Goal: Task Accomplishment & Management: Manage account settings

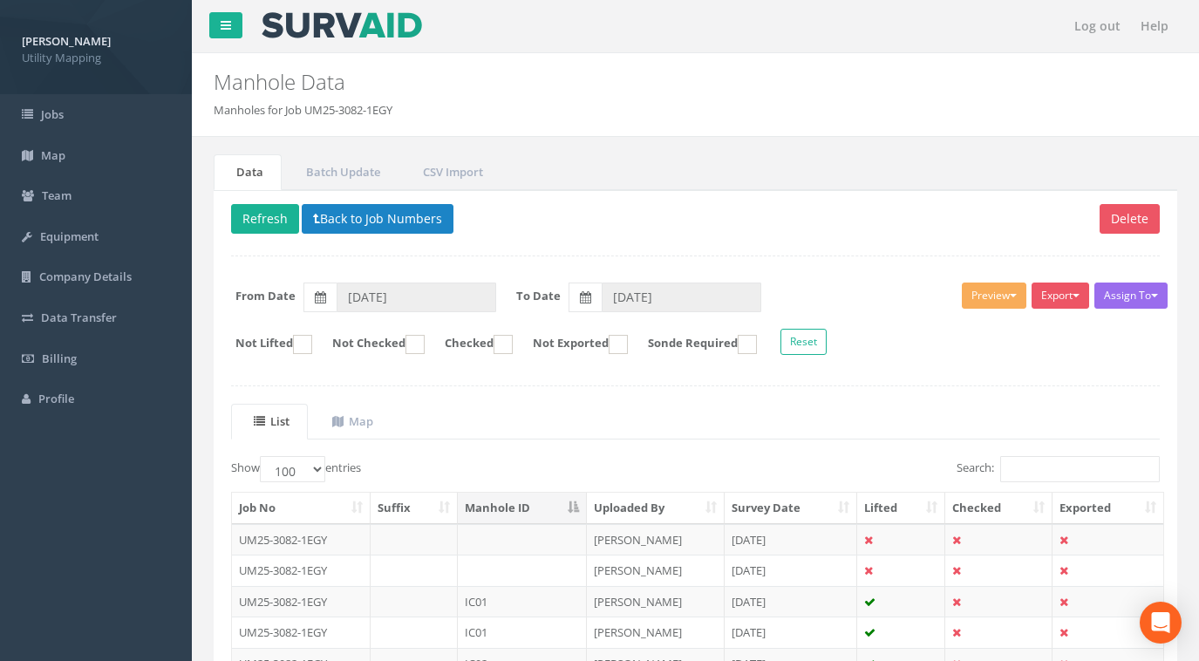
select select "100"
click at [365, 216] on button "Back to Job Numbers" at bounding box center [378, 219] width 152 height 30
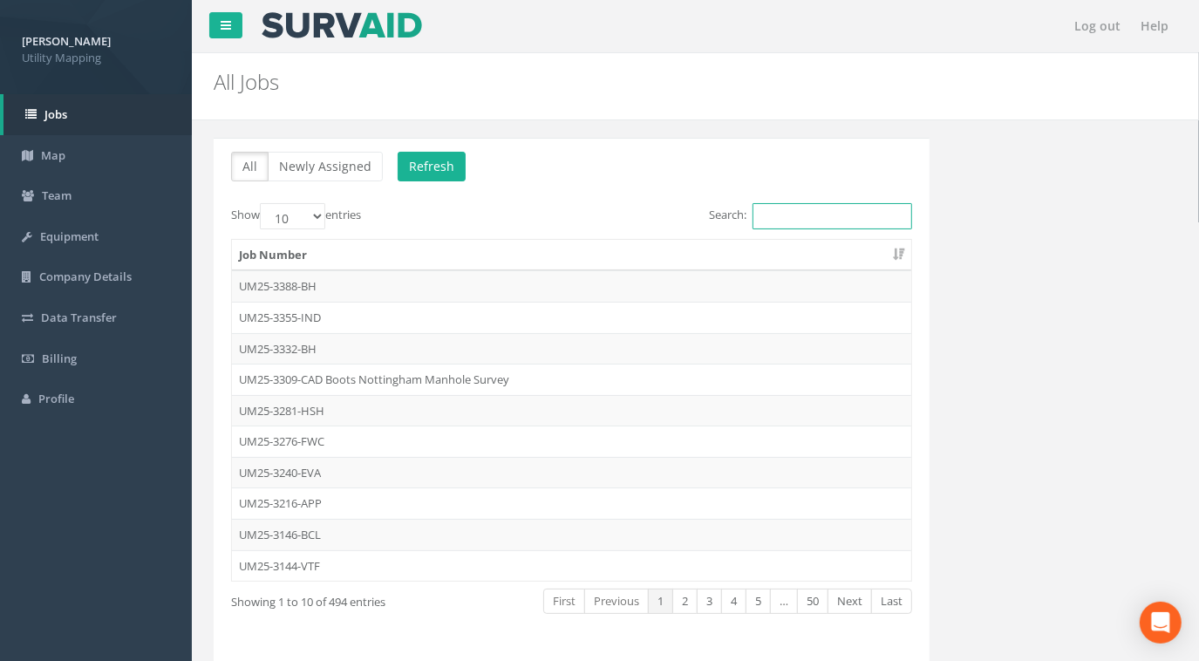
click at [808, 222] on input "Search:" at bounding box center [833, 216] width 160 height 26
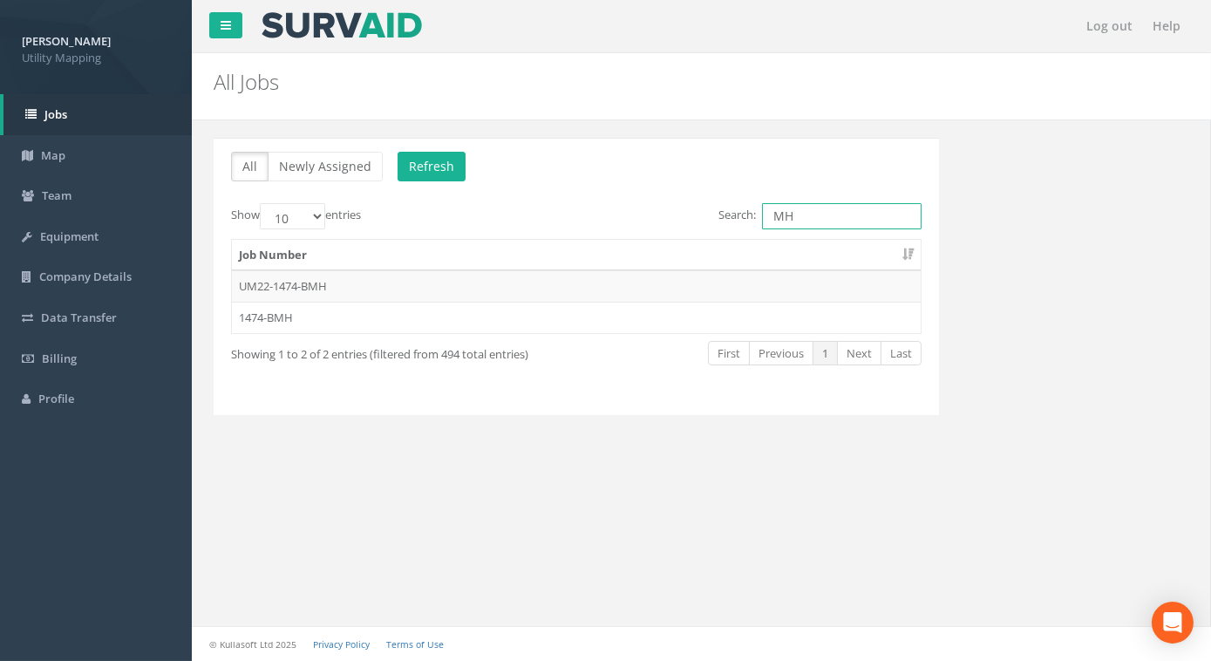
type input "M"
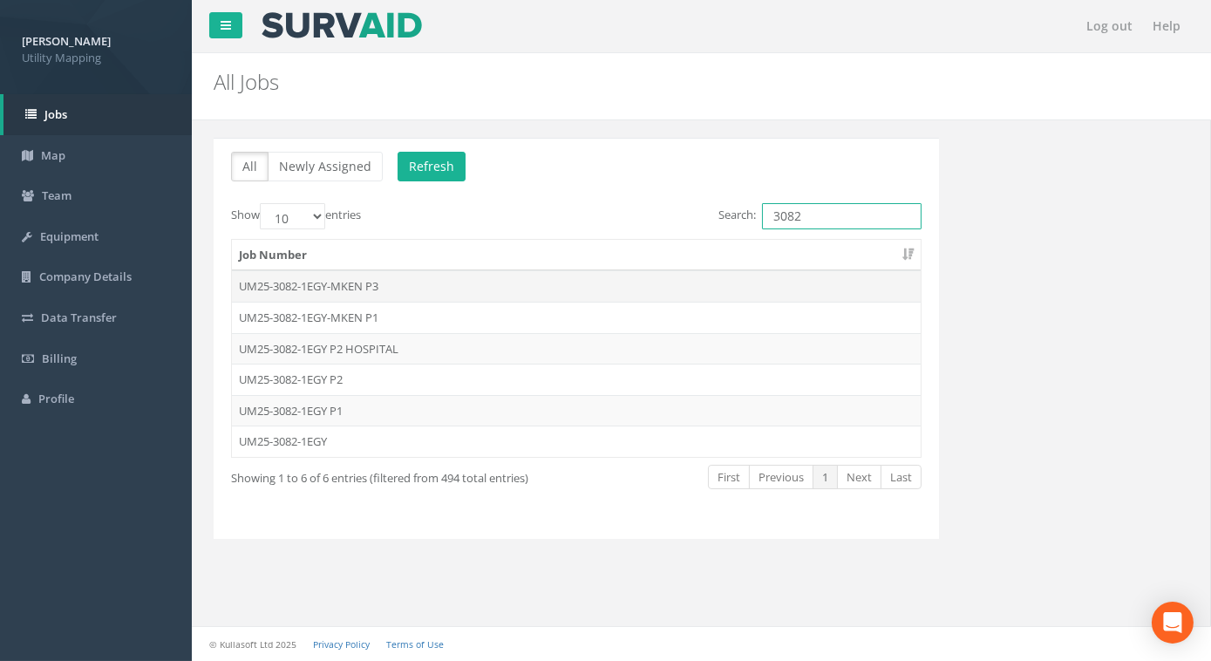
type input "3082"
click at [354, 281] on td "UM25-3082-1EGY-MKEN P3" at bounding box center [576, 285] width 689 height 31
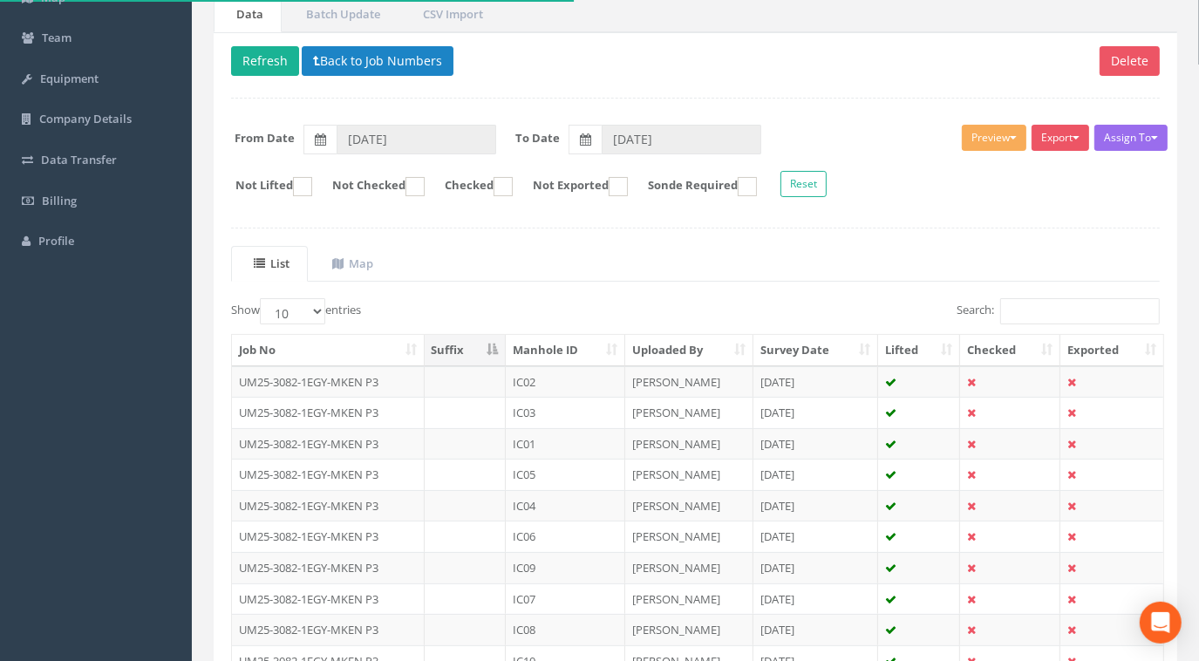
scroll to position [304, 0]
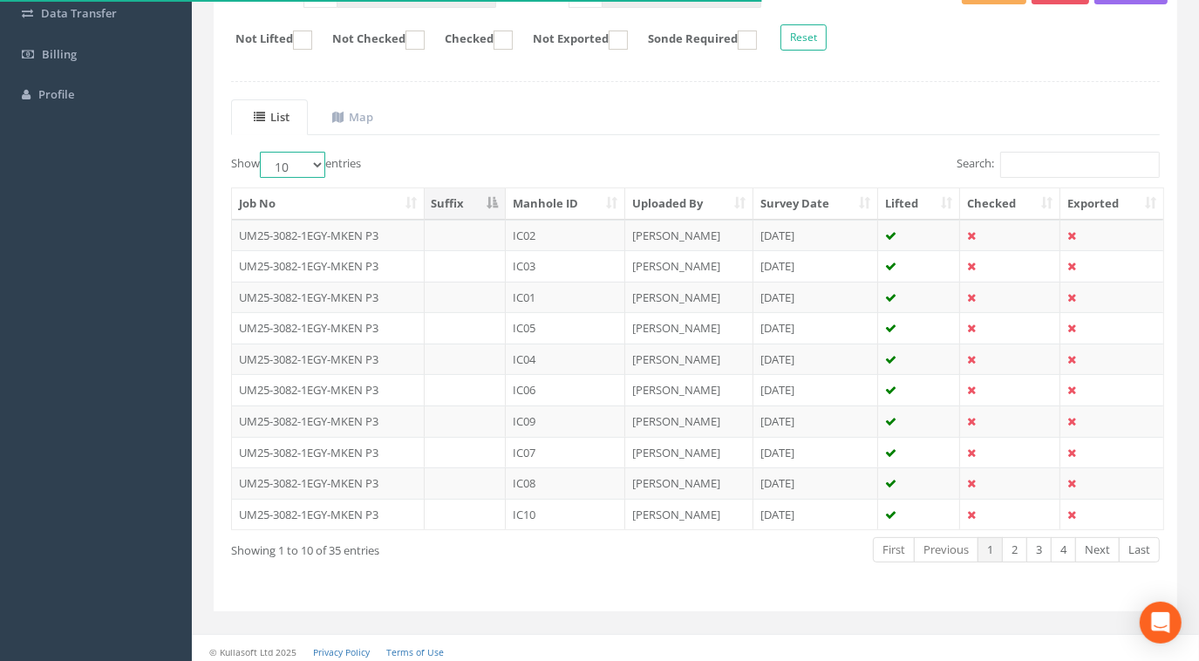
click at [308, 168] on select "10 25 50 100" at bounding box center [292, 165] width 65 height 26
select select "100"
click at [263, 152] on select "10 25 50 100" at bounding box center [292, 165] width 65 height 26
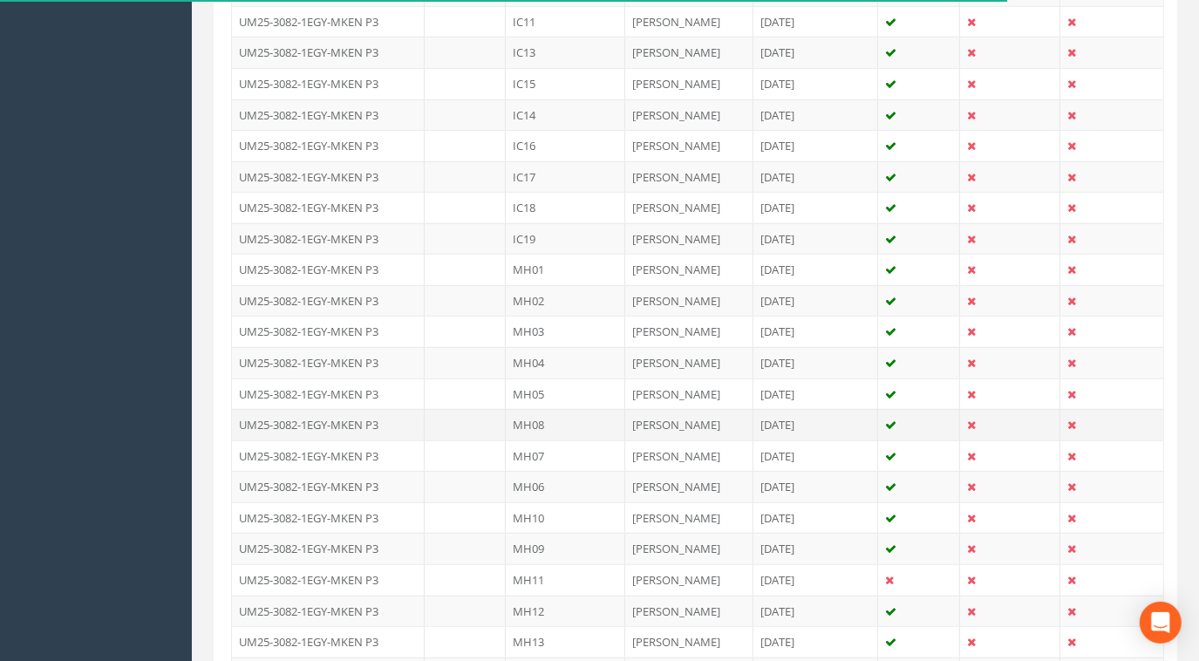
scroll to position [384, 0]
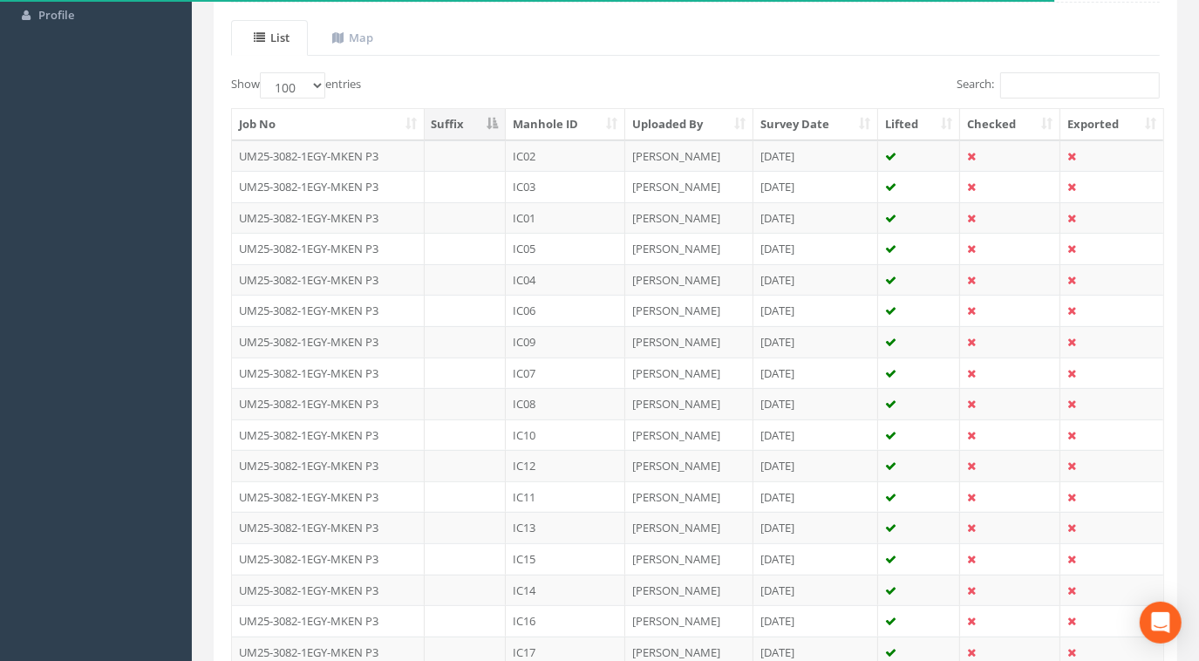
click at [588, 119] on th "Manhole ID" at bounding box center [566, 124] width 120 height 31
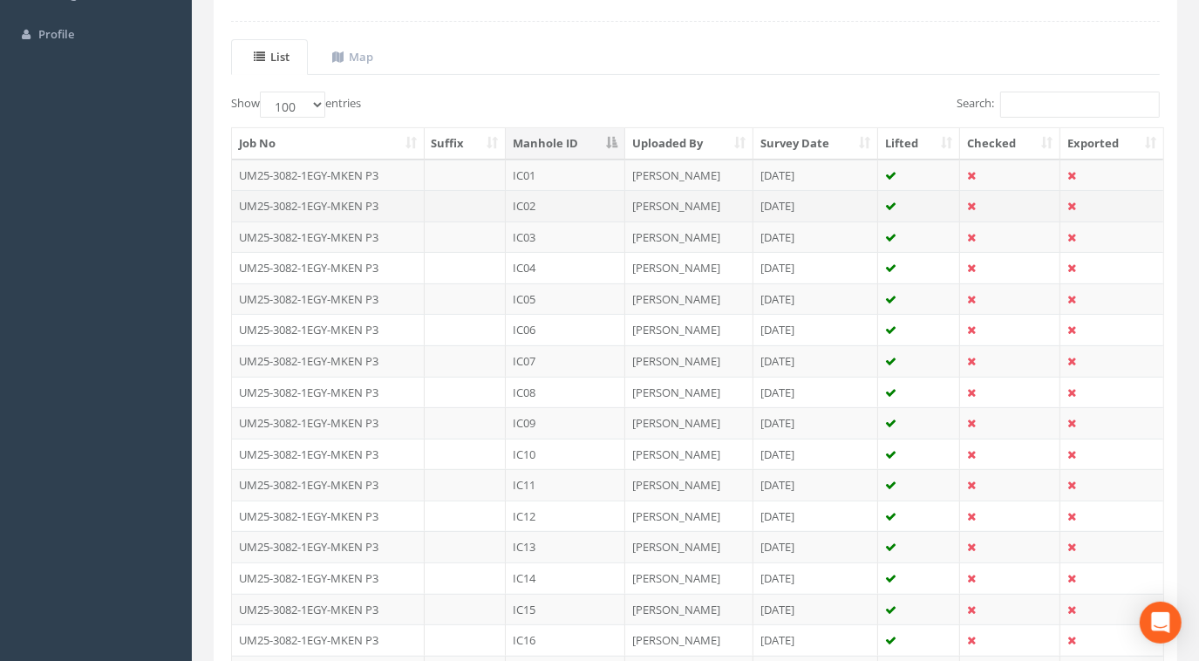
scroll to position [360, 0]
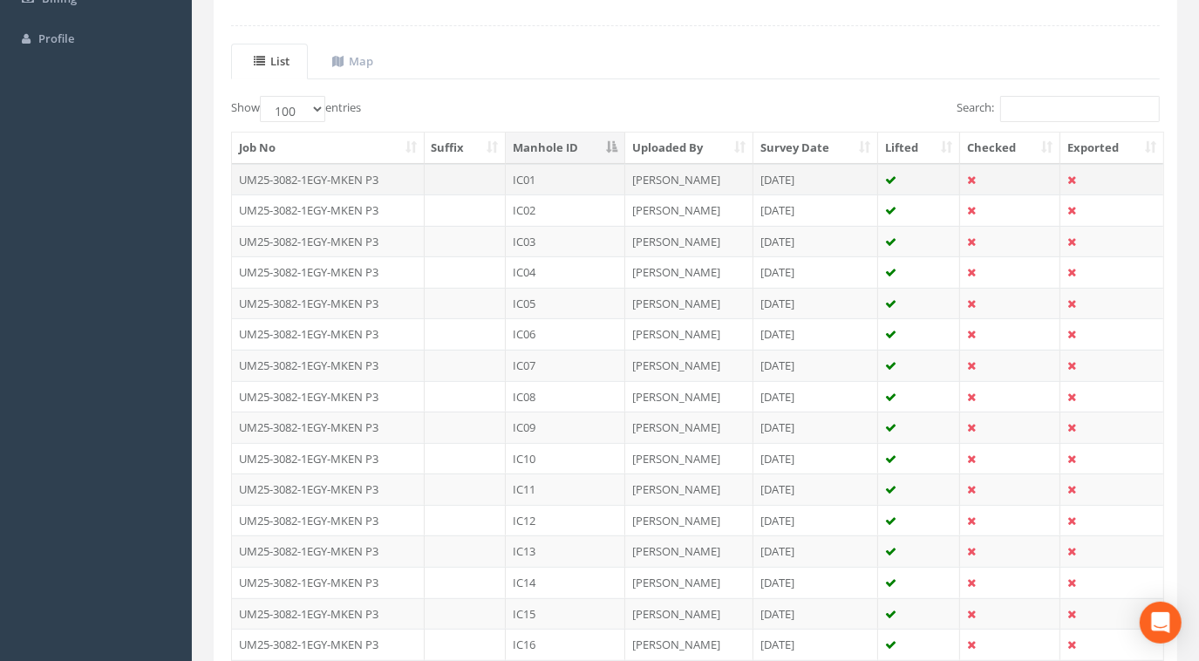
click at [346, 179] on td "UM25-3082-1EGY-MKEN P3" at bounding box center [328, 179] width 193 height 31
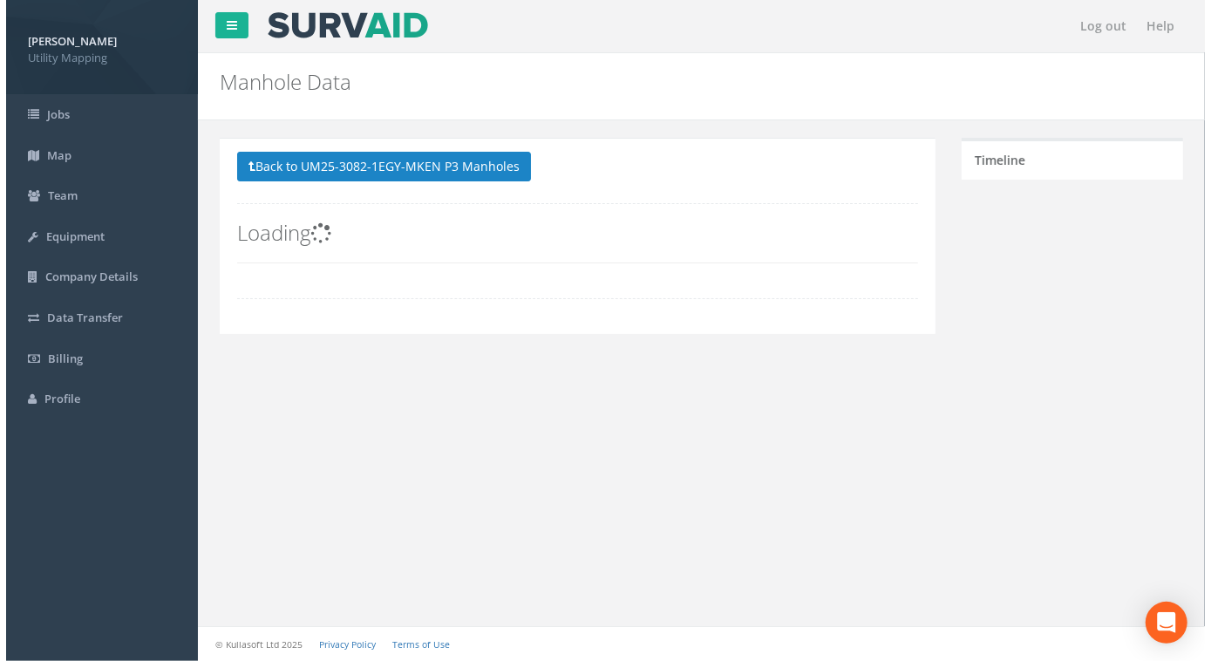
scroll to position [0, 0]
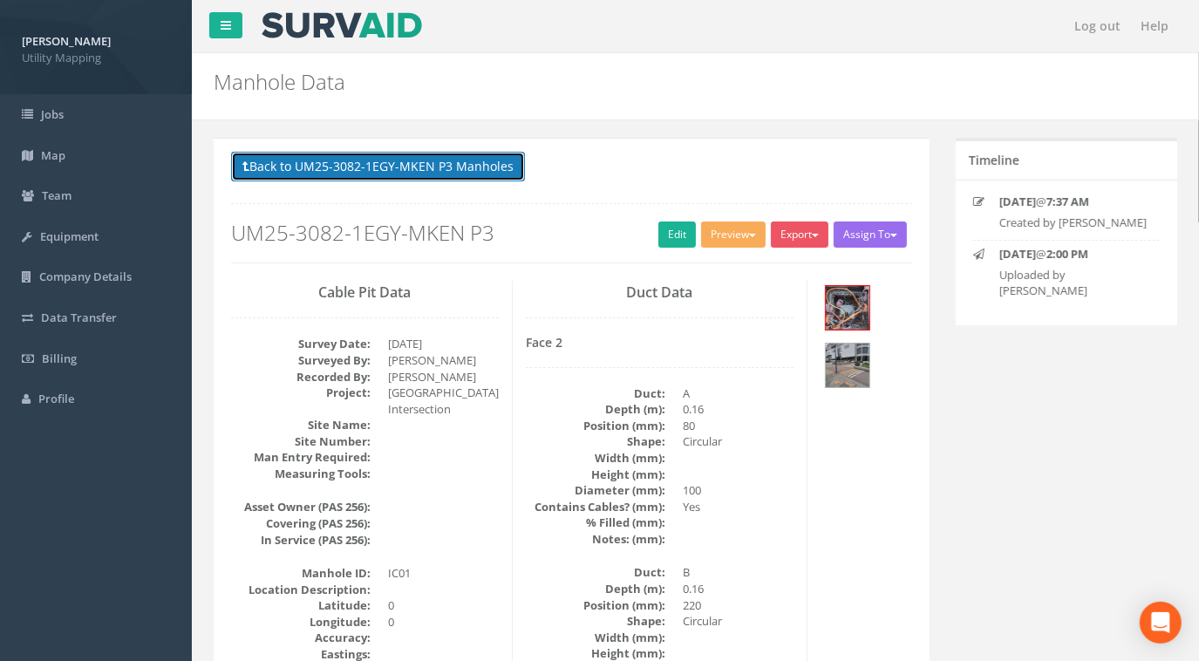
click at [424, 166] on button "Back to UM25-3082-1EGY-MKEN P3 Manholes" at bounding box center [378, 167] width 294 height 30
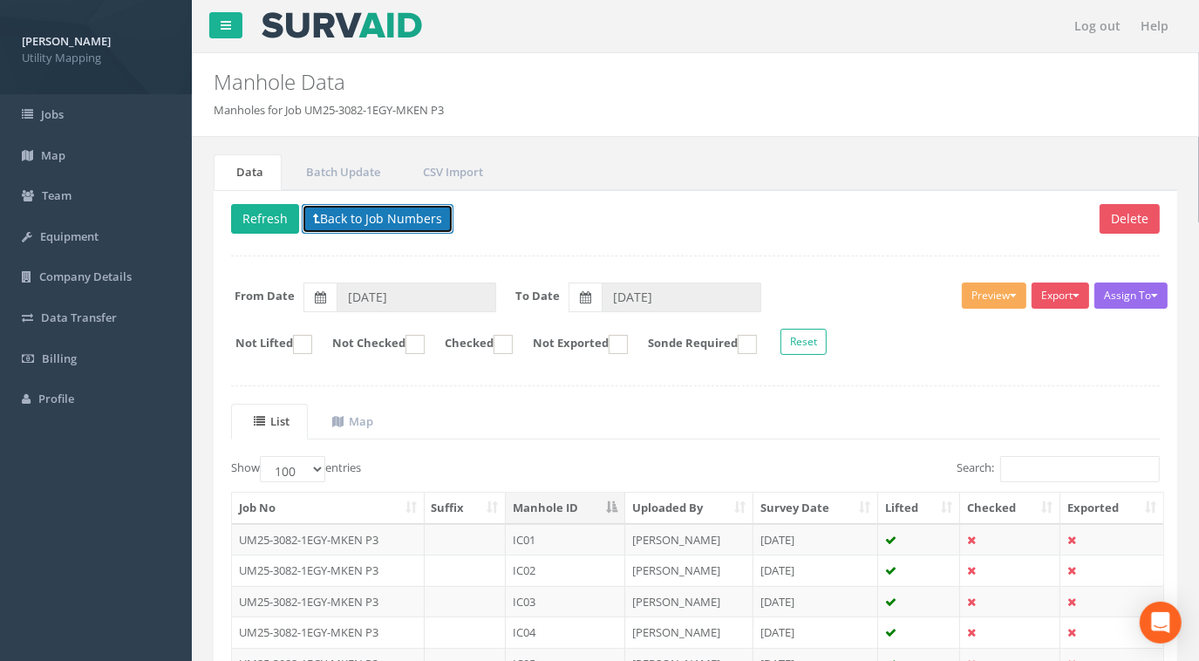
click at [345, 220] on button "Back to Job Numbers" at bounding box center [378, 219] width 152 height 30
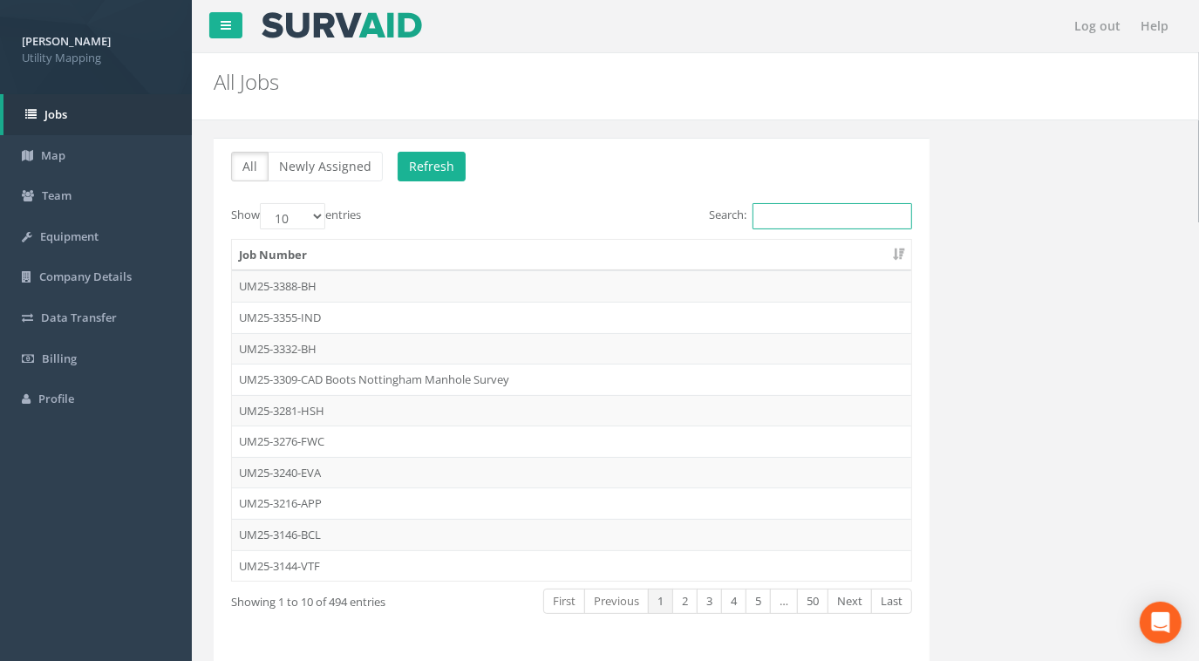
click at [838, 215] on input "Search:" at bounding box center [833, 216] width 160 height 26
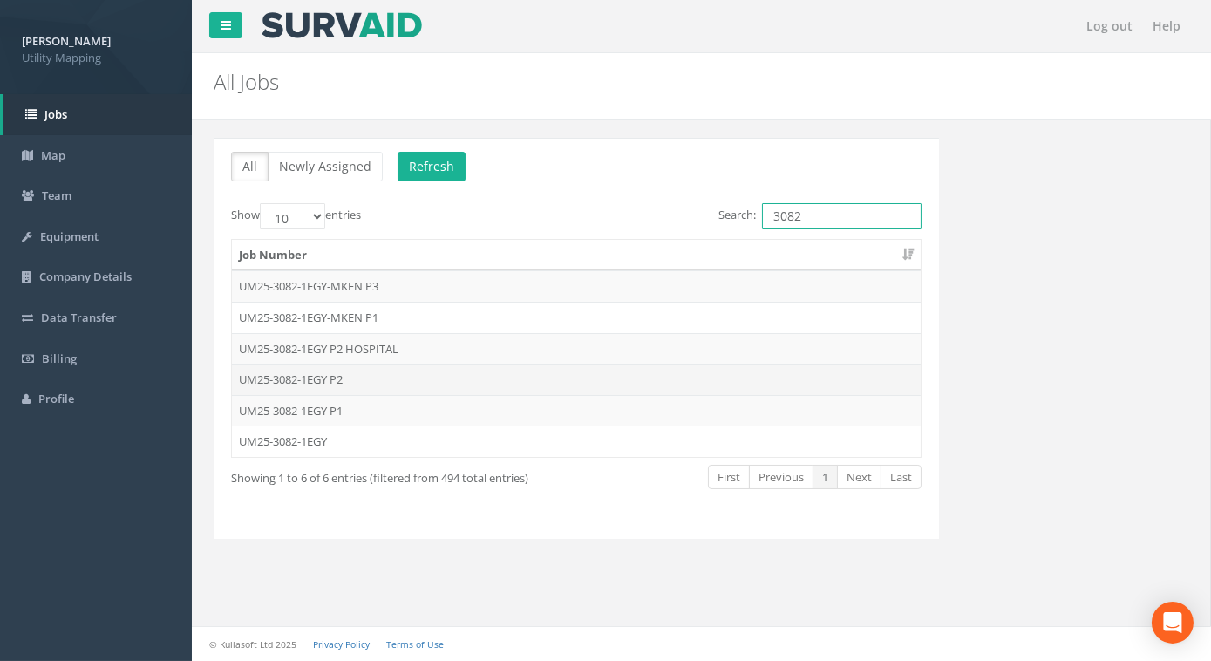
type input "3082"
click at [316, 381] on td "UM25-3082-1EGY P2" at bounding box center [576, 379] width 689 height 31
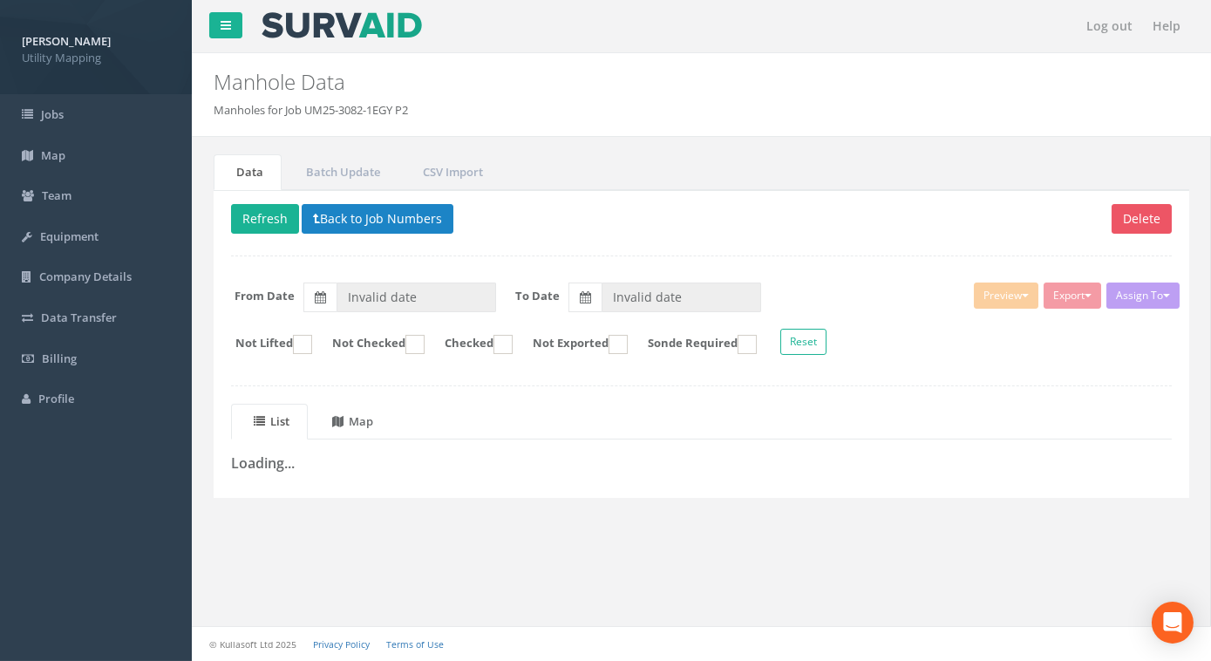
type input "12/05/2025"
type input "[DATE]"
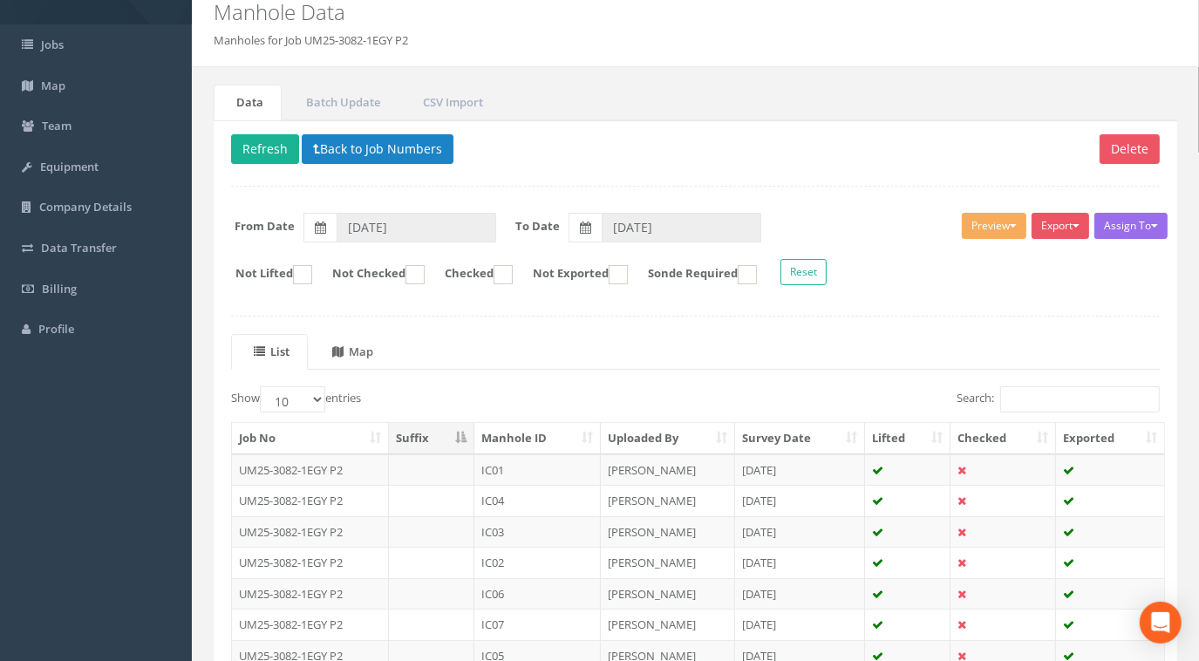
scroll to position [78, 0]
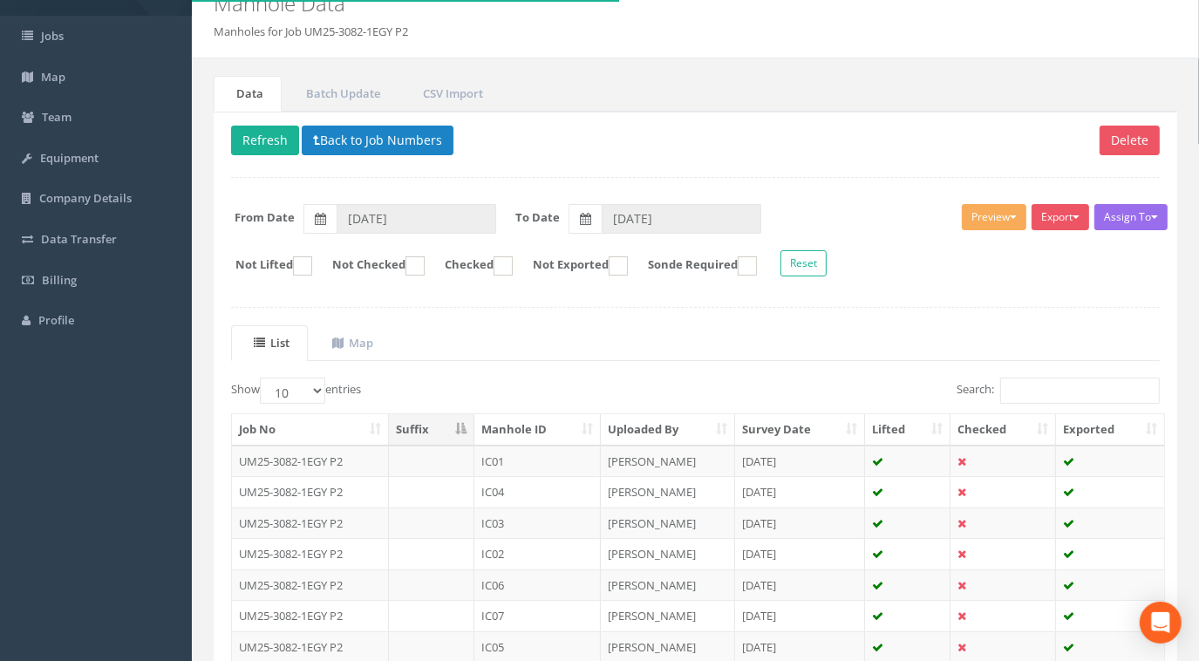
click at [528, 414] on th "Manhole ID" at bounding box center [537, 429] width 126 height 31
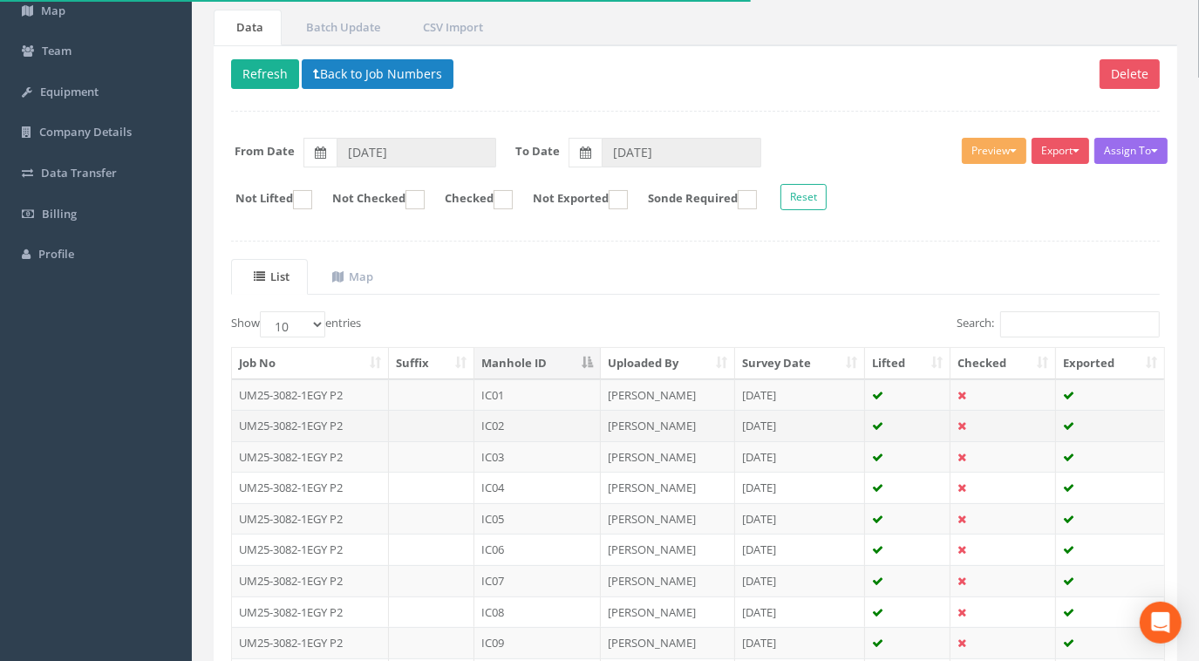
scroll to position [158, 0]
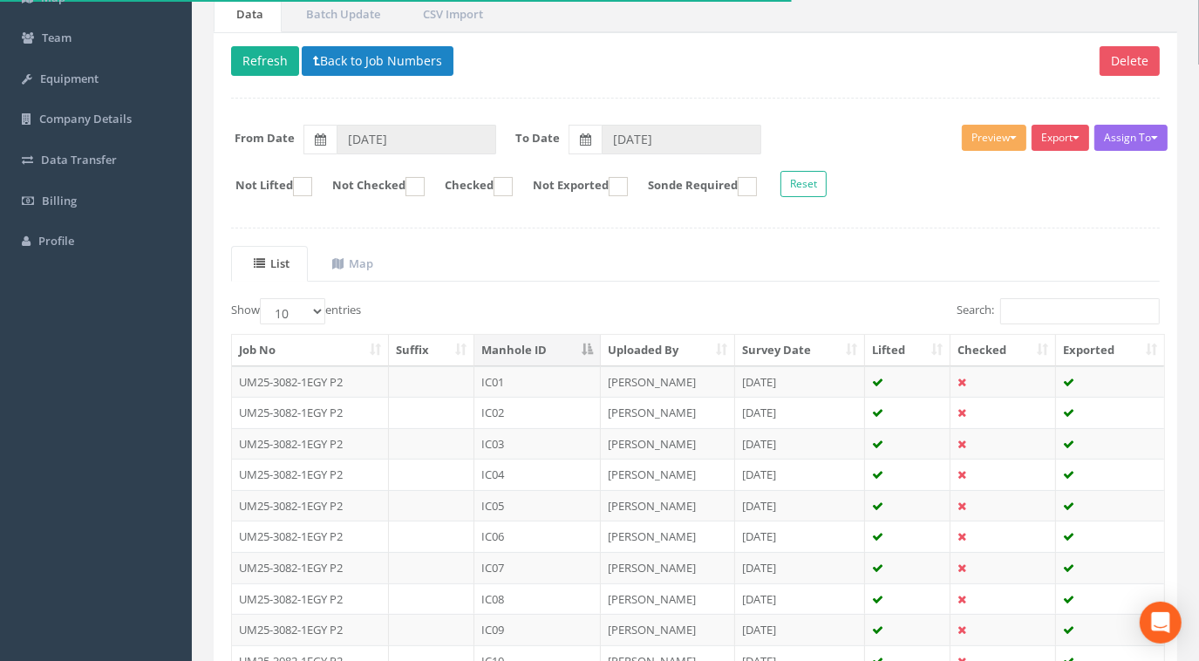
click at [544, 352] on th "Manhole ID" at bounding box center [537, 350] width 126 height 31
click at [340, 378] on td "UM25-3082-1EGY P2" at bounding box center [310, 381] width 157 height 31
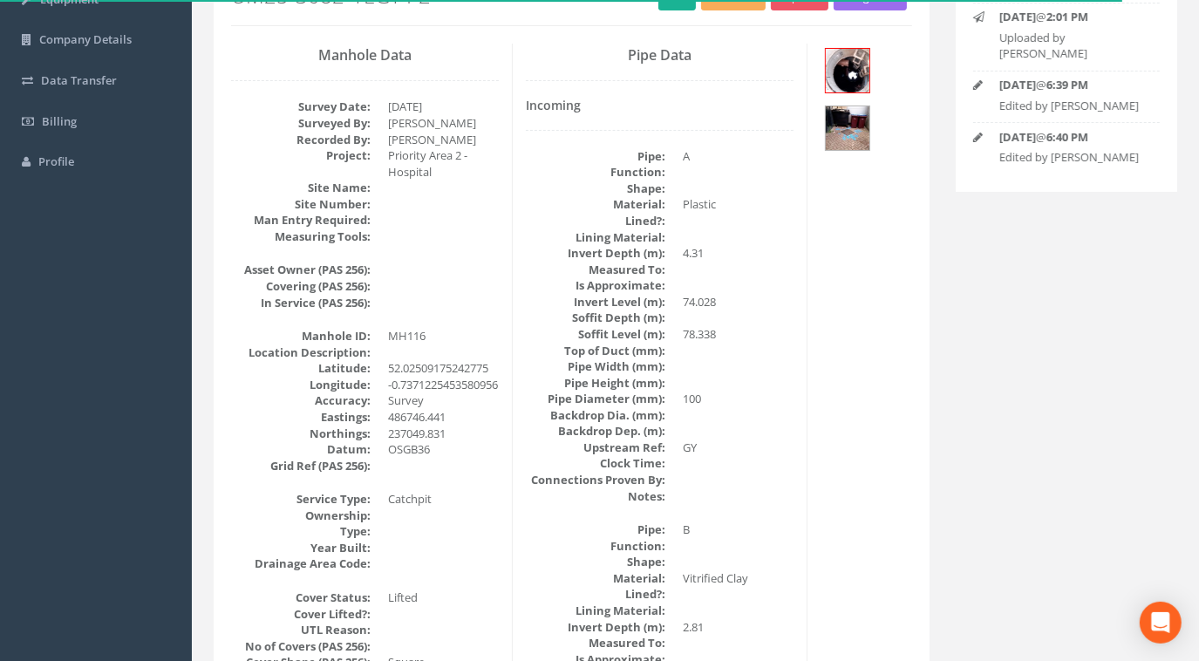
scroll to position [78, 0]
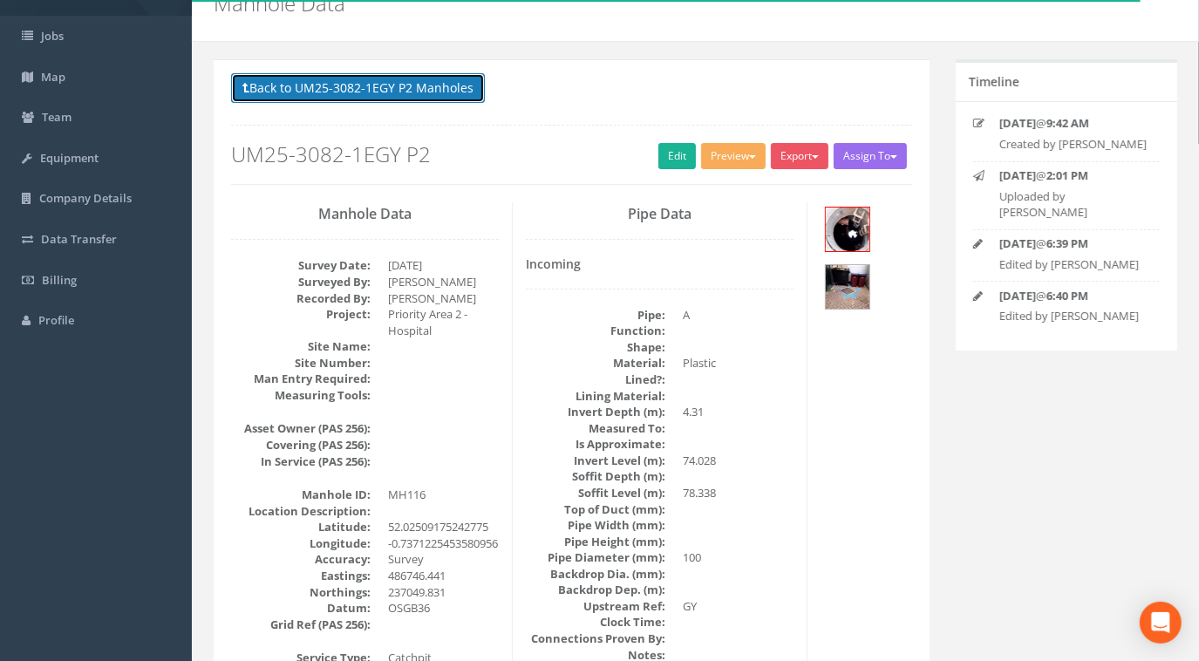
click at [453, 73] on button "Back to UM25-3082-1EGY P2 Manholes" at bounding box center [358, 88] width 254 height 30
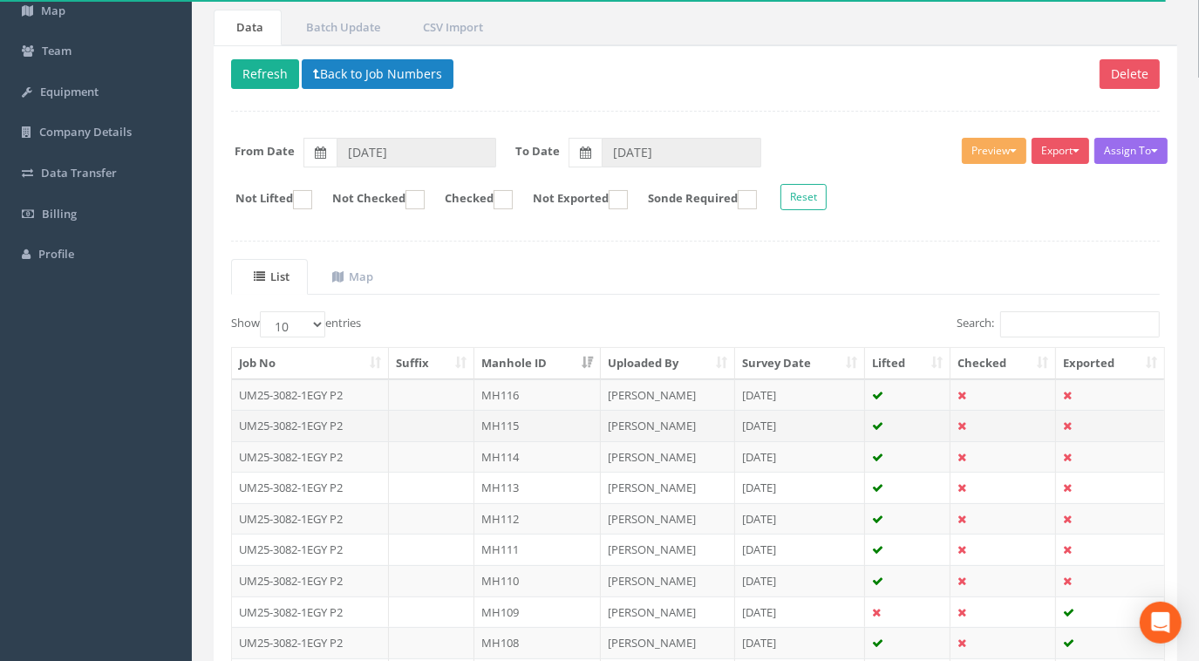
scroll to position [158, 0]
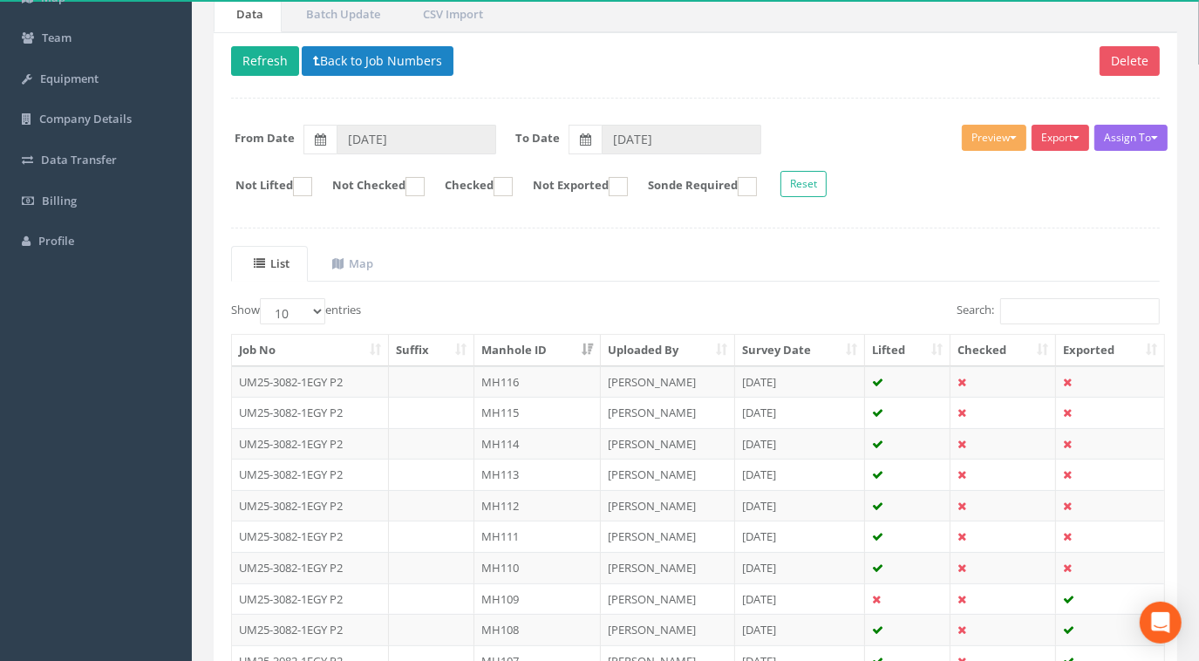
click at [106, 582] on div "Bill Bycroft Utility Mapping Logout S Jobs Map Team Equipment Company Details D…" at bounding box center [599, 328] width 1199 height 972
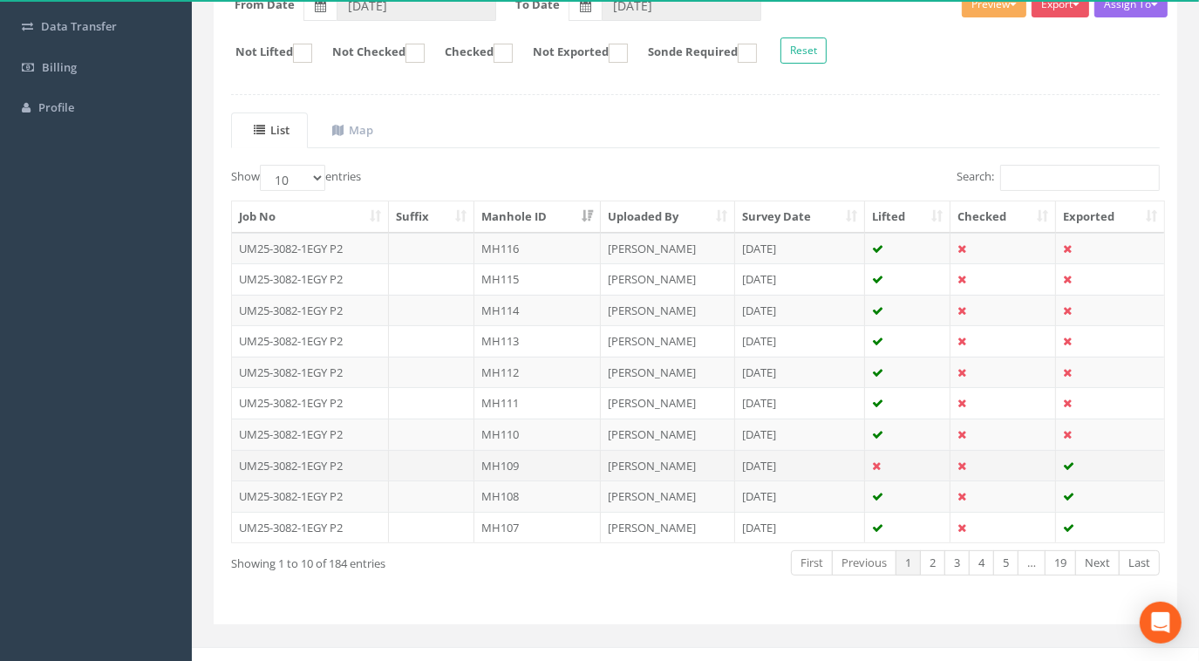
scroll to position [304, 0]
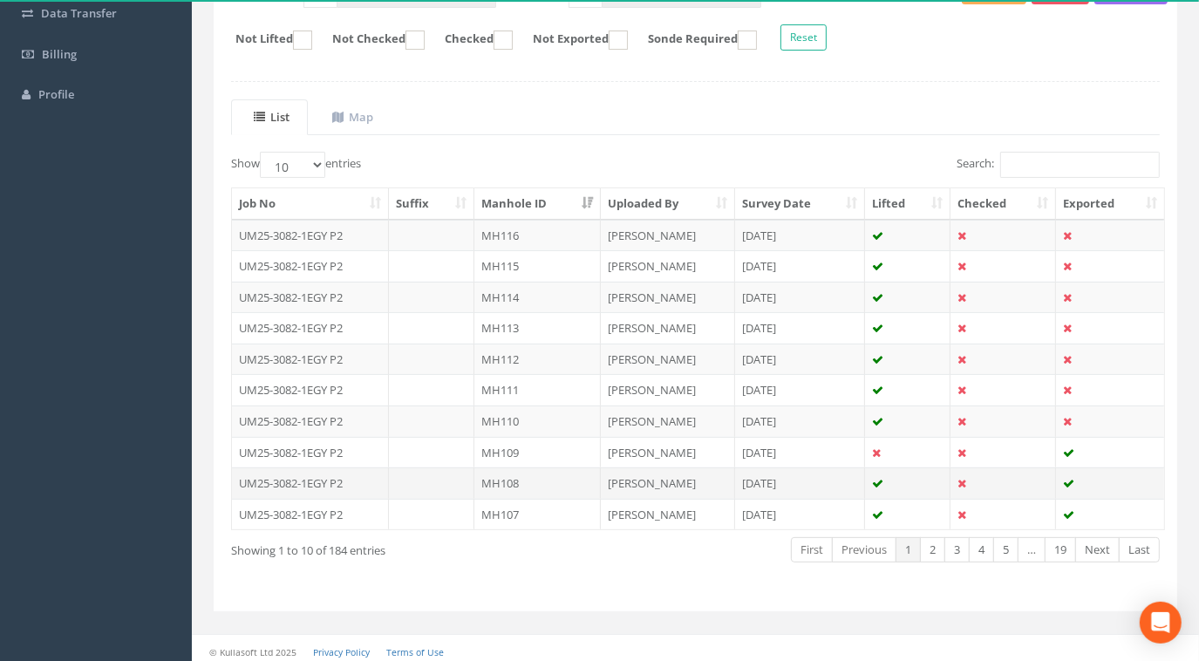
click at [407, 468] on td at bounding box center [431, 482] width 85 height 31
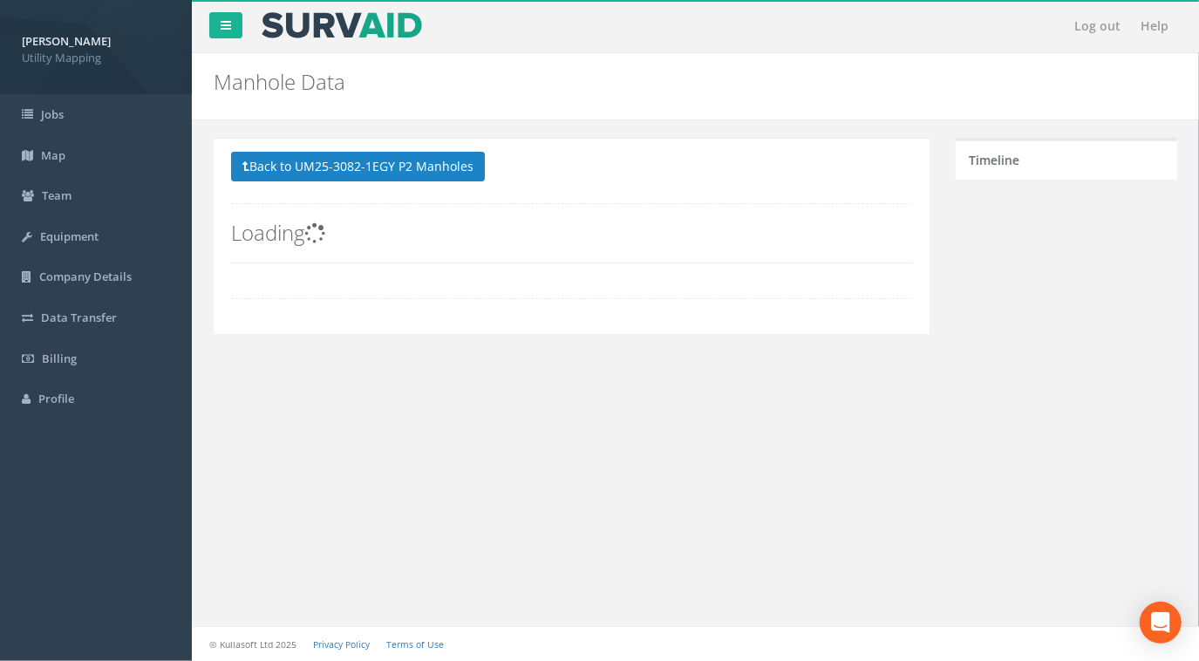
scroll to position [0, 0]
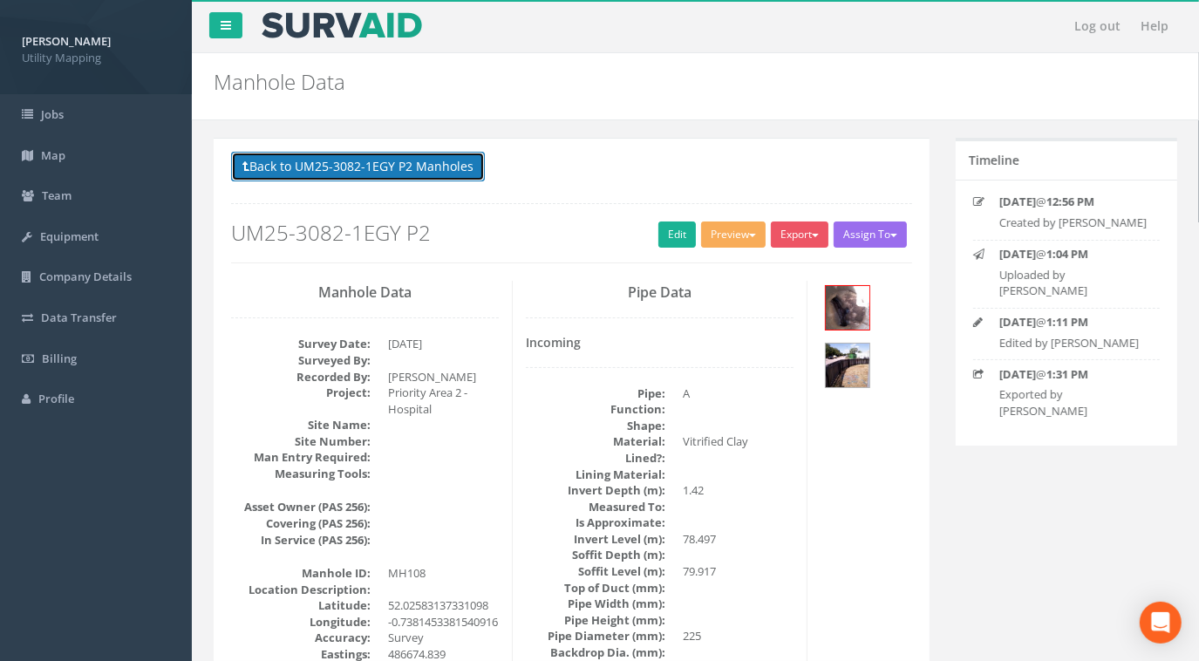
click at [410, 169] on button "Back to UM25-3082-1EGY P2 Manholes" at bounding box center [358, 167] width 254 height 30
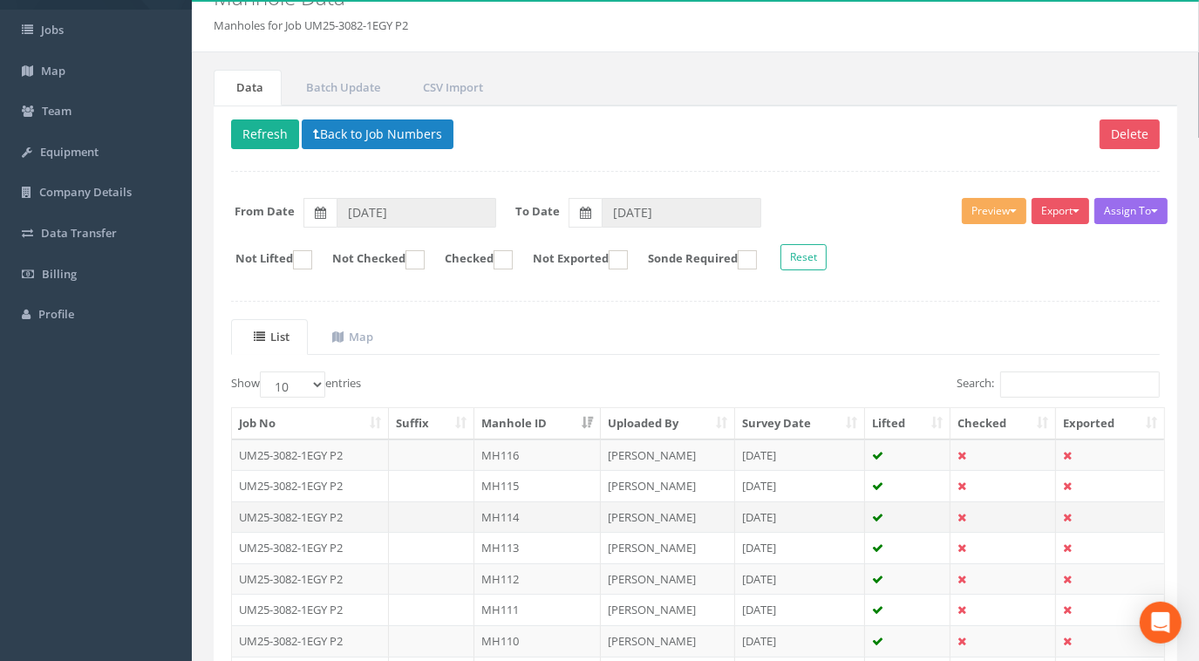
scroll to position [304, 0]
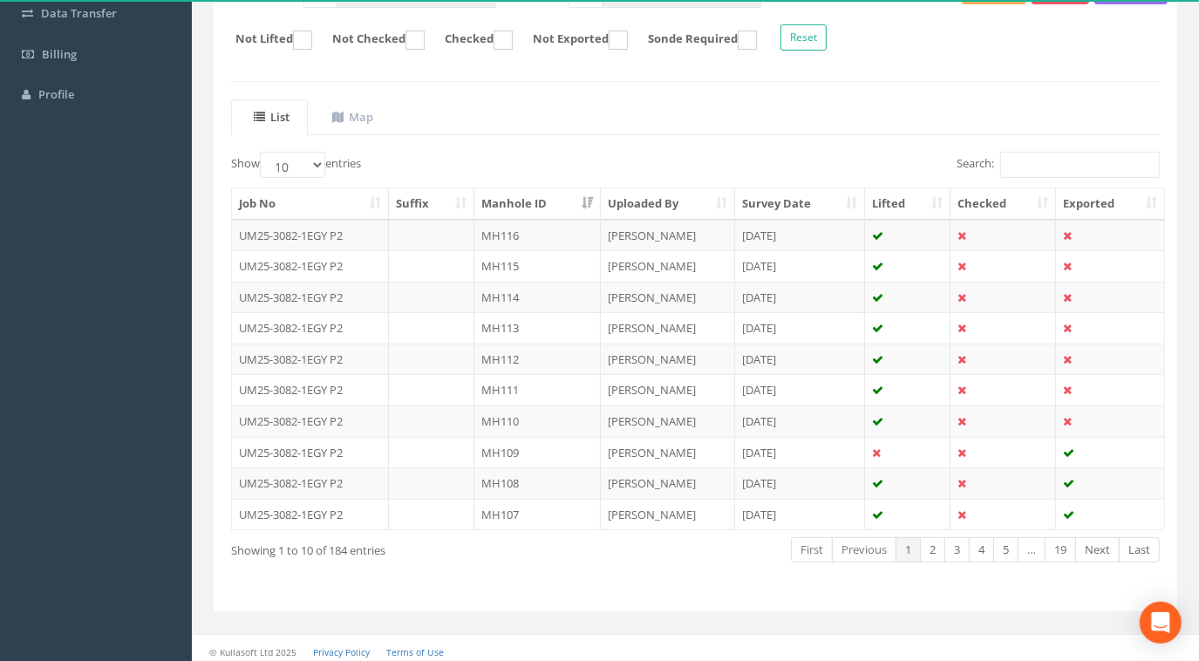
click at [0, 355] on div "Bill Bycroft Utility Mapping Logout S Jobs Map Team Equipment Company Details D…" at bounding box center [599, 182] width 1199 height 972
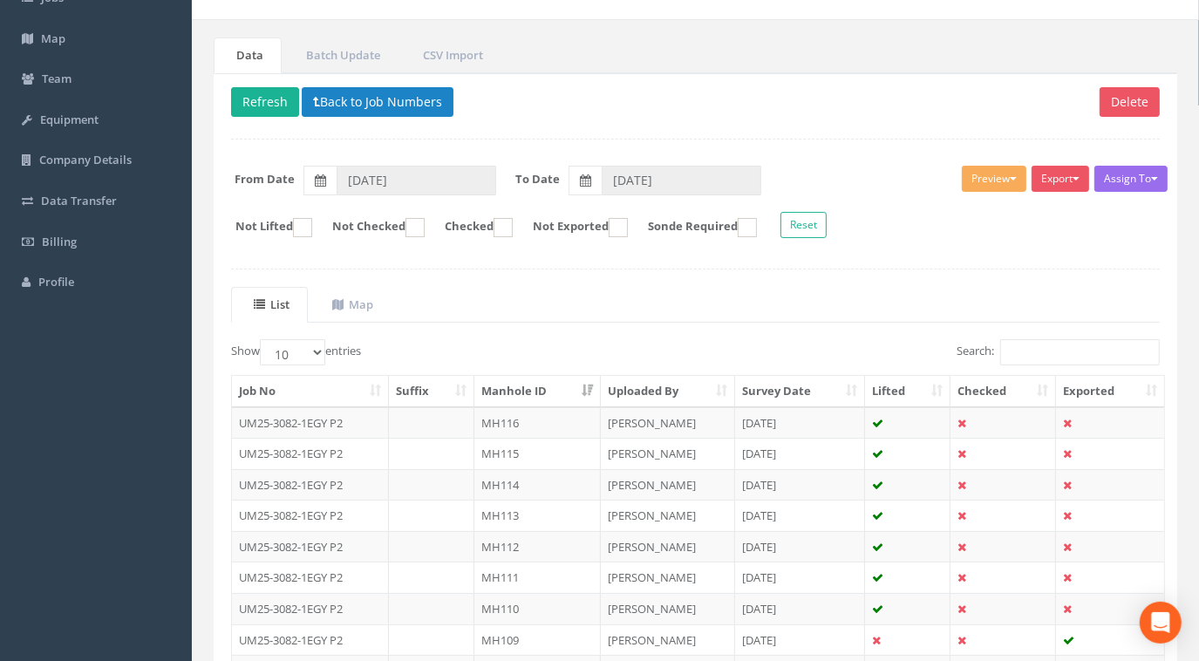
scroll to position [66, 0]
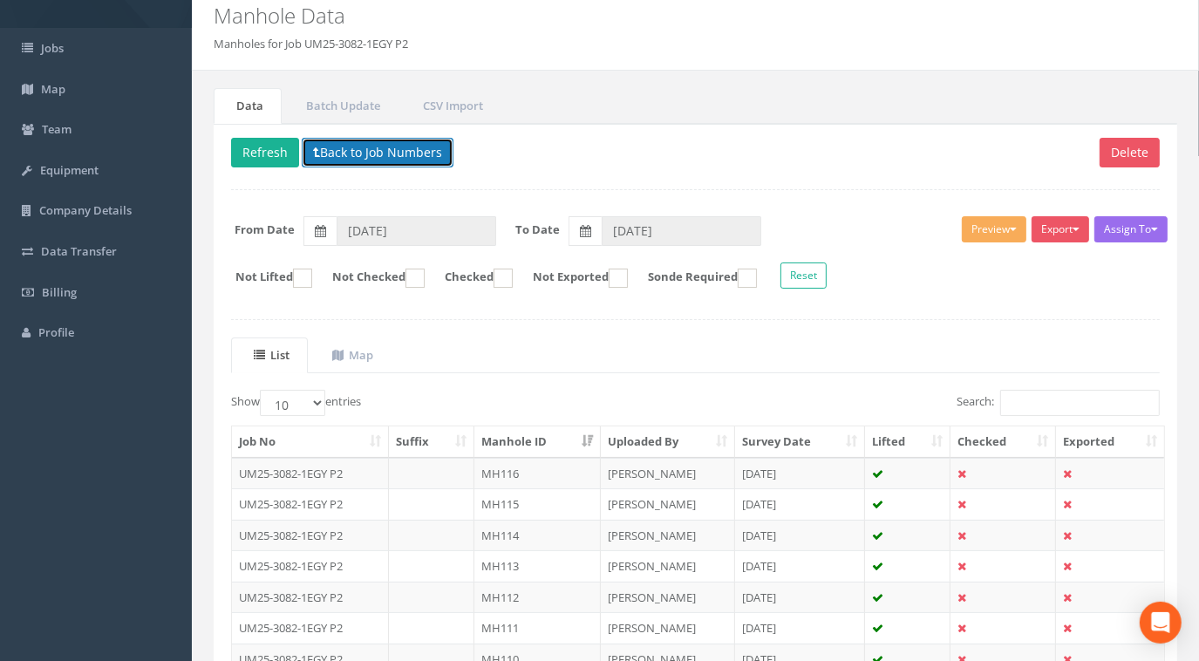
click at [441, 153] on button "Back to Job Numbers" at bounding box center [378, 153] width 152 height 30
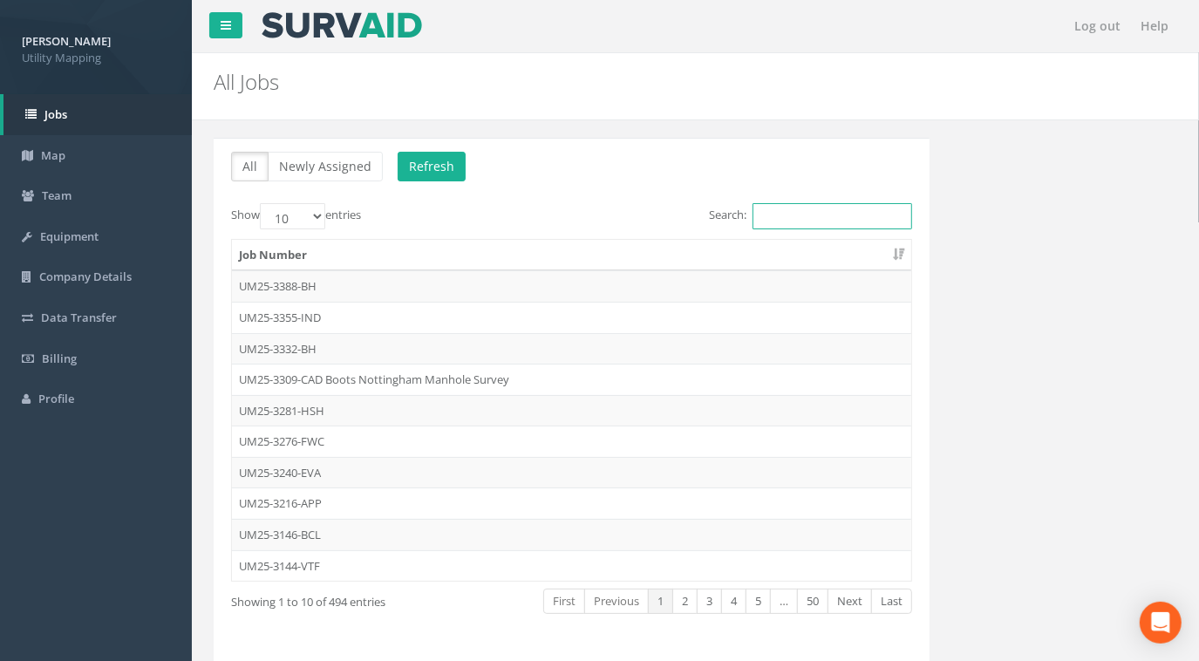
click at [821, 215] on input "Search:" at bounding box center [833, 216] width 160 height 26
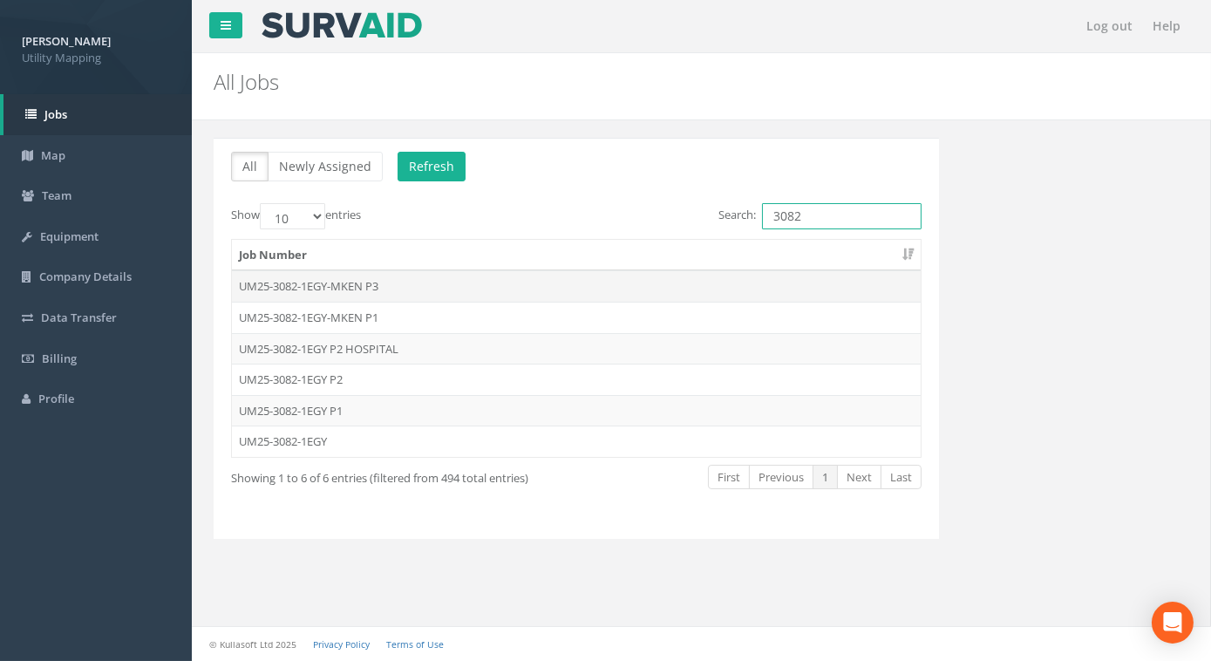
type input "3082"
click at [358, 282] on td "UM25-3082-1EGY-MKEN P3" at bounding box center [576, 285] width 689 height 31
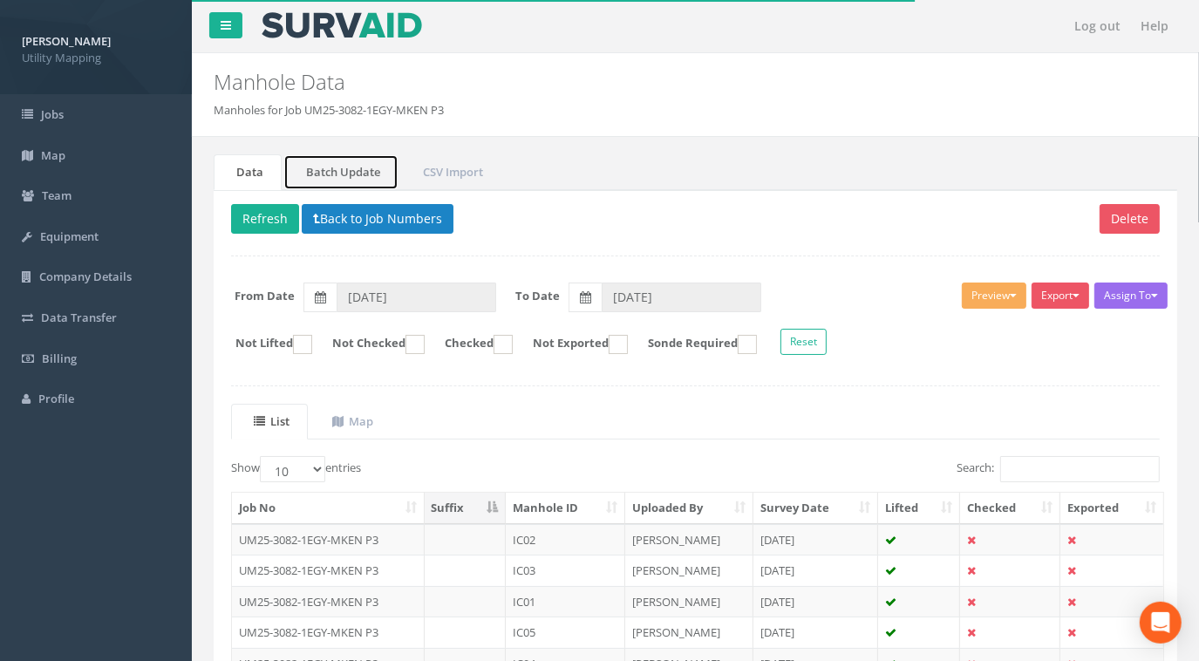
click at [352, 174] on link "Batch Update" at bounding box center [340, 172] width 115 height 36
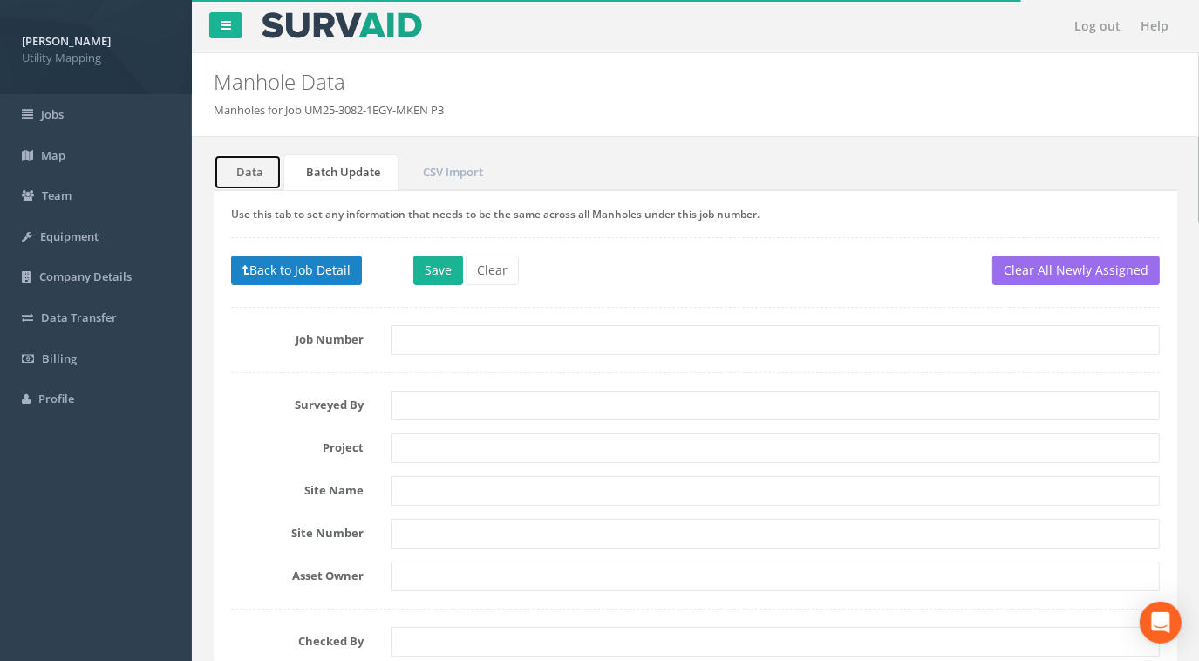
click at [242, 167] on link "Data" at bounding box center [248, 172] width 68 height 36
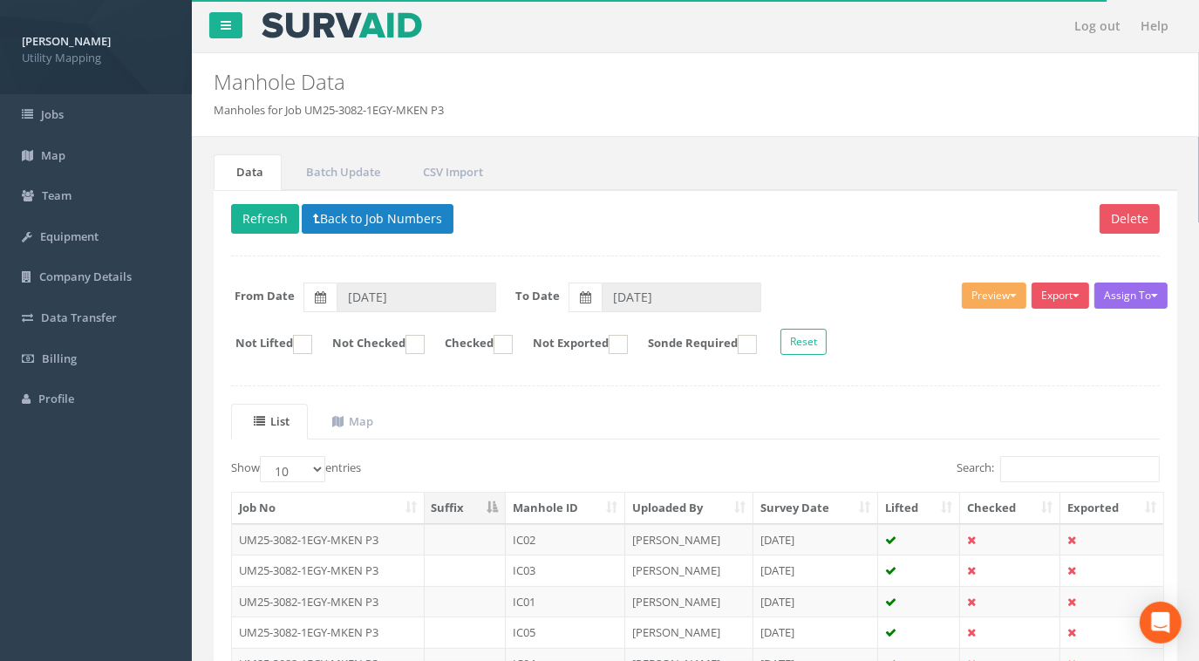
drag, startPoint x: 462, startPoint y: 108, endPoint x: 308, endPoint y: 113, distance: 154.4
click at [308, 113] on ol "Manholes for Job UM25-3082-1EGY-MKEN P3" at bounding box center [613, 110] width 799 height 17
copy li "UM25-3082-1EGY-MKEN P3"
click at [334, 225] on button "Back to Job Numbers" at bounding box center [378, 219] width 152 height 30
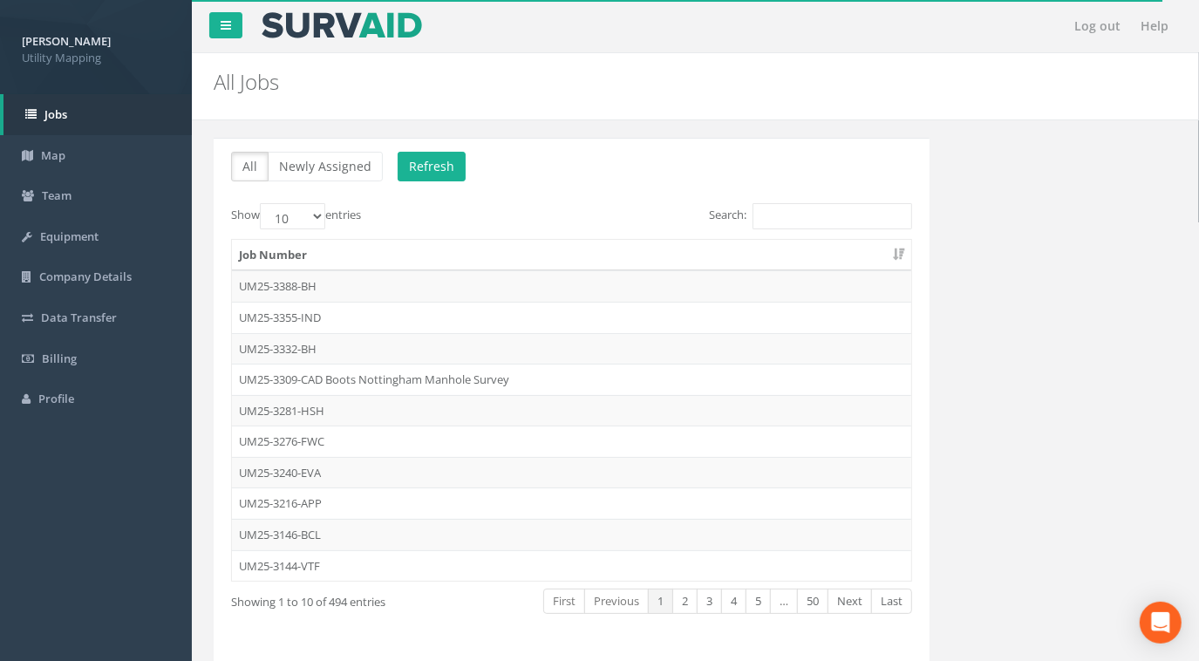
click at [792, 172] on p "All Newly Assigned Refresh" at bounding box center [571, 169] width 681 height 34
click at [796, 217] on input "Search:" at bounding box center [833, 216] width 160 height 26
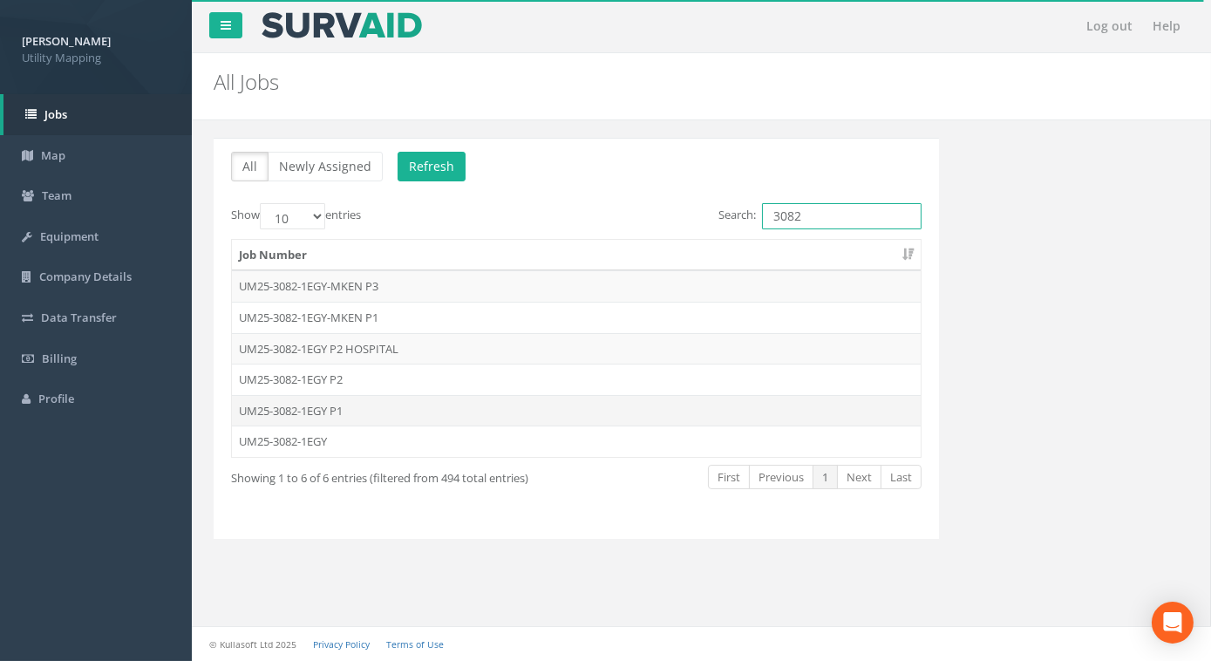
type input "3082"
click at [344, 405] on td "UM25-3082-1EGY P1" at bounding box center [576, 410] width 689 height 31
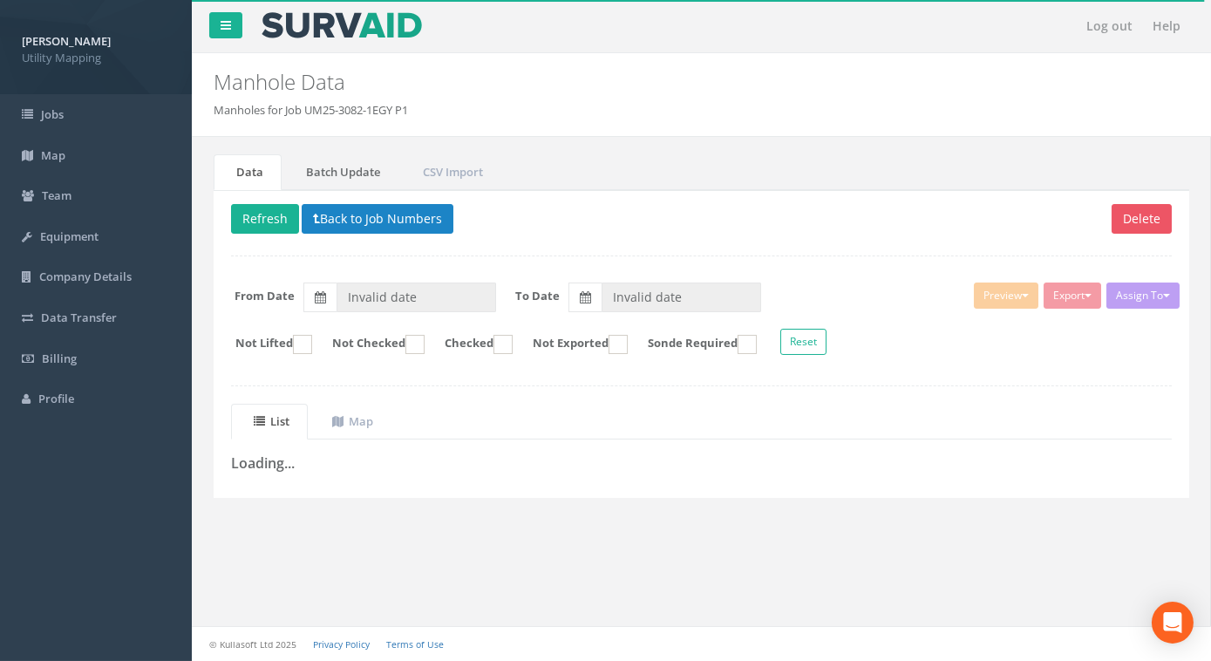
type input "02/05/2025"
type input "[DATE]"
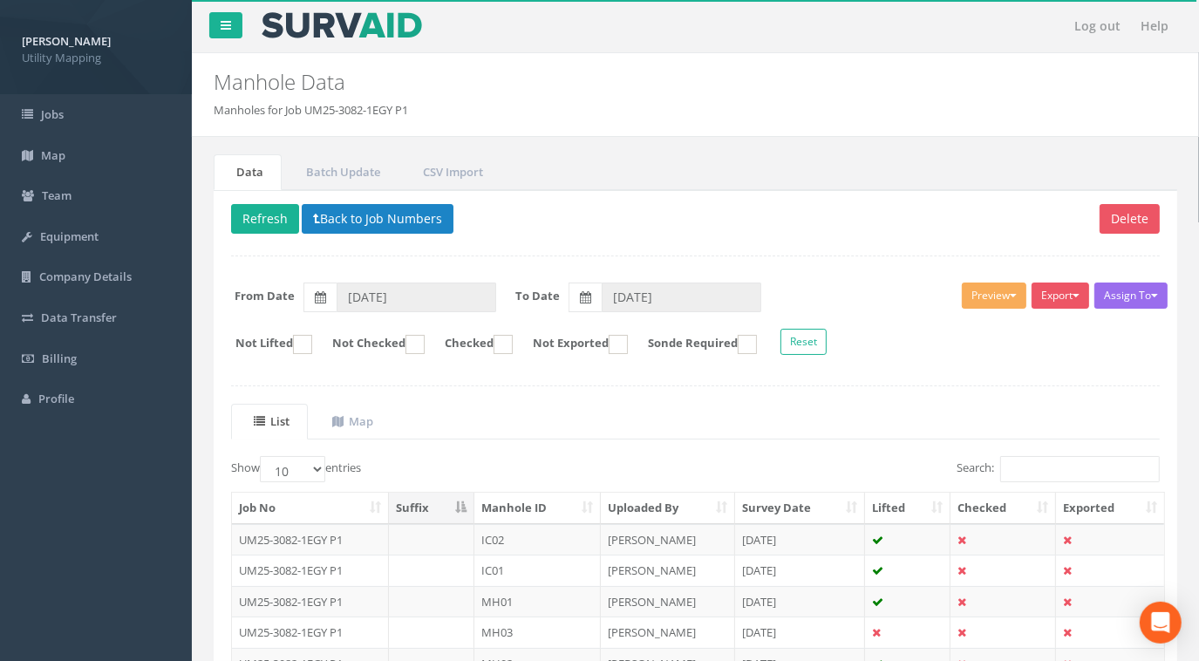
drag, startPoint x: 419, startPoint y: 110, endPoint x: 309, endPoint y: 109, distance: 110.8
click at [309, 109] on ol "Manholes for Job UM25-3082-1EGY P1" at bounding box center [613, 110] width 799 height 17
copy li "UM25-3082-1EGY P1"
click at [333, 222] on button "Back to Job Numbers" at bounding box center [378, 219] width 152 height 30
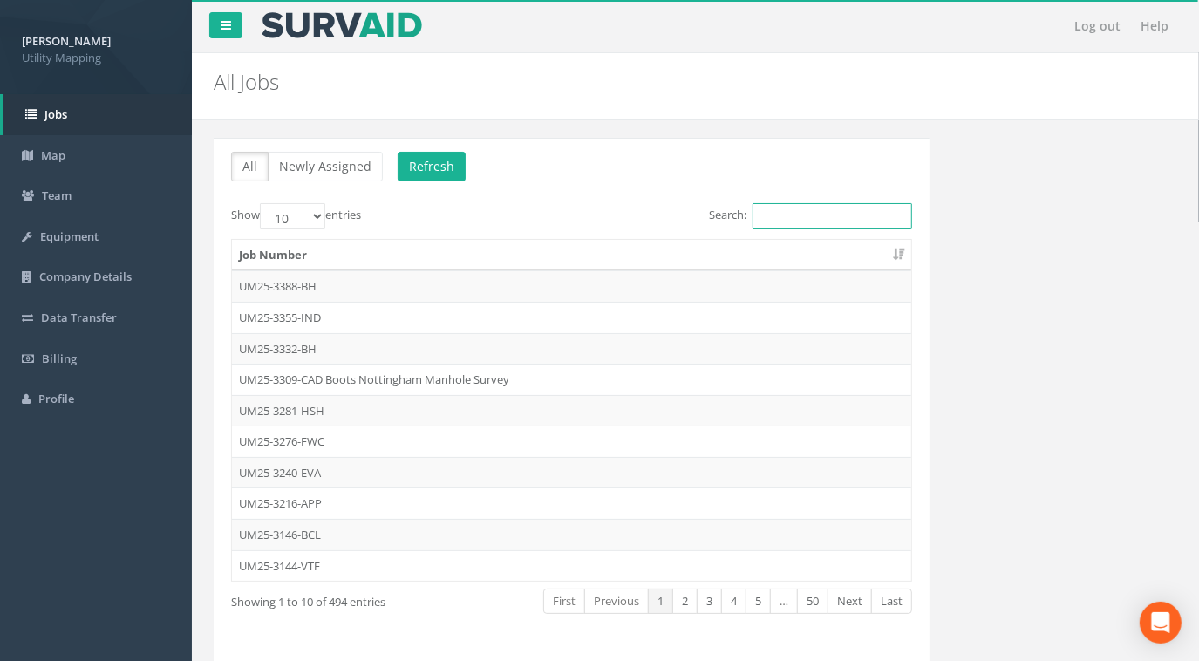
click at [815, 210] on input "Search:" at bounding box center [833, 216] width 160 height 26
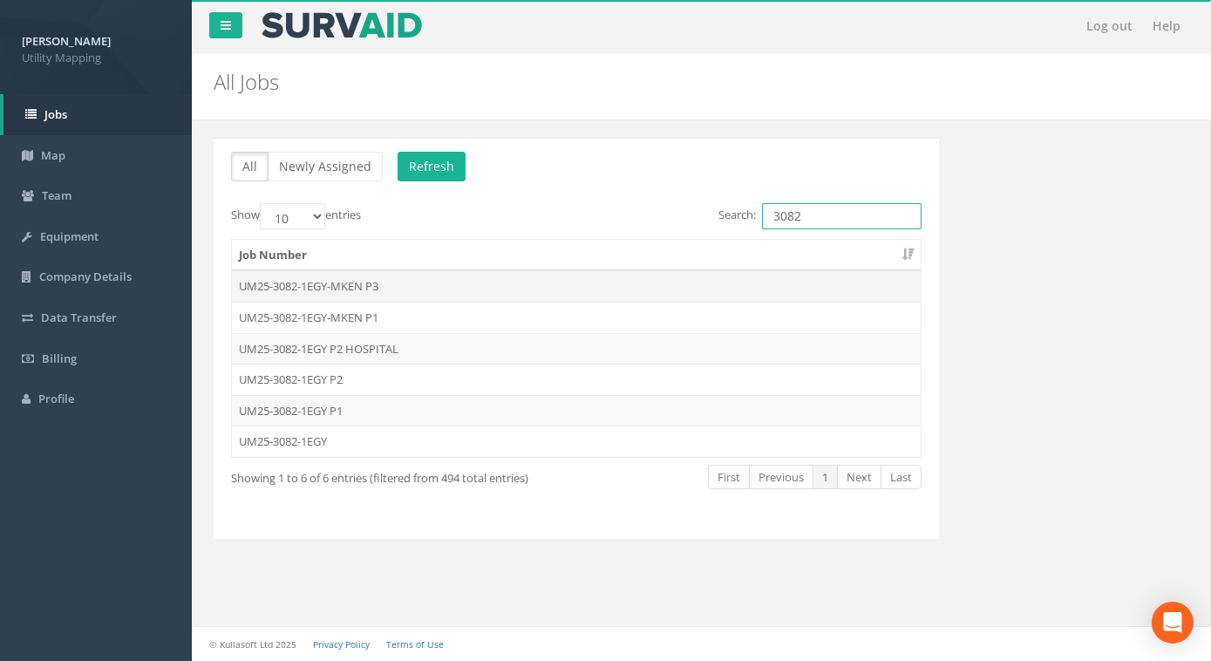
type input "3082"
click at [361, 298] on td "UM25-3082-1EGY-MKEN P3" at bounding box center [576, 285] width 689 height 31
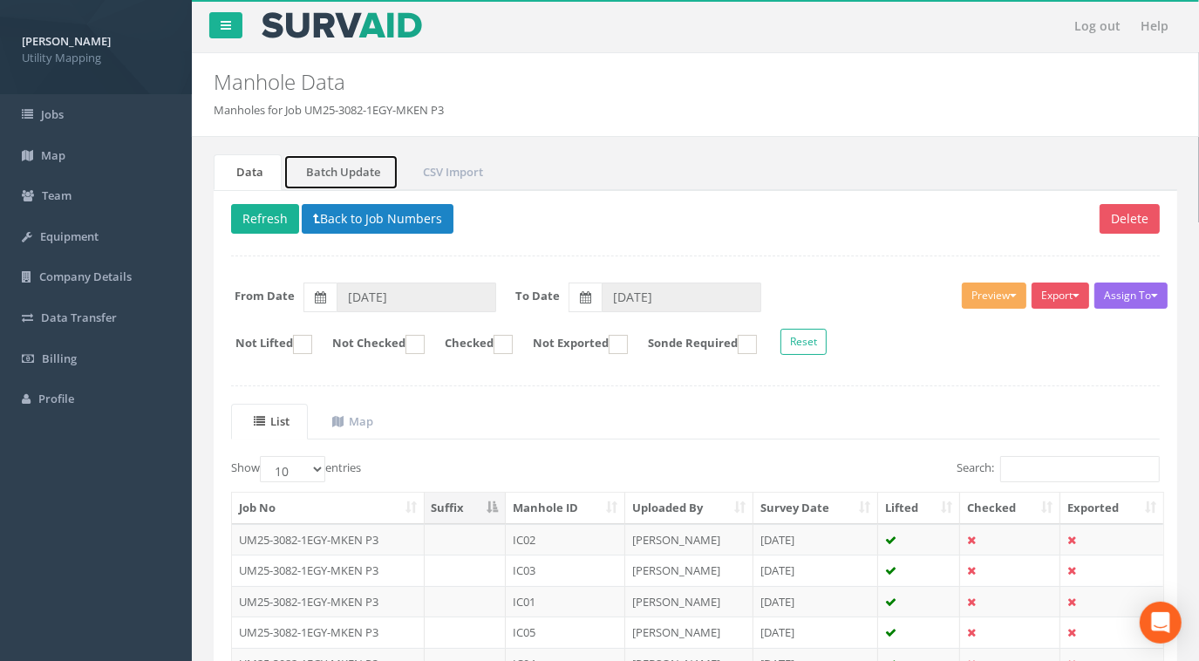
click at [345, 175] on link "Batch Update" at bounding box center [340, 172] width 115 height 36
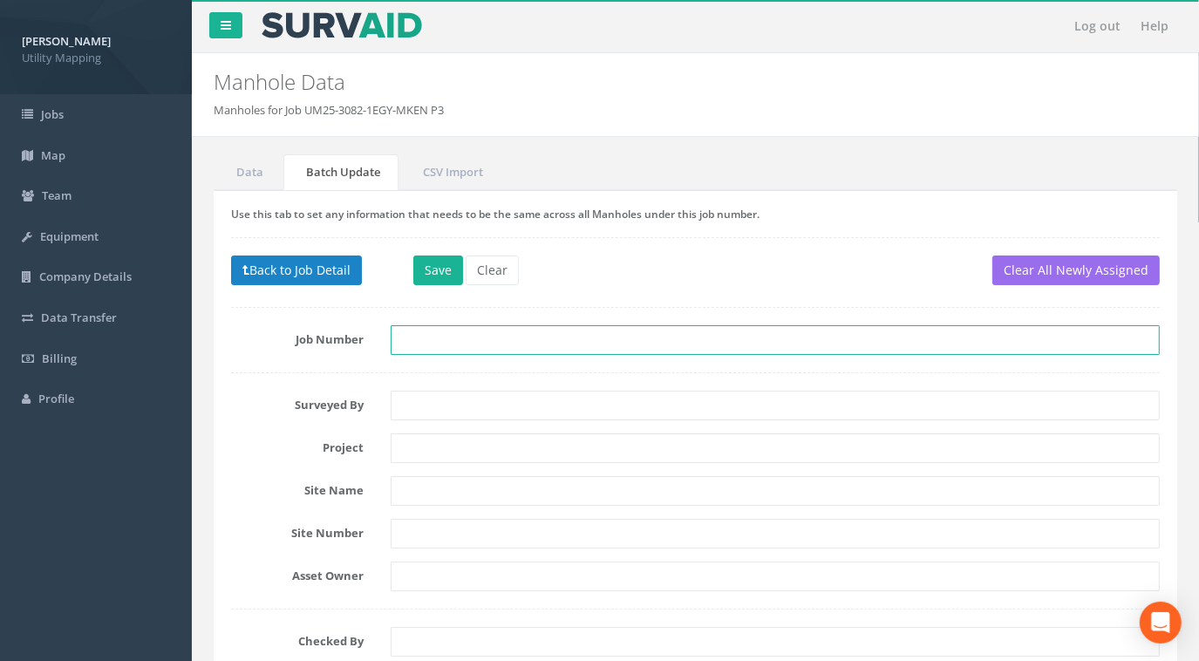
click at [415, 339] on input "text" at bounding box center [776, 340] width 770 height 30
paste input "UM25-3082-1EGY P1"
click at [552, 340] on input "UM25-3082-1EGY P1 - Avery Blvd" at bounding box center [776, 340] width 770 height 30
click at [546, 340] on input "UM25-3082-1EGY P1 - Avery Blvd" at bounding box center [776, 340] width 770 height 30
click at [549, 342] on input "UM25-3082-1EGY P1 - Avery Blvd" at bounding box center [776, 340] width 770 height 30
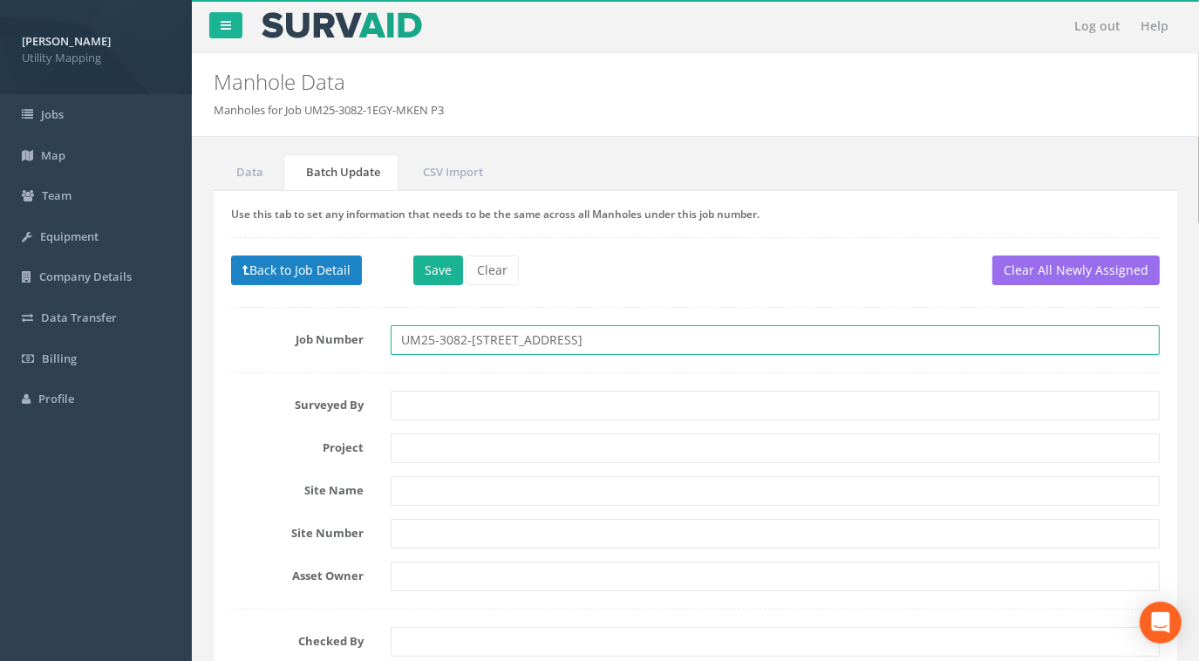
click at [657, 333] on input "UM25-3082-1EGY P1 - Avebury Blvd" at bounding box center [776, 340] width 770 height 30
type input "UM25-3082-1EGY P1 - Avebury Blvd"
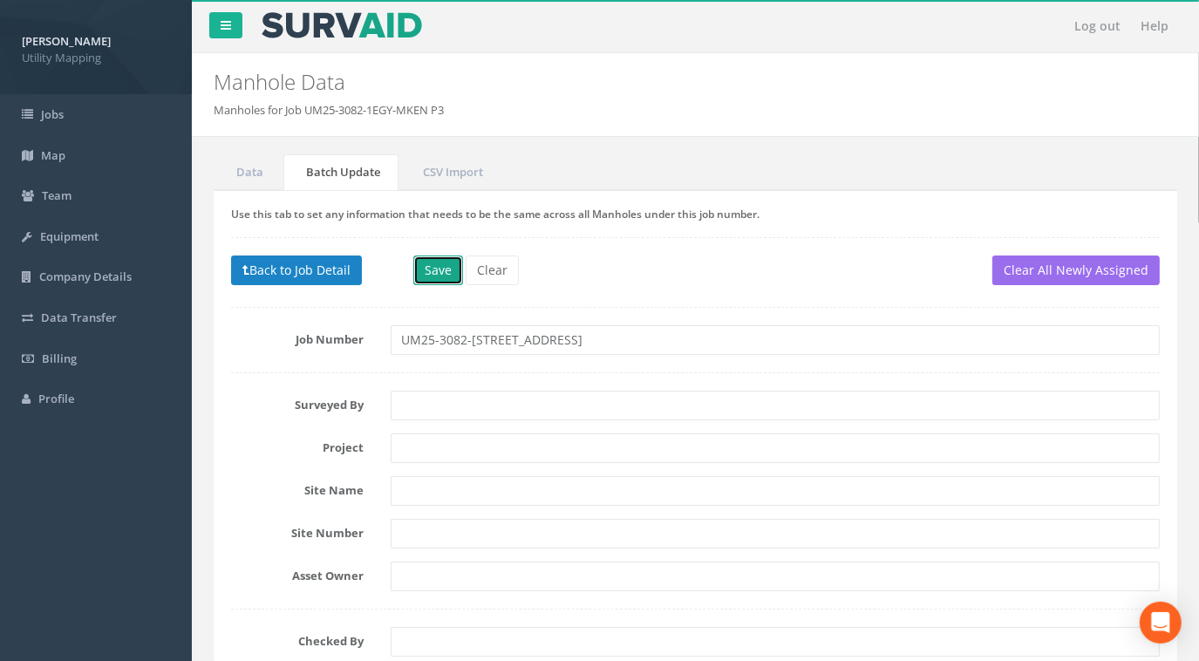
click at [431, 264] on button "Save" at bounding box center [438, 271] width 50 height 30
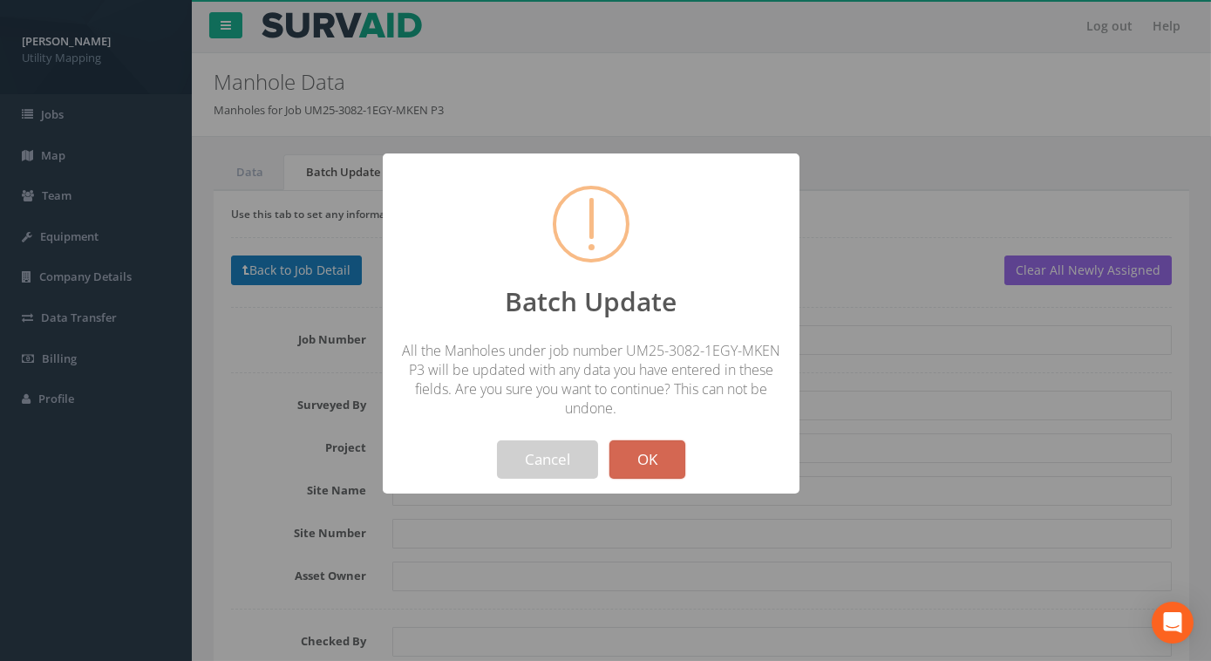
click at [664, 460] on button "OK" at bounding box center [648, 459] width 76 height 38
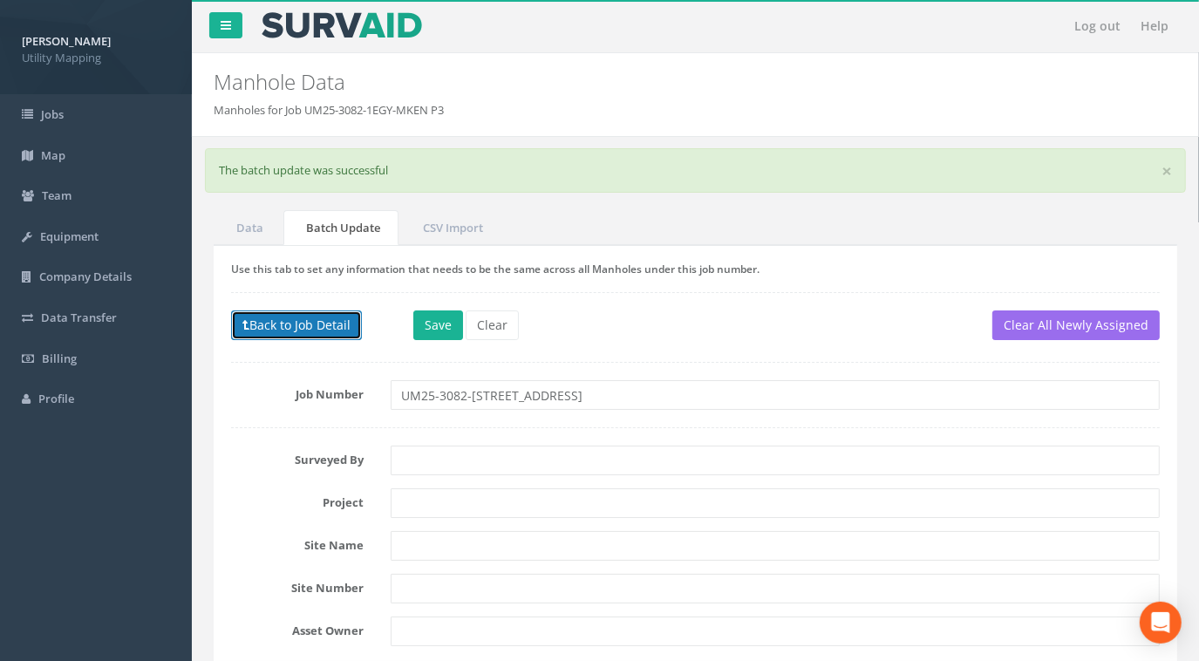
click at [305, 331] on button "Back to Job Detail" at bounding box center [296, 325] width 131 height 30
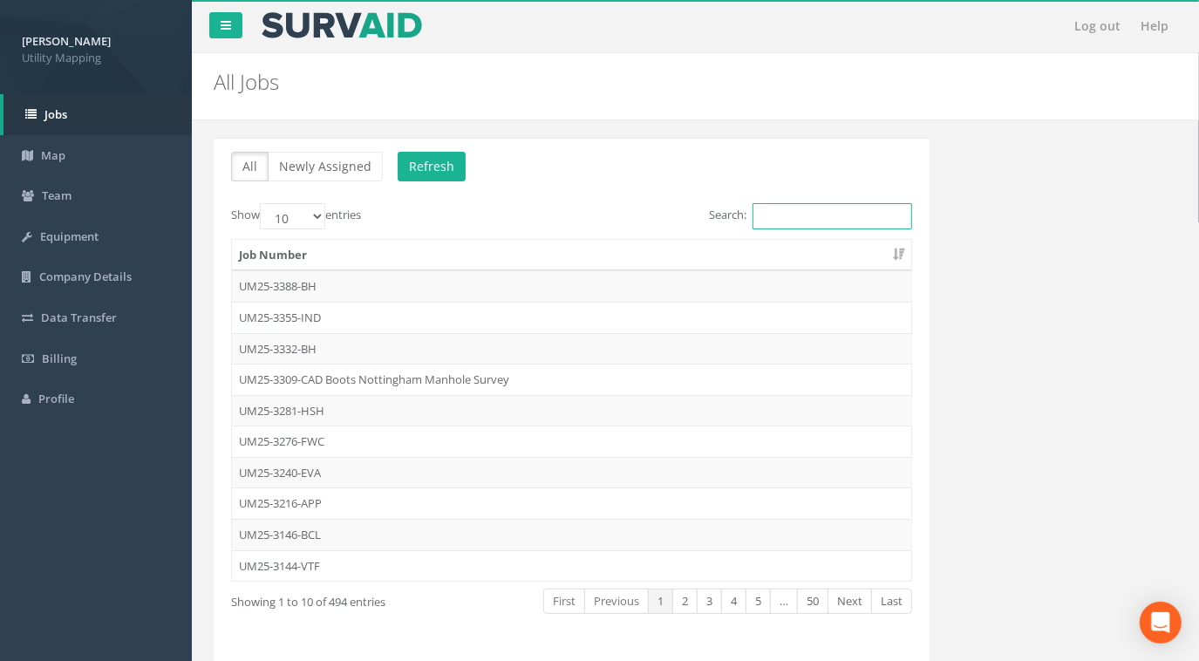
click at [794, 209] on input "Search:" at bounding box center [833, 216] width 160 height 26
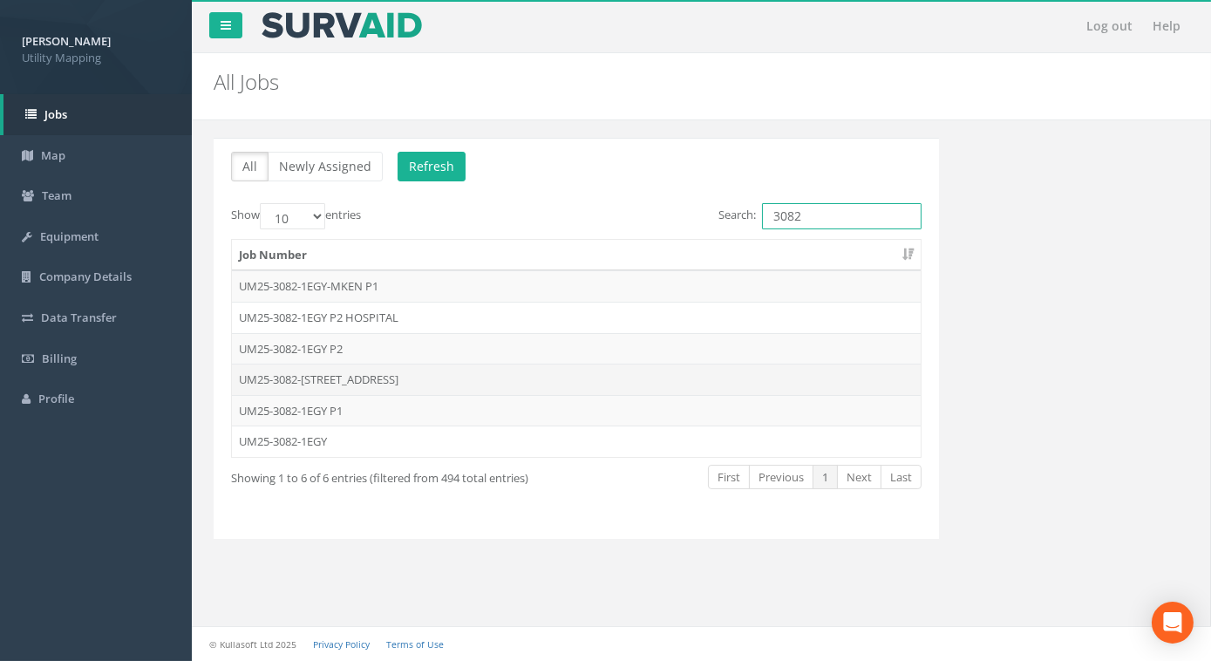
type input "3082"
click at [353, 373] on td "UM25-3082-1EGY P1 - Avebury Blvd" at bounding box center [576, 379] width 689 height 31
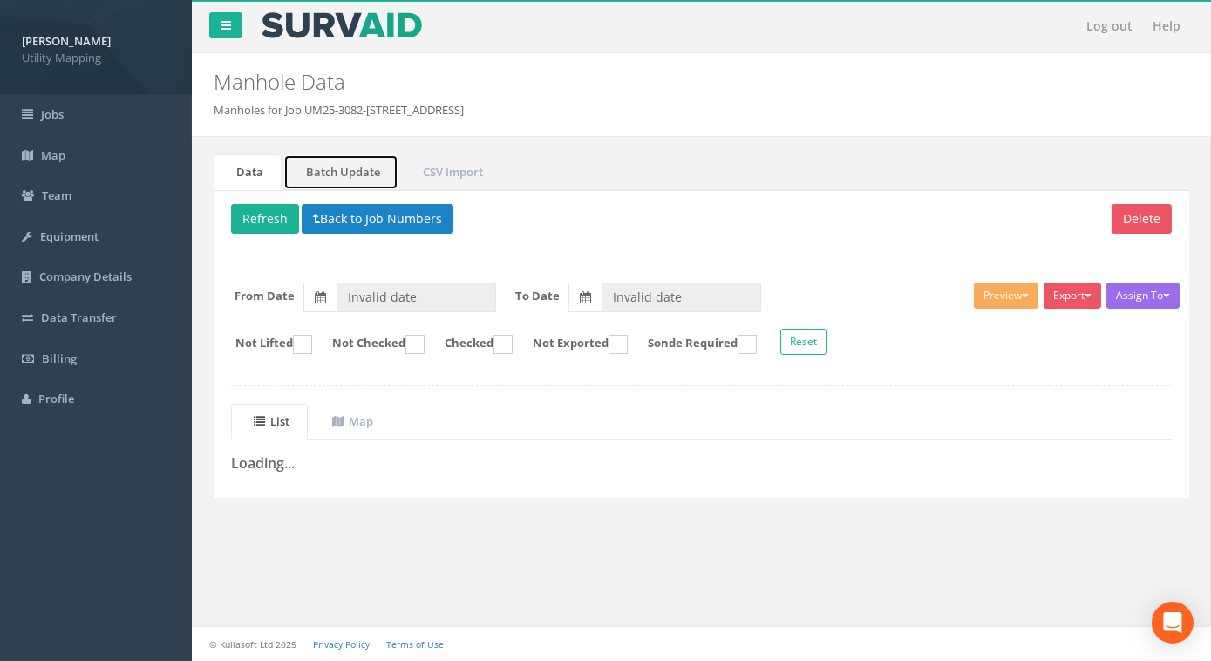
click at [360, 164] on link "Batch Update" at bounding box center [340, 172] width 115 height 36
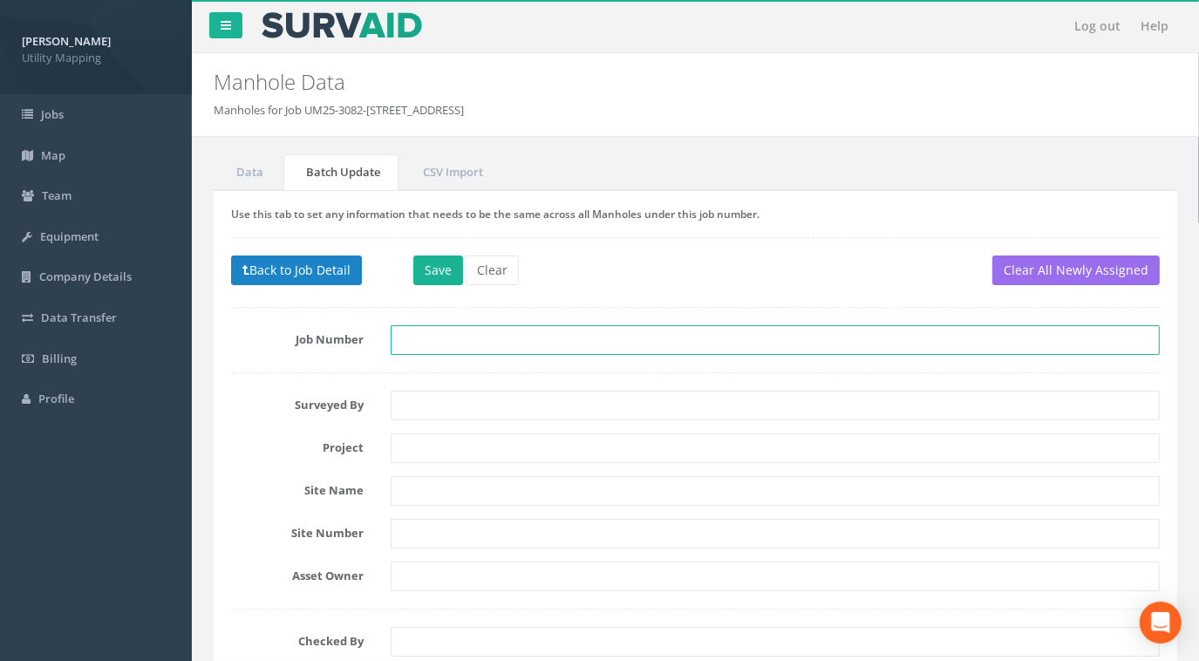
click at [408, 339] on input "text" at bounding box center [776, 340] width 770 height 30
paste input "UM25-3082-1EGY P1"
type input "UM25-3082-[STREET_ADDRESS]"
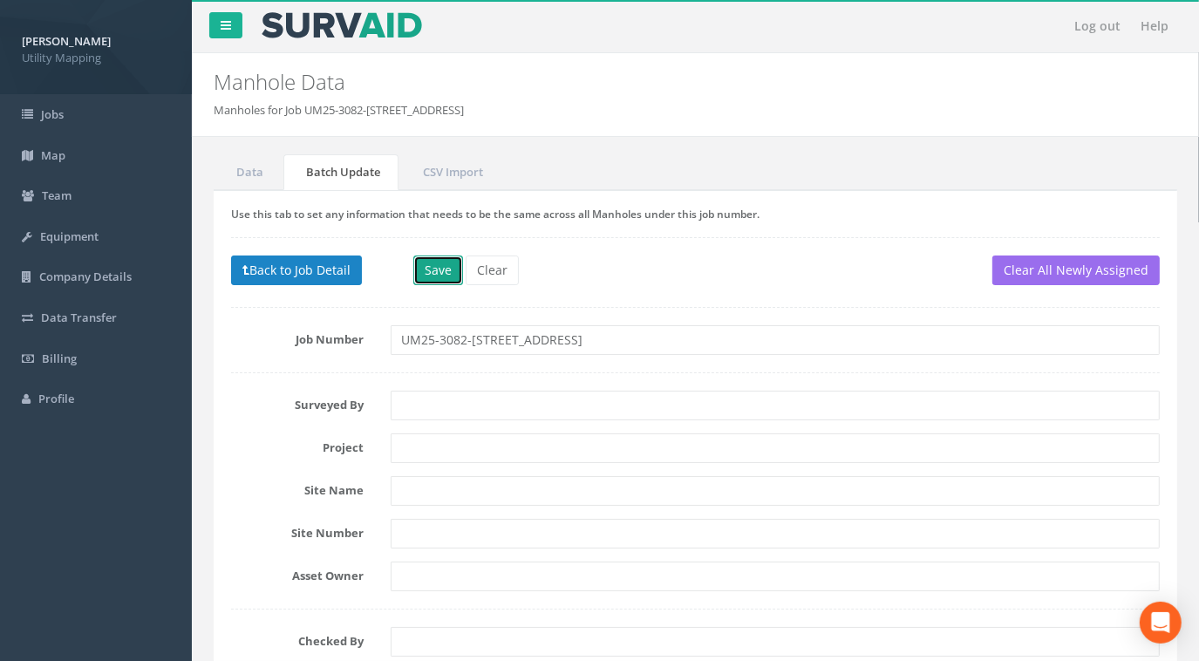
click at [446, 269] on button "Save" at bounding box center [438, 271] width 50 height 30
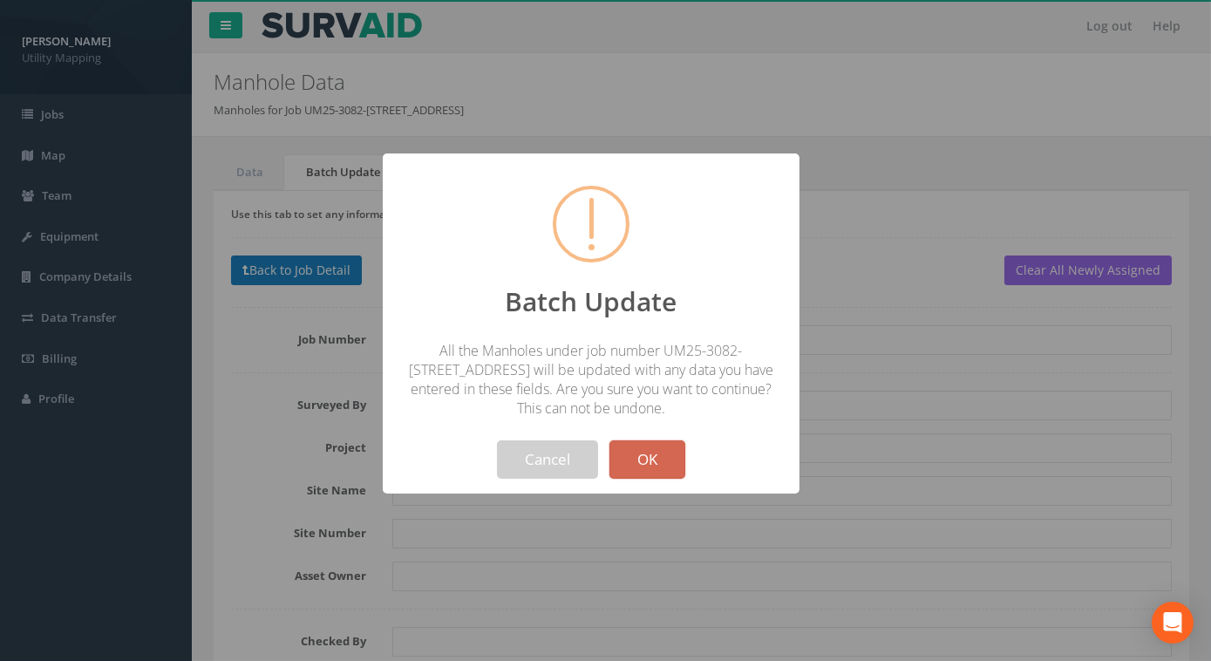
click at [644, 471] on button "OK" at bounding box center [648, 459] width 76 height 38
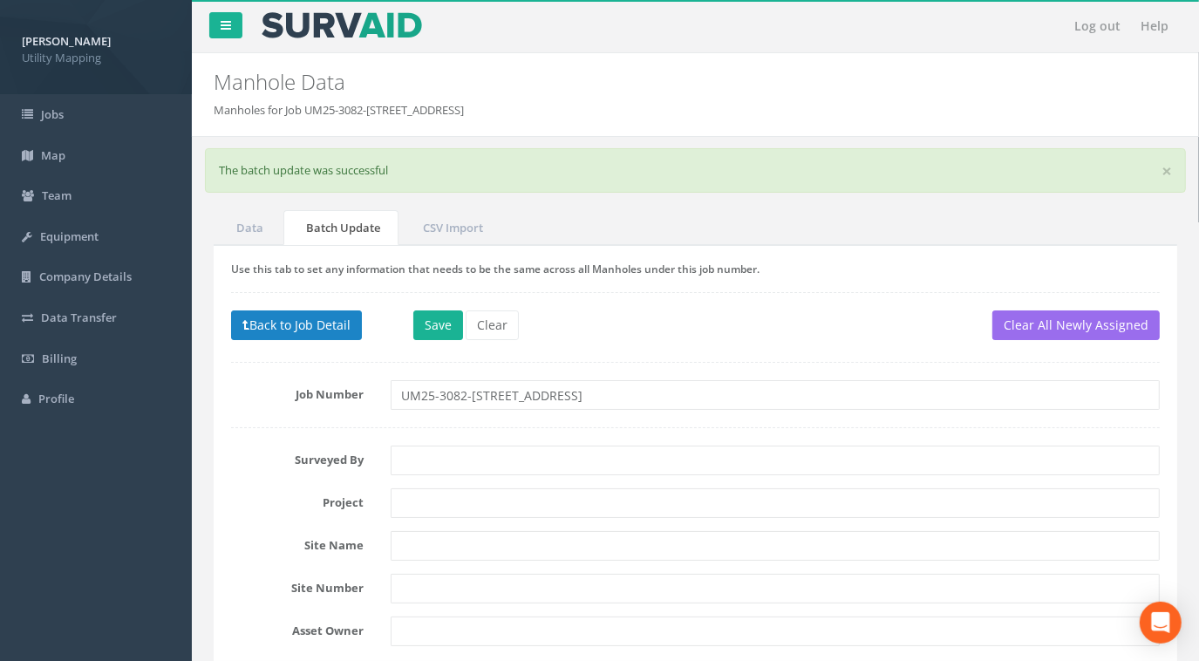
drag, startPoint x: 317, startPoint y: 353, endPoint x: 316, endPoint y: 343, distance: 10.5
click at [316, 352] on div "Use this tab to set any information that needs to be the same across all Manhol…" at bounding box center [696, 493] width 964 height 497
click at [324, 325] on button "Back to Job Detail" at bounding box center [296, 325] width 131 height 30
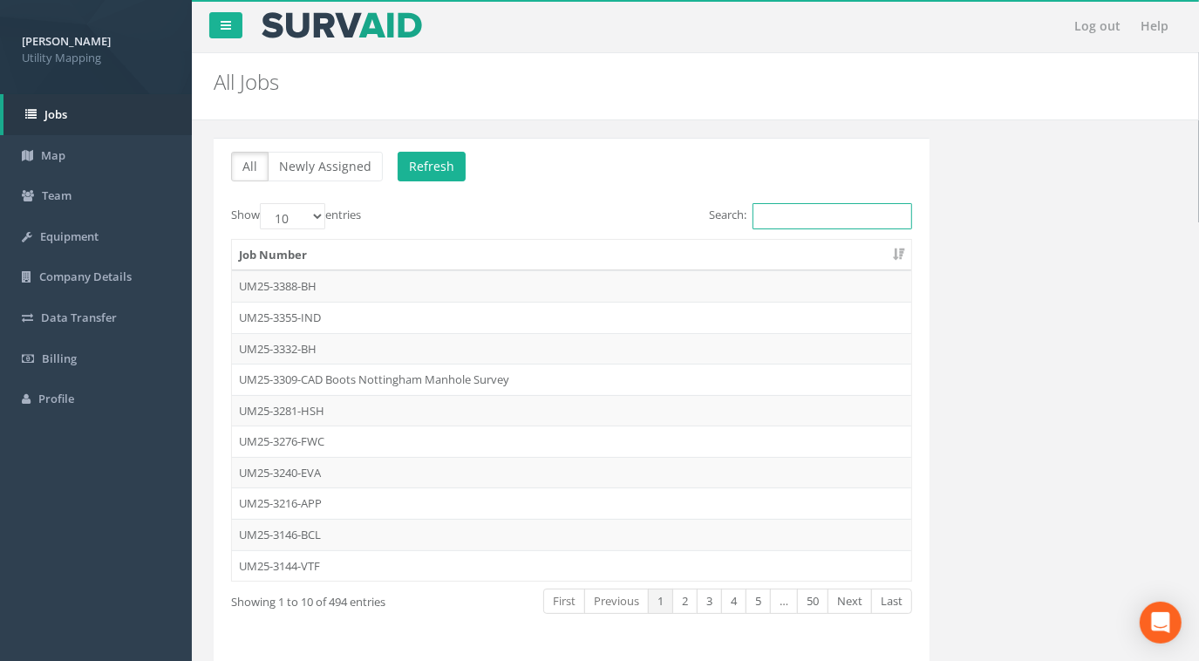
click at [808, 223] on input "Search:" at bounding box center [833, 216] width 160 height 26
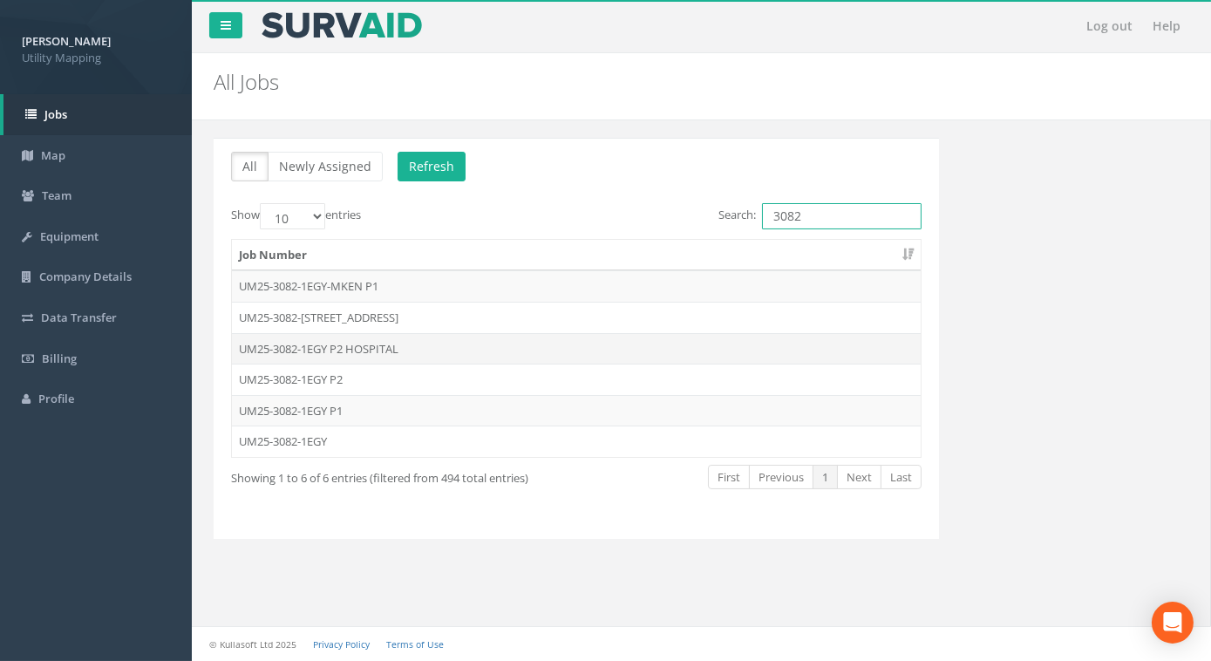
type input "3082"
click at [363, 346] on td "UM25-3082-1EGY P2 HOSPITAL" at bounding box center [576, 348] width 689 height 31
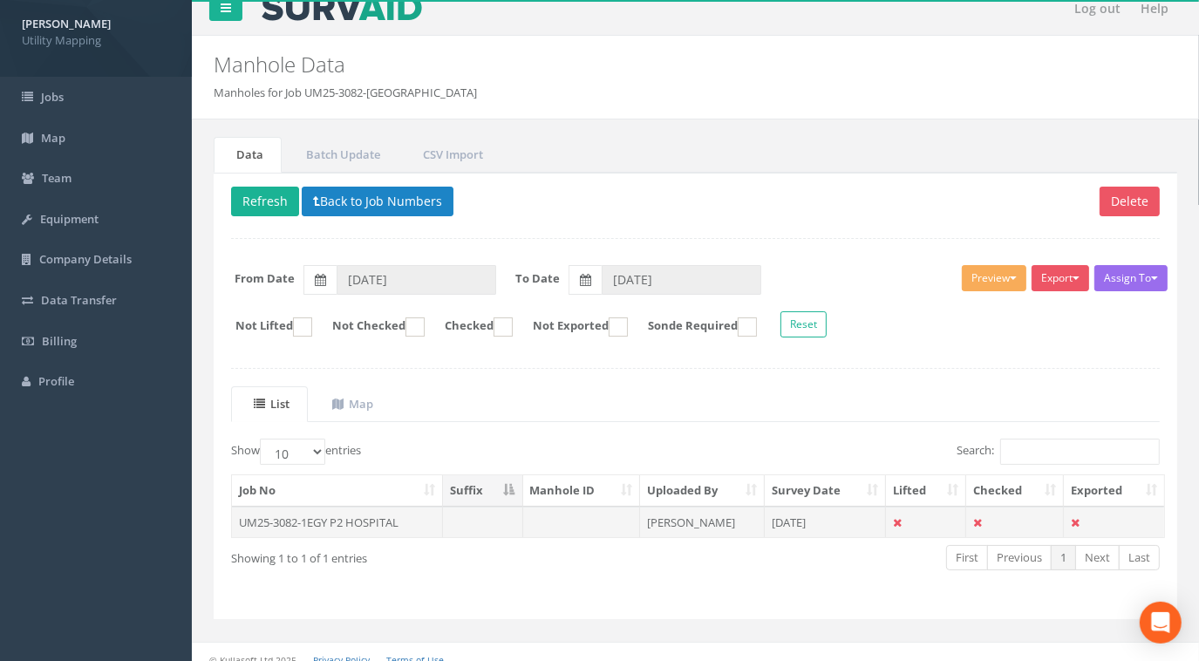
scroll to position [28, 0]
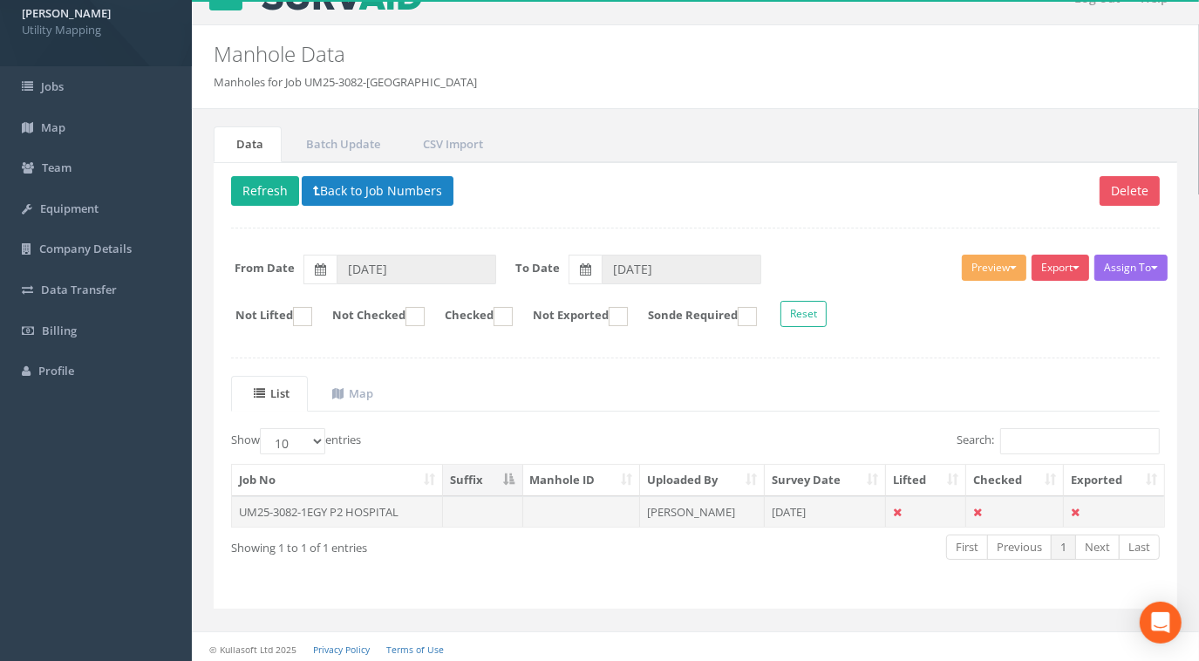
click at [303, 504] on td "UM25-3082-1EGY P2 HOSPITAL" at bounding box center [337, 511] width 211 height 31
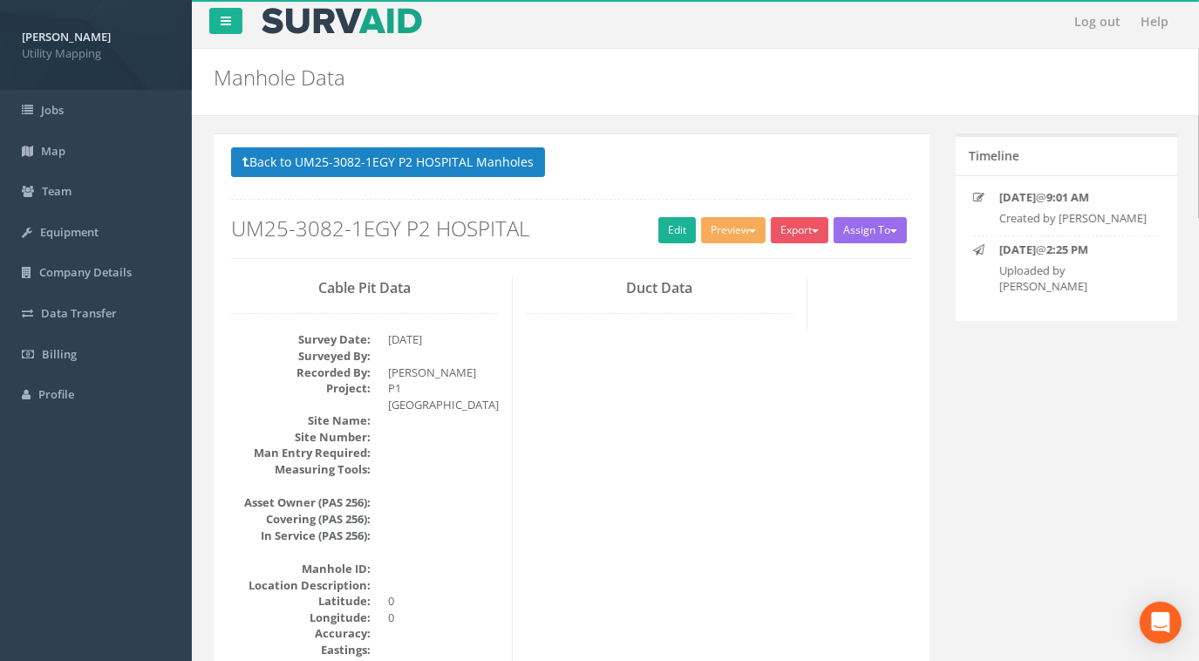
scroll to position [0, 0]
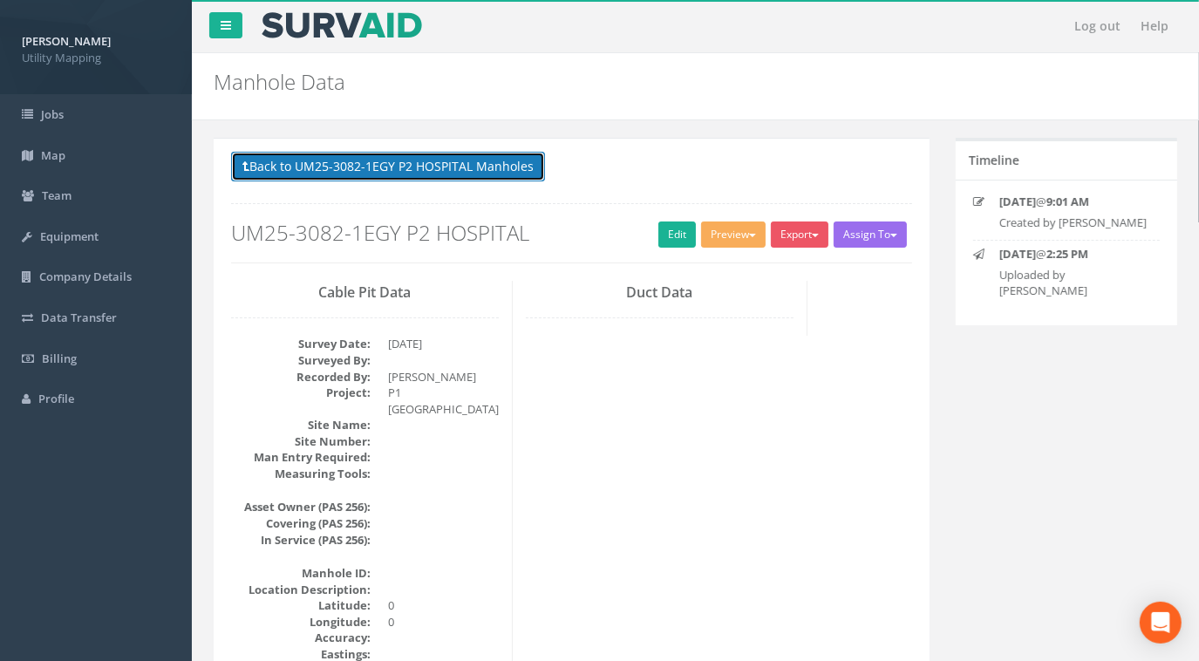
click at [498, 169] on button "Back to UM25-3082-1EGY P2 HOSPITAL Manholes" at bounding box center [388, 167] width 314 height 30
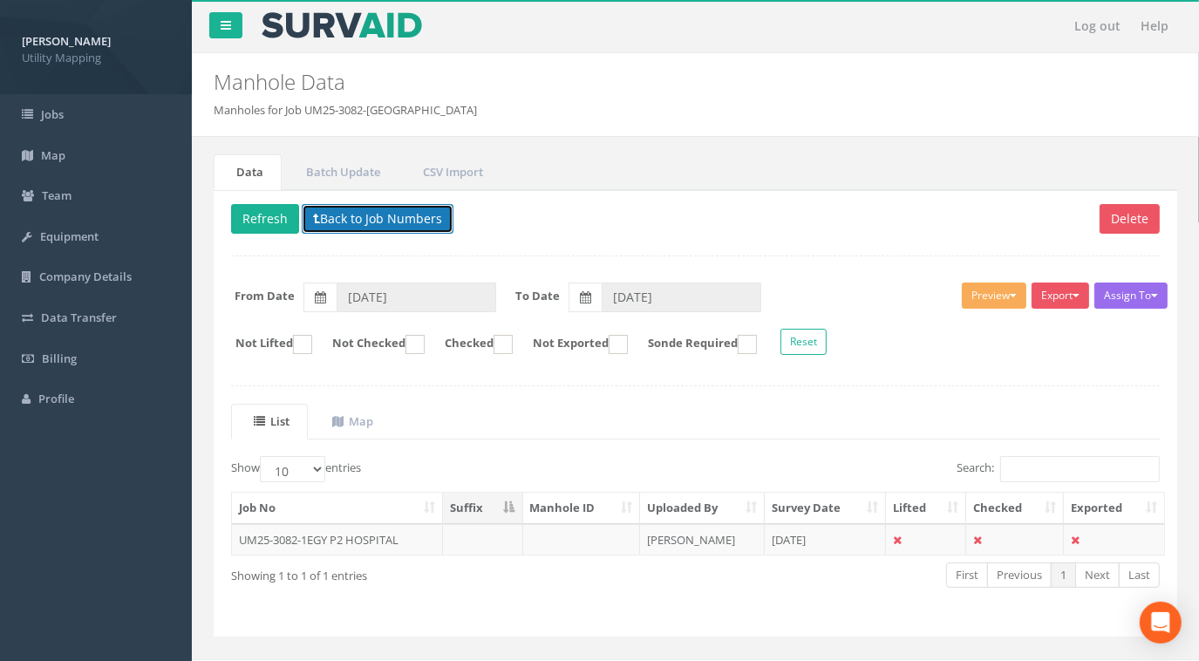
click at [406, 207] on button "Back to Job Numbers" at bounding box center [378, 219] width 152 height 30
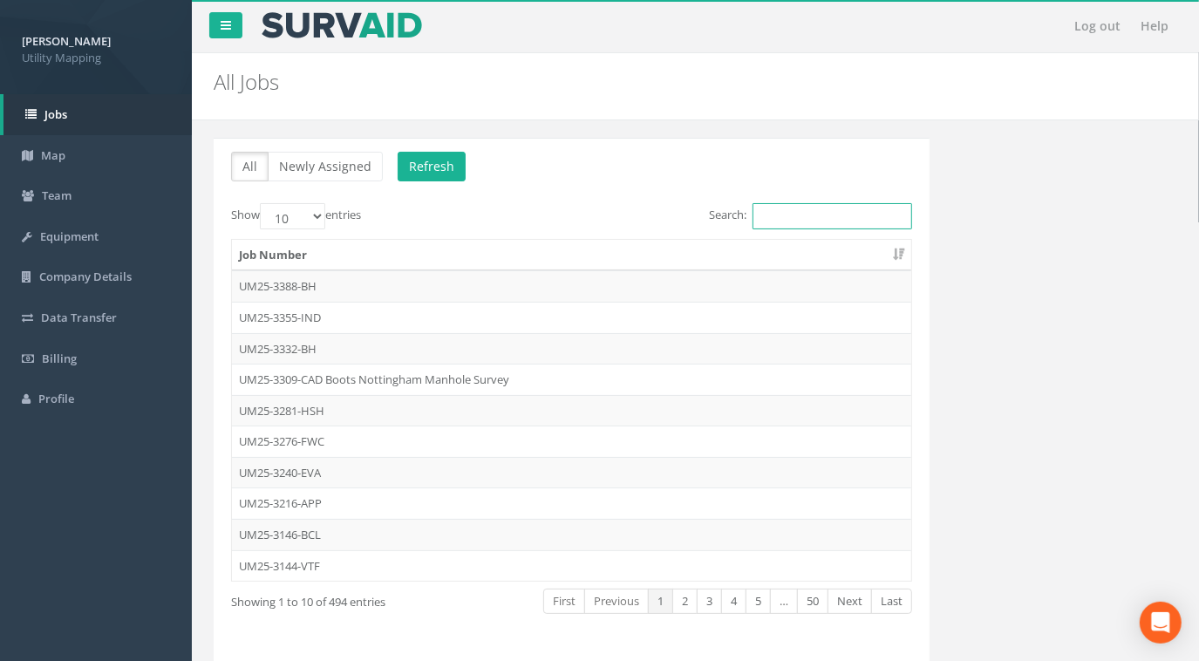
click at [807, 225] on input "Search:" at bounding box center [833, 216] width 160 height 26
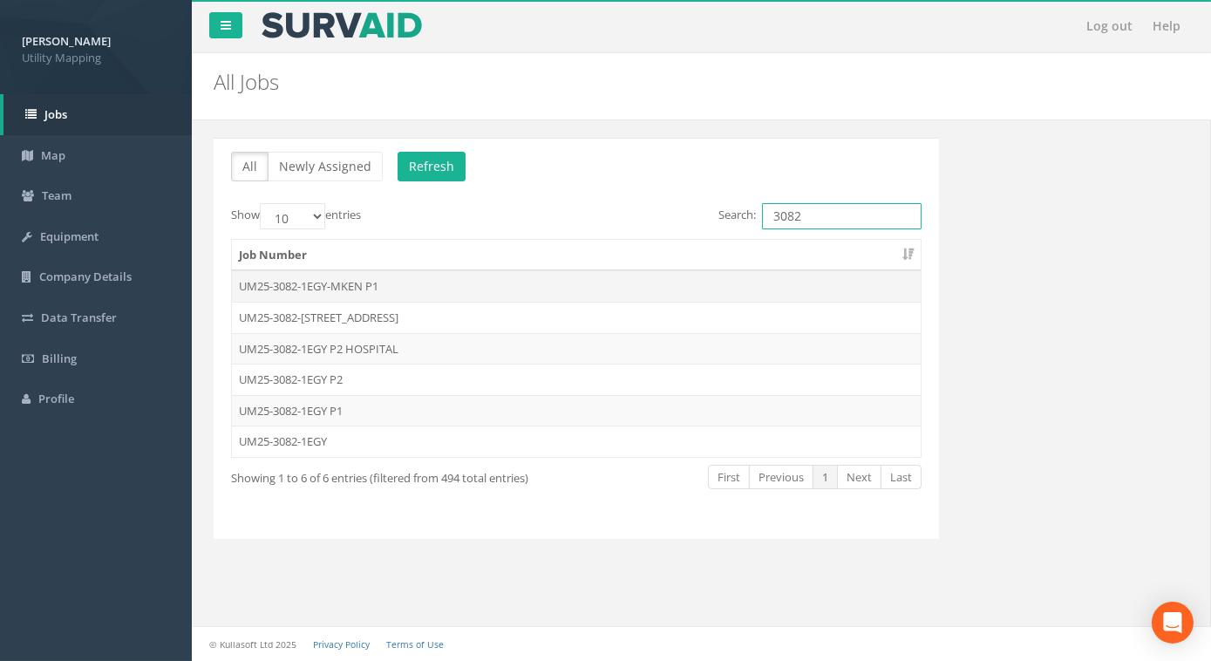
type input "3082"
click at [372, 284] on td "UM25-3082-1EGY-MKEN P1" at bounding box center [576, 285] width 689 height 31
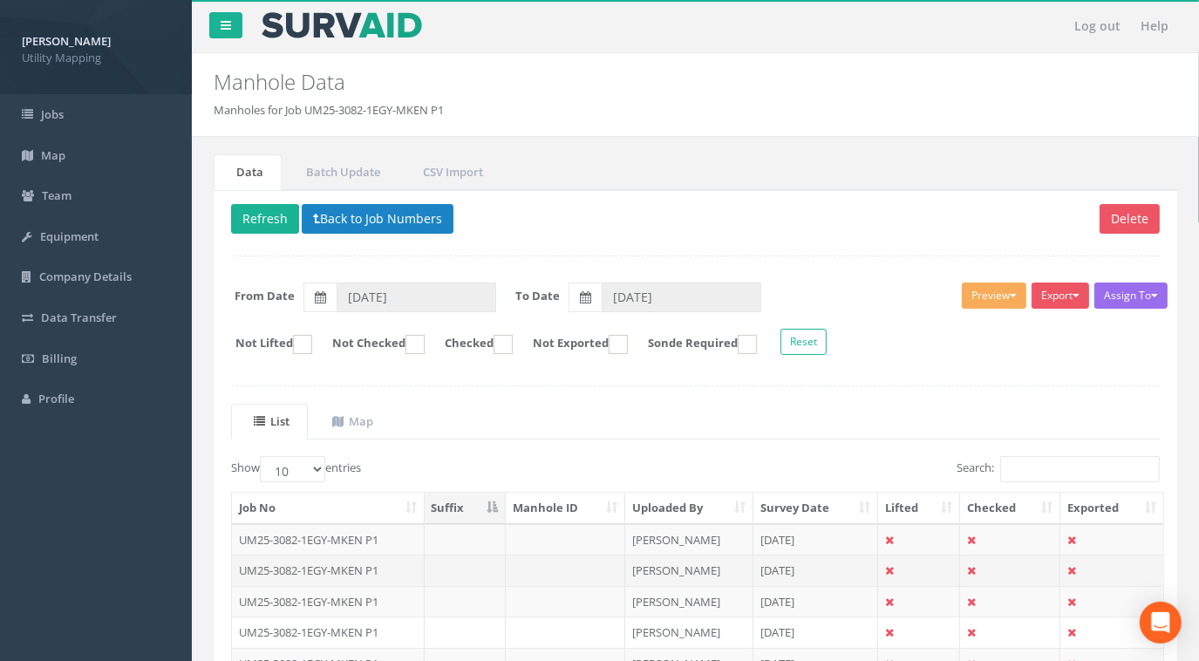
scroll to position [151, 0]
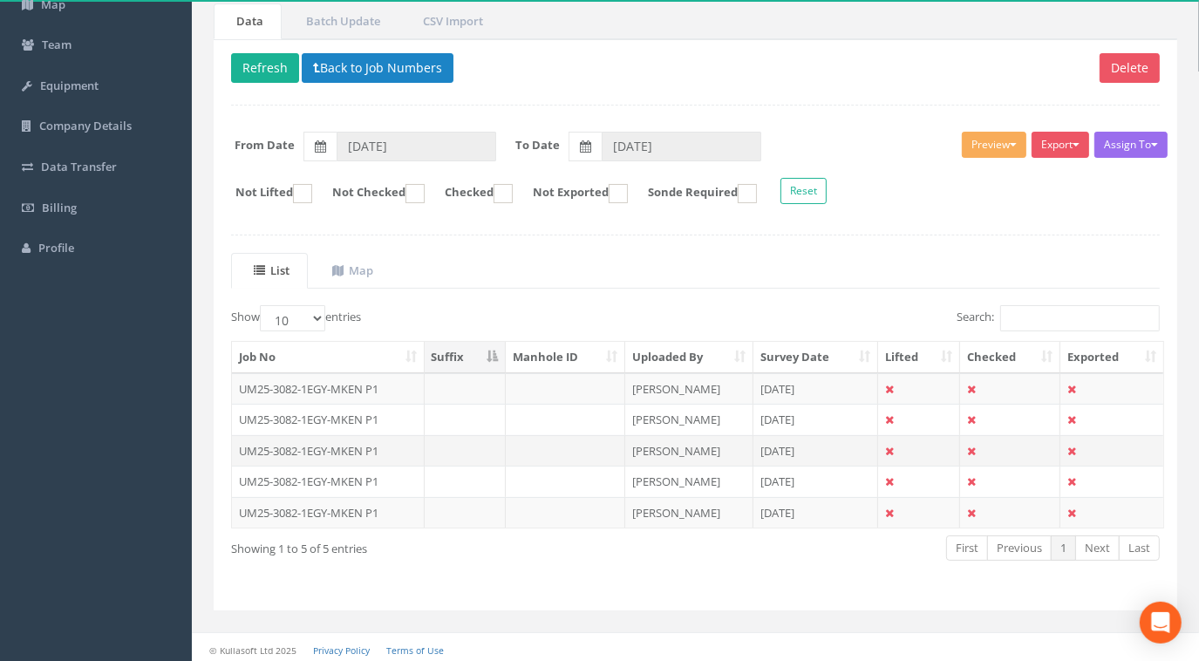
click at [346, 454] on td "UM25-3082-1EGY-MKEN P1" at bounding box center [328, 450] width 193 height 31
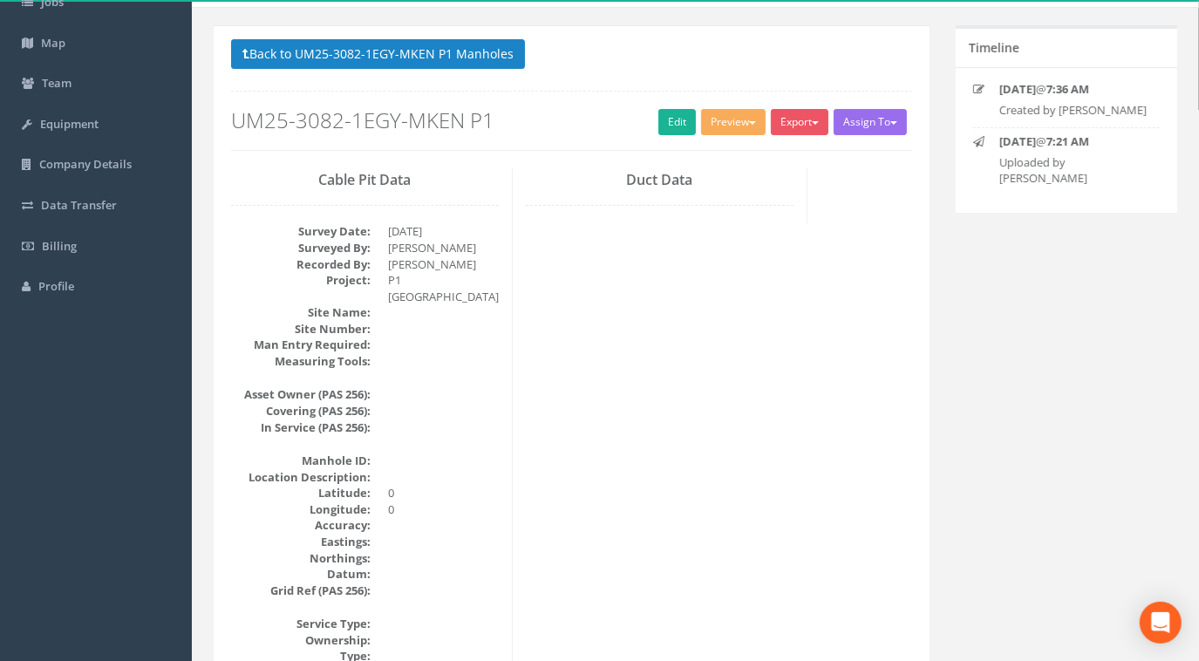
scroll to position [0, 0]
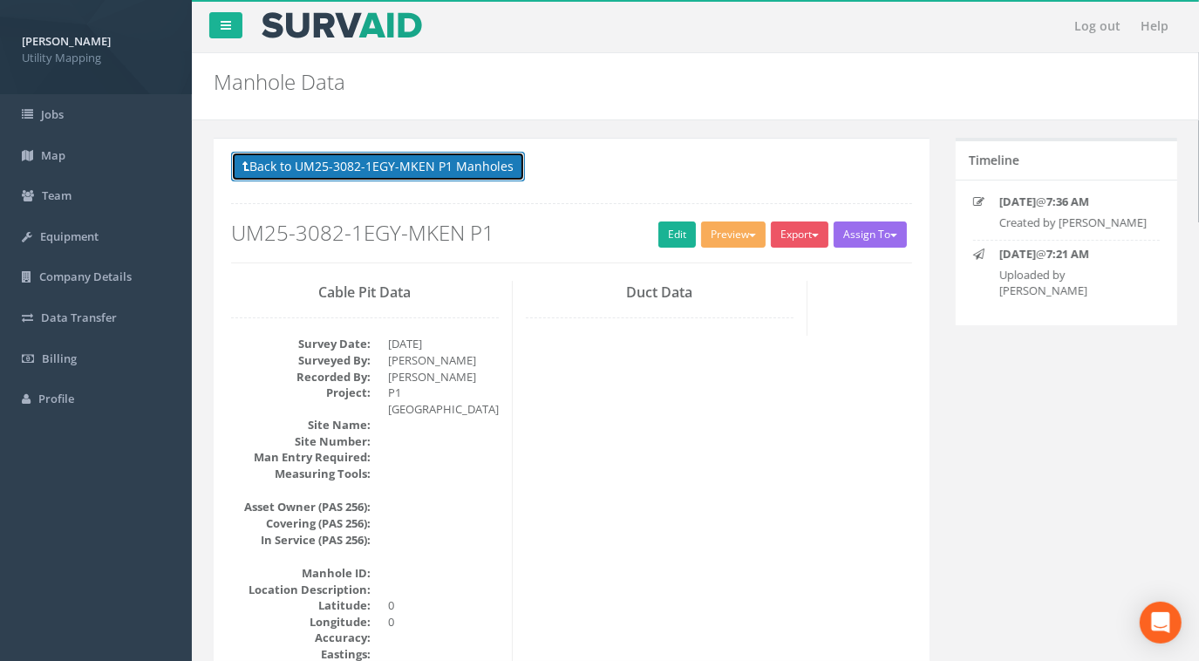
click at [411, 154] on button "Back to UM25-3082-1EGY-MKEN P1 Manholes" at bounding box center [378, 167] width 294 height 30
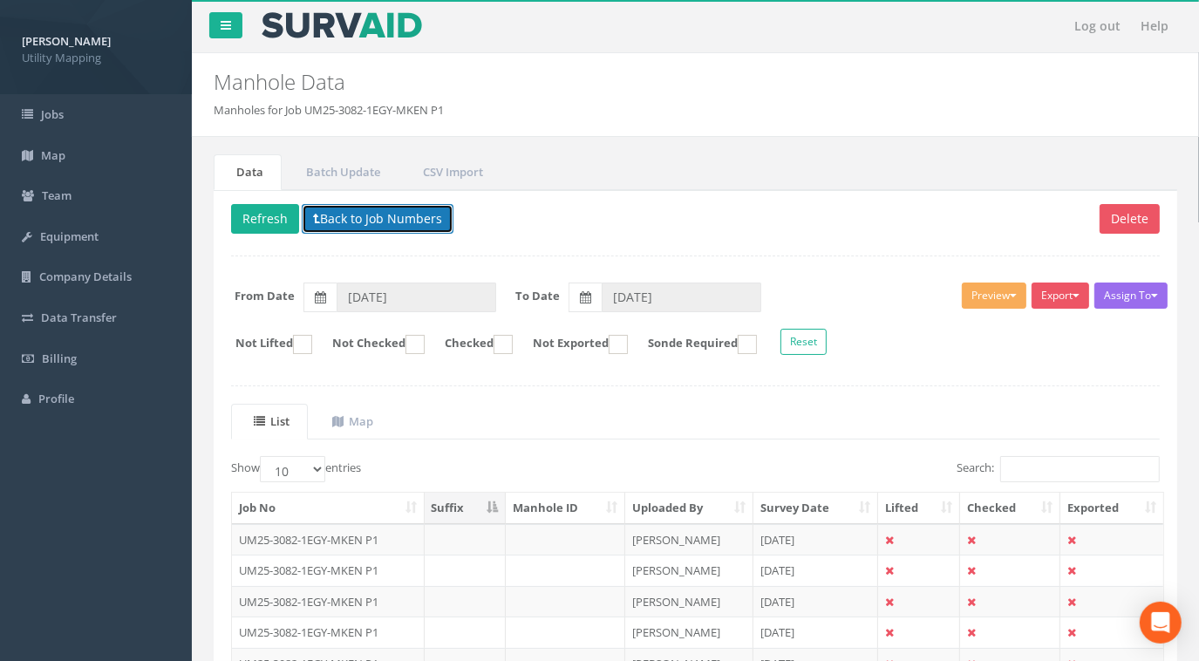
click at [406, 222] on button "Back to Job Numbers" at bounding box center [378, 219] width 152 height 30
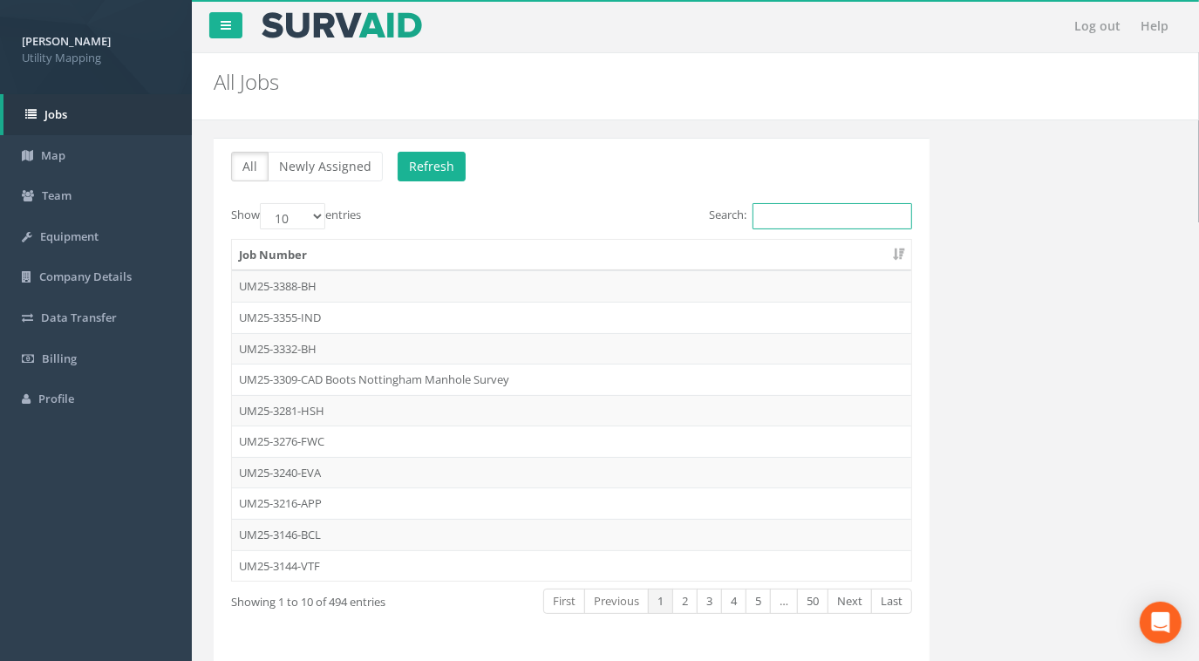
click at [829, 225] on input "Search:" at bounding box center [833, 216] width 160 height 26
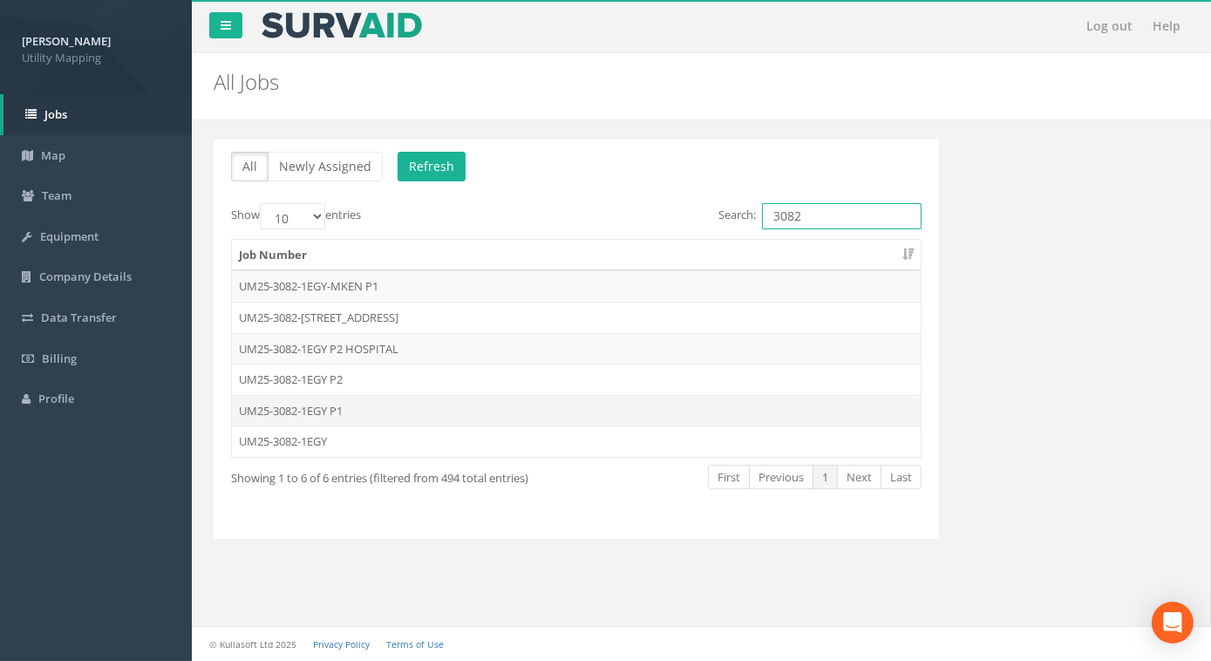
type input "3082"
click at [339, 402] on td "UM25-3082-1EGY P1" at bounding box center [576, 410] width 689 height 31
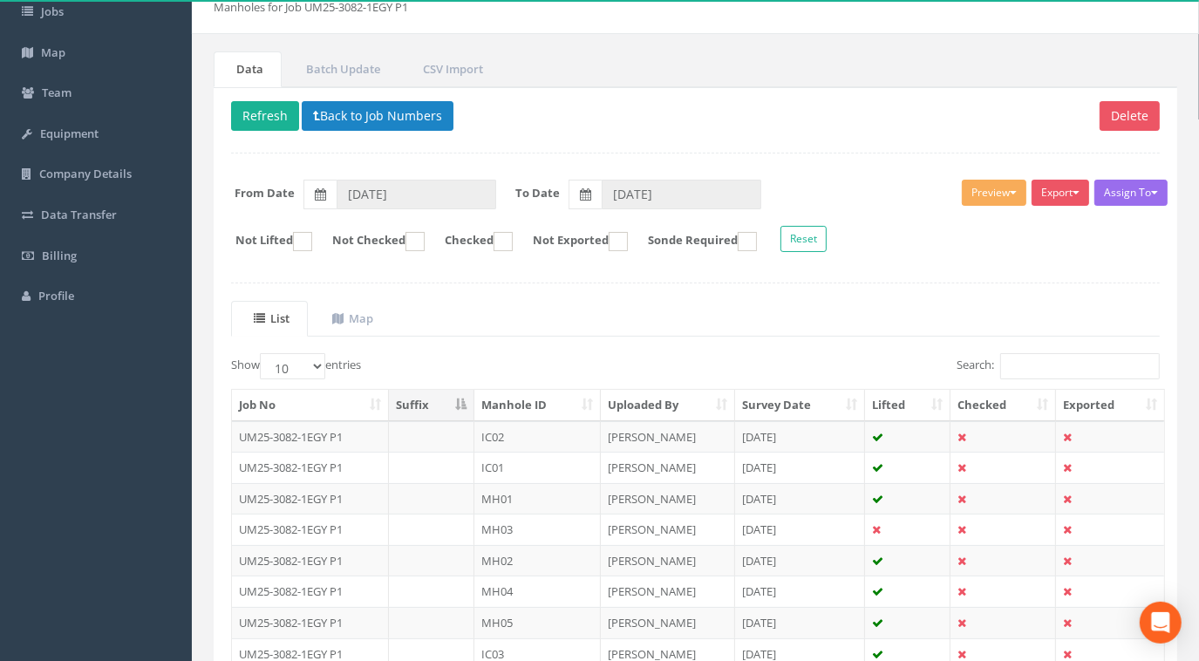
scroll to position [304, 0]
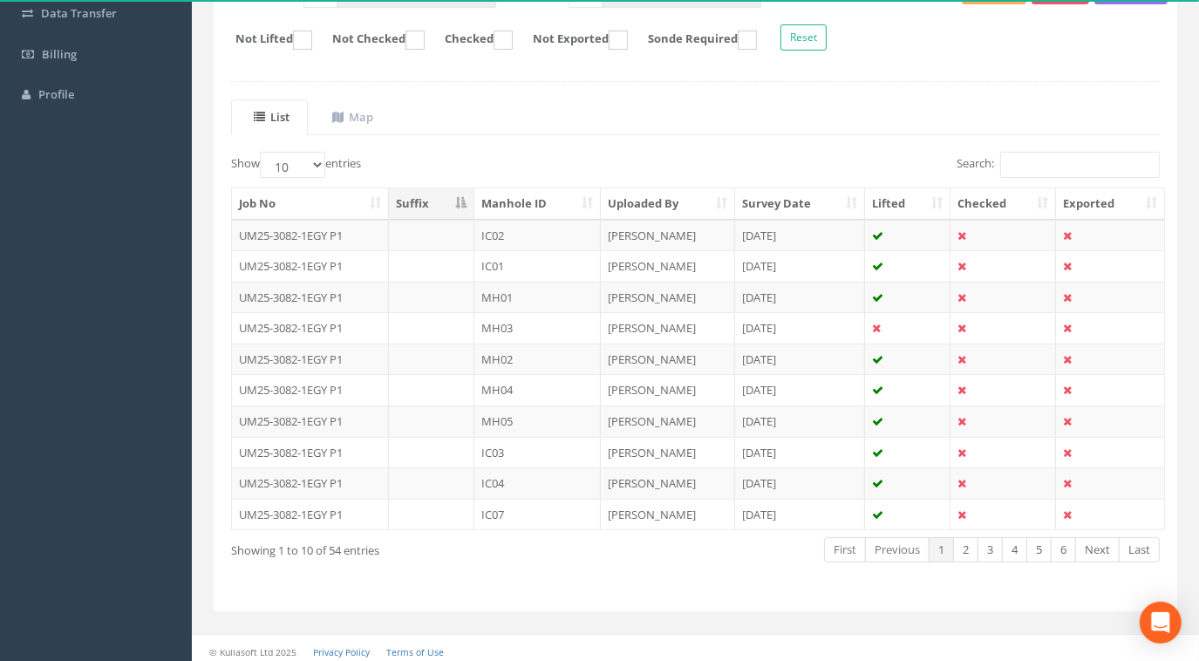
click at [555, 204] on th "Manhole ID" at bounding box center [537, 203] width 126 height 31
click at [276, 160] on select "10 25 50 100" at bounding box center [292, 165] width 65 height 26
select select "100"
click at [263, 152] on select "10 25 50 100" at bounding box center [292, 165] width 65 height 26
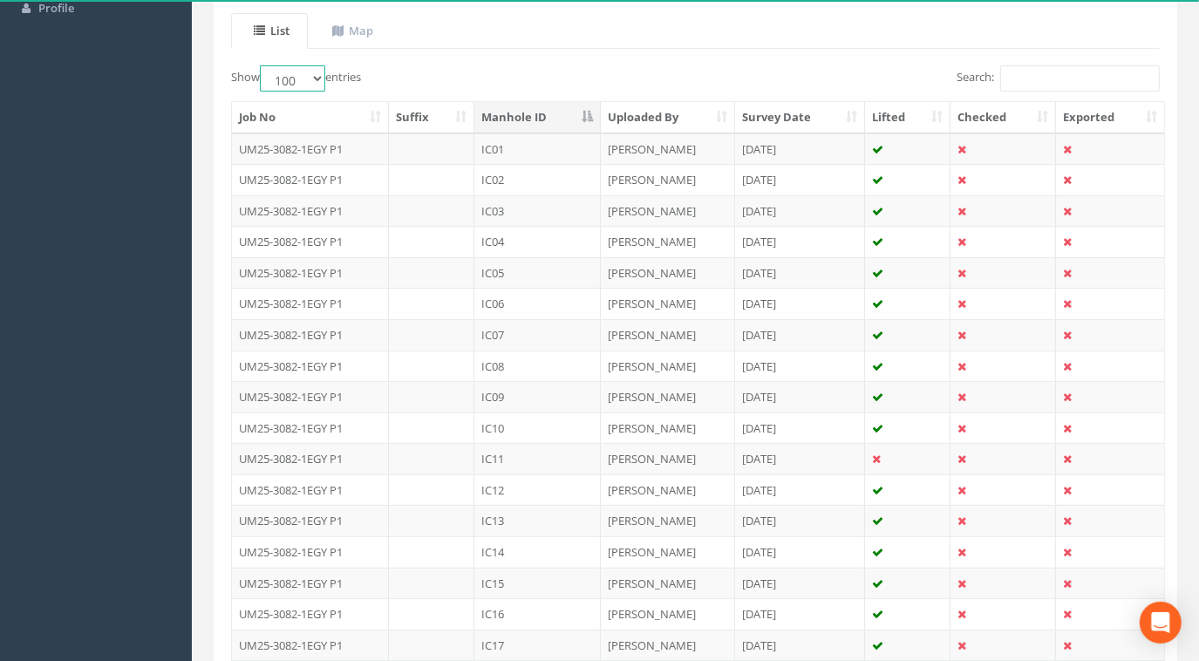
scroll to position [0, 0]
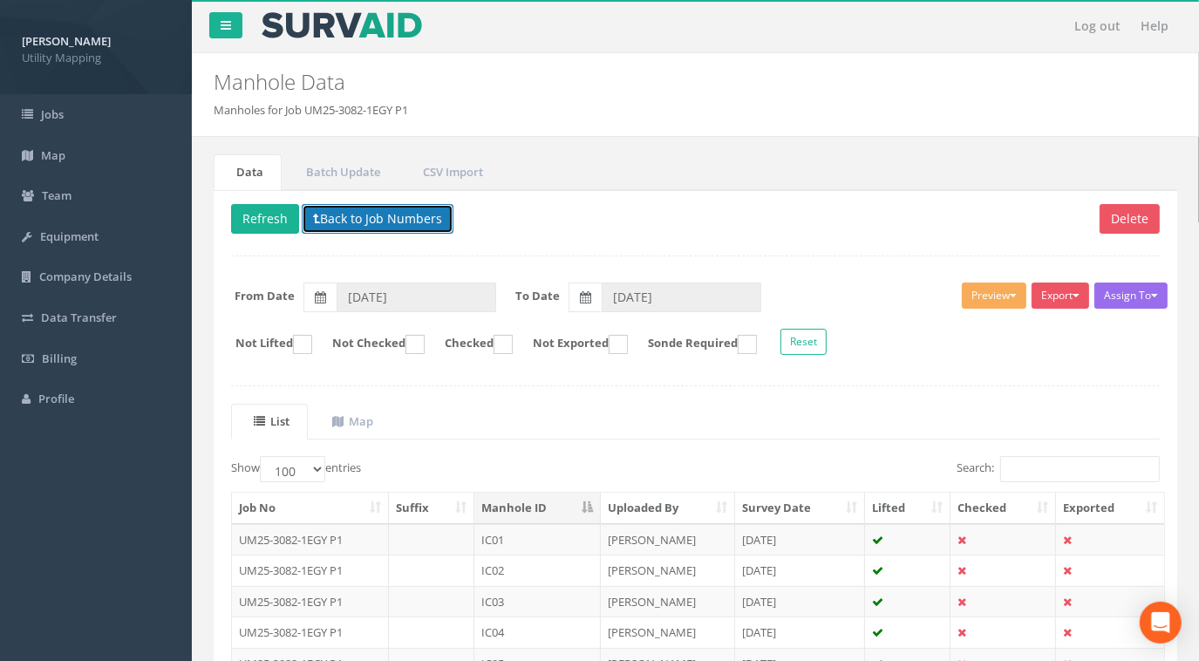
click at [385, 224] on button "Back to Job Numbers" at bounding box center [378, 219] width 152 height 30
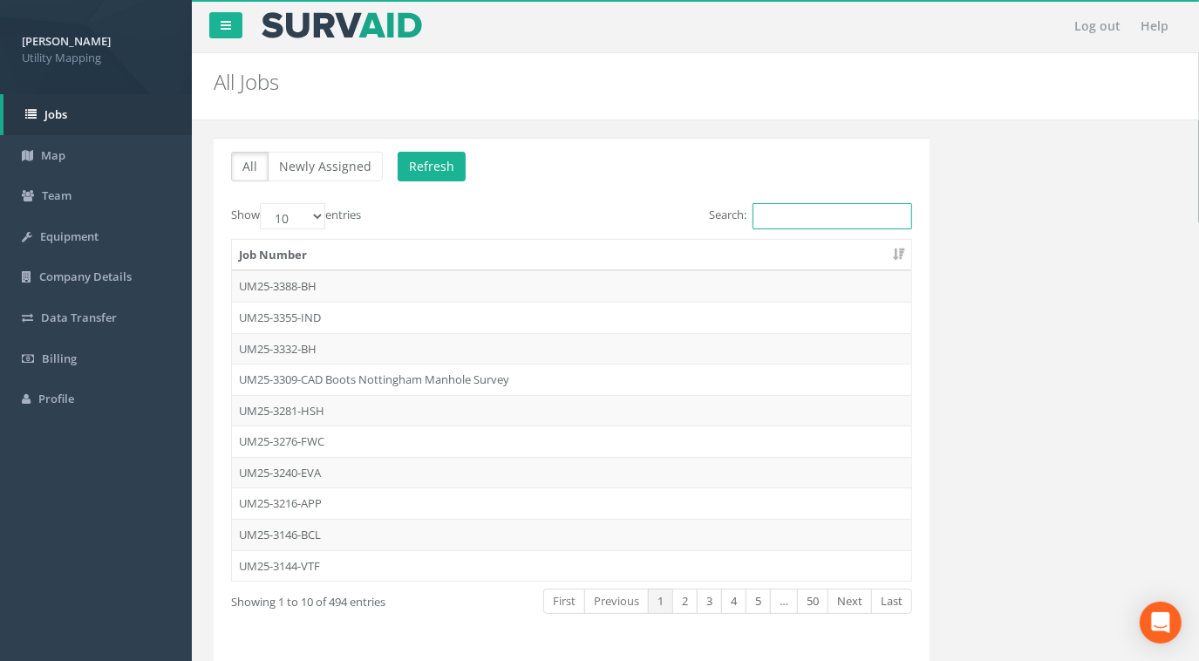
click at [801, 219] on input "Search:" at bounding box center [833, 216] width 160 height 26
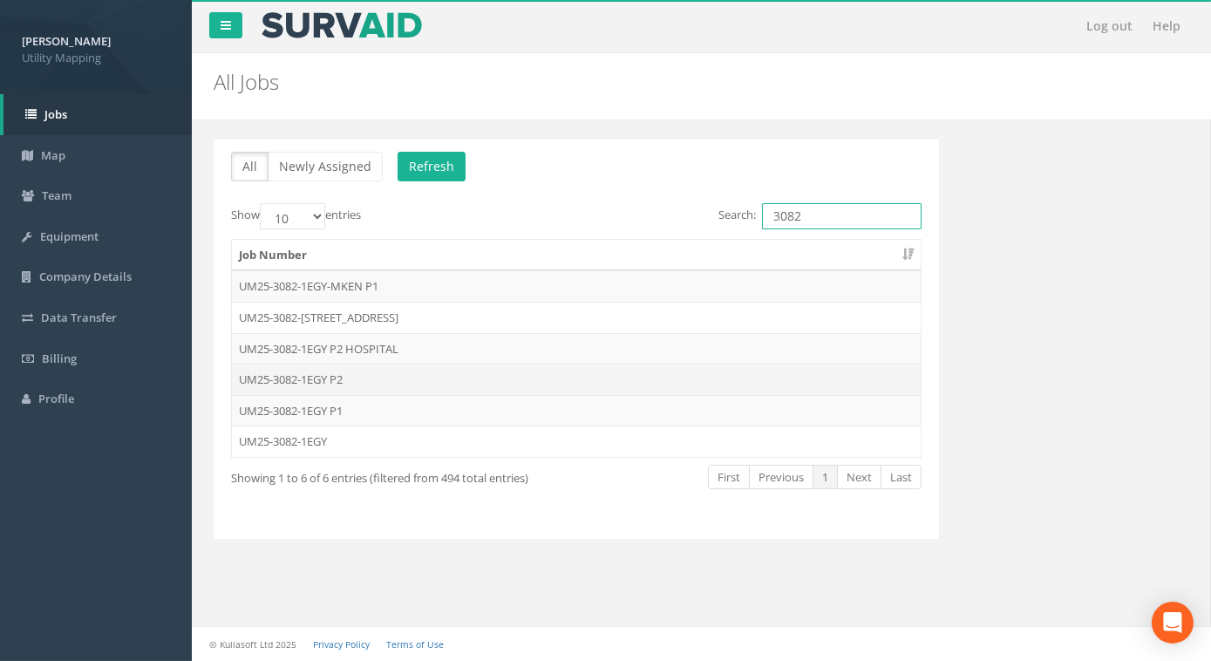
type input "3082"
click at [344, 378] on td "UM25-3082-1EGY P2" at bounding box center [576, 379] width 689 height 31
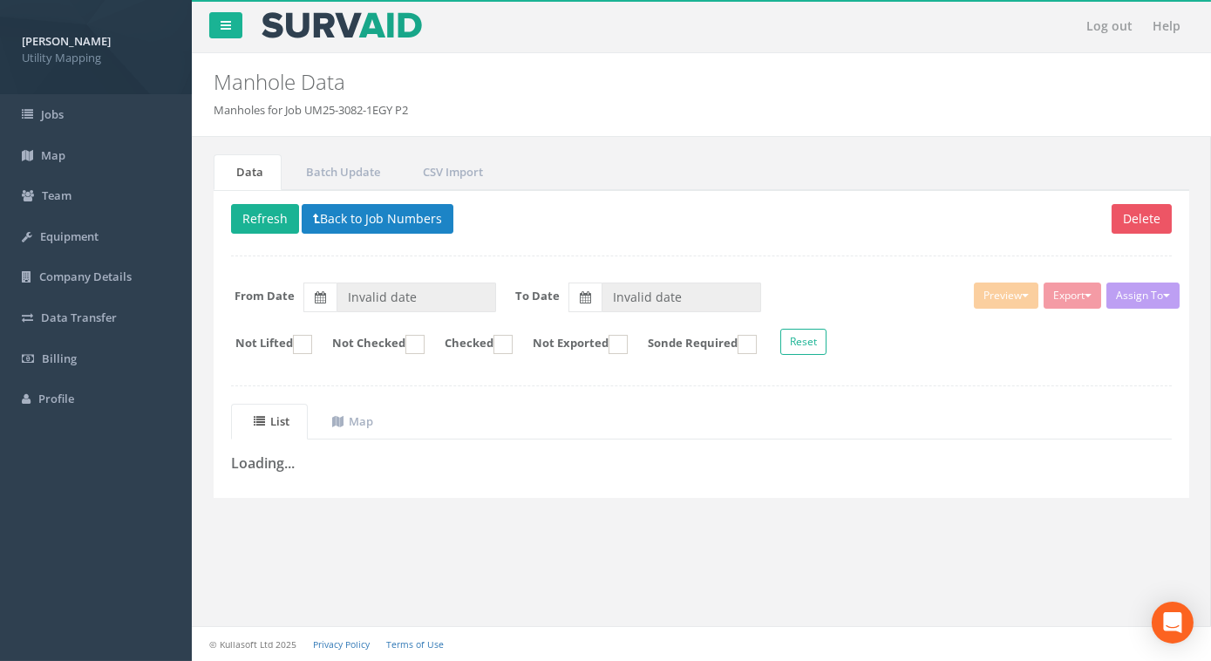
type input "12/05/2025"
type input "[DATE]"
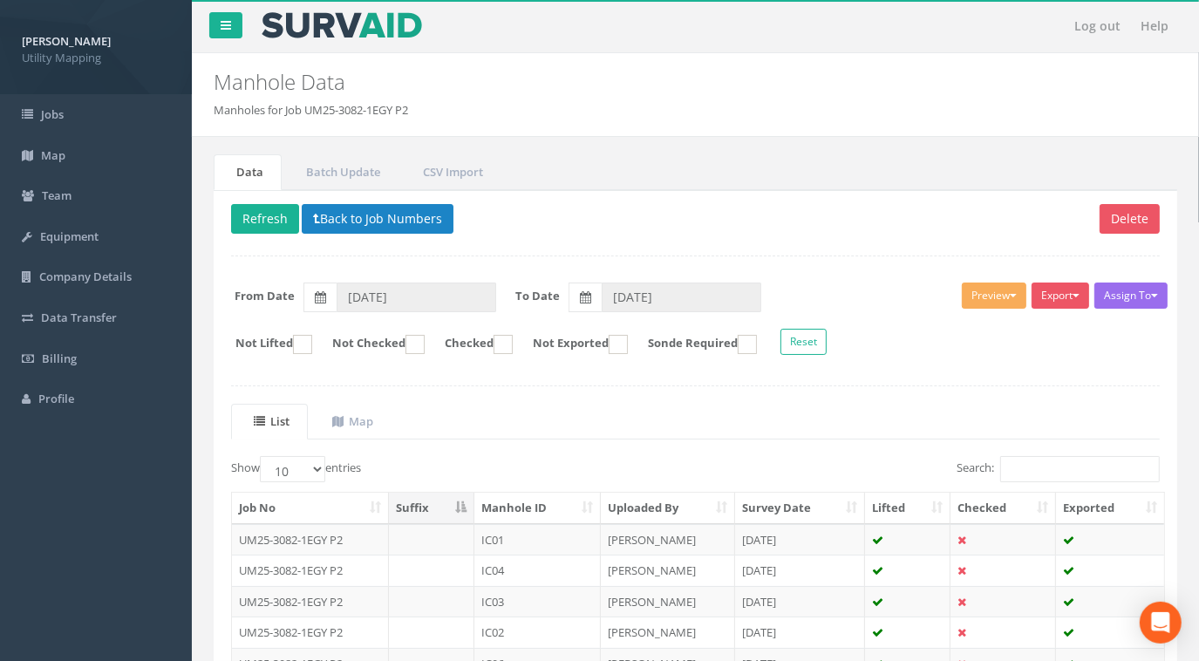
click at [545, 510] on th "Manhole ID" at bounding box center [537, 508] width 126 height 31
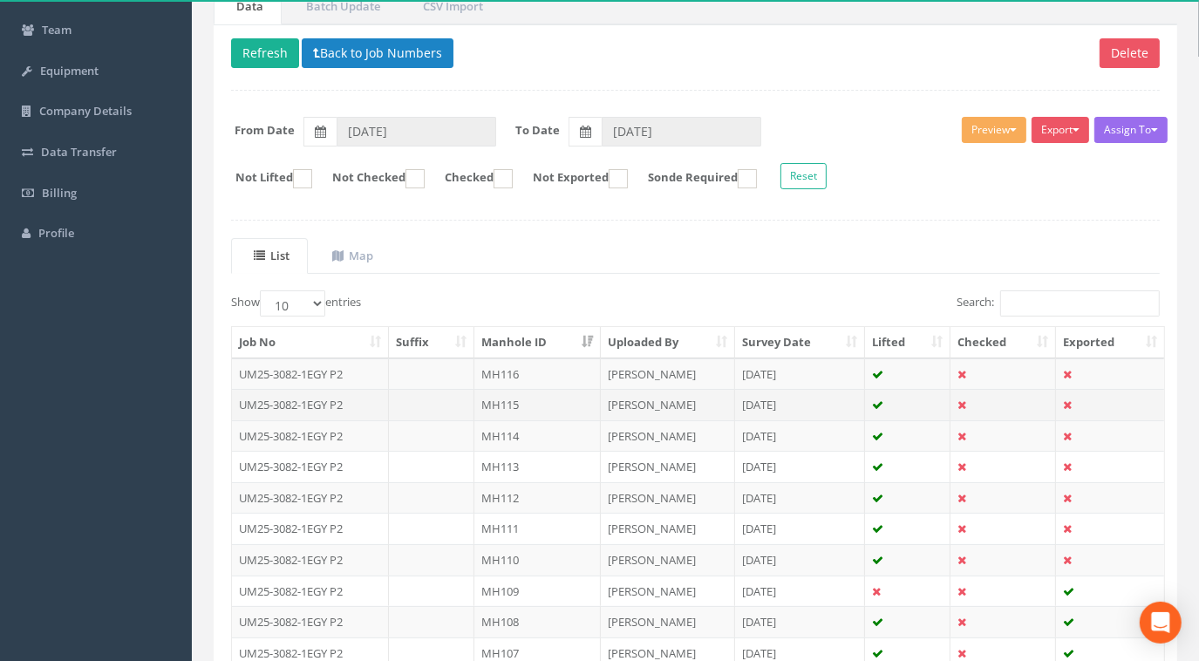
scroll to position [237, 0]
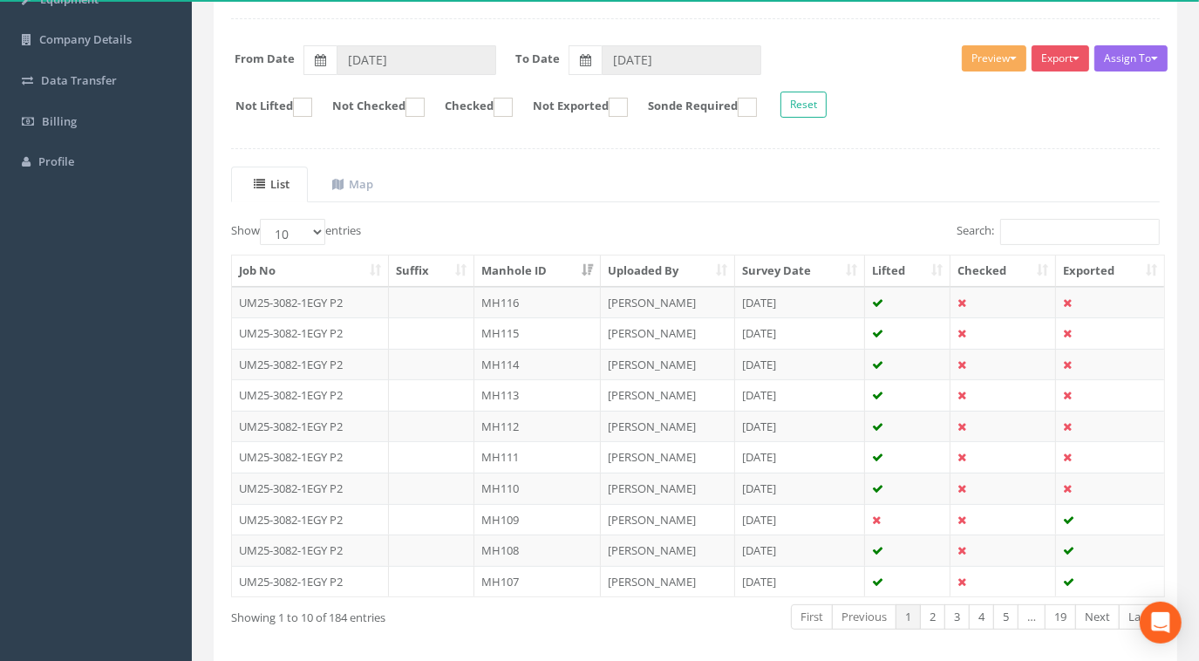
click at [328, 224] on label "Show 10 25 50 100 entries" at bounding box center [296, 232] width 130 height 26
click at [325, 224] on select "10 25 50 100" at bounding box center [292, 232] width 65 height 26
click at [312, 228] on select "10 25 50 100" at bounding box center [292, 232] width 65 height 26
select select "100"
click at [263, 219] on select "10 25 50 100" at bounding box center [292, 232] width 65 height 26
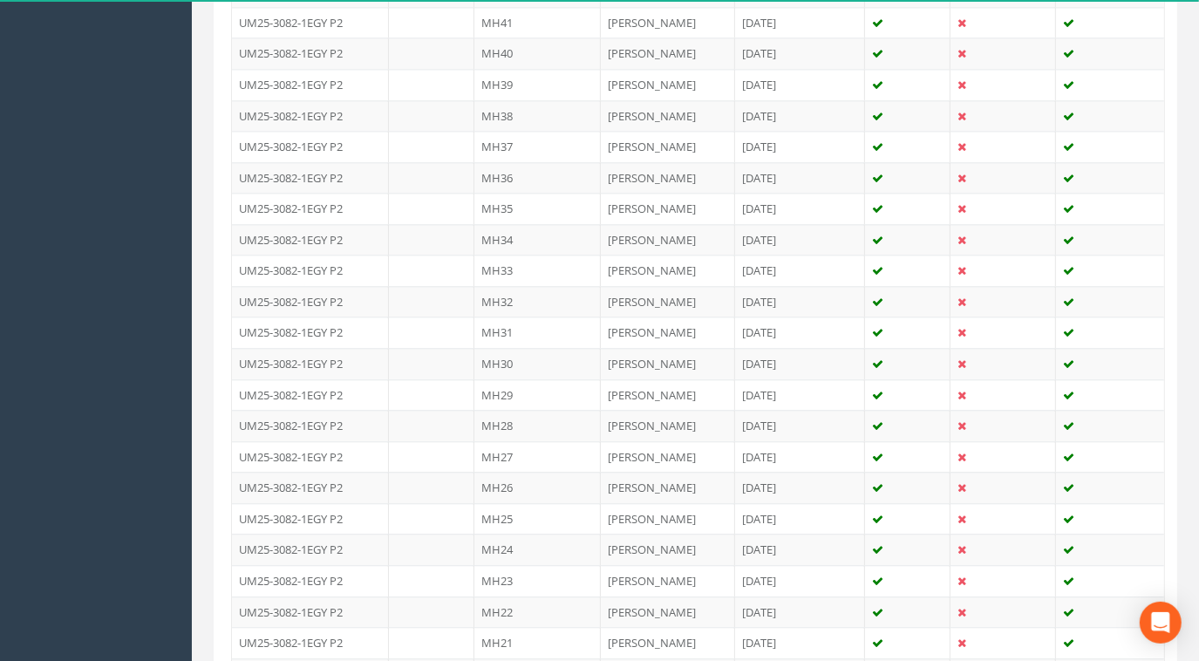
scroll to position [3075, 0]
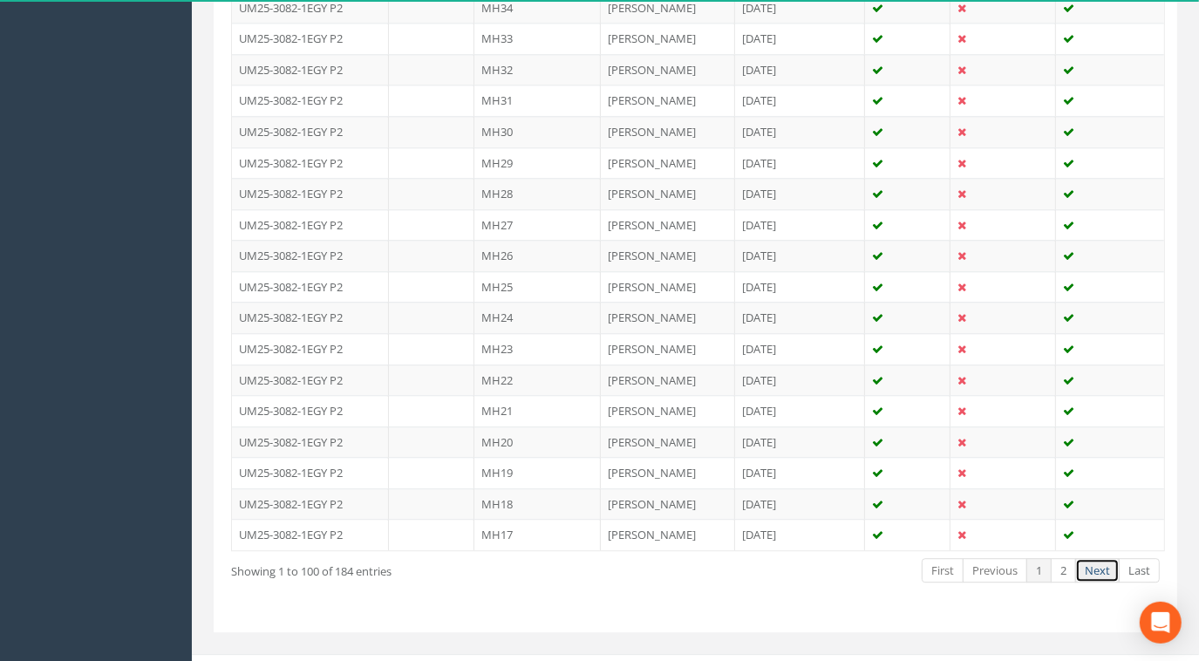
click at [1090, 558] on link "Next" at bounding box center [1097, 570] width 44 height 25
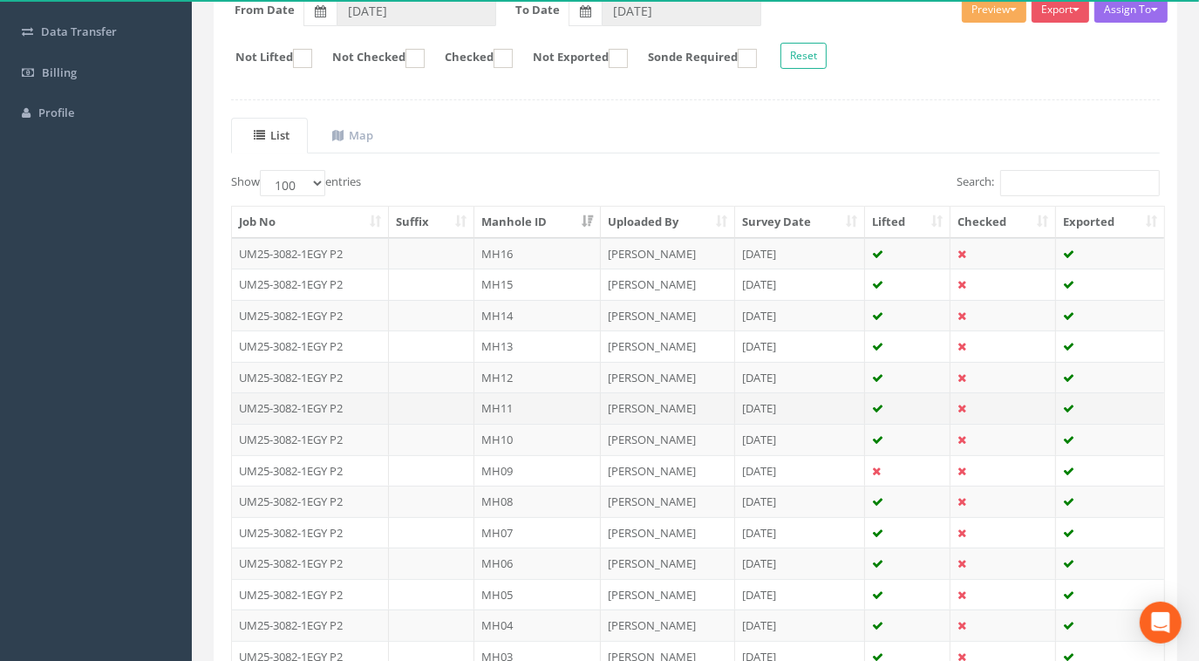
scroll to position [0, 0]
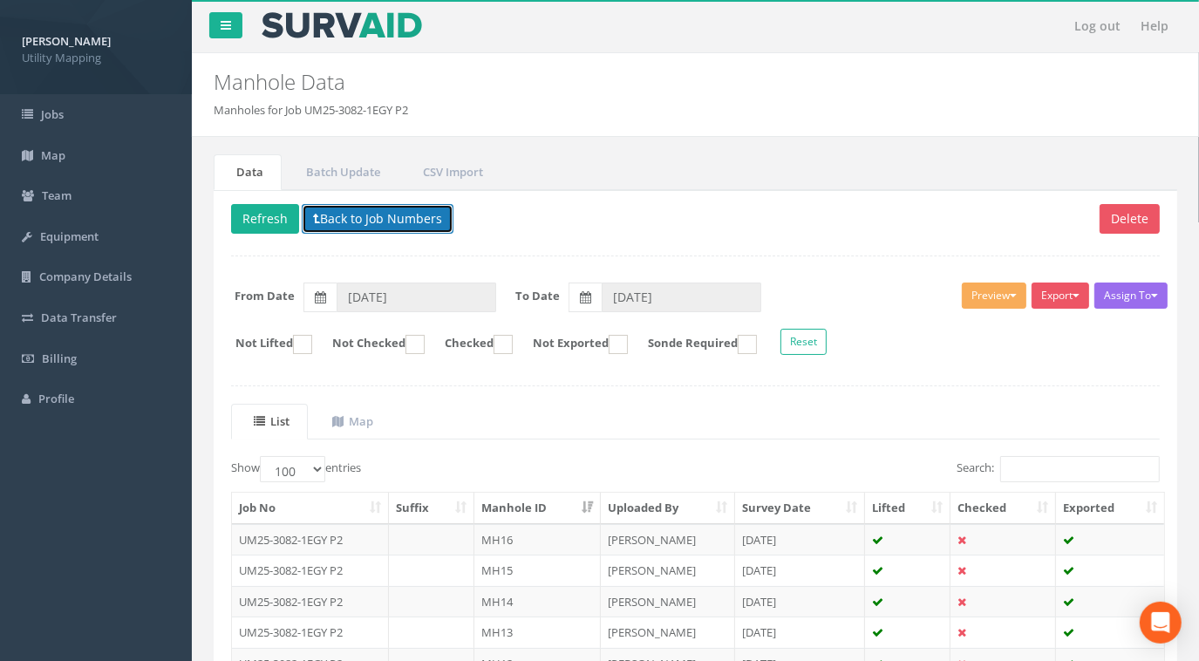
click at [386, 207] on button "Back to Job Numbers" at bounding box center [378, 219] width 152 height 30
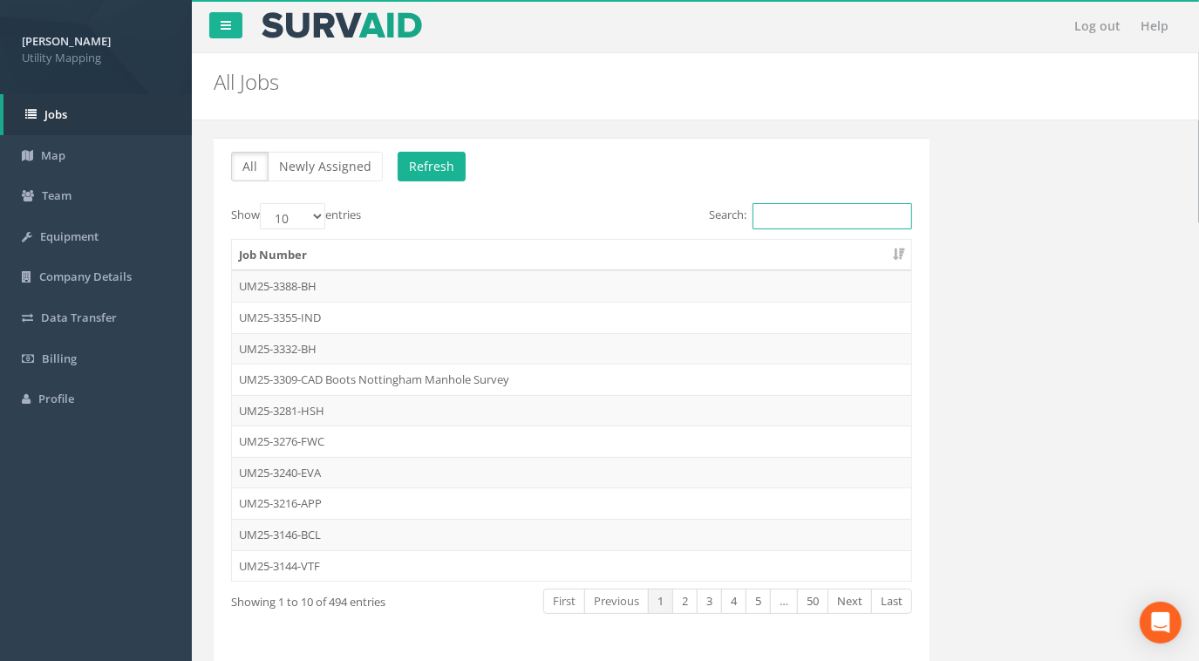
click at [793, 214] on input "Search:" at bounding box center [833, 216] width 160 height 26
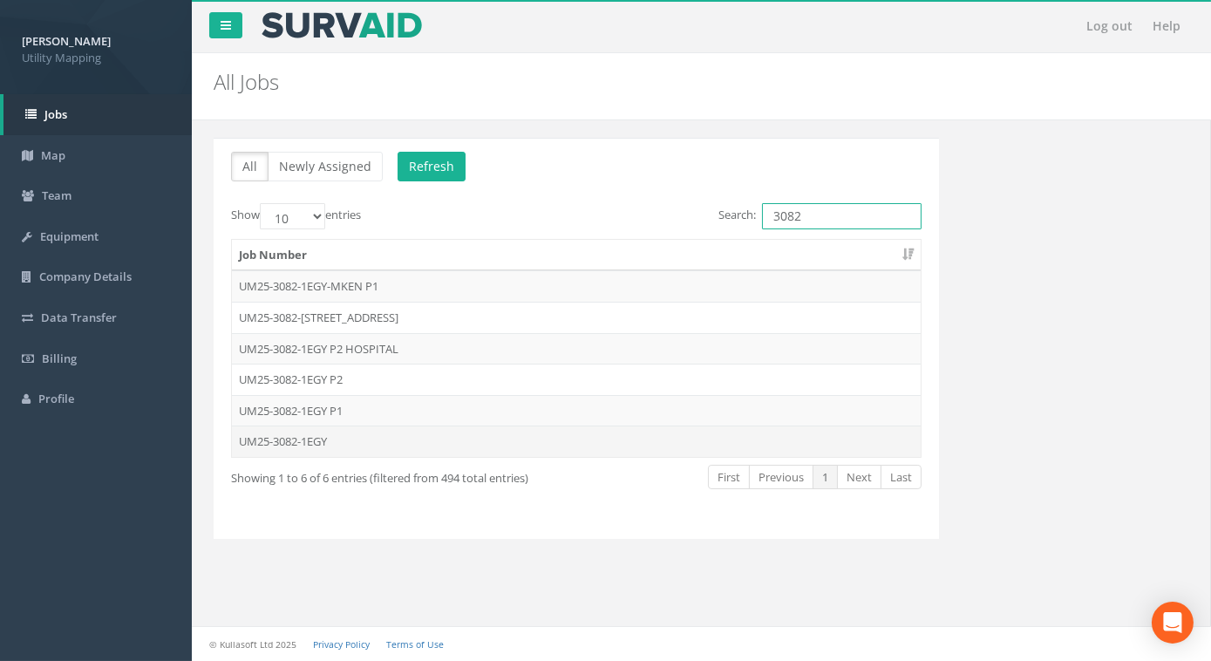
type input "3082"
click at [300, 443] on td "UM25-3082-1EGY" at bounding box center [576, 441] width 689 height 31
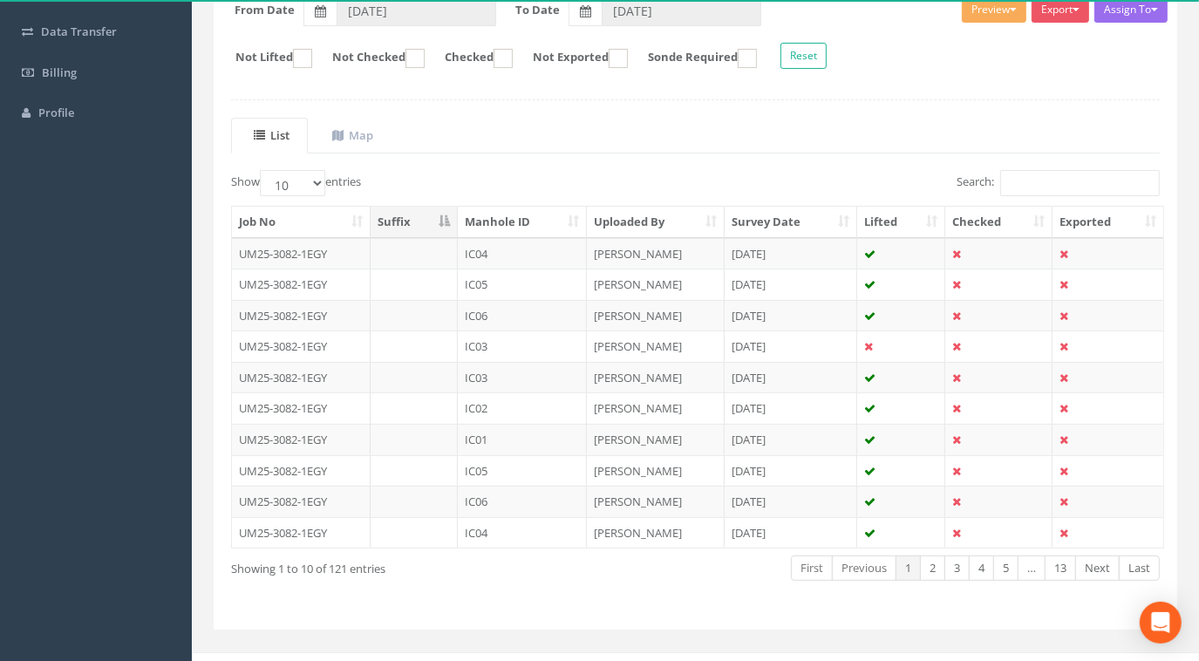
scroll to position [304, 0]
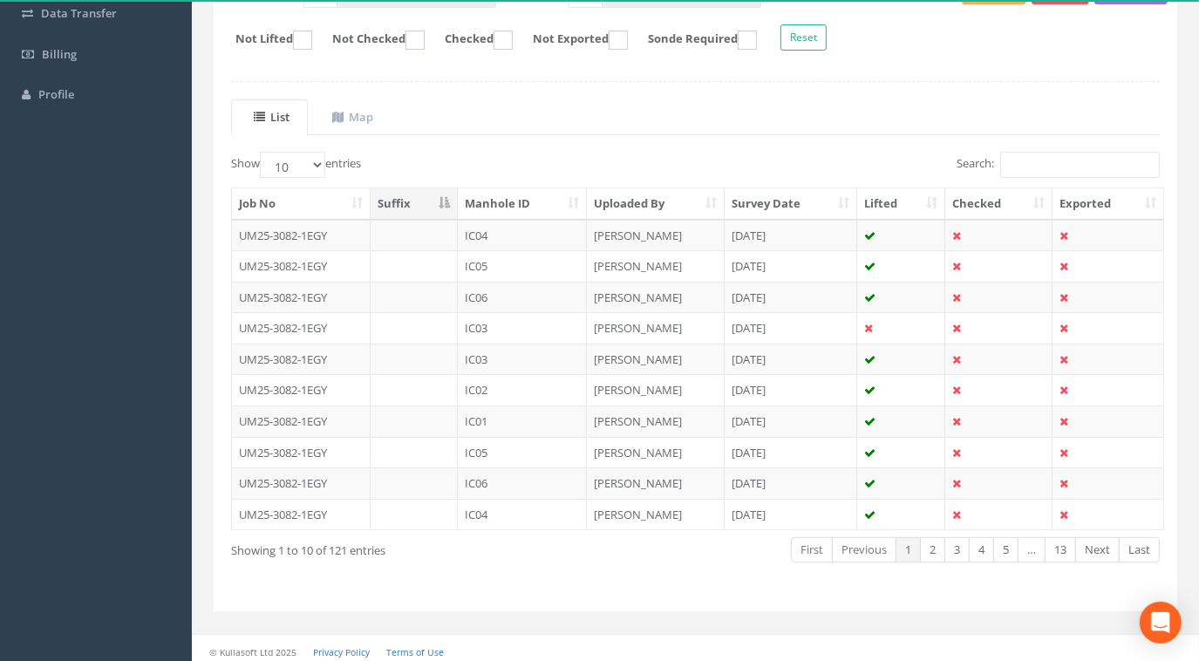
click at [516, 199] on th "Manhole ID" at bounding box center [522, 203] width 129 height 31
click at [300, 161] on select "10 25 50 100" at bounding box center [292, 165] width 65 height 26
select select "100"
click at [263, 152] on select "10 25 50 100" at bounding box center [292, 165] width 65 height 26
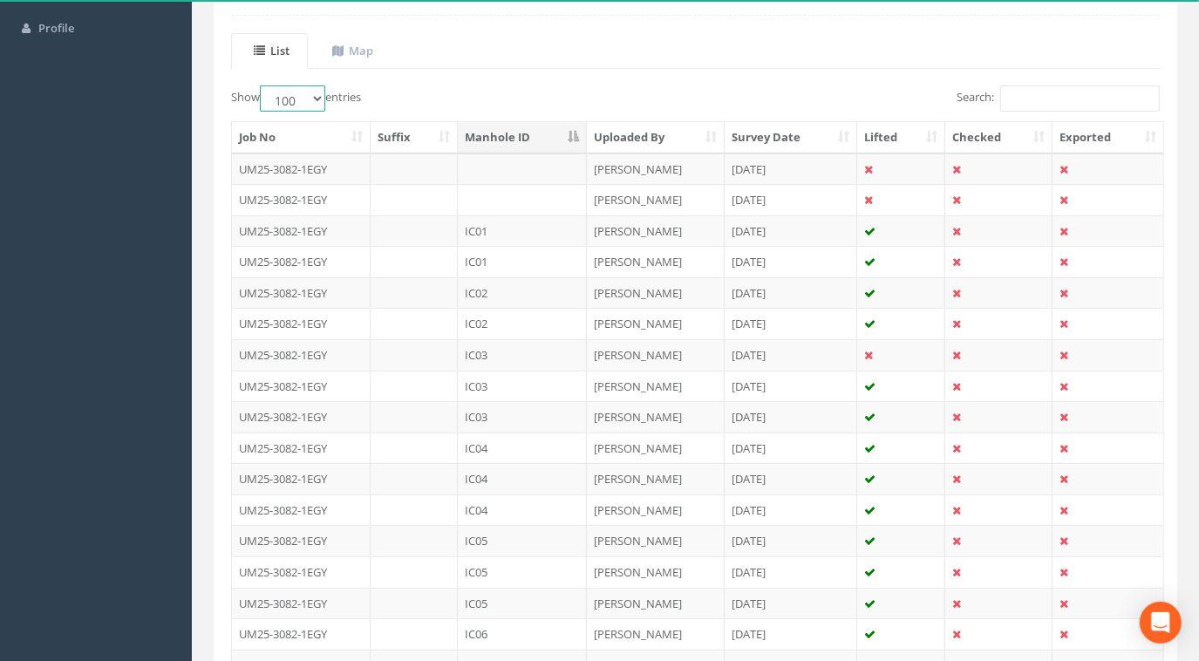
scroll to position [384, 0]
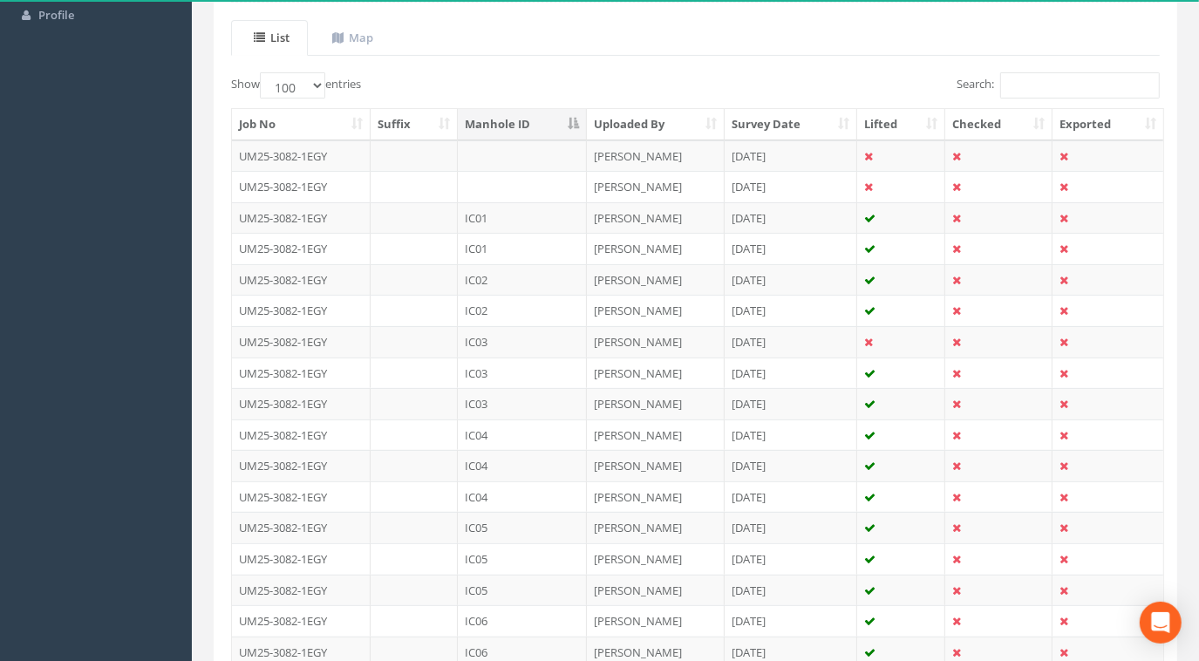
click at [314, 214] on td "UM25-3082-1EGY" at bounding box center [301, 217] width 139 height 31
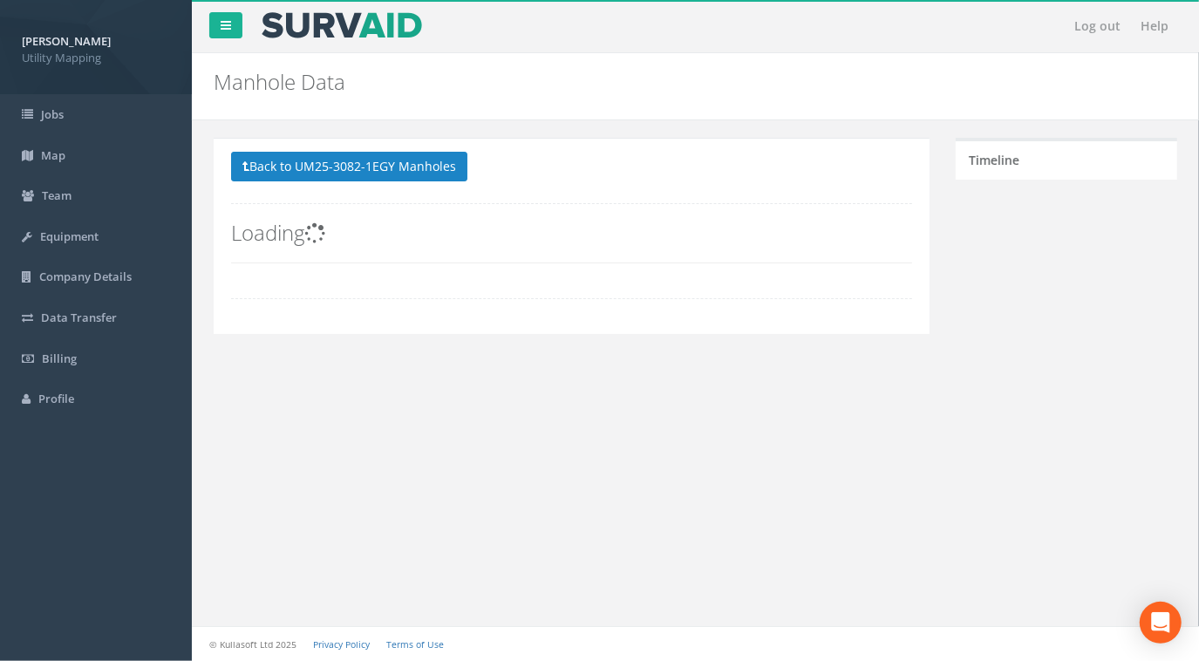
scroll to position [0, 0]
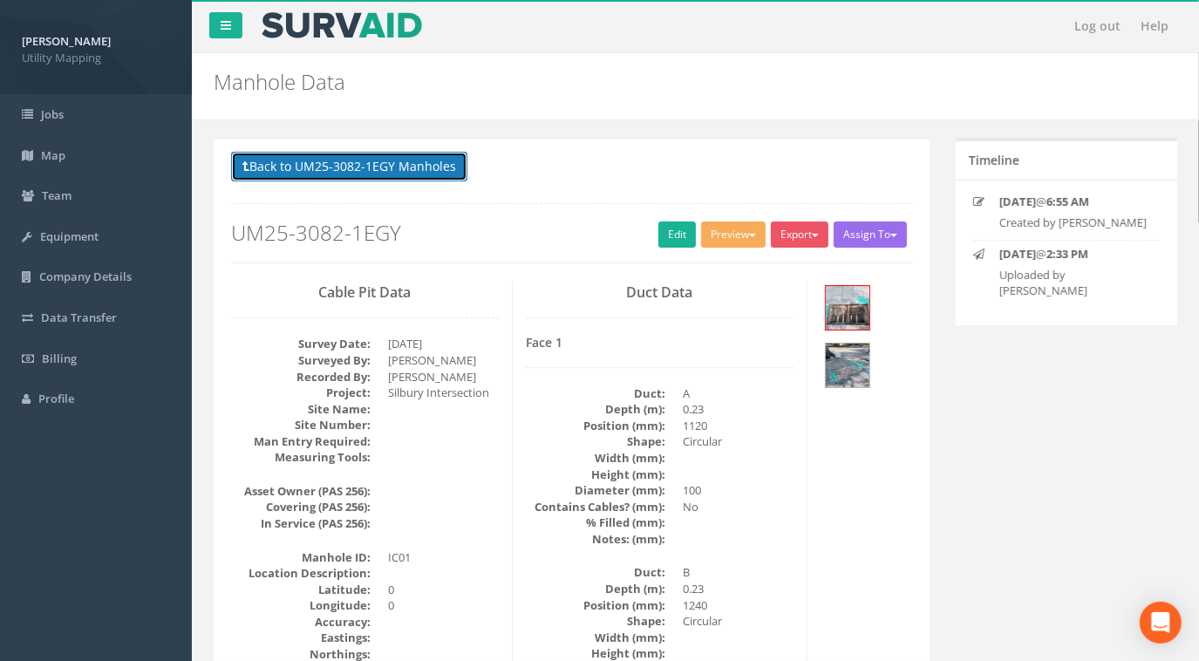
click at [372, 165] on button "Back to UM25-3082-1EGY Manholes" at bounding box center [349, 167] width 236 height 30
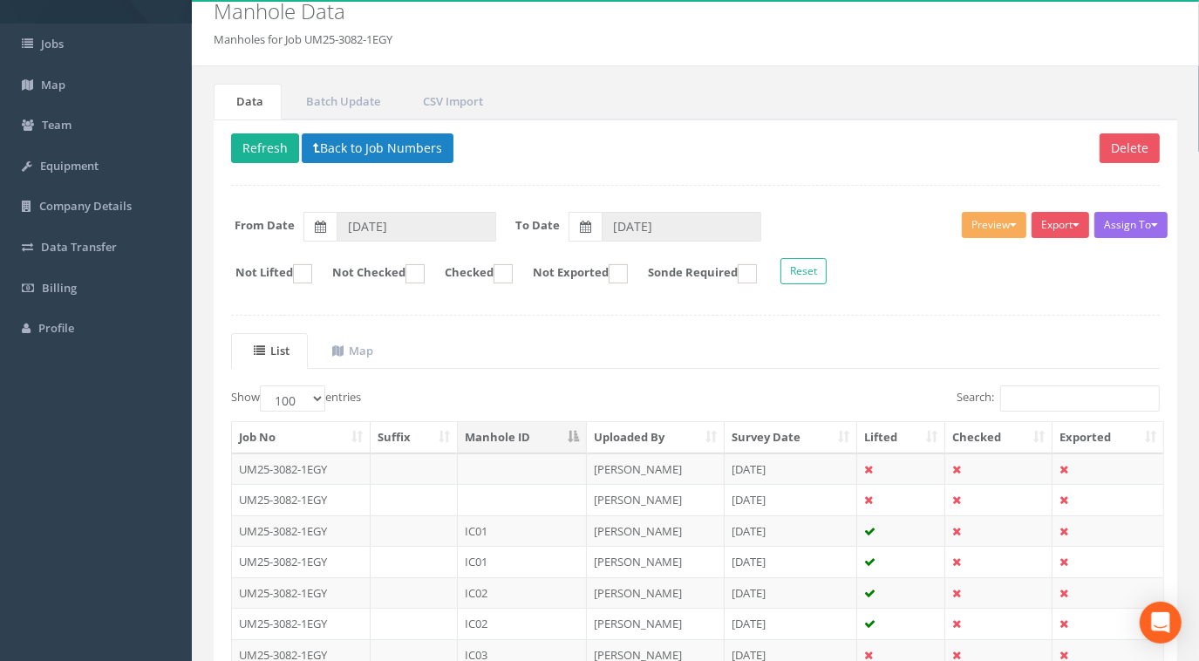
scroll to position [78, 0]
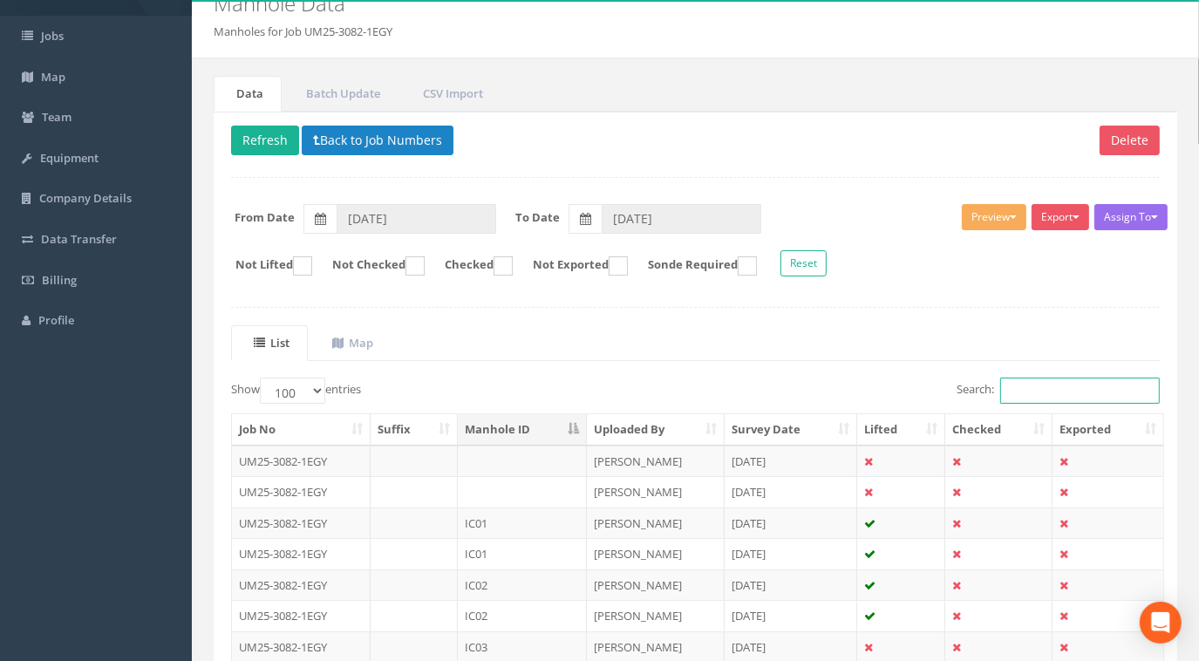
click at [1059, 385] on input "Search:" at bounding box center [1080, 391] width 160 height 26
type input "3082"
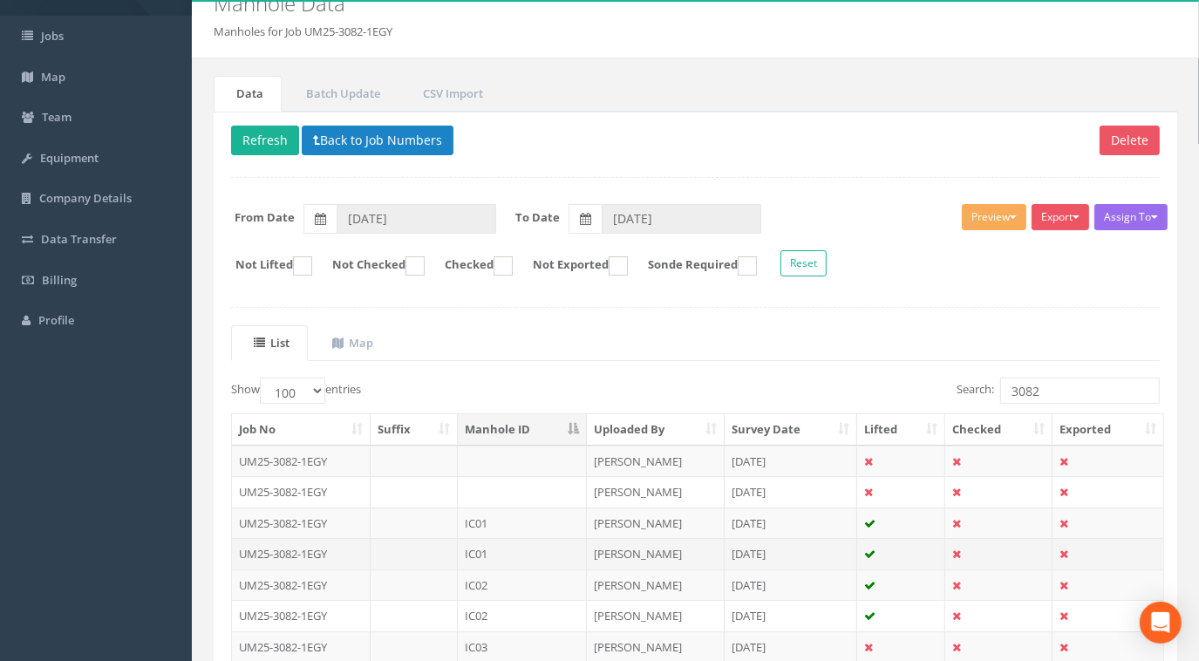
click at [336, 551] on td "UM25-3082-1EGY" at bounding box center [301, 553] width 139 height 31
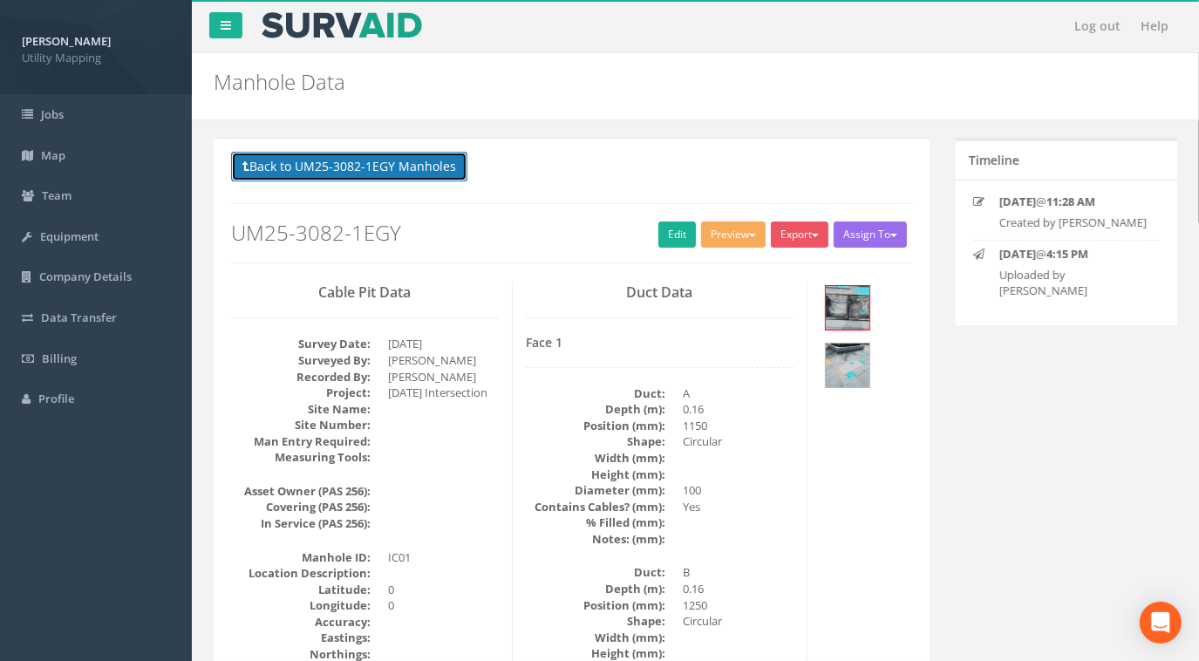
click at [447, 153] on button "Back to UM25-3082-1EGY Manholes" at bounding box center [349, 167] width 236 height 30
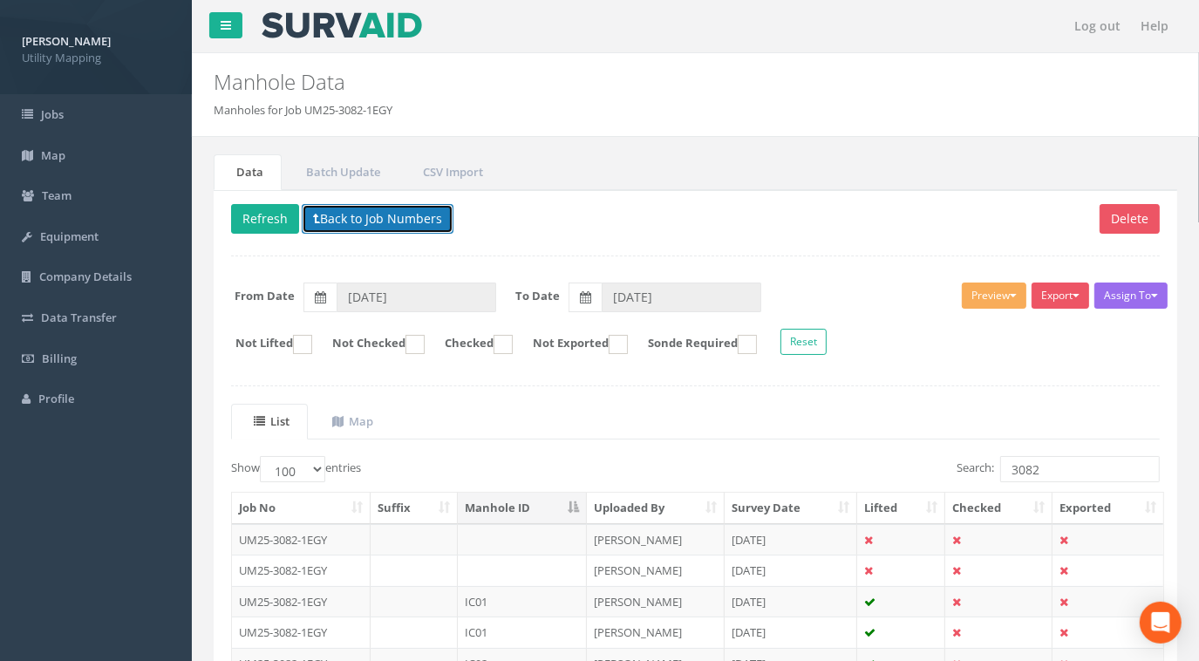
click at [382, 220] on button "Back to Job Numbers" at bounding box center [378, 219] width 152 height 30
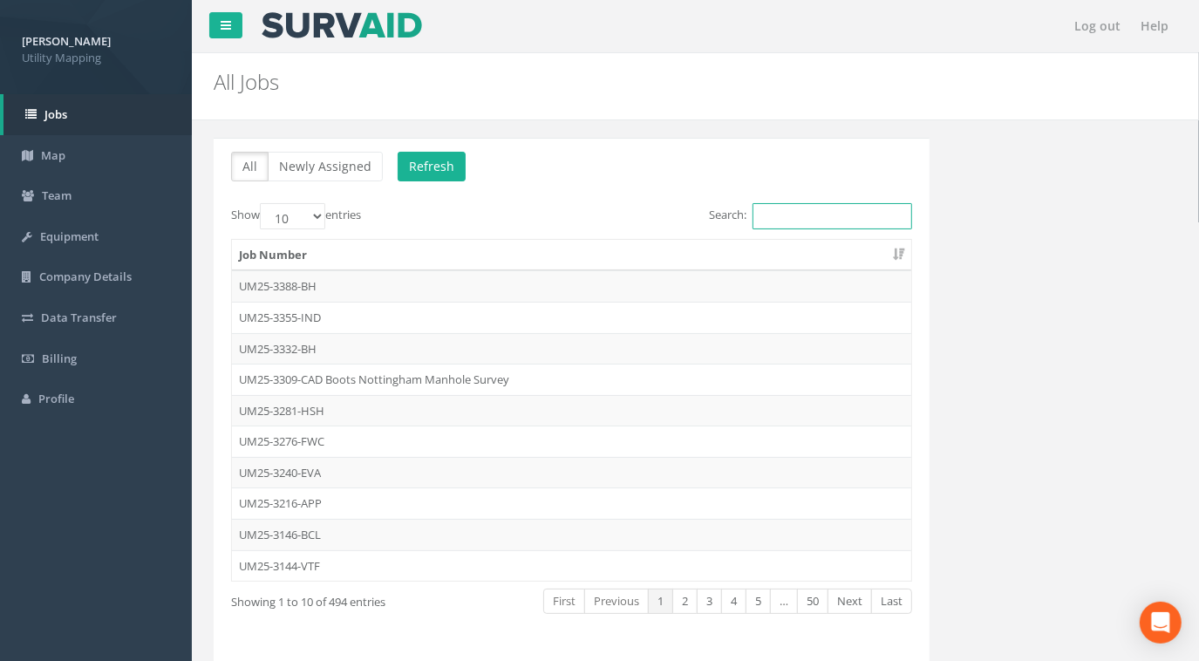
click at [815, 213] on input "Search:" at bounding box center [833, 216] width 160 height 26
click at [836, 205] on input "Search:" at bounding box center [833, 216] width 160 height 26
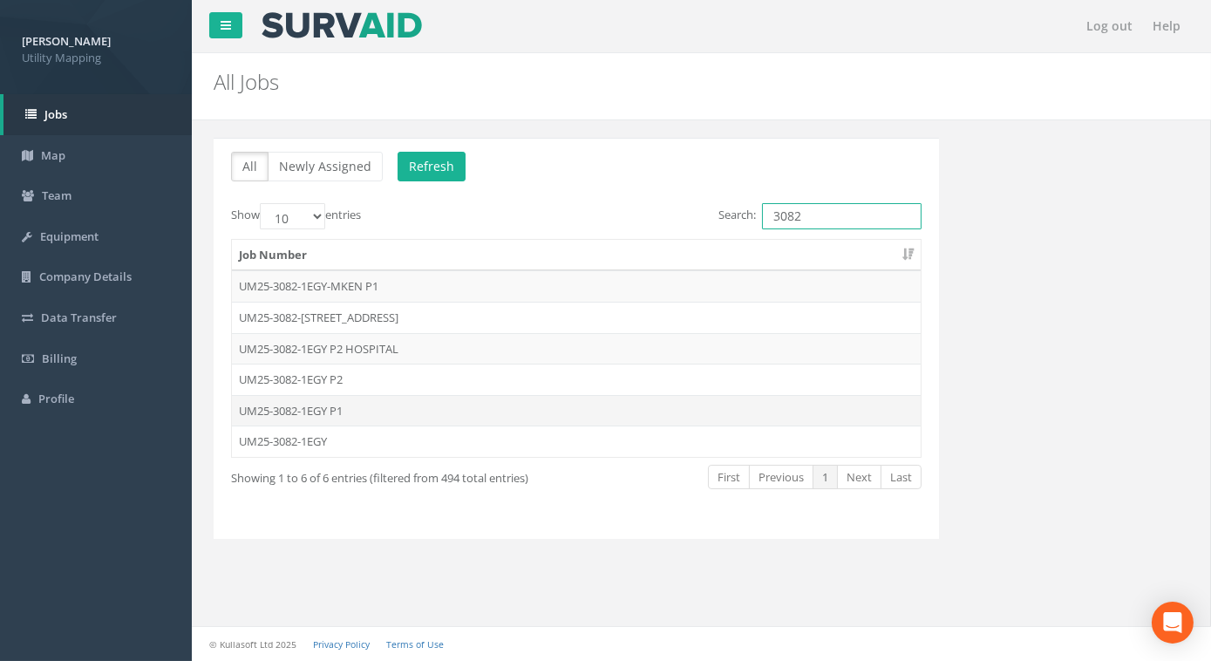
type input "3082"
click at [326, 401] on td "UM25-3082-1EGY P1" at bounding box center [576, 410] width 689 height 31
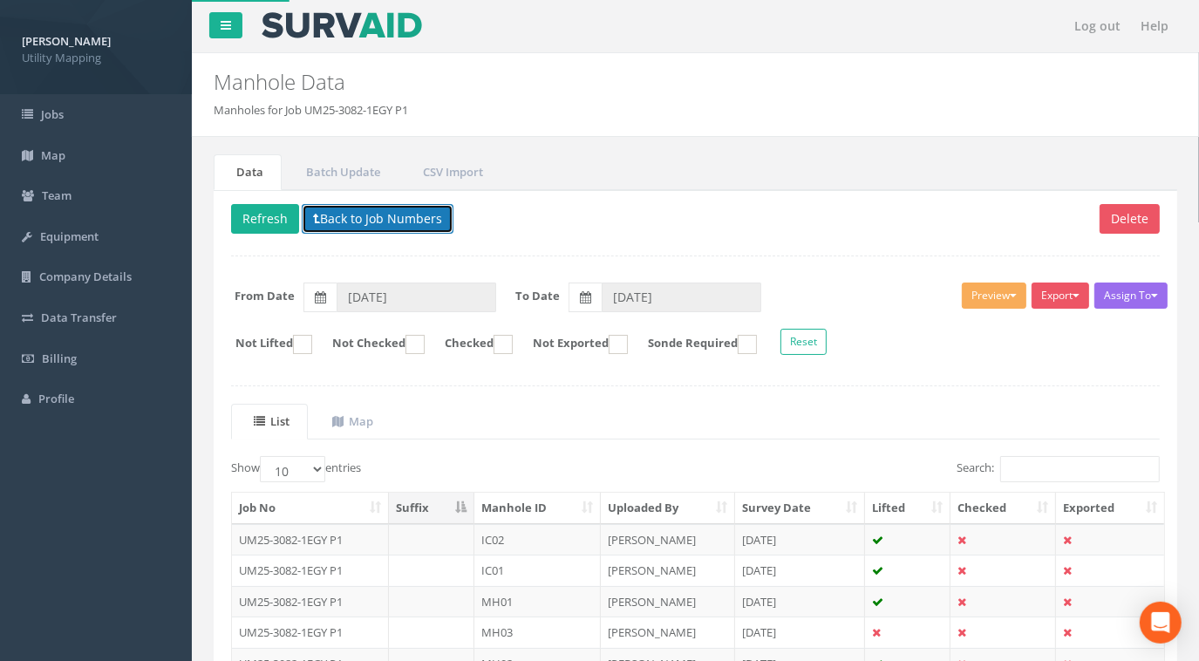
click at [393, 217] on button "Back to Job Numbers" at bounding box center [378, 219] width 152 height 30
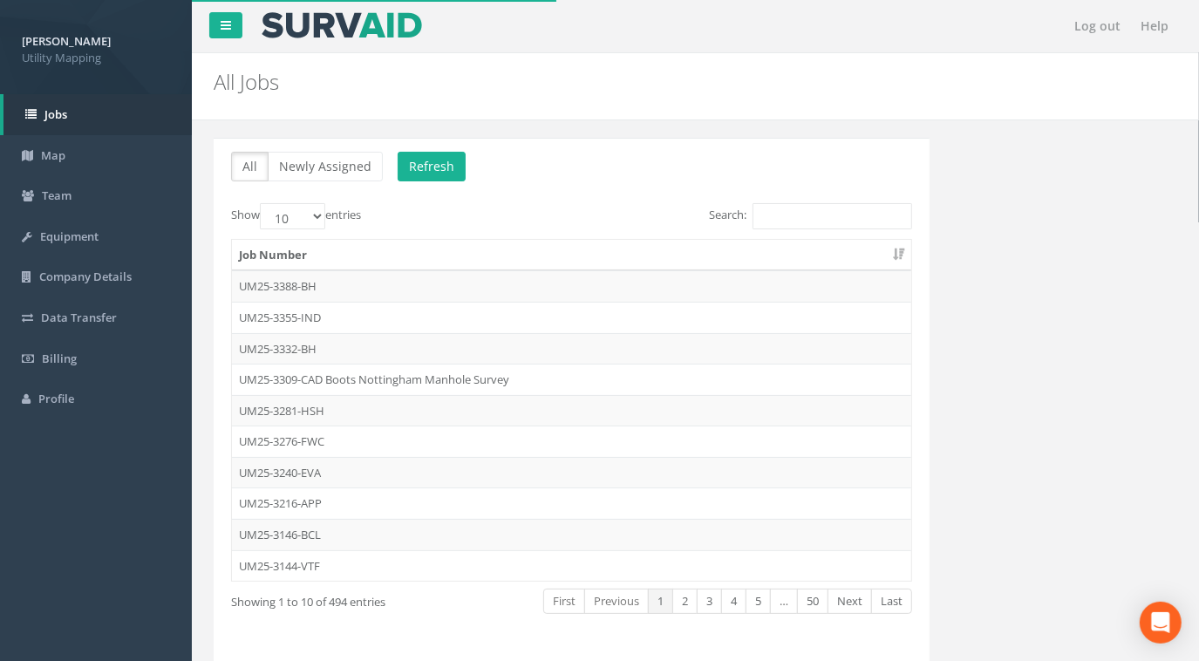
click at [829, 228] on div "Search:" at bounding box center [749, 218] width 328 height 31
drag, startPoint x: 845, startPoint y: 217, endPoint x: 846, endPoint y: 229, distance: 12.2
click at [845, 222] on input "Search:" at bounding box center [833, 216] width 160 height 26
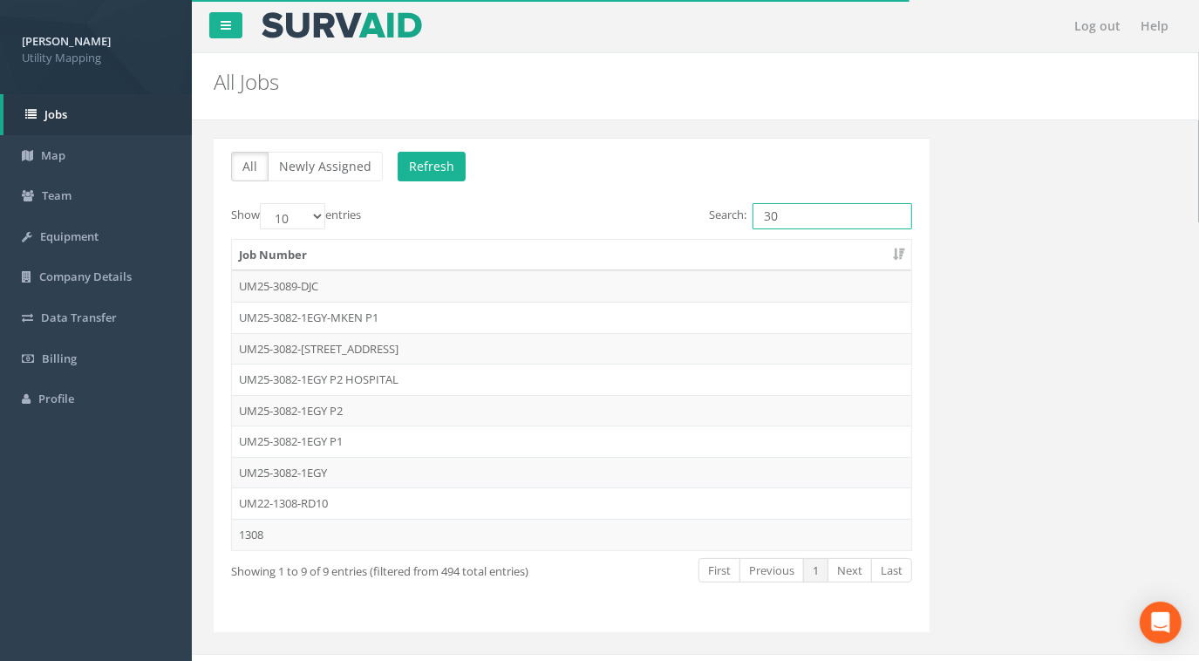
type input "3"
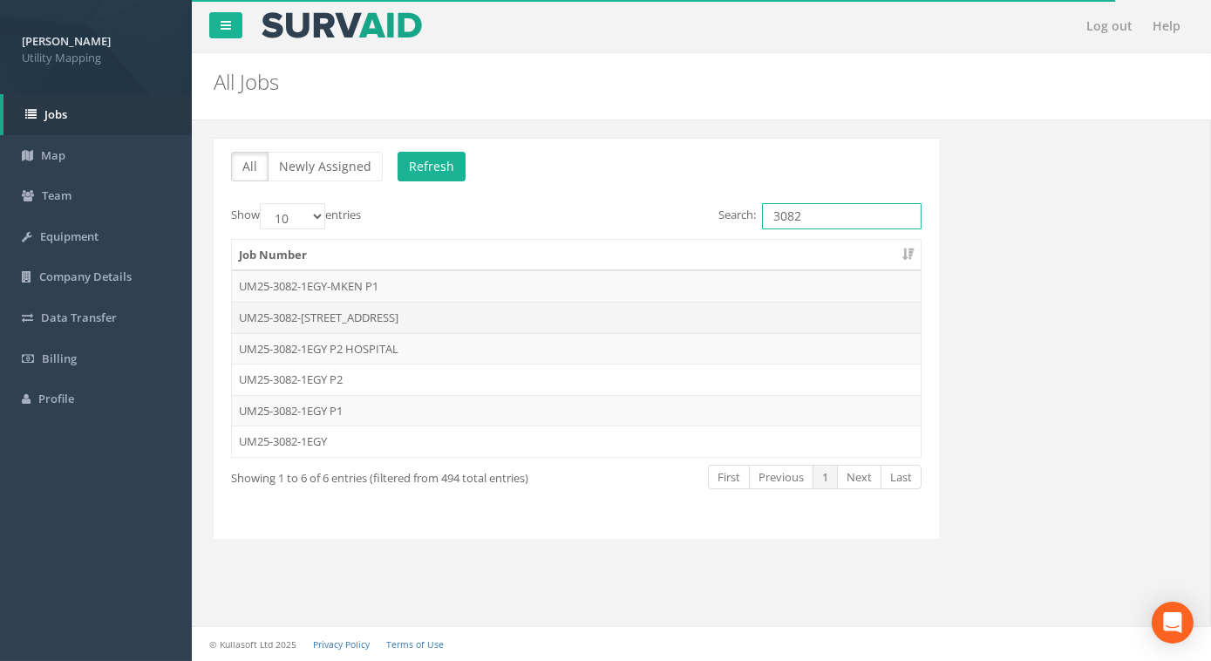
type input "3082"
drag, startPoint x: 429, startPoint y: 321, endPoint x: 239, endPoint y: 316, distance: 190.2
click at [239, 316] on td "UM25-3082-[STREET_ADDRESS]" at bounding box center [576, 317] width 689 height 31
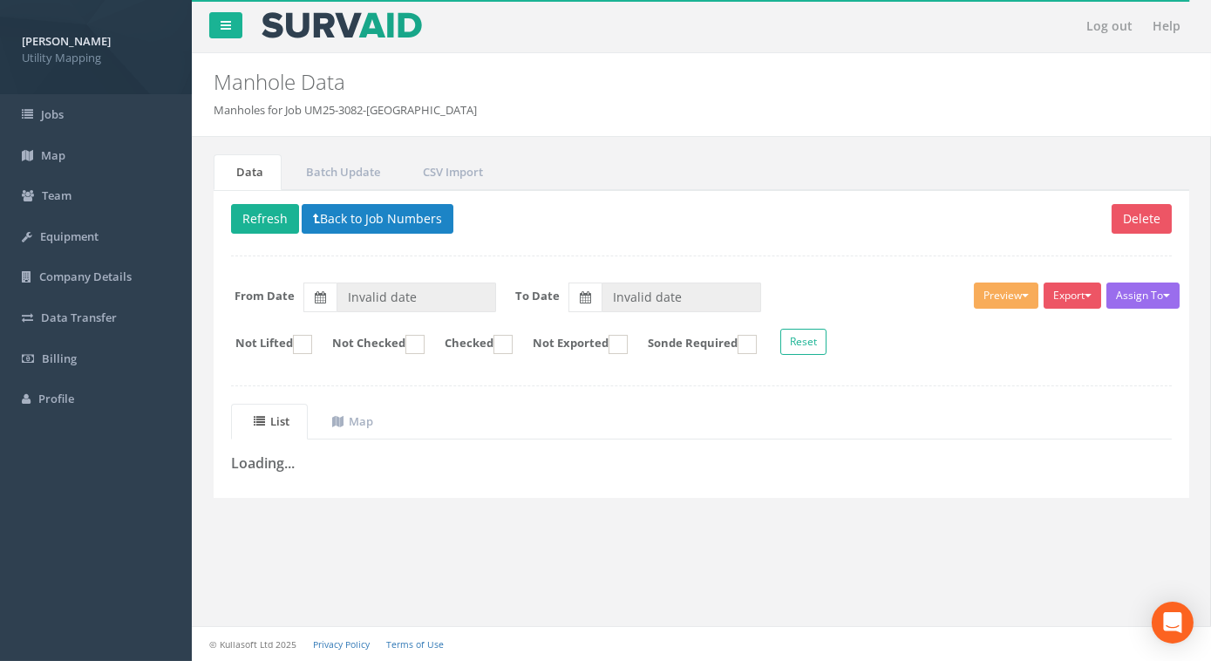
drag, startPoint x: 500, startPoint y: 108, endPoint x: 309, endPoint y: 115, distance: 191.1
click at [309, 115] on ol "Manholes for Job UM25-3082-[GEOGRAPHIC_DATA]" at bounding box center [618, 110] width 809 height 17
copy li "UM25-3082-[STREET_ADDRESS]"
click at [373, 217] on button "Back to Job Numbers" at bounding box center [378, 219] width 152 height 30
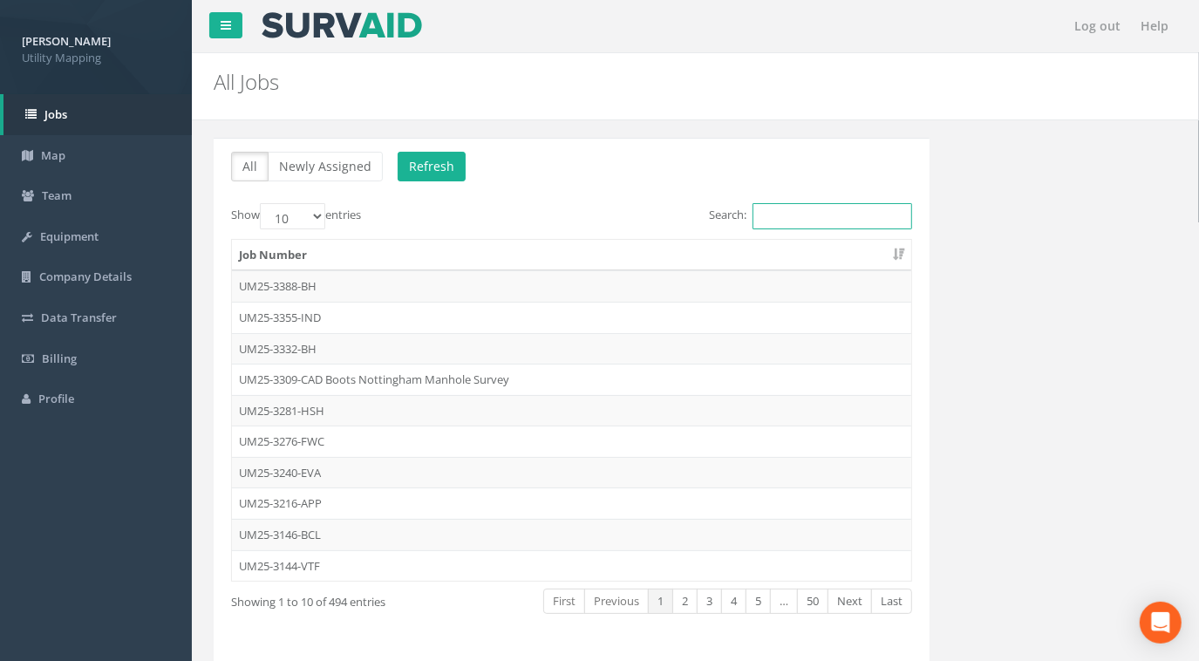
click at [855, 217] on input "Search:" at bounding box center [833, 216] width 160 height 26
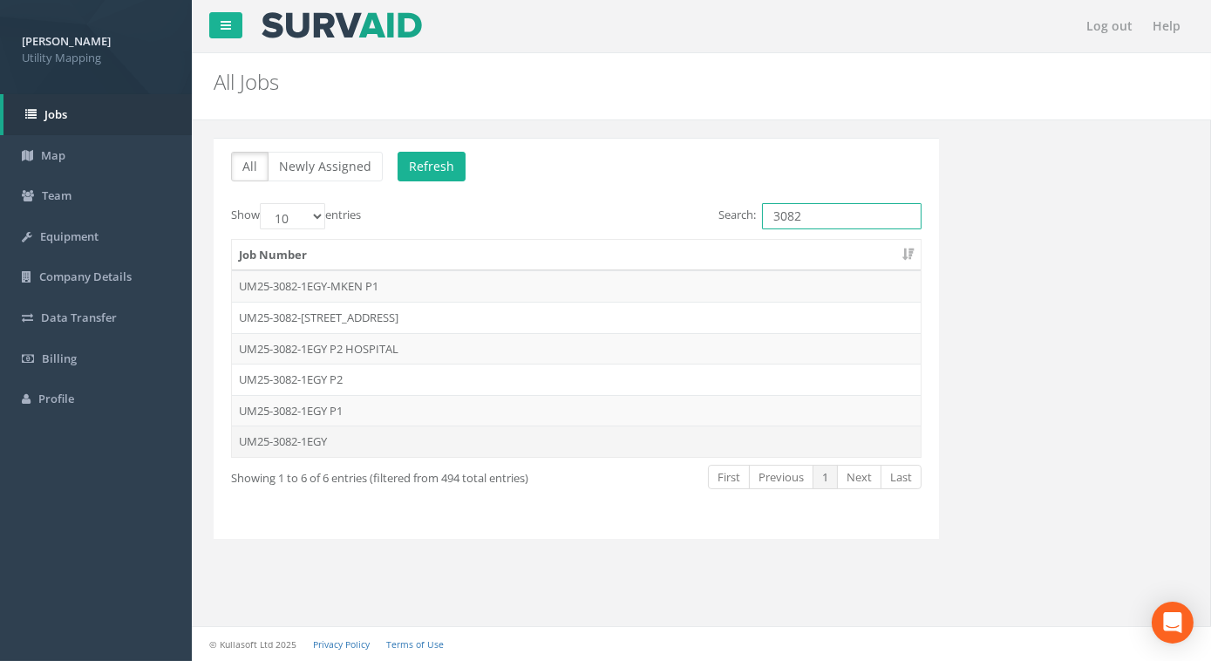
type input "3082"
click at [290, 440] on td "UM25-3082-1EGY" at bounding box center [576, 441] width 689 height 31
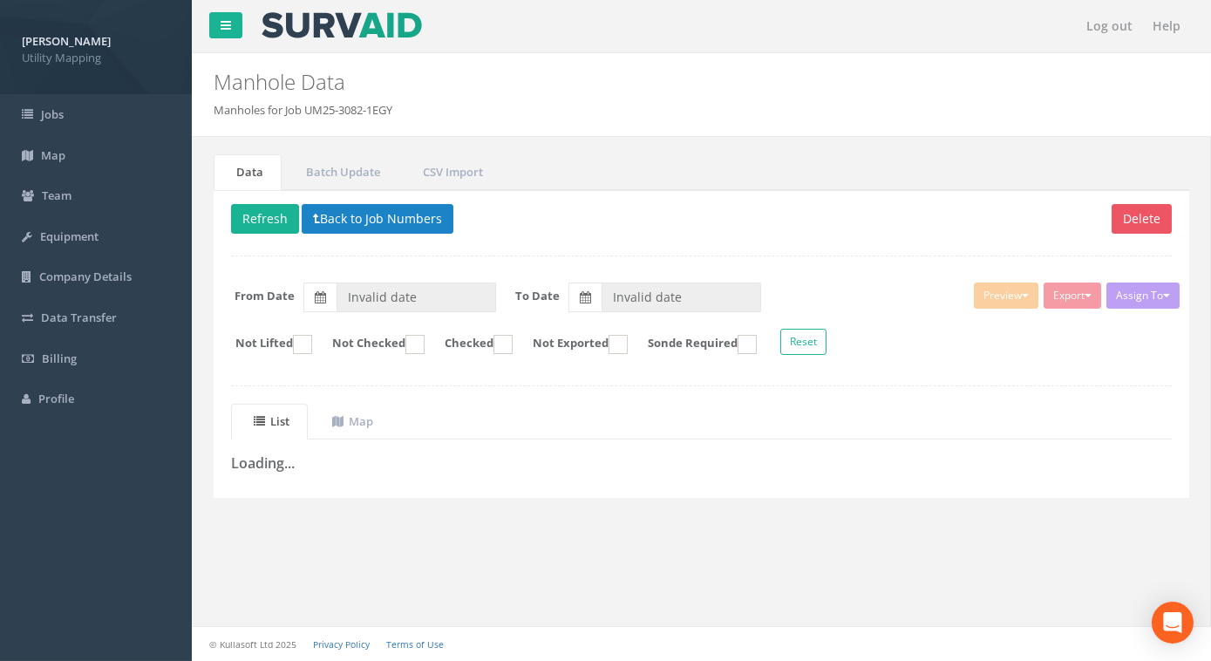
type input "[DATE]"
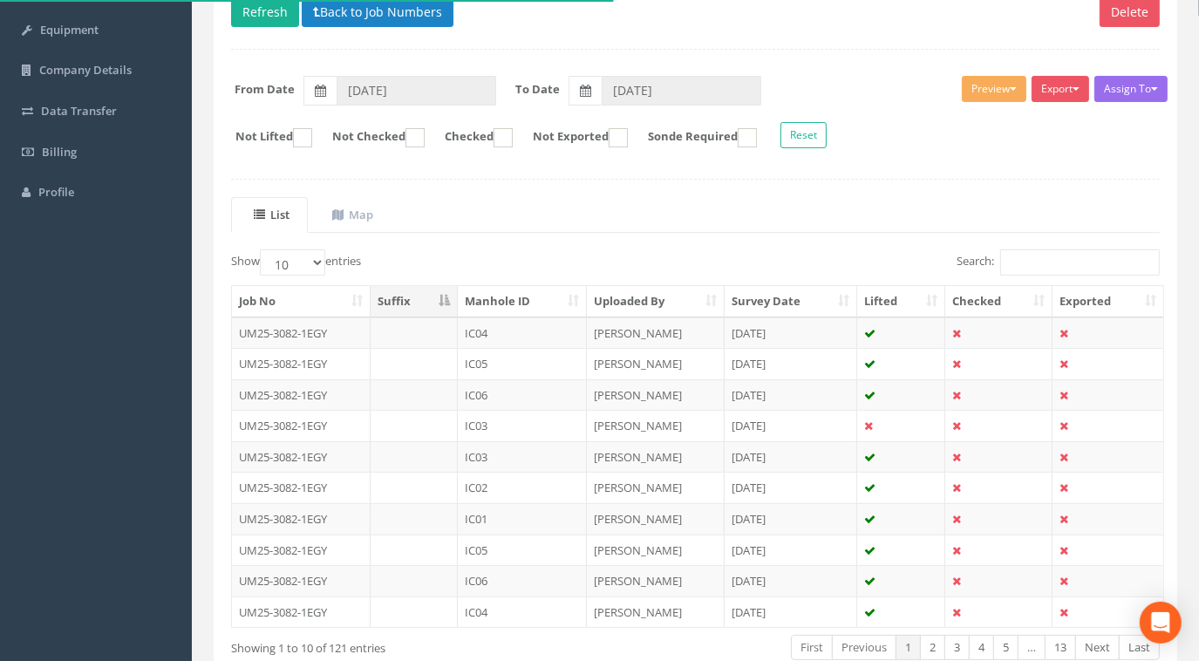
scroll to position [237, 0]
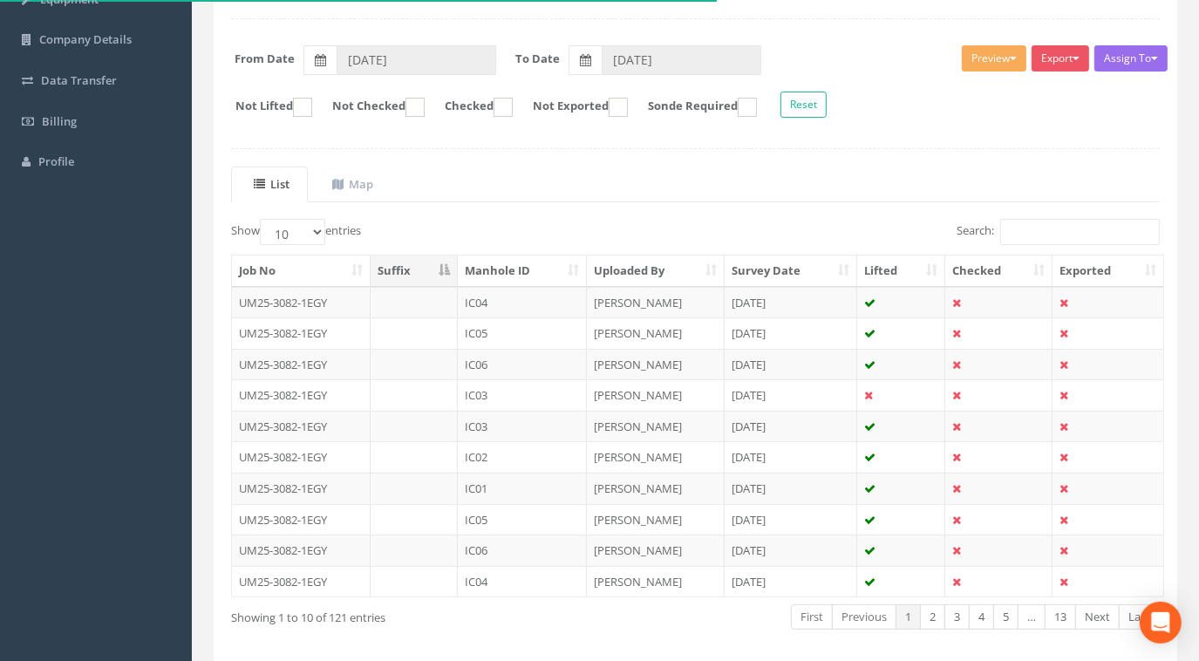
click at [500, 261] on th "Manhole ID" at bounding box center [522, 271] width 129 height 31
click at [303, 359] on td "UM25-3082-1EGY" at bounding box center [301, 364] width 139 height 31
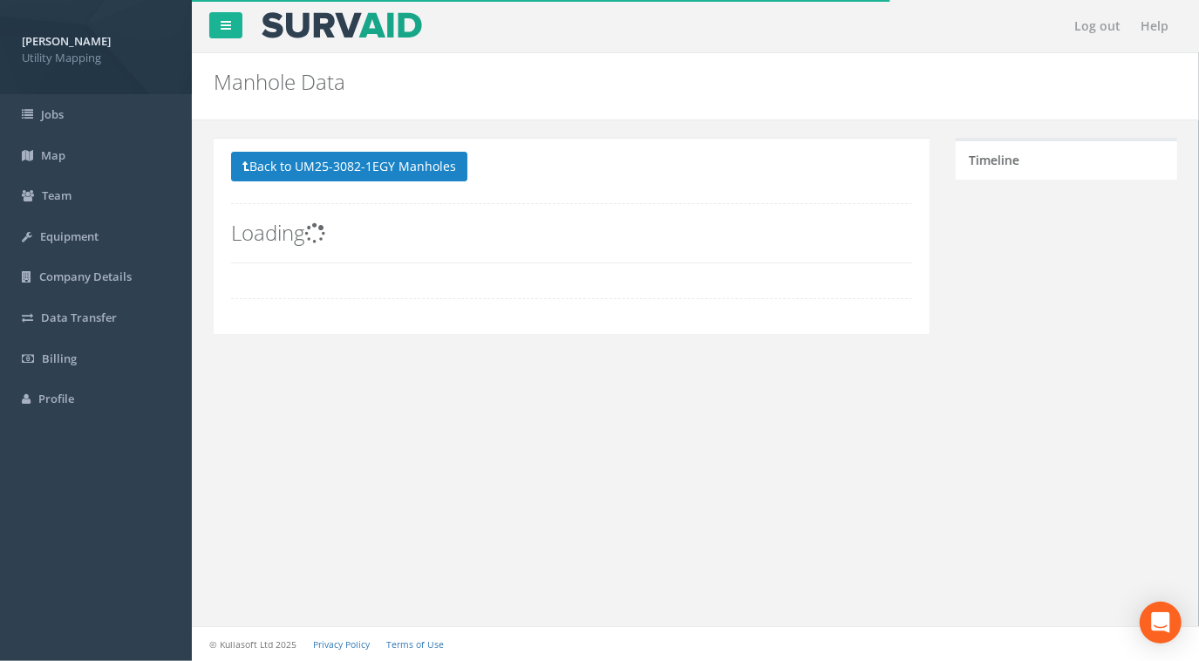
scroll to position [0, 0]
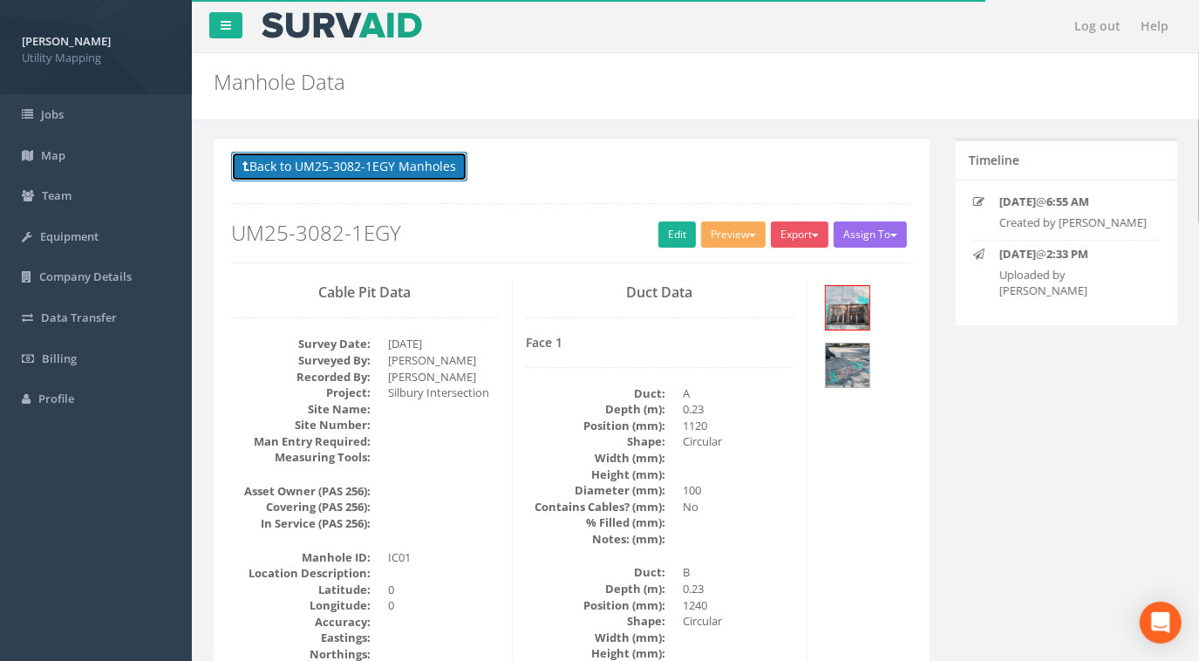
click at [370, 167] on button "Back to UM25-3082-1EGY Manholes" at bounding box center [349, 167] width 236 height 30
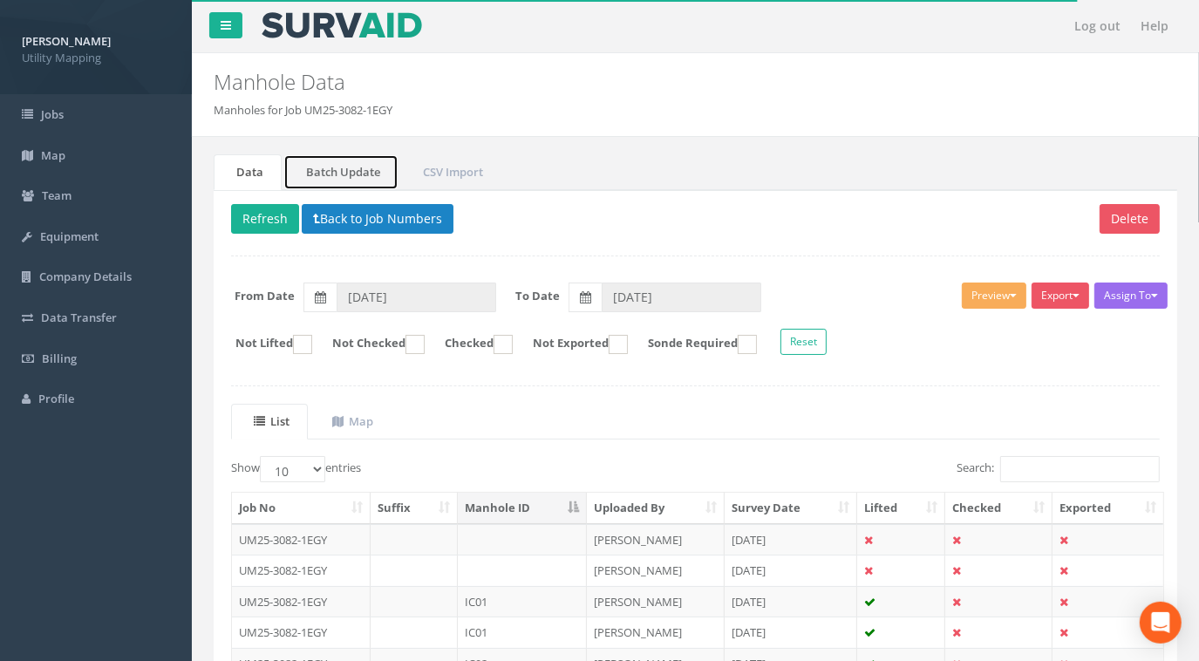
click at [347, 161] on link "Batch Update" at bounding box center [340, 172] width 115 height 36
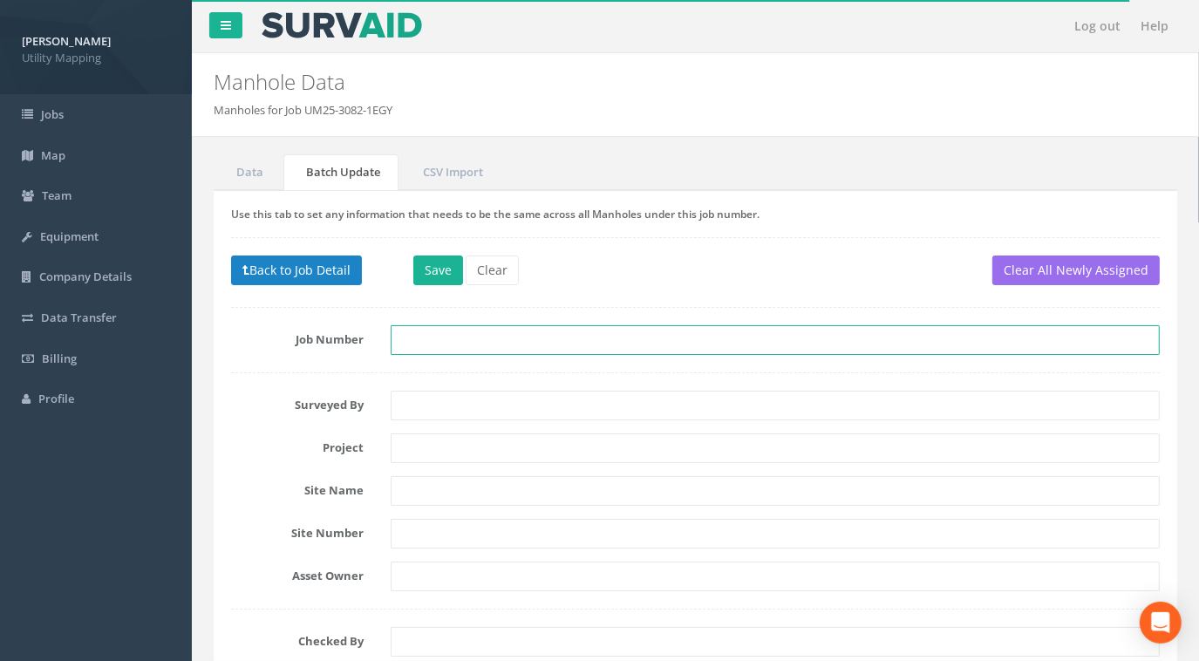
click at [439, 334] on input "text" at bounding box center [776, 340] width 770 height 30
paste input "UM25-3082-[STREET_ADDRESS]"
drag, startPoint x: 573, startPoint y: 338, endPoint x: 528, endPoint y: 335, distance: 45.4
click at [528, 335] on input "UM25-3082-[STREET_ADDRESS]" at bounding box center [776, 340] width 770 height 30
type input "UM25-3082-1EGY P3 - Silbury Blvd"
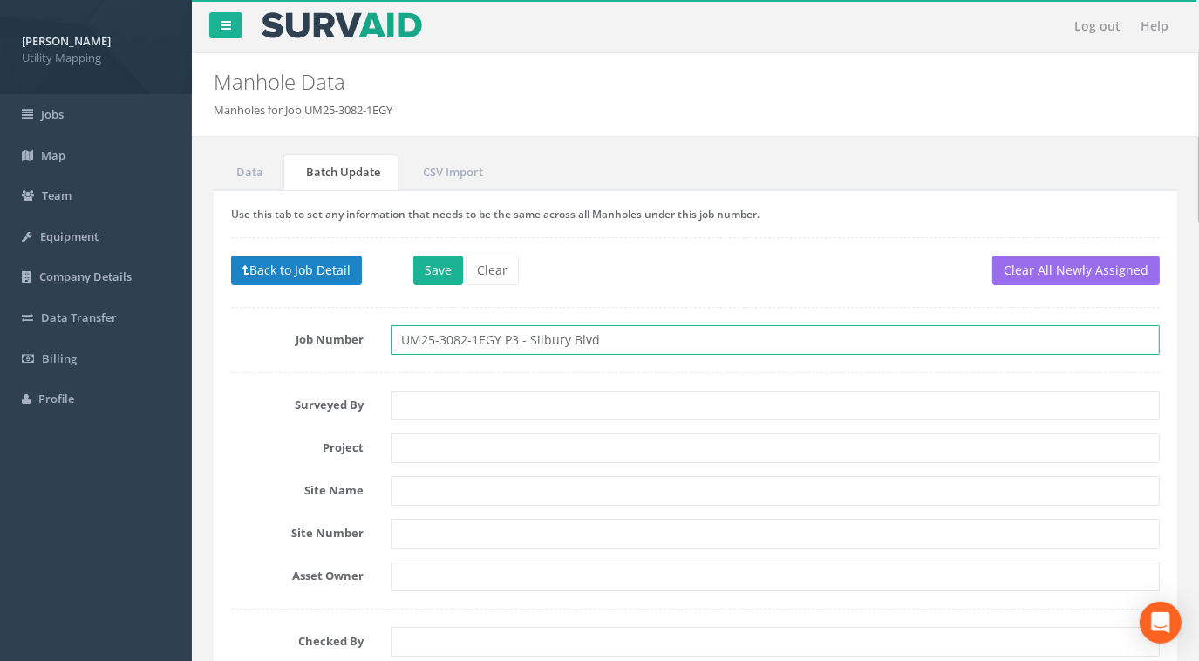
click at [643, 338] on input "UM25-3082-1EGY P3 - Silbury Blvd" at bounding box center [776, 340] width 770 height 30
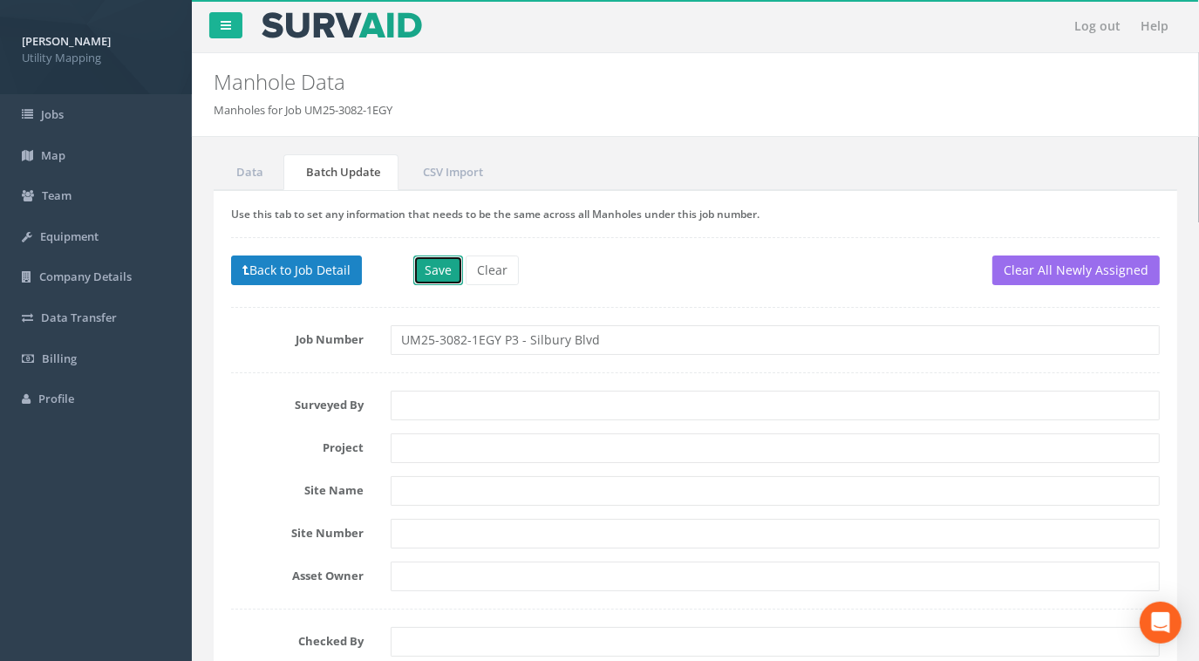
click at [438, 276] on button "Save" at bounding box center [438, 271] width 50 height 30
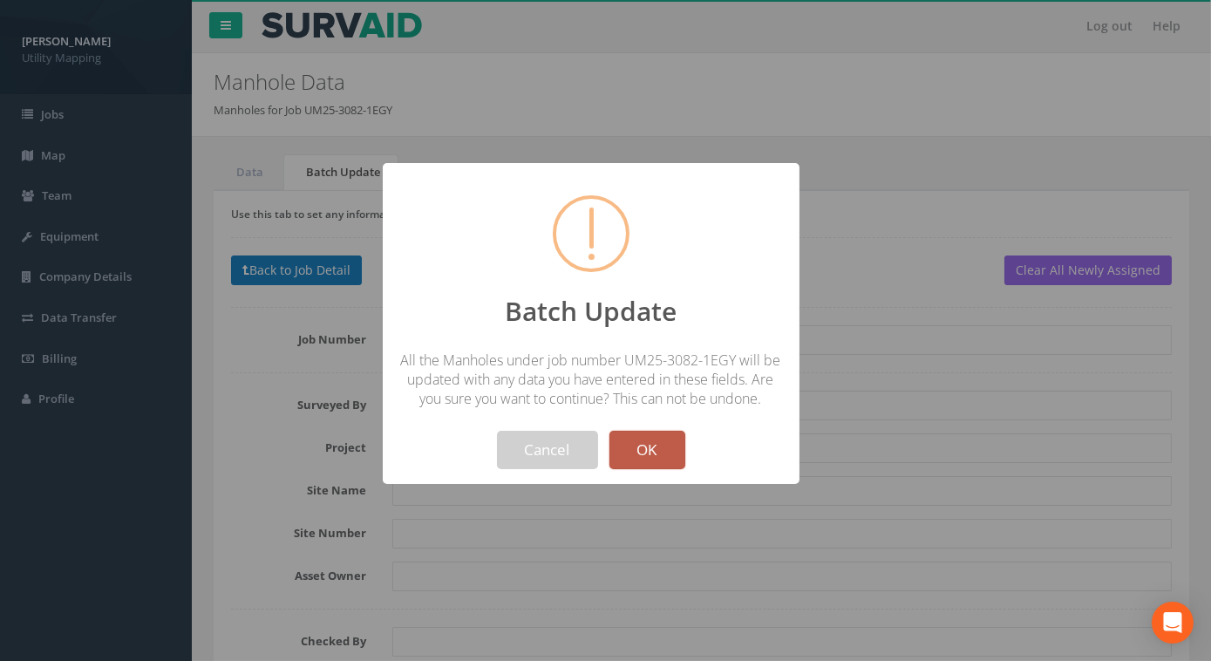
click at [656, 453] on button "OK" at bounding box center [648, 450] width 76 height 38
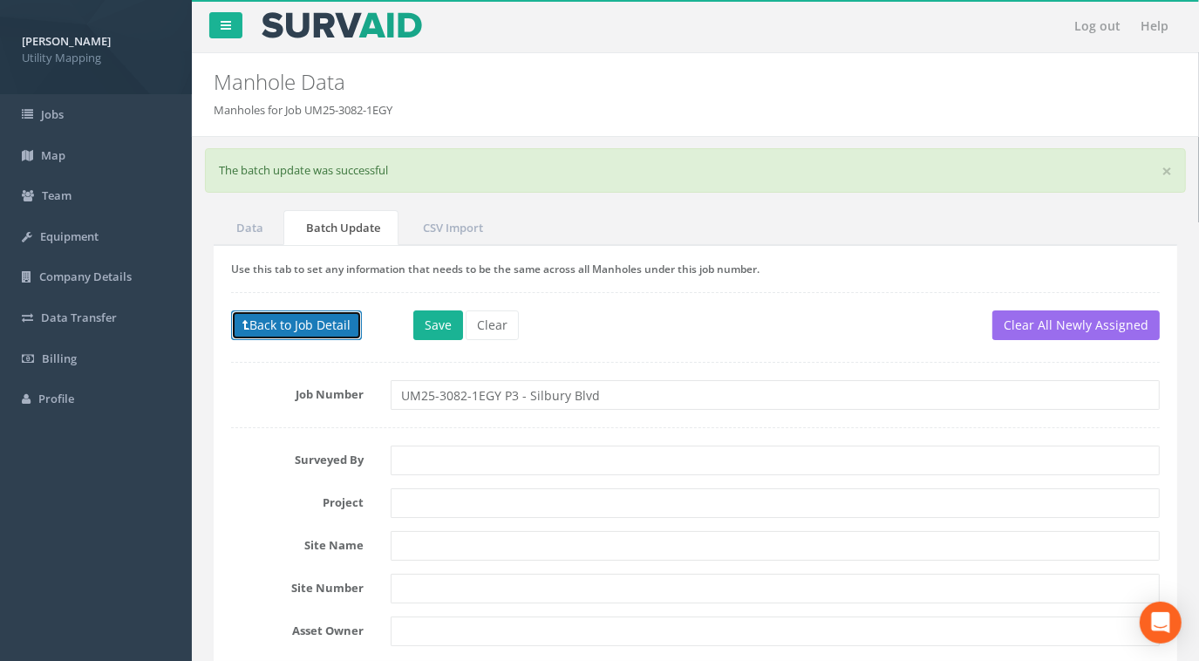
click at [243, 310] on button "Back to Job Detail" at bounding box center [296, 325] width 131 height 30
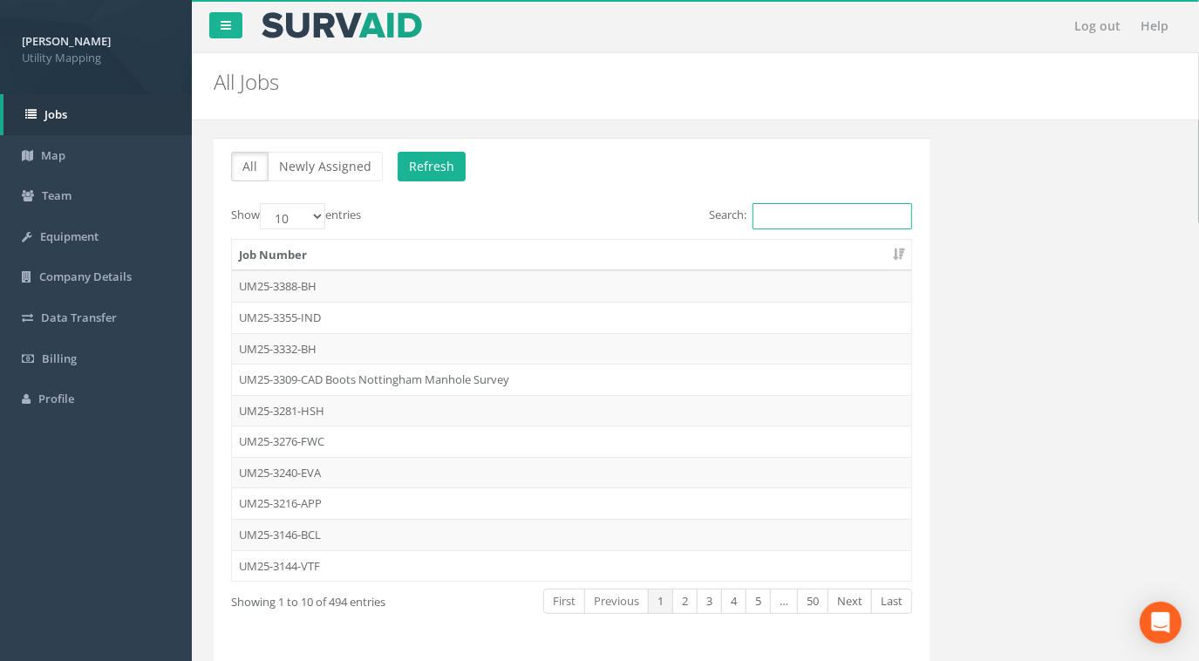
click at [822, 208] on input "Search:" at bounding box center [833, 216] width 160 height 26
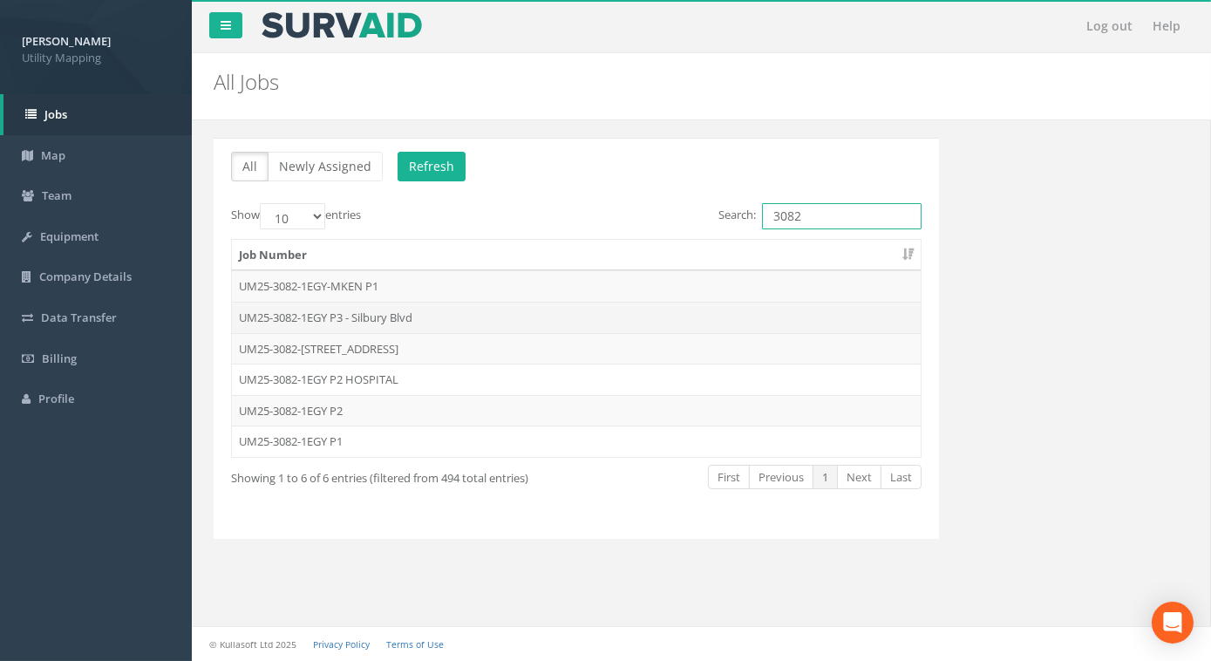
type input "3082"
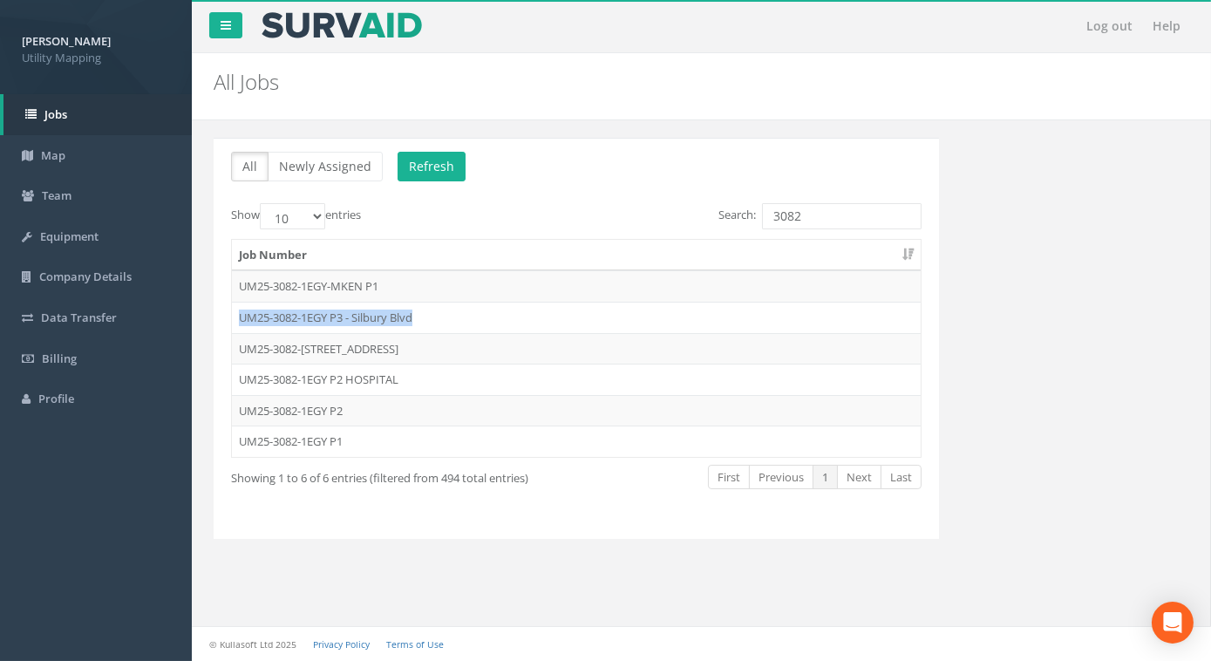
drag, startPoint x: 420, startPoint y: 317, endPoint x: 240, endPoint y: 322, distance: 180.6
click at [238, 322] on td "UM25-3082-1EGY P3 - Silbury Blvd" at bounding box center [576, 317] width 689 height 31
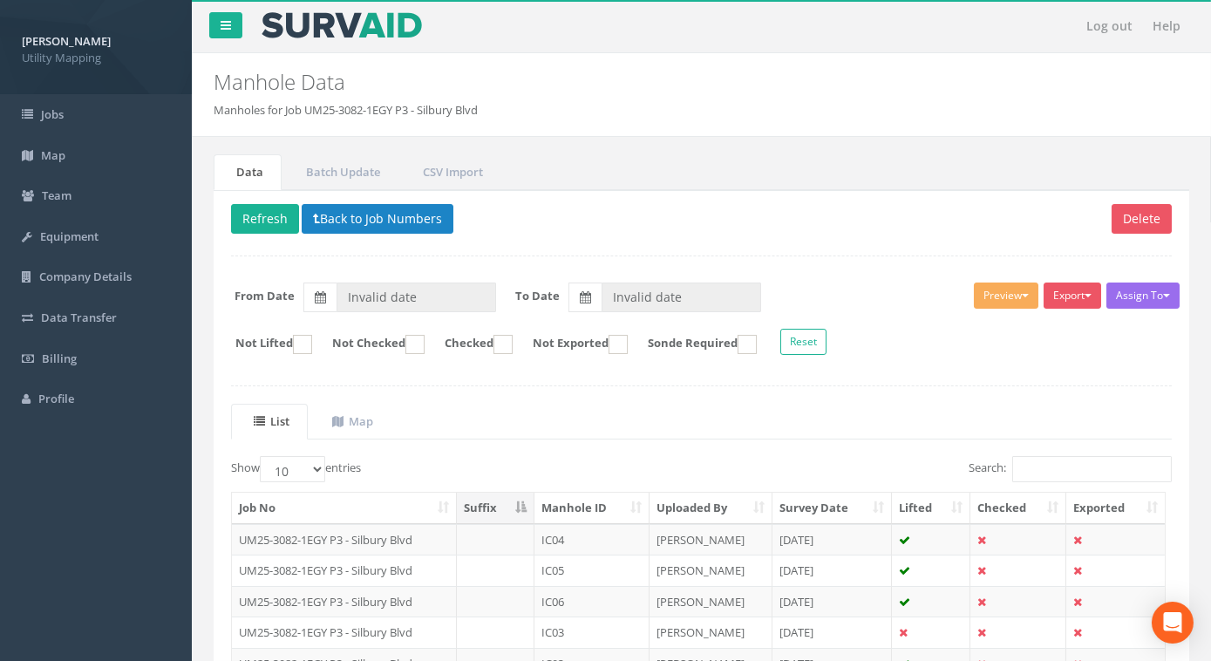
type input "[DATE]"
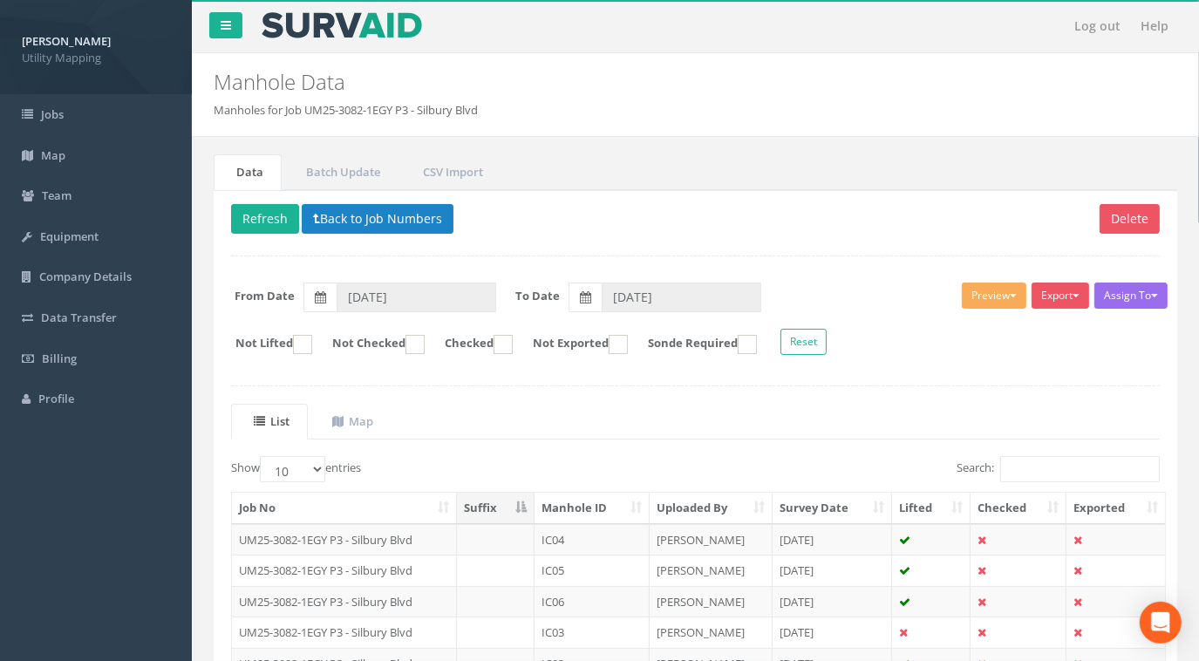
drag, startPoint x: 256, startPoint y: 318, endPoint x: 464, endPoint y: 109, distance: 294.8
click at [451, 108] on li "Manholes for Job UM25-3082-1EGY P3 - Silbury Blvd" at bounding box center [346, 110] width 264 height 17
drag, startPoint x: 488, startPoint y: 106, endPoint x: 309, endPoint y: 112, distance: 179.7
click at [309, 112] on ol "Manholes for Job UM25-3082-1EGY P3 - Silbury Blvd" at bounding box center [613, 110] width 799 height 17
copy li "UM25-3082-1EGY P3 - Silbury Blvd"
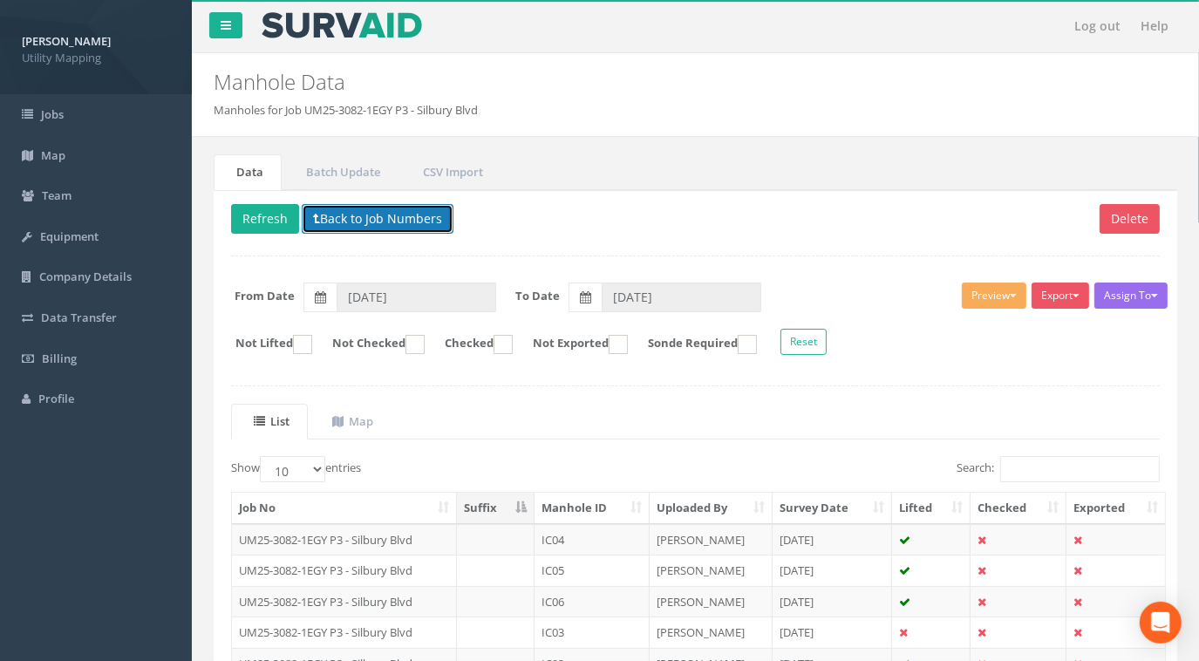
click at [343, 214] on button "Back to Job Numbers" at bounding box center [378, 219] width 152 height 30
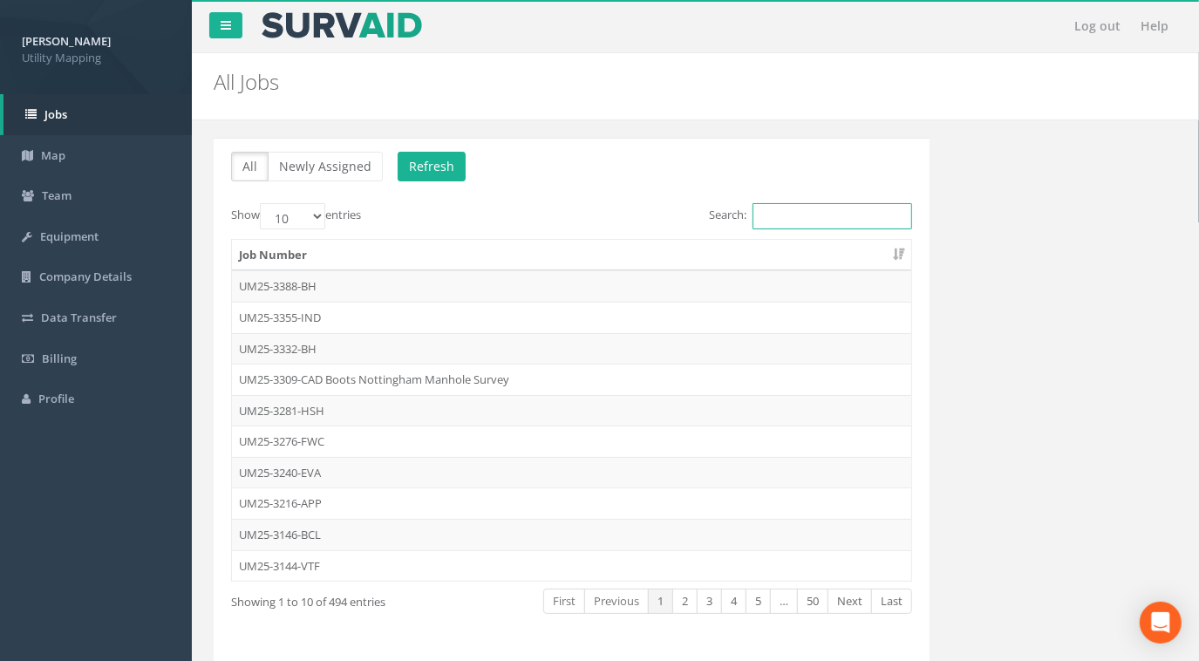
click at [782, 219] on input "Search:" at bounding box center [833, 216] width 160 height 26
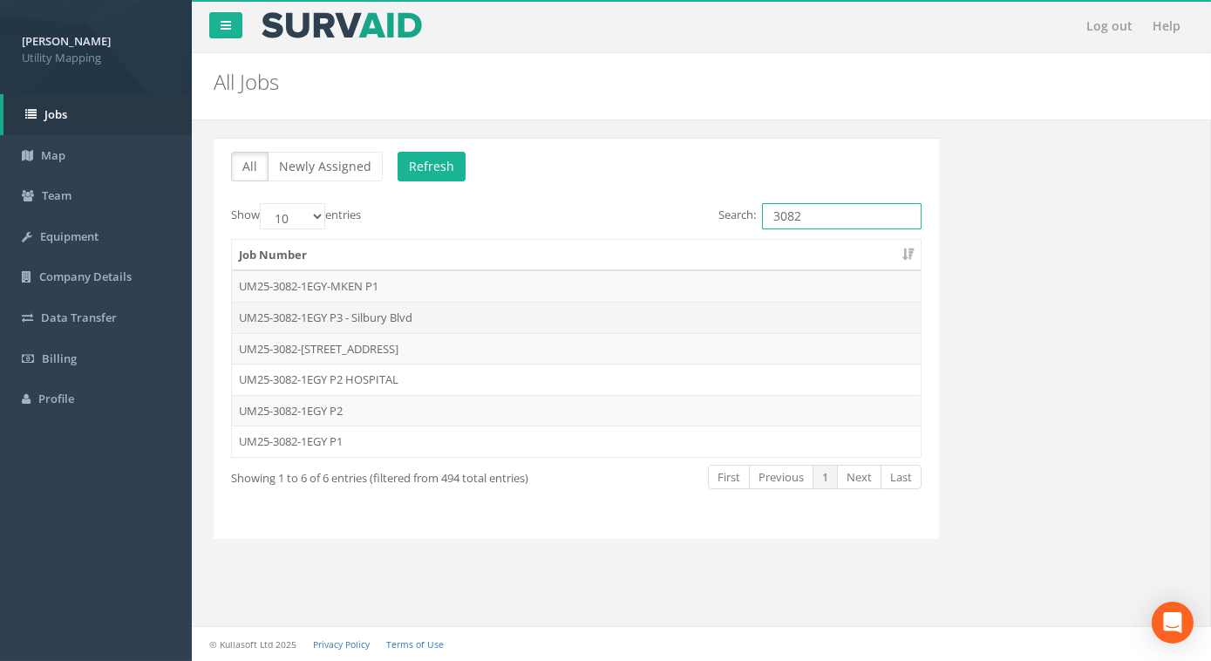
type input "3082"
click at [385, 311] on td "UM25-3082-1EGY P3 - Silbury Blvd" at bounding box center [576, 317] width 689 height 31
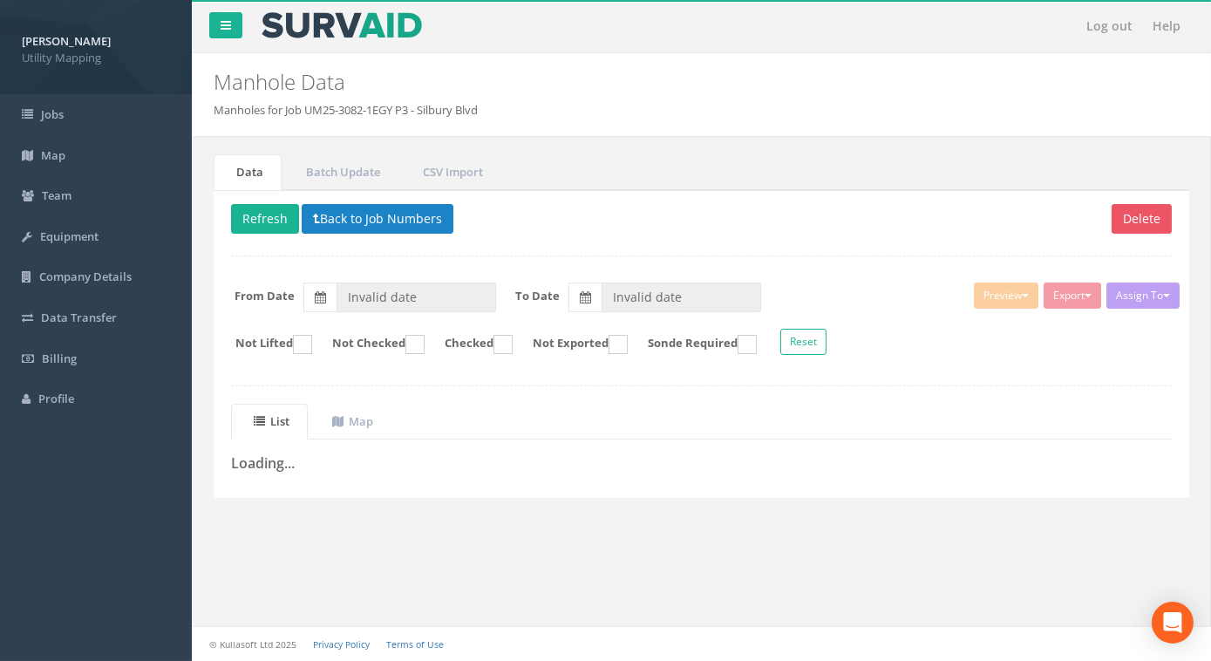
type input "[DATE]"
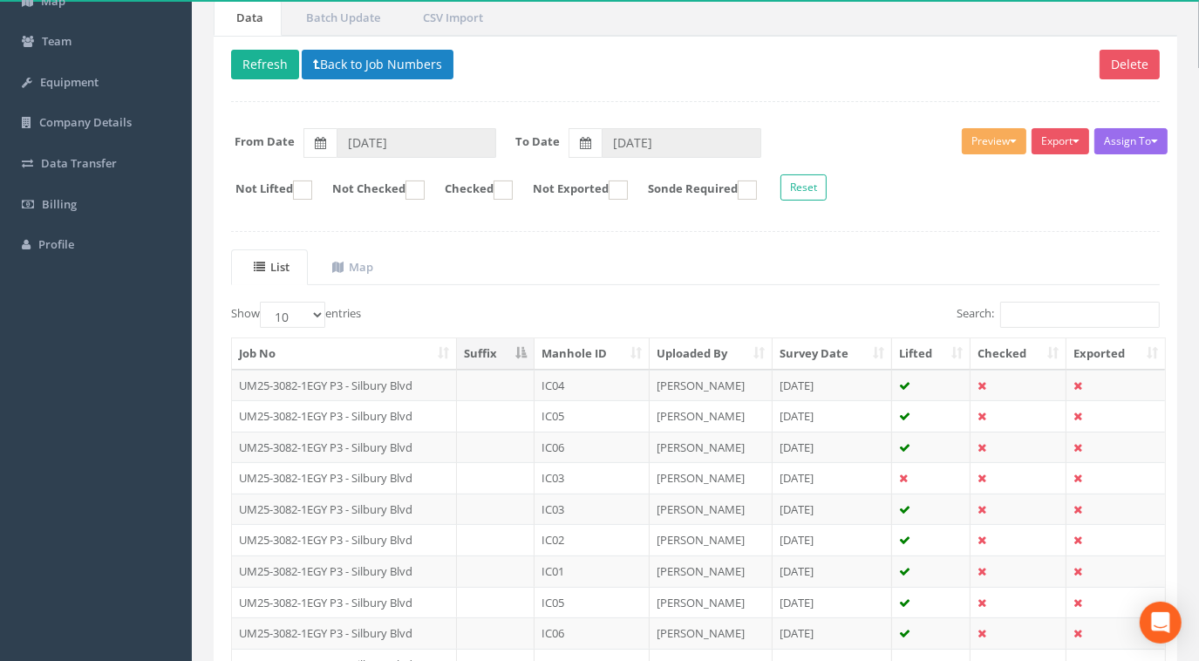
scroll to position [237, 0]
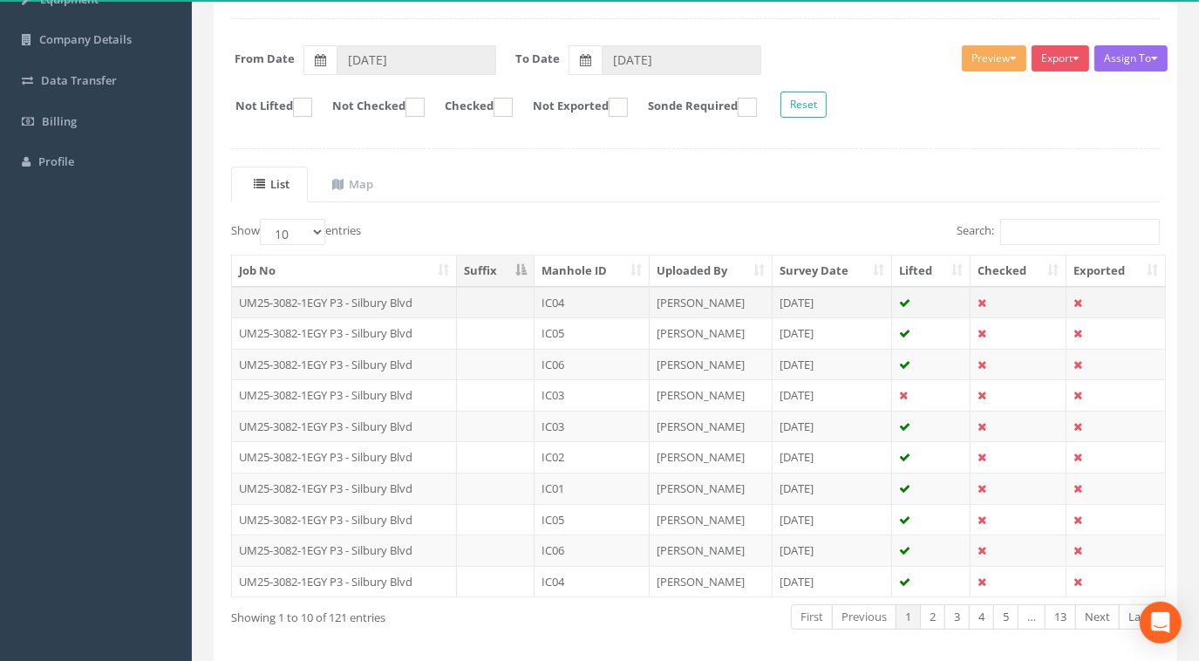
click at [391, 296] on td "UM25-3082-1EGY P3 - Silbury Blvd" at bounding box center [344, 302] width 225 height 31
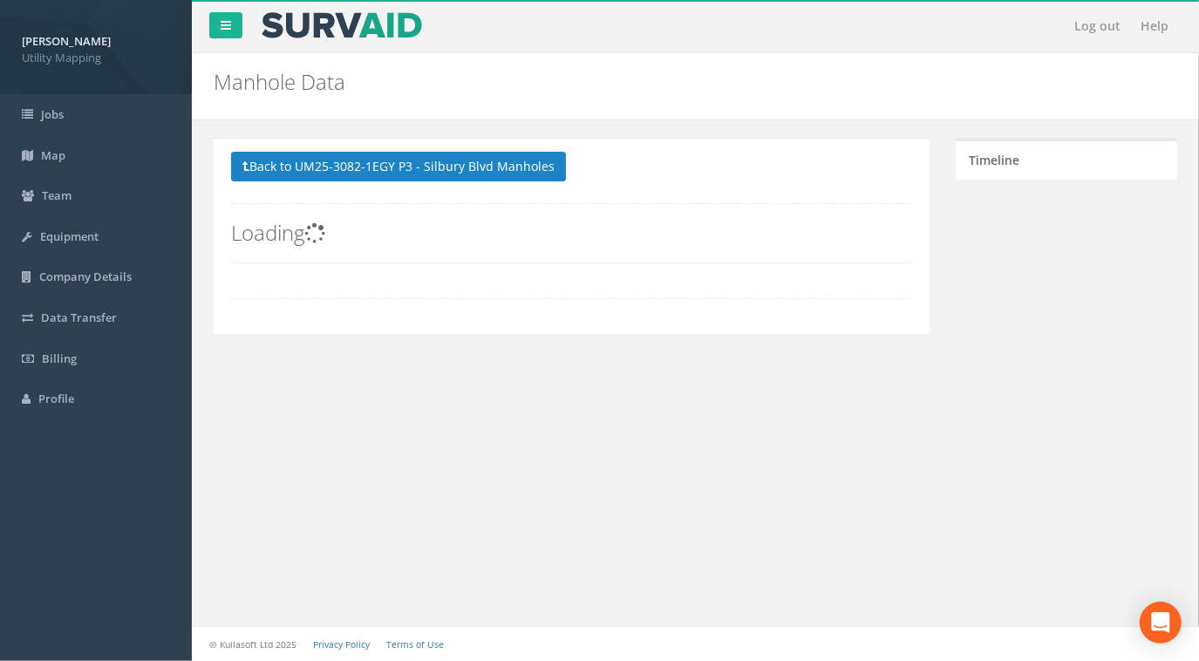
scroll to position [0, 0]
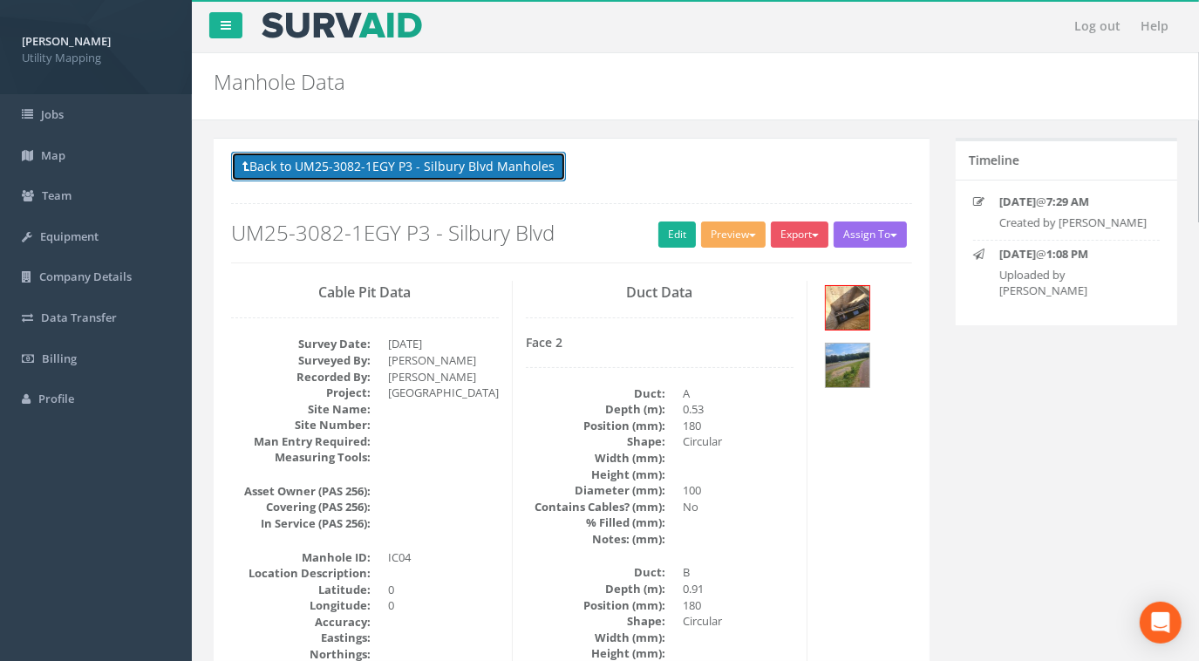
click at [391, 167] on button "Back to UM25-3082-1EGY P3 - Silbury Blvd Manholes" at bounding box center [398, 167] width 335 height 30
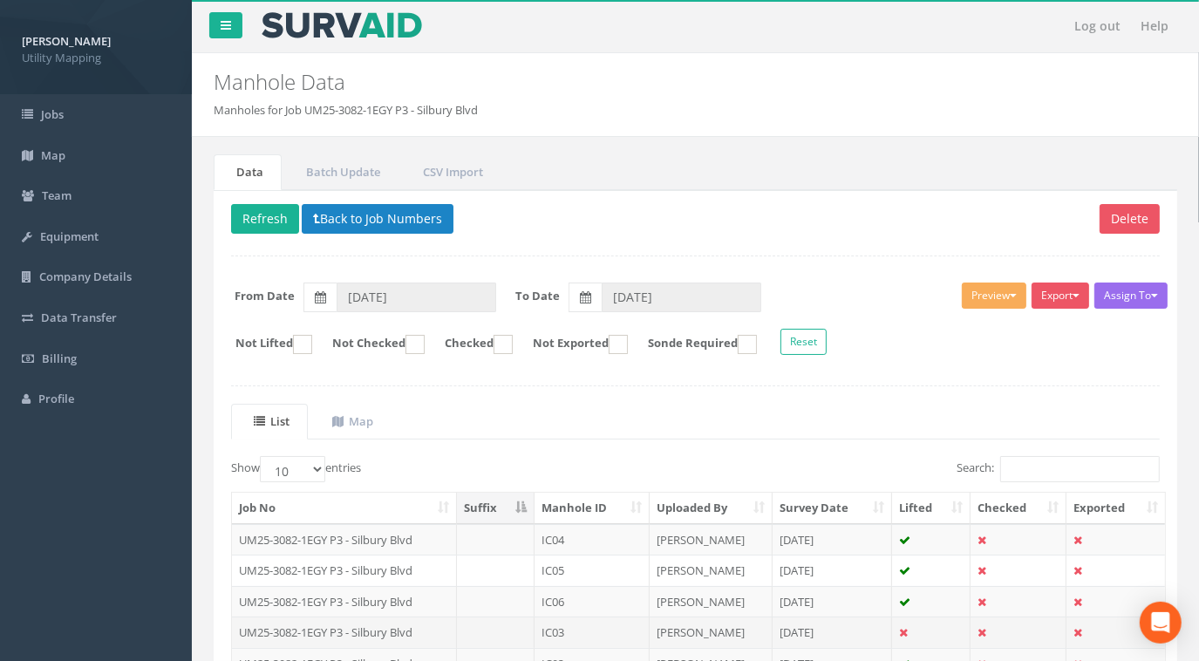
scroll to position [304, 0]
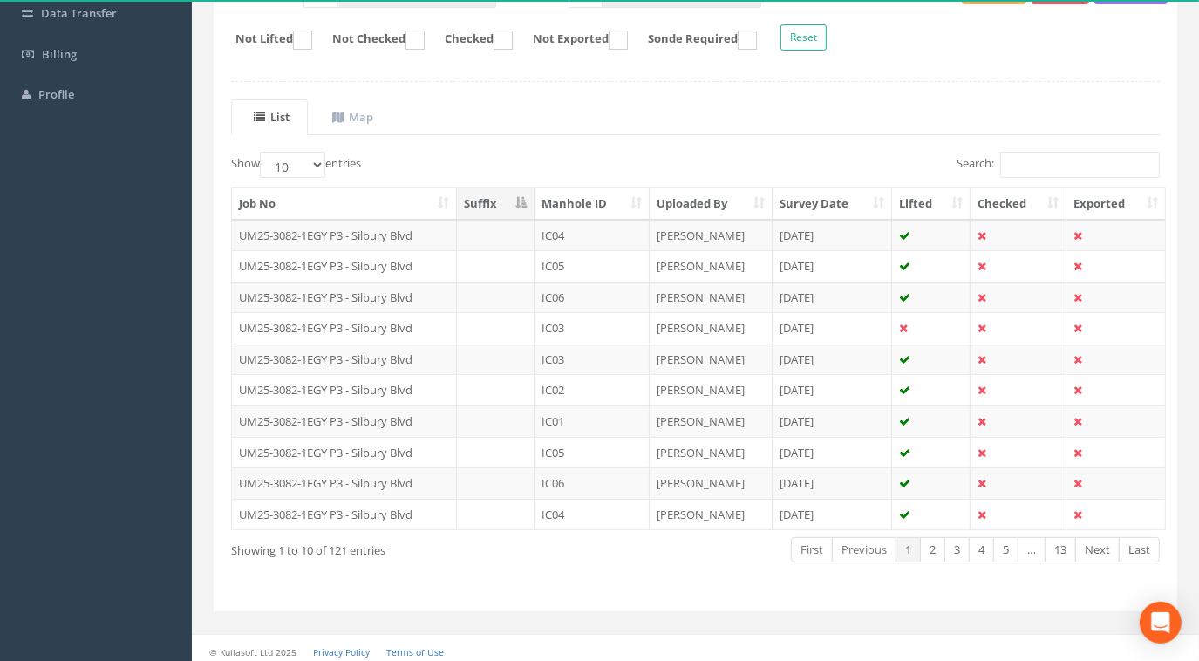
click at [600, 204] on th "Manhole ID" at bounding box center [592, 203] width 115 height 31
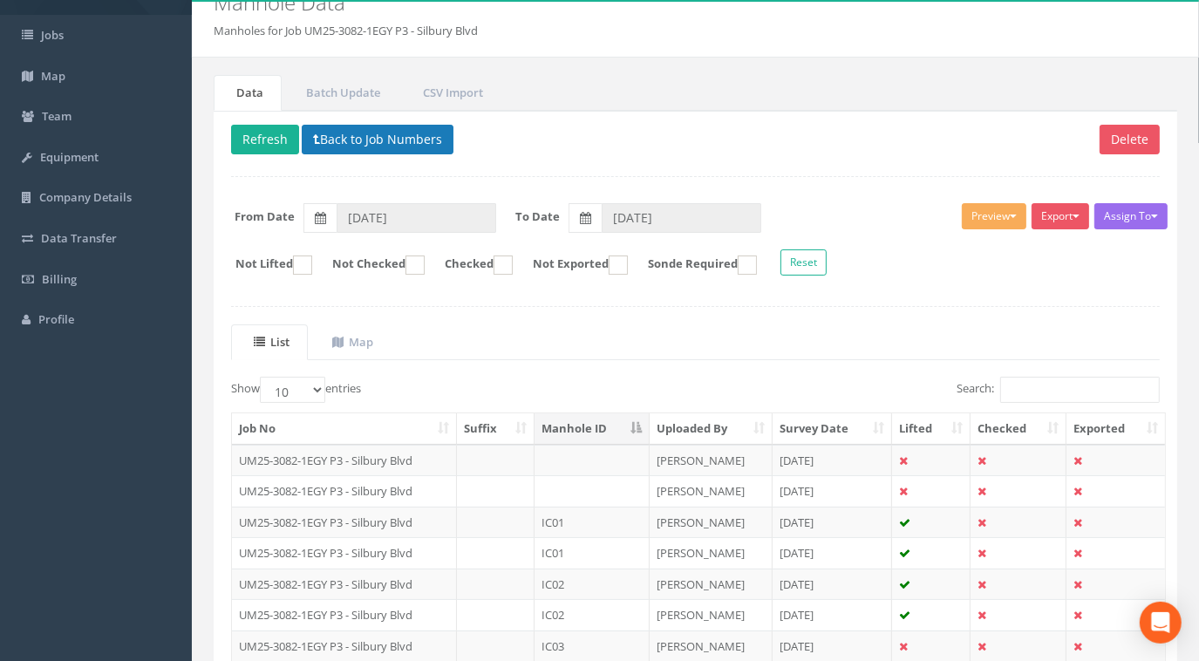
scroll to position [66, 0]
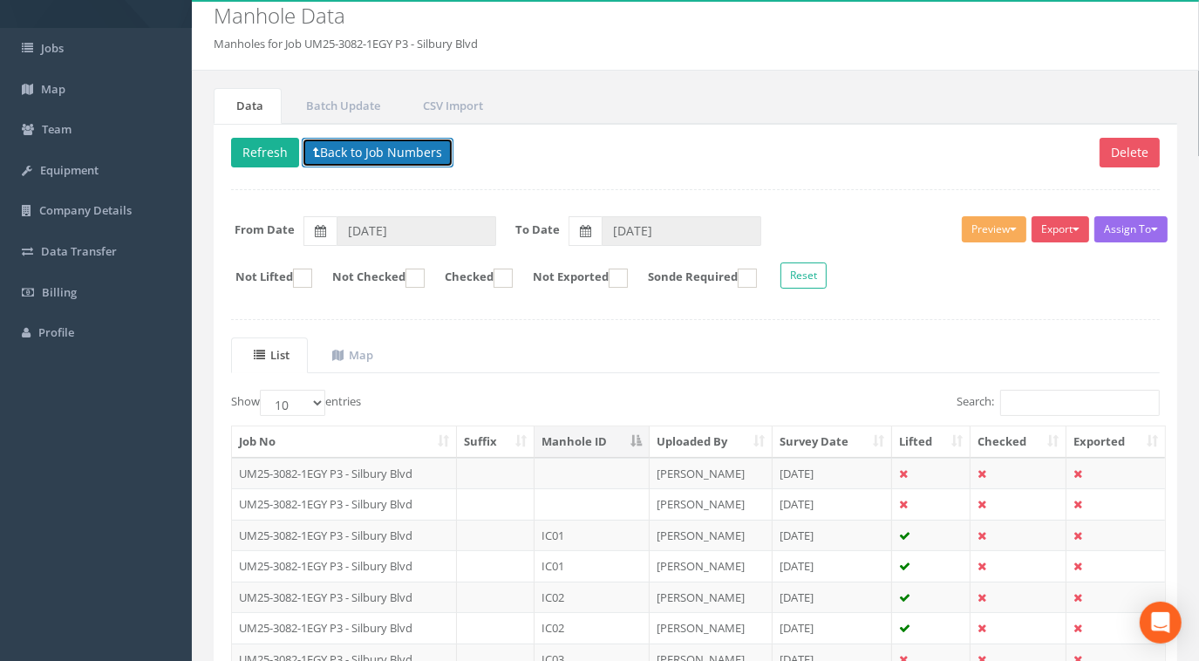
click at [403, 155] on button "Back to Job Numbers" at bounding box center [378, 153] width 152 height 30
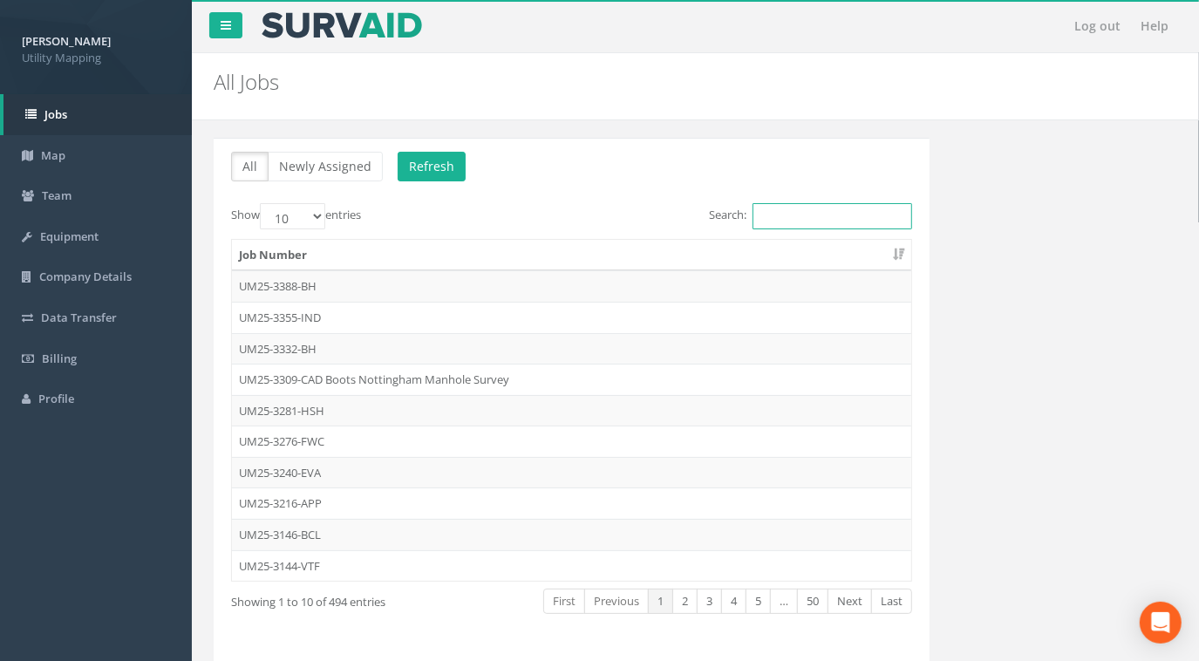
click at [778, 213] on input "Search:" at bounding box center [833, 216] width 160 height 26
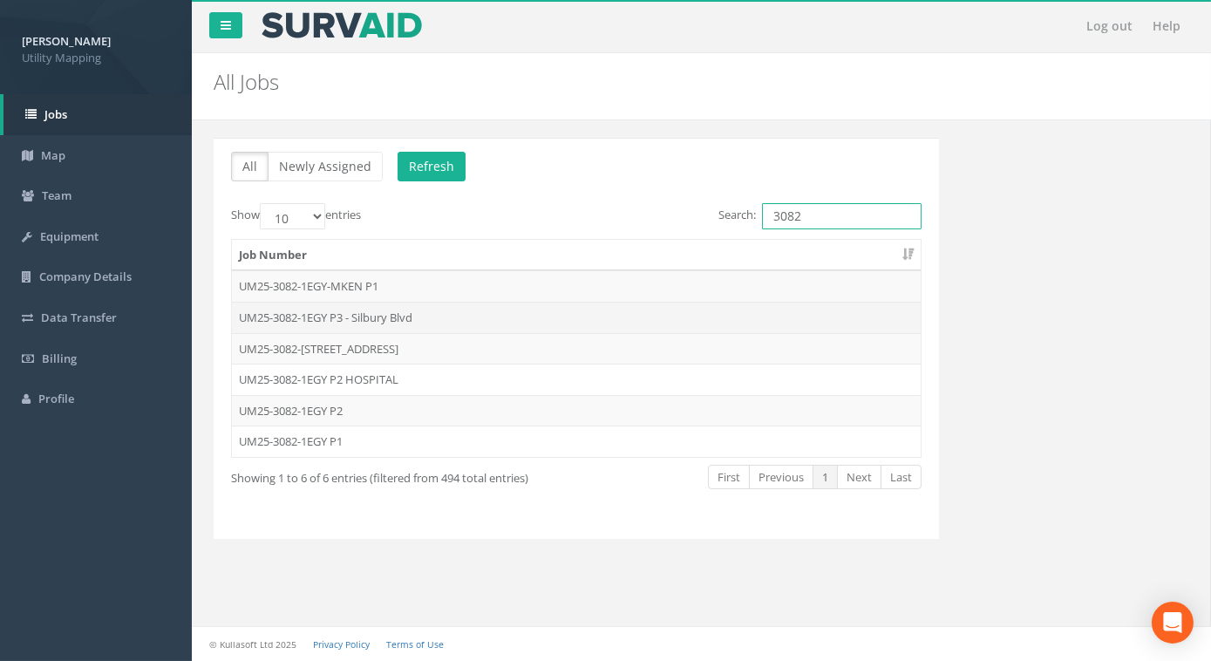
type input "3082"
click at [390, 317] on td "UM25-3082-1EGY P3 - Silbury Blvd" at bounding box center [576, 317] width 689 height 31
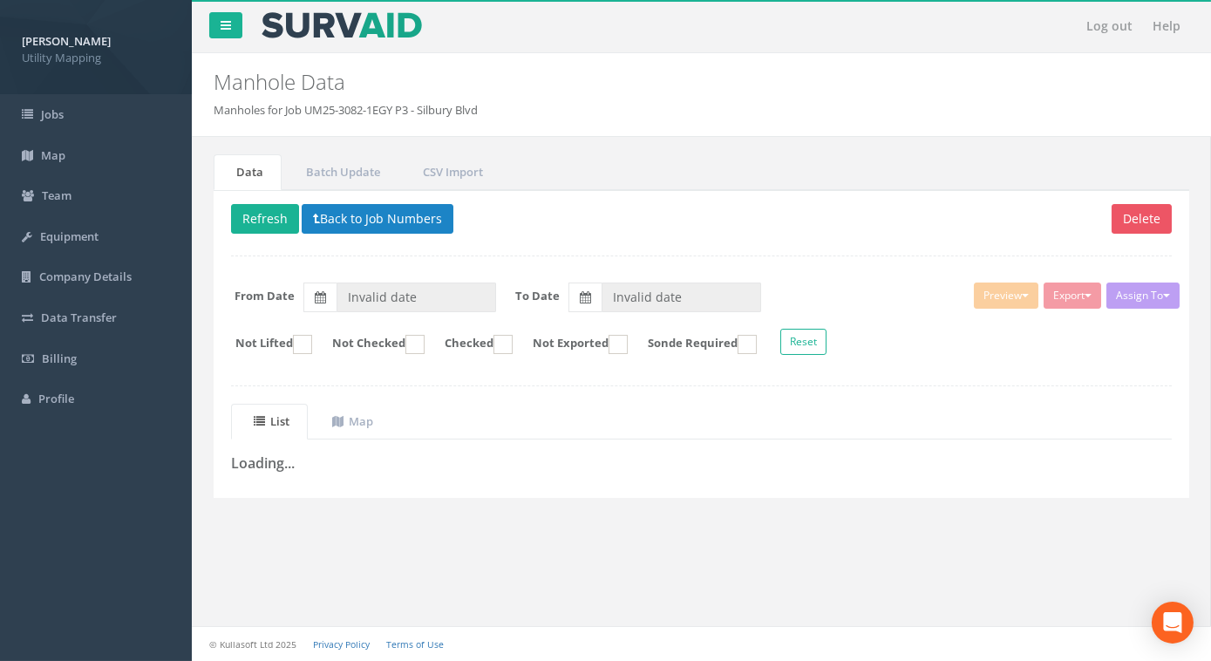
type input "[DATE]"
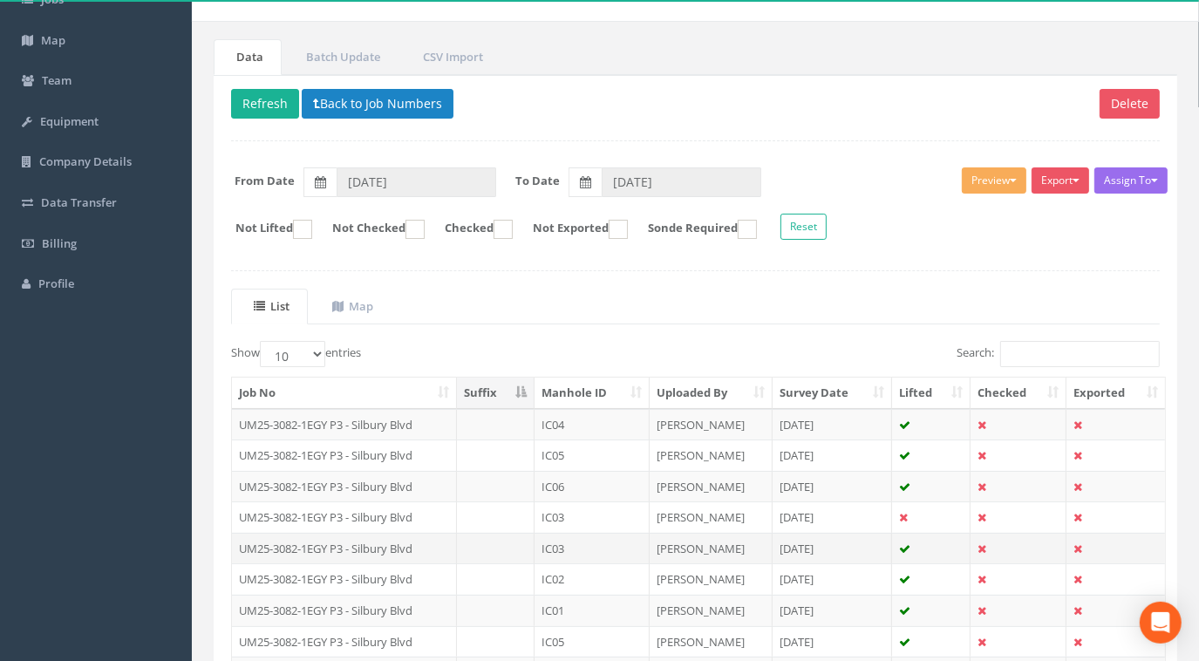
scroll to position [304, 0]
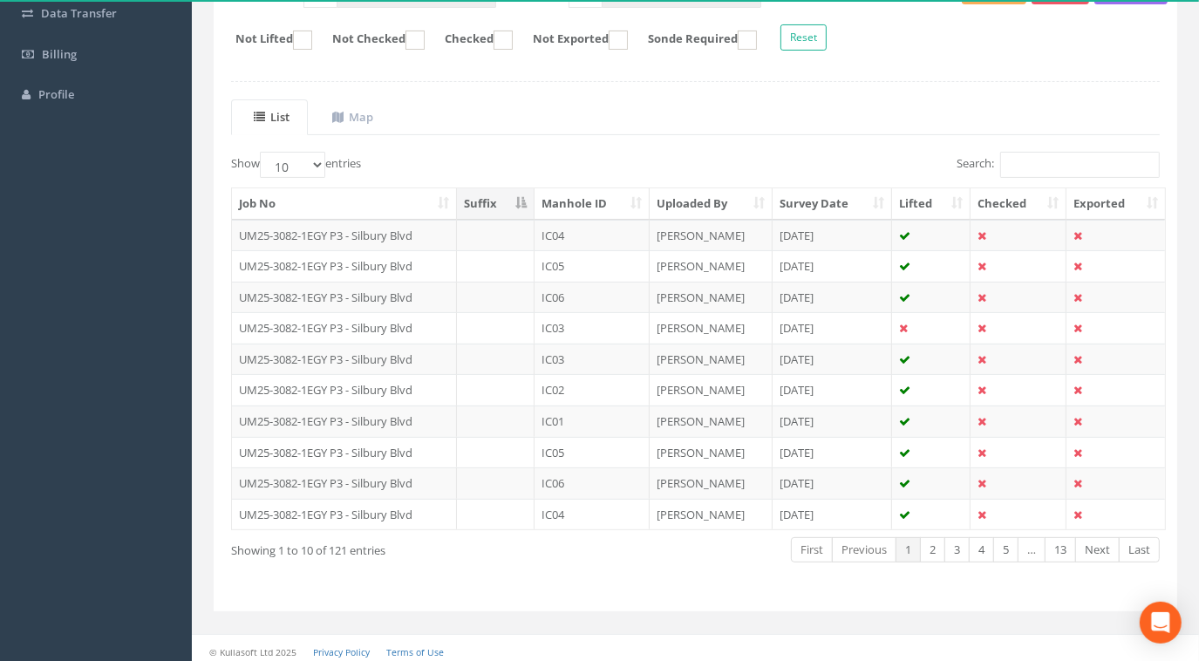
click at [583, 200] on th "Manhole ID" at bounding box center [592, 203] width 115 height 31
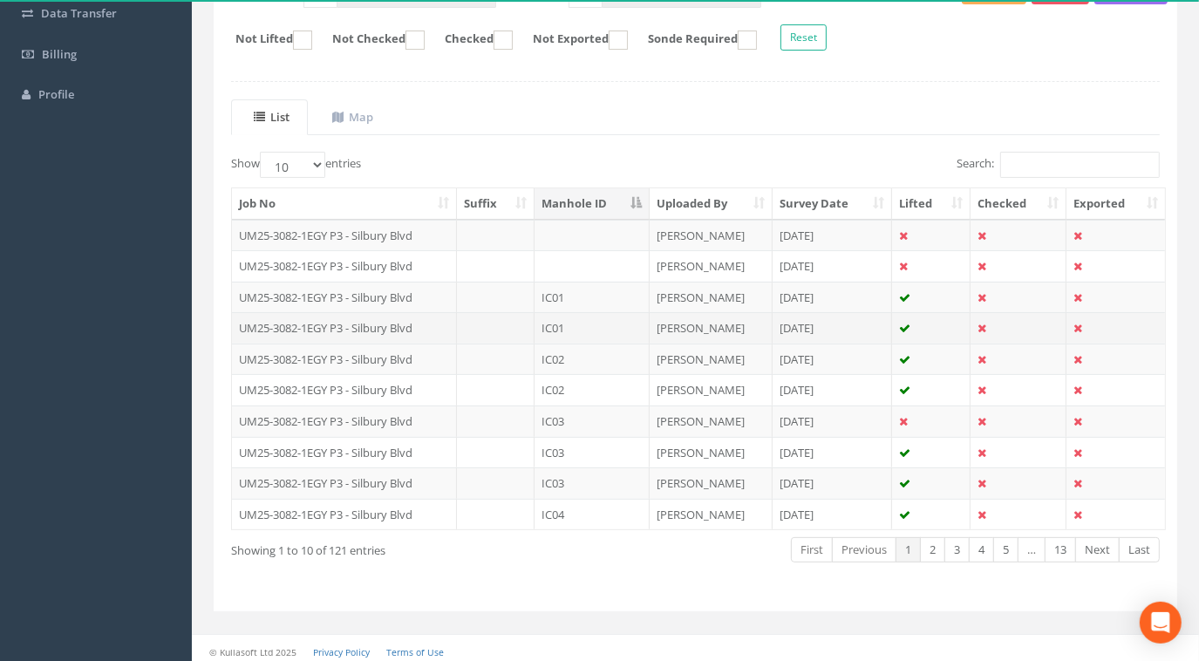
click at [362, 324] on td "UM25-3082-1EGY P3 - Silbury Blvd" at bounding box center [344, 327] width 225 height 31
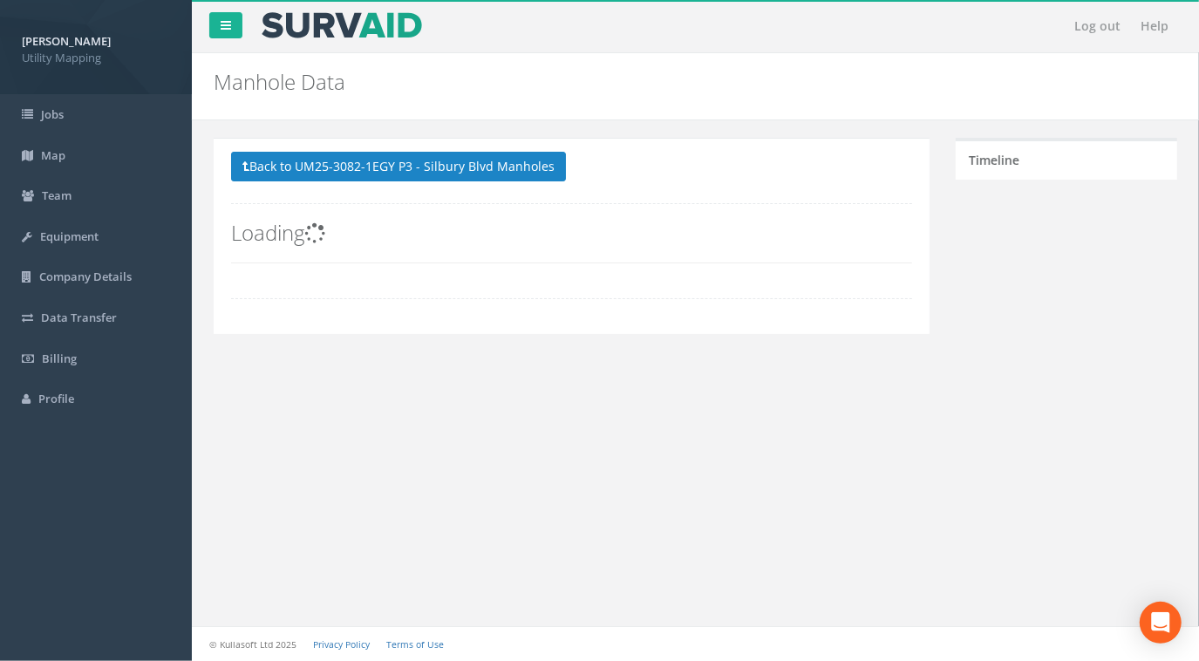
scroll to position [0, 0]
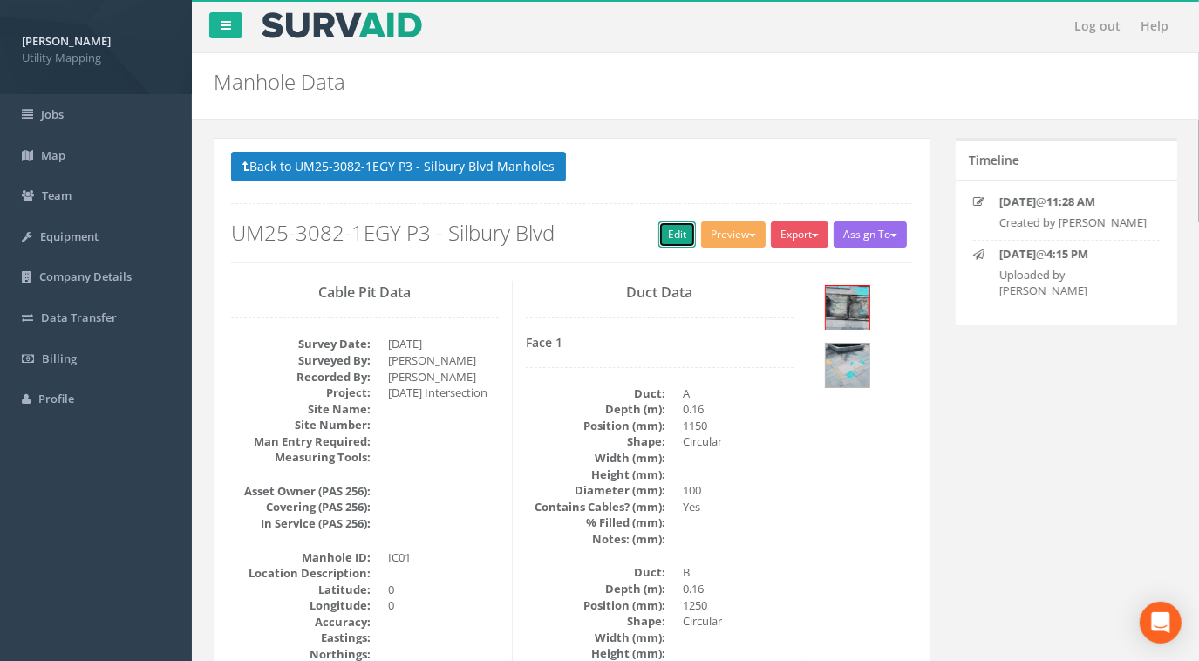
click at [660, 234] on link "Edit" at bounding box center [677, 235] width 38 height 26
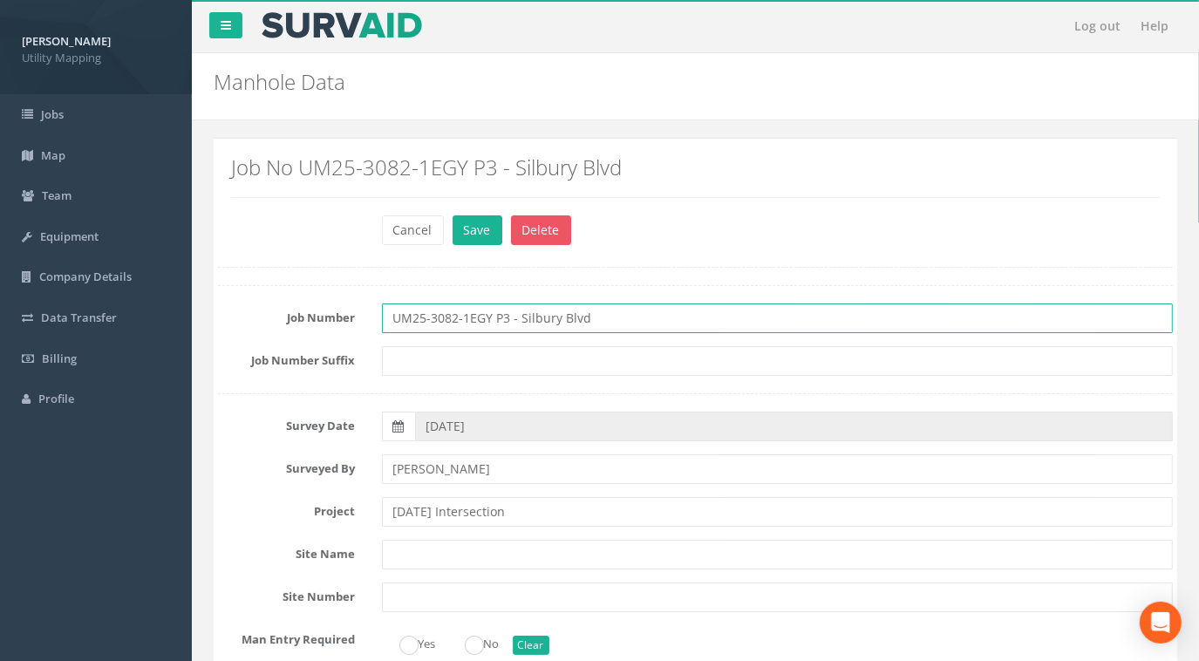
drag, startPoint x: 594, startPoint y: 312, endPoint x: 522, endPoint y: 317, distance: 72.5
click at [522, 317] on input "UM25-3082-1EGY P3 - Silbury Blvd" at bounding box center [778, 318] width 792 height 30
drag, startPoint x: 671, startPoint y: 317, endPoint x: 294, endPoint y: 327, distance: 376.9
click at [692, 319] on input "UM25-3082-1EGY P3 - [DATE] Intersection" at bounding box center [778, 318] width 792 height 30
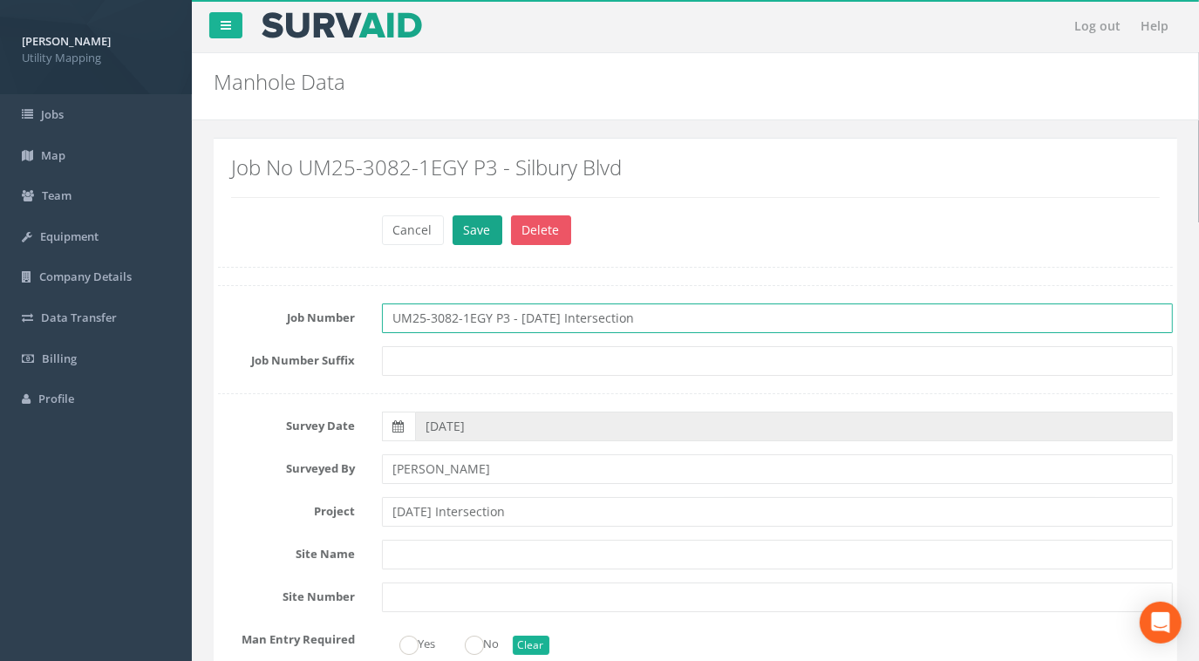
type input "UM25-3082-1EGY P3 - [DATE] Intersection"
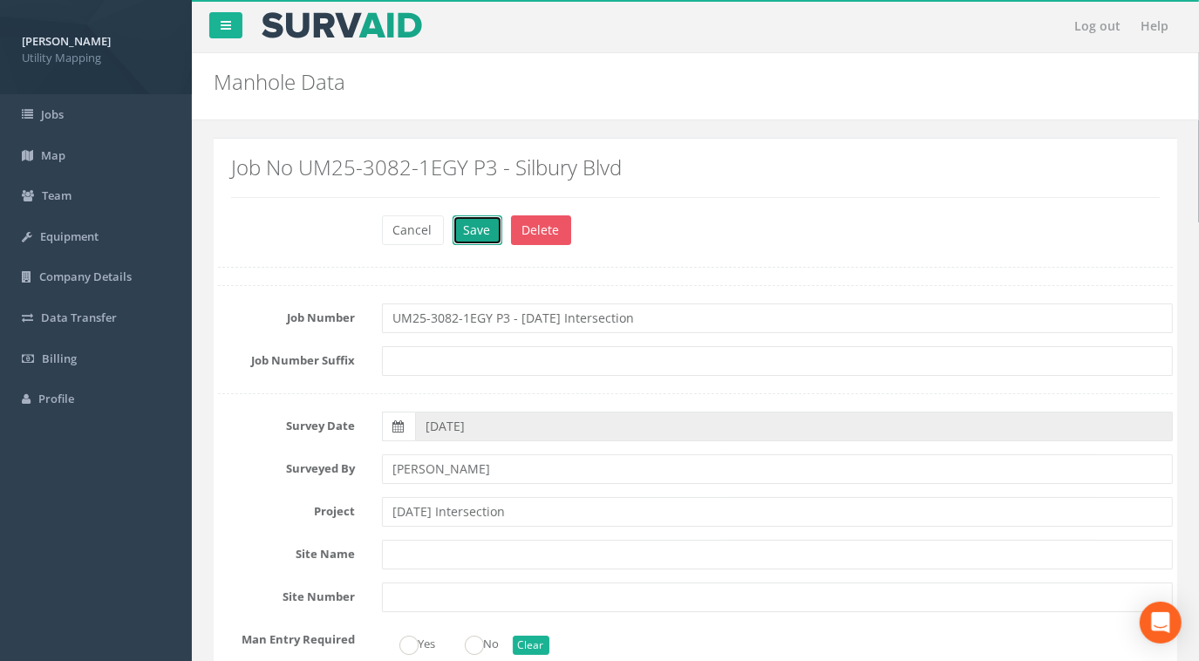
click at [472, 235] on button "Save" at bounding box center [478, 230] width 50 height 30
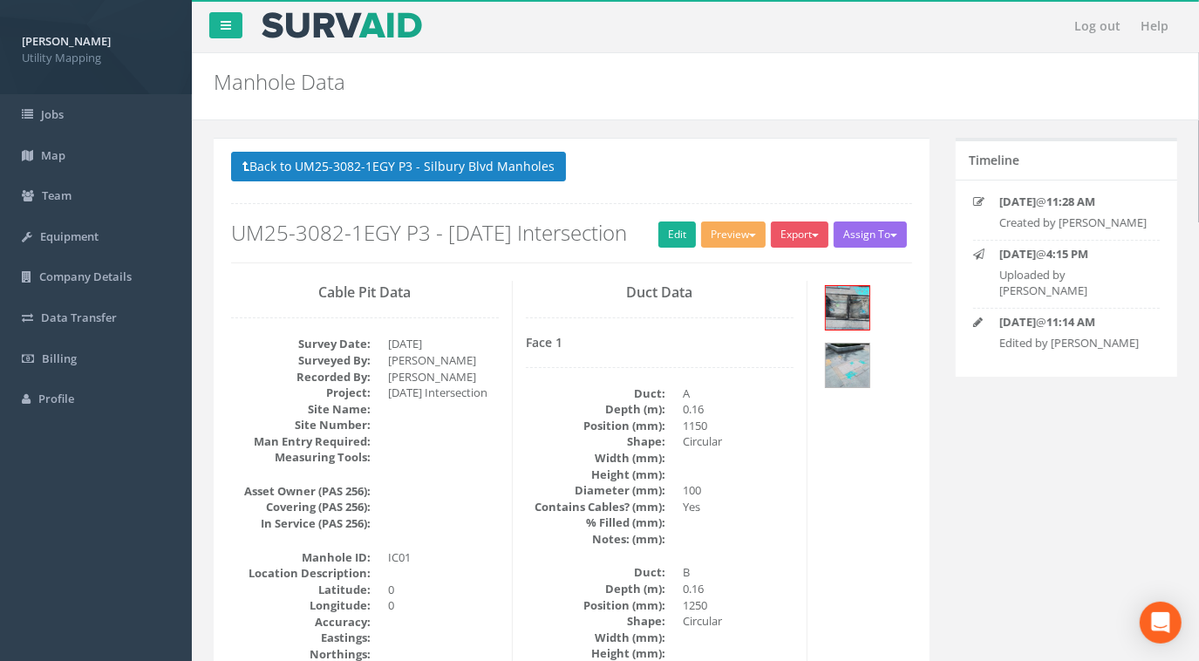
click at [478, 182] on p "Back to UM25-3082-1EGY P3 - Silbury Blvd Manholes Back to Map" at bounding box center [571, 169] width 681 height 34
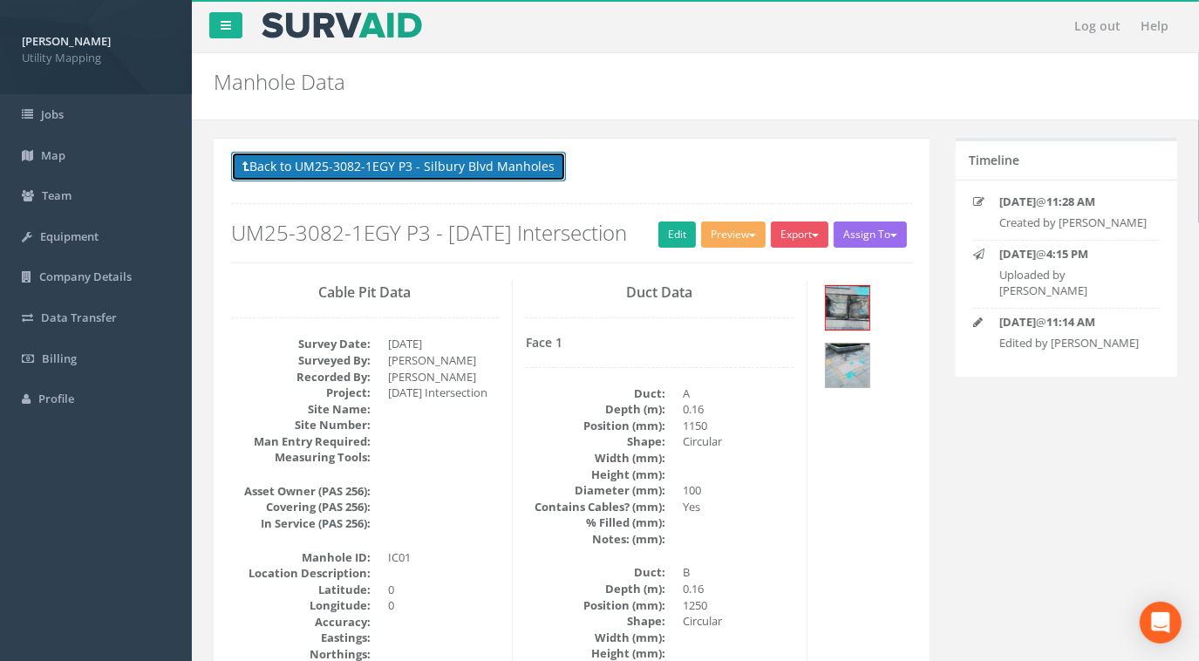
click at [474, 172] on button "Back to UM25-3082-1EGY P3 - Silbury Blvd Manholes" at bounding box center [398, 167] width 335 height 30
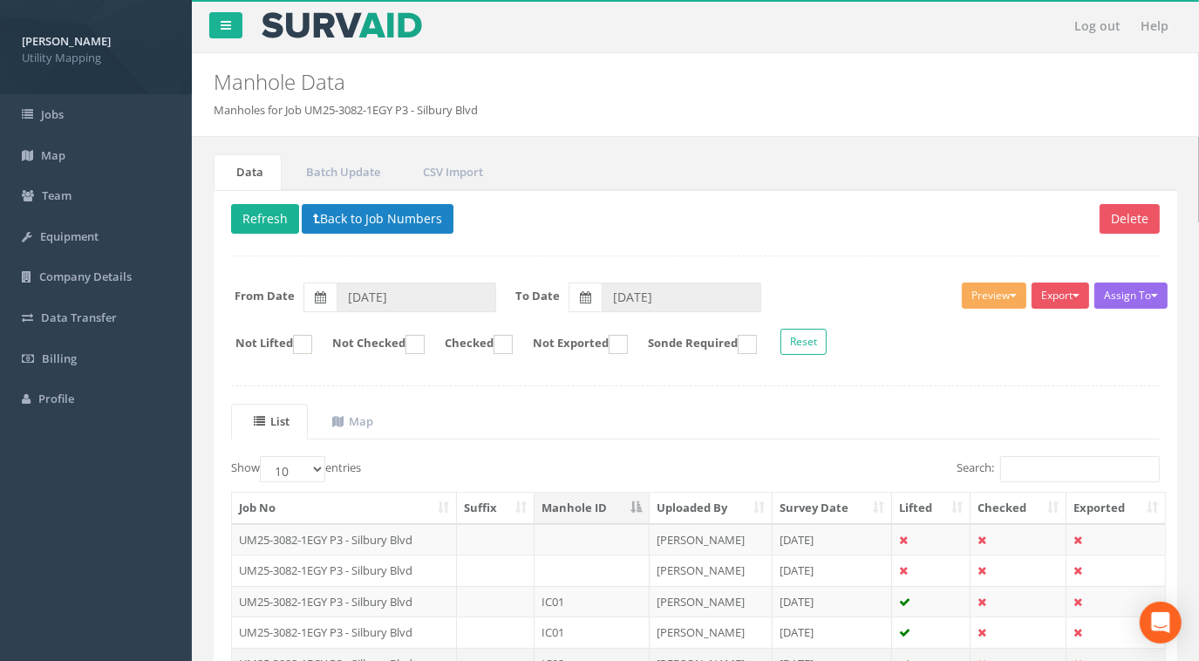
scroll to position [237, 0]
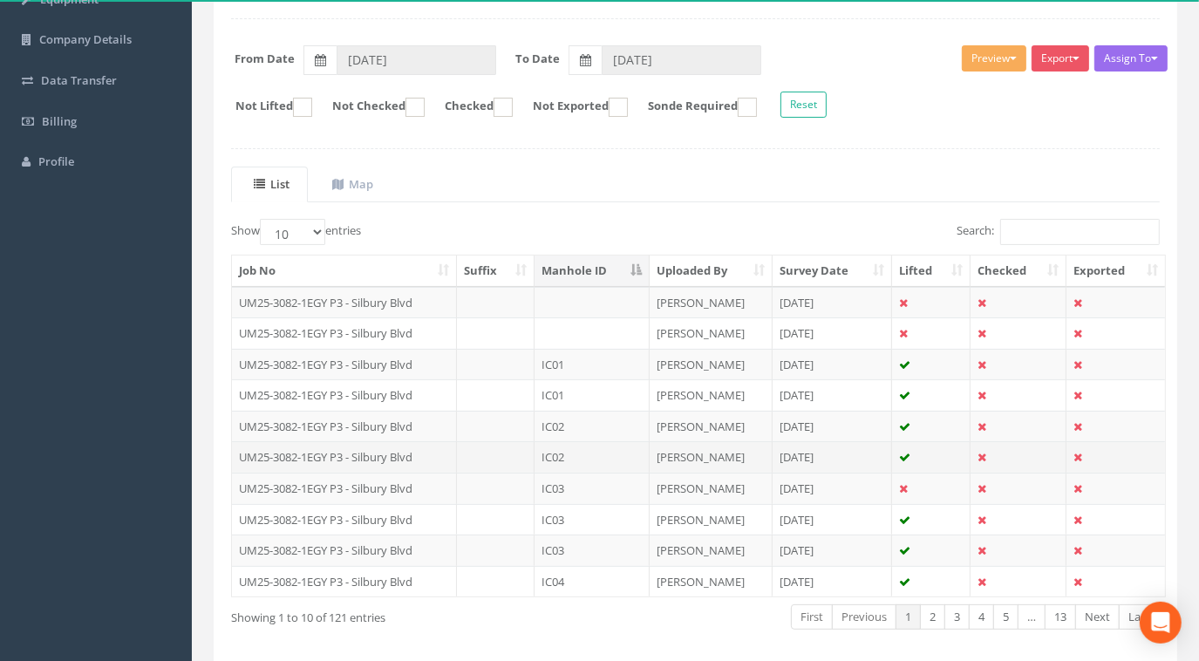
click at [560, 455] on td "IC02" at bounding box center [592, 456] width 115 height 31
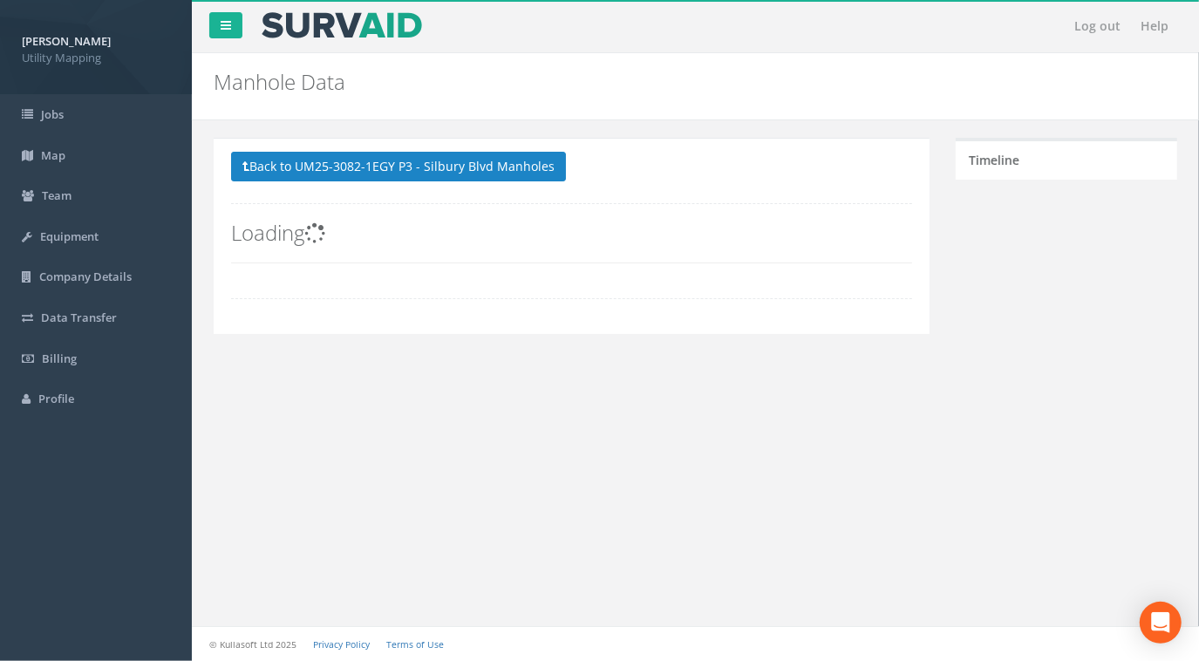
scroll to position [0, 0]
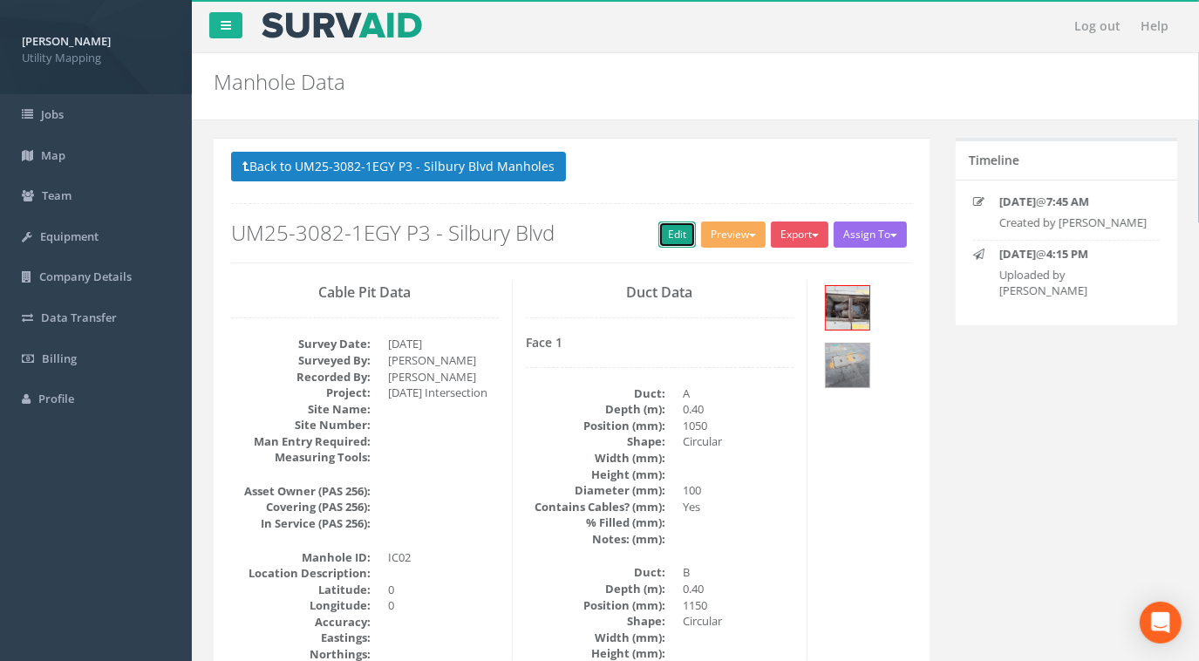
click at [668, 231] on link "Edit" at bounding box center [677, 235] width 38 height 26
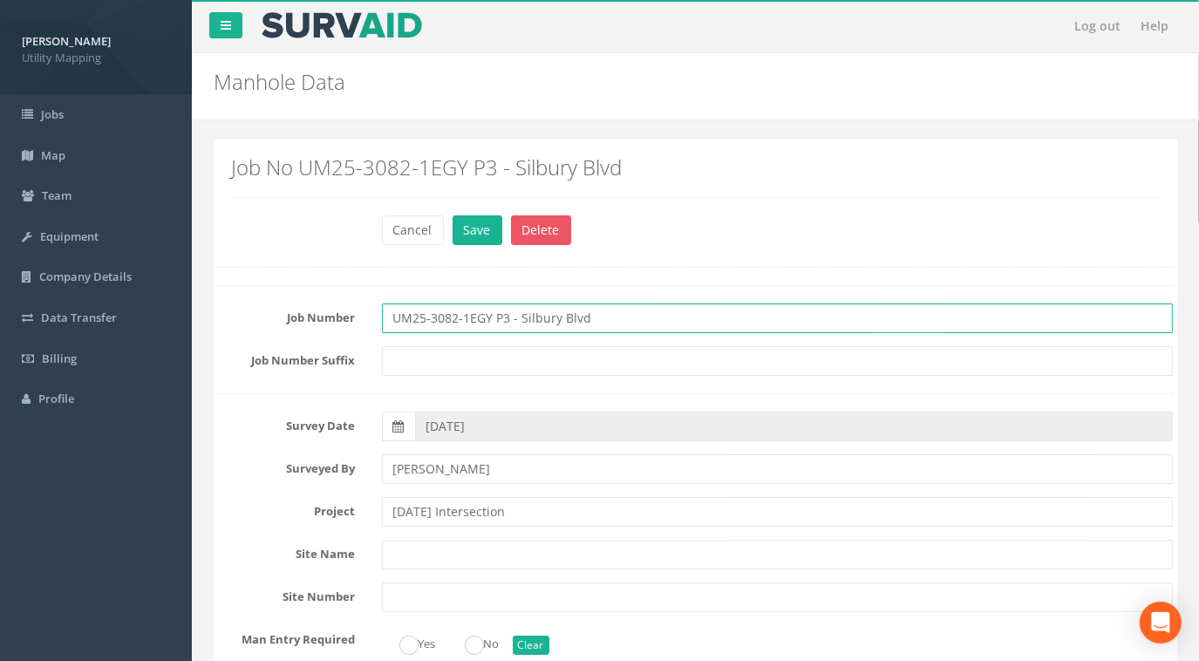
drag, startPoint x: 611, startPoint y: 317, endPoint x: 238, endPoint y: 318, distance: 373.3
click at [238, 318] on div "Job Number UM25-3082-1EGY P3 - Silbury Blvd" at bounding box center [695, 318] width 981 height 30
paste input "[DATE] Intersection"
type input "UM25-3082-1EGY P3 - [DATE] Intersection"
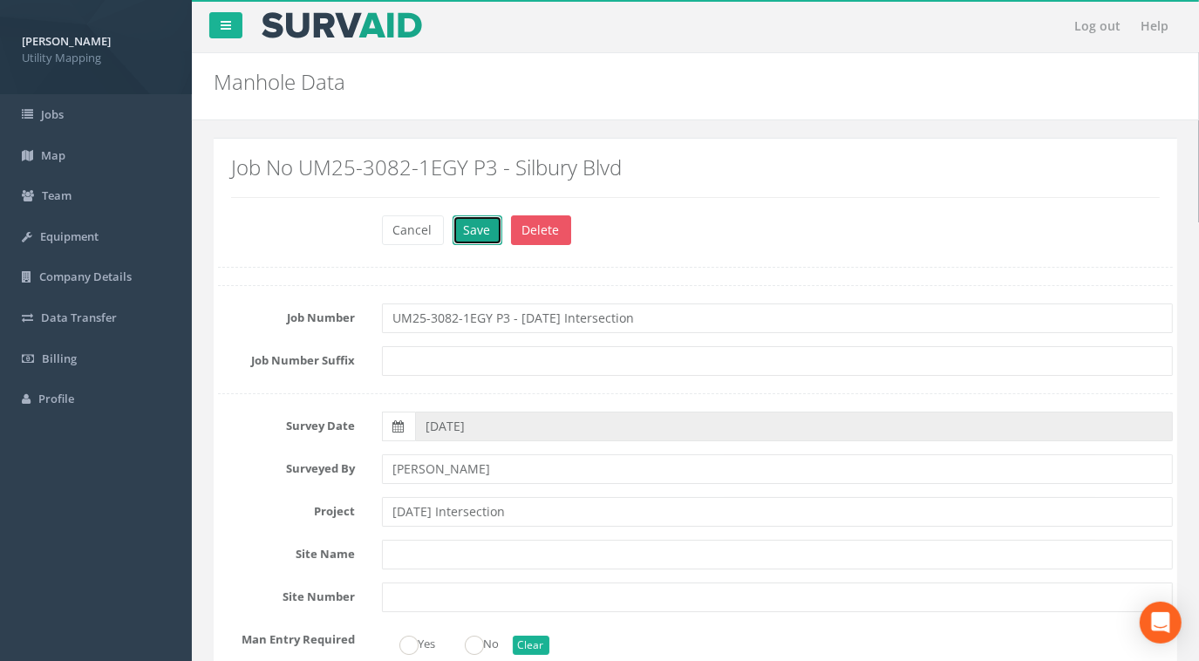
click at [472, 235] on button "Save" at bounding box center [478, 230] width 50 height 30
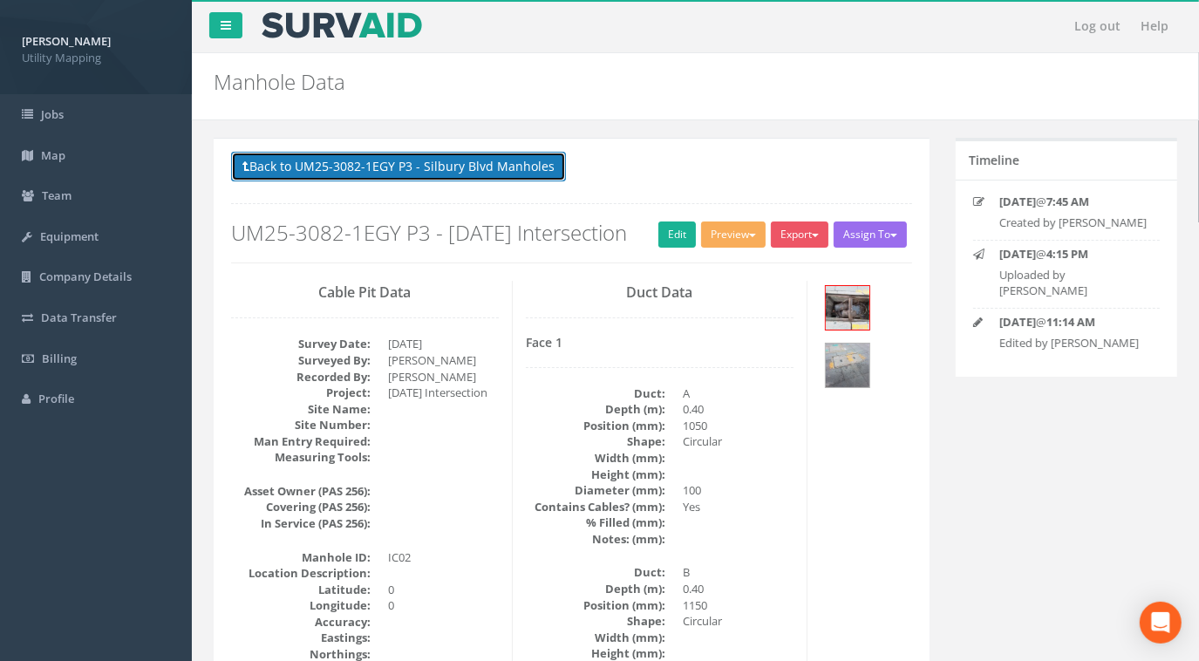
click at [445, 161] on button "Back to UM25-3082-1EGY P3 - Silbury Blvd Manholes" at bounding box center [398, 167] width 335 height 30
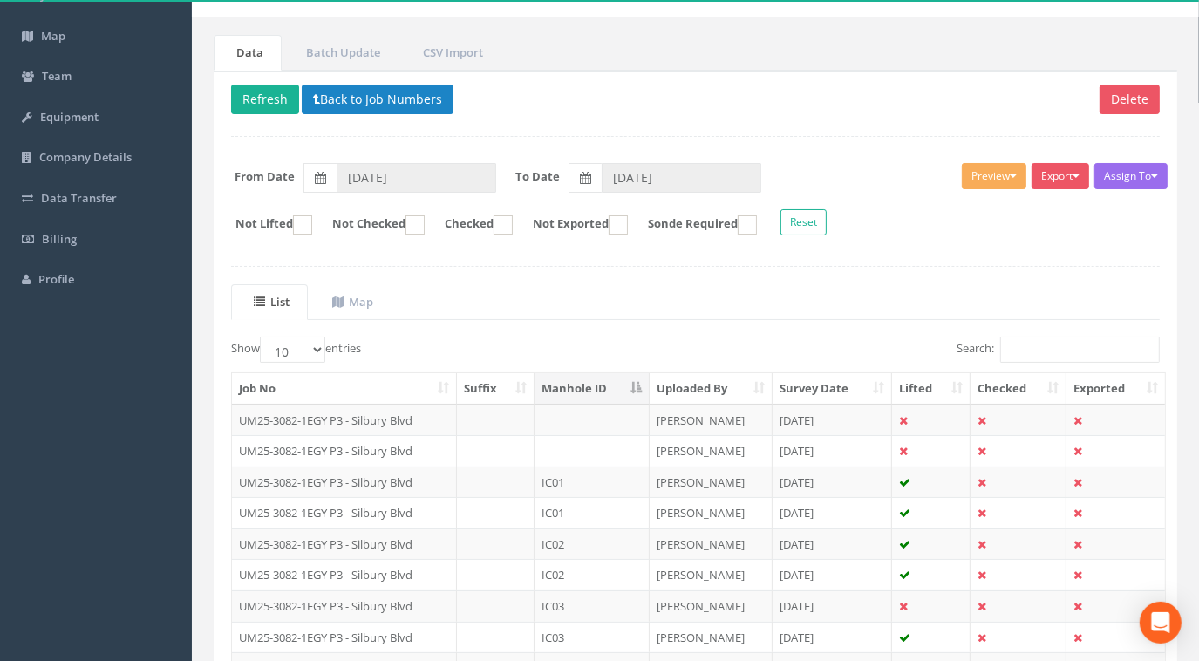
scroll to position [304, 0]
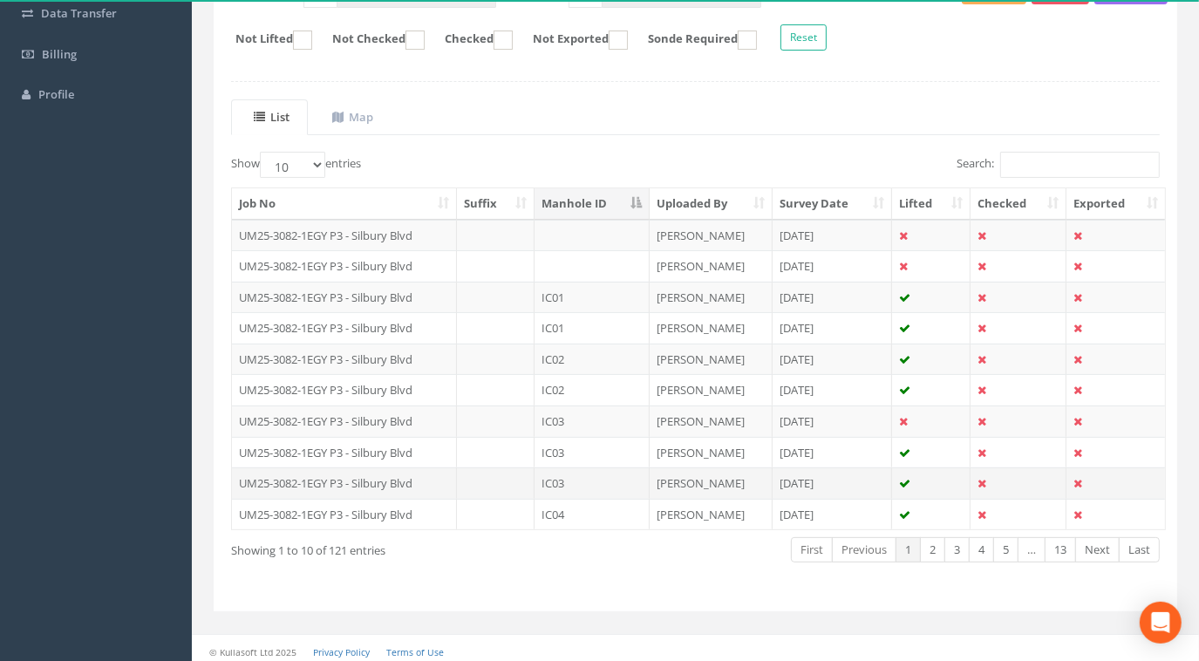
click at [557, 478] on td "IC03" at bounding box center [592, 482] width 115 height 31
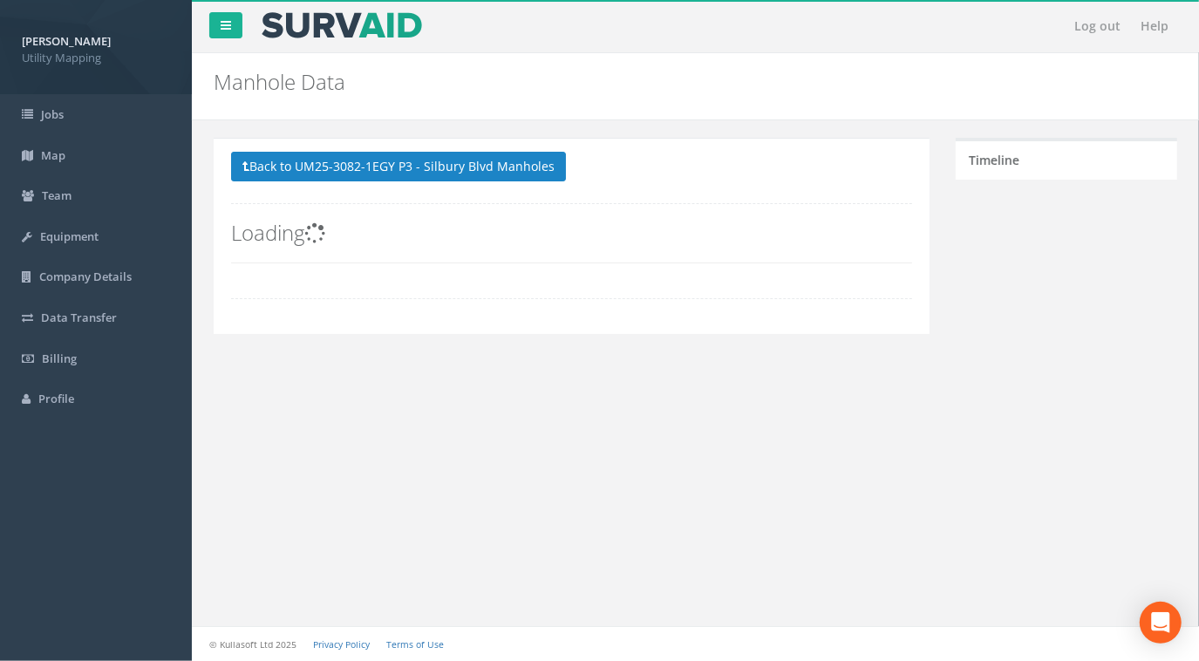
scroll to position [0, 0]
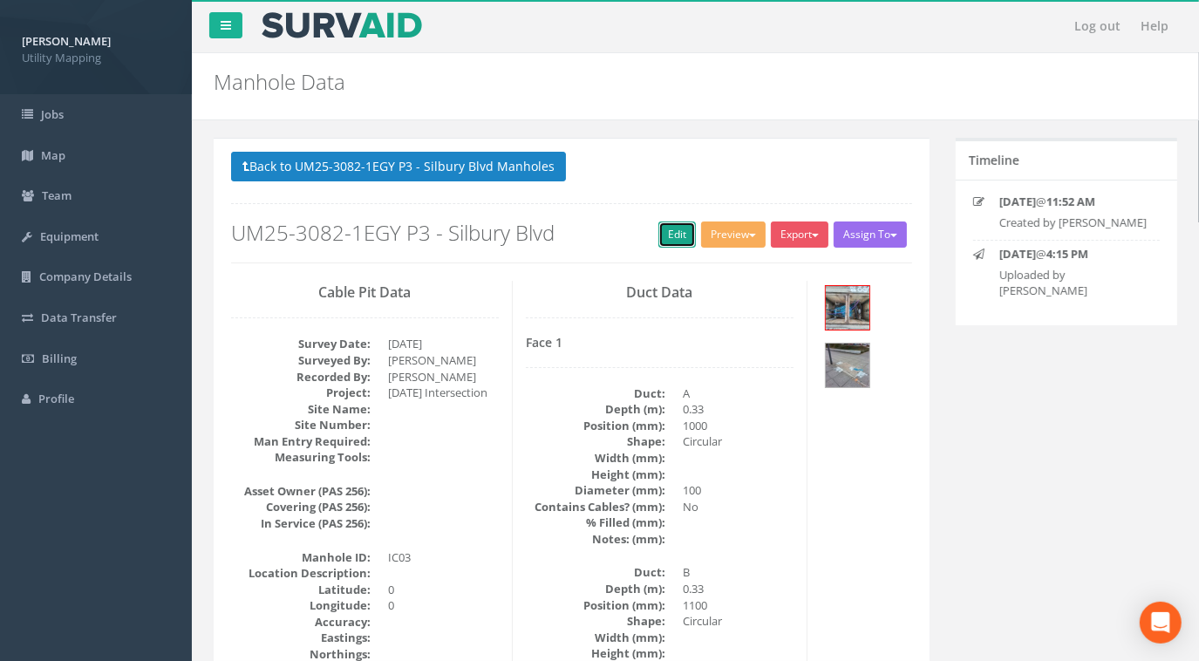
click at [676, 233] on link "Edit" at bounding box center [677, 235] width 38 height 26
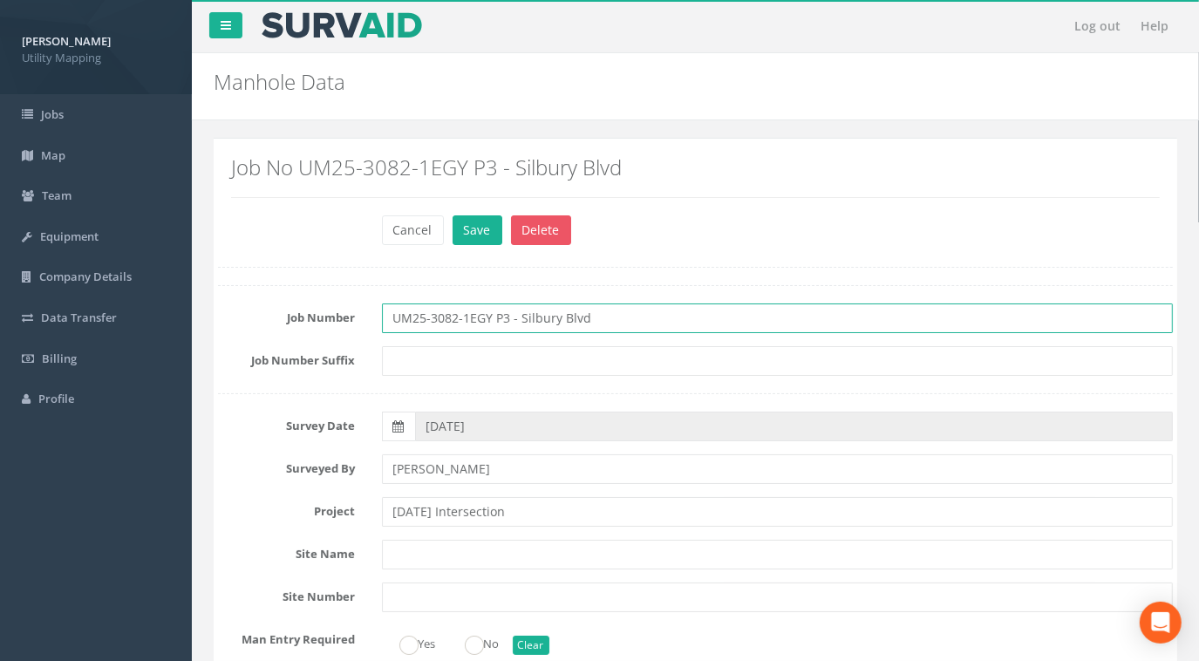
drag, startPoint x: 598, startPoint y: 317, endPoint x: 255, endPoint y: 305, distance: 343.8
click at [241, 309] on div "Job Number UM25-3082-1EGY P3 - Silbury Blvd" at bounding box center [695, 318] width 981 height 30
paste input "[DATE] Intersection"
type input "UM25-3082-1EGY P3 - [DATE] Intersection"
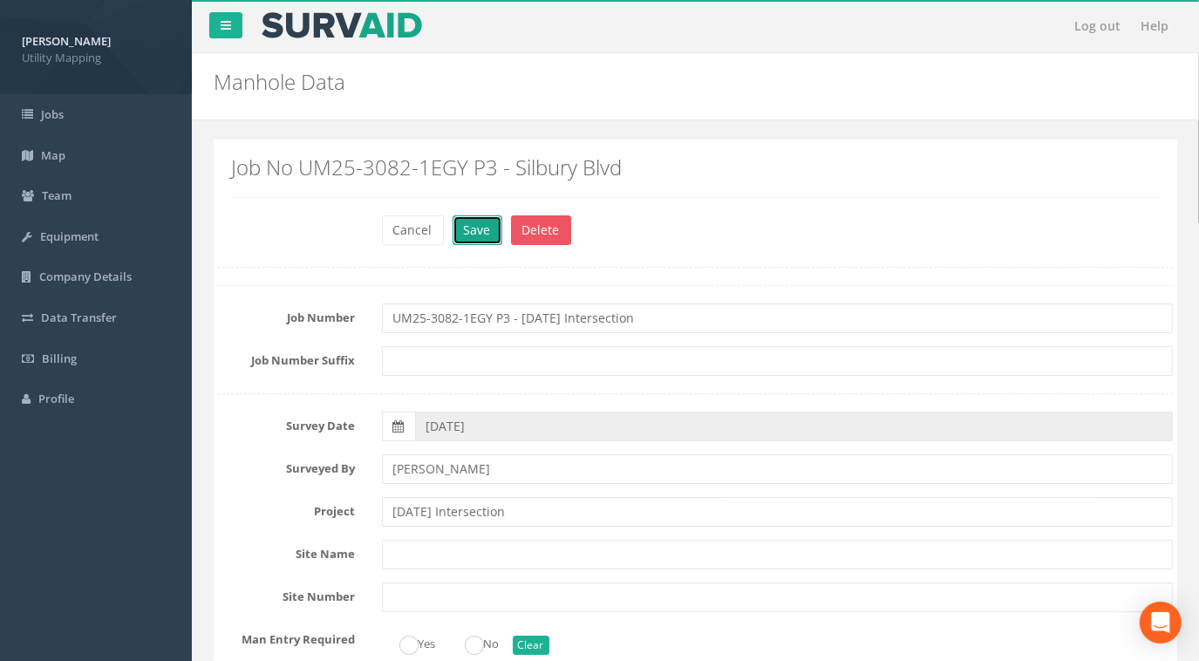
click at [462, 237] on button "Save" at bounding box center [478, 230] width 50 height 30
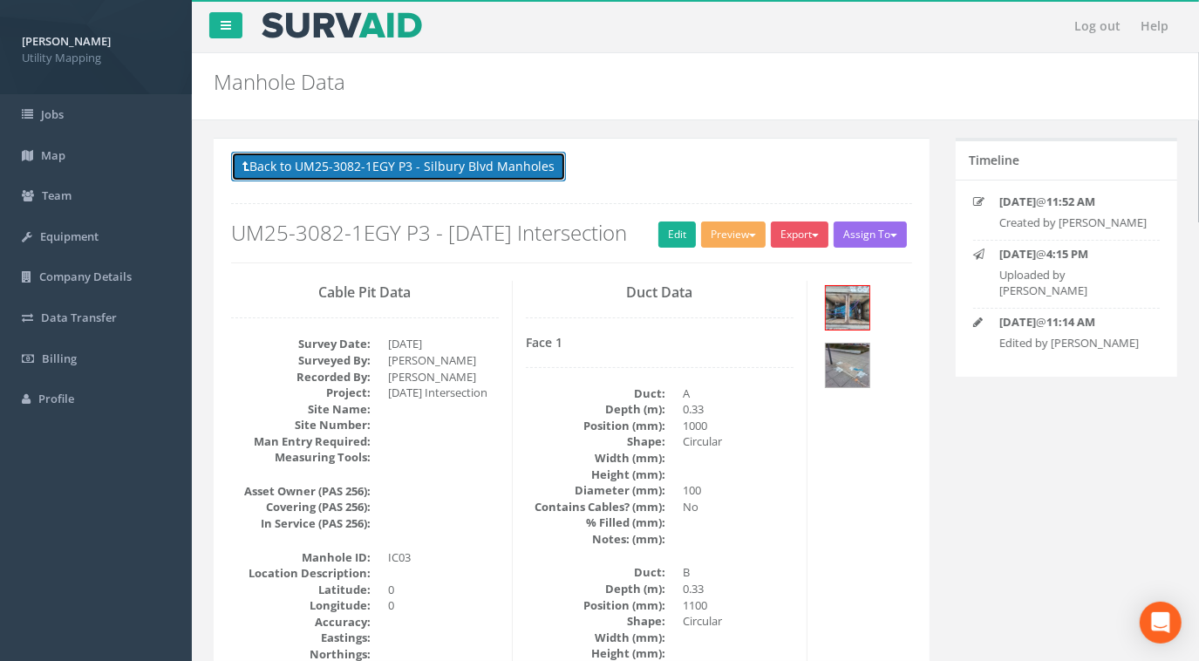
click at [431, 169] on button "Back to UM25-3082-1EGY P3 - Silbury Blvd Manholes" at bounding box center [398, 167] width 335 height 30
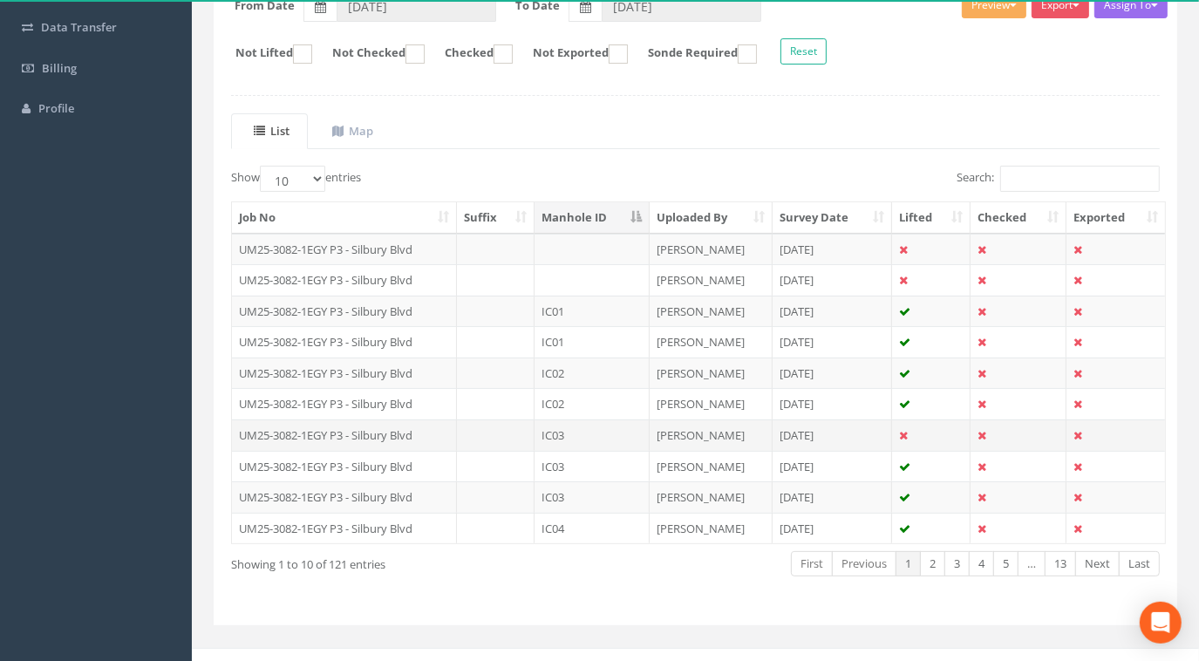
scroll to position [304, 0]
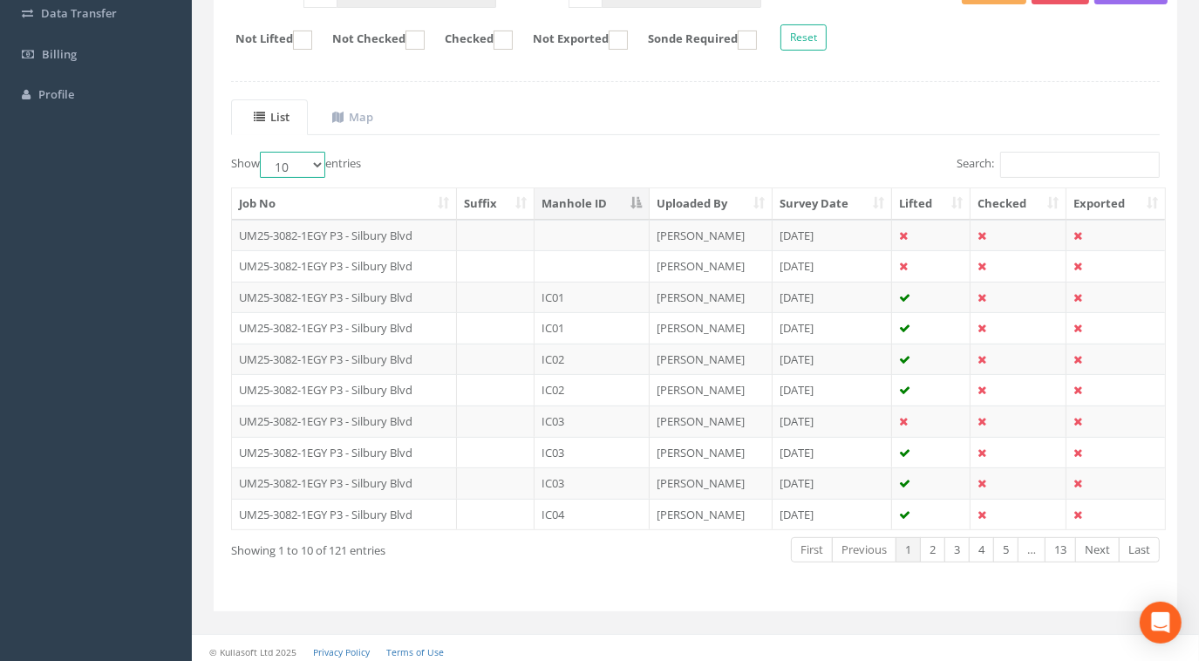
click at [303, 160] on select "10 25 50 100" at bounding box center [292, 165] width 65 height 26
select select "100"
click at [263, 152] on select "10 25 50 100" at bounding box center [292, 165] width 65 height 26
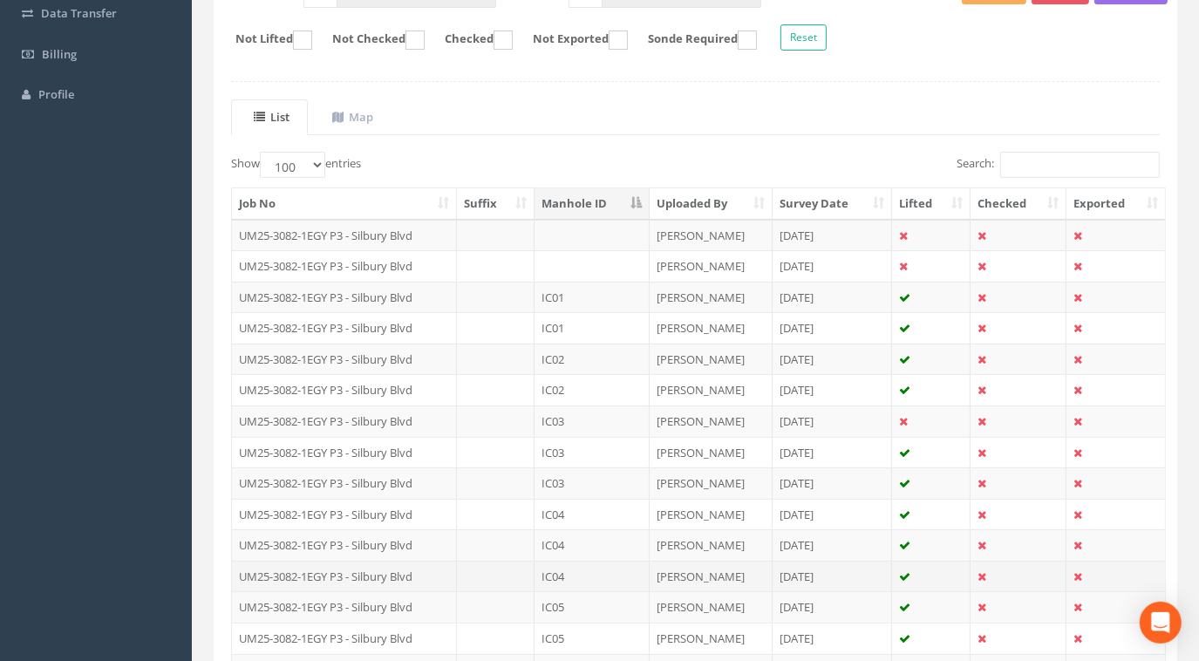
click at [577, 569] on td "IC04" at bounding box center [592, 576] width 115 height 31
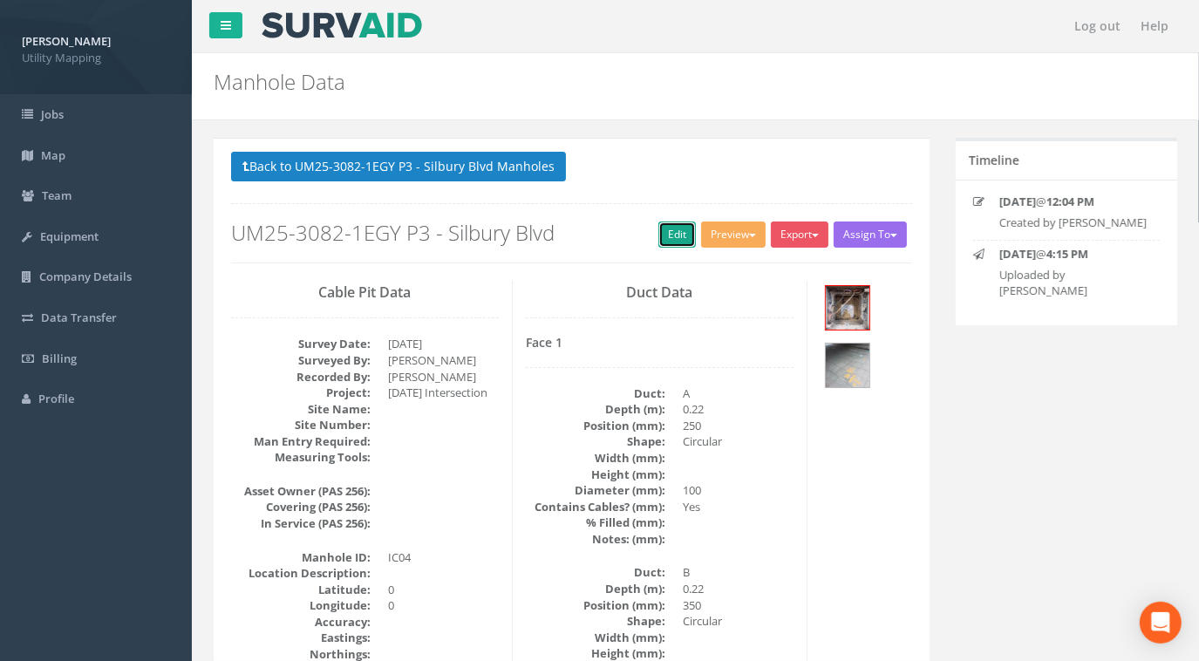
click at [665, 241] on link "Edit" at bounding box center [677, 235] width 38 height 26
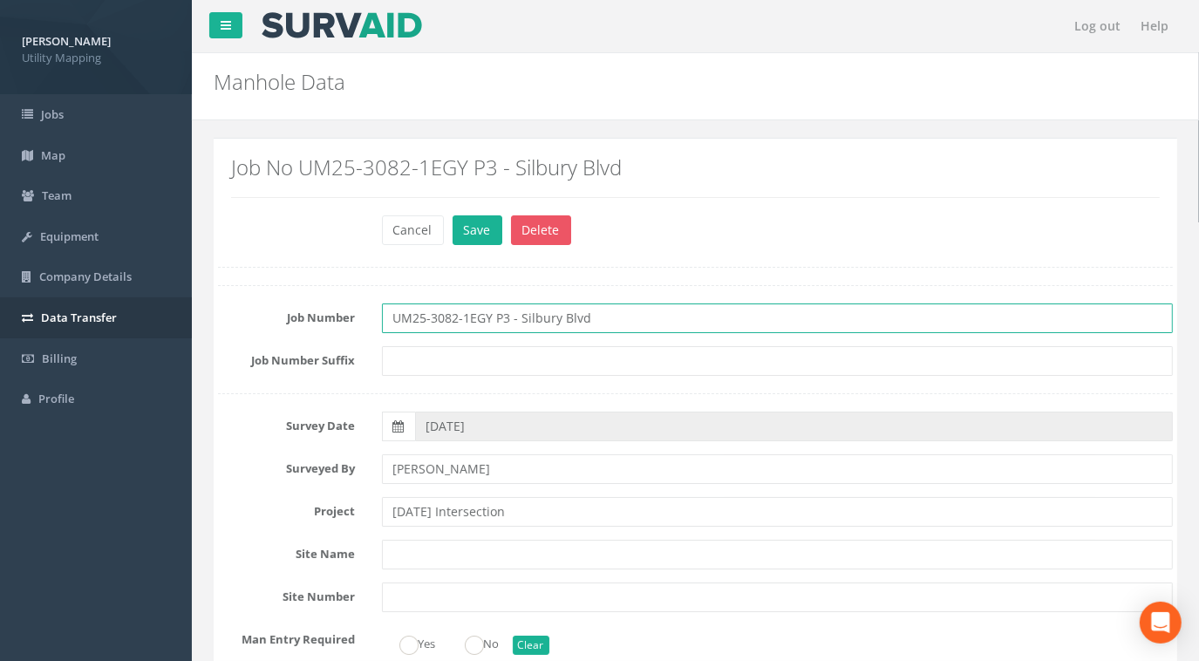
drag, startPoint x: 591, startPoint y: 319, endPoint x: 145, endPoint y: 306, distance: 446.7
paste input "[DATE] Intersection"
type input "UM25-3082-1EGY P3 - [DATE] Intersection"
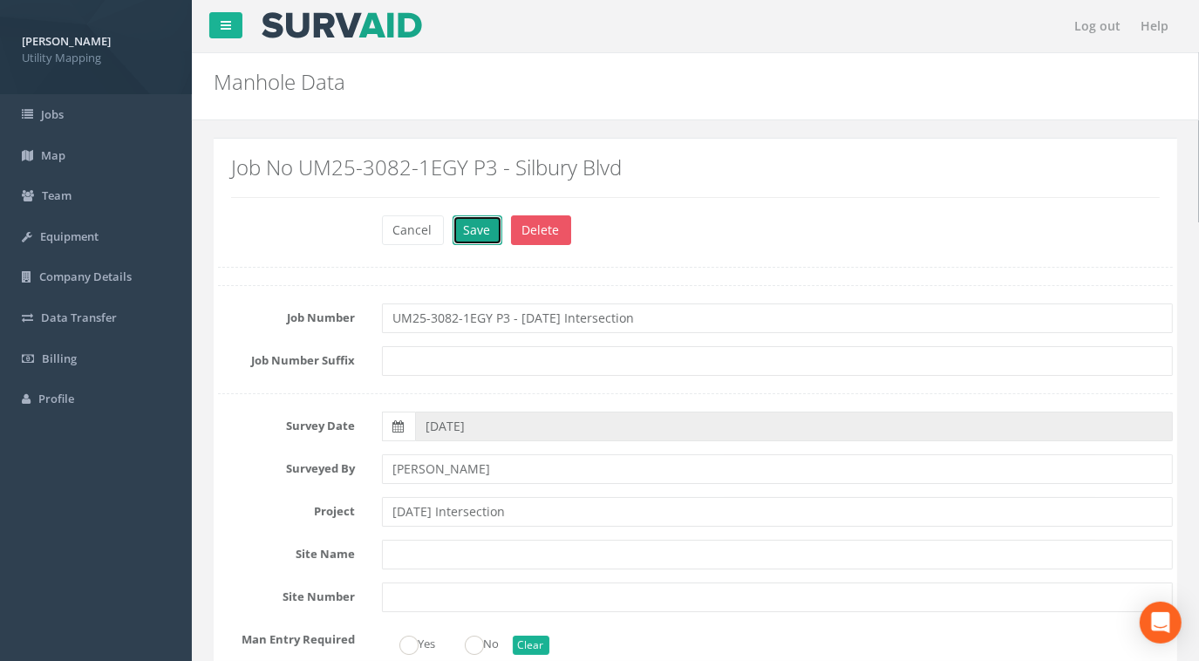
click at [483, 238] on button "Save" at bounding box center [478, 230] width 50 height 30
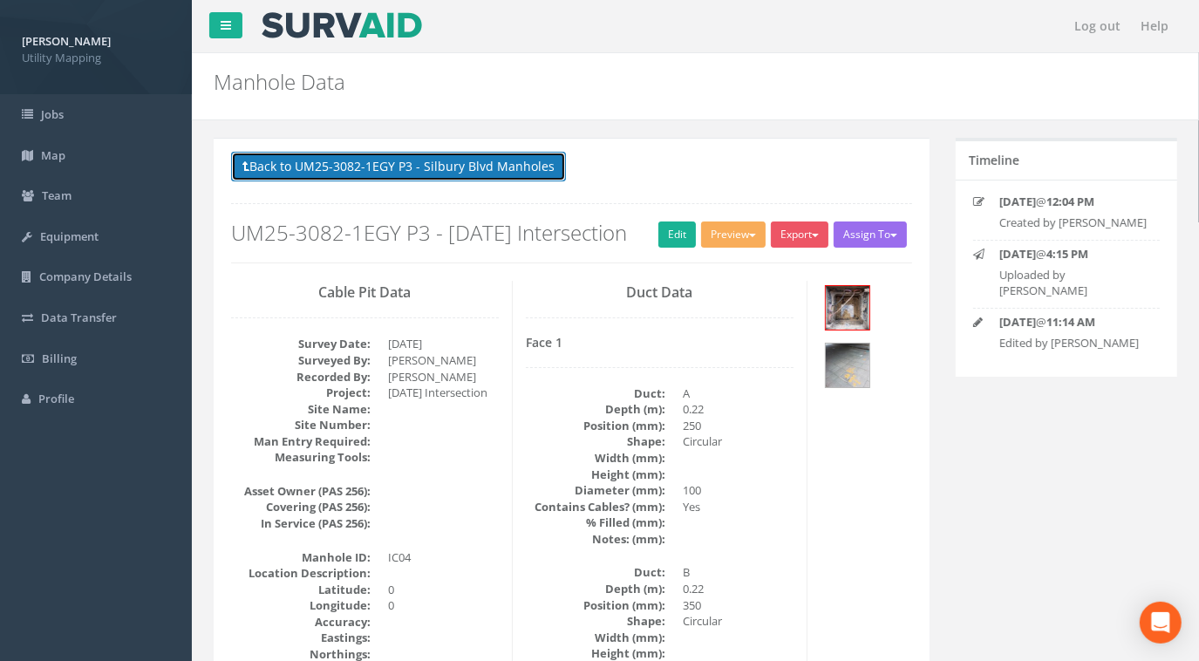
click at [411, 156] on button "Back to UM25-3082-1EGY P3 - Silbury Blvd Manholes" at bounding box center [398, 167] width 335 height 30
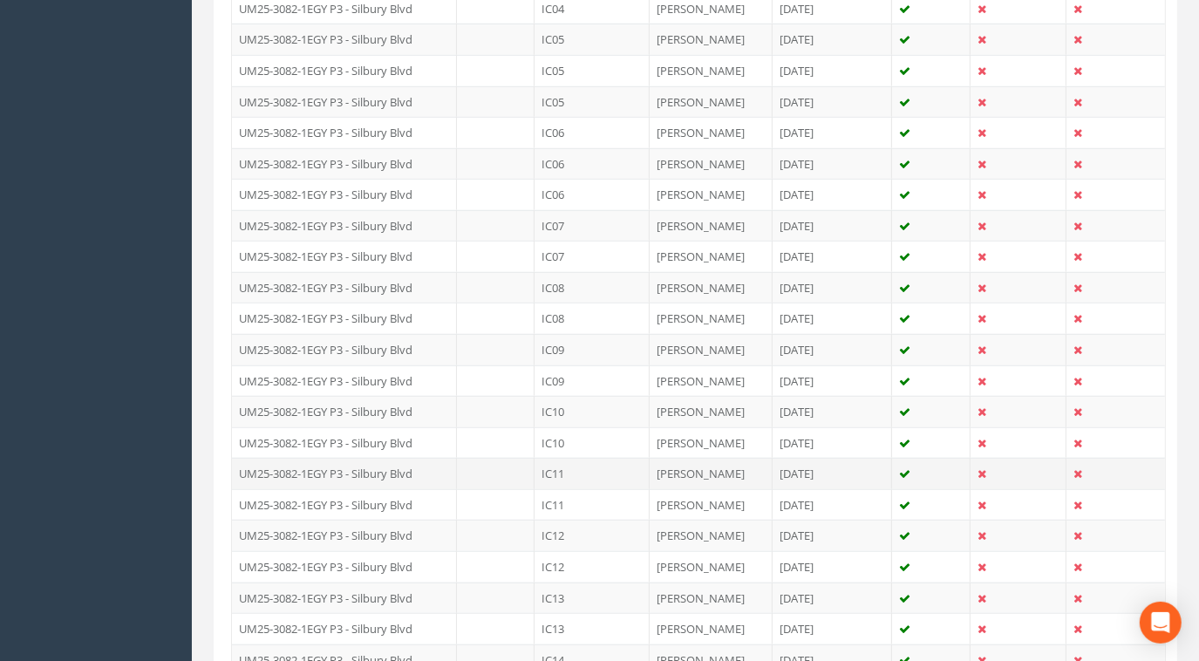
scroll to position [713, 0]
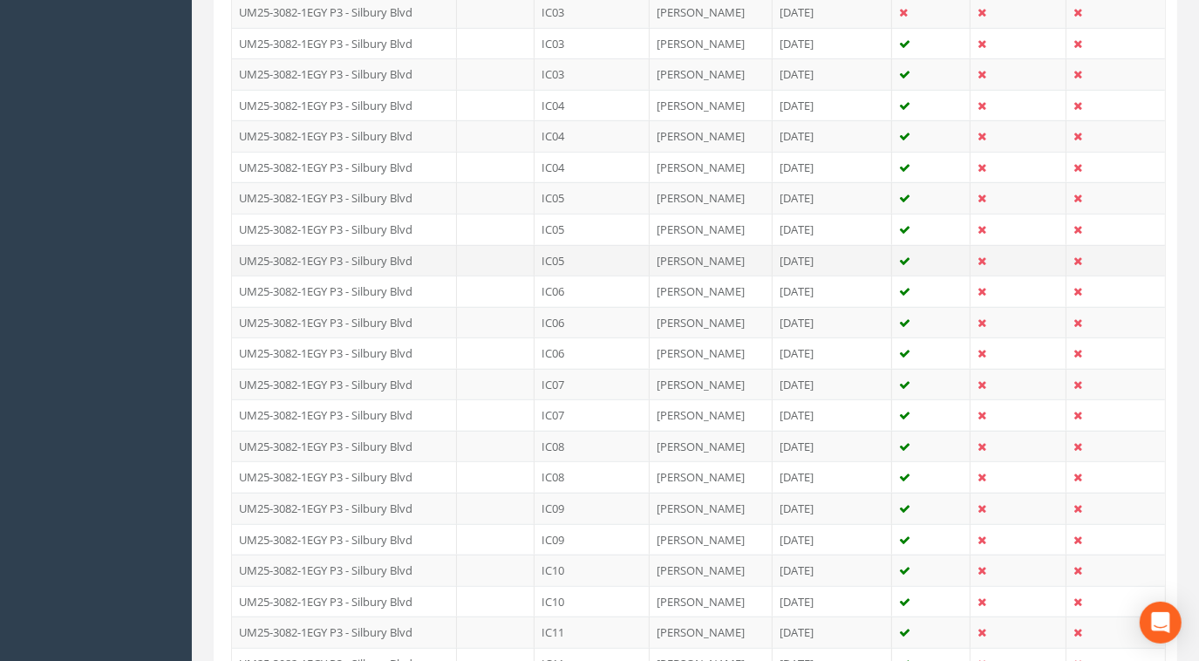
click at [372, 255] on td "UM25-3082-1EGY P3 - Silbury Blvd" at bounding box center [344, 260] width 225 height 31
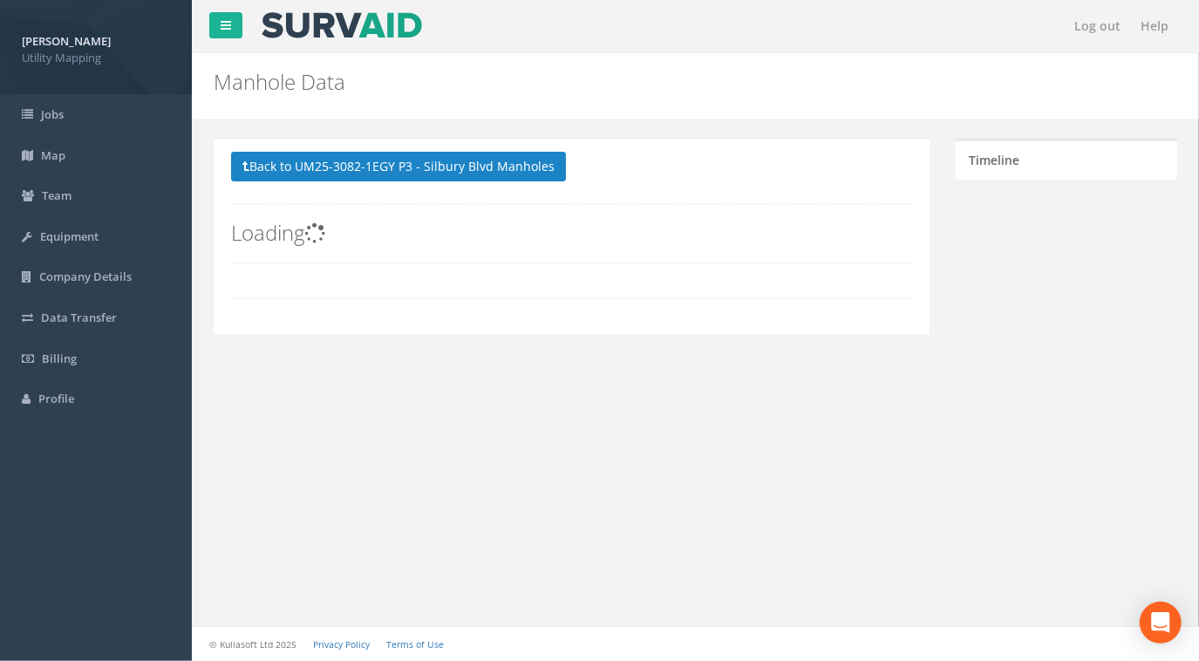
scroll to position [0, 0]
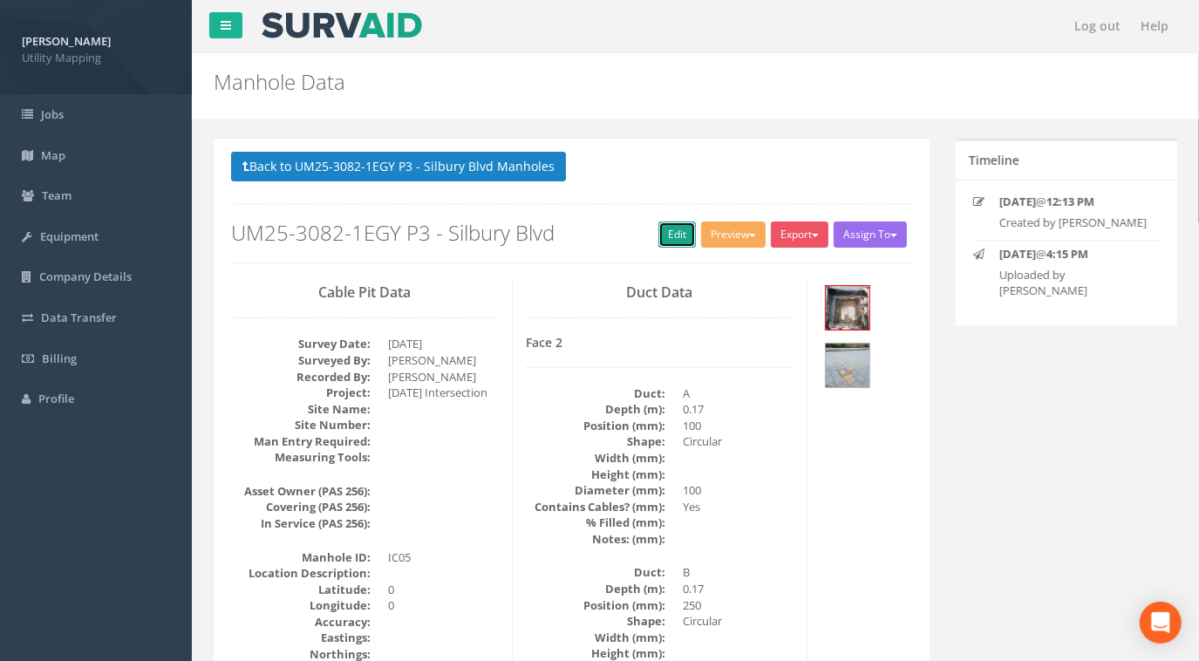
click at [674, 230] on link "Edit" at bounding box center [677, 235] width 38 height 26
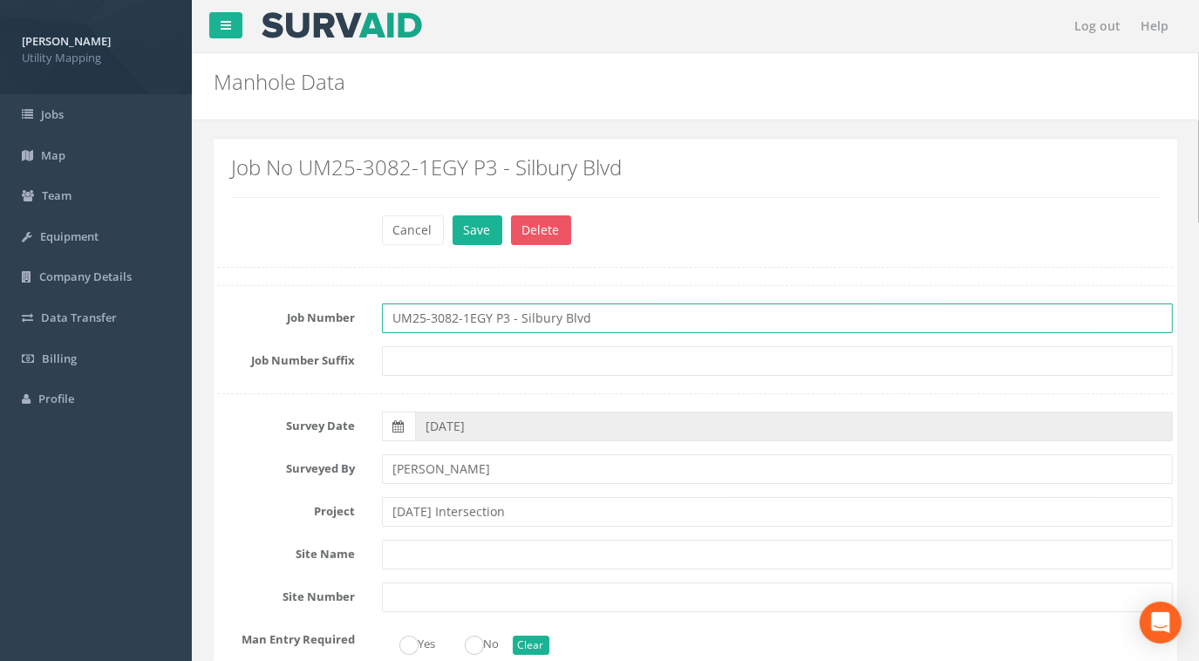
drag, startPoint x: 630, startPoint y: 324, endPoint x: 231, endPoint y: 317, distance: 398.6
click at [231, 317] on div "Job Number UM25-3082-1EGY P3 - Silbury Blvd" at bounding box center [695, 318] width 981 height 30
paste input "[DATE] Intersection"
type input "UM25-3082-1EGY P3 - [DATE] Intersection"
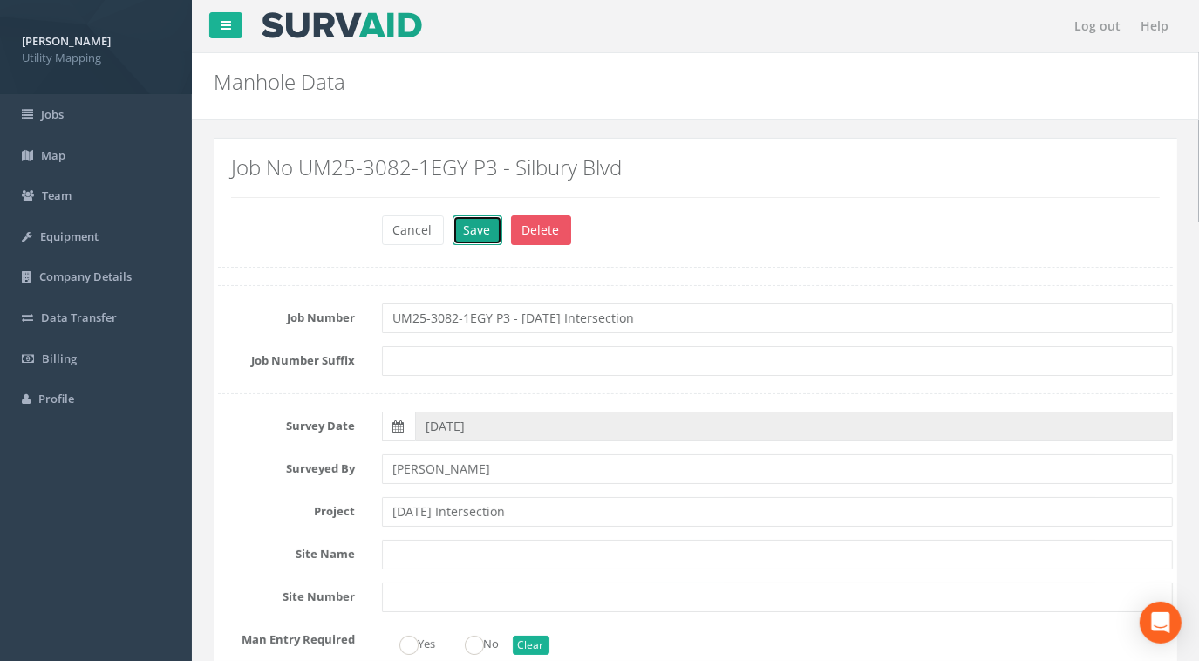
click at [475, 236] on button "Save" at bounding box center [478, 230] width 50 height 30
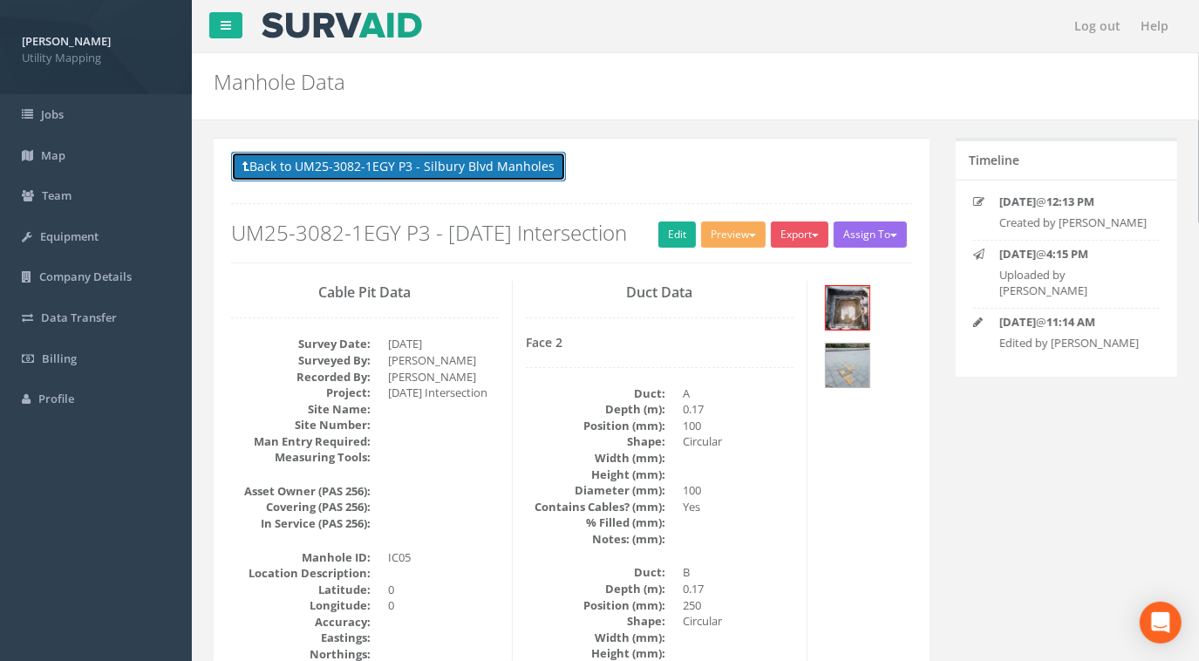
click at [440, 167] on button "Back to UM25-3082-1EGY P3 - Silbury Blvd Manholes" at bounding box center [398, 167] width 335 height 30
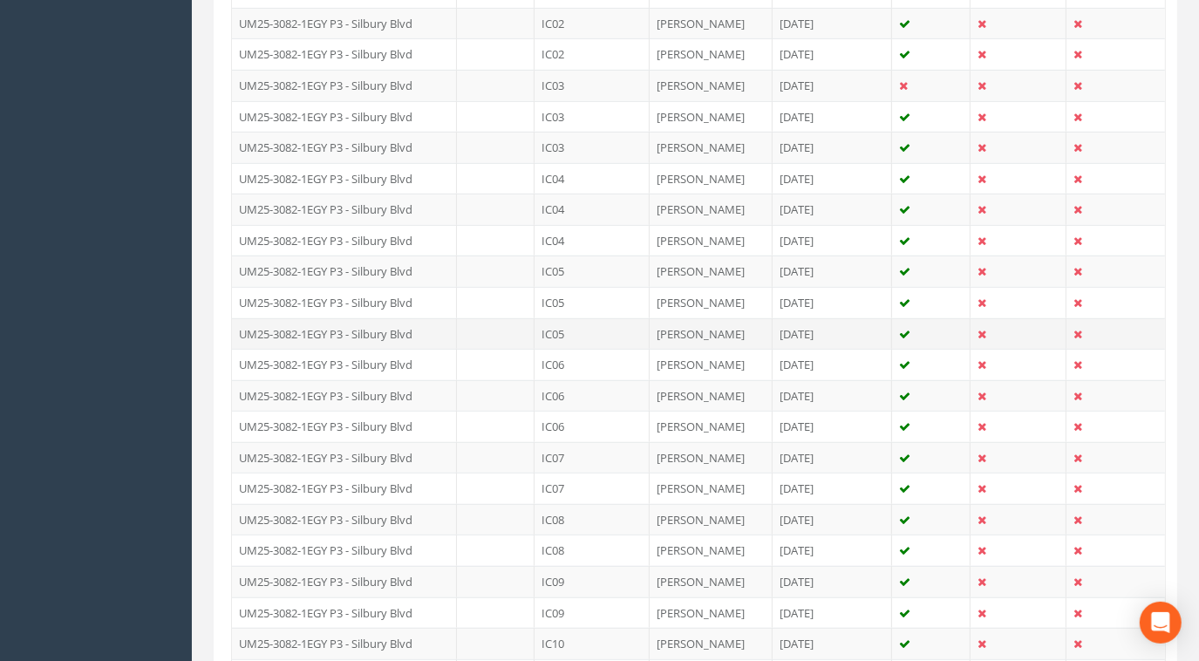
scroll to position [713, 0]
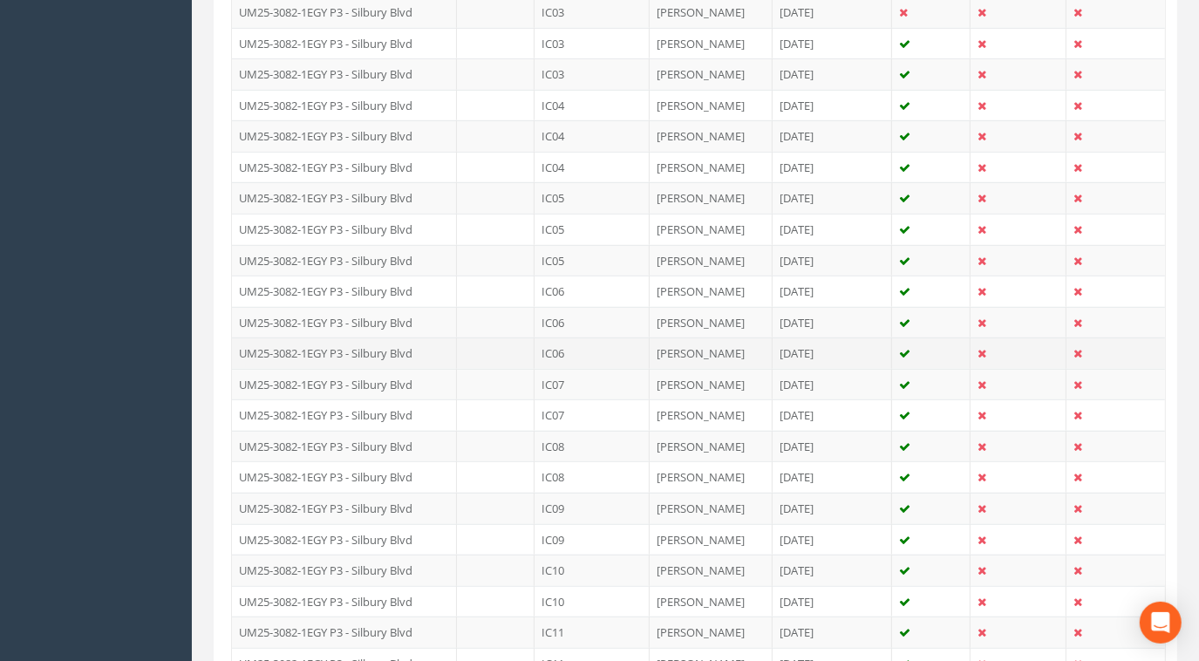
click at [562, 350] on td "IC06" at bounding box center [592, 353] width 115 height 31
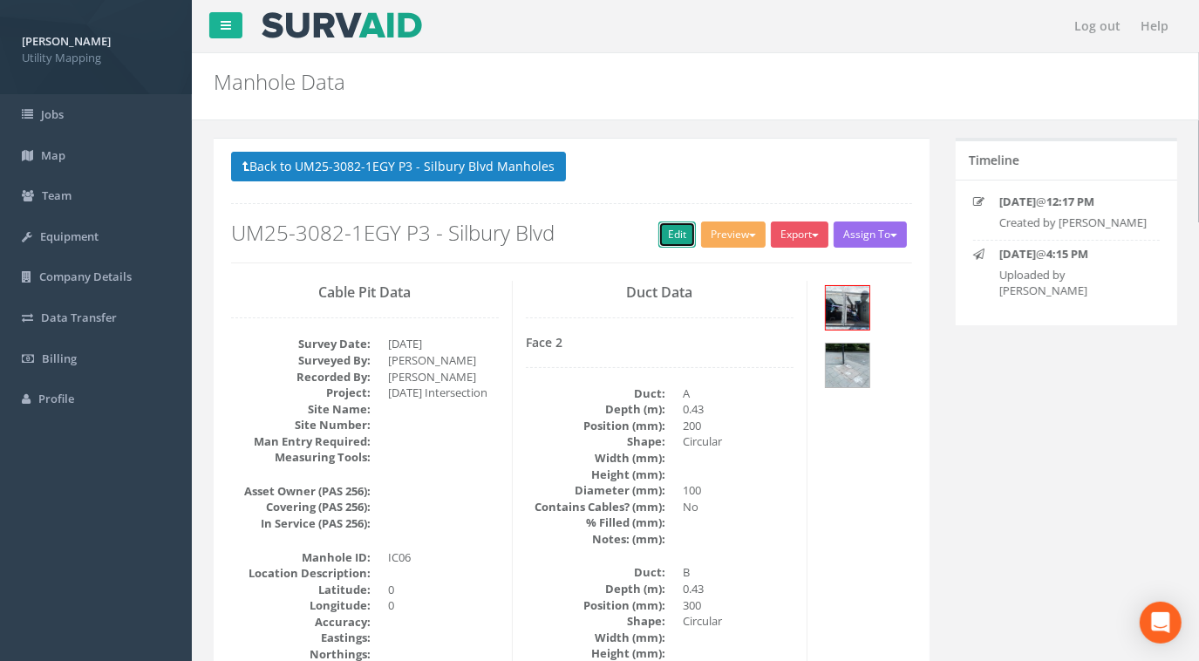
click at [671, 233] on link "Edit" at bounding box center [677, 235] width 38 height 26
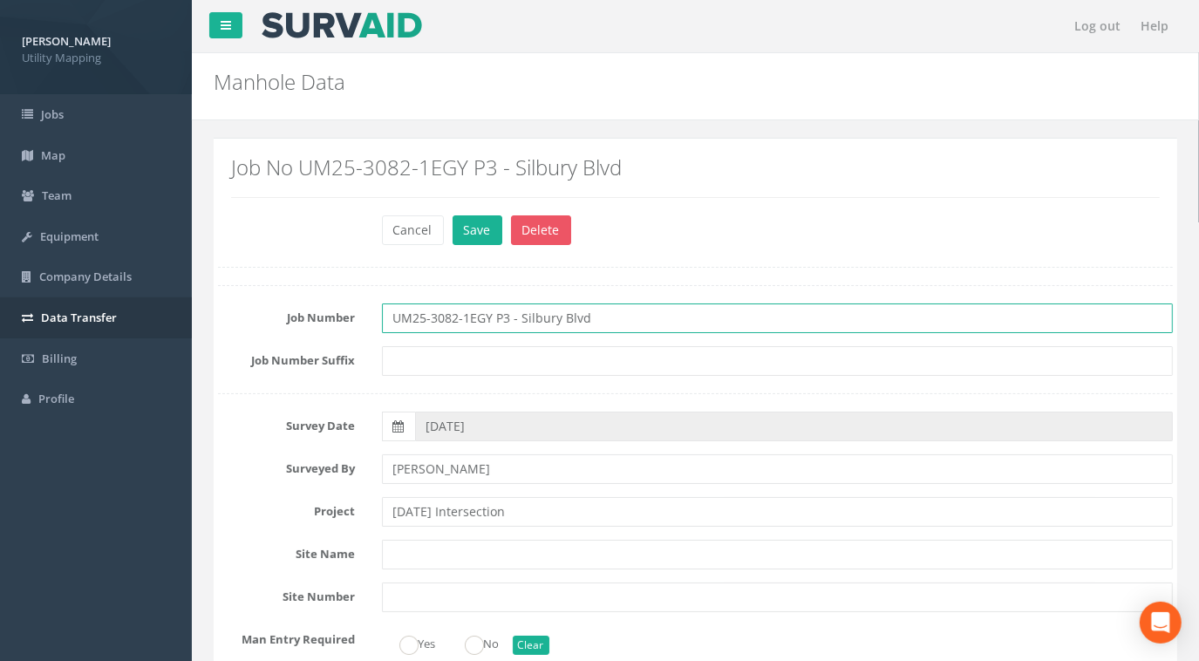
drag, startPoint x: 612, startPoint y: 319, endPoint x: 170, endPoint y: 323, distance: 442.2
paste input "[DATE] Intersection"
type input "UM25-3082-1EGY P3 - [DATE] Intersection"
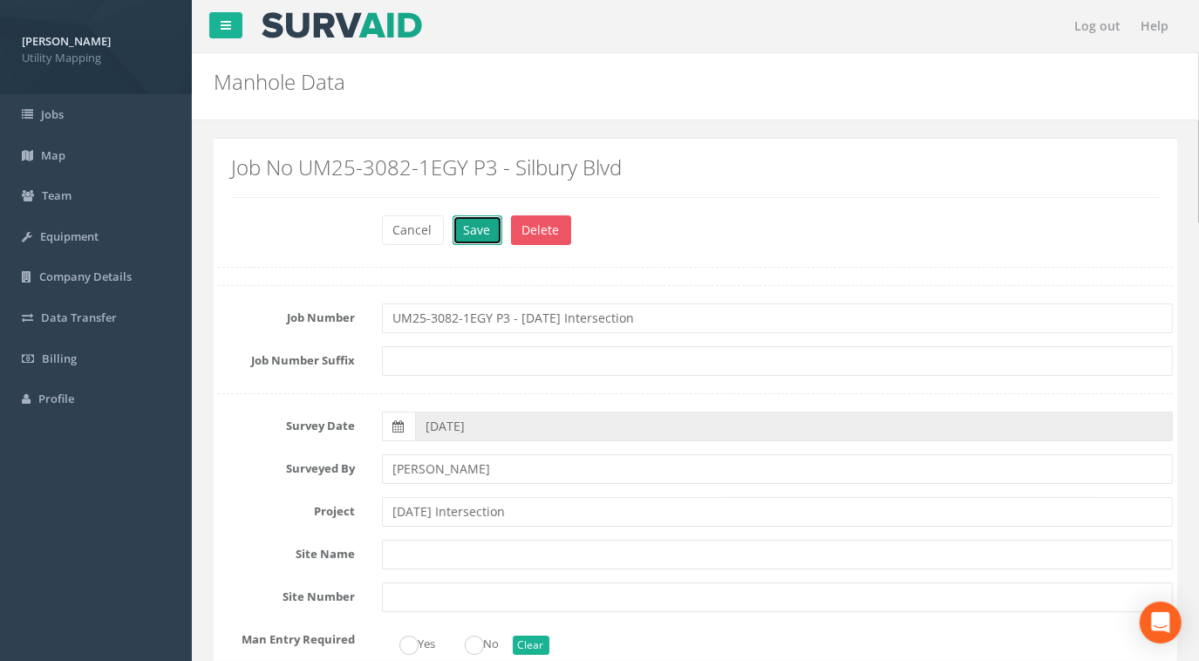
click at [461, 227] on button "Save" at bounding box center [478, 230] width 50 height 30
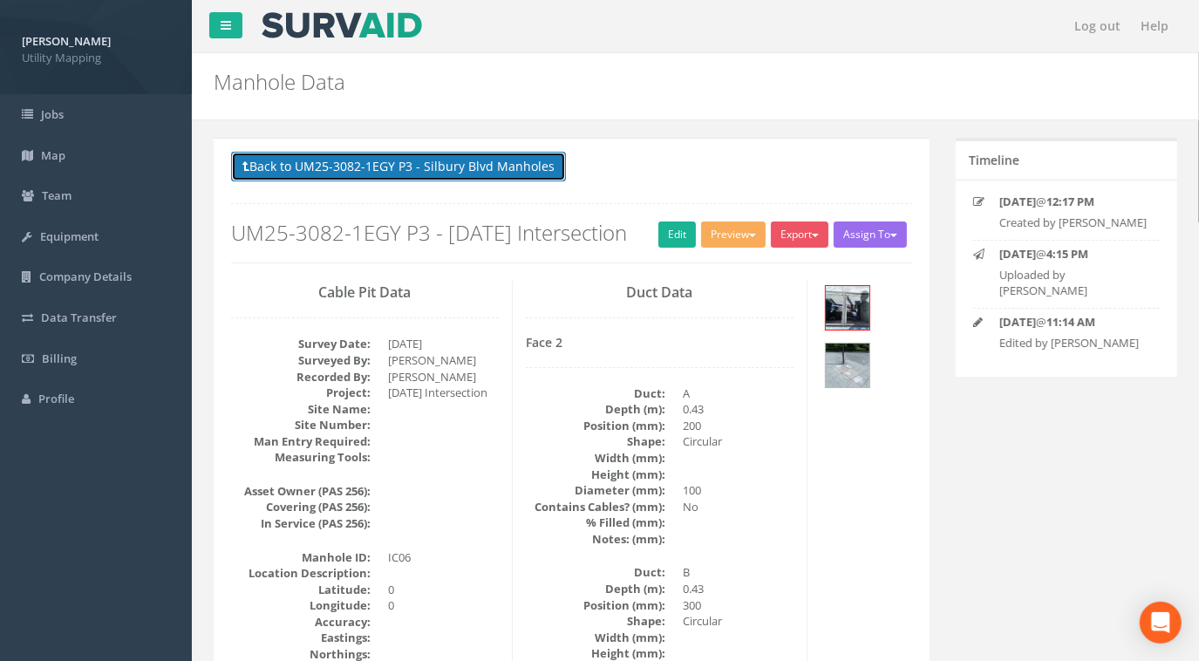
click at [488, 167] on button "Back to UM25-3082-1EGY P3 - Silbury Blvd Manholes" at bounding box center [398, 167] width 335 height 30
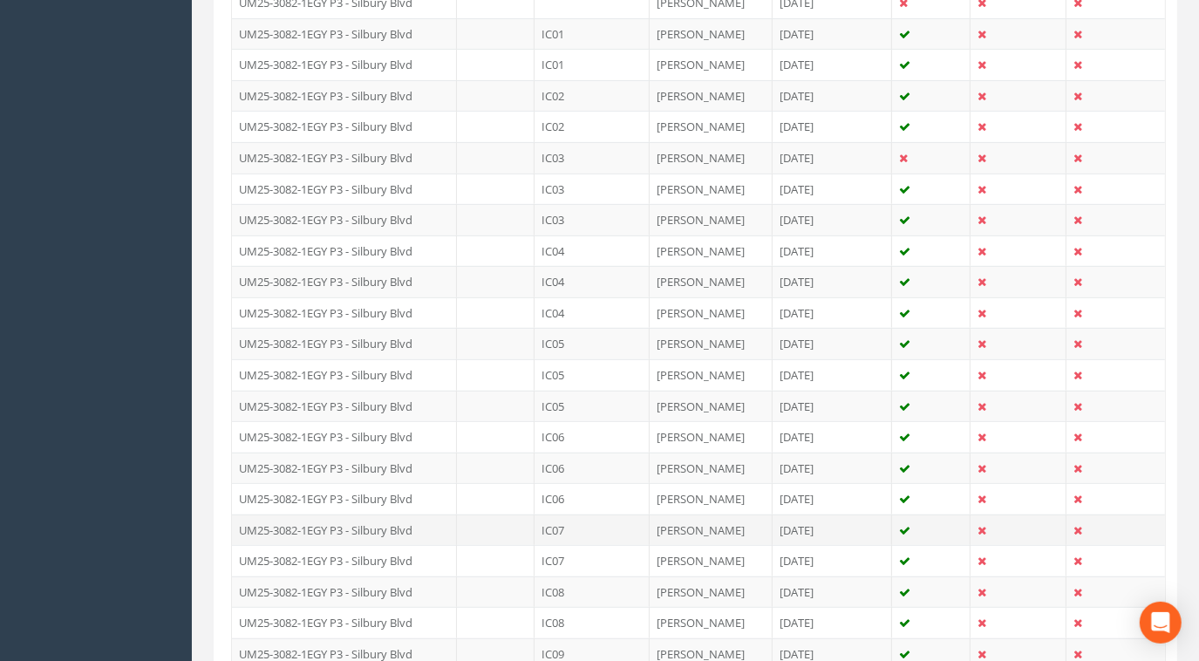
scroll to position [634, 0]
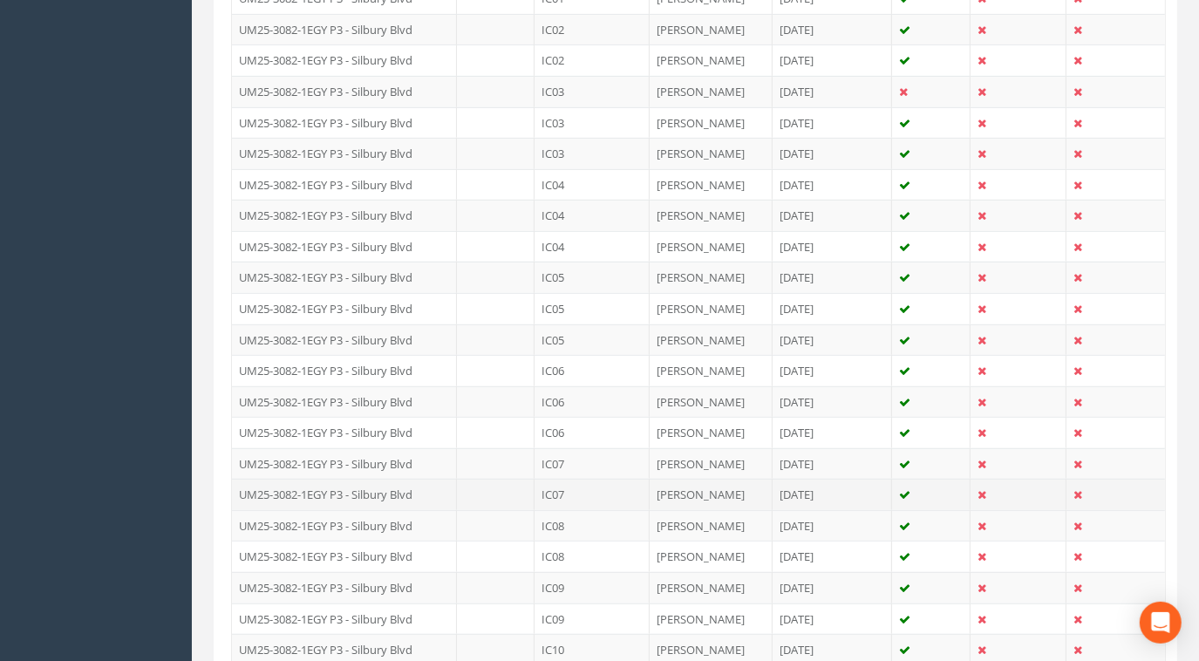
click at [566, 486] on td "IC07" at bounding box center [592, 494] width 115 height 31
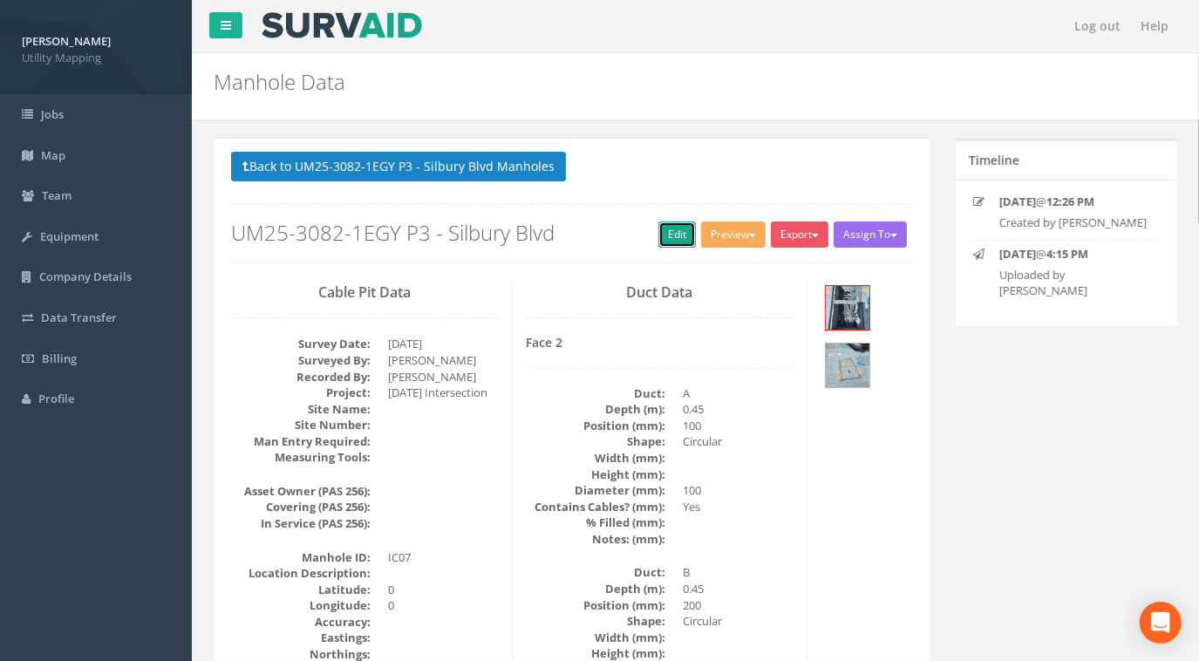
click at [660, 242] on link "Edit" at bounding box center [677, 235] width 38 height 26
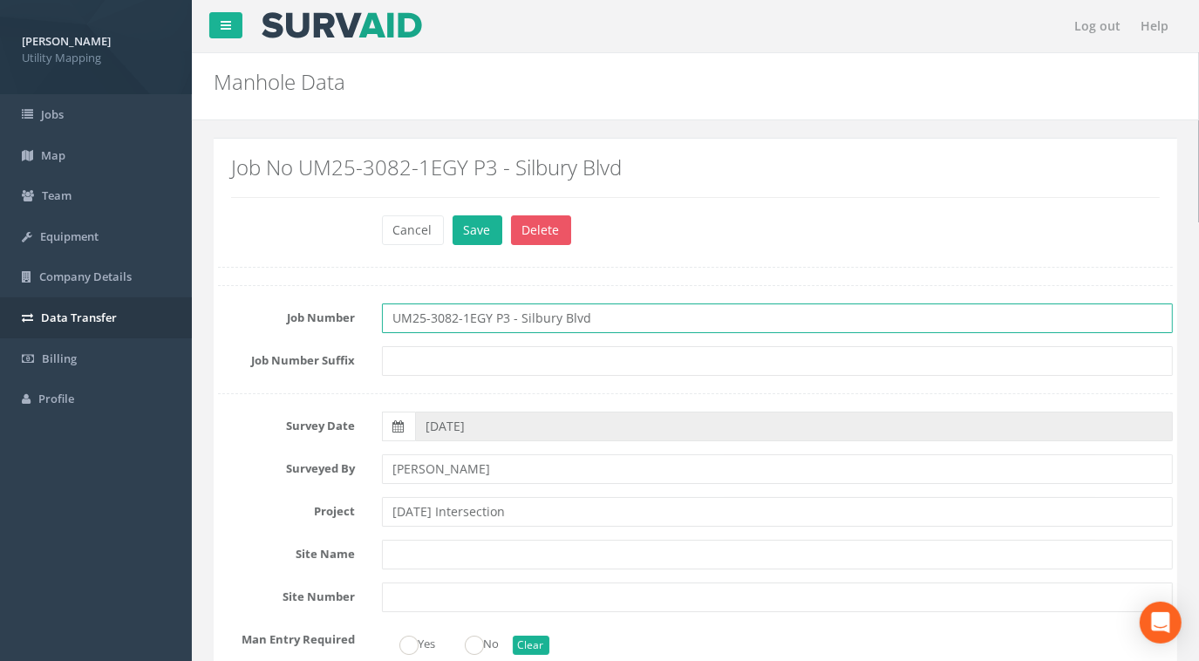
drag, startPoint x: 601, startPoint y: 317, endPoint x: 161, endPoint y: 305, distance: 439.7
paste input "[DATE] Intersection"
type input "UM25-3082-1EGY P3 - [DATE] Intersection"
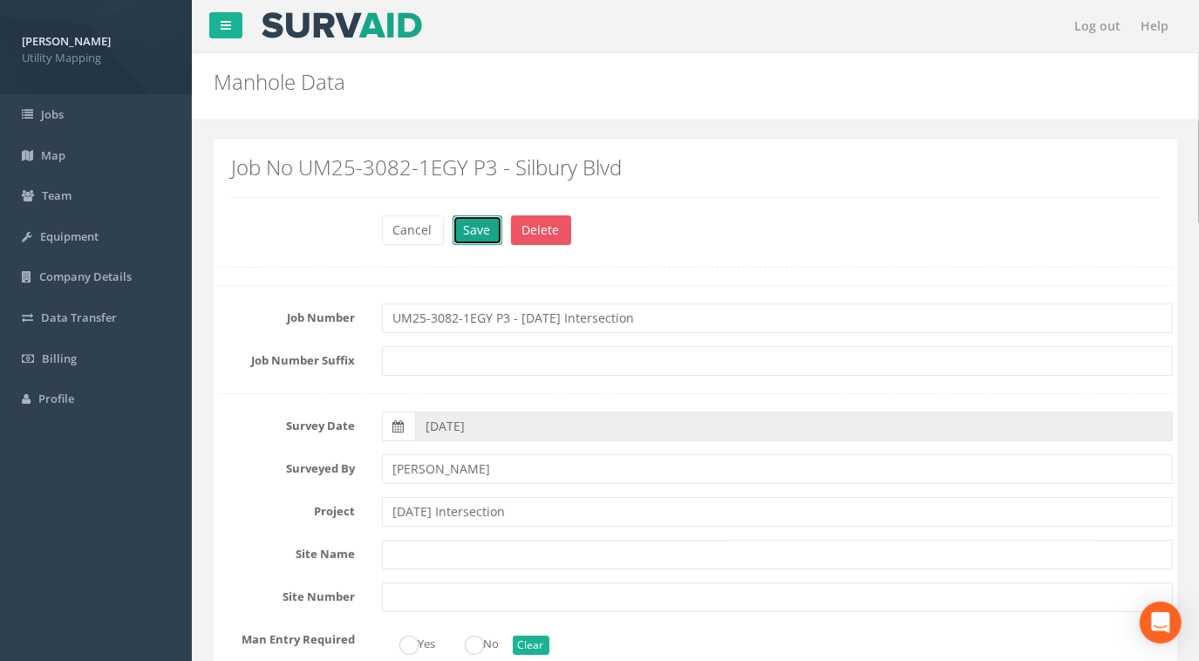
click at [460, 231] on button "Save" at bounding box center [478, 230] width 50 height 30
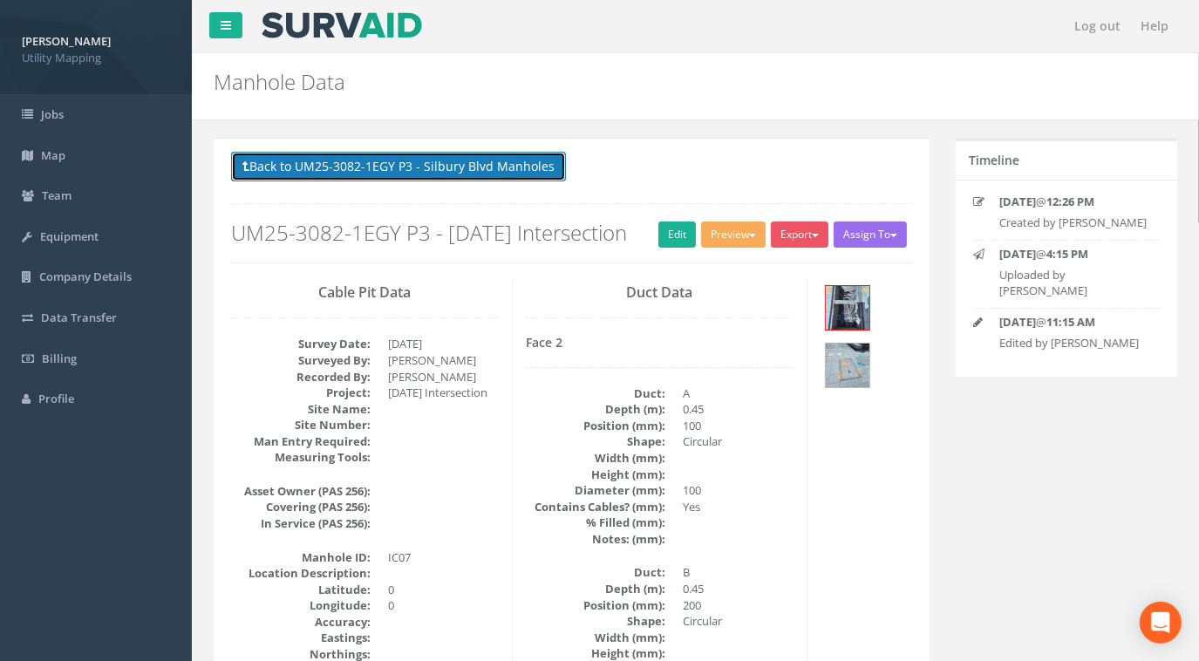
click at [501, 165] on button "Back to UM25-3082-1EGY P3 - Silbury Blvd Manholes" at bounding box center [398, 167] width 335 height 30
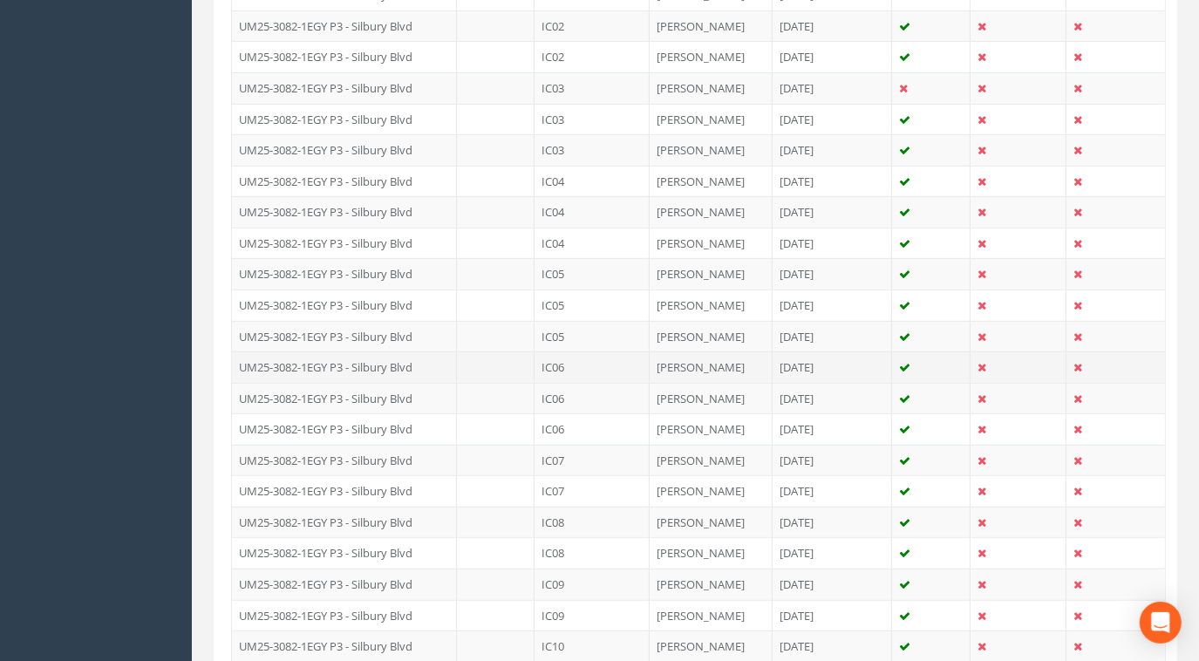
scroll to position [793, 0]
click at [672, 385] on td "[PERSON_NAME]" at bounding box center [711, 397] width 123 height 31
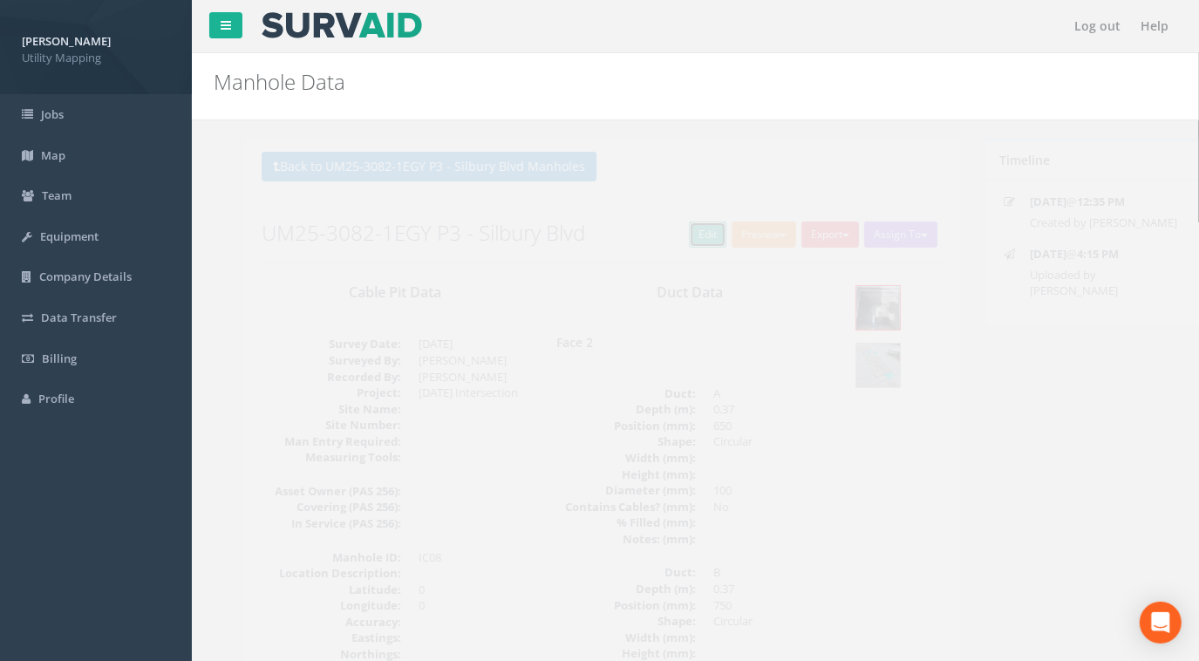
click at [658, 240] on link "Edit" at bounding box center [677, 235] width 38 height 26
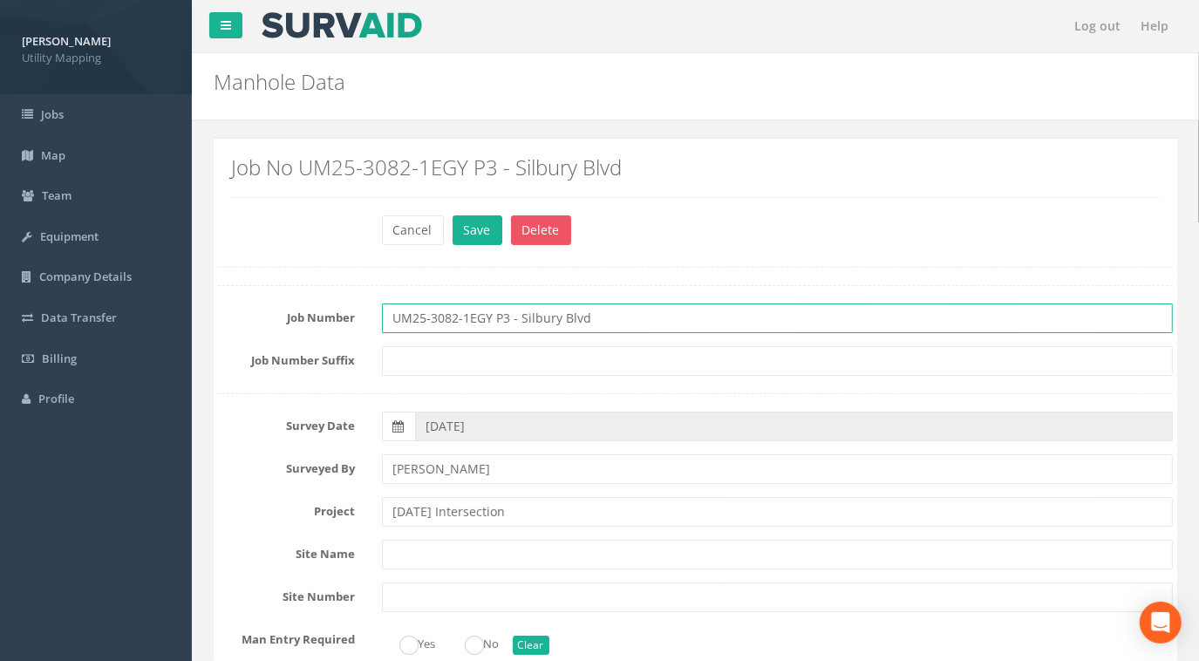
drag, startPoint x: 620, startPoint y: 317, endPoint x: 200, endPoint y: 310, distance: 420.4
paste input "[DATE] Intersection"
type input "UM25-3082-1EGY P3 - [DATE] Intersection"
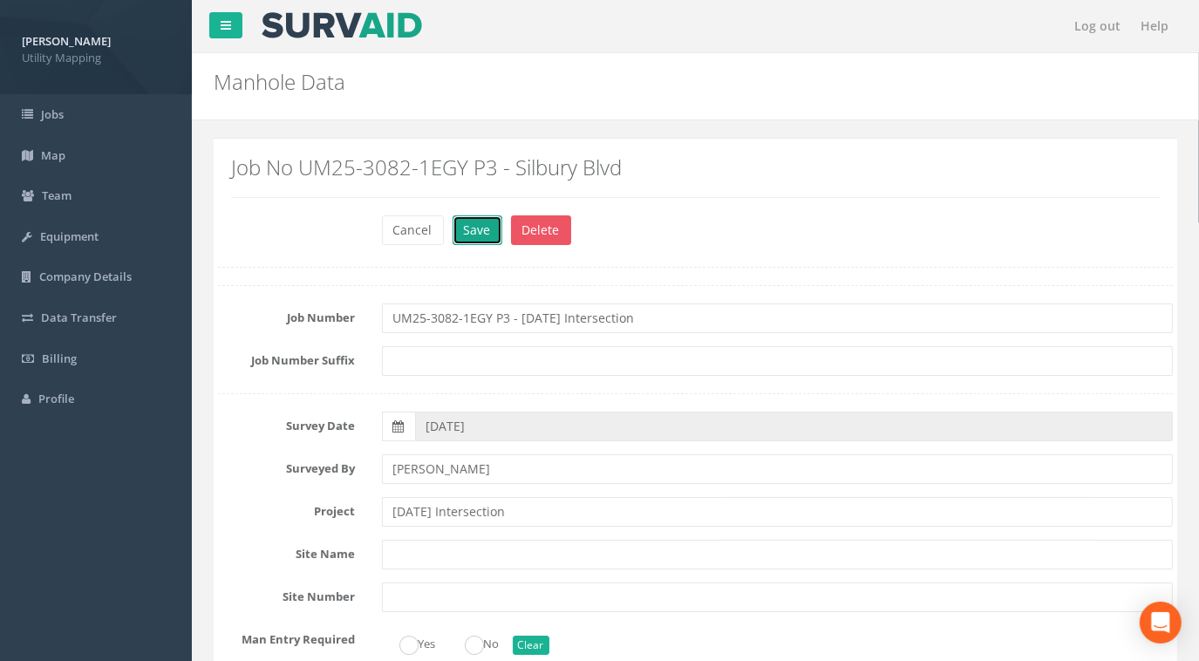
click at [475, 233] on button "Save" at bounding box center [478, 230] width 50 height 30
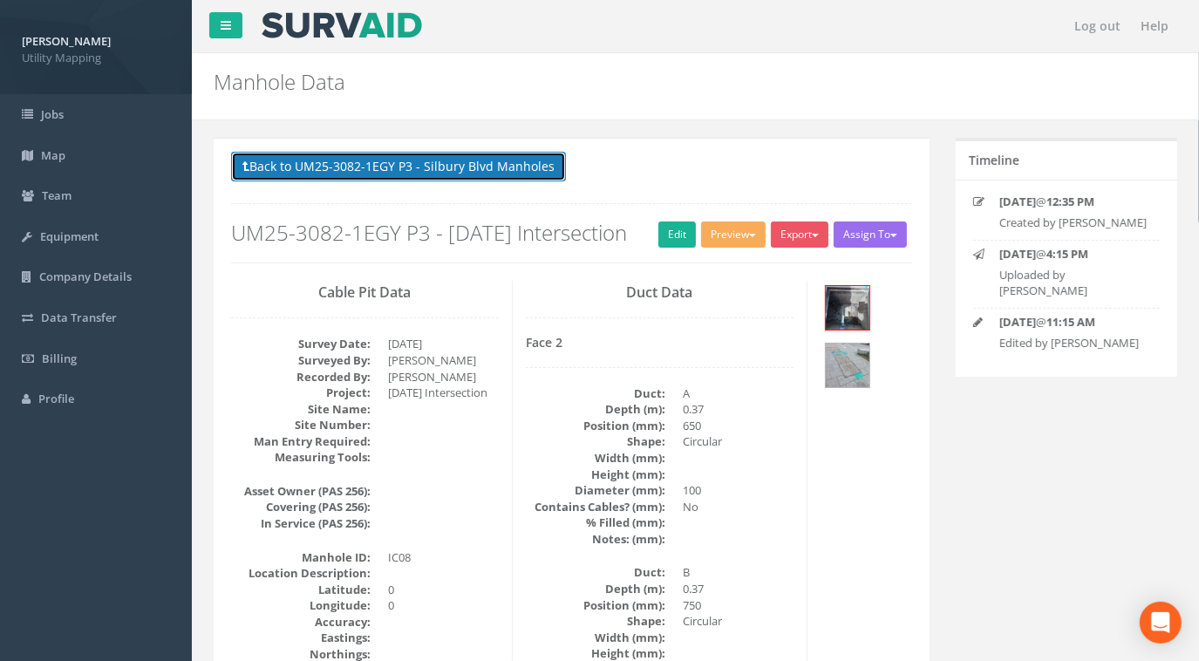
click at [495, 169] on button "Back to UM25-3082-1EGY P3 - Silbury Blvd Manholes" at bounding box center [398, 167] width 335 height 30
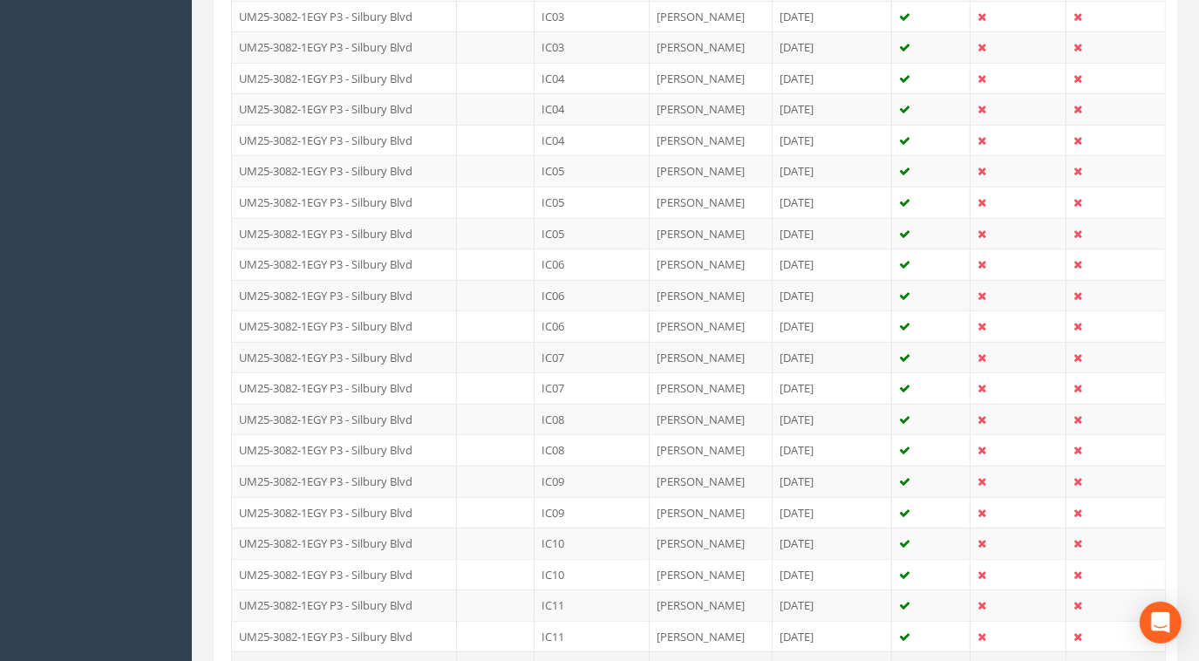
scroll to position [872, 0]
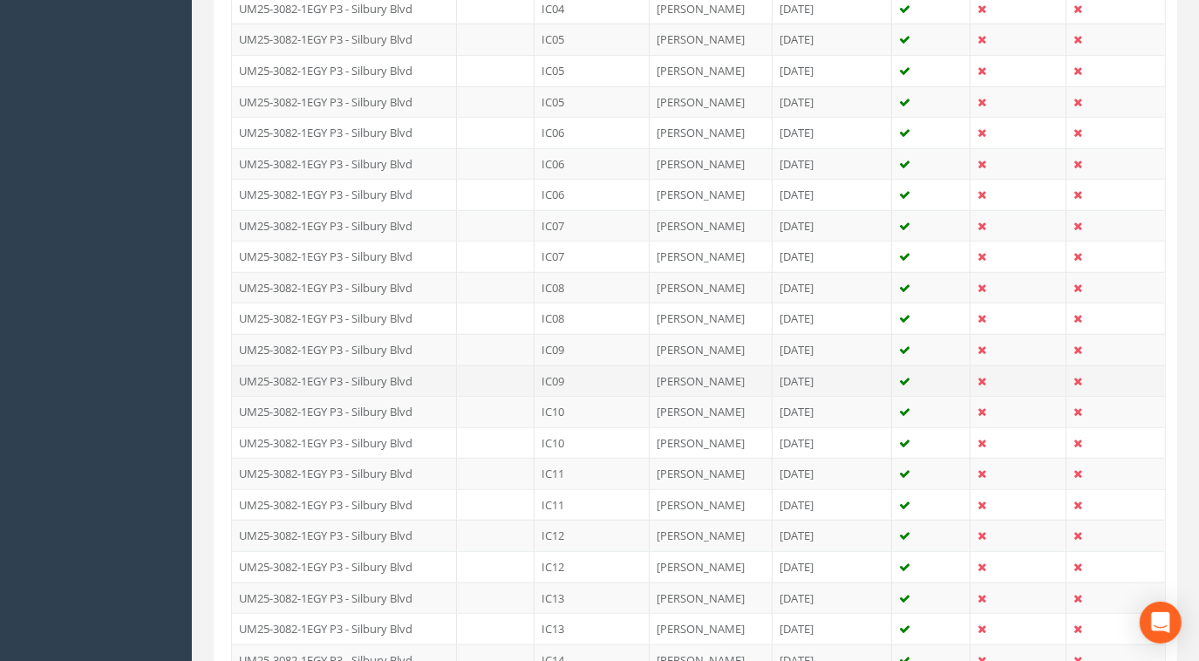
click at [569, 370] on td "IC09" at bounding box center [592, 380] width 115 height 31
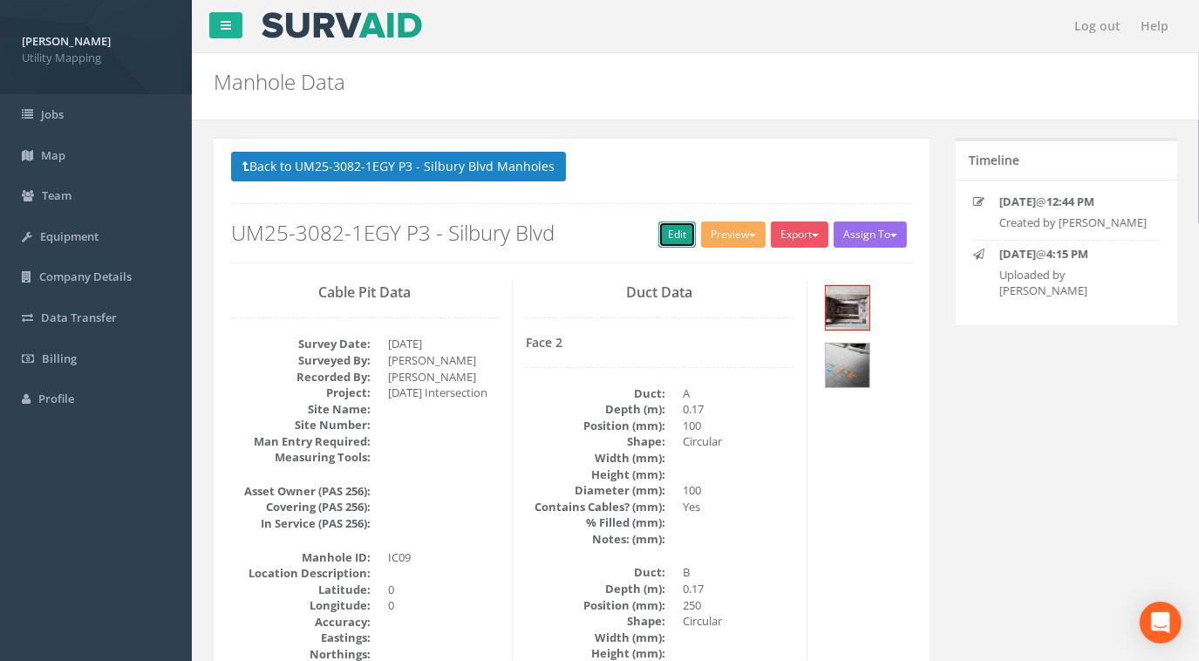
click at [658, 233] on link "Edit" at bounding box center [677, 235] width 38 height 26
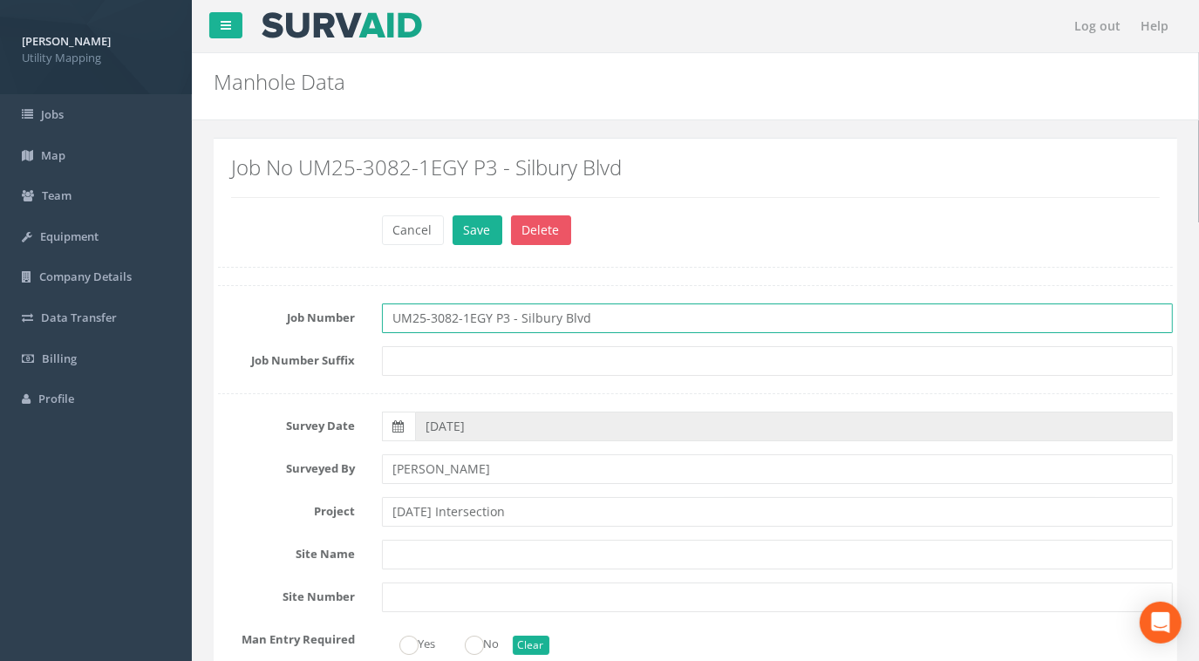
drag, startPoint x: 613, startPoint y: 318, endPoint x: 206, endPoint y: 314, distance: 407.3
click at [206, 314] on div "Job Number UM25-3082-1EGY P3 - Silbury Blvd" at bounding box center [695, 318] width 981 height 30
paste input "[DATE] Intersection"
type input "UM25-3082-1EGY P3 - [DATE] Intersection"
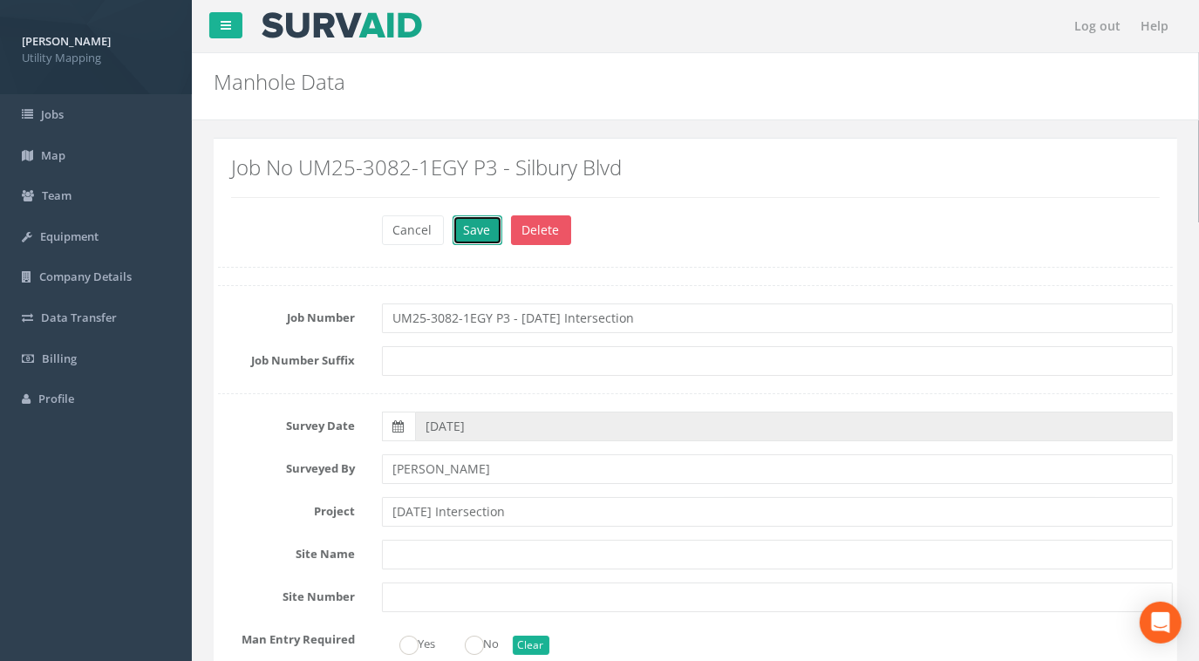
click at [480, 231] on button "Save" at bounding box center [478, 230] width 50 height 30
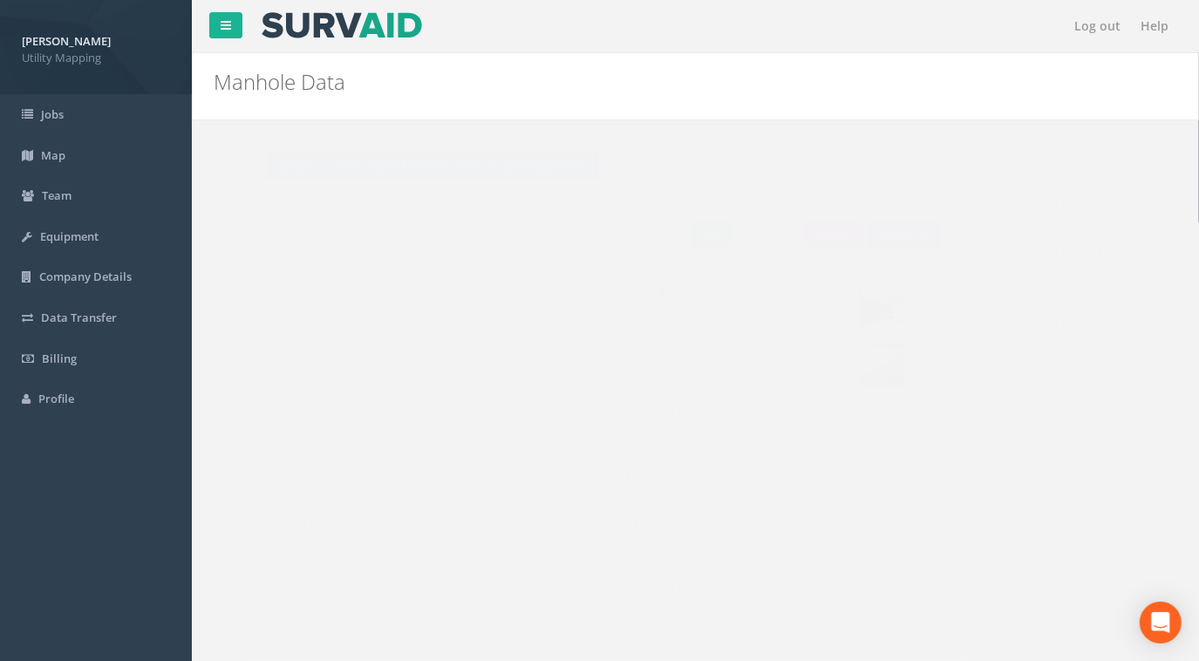
click at [474, 165] on button "Back to UM25-3082-1EGY P3 - Silbury Blvd Manholes" at bounding box center [398, 167] width 335 height 30
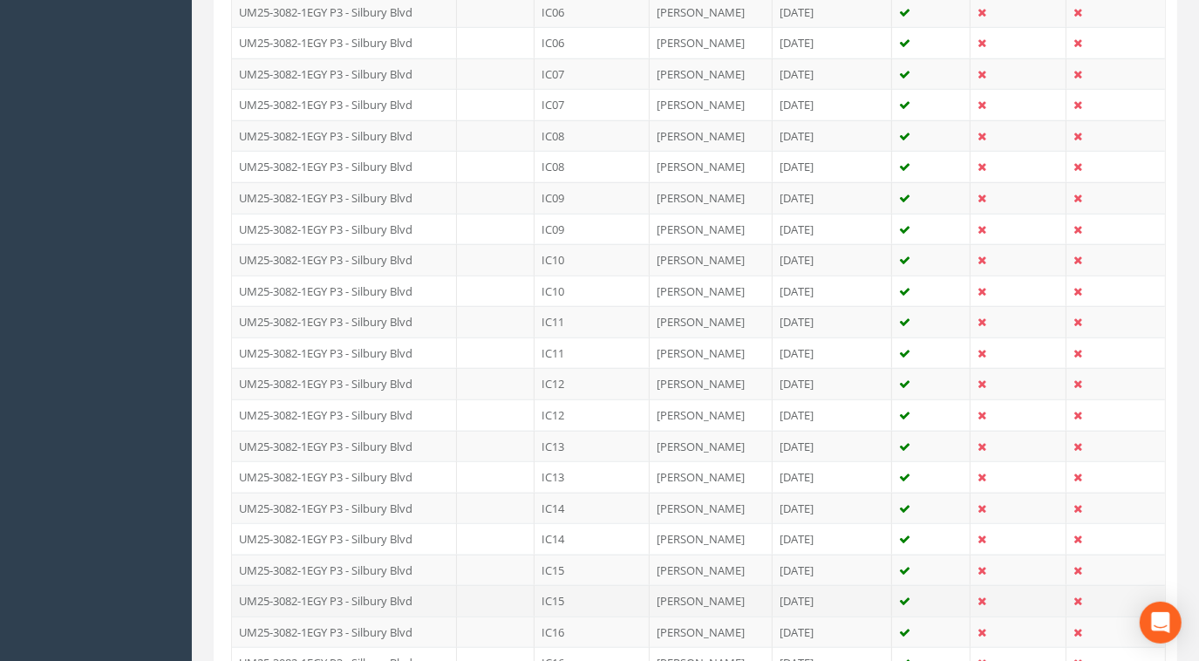
scroll to position [872, 0]
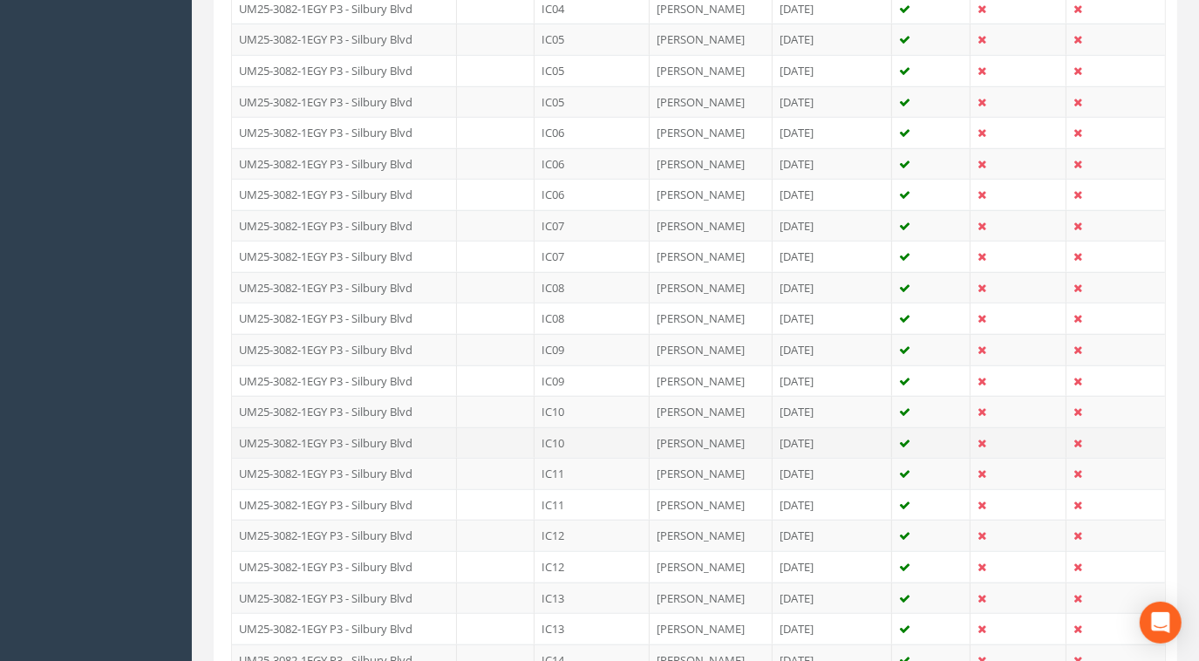
click at [557, 431] on td "IC10" at bounding box center [592, 442] width 115 height 31
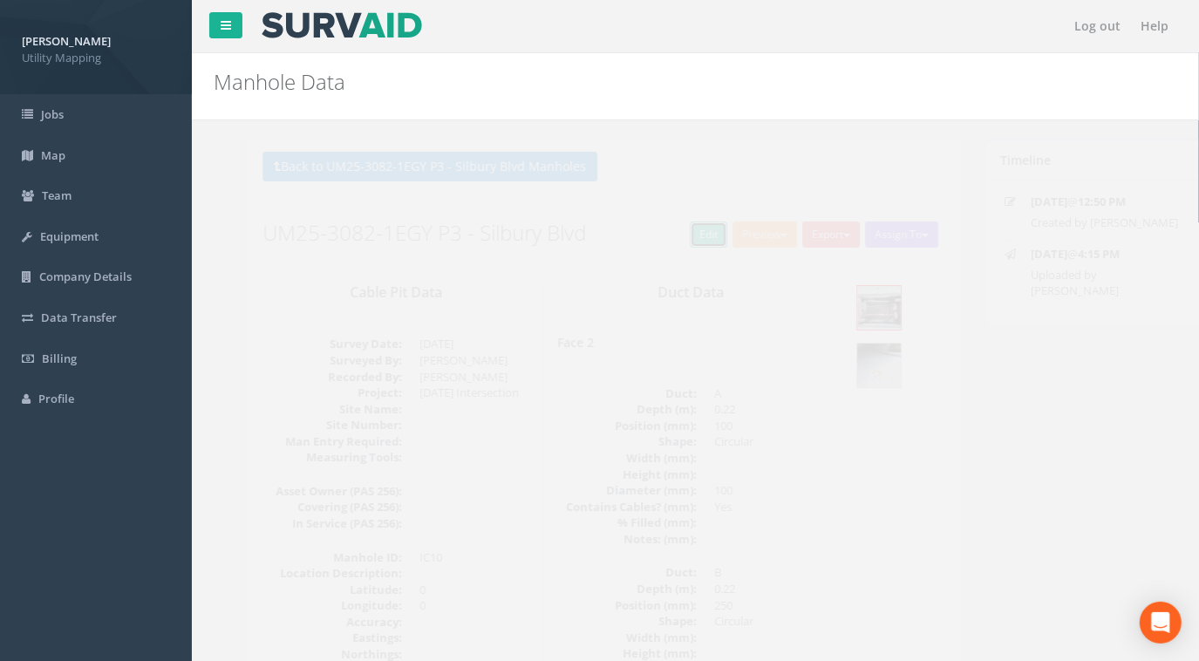
click at [663, 230] on link "Edit" at bounding box center [677, 235] width 38 height 26
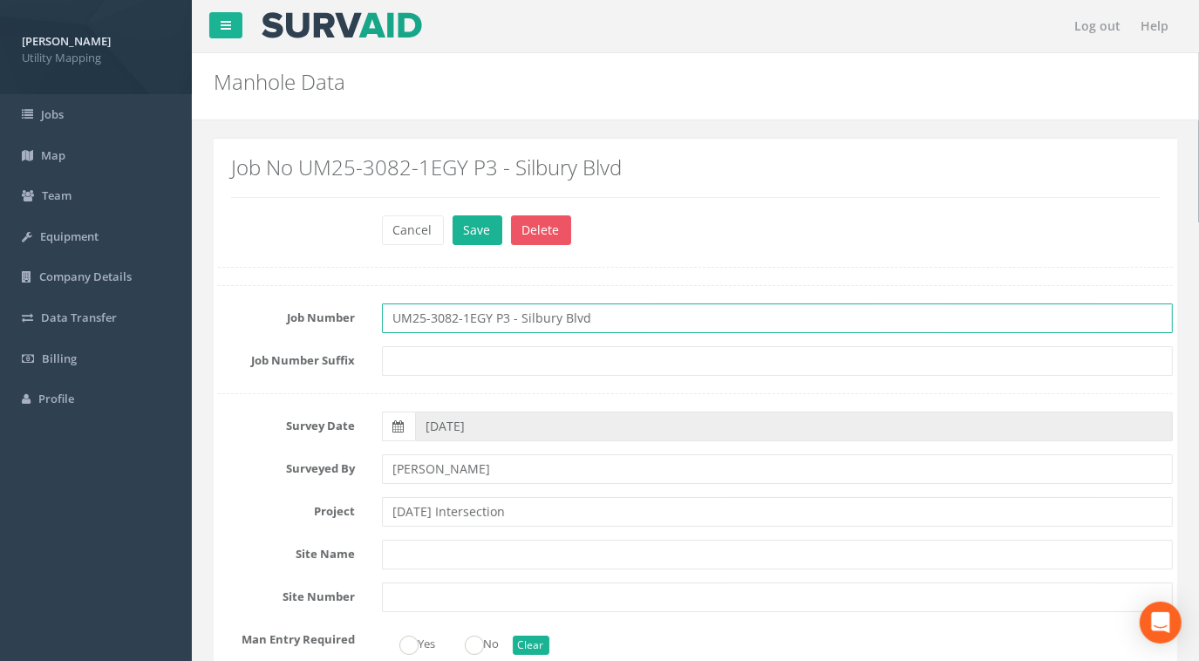
drag, startPoint x: 612, startPoint y: 316, endPoint x: 235, endPoint y: 301, distance: 377.9
paste input "[DATE] Intersection"
type input "UM25-3082-1EGY P3 - [DATE] Intersection"
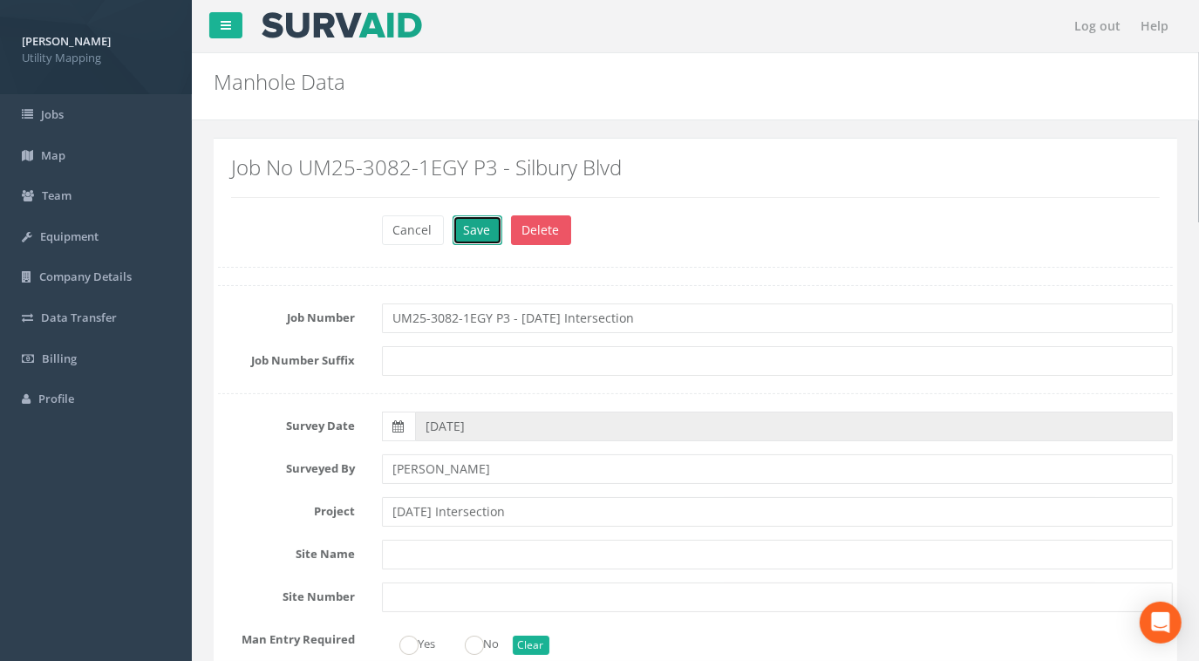
click at [480, 235] on button "Save" at bounding box center [478, 230] width 50 height 30
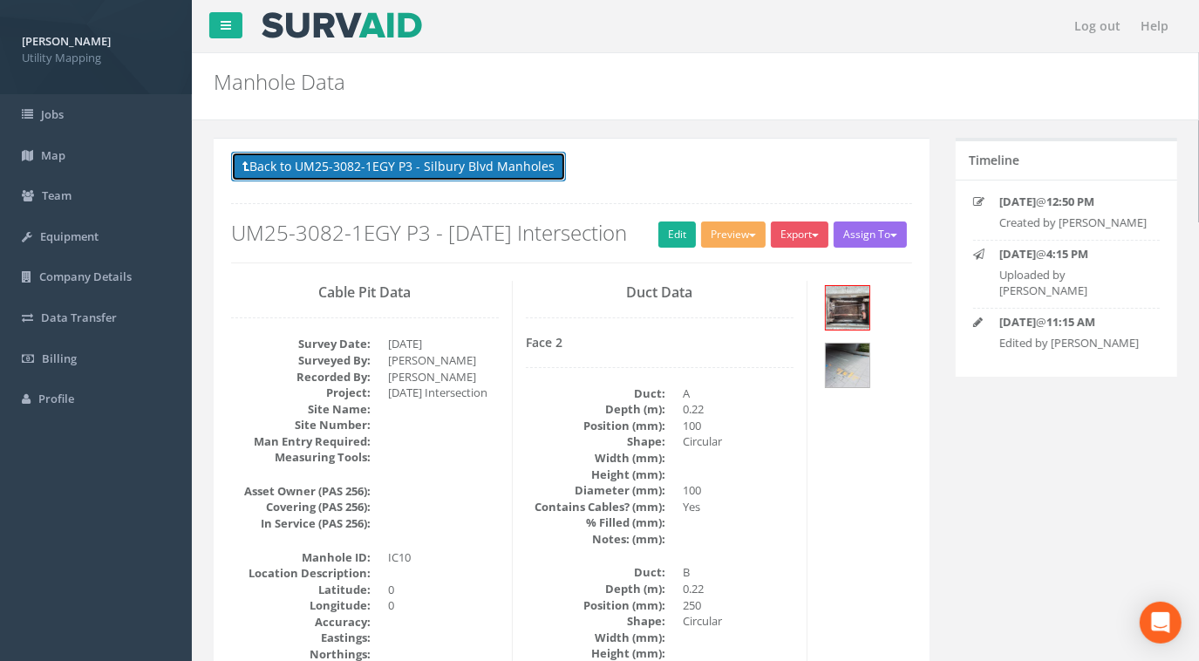
click at [381, 165] on button "Back to UM25-3082-1EGY P3 - Silbury Blvd Manholes" at bounding box center [398, 167] width 335 height 30
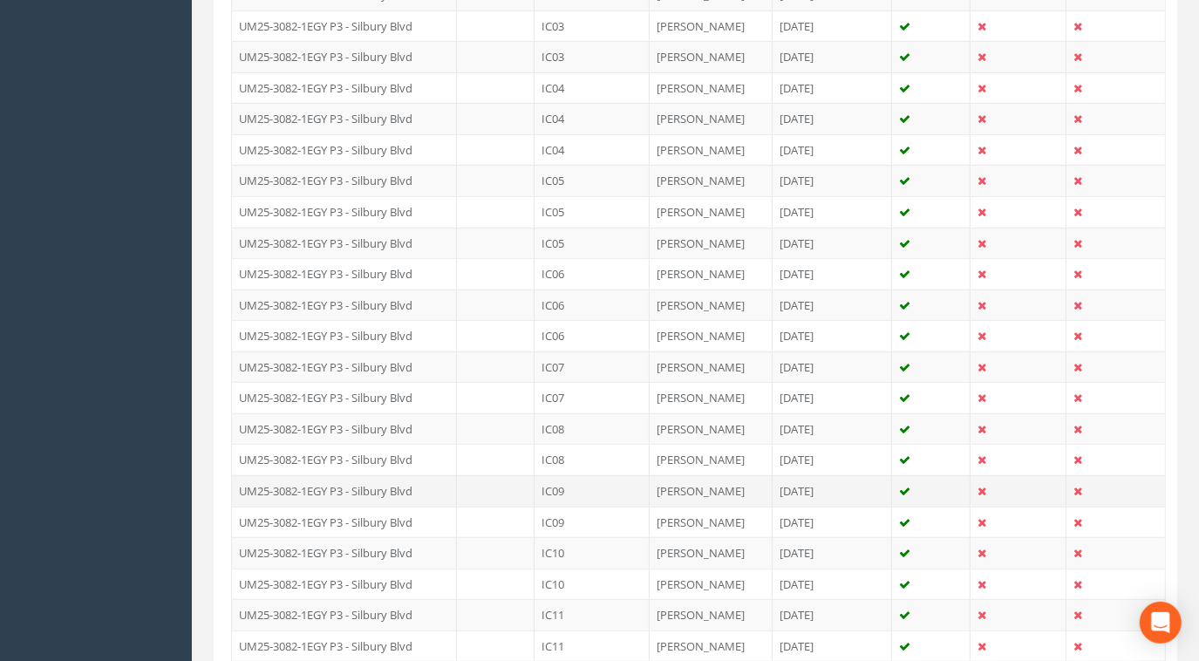
scroll to position [951, 0]
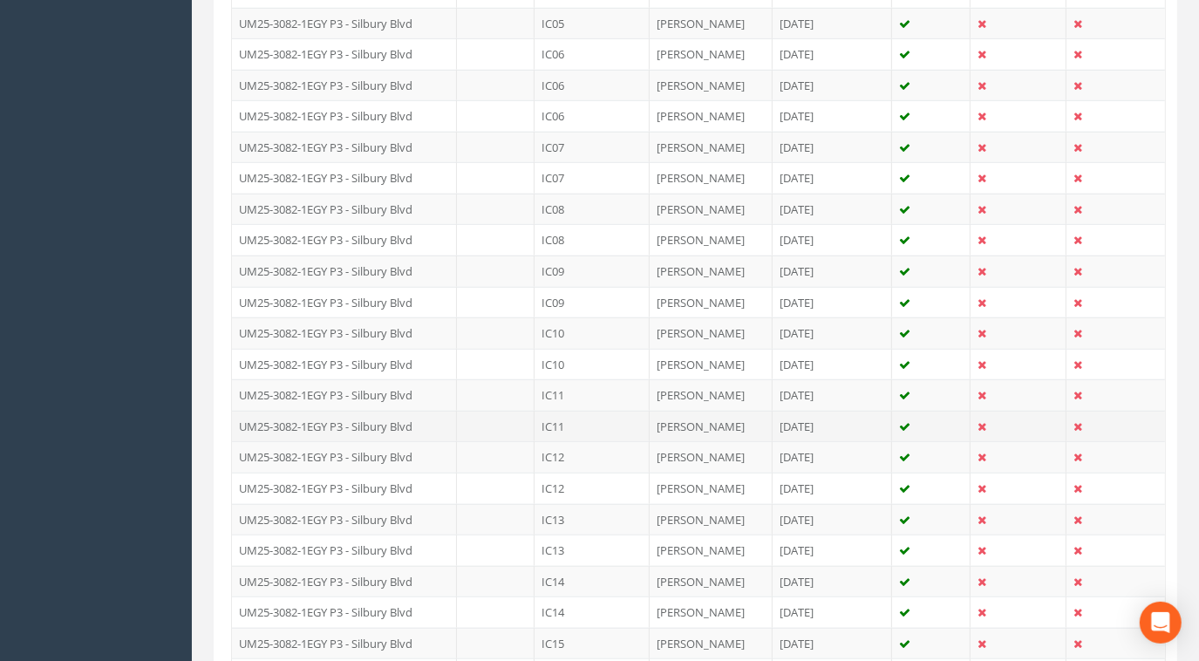
click at [564, 415] on td "IC11" at bounding box center [592, 426] width 115 height 31
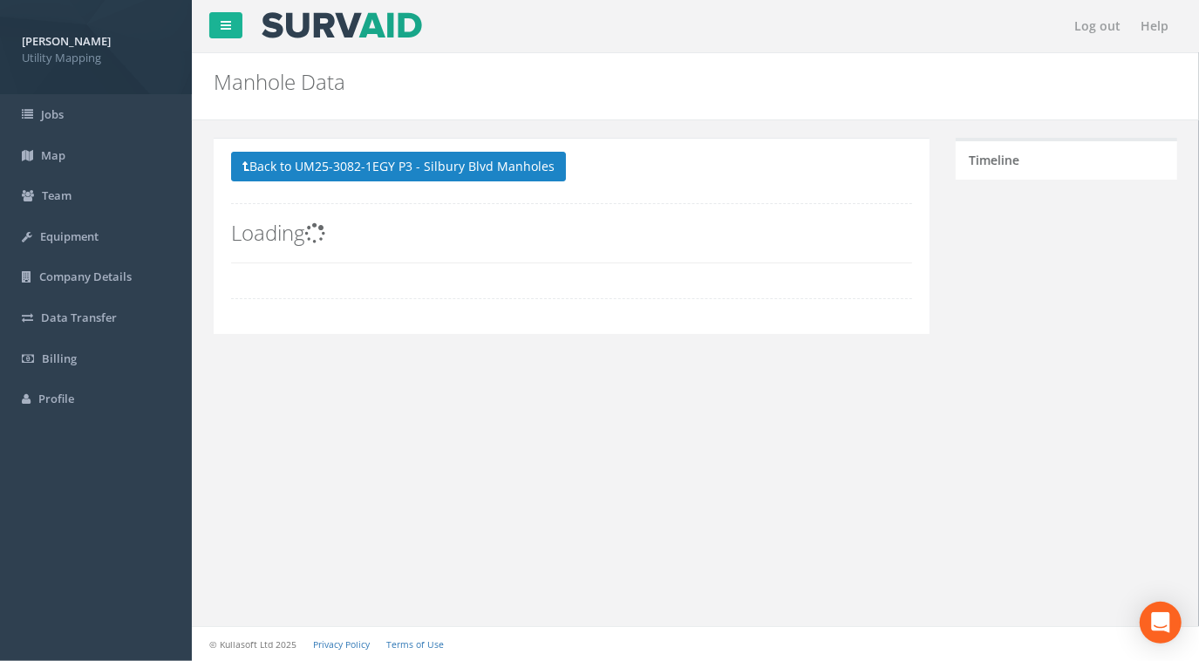
scroll to position [0, 0]
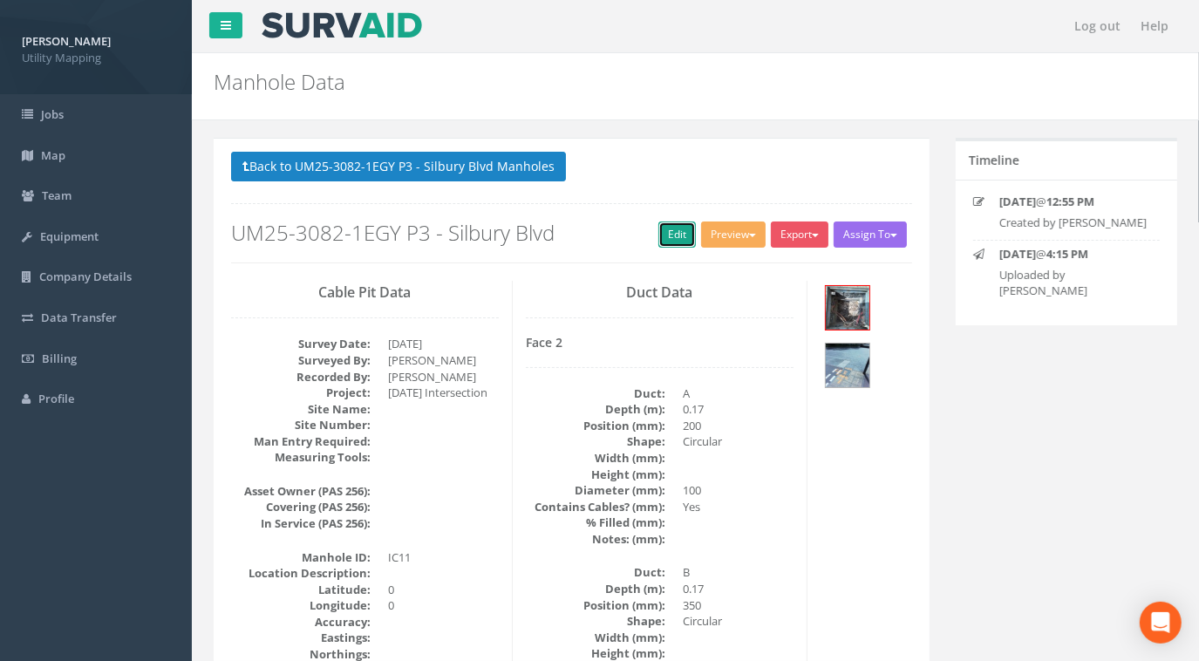
click at [670, 241] on link "Edit" at bounding box center [677, 235] width 38 height 26
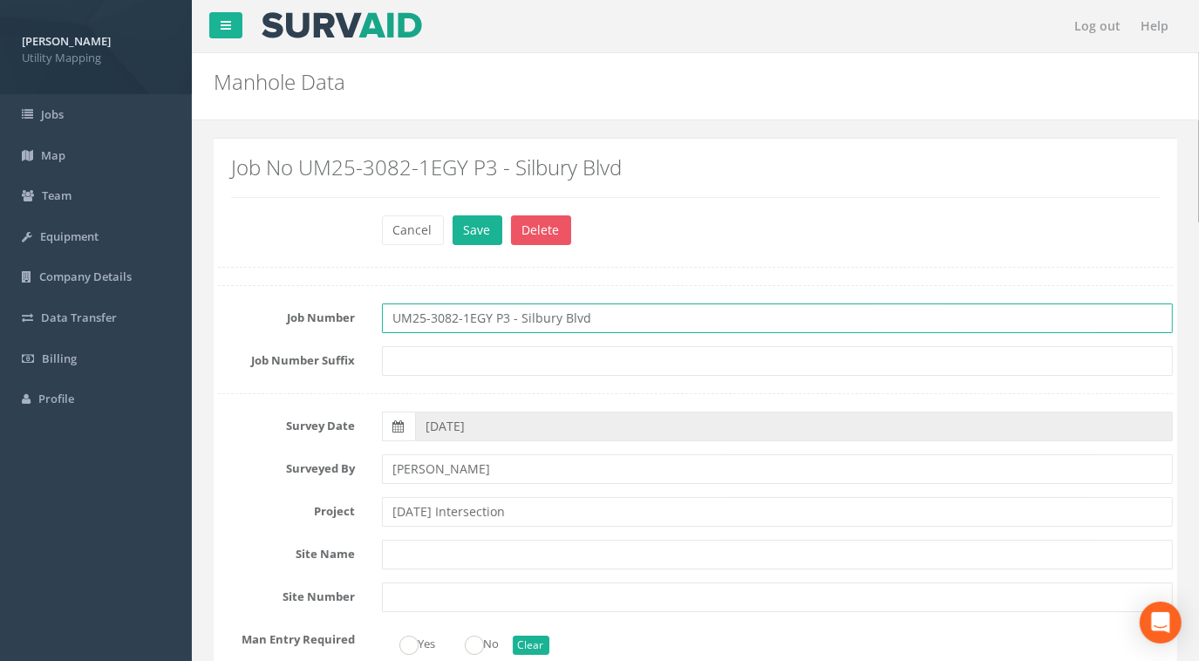
drag, startPoint x: 563, startPoint y: 319, endPoint x: 249, endPoint y: 307, distance: 313.3
click at [249, 307] on div "Job Number UM25-3082-1EGY P3 - Silbury Blvd" at bounding box center [695, 318] width 981 height 30
paste input "[DATE] Intersection"
type input "UM25-3082-1EGY P3 - [DATE] Intersection"
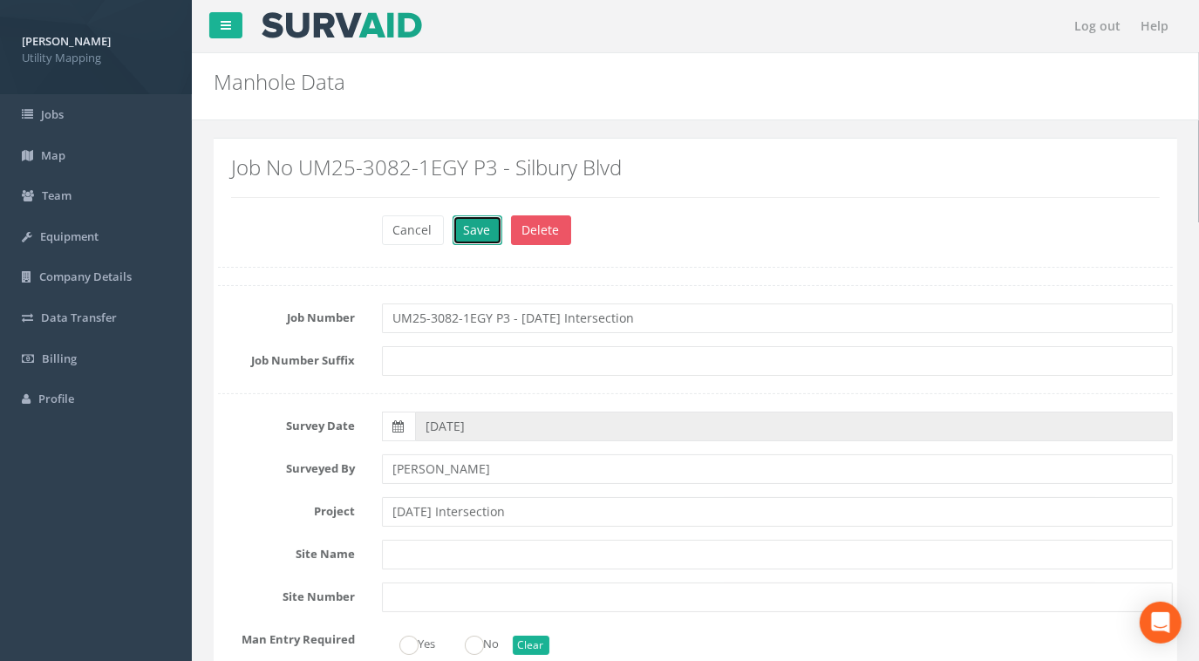
click at [474, 238] on button "Save" at bounding box center [478, 230] width 50 height 30
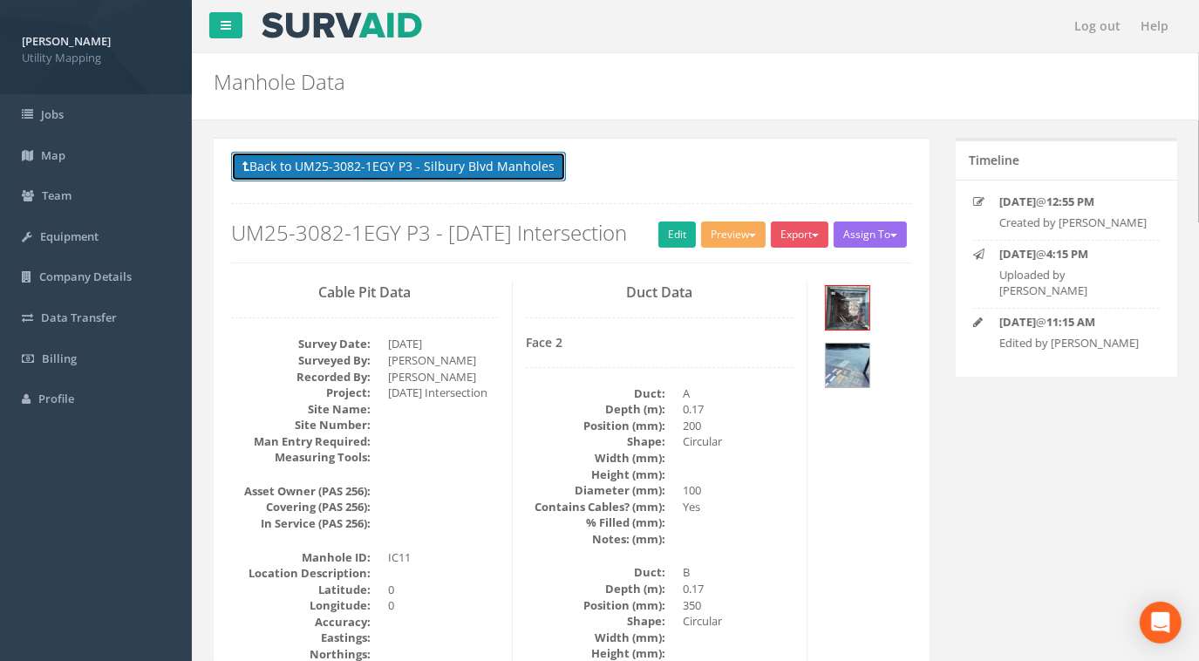
click at [403, 164] on button "Back to UM25-3082-1EGY P3 - Silbury Blvd Manholes" at bounding box center [398, 167] width 335 height 30
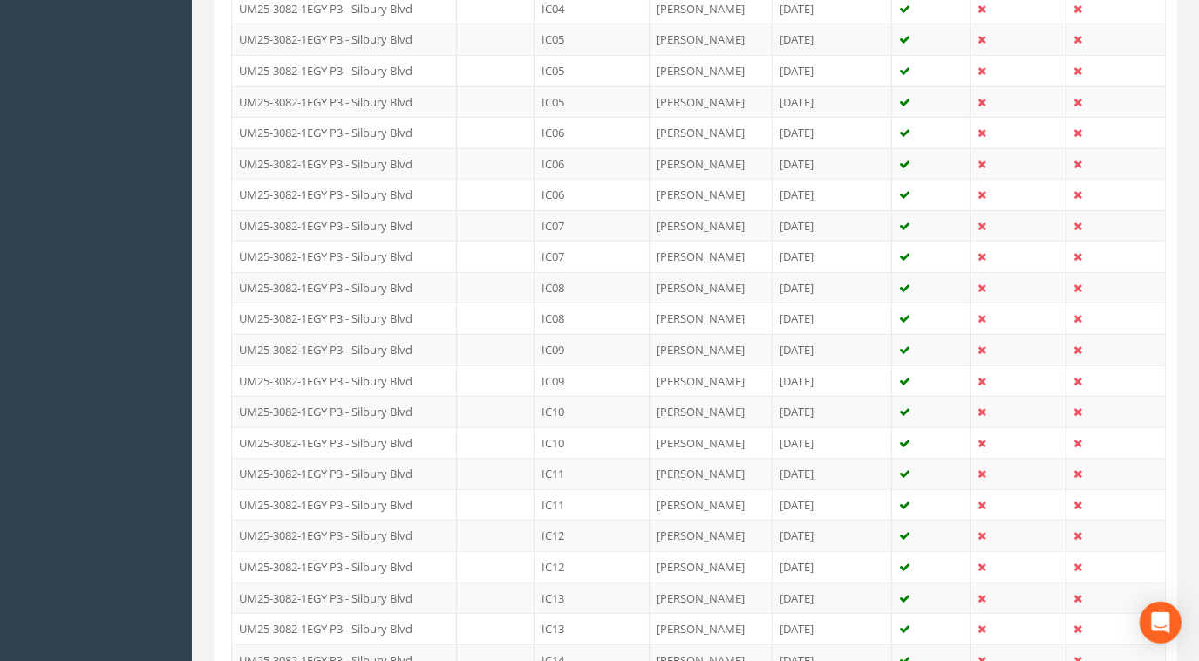
scroll to position [1189, 0]
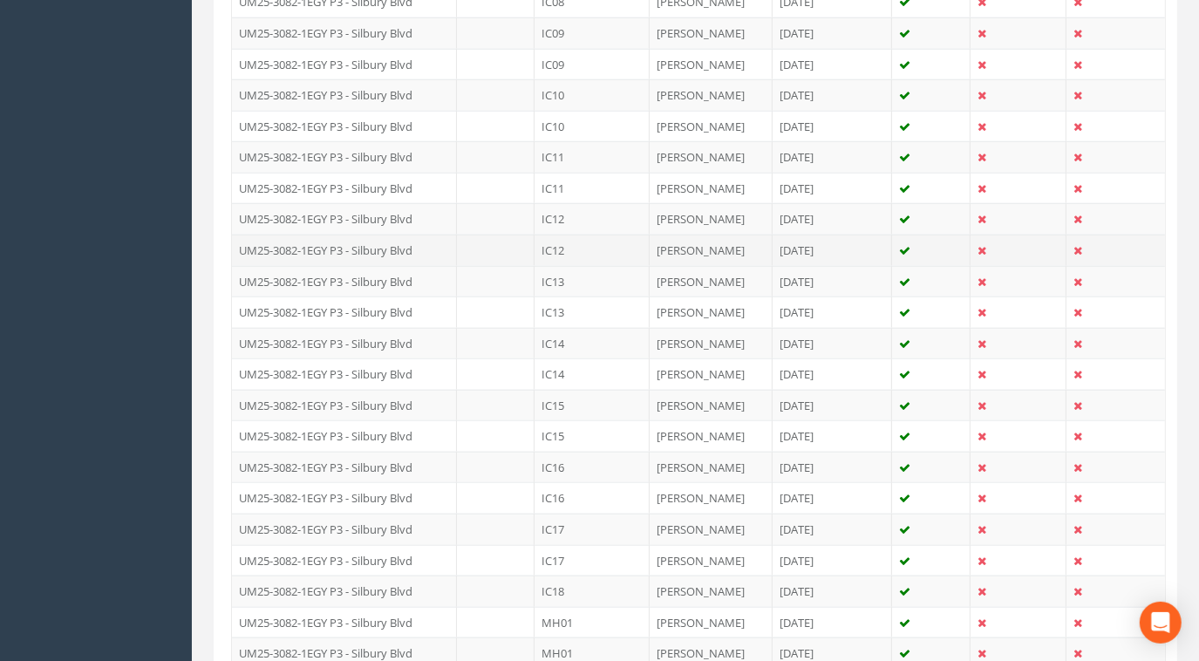
click at [558, 241] on td "IC12" at bounding box center [592, 250] width 115 height 31
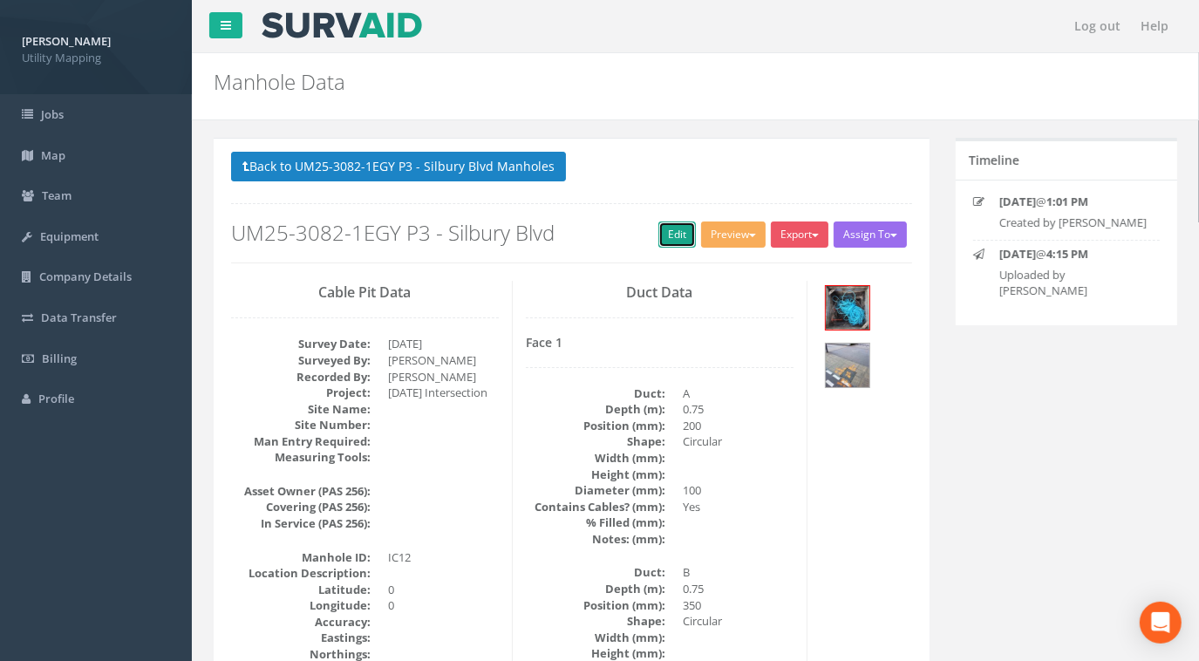
click at [660, 235] on link "Edit" at bounding box center [677, 235] width 38 height 26
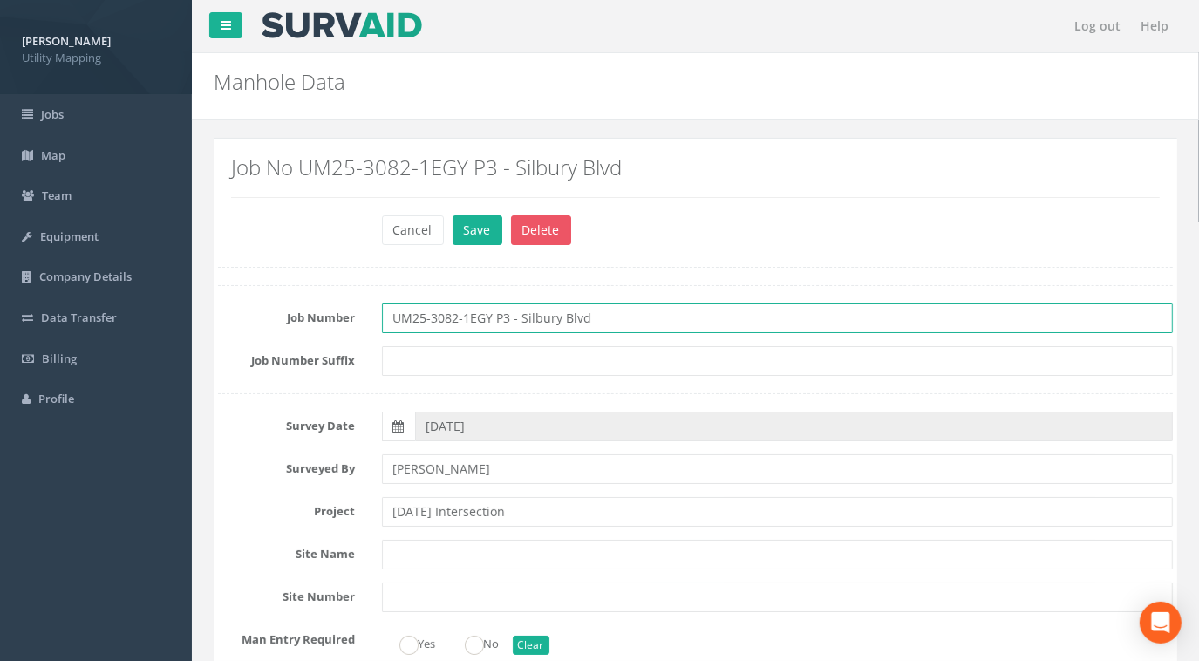
drag, startPoint x: 614, startPoint y: 315, endPoint x: 239, endPoint y: 308, distance: 375.1
click at [223, 310] on div "Job Number UM25-3082-1EGY P3 - Silbury Blvd" at bounding box center [695, 318] width 981 height 30
paste input "[DATE] Intersection"
type input "UM25-3082-1EGY P3 - [DATE] Intersection"
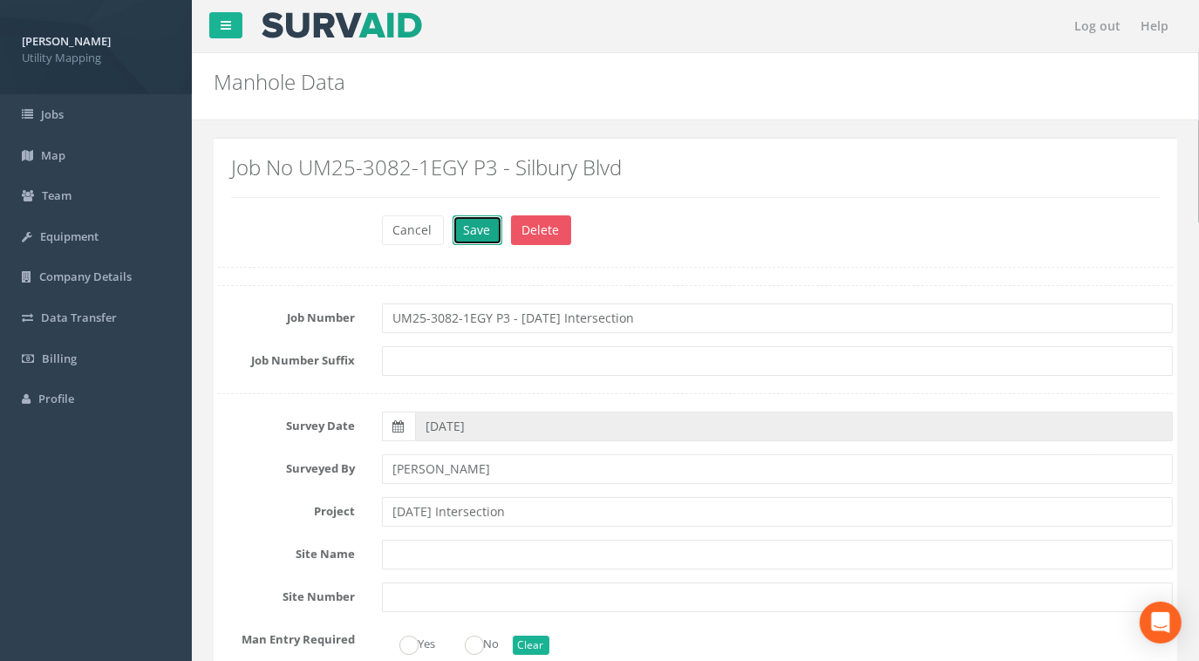
click at [487, 235] on button "Save" at bounding box center [478, 230] width 50 height 30
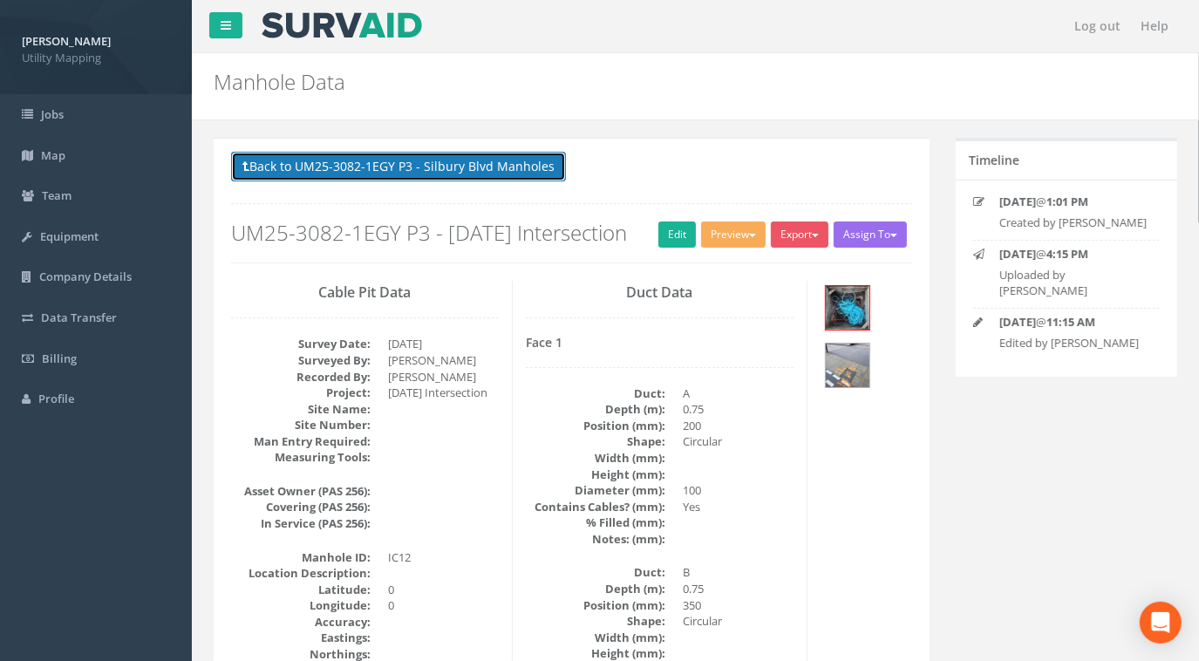
click at [413, 174] on button "Back to UM25-3082-1EGY P3 - Silbury Blvd Manholes" at bounding box center [398, 167] width 335 height 30
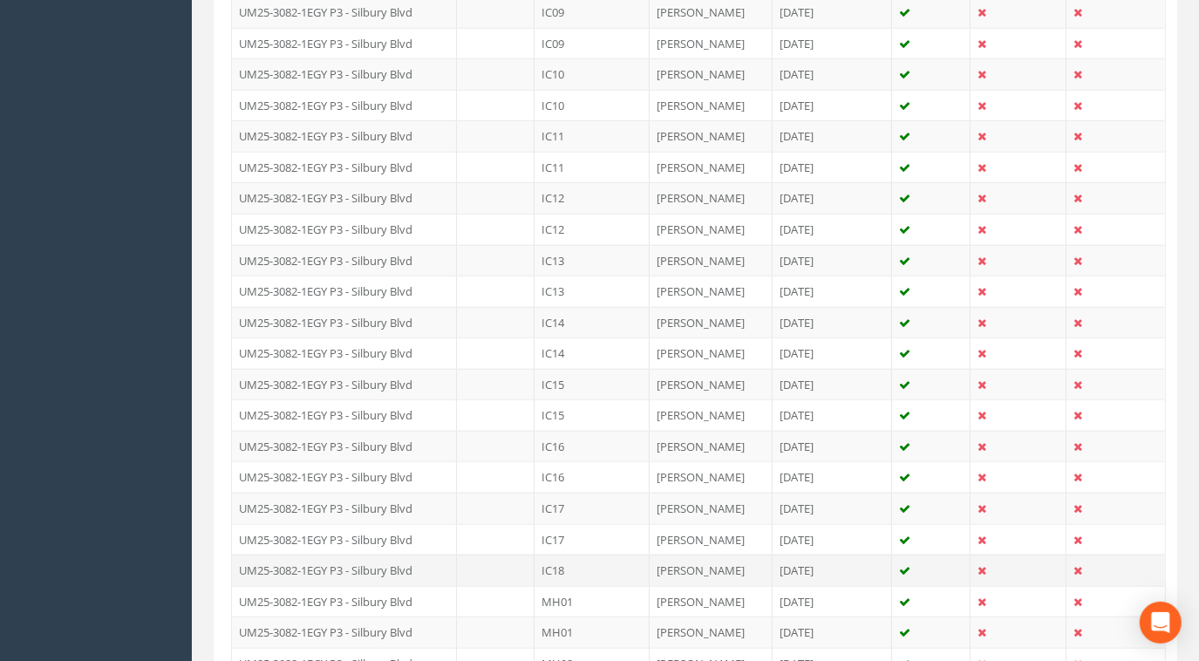
scroll to position [1268, 0]
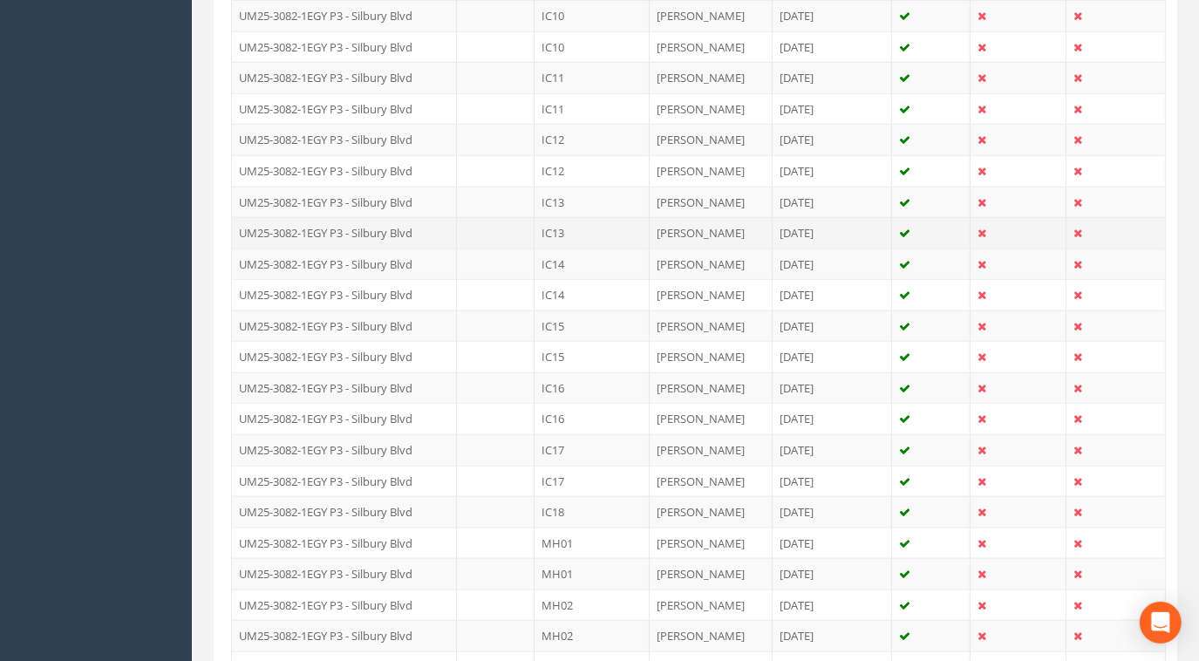
click at [566, 223] on td "IC13" at bounding box center [592, 232] width 115 height 31
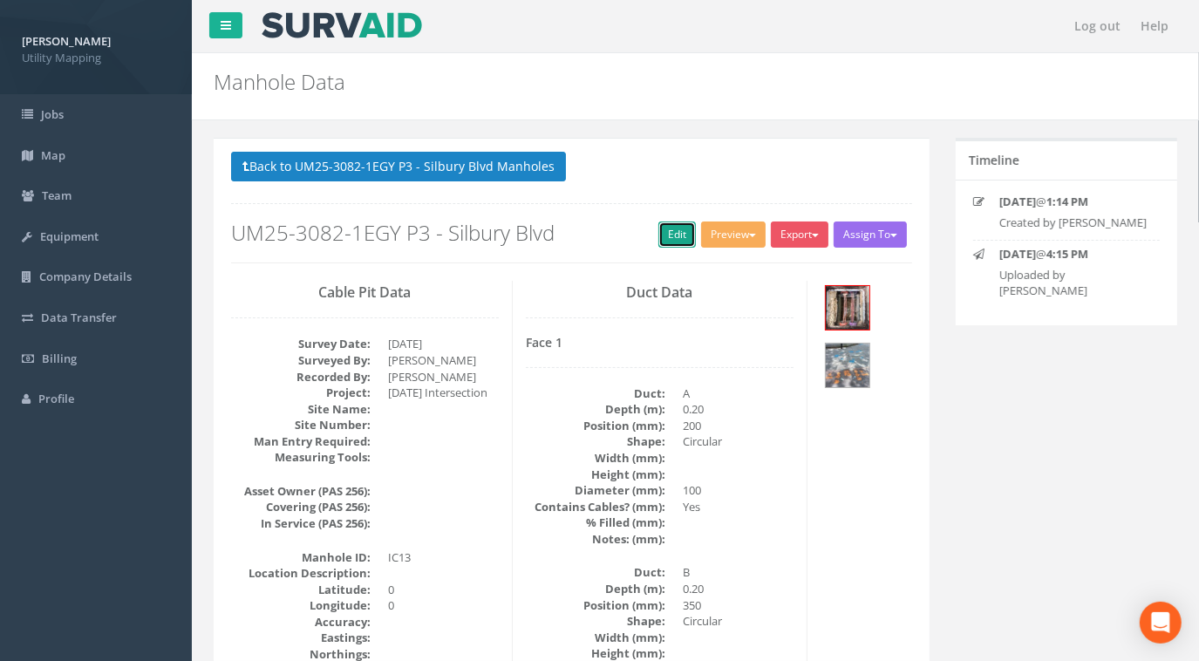
click at [663, 228] on link "Edit" at bounding box center [677, 235] width 38 height 26
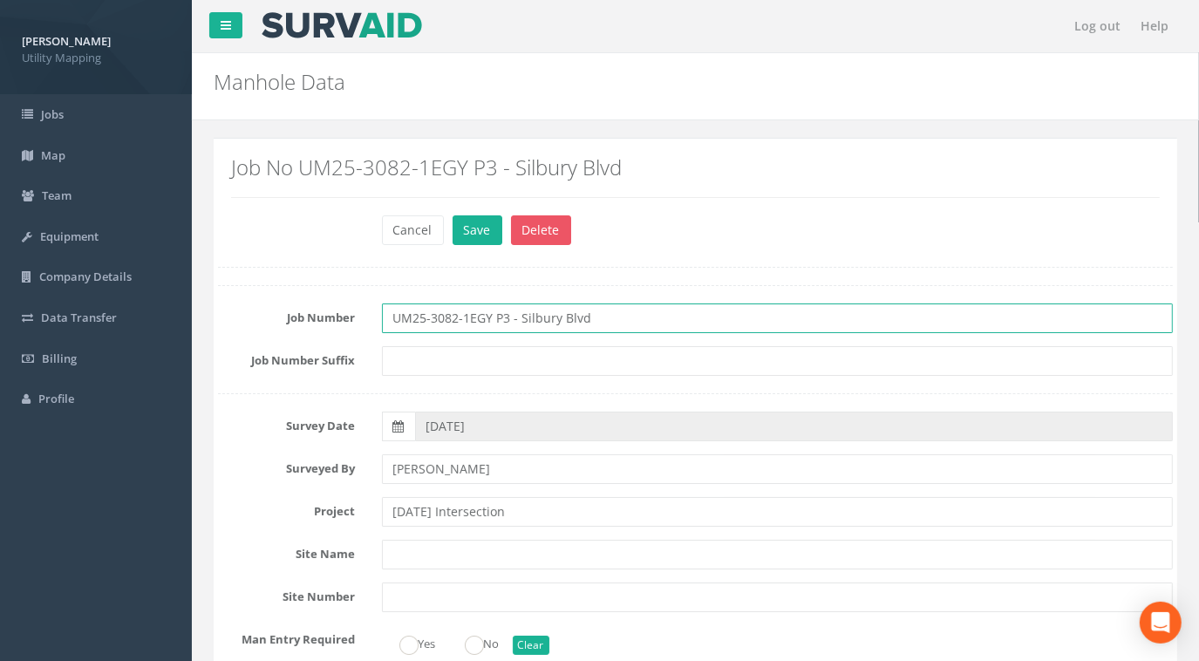
drag, startPoint x: 602, startPoint y: 317, endPoint x: 207, endPoint y: 326, distance: 395.2
click at [207, 326] on div "Job Number UM25-3082-1EGY P3 - Silbury Blvd" at bounding box center [695, 318] width 981 height 30
paste input "[DATE] Intersection"
type input "UM25-3082-1EGY P3 - [DATE] Intersection"
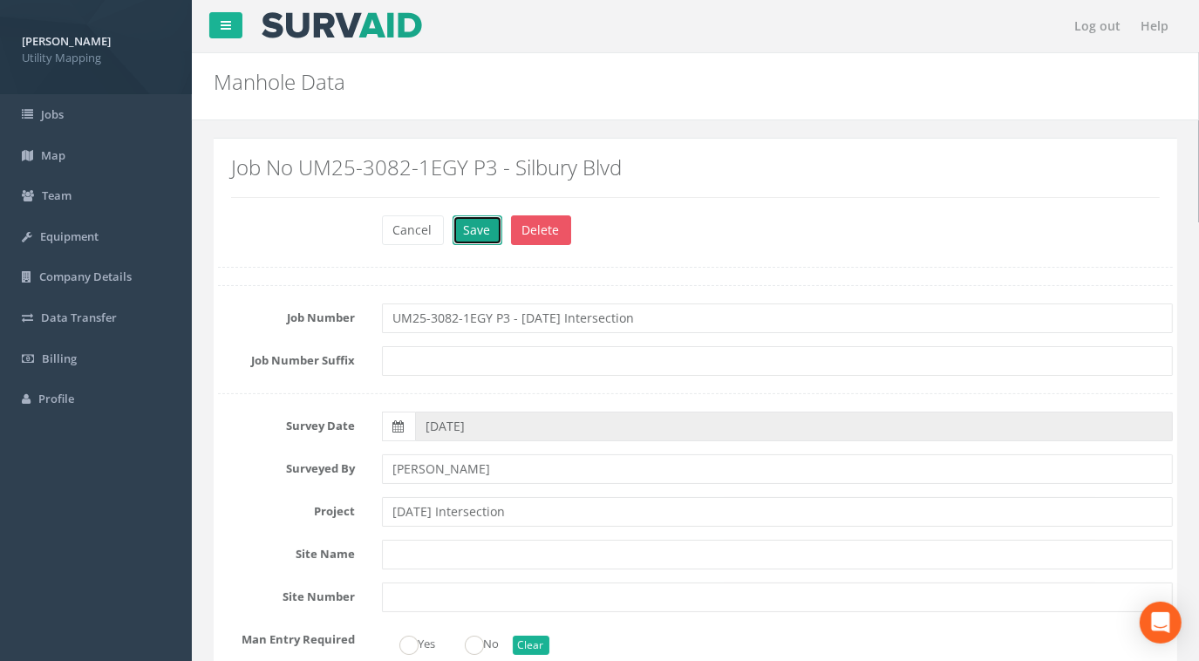
click at [478, 229] on button "Save" at bounding box center [478, 230] width 50 height 30
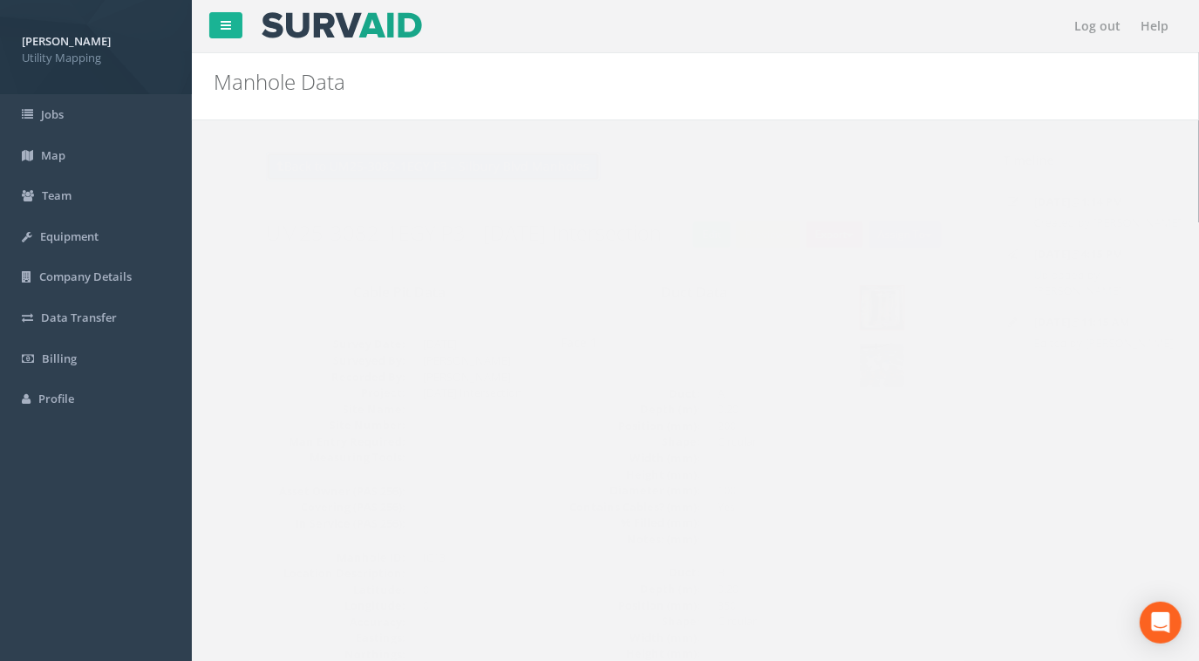
click at [434, 168] on button "Back to UM25-3082-1EGY P3 - Silbury Blvd Manholes" at bounding box center [398, 167] width 335 height 30
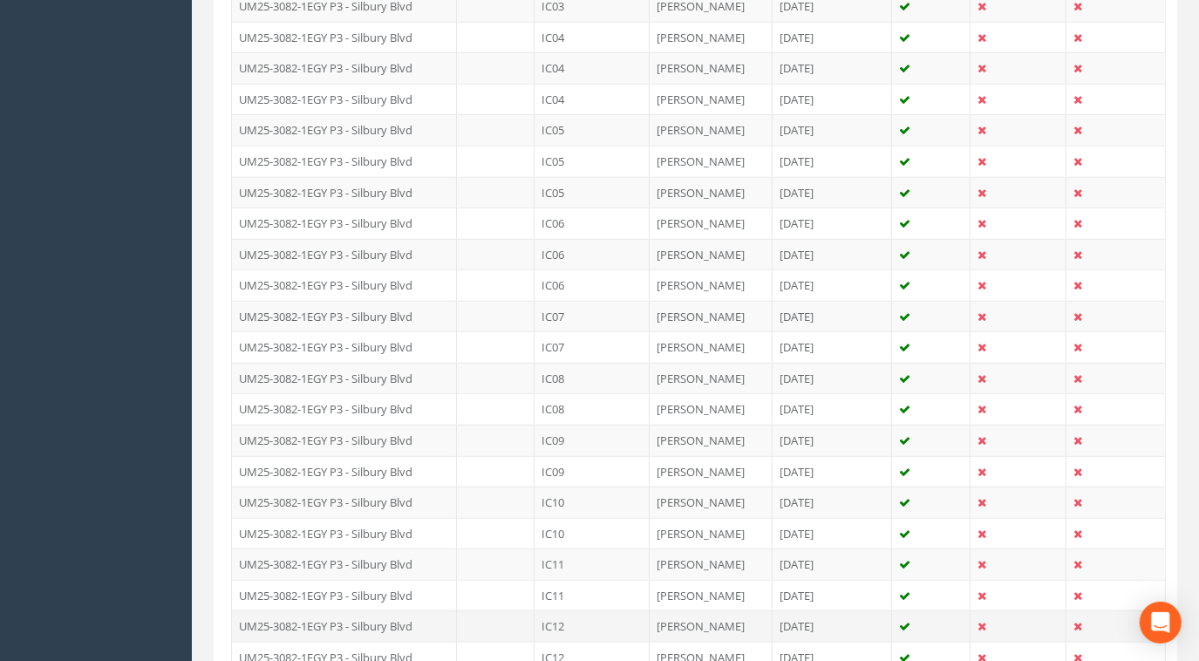
scroll to position [951, 0]
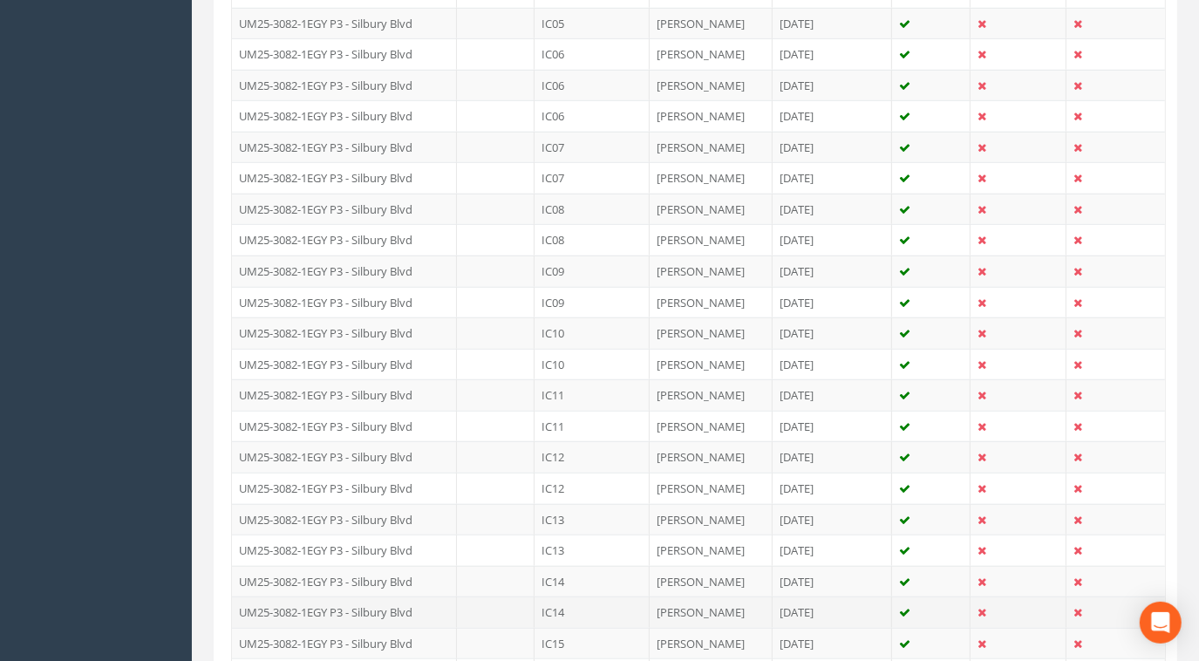
click at [391, 603] on td "UM25-3082-1EGY P3 - Silbury Blvd" at bounding box center [344, 612] width 225 height 31
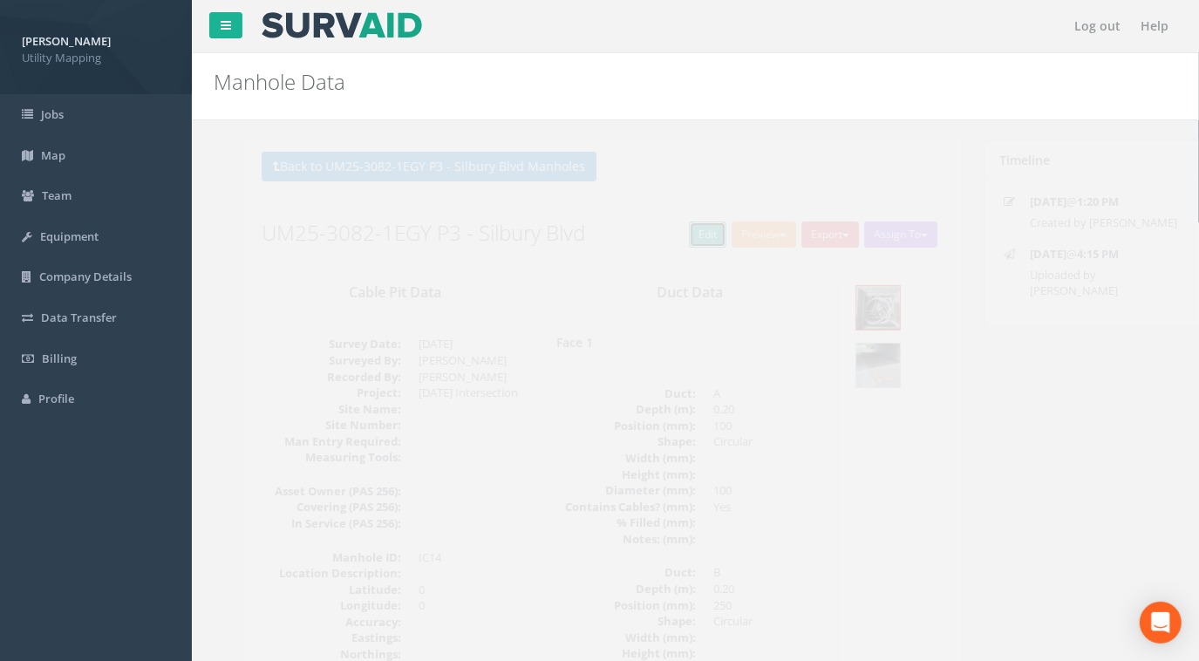
click at [673, 234] on link "Edit" at bounding box center [677, 235] width 38 height 26
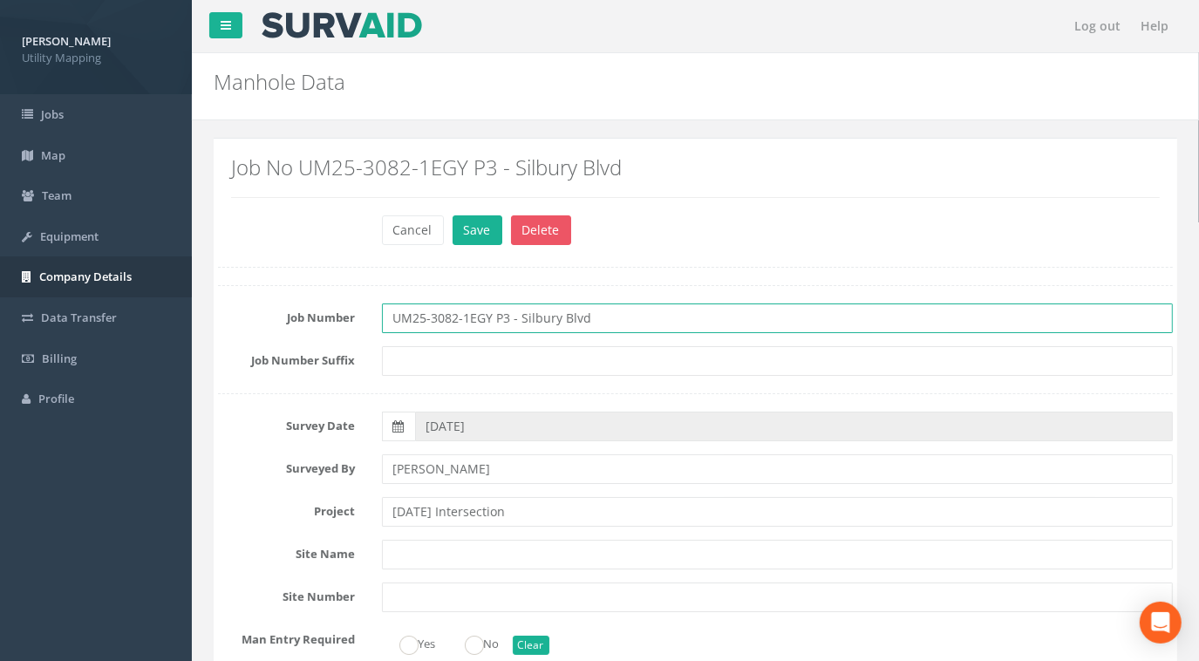
drag, startPoint x: 610, startPoint y: 315, endPoint x: 141, endPoint y: 293, distance: 469.7
paste input "[DATE] Intersection"
type input "UM25-3082-1EGY P3 - [DATE] Intersection"
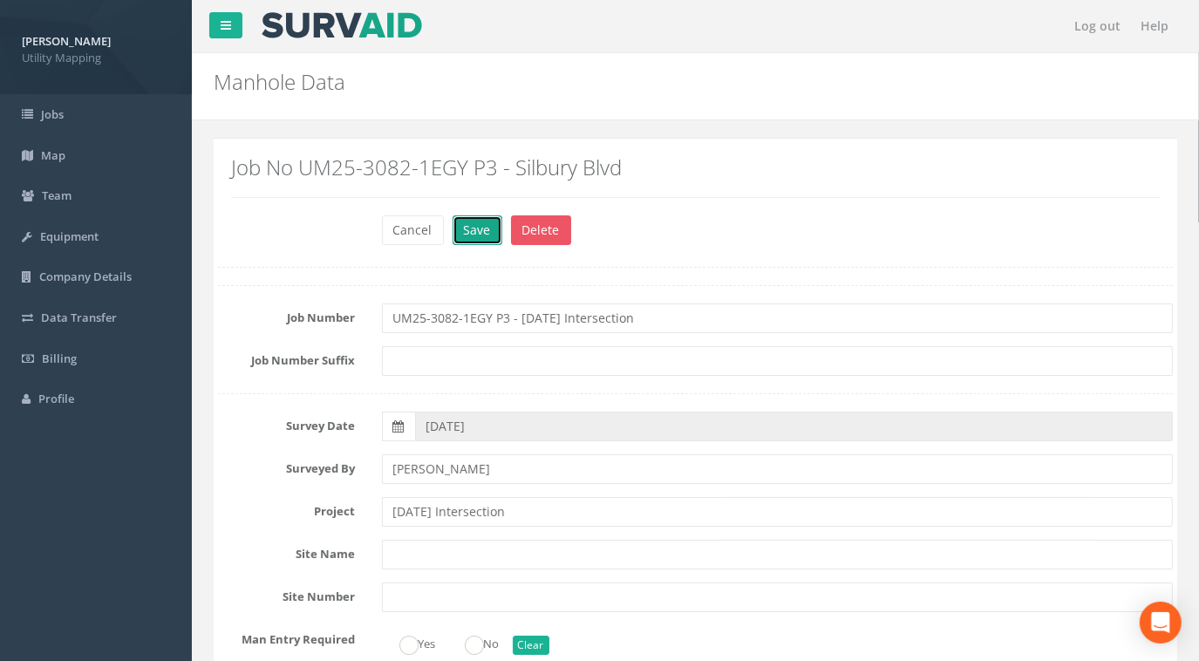
click at [472, 233] on button "Save" at bounding box center [478, 230] width 50 height 30
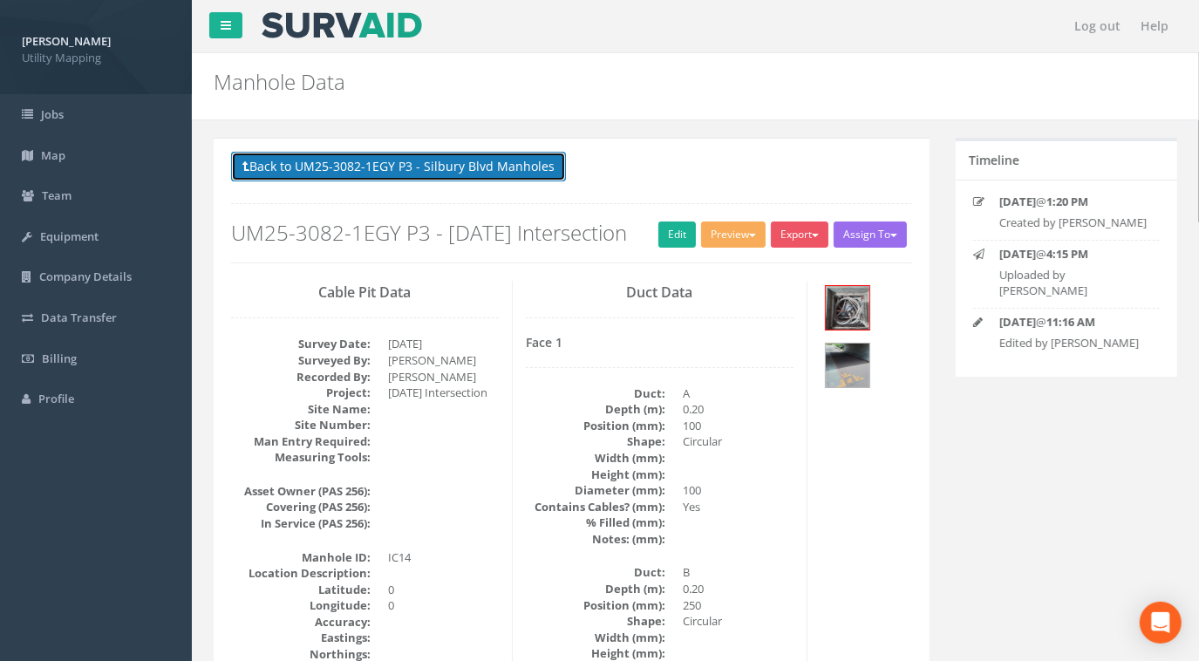
click at [440, 166] on button "Back to UM25-3082-1EGY P3 - Silbury Blvd Manholes" at bounding box center [398, 167] width 335 height 30
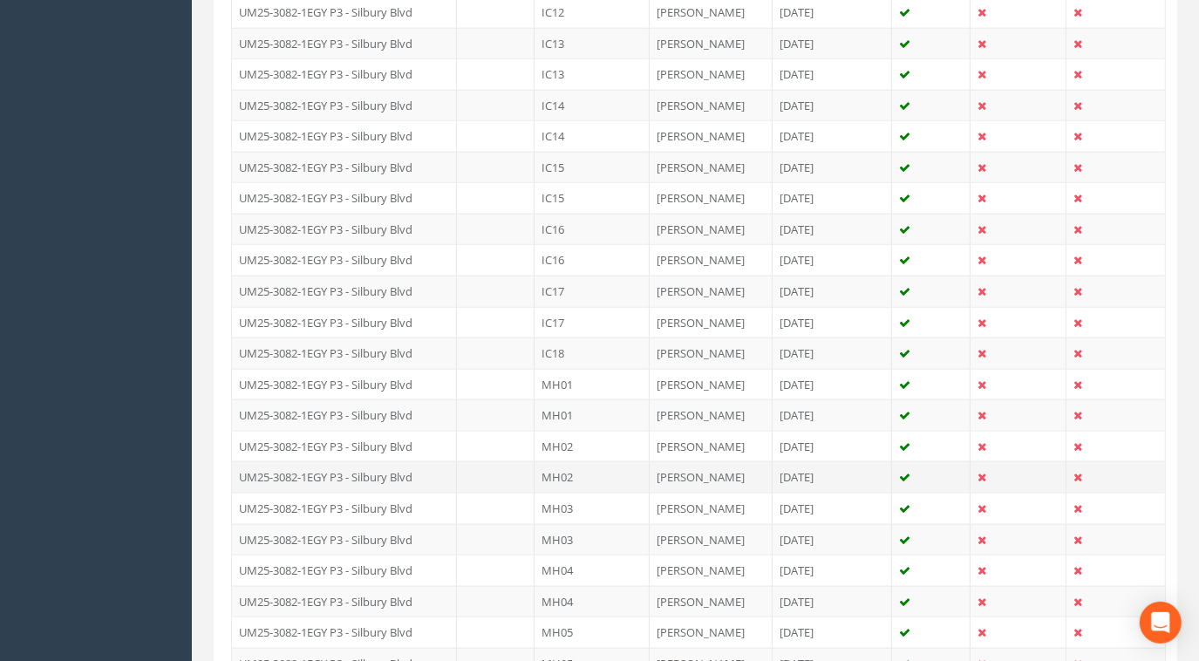
scroll to position [1347, 0]
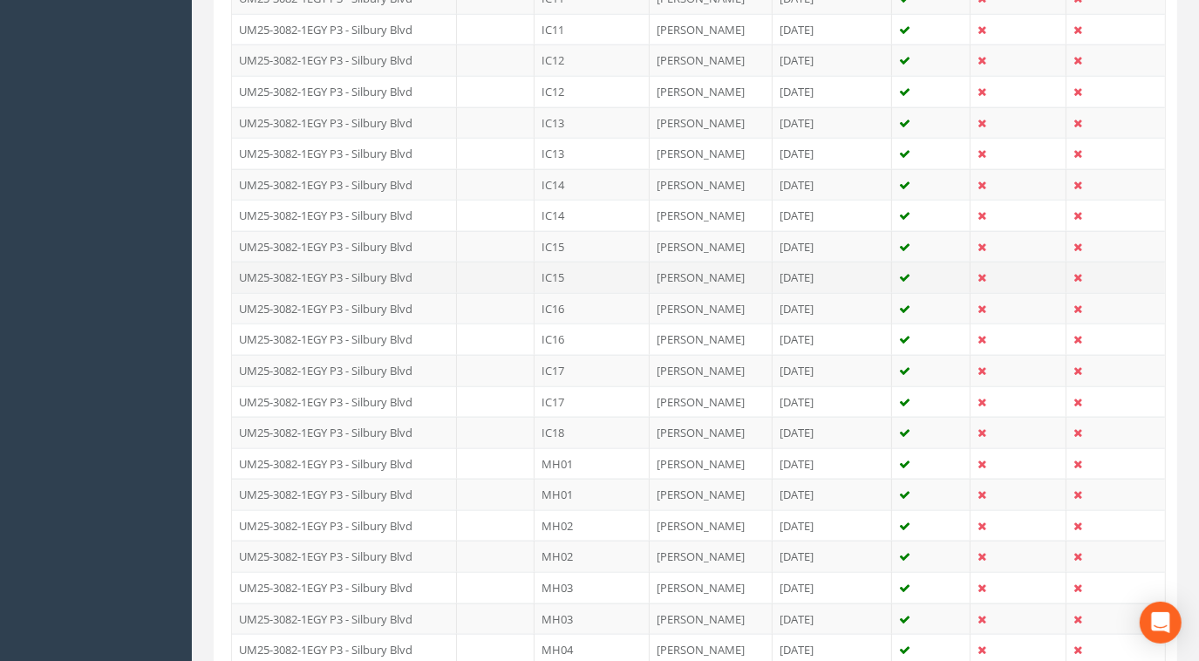
click at [569, 265] on td "IC15" at bounding box center [592, 277] width 115 height 31
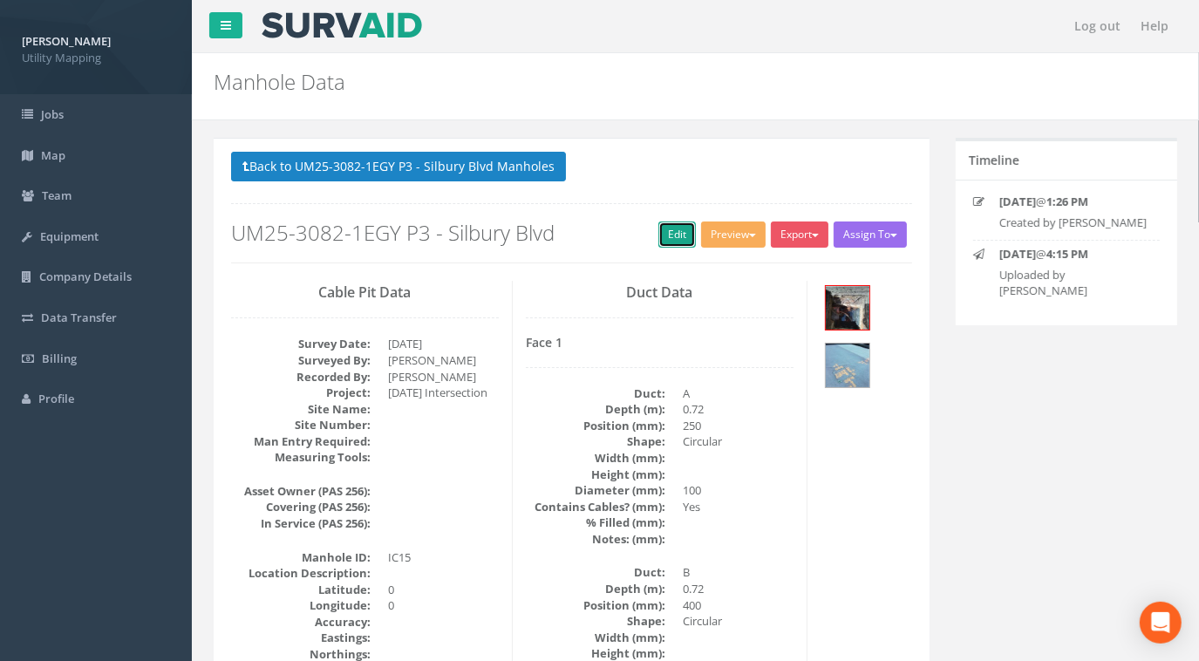
click at [658, 231] on link "Edit" at bounding box center [677, 235] width 38 height 26
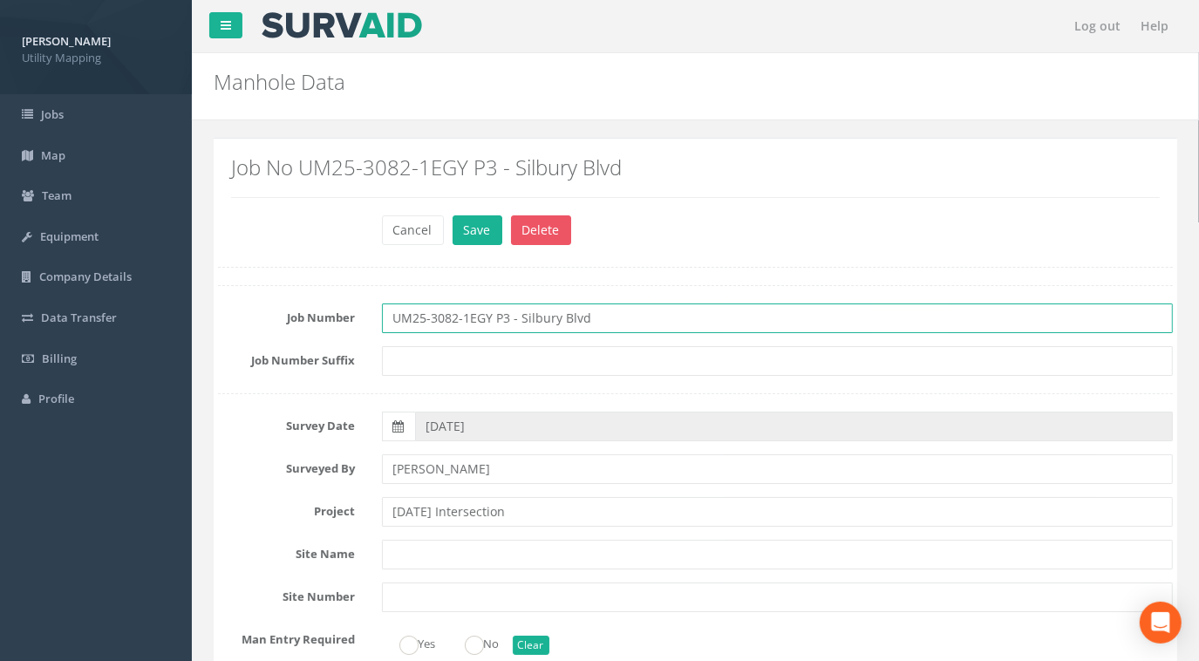
drag, startPoint x: 632, startPoint y: 309, endPoint x: 237, endPoint y: 304, distance: 395.1
click at [230, 308] on div "Job Number UM25-3082-1EGY P3 - Silbury Blvd" at bounding box center [695, 318] width 981 height 30
paste input "[DATE] Intersection"
type input "UM25-3082-1EGY P3 - [DATE] Intersection"
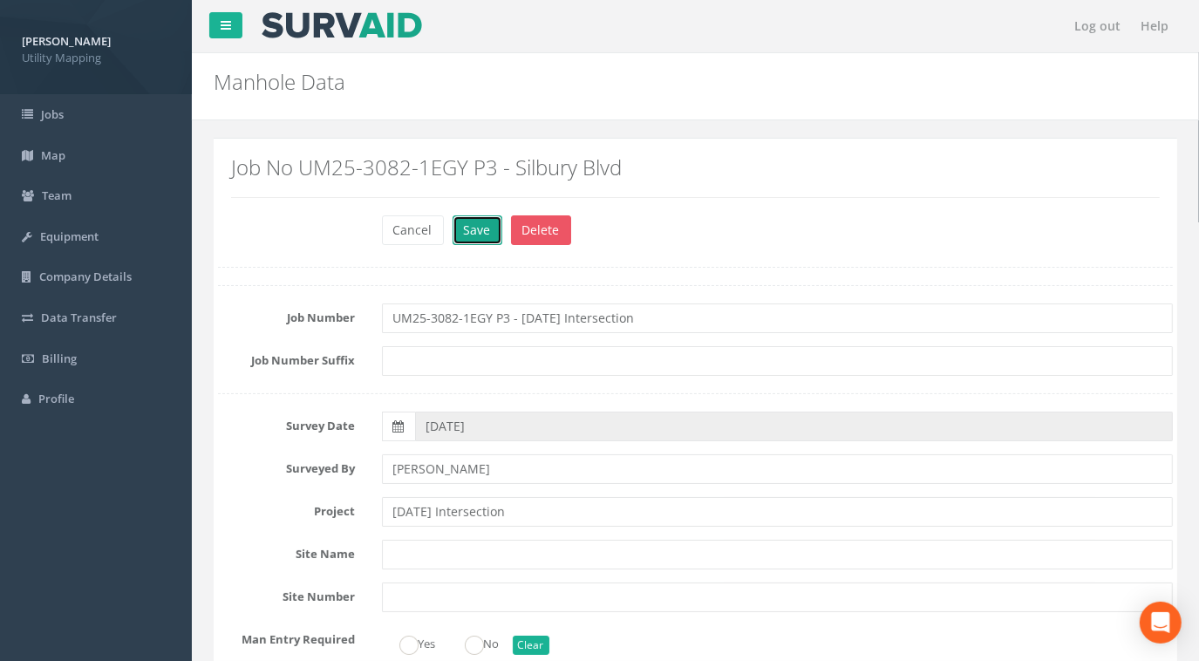
click at [471, 231] on button "Save" at bounding box center [478, 230] width 50 height 30
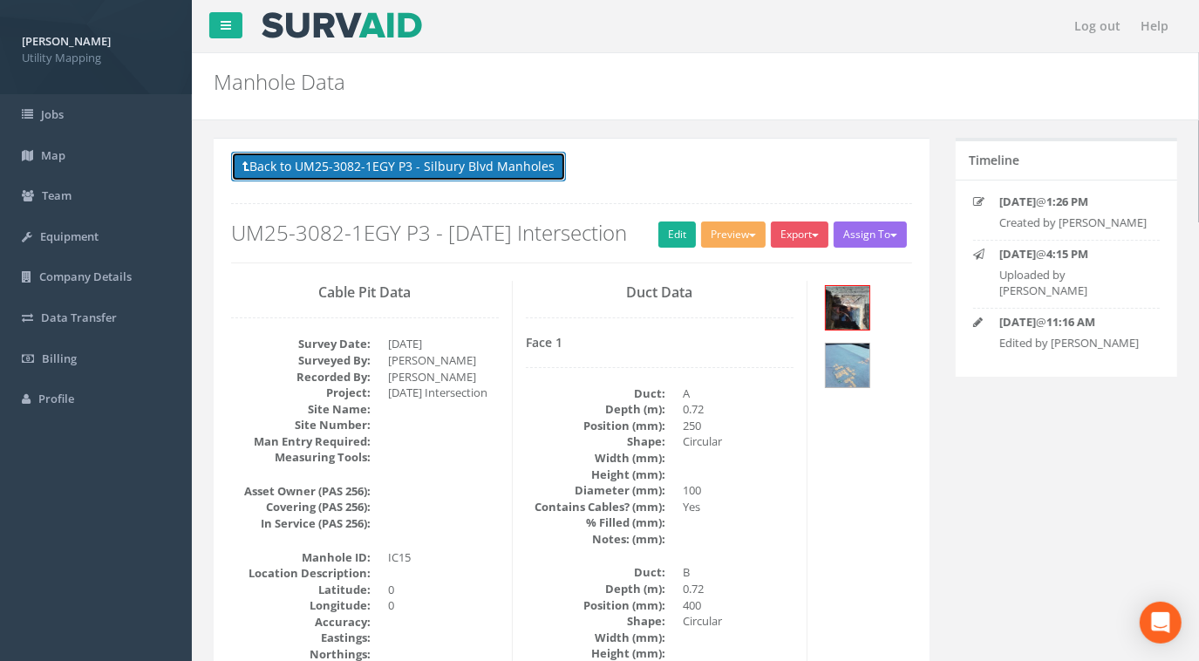
click at [395, 158] on button "Back to UM25-3082-1EGY P3 - Silbury Blvd Manholes" at bounding box center [398, 167] width 335 height 30
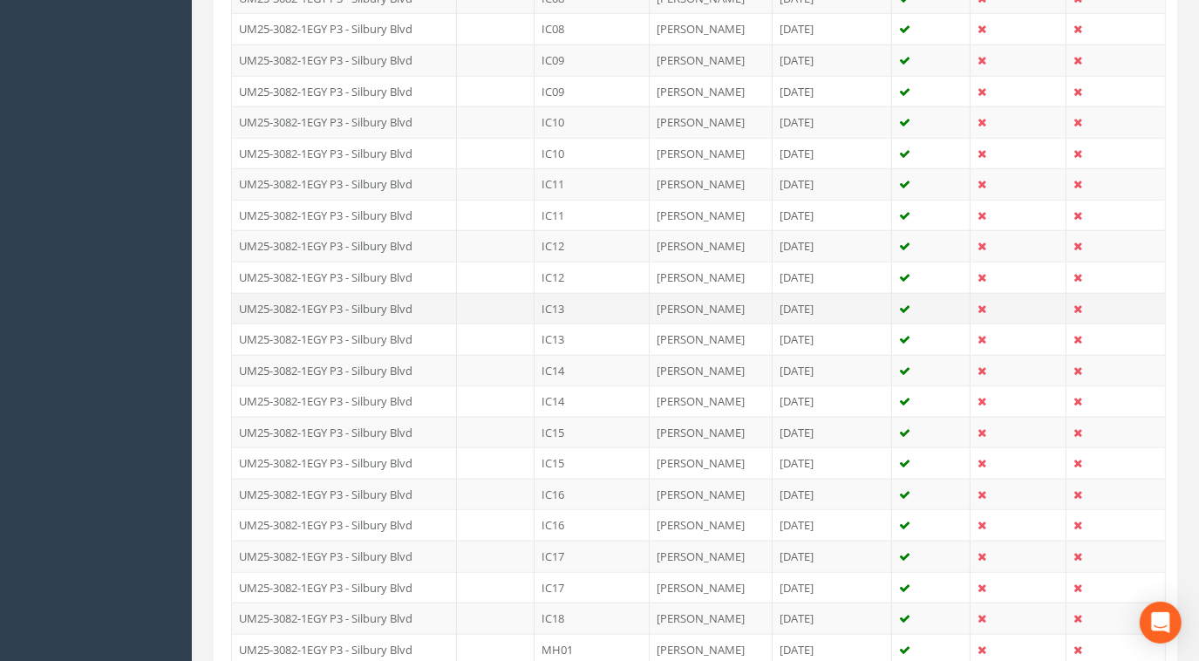
scroll to position [1347, 0]
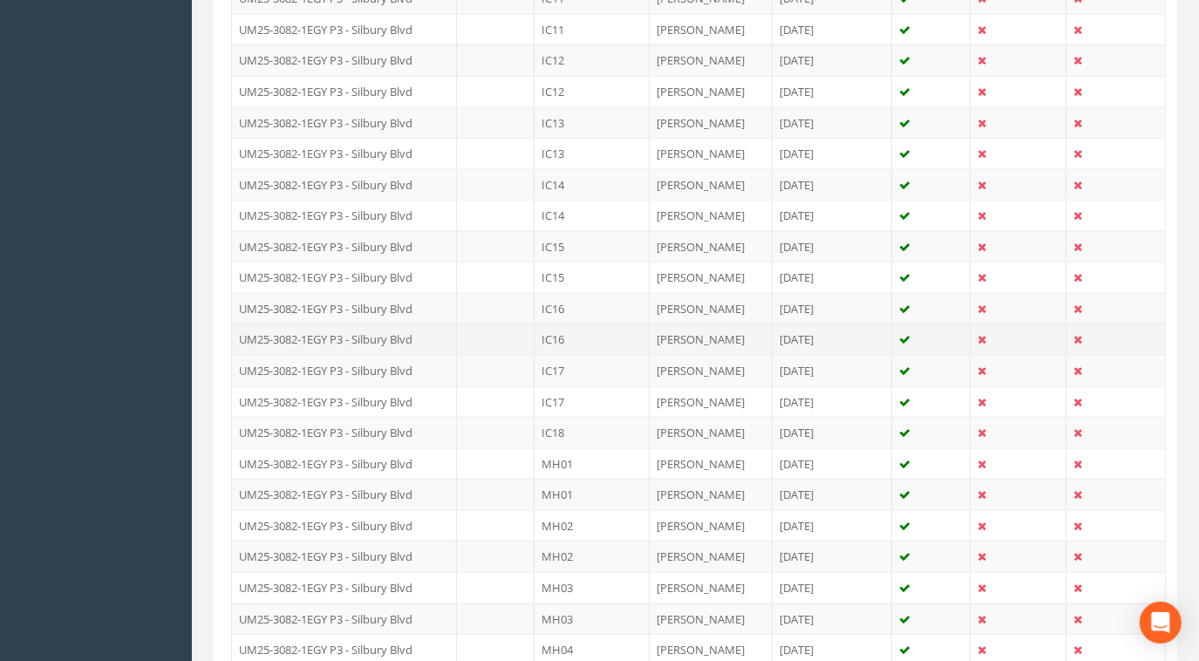
click at [558, 330] on td "IC16" at bounding box center [592, 339] width 115 height 31
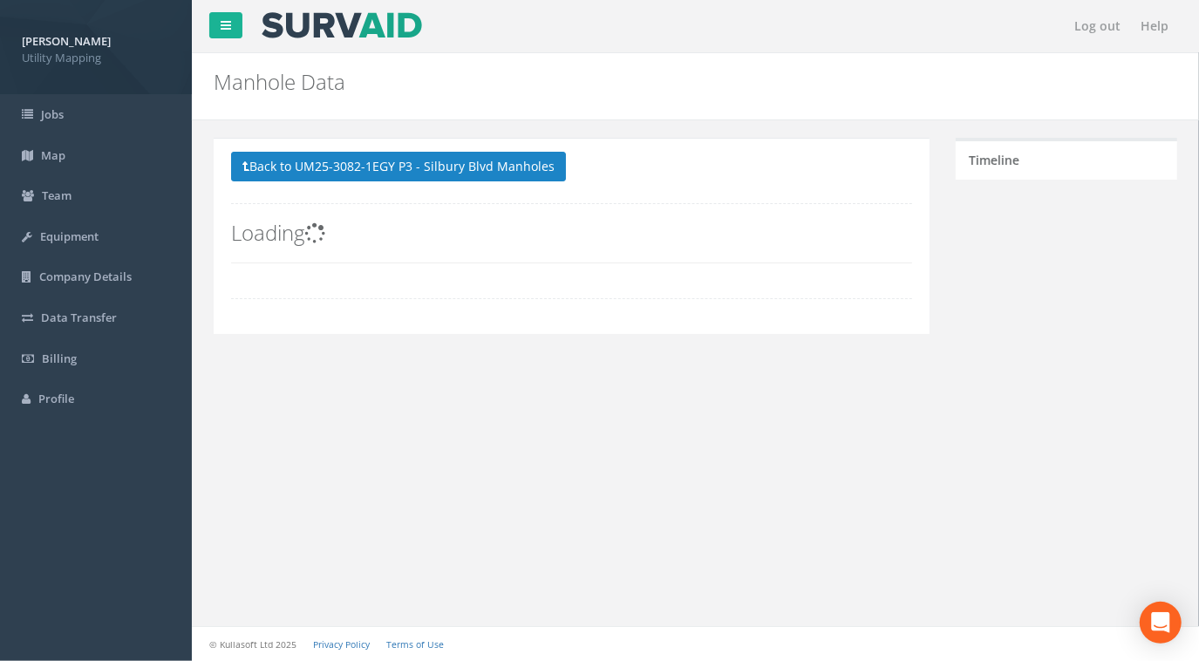
scroll to position [0, 0]
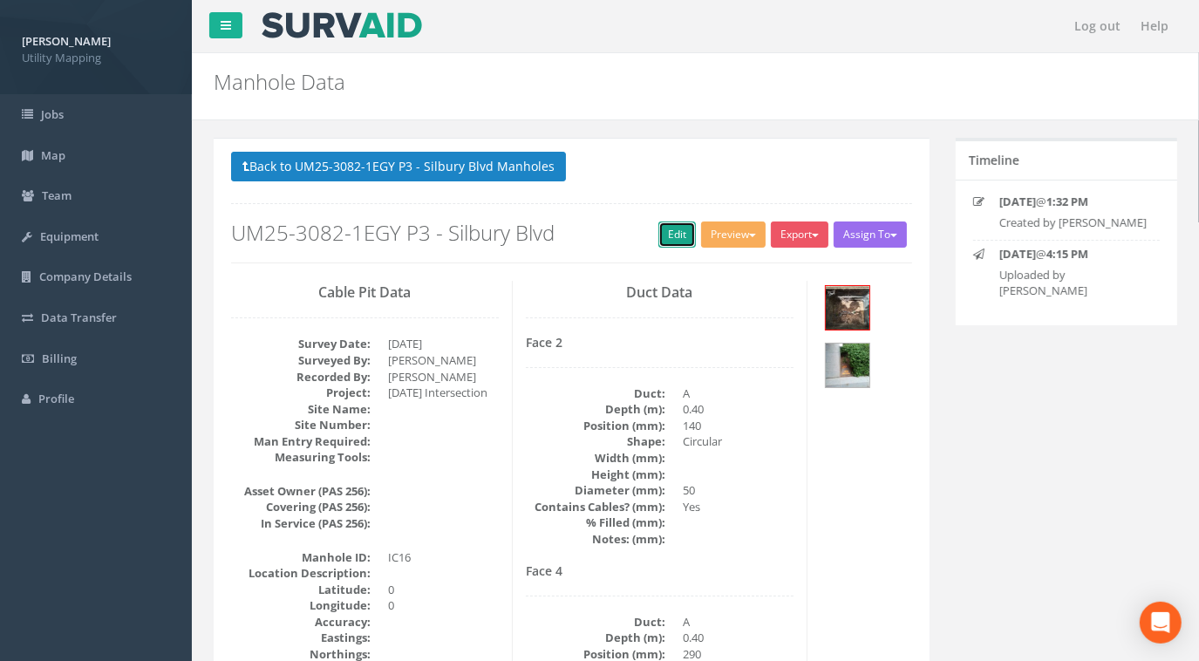
click at [661, 235] on link "Edit" at bounding box center [677, 235] width 38 height 26
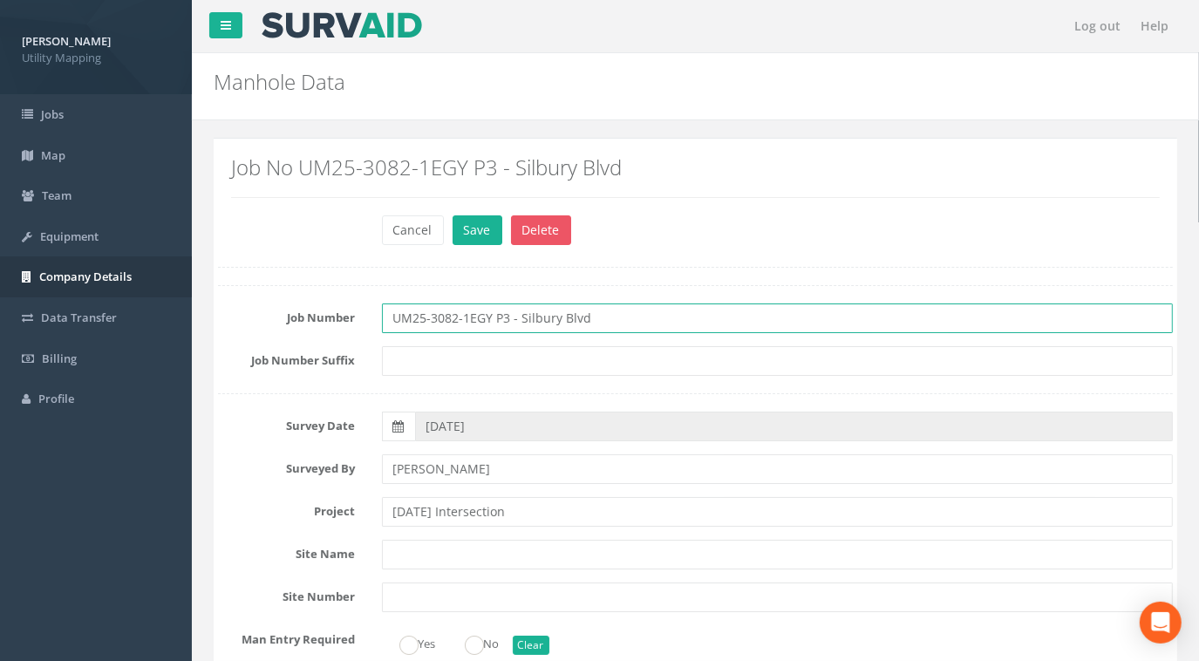
drag, startPoint x: 608, startPoint y: 315, endPoint x: 78, endPoint y: 285, distance: 530.2
paste input "[DATE] Intersection"
type input "UM25-3082-1EGY P3 - [DATE] Intersection"
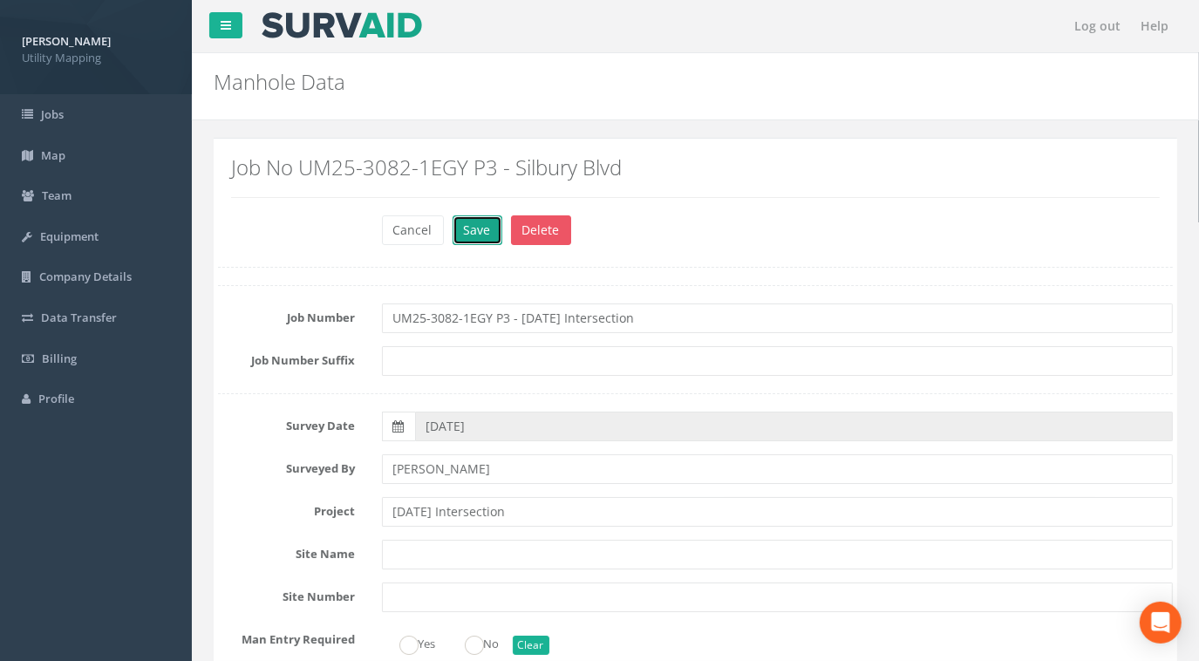
click at [474, 227] on button "Save" at bounding box center [478, 230] width 50 height 30
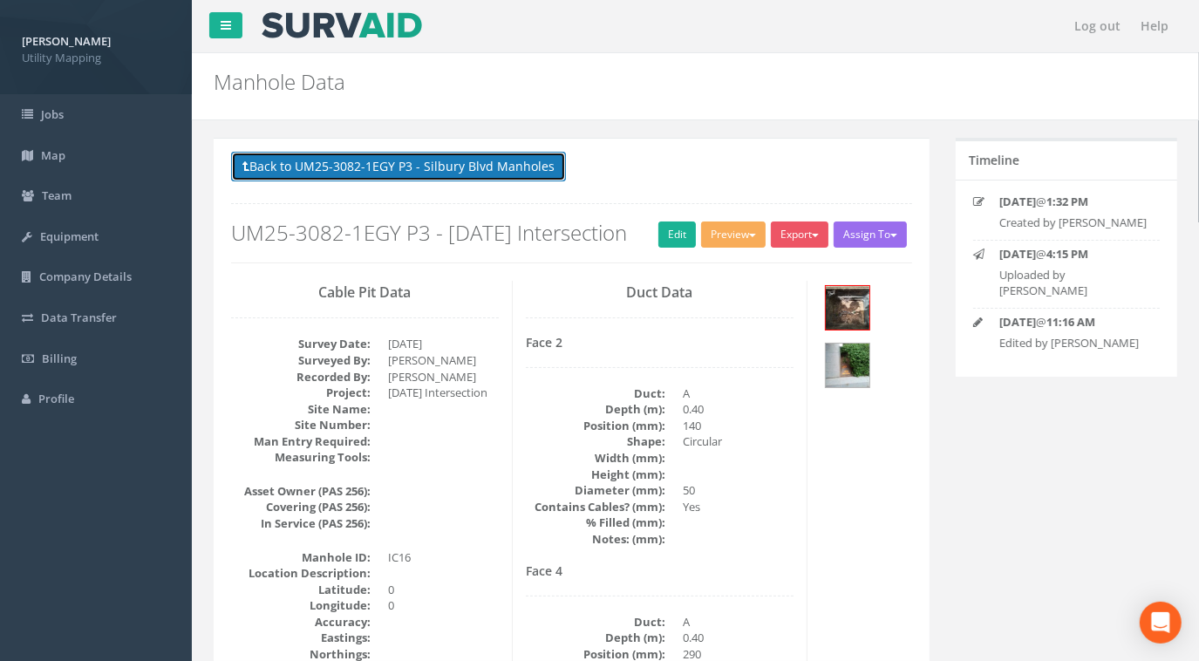
click at [435, 157] on button "Back to UM25-3082-1EGY P3 - Silbury Blvd Manholes" at bounding box center [398, 167] width 335 height 30
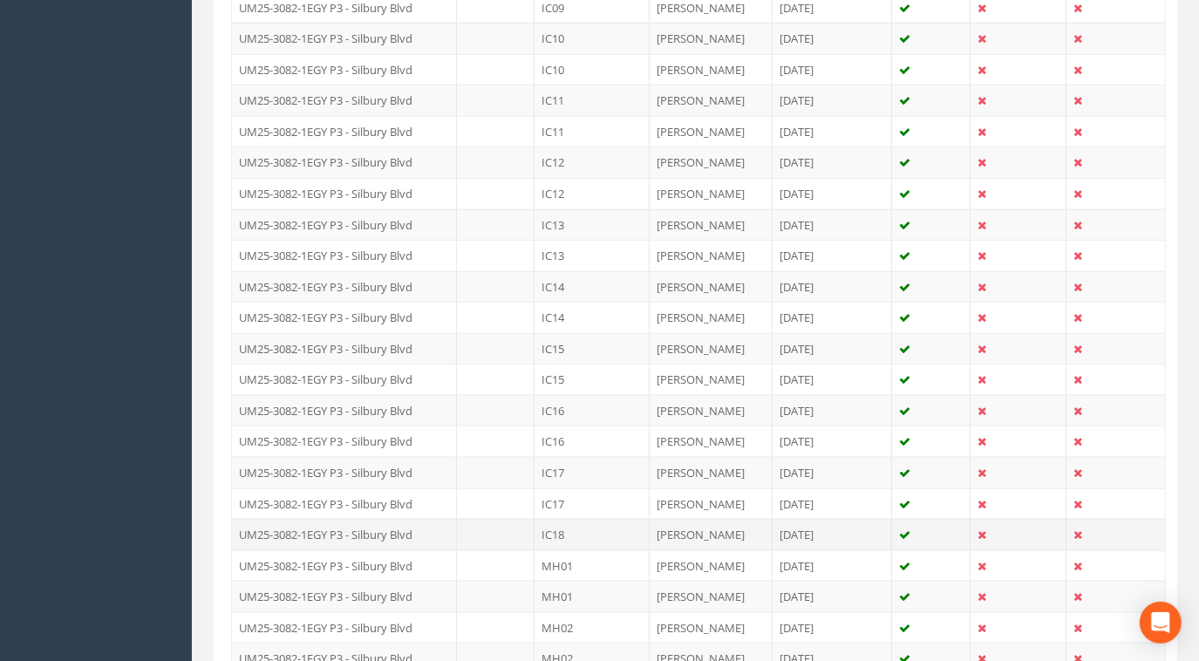
scroll to position [1268, 0]
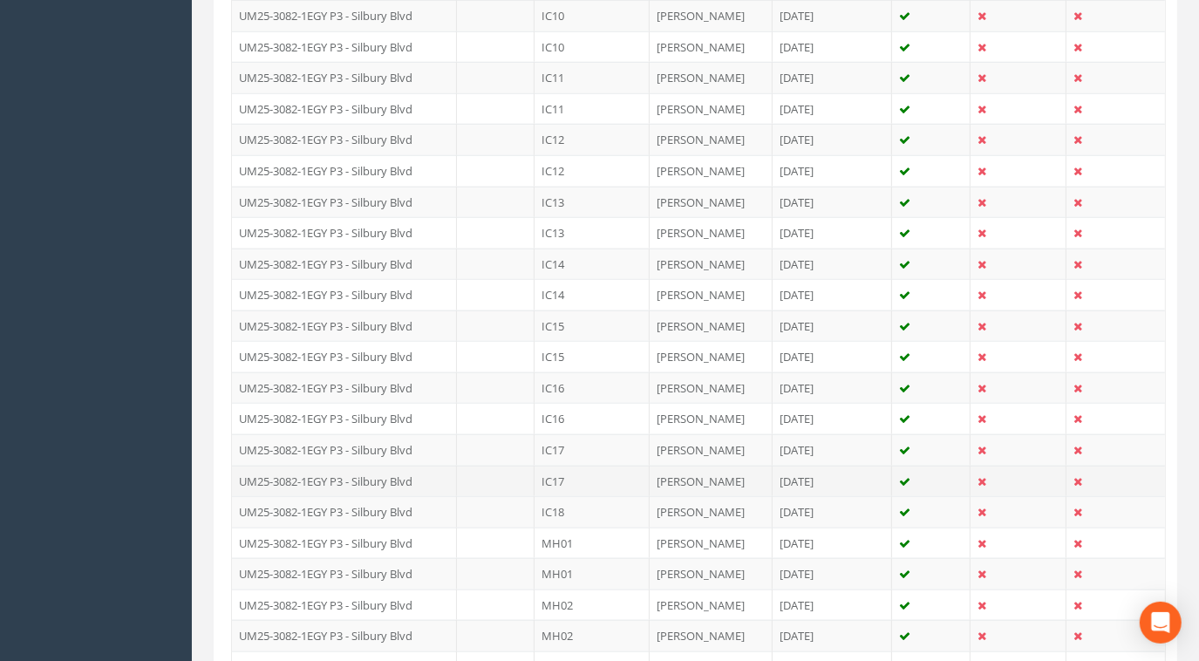
click at [559, 466] on td "IC17" at bounding box center [592, 481] width 115 height 31
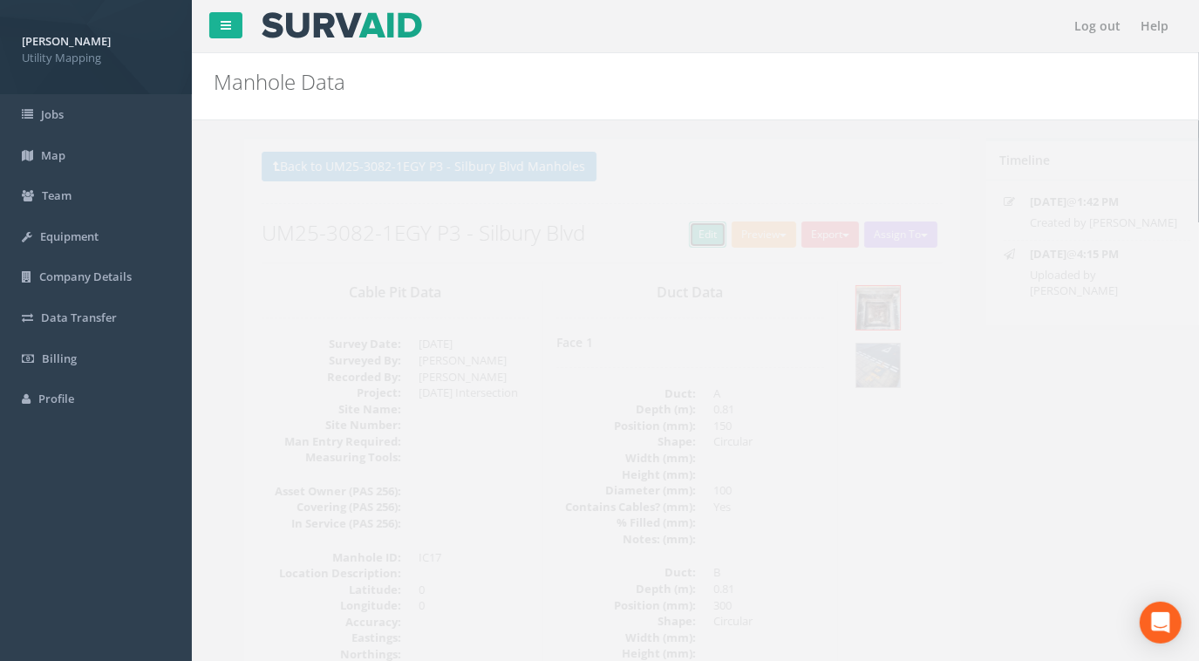
click at [668, 234] on link "Edit" at bounding box center [677, 235] width 38 height 26
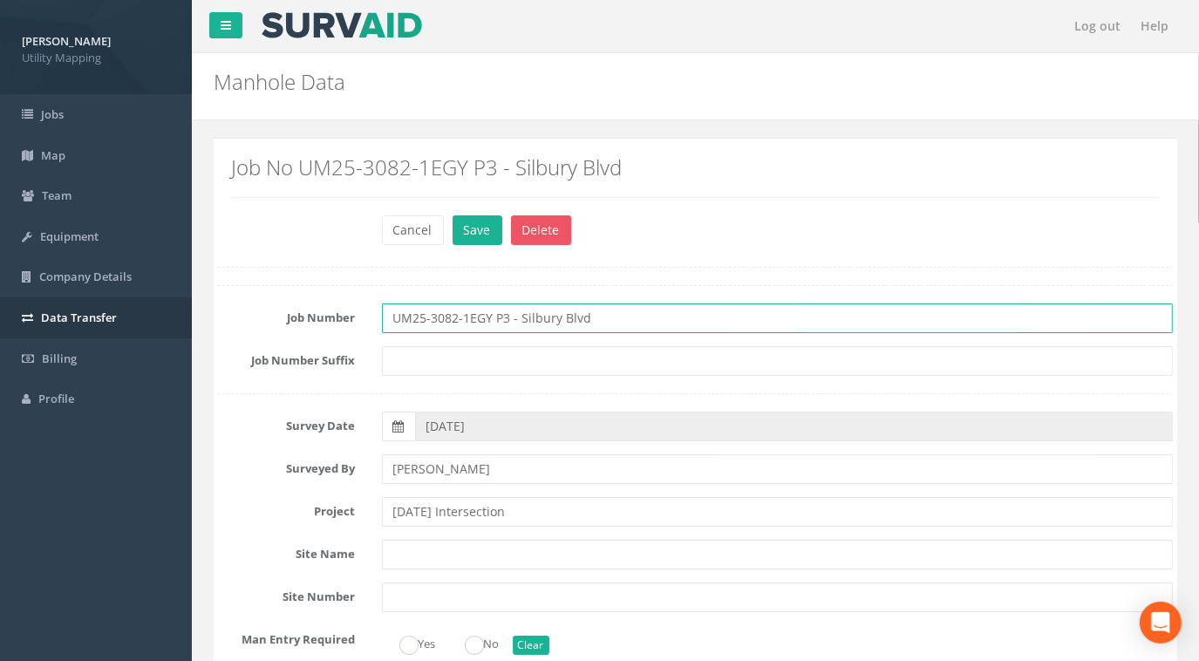
drag, startPoint x: 638, startPoint y: 317, endPoint x: 158, endPoint y: 317, distance: 480.5
paste input "[DATE] Intersection"
type input "UM25-3082-1EGY P3 - [DATE] Intersection"
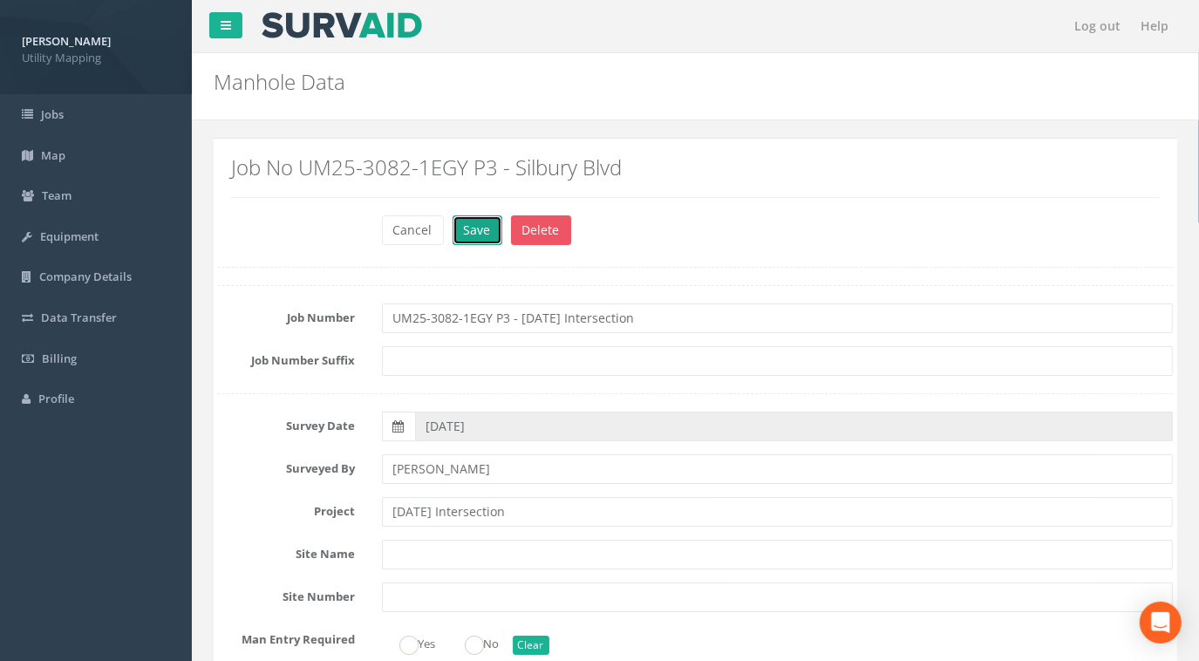
click at [481, 227] on button "Save" at bounding box center [478, 230] width 50 height 30
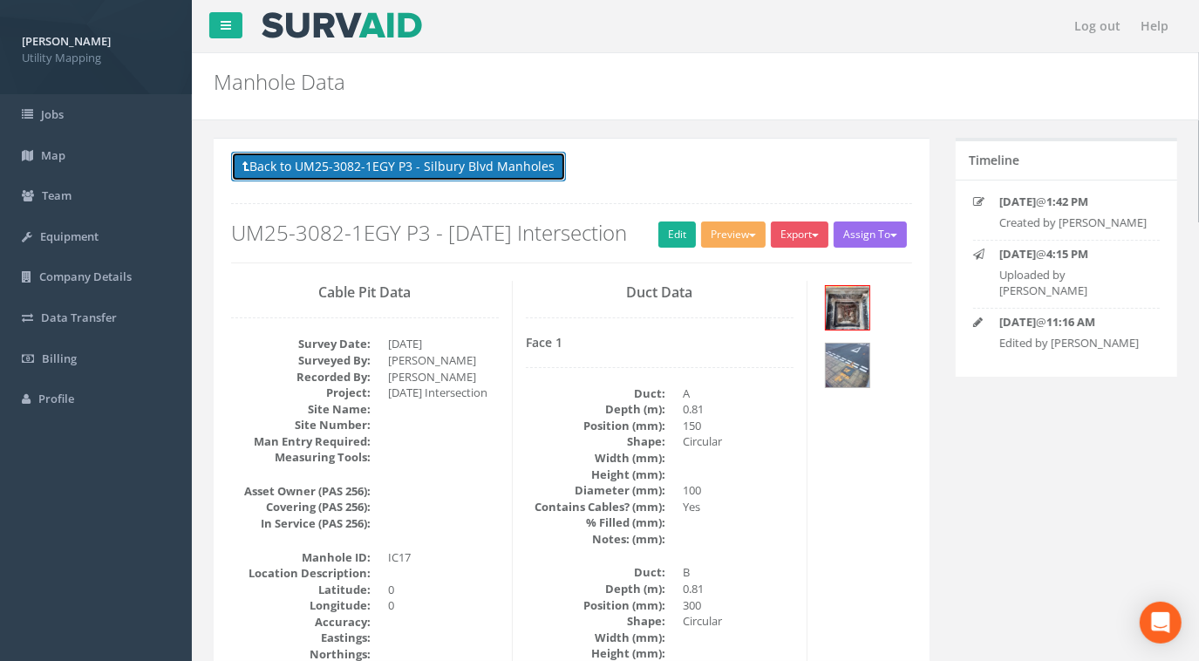
click at [469, 165] on button "Back to UM25-3082-1EGY P3 - Silbury Blvd Manholes" at bounding box center [398, 167] width 335 height 30
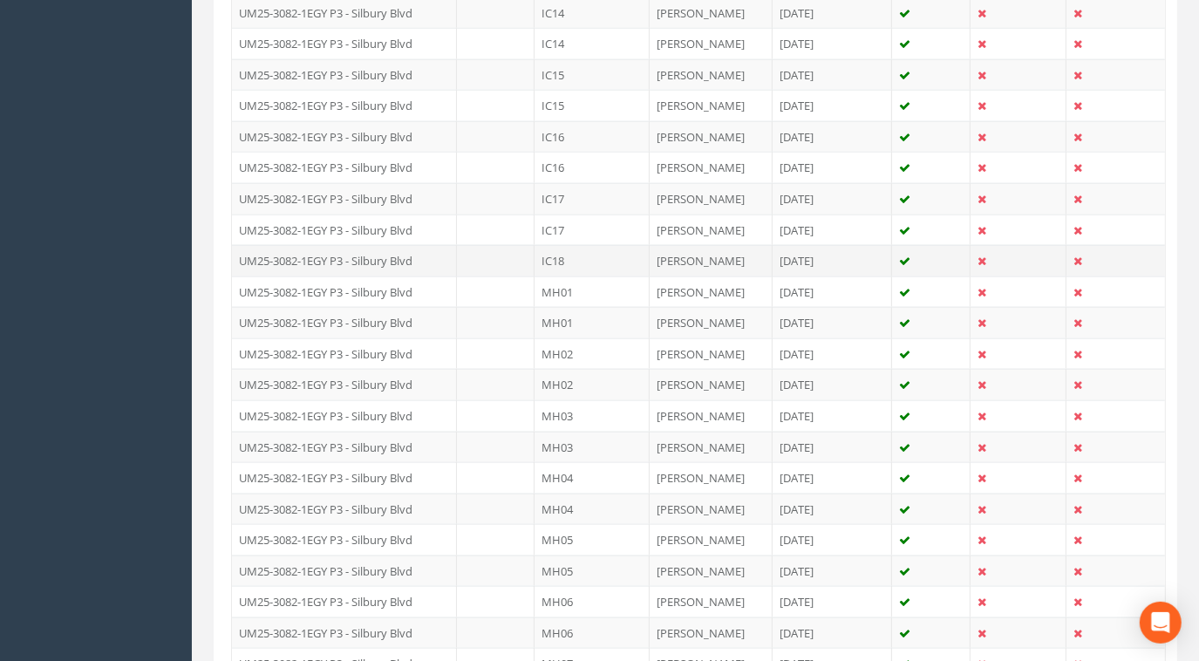
scroll to position [1506, 0]
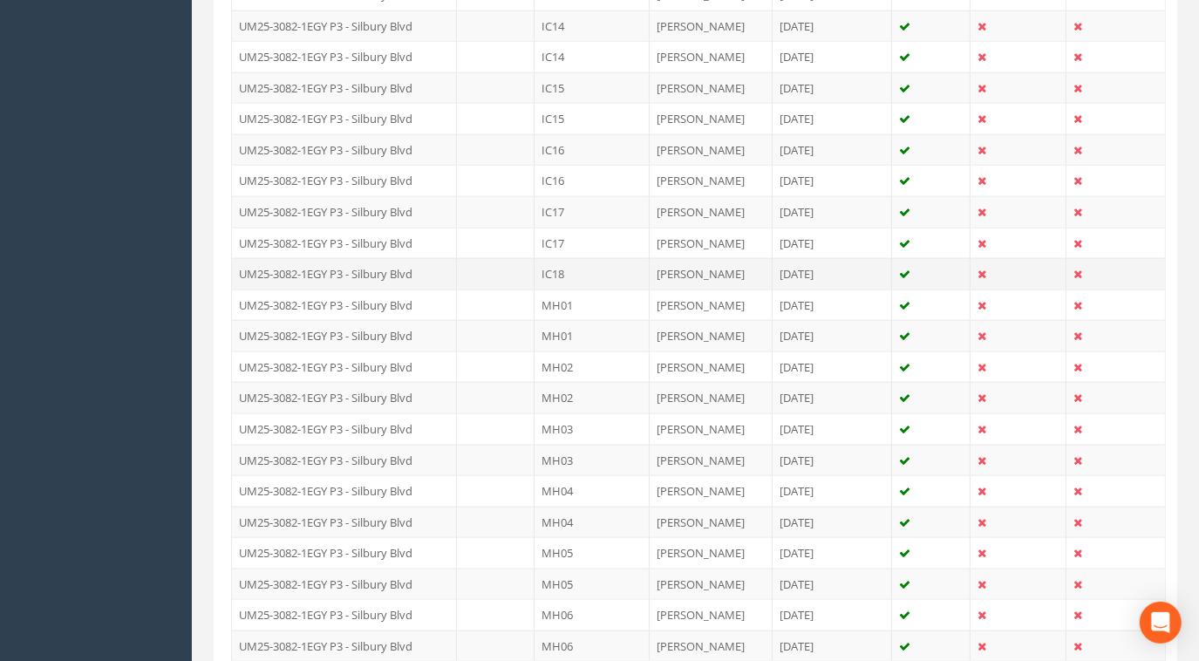
click at [551, 258] on td "IC18" at bounding box center [592, 273] width 115 height 31
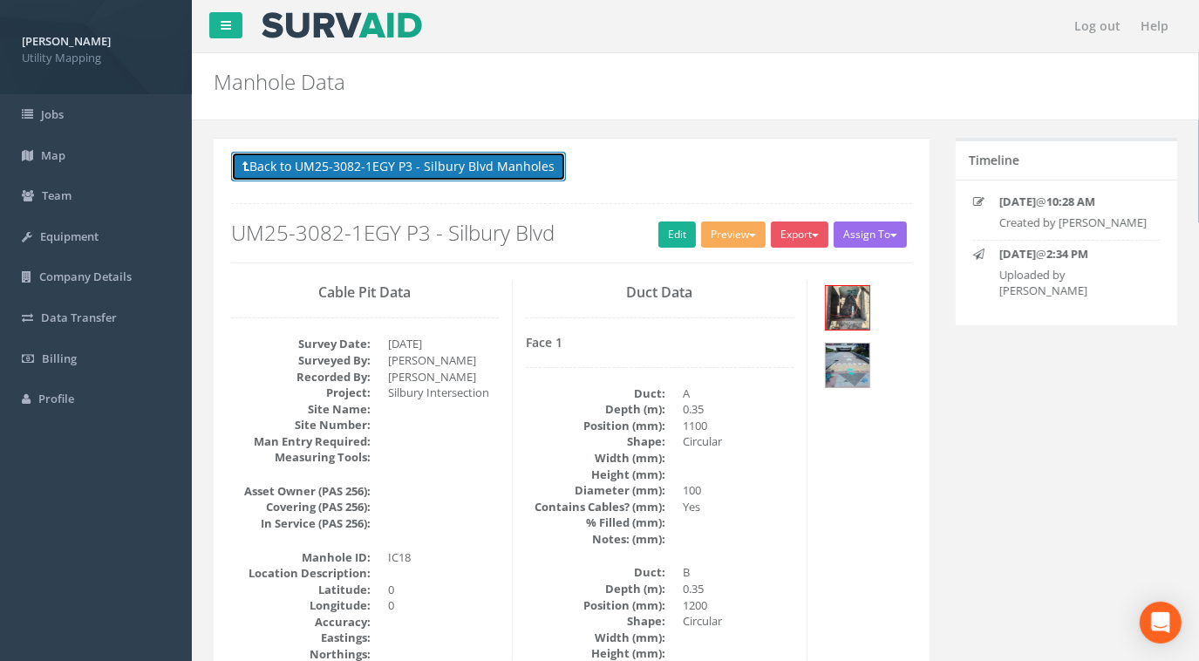
click at [525, 173] on button "Back to UM25-3082-1EGY P3 - Silbury Blvd Manholes" at bounding box center [398, 167] width 335 height 30
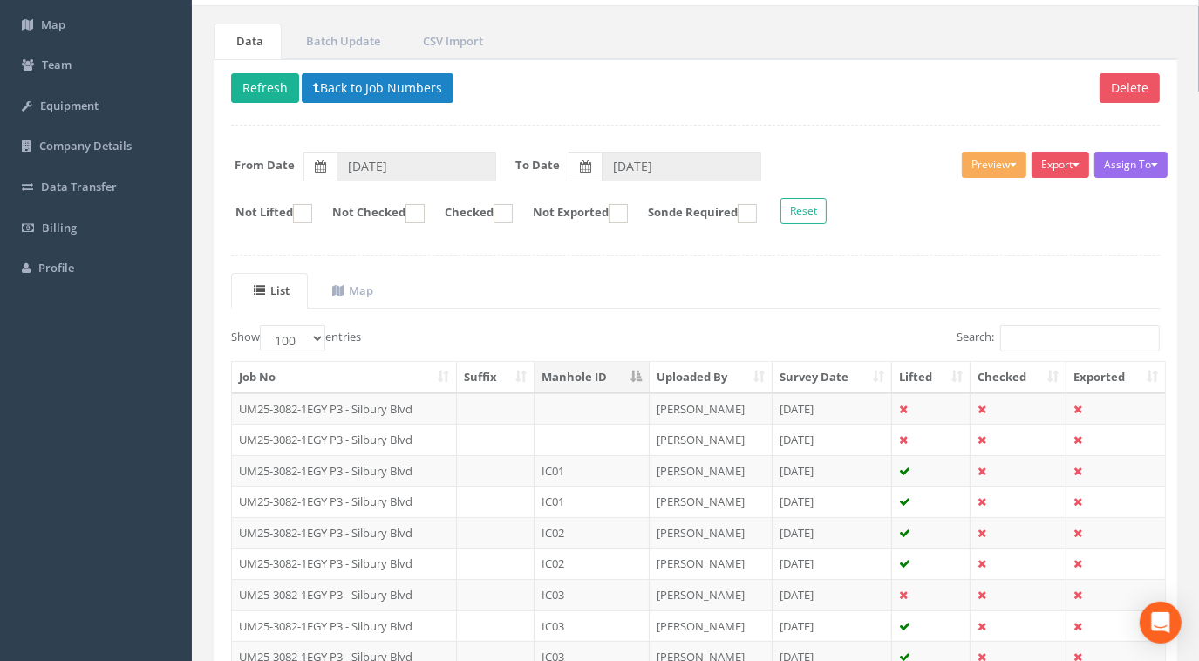
scroll to position [78, 0]
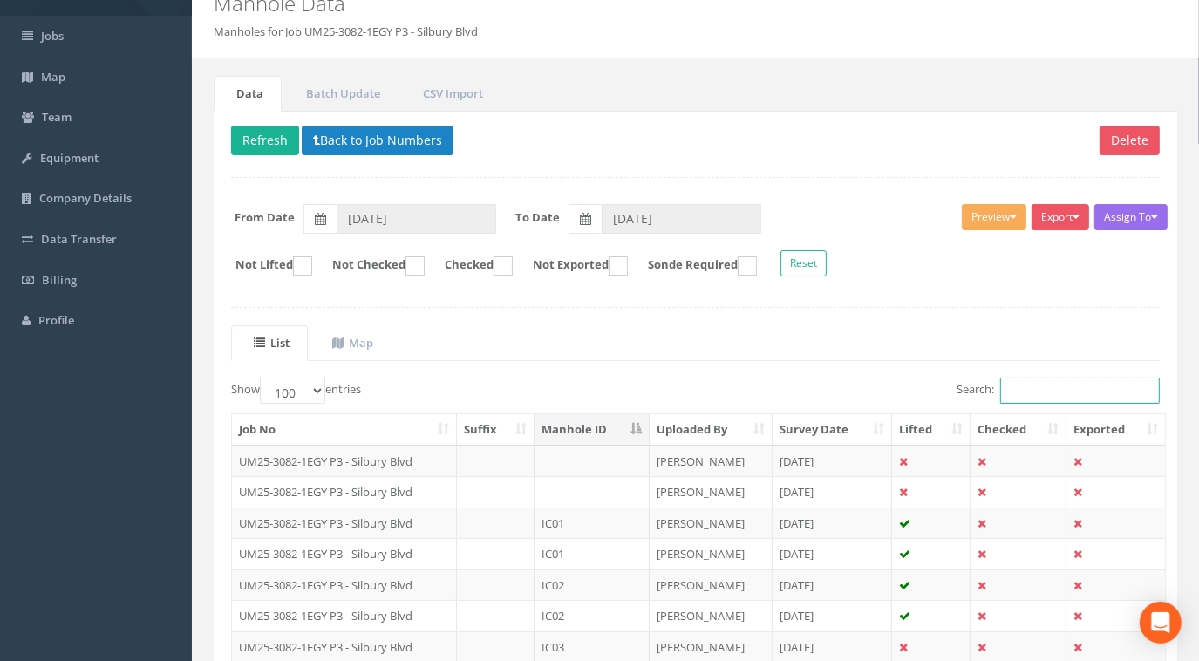
click at [1017, 383] on input "Search:" at bounding box center [1080, 391] width 160 height 26
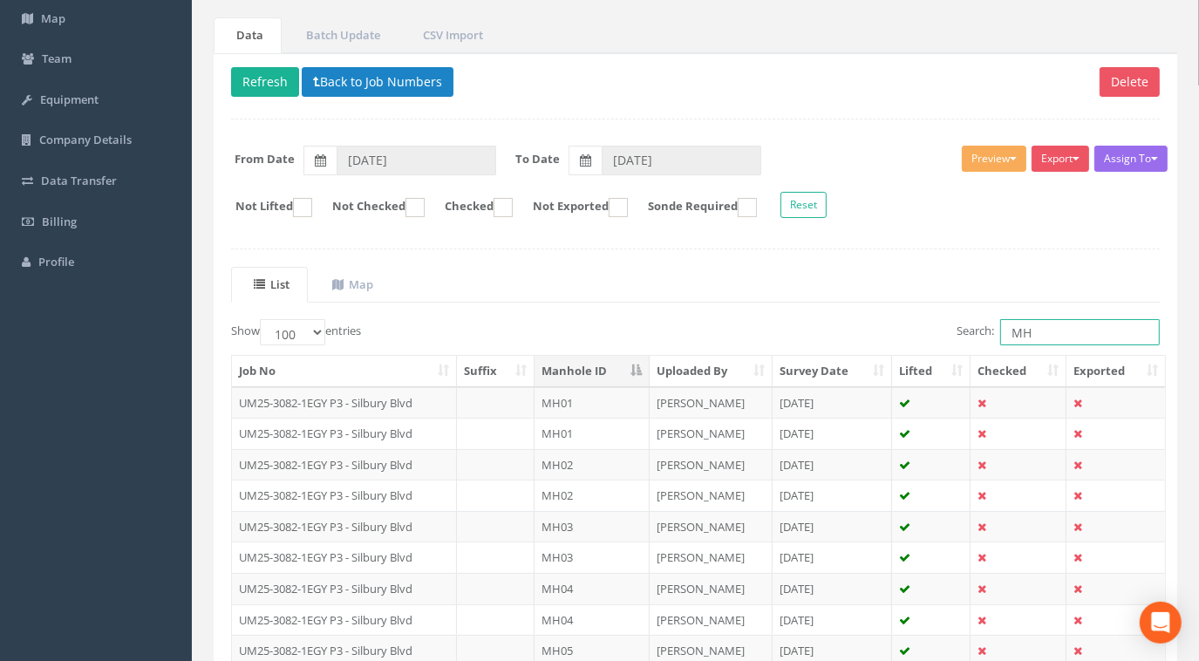
scroll to position [158, 0]
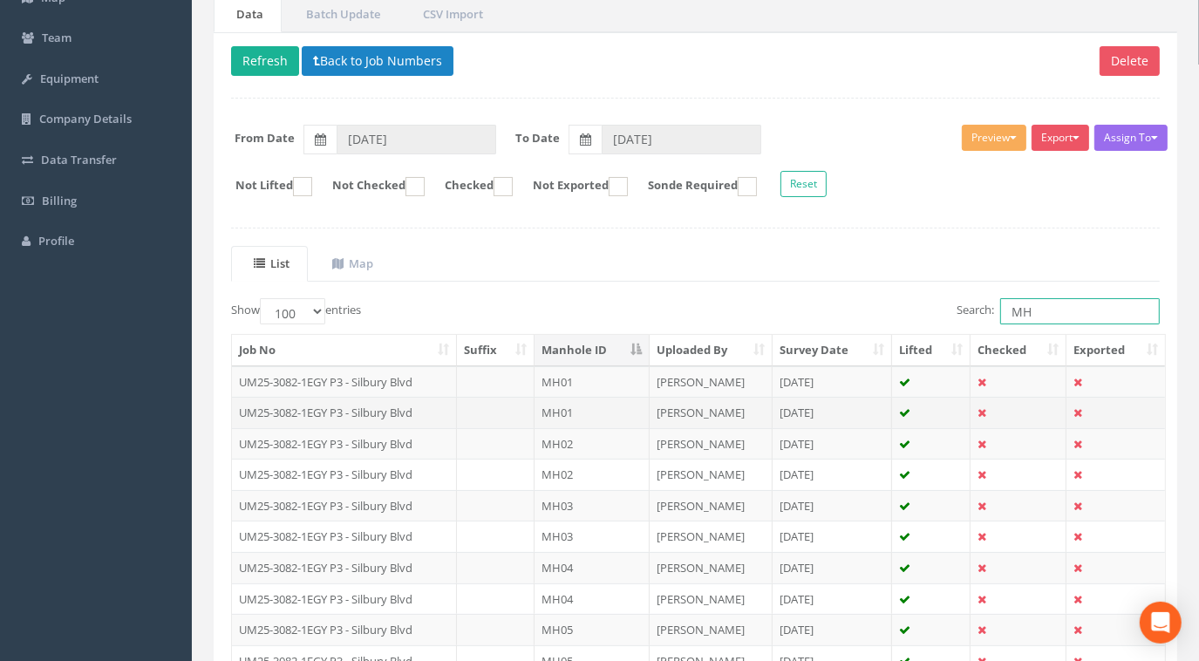
type input "MH"
click at [389, 410] on td "UM25-3082-1EGY P3 - Silbury Blvd" at bounding box center [344, 412] width 225 height 31
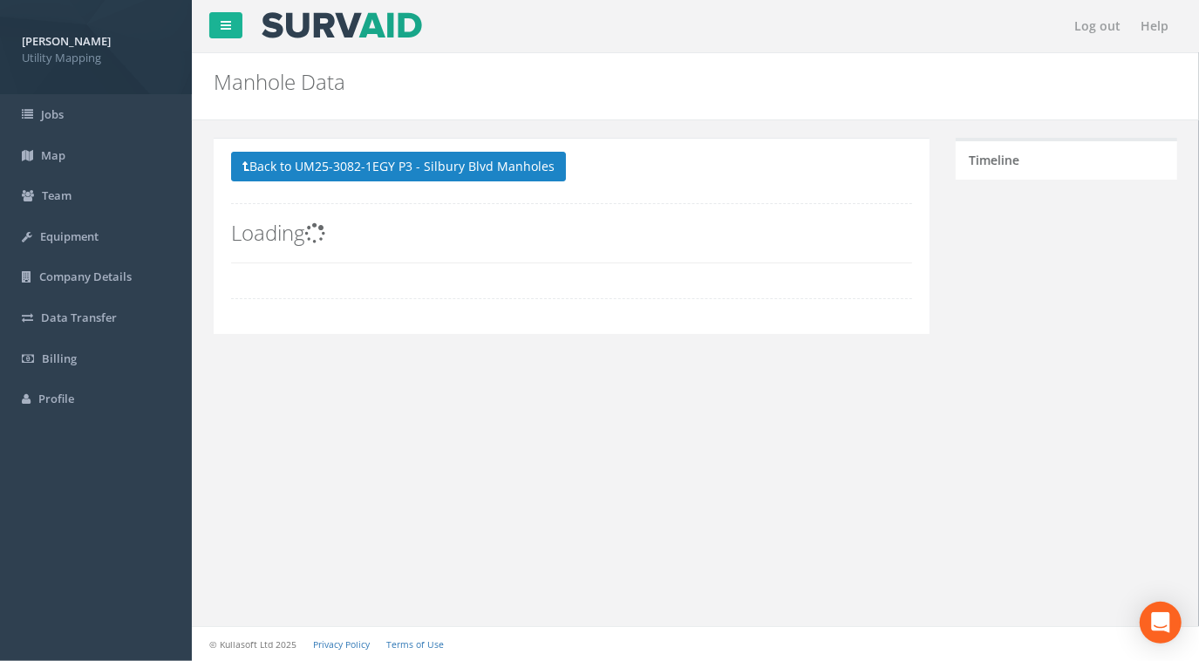
scroll to position [0, 0]
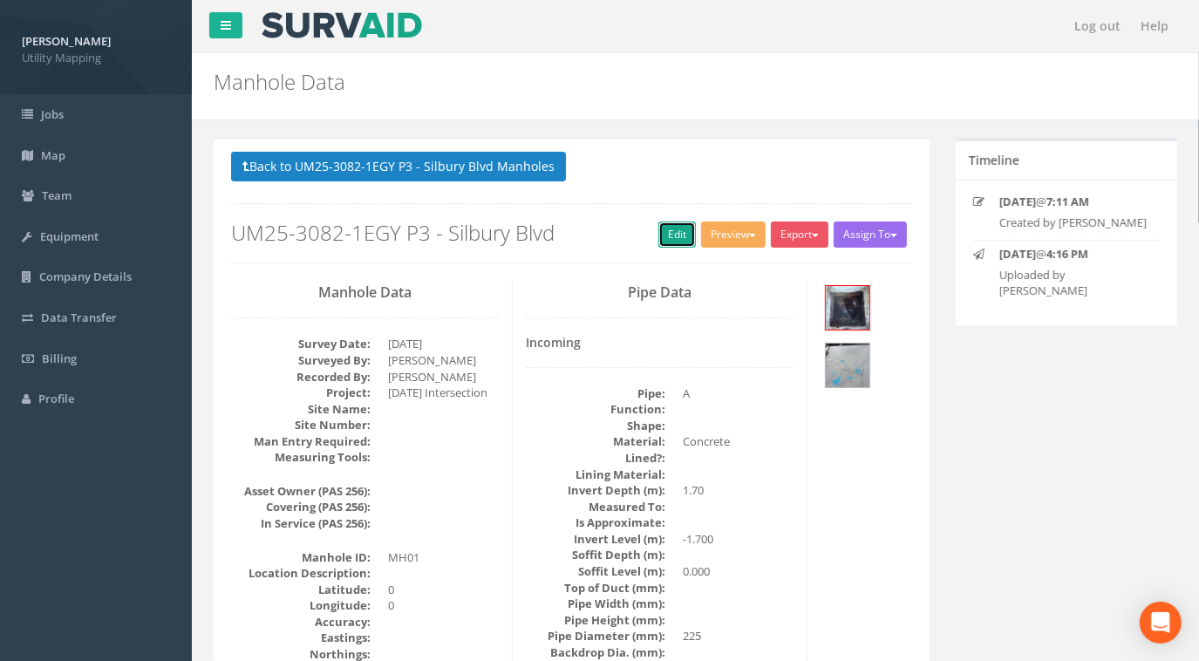
click at [673, 231] on link "Edit" at bounding box center [677, 235] width 38 height 26
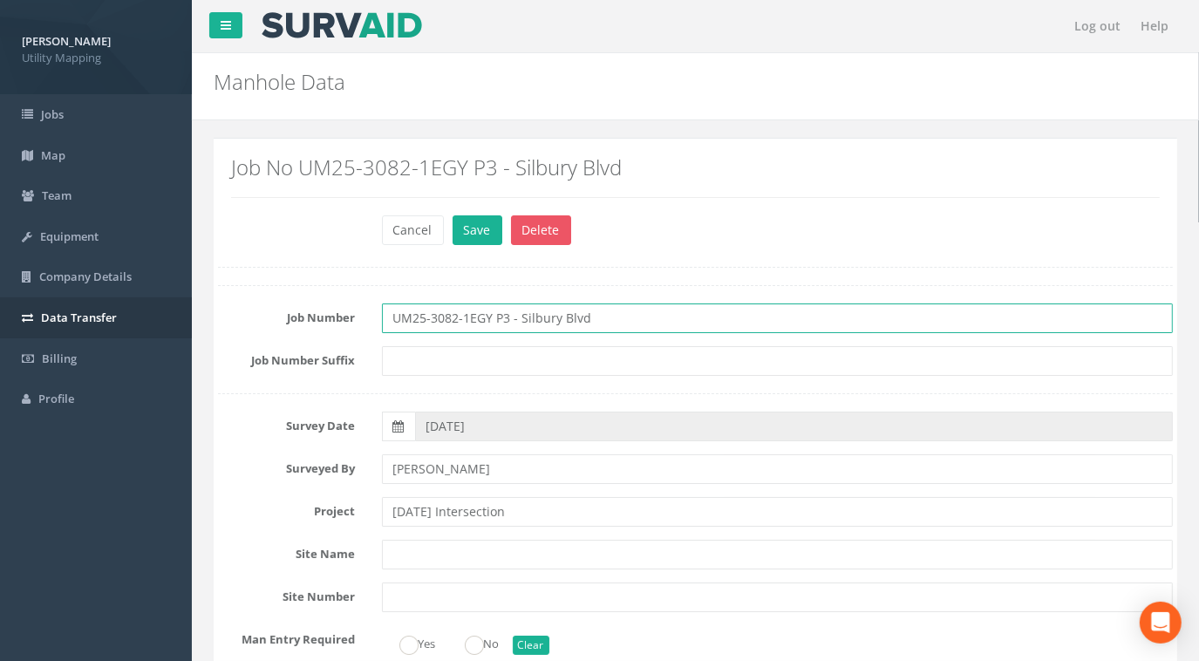
drag, startPoint x: 605, startPoint y: 315, endPoint x: 161, endPoint y: 312, distance: 443.9
paste input "[DATE] Intersection"
type input "UM25-3082-1EGY P3 - [DATE] Intersection"
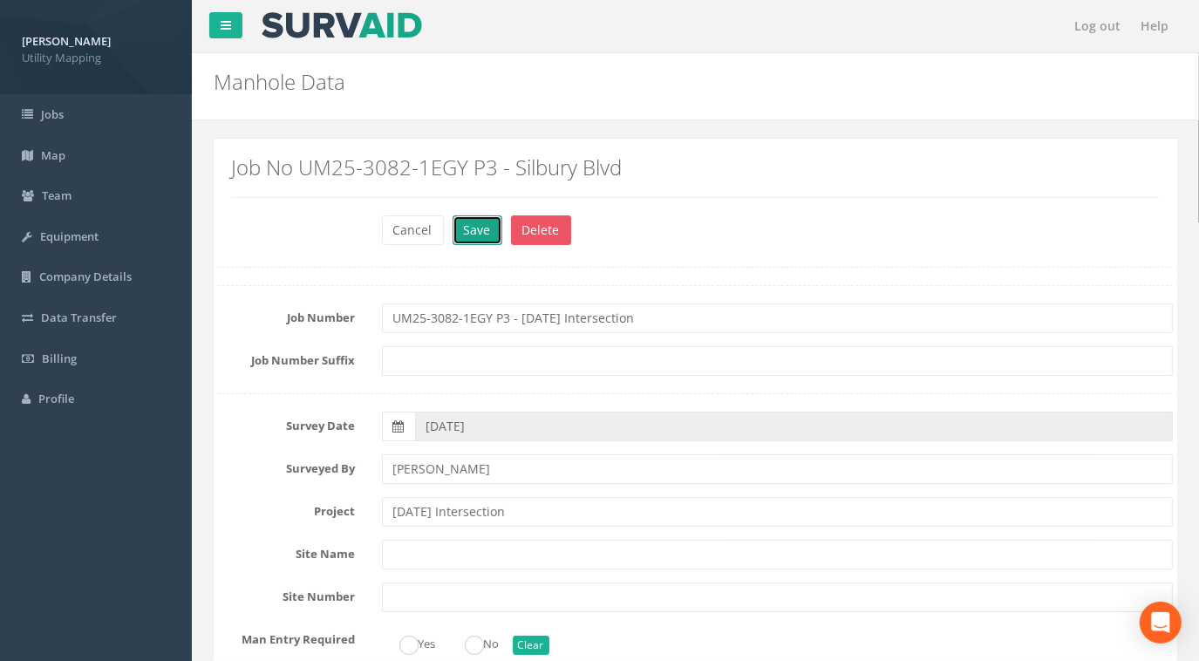
click at [490, 235] on button "Save" at bounding box center [478, 230] width 50 height 30
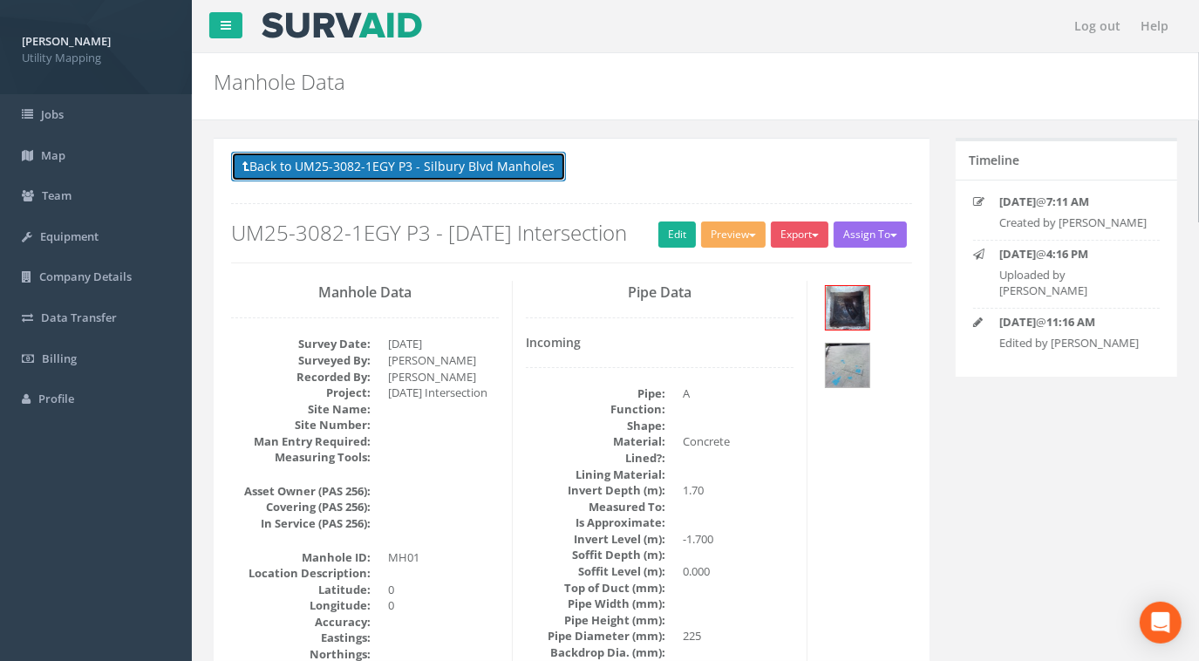
click at [450, 174] on button "Back to UM25-3082-1EGY P3 - Silbury Blvd Manholes" at bounding box center [398, 167] width 335 height 30
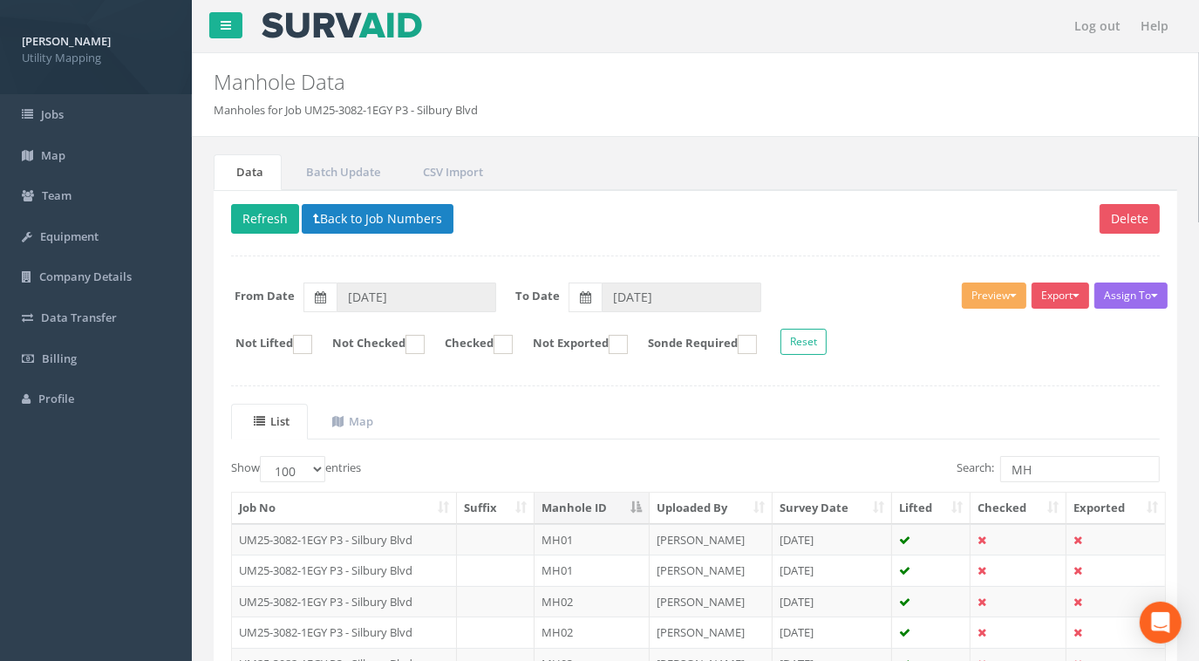
scroll to position [78, 0]
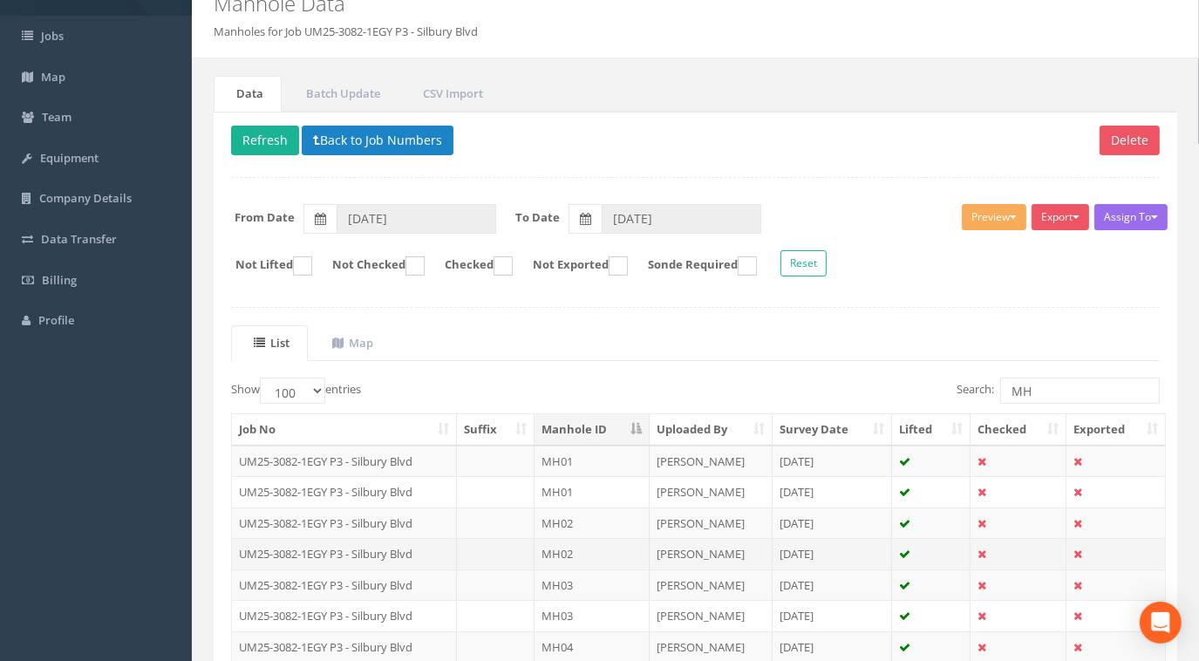
click at [382, 547] on td "UM25-3082-1EGY P3 - Silbury Blvd" at bounding box center [344, 553] width 225 height 31
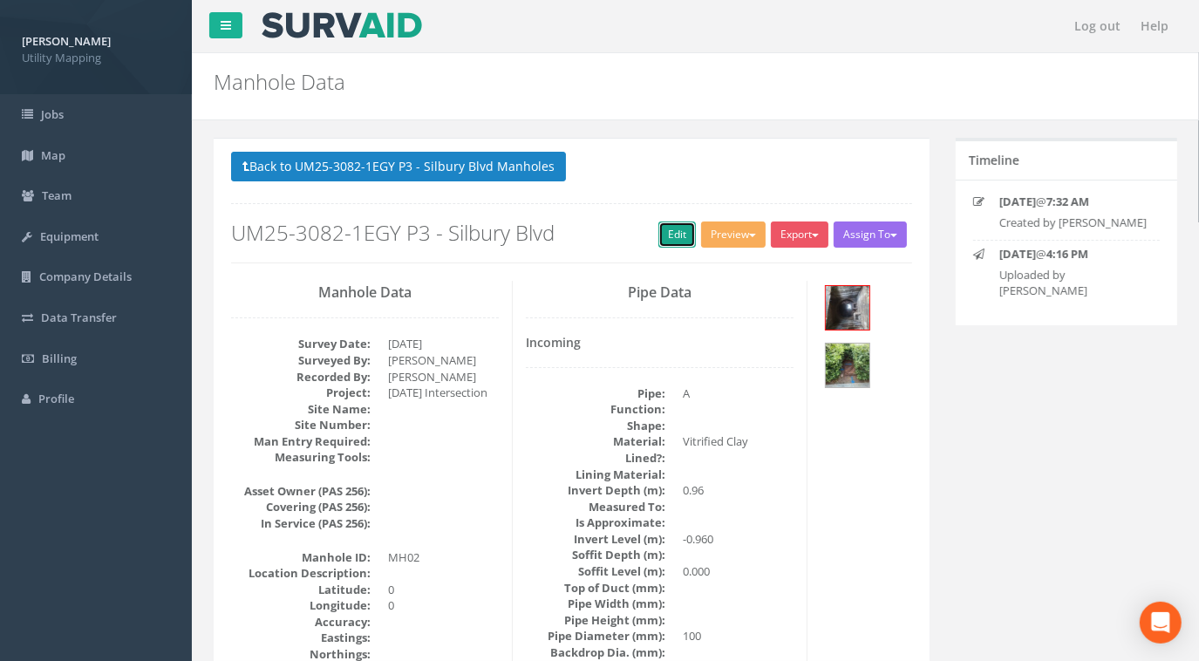
click at [675, 237] on link "Edit" at bounding box center [677, 235] width 38 height 26
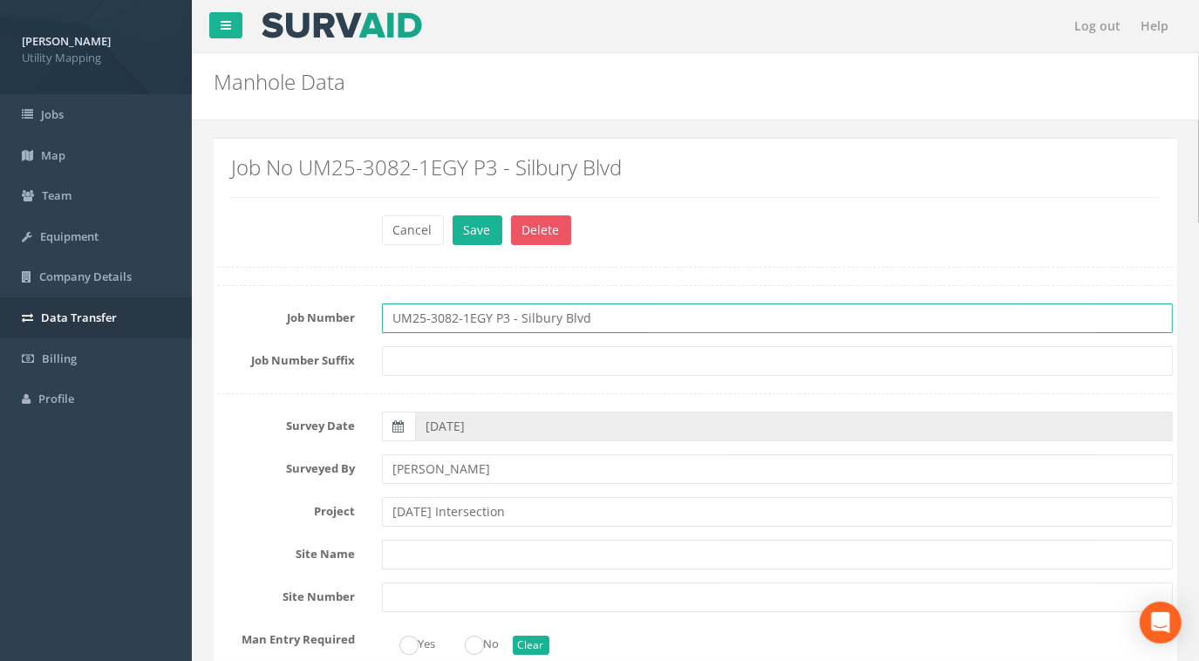
drag, startPoint x: 598, startPoint y: 317, endPoint x: 151, endPoint y: 331, distance: 447.6
paste input "[DATE] Intersection"
type input "UM25-3082-1EGY P3 - [DATE] Intersection"
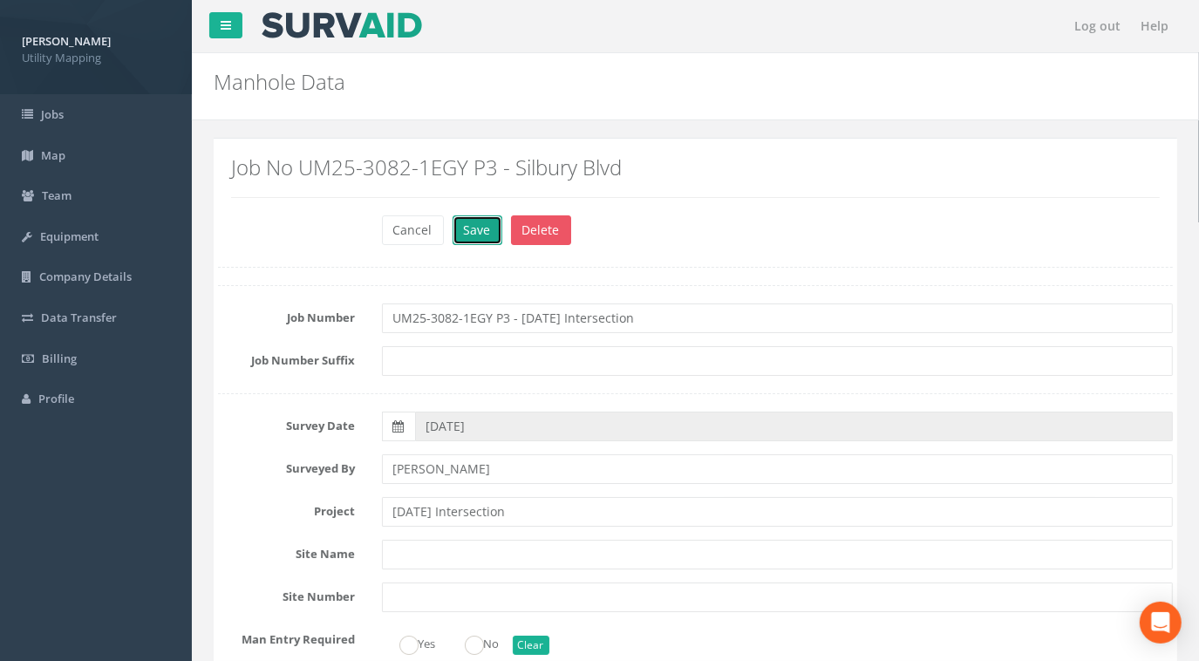
click at [470, 228] on button "Save" at bounding box center [478, 230] width 50 height 30
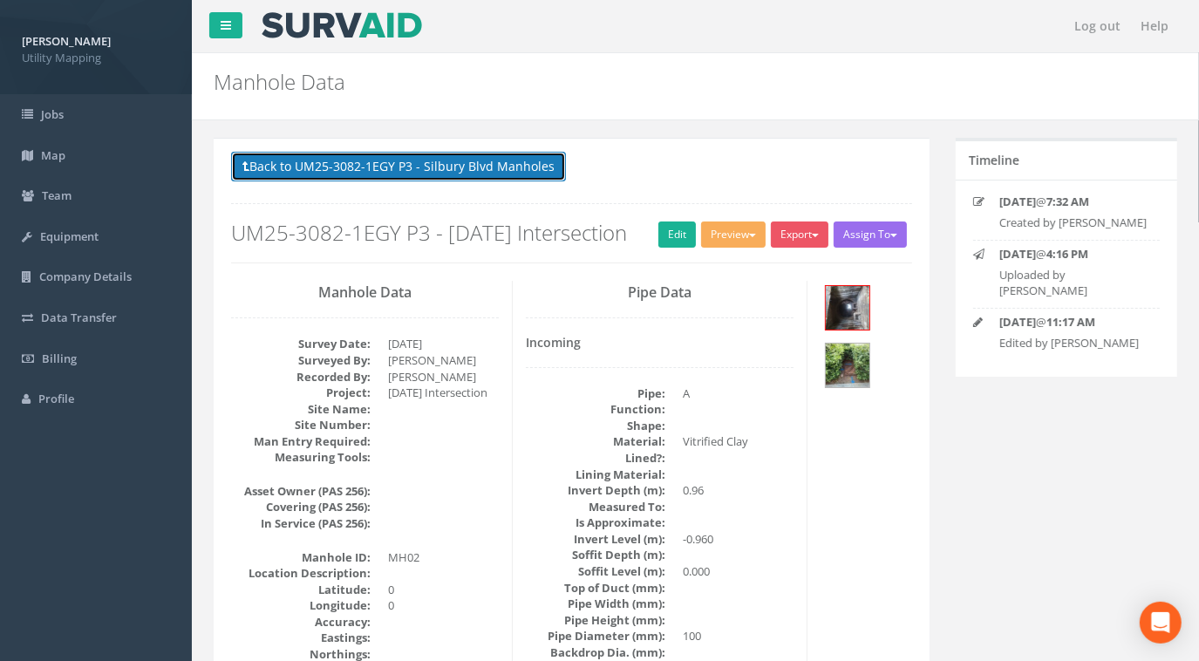
click at [474, 167] on button "Back to UM25-3082-1EGY P3 - Silbury Blvd Manholes" at bounding box center [398, 167] width 335 height 30
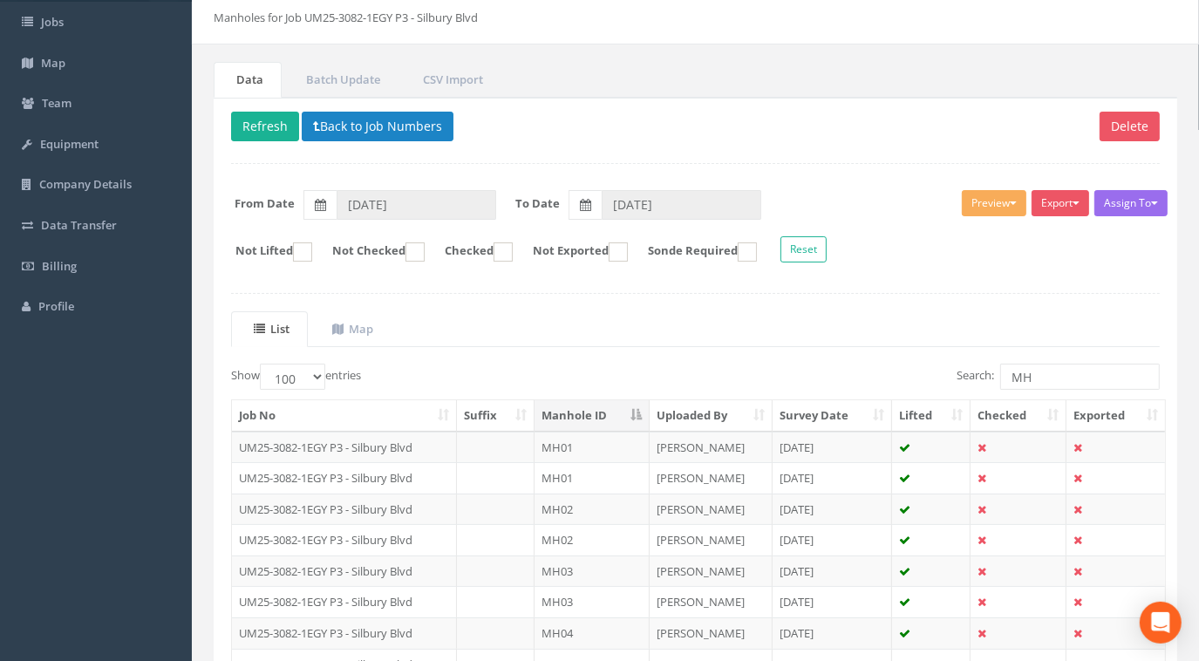
scroll to position [158, 0]
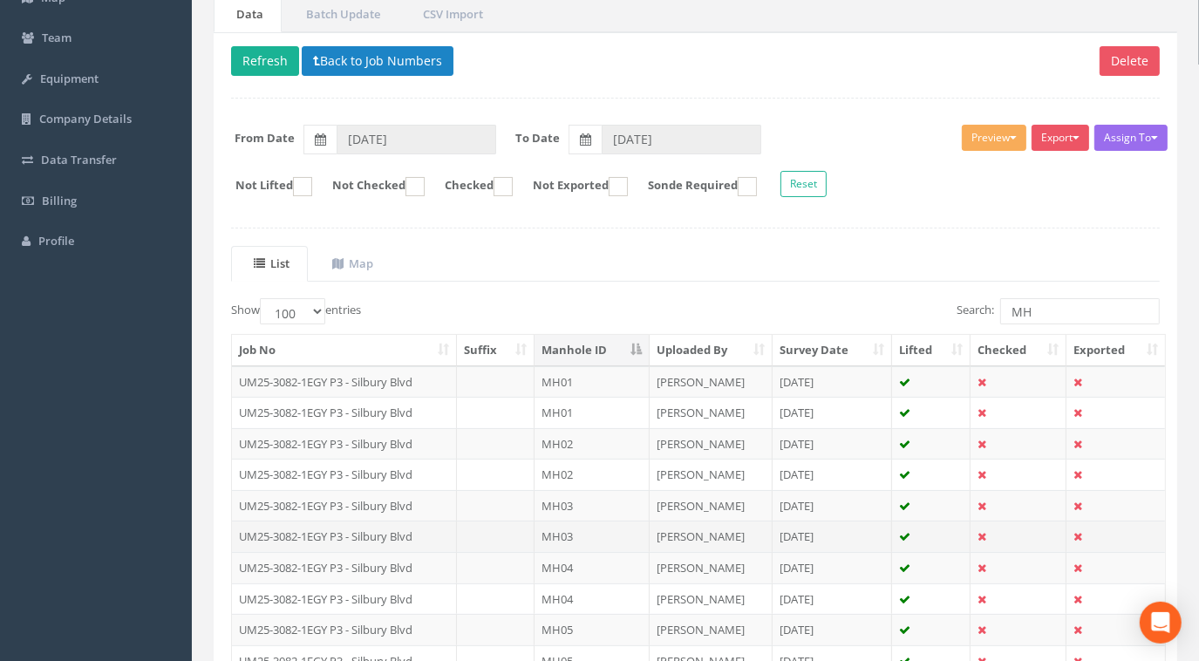
click at [429, 531] on td "UM25-3082-1EGY P3 - Silbury Blvd" at bounding box center [344, 536] width 225 height 31
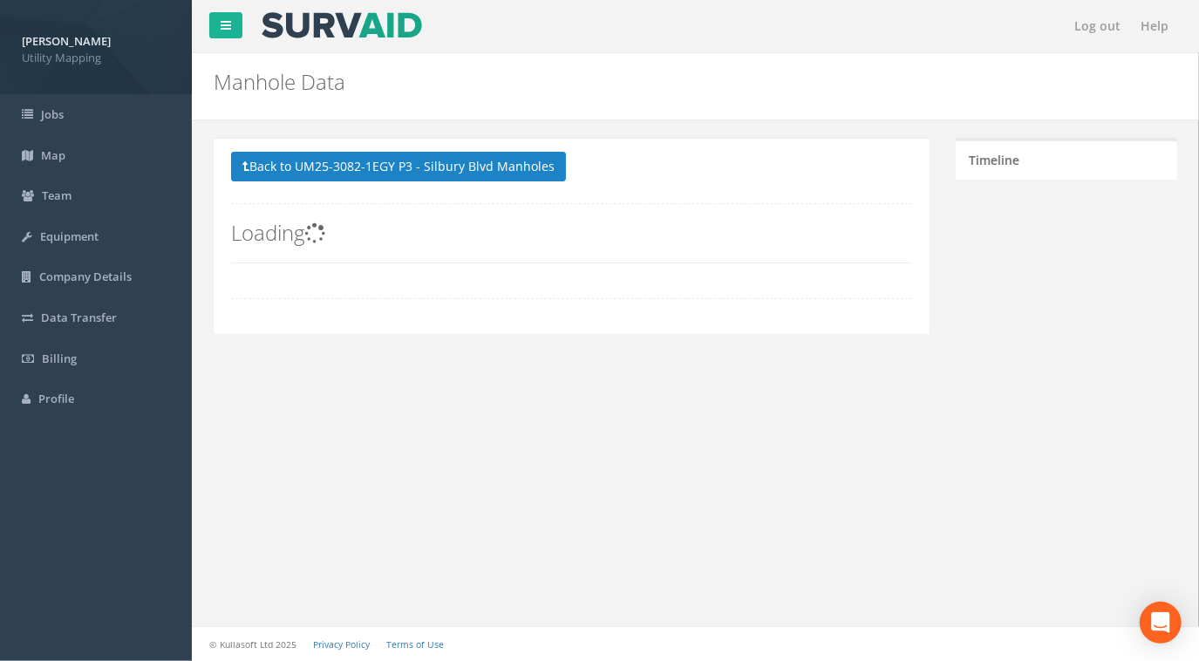
scroll to position [0, 0]
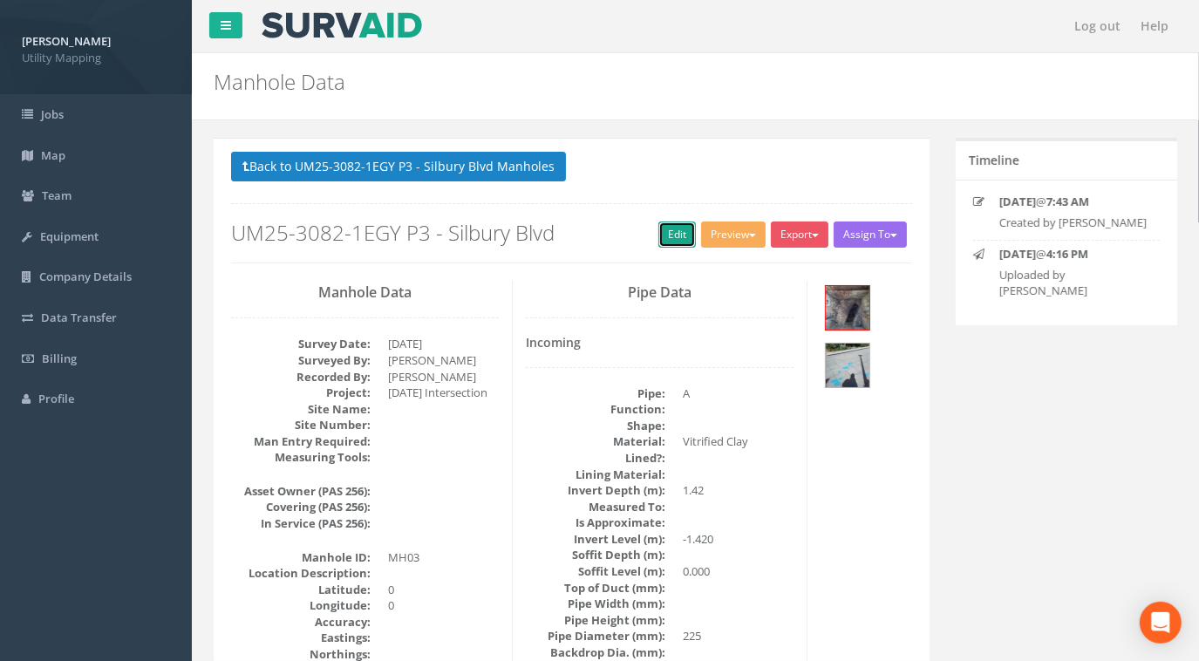
click at [663, 230] on link "Edit" at bounding box center [677, 235] width 38 height 26
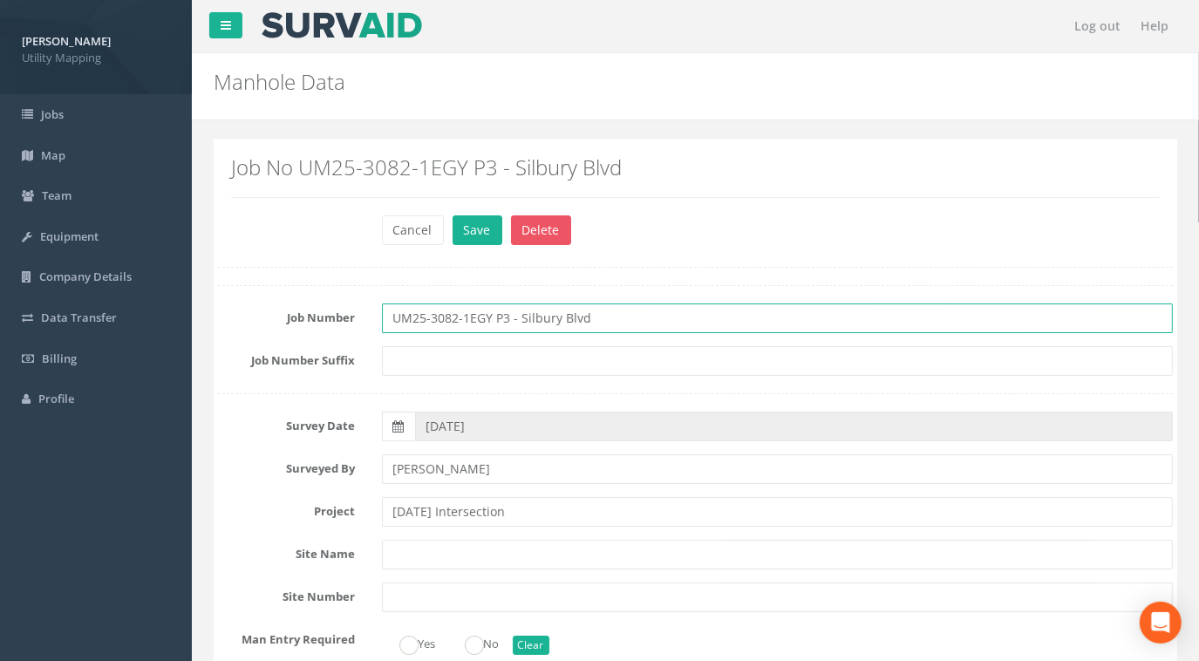
drag, startPoint x: 611, startPoint y: 322, endPoint x: 249, endPoint y: 320, distance: 361.9
click at [252, 320] on div "Job Number UM25-3082-1EGY P3 - Silbury Blvd" at bounding box center [695, 318] width 981 height 30
paste input "[DATE] Intersection"
type input "UM25-3082-1EGY P3 - [DATE] Intersection"
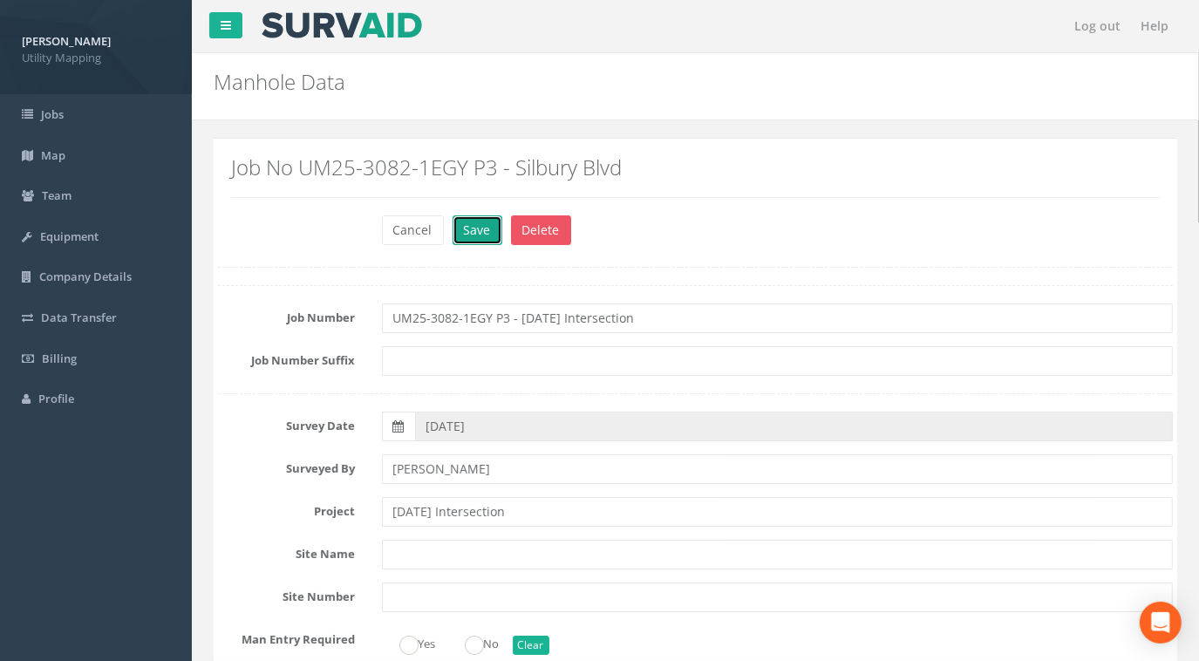
click at [476, 227] on button "Save" at bounding box center [478, 230] width 50 height 30
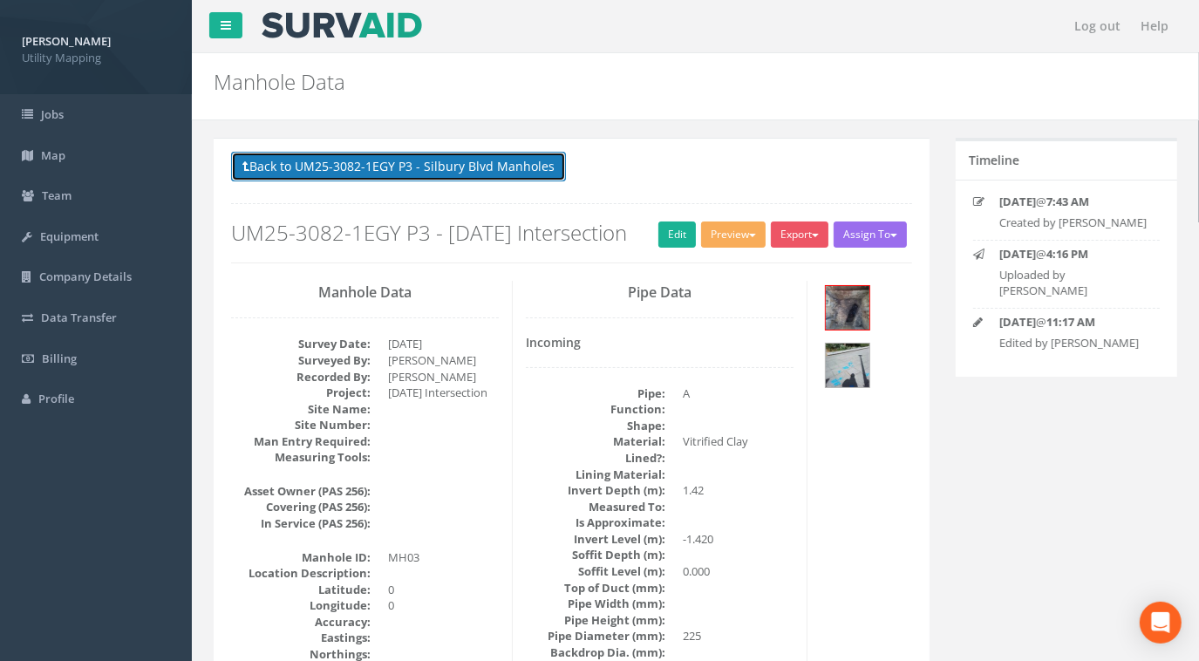
click at [467, 172] on button "Back to UM25-3082-1EGY P3 - Silbury Blvd Manholes" at bounding box center [398, 167] width 335 height 30
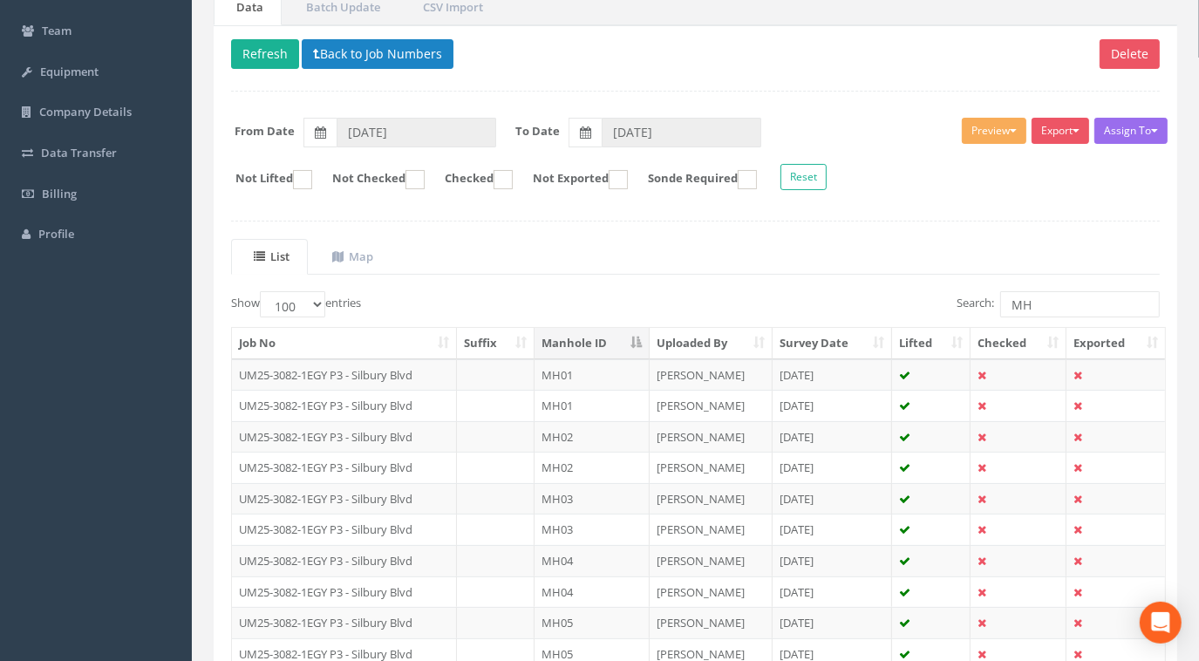
scroll to position [317, 0]
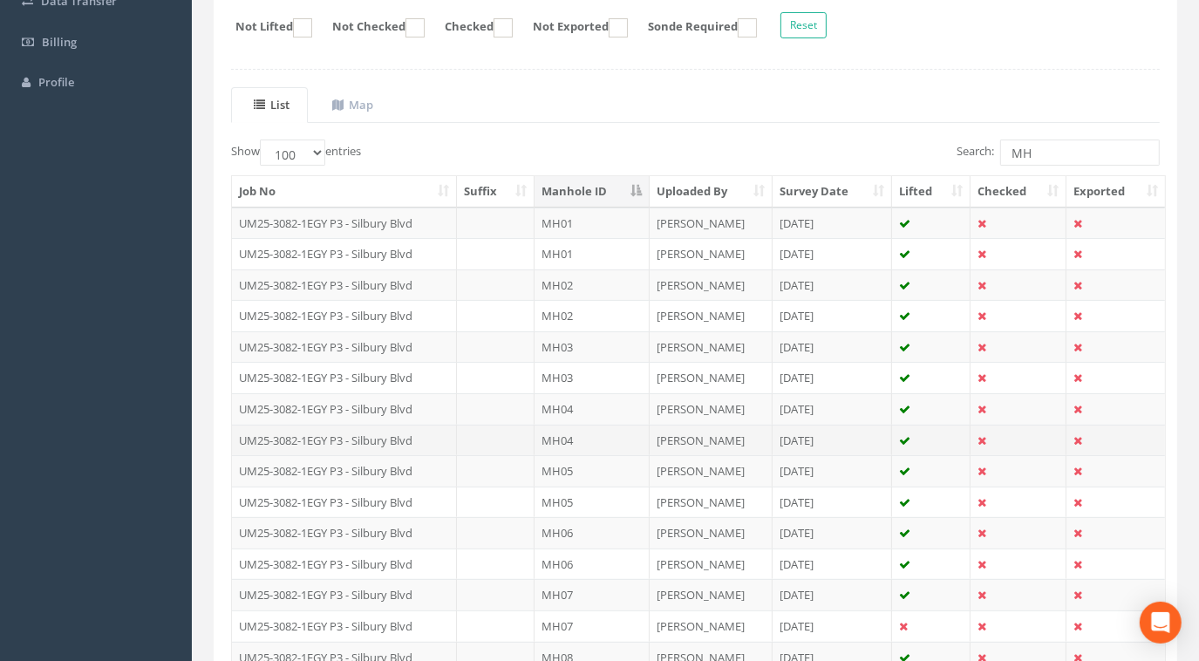
click at [432, 438] on td "UM25-3082-1EGY P3 - Silbury Blvd" at bounding box center [344, 440] width 225 height 31
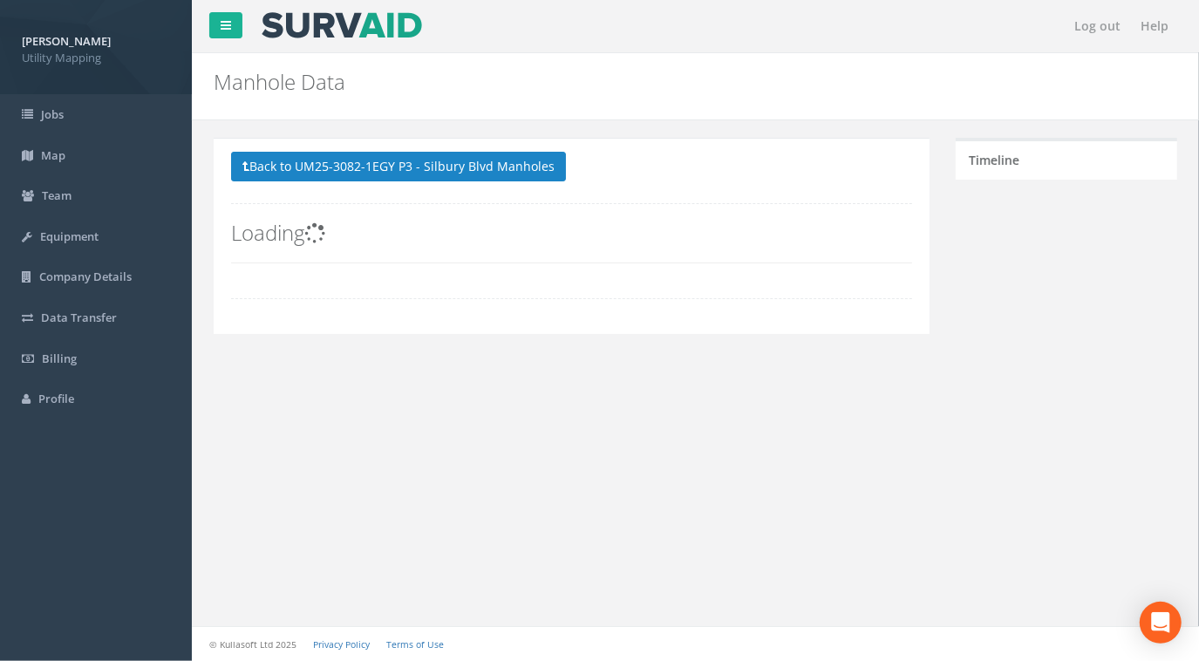
scroll to position [0, 0]
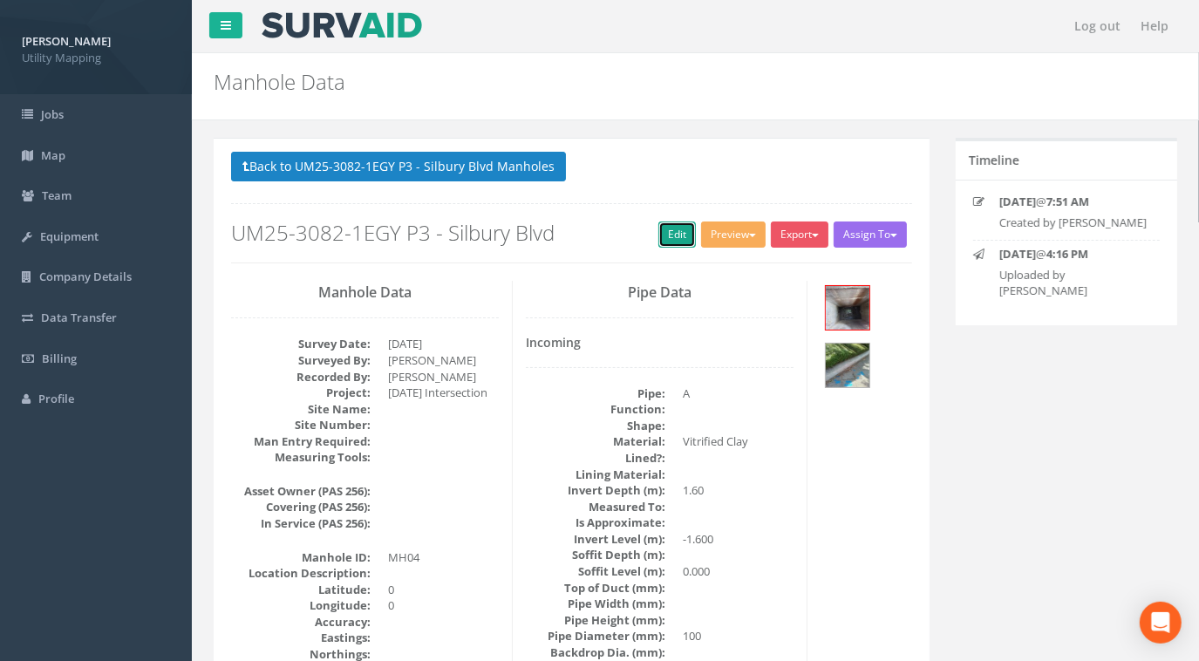
click at [667, 228] on link "Edit" at bounding box center [677, 235] width 38 height 26
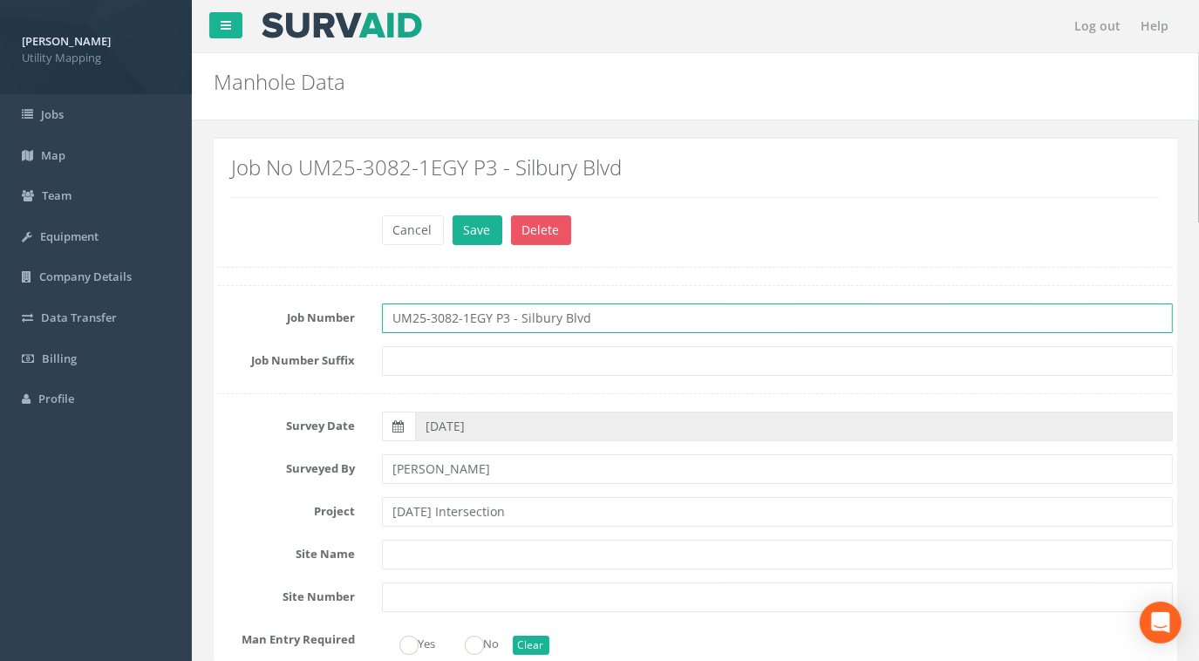
drag, startPoint x: 607, startPoint y: 317, endPoint x: 192, endPoint y: 305, distance: 415.3
paste input "[DATE] Intersection"
type input "UM25-3082-1EGY P3 - [DATE] Intersection"
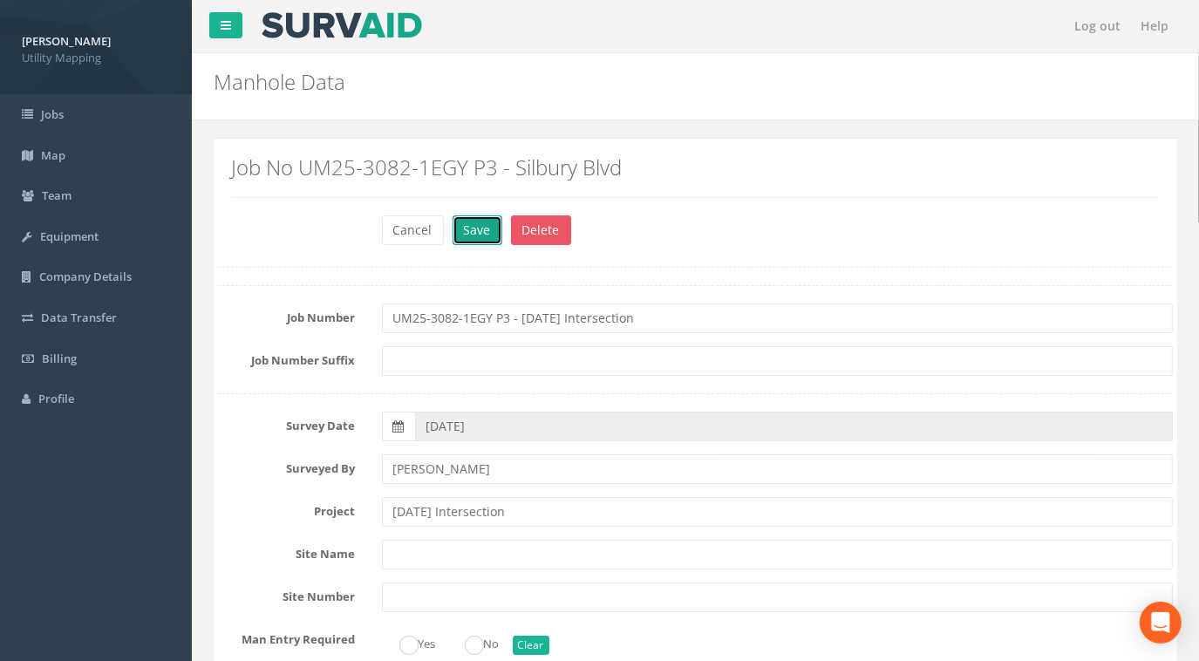
click at [479, 234] on button "Save" at bounding box center [478, 230] width 50 height 30
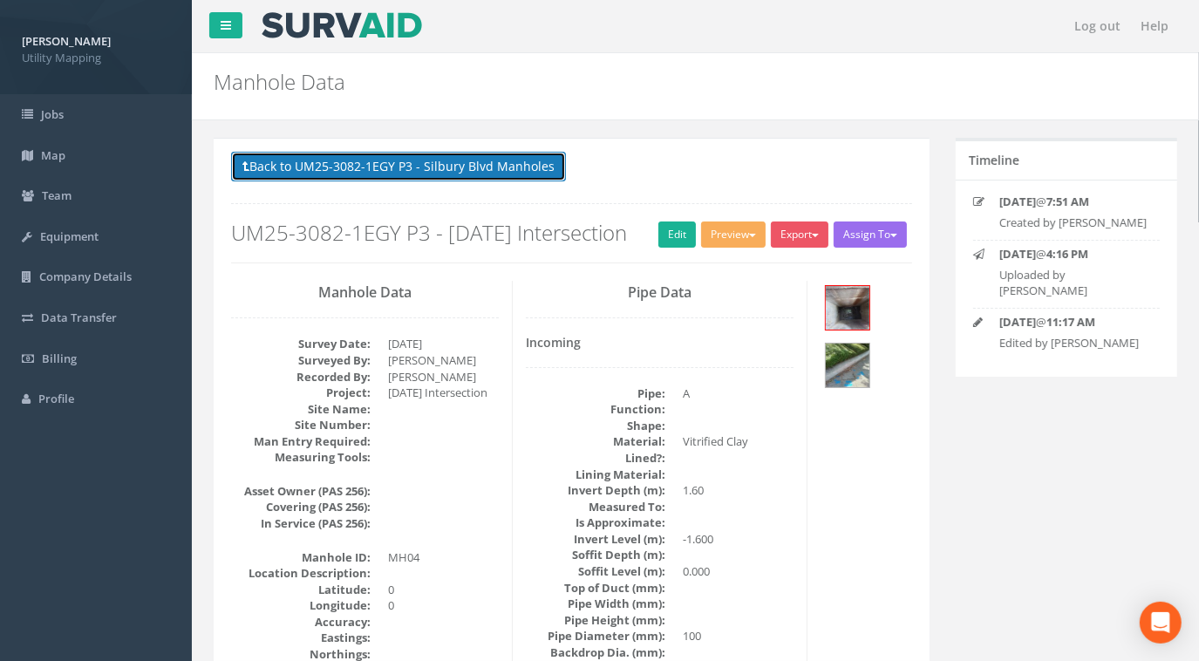
click at [440, 163] on button "Back to UM25-3082-1EGY P3 - Silbury Blvd Manholes" at bounding box center [398, 167] width 335 height 30
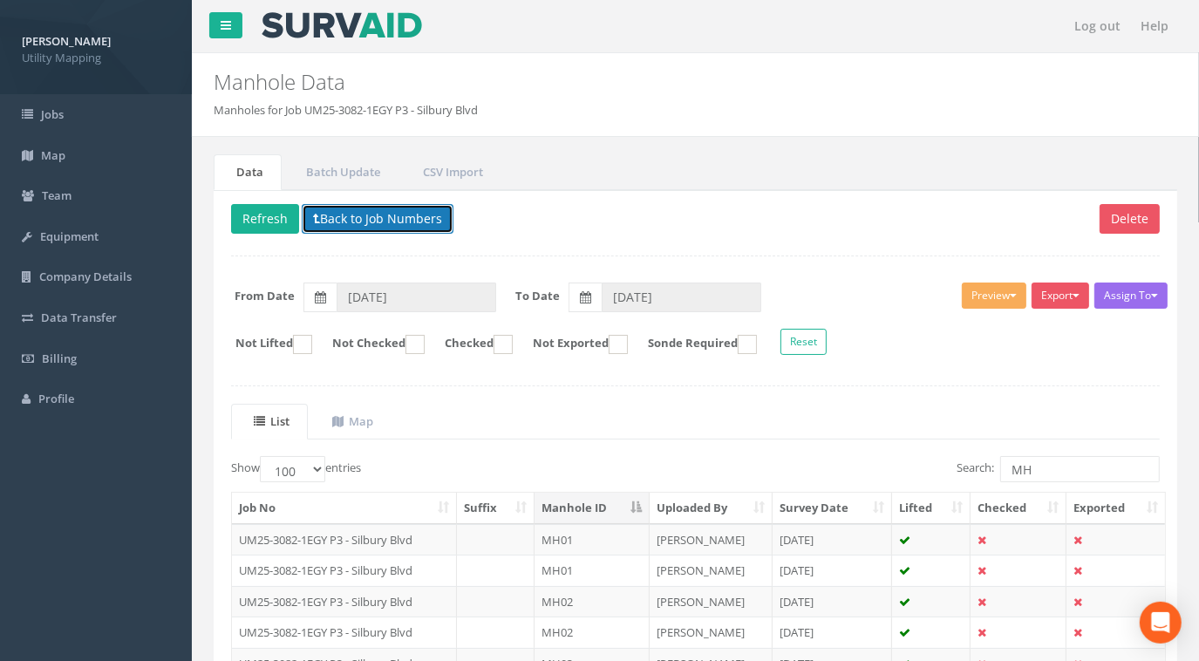
click at [417, 213] on button "Back to Job Numbers" at bounding box center [378, 219] width 152 height 30
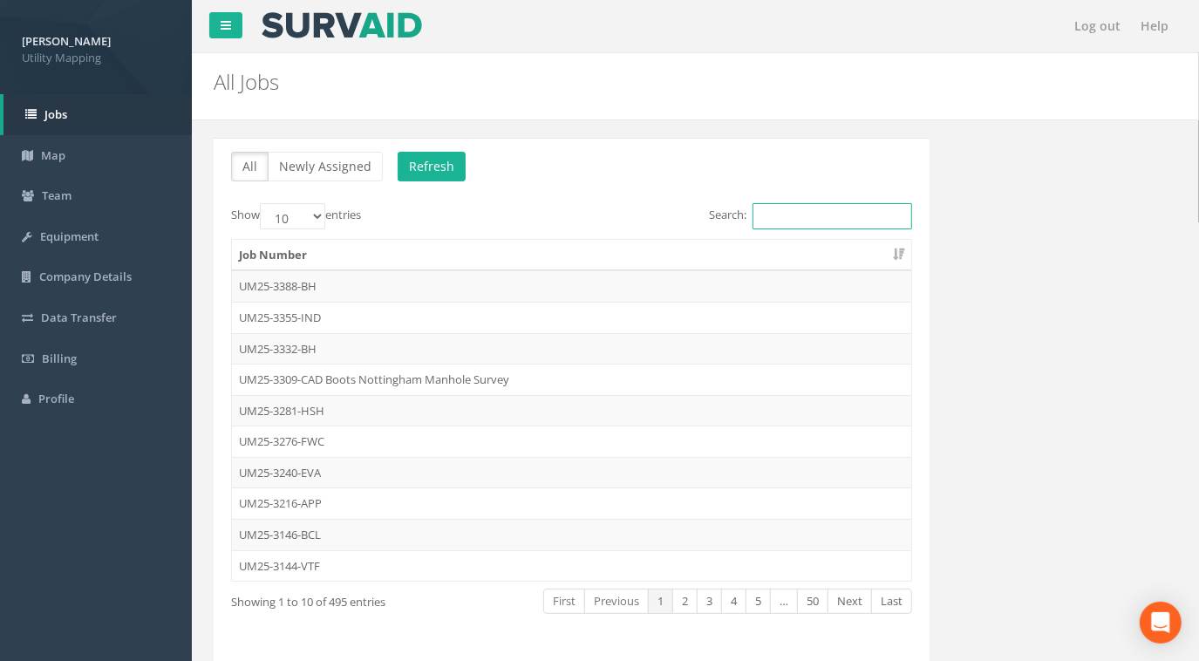
click at [815, 221] on input "Search:" at bounding box center [833, 216] width 160 height 26
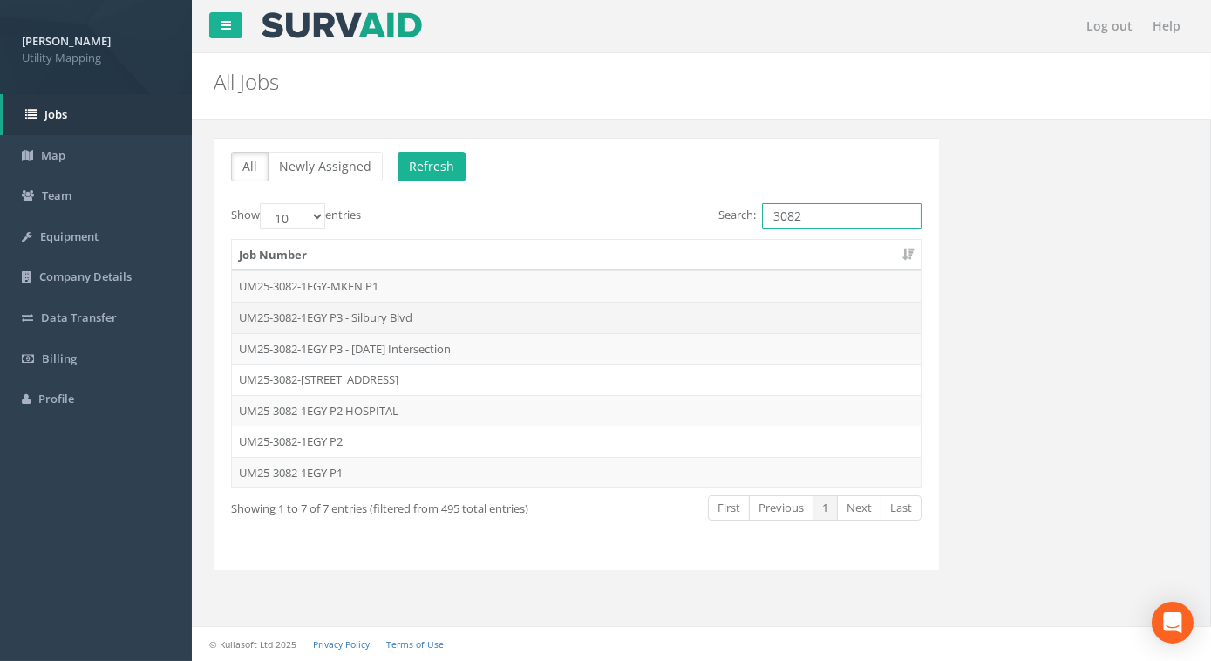
type input "3082"
click at [394, 312] on td "UM25-3082-1EGY P3 - Silbury Blvd" at bounding box center [576, 317] width 689 height 31
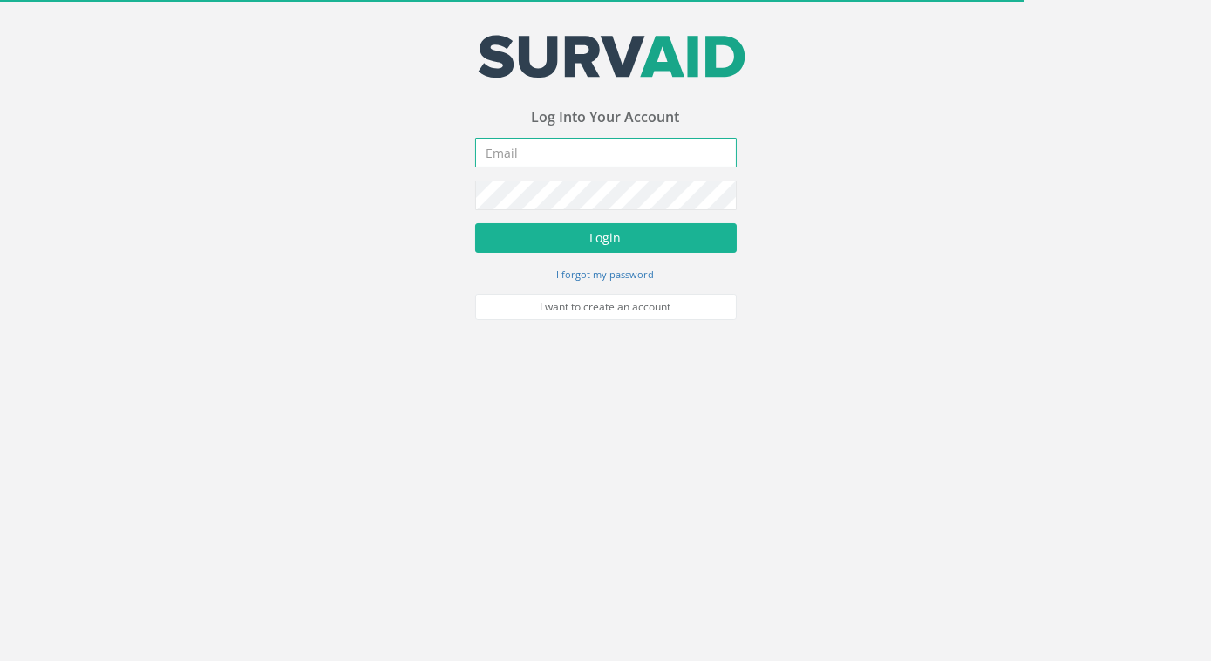
click at [552, 161] on input "email" at bounding box center [606, 153] width 262 height 30
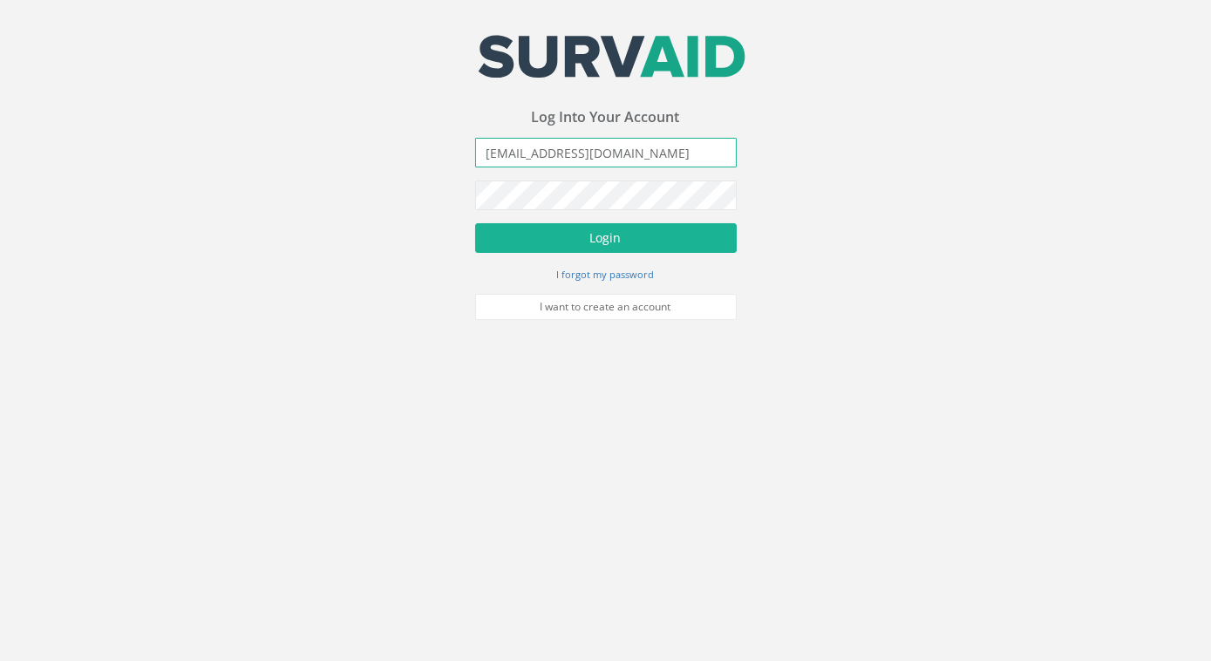
type input "[EMAIL_ADDRESS][DOMAIN_NAME]"
click at [475, 223] on button "Login" at bounding box center [606, 238] width 262 height 30
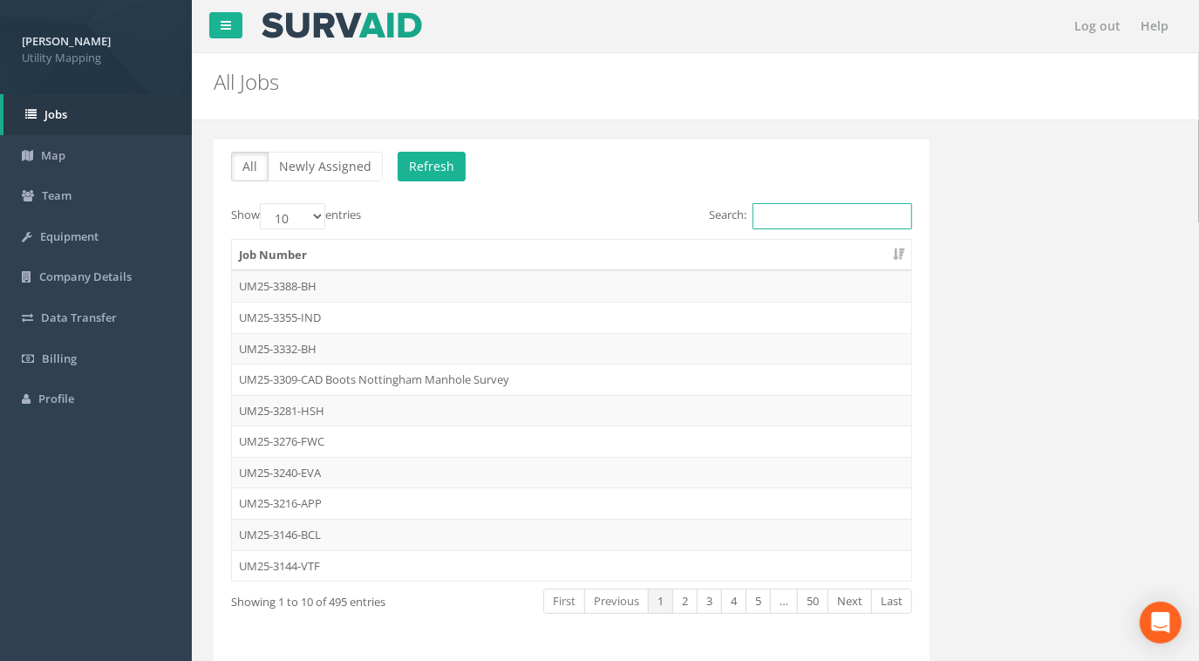
click at [783, 217] on input "Search:" at bounding box center [833, 216] width 160 height 26
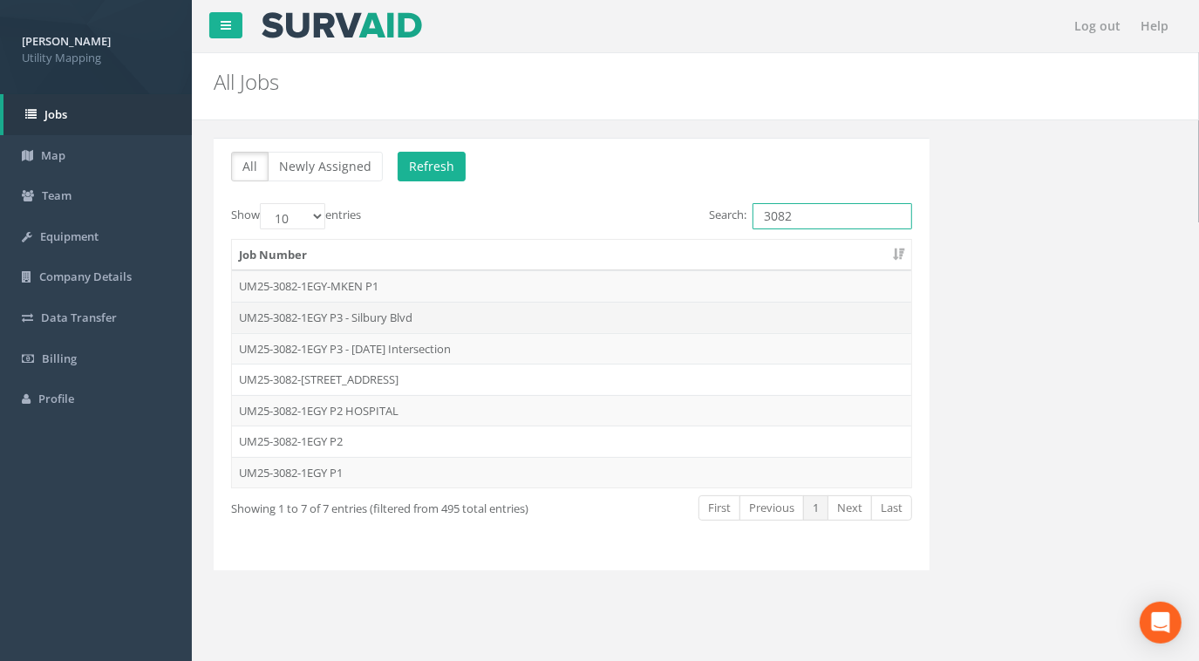
type input "3082"
click at [380, 315] on td "UM25-3082-1EGY P3 - Silbury Blvd" at bounding box center [571, 317] width 679 height 31
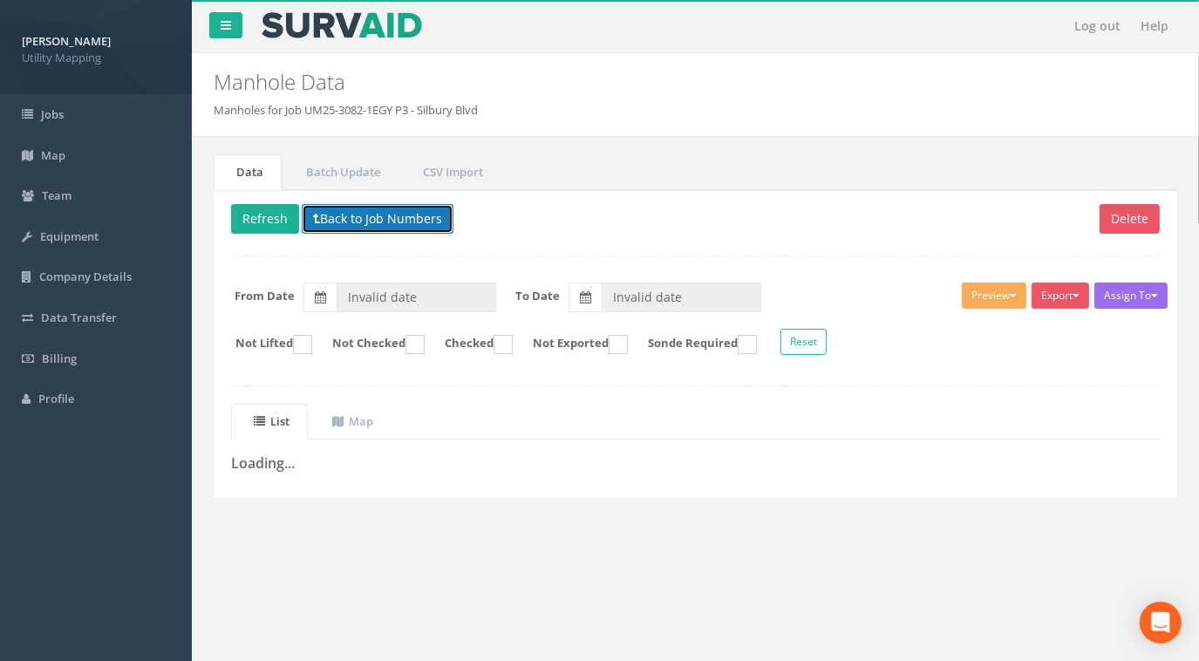
click at [366, 218] on button "Back to Job Numbers" at bounding box center [378, 219] width 152 height 30
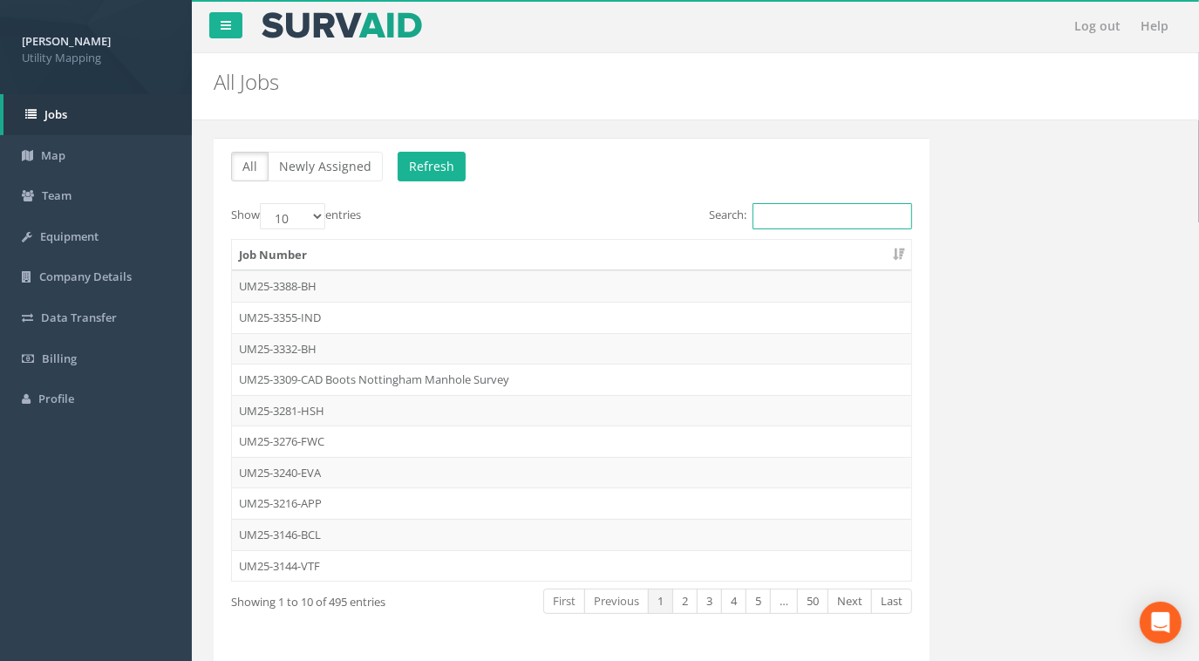
click at [784, 215] on input "Search:" at bounding box center [833, 216] width 160 height 26
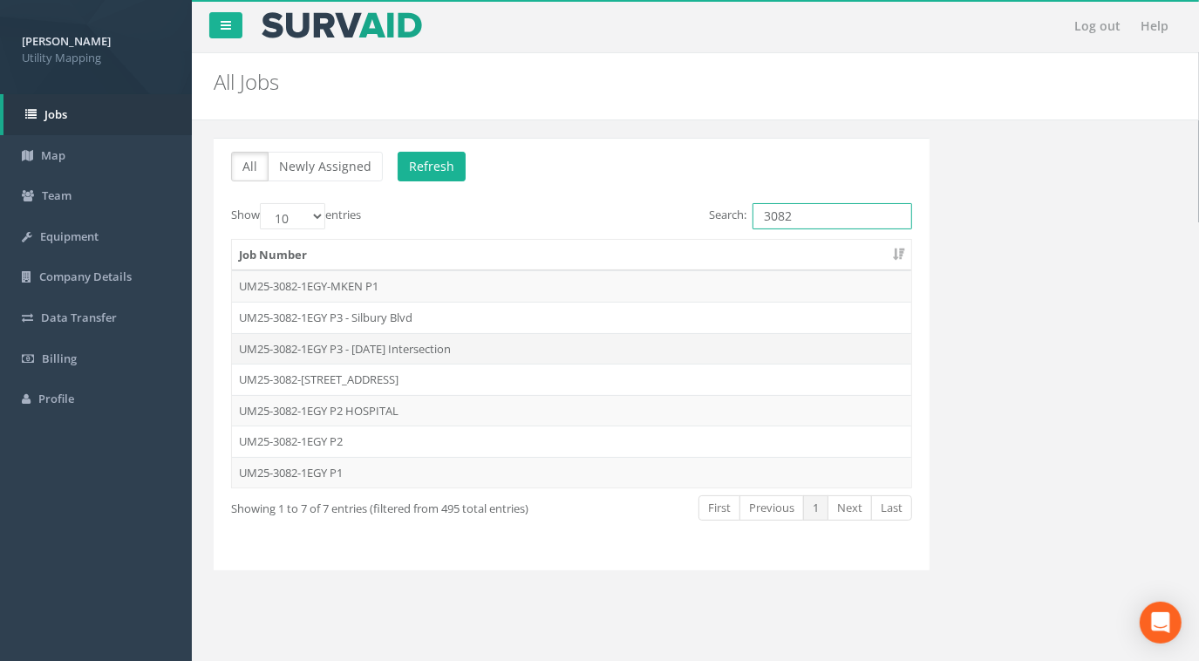
type input "3082"
click at [413, 344] on td "UM25-3082-1EGY P3 - [DATE] Intersection" at bounding box center [571, 348] width 679 height 31
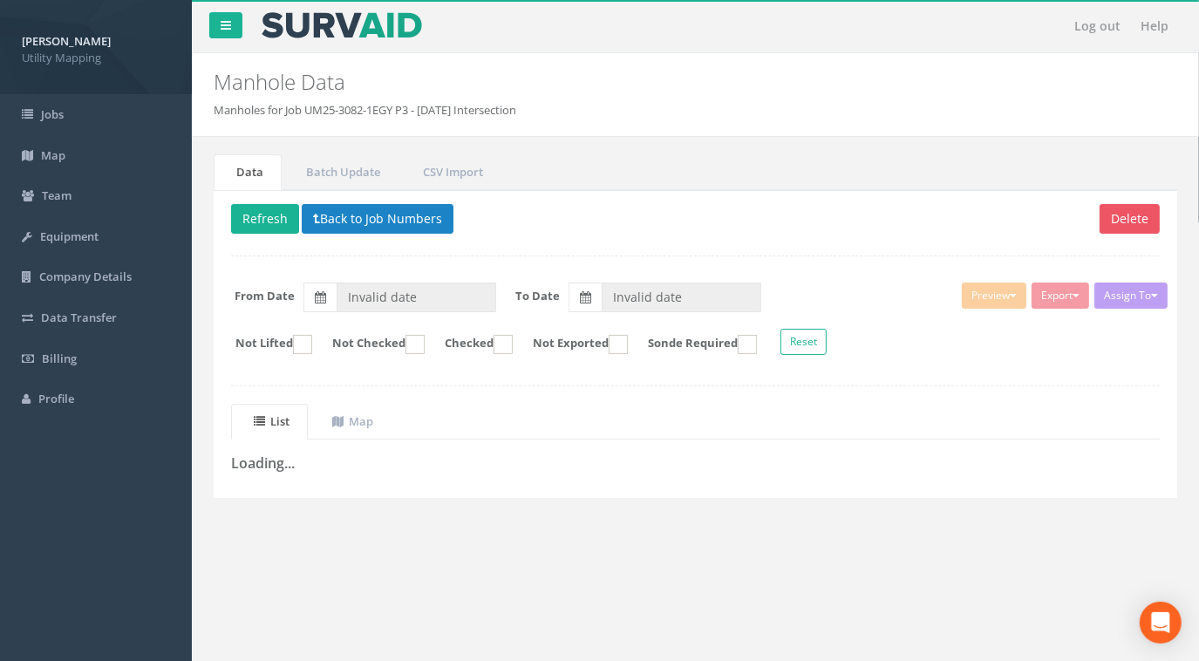
type input "[DATE]"
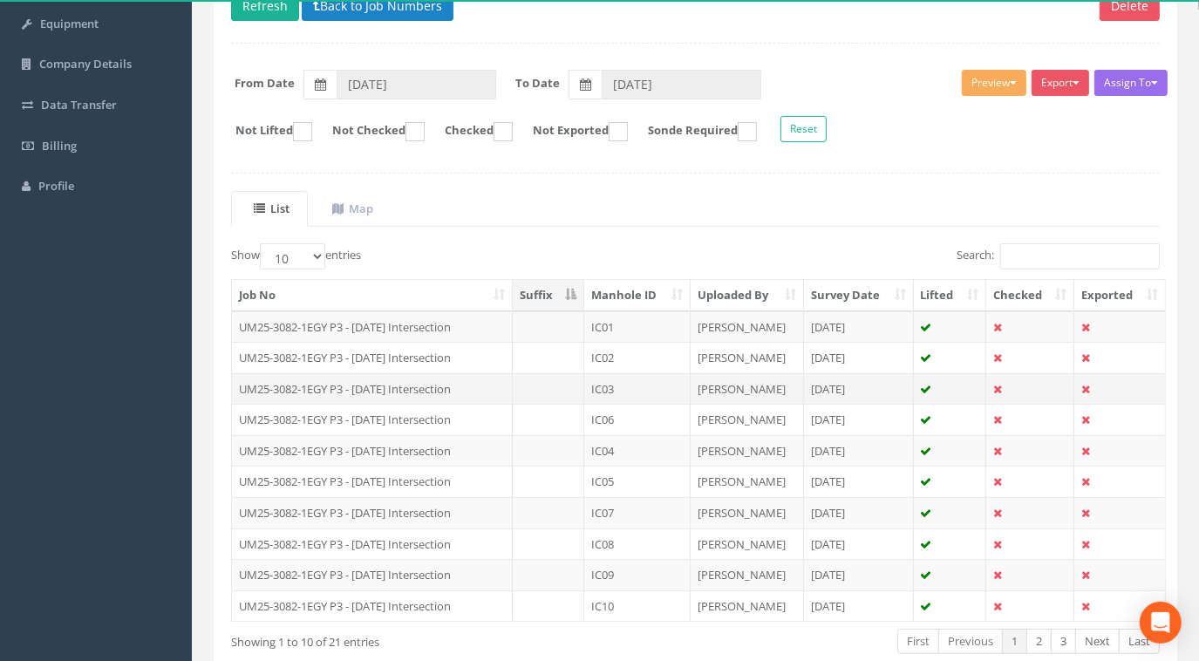
scroll to position [304, 0]
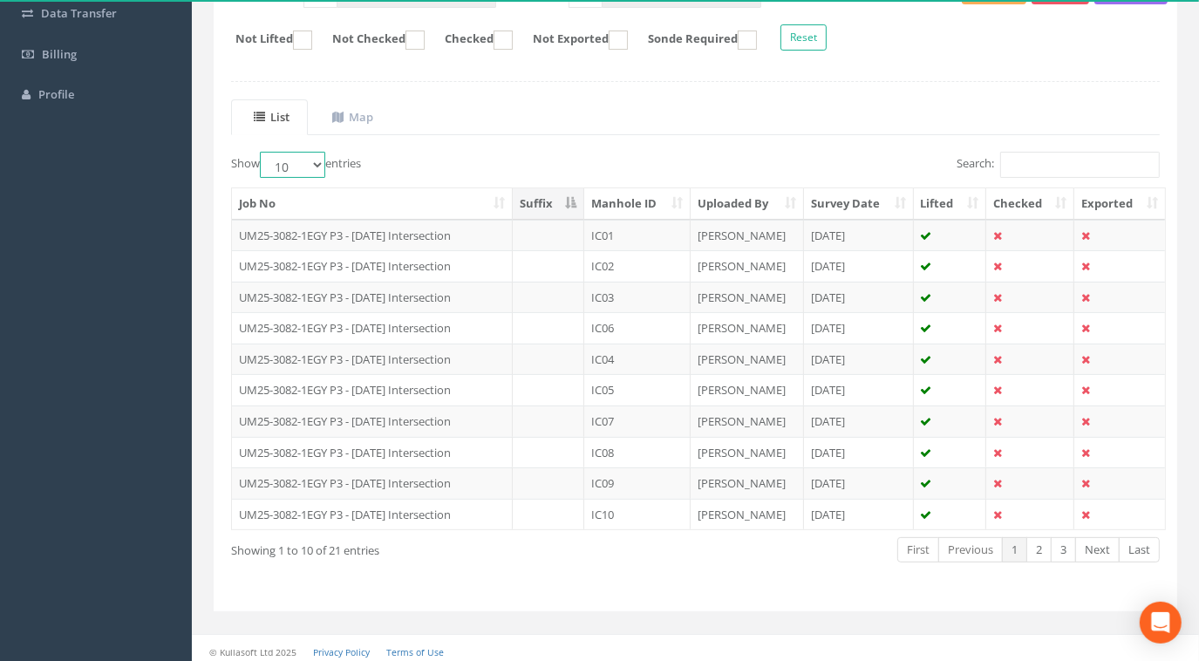
click at [295, 164] on select "10 25 50 100" at bounding box center [292, 165] width 65 height 26
select select "100"
click at [263, 152] on select "10 25 50 100" at bounding box center [292, 165] width 65 height 26
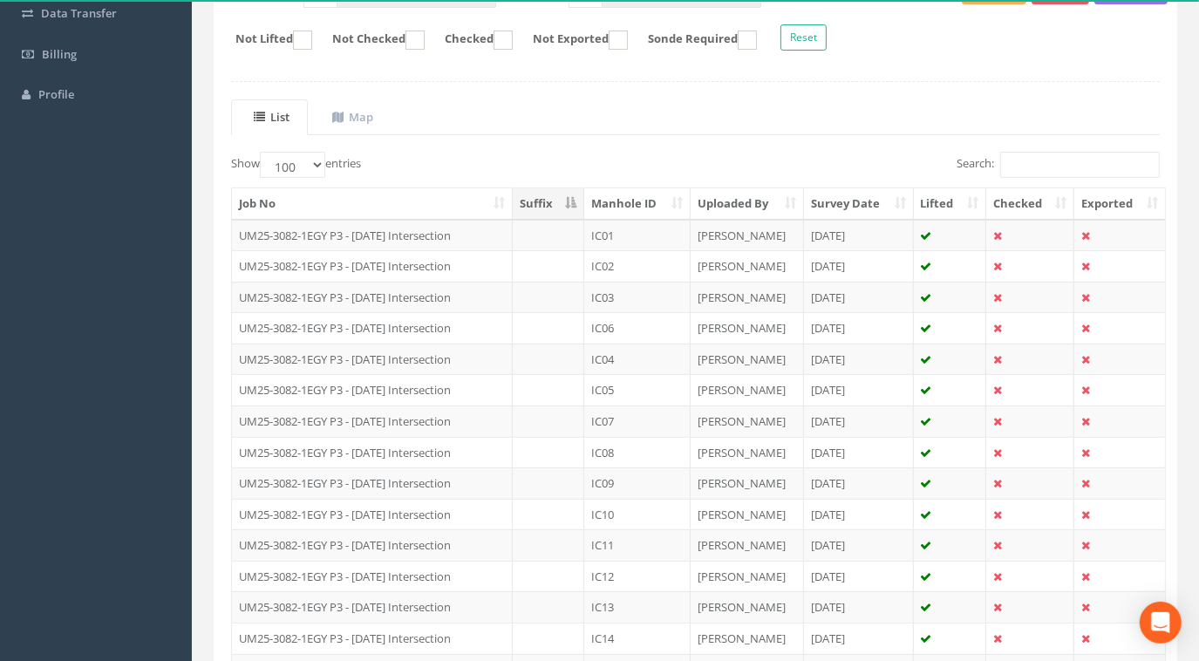
click at [654, 201] on th "Manhole ID" at bounding box center [637, 203] width 106 height 31
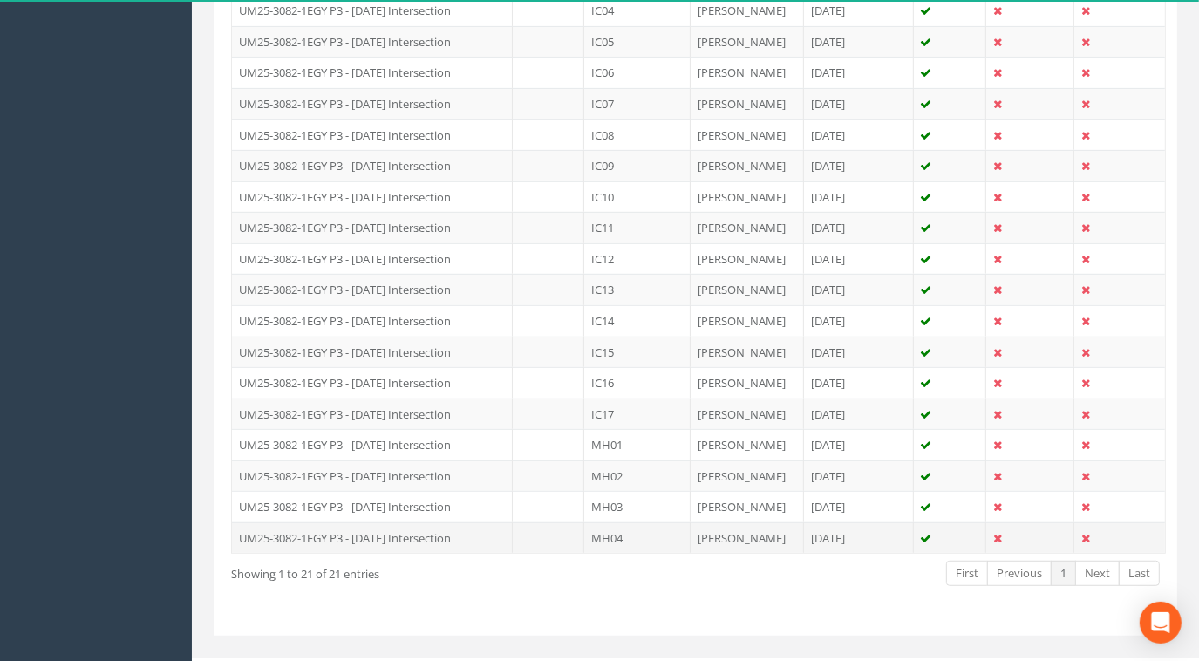
scroll to position [146, 0]
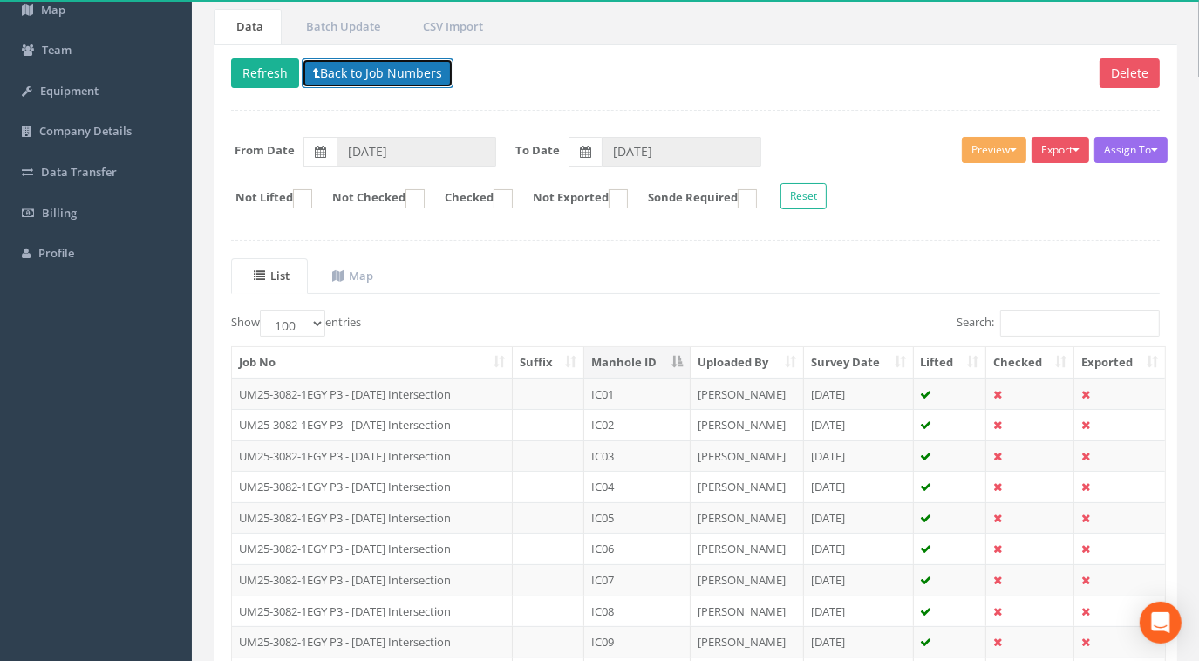
click at [389, 82] on button "Back to Job Numbers" at bounding box center [378, 73] width 152 height 30
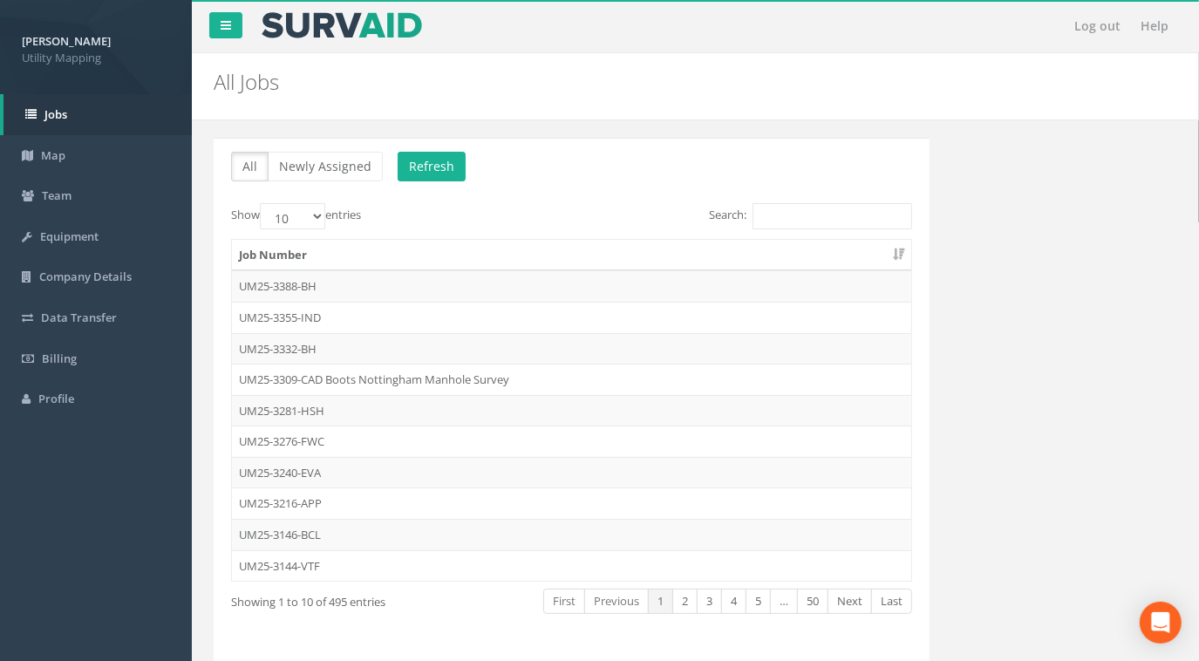
click at [805, 229] on div "Search:" at bounding box center [749, 218] width 328 height 31
click at [818, 219] on input "Search:" at bounding box center [833, 216] width 160 height 26
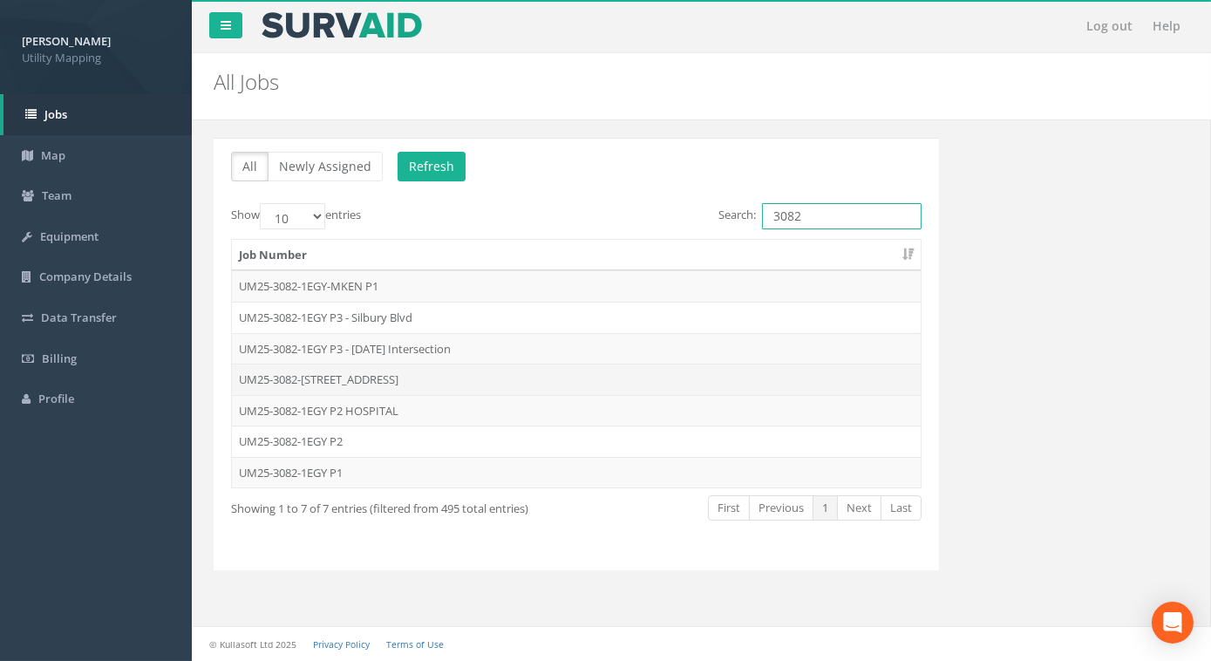
type input "3082"
click at [388, 378] on td "UM25-3082-[STREET_ADDRESS]" at bounding box center [576, 379] width 689 height 31
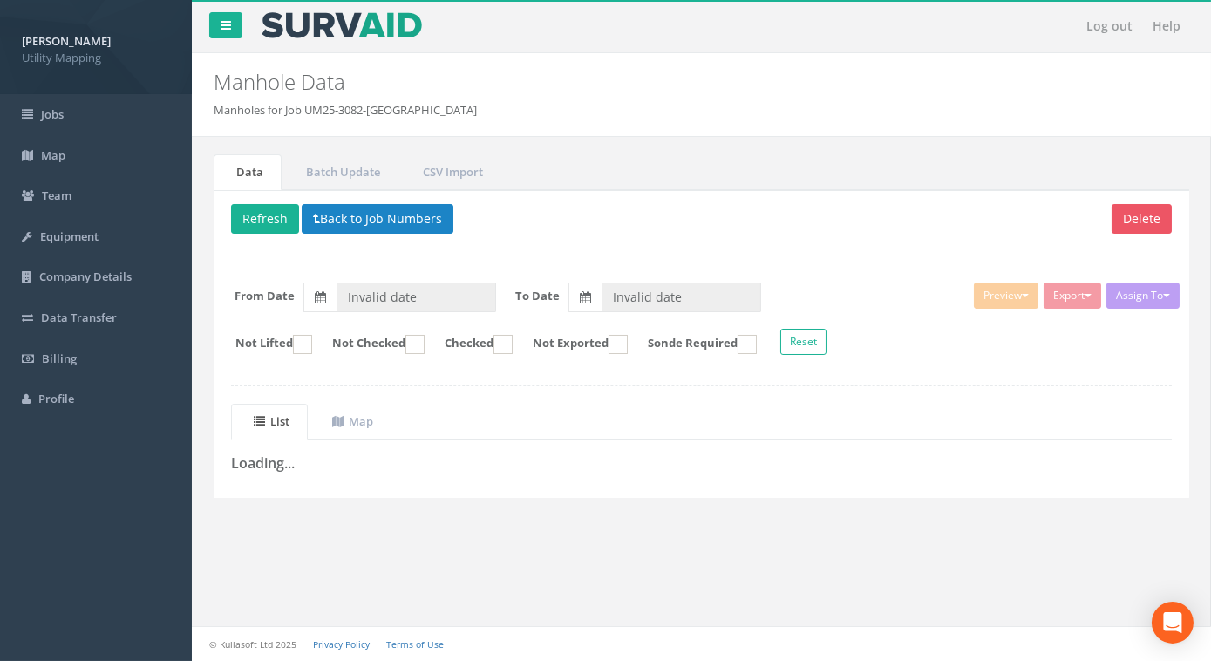
type input "[DATE]"
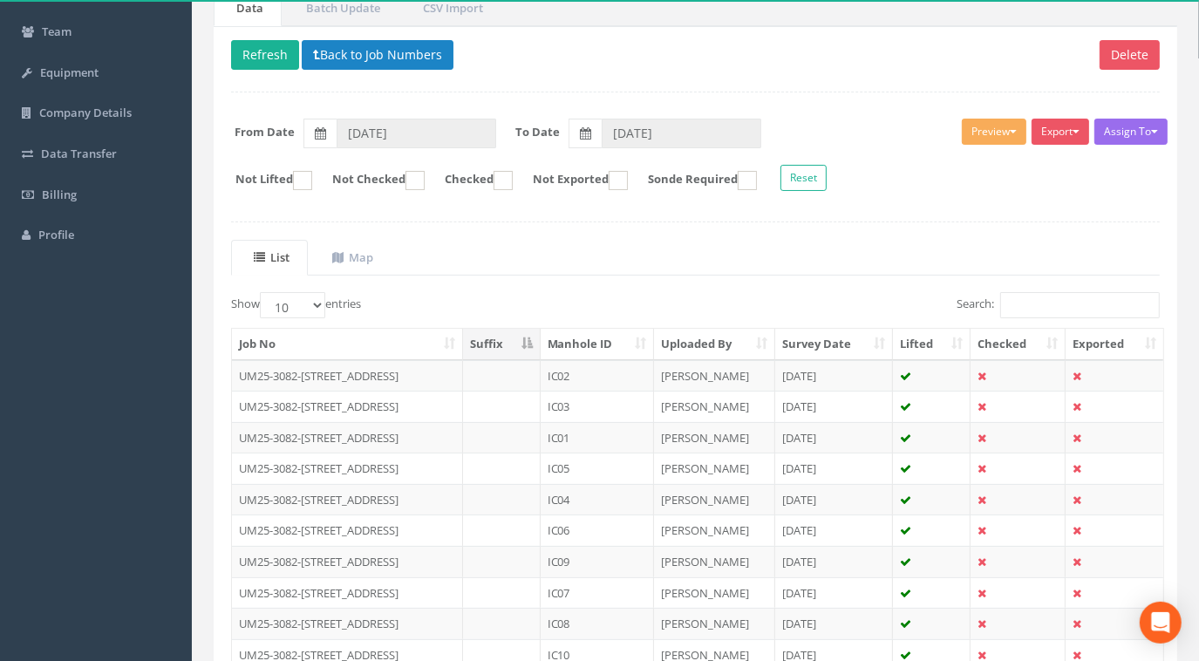
scroll to position [304, 0]
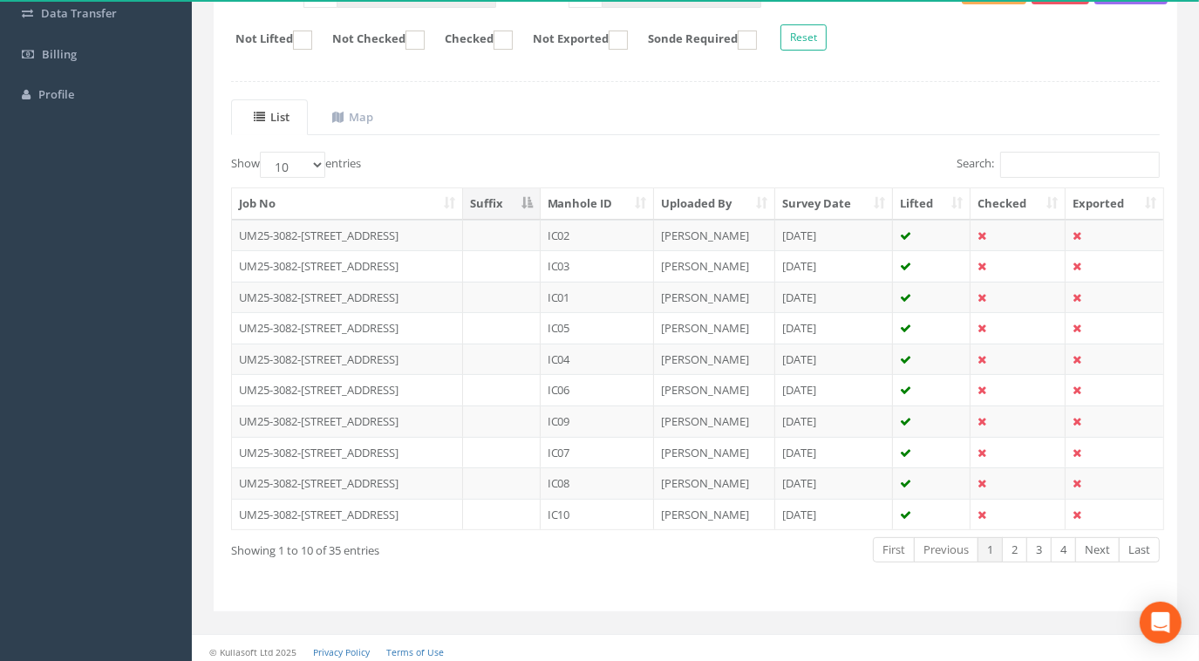
click at [593, 206] on th "Manhole ID" at bounding box center [598, 203] width 114 height 31
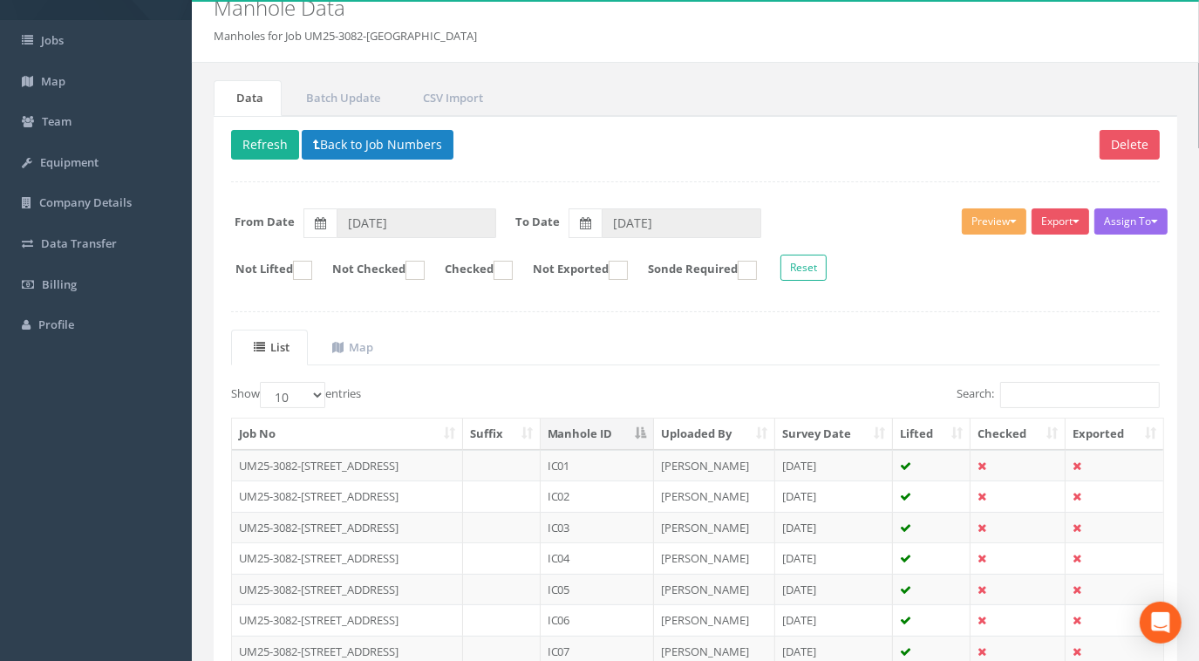
scroll to position [0, 0]
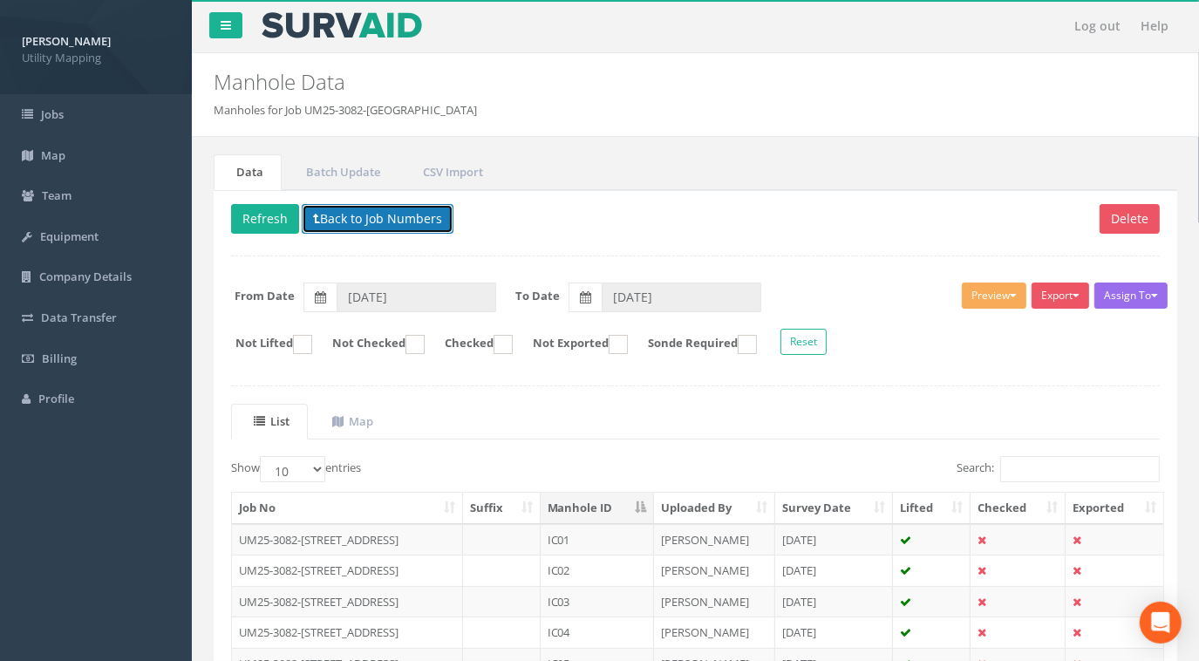
click at [413, 206] on button "Back to Job Numbers" at bounding box center [378, 219] width 152 height 30
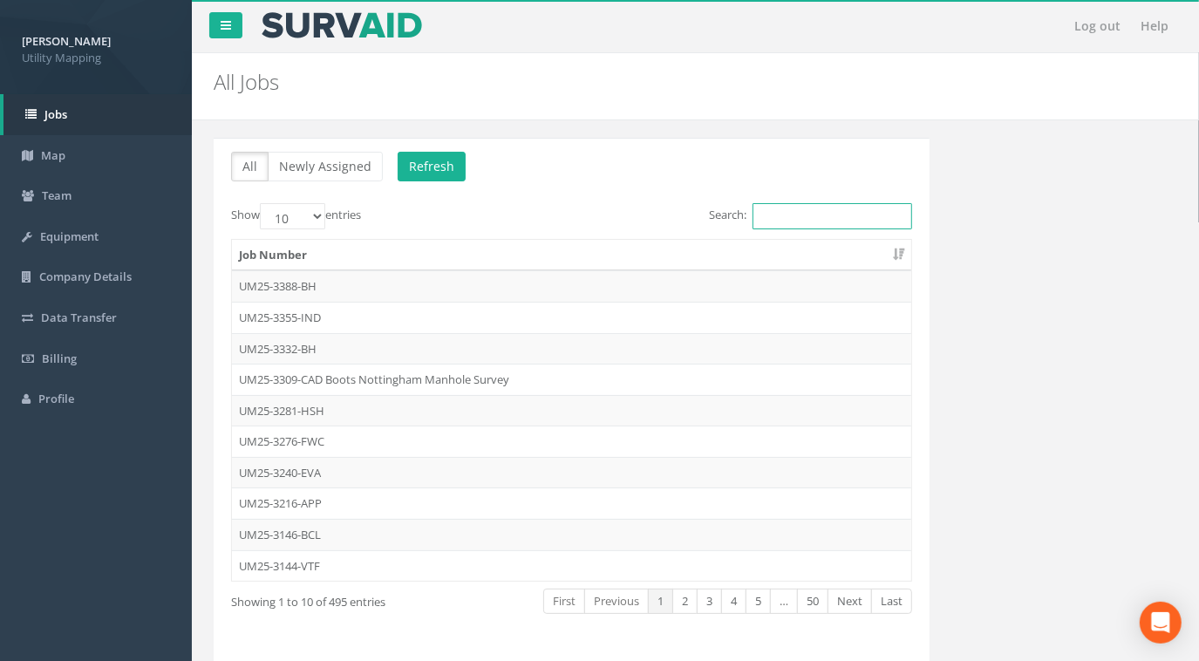
drag, startPoint x: 786, startPoint y: 216, endPoint x: 779, endPoint y: 203, distance: 14.8
click at [786, 216] on input "Search:" at bounding box center [833, 216] width 160 height 26
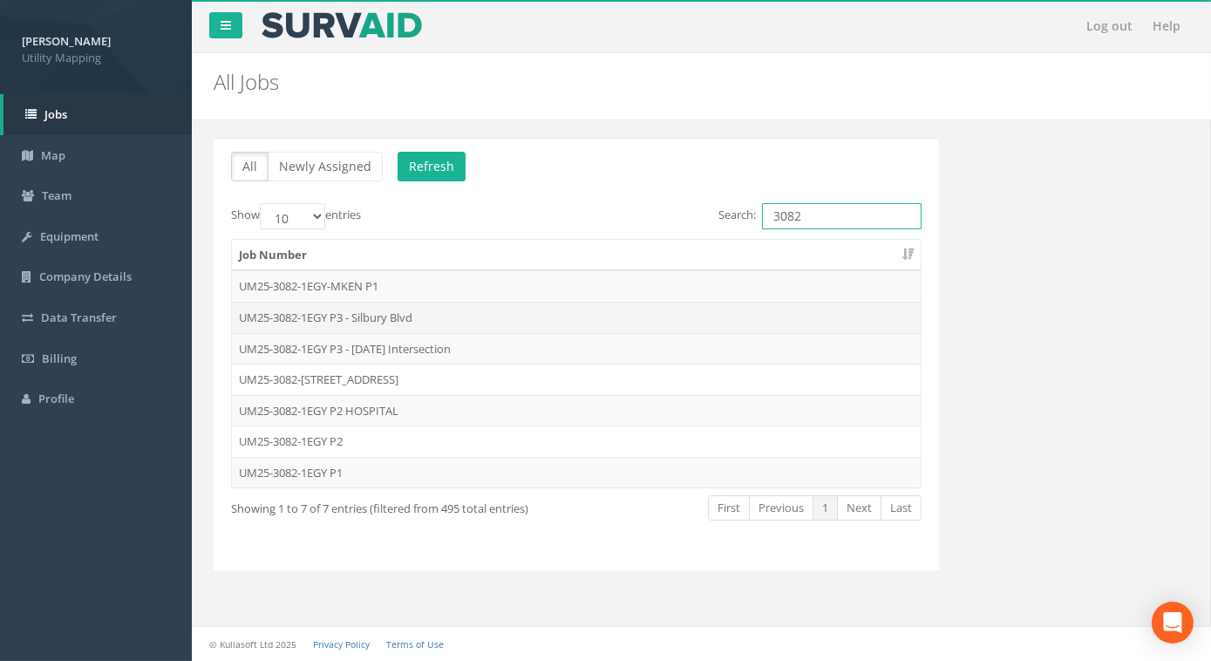
type input "3082"
click at [417, 302] on td "UM25-3082-1EGY P3 - Silbury Blvd" at bounding box center [576, 317] width 689 height 31
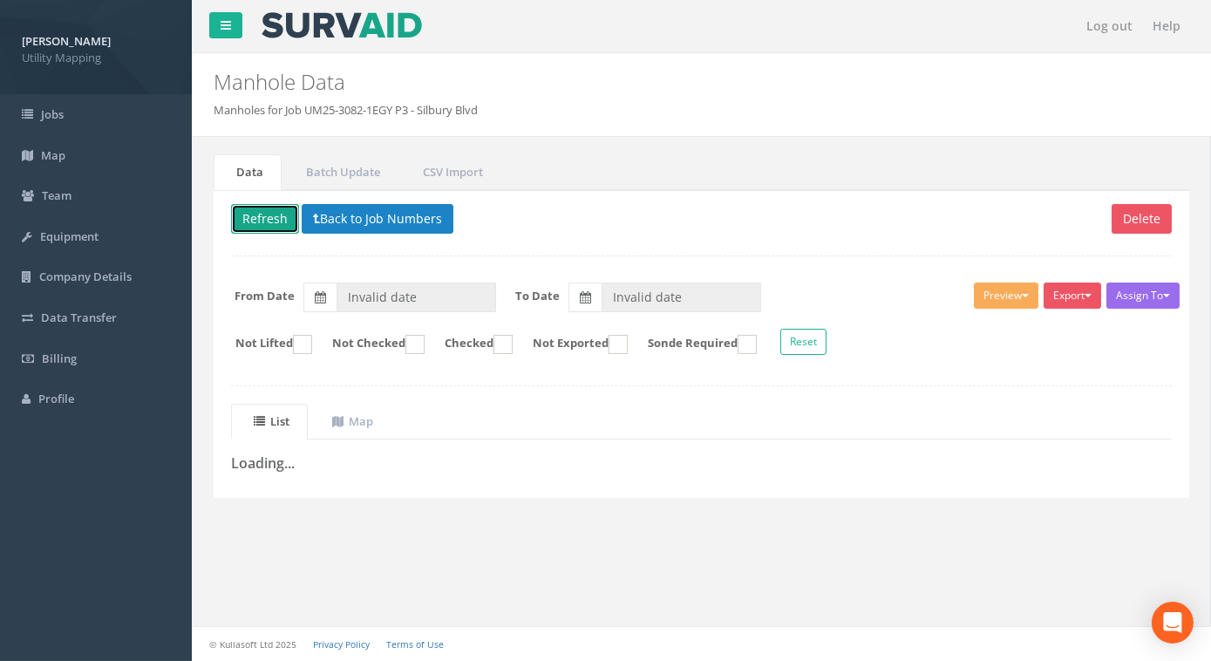
click at [249, 223] on button "Refresh" at bounding box center [265, 219] width 68 height 30
click at [344, 220] on button "Back to Job Numbers" at bounding box center [391, 219] width 152 height 30
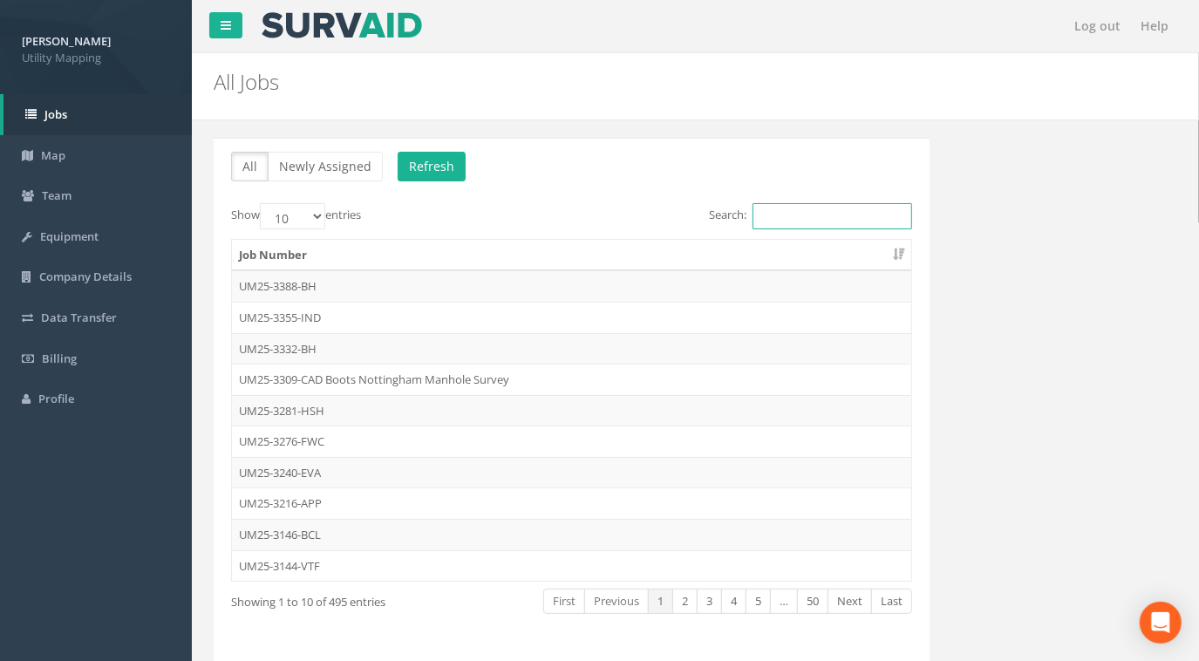
click at [863, 209] on input "Search:" at bounding box center [833, 216] width 160 height 26
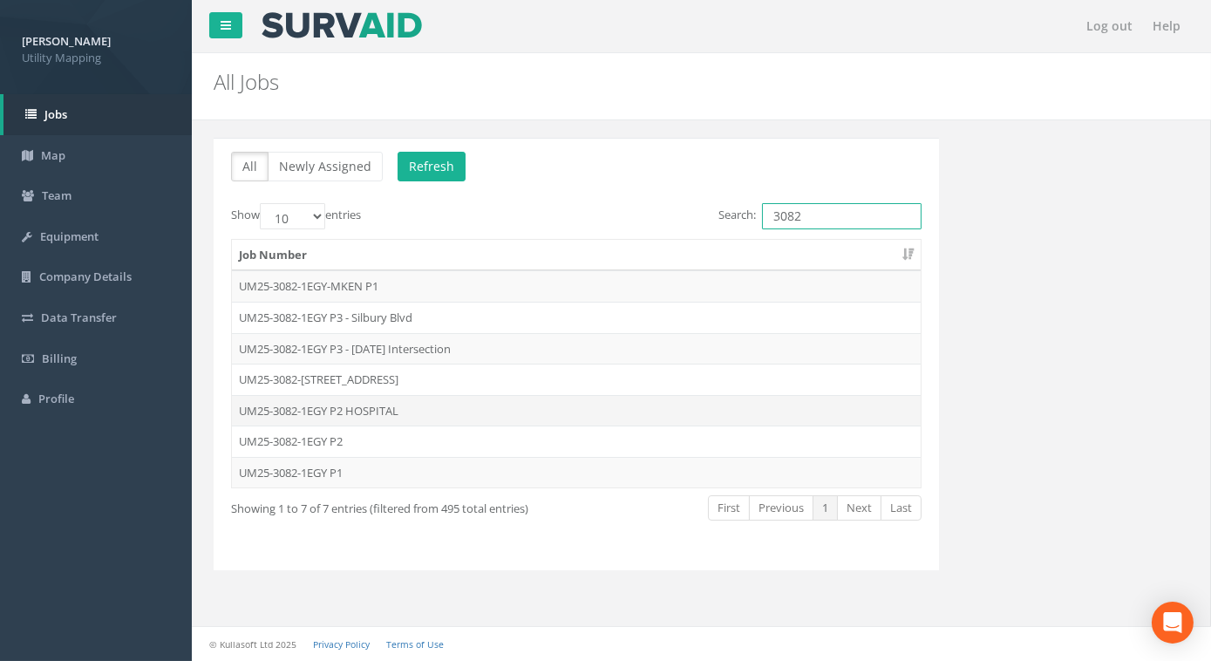
type input "3082"
click at [356, 414] on td "UM25-3082-1EGY P2 HOSPITAL" at bounding box center [576, 410] width 689 height 31
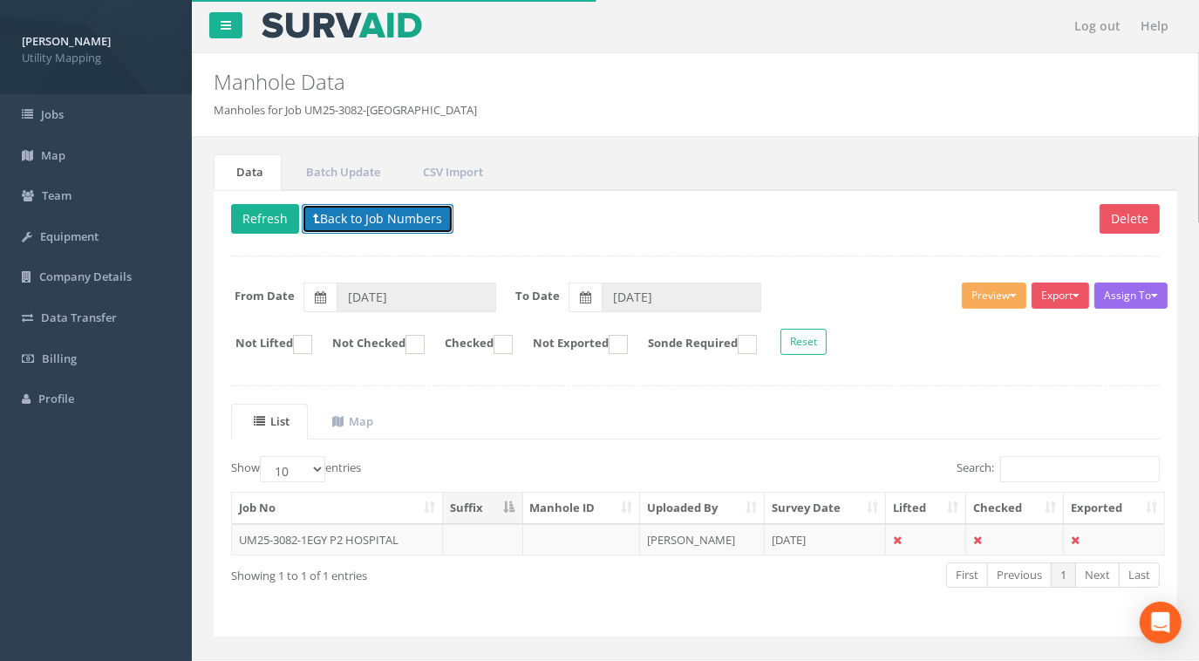
click at [404, 210] on button "Back to Job Numbers" at bounding box center [378, 219] width 152 height 30
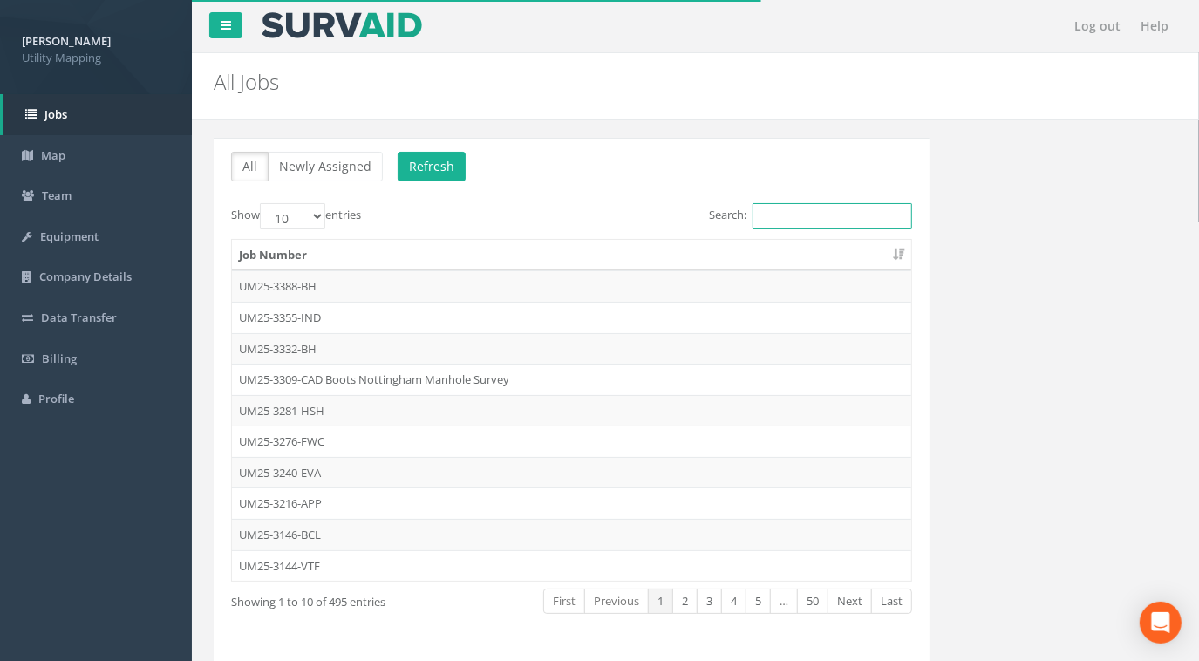
click at [785, 215] on input "Search:" at bounding box center [833, 216] width 160 height 26
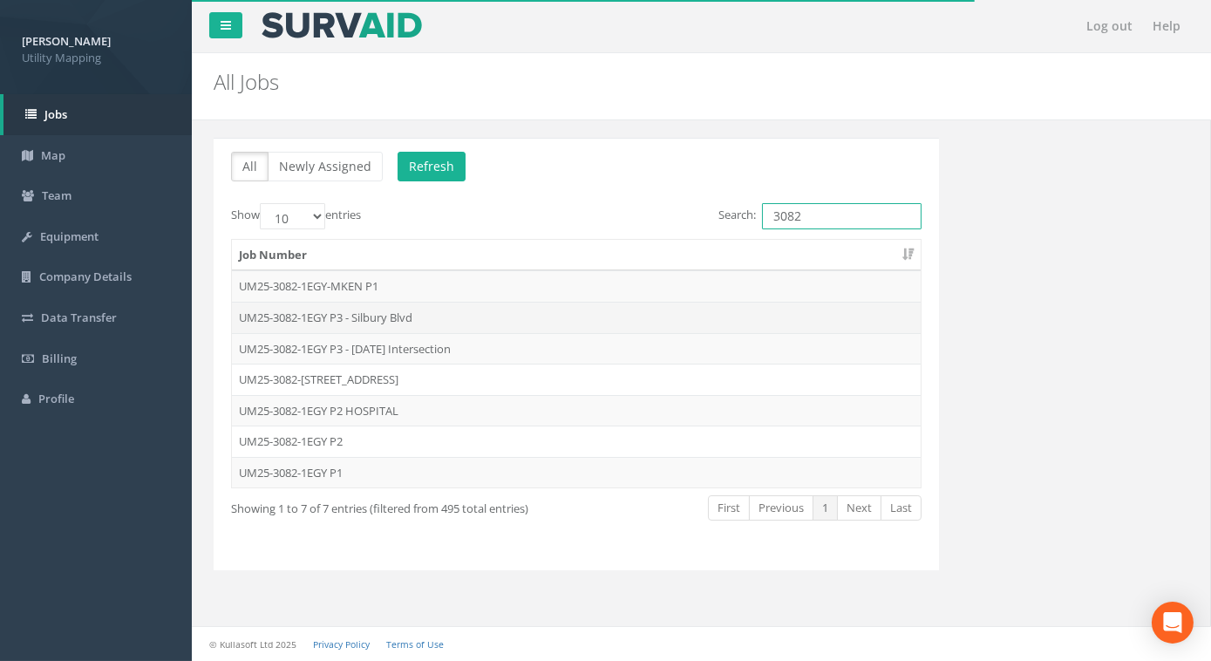
type input "3082"
click at [378, 318] on td "UM25-3082-1EGY P3 - Silbury Blvd" at bounding box center [576, 317] width 689 height 31
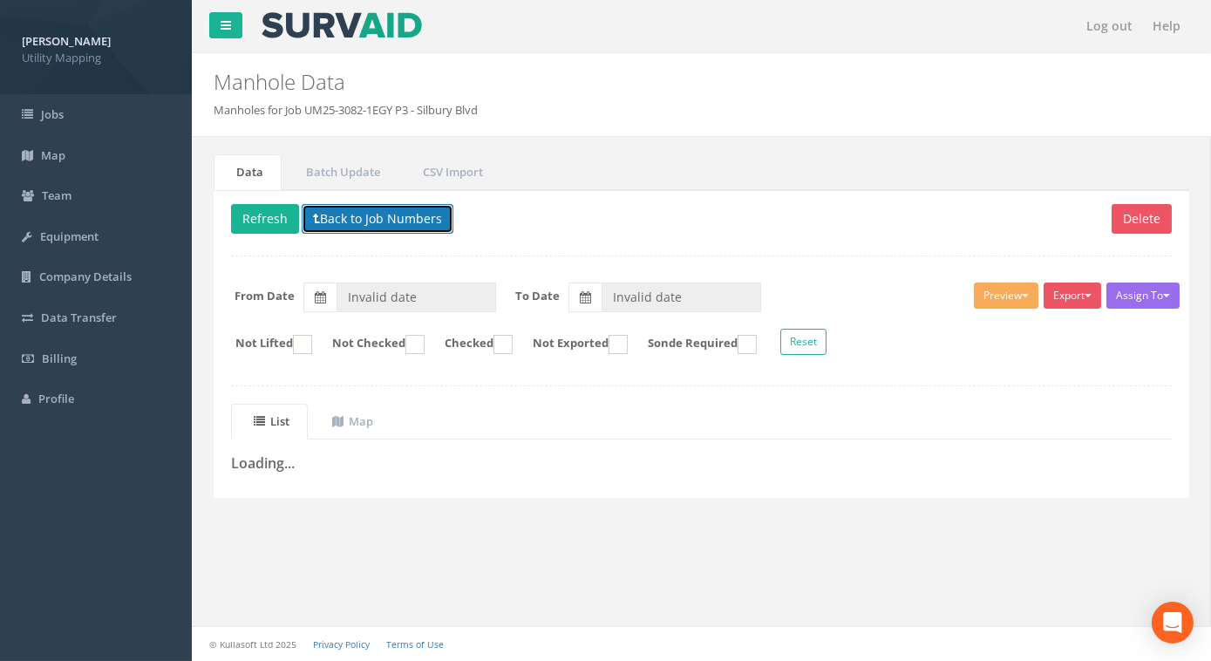
click at [341, 214] on button "Back to Job Numbers" at bounding box center [378, 219] width 152 height 30
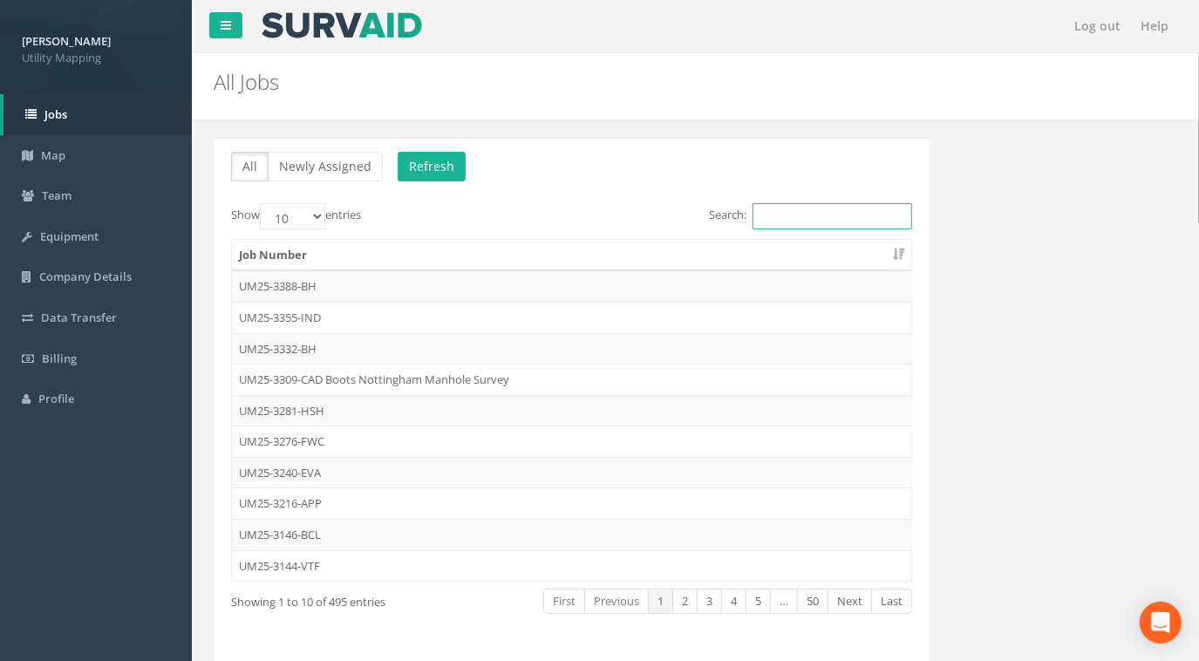
click at [776, 216] on input "Search:" at bounding box center [833, 216] width 160 height 26
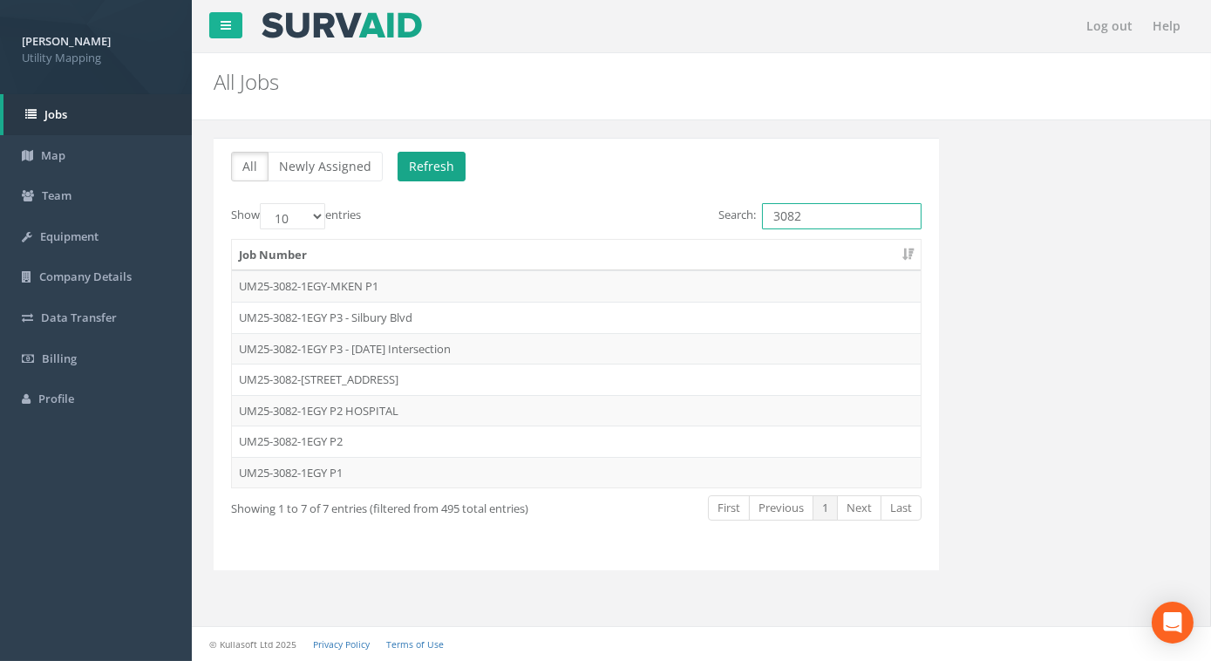
type input "3082"
click at [445, 166] on button "Refresh" at bounding box center [432, 167] width 68 height 30
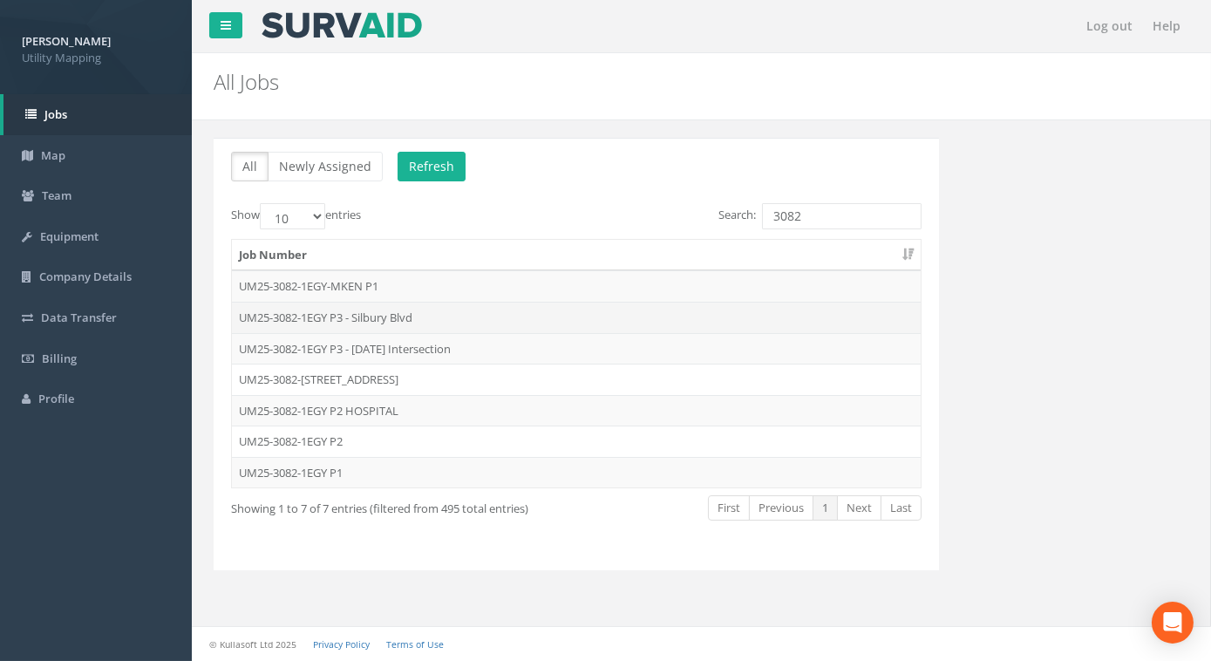
click at [399, 317] on td "UM25-3082-1EGY P3 - Silbury Blvd" at bounding box center [576, 317] width 689 height 31
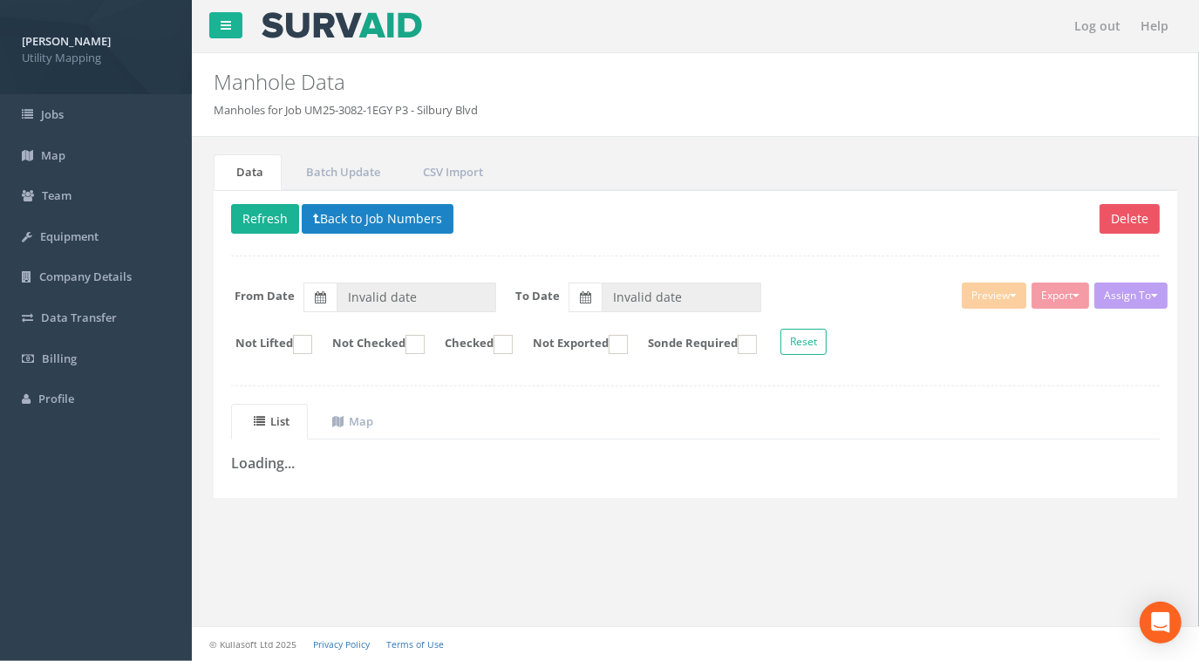
type input "[DATE]"
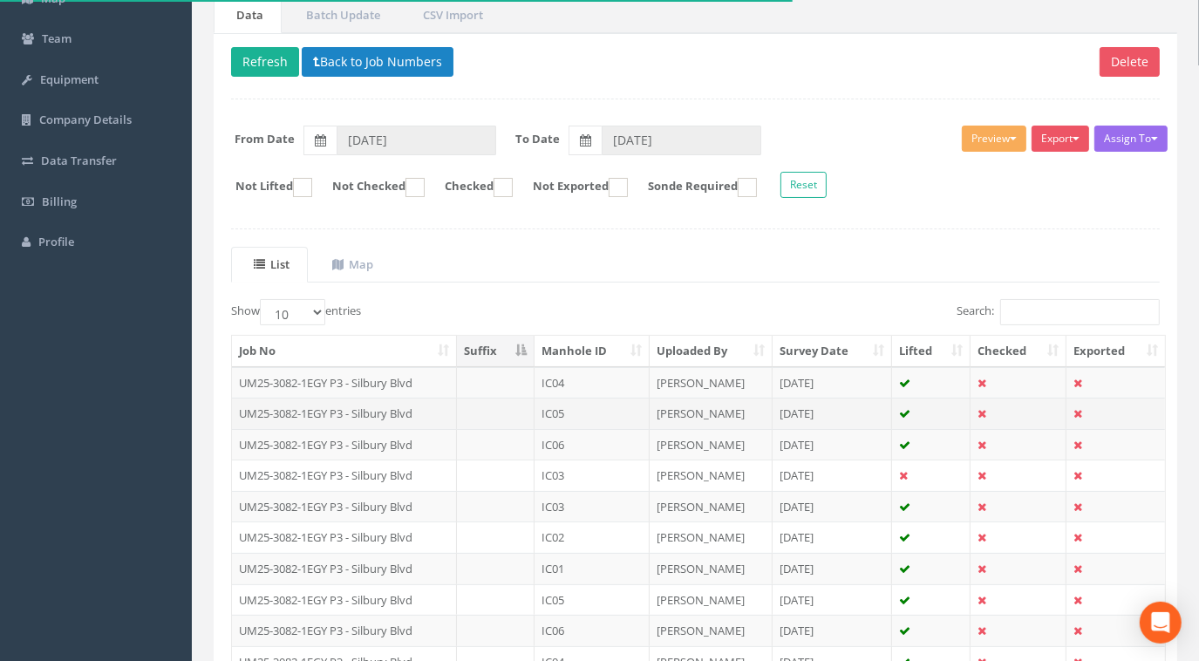
scroll to position [237, 0]
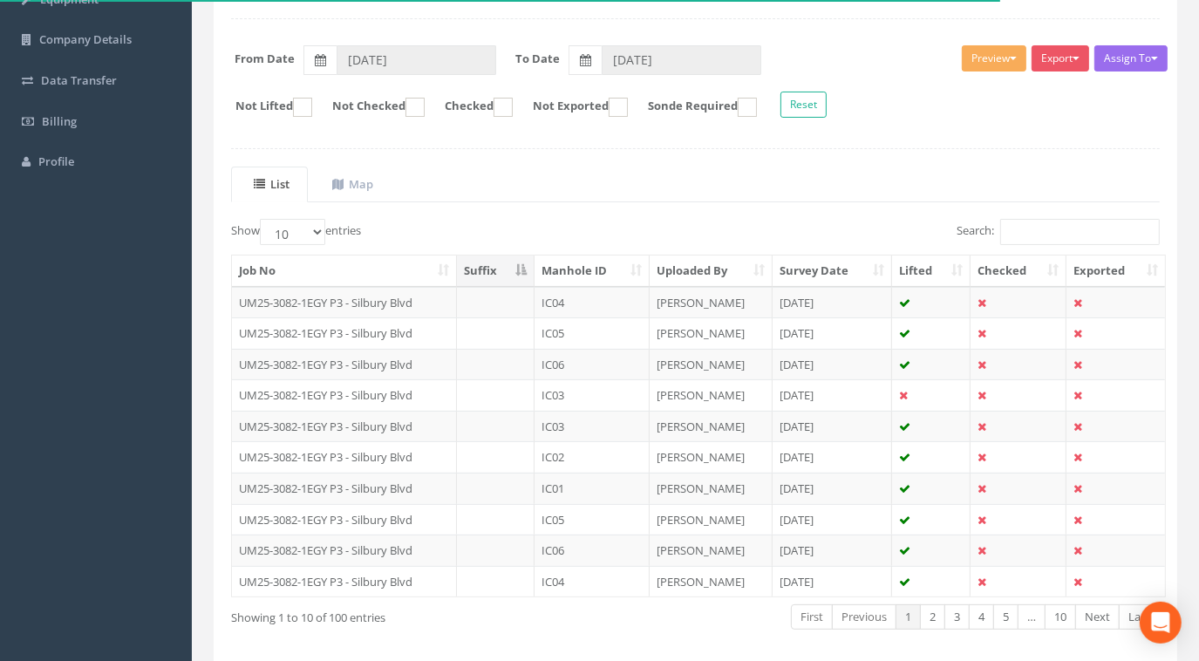
click at [583, 266] on th "Manhole ID" at bounding box center [592, 271] width 115 height 31
click at [303, 227] on select "10 25 50 100" at bounding box center [292, 232] width 65 height 26
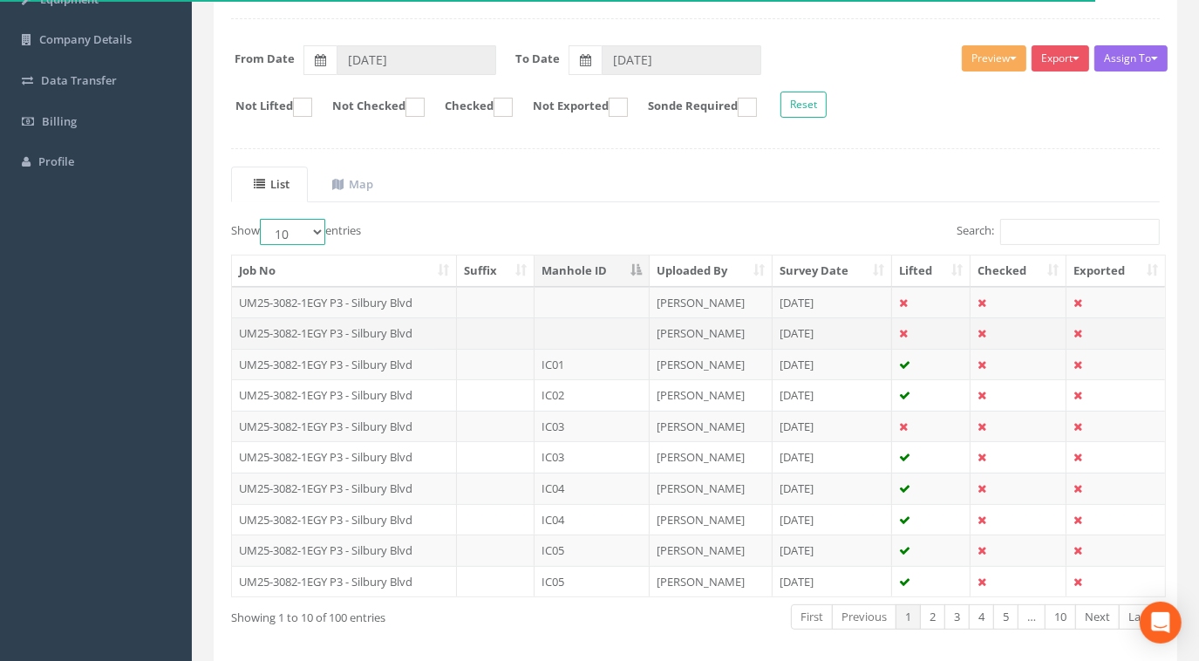
select select "100"
click at [263, 219] on select "10 25 50 100" at bounding box center [292, 232] width 65 height 26
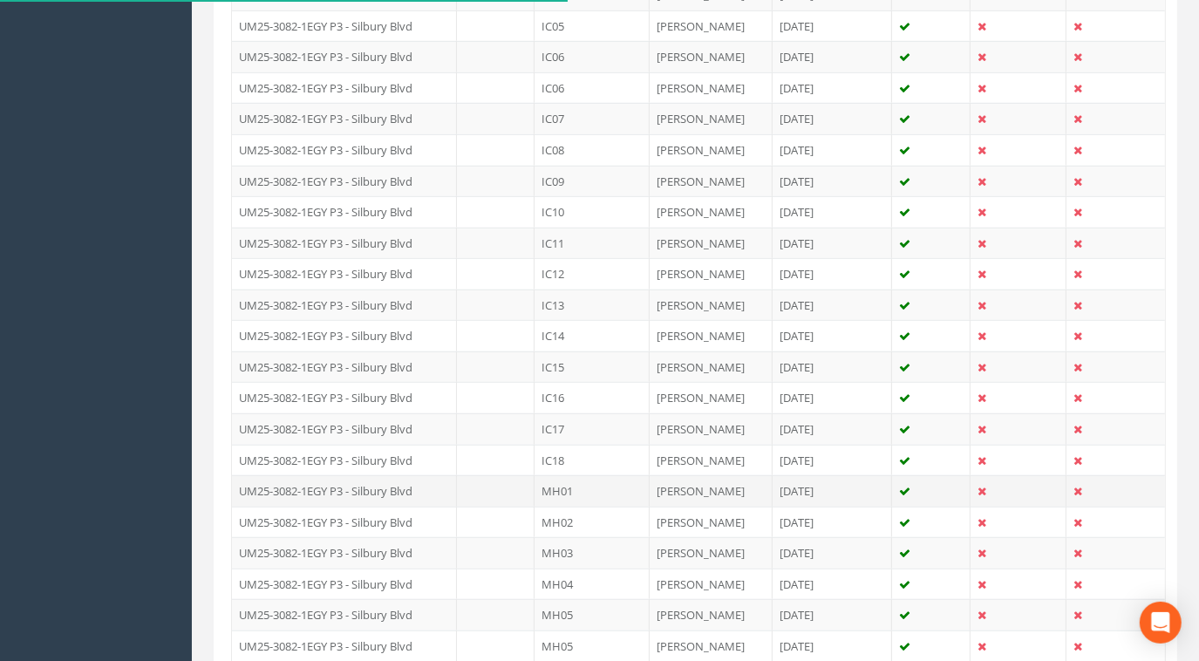
scroll to position [1030, 0]
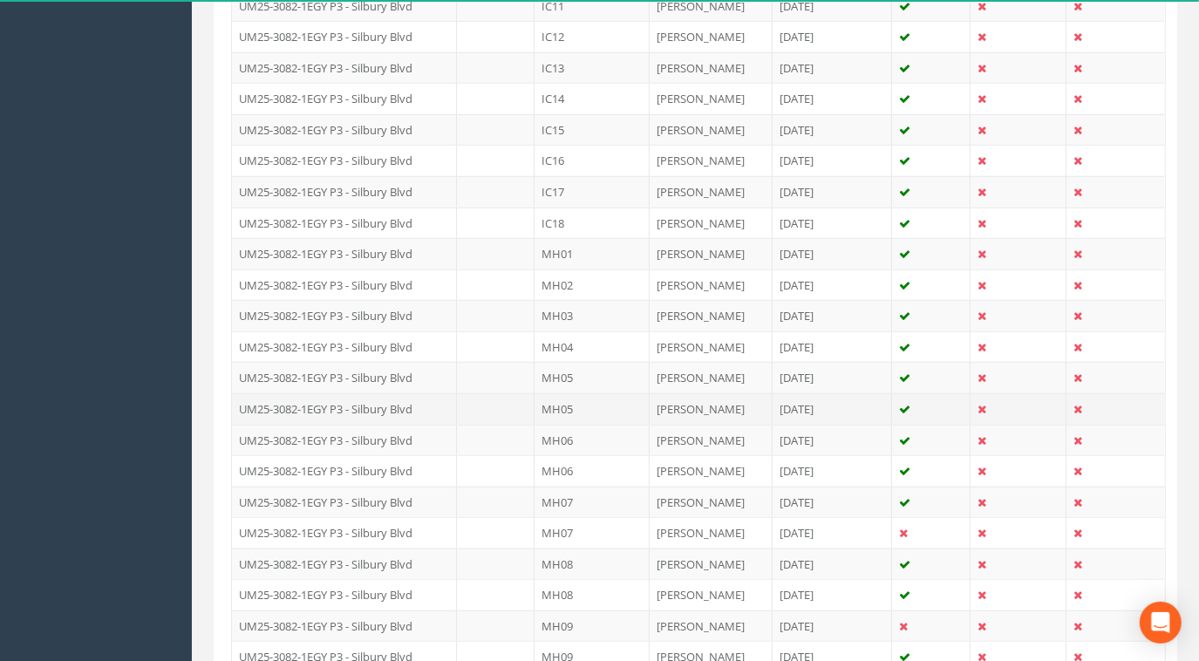
click at [406, 399] on td "UM25-3082-1EGY P3 - Silbury Blvd" at bounding box center [344, 408] width 225 height 31
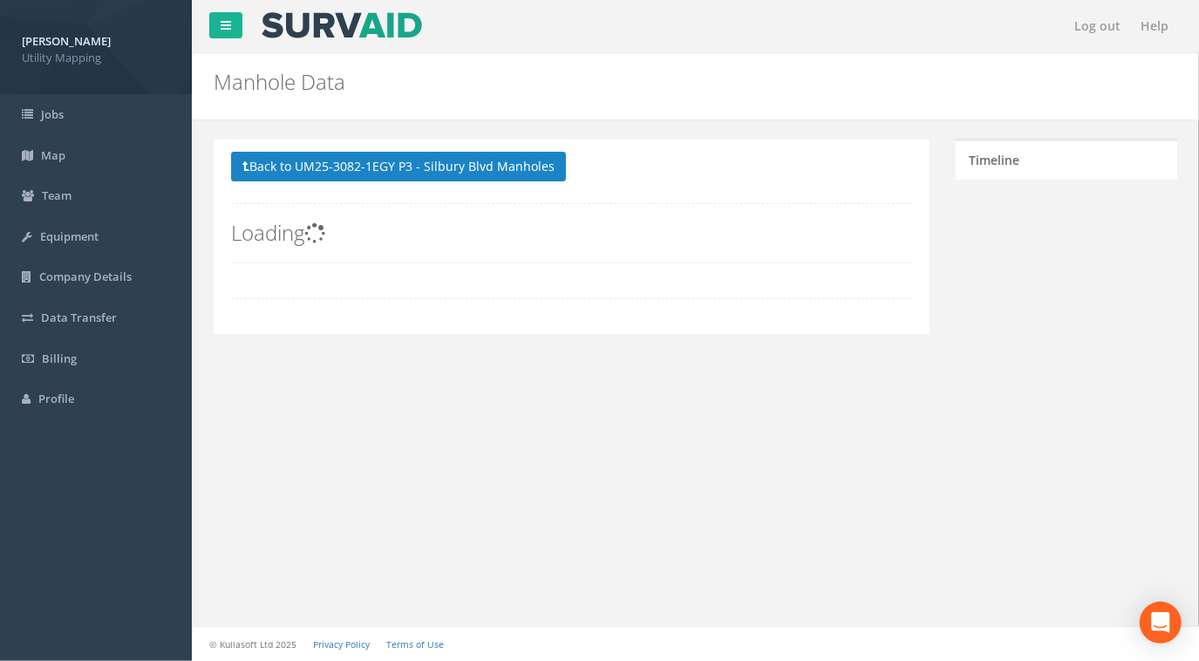
scroll to position [0, 0]
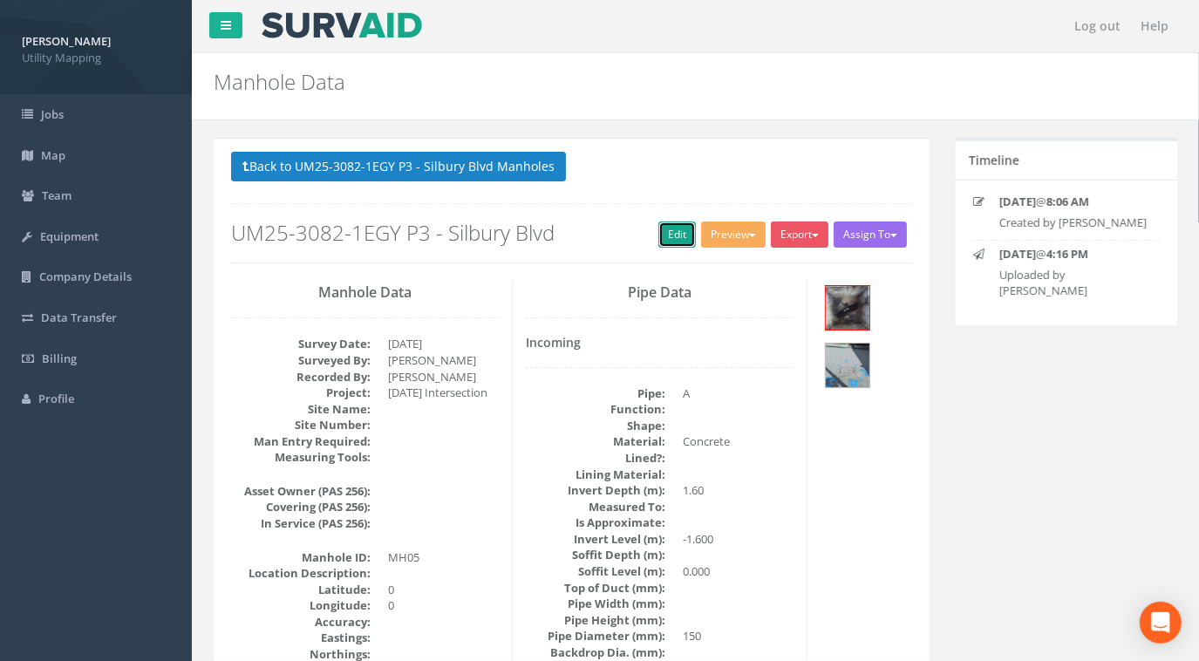
click at [658, 234] on link "Edit" at bounding box center [677, 235] width 38 height 26
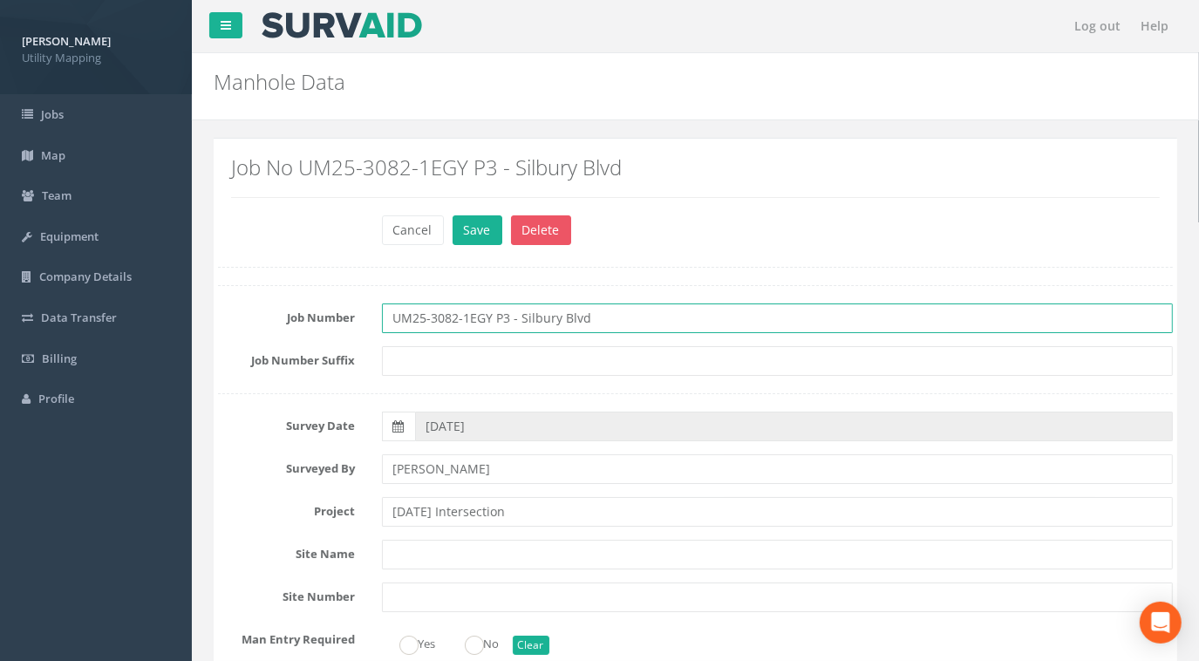
drag, startPoint x: 615, startPoint y: 322, endPoint x: 311, endPoint y: 326, distance: 303.5
click at [311, 326] on div "Job Number UM25-3082-1EGY P3 - Silbury Blvd" at bounding box center [695, 318] width 981 height 30
paste input "[DATE] Intersection"
type input "UM25-3082-1EGY P3 - [DATE] Intersection"
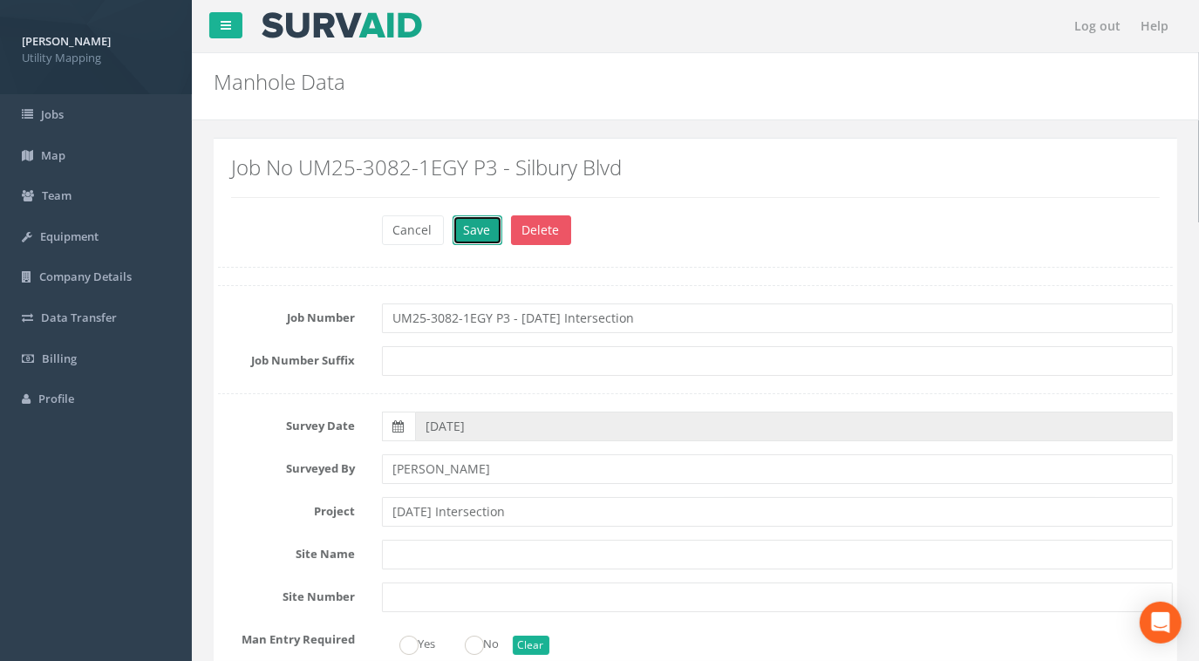
click at [474, 230] on button "Save" at bounding box center [478, 230] width 50 height 30
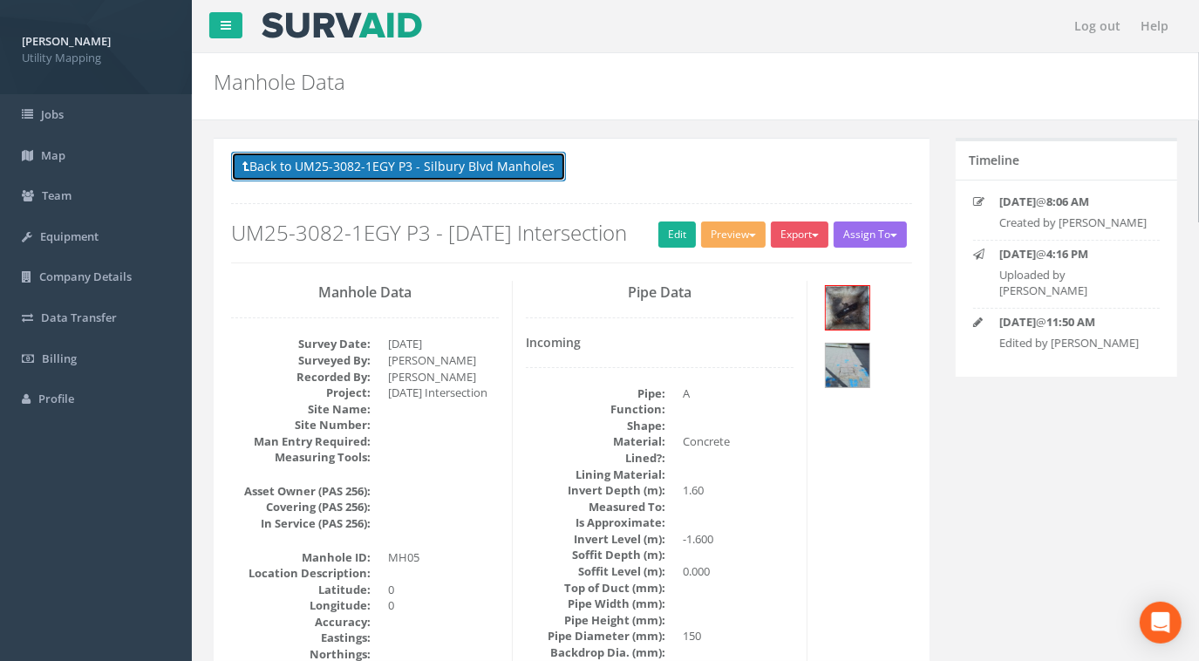
click at [472, 176] on button "Back to UM25-3082-1EGY P3 - Silbury Blvd Manholes" at bounding box center [398, 167] width 335 height 30
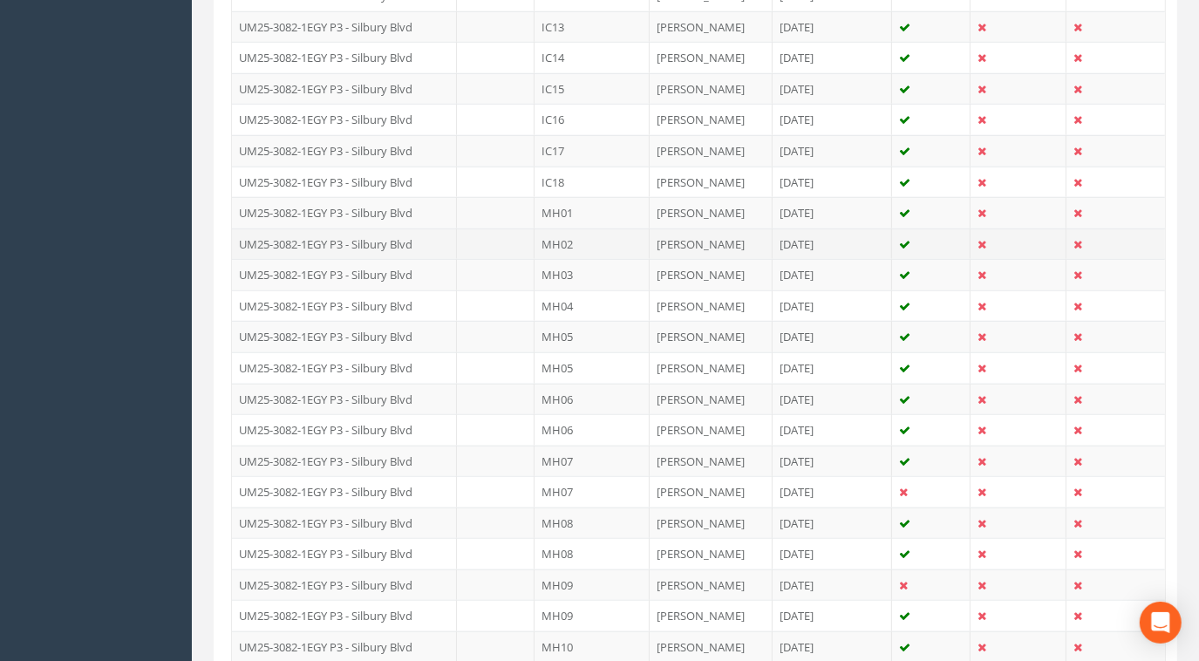
scroll to position [1109, 0]
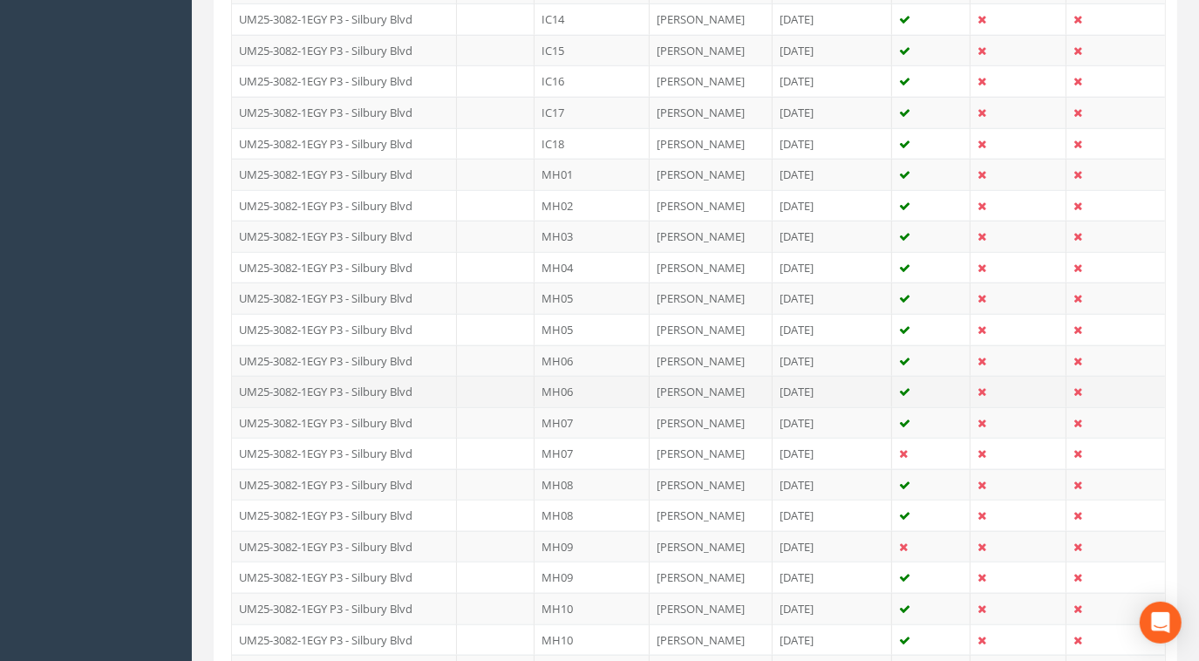
click at [435, 377] on td "UM25-3082-1EGY P3 - Silbury Blvd" at bounding box center [344, 391] width 225 height 31
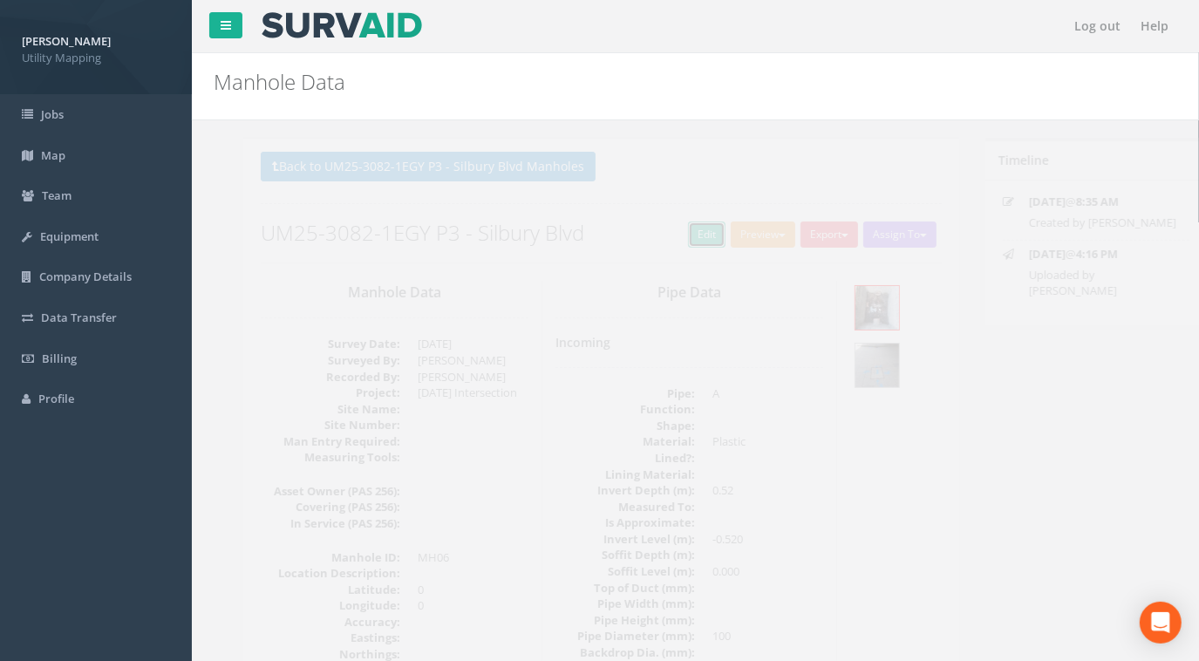
click at [671, 238] on link "Edit" at bounding box center [677, 235] width 38 height 26
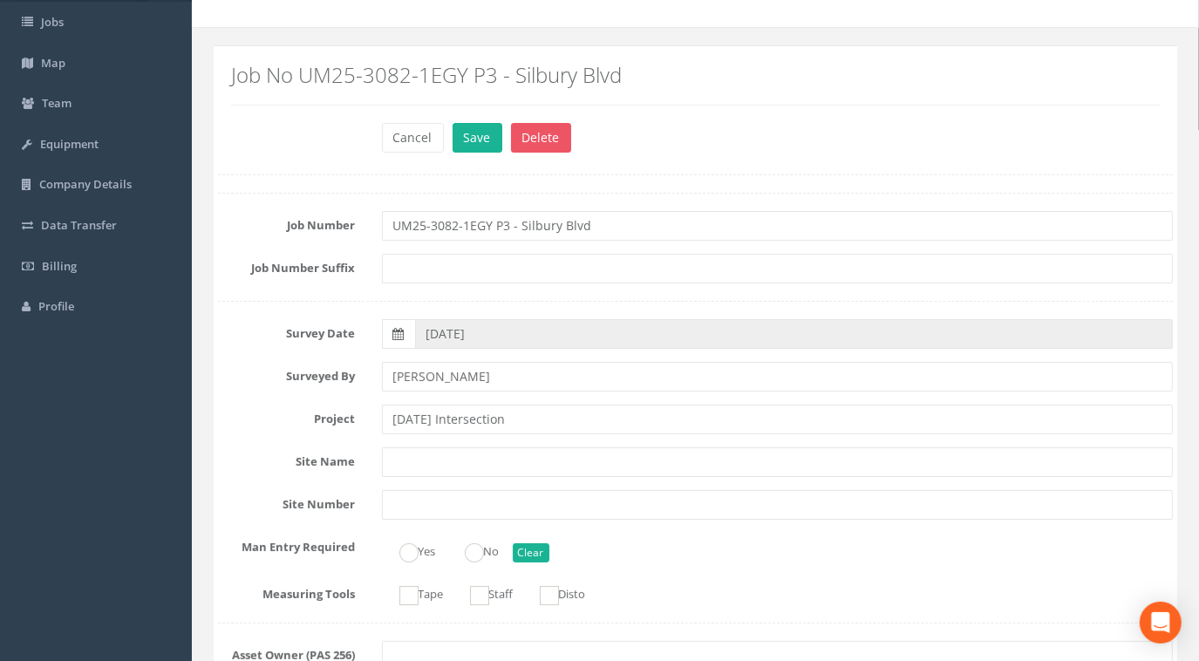
scroll to position [158, 0]
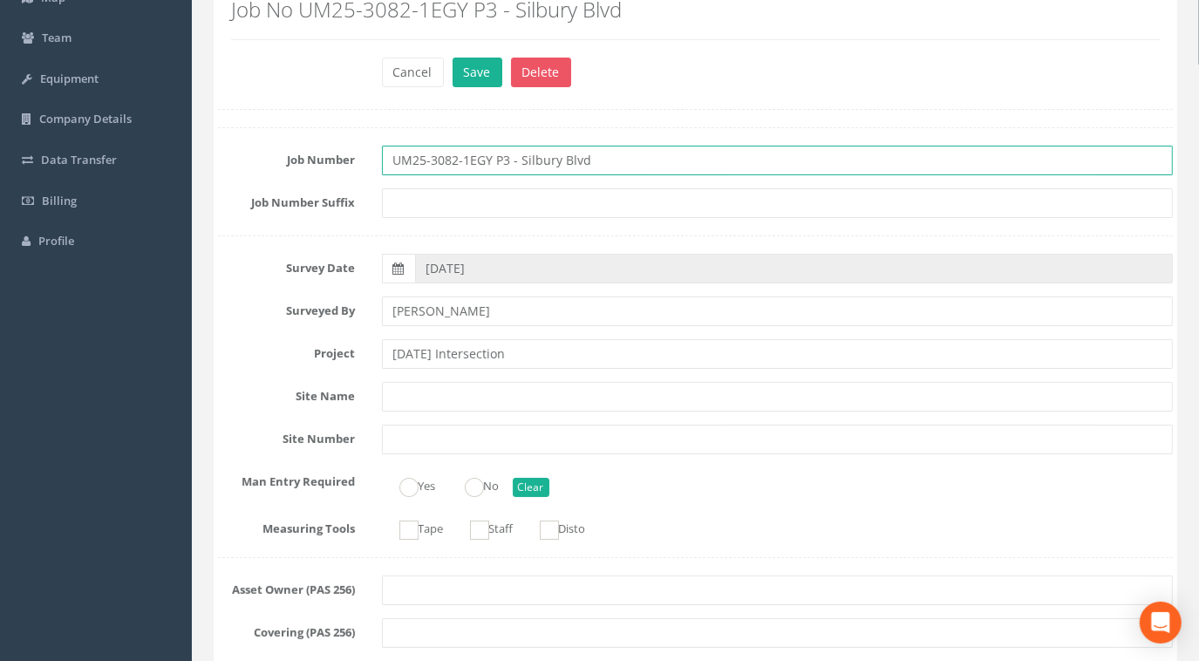
drag, startPoint x: 616, startPoint y: 168, endPoint x: 287, endPoint y: 142, distance: 329.8
paste input "[DATE] Intersection"
type input "UM25-3082-1EGY P3 - [DATE] Intersection"
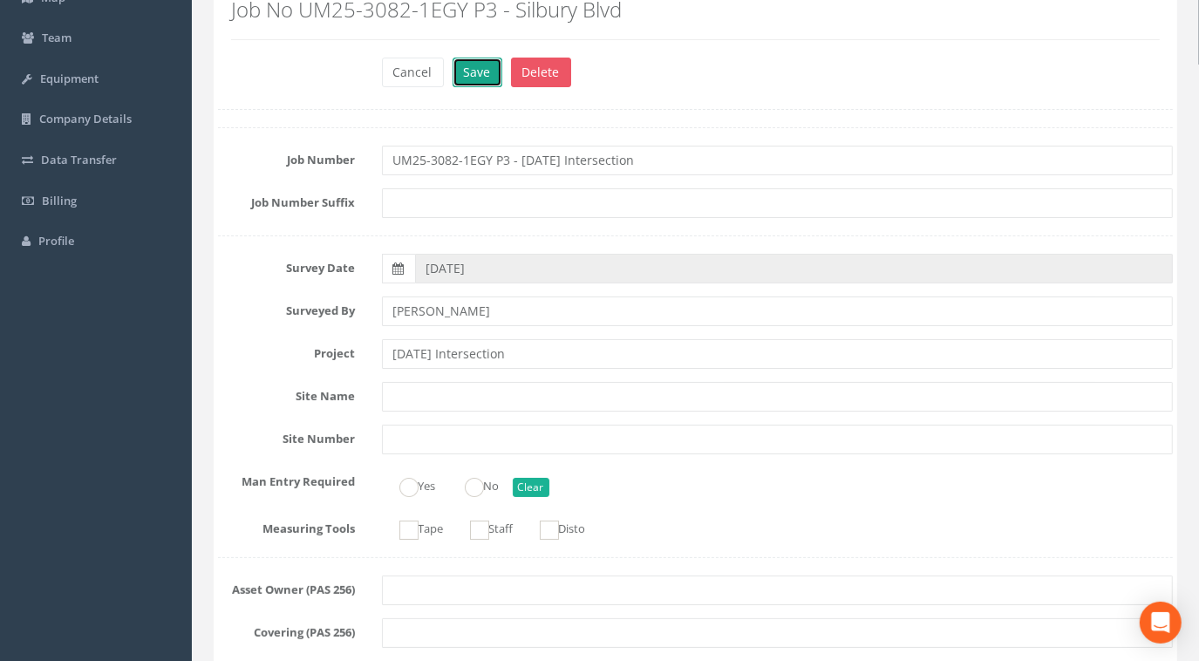
click at [483, 78] on button "Save" at bounding box center [478, 73] width 50 height 30
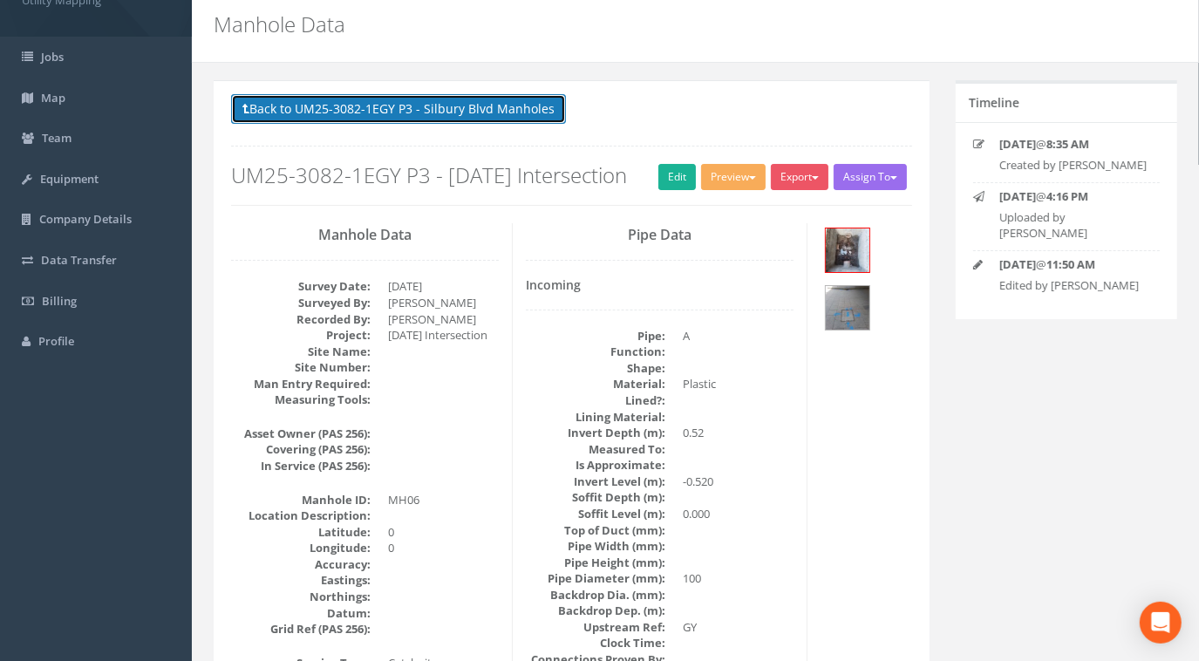
click at [460, 113] on button "Back to UM25-3082-1EGY P3 - Silbury Blvd Manholes" at bounding box center [398, 109] width 335 height 30
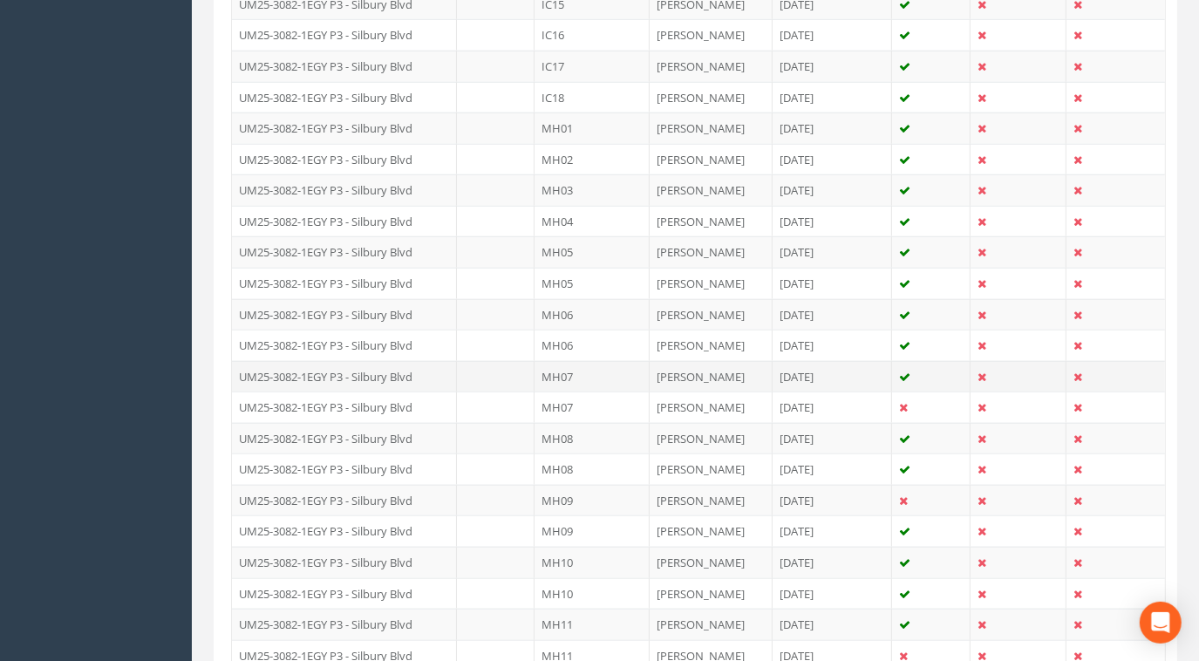
scroll to position [1168, 0]
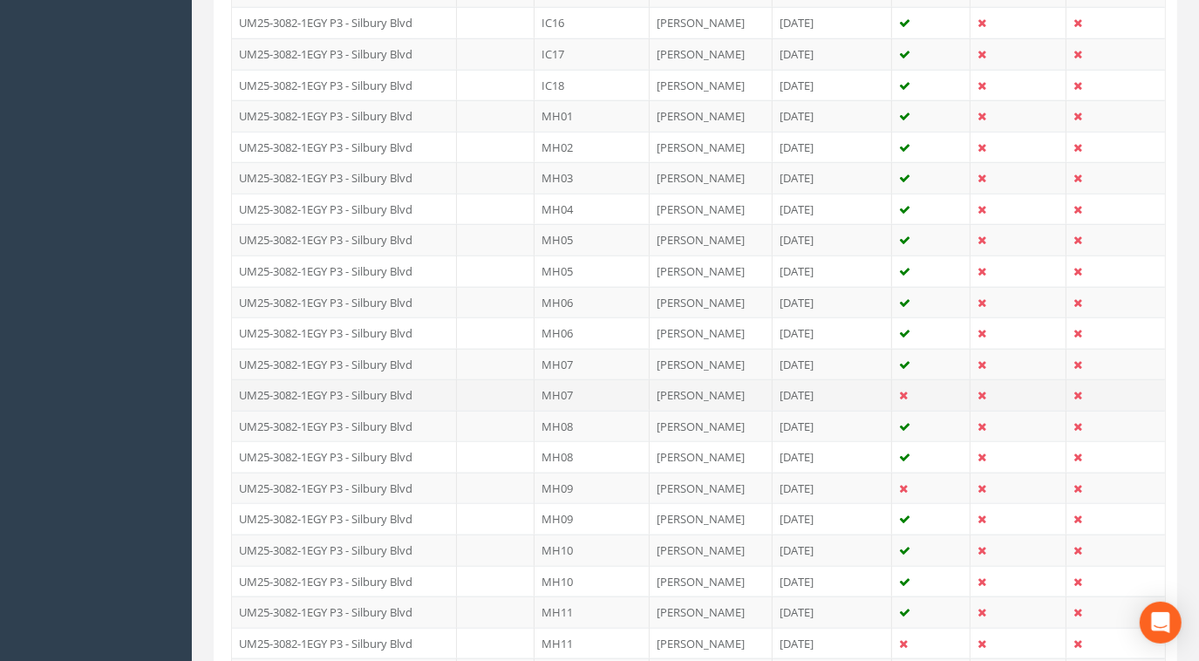
click at [553, 380] on td "MH07" at bounding box center [592, 394] width 115 height 31
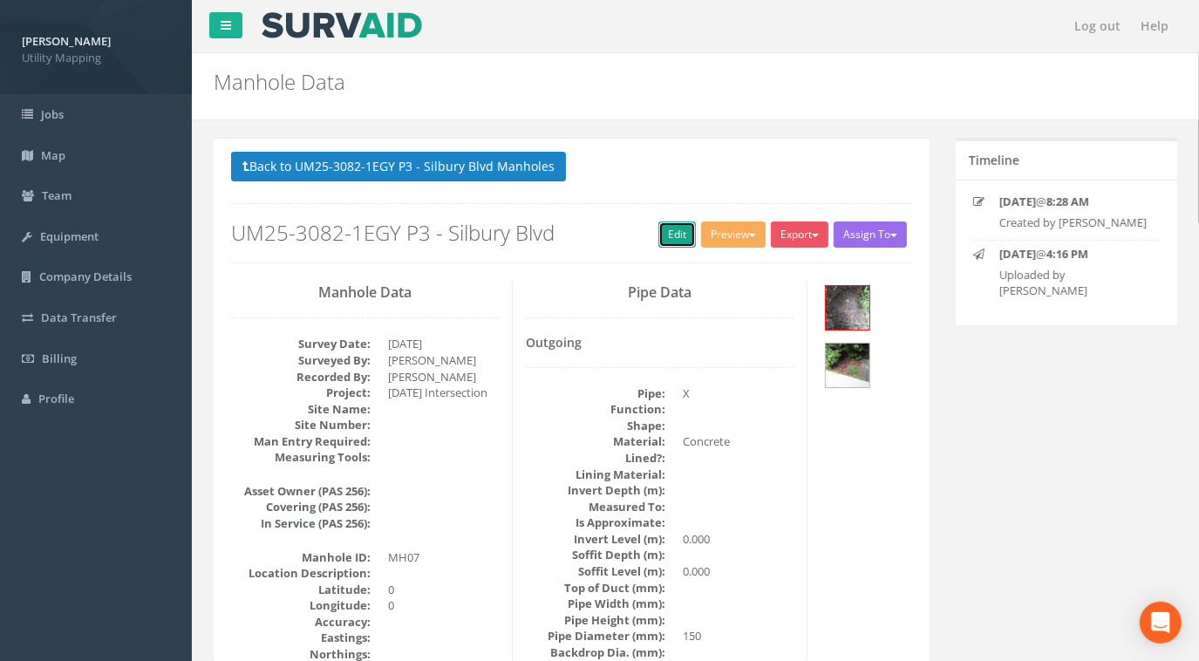
click at [665, 235] on link "Edit" at bounding box center [677, 235] width 38 height 26
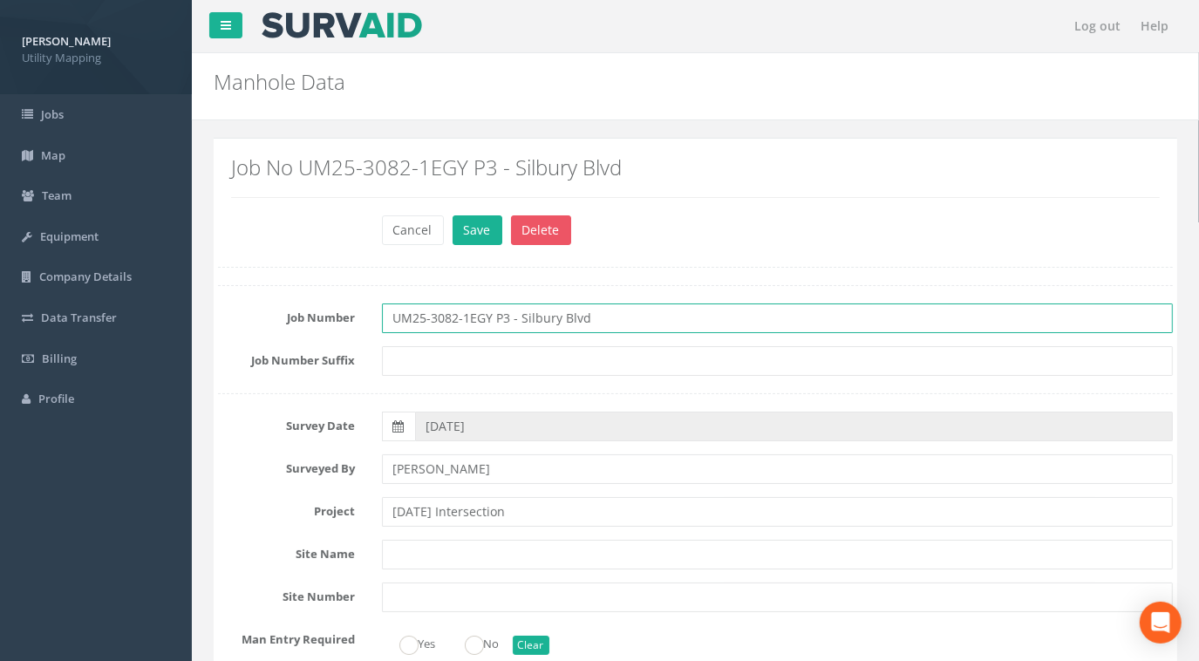
drag, startPoint x: 527, startPoint y: 320, endPoint x: 246, endPoint y: 297, distance: 281.8
paste input "[DATE] Intersection"
type input "UM25-3082-1EGY P3 - [DATE] Intersection"
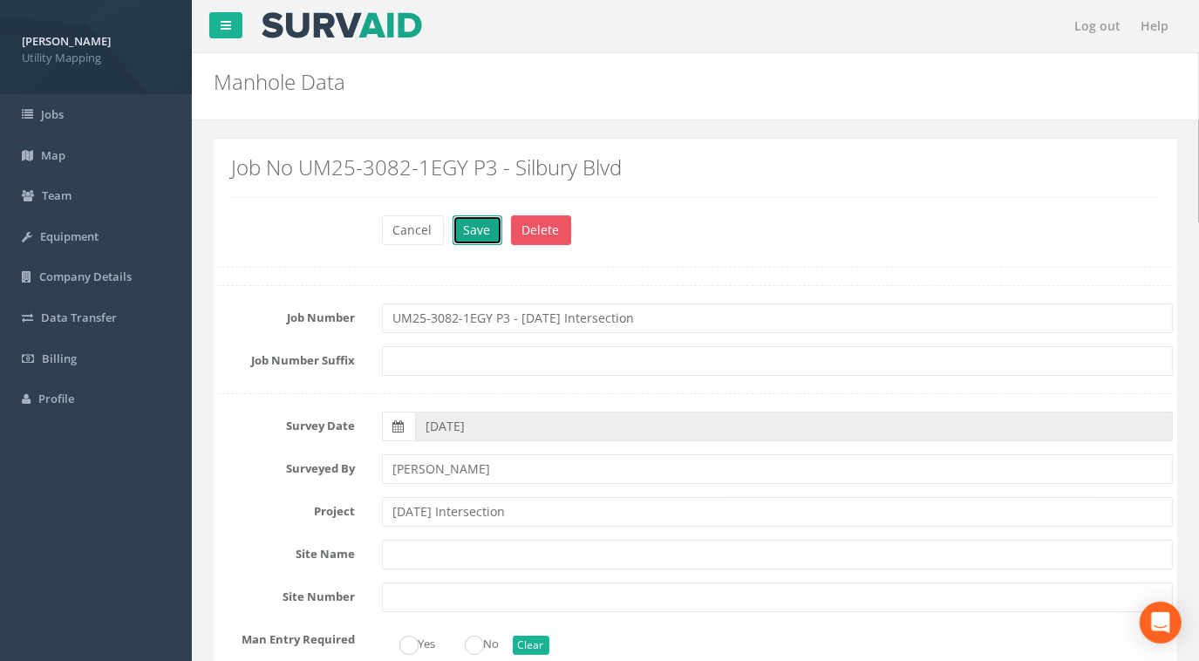
click at [466, 240] on button "Save" at bounding box center [478, 230] width 50 height 30
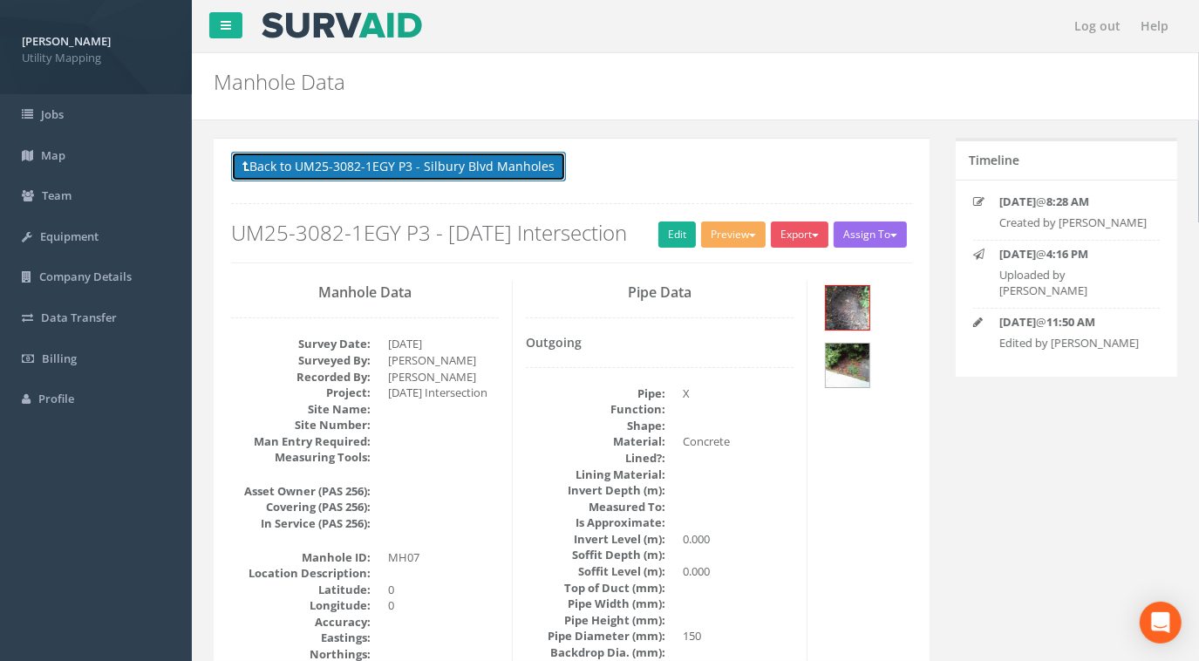
click at [394, 165] on button "Back to UM25-3082-1EGY P3 - Silbury Blvd Manholes" at bounding box center [398, 167] width 335 height 30
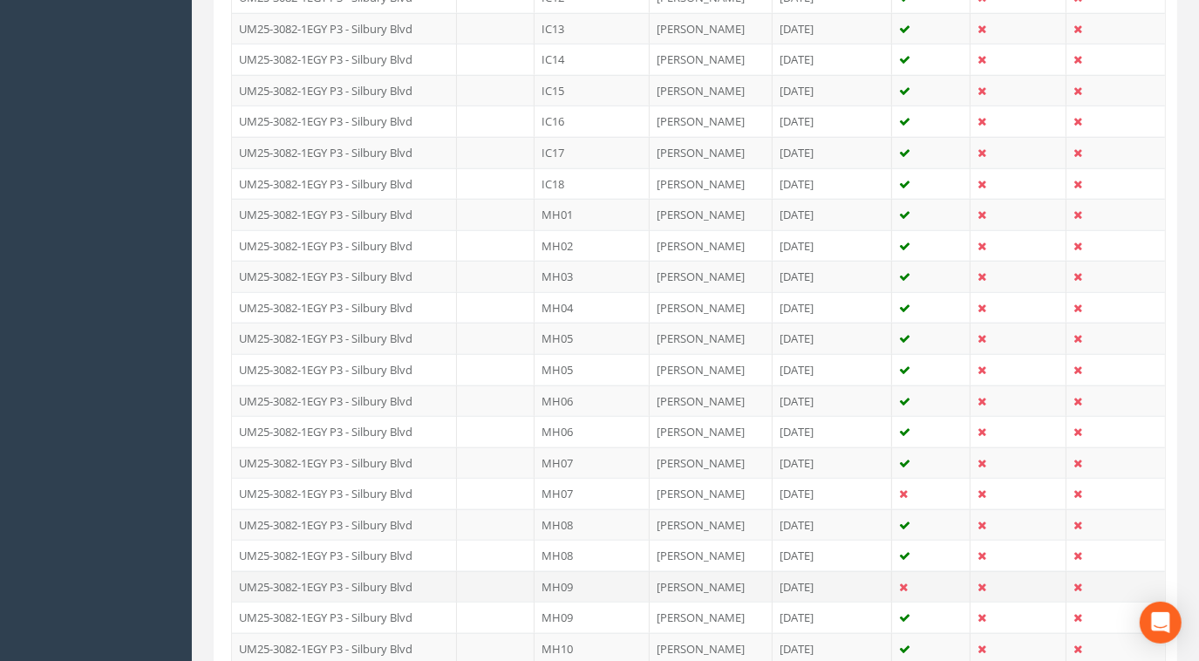
scroll to position [1109, 0]
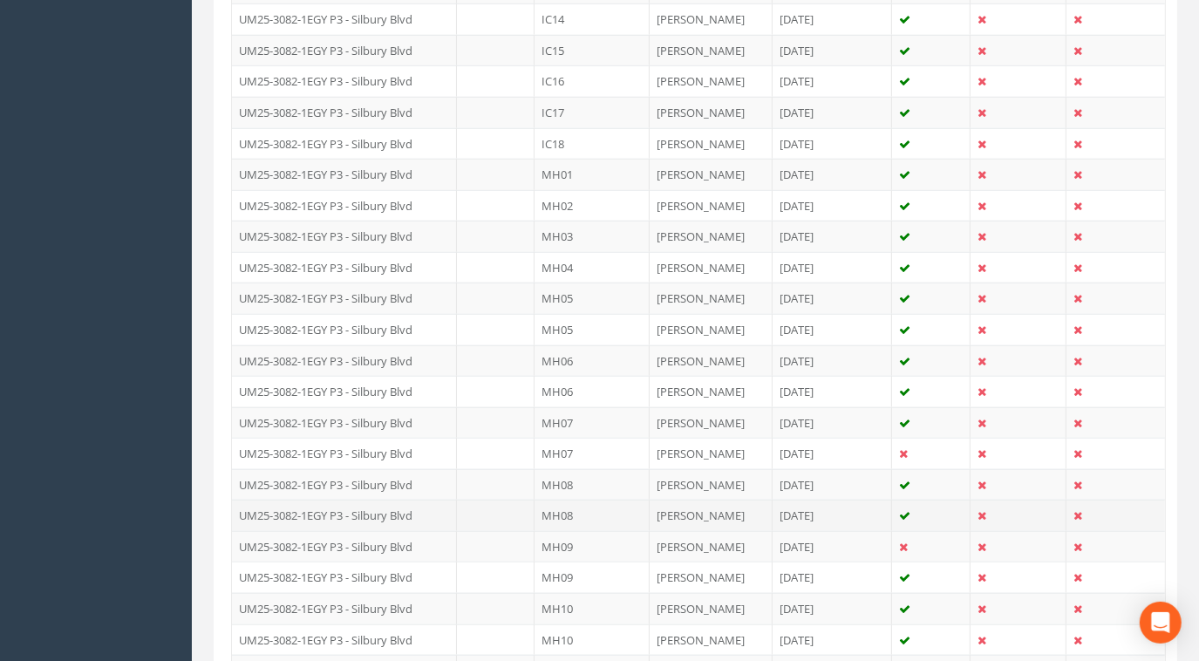
click at [437, 500] on td "UM25-3082-1EGY P3 - Silbury Blvd" at bounding box center [344, 515] width 225 height 31
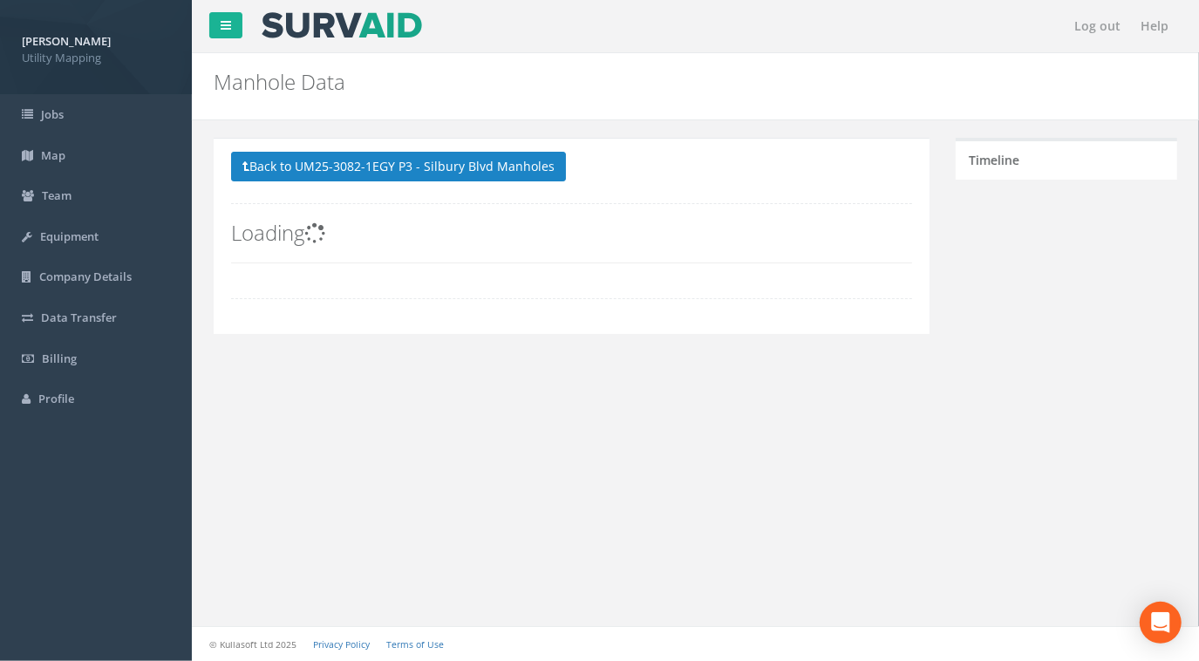
scroll to position [0, 0]
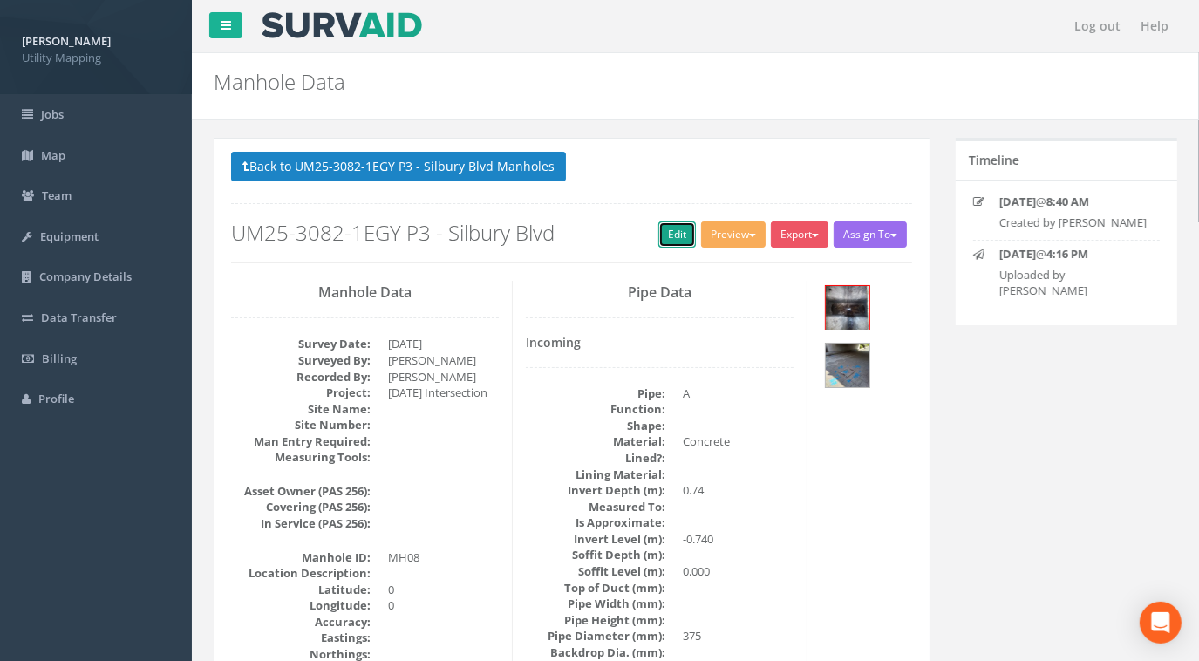
click at [662, 235] on link "Edit" at bounding box center [677, 235] width 38 height 26
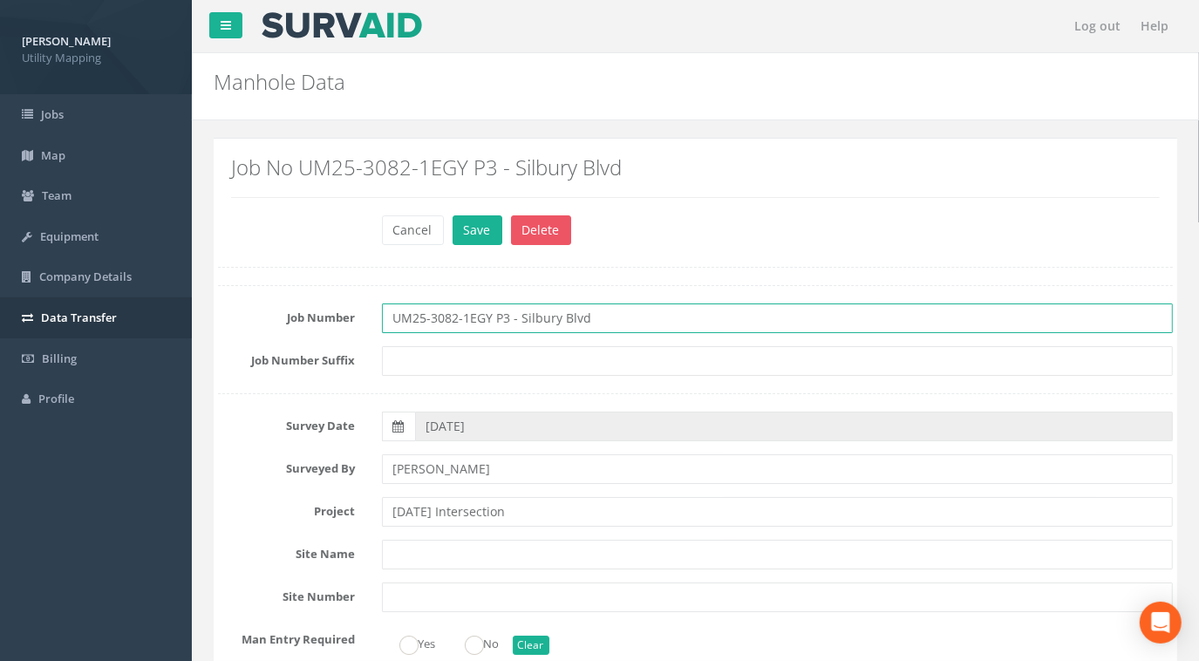
drag, startPoint x: 612, startPoint y: 317, endPoint x: 164, endPoint y: 329, distance: 448.4
paste input "[DATE] Intersection"
type input "UM25-3082-1EGY P3 - [DATE] Intersection"
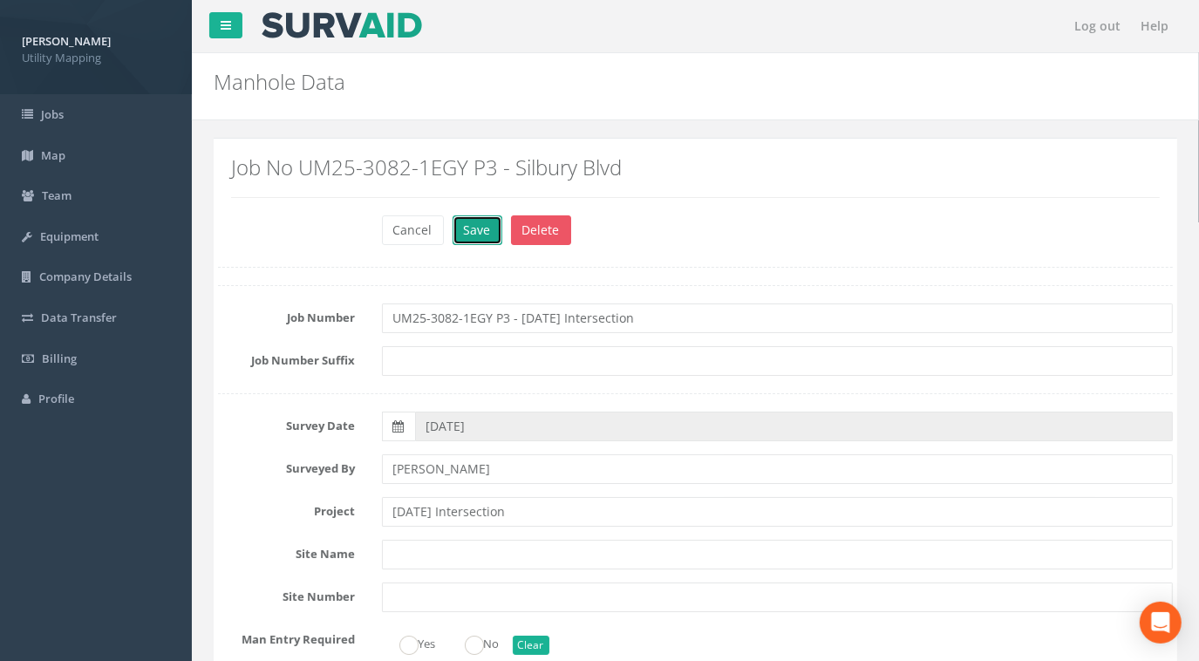
click at [473, 240] on button "Save" at bounding box center [478, 230] width 50 height 30
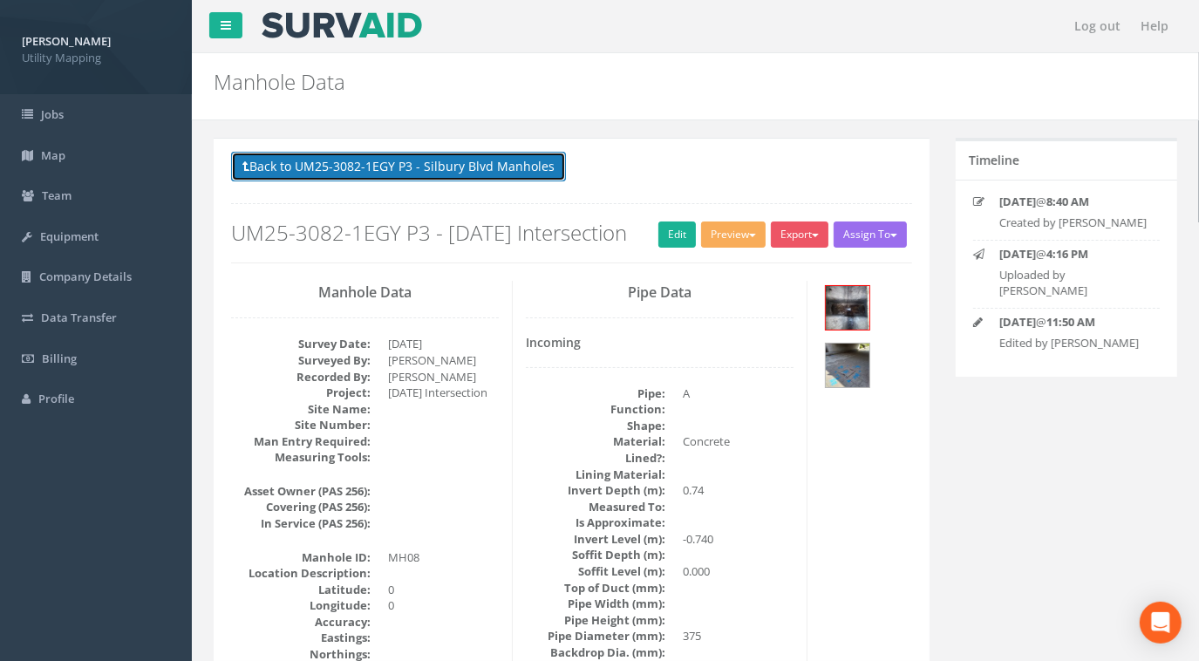
click at [439, 165] on button "Back to UM25-3082-1EGY P3 - Silbury Blvd Manholes" at bounding box center [398, 167] width 335 height 30
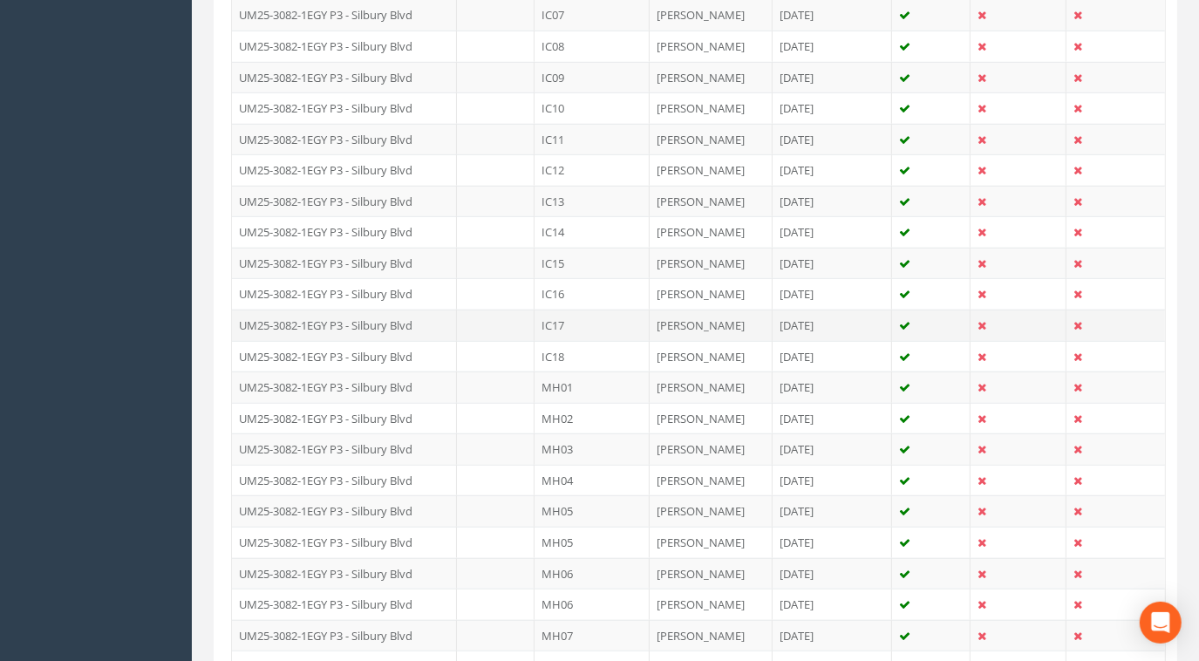
scroll to position [1109, 0]
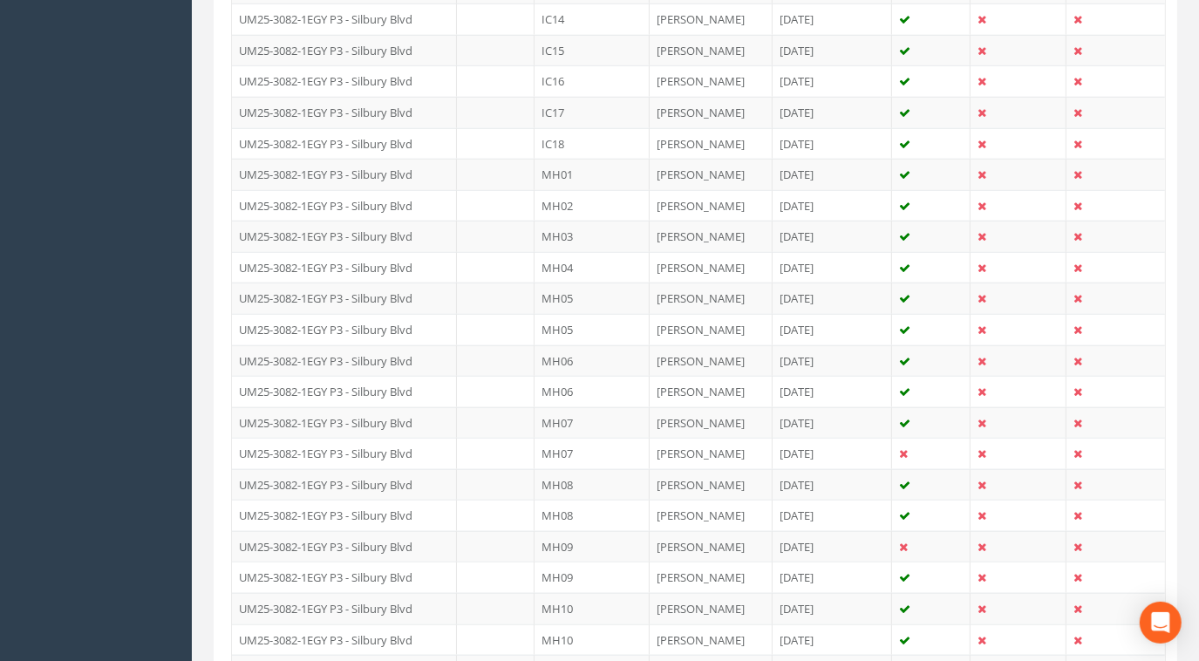
click at [458, 566] on td at bounding box center [496, 577] width 78 height 31
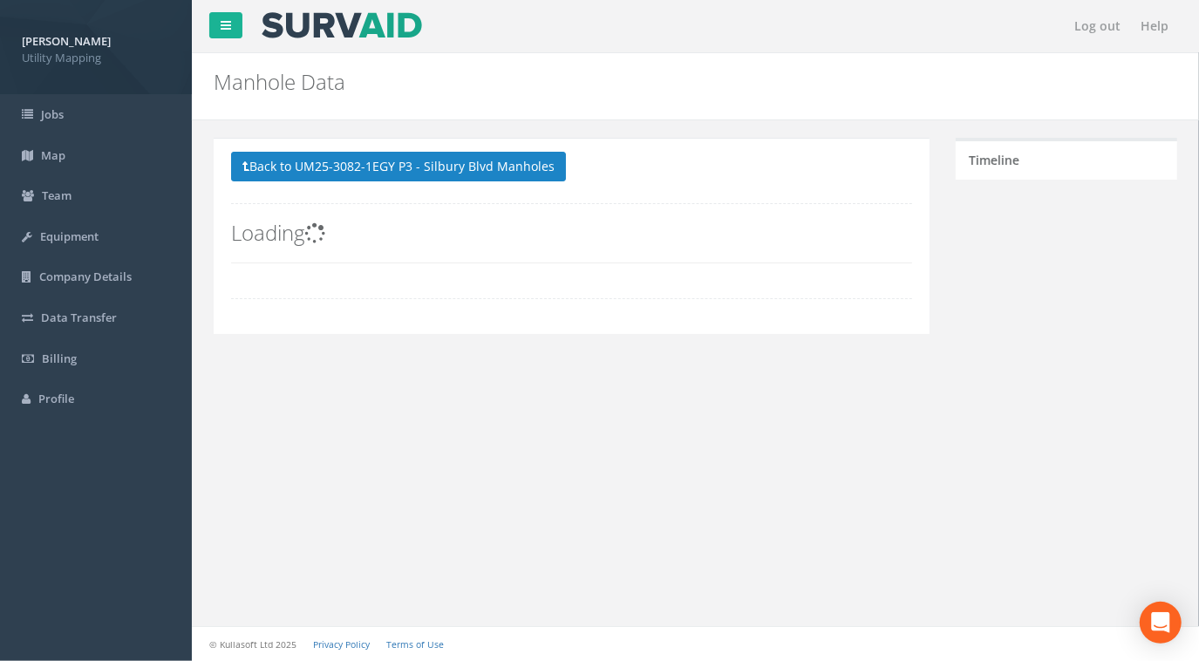
scroll to position [0, 0]
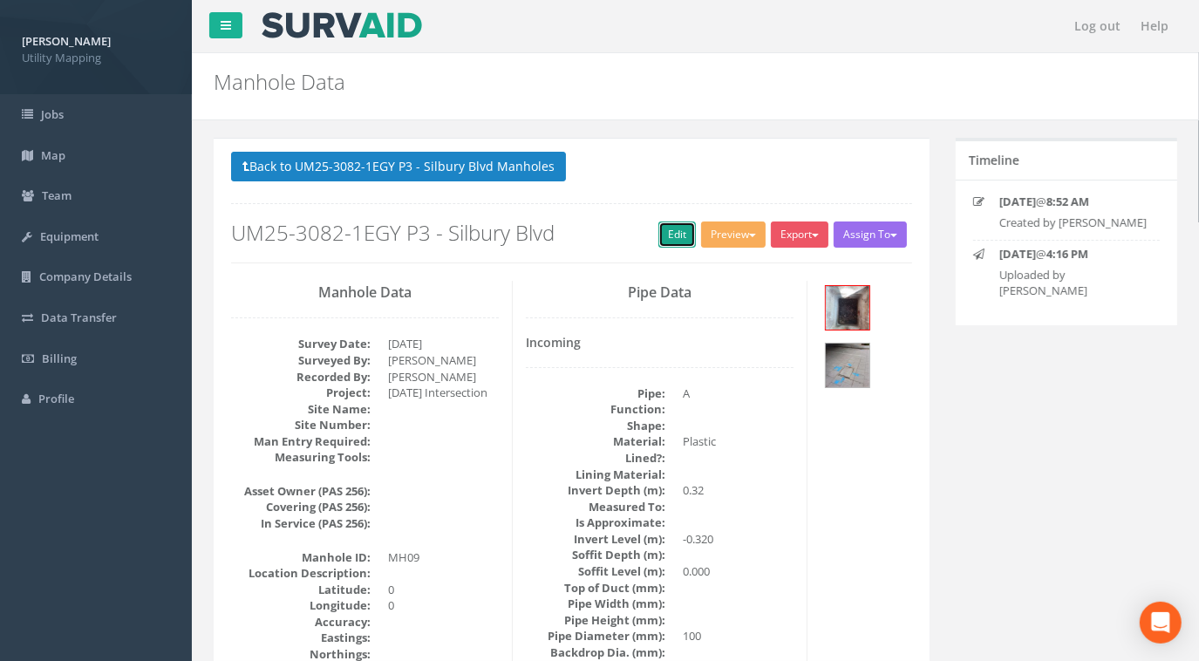
click at [664, 242] on link "Edit" at bounding box center [677, 235] width 38 height 26
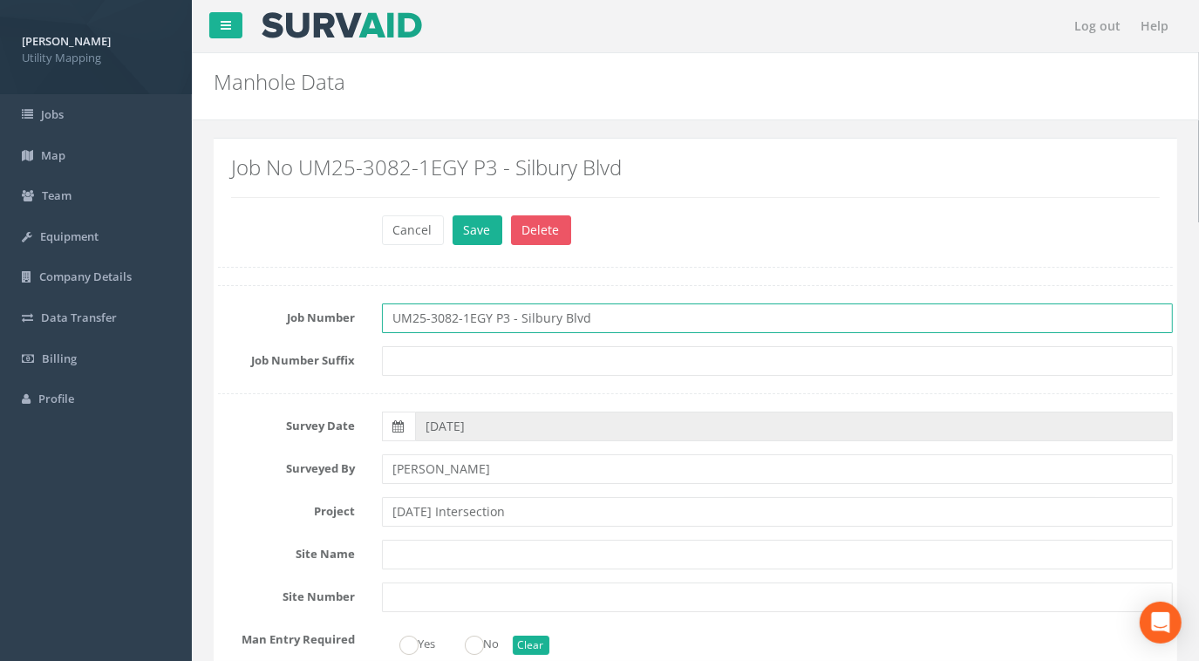
drag, startPoint x: 623, startPoint y: 311, endPoint x: 232, endPoint y: 317, distance: 390.7
click at [232, 318] on div "Job Number UM25-3082-1EGY P3 - Silbury Blvd" at bounding box center [695, 318] width 981 height 30
paste input "[DATE] Intersection"
type input "UM25-3082-1EGY P3 - [DATE] Intersection"
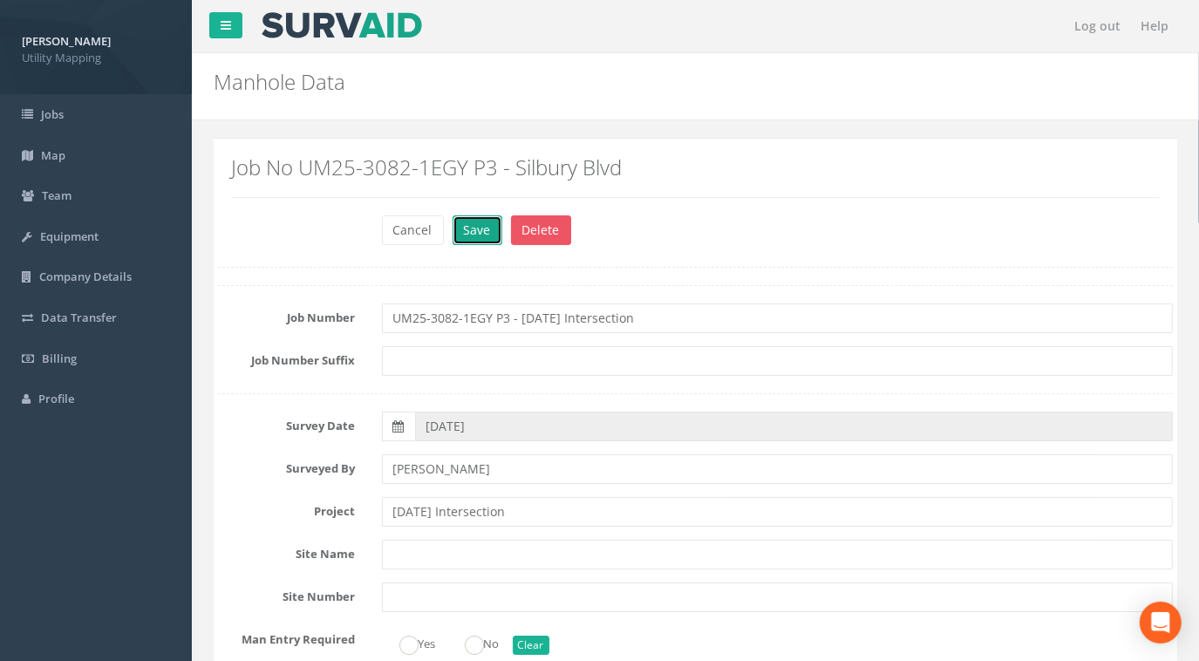
click at [487, 237] on button "Save" at bounding box center [478, 230] width 50 height 30
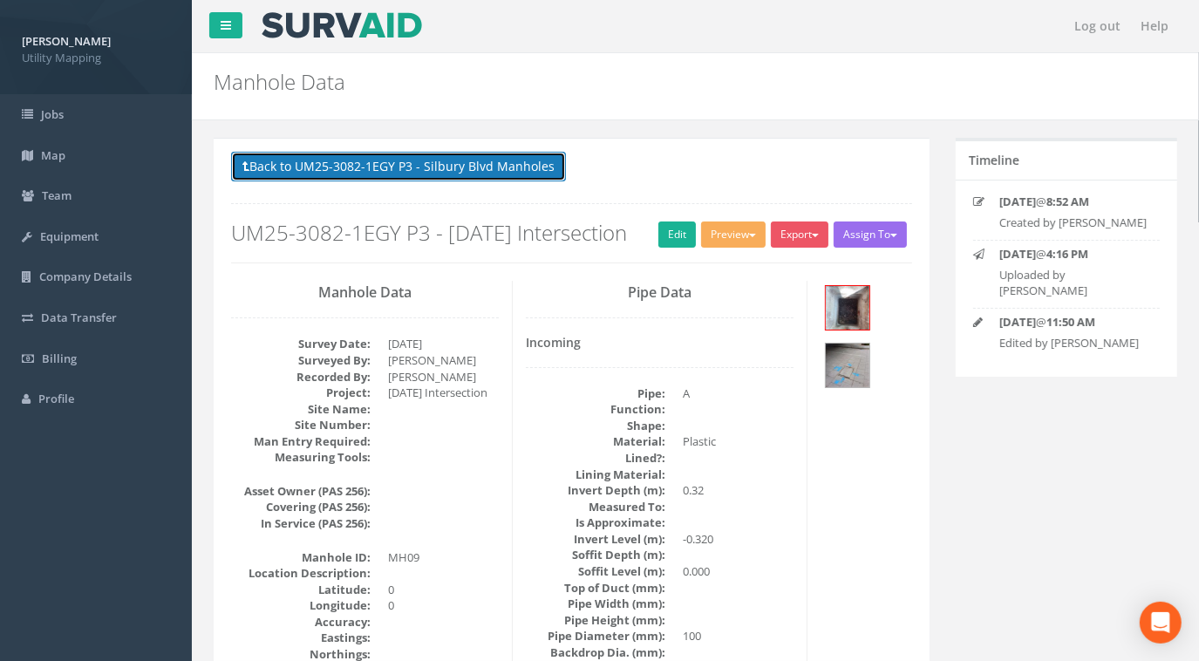
click at [448, 166] on button "Back to UM25-3082-1EGY P3 - Silbury Blvd Manholes" at bounding box center [398, 167] width 335 height 30
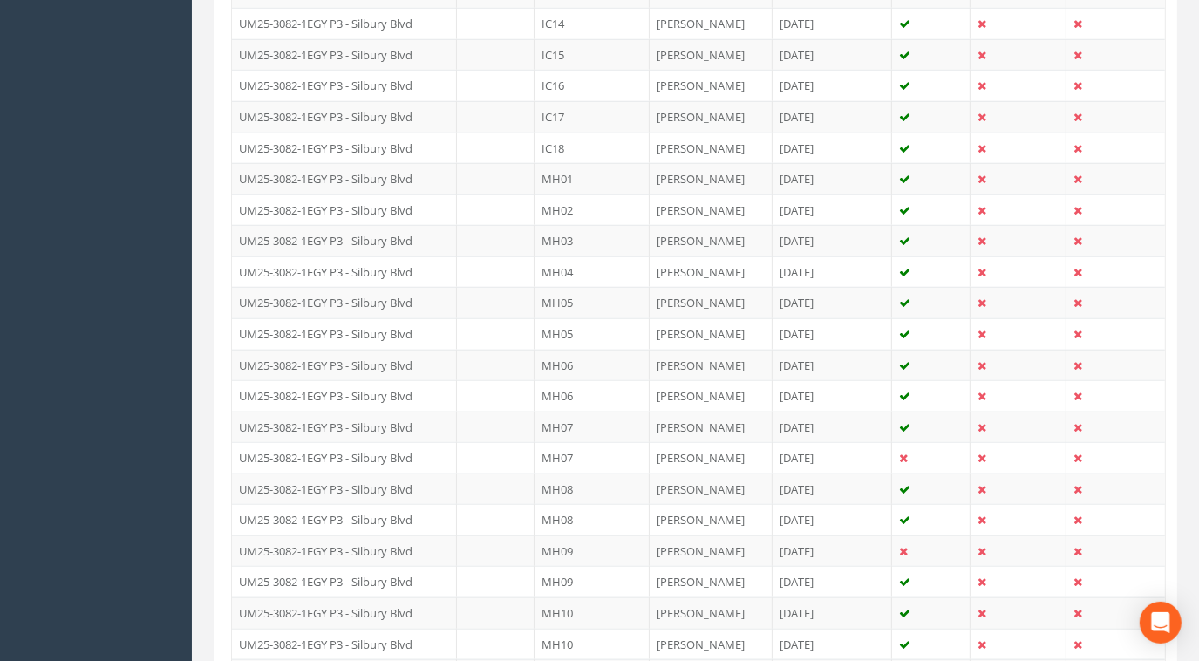
scroll to position [1189, 0]
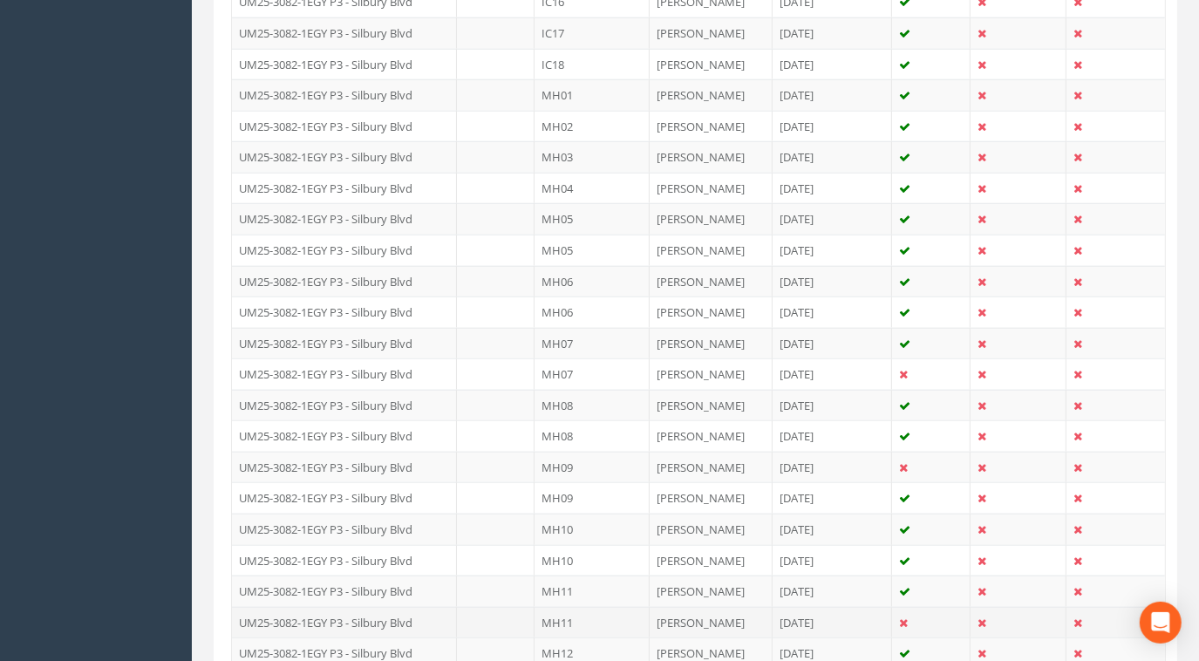
click at [406, 607] on td "UM25-3082-1EGY P3 - Silbury Blvd" at bounding box center [344, 622] width 225 height 31
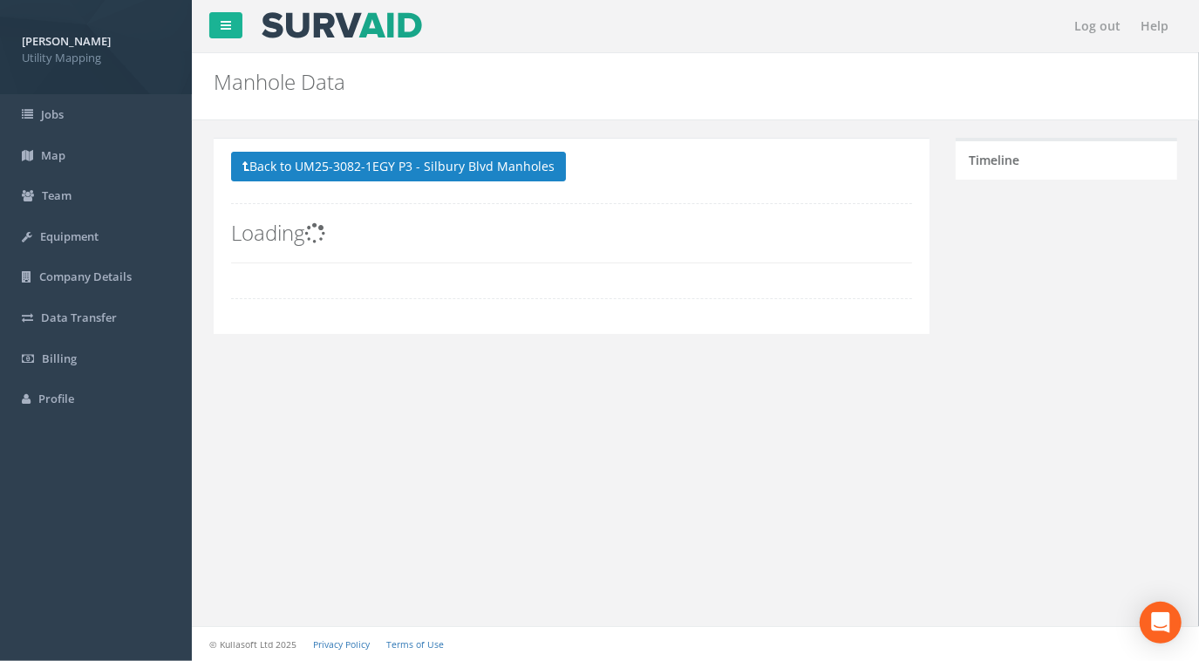
scroll to position [0, 0]
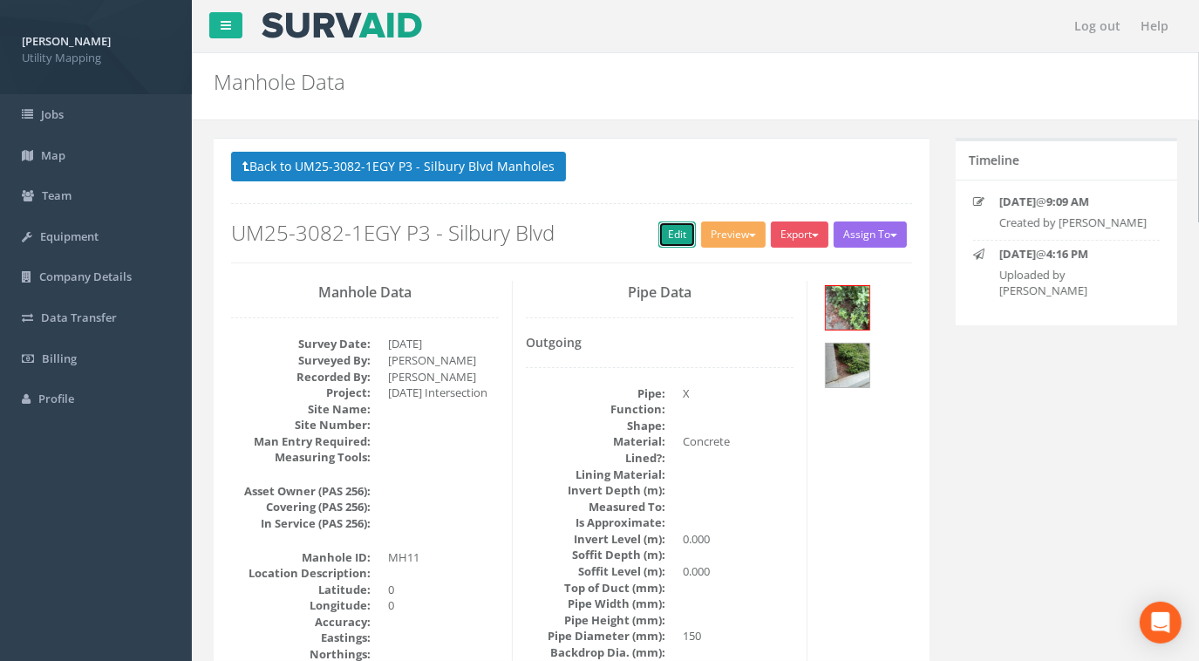
click at [658, 239] on link "Edit" at bounding box center [677, 235] width 38 height 26
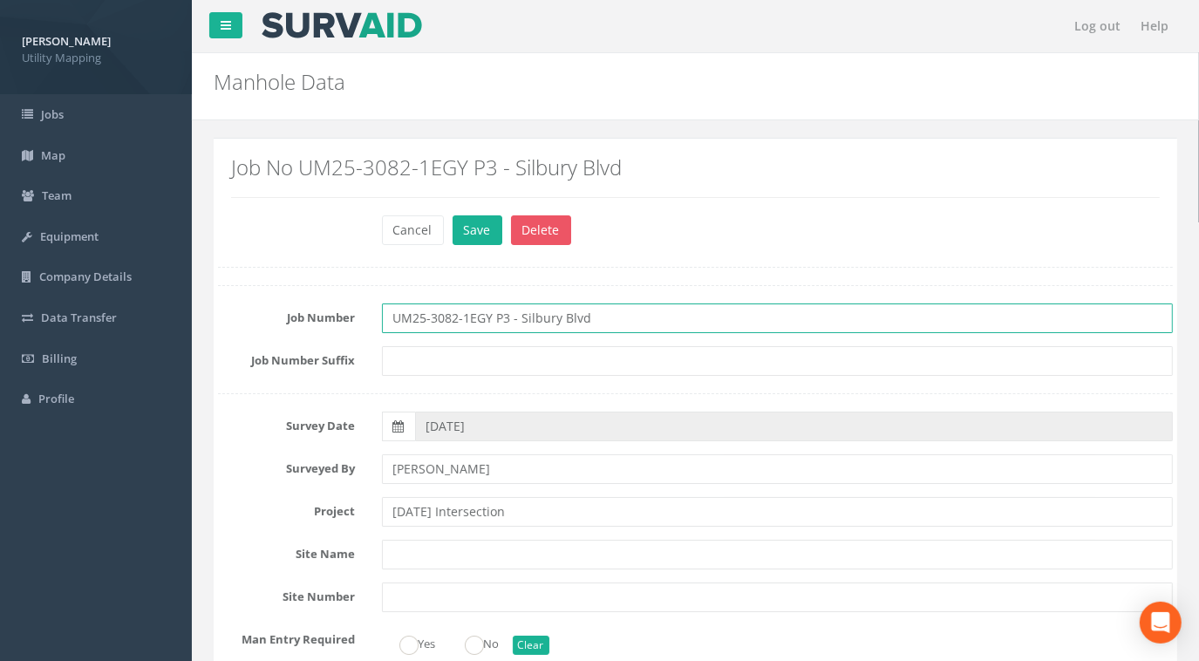
drag, startPoint x: 610, startPoint y: 312, endPoint x: 253, endPoint y: 269, distance: 360.1
paste input "[DATE] Intersection"
type input "UM25-3082-1EGY P3 - [DATE] Intersection"
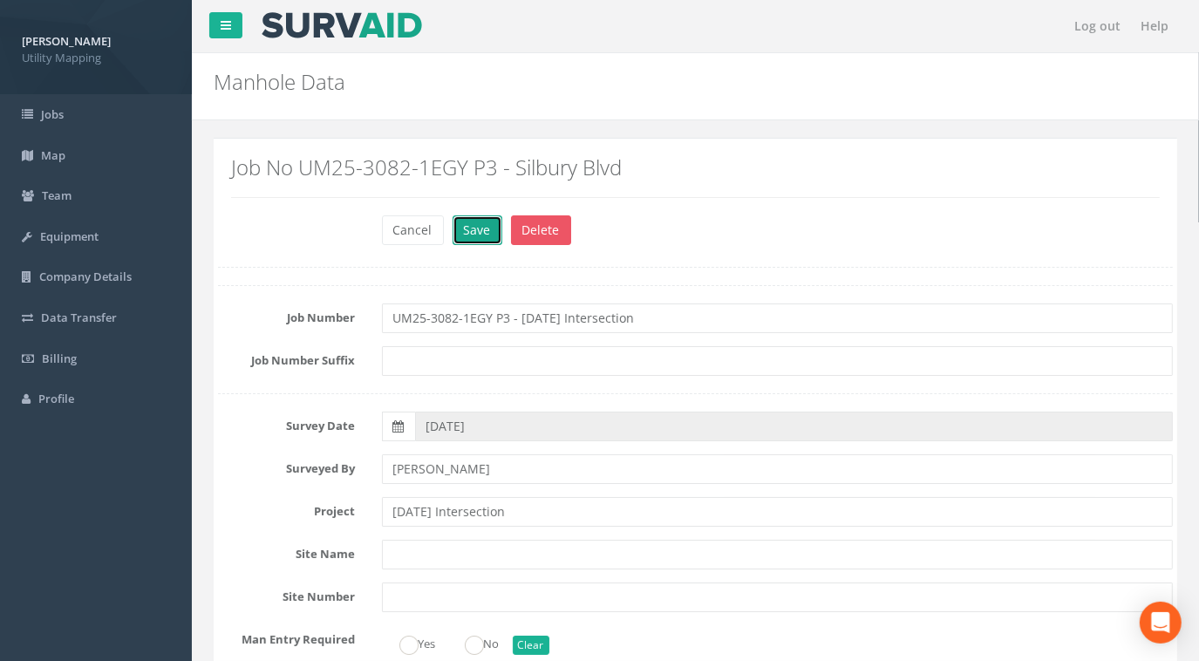
click at [467, 231] on button "Save" at bounding box center [478, 230] width 50 height 30
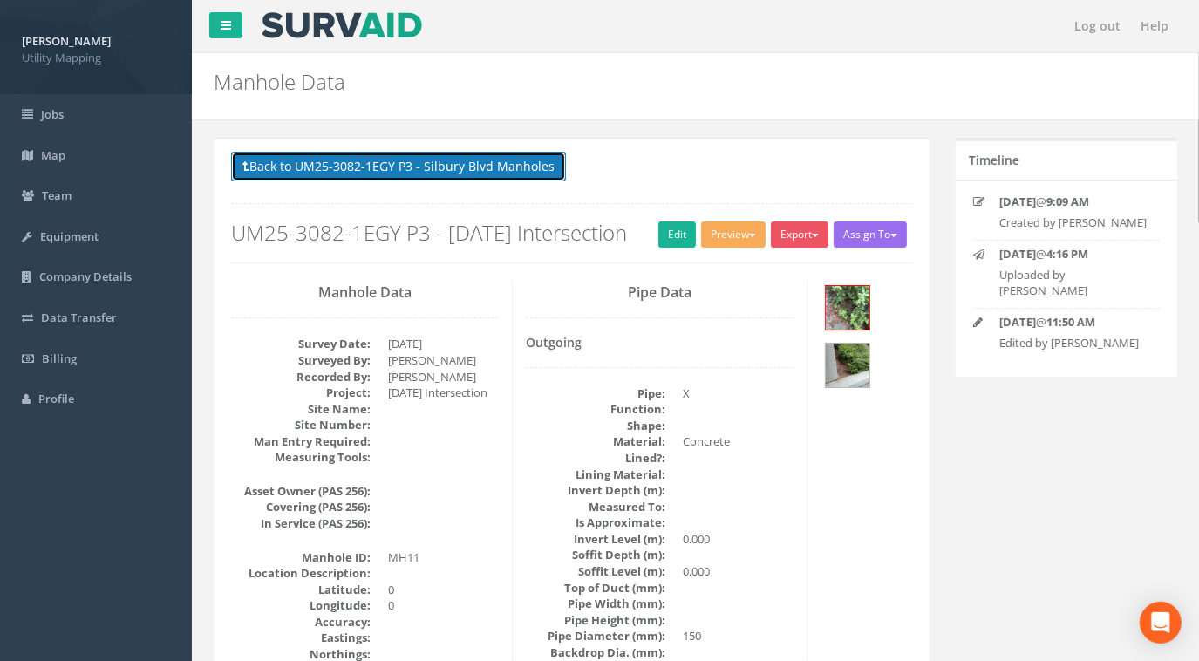
click at [392, 165] on button "Back to UM25-3082-1EGY P3 - Silbury Blvd Manholes" at bounding box center [398, 167] width 335 height 30
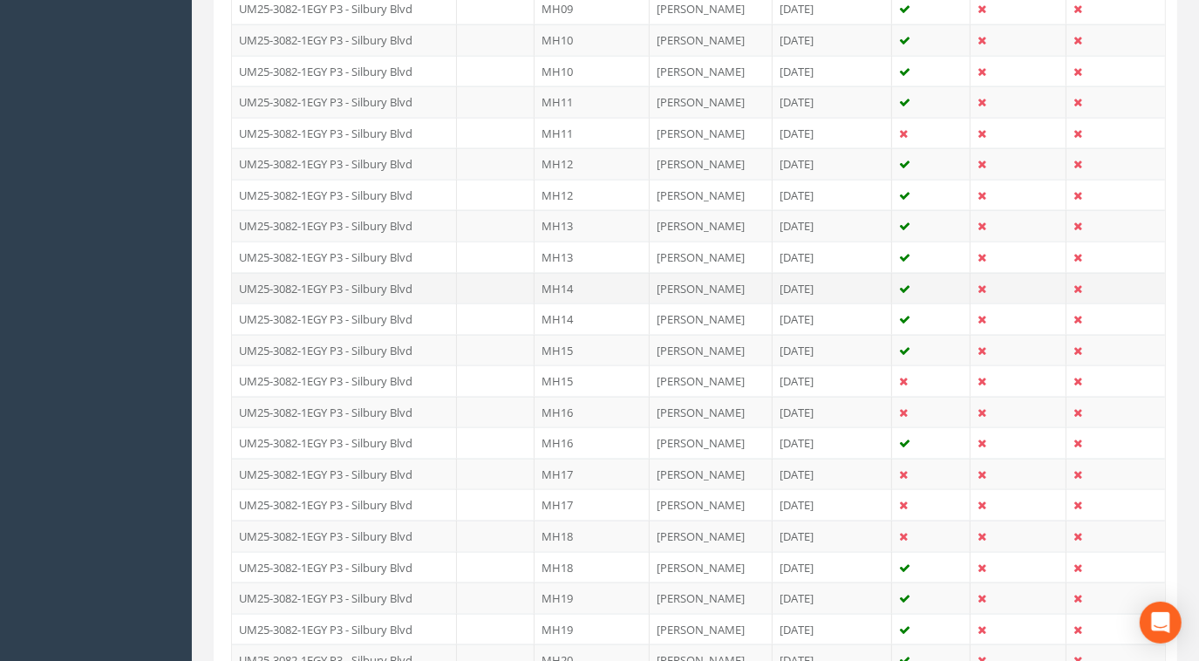
scroll to position [1823, 0]
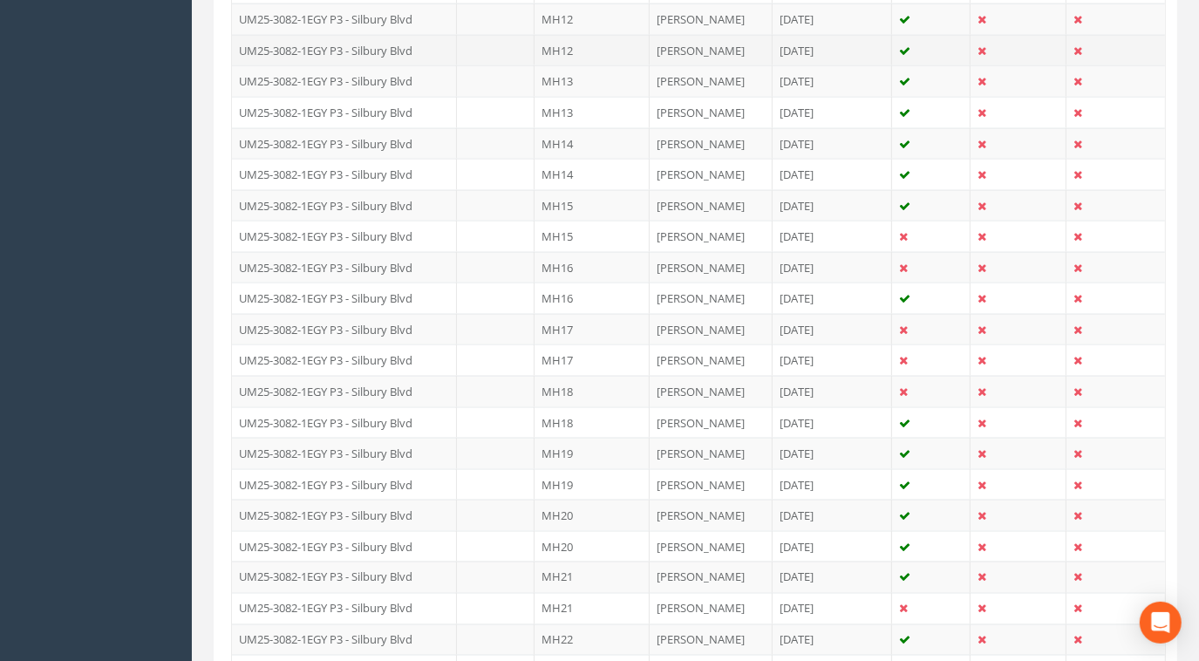
click at [556, 38] on td "MH12" at bounding box center [592, 50] width 115 height 31
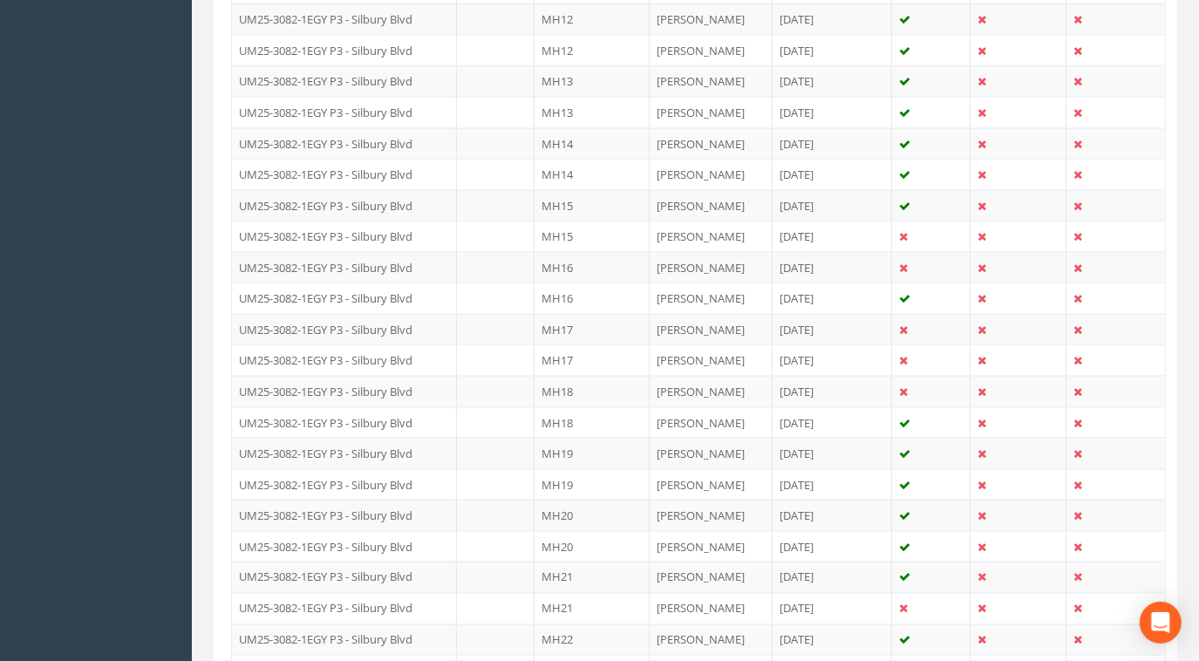
scroll to position [0, 0]
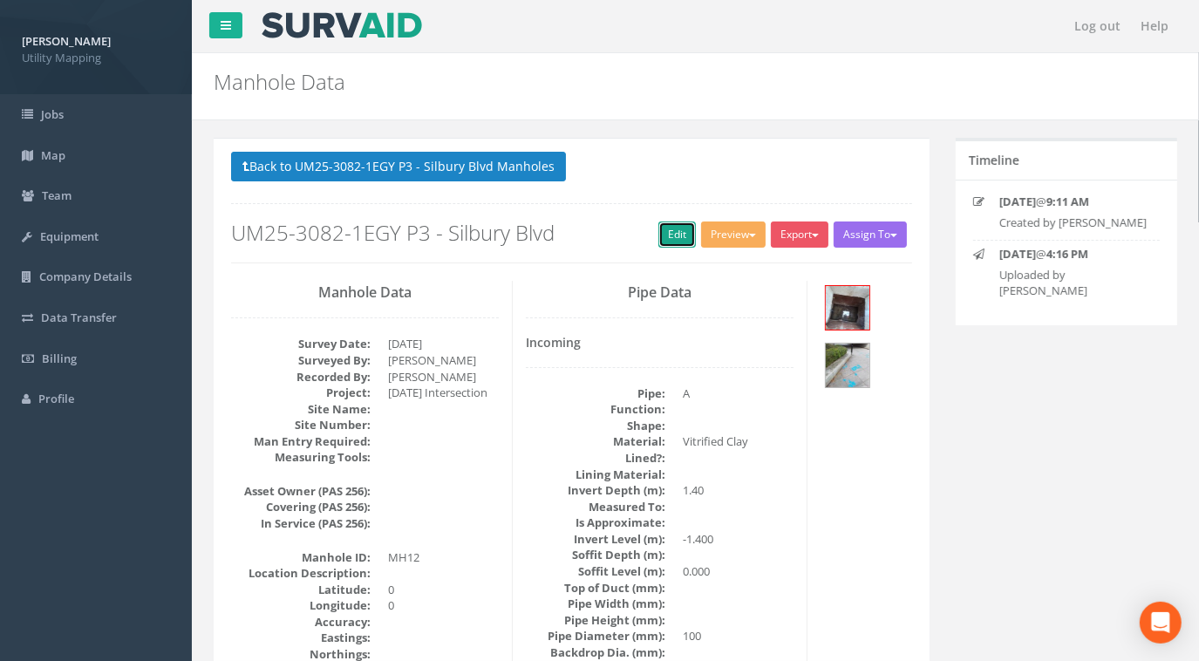
click at [672, 232] on link "Edit" at bounding box center [677, 235] width 38 height 26
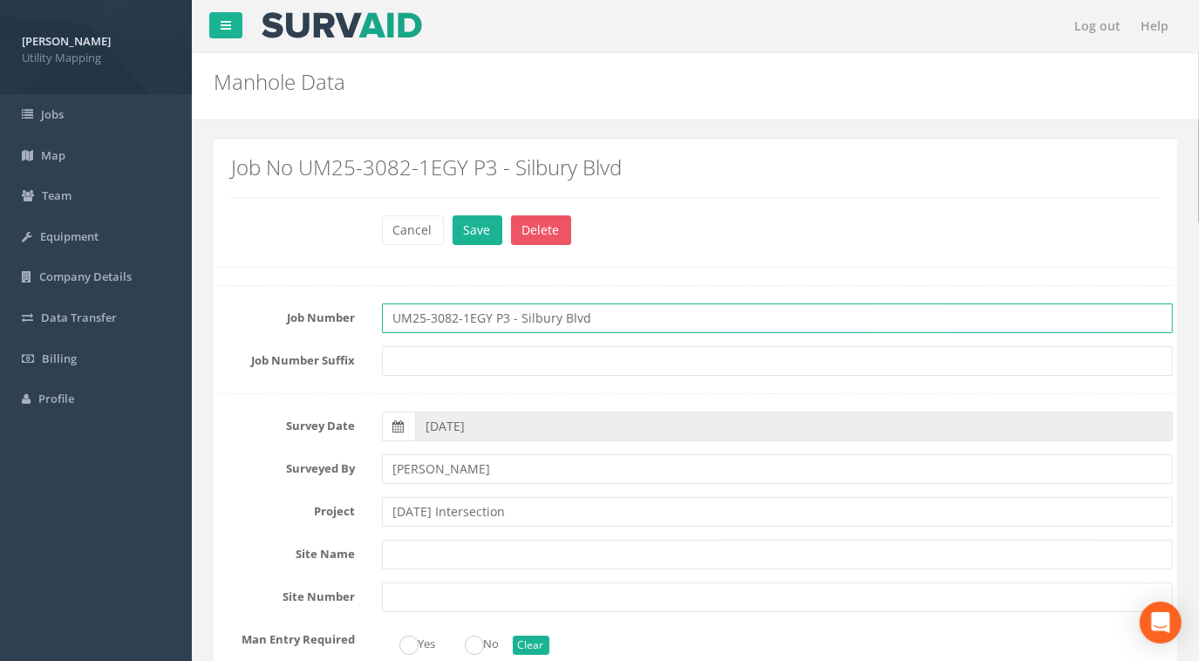
drag, startPoint x: 617, startPoint y: 318, endPoint x: 197, endPoint y: 293, distance: 421.1
paste input "[DATE] Intersection"
type input "UM25-3082-1EGY P3 - [DATE] Intersection"
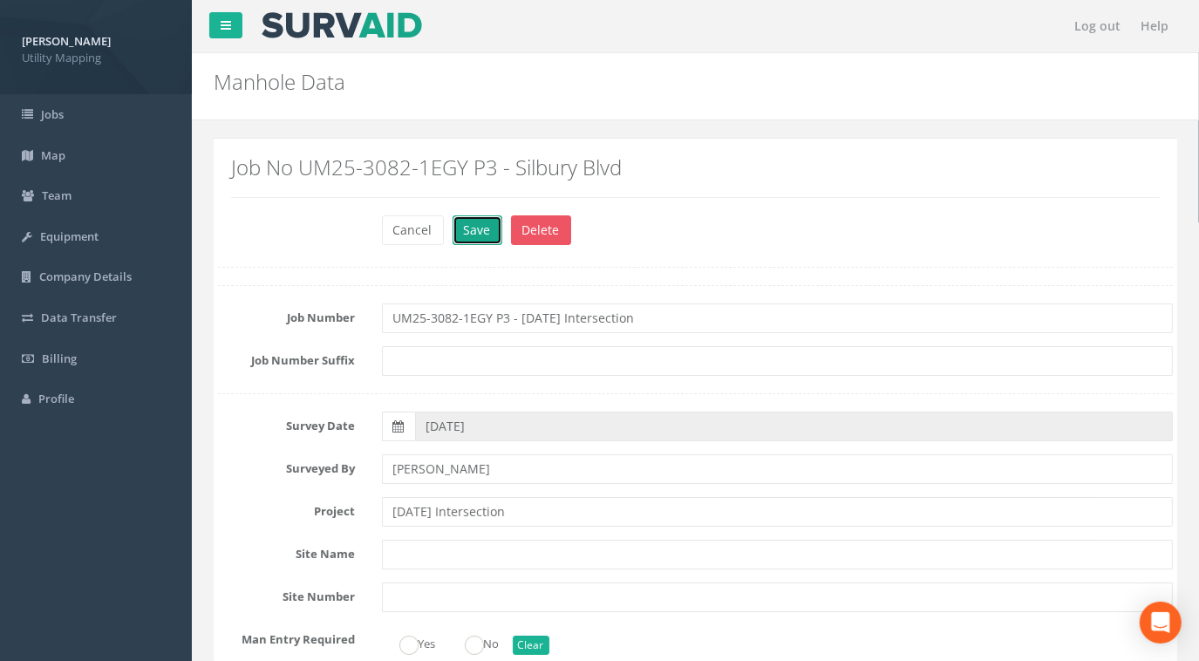
click at [480, 226] on button "Save" at bounding box center [478, 230] width 50 height 30
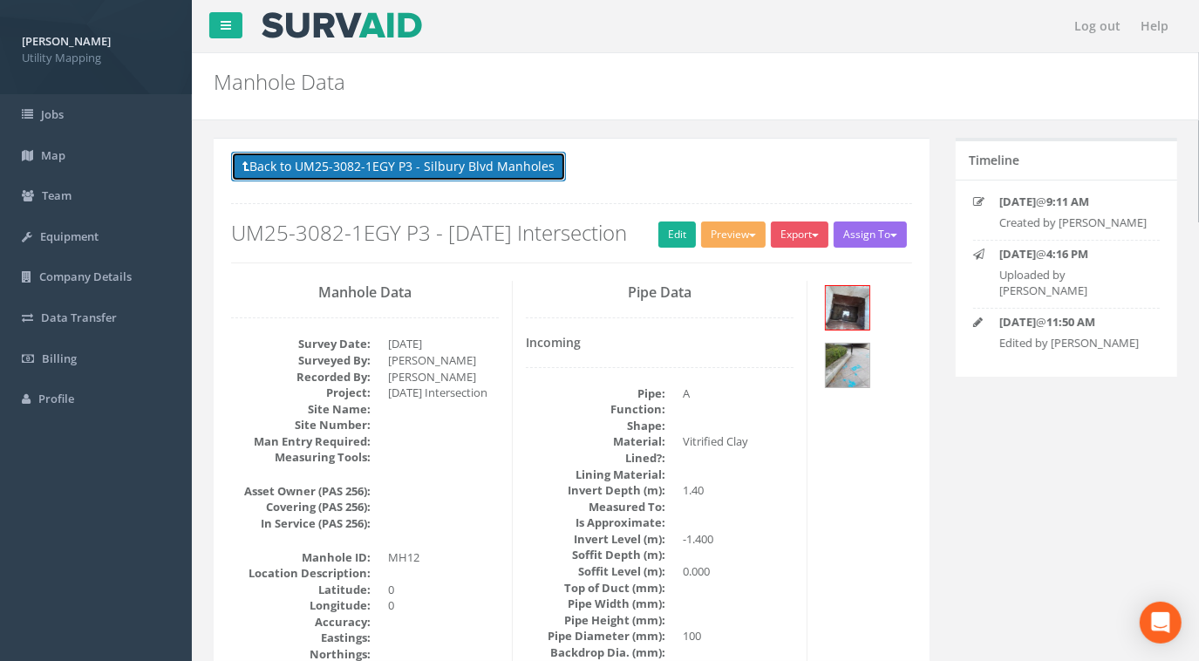
click at [469, 164] on button "Back to UM25-3082-1EGY P3 - Silbury Blvd Manholes" at bounding box center [398, 167] width 335 height 30
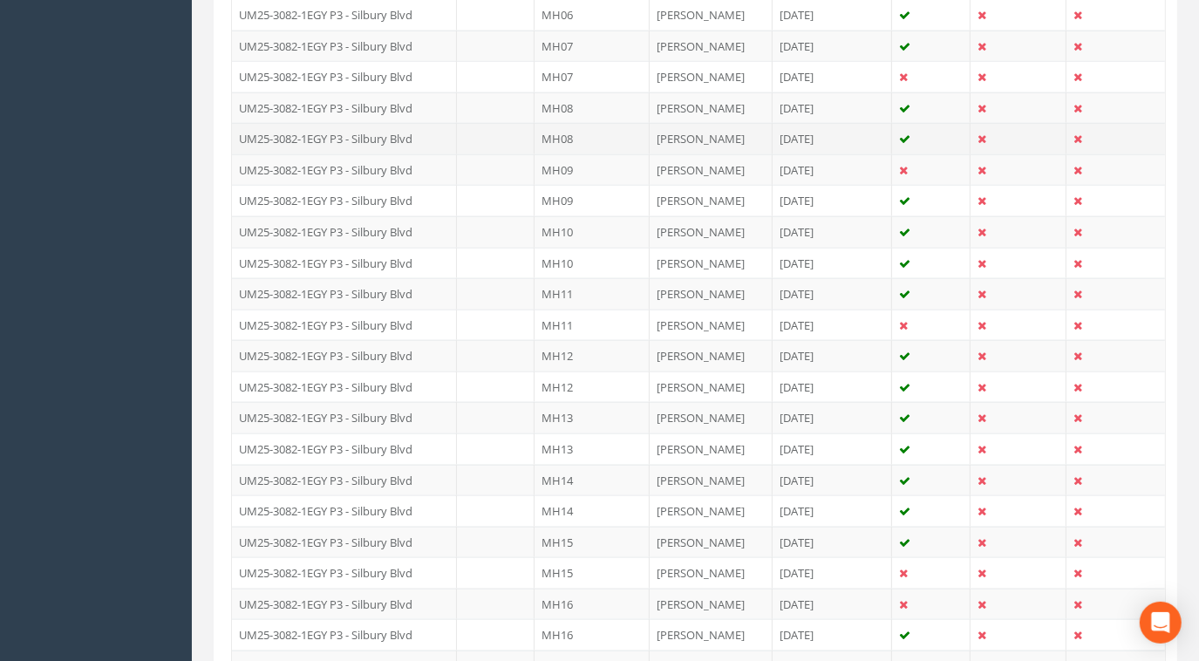
scroll to position [1585, 0]
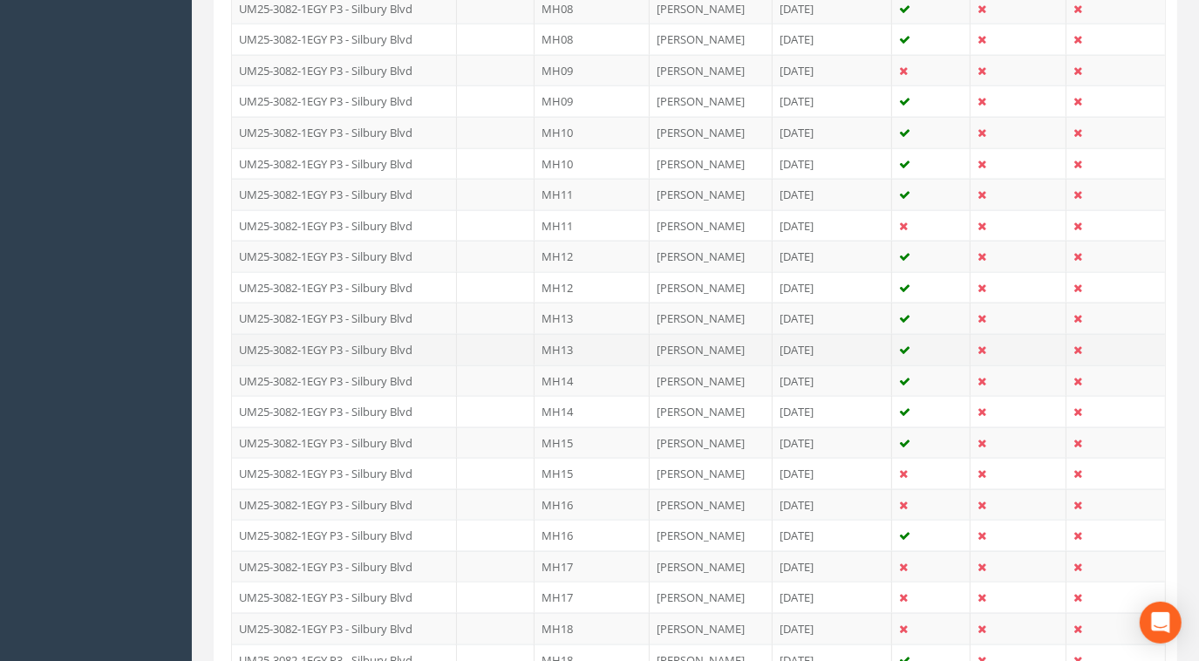
click at [398, 334] on td "UM25-3082-1EGY P3 - Silbury Blvd" at bounding box center [344, 349] width 225 height 31
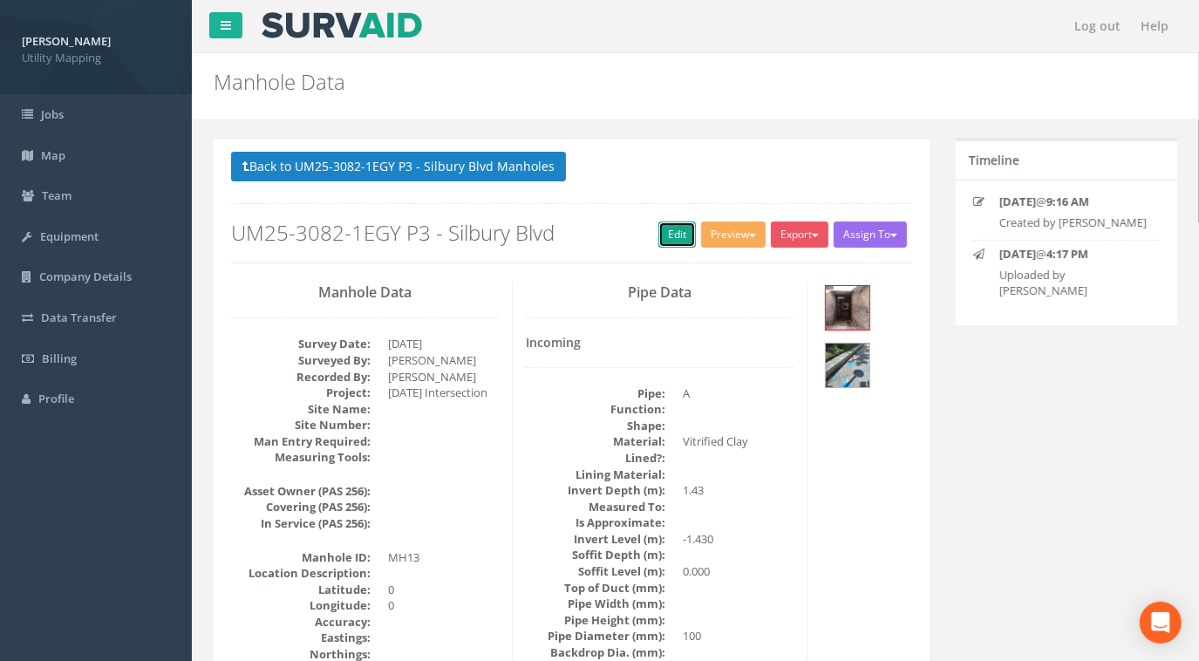
click at [677, 234] on link "Edit" at bounding box center [677, 235] width 38 height 26
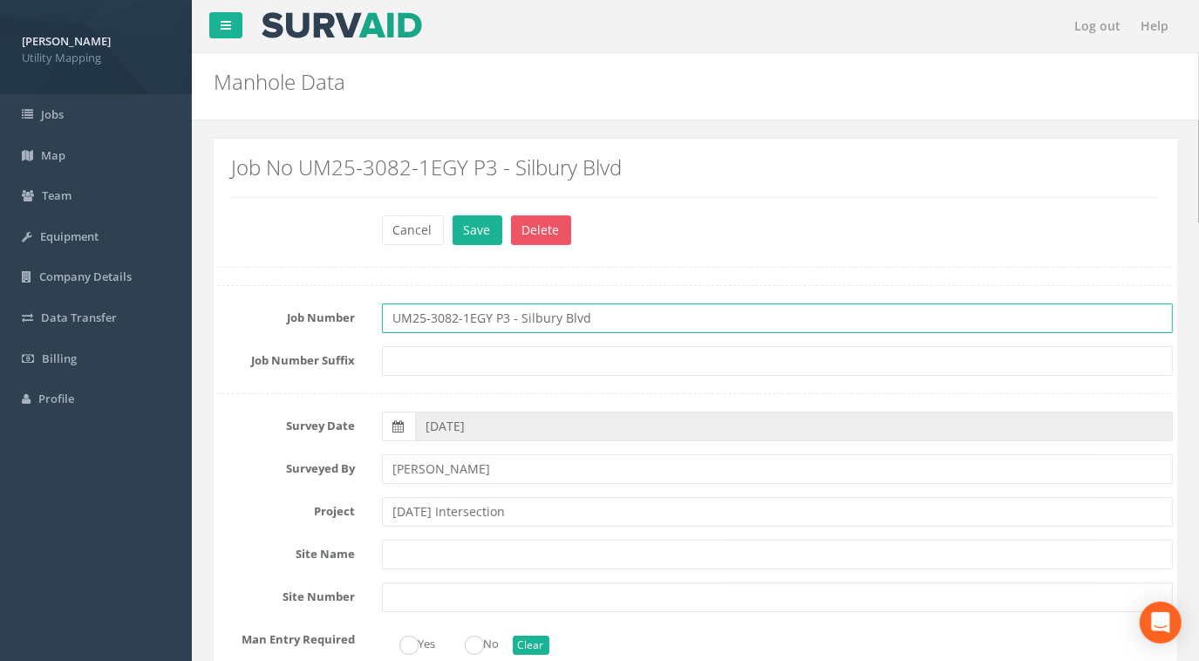
drag, startPoint x: 610, startPoint y: 312, endPoint x: 218, endPoint y: 316, distance: 392.5
click at [218, 316] on div "Job Number UM25-3082-1EGY P3 - Silbury Blvd" at bounding box center [695, 318] width 981 height 30
paste input "[DATE] Intersection"
type input "UM25-3082-1EGY P3 - [DATE] Intersection"
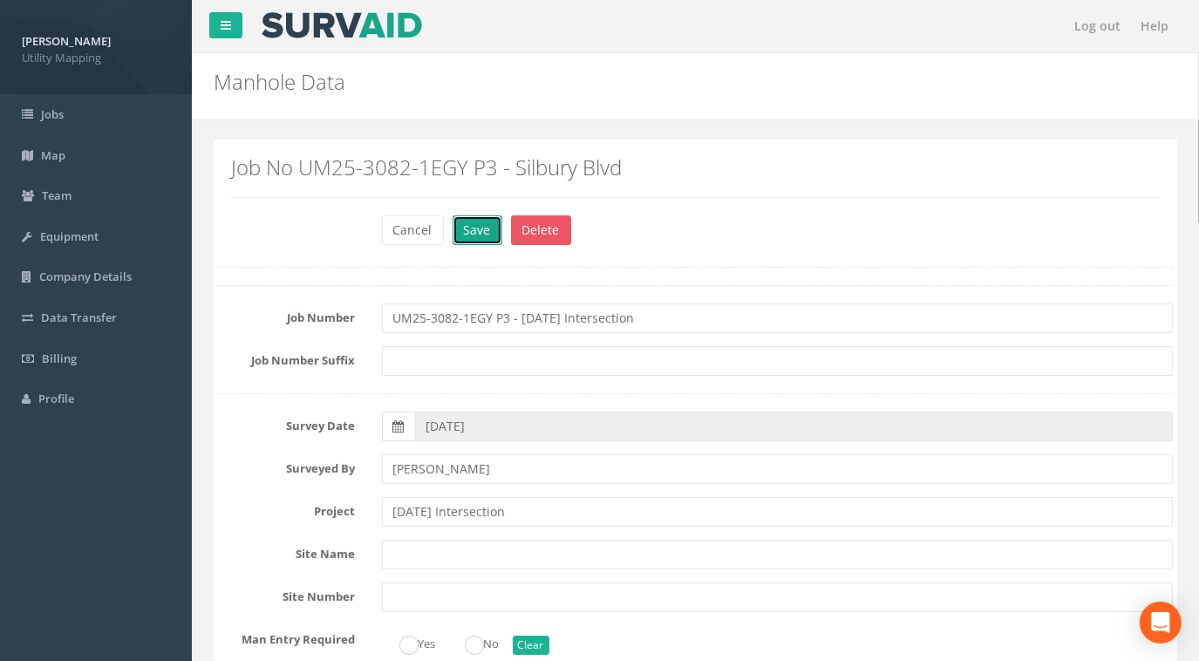
click at [484, 231] on button "Save" at bounding box center [478, 230] width 50 height 30
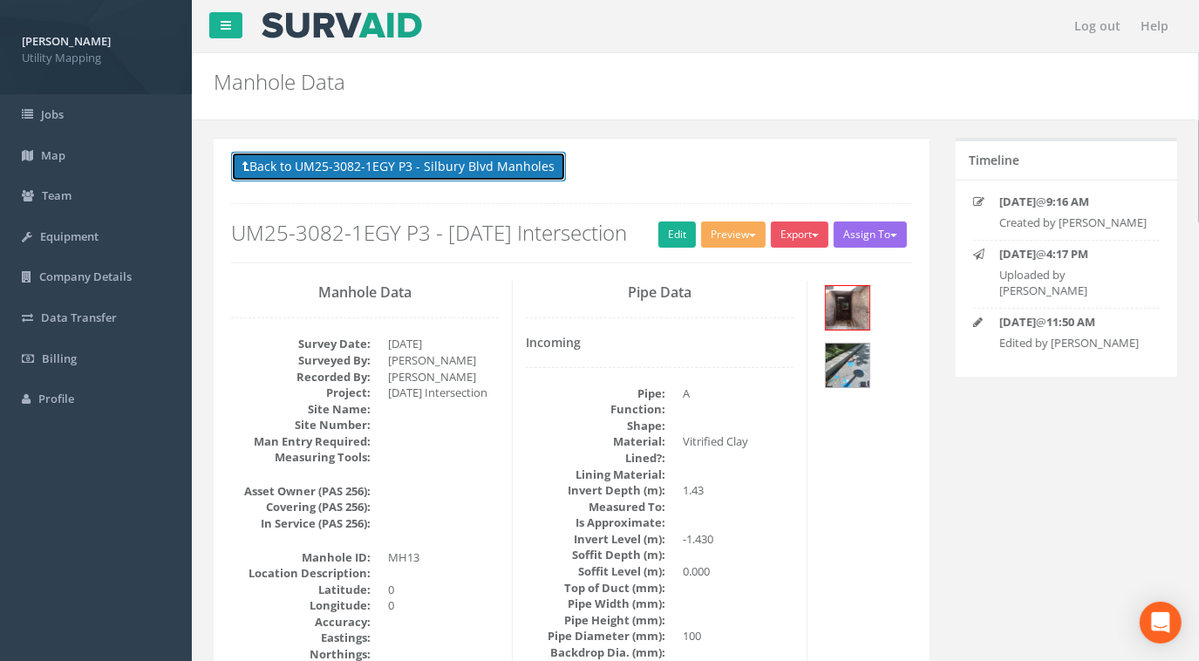
click at [417, 167] on button "Back to UM25-3082-1EGY P3 - Silbury Blvd Manholes" at bounding box center [398, 167] width 335 height 30
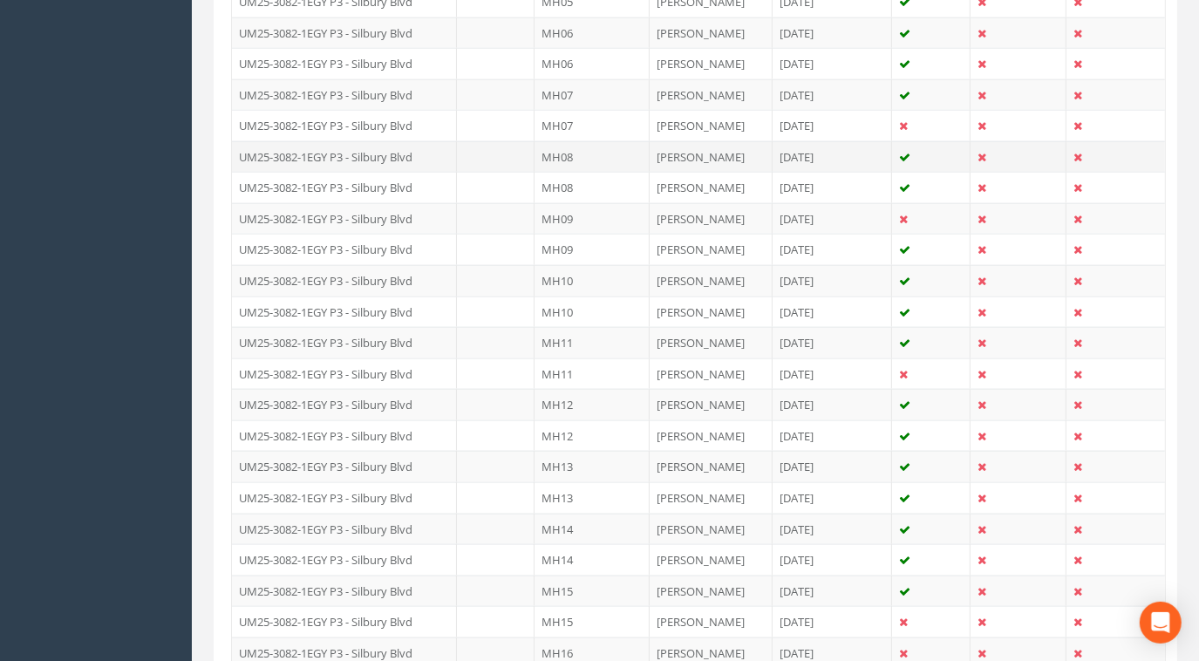
scroll to position [1585, 0]
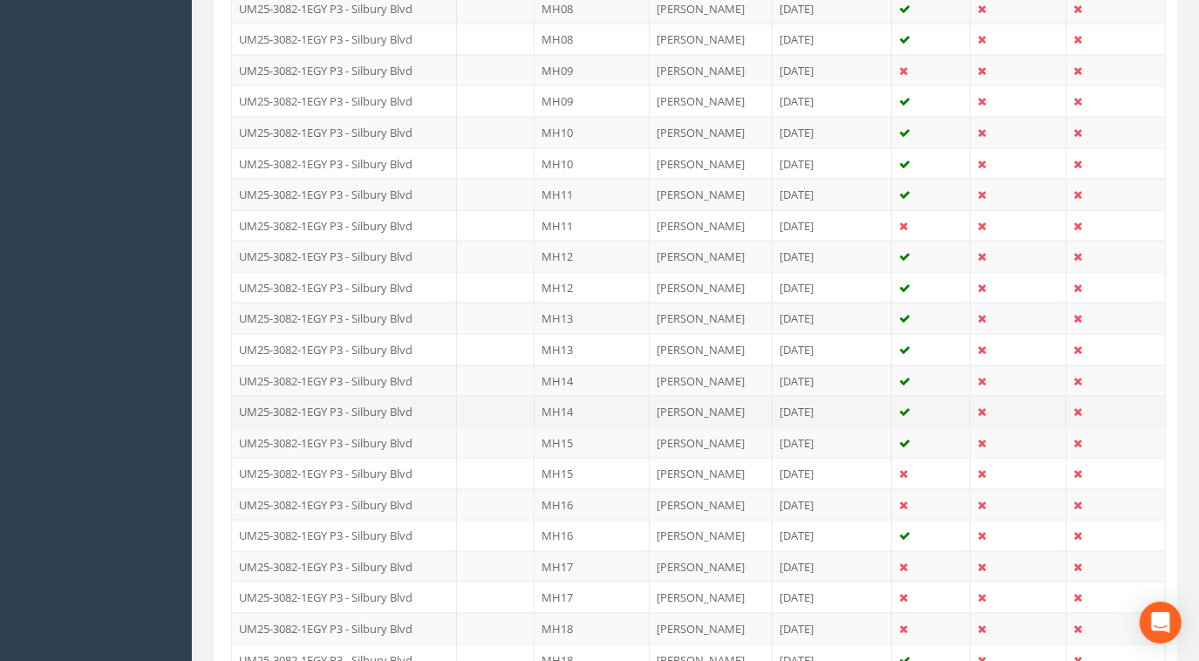
click at [421, 398] on td "UM25-3082-1EGY P3 - Silbury Blvd" at bounding box center [344, 411] width 225 height 31
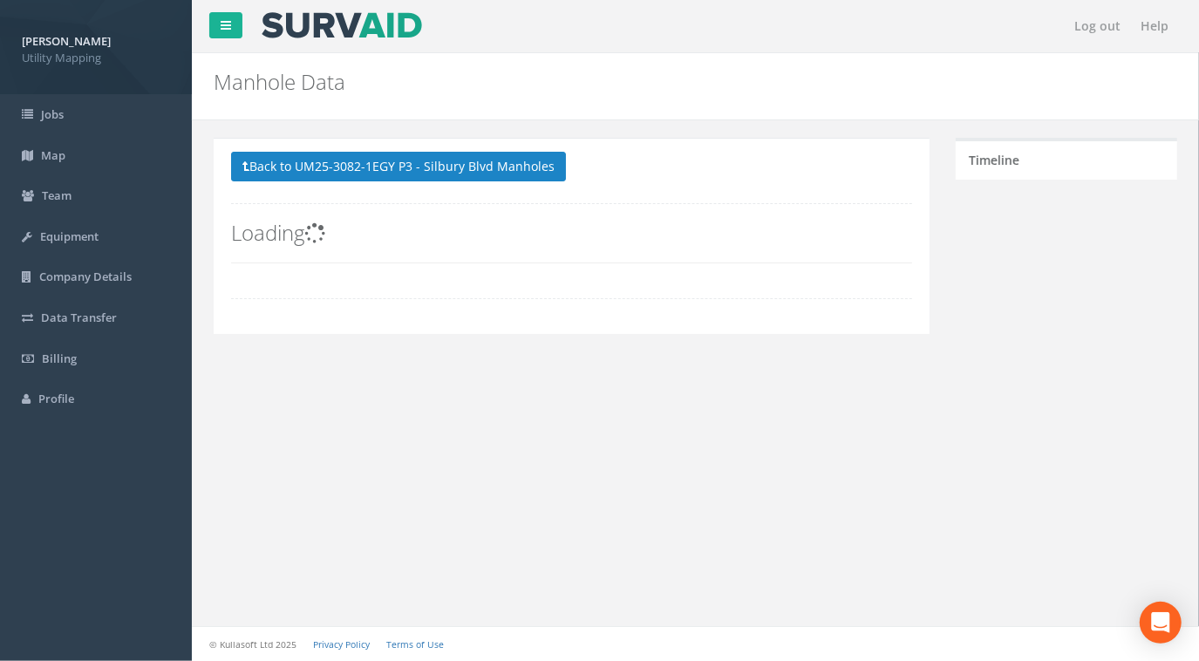
scroll to position [0, 0]
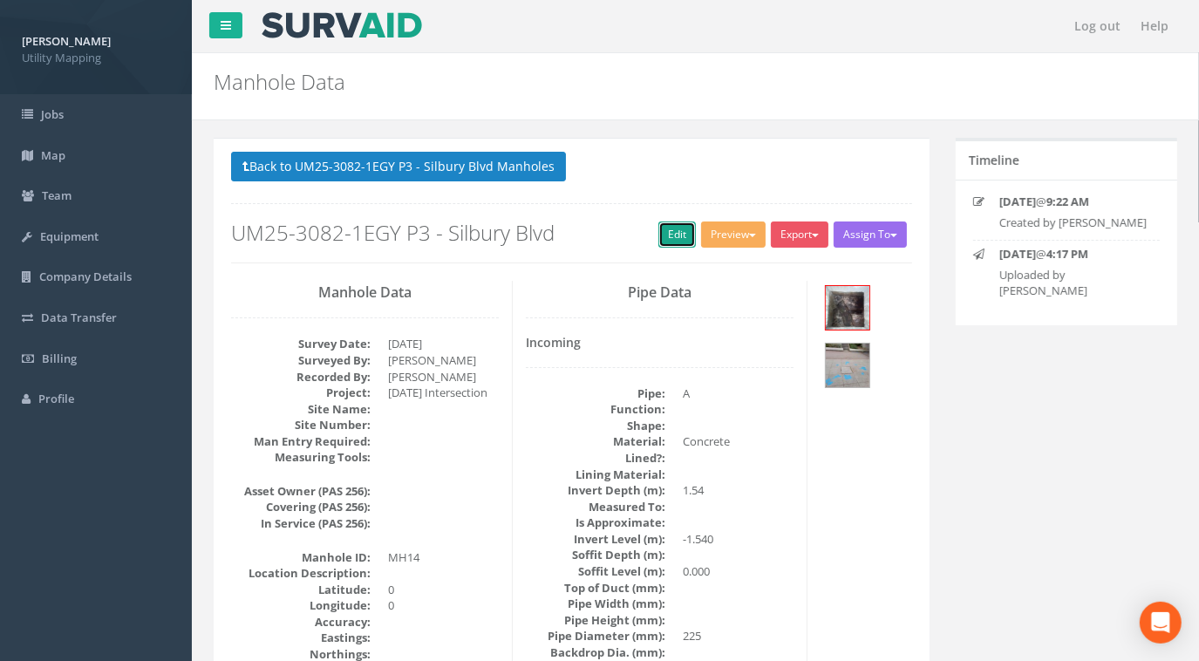
click at [666, 236] on link "Edit" at bounding box center [677, 235] width 38 height 26
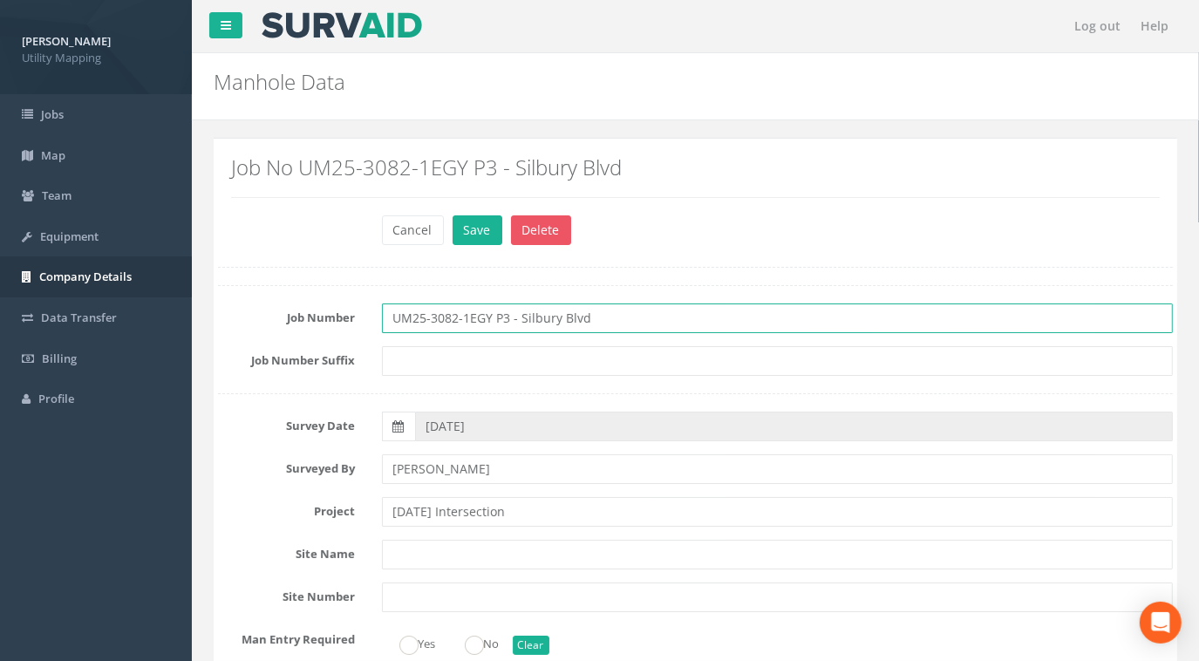
drag, startPoint x: 628, startPoint y: 317, endPoint x: 161, endPoint y: 295, distance: 467.1
paste input "[DATE] Intersection"
type input "UM25-3082-1EGY P3 - [DATE] Intersection"
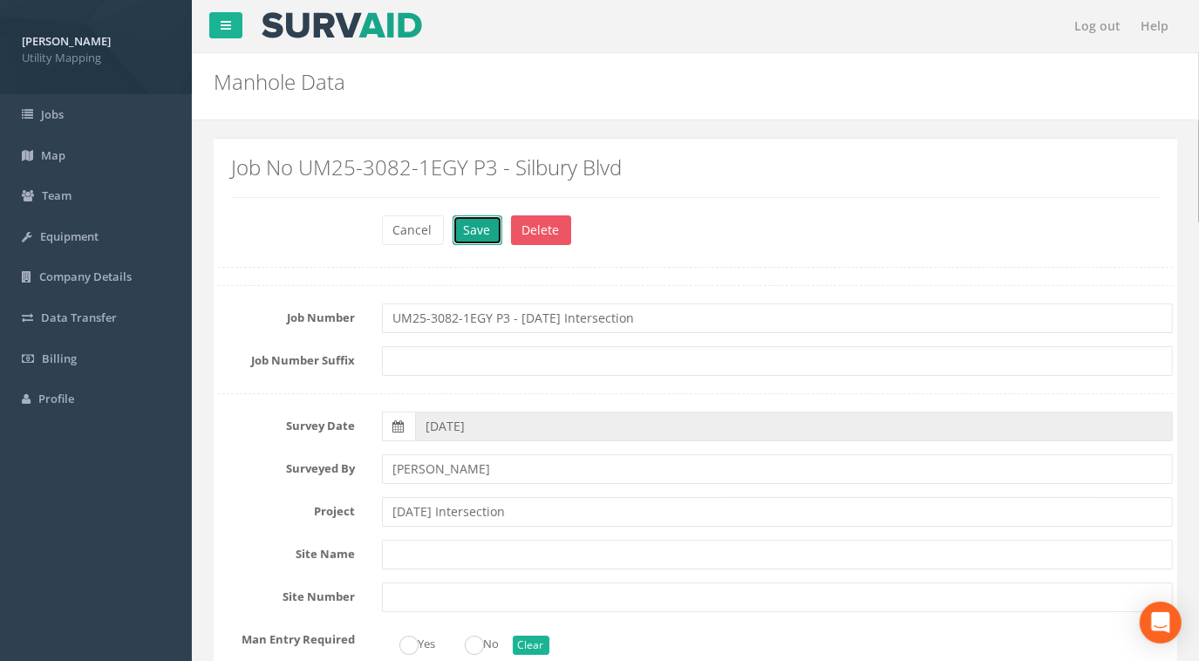
click at [470, 227] on button "Save" at bounding box center [478, 230] width 50 height 30
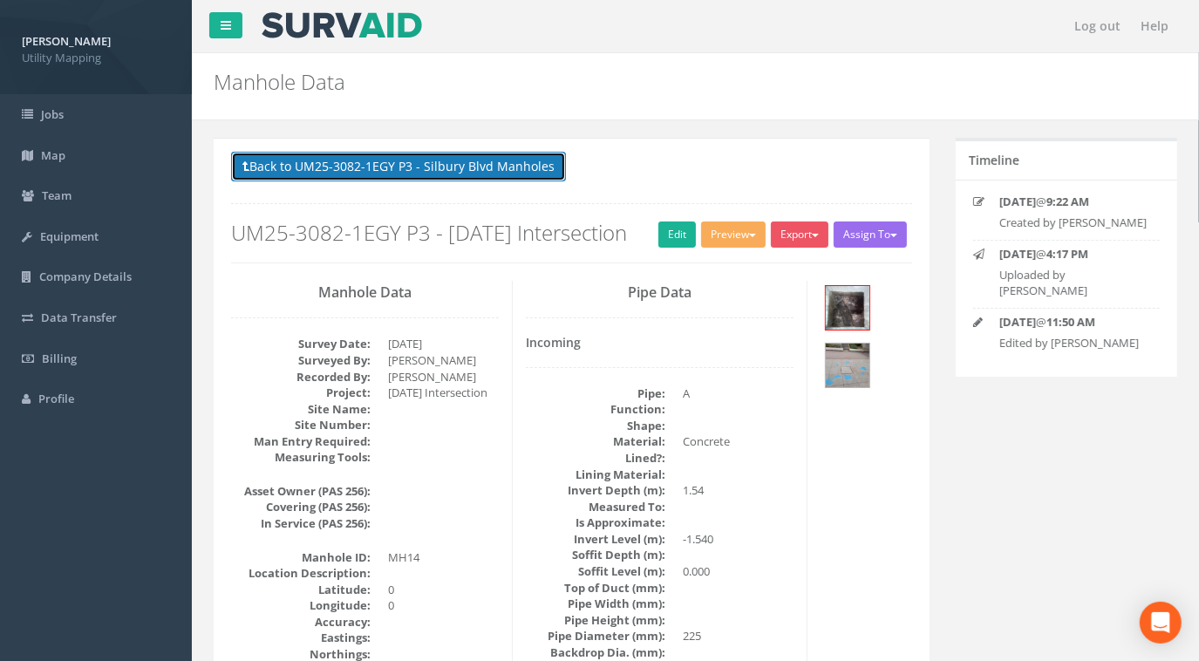
click at [388, 162] on button "Back to UM25-3082-1EGY P3 - Silbury Blvd Manholes" at bounding box center [398, 167] width 335 height 30
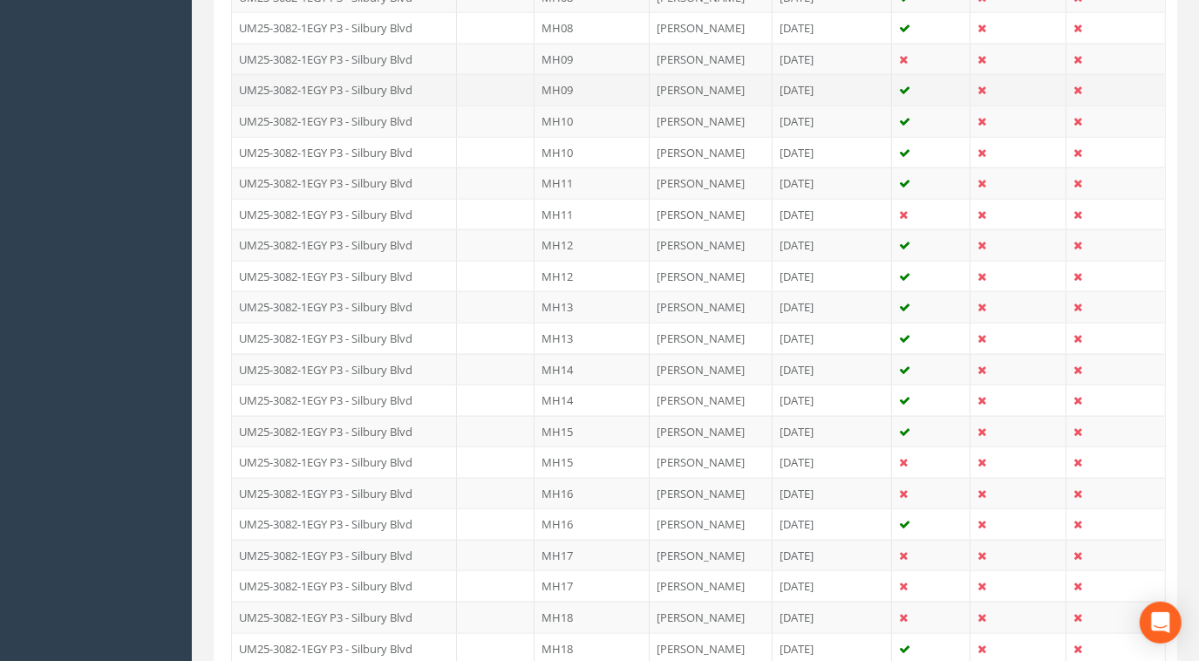
scroll to position [1823, 0]
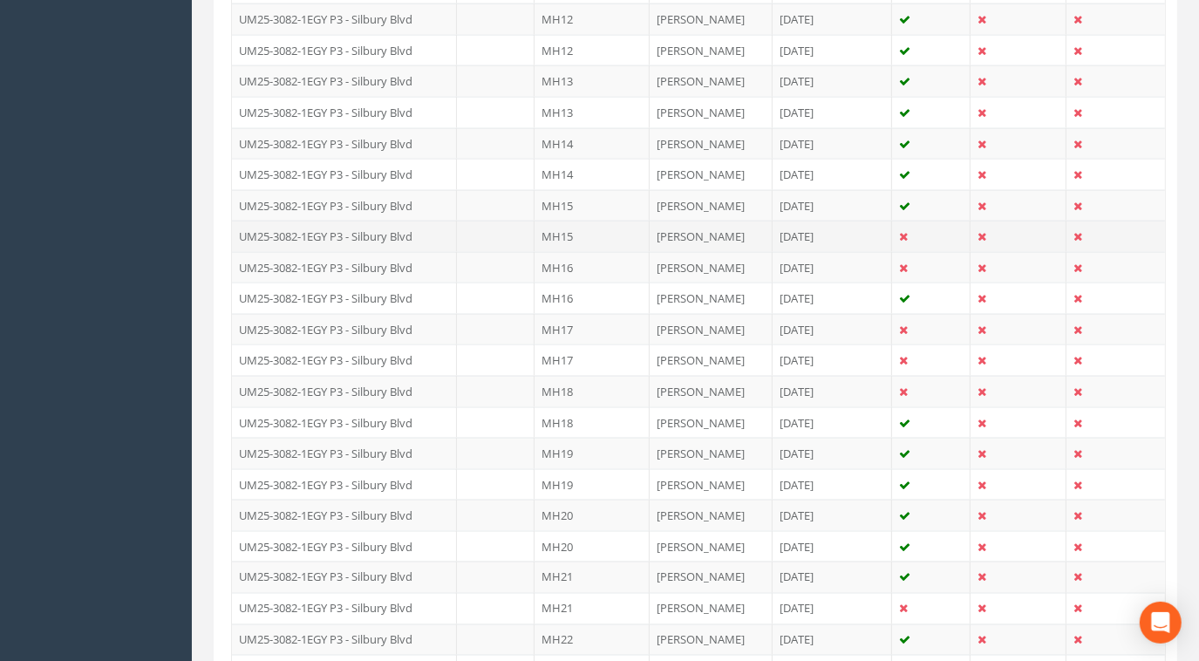
click at [418, 223] on td "UM25-3082-1EGY P3 - Silbury Blvd" at bounding box center [344, 236] width 225 height 31
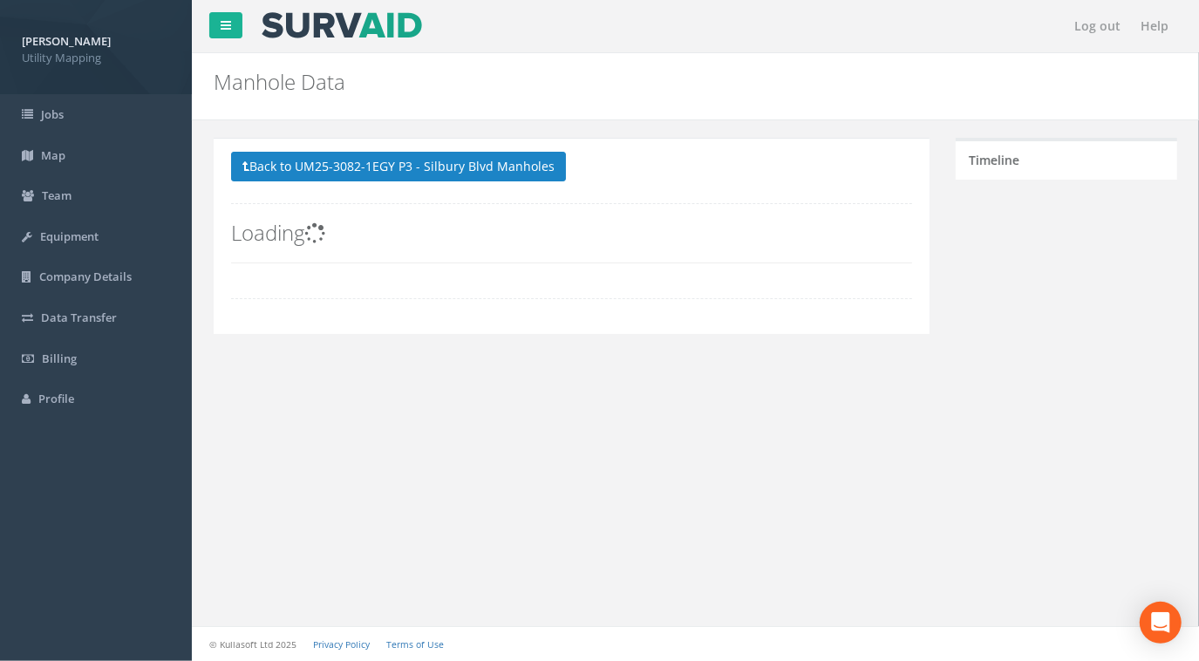
scroll to position [0, 0]
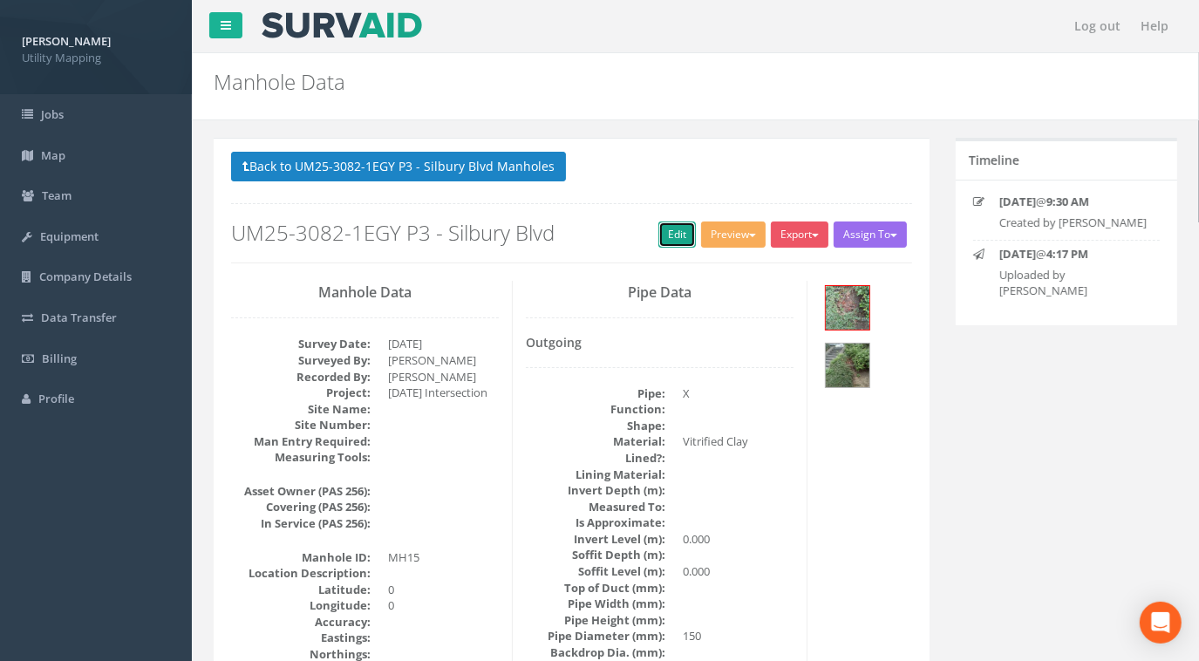
click at [668, 227] on link "Edit" at bounding box center [677, 235] width 38 height 26
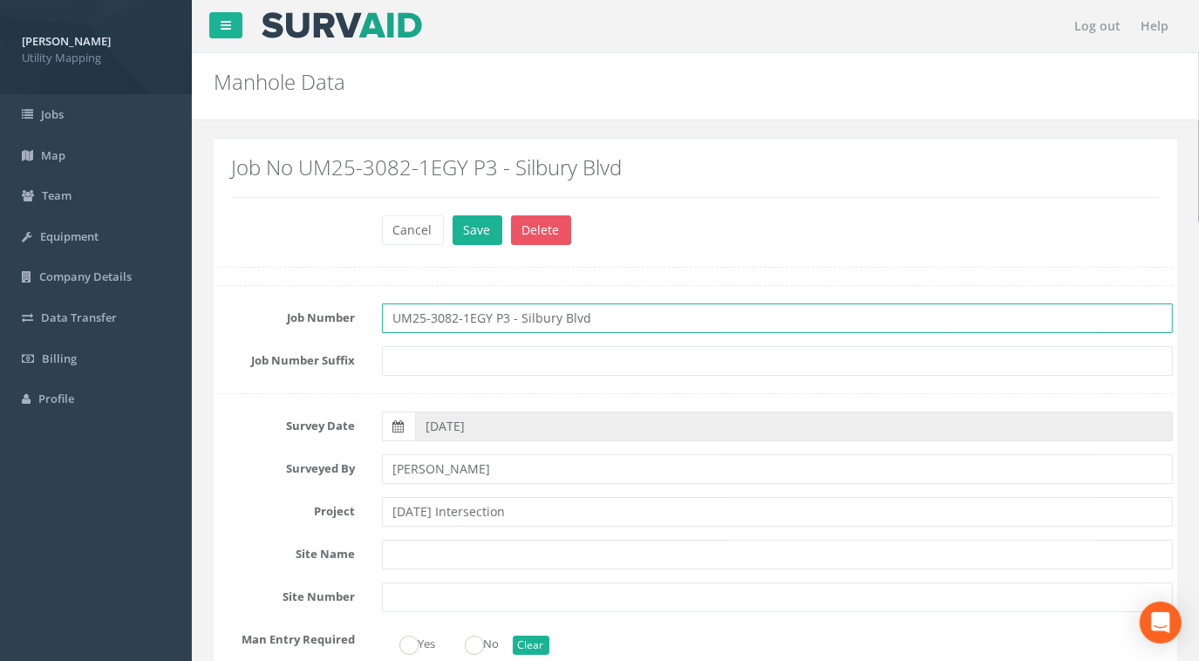
drag, startPoint x: 635, startPoint y: 320, endPoint x: 269, endPoint y: 323, distance: 366.3
click at [239, 329] on div "Job Number UM25-3082-1EGY P3 - Silbury Blvd" at bounding box center [695, 318] width 981 height 30
paste input "[DATE] Intersection"
type input "UM25-3082-1EGY P3 - [DATE] Intersection"
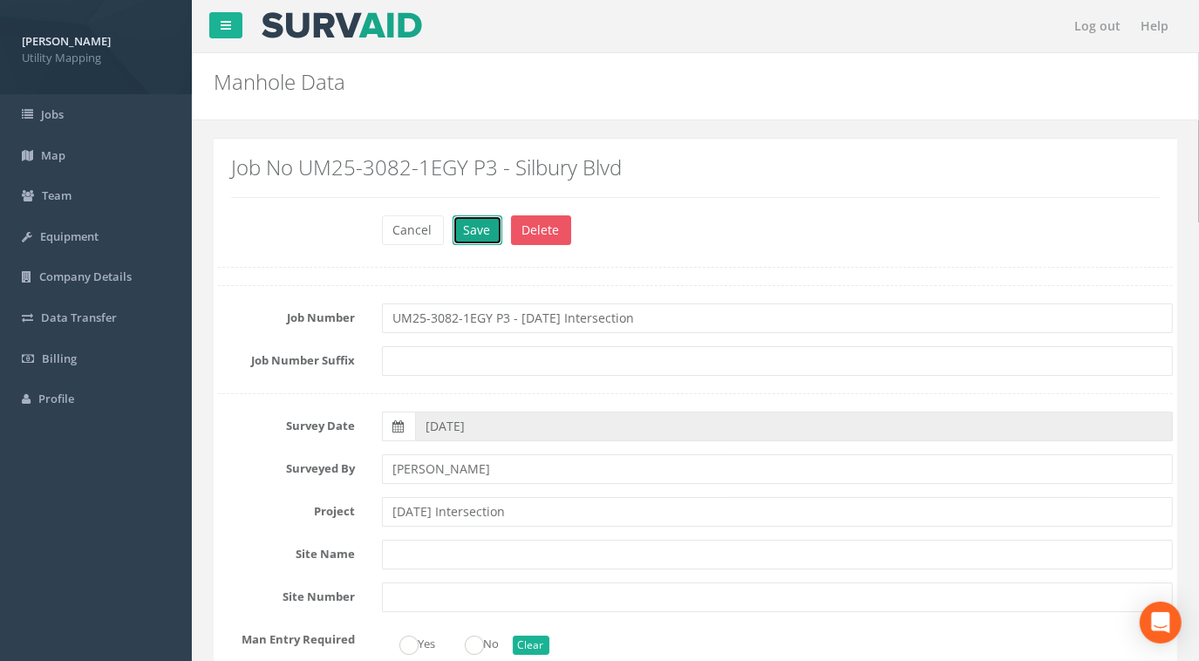
click at [473, 225] on button "Save" at bounding box center [478, 230] width 50 height 30
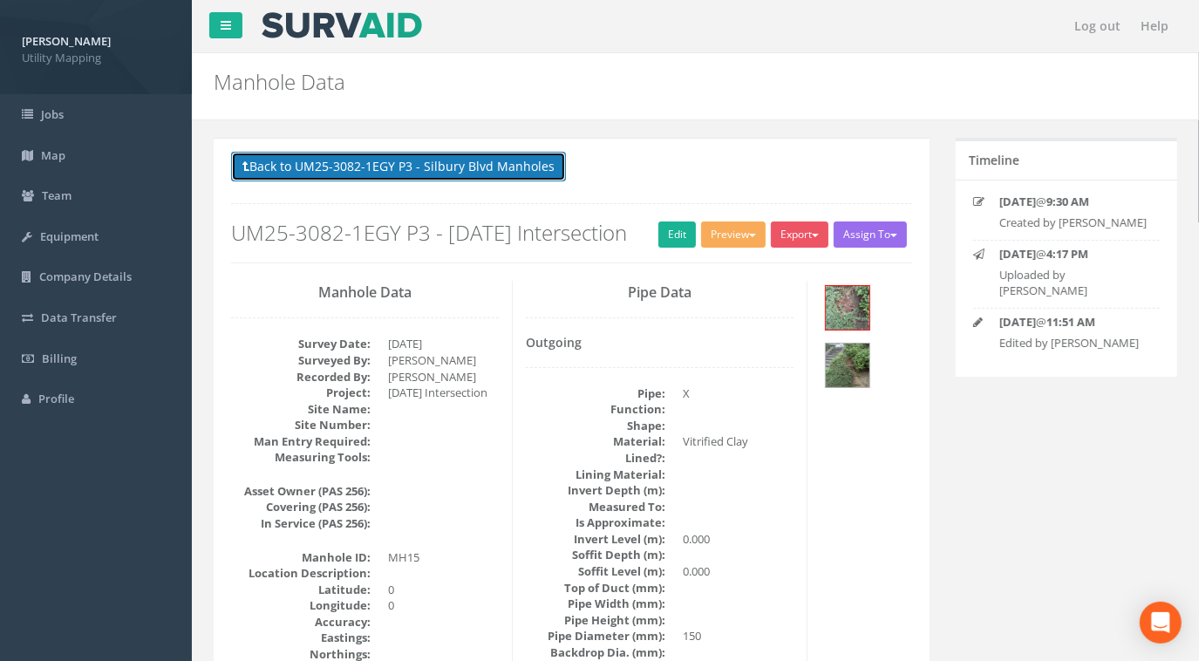
click at [460, 171] on button "Back to UM25-3082-1EGY P3 - Silbury Blvd Manholes" at bounding box center [398, 167] width 335 height 30
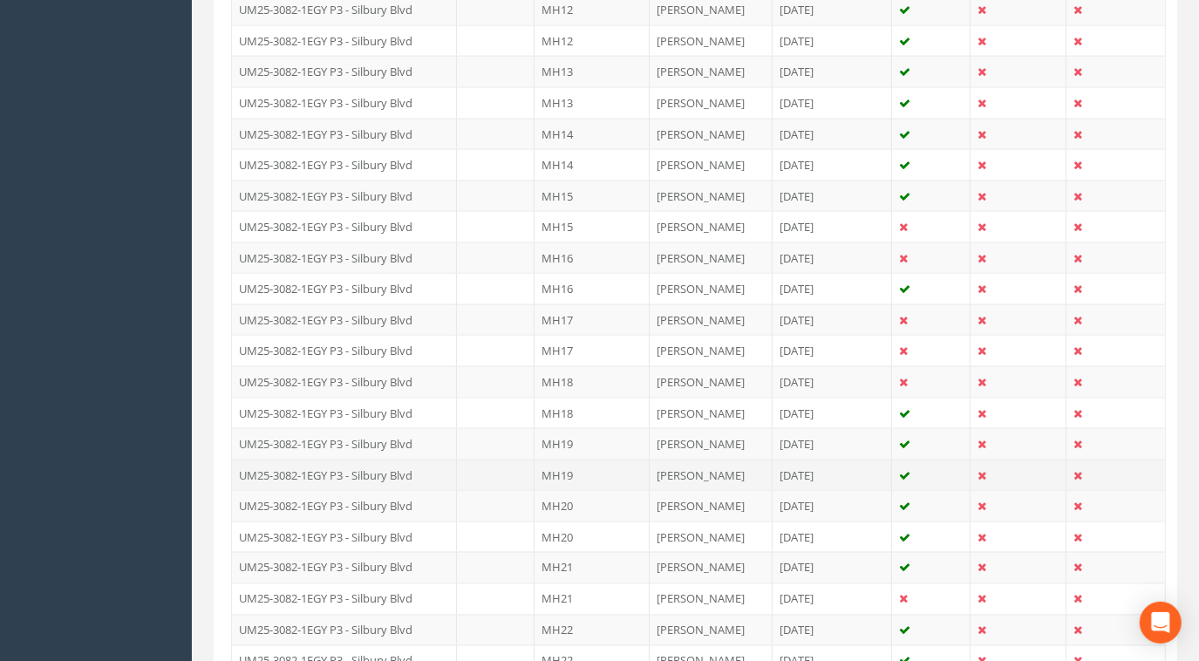
scroll to position [1823, 0]
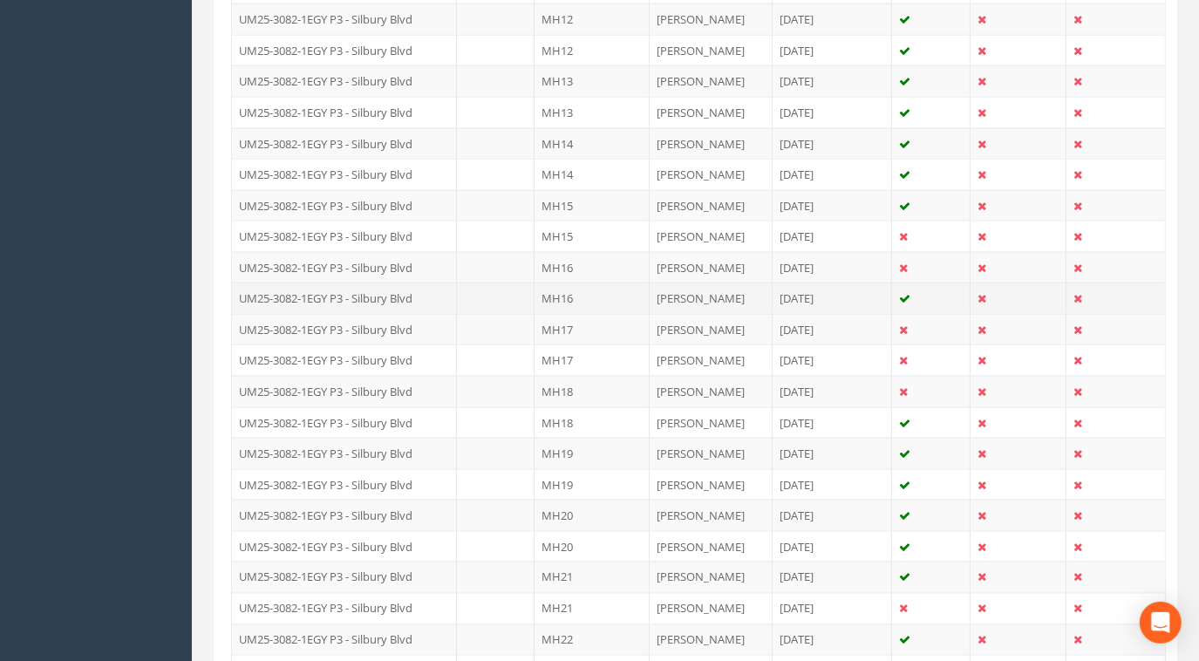
click at [447, 283] on td "UM25-3082-1EGY P3 - Silbury Blvd" at bounding box center [344, 298] width 225 height 31
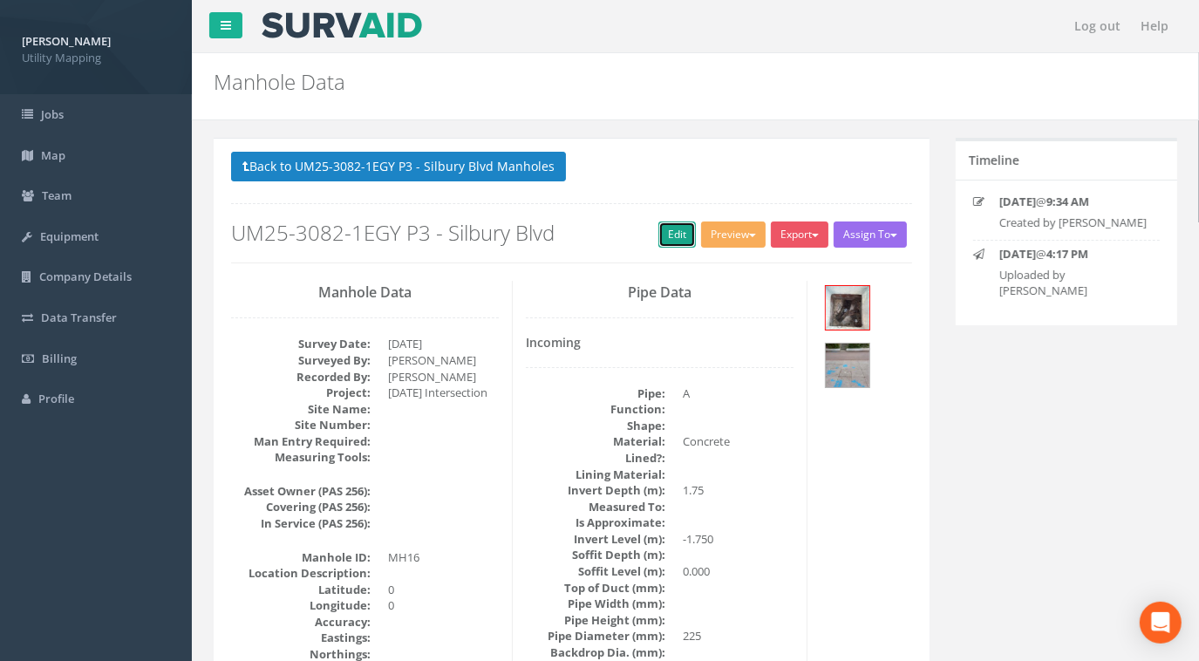
click at [669, 240] on link "Edit" at bounding box center [677, 235] width 38 height 26
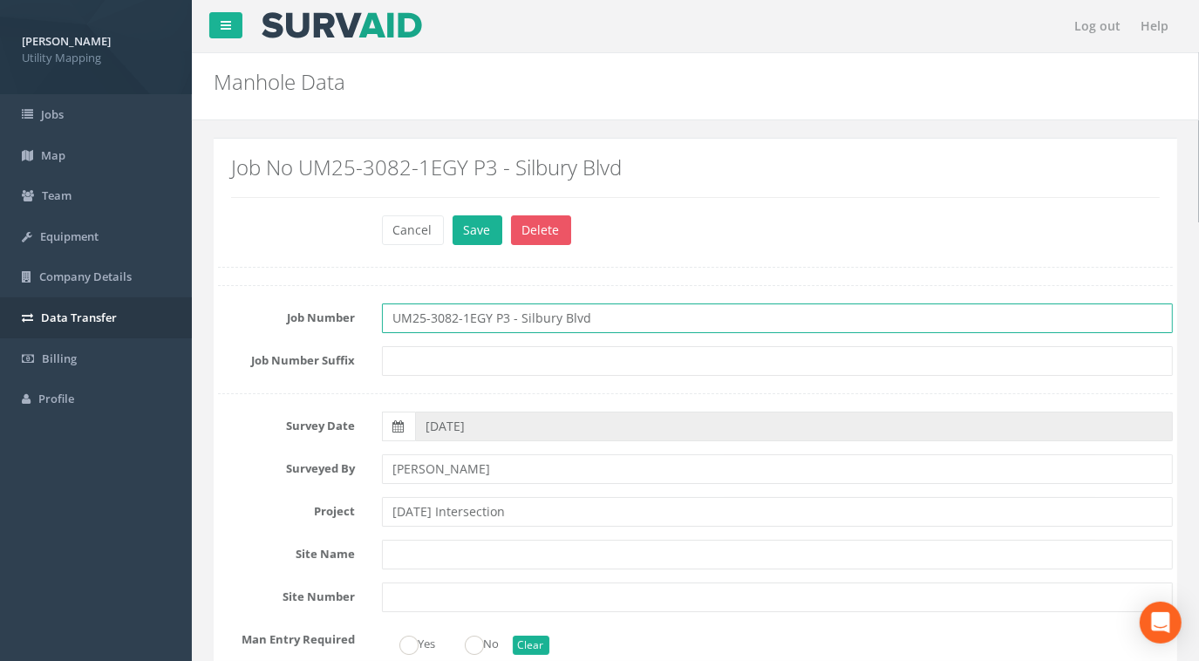
drag, startPoint x: 521, startPoint y: 315, endPoint x: 189, endPoint y: 310, distance: 331.4
paste input "[DATE] Intersection"
type input "UM25-3082-1EGY P3 - [DATE] Intersection"
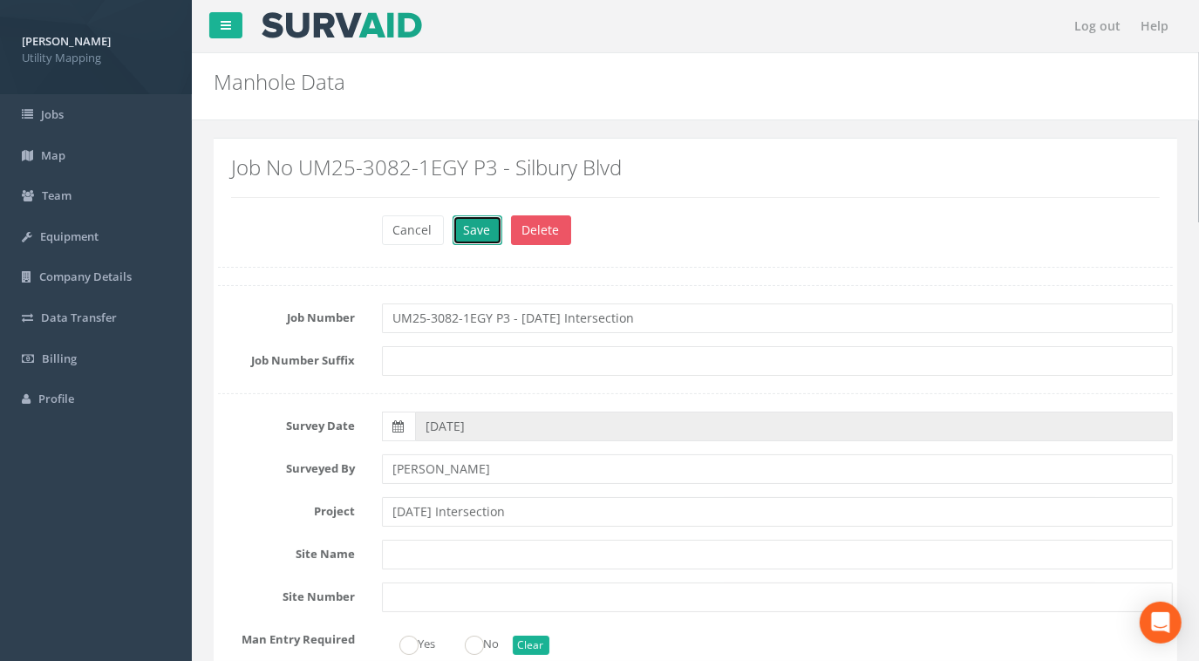
click at [480, 240] on button "Save" at bounding box center [478, 230] width 50 height 30
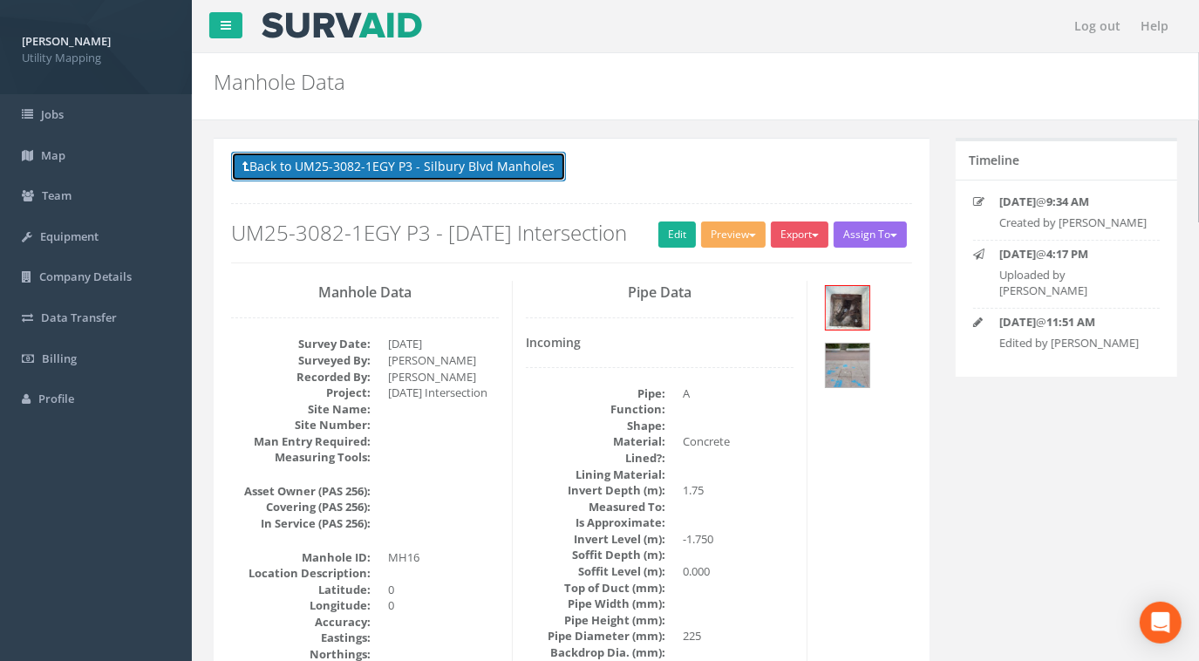
click at [424, 161] on button "Back to UM25-3082-1EGY P3 - Silbury Blvd Manholes" at bounding box center [398, 167] width 335 height 30
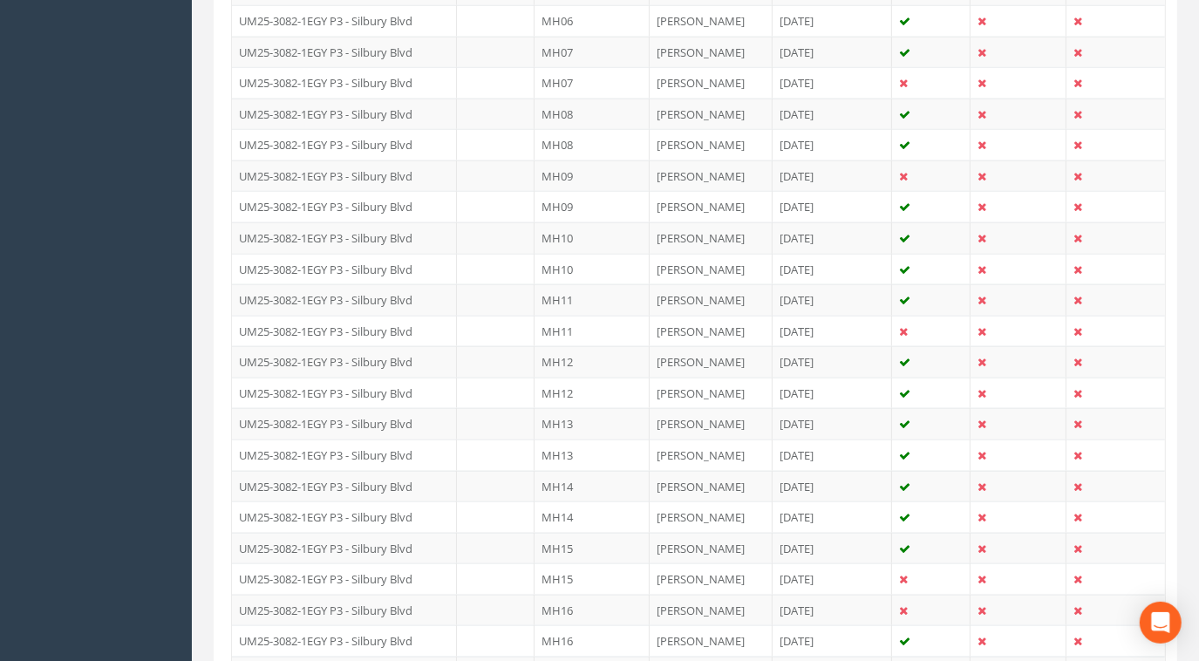
scroll to position [1665, 0]
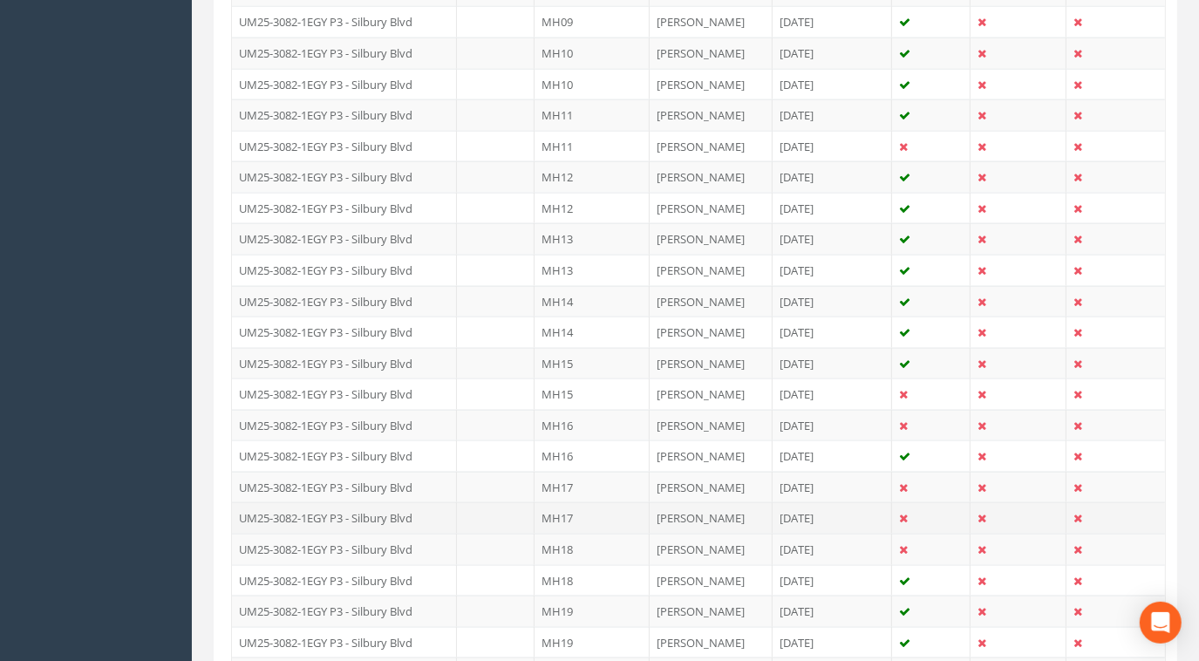
click at [452, 502] on td "UM25-3082-1EGY P3 - Silbury Blvd" at bounding box center [344, 517] width 225 height 31
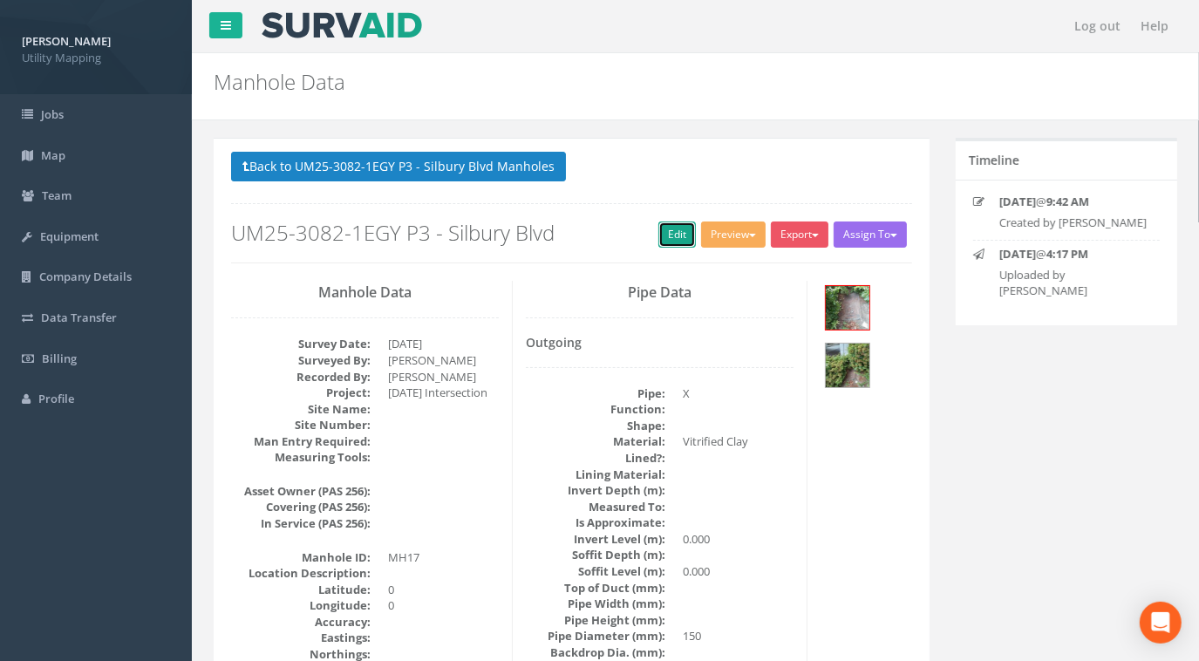
click at [670, 227] on link "Edit" at bounding box center [677, 235] width 38 height 26
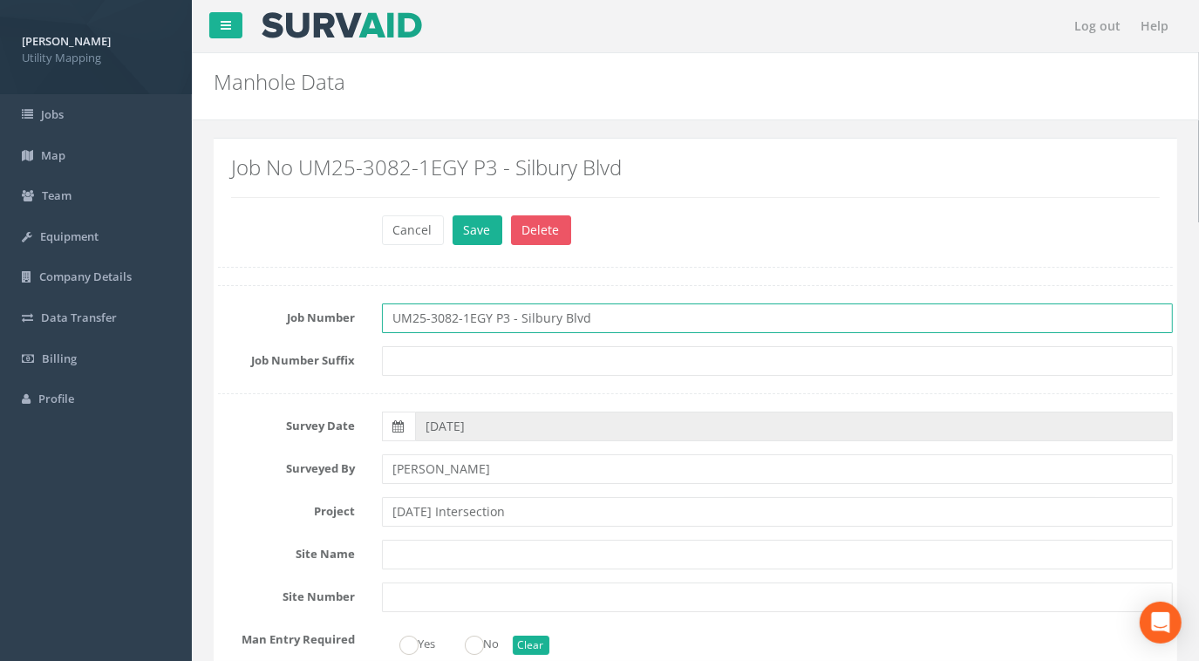
drag, startPoint x: 639, startPoint y: 318, endPoint x: 193, endPoint y: 304, distance: 446.7
paste input "[DATE] Intersection"
type input "UM25-3082-1EGY P3 - [DATE] Intersection"
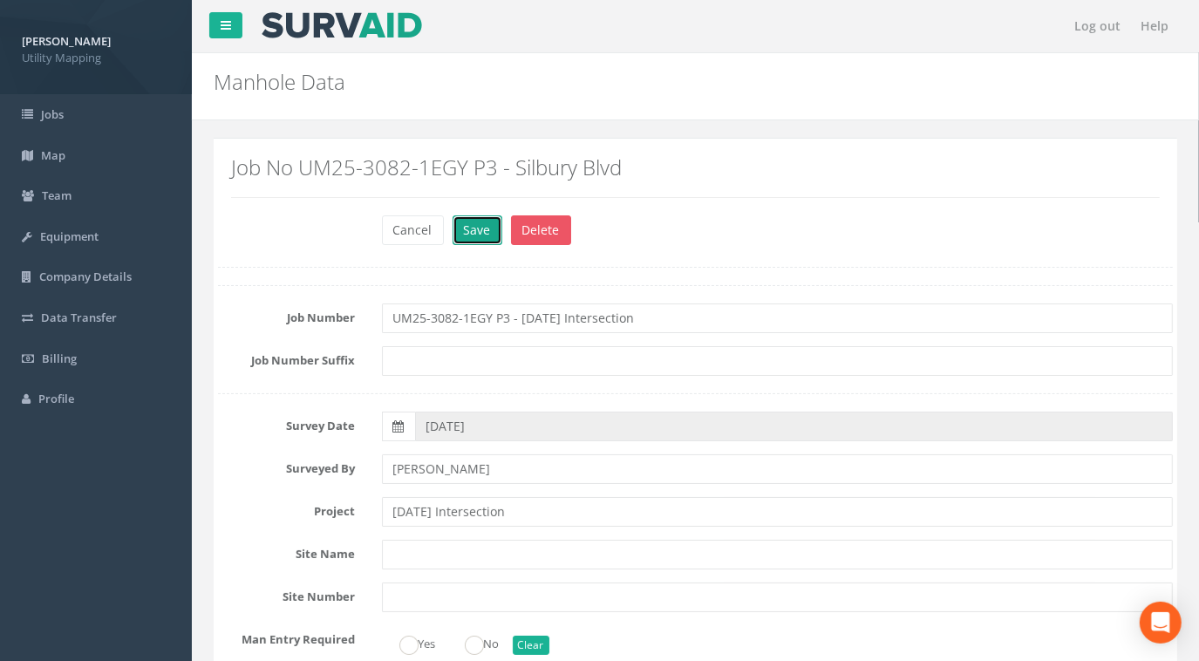
click at [479, 231] on button "Save" at bounding box center [478, 230] width 50 height 30
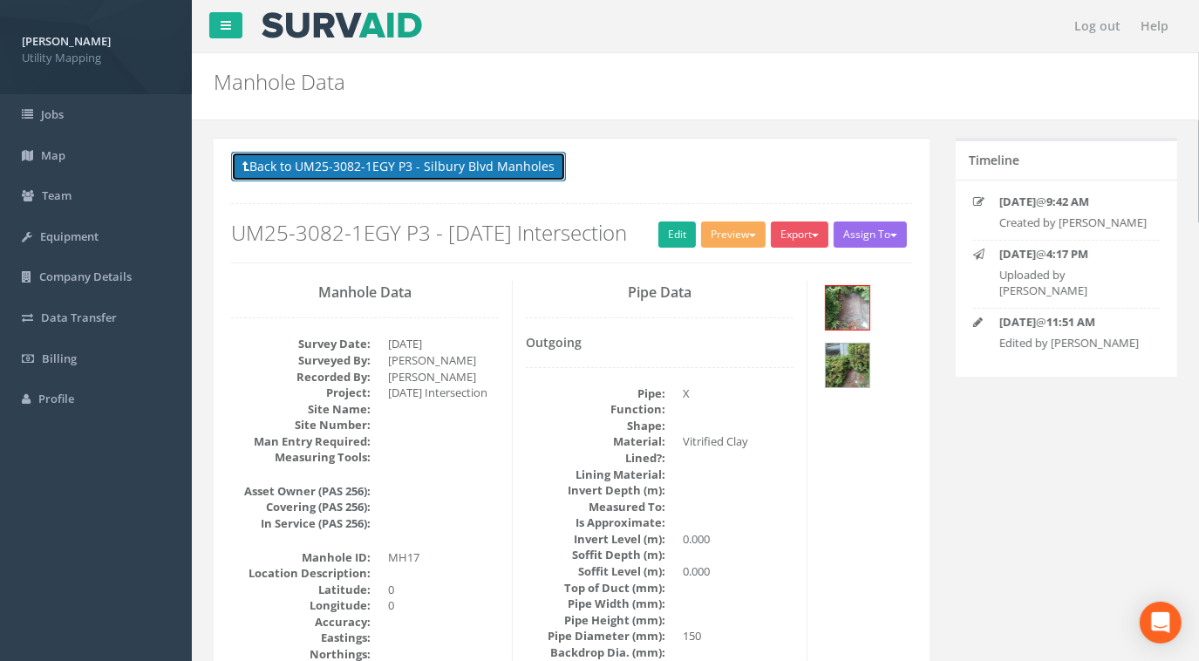
click at [469, 153] on button "Back to UM25-3082-1EGY P3 - Silbury Blvd Manholes" at bounding box center [398, 167] width 335 height 30
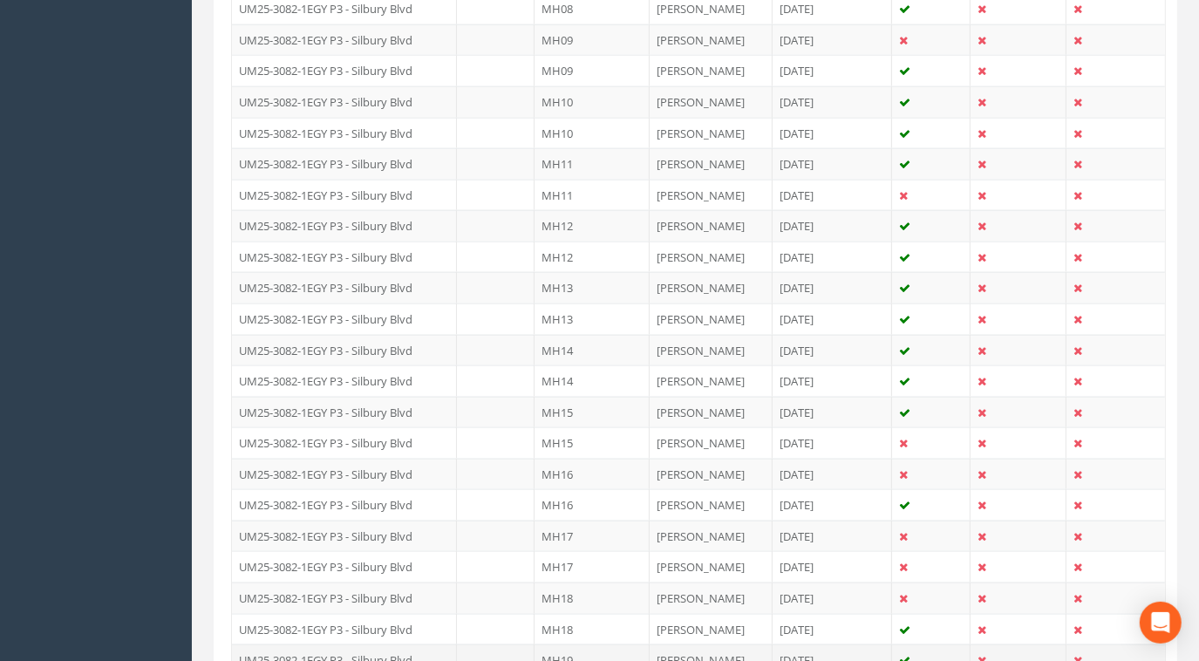
scroll to position [1744, 0]
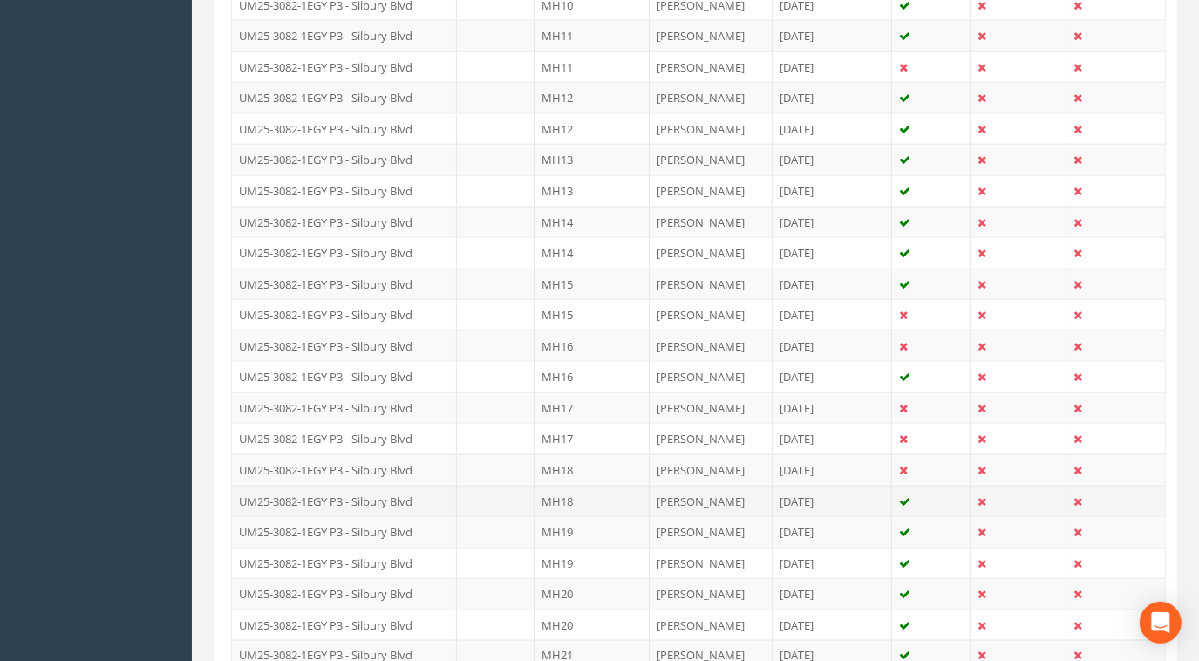
click at [448, 490] on td "UM25-3082-1EGY P3 - Silbury Blvd" at bounding box center [344, 501] width 225 height 31
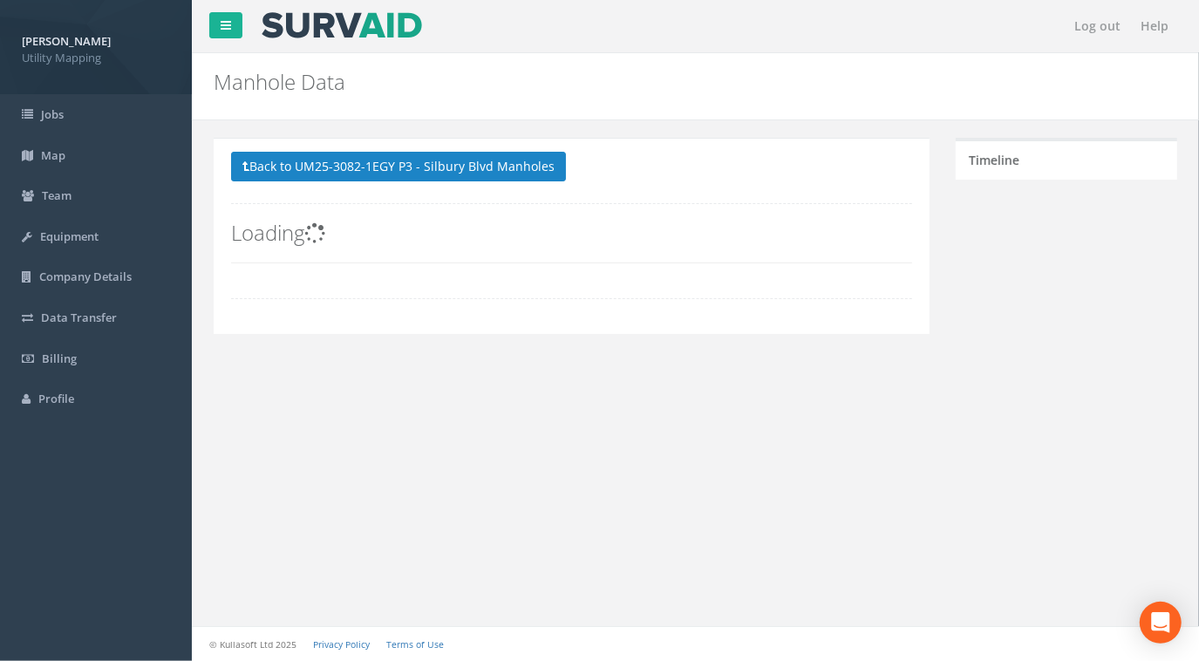
scroll to position [0, 0]
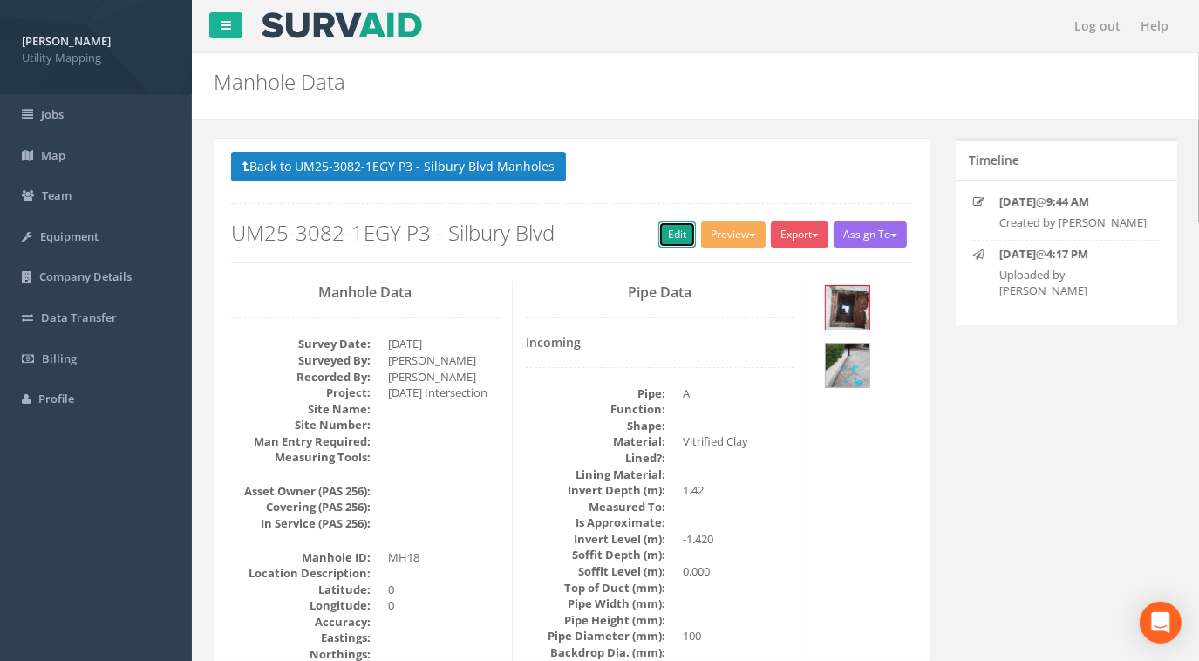
click at [674, 233] on link "Edit" at bounding box center [677, 235] width 38 height 26
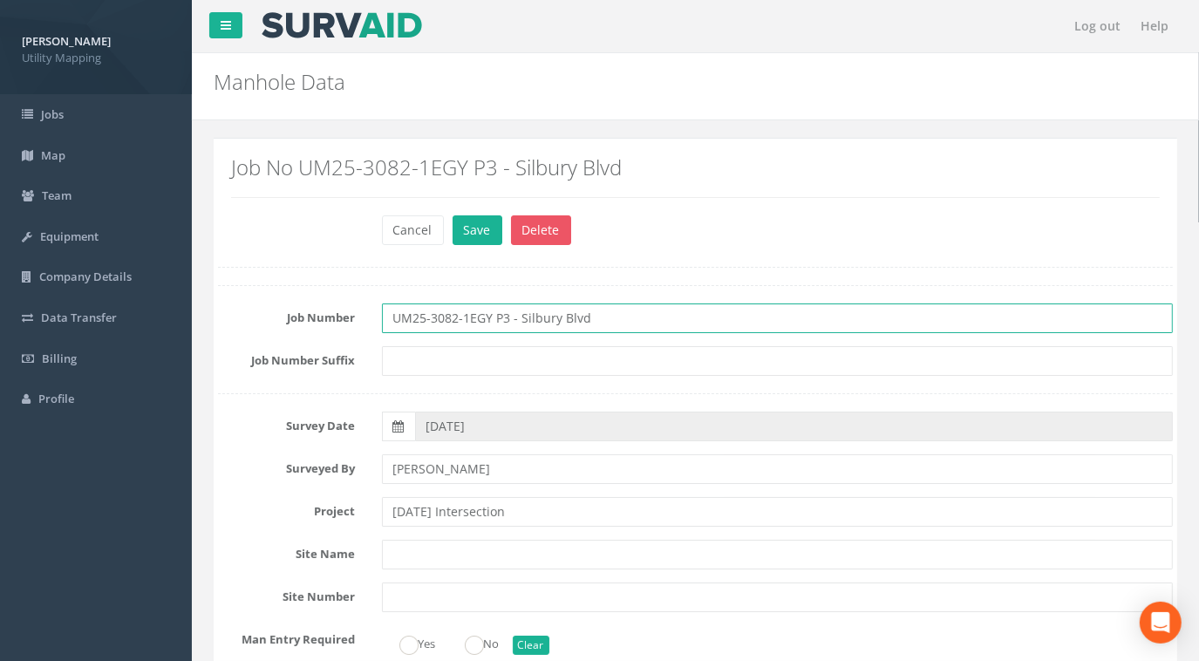
drag, startPoint x: 637, startPoint y: 313, endPoint x: 270, endPoint y: 303, distance: 366.4
click at [275, 303] on div "Job Number UM25-3082-1EGY P3 - Silbury Blvd" at bounding box center [695, 318] width 981 height 30
paste input "[DATE] Intersection"
type input "UM25-3082-1EGY P3 - [DATE] Intersection"
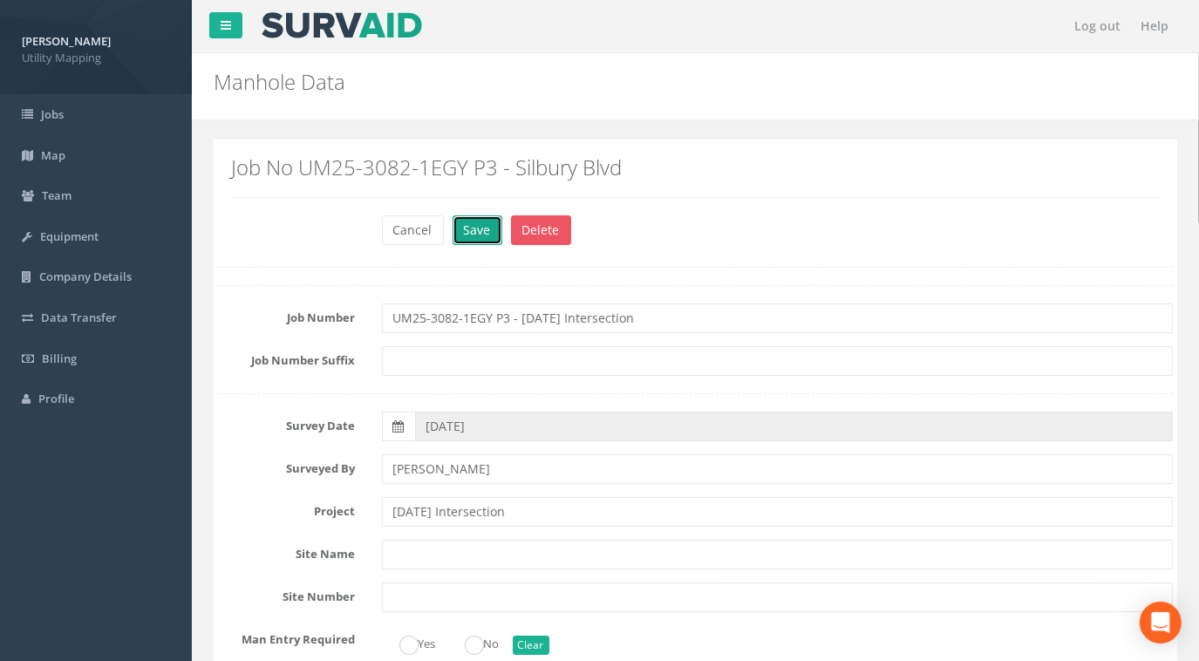
click at [480, 235] on button "Save" at bounding box center [478, 230] width 50 height 30
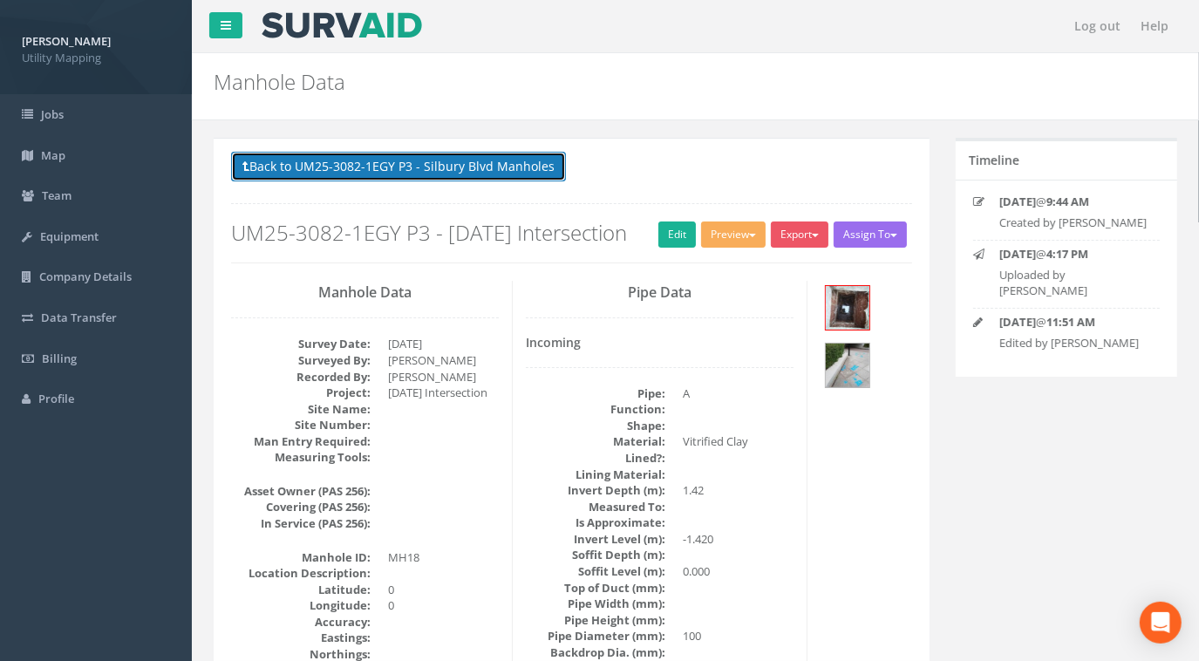
click at [484, 158] on button "Back to UM25-3082-1EGY P3 - Silbury Blvd Manholes" at bounding box center [398, 167] width 335 height 30
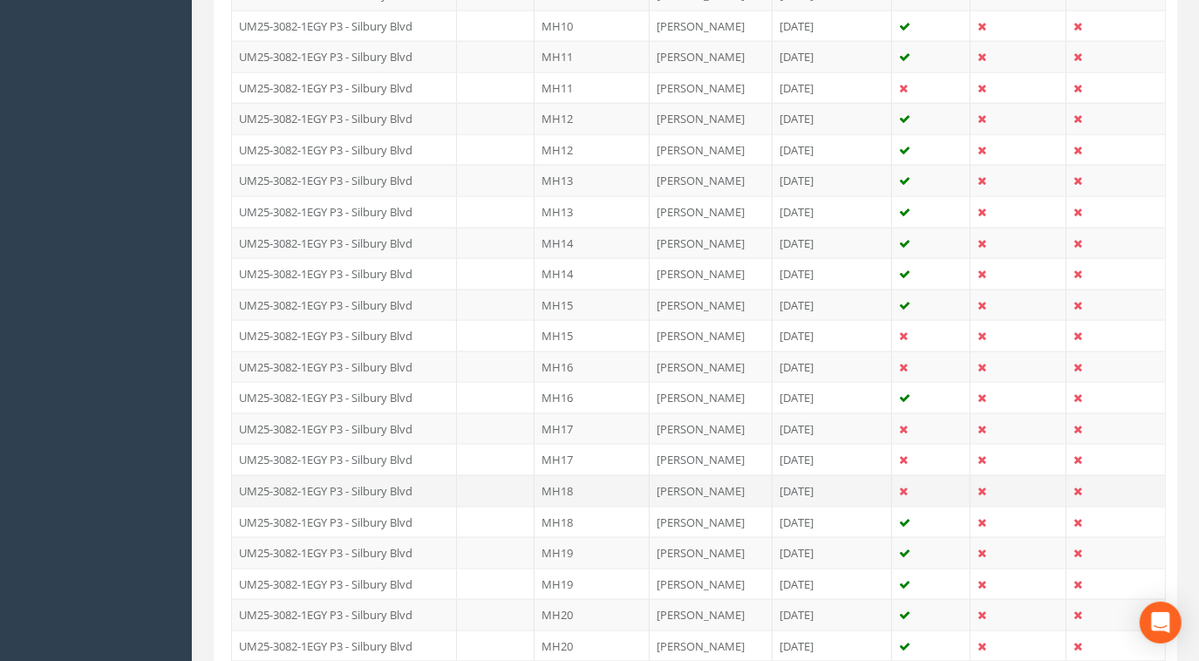
scroll to position [1744, 0]
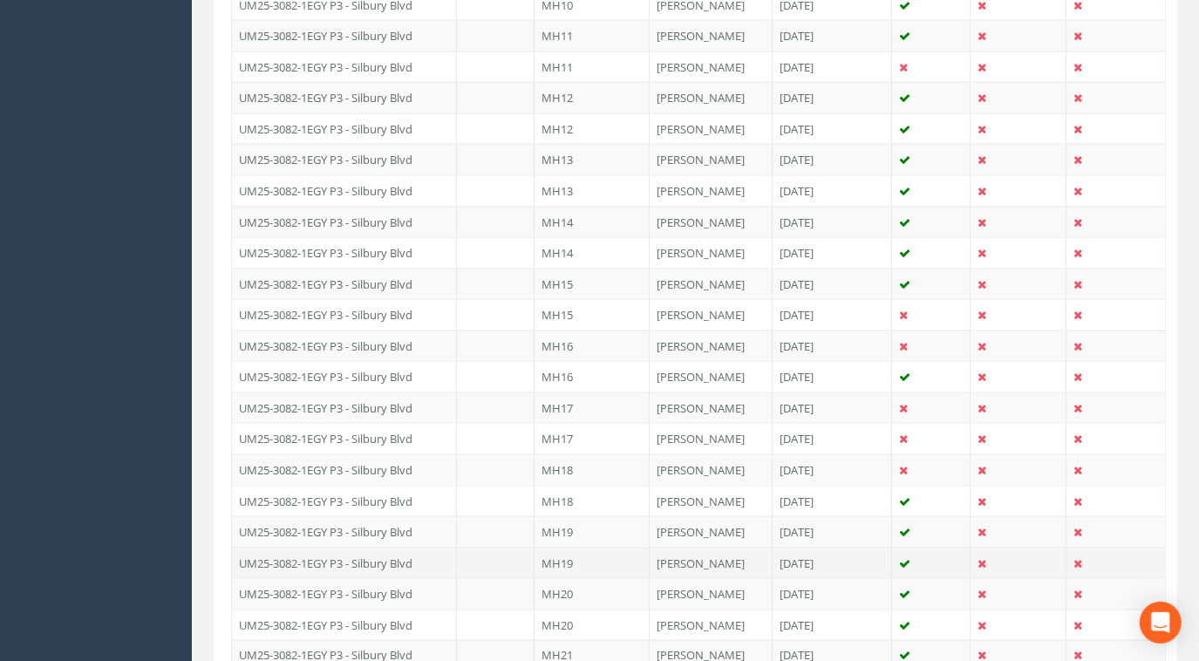
click at [416, 548] on td "UM25-3082-1EGY P3 - Silbury Blvd" at bounding box center [344, 563] width 225 height 31
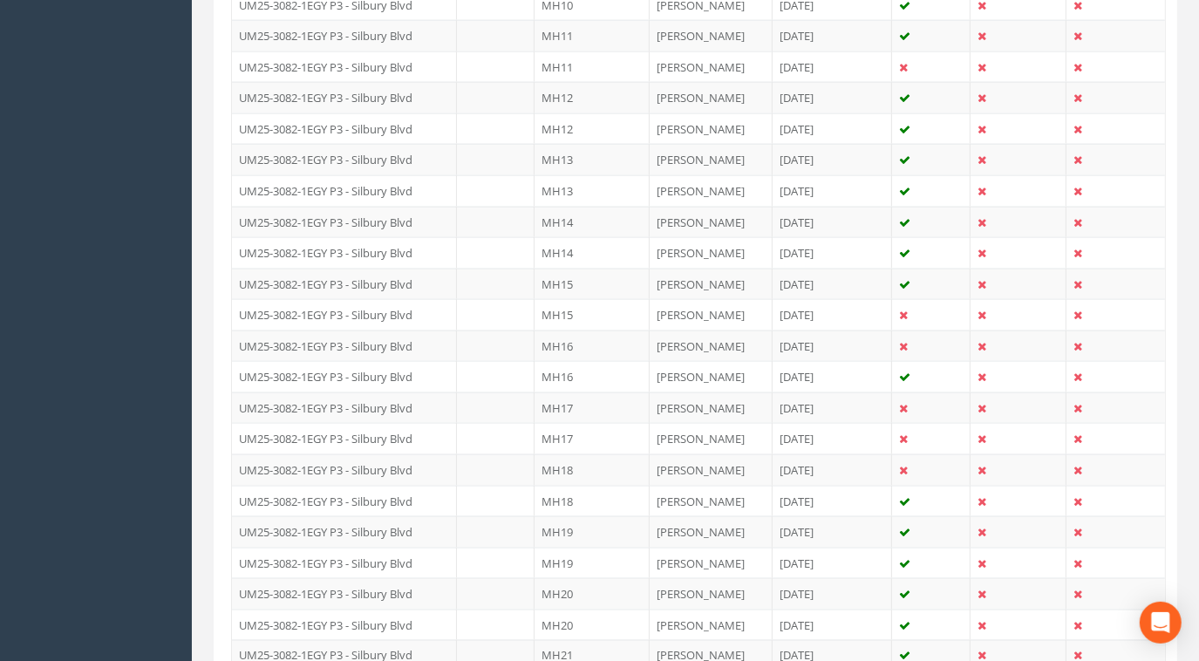
scroll to position [0, 0]
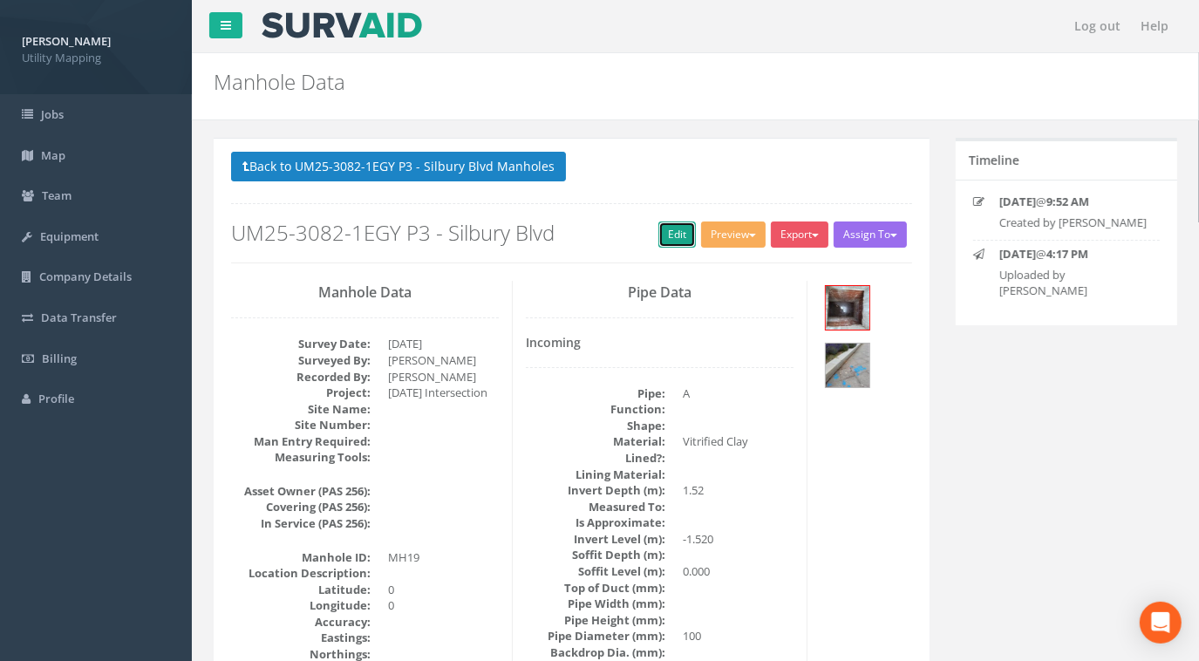
click at [673, 241] on link "Edit" at bounding box center [677, 235] width 38 height 26
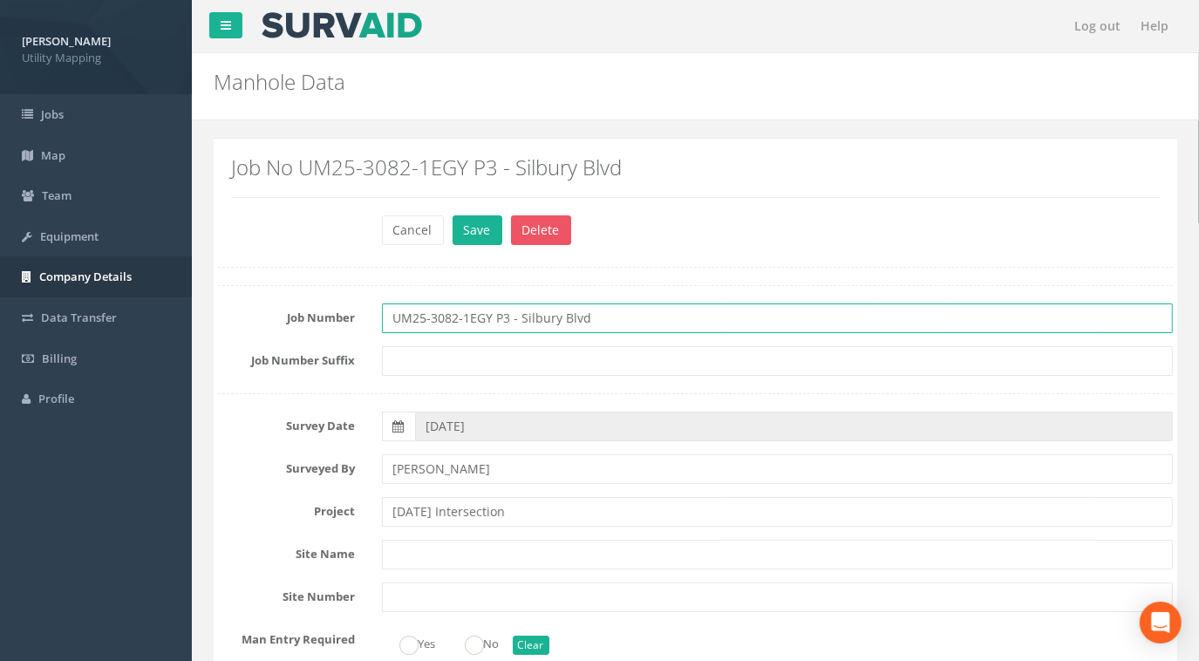
drag, startPoint x: 628, startPoint y: 320, endPoint x: 141, endPoint y: 290, distance: 487.6
paste input "[DATE] Intersection"
type input "UM25-3082-1EGY P3 - [DATE] Intersection"
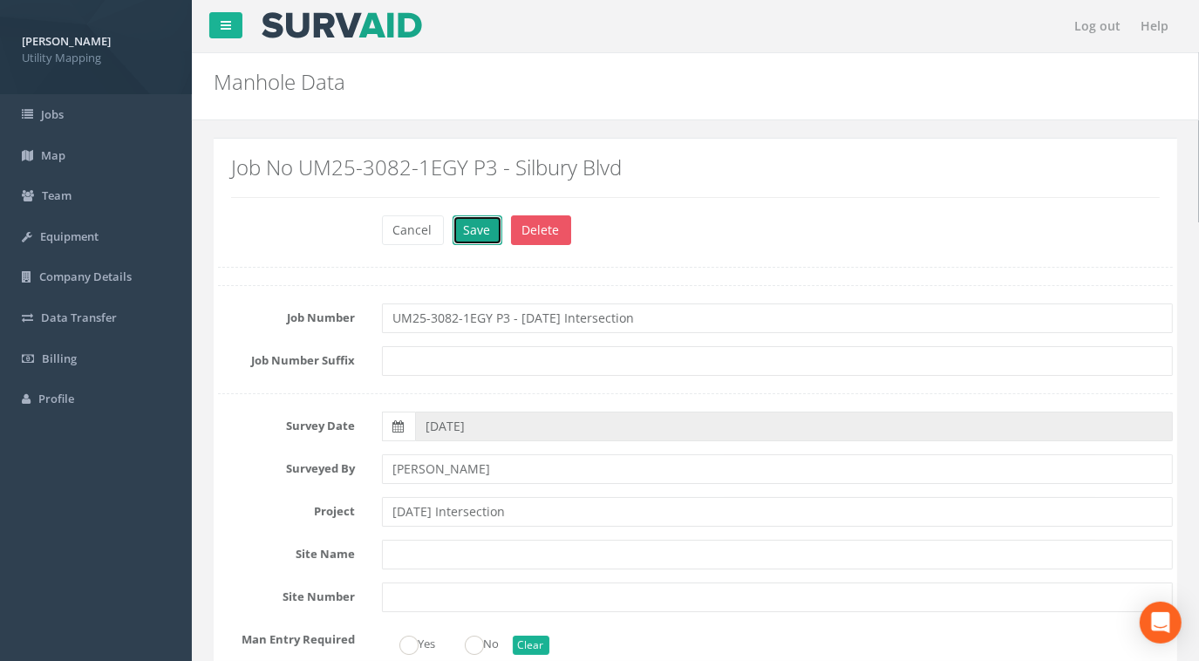
click at [466, 234] on button "Save" at bounding box center [478, 230] width 50 height 30
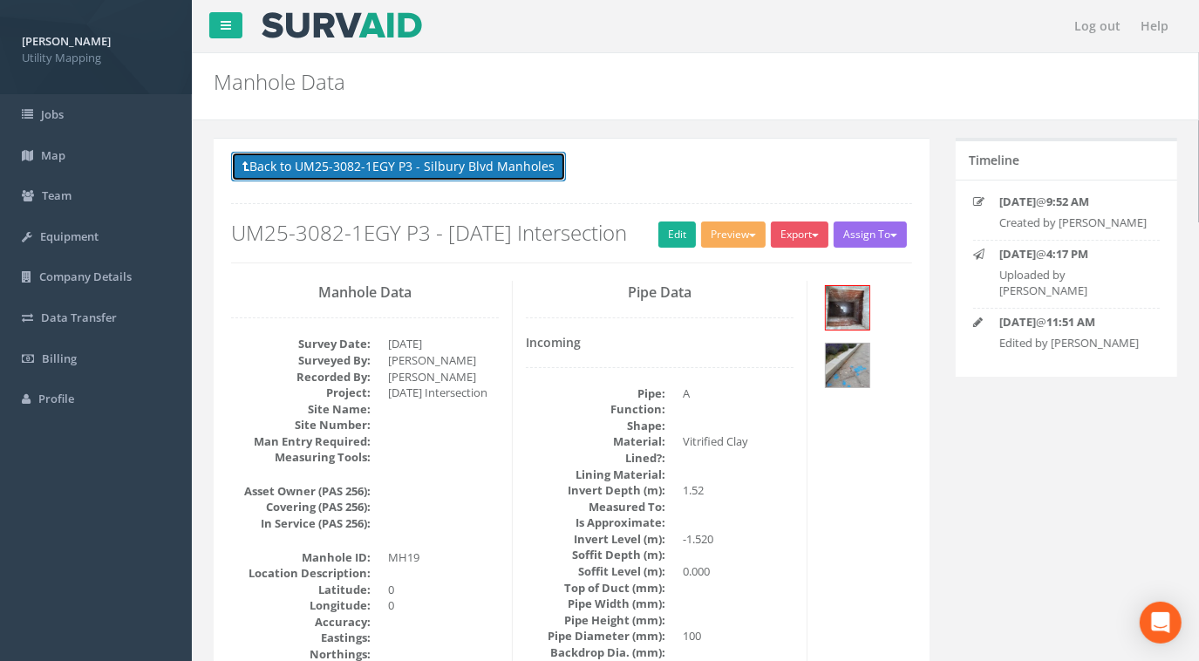
click at [424, 172] on button "Back to UM25-3082-1EGY P3 - Silbury Blvd Manholes" at bounding box center [398, 167] width 335 height 30
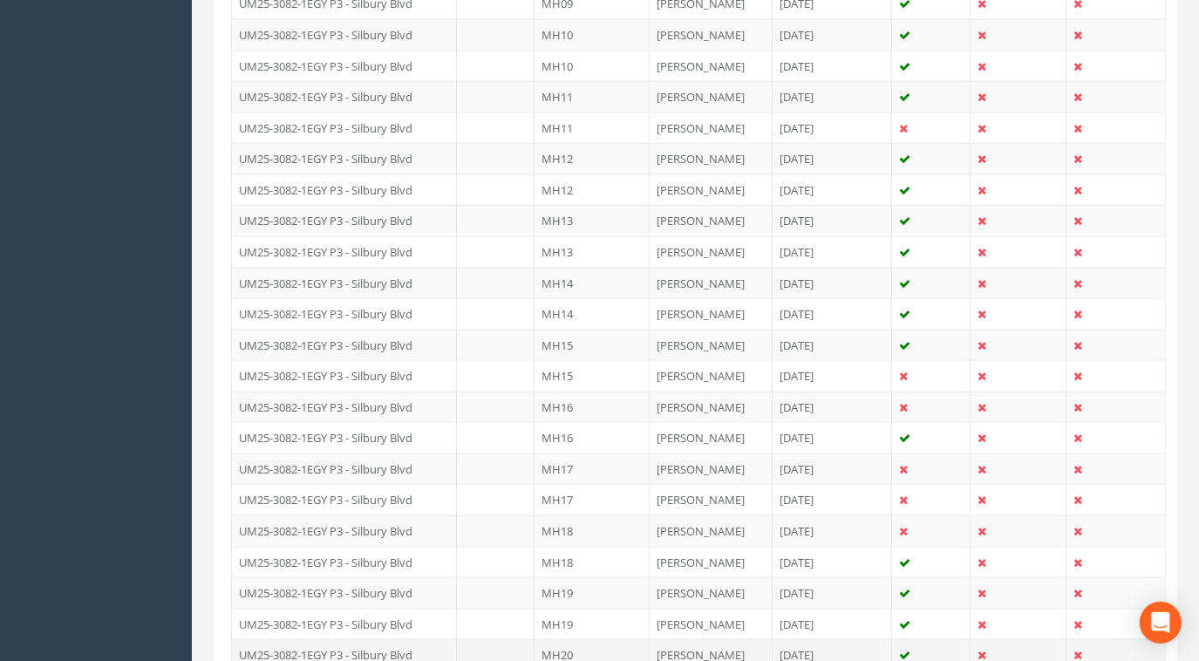
scroll to position [1823, 0]
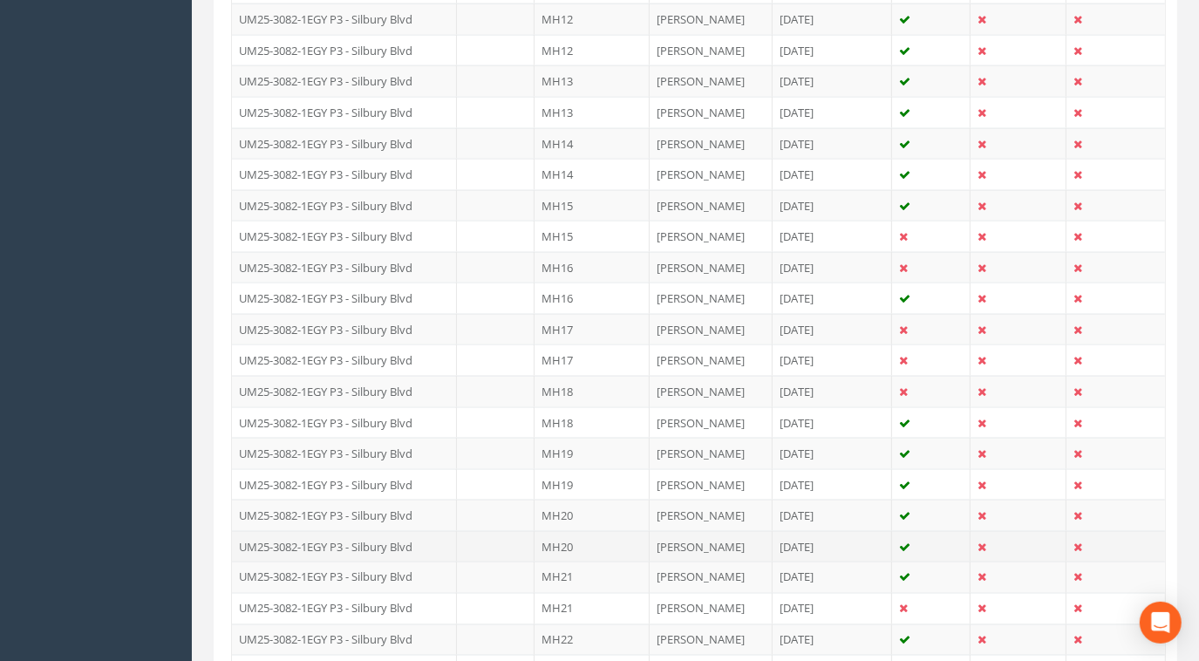
click at [452, 531] on td "UM25-3082-1EGY P3 - Silbury Blvd" at bounding box center [344, 546] width 225 height 31
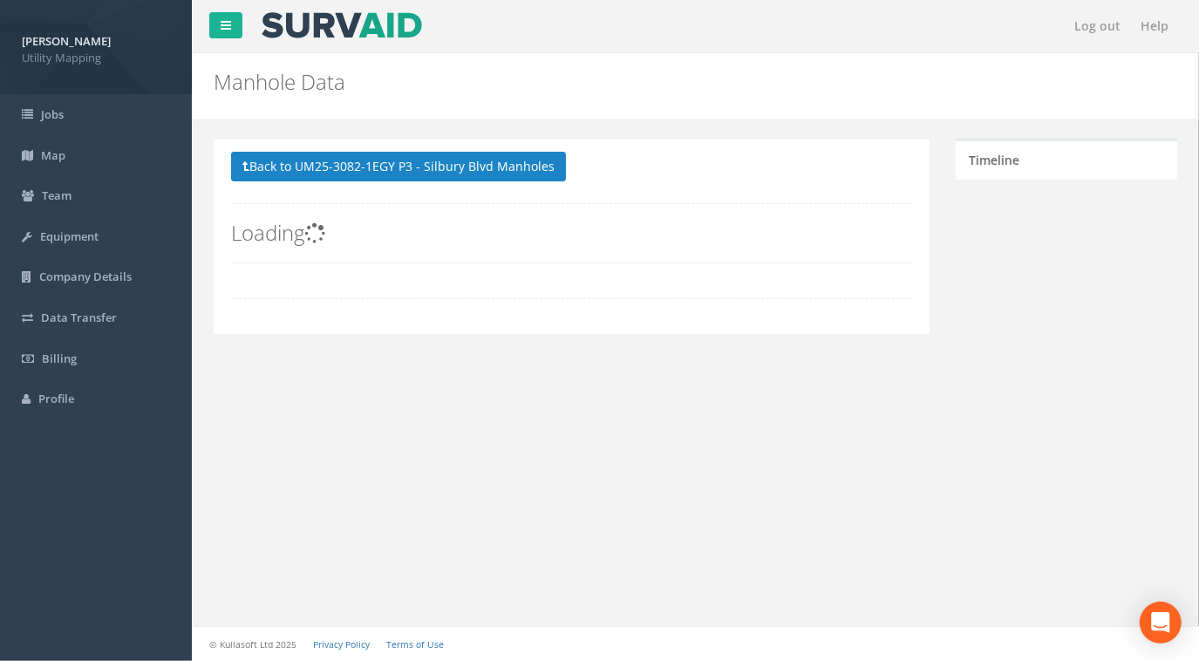
scroll to position [0, 0]
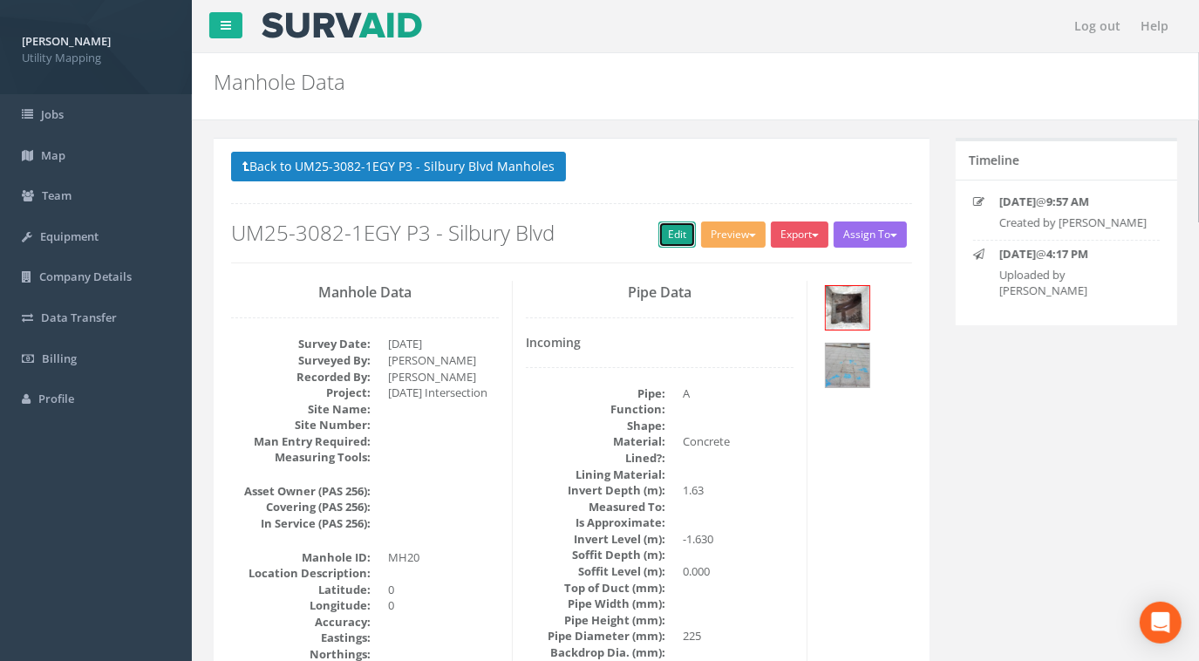
click at [665, 229] on link "Edit" at bounding box center [677, 235] width 38 height 26
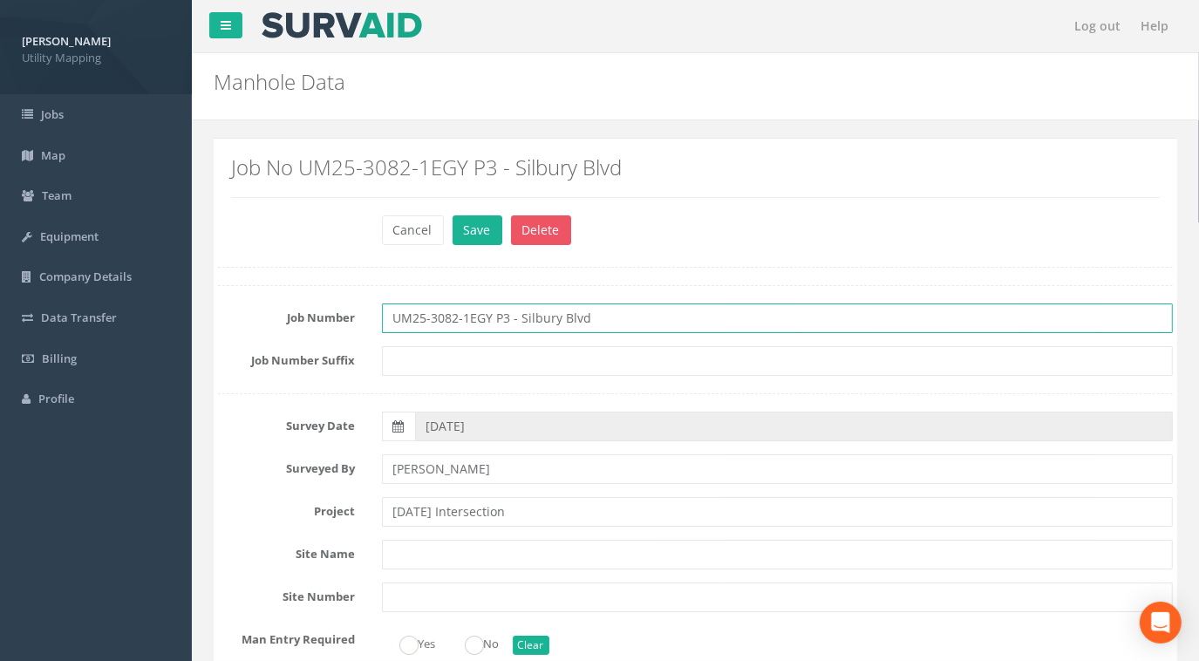
drag, startPoint x: 625, startPoint y: 321, endPoint x: 242, endPoint y: 303, distance: 383.2
paste input "[DATE] Intersection"
type input "UM25-3082-1EGY P3 - [DATE] Intersection"
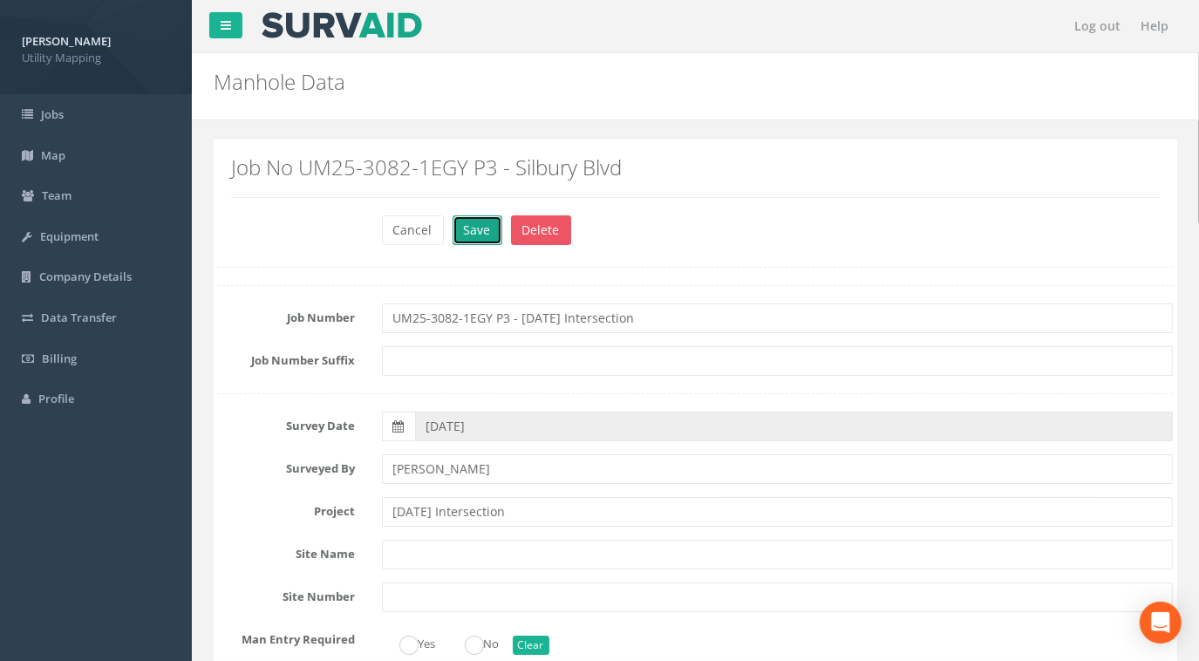
click at [478, 235] on button "Save" at bounding box center [478, 230] width 50 height 30
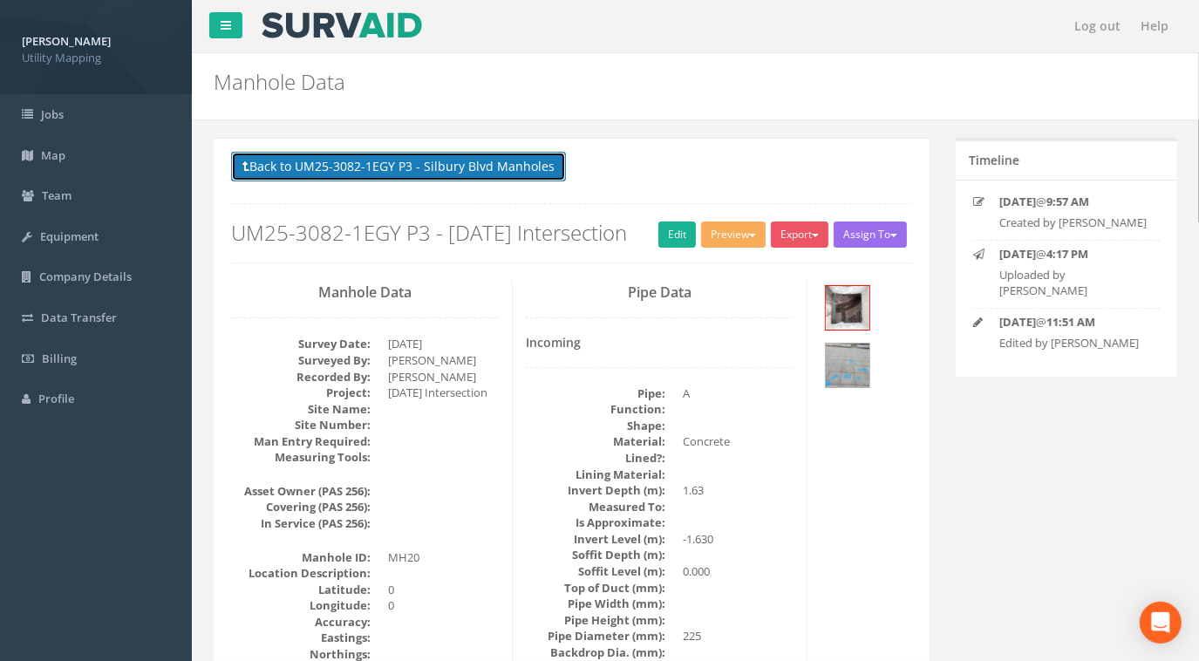
click at [481, 170] on button "Back to UM25-3082-1EGY P3 - Silbury Blvd Manholes" at bounding box center [398, 167] width 335 height 30
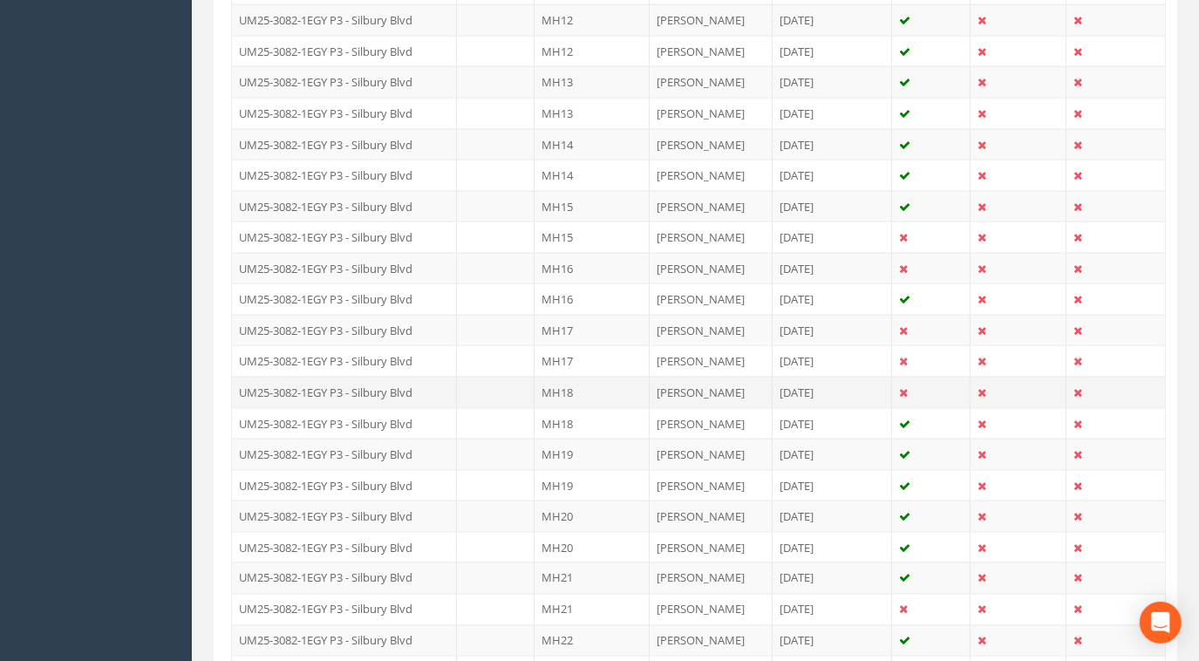
scroll to position [1823, 0]
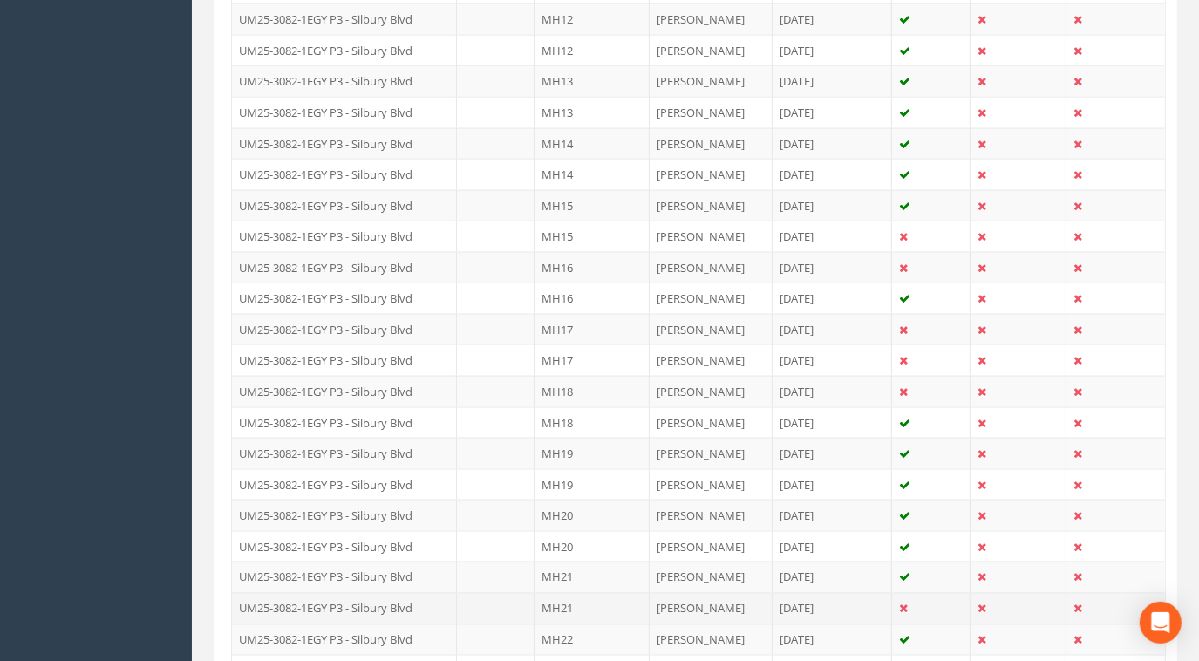
click at [398, 593] on td "UM25-3082-1EGY P3 - Silbury Blvd" at bounding box center [344, 608] width 225 height 31
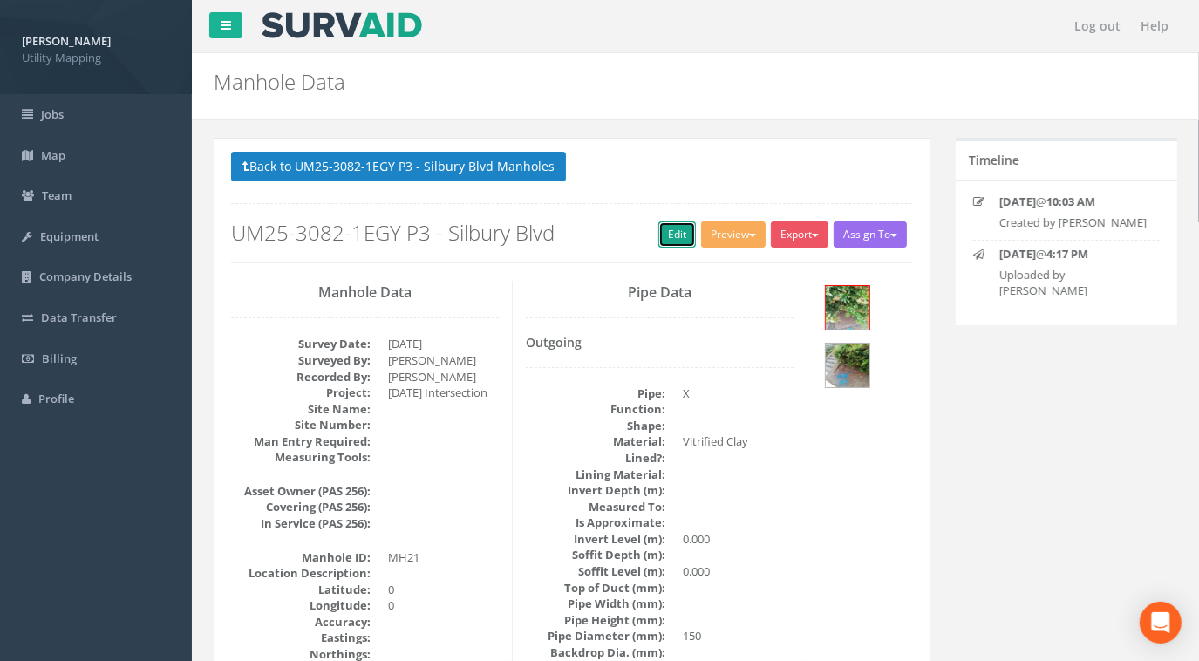
click at [675, 222] on link "Edit" at bounding box center [677, 235] width 38 height 26
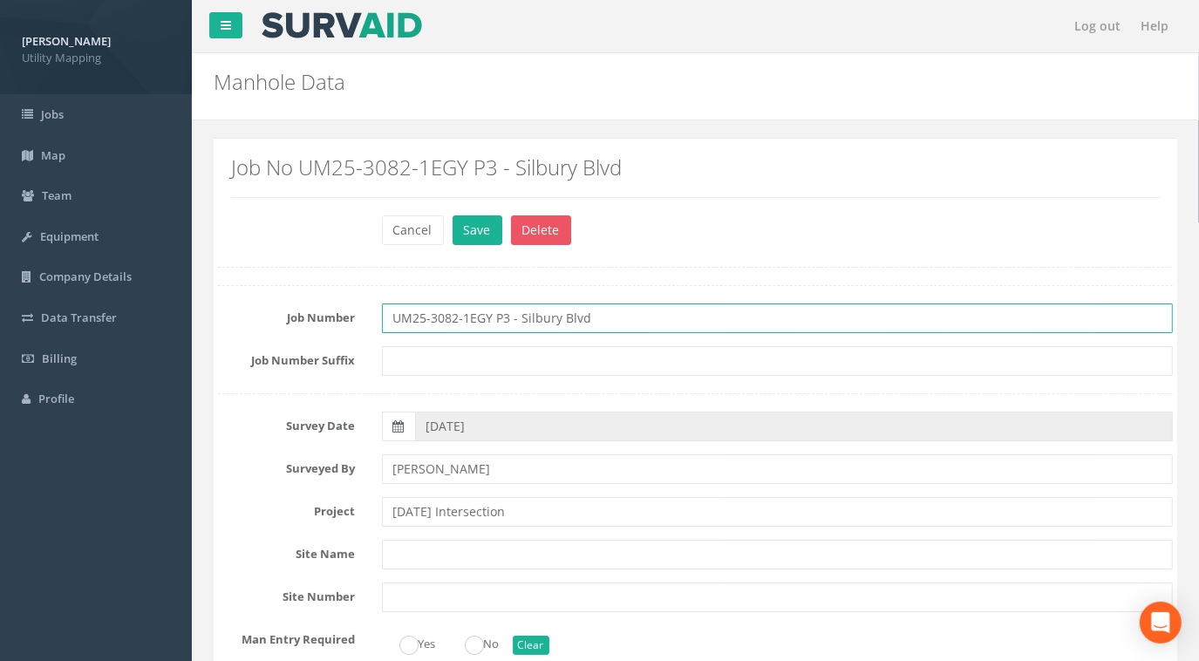
drag, startPoint x: 629, startPoint y: 319, endPoint x: 214, endPoint y: 308, distance: 415.3
paste input "[DATE] Intersection"
type input "UM25-3082-1EGY P3 - [DATE] Intersection"
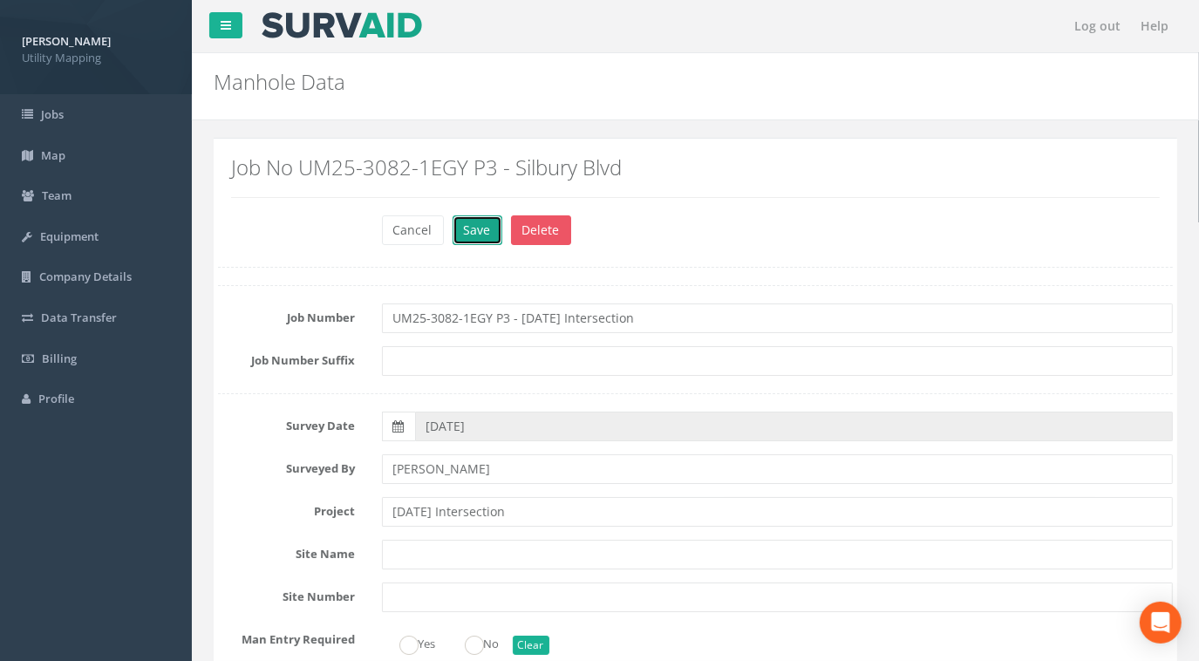
click at [473, 228] on button "Save" at bounding box center [478, 230] width 50 height 30
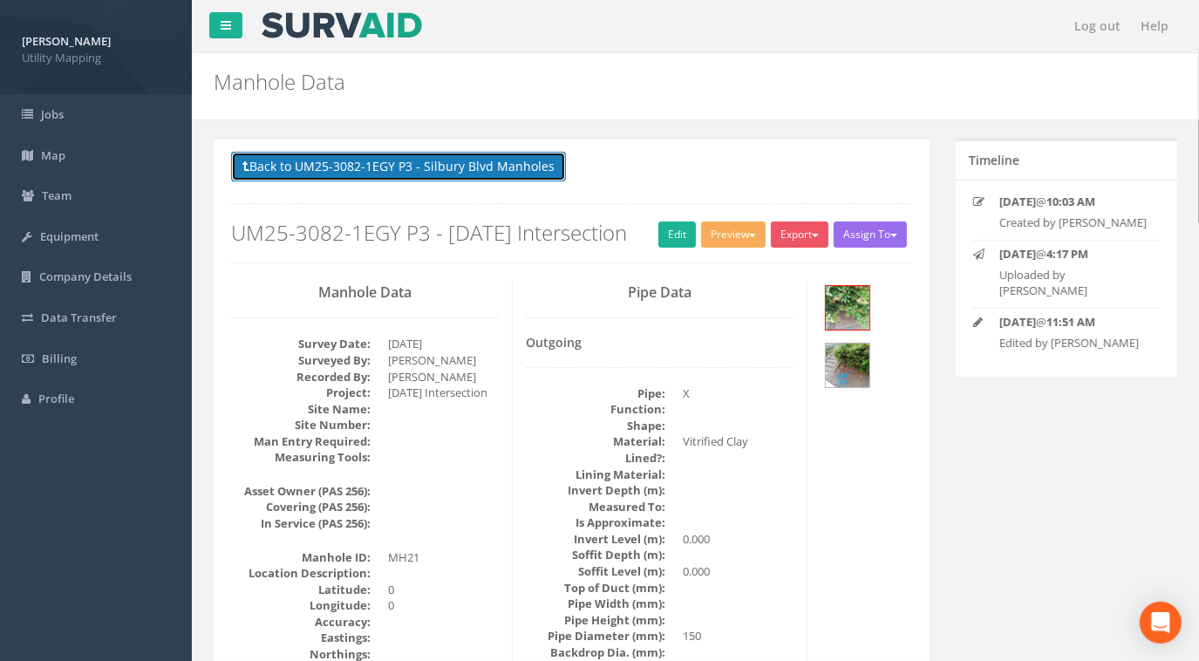
click at [463, 170] on button "Back to UM25-3082-1EGY P3 - Silbury Blvd Manholes" at bounding box center [398, 167] width 335 height 30
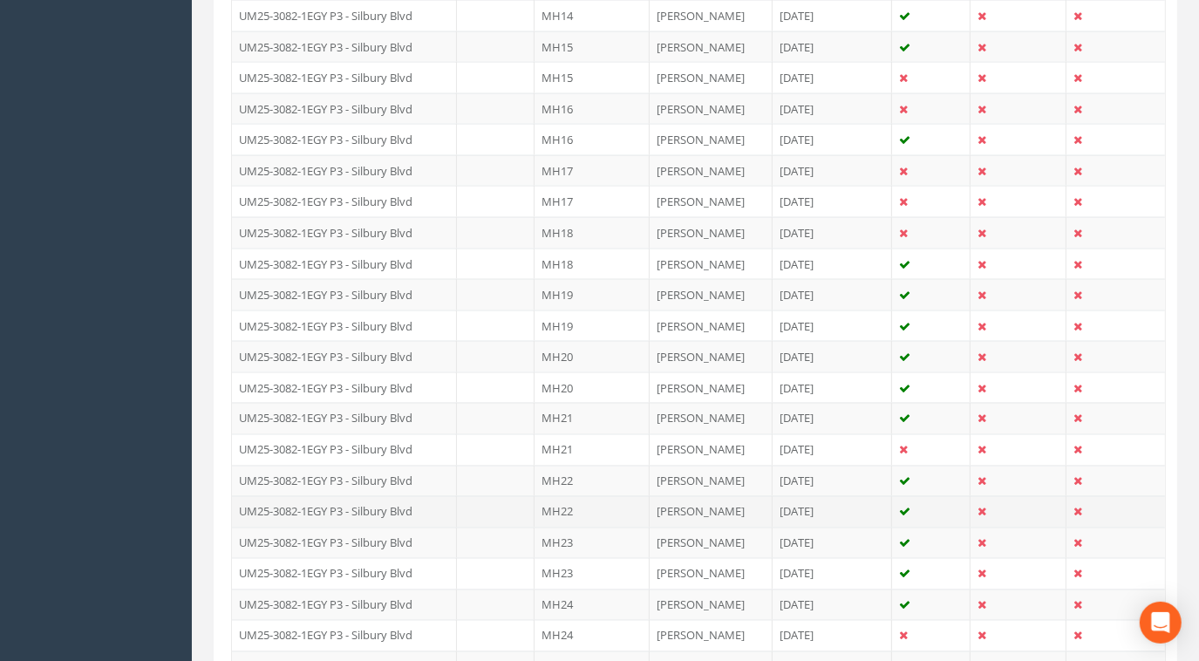
scroll to position [2219, 0]
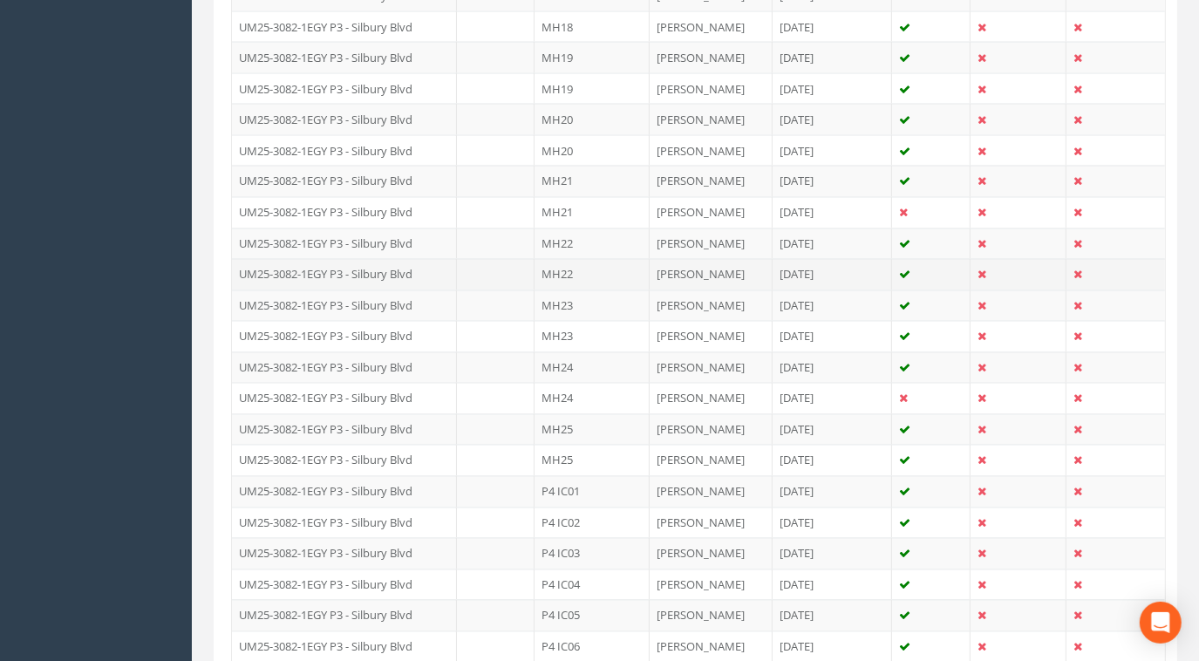
click at [406, 258] on td "UM25-3082-1EGY P3 - Silbury Blvd" at bounding box center [344, 273] width 225 height 31
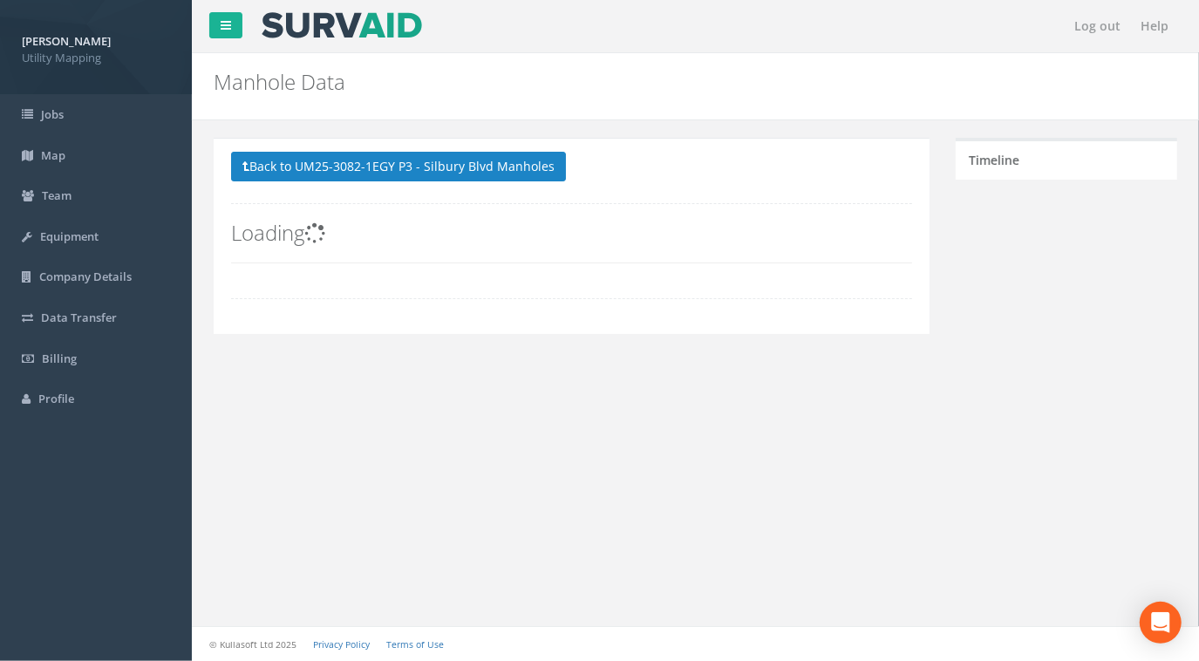
scroll to position [0, 0]
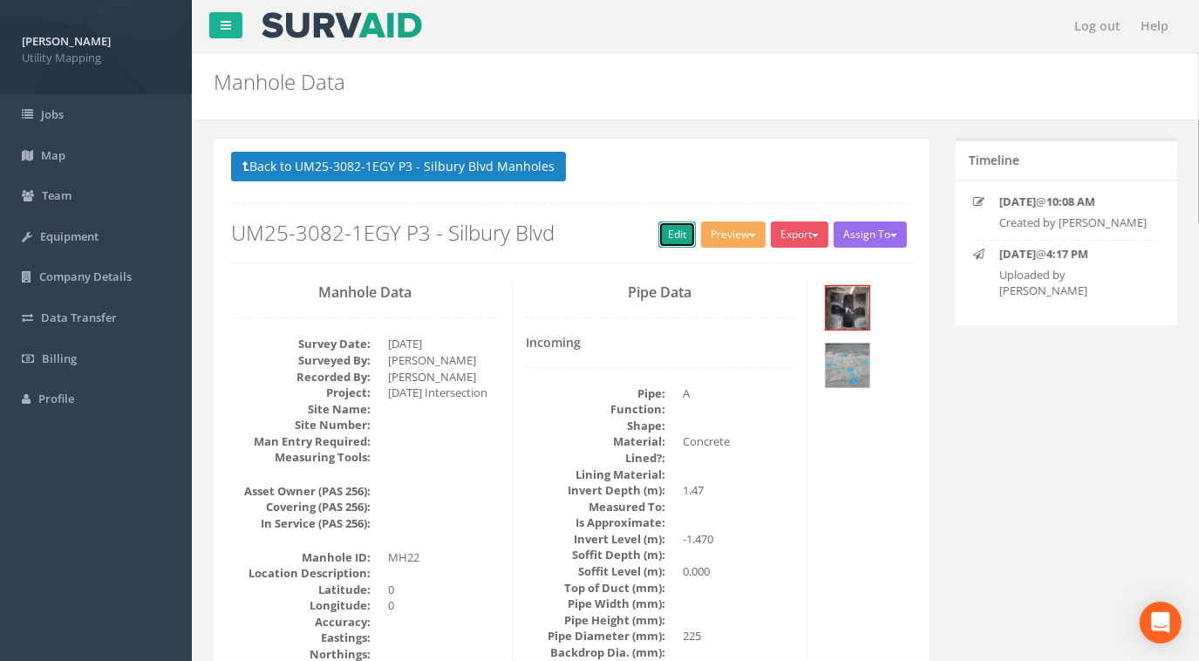
click at [658, 241] on link "Edit" at bounding box center [677, 235] width 38 height 26
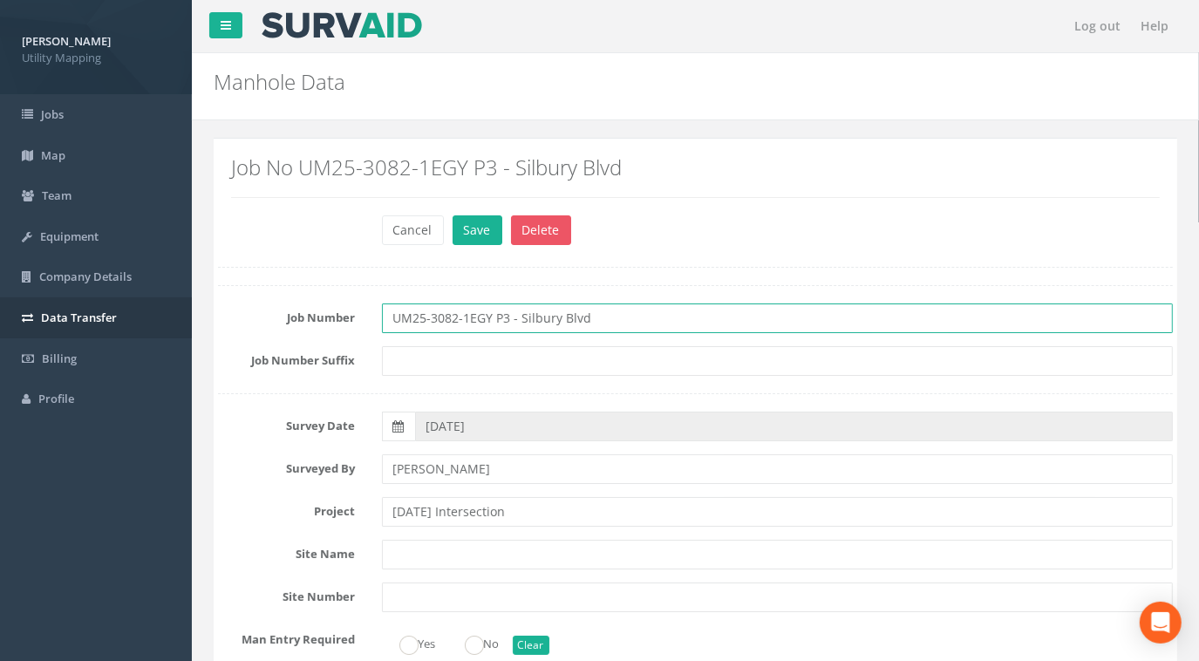
drag, startPoint x: 543, startPoint y: 316, endPoint x: 165, endPoint y: 303, distance: 378.7
paste input "[DATE] Intersection"
type input "UM25-3082-1EGY P3 - [DATE] Intersection"
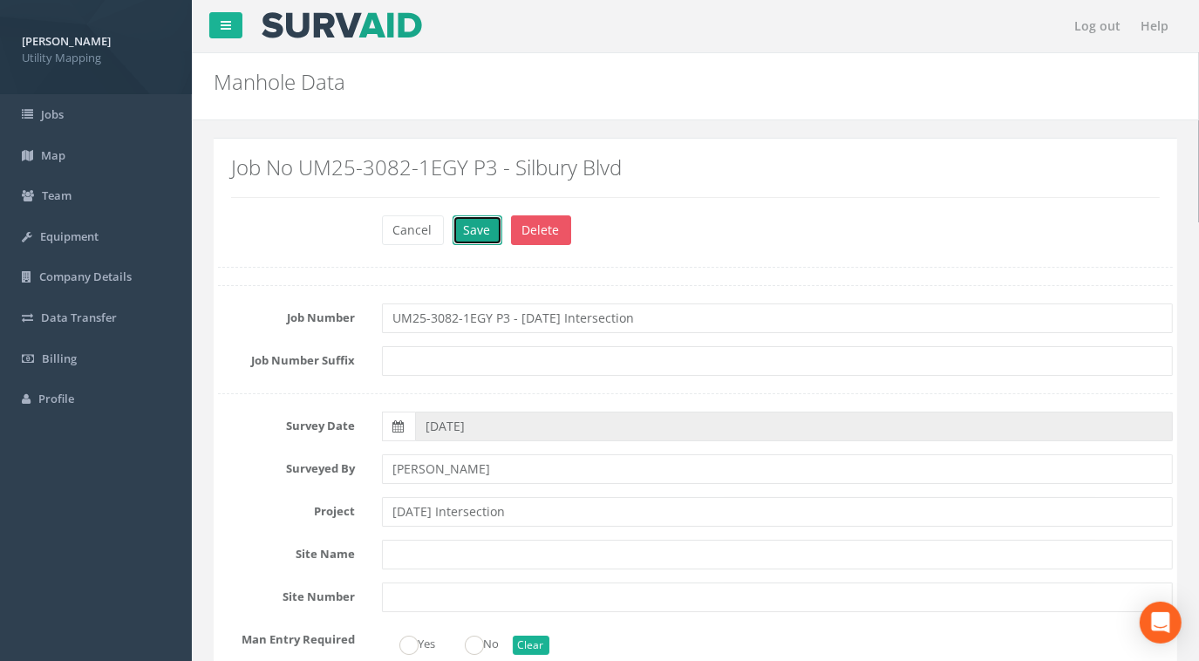
click at [472, 235] on button "Save" at bounding box center [478, 230] width 50 height 30
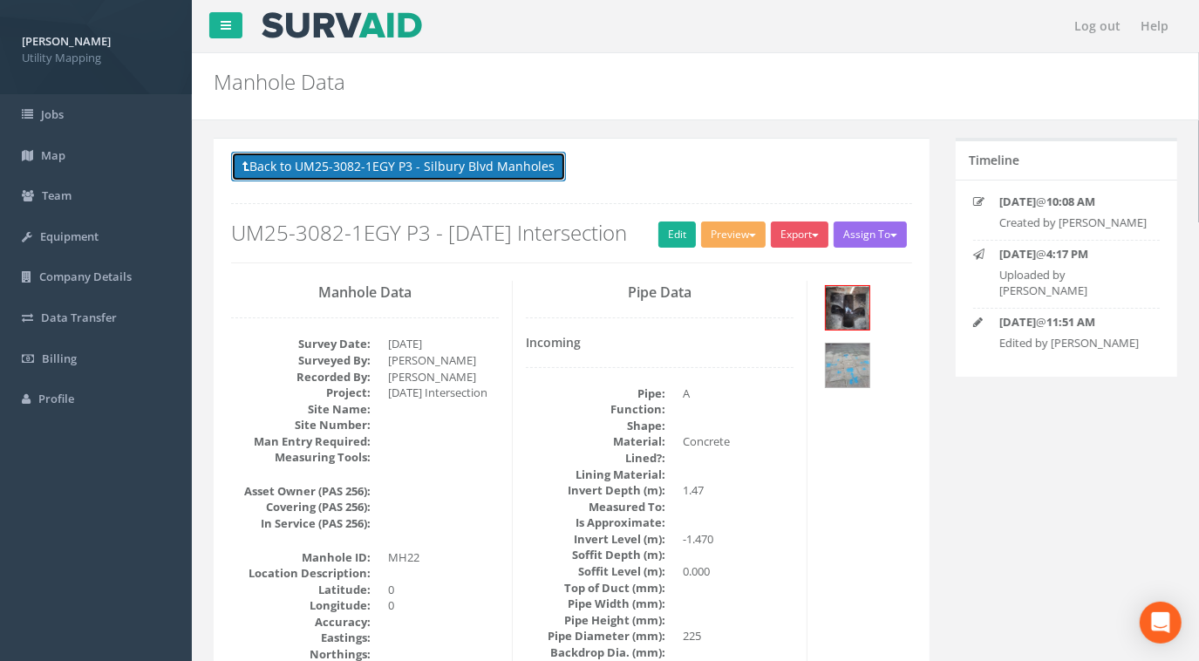
click at [506, 157] on button "Back to UM25-3082-1EGY P3 - Silbury Blvd Manholes" at bounding box center [398, 167] width 335 height 30
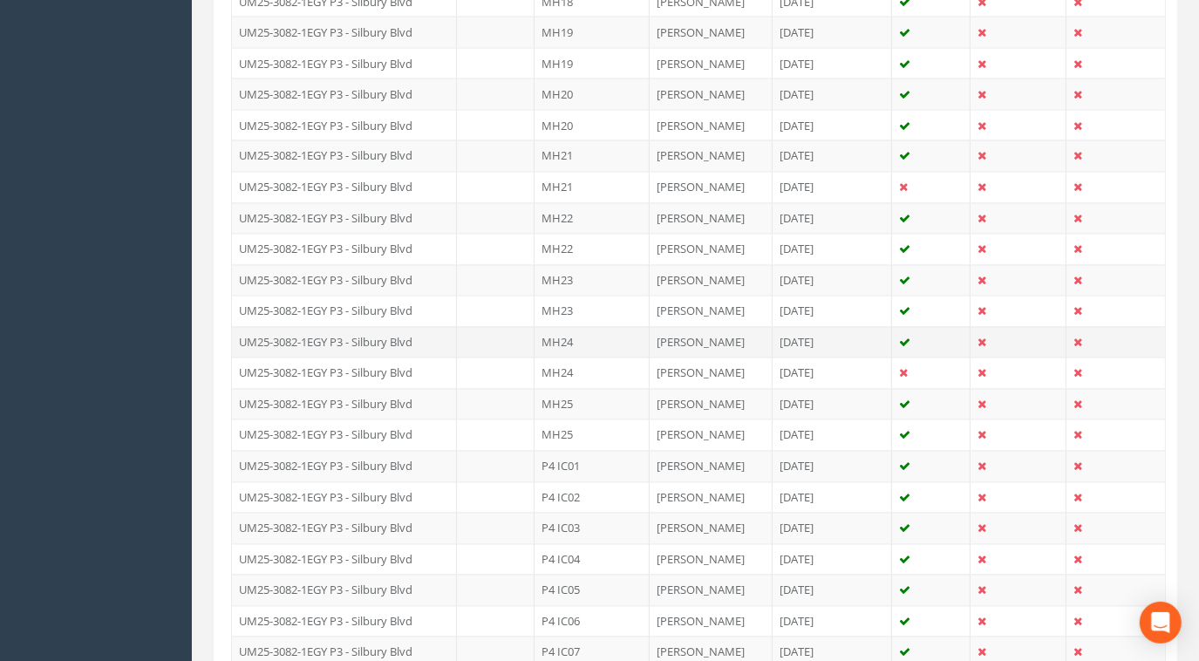
scroll to position [2299, 0]
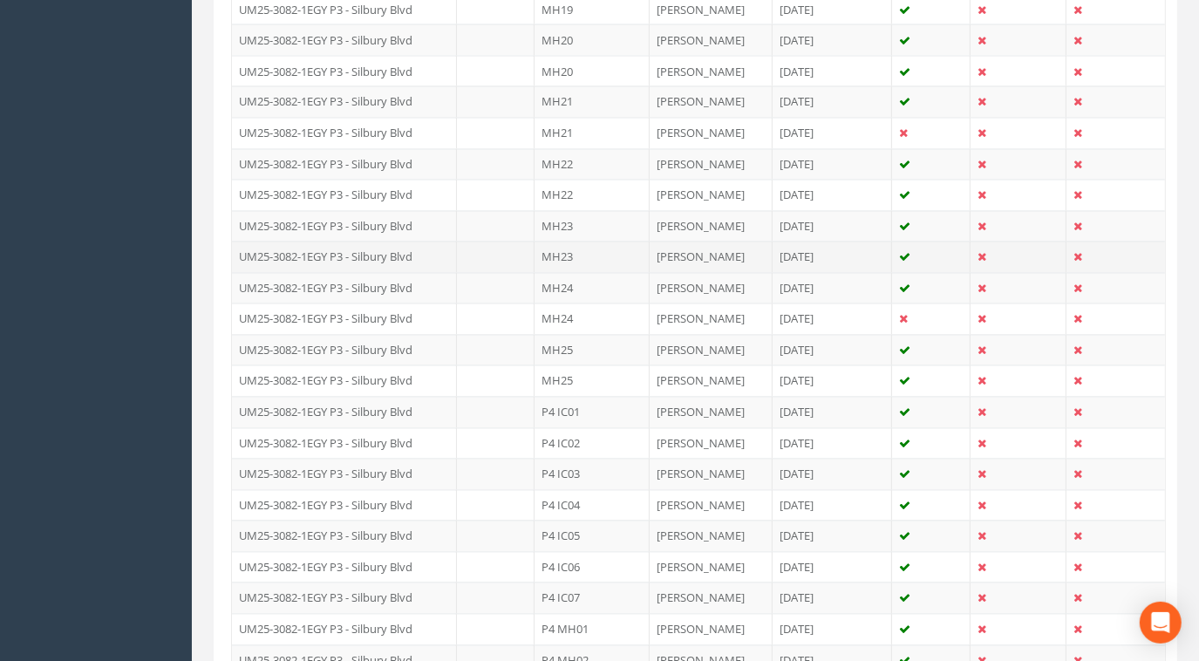
click at [567, 241] on td "MH23" at bounding box center [592, 256] width 115 height 31
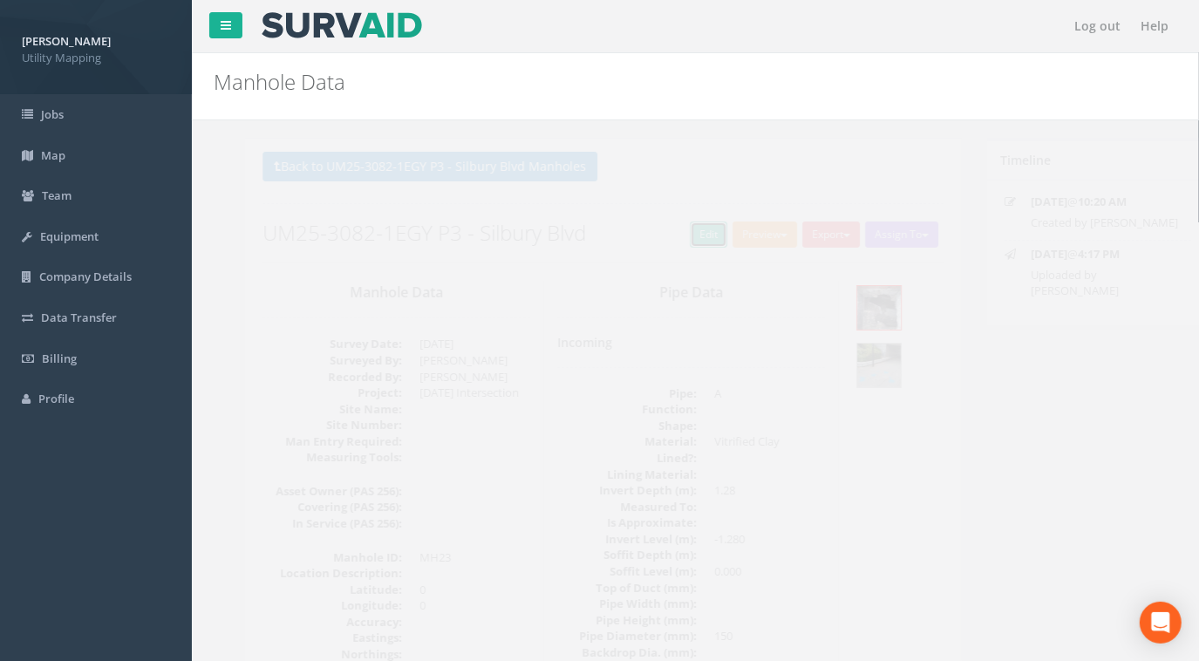
click at [663, 229] on link "Edit" at bounding box center [677, 235] width 38 height 26
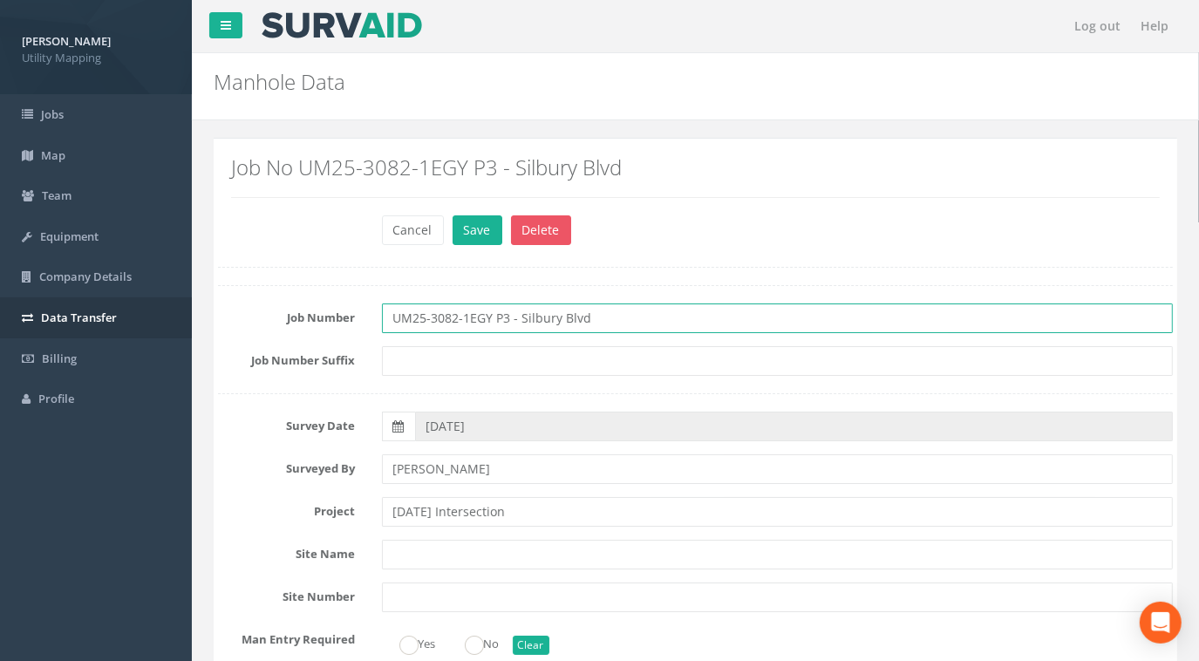
drag, startPoint x: 611, startPoint y: 317, endPoint x: 168, endPoint y: 300, distance: 443.4
paste input "[DATE] Intersection"
type input "UM25-3082-1EGY P3 - [DATE] Intersection"
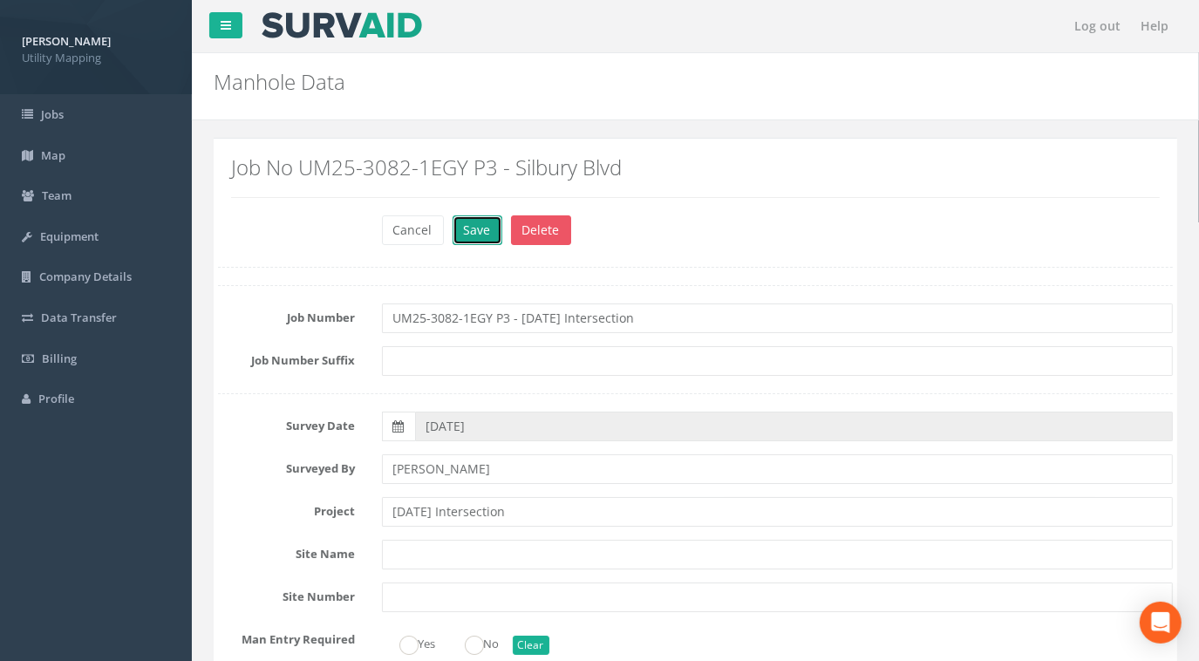
click at [476, 230] on button "Save" at bounding box center [478, 230] width 50 height 30
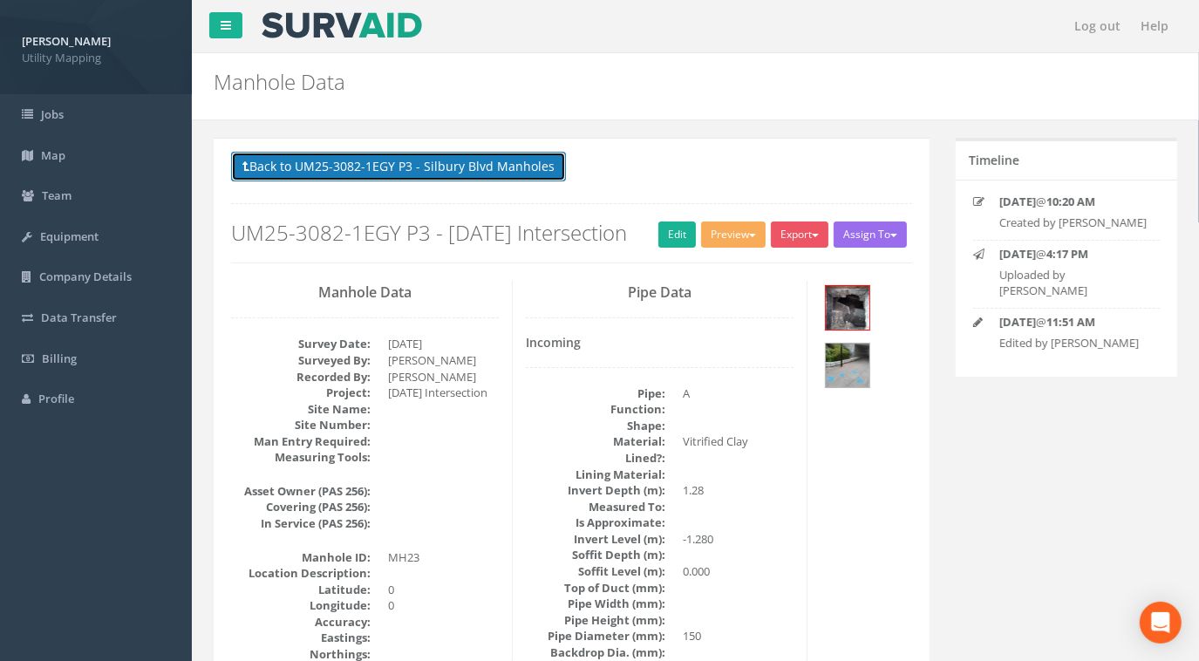
click at [475, 165] on button "Back to UM25-3082-1EGY P3 - Silbury Blvd Manholes" at bounding box center [398, 167] width 335 height 30
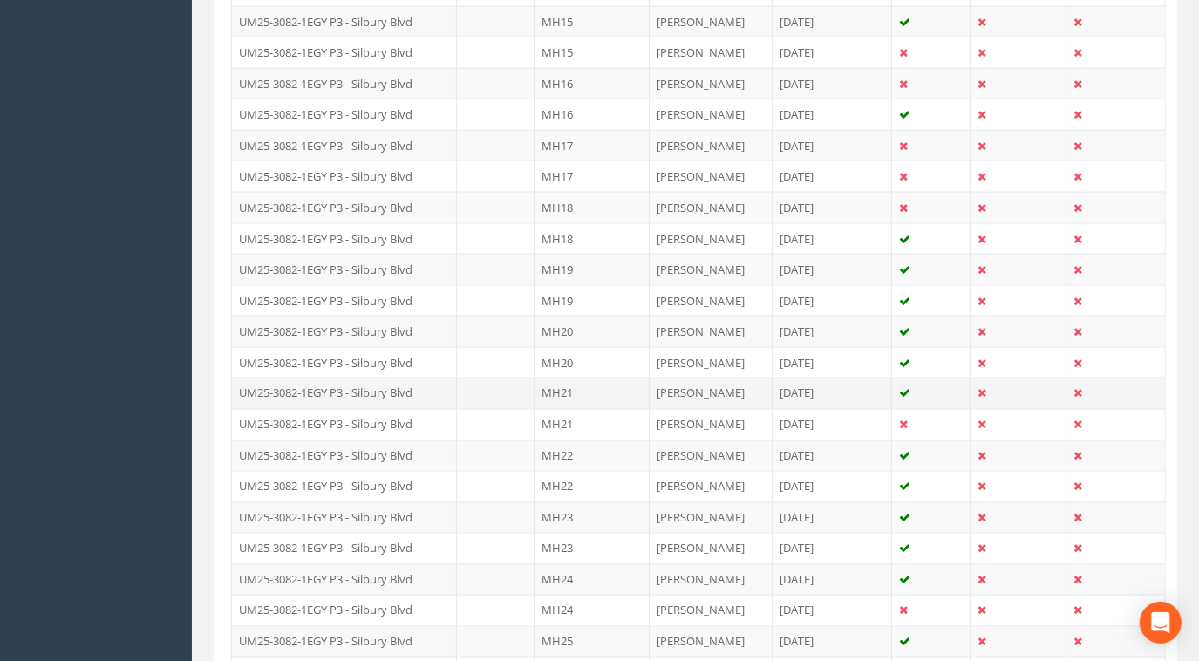
scroll to position [2140, 0]
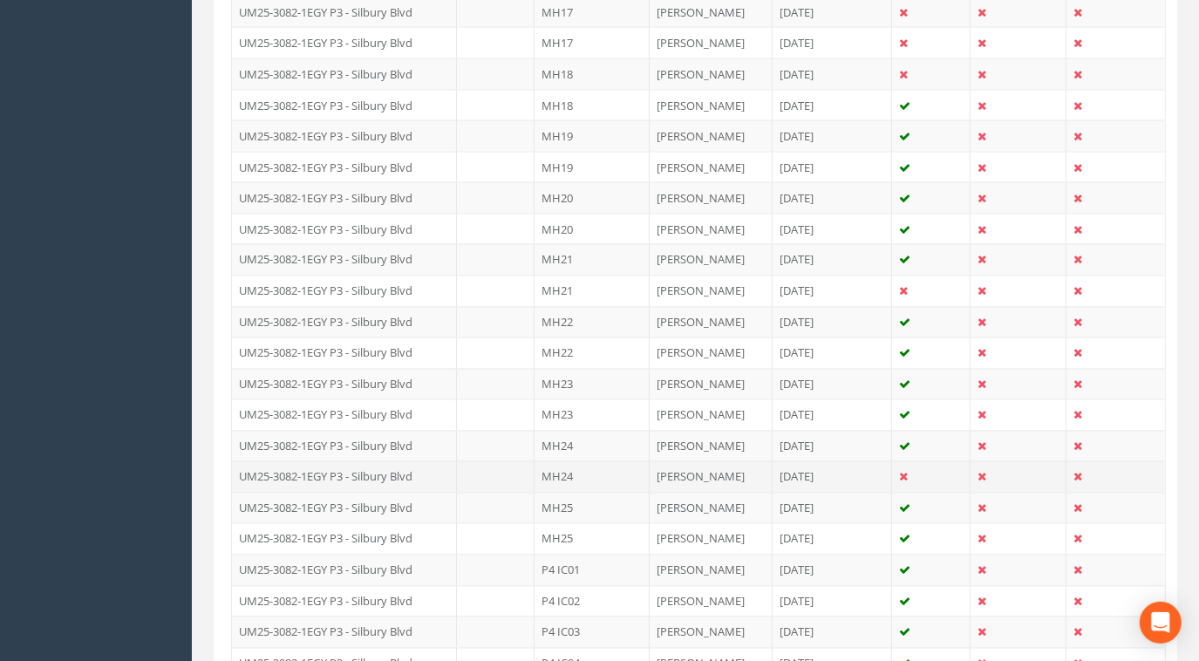
click at [566, 461] on td "MH24" at bounding box center [592, 476] width 115 height 31
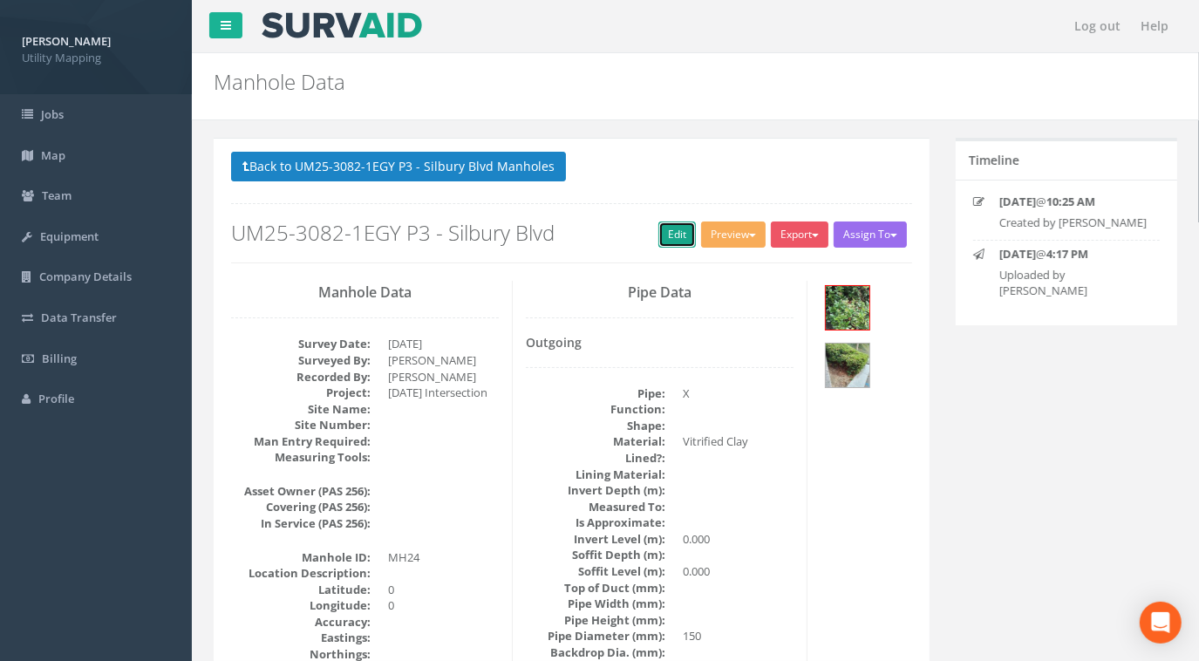
click at [675, 232] on link "Edit" at bounding box center [677, 235] width 38 height 26
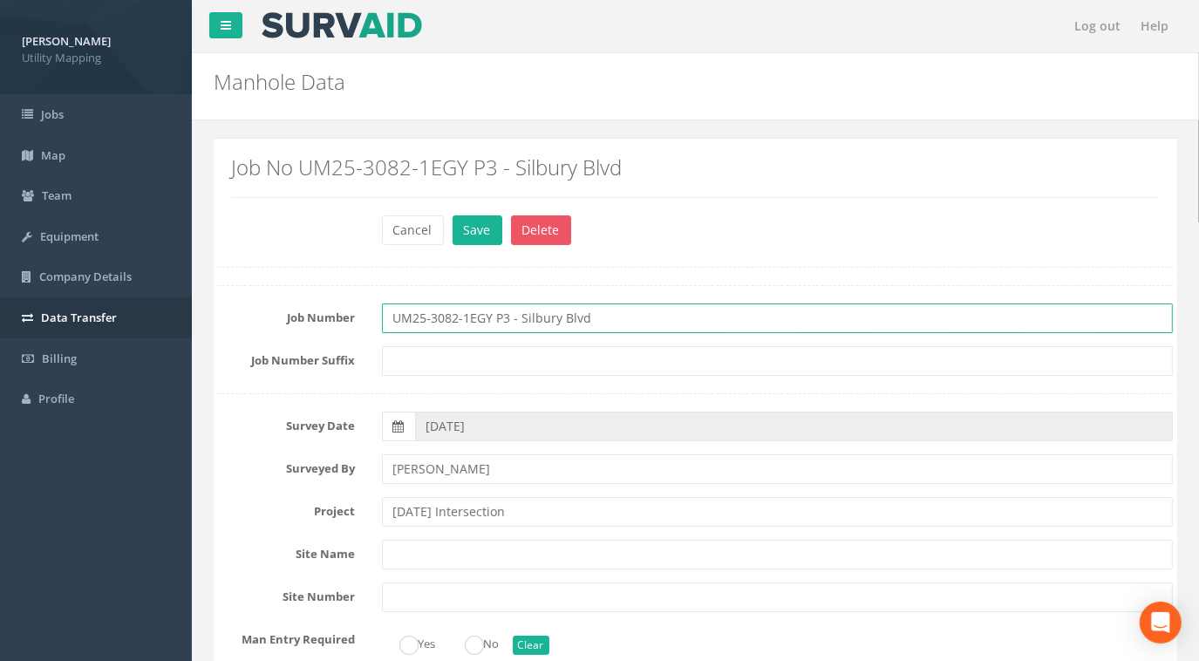
drag, startPoint x: 586, startPoint y: 312, endPoint x: 148, endPoint y: 300, distance: 438.0
paste input "[DATE] Intersection"
type input "UM25-3082-1EGY P3 - [DATE] Intersection"
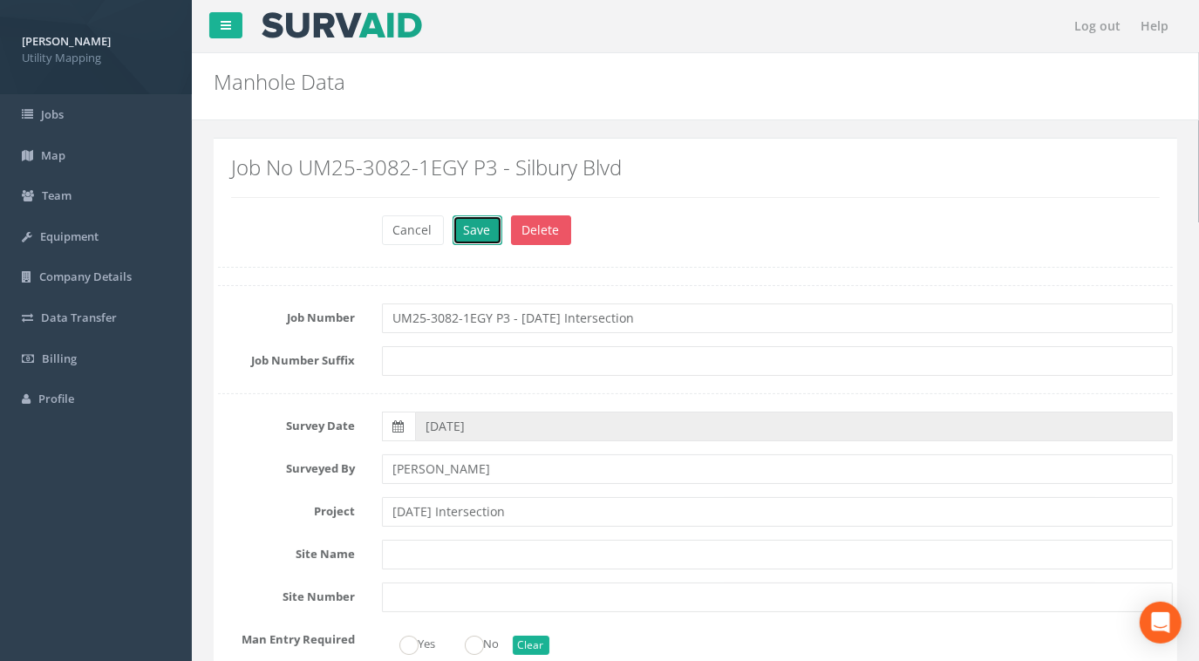
click at [471, 228] on button "Save" at bounding box center [478, 230] width 50 height 30
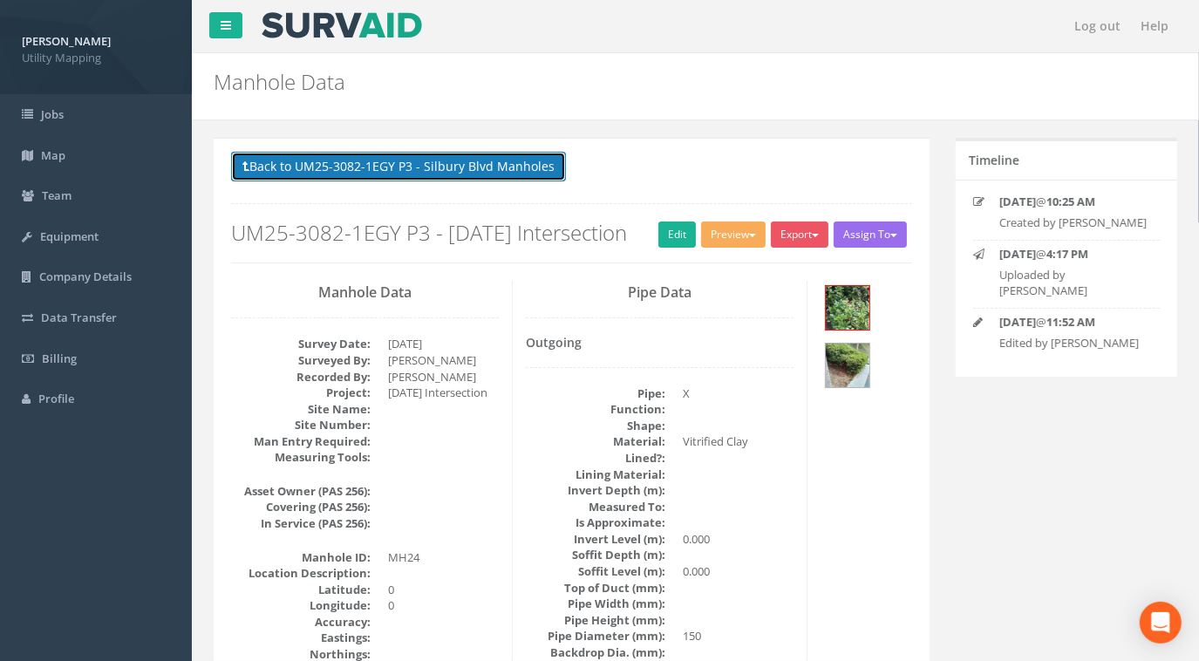
click at [476, 179] on button "Back to UM25-3082-1EGY P3 - Silbury Blvd Manholes" at bounding box center [398, 167] width 335 height 30
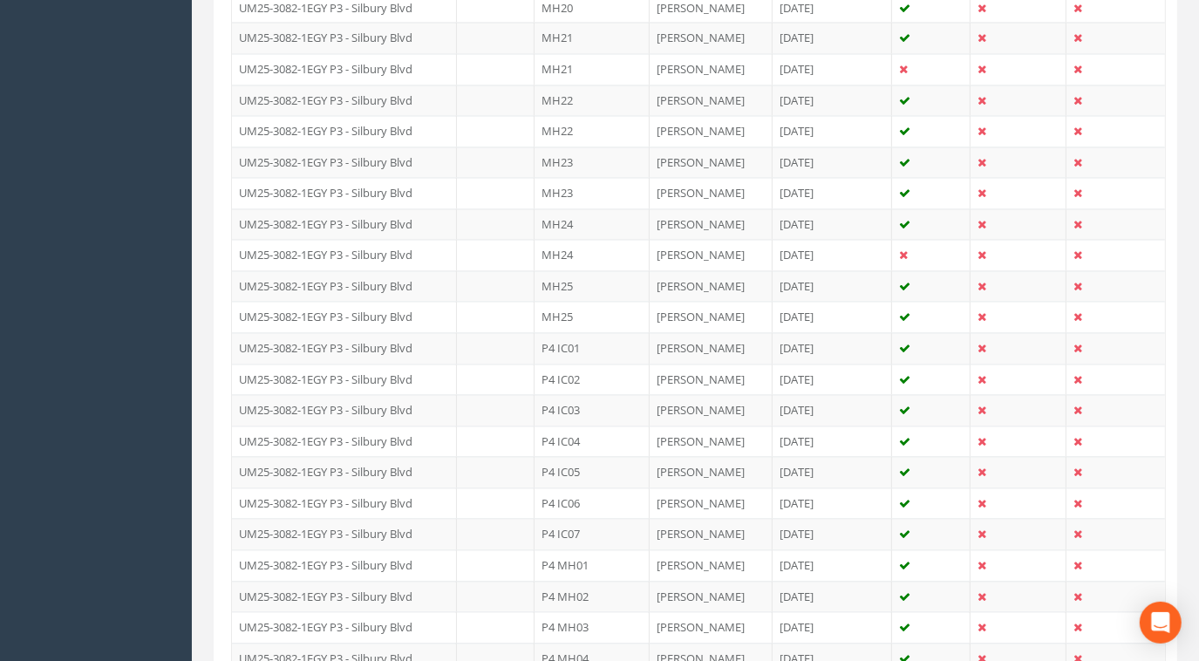
scroll to position [2282, 0]
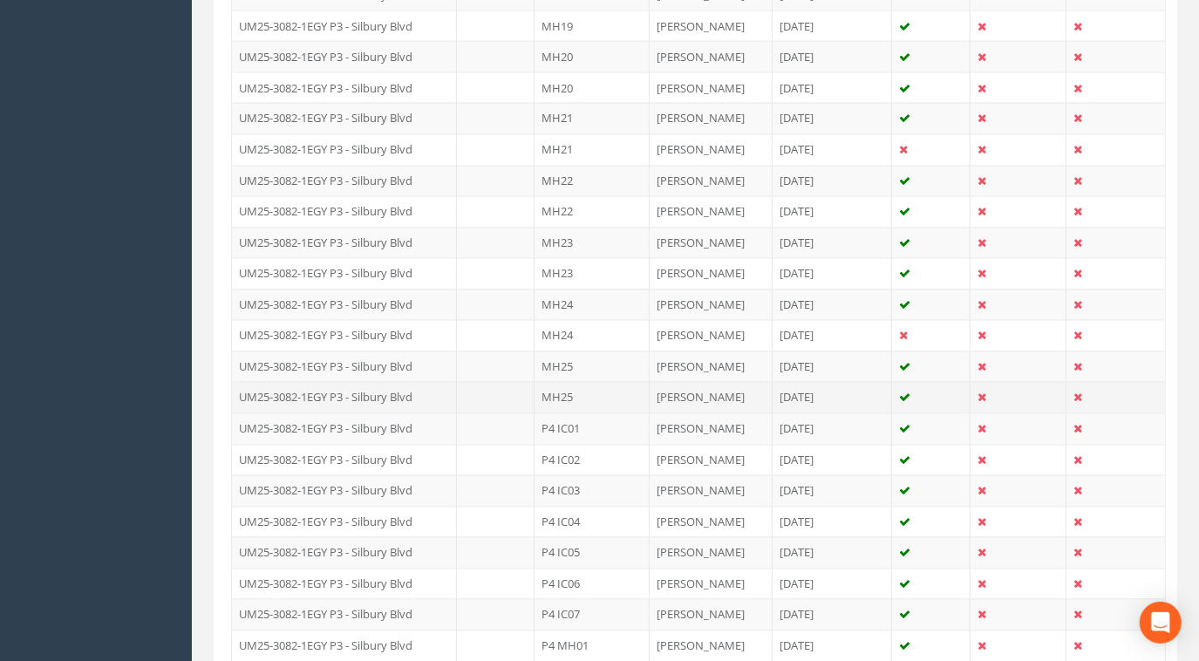
click at [406, 381] on td "UM25-3082-1EGY P3 - Silbury Blvd" at bounding box center [344, 396] width 225 height 31
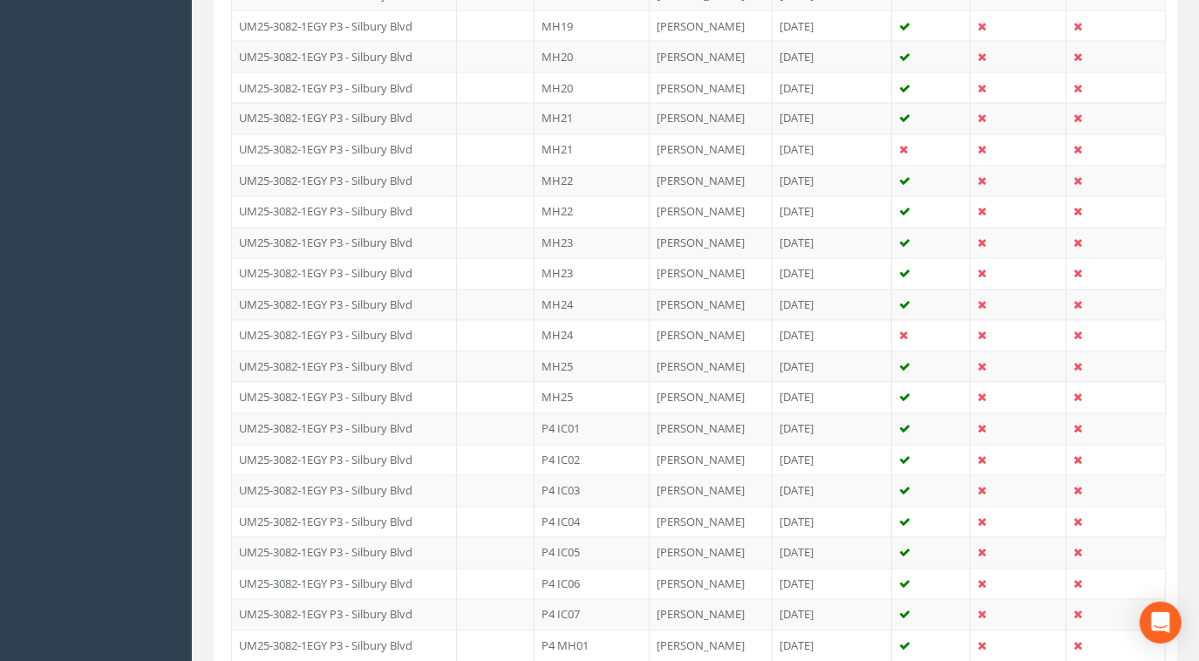
scroll to position [0, 0]
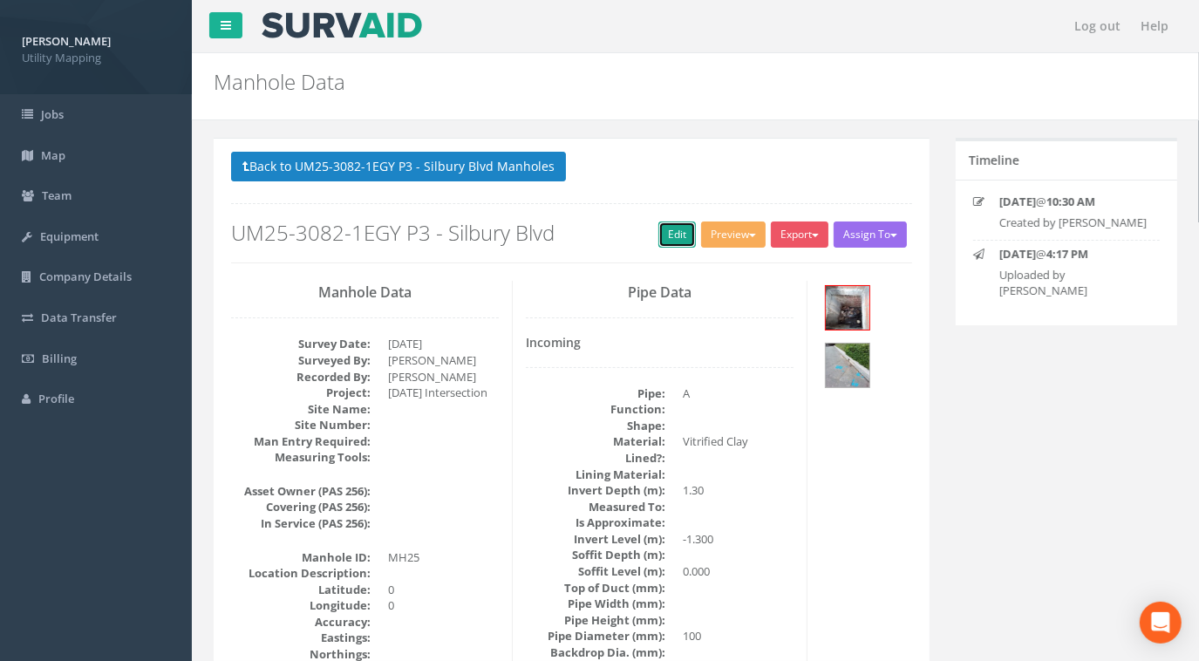
click at [669, 227] on link "Edit" at bounding box center [677, 235] width 38 height 26
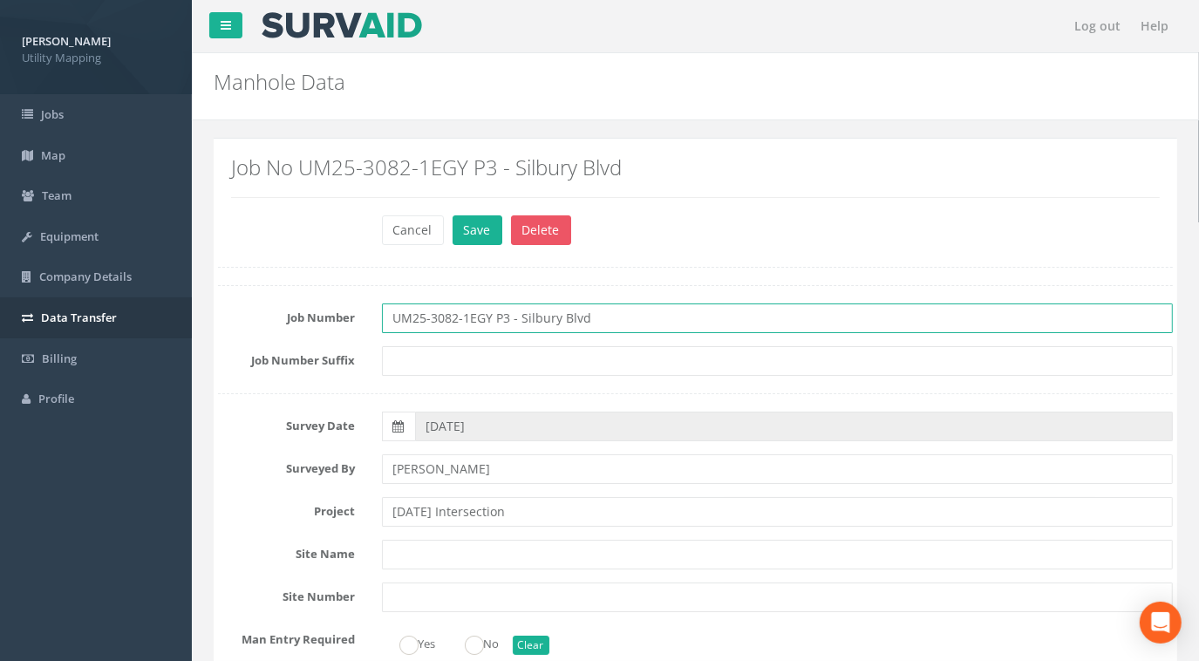
drag, startPoint x: 627, startPoint y: 311, endPoint x: 182, endPoint y: 332, distance: 445.3
paste input "[DATE] Intersection"
type input "UM25-3082-1EGY P3 - [DATE] Intersection"
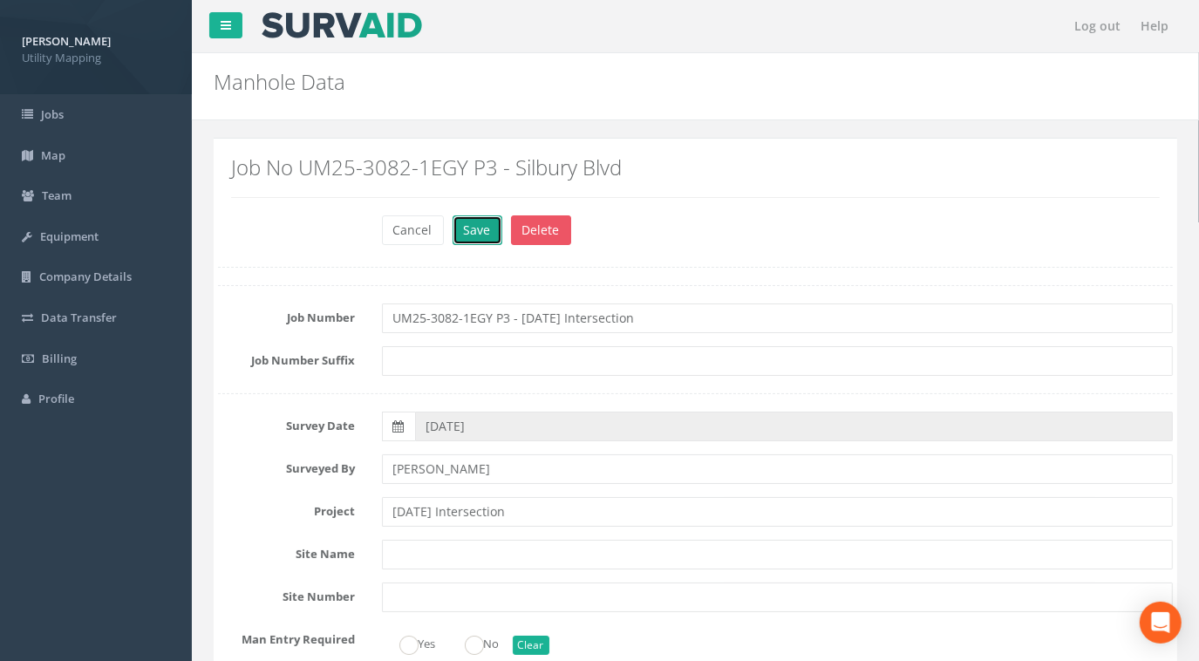
click at [469, 230] on button "Save" at bounding box center [478, 230] width 50 height 30
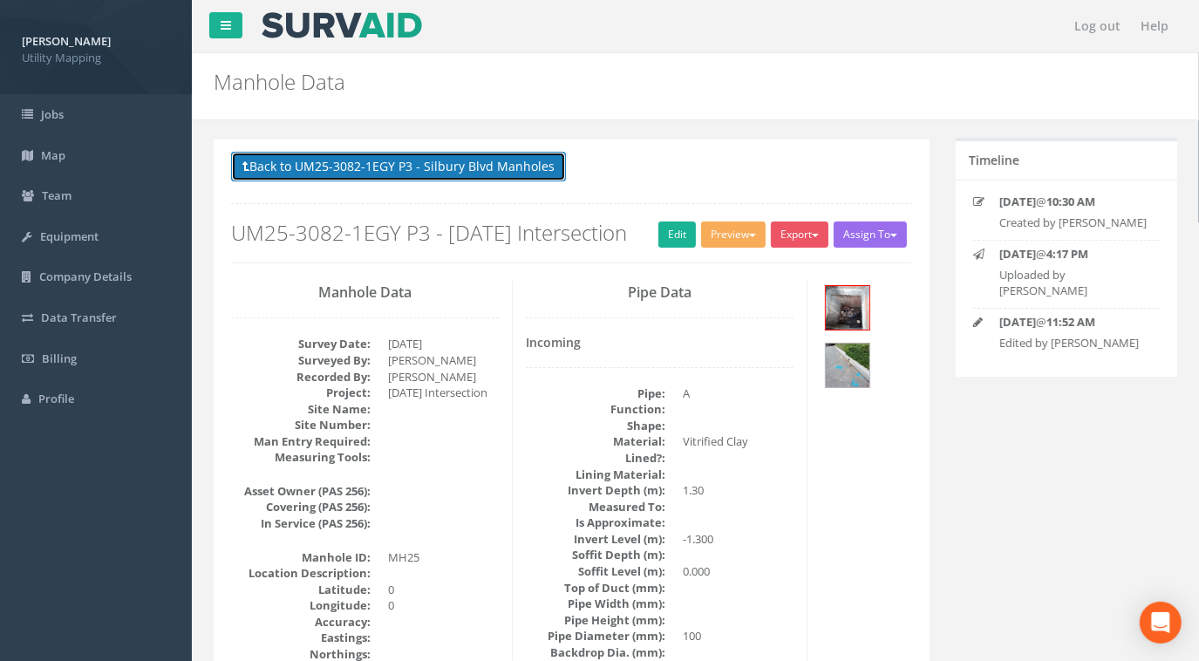
click at [481, 174] on button "Back to UM25-3082-1EGY P3 - Silbury Blvd Manholes" at bounding box center [398, 167] width 335 height 30
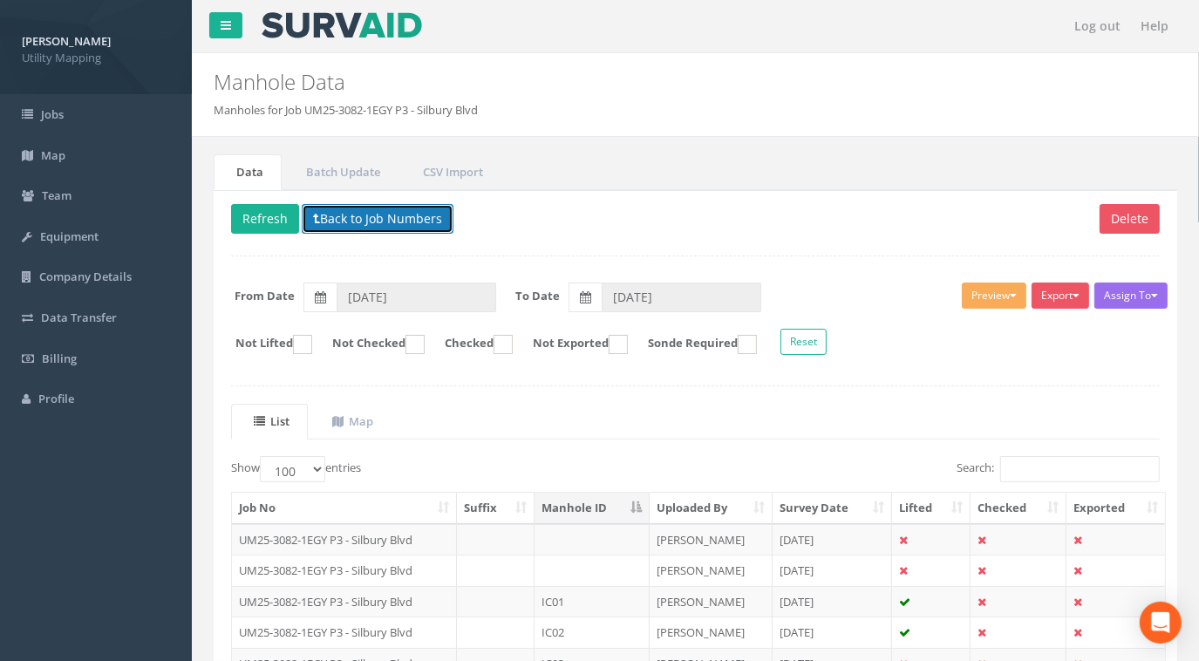
click at [411, 214] on button "Back to Job Numbers" at bounding box center [378, 219] width 152 height 30
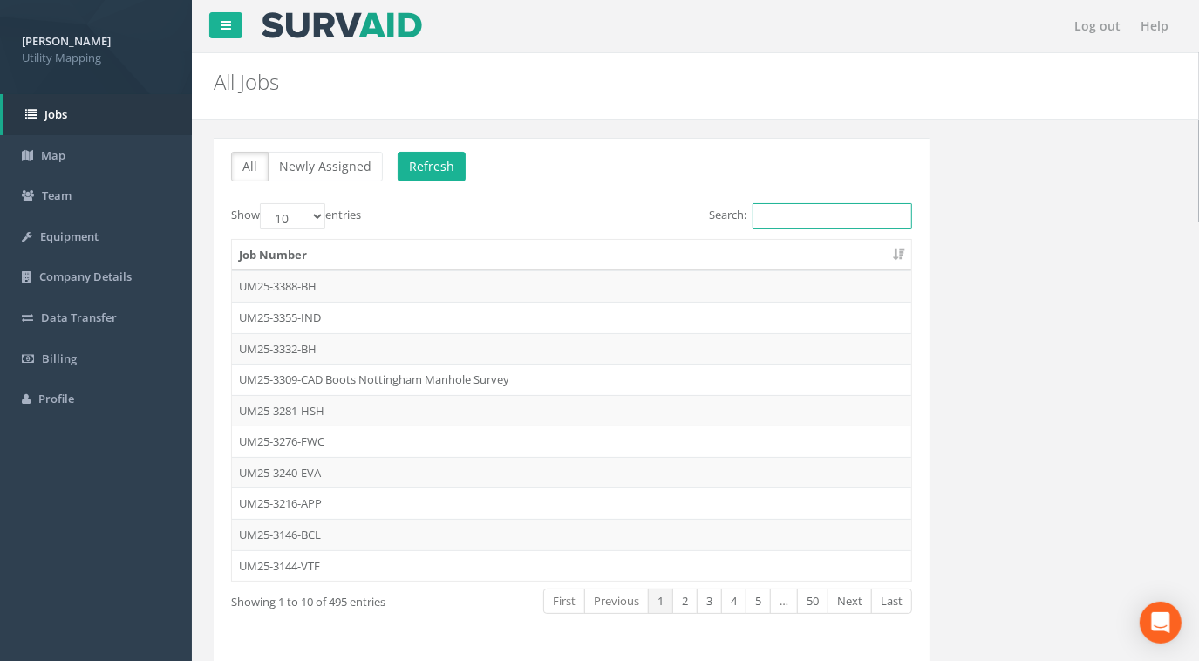
click at [816, 224] on input "Search:" at bounding box center [833, 216] width 160 height 26
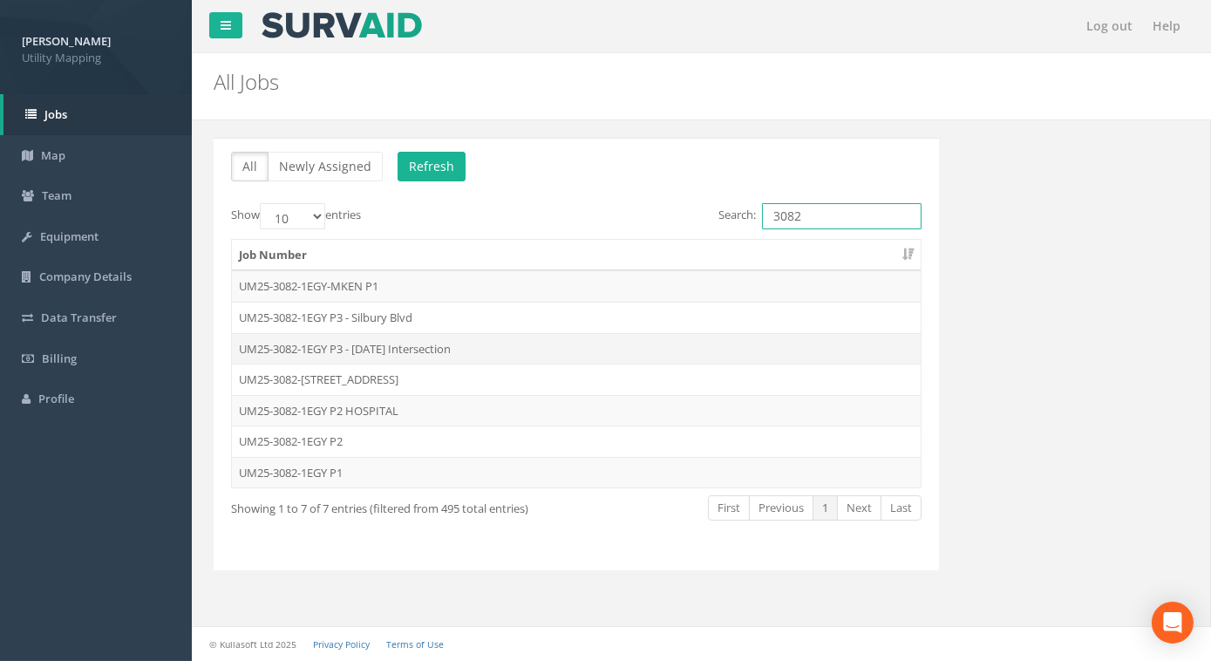
type input "3082"
click at [481, 345] on td "UM25-3082-1EGY P3 - [DATE] Intersection" at bounding box center [576, 348] width 689 height 31
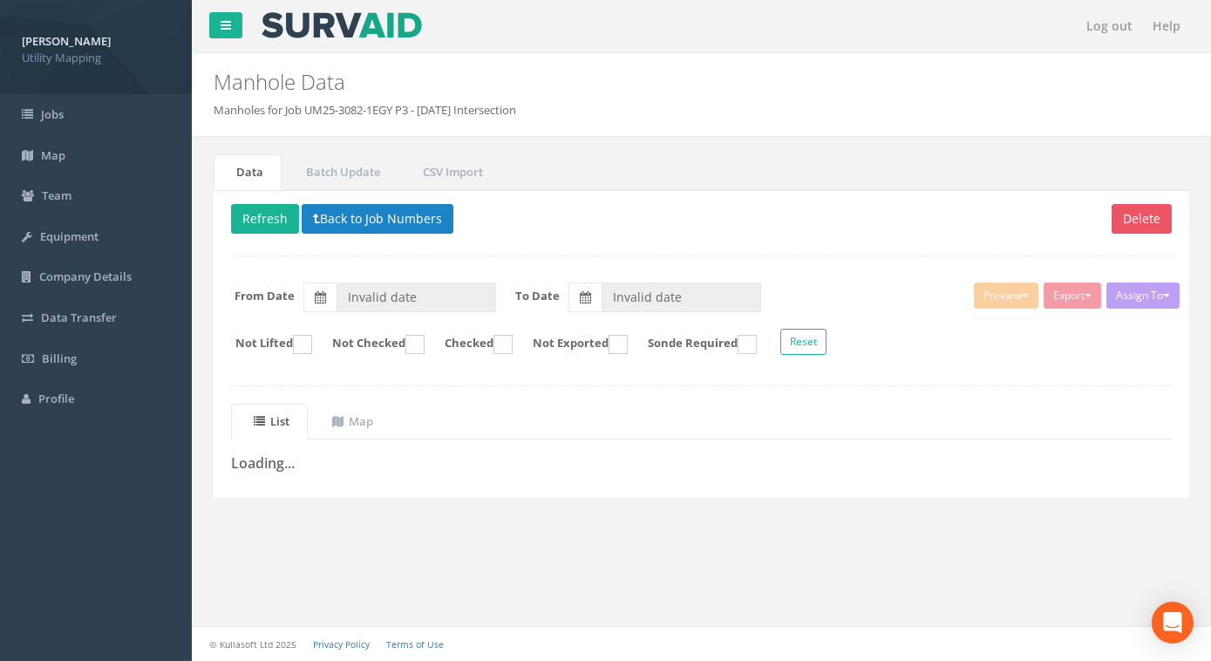
type input "[DATE]"
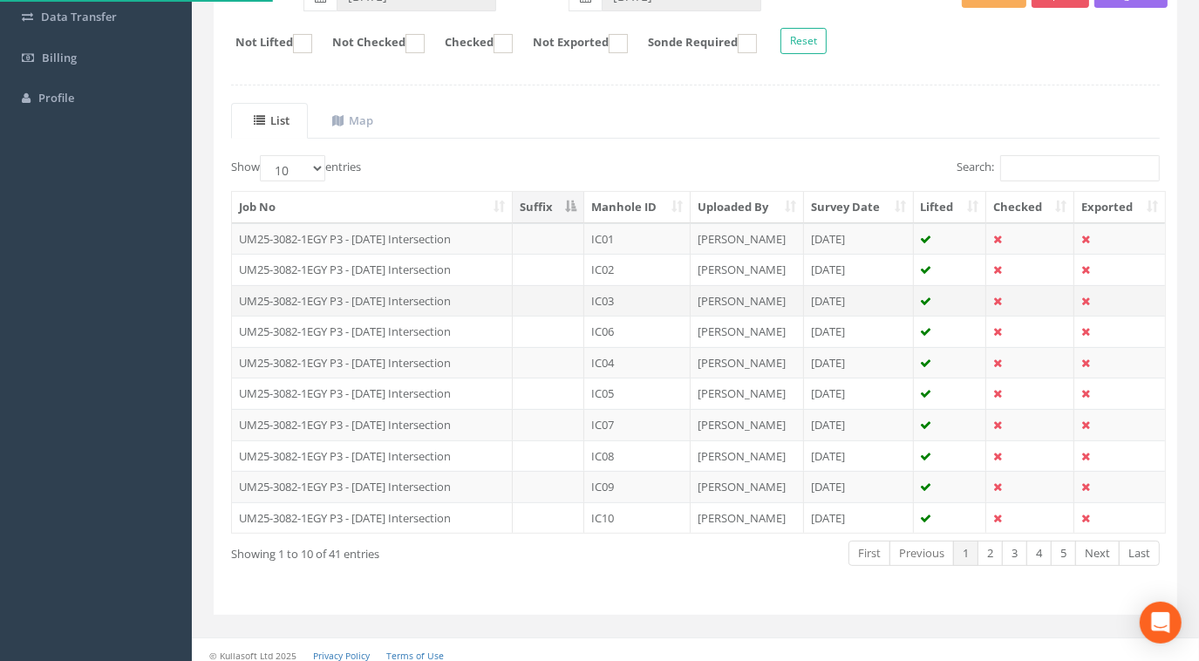
scroll to position [304, 0]
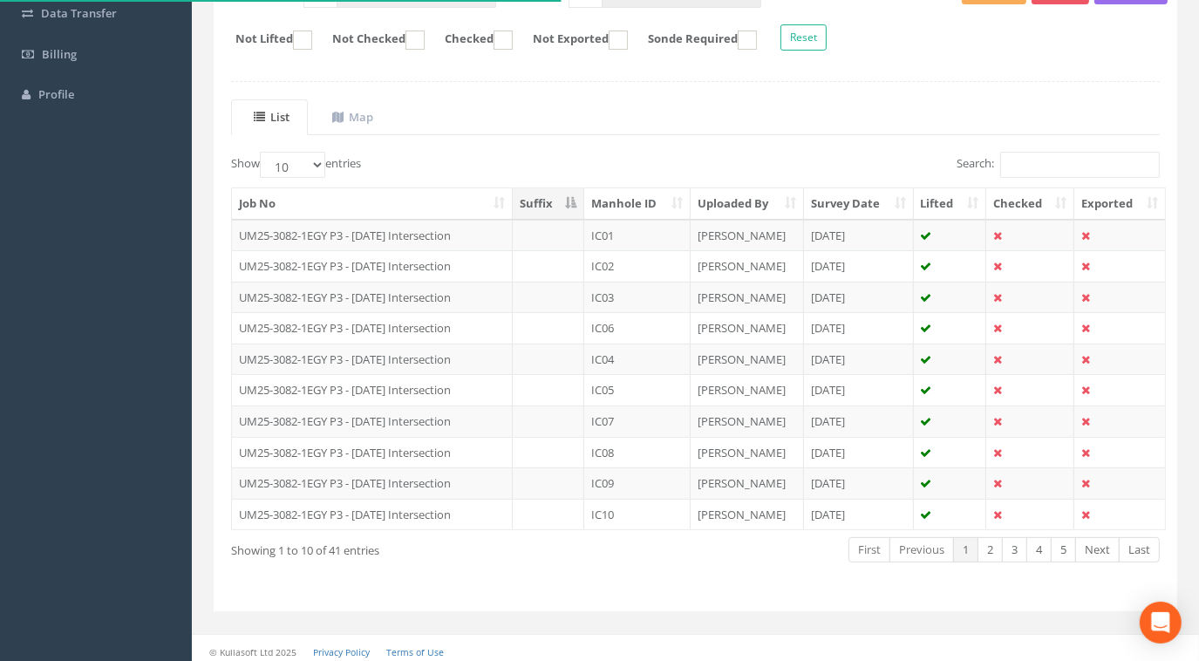
click at [630, 204] on th "Manhole ID" at bounding box center [637, 203] width 106 height 31
click at [301, 167] on select "10 25 50 100" at bounding box center [292, 165] width 65 height 26
select select "100"
click at [263, 152] on select "10 25 50 100" at bounding box center [292, 165] width 65 height 26
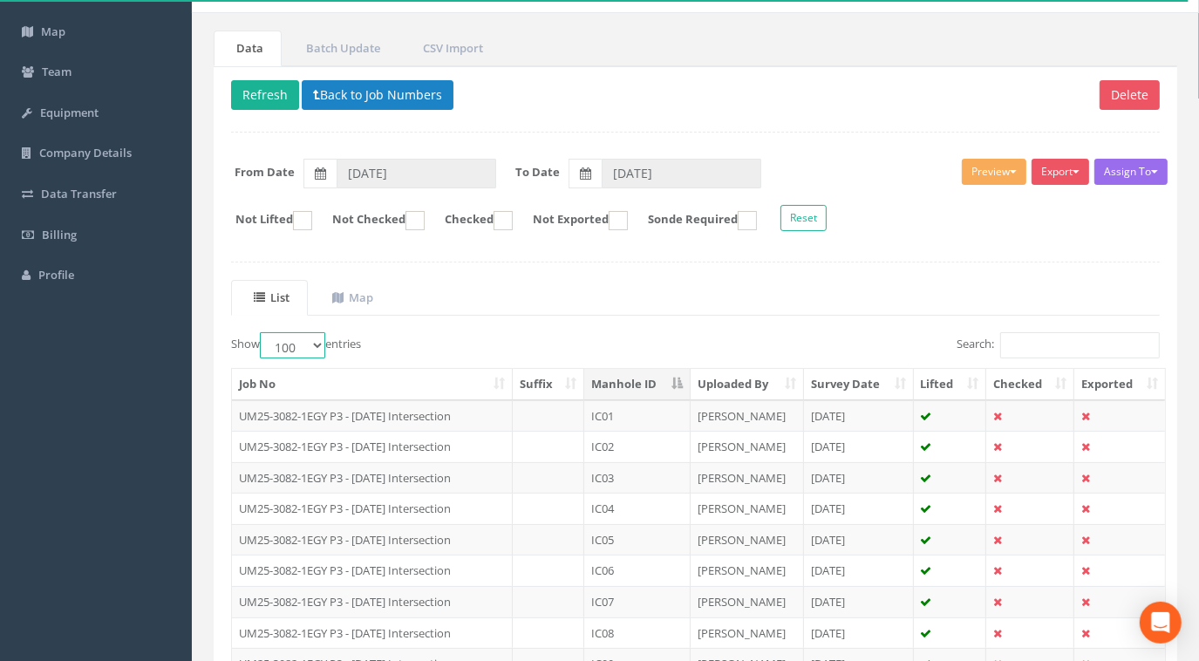
scroll to position [66, 0]
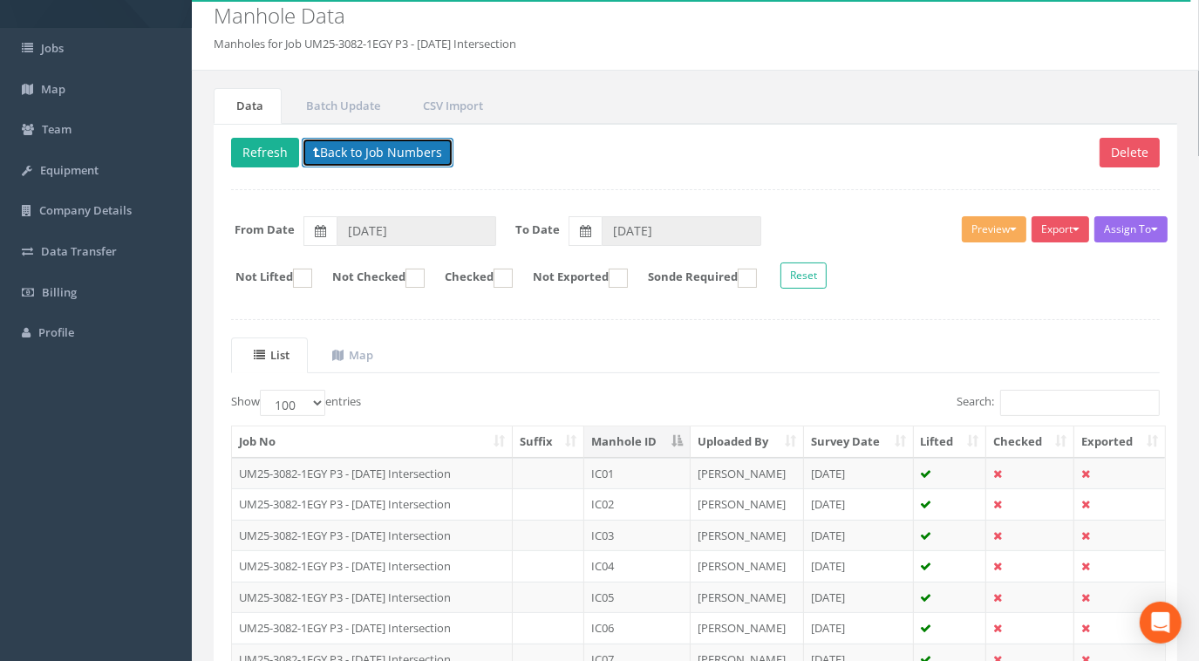
click at [406, 159] on button "Back to Job Numbers" at bounding box center [378, 153] width 152 height 30
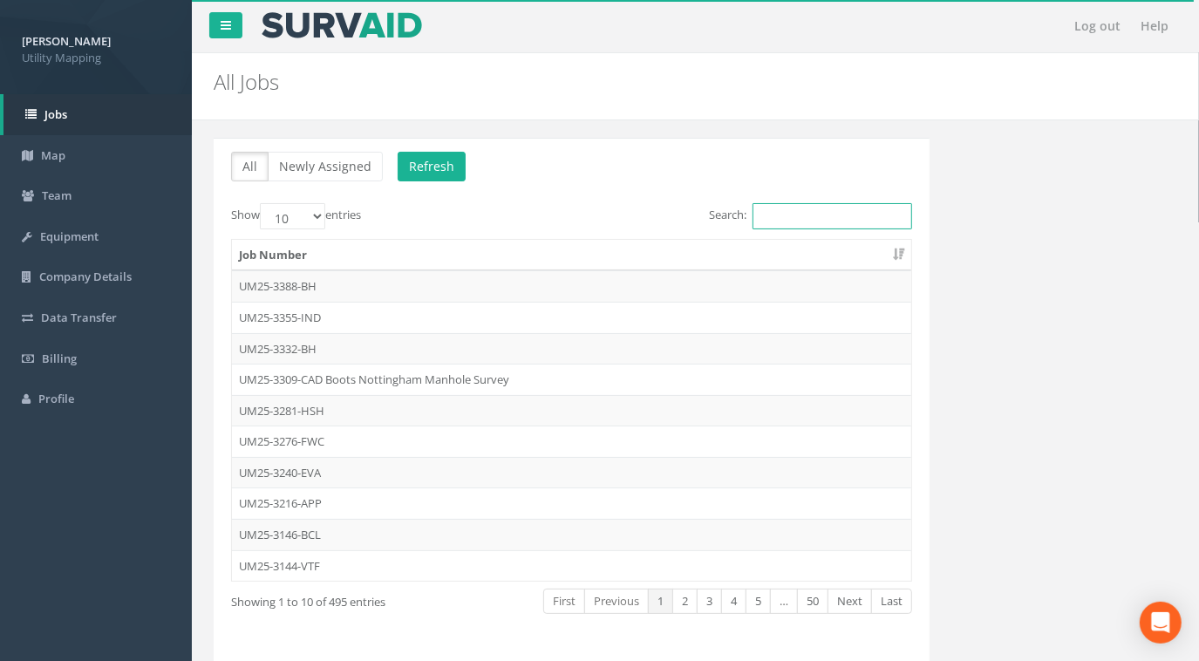
click at [803, 216] on input "Search:" at bounding box center [833, 216] width 160 height 26
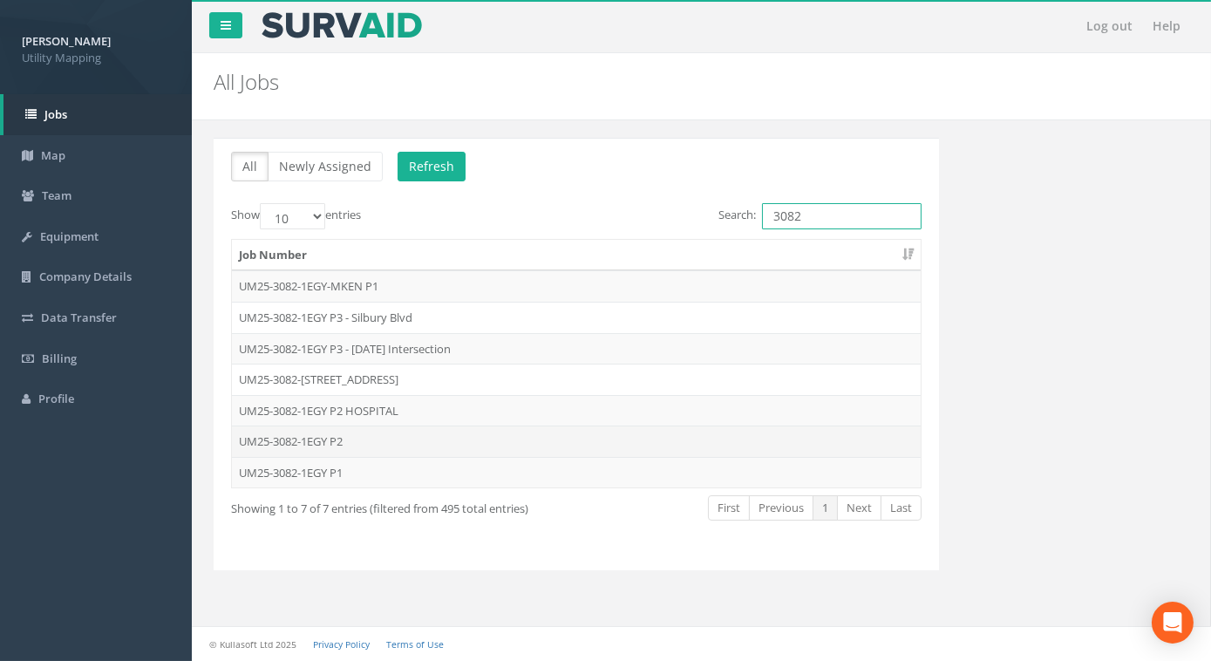
type input "3082"
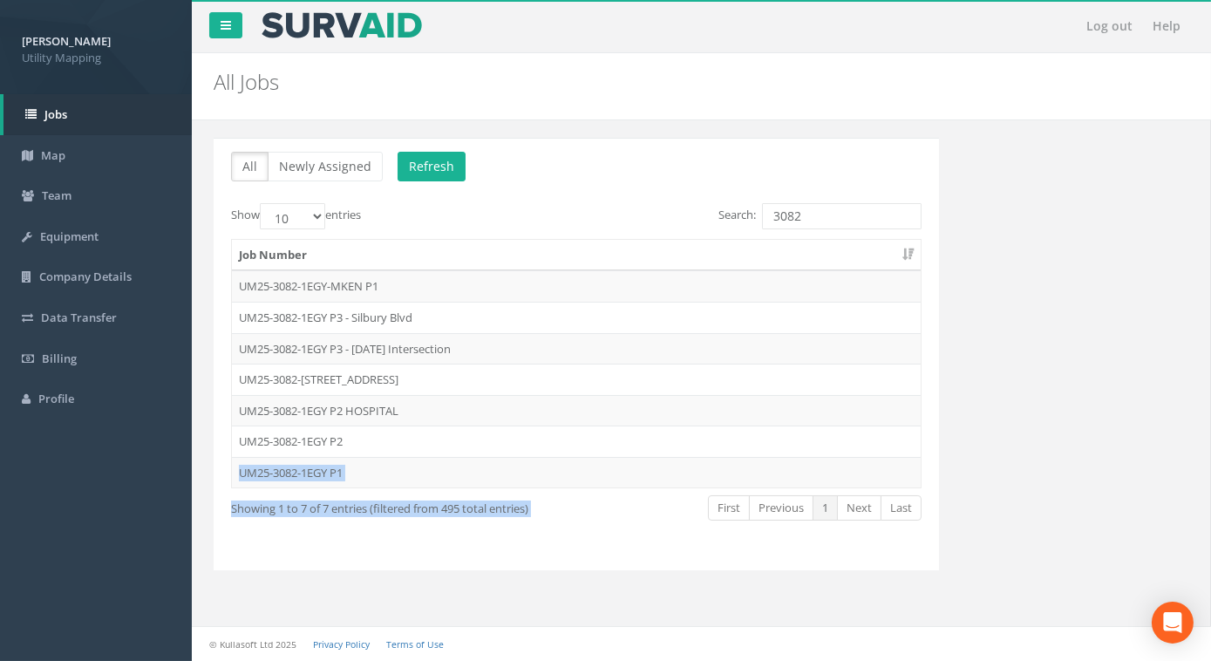
drag, startPoint x: 350, startPoint y: 437, endPoint x: 553, endPoint y: 568, distance: 241.7
click at [553, 568] on div "All Newly Assigned Refresh Show 10 25 50 100 entries Search: 3082 Job Number UM…" at bounding box center [577, 364] width 752 height 453
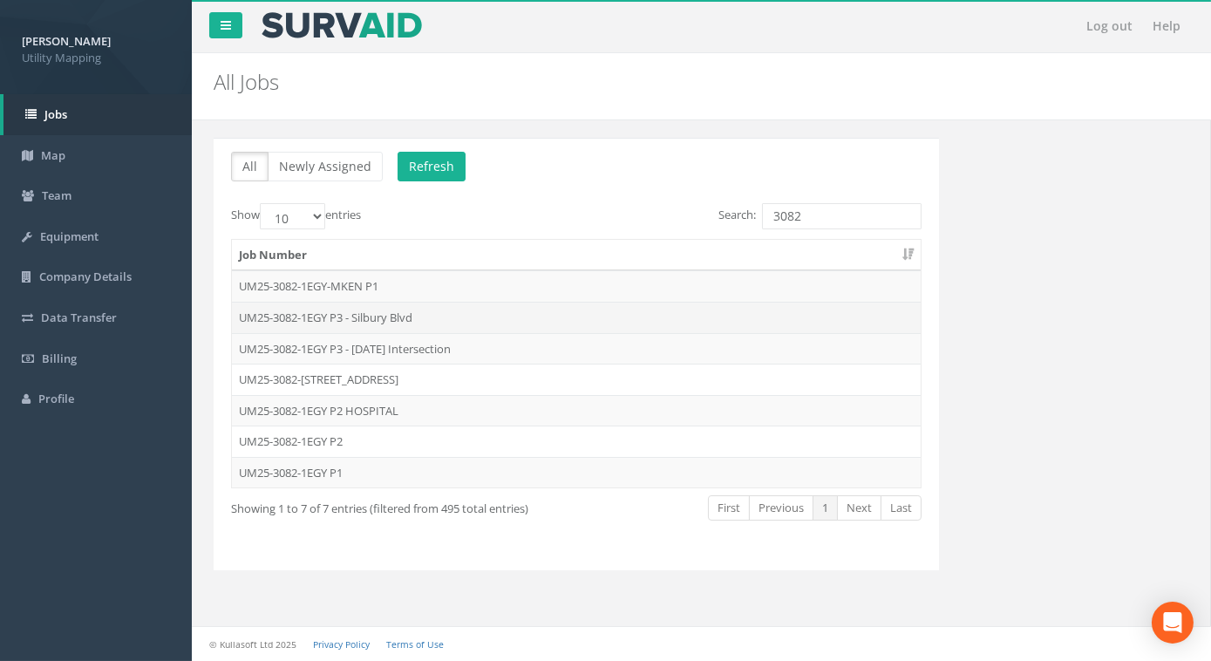
click at [392, 317] on td "UM25-3082-1EGY P3 - Silbury Blvd" at bounding box center [576, 317] width 689 height 31
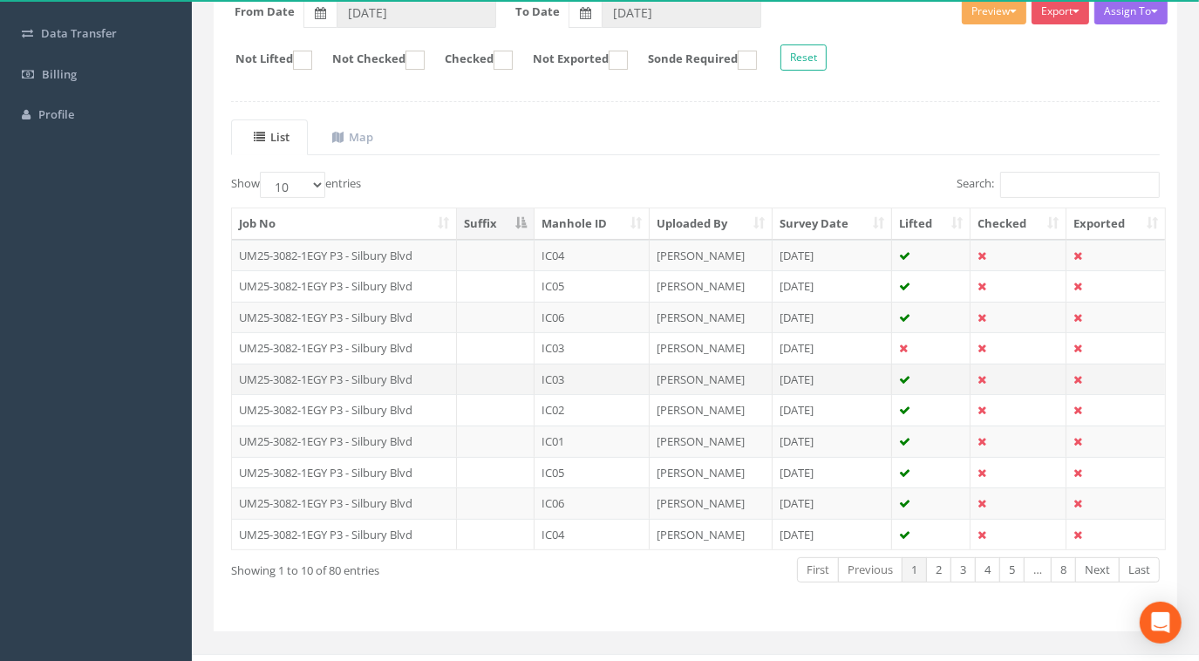
scroll to position [304, 0]
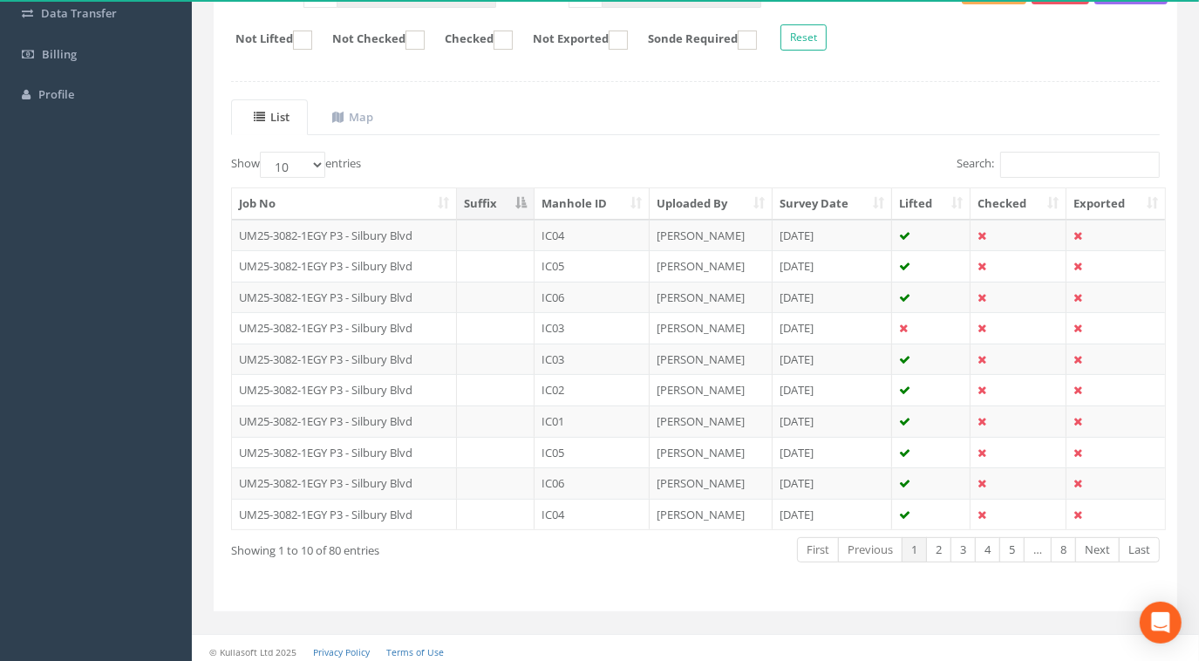
click at [604, 176] on div "Show 10 25 50 100 entries" at bounding box center [457, 167] width 452 height 31
click at [595, 202] on th "Manhole ID" at bounding box center [592, 203] width 115 height 31
click at [321, 227] on td "UM25-3082-1EGY P3 - Silbury Blvd" at bounding box center [344, 235] width 225 height 31
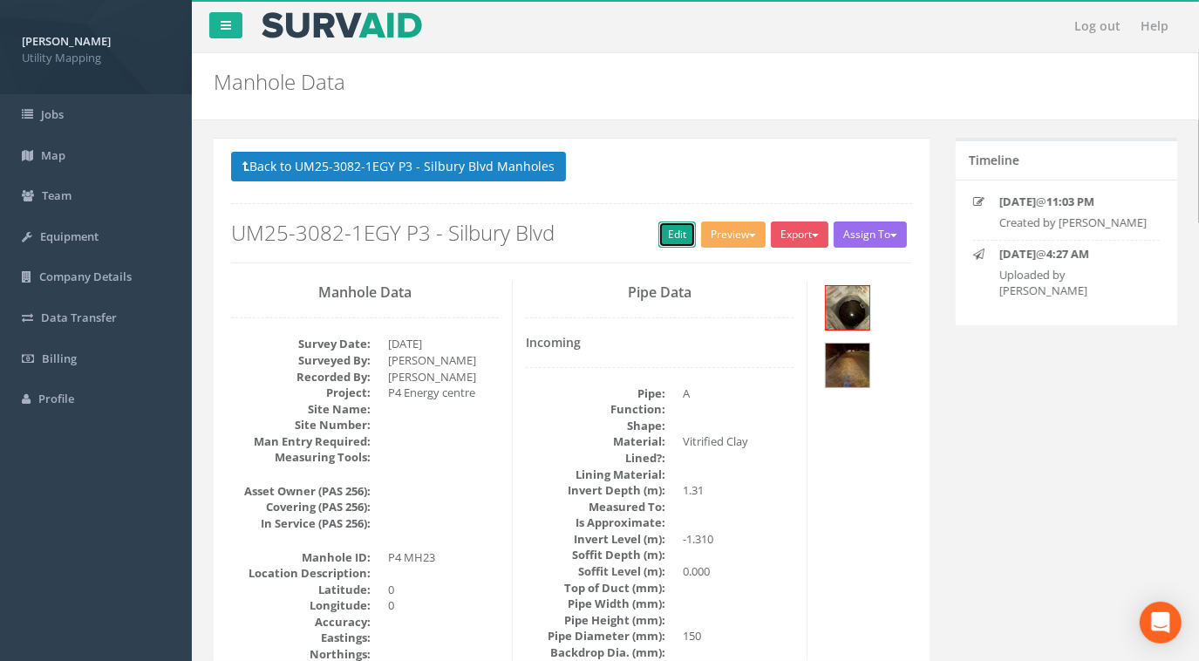
click at [665, 231] on link "Edit" at bounding box center [677, 235] width 38 height 26
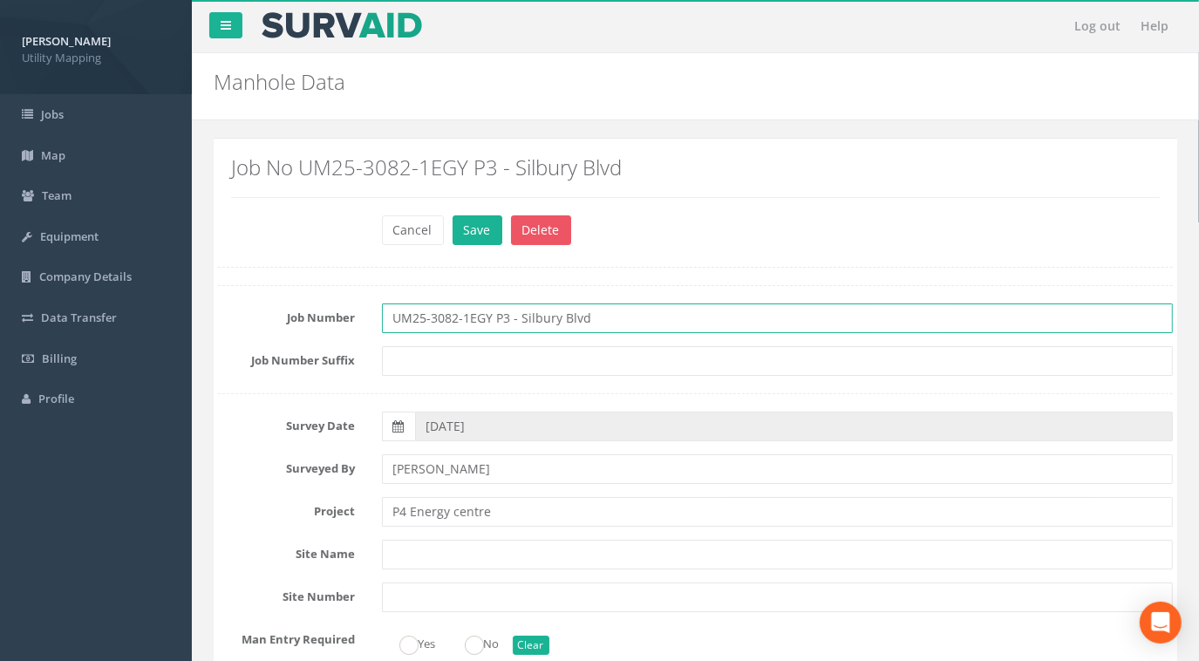
drag, startPoint x: 607, startPoint y: 315, endPoint x: 503, endPoint y: 314, distance: 103.8
click at [503, 314] on input "UM25-3082-1EGY P3 - Silbury Blvd" at bounding box center [778, 318] width 792 height 30
drag, startPoint x: 535, startPoint y: 317, endPoint x: 276, endPoint y: 309, distance: 260.0
click at [272, 310] on div "Job Number UM25-3082-1EGY P4" at bounding box center [695, 318] width 981 height 30
type input "UM25-3082-1EGY P4"
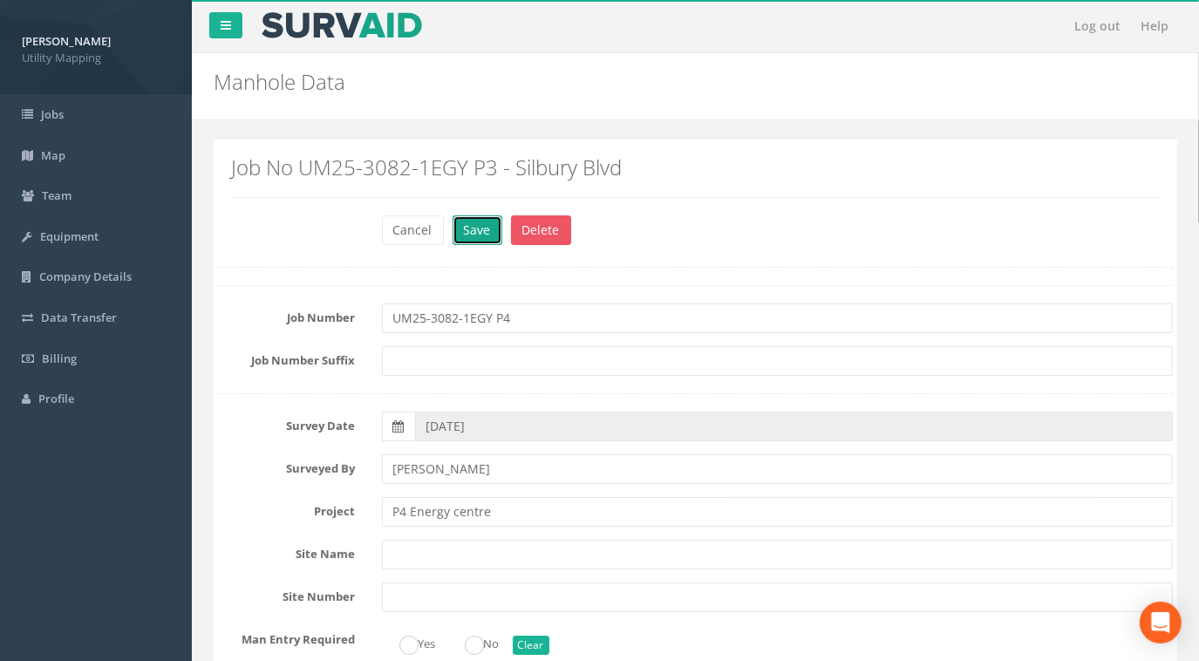
click at [477, 229] on button "Save" at bounding box center [478, 230] width 50 height 30
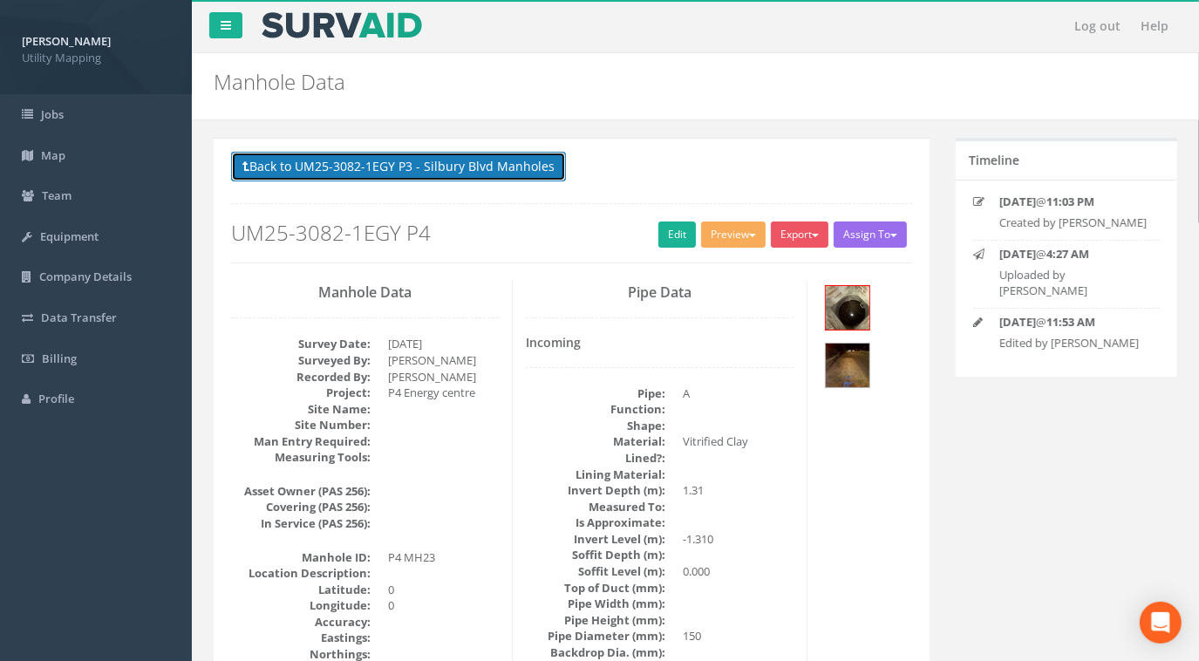
click at [460, 171] on button "Back to UM25-3082-1EGY P3 - Silbury Blvd Manholes" at bounding box center [398, 167] width 335 height 30
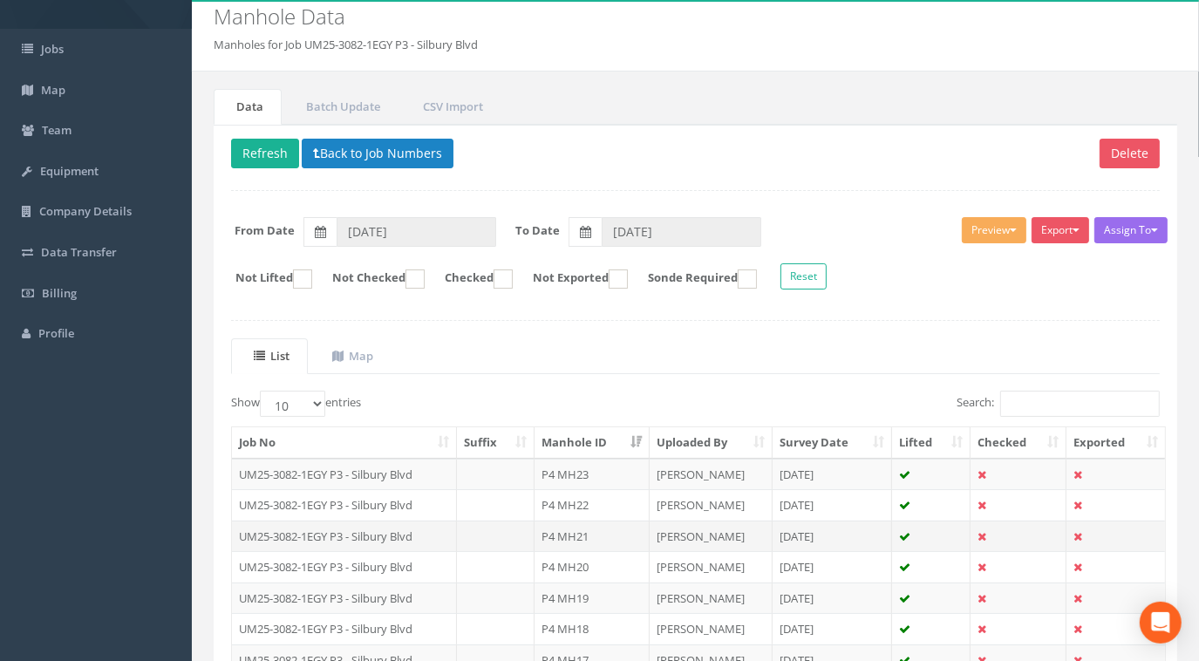
scroll to position [78, 0]
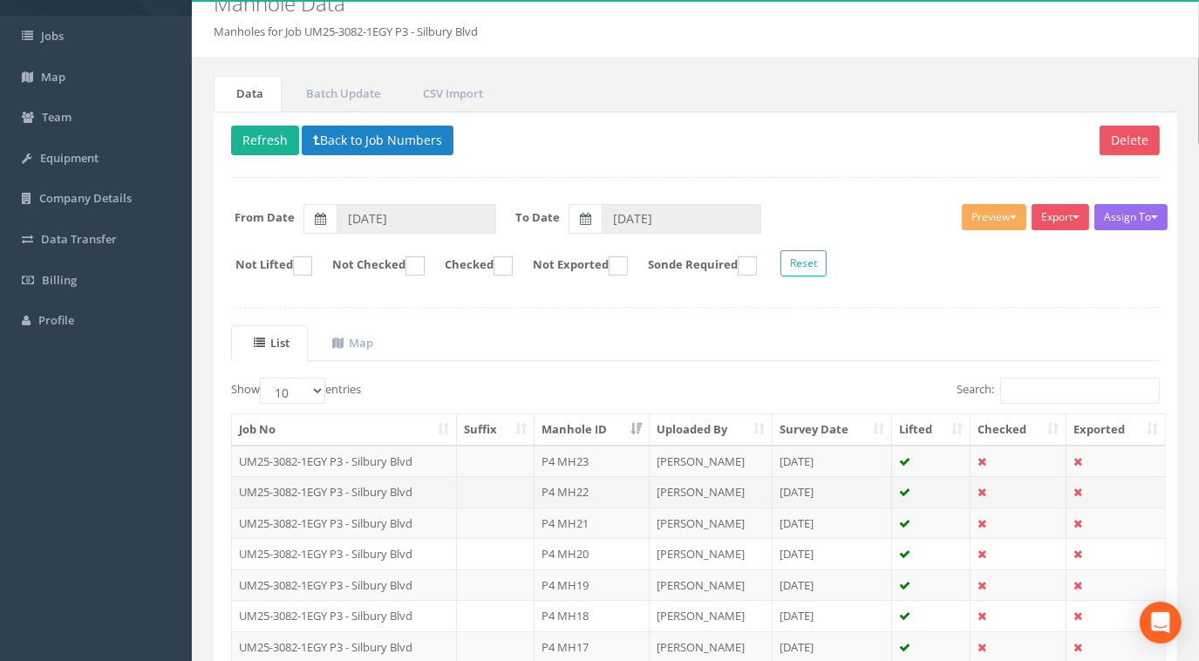
click at [417, 483] on td "UM25-3082-1EGY P3 - Silbury Blvd" at bounding box center [344, 491] width 225 height 31
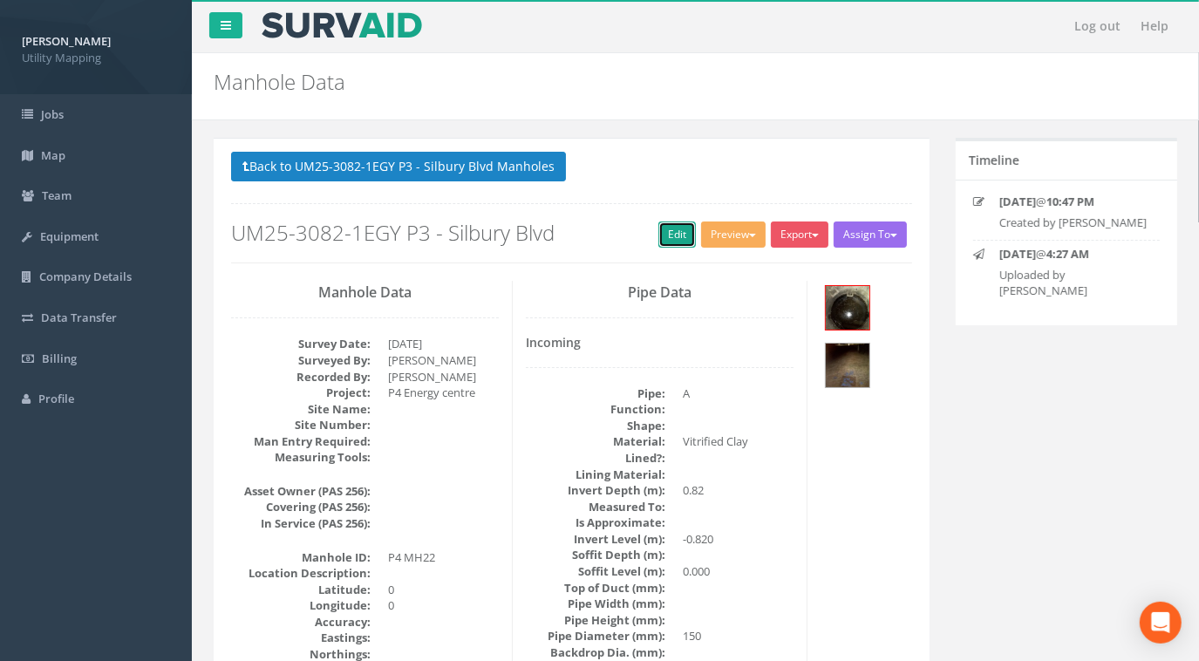
click at [662, 231] on link "Edit" at bounding box center [677, 235] width 38 height 26
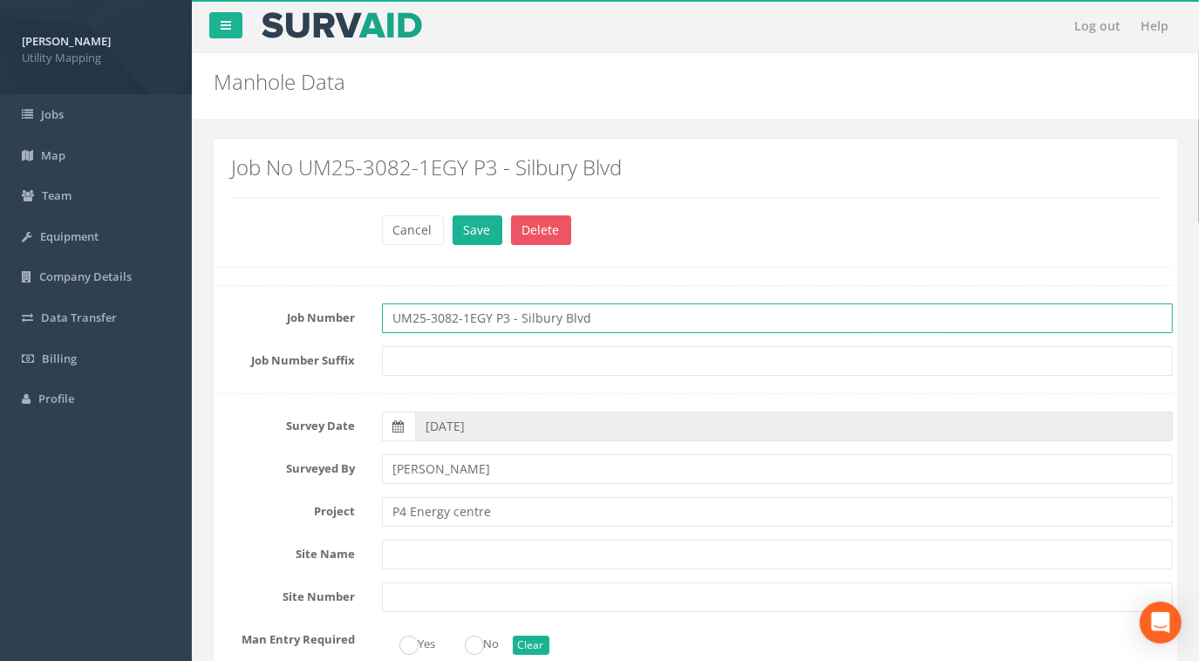
drag, startPoint x: 631, startPoint y: 321, endPoint x: 348, endPoint y: 276, distance: 286.9
paste input "4"
type input "UM25-3082-1EGY P4"
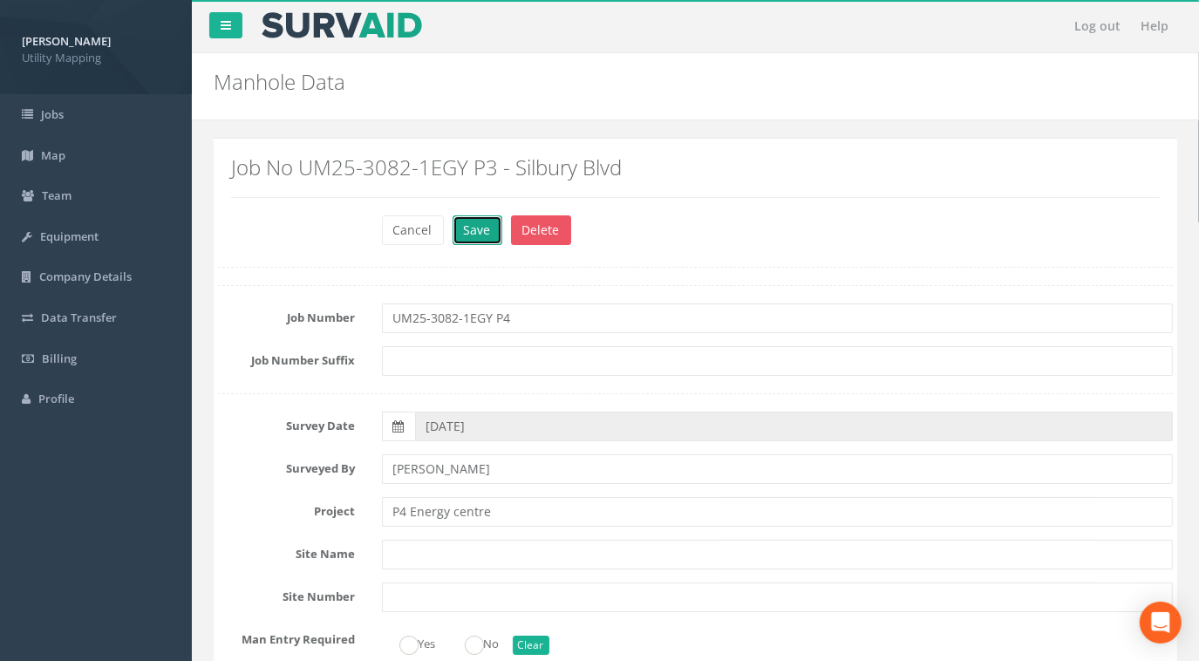
click at [474, 231] on button "Save" at bounding box center [478, 230] width 50 height 30
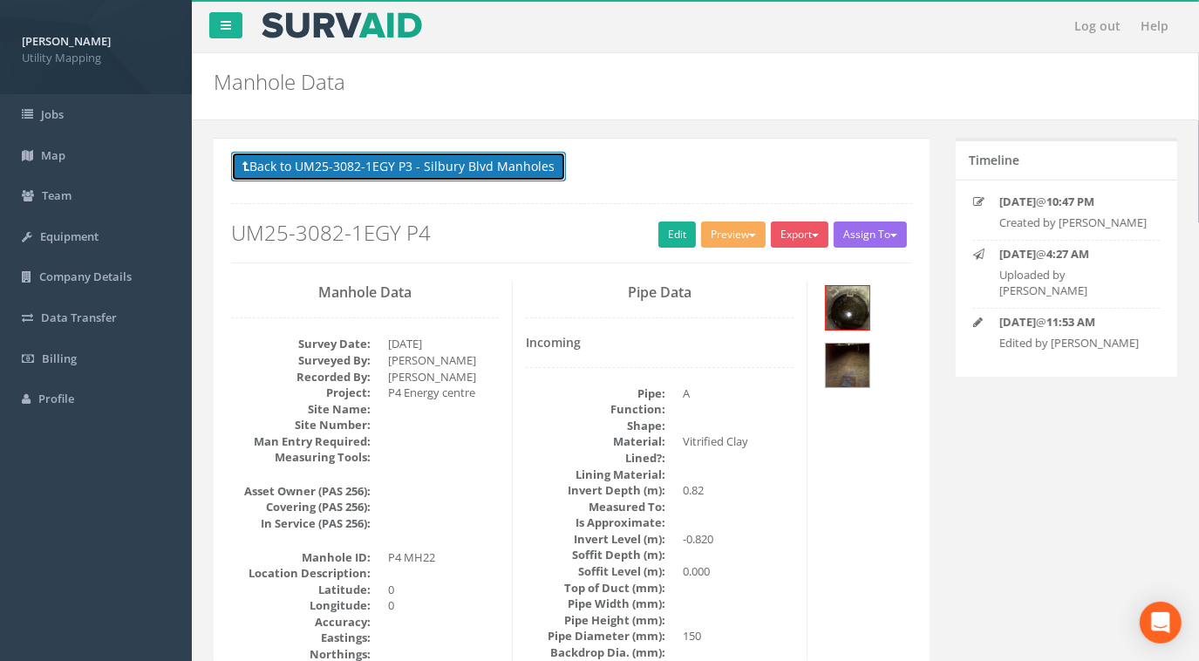
click at [486, 162] on button "Back to UM25-3082-1EGY P3 - Silbury Blvd Manholes" at bounding box center [398, 167] width 335 height 30
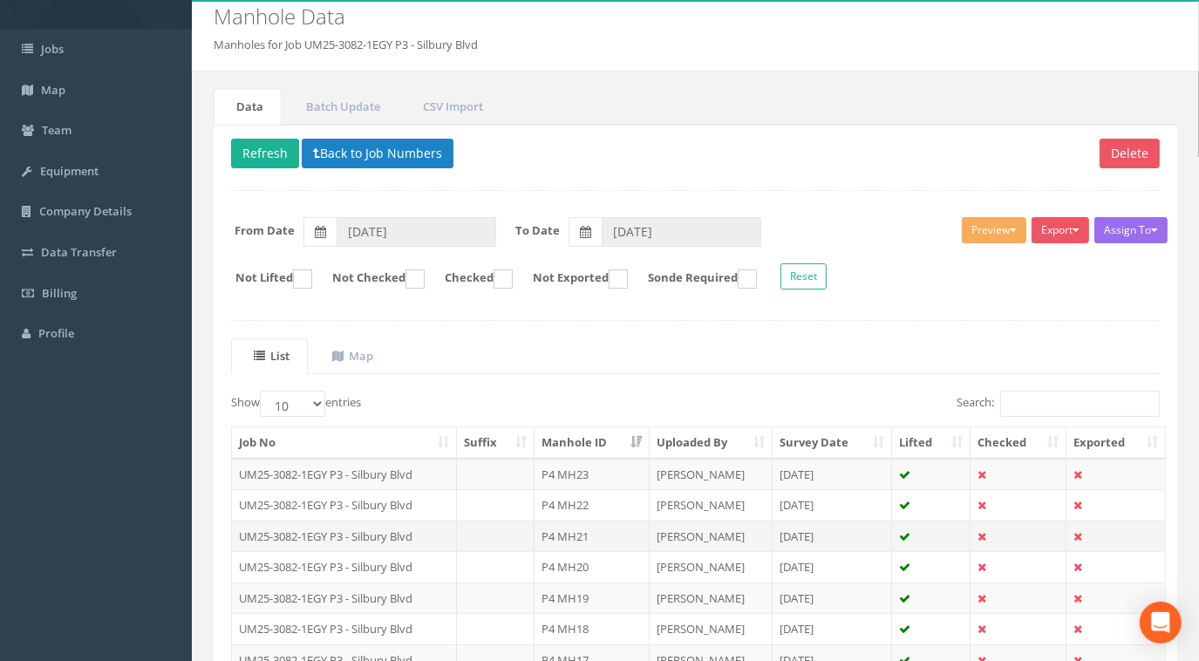
scroll to position [78, 0]
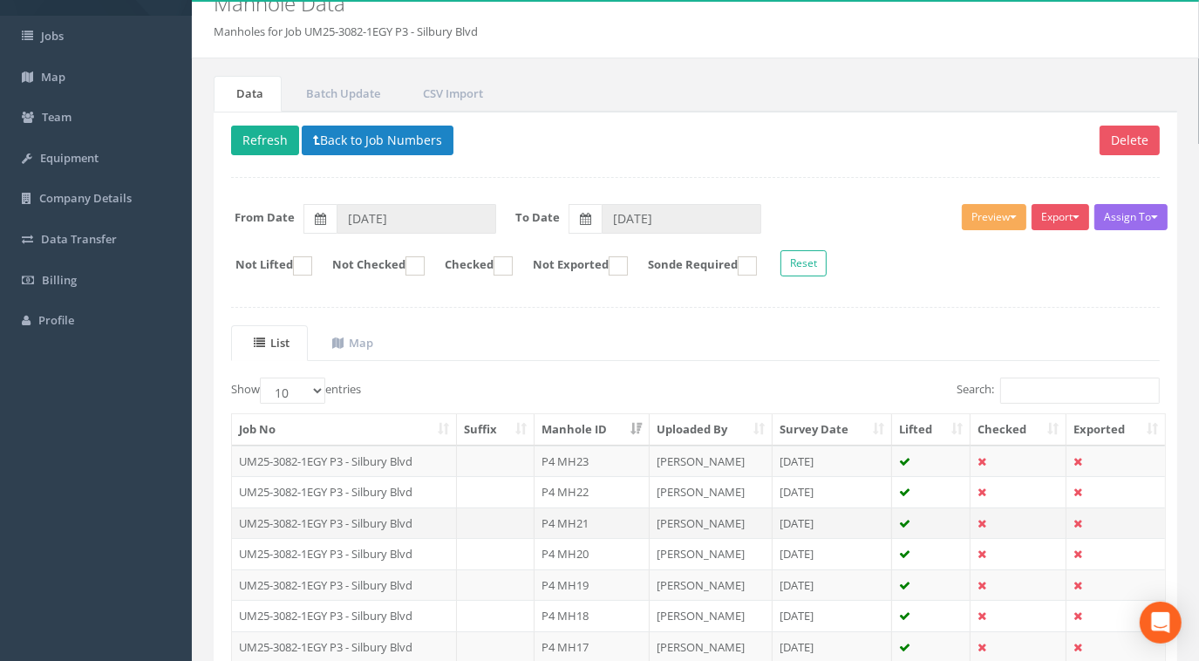
click at [457, 514] on td at bounding box center [496, 523] width 78 height 31
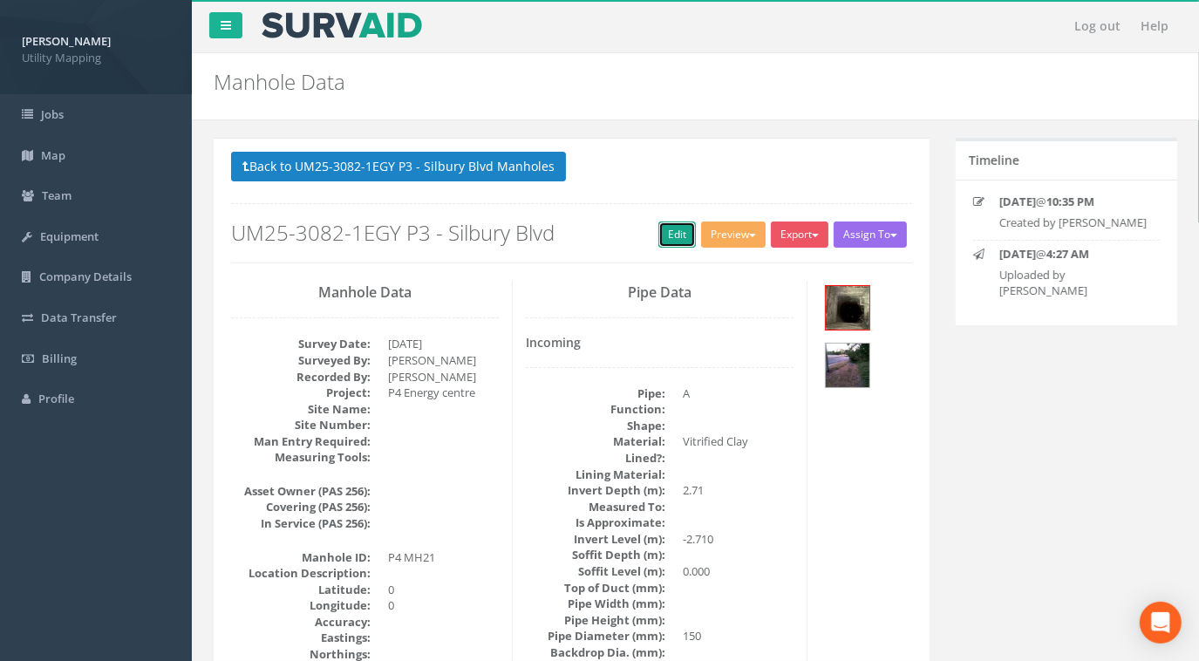
click at [679, 228] on link "Edit" at bounding box center [677, 235] width 38 height 26
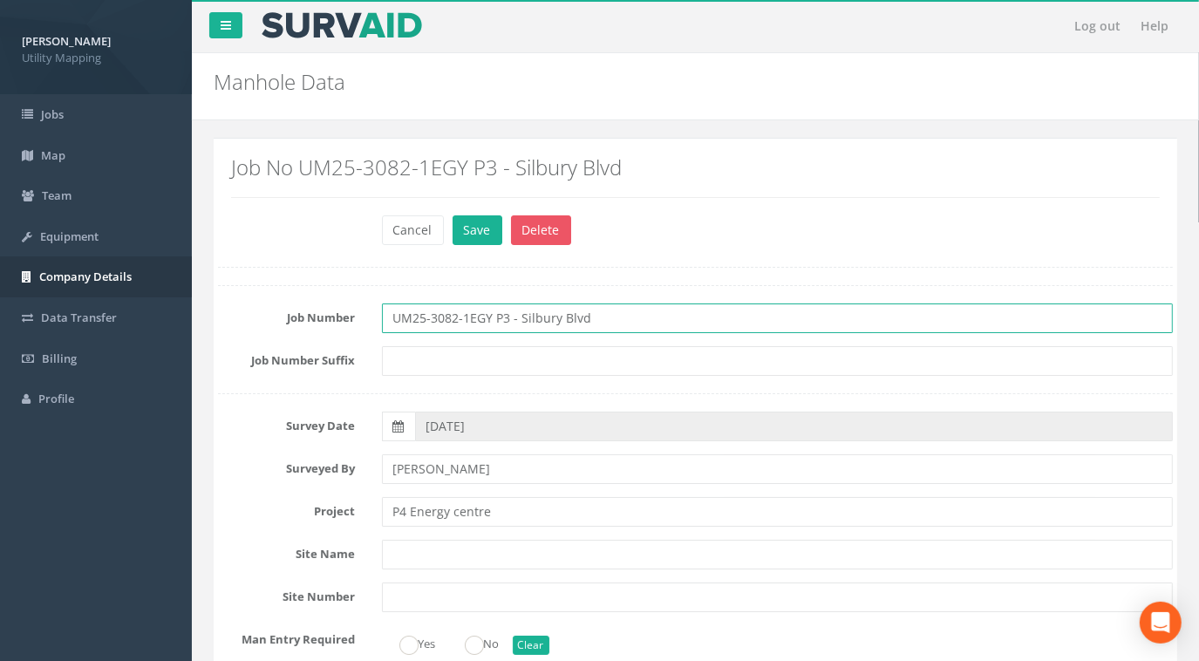
drag, startPoint x: 599, startPoint y: 314, endPoint x: 153, endPoint y: 297, distance: 446.9
paste input "4"
type input "UM25-3082-1EGY P4"
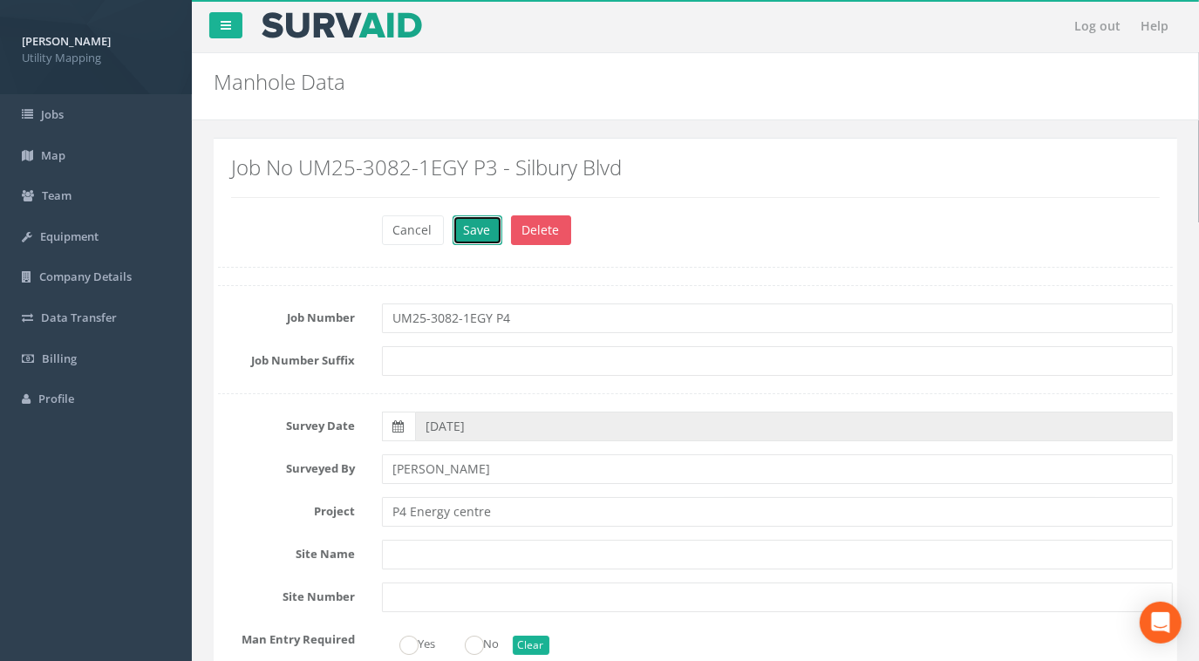
click at [475, 227] on button "Save" at bounding box center [478, 230] width 50 height 30
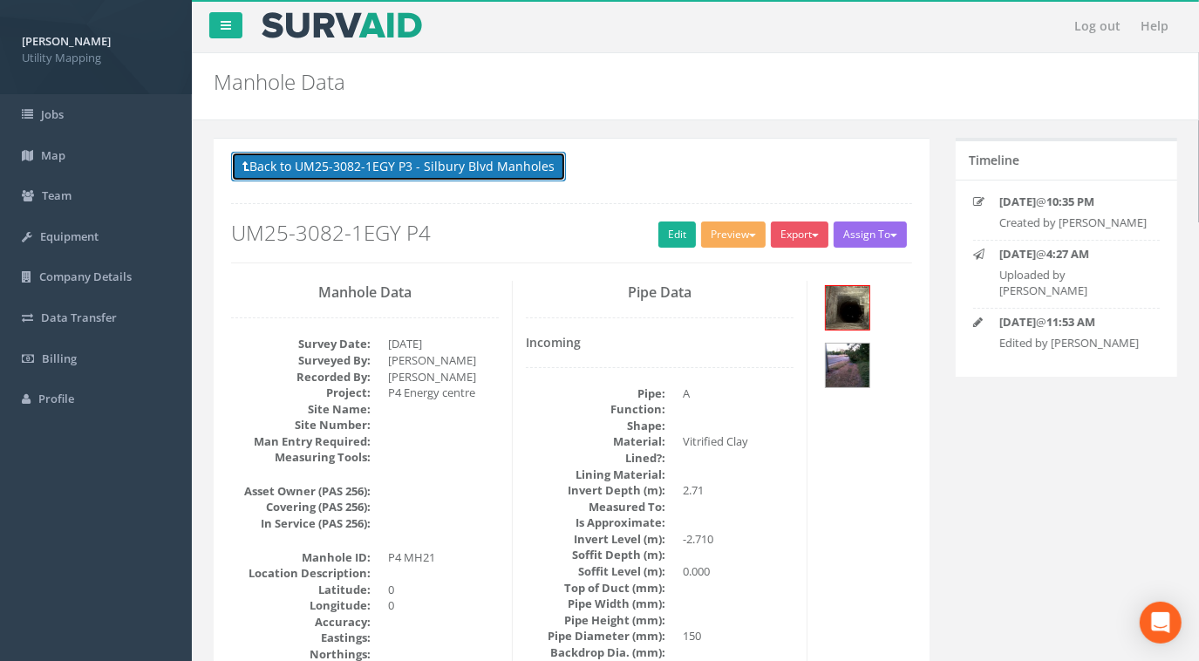
click at [482, 171] on button "Back to UM25-3082-1EGY P3 - Silbury Blvd Manholes" at bounding box center [398, 167] width 335 height 30
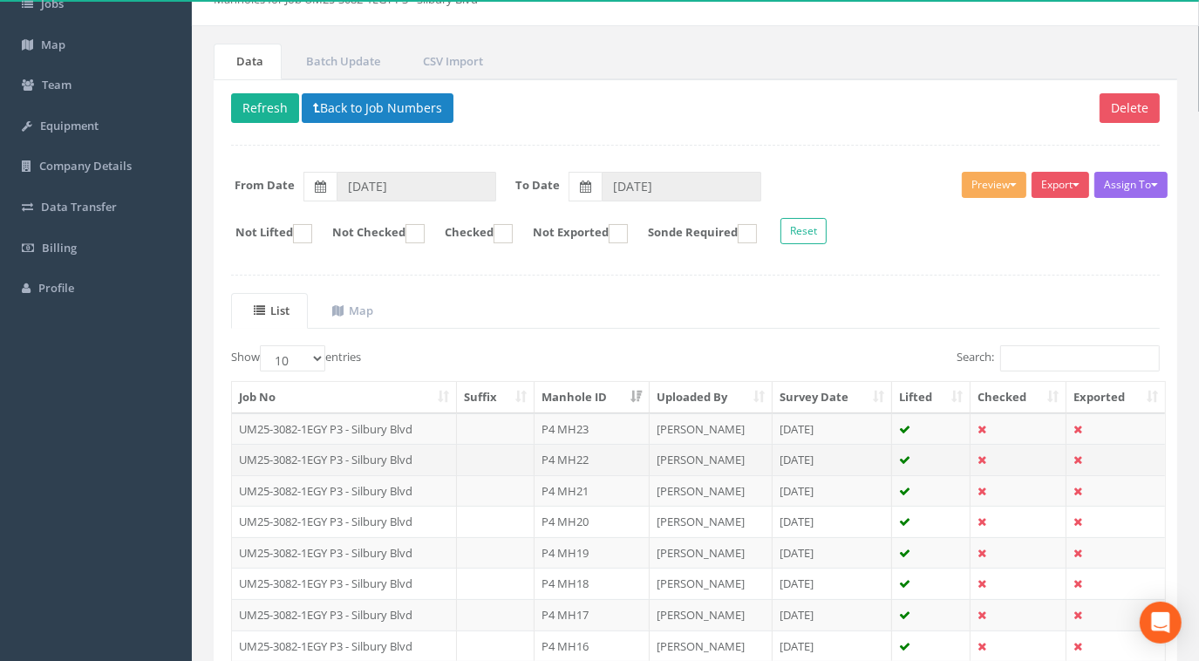
scroll to position [158, 0]
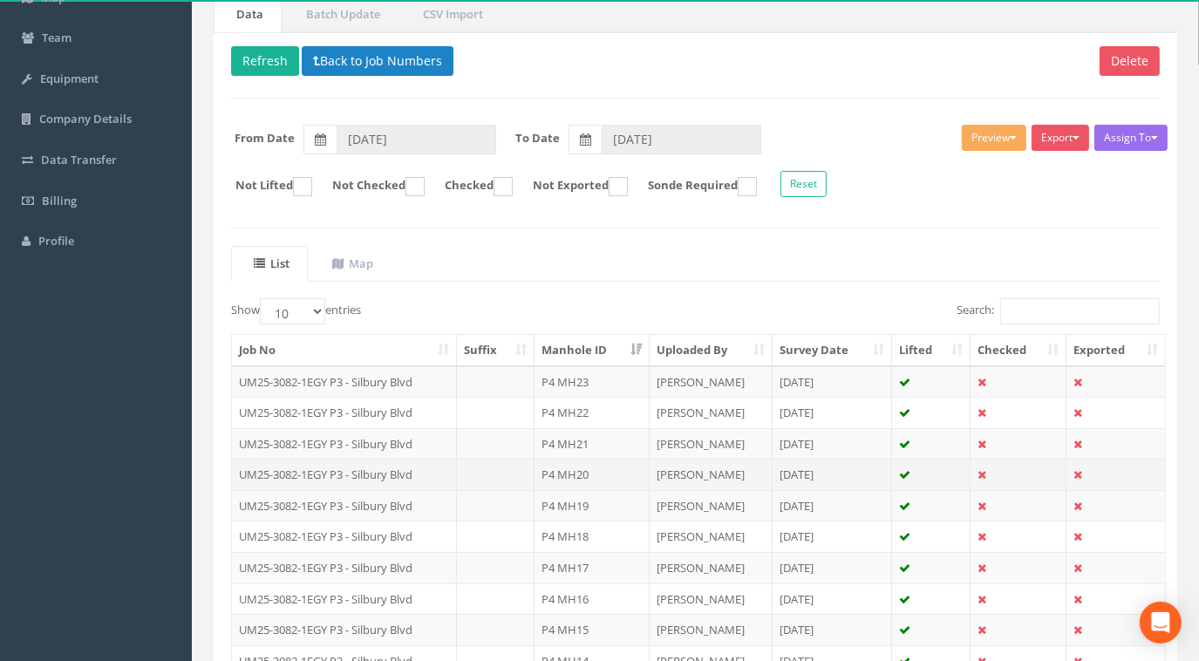
click at [434, 467] on td "UM25-3082-1EGY P3 - Silbury Blvd" at bounding box center [344, 474] width 225 height 31
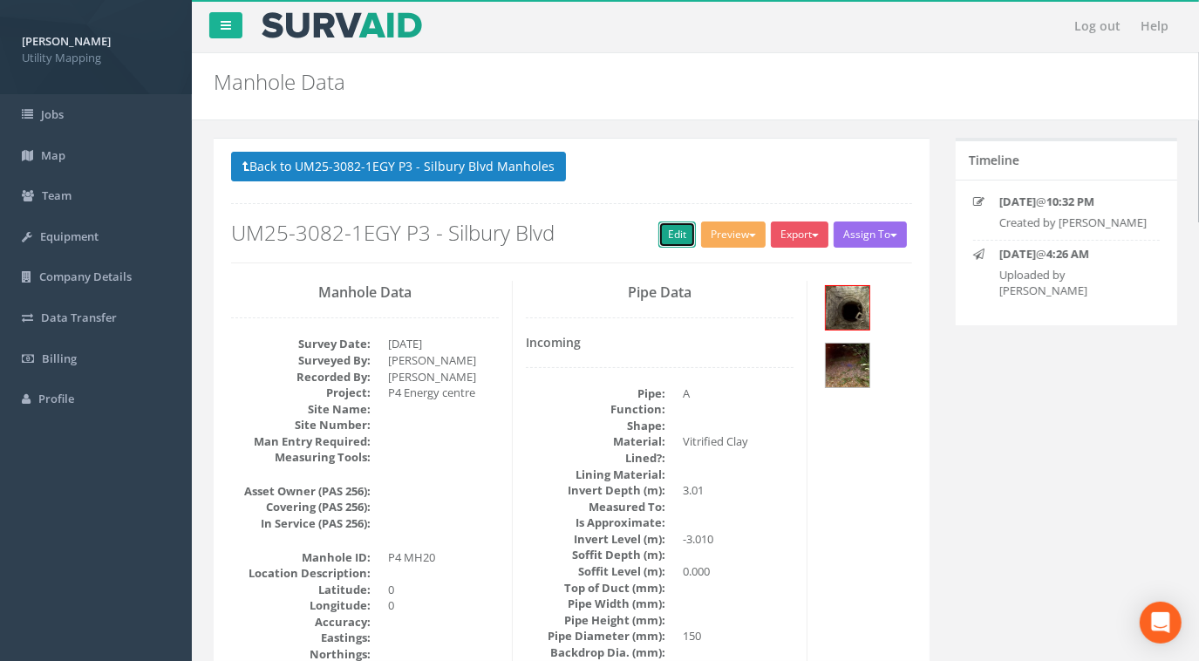
click at [673, 236] on link "Edit" at bounding box center [677, 235] width 38 height 26
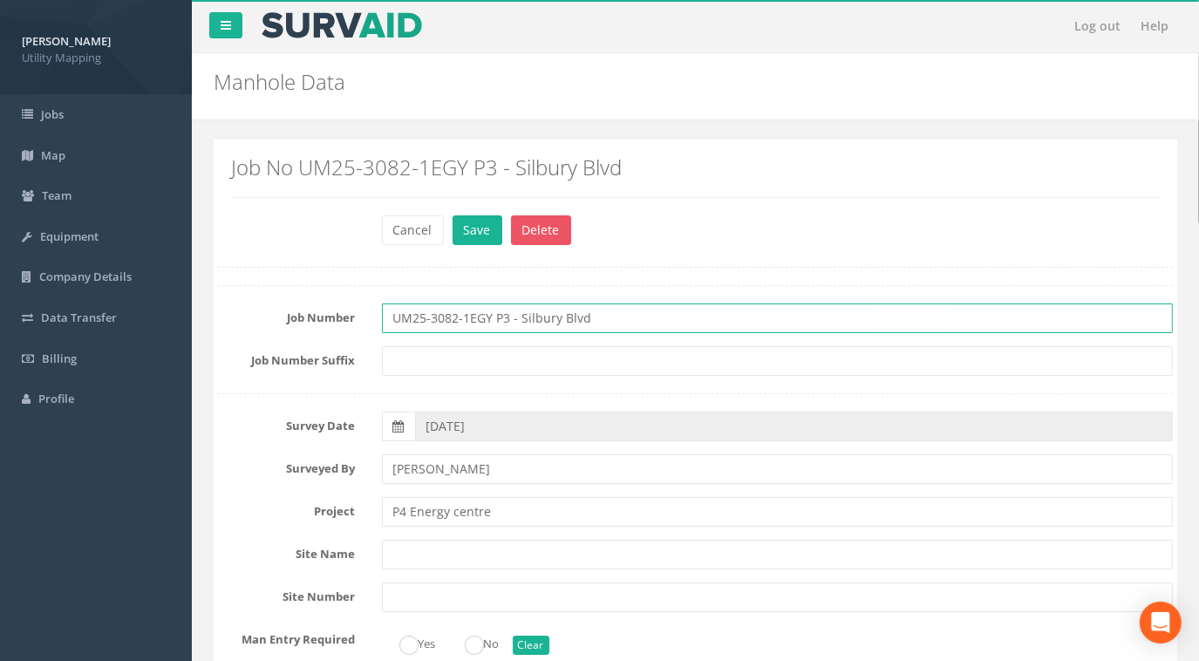
drag, startPoint x: 613, startPoint y: 324, endPoint x: 208, endPoint y: 309, distance: 405.8
click at [208, 309] on div "Job Number UM25-3082-1EGY P3 - Silbury Blvd" at bounding box center [695, 318] width 981 height 30
paste input "4"
type input "UM25-3082-1EGY P4"
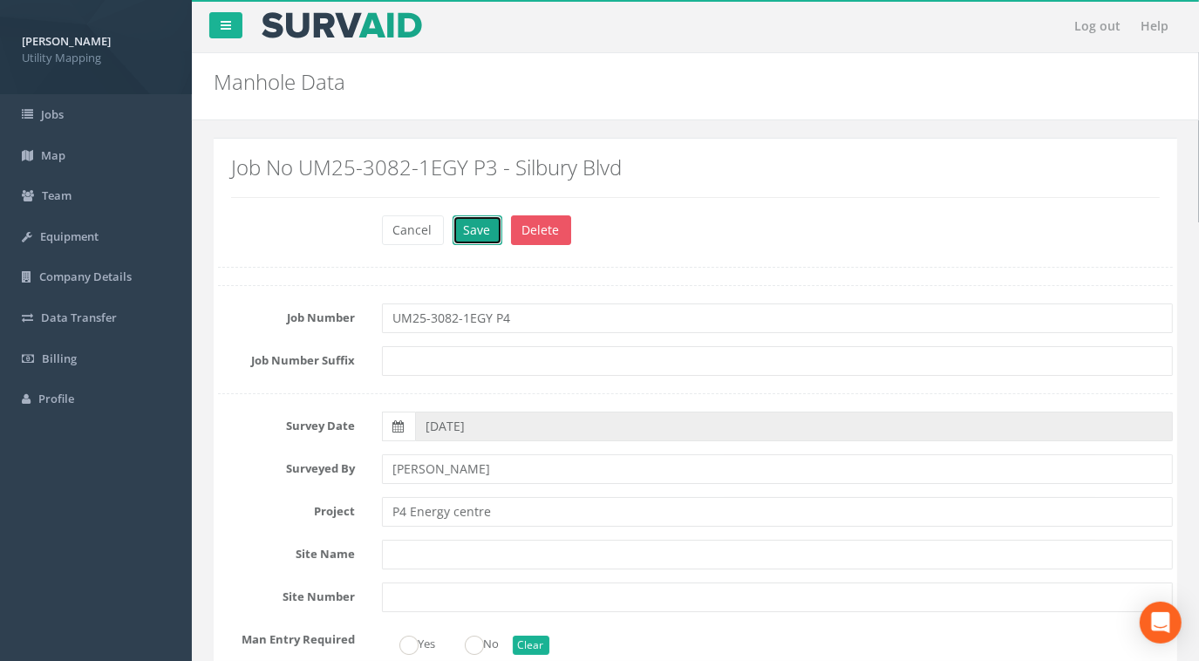
click at [478, 229] on button "Save" at bounding box center [478, 230] width 50 height 30
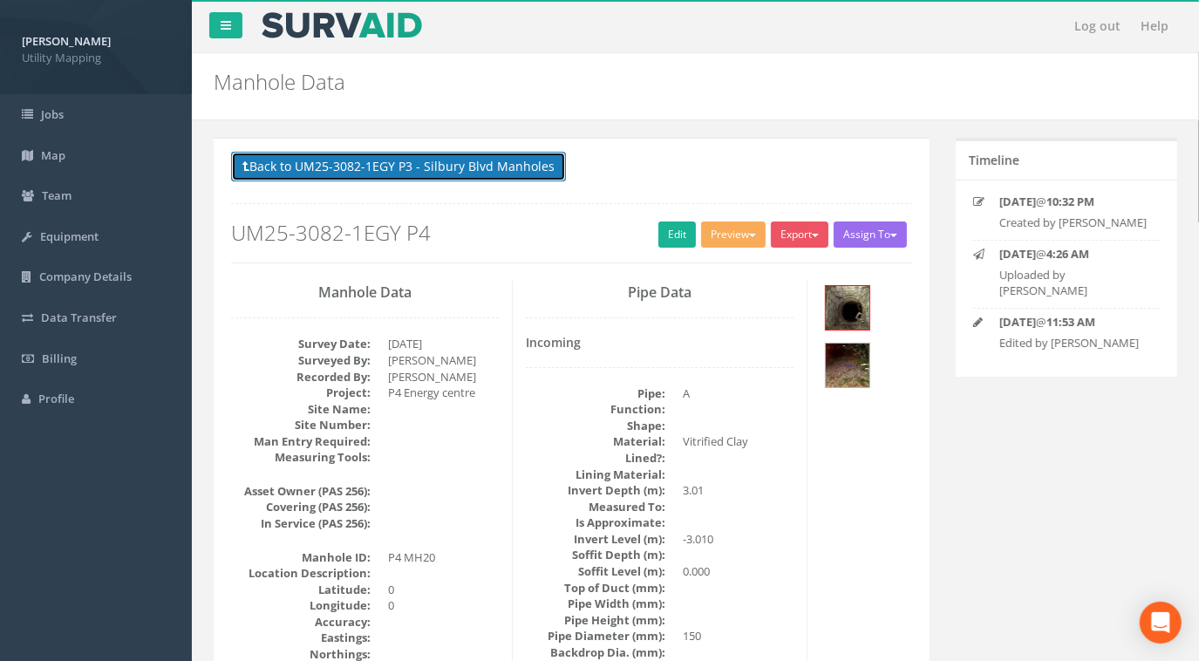
click at [515, 173] on button "Back to UM25-3082-1EGY P3 - Silbury Blvd Manholes" at bounding box center [398, 167] width 335 height 30
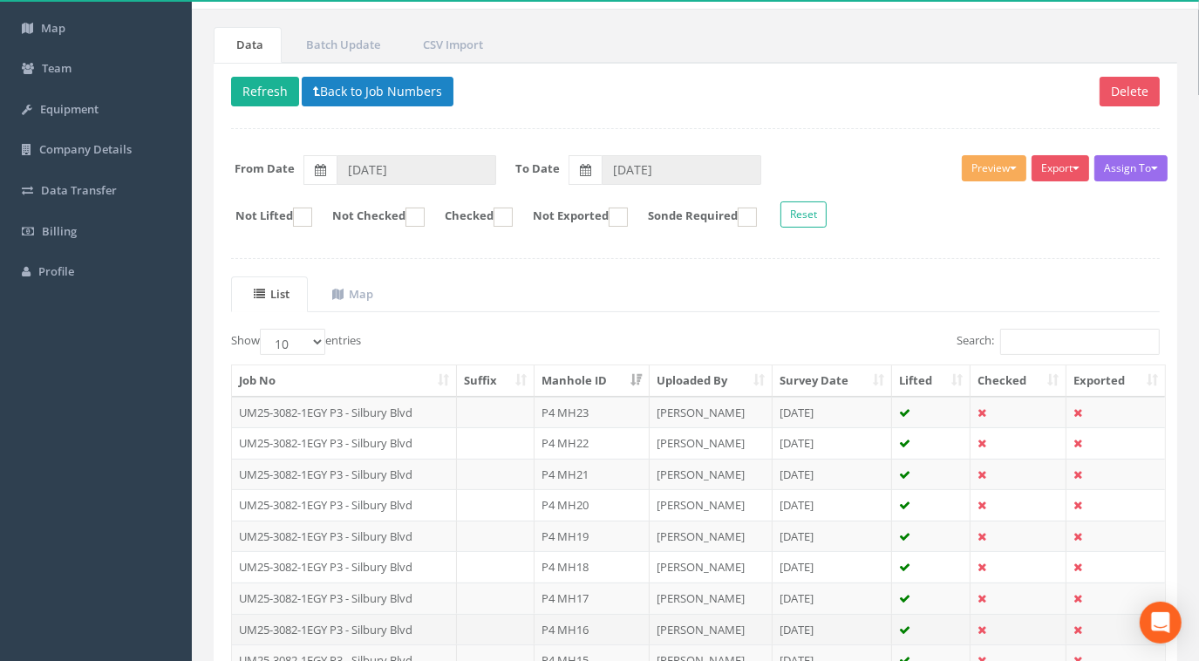
scroll to position [237, 0]
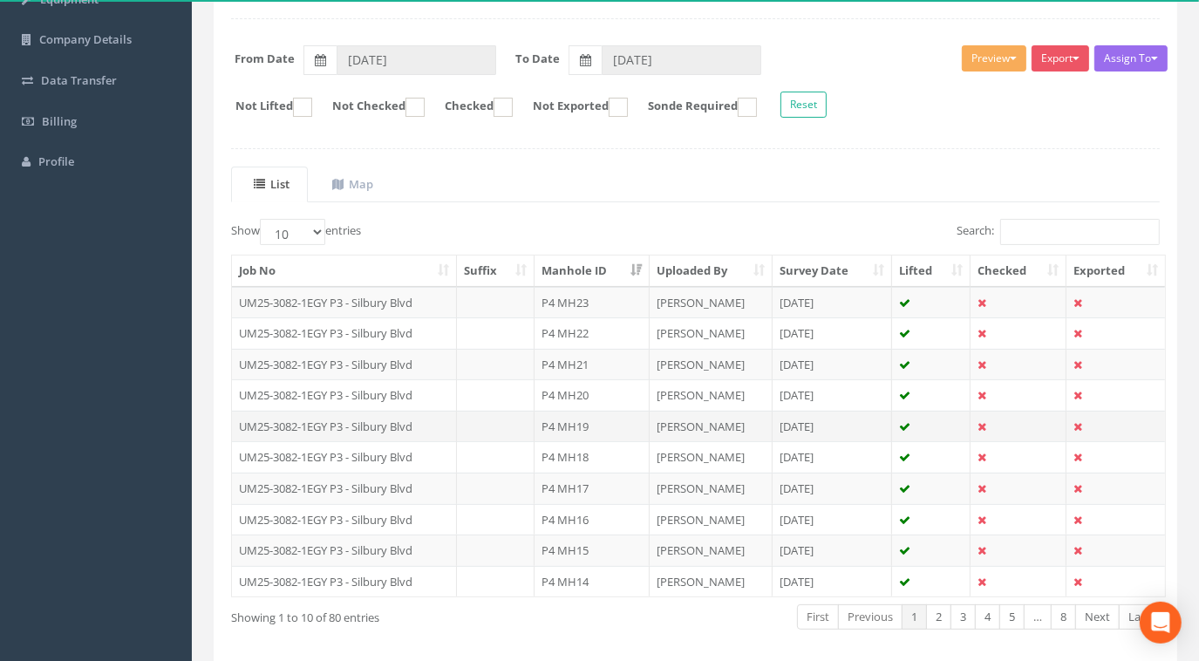
click at [426, 423] on td "UM25-3082-1EGY P3 - Silbury Blvd" at bounding box center [344, 426] width 225 height 31
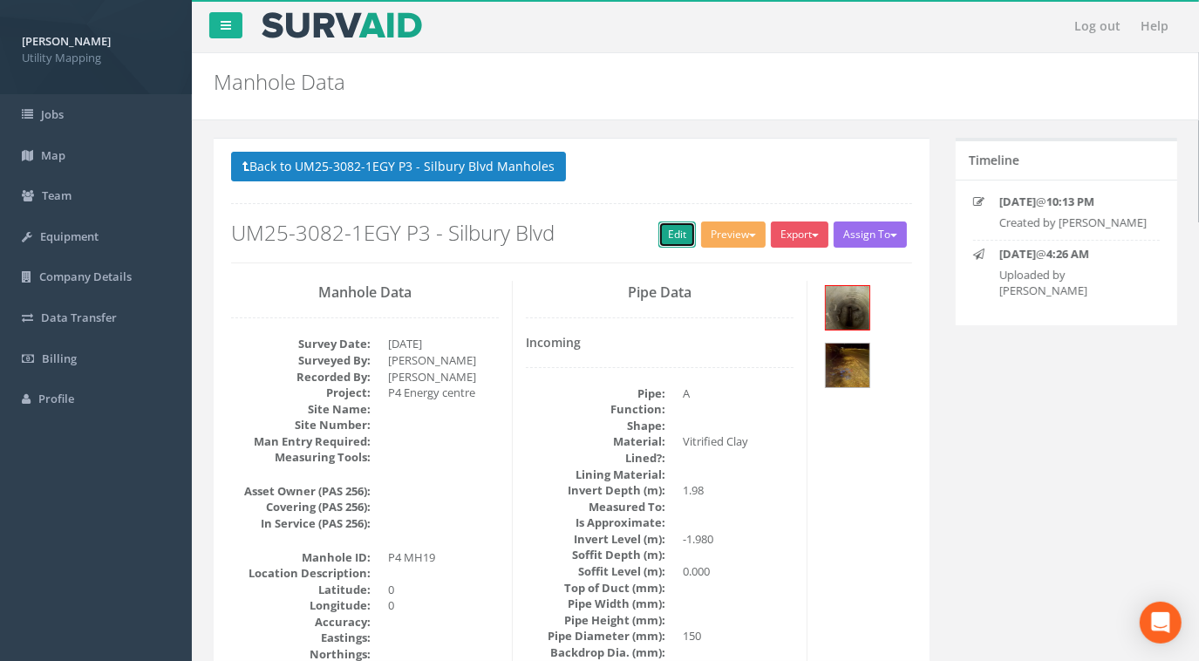
click at [669, 227] on link "Edit" at bounding box center [677, 235] width 38 height 26
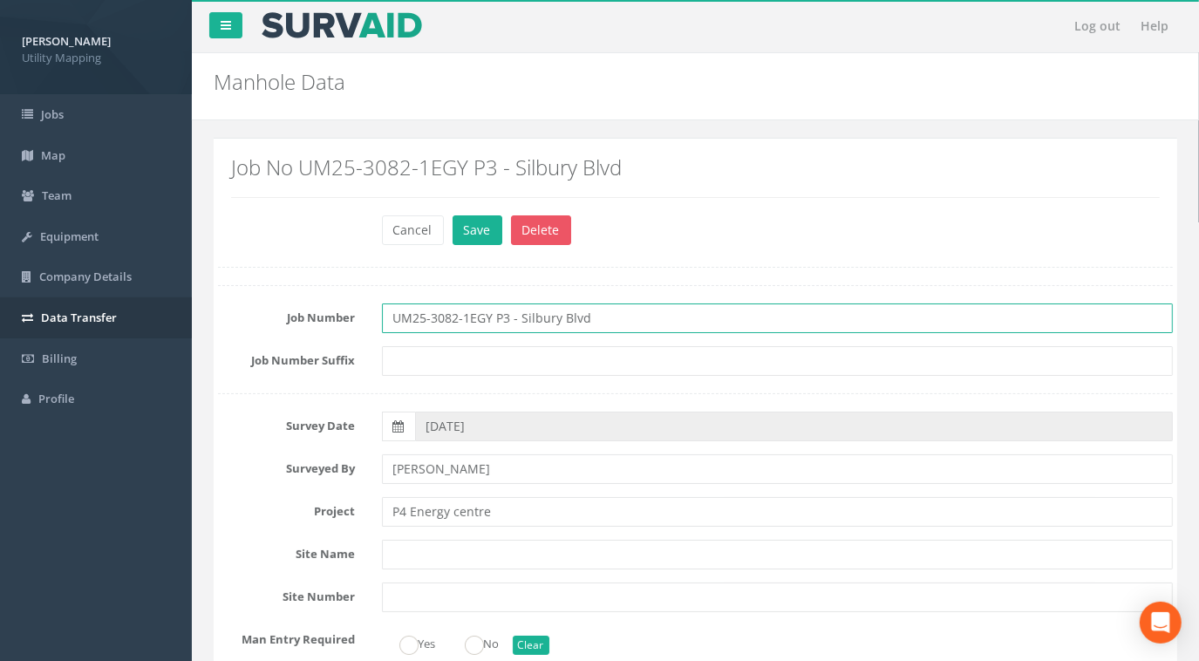
drag, startPoint x: 581, startPoint y: 317, endPoint x: 150, endPoint y: 314, distance: 430.8
paste input "4"
type input "UM25-3082-1EGY P4"
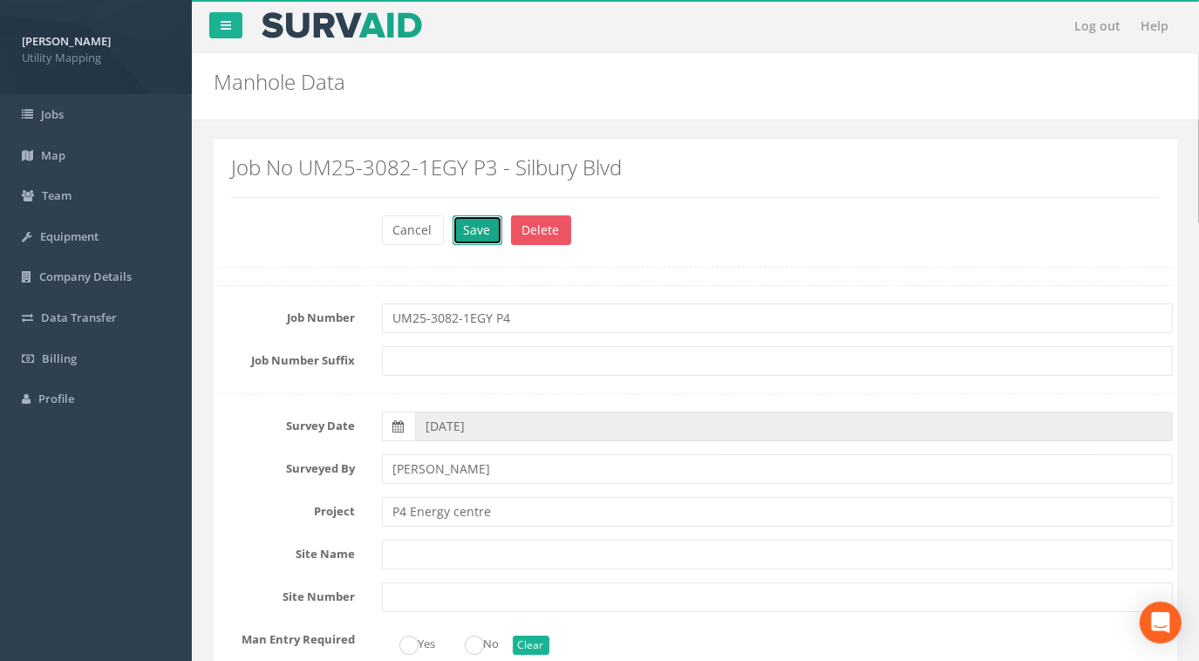
click at [480, 225] on button "Save" at bounding box center [478, 230] width 50 height 30
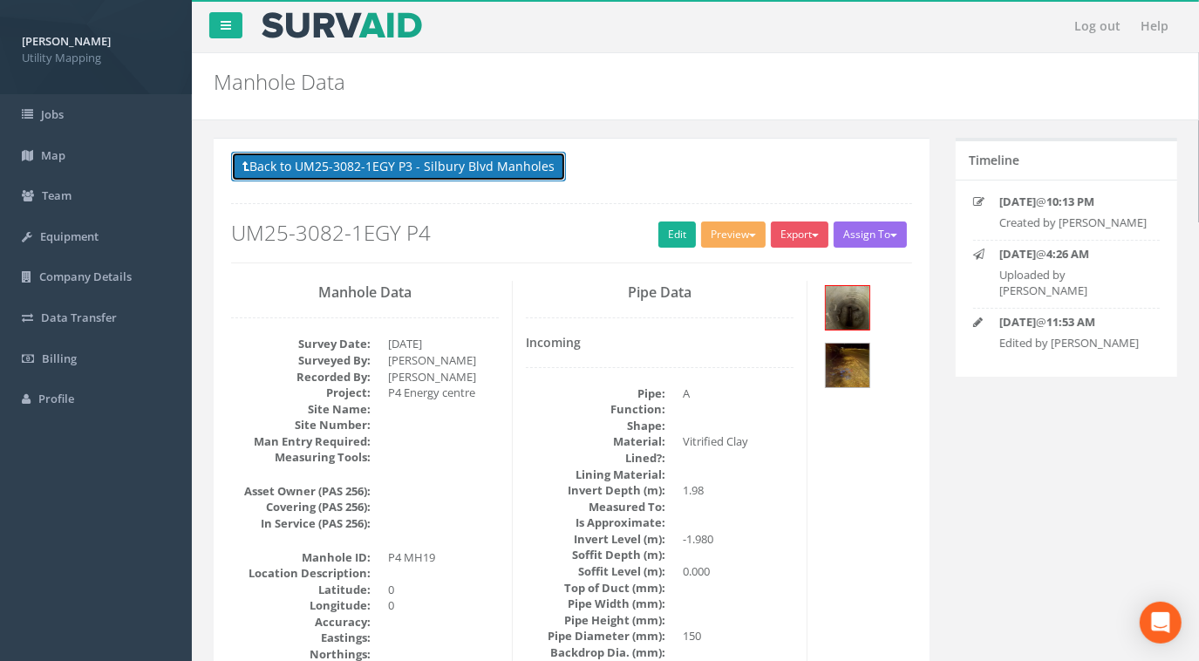
click at [493, 173] on button "Back to UM25-3082-1EGY P3 - Silbury Blvd Manholes" at bounding box center [398, 167] width 335 height 30
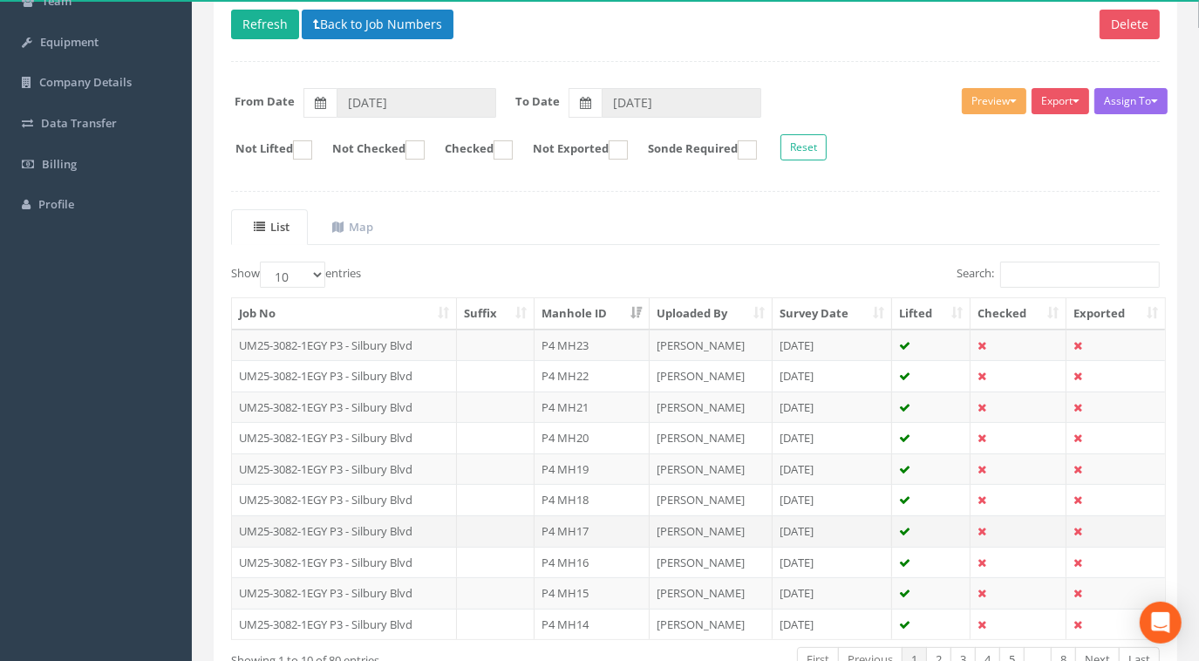
scroll to position [304, 0]
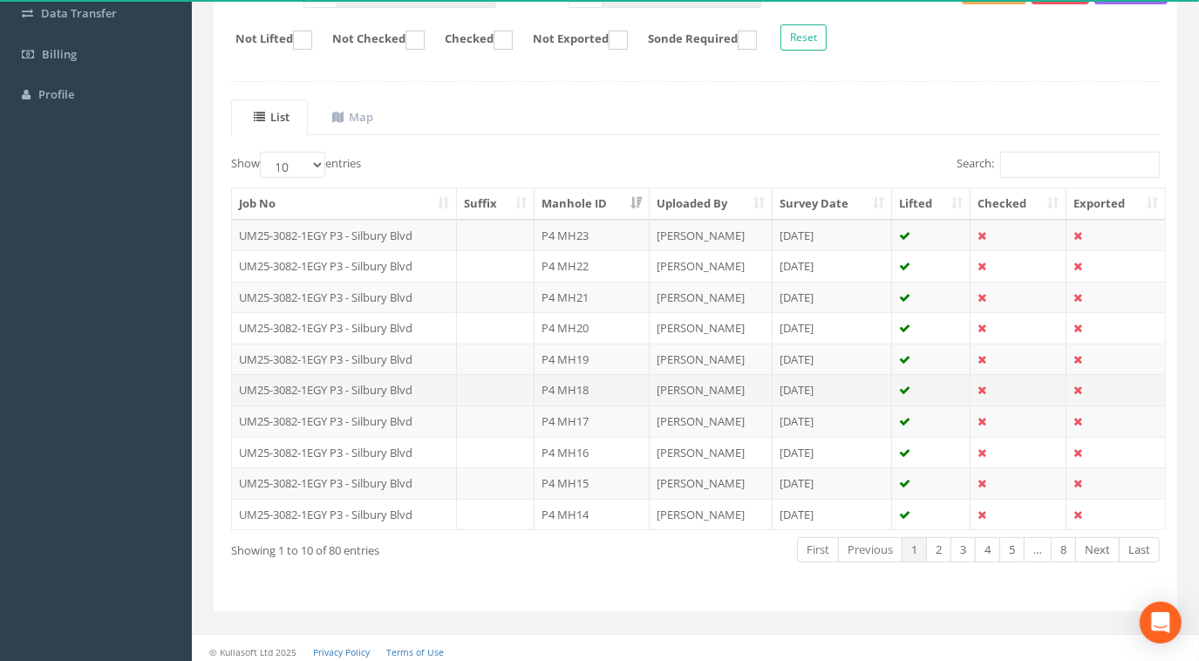
click at [445, 385] on td "UM25-3082-1EGY P3 - Silbury Blvd" at bounding box center [344, 389] width 225 height 31
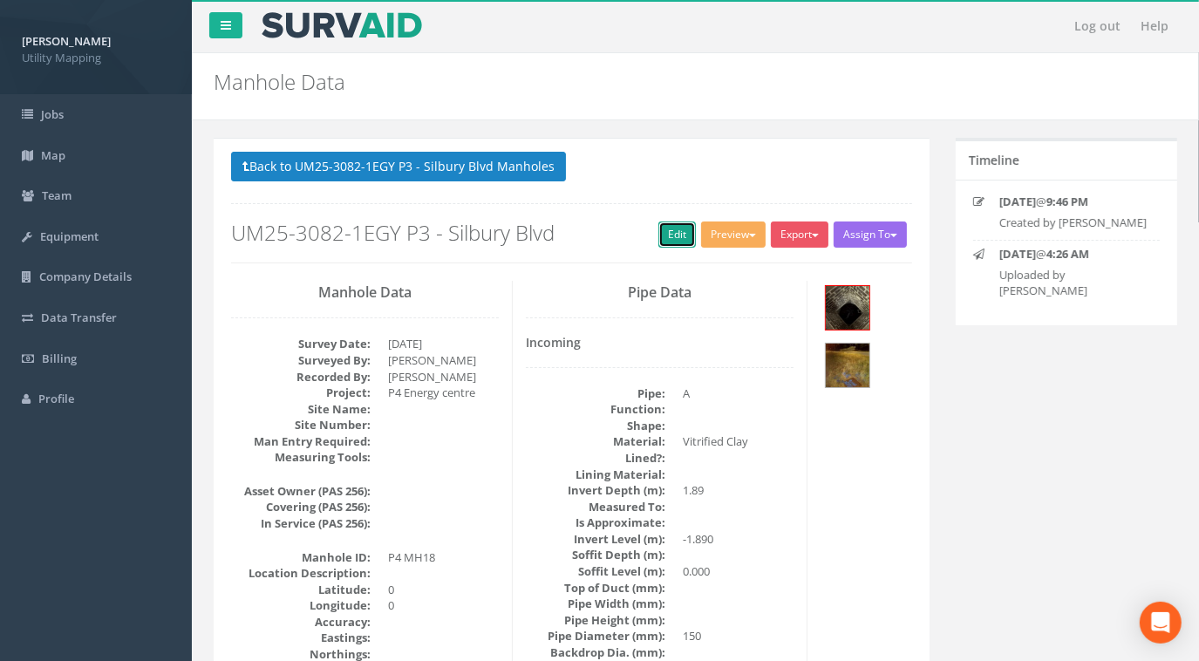
click at [674, 231] on link "Edit" at bounding box center [677, 235] width 38 height 26
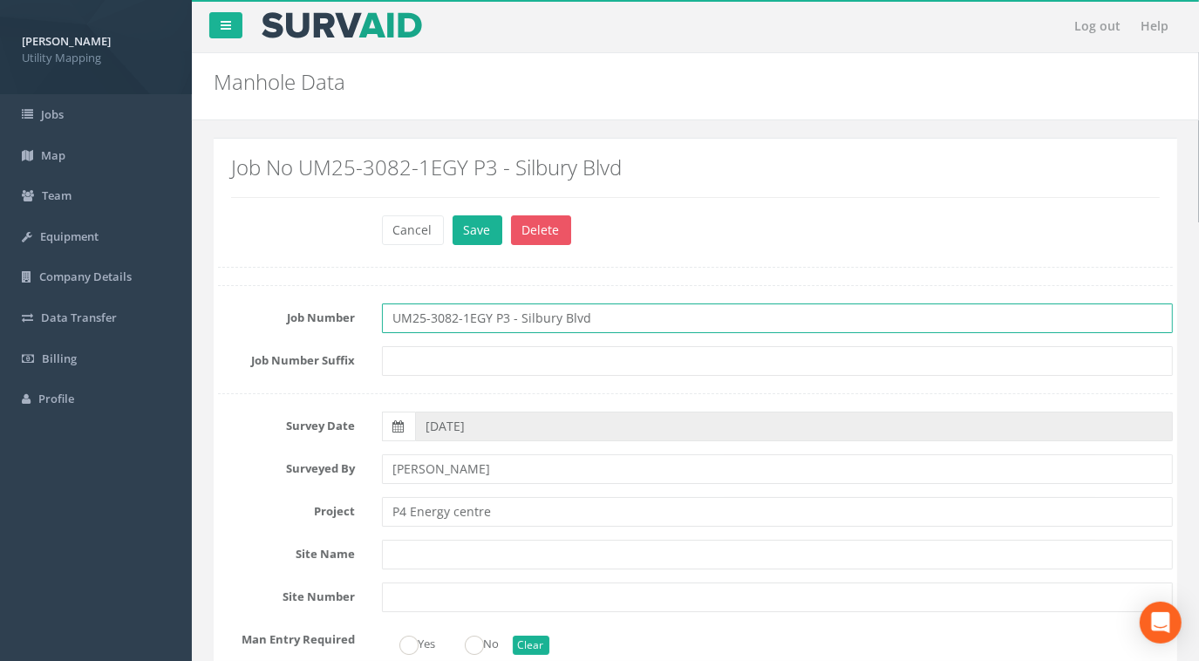
drag, startPoint x: 615, startPoint y: 318, endPoint x: 194, endPoint y: 330, distance: 420.5
paste input "4"
type input "UM25-3082-1EGY P4"
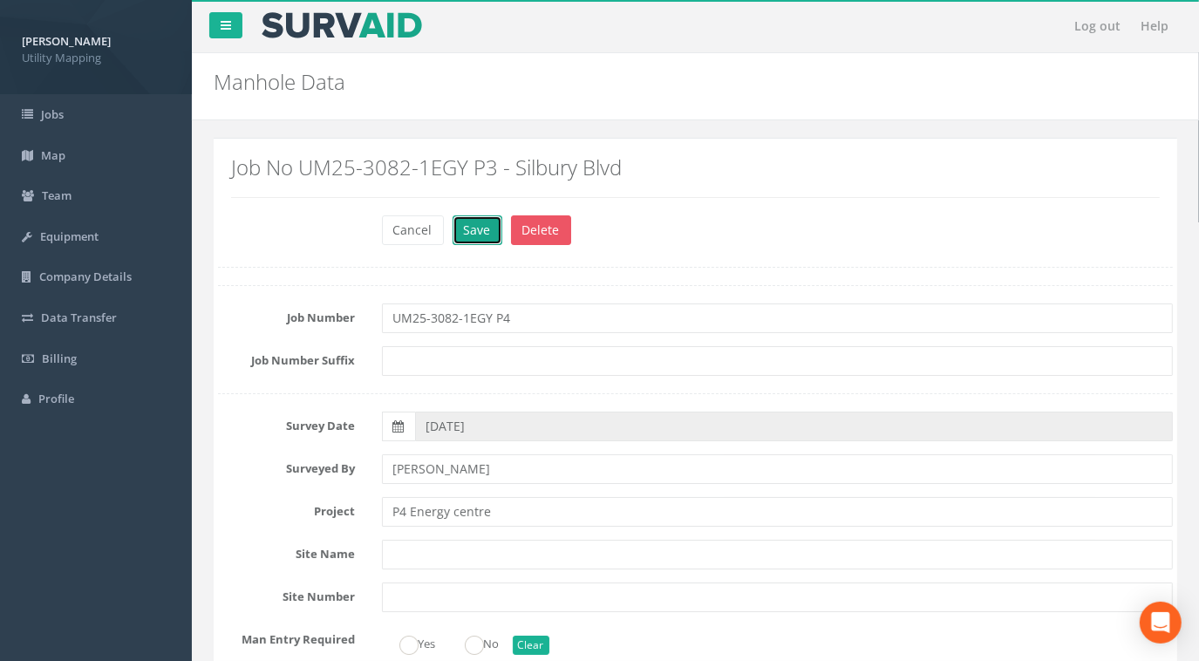
click at [469, 235] on button "Save" at bounding box center [478, 230] width 50 height 30
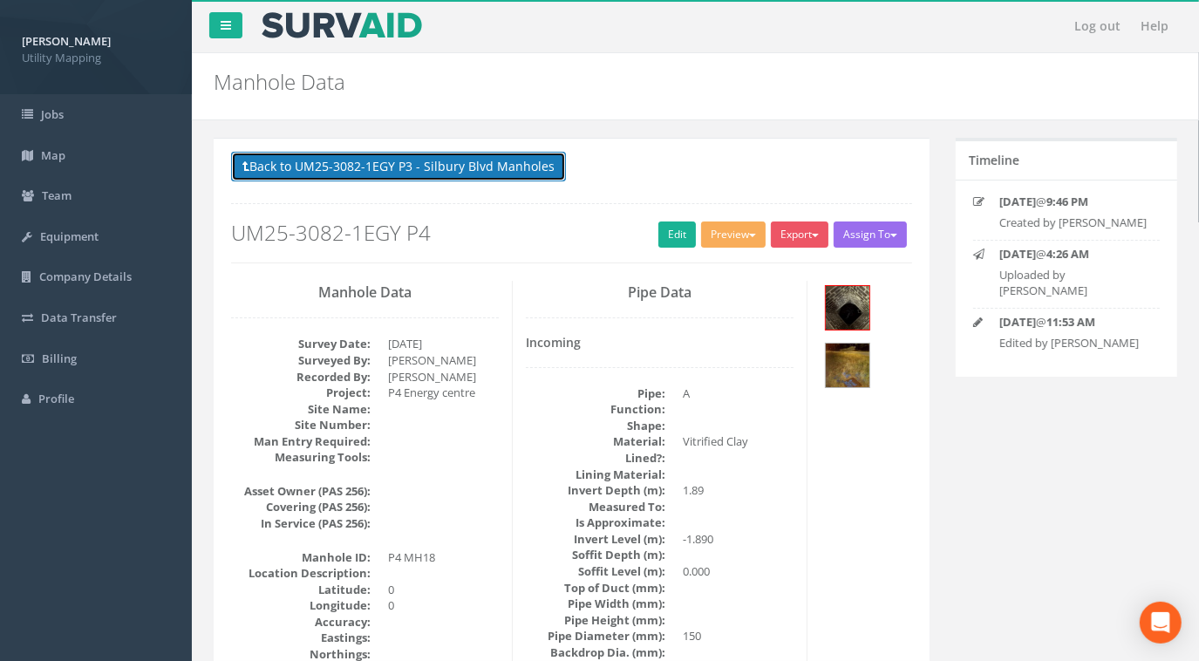
click at [495, 162] on button "Back to UM25-3082-1EGY P3 - Silbury Blvd Manholes" at bounding box center [398, 167] width 335 height 30
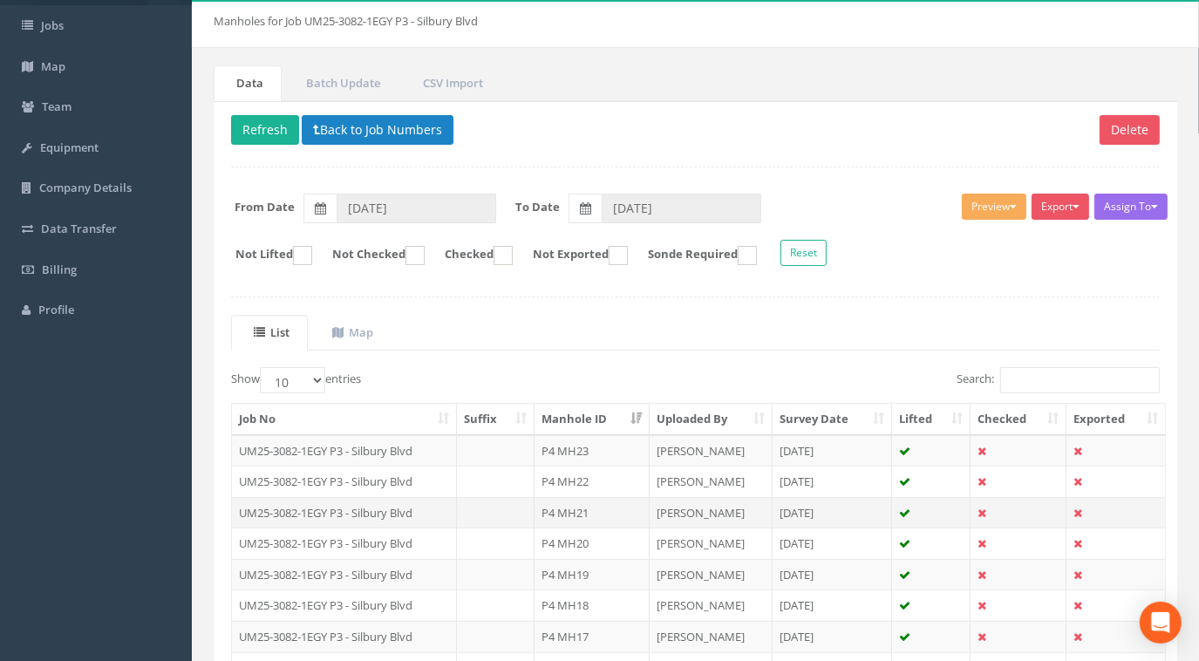
scroll to position [304, 0]
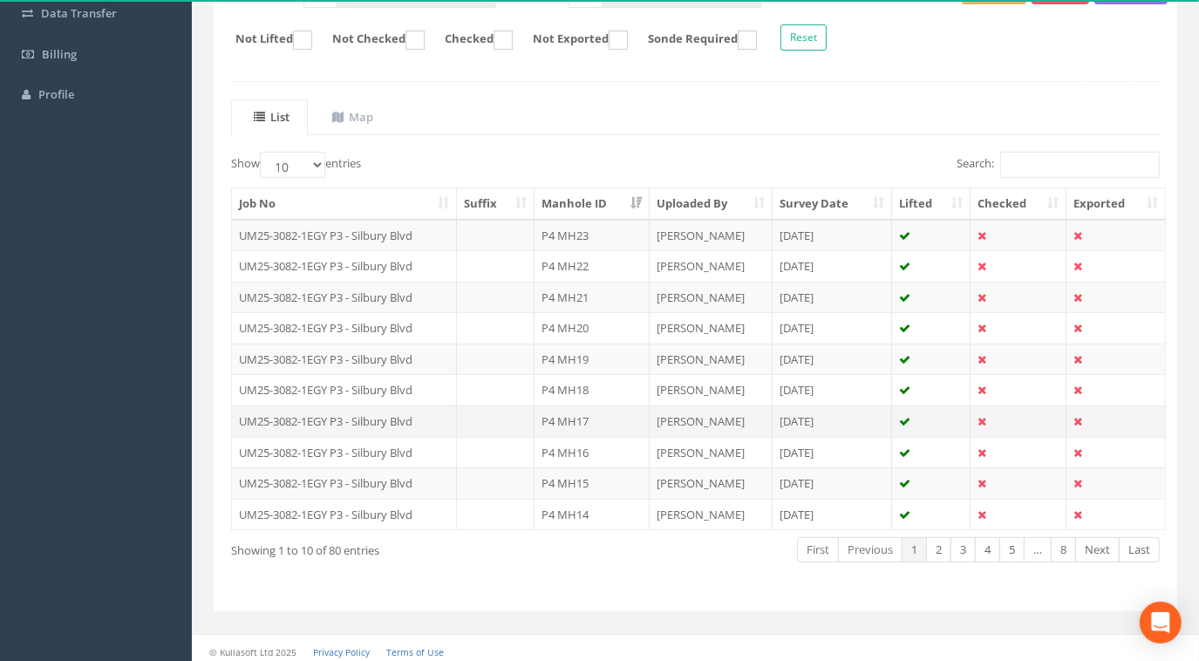
click at [426, 416] on td "UM25-3082-1EGY P3 - Silbury Blvd" at bounding box center [344, 421] width 225 height 31
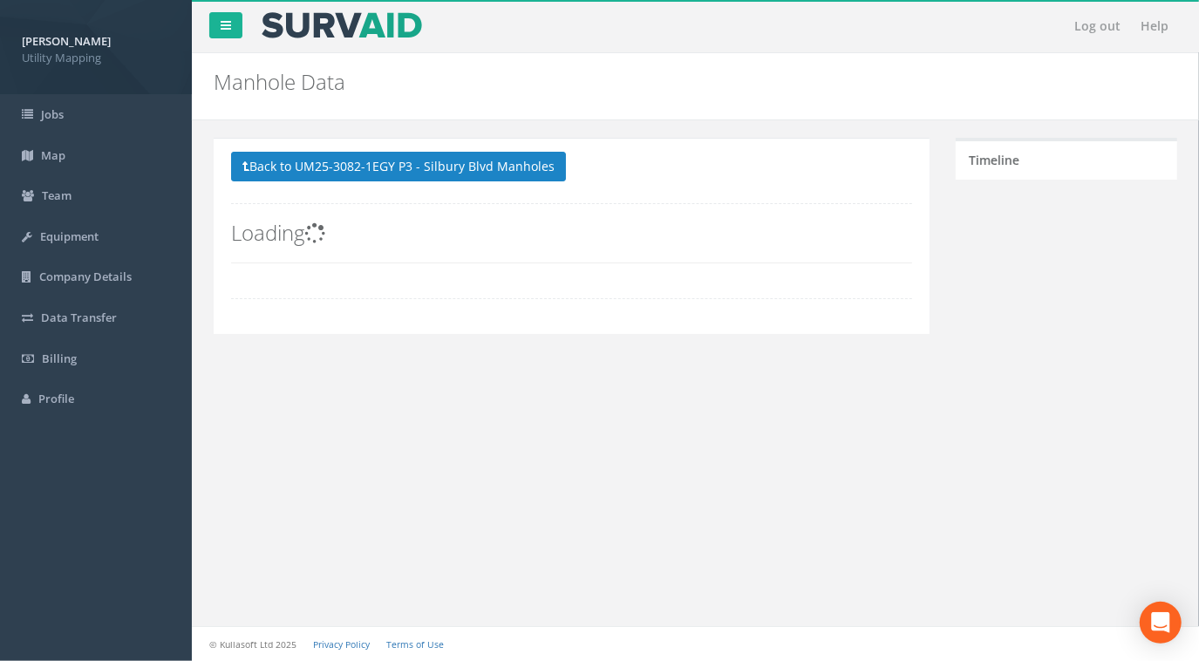
scroll to position [0, 0]
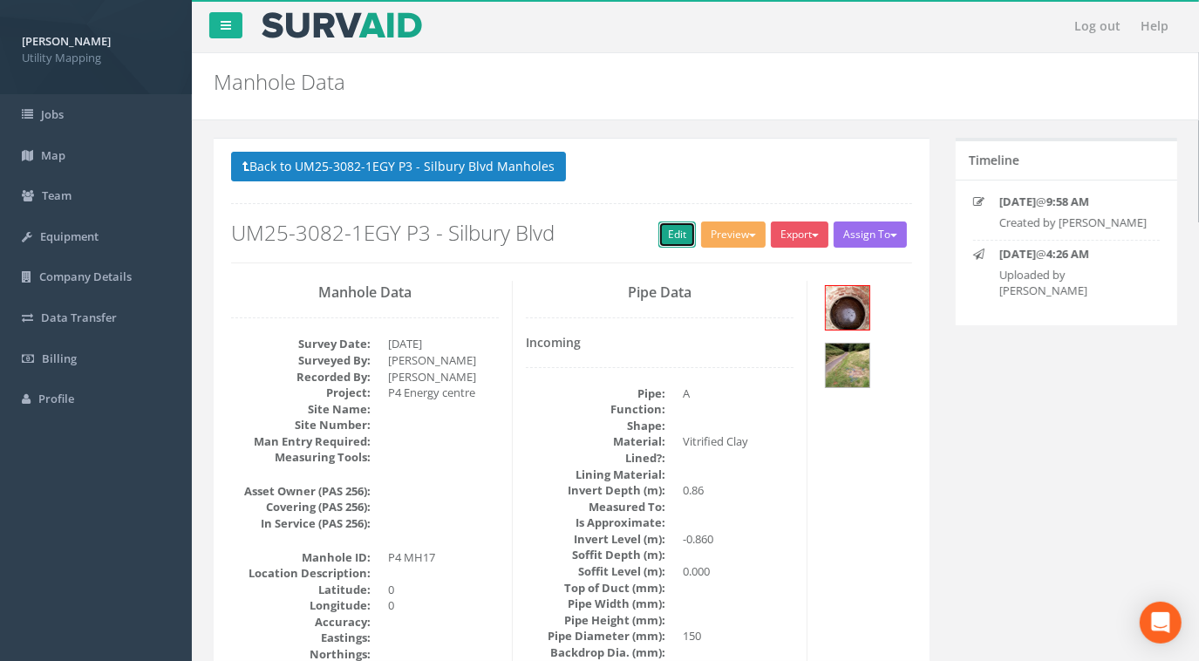
click at [668, 234] on link "Edit" at bounding box center [677, 235] width 38 height 26
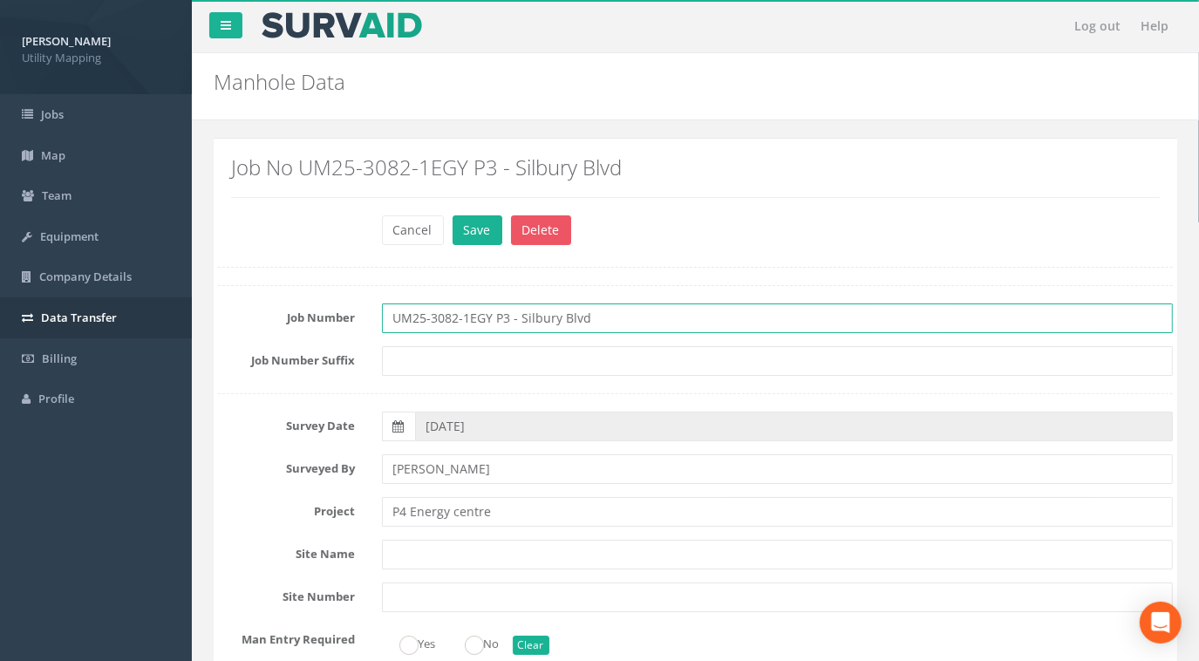
drag, startPoint x: 603, startPoint y: 319, endPoint x: 181, endPoint y: 297, distance: 423.5
paste input "4"
type input "UM25-3082-1EGY P4"
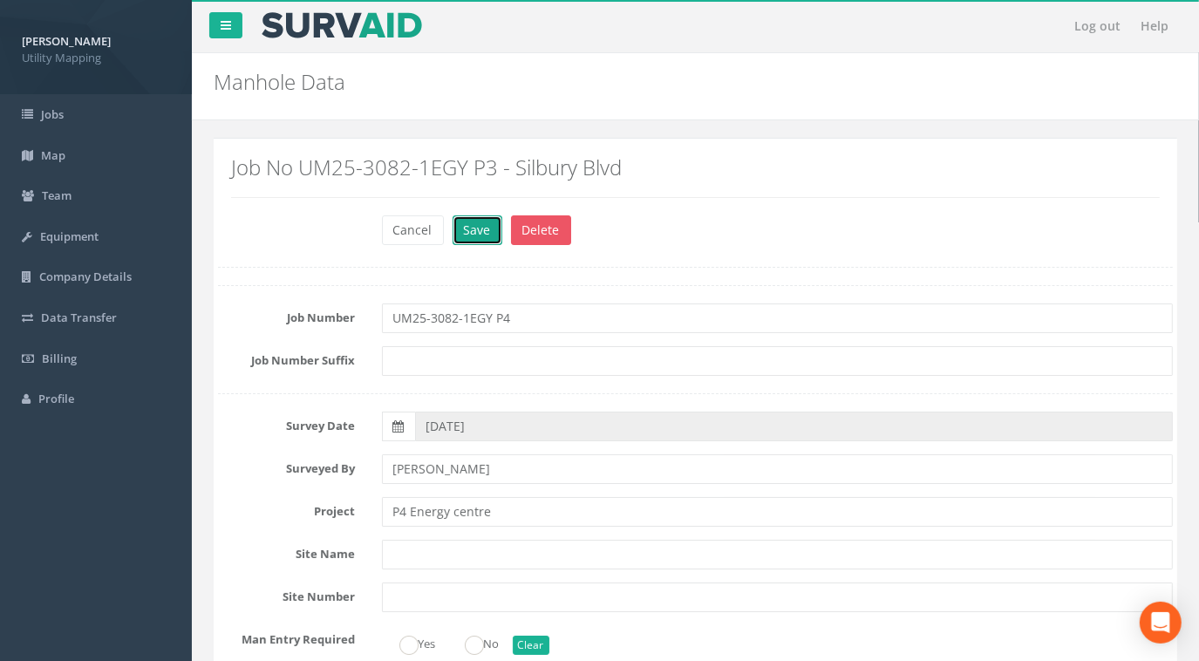
click at [475, 224] on button "Save" at bounding box center [478, 230] width 50 height 30
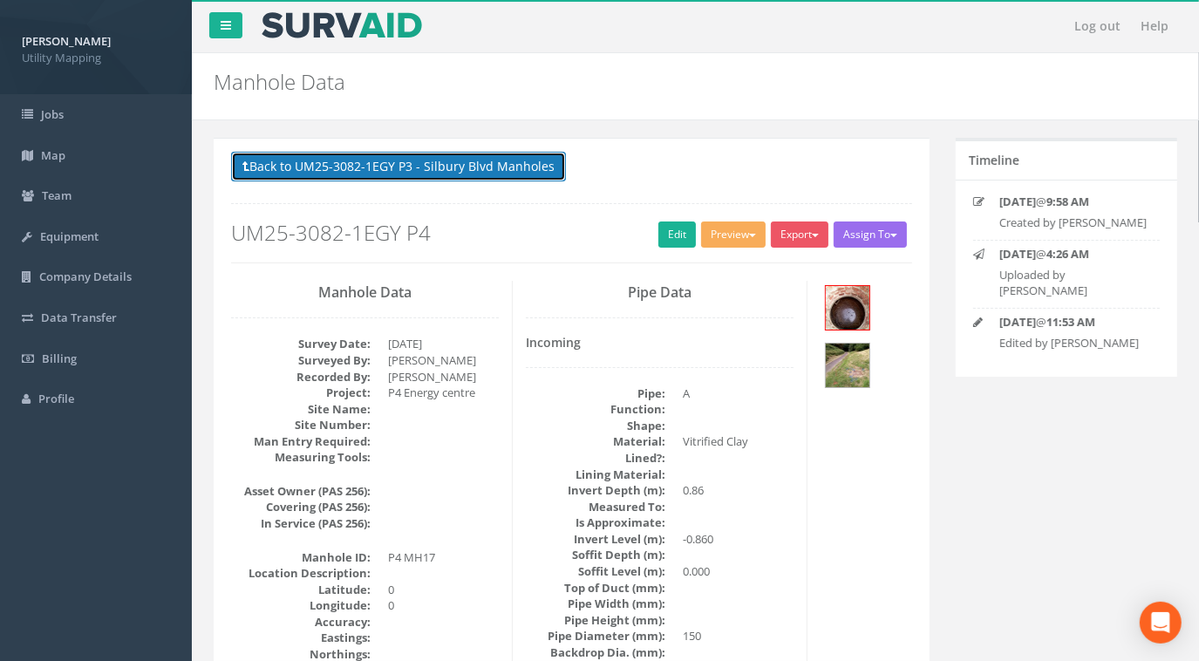
click at [490, 166] on button "Back to UM25-3082-1EGY P3 - Silbury Blvd Manholes" at bounding box center [398, 167] width 335 height 30
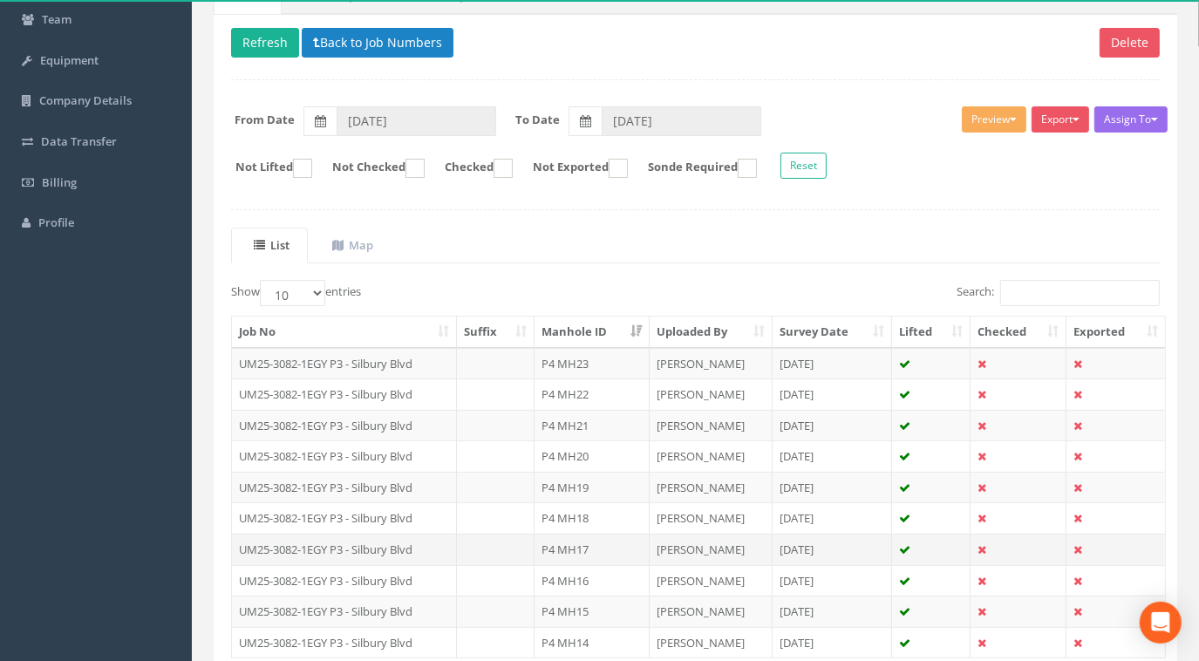
scroll to position [237, 0]
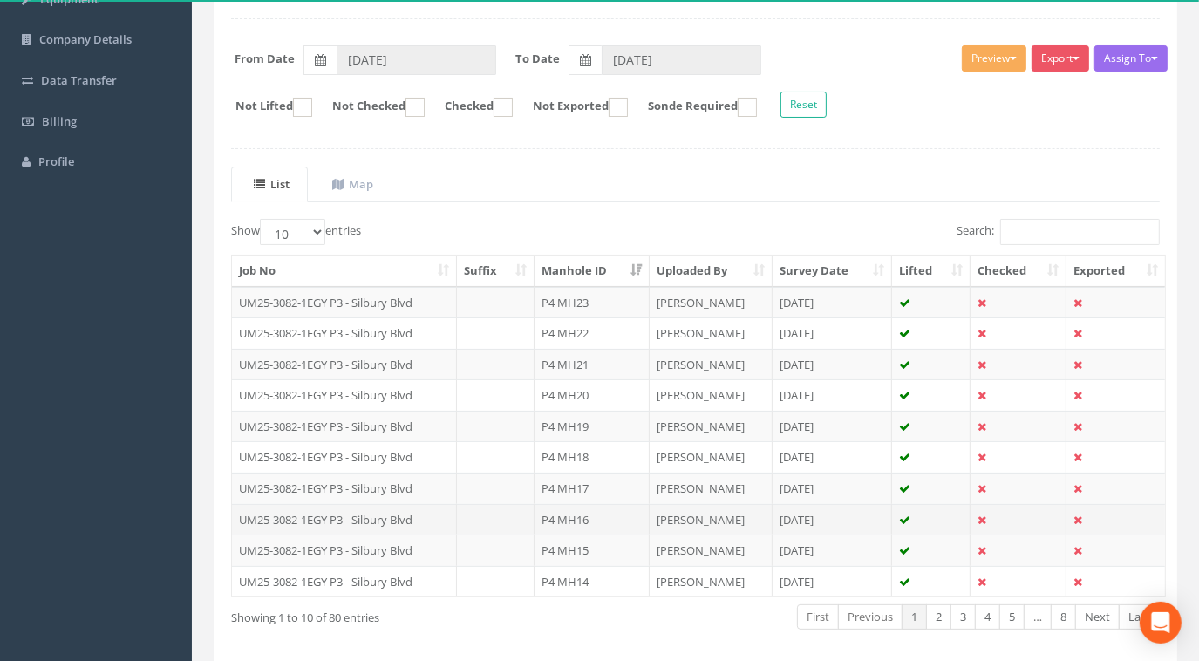
click at [461, 515] on td at bounding box center [496, 519] width 78 height 31
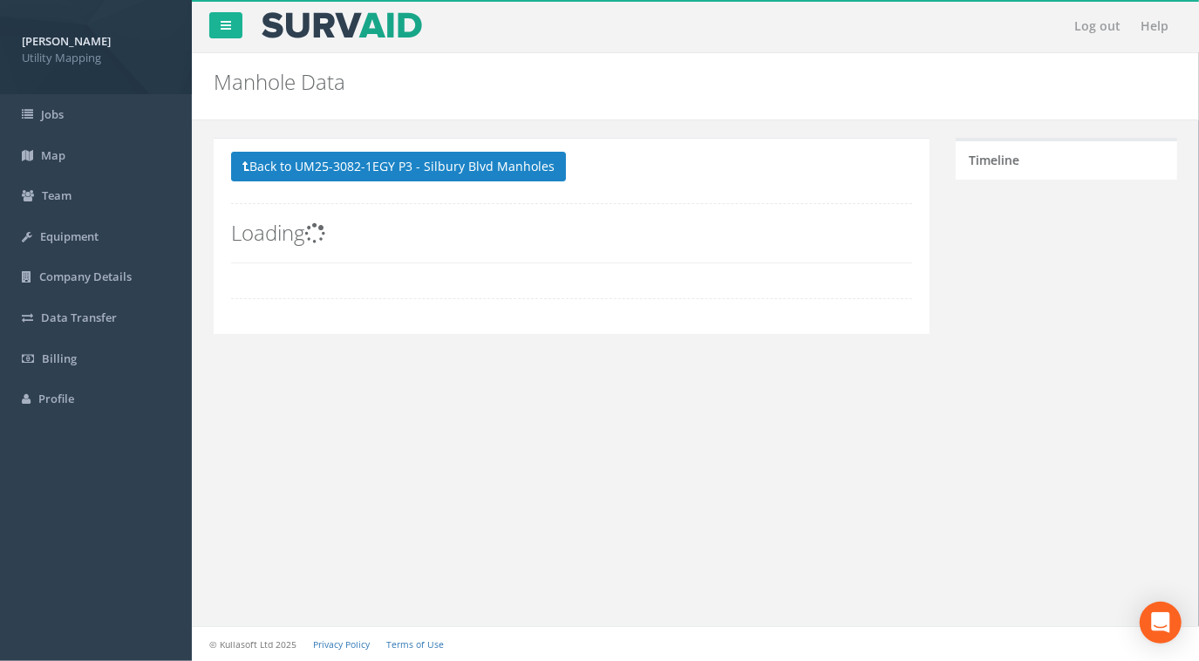
scroll to position [0, 0]
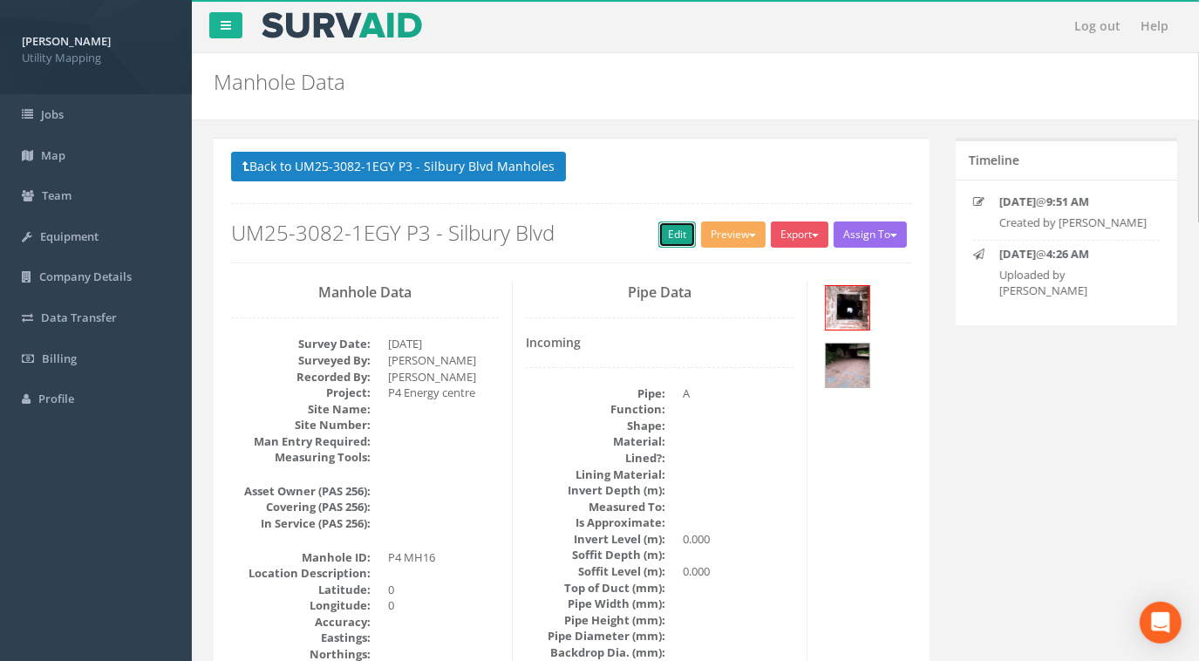
click at [680, 232] on link "Edit" at bounding box center [677, 235] width 38 height 26
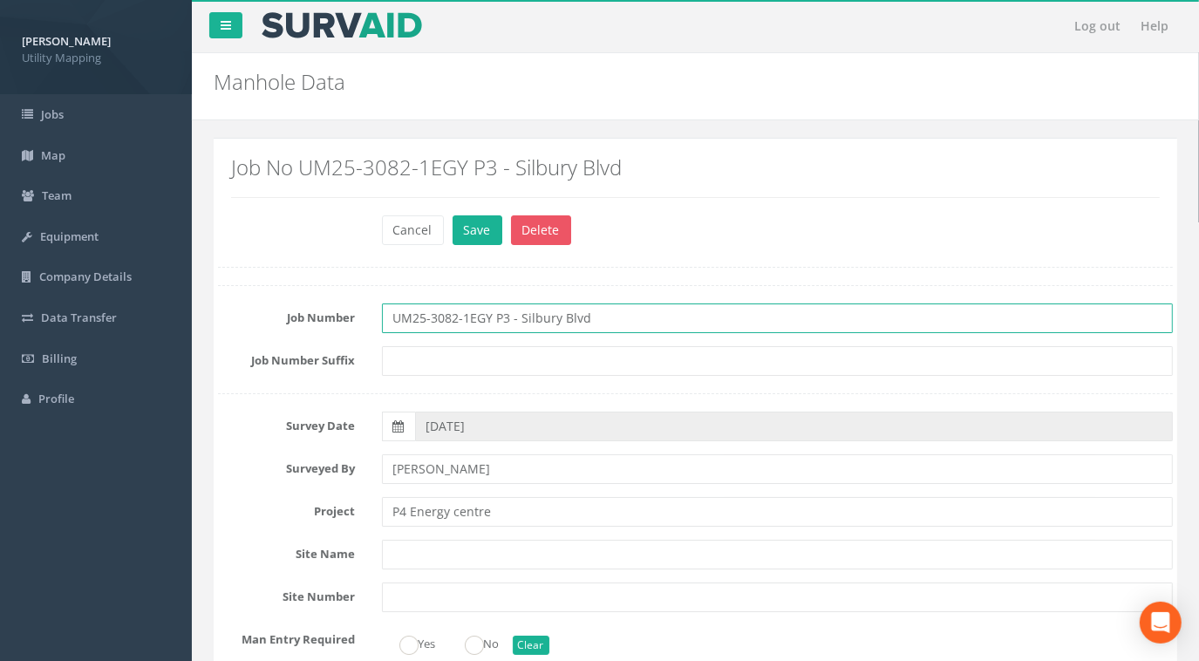
drag, startPoint x: 576, startPoint y: 320, endPoint x: 228, endPoint y: 324, distance: 348.9
click at [219, 326] on div "Job Number UM25-3082-1EGY P3 - Silbury Blvd" at bounding box center [695, 318] width 981 height 30
paste input "4"
type input "UM25-3082-1EGY P4"
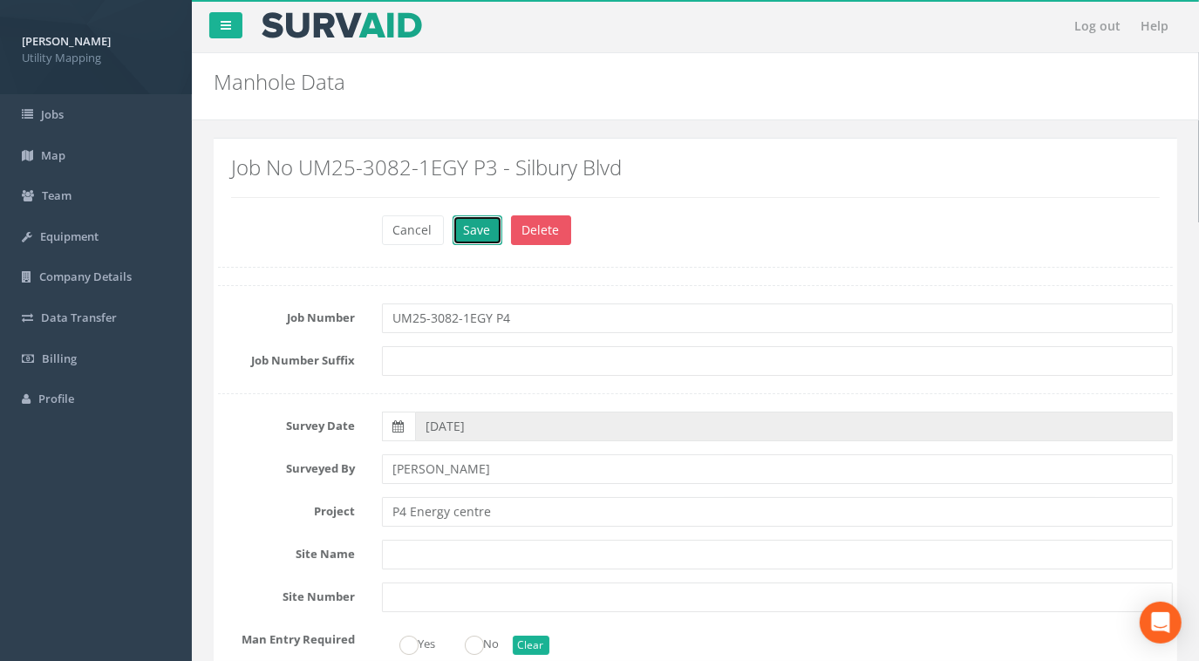
click at [488, 223] on button "Save" at bounding box center [478, 230] width 50 height 30
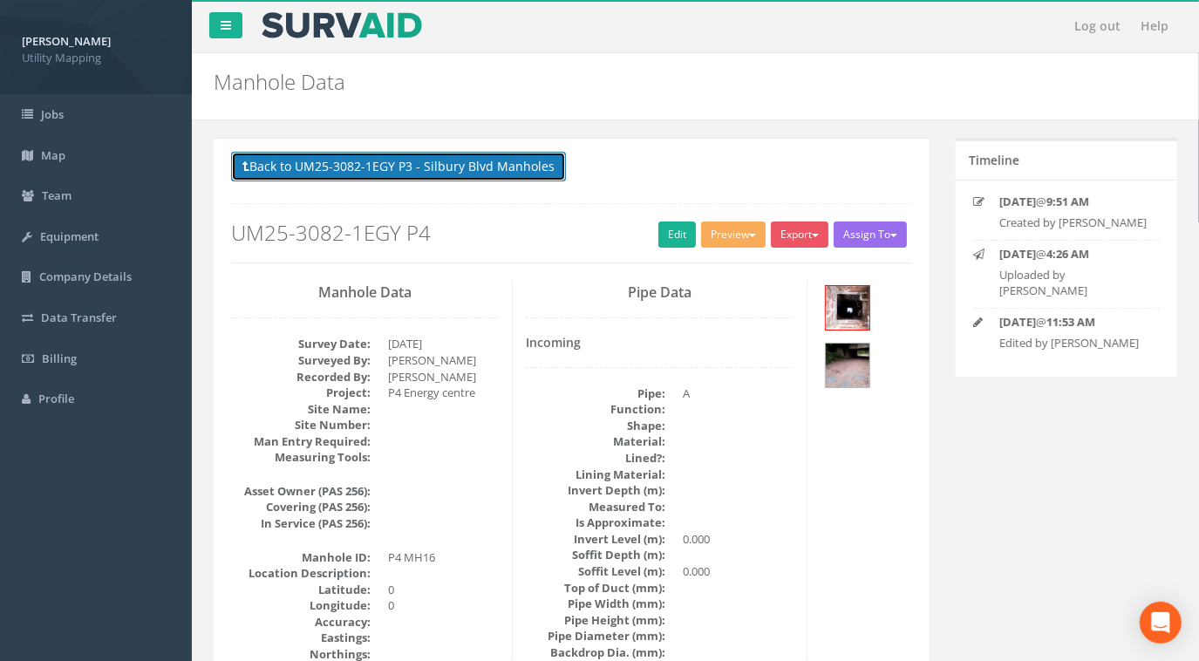
click at [498, 170] on button "Back to UM25-3082-1EGY P3 - Silbury Blvd Manholes" at bounding box center [398, 167] width 335 height 30
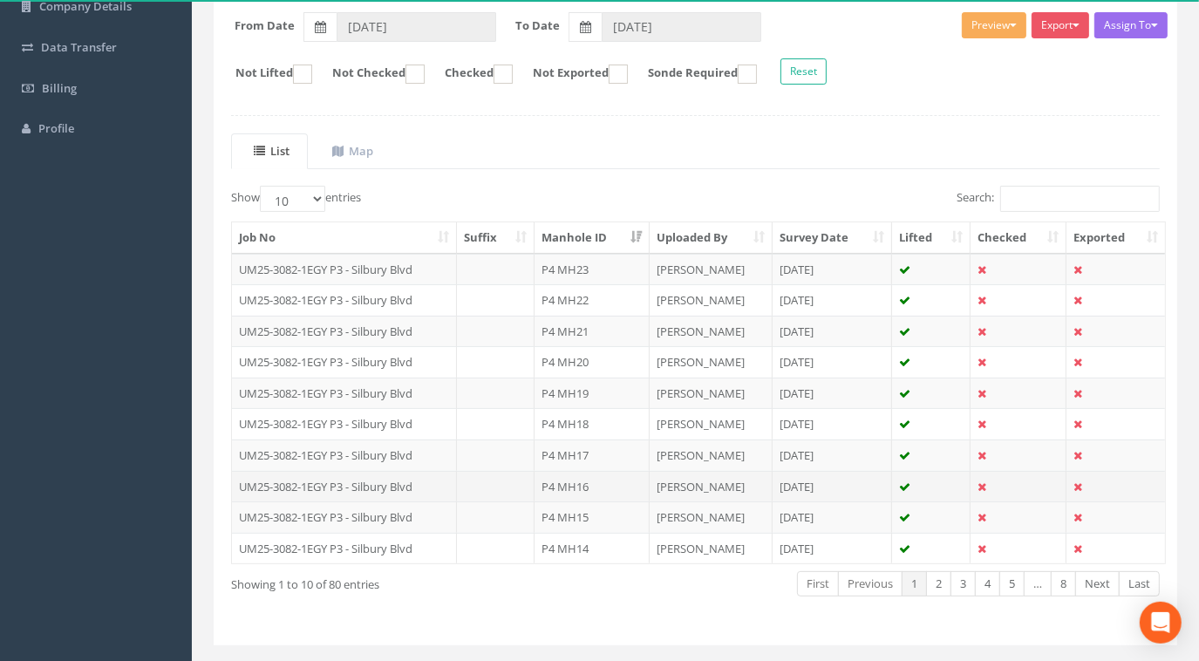
scroll to position [304, 0]
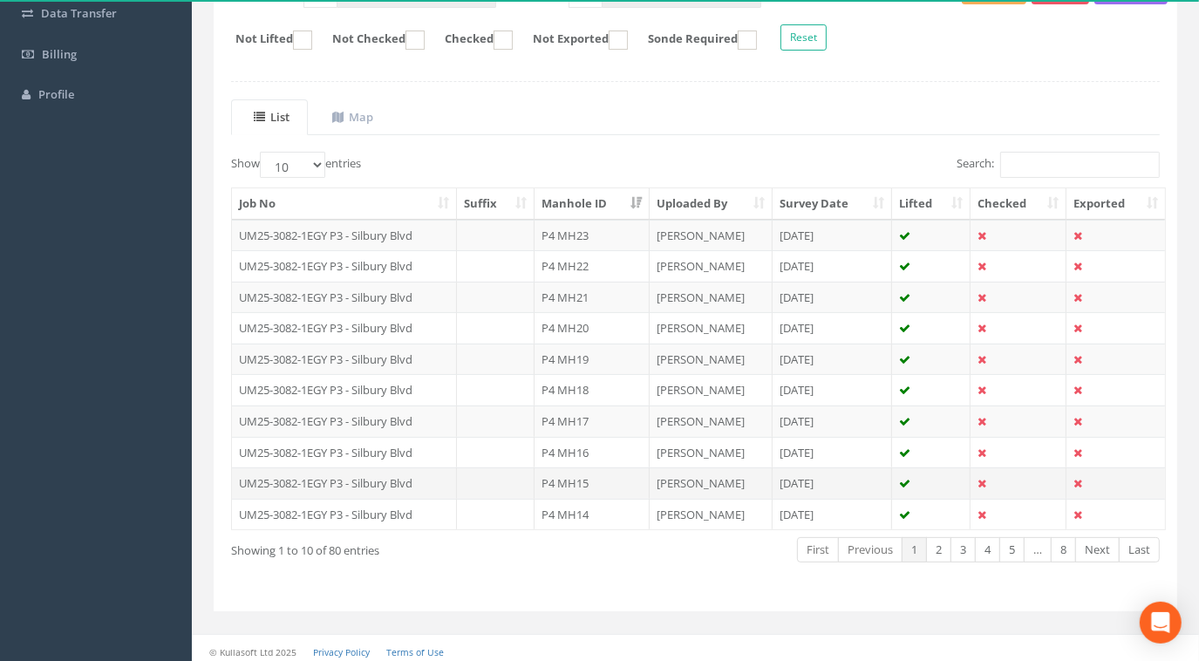
click at [459, 480] on td at bounding box center [496, 482] width 78 height 31
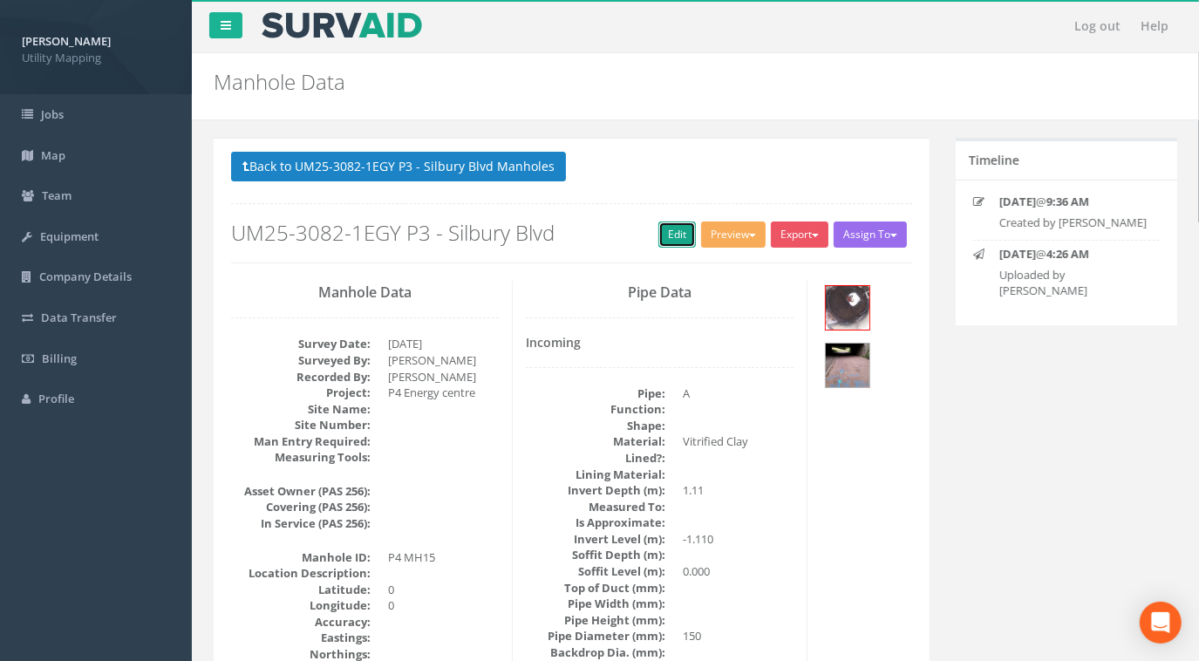
click at [673, 226] on link "Edit" at bounding box center [677, 235] width 38 height 26
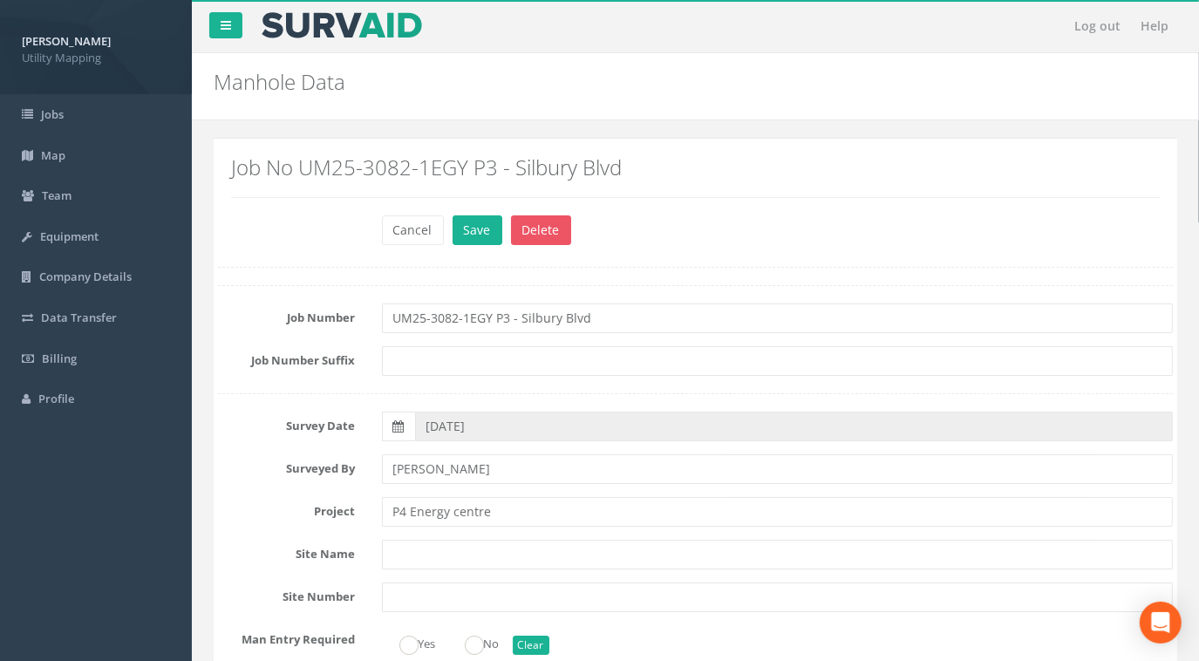
click at [220, 314] on div "Job Number UM25-3082-1EGY P3 - Silbury Blvd" at bounding box center [695, 318] width 981 height 30
type input "UM25-3082-1EGY P4"
click at [478, 235] on button "Save" at bounding box center [478, 230] width 50 height 30
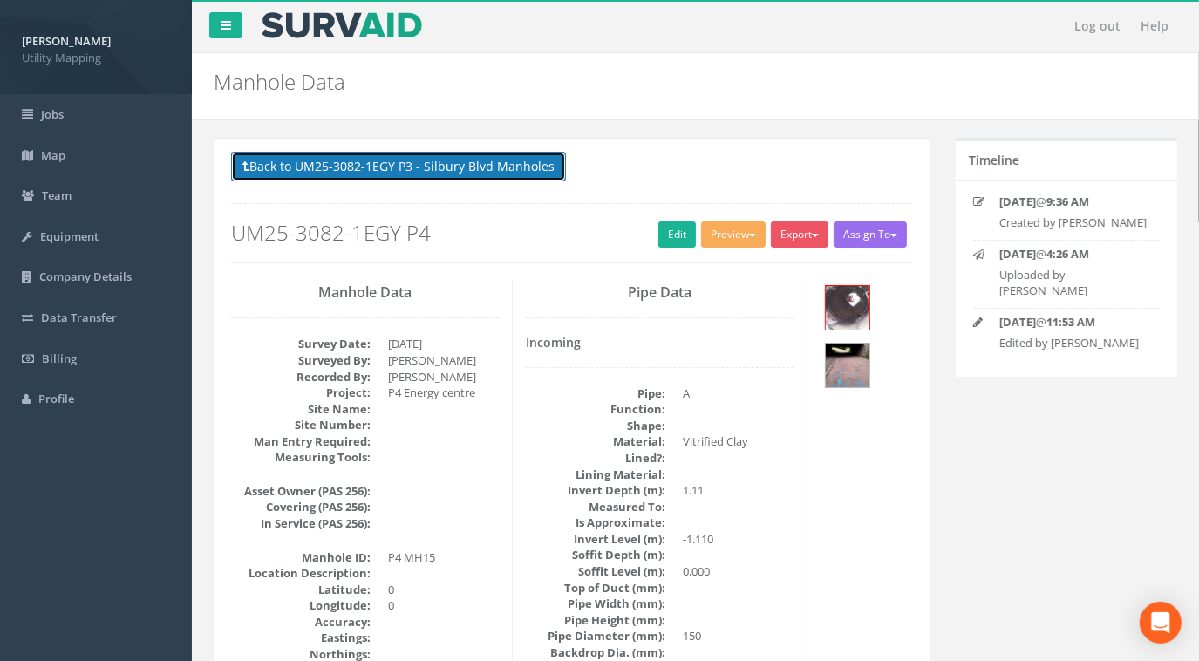
click at [440, 153] on button "Back to UM25-3082-1EGY P3 - Silbury Blvd Manholes" at bounding box center [398, 167] width 335 height 30
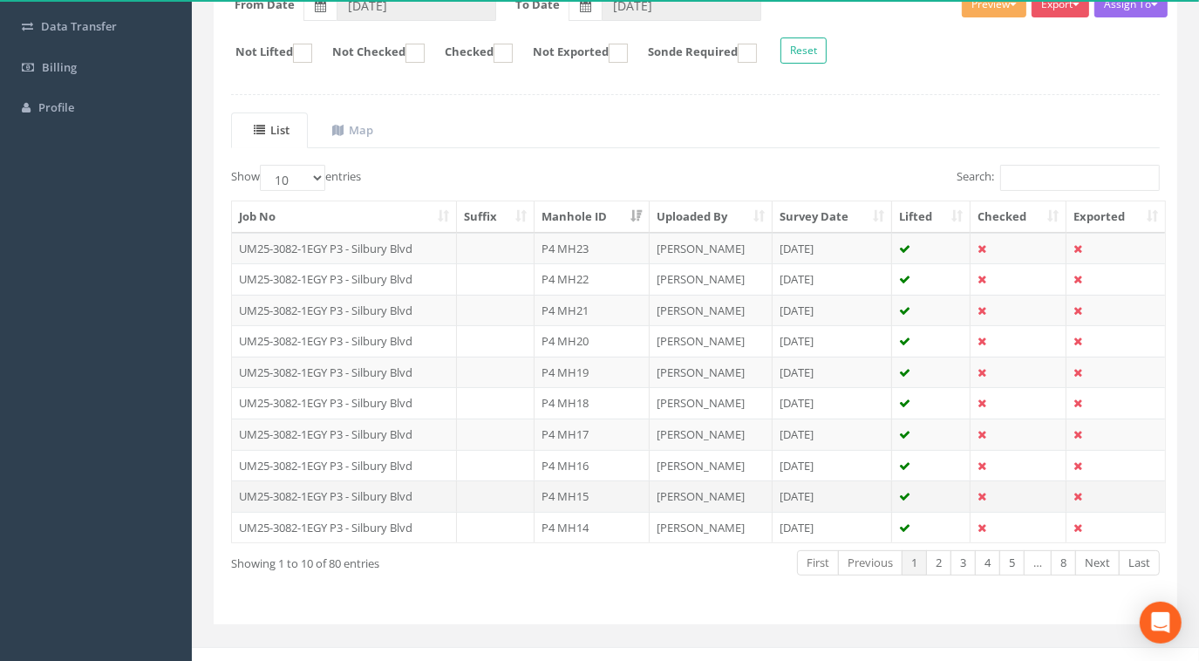
scroll to position [304, 0]
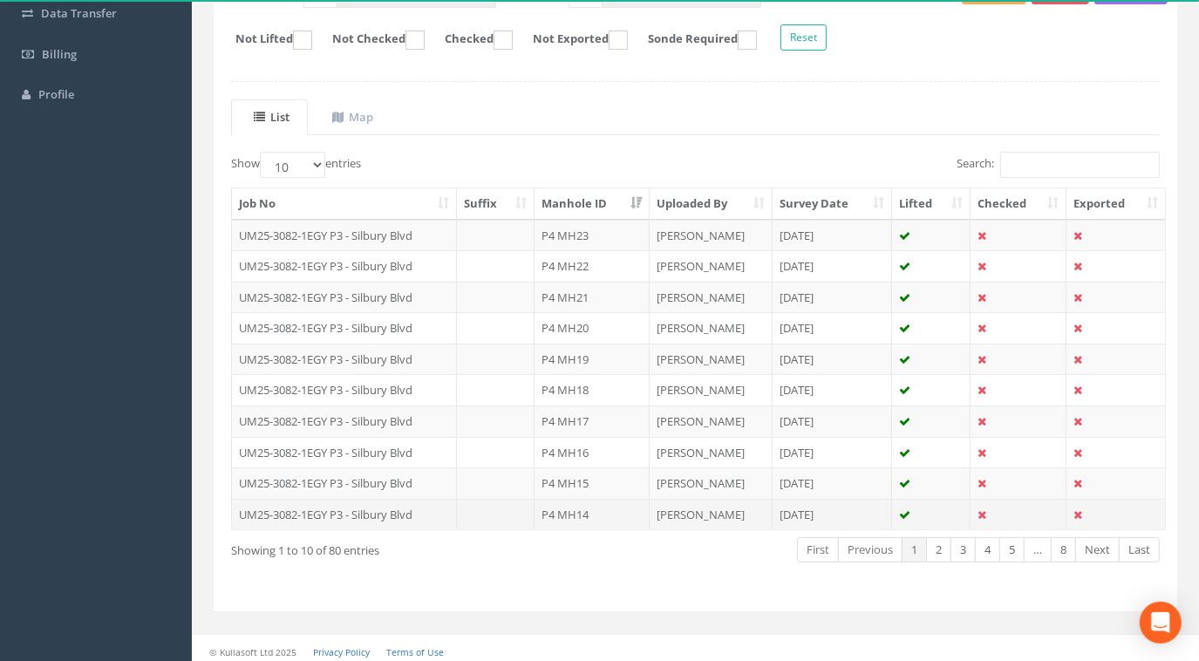
click at [445, 509] on td "UM25-3082-1EGY P3 - Silbury Blvd" at bounding box center [344, 514] width 225 height 31
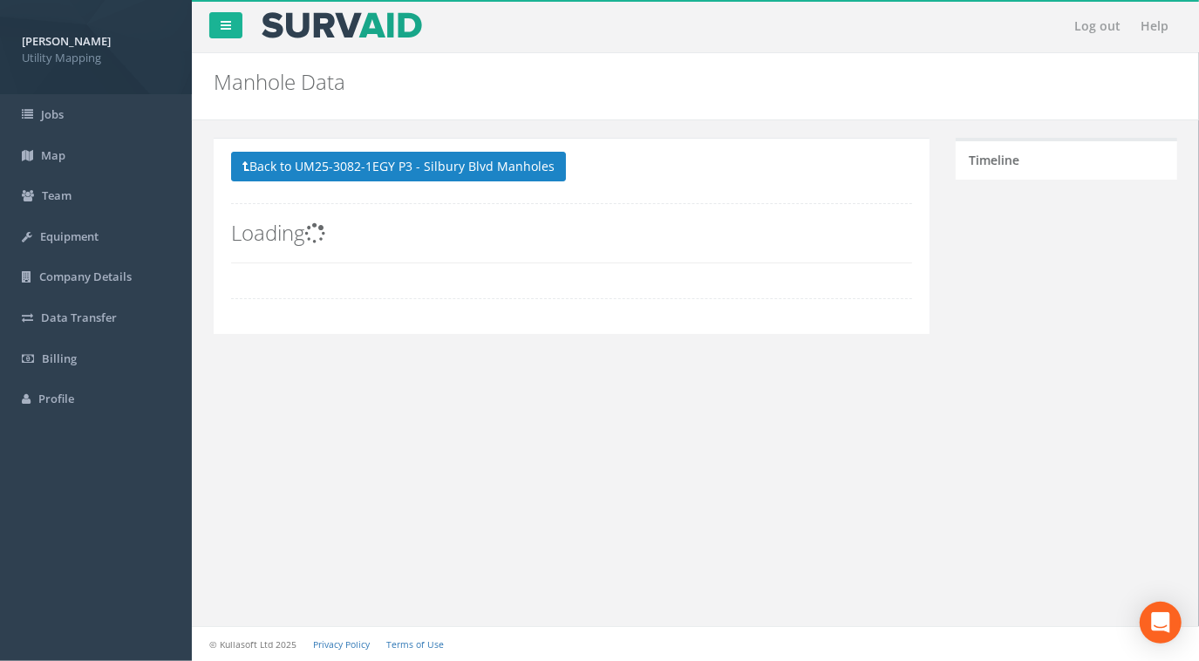
scroll to position [0, 0]
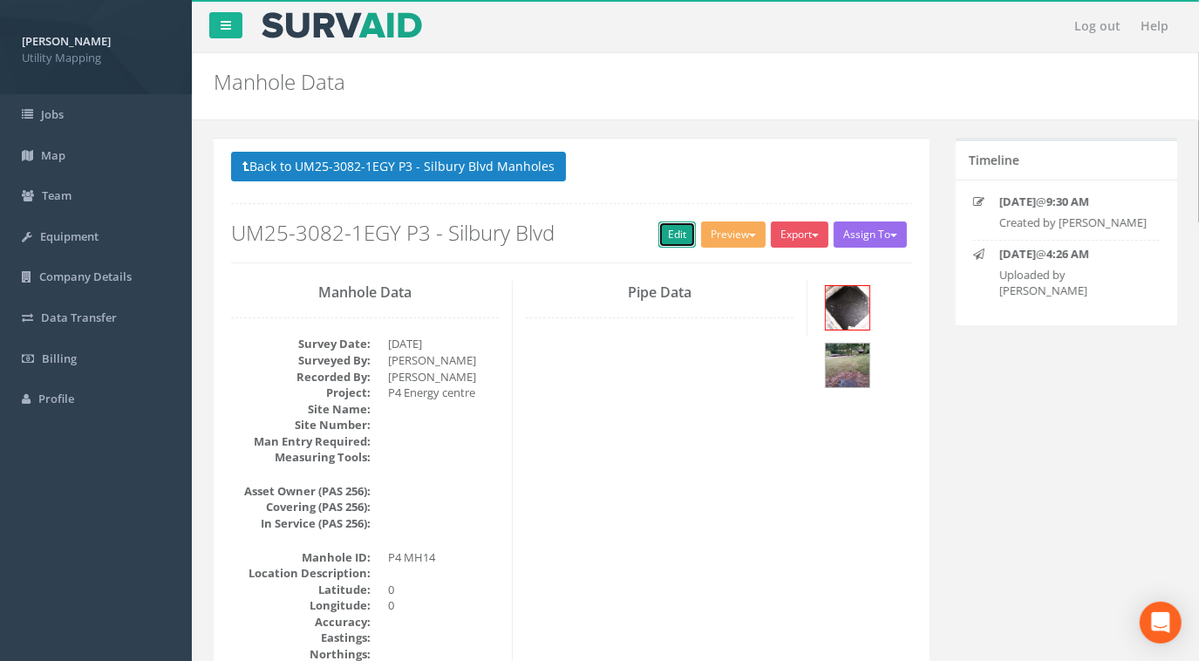
click at [668, 224] on link "Edit" at bounding box center [677, 235] width 38 height 26
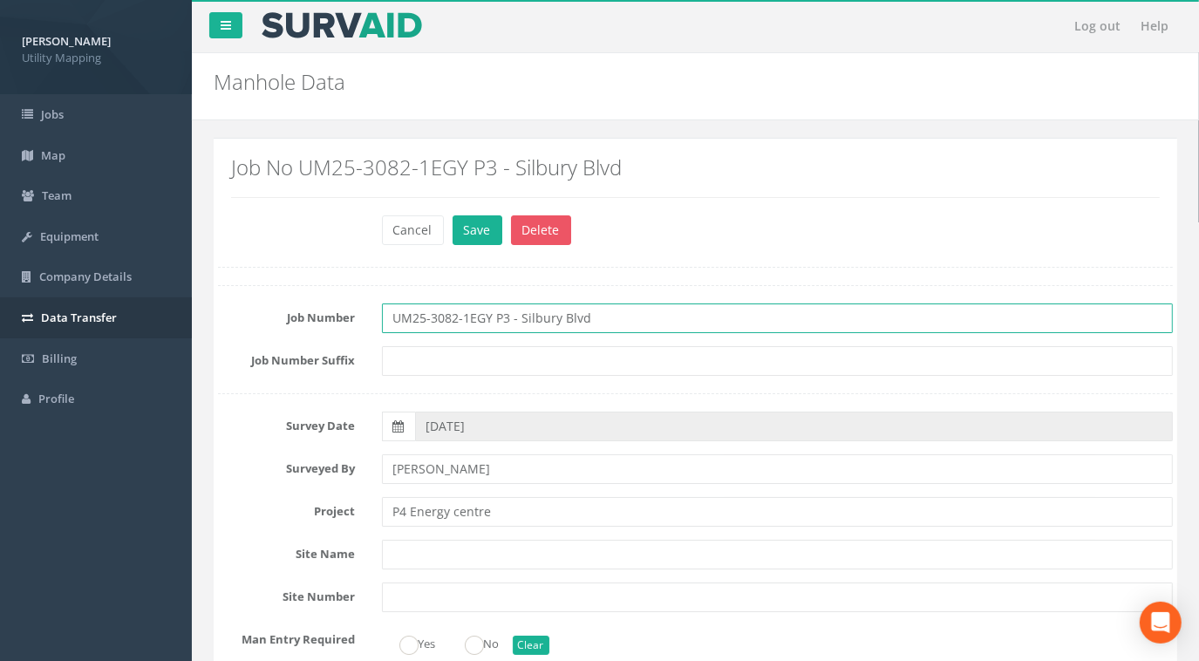
drag, startPoint x: 621, startPoint y: 316, endPoint x: 159, endPoint y: 335, distance: 462.6
paste input "4"
type input "UM25-3082-1EGY P4"
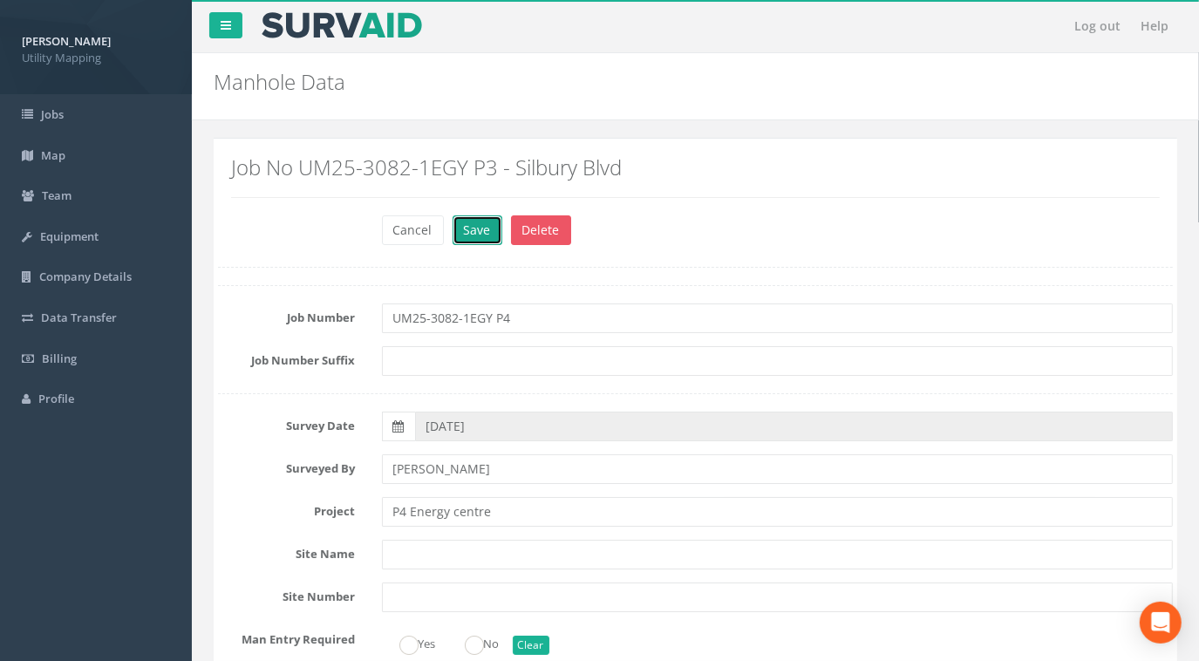
click at [481, 220] on button "Save" at bounding box center [478, 230] width 50 height 30
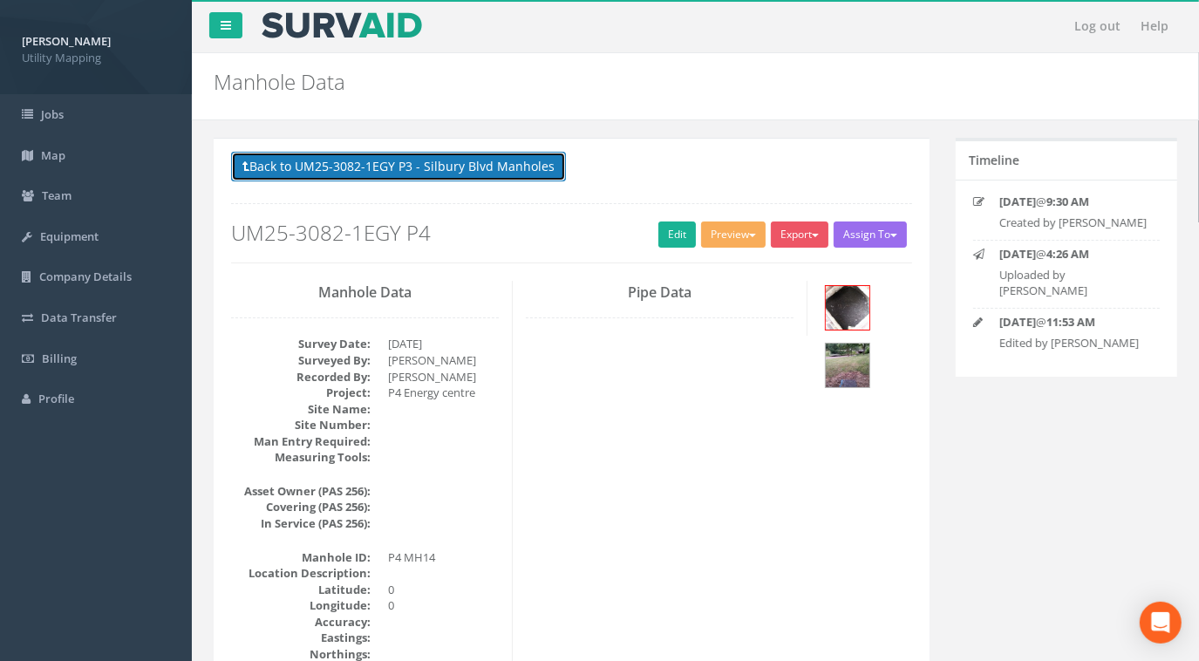
click at [468, 172] on button "Back to UM25-3082-1EGY P3 - Silbury Blvd Manholes" at bounding box center [398, 167] width 335 height 30
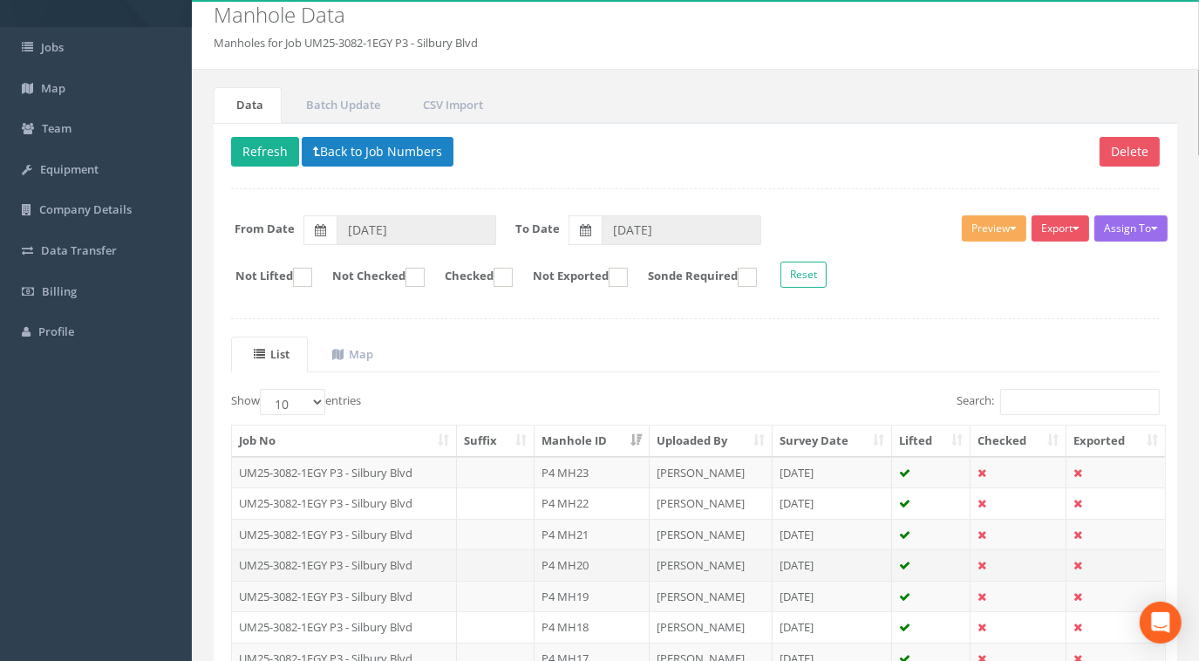
scroll to position [304, 0]
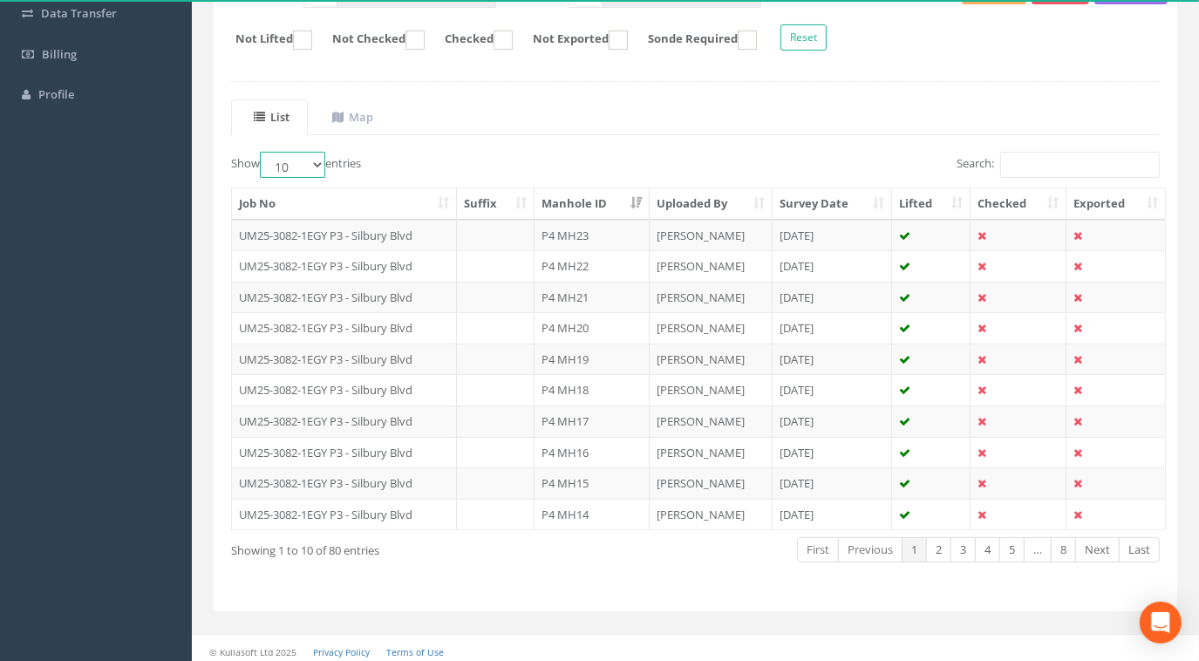
click at [299, 165] on select "10 25 50 100" at bounding box center [292, 165] width 65 height 26
select select "100"
click at [263, 152] on select "10 25 50 100" at bounding box center [292, 165] width 65 height 26
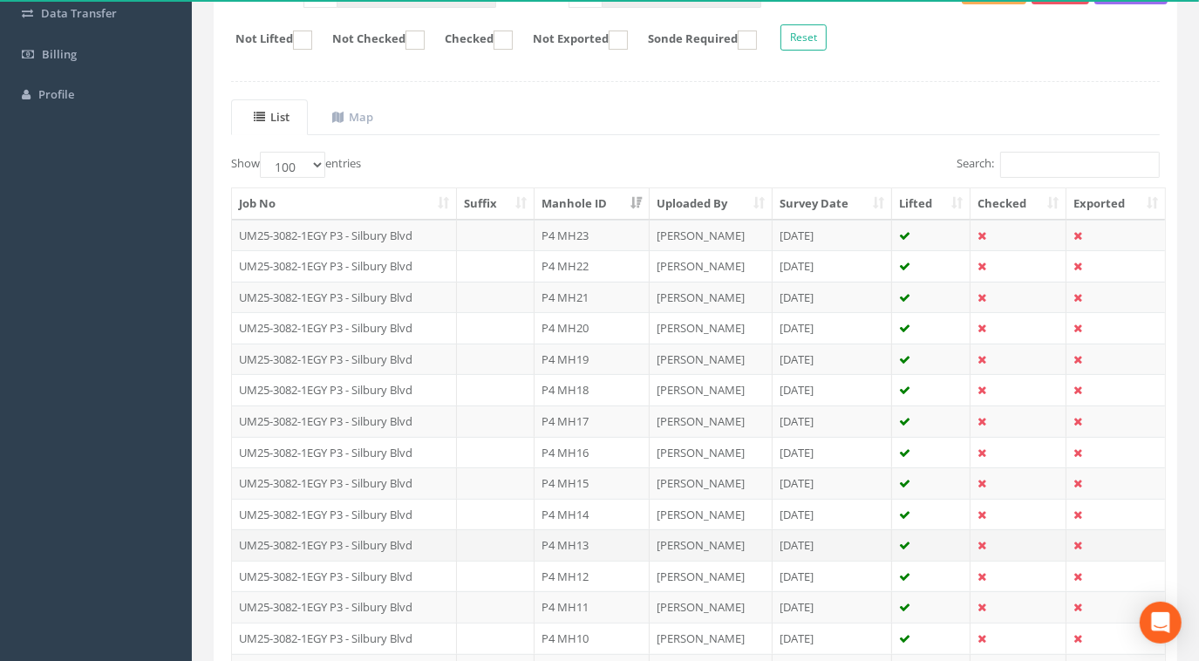
click at [406, 538] on td "UM25-3082-1EGY P3 - Silbury Blvd" at bounding box center [344, 544] width 225 height 31
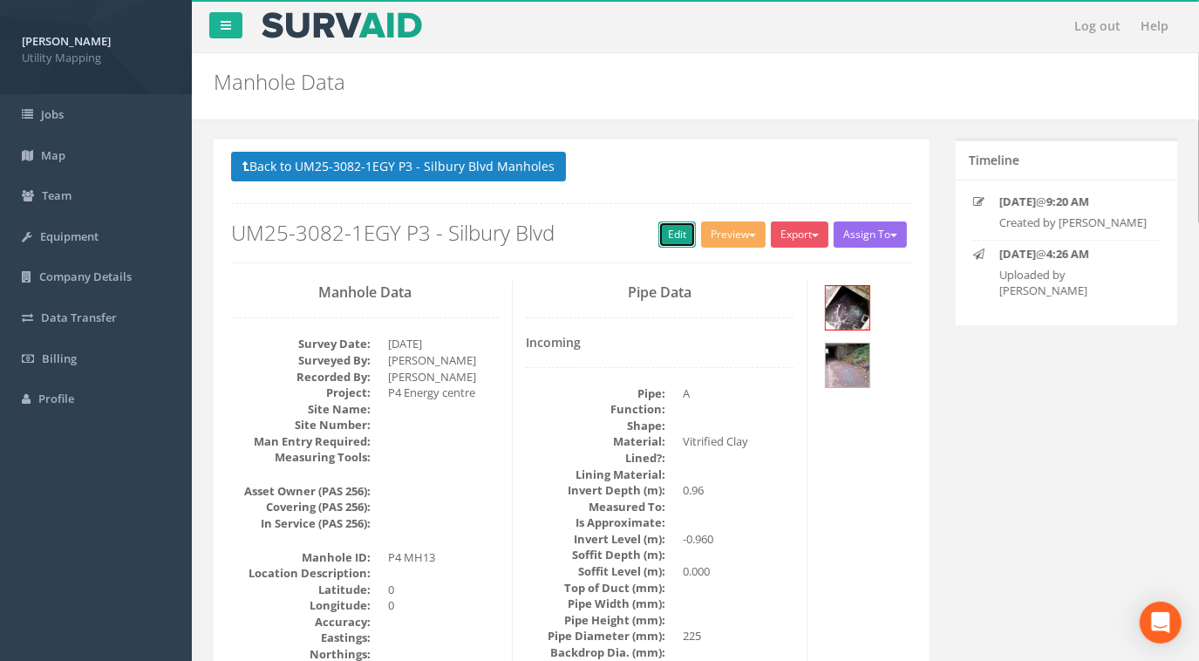
click at [678, 237] on link "Edit" at bounding box center [677, 235] width 38 height 26
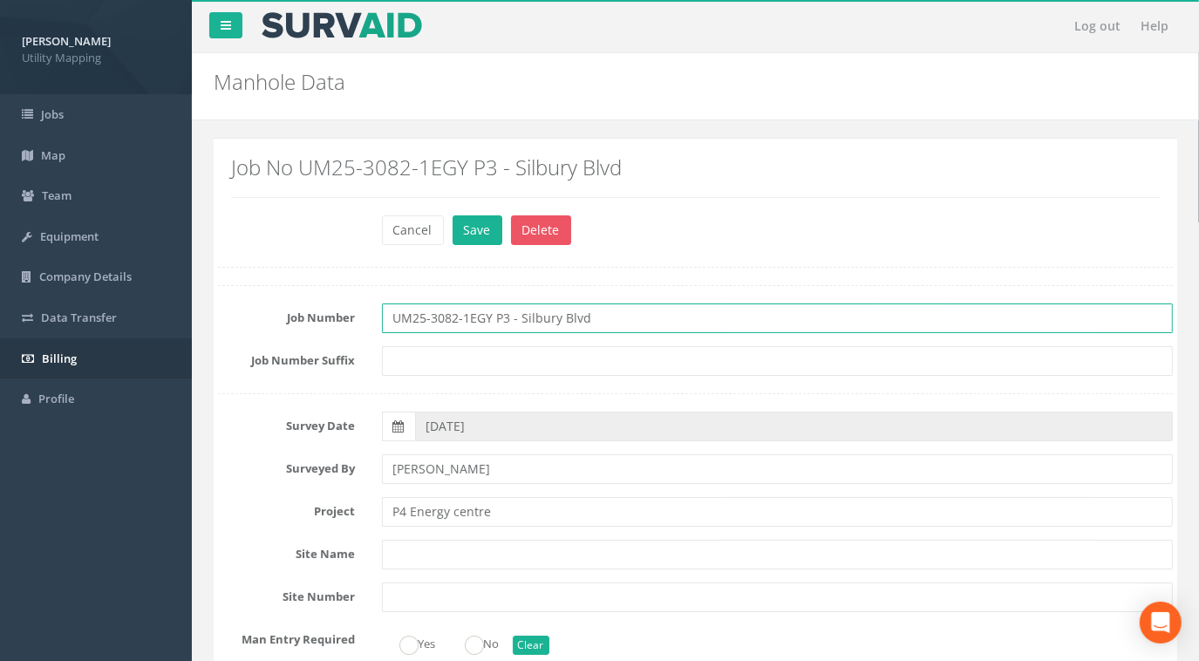
drag, startPoint x: 601, startPoint y: 309, endPoint x: 141, endPoint y: 339, distance: 460.6
paste input "4"
type input "UM25-3082-1EGY P4"
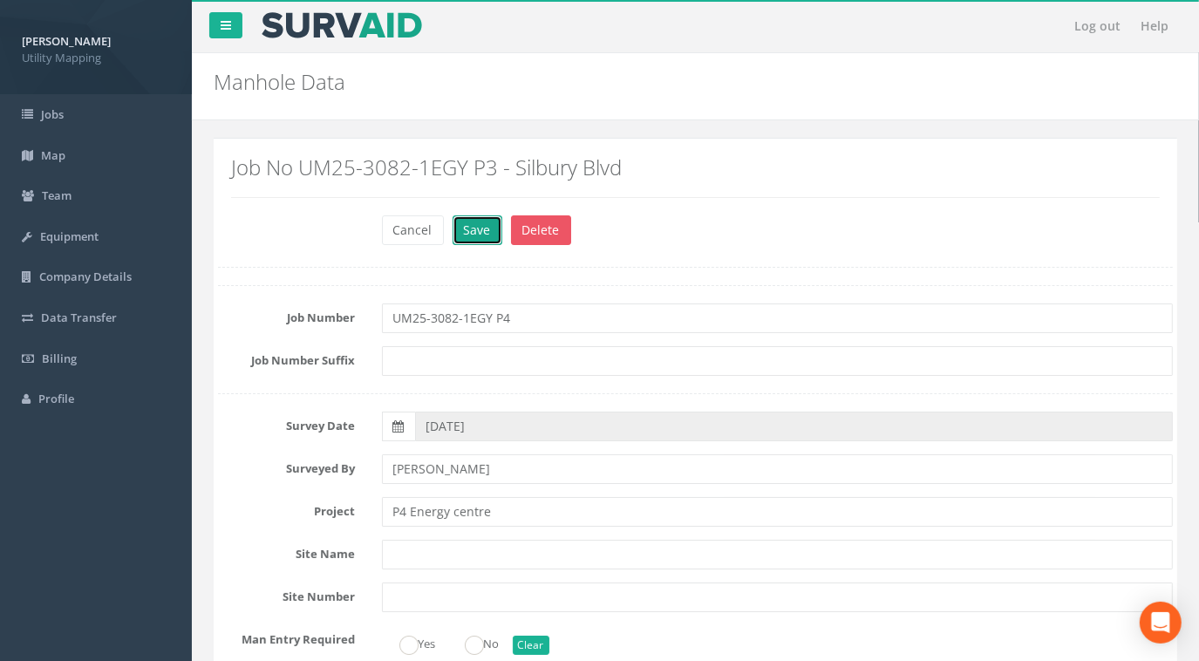
click at [474, 226] on button "Save" at bounding box center [478, 230] width 50 height 30
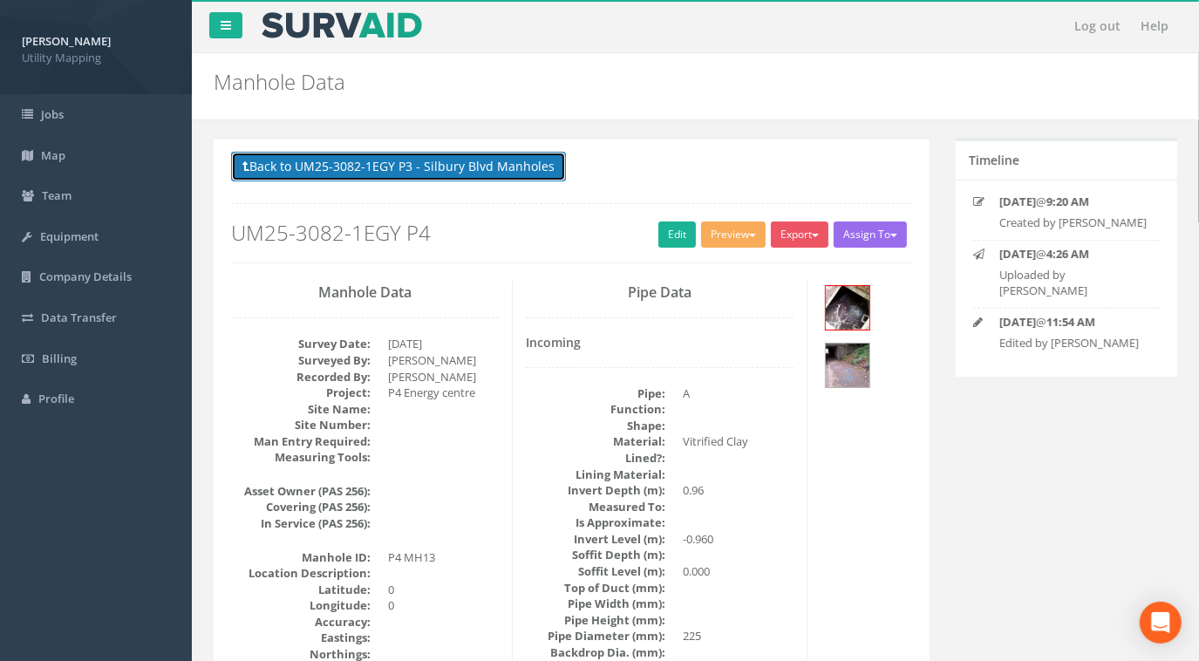
click at [467, 160] on button "Back to UM25-3082-1EGY P3 - Silbury Blvd Manholes" at bounding box center [398, 167] width 335 height 30
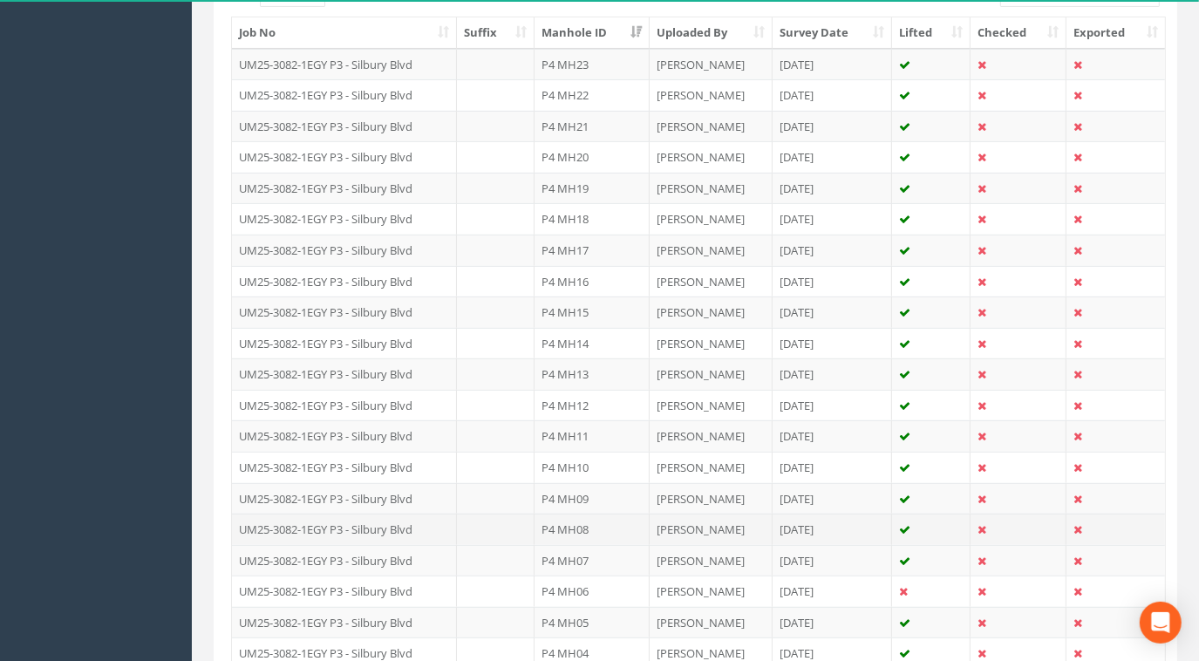
scroll to position [634, 0]
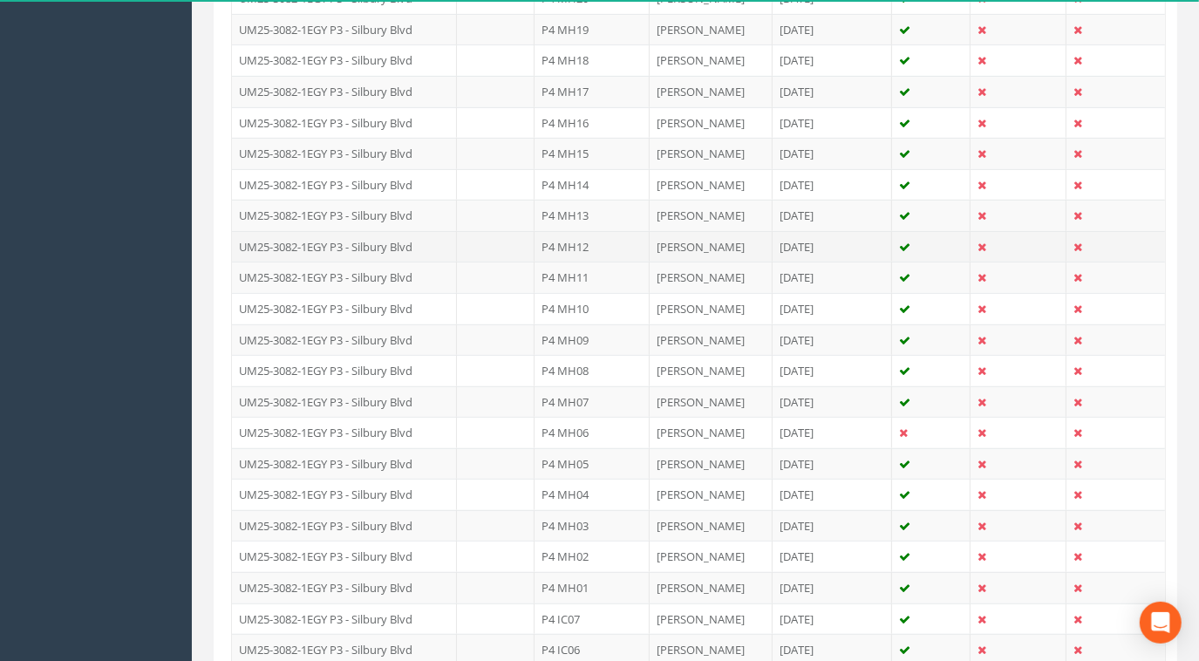
click at [370, 236] on td "UM25-3082-1EGY P3 - Silbury Blvd" at bounding box center [344, 246] width 225 height 31
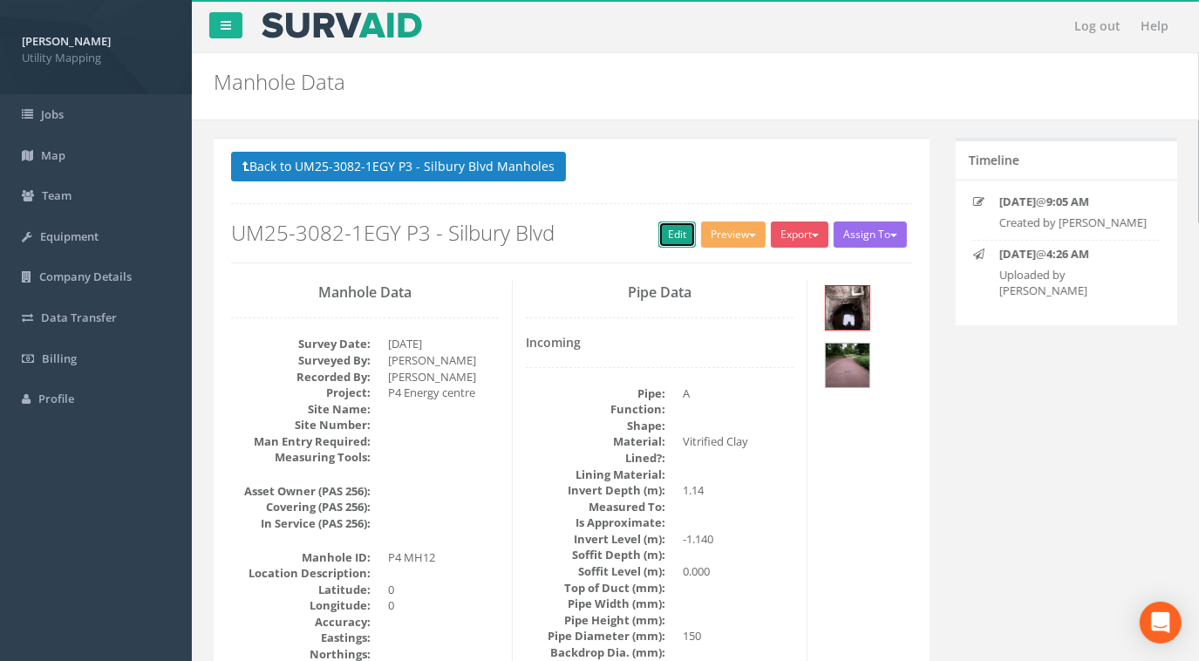
click at [672, 240] on link "Edit" at bounding box center [677, 235] width 38 height 26
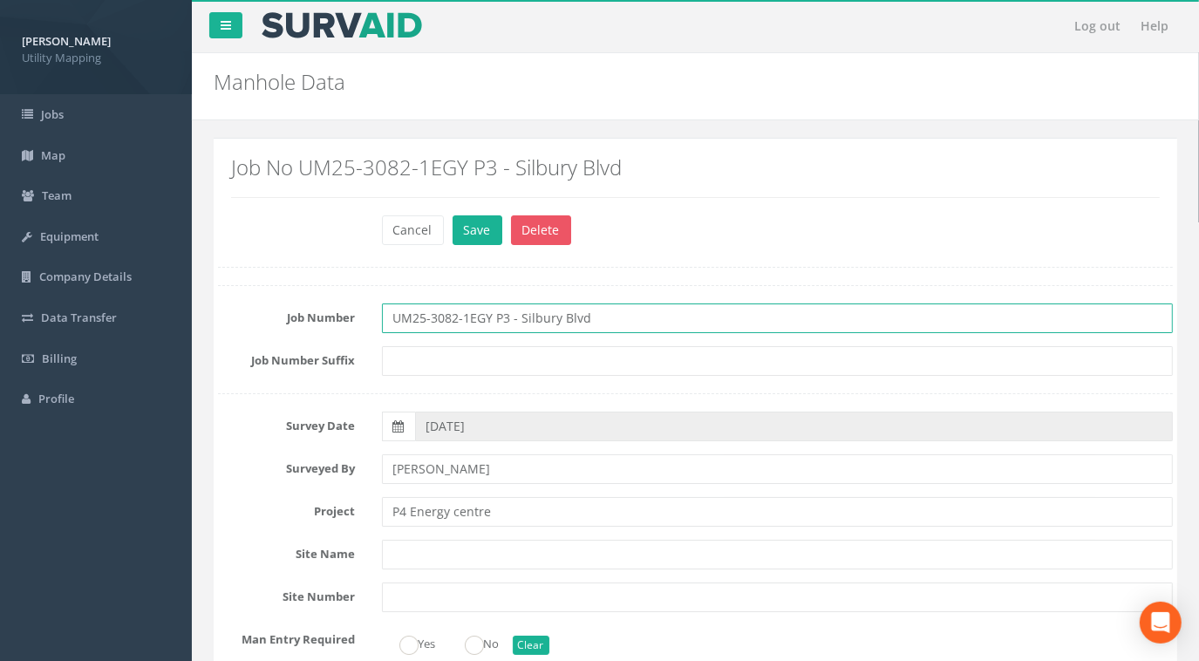
drag, startPoint x: 628, startPoint y: 313, endPoint x: 197, endPoint y: 311, distance: 430.8
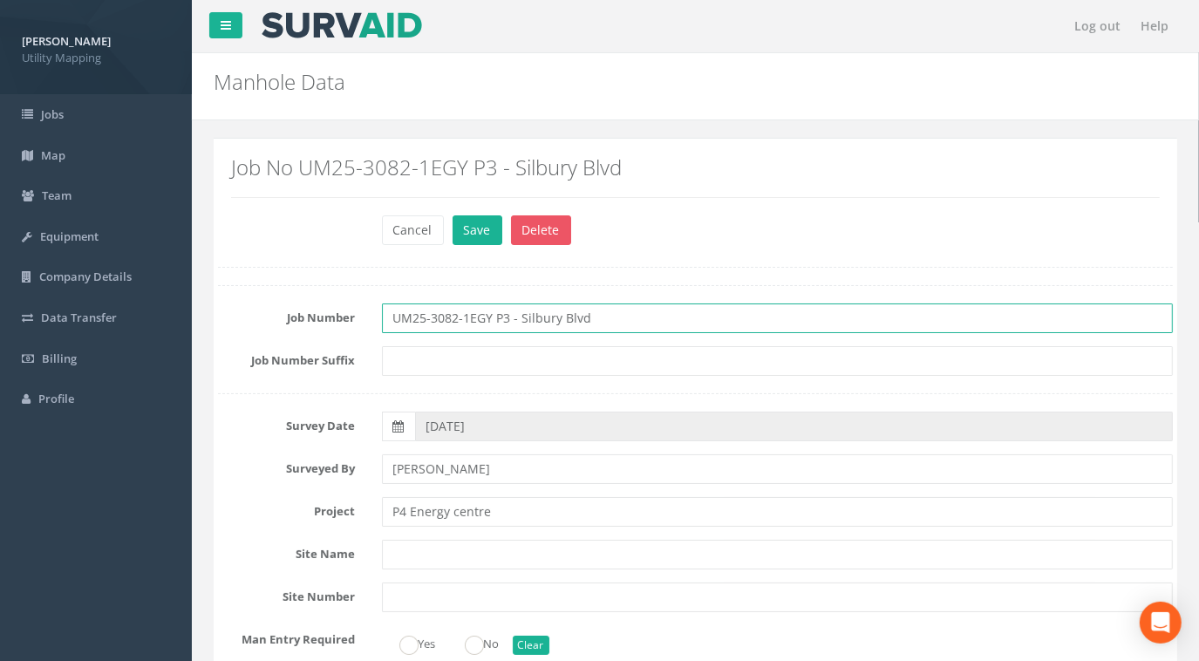
paste input "4"
type input "UM25-3082-1EGY P4"
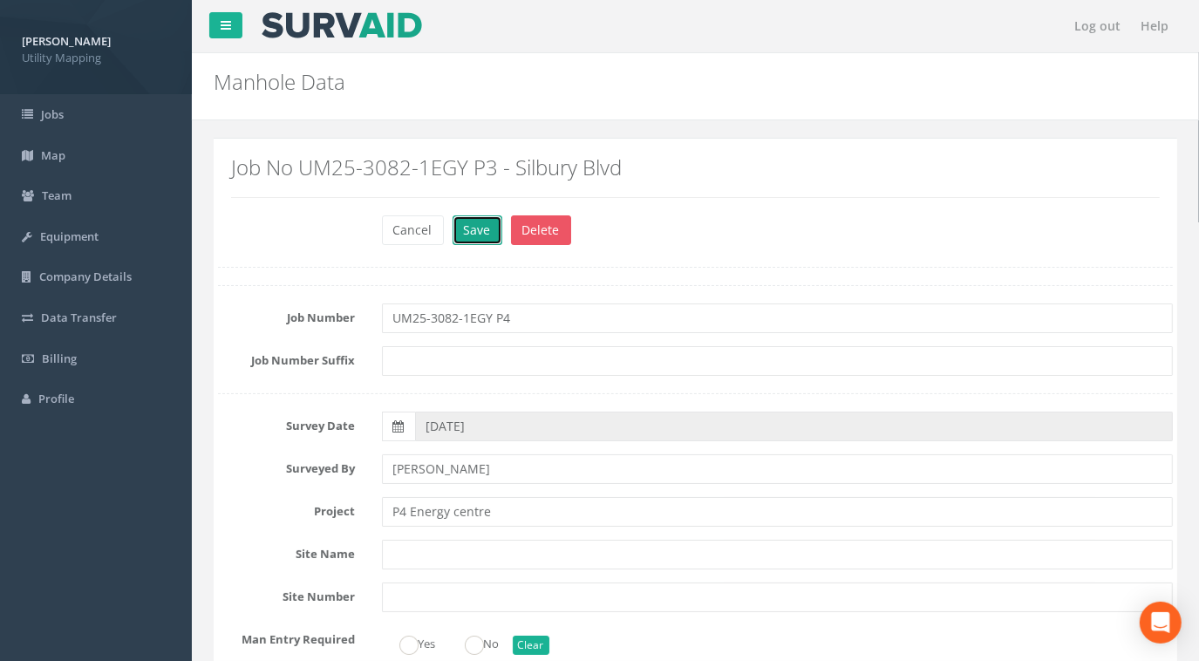
click at [469, 224] on button "Save" at bounding box center [478, 230] width 50 height 30
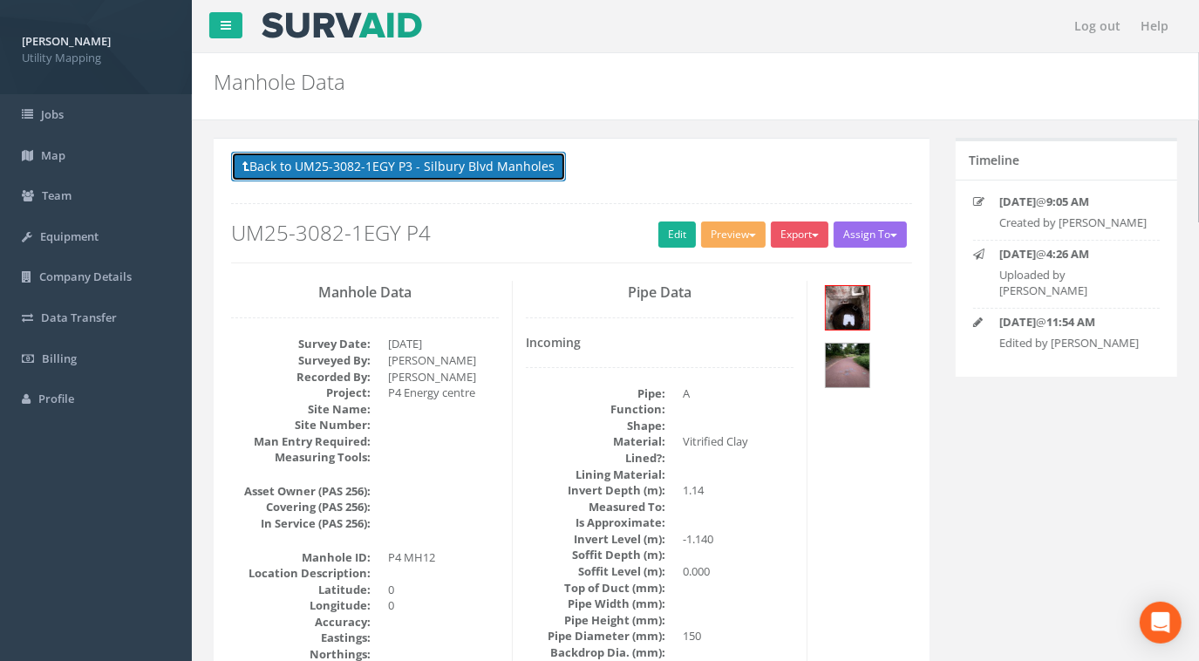
click at [453, 158] on button "Back to UM25-3082-1EGY P3 - Silbury Blvd Manholes" at bounding box center [398, 167] width 335 height 30
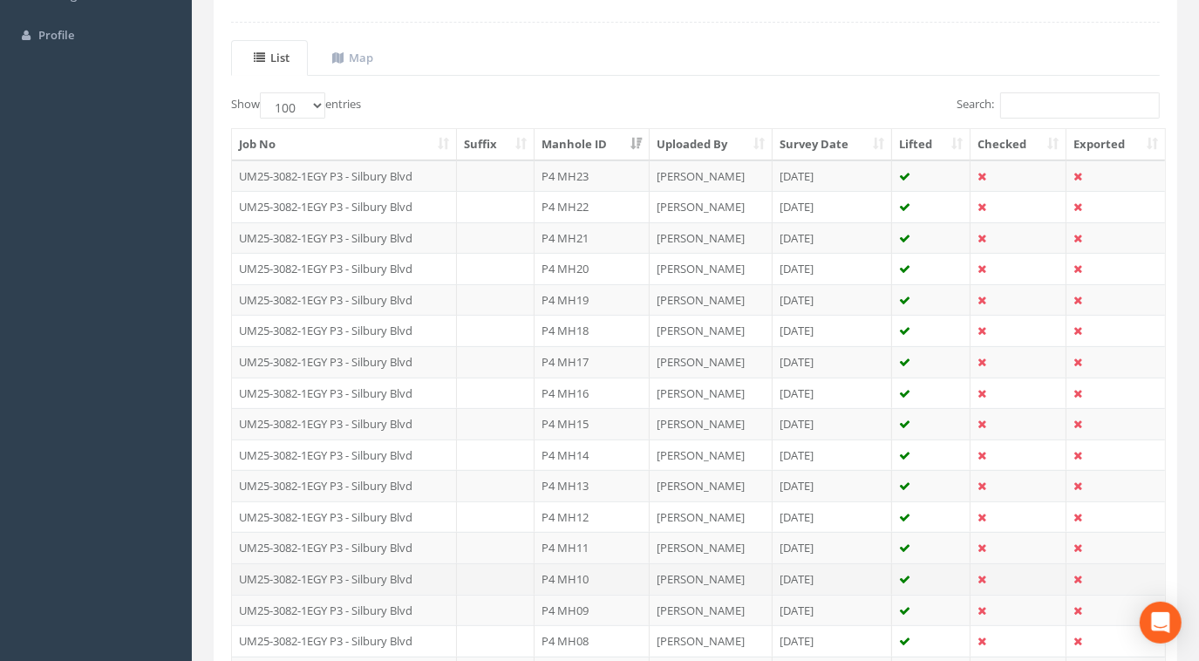
scroll to position [475, 0]
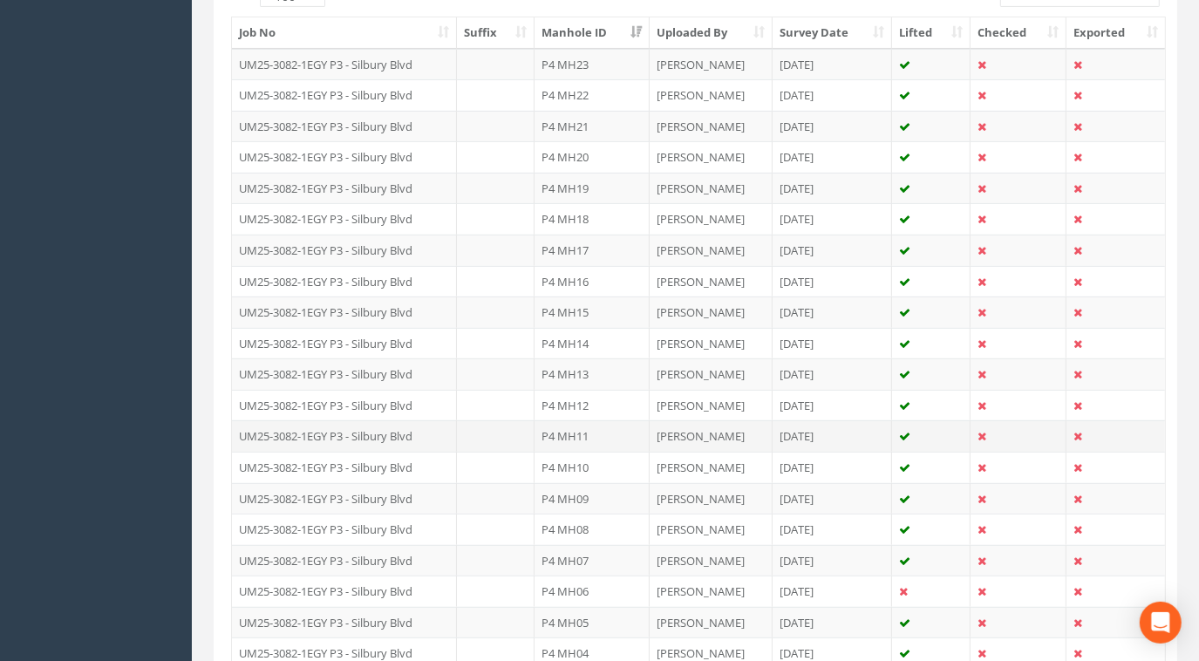
click at [390, 433] on td "UM25-3082-1EGY P3 - Silbury Blvd" at bounding box center [344, 435] width 225 height 31
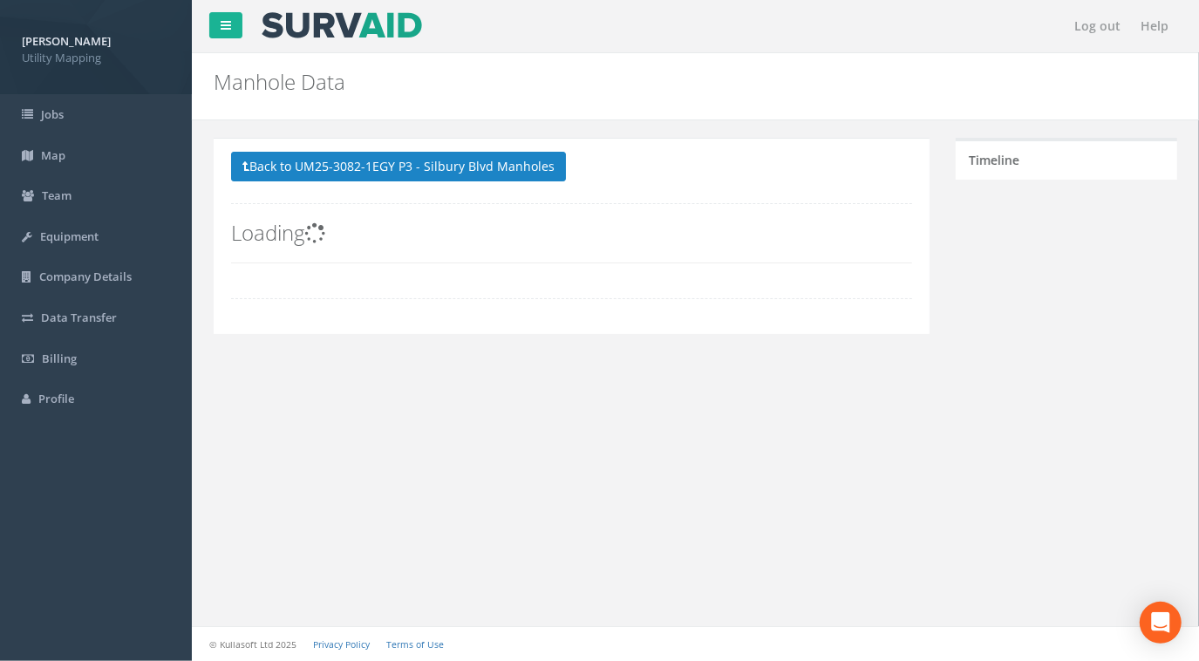
scroll to position [0, 0]
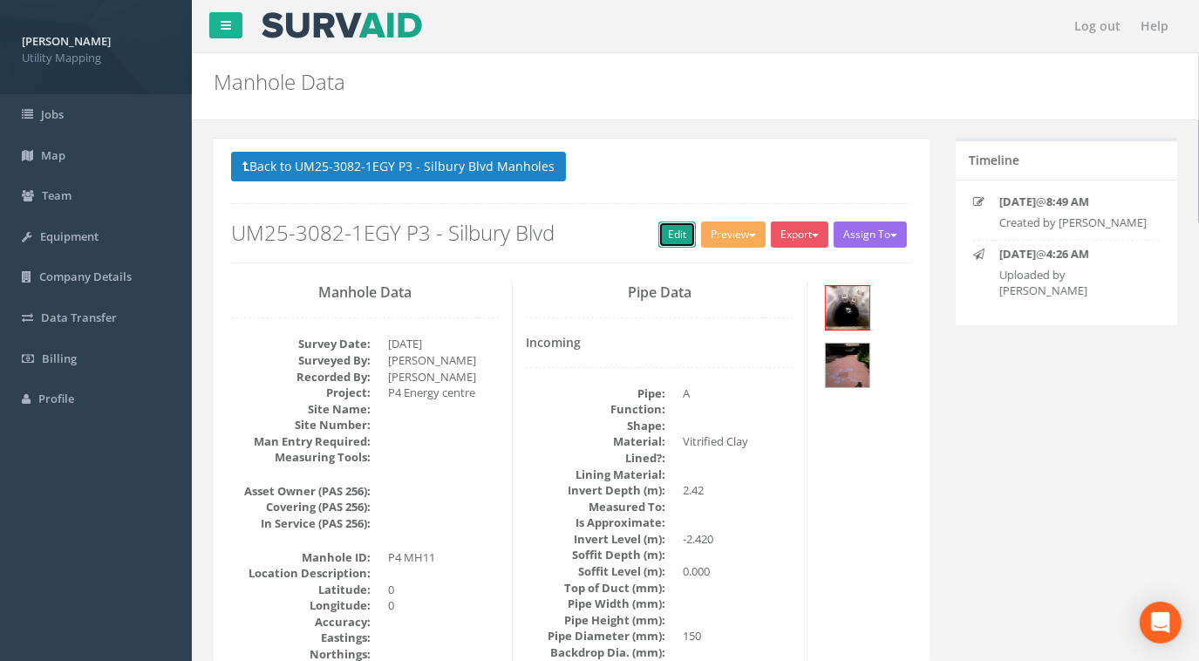
click at [671, 233] on link "Edit" at bounding box center [677, 235] width 38 height 26
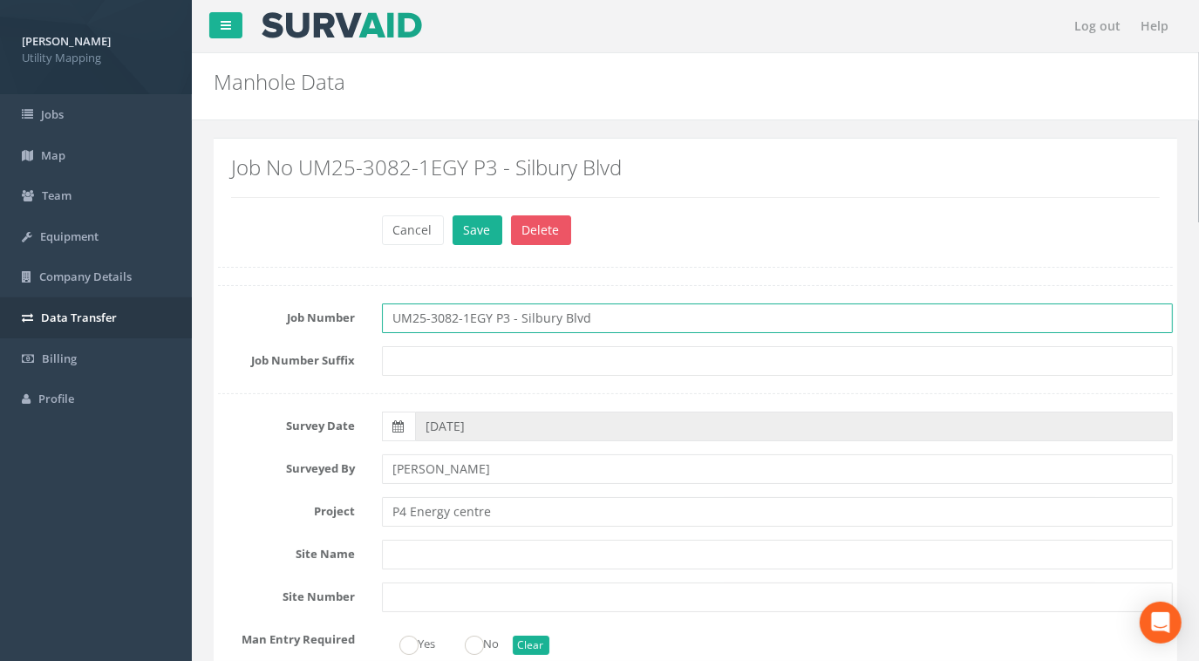
drag, startPoint x: 604, startPoint y: 316, endPoint x: 188, endPoint y: 322, distance: 416.0
paste input "4"
type input "UM25-3082-1EGY P4"
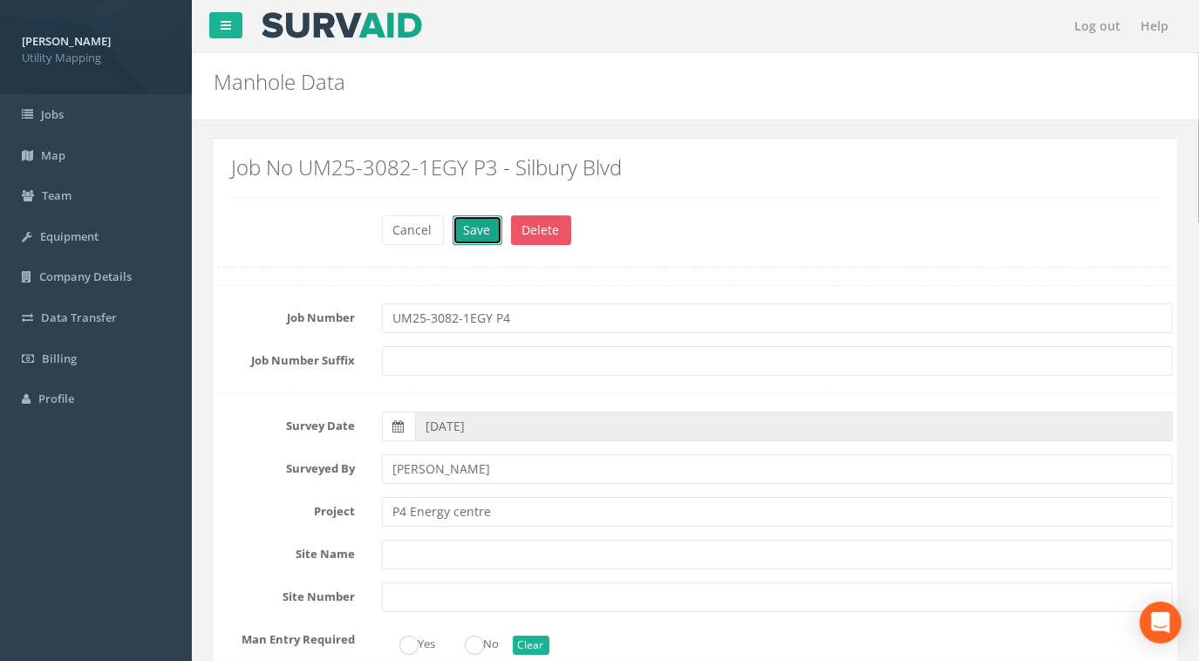
click at [476, 227] on button "Save" at bounding box center [478, 230] width 50 height 30
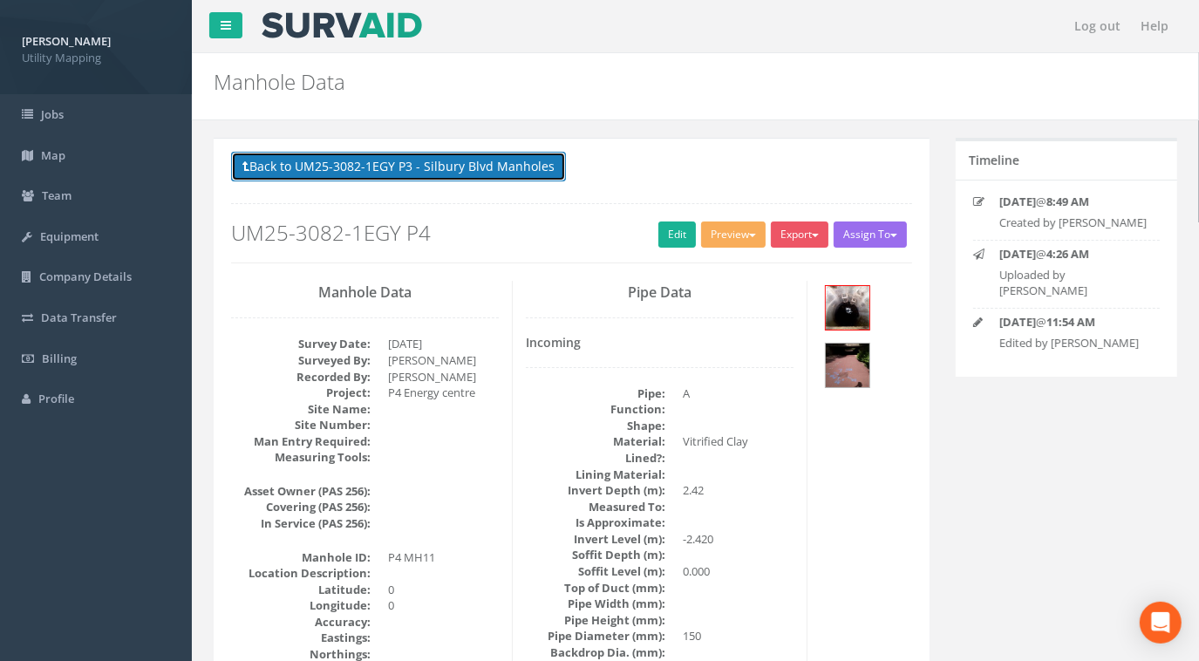
click at [441, 169] on button "Back to UM25-3082-1EGY P3 - Silbury Blvd Manholes" at bounding box center [398, 167] width 335 height 30
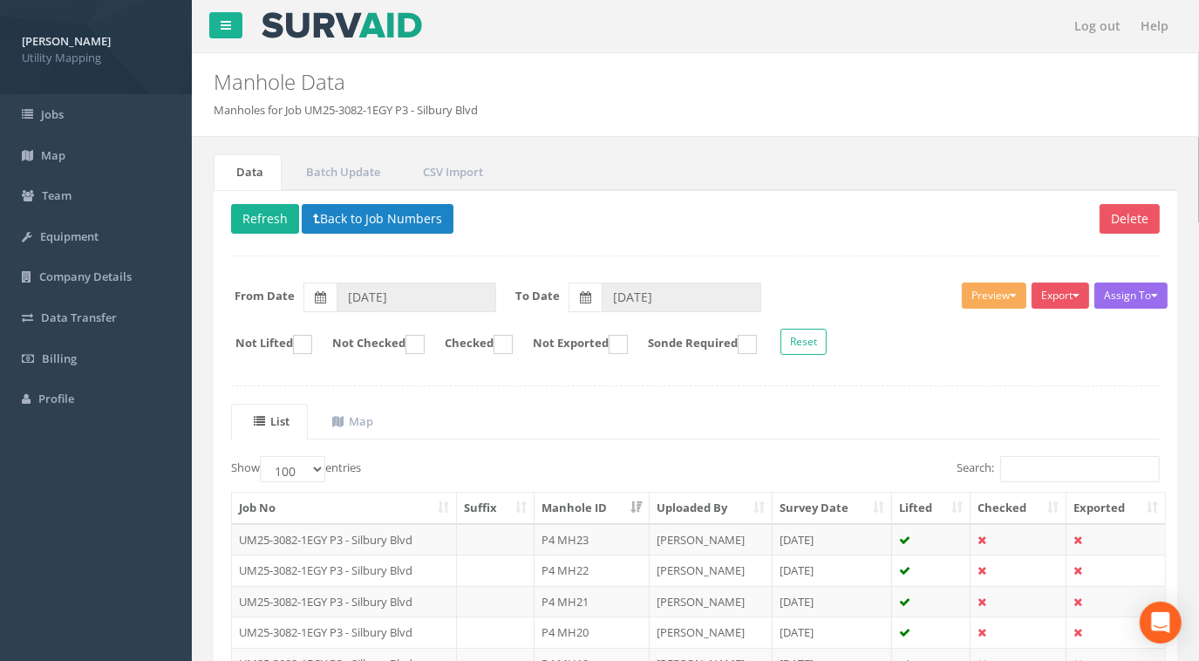
scroll to position [396, 0]
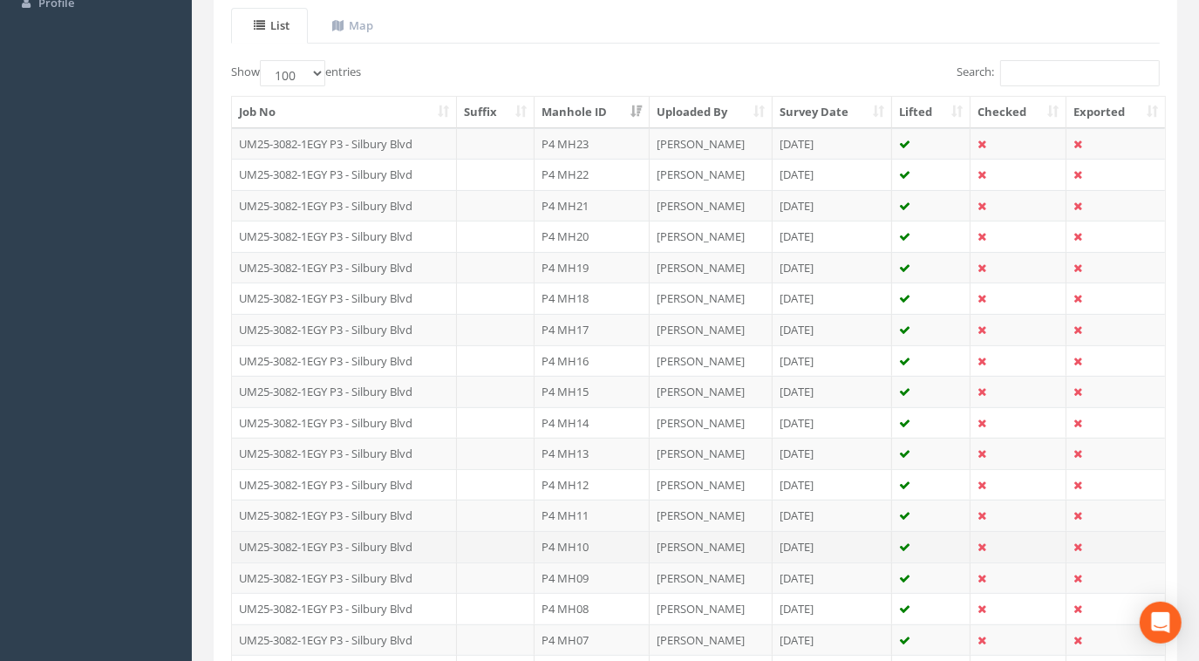
click at [400, 538] on td "UM25-3082-1EGY P3 - Silbury Blvd" at bounding box center [344, 546] width 225 height 31
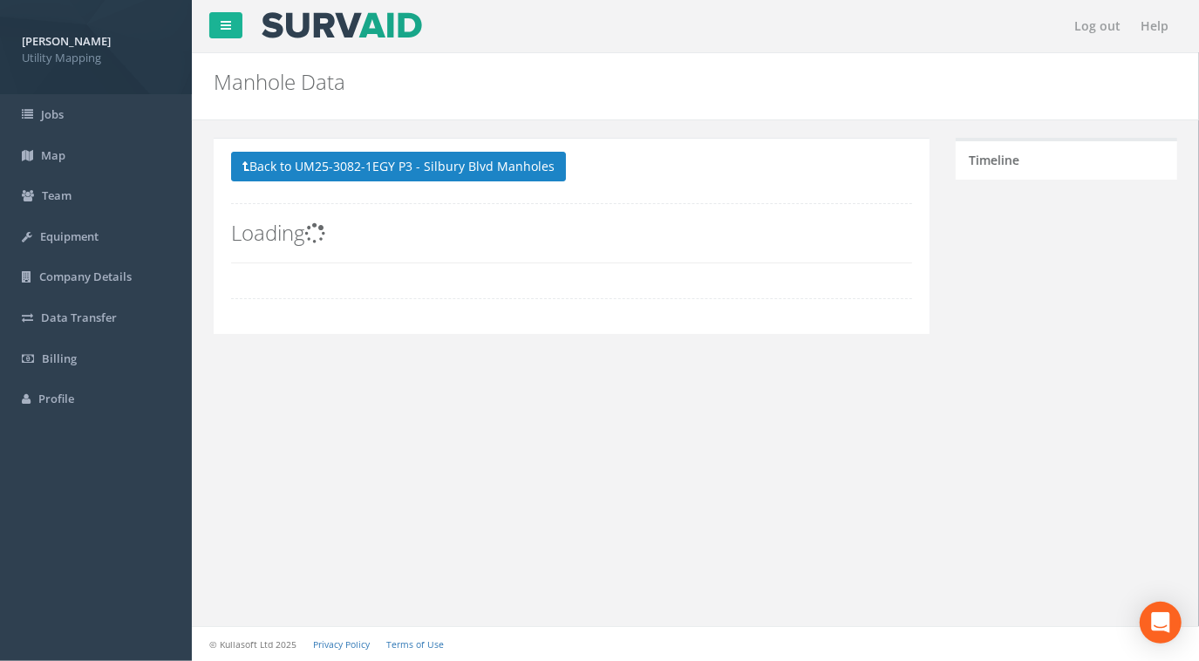
scroll to position [0, 0]
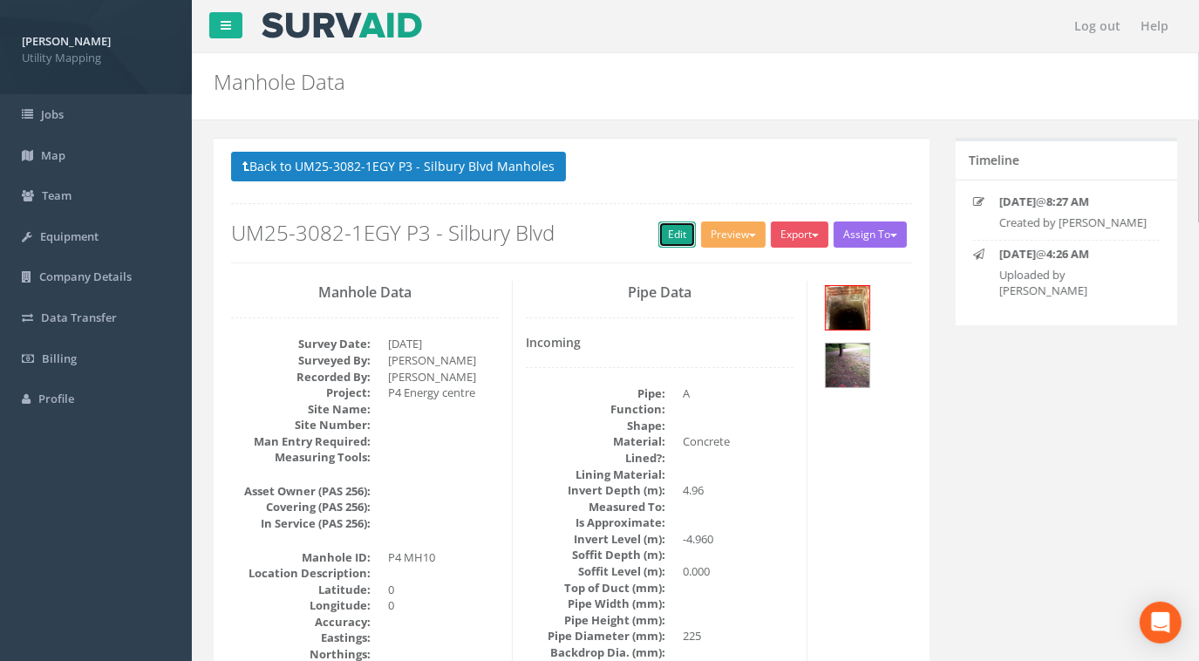
click at [686, 228] on link "Edit" at bounding box center [677, 235] width 38 height 26
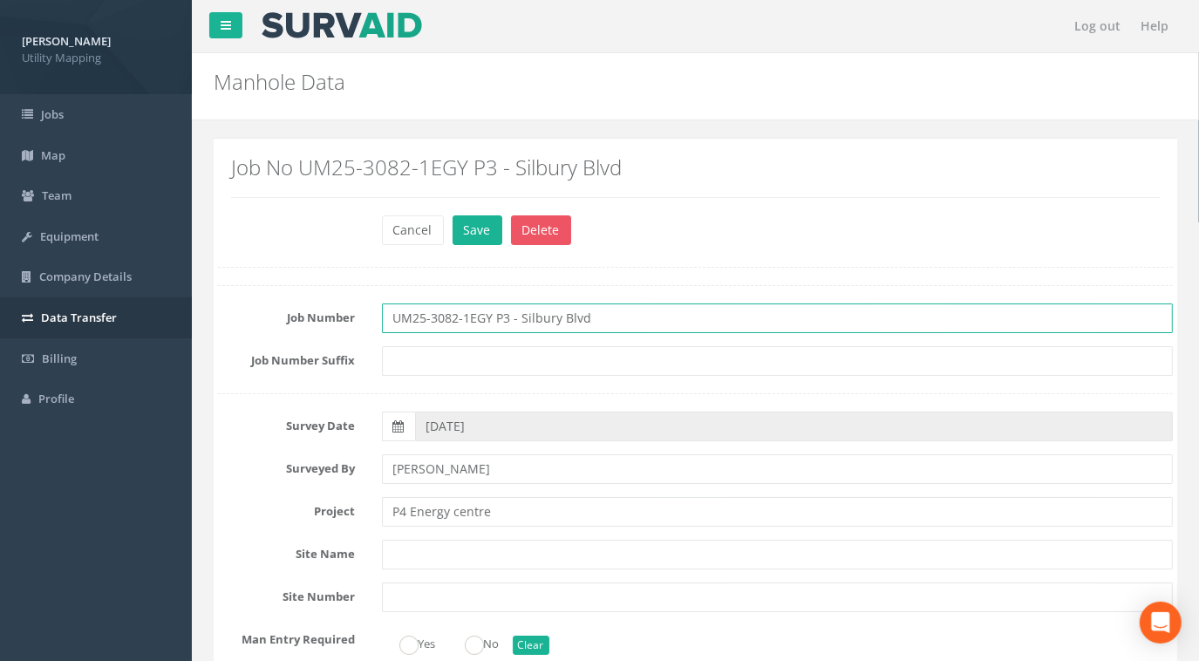
drag, startPoint x: 628, startPoint y: 311, endPoint x: 124, endPoint y: 298, distance: 504.2
paste input "4"
type input "UM25-3082-1EGY P4"
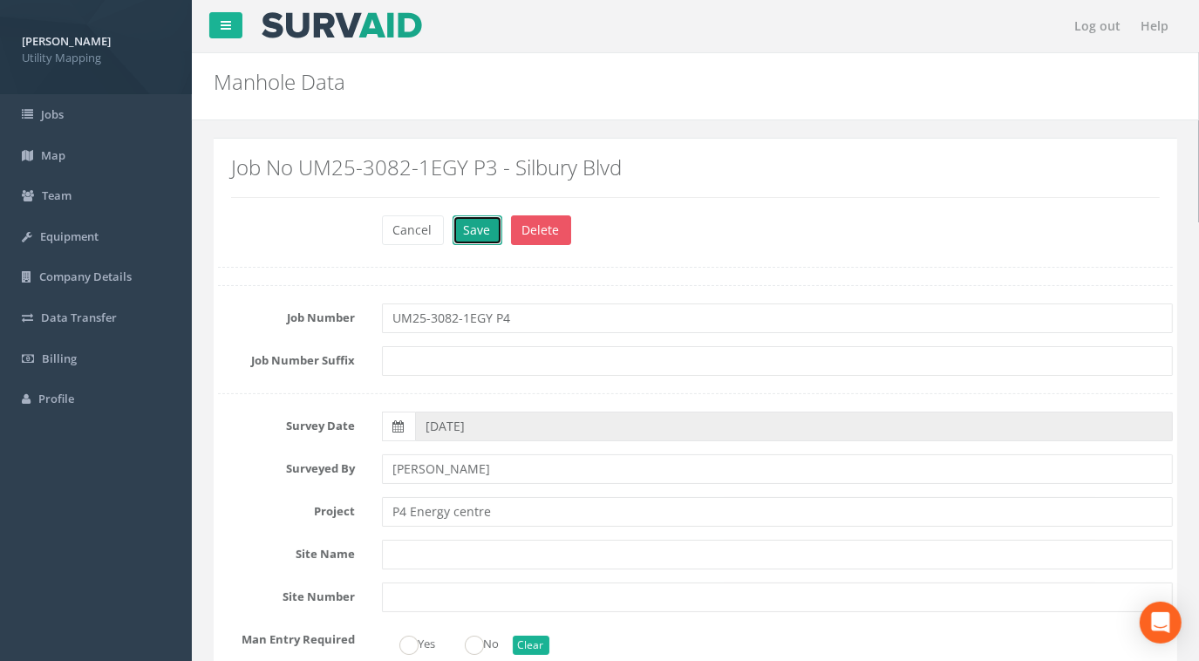
click at [461, 216] on button "Save" at bounding box center [478, 230] width 50 height 30
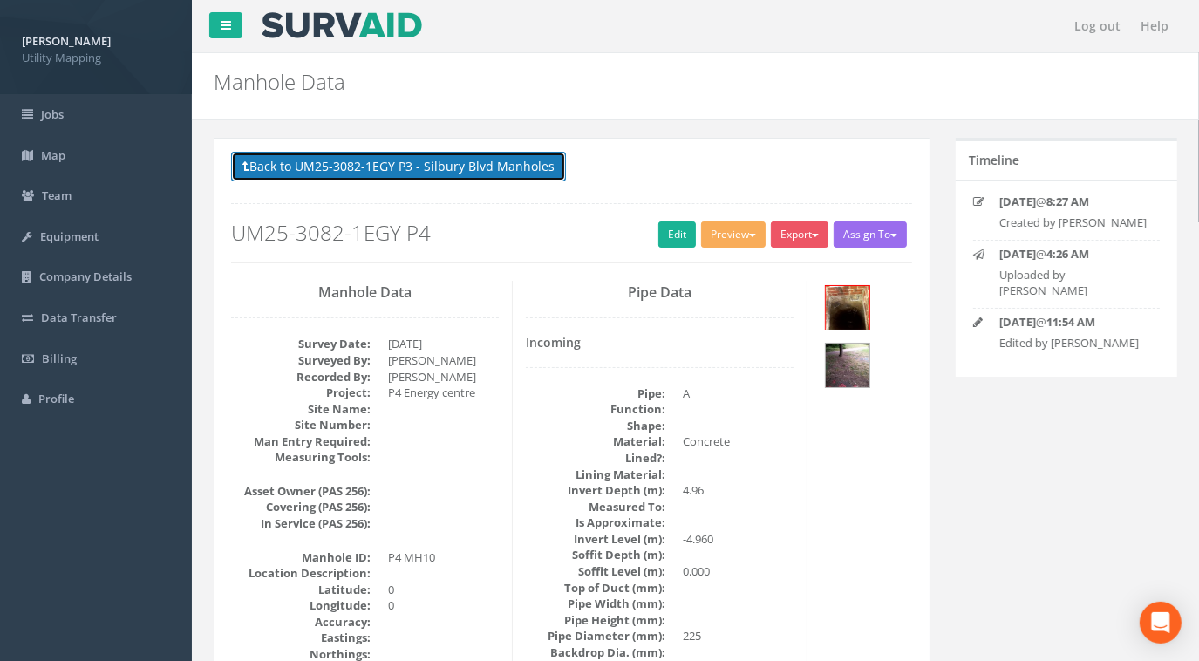
click at [410, 164] on button "Back to UM25-3082-1EGY P3 - Silbury Blvd Manholes" at bounding box center [398, 167] width 335 height 30
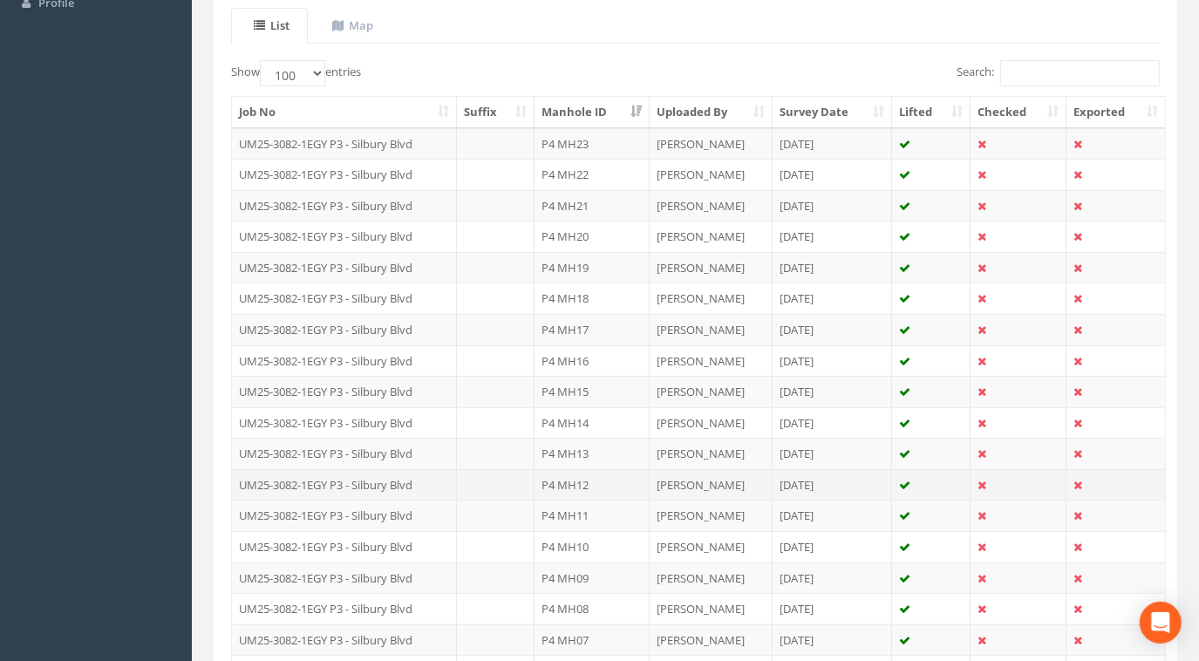
scroll to position [475, 0]
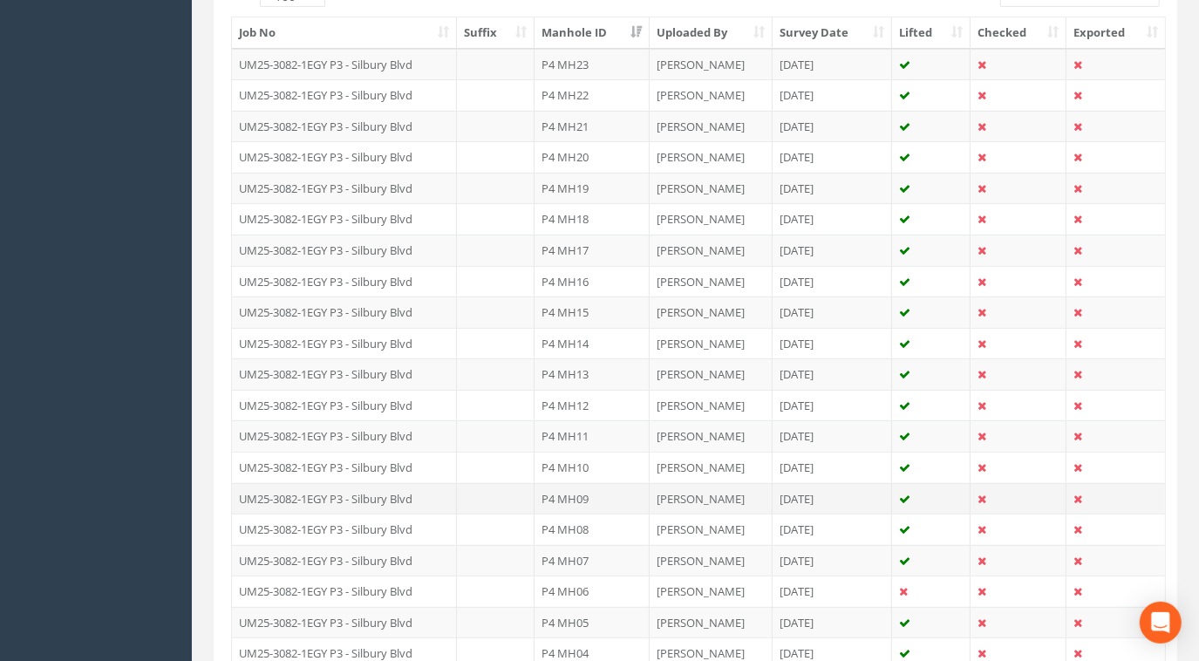
click at [399, 489] on td "UM25-3082-1EGY P3 - Silbury Blvd" at bounding box center [344, 498] width 225 height 31
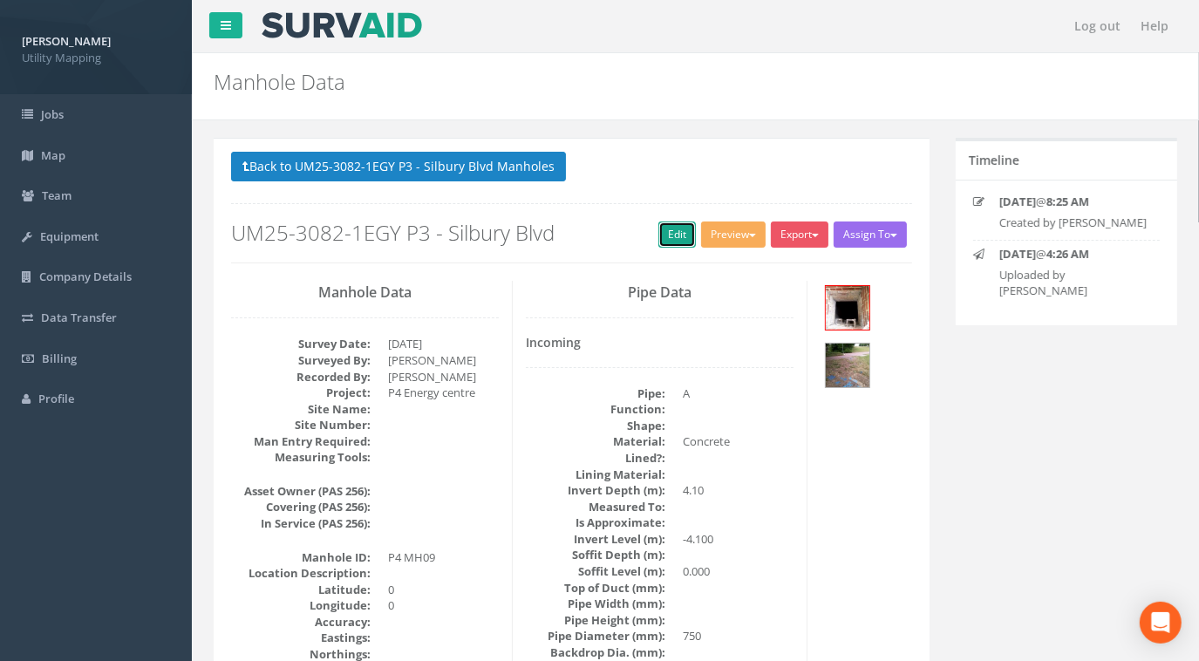
click at [665, 239] on link "Edit" at bounding box center [677, 235] width 38 height 26
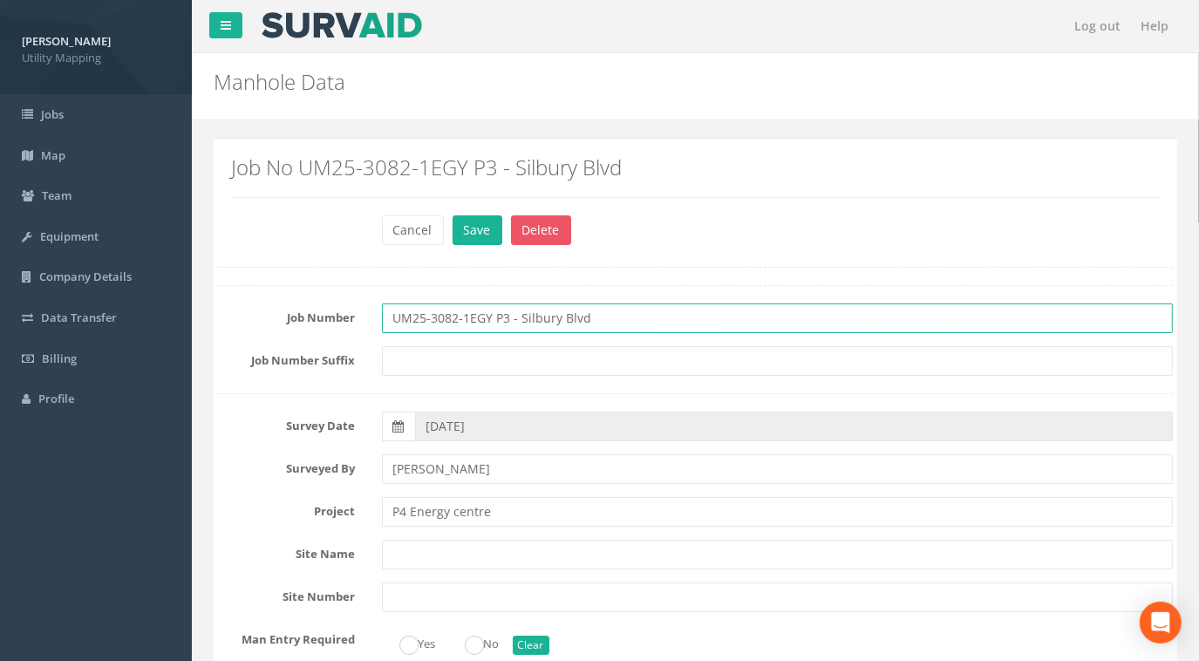
drag, startPoint x: 586, startPoint y: 320, endPoint x: 234, endPoint y: 321, distance: 352.3
click at [234, 321] on div "Job Number UM25-3082-1EGY P3 - Silbury Blvd" at bounding box center [695, 318] width 981 height 30
paste input "4"
type input "UM25-3082-1EGY P4"
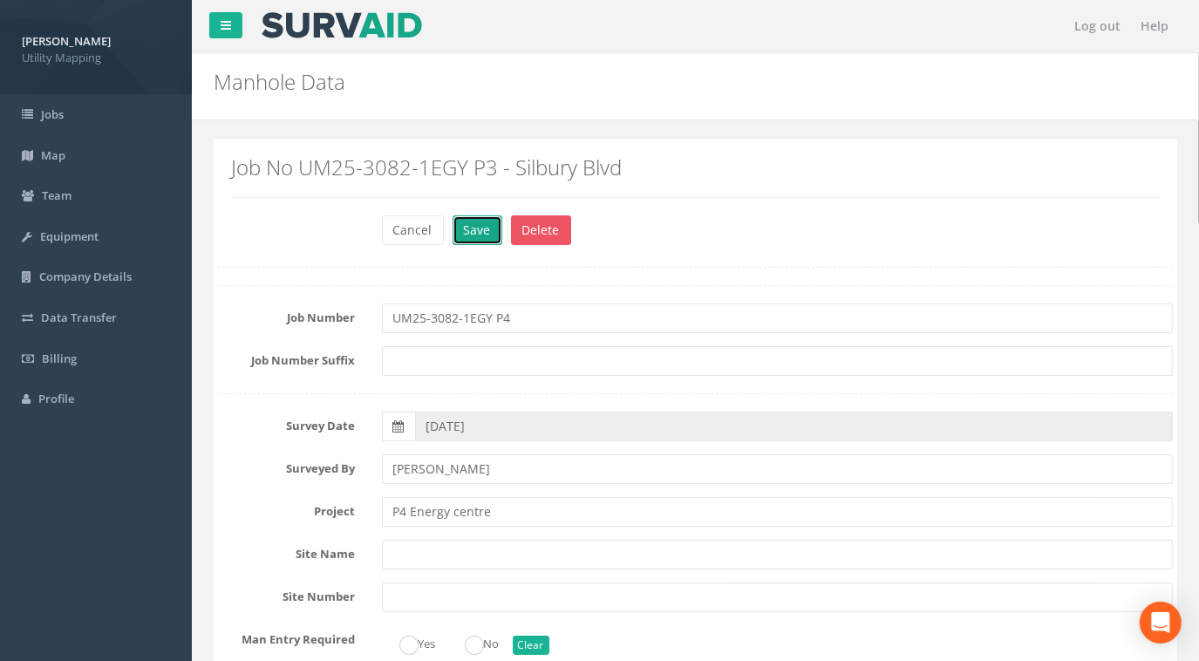
click at [471, 228] on button "Save" at bounding box center [478, 230] width 50 height 30
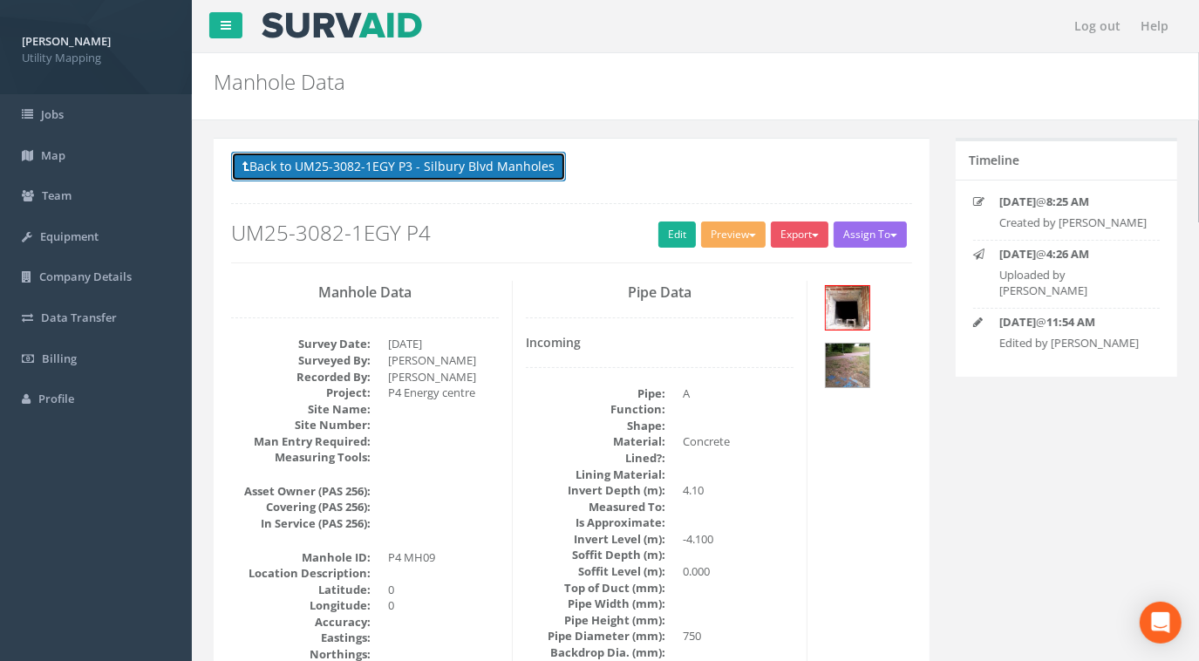
click at [449, 171] on button "Back to UM25-3082-1EGY P3 - Silbury Blvd Manholes" at bounding box center [398, 167] width 335 height 30
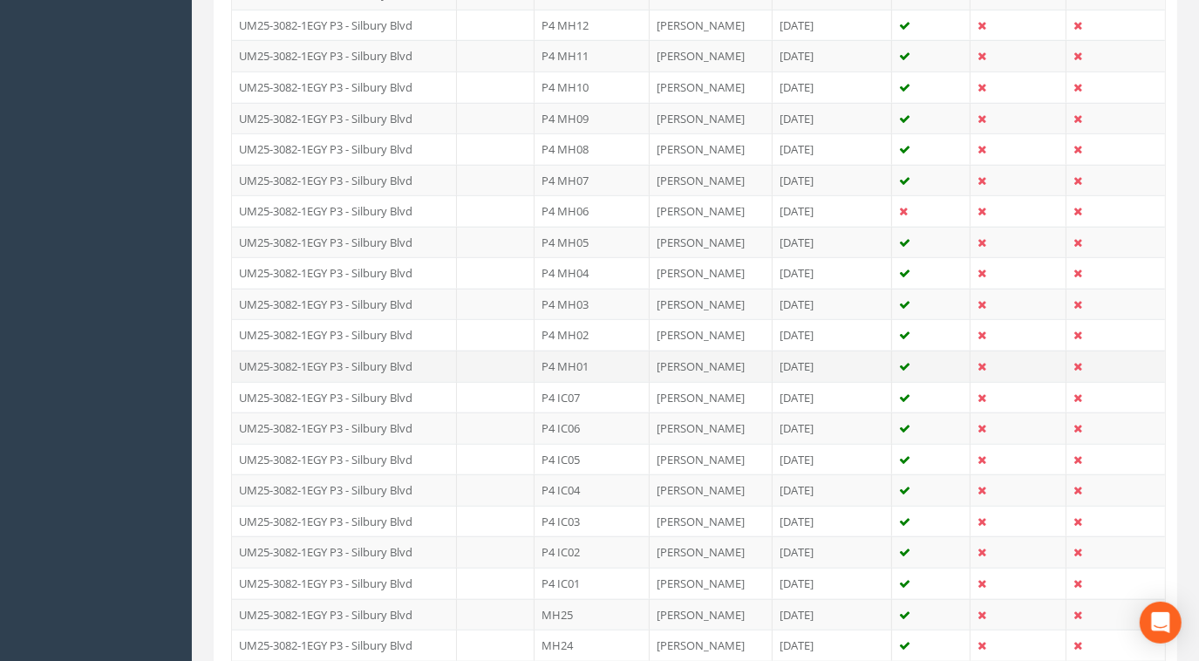
scroll to position [793, 0]
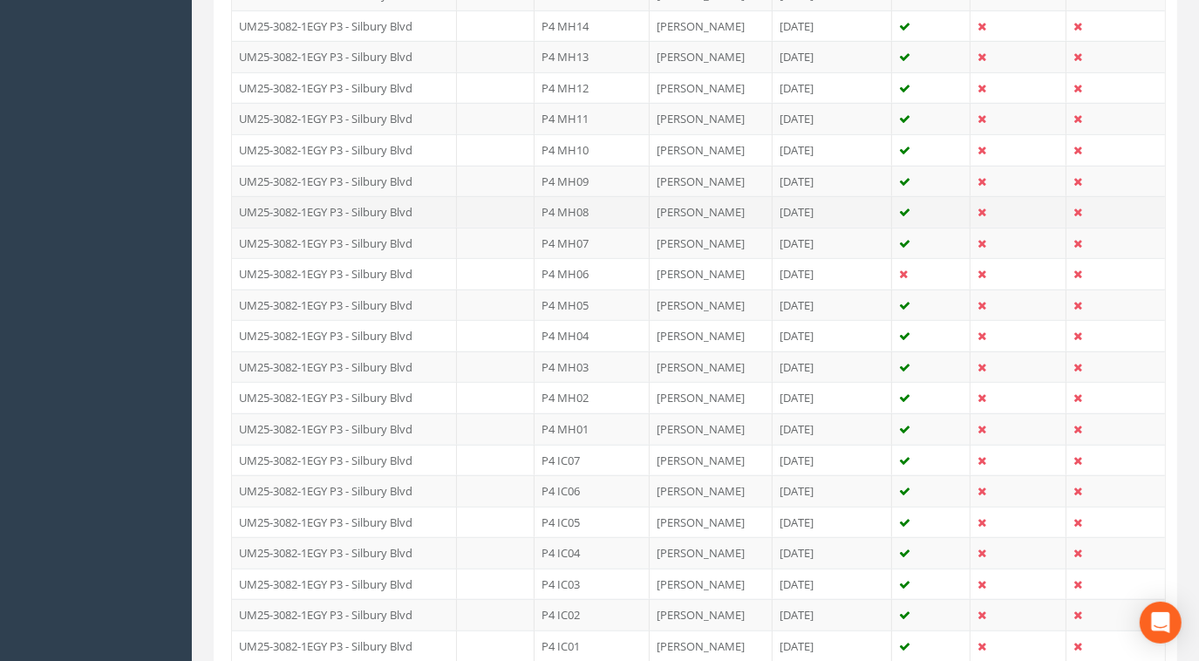
click at [391, 205] on td "UM25-3082-1EGY P3 - Silbury Blvd" at bounding box center [344, 211] width 225 height 31
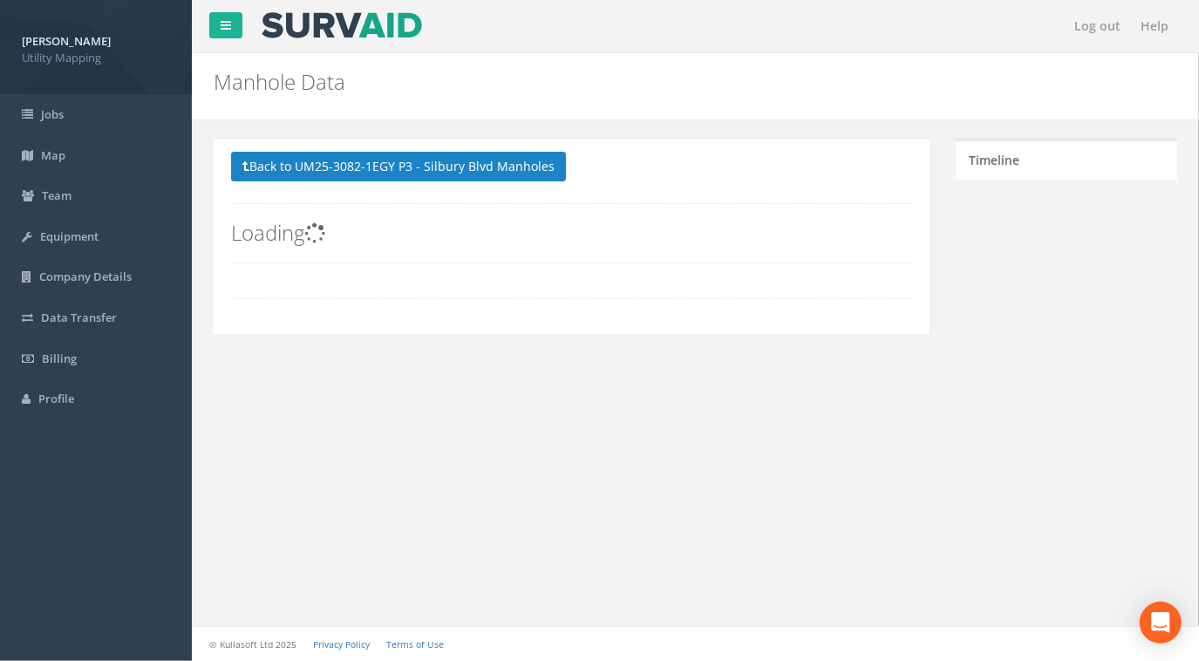
scroll to position [0, 0]
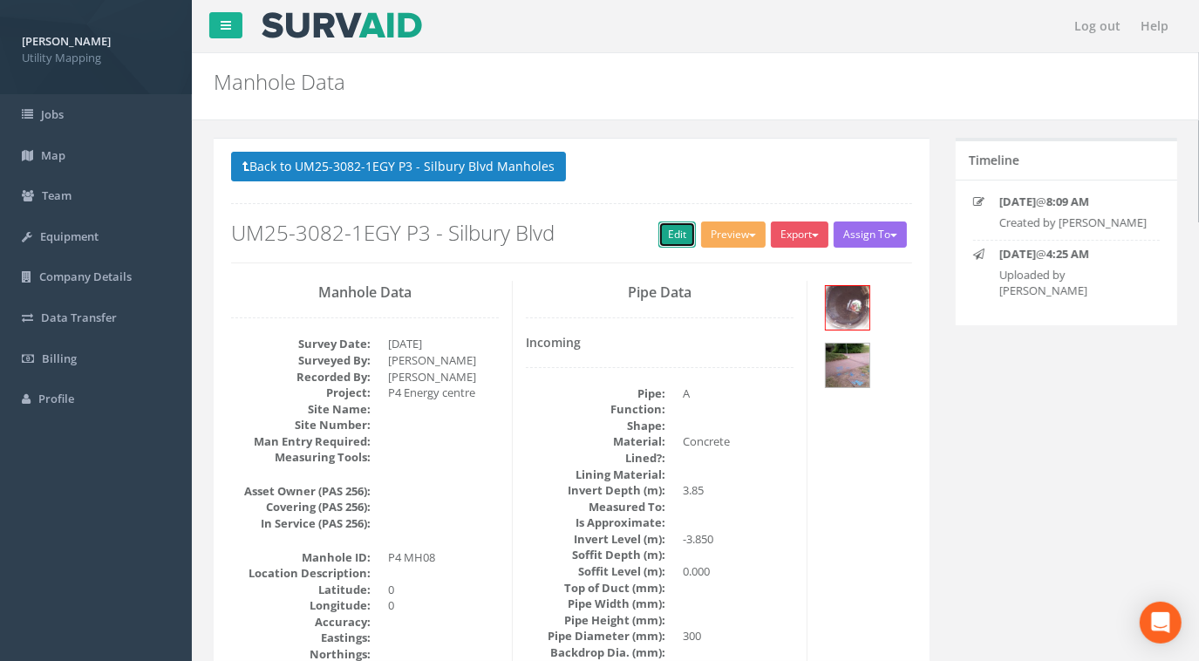
click at [669, 238] on link "Edit" at bounding box center [677, 235] width 38 height 26
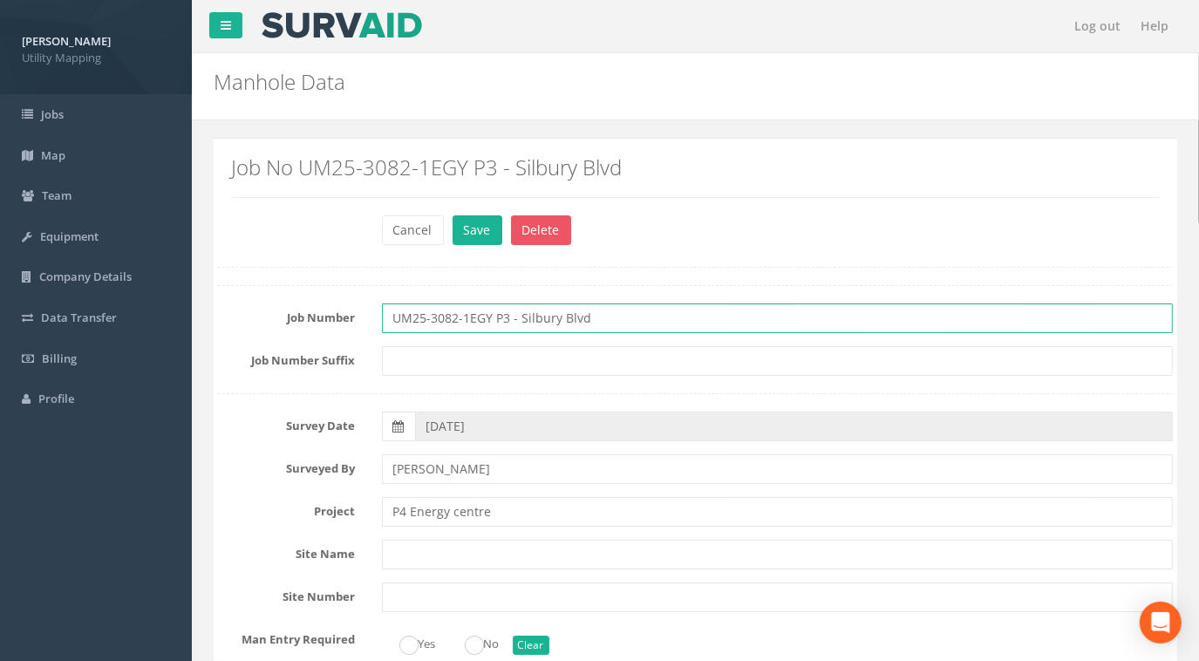
drag, startPoint x: 546, startPoint y: 316, endPoint x: 199, endPoint y: 291, distance: 348.0
paste input "4"
type input "UM25-3082-1EGY P4"
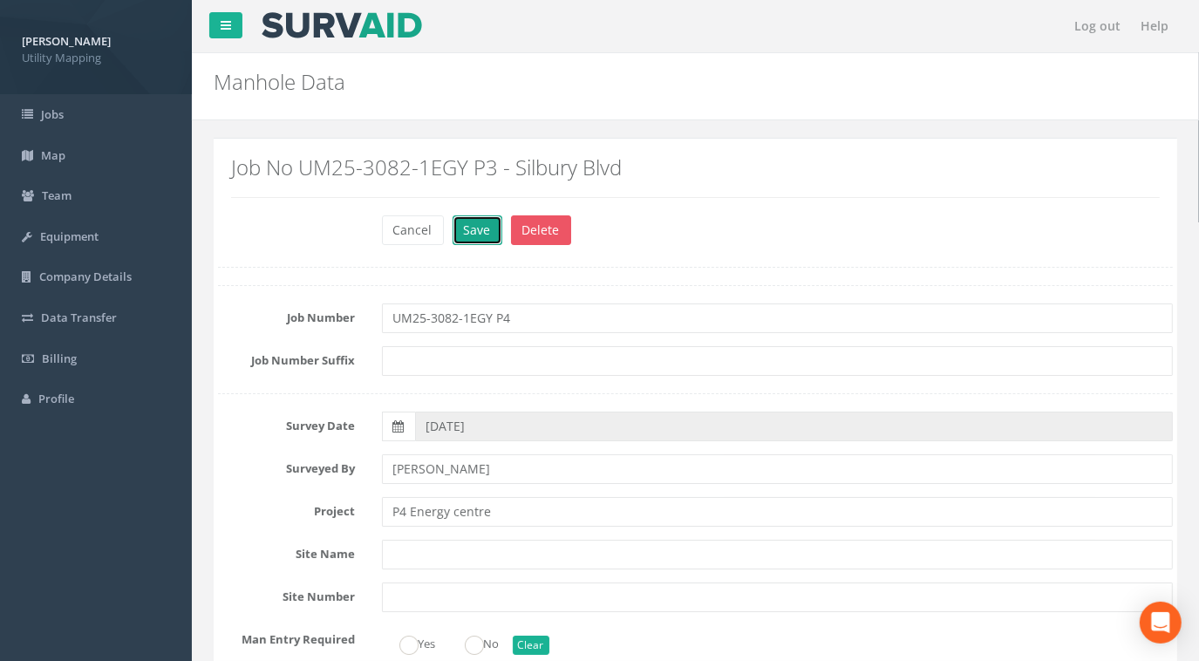
click at [476, 228] on button "Save" at bounding box center [478, 230] width 50 height 30
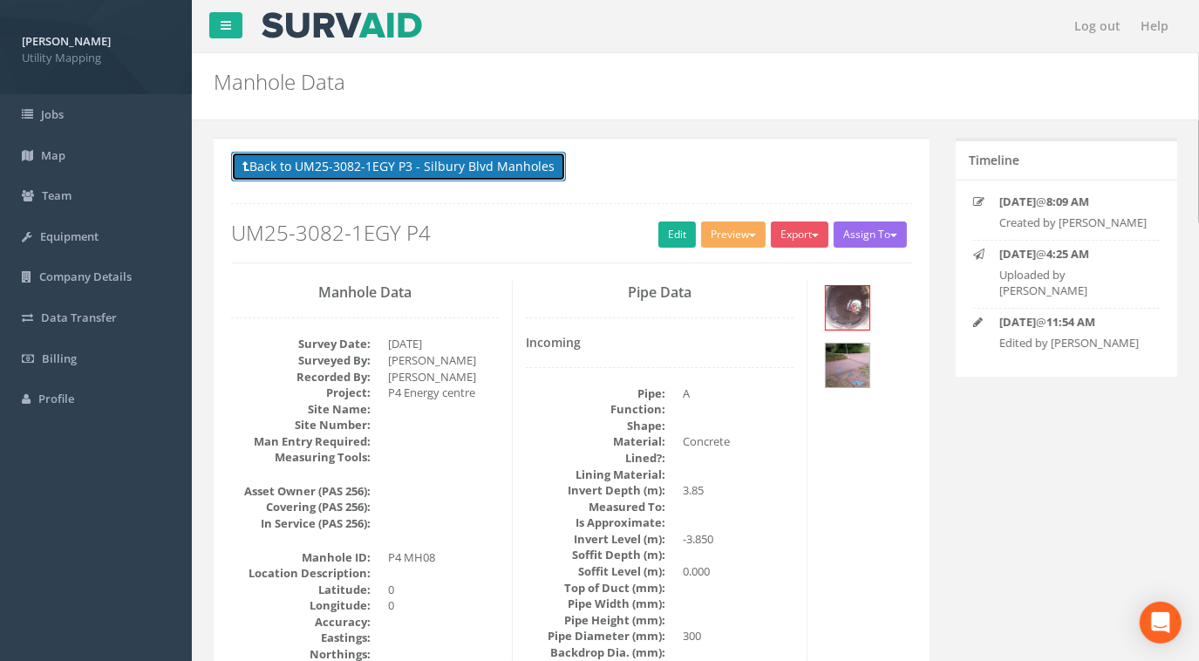
click at [471, 176] on button "Back to UM25-3082-1EGY P3 - Silbury Blvd Manholes" at bounding box center [398, 167] width 335 height 30
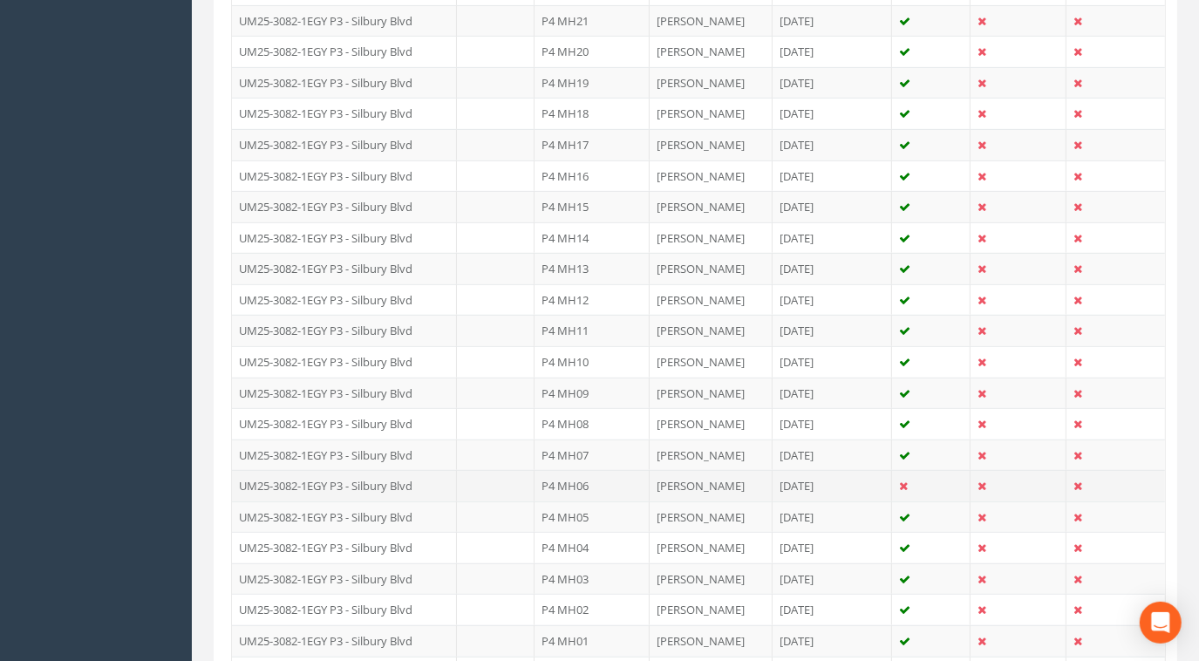
scroll to position [713, 0]
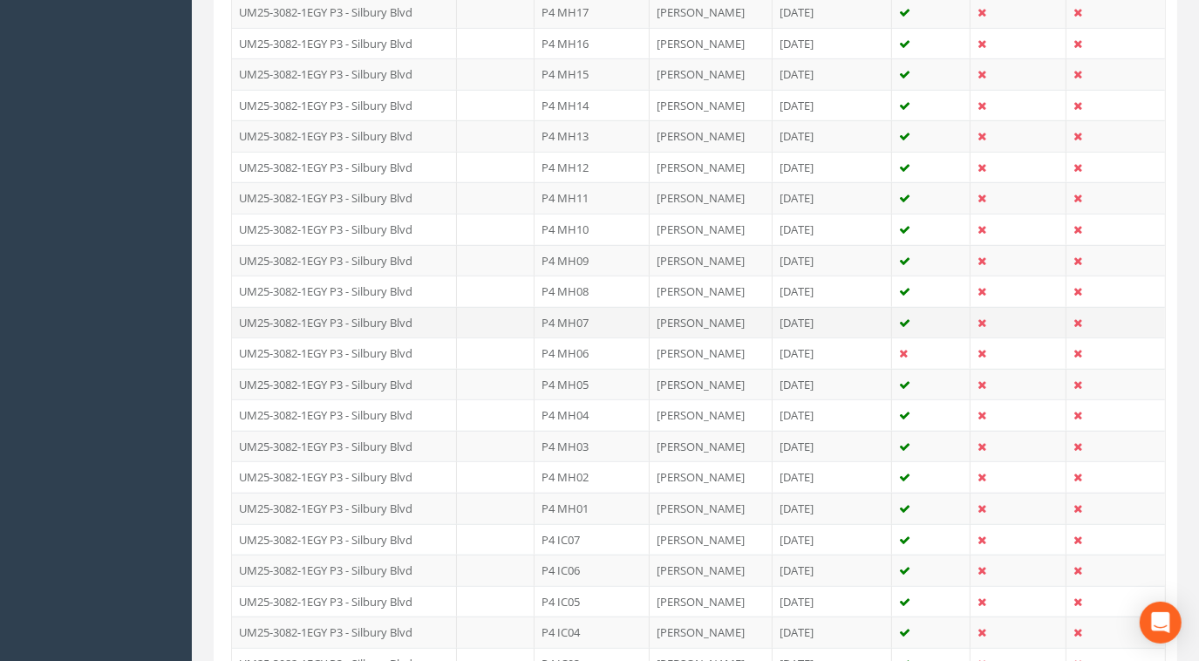
click at [346, 312] on td "UM25-3082-1EGY P3 - Silbury Blvd" at bounding box center [344, 322] width 225 height 31
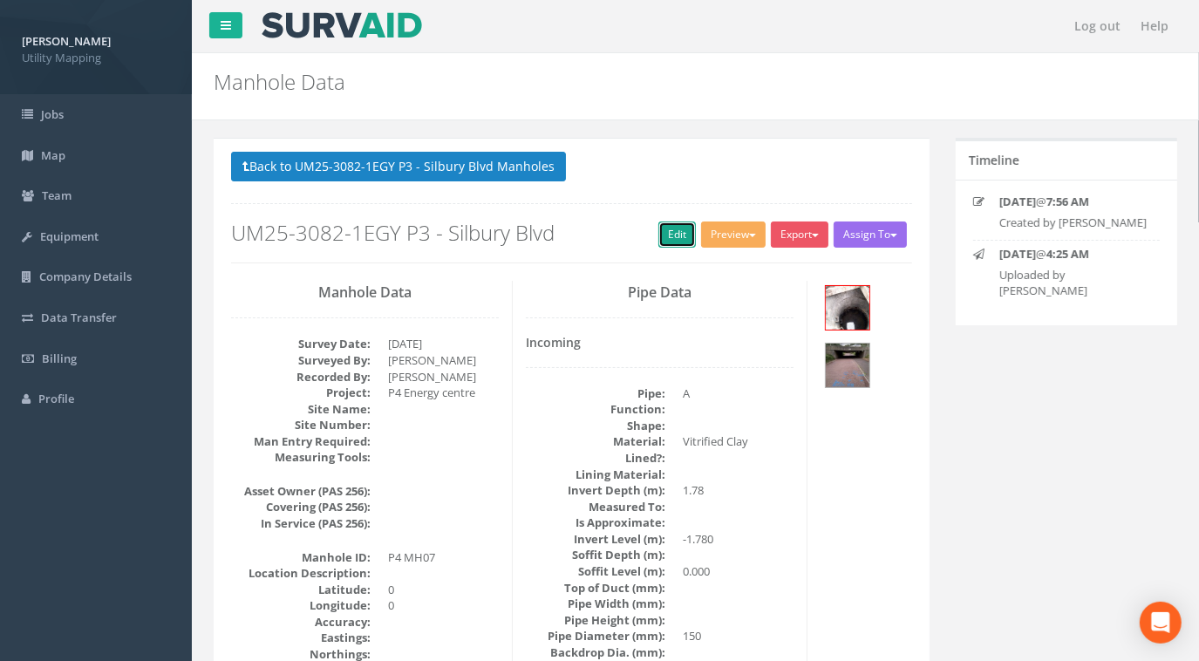
click at [673, 235] on link "Edit" at bounding box center [677, 235] width 38 height 26
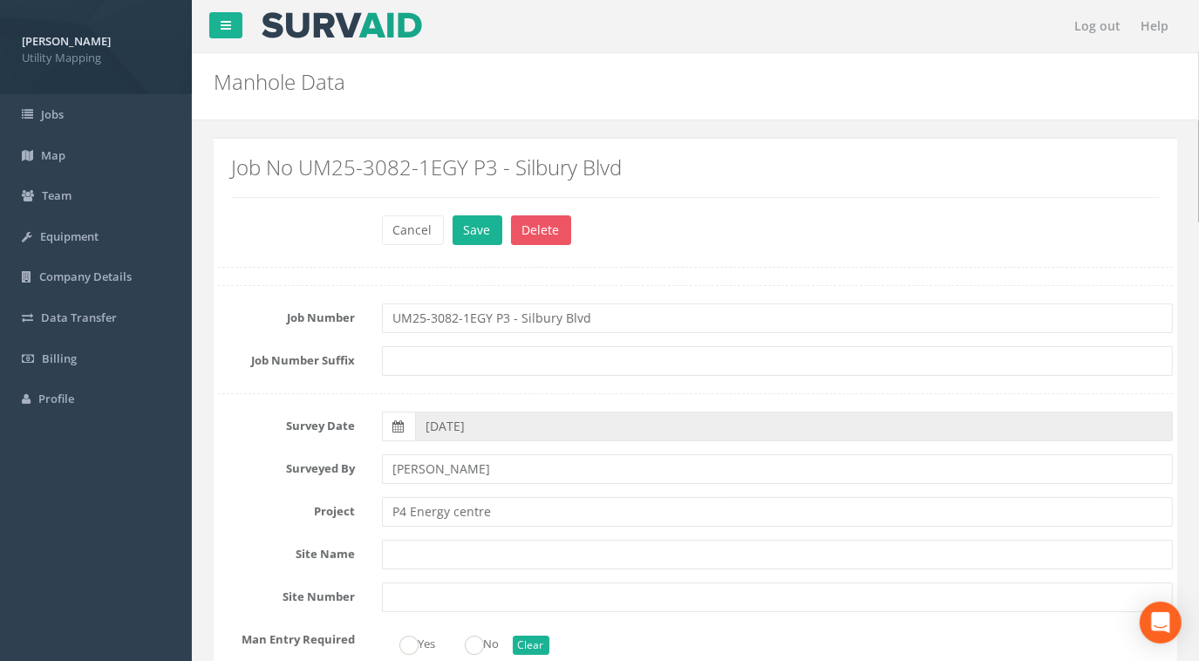
click at [256, 304] on div "Job Number UM25-3082-1EGY P3 - Silbury Blvd" at bounding box center [695, 318] width 981 height 30
type input "UM25-3082-1EGY P4"
click at [474, 231] on button "Save" at bounding box center [478, 230] width 50 height 30
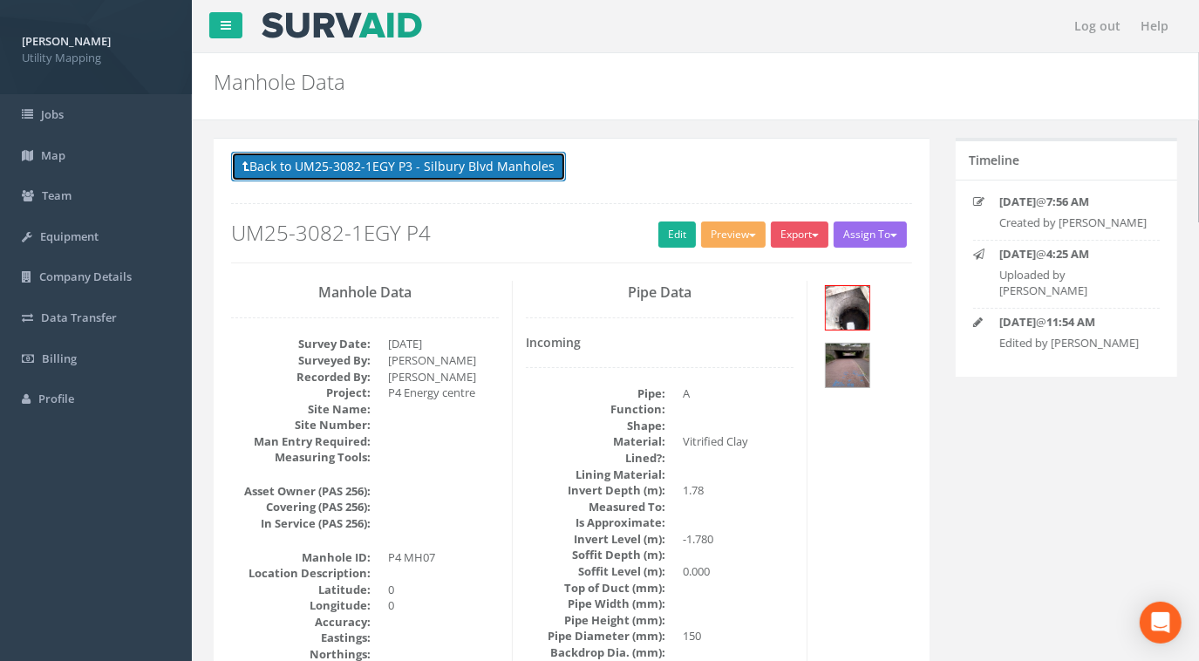
click at [457, 171] on button "Back to UM25-3082-1EGY P3 - Silbury Blvd Manholes" at bounding box center [398, 167] width 335 height 30
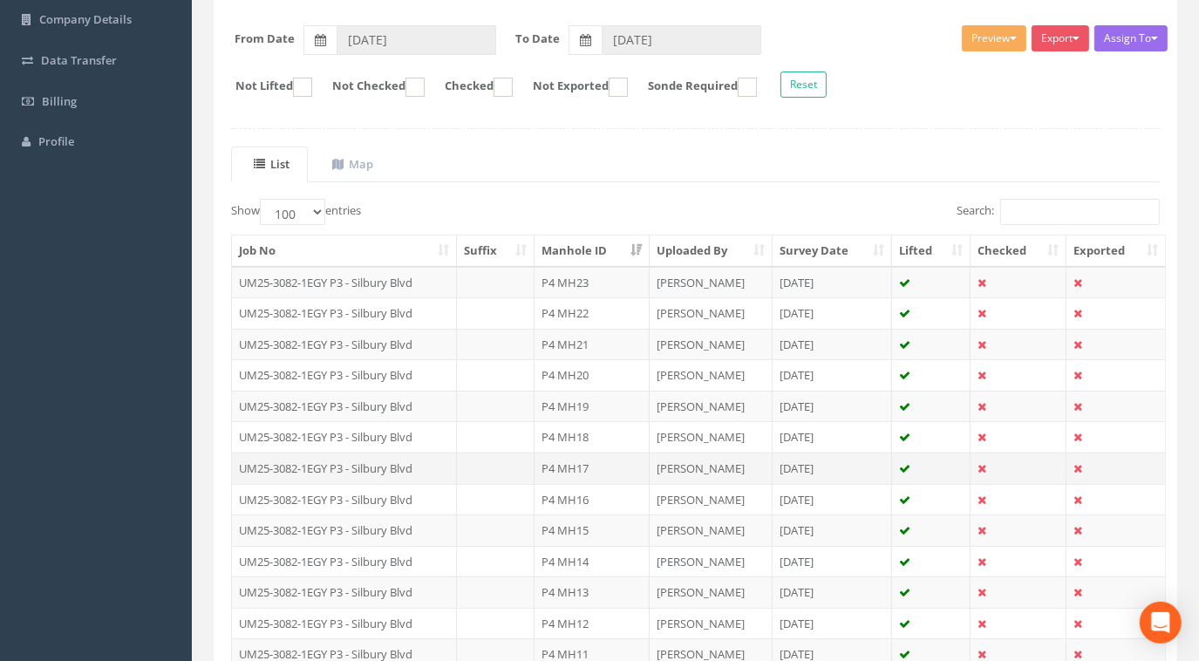
scroll to position [475, 0]
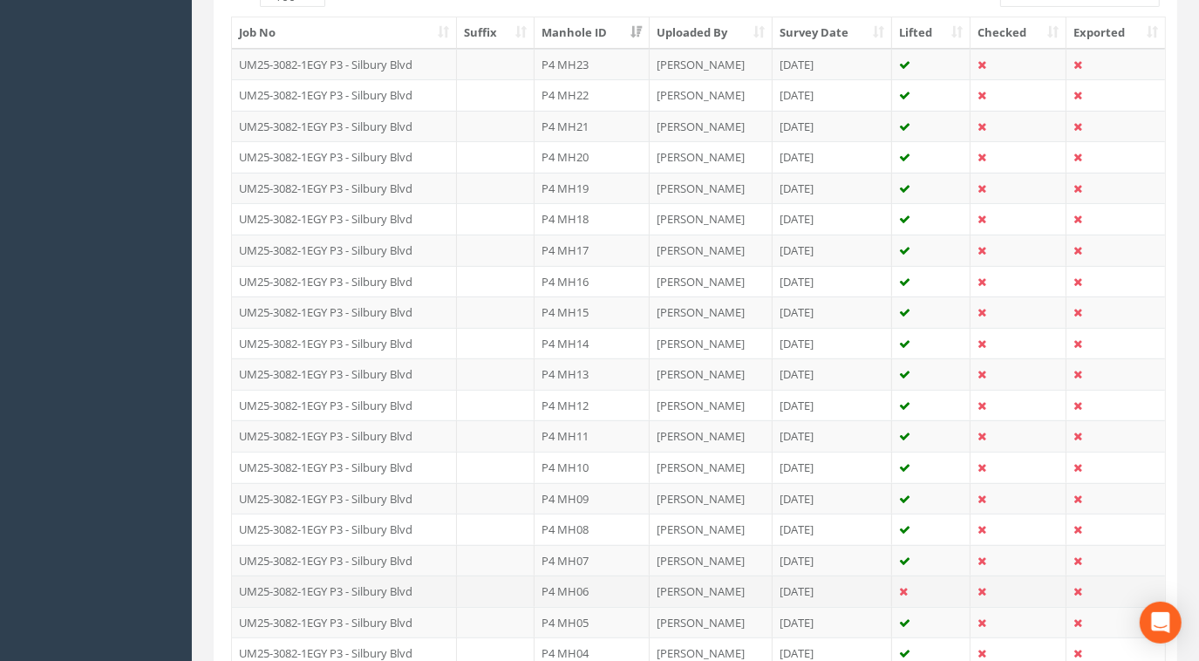
click at [369, 586] on td "UM25-3082-1EGY P3 - Silbury Blvd" at bounding box center [344, 591] width 225 height 31
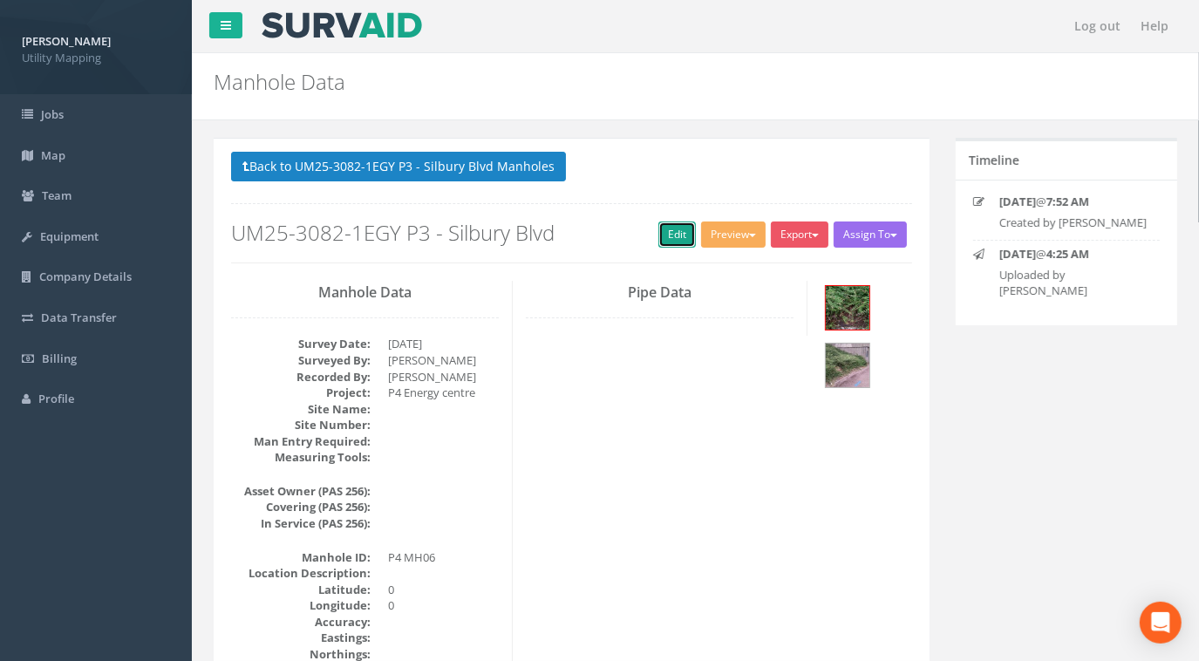
click at [673, 238] on link "Edit" at bounding box center [677, 235] width 38 height 26
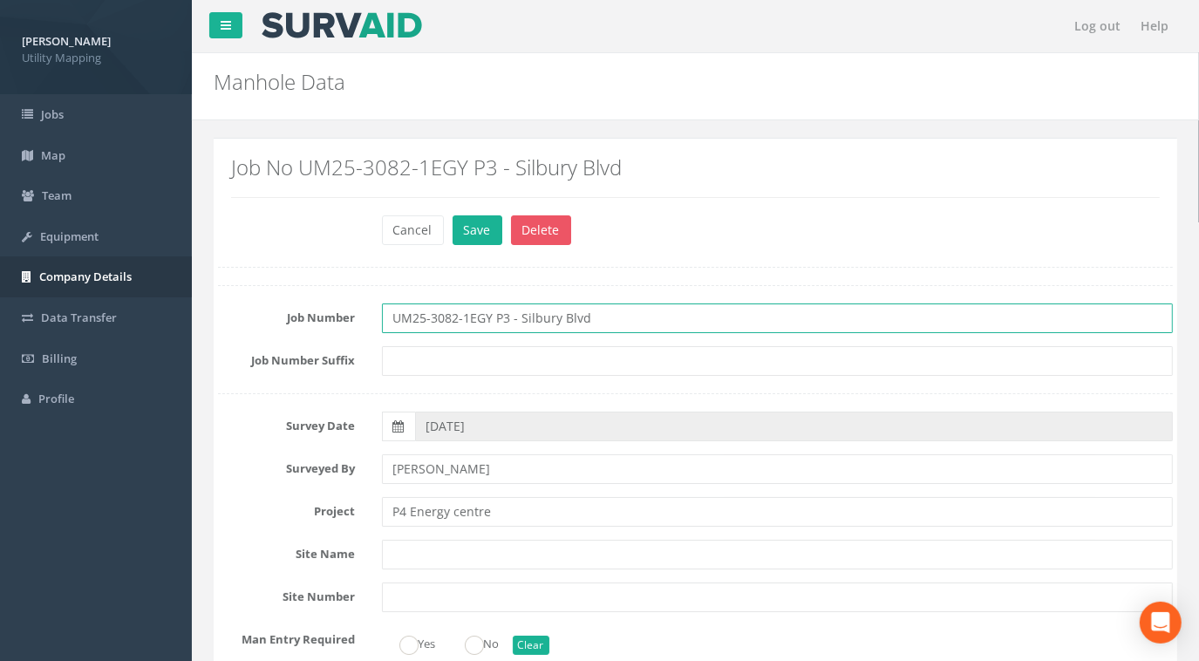
drag, startPoint x: 617, startPoint y: 309, endPoint x: 189, endPoint y: 291, distance: 428.6
paste input "4"
type input "UM25-3082-1EGY P4"
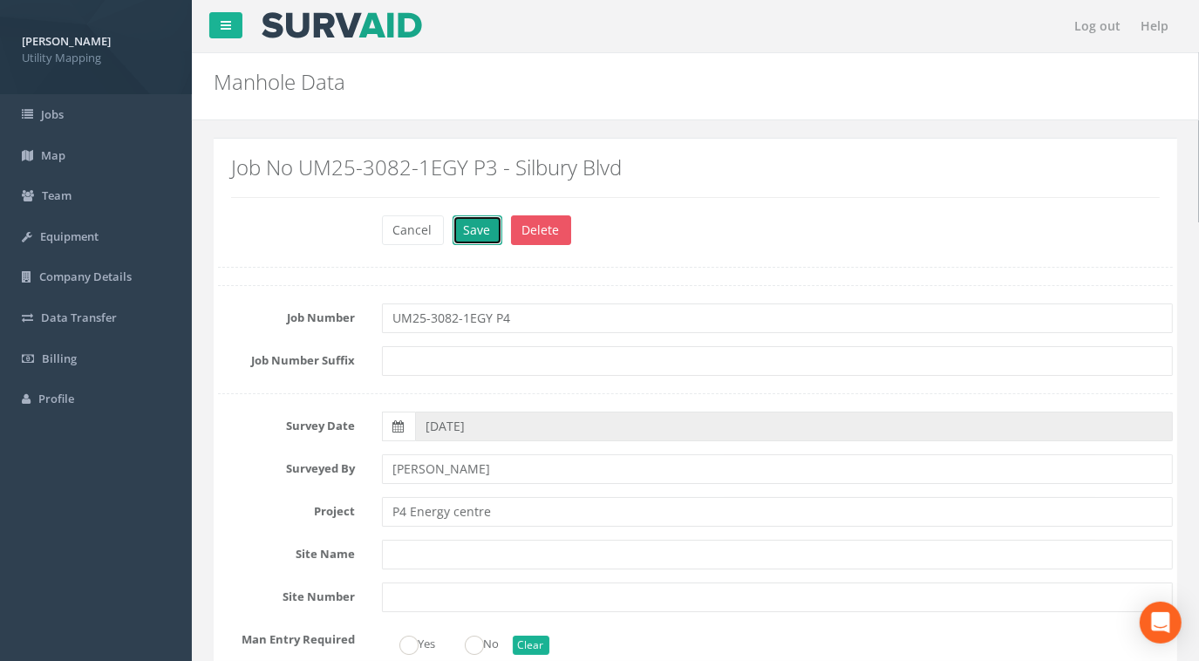
click at [476, 217] on button "Save" at bounding box center [478, 230] width 50 height 30
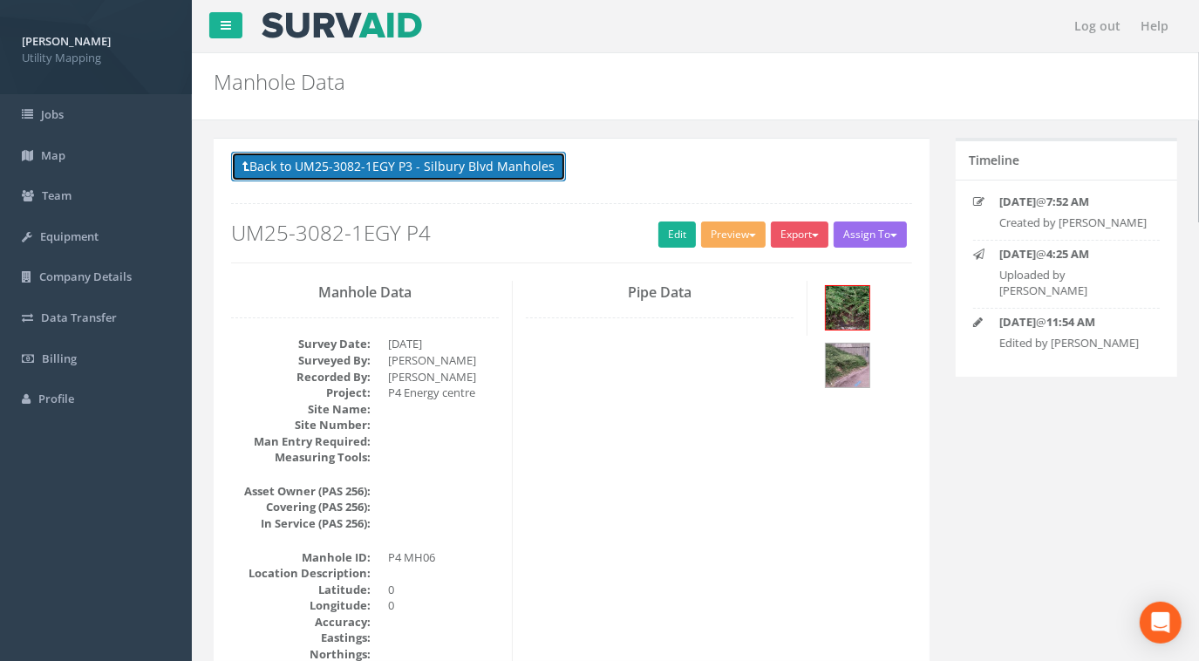
click at [464, 172] on button "Back to UM25-3082-1EGY P3 - Silbury Blvd Manholes" at bounding box center [398, 167] width 335 height 30
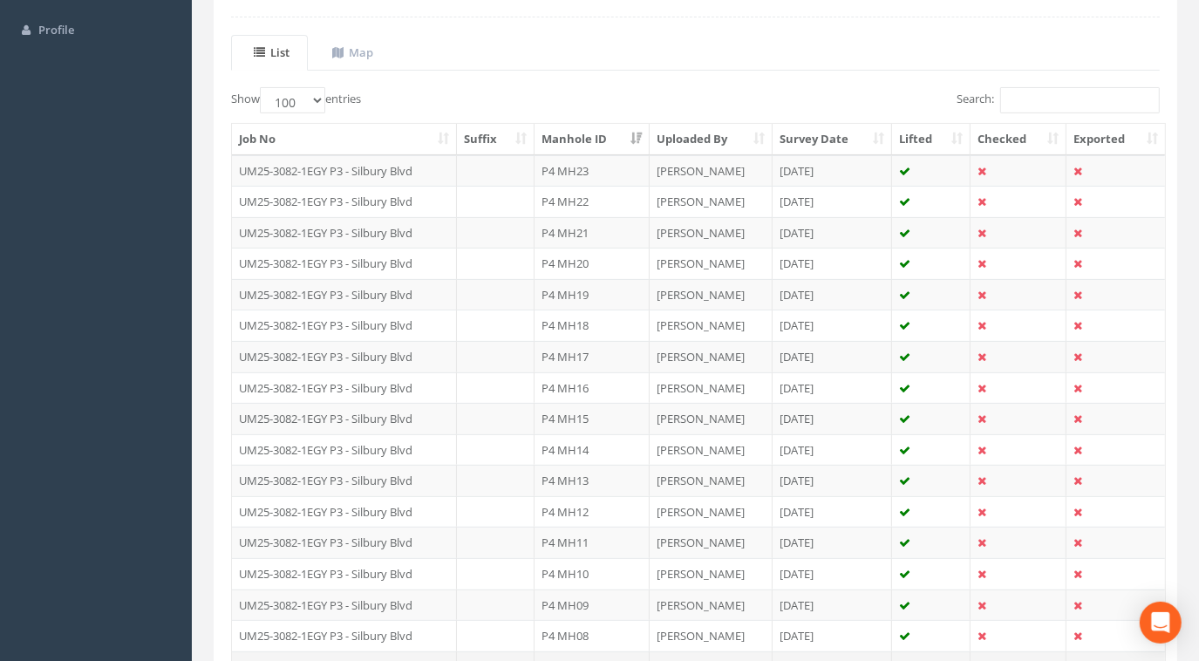
scroll to position [555, 0]
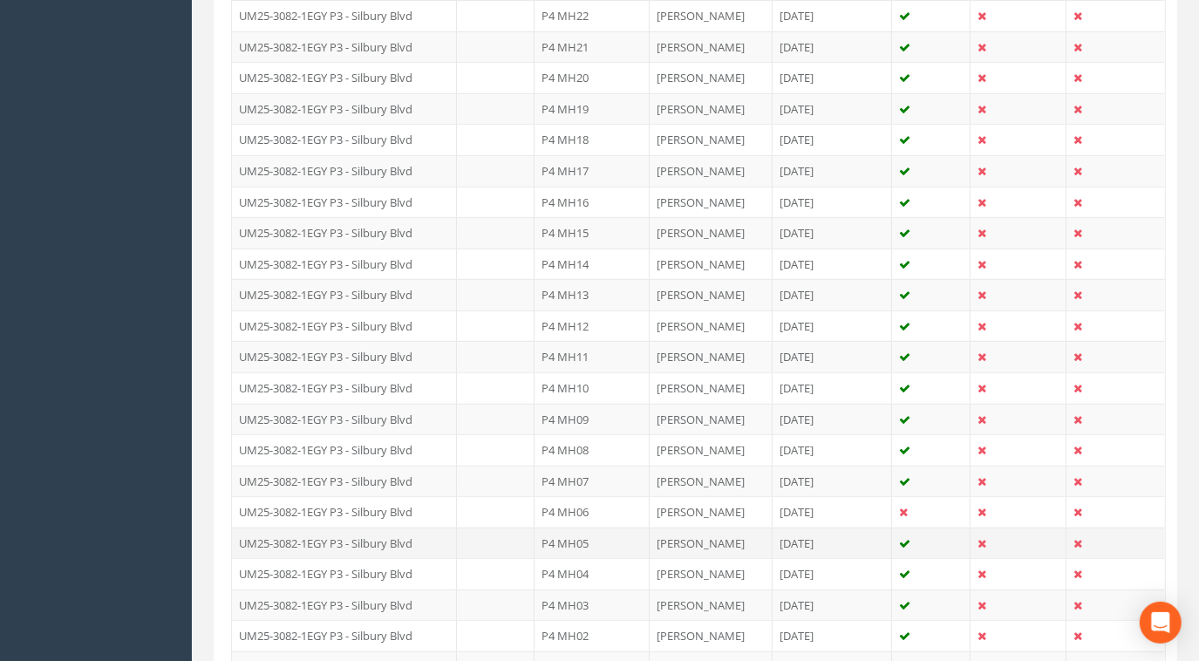
click at [372, 542] on td "UM25-3082-1EGY P3 - Silbury Blvd" at bounding box center [344, 543] width 225 height 31
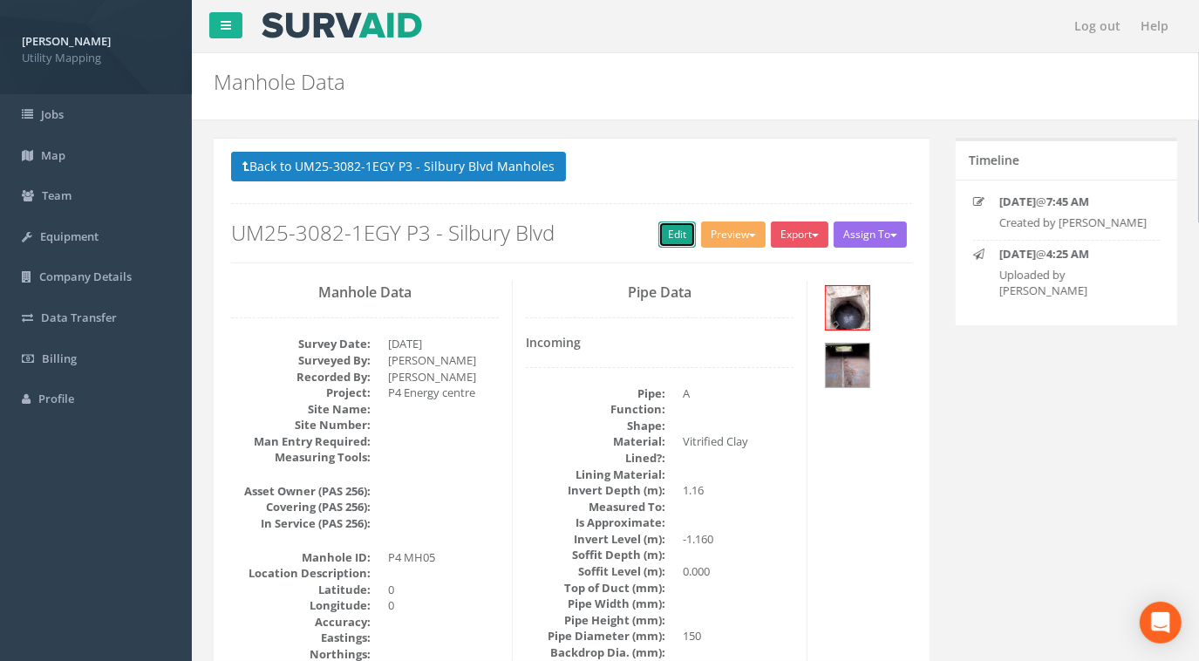
click at [684, 227] on link "Edit" at bounding box center [677, 235] width 38 height 26
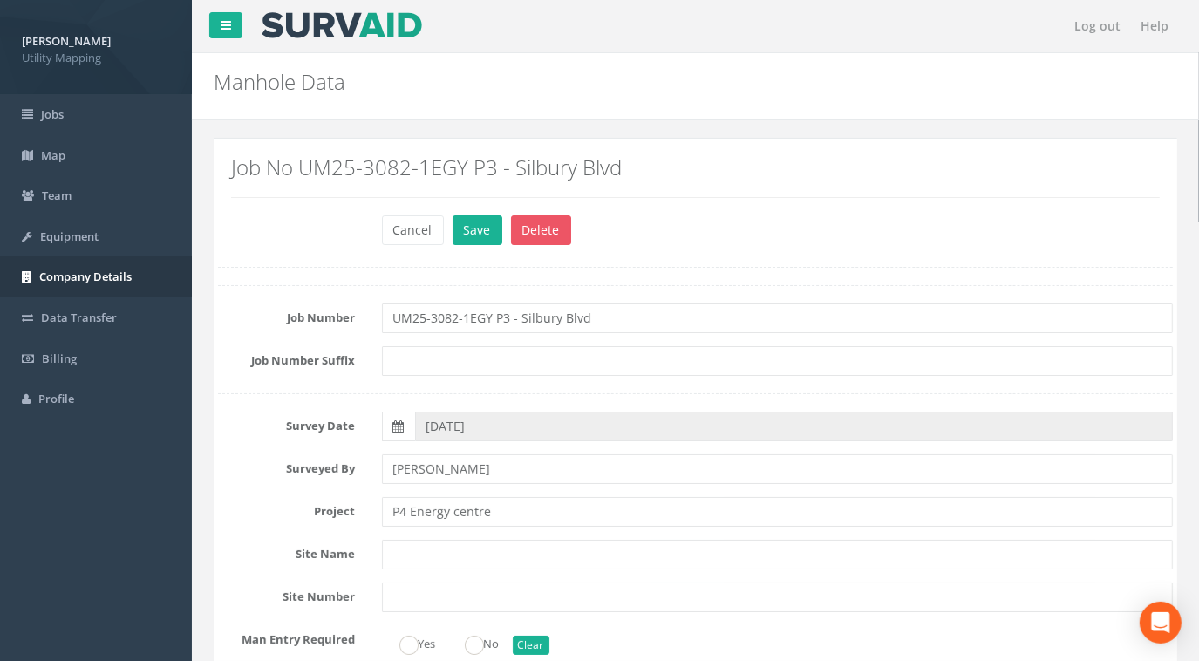
type input "UM25-3082-1EGY P4"
click at [464, 219] on button "Save" at bounding box center [478, 230] width 50 height 30
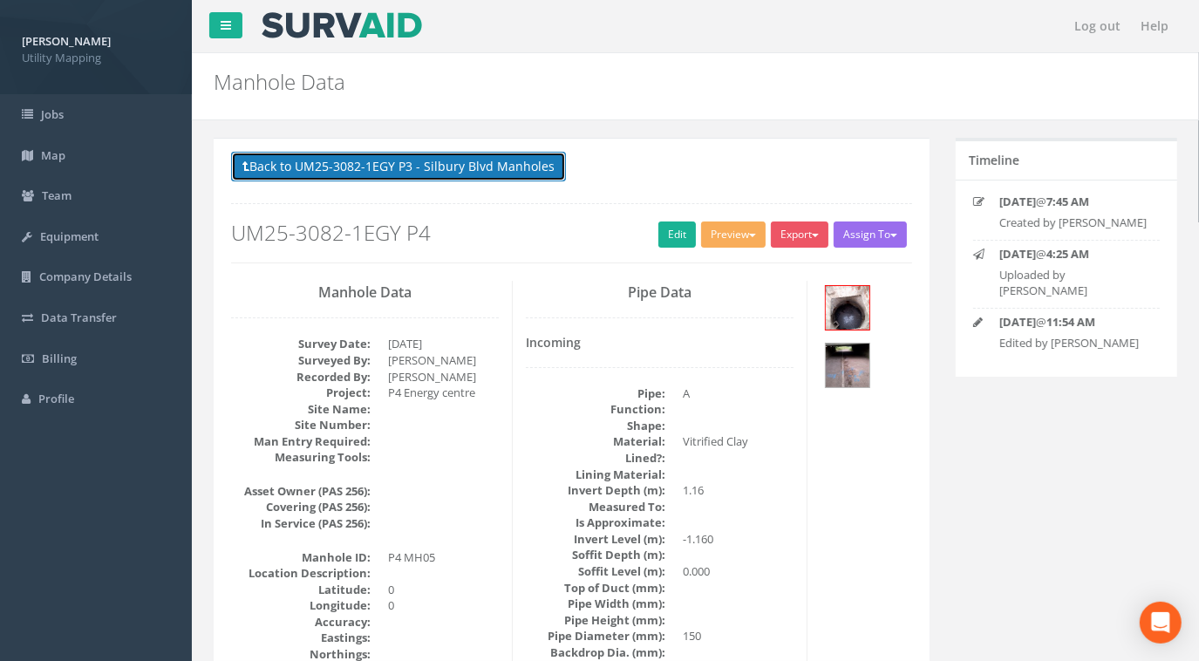
click at [351, 176] on button "Back to UM25-3082-1EGY P3 - Silbury Blvd Manholes" at bounding box center [398, 167] width 335 height 30
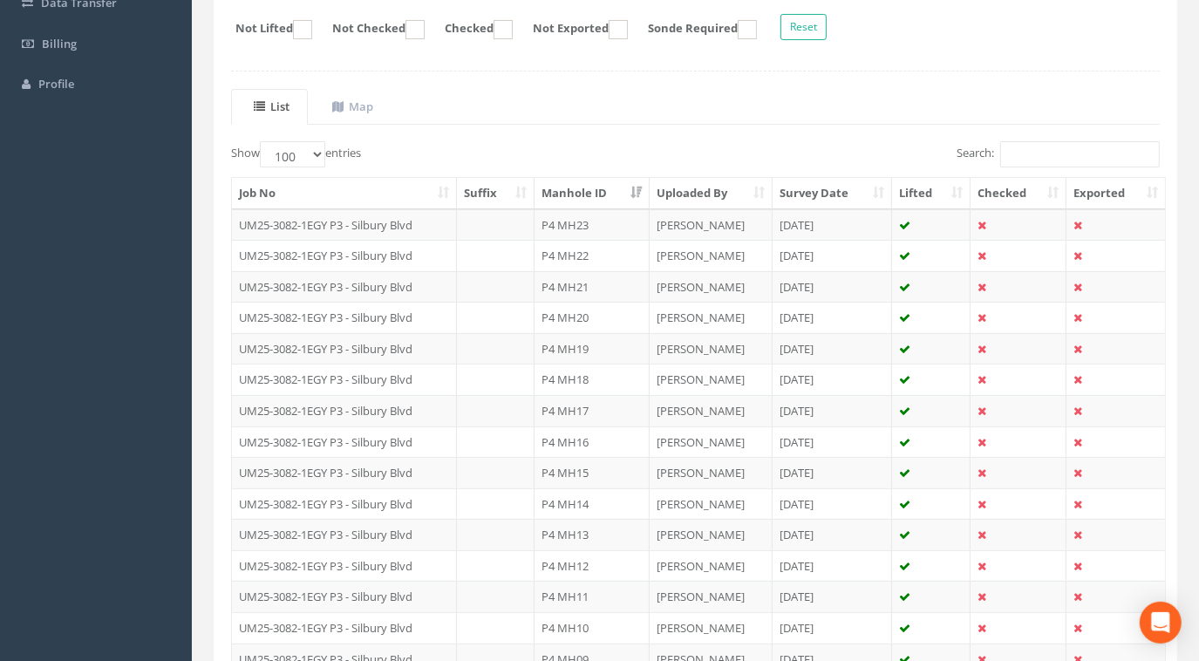
scroll to position [555, 0]
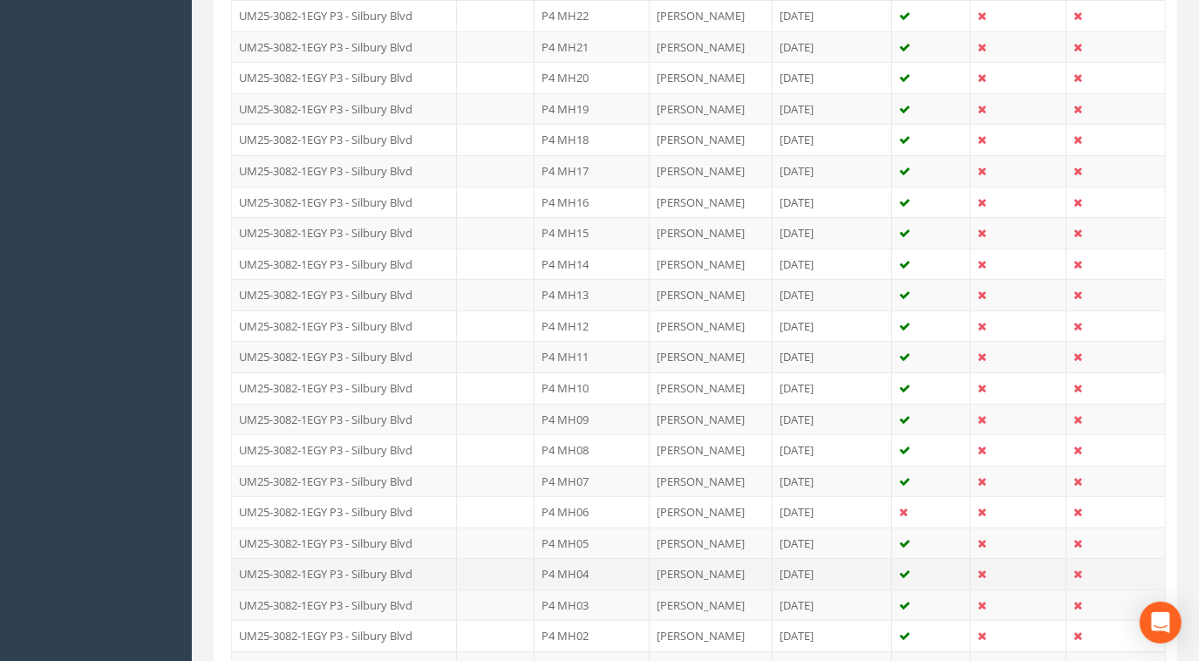
click at [384, 565] on td "UM25-3082-1EGY P3 - Silbury Blvd" at bounding box center [344, 573] width 225 height 31
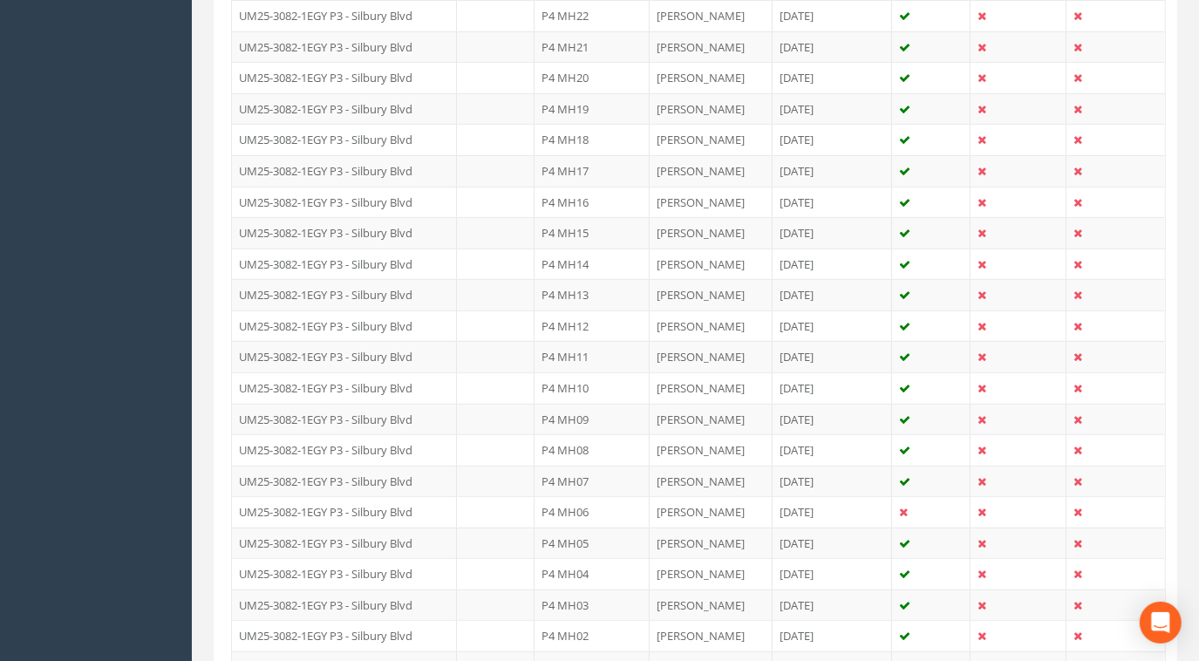
scroll to position [0, 0]
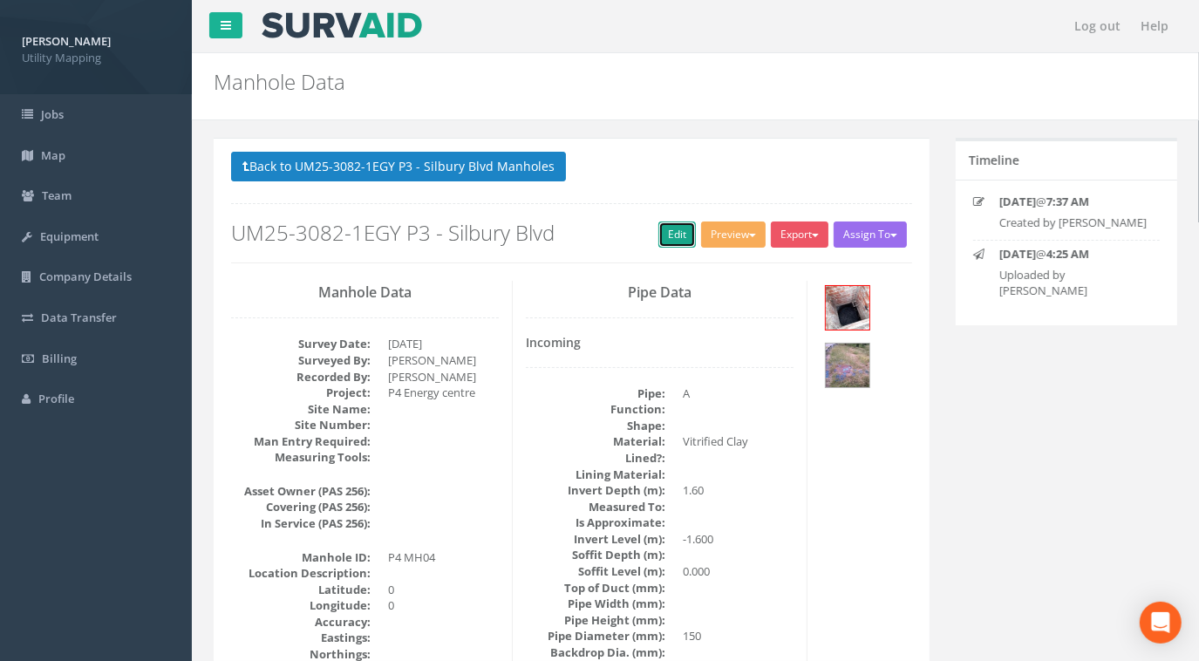
click at [676, 237] on link "Edit" at bounding box center [677, 235] width 38 height 26
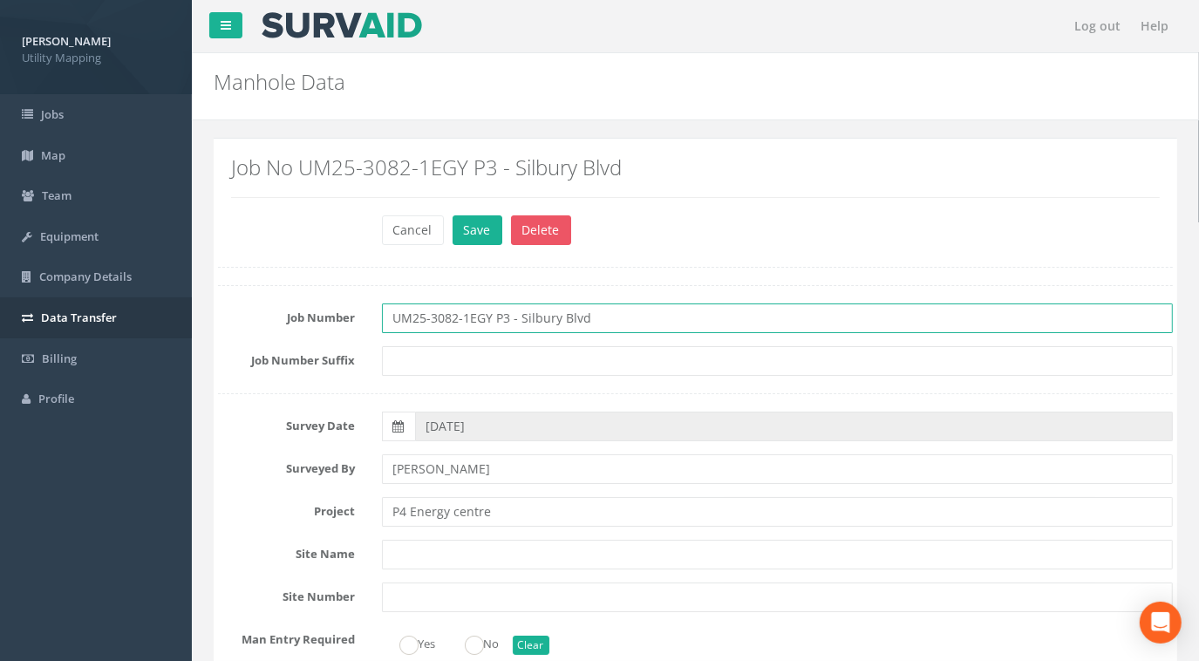
drag, startPoint x: 605, startPoint y: 320, endPoint x: 167, endPoint y: 314, distance: 437.8
paste input "4"
type input "UM25-3082-1EGY P4"
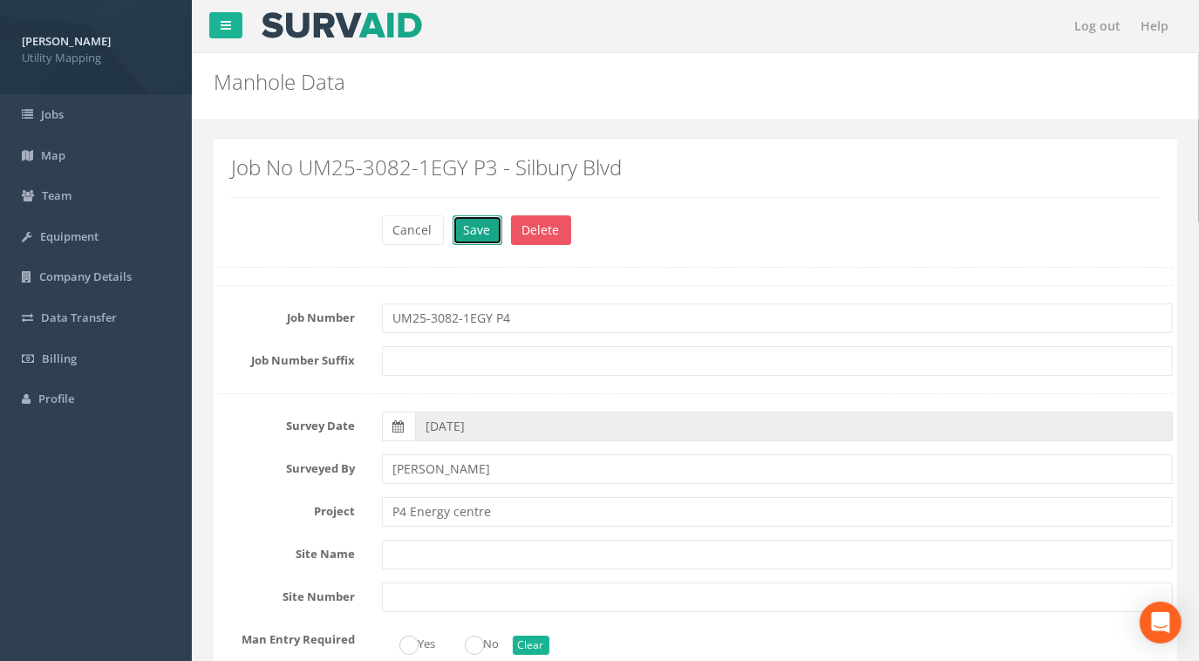
click at [480, 233] on button "Save" at bounding box center [478, 230] width 50 height 30
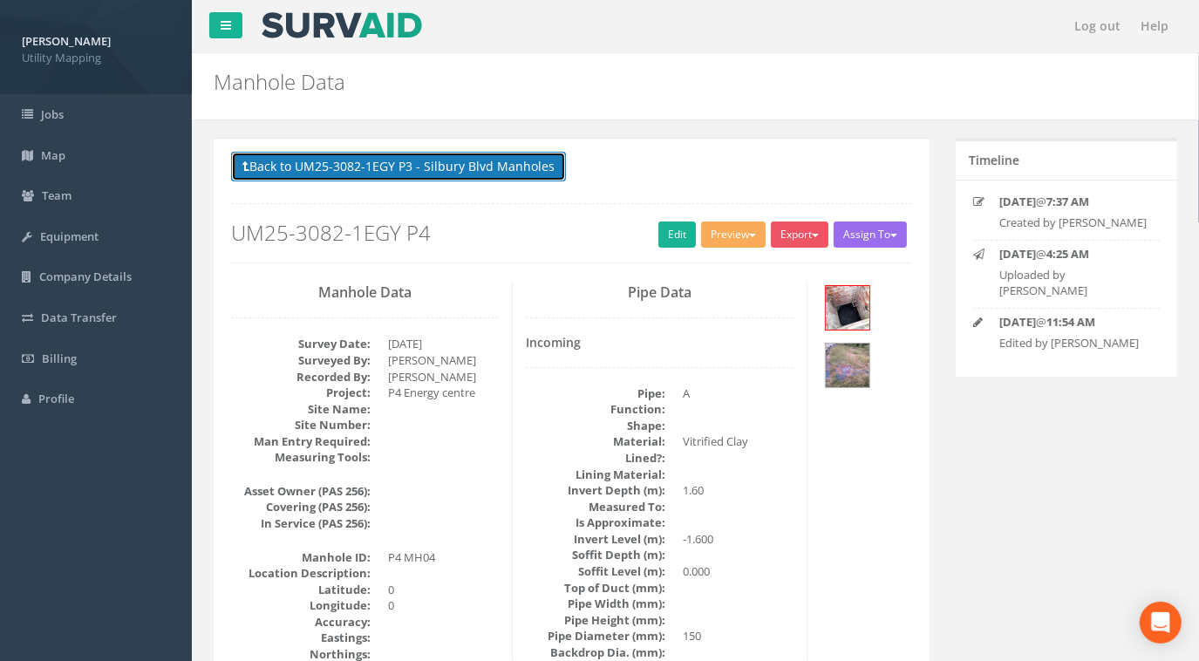
click at [437, 167] on button "Back to UM25-3082-1EGY P3 - Silbury Blvd Manholes" at bounding box center [398, 167] width 335 height 30
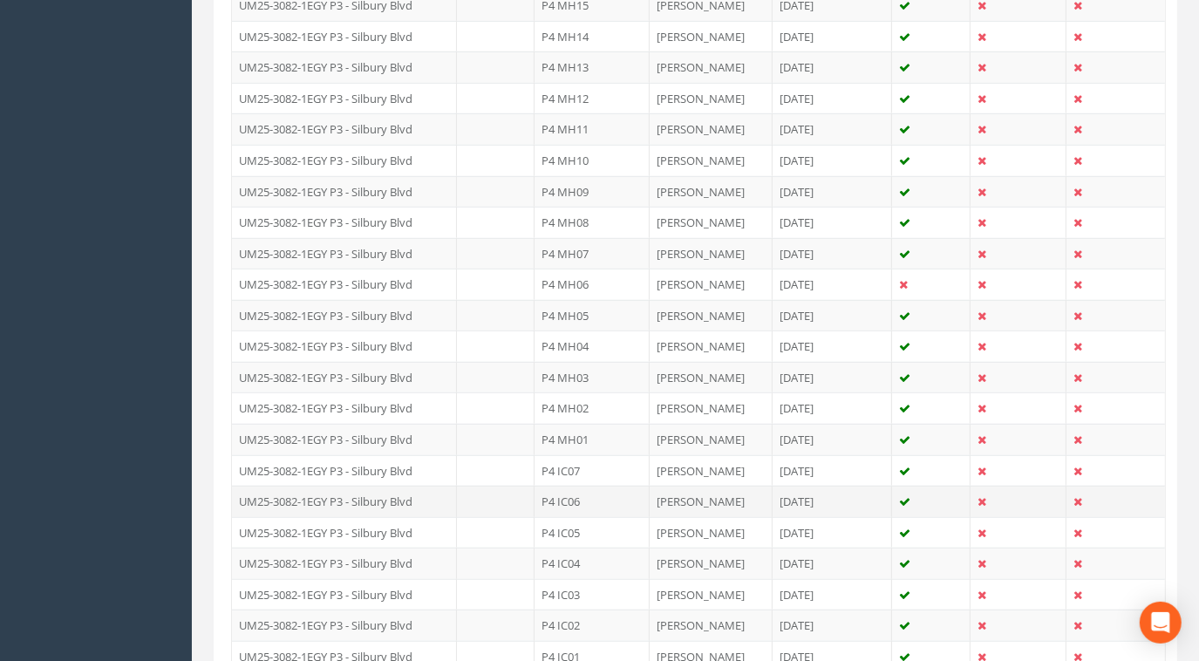
scroll to position [793, 0]
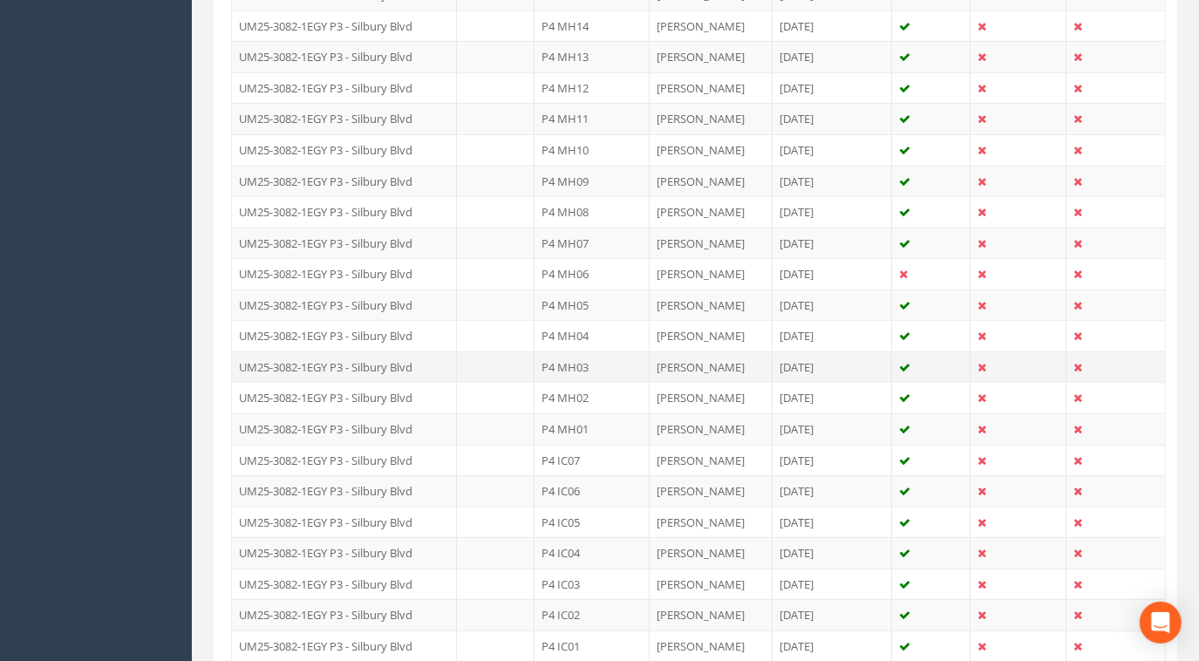
click at [361, 355] on td "UM25-3082-1EGY P3 - Silbury Blvd" at bounding box center [344, 366] width 225 height 31
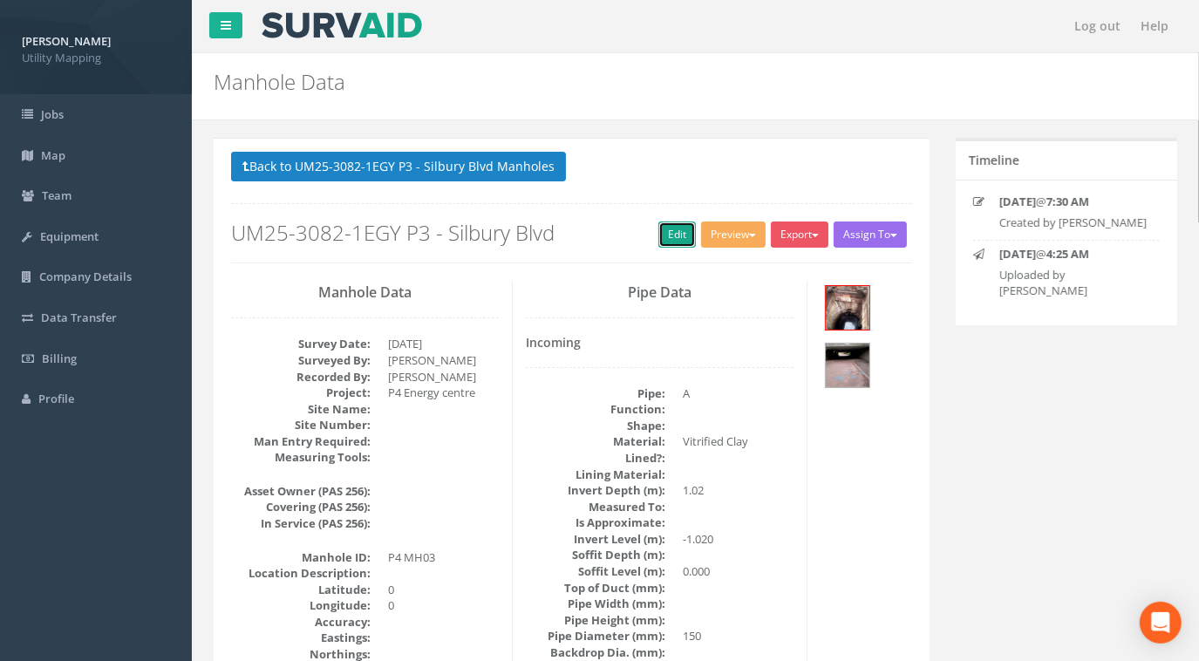
click at [677, 228] on link "Edit" at bounding box center [677, 235] width 38 height 26
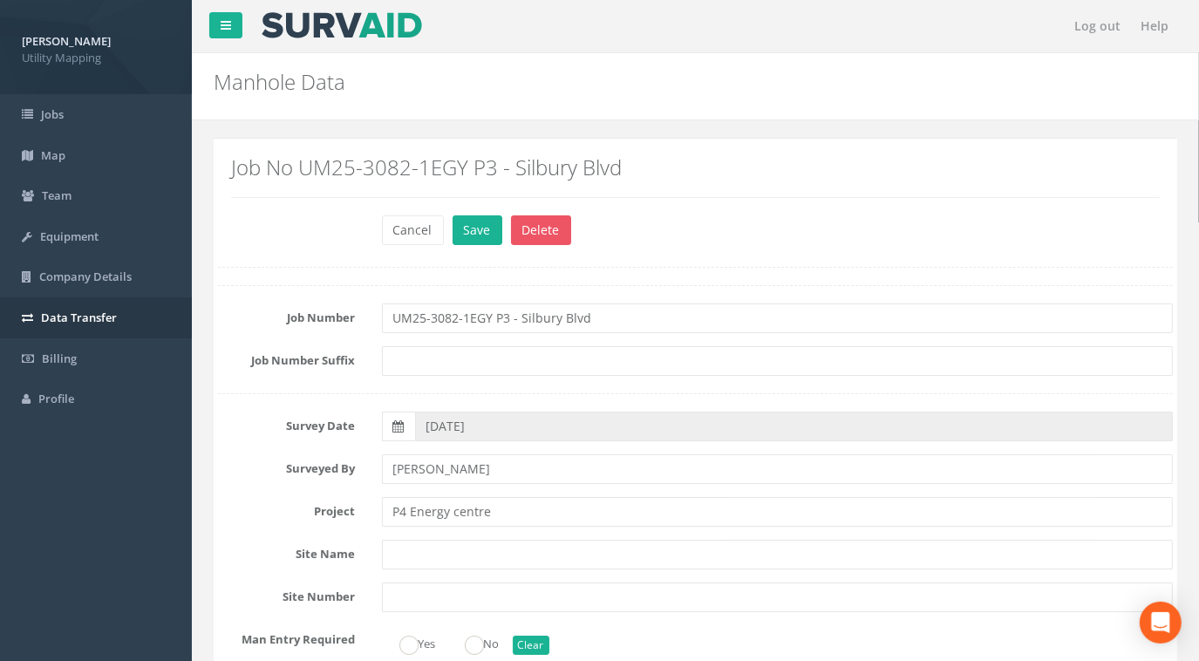
type input "UM25-3082-1EGY P4"
click at [475, 221] on button "Save" at bounding box center [478, 230] width 50 height 30
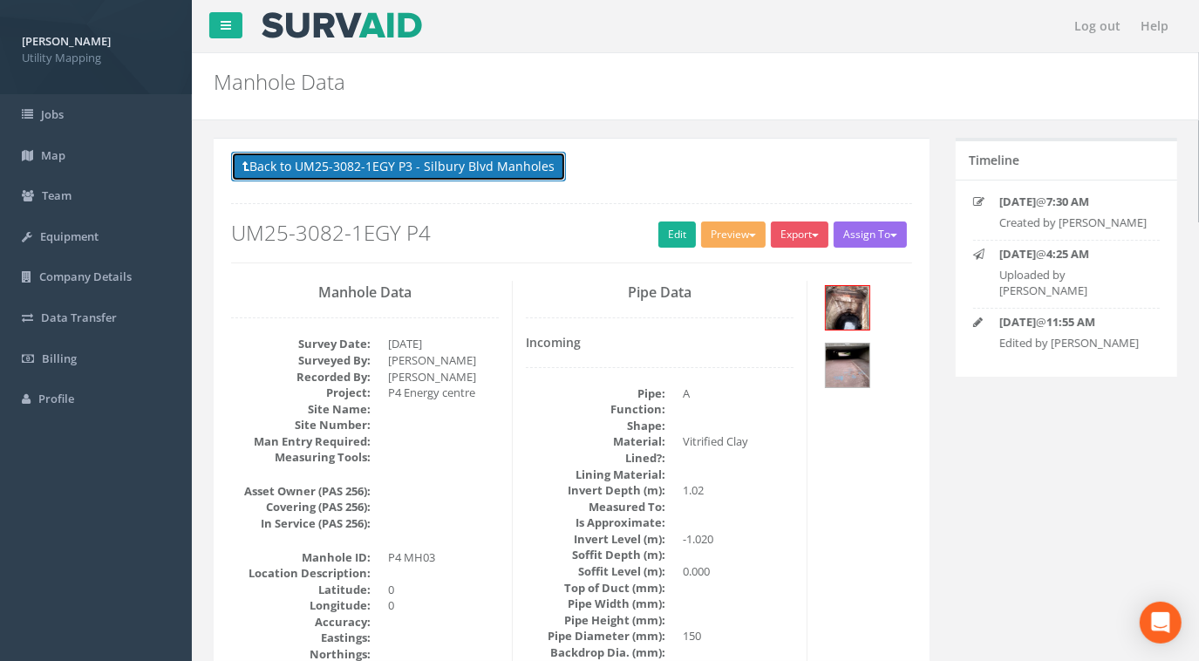
click at [420, 172] on button "Back to UM25-3082-1EGY P3 - Silbury Blvd Manholes" at bounding box center [398, 167] width 335 height 30
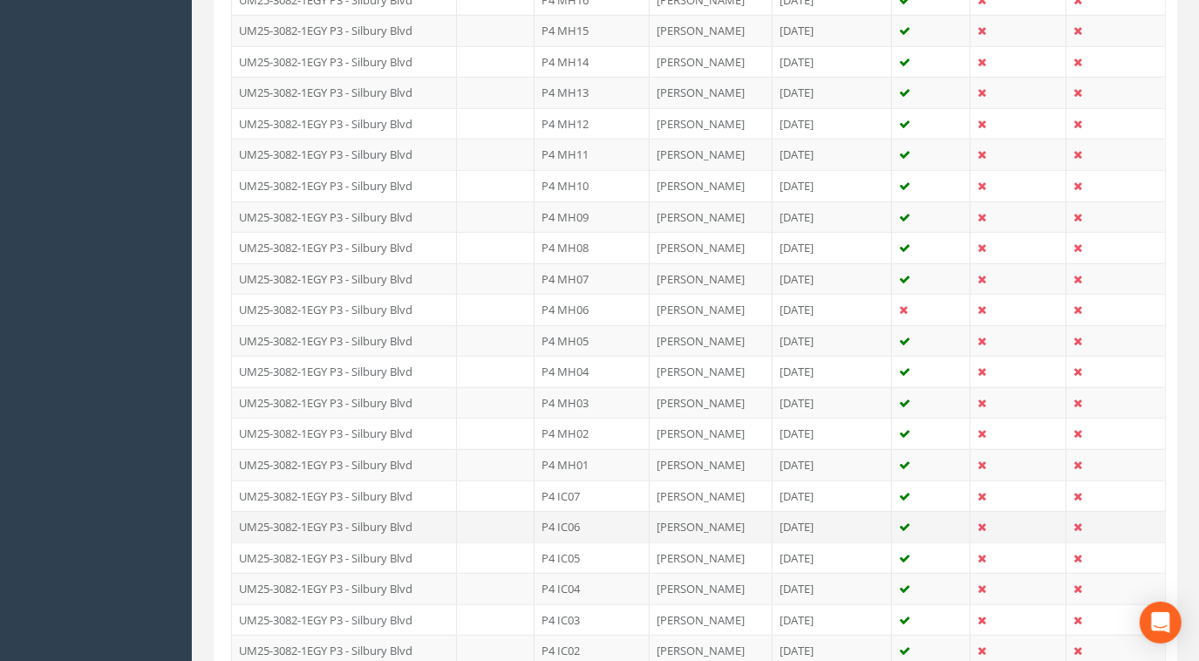
scroll to position [793, 0]
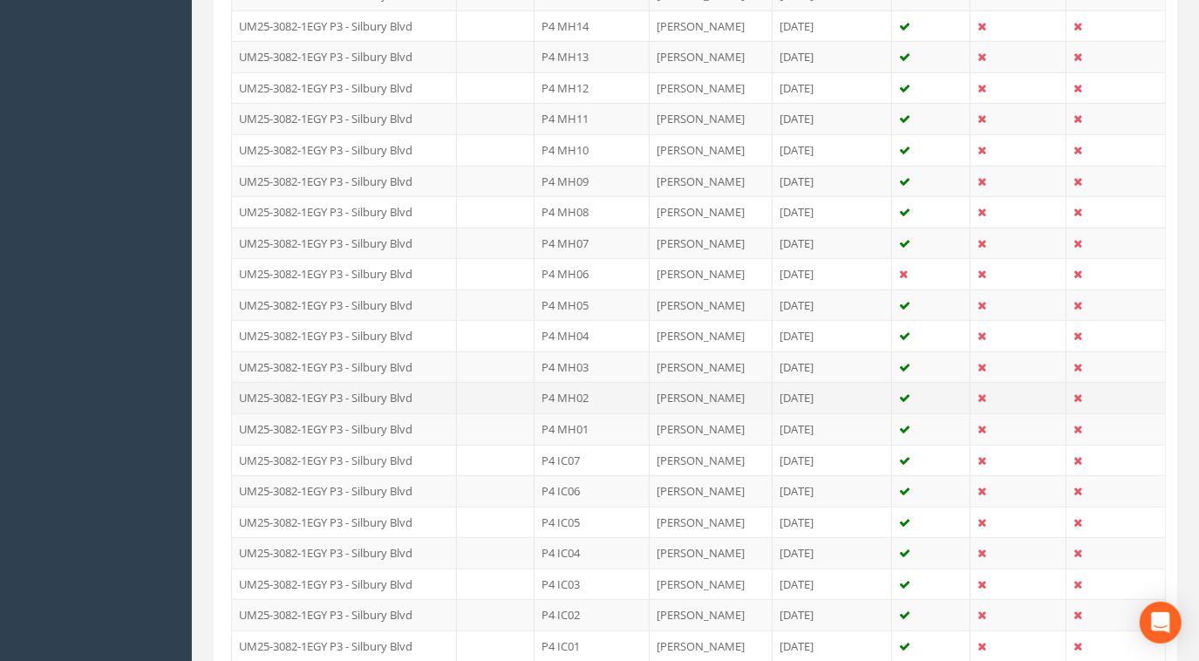
click at [346, 386] on td "UM25-3082-1EGY P3 - Silbury Blvd" at bounding box center [344, 397] width 225 height 31
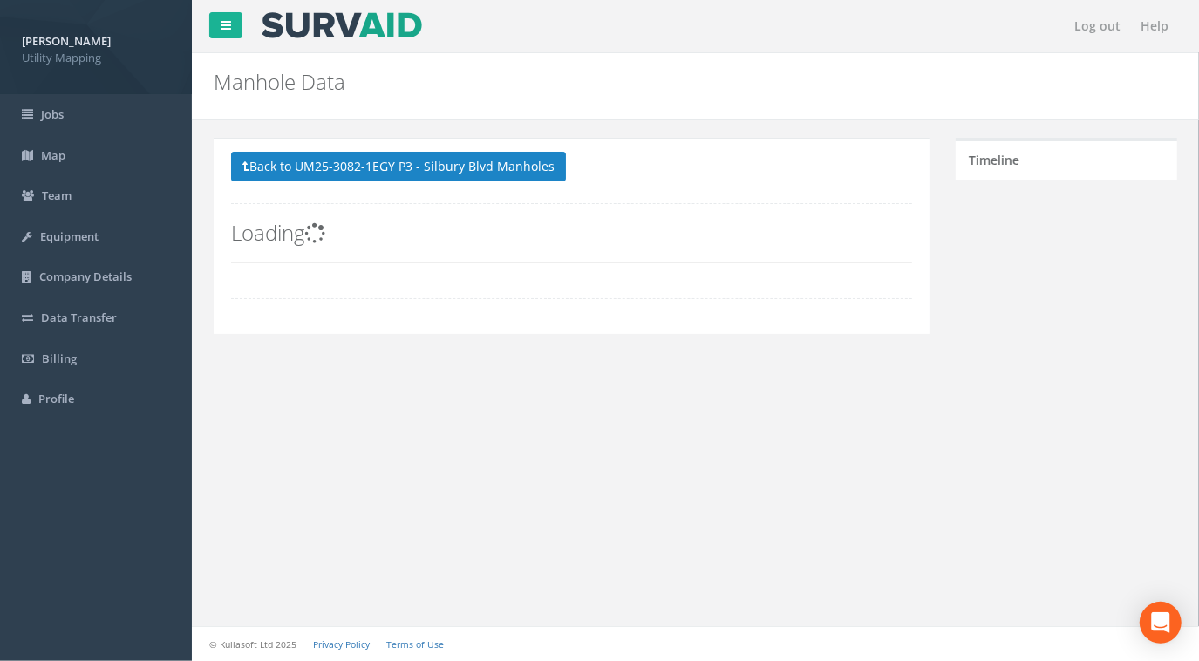
scroll to position [0, 0]
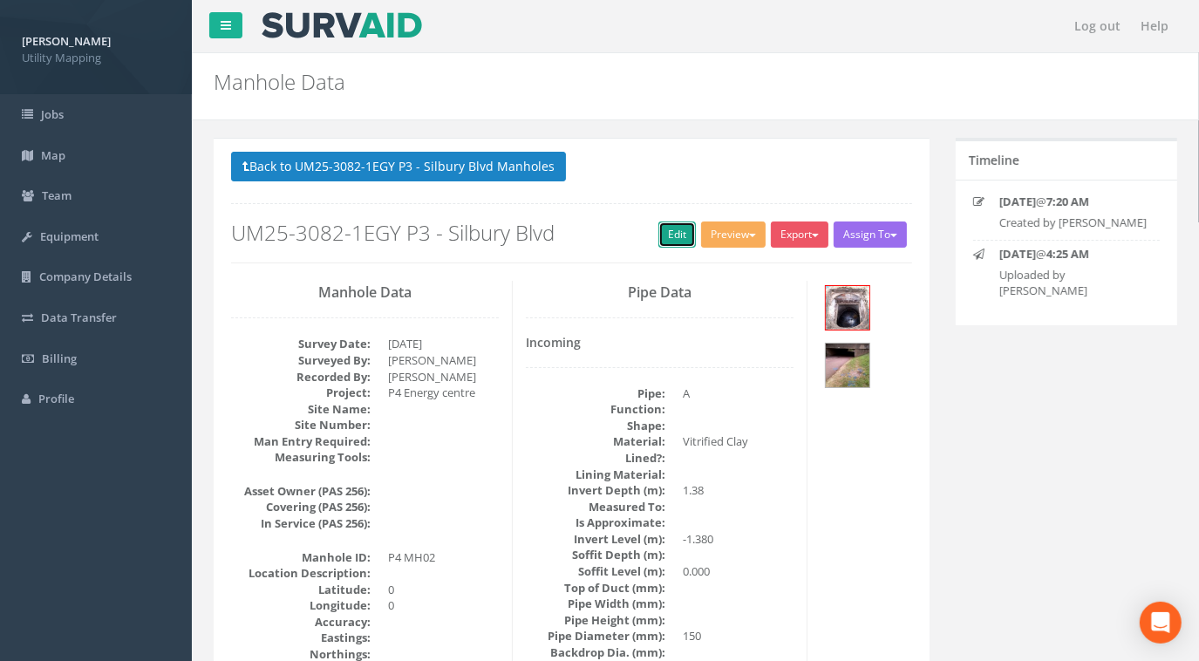
click at [665, 240] on link "Edit" at bounding box center [677, 235] width 38 height 26
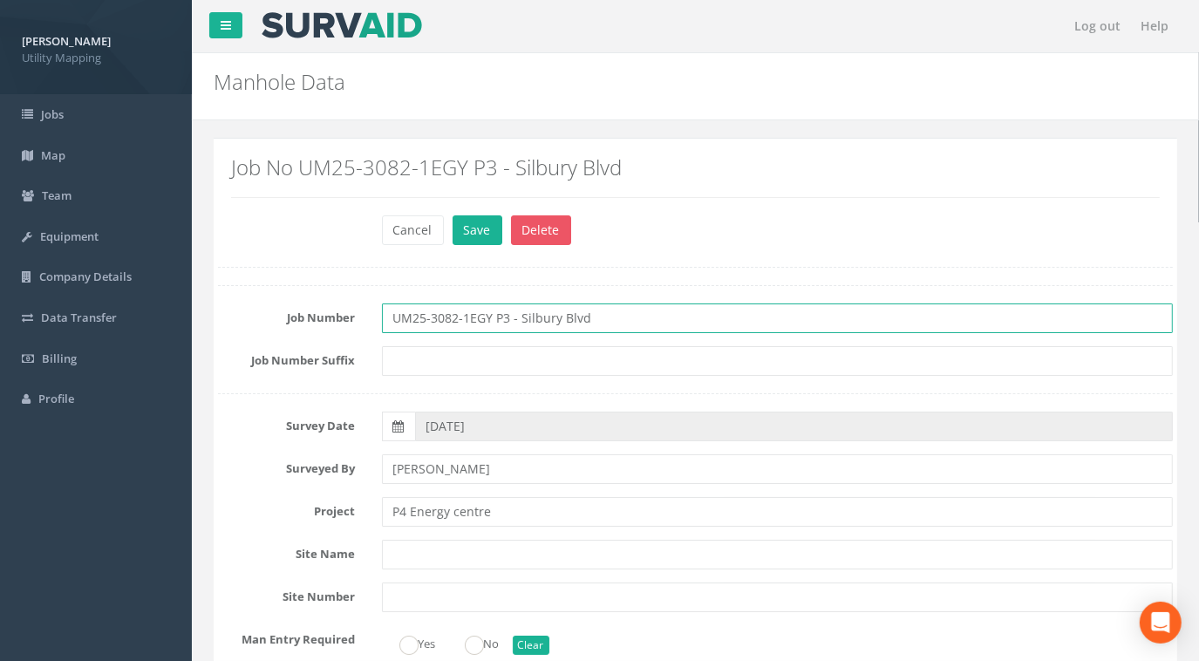
drag, startPoint x: 628, startPoint y: 320, endPoint x: 196, endPoint y: 310, distance: 431.8
paste input "4"
type input "UM25-3082-1EGY P4"
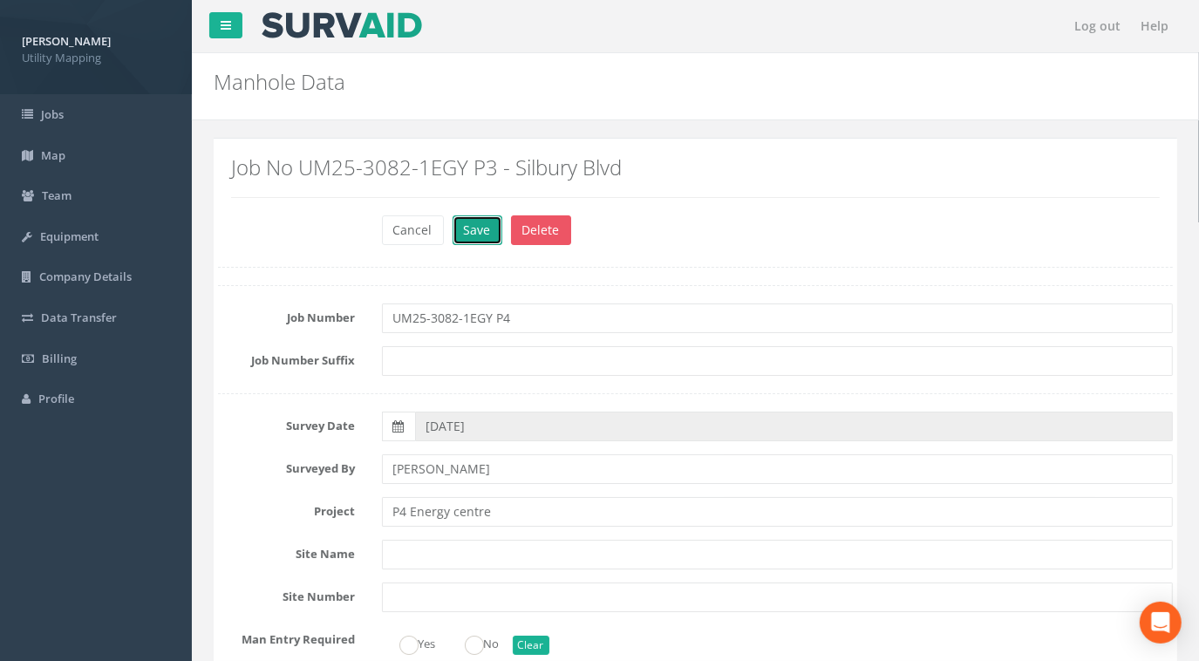
click at [475, 235] on button "Save" at bounding box center [478, 230] width 50 height 30
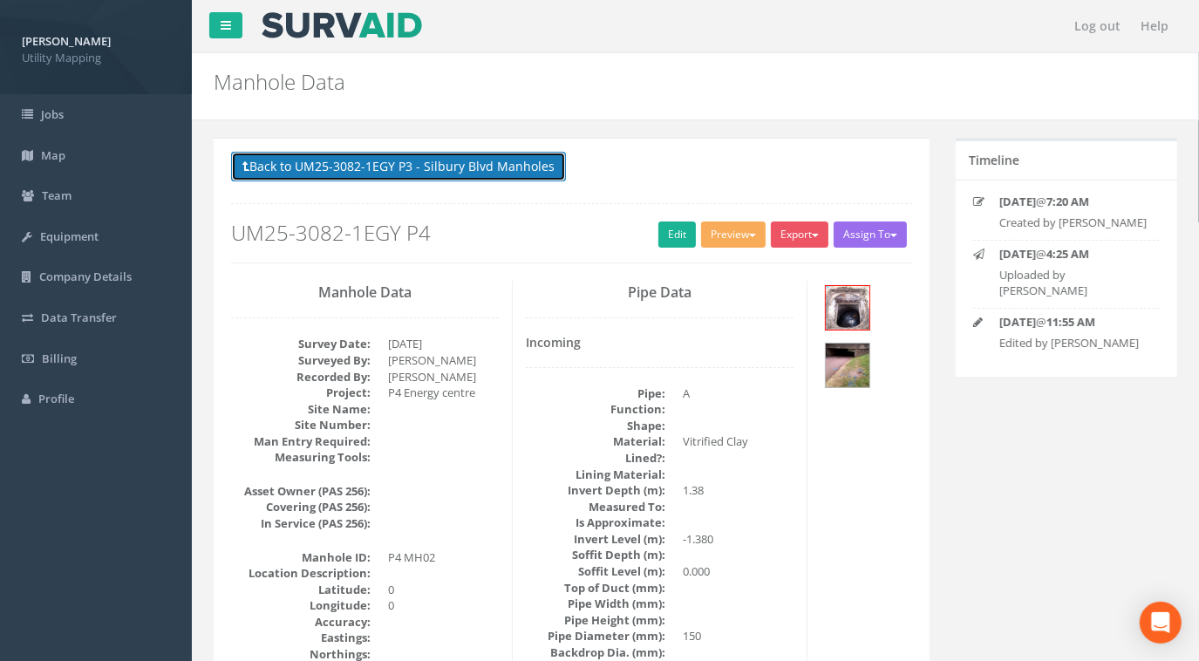
click at [433, 166] on button "Back to UM25-3082-1EGY P3 - Silbury Blvd Manholes" at bounding box center [398, 167] width 335 height 30
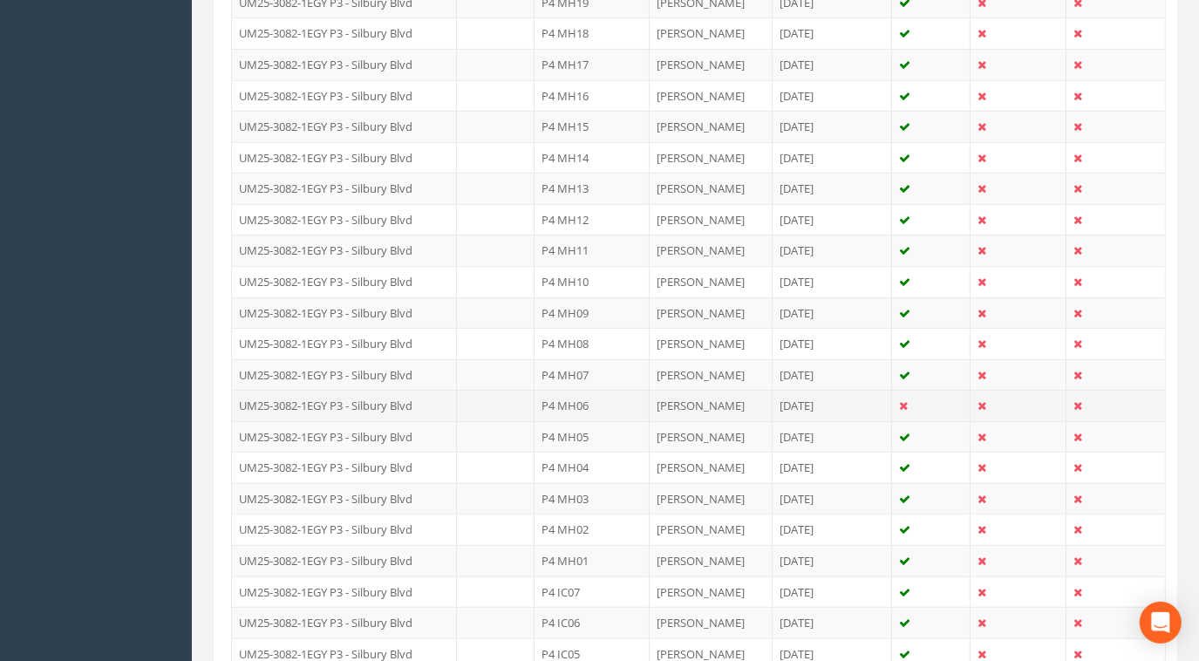
scroll to position [793, 0]
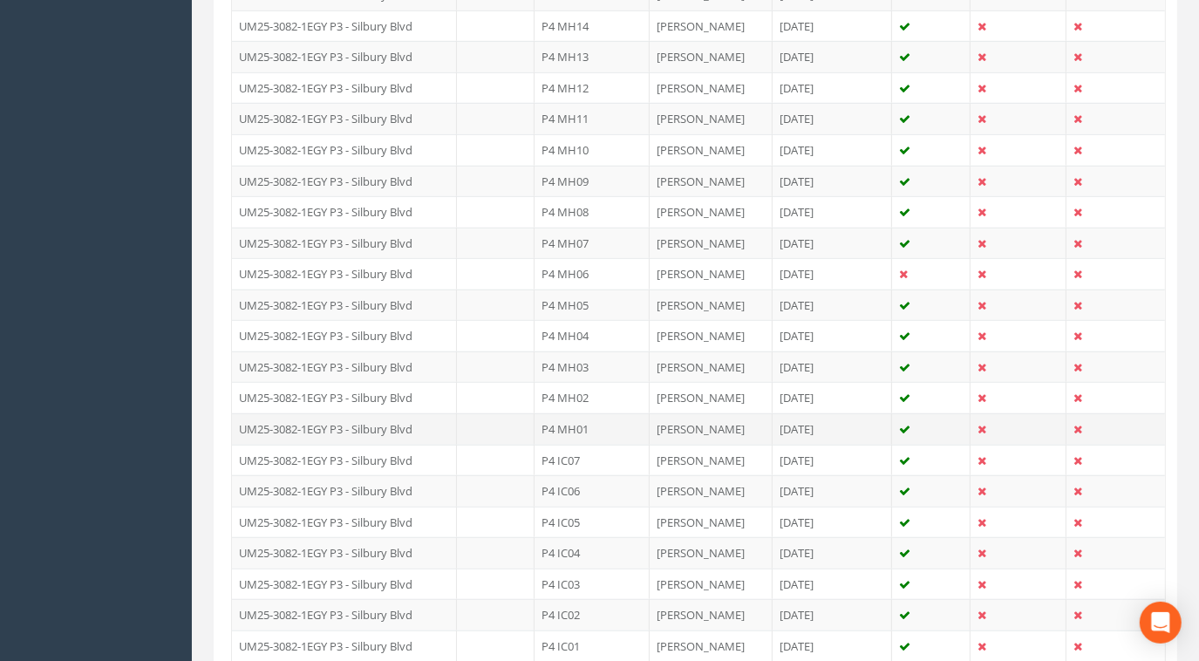
click at [356, 417] on td "UM25-3082-1EGY P3 - Silbury Blvd" at bounding box center [344, 428] width 225 height 31
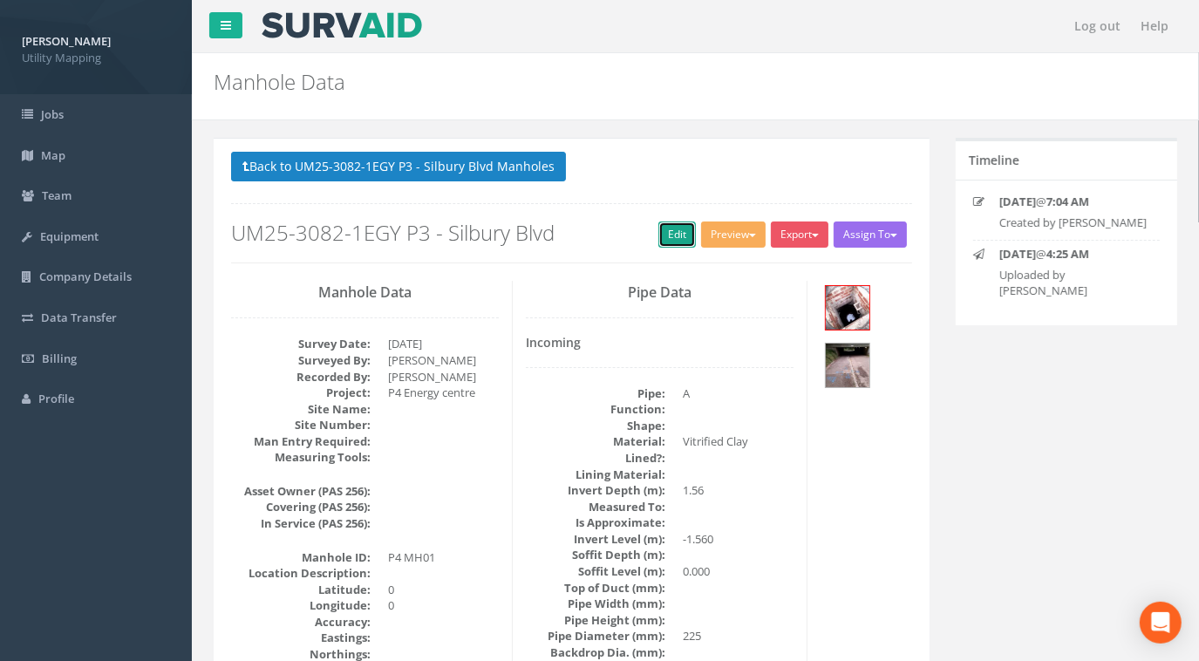
click at [671, 231] on link "Edit" at bounding box center [677, 235] width 38 height 26
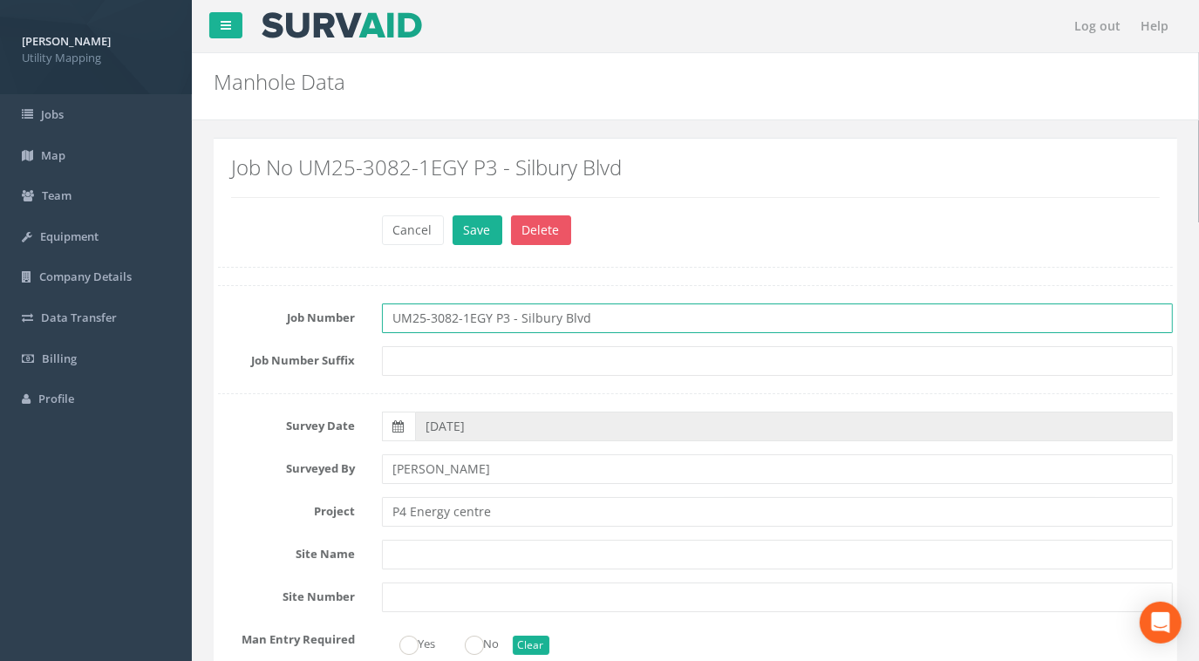
drag, startPoint x: 207, startPoint y: 319, endPoint x: 226, endPoint y: 315, distance: 19.7
paste input "4"
type input "UM25-3082-1EGY P4"
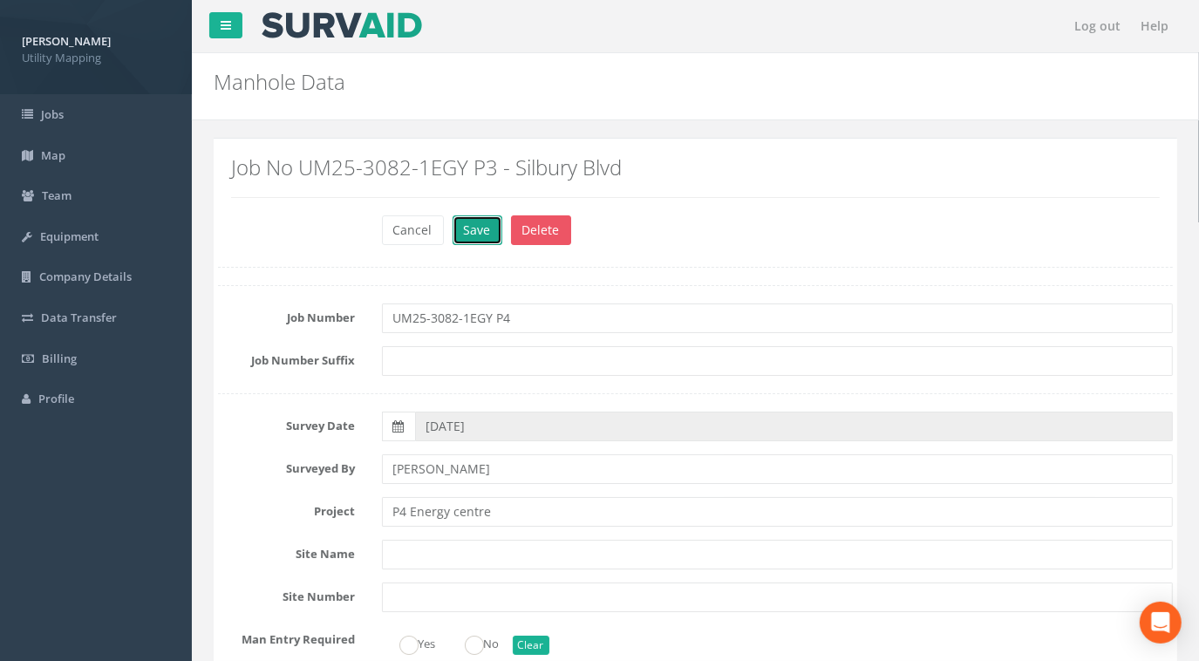
click at [465, 233] on button "Save" at bounding box center [478, 230] width 50 height 30
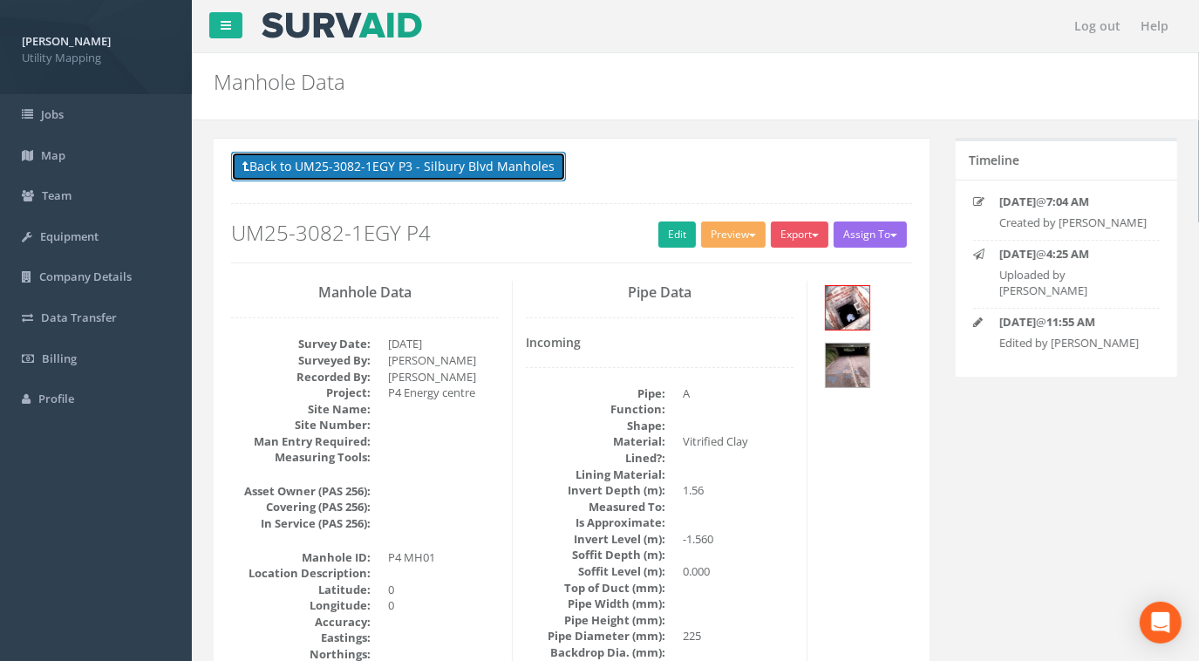
click at [424, 174] on button "Back to UM25-3082-1EGY P3 - Silbury Blvd Manholes" at bounding box center [398, 167] width 335 height 30
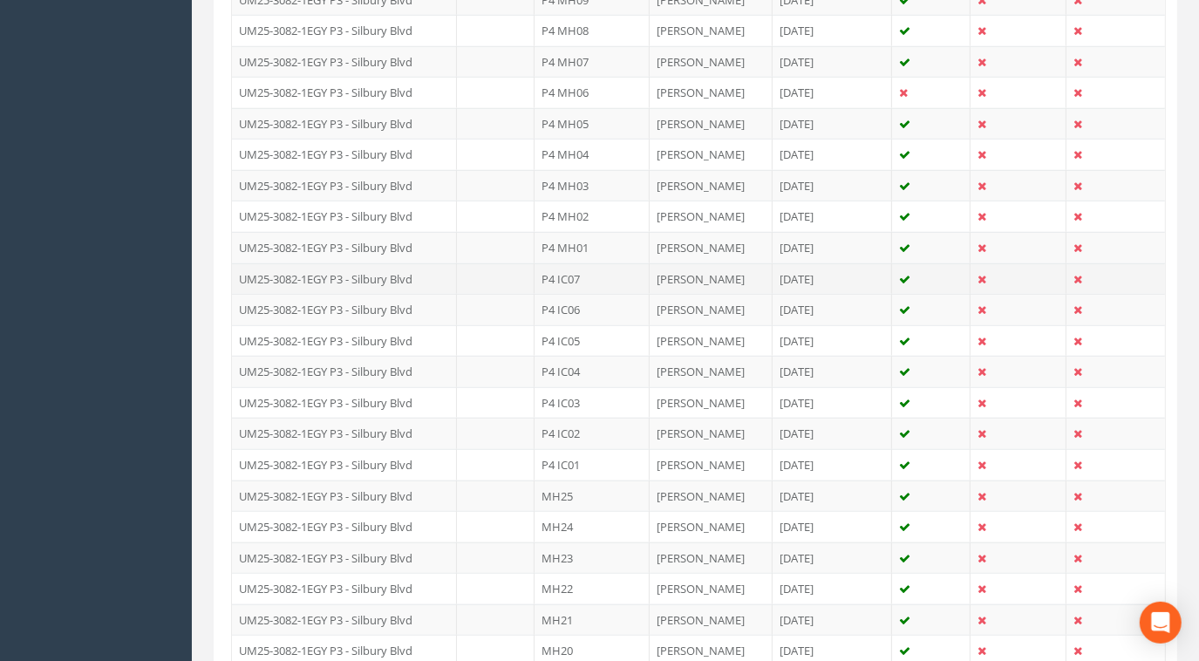
scroll to position [951, 0]
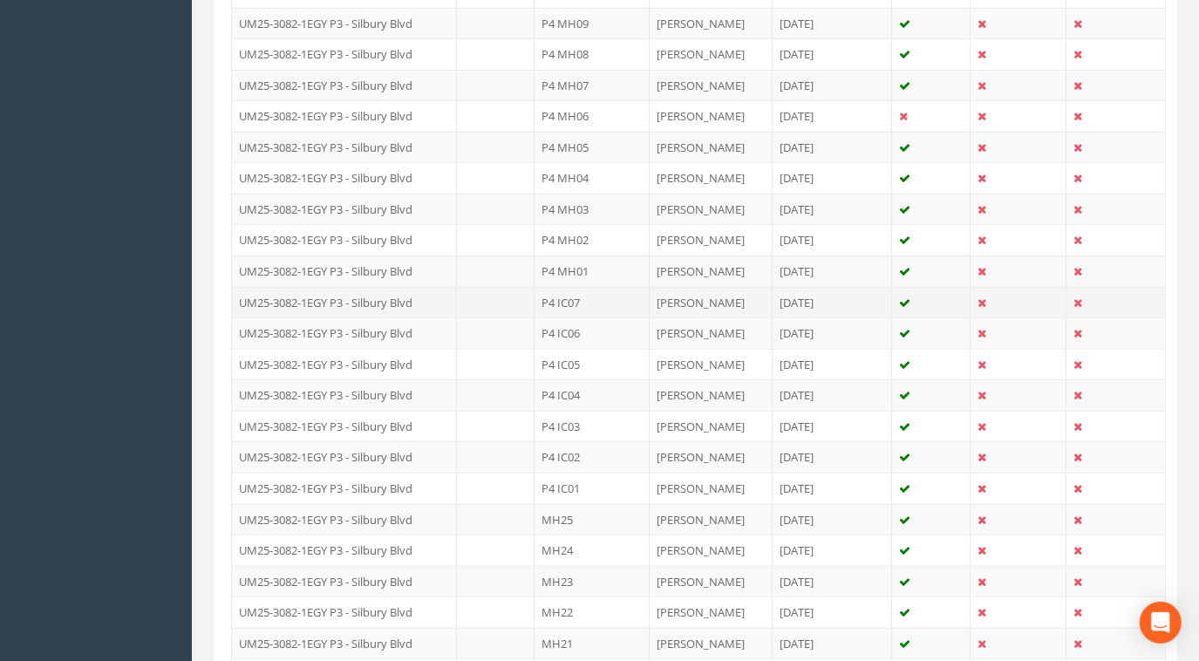
click at [377, 292] on td "UM25-3082-1EGY P3 - Silbury Blvd" at bounding box center [344, 302] width 225 height 31
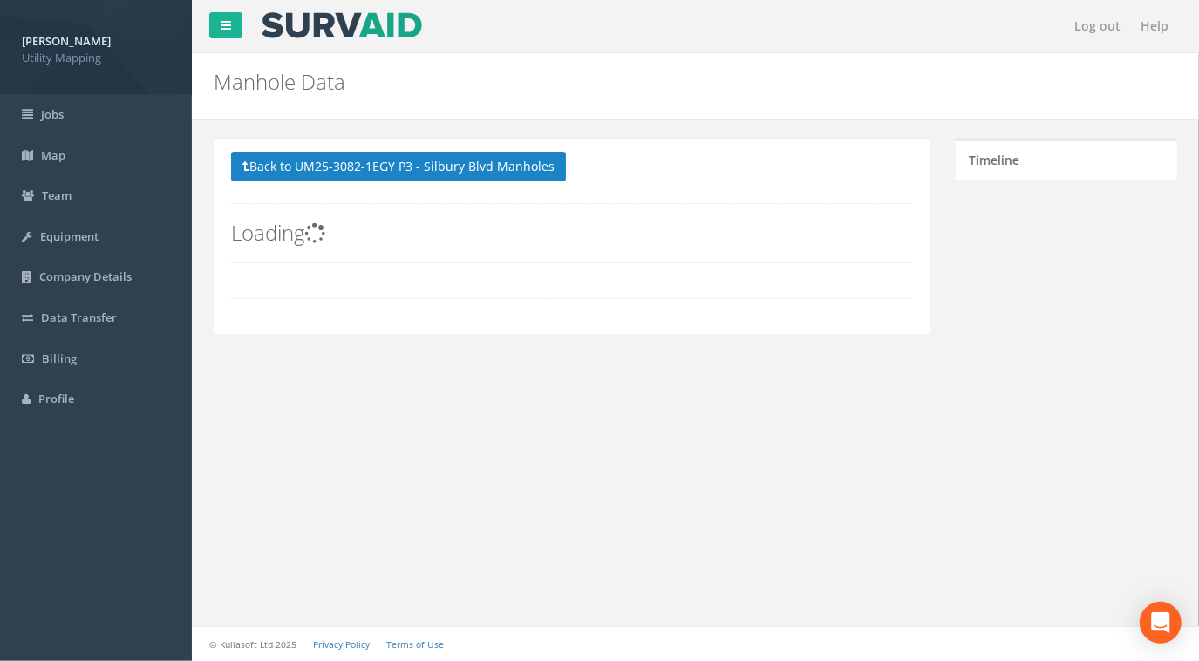
scroll to position [0, 0]
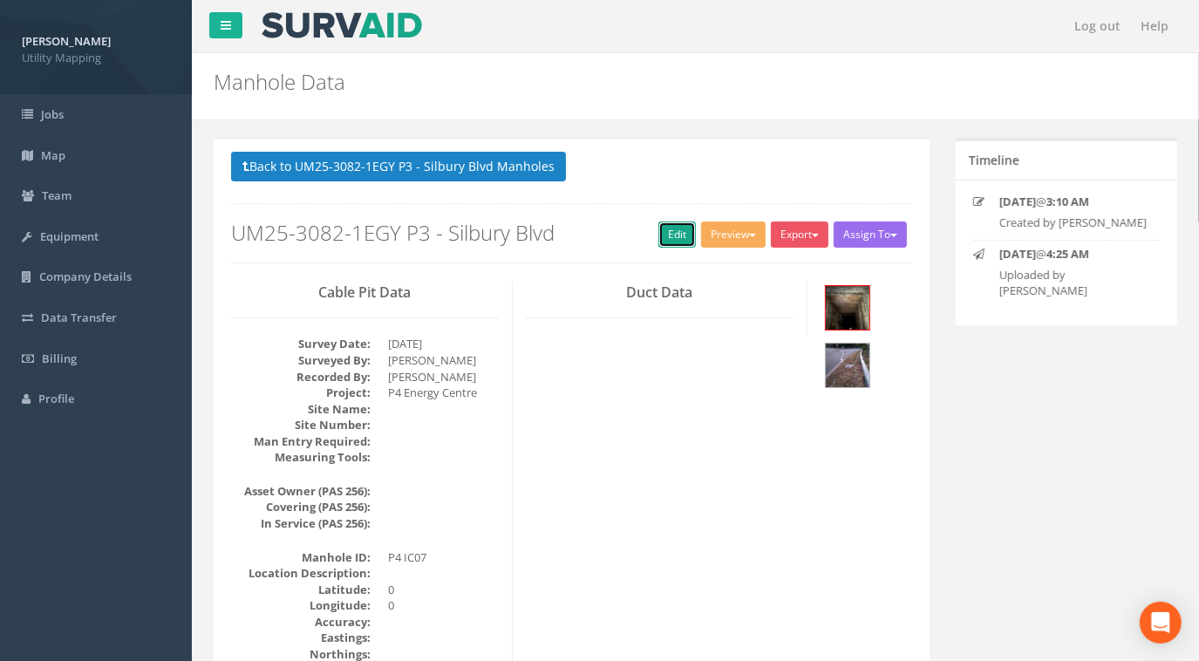
click at [658, 233] on link "Edit" at bounding box center [677, 235] width 38 height 26
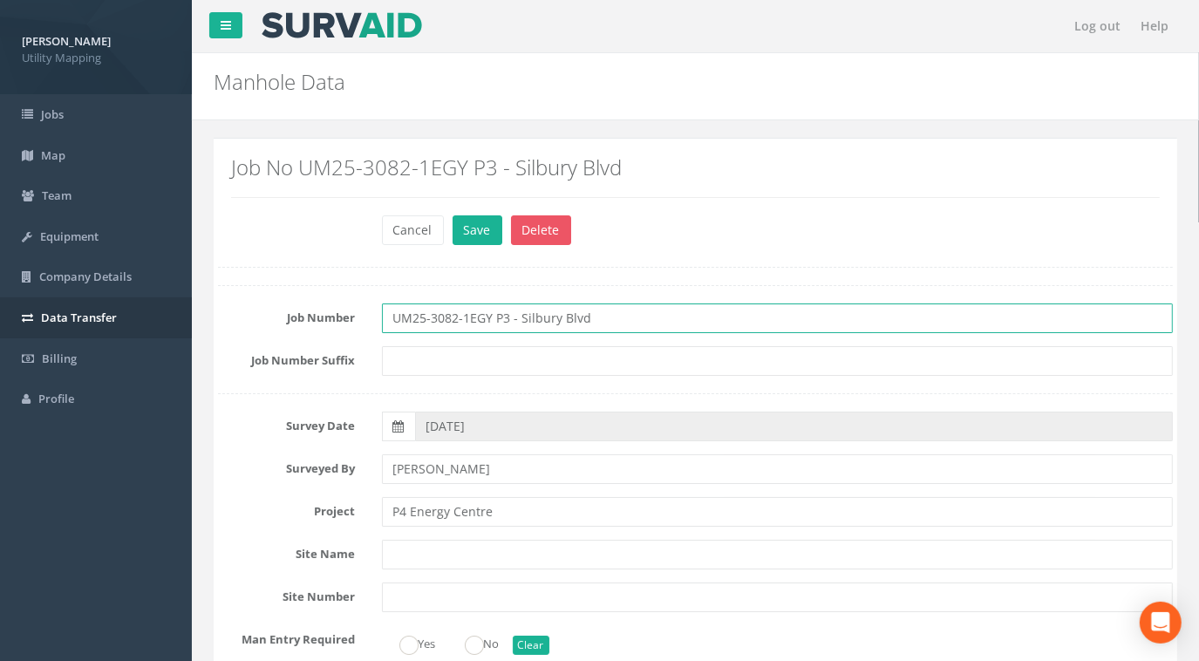
drag, startPoint x: 629, startPoint y: 316, endPoint x: 183, endPoint y: 310, distance: 445.7
paste input "4"
type input "UM25-3082-1EGY P4"
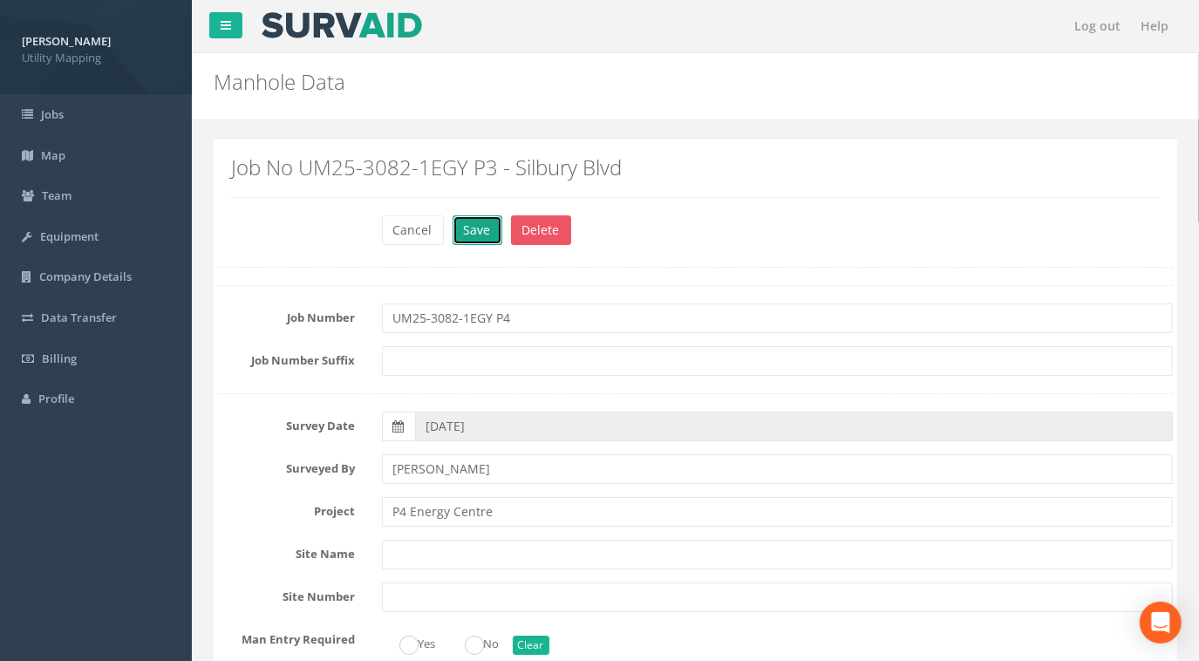
click at [480, 228] on button "Save" at bounding box center [478, 230] width 50 height 30
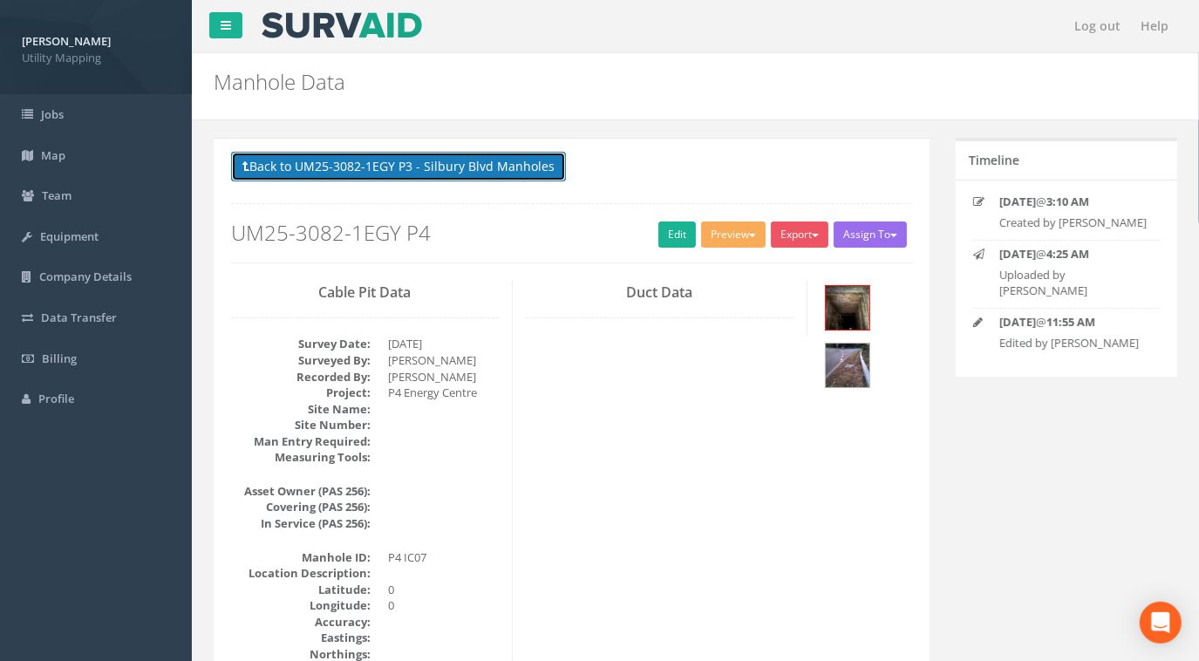
click at [464, 163] on button "Back to UM25-3082-1EGY P3 - Silbury Blvd Manholes" at bounding box center [398, 167] width 335 height 30
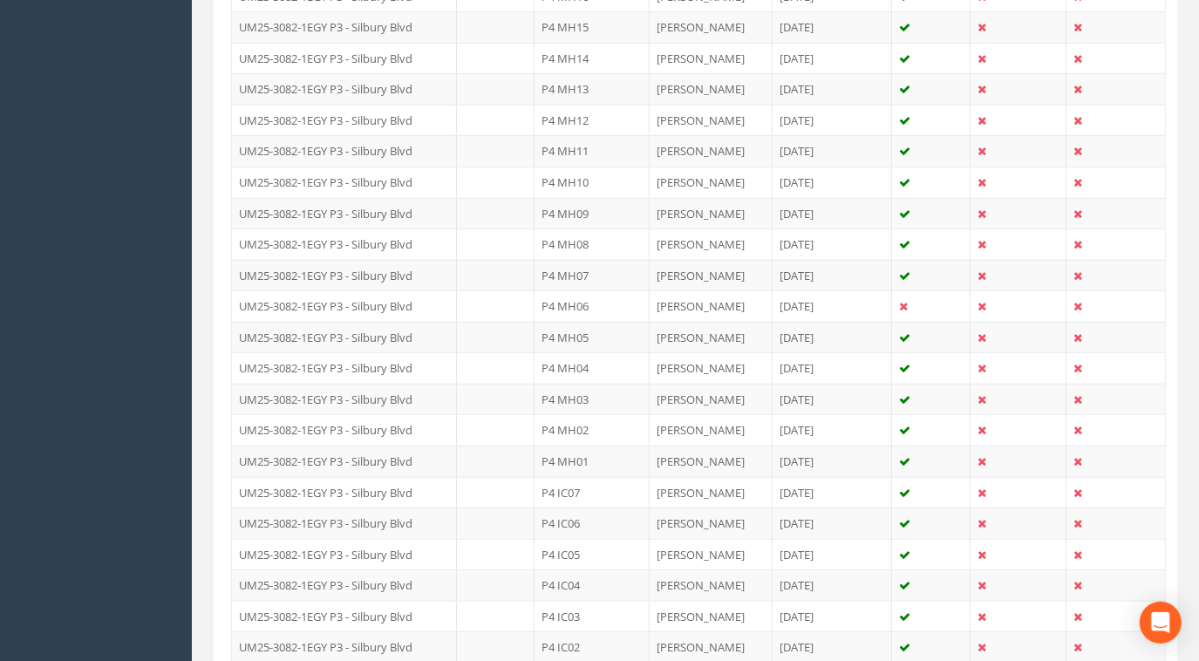
scroll to position [951, 0]
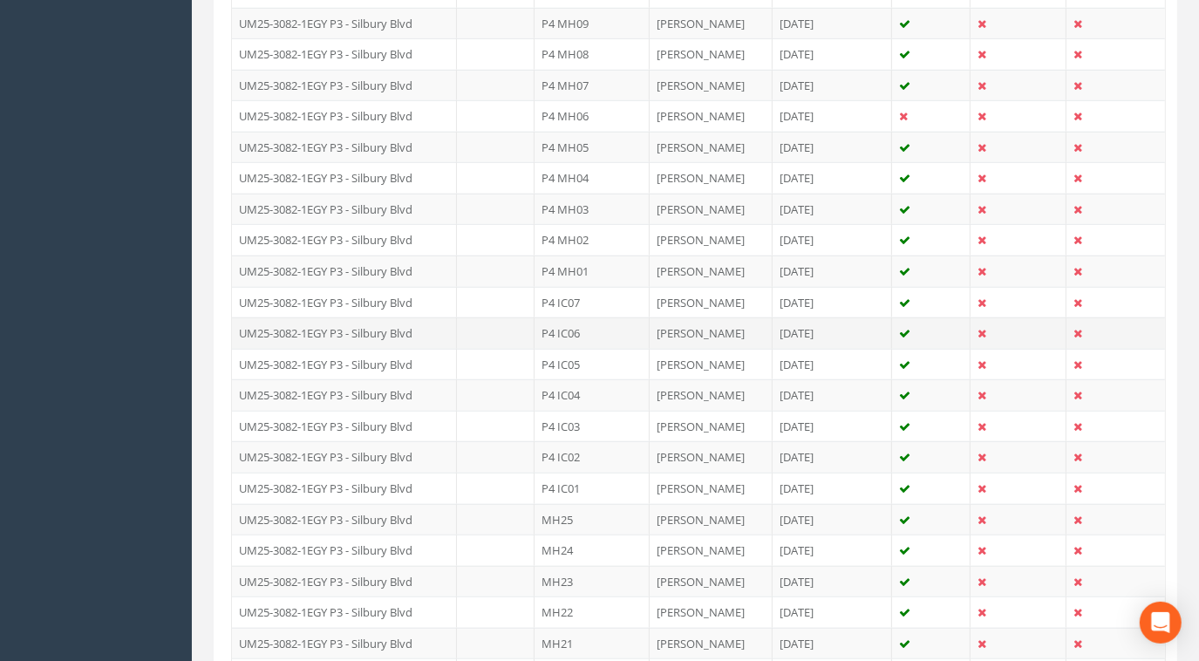
click at [359, 325] on td "UM25-3082-1EGY P3 - Silbury Blvd" at bounding box center [344, 332] width 225 height 31
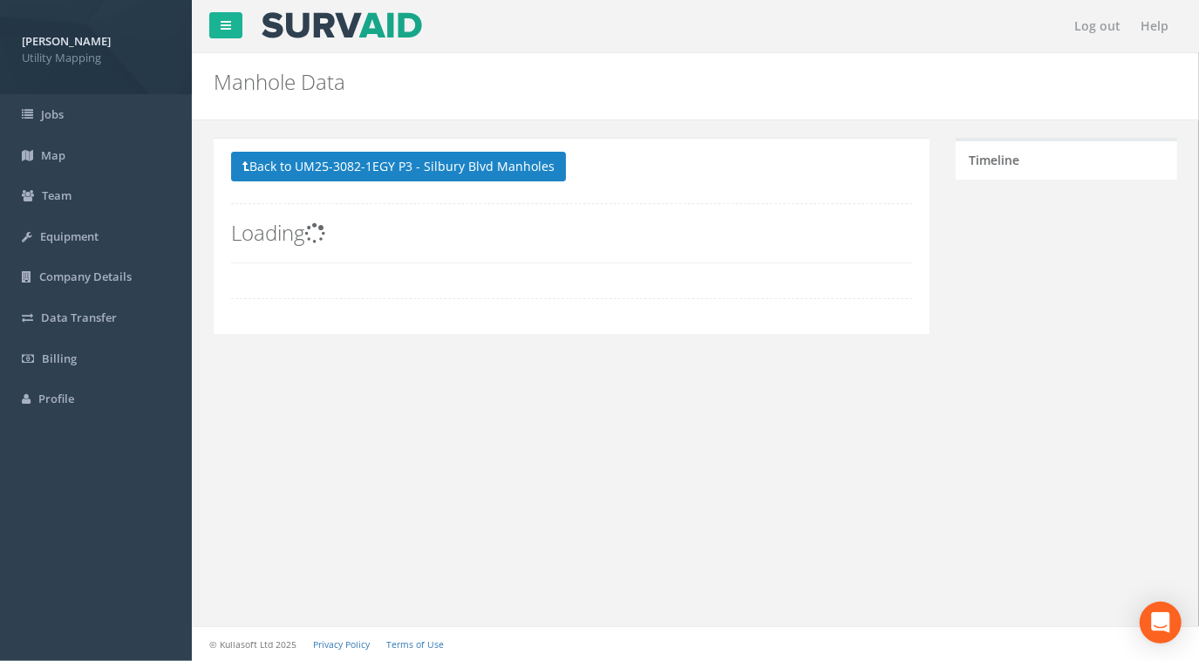
scroll to position [0, 0]
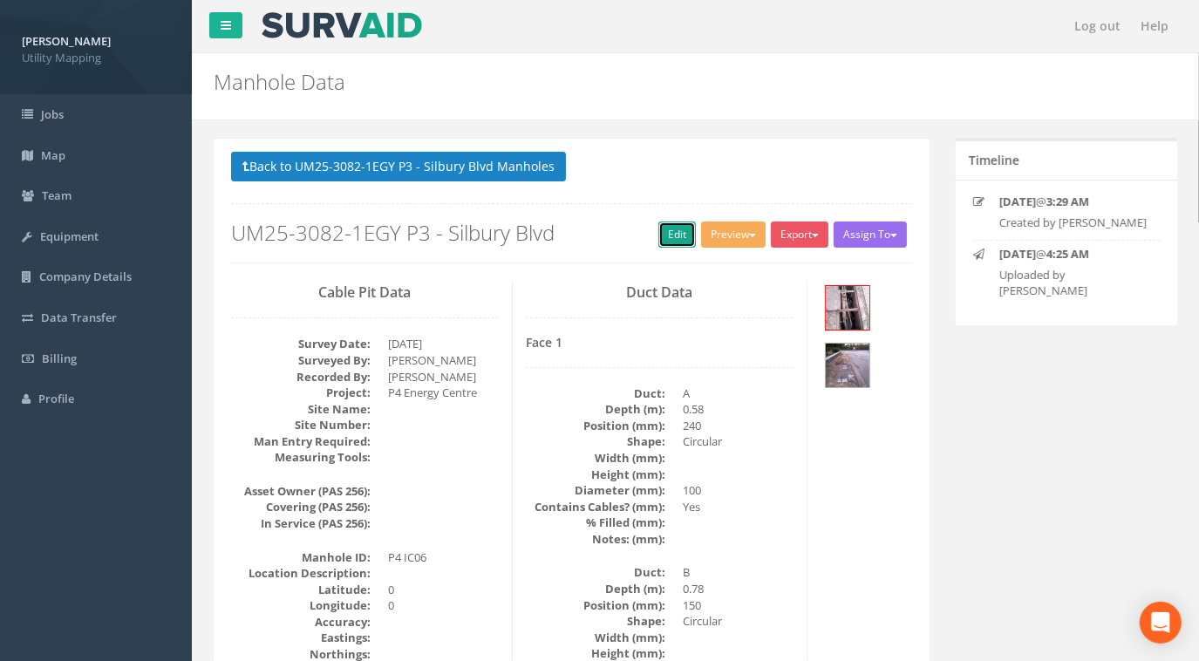
click at [684, 232] on link "Edit" at bounding box center [677, 235] width 38 height 26
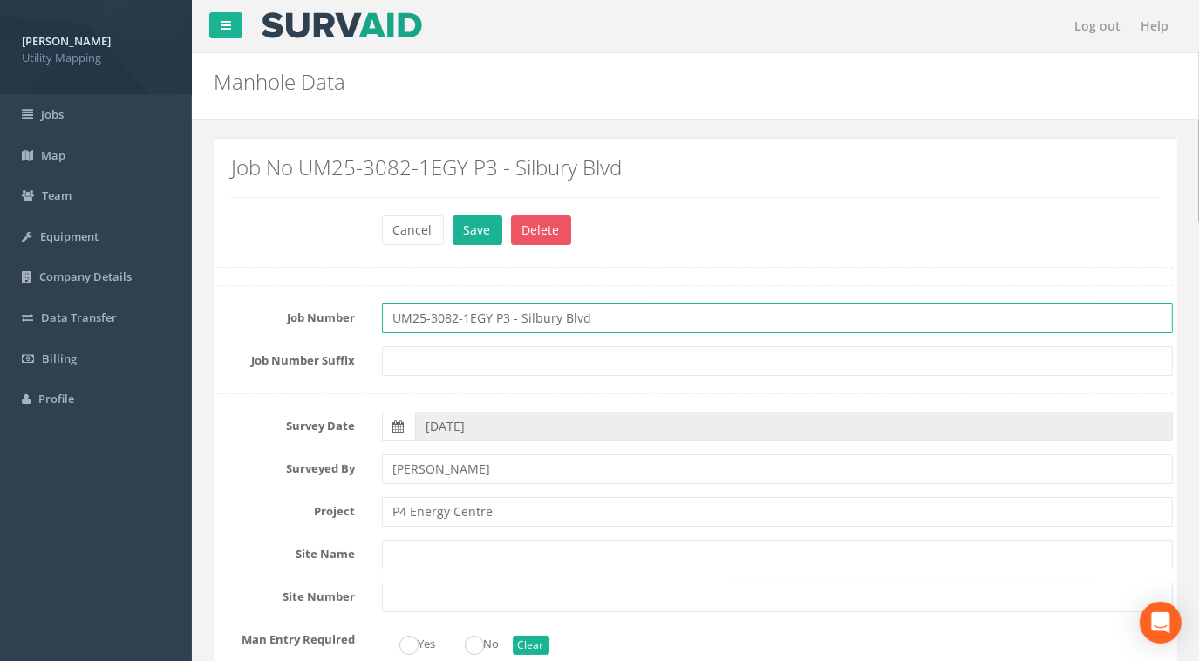
drag, startPoint x: 612, startPoint y: 318, endPoint x: 447, endPoint y: 288, distance: 168.5
paste input "4"
type input "UM25-3082-1EGY P4"
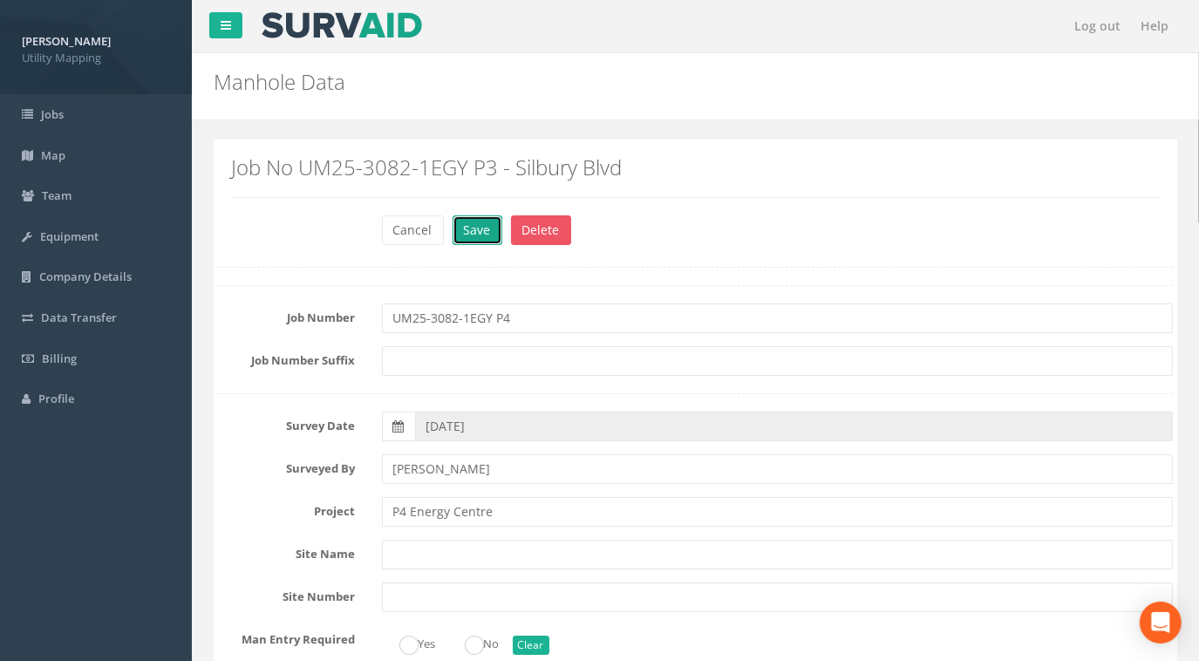
click at [475, 229] on button "Save" at bounding box center [478, 230] width 50 height 30
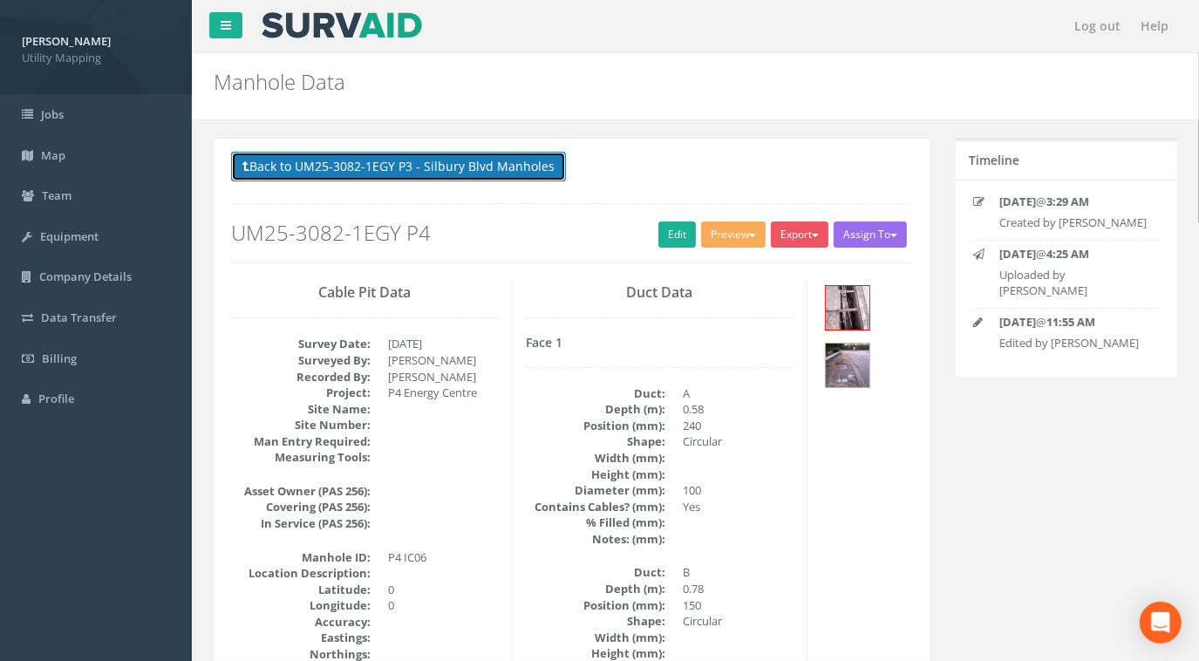
click at [452, 176] on button "Back to UM25-3082-1EGY P3 - Silbury Blvd Manholes" at bounding box center [398, 167] width 335 height 30
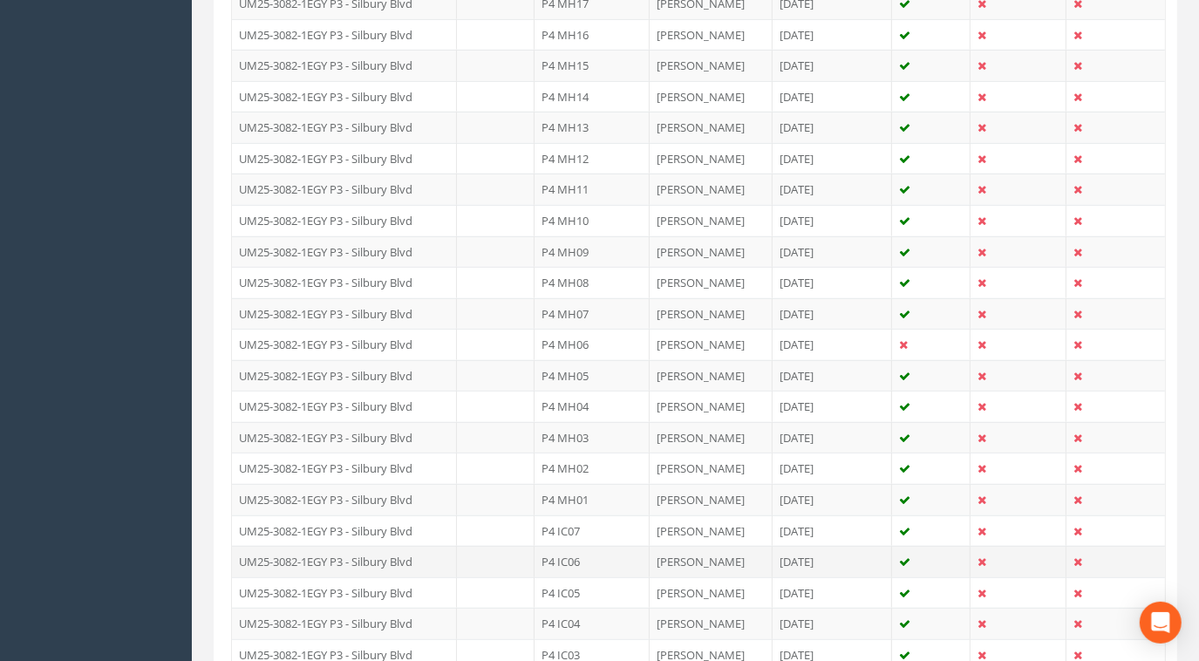
scroll to position [793, 0]
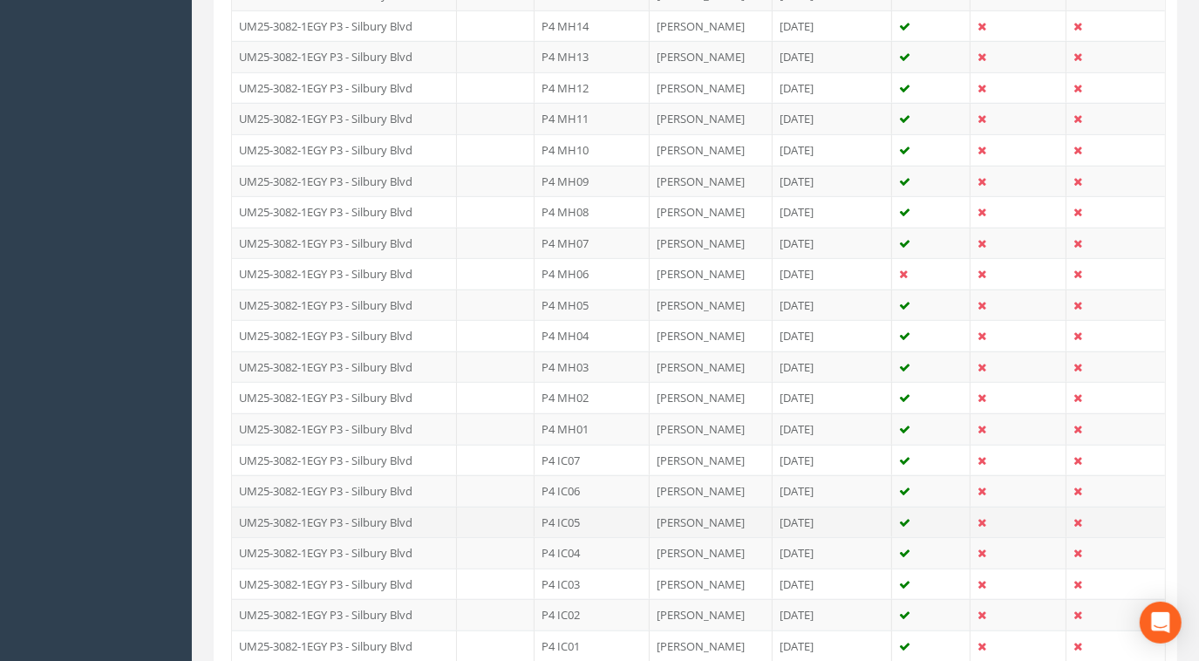
click at [414, 518] on td "UM25-3082-1EGY P3 - Silbury Blvd" at bounding box center [344, 522] width 225 height 31
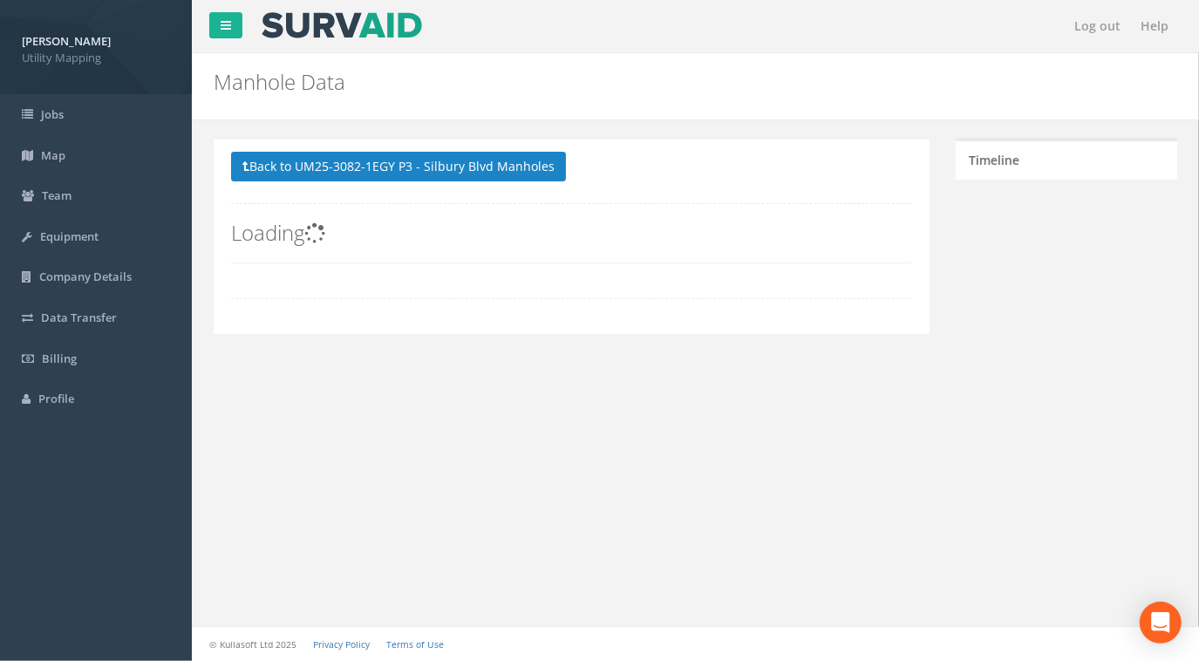
scroll to position [0, 0]
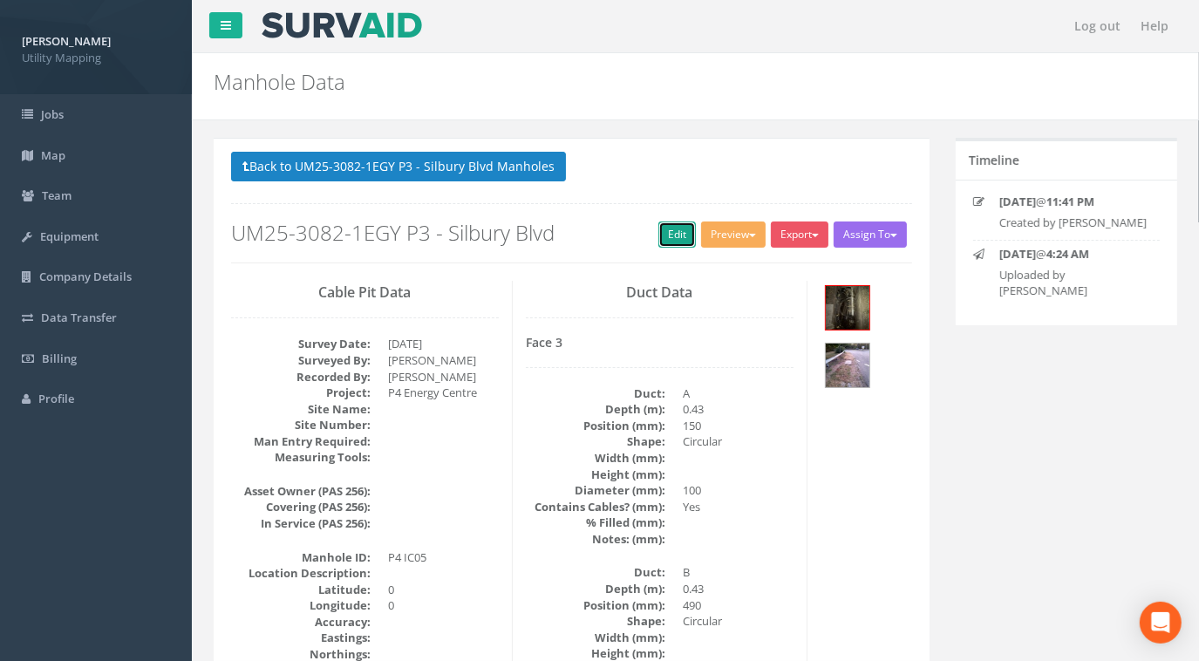
click at [668, 235] on link "Edit" at bounding box center [677, 235] width 38 height 26
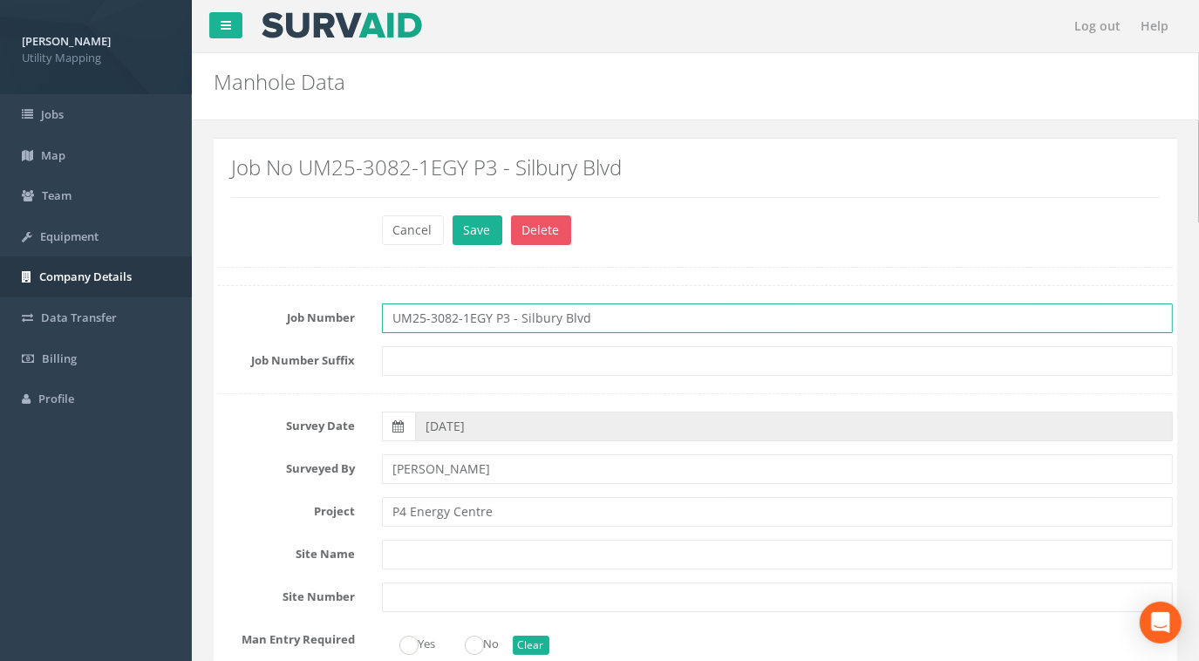
drag, startPoint x: 623, startPoint y: 317, endPoint x: 167, endPoint y: 290, distance: 456.9
paste input "4"
type input "UM25-3082-1EGY P4"
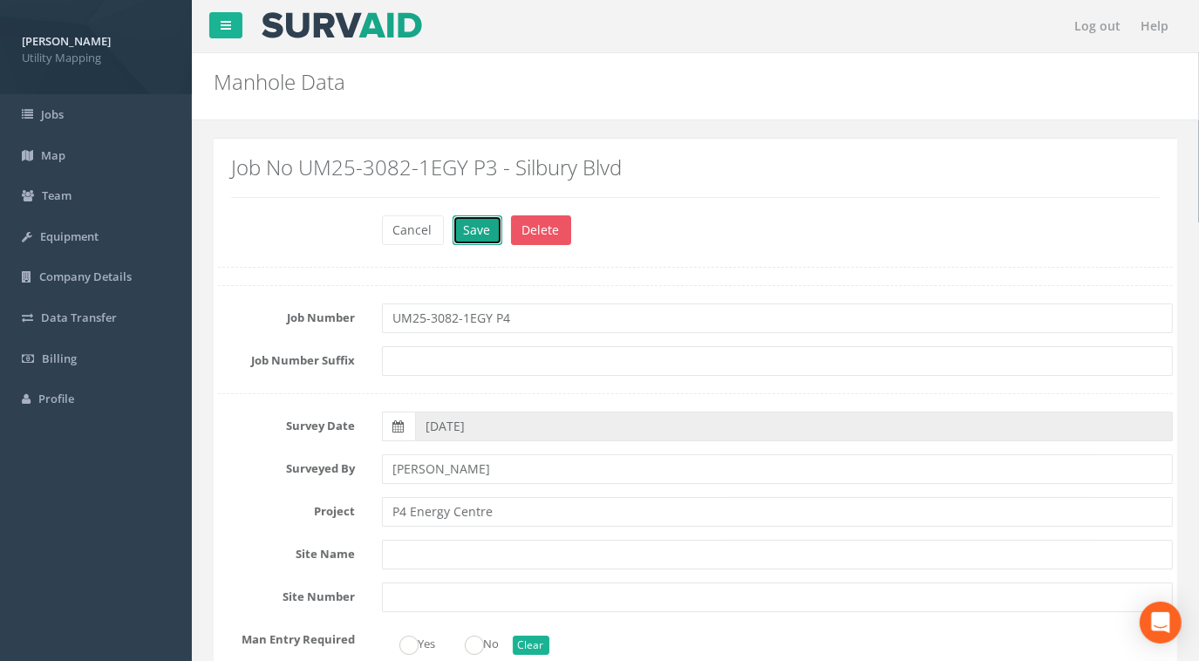
click at [474, 226] on button "Save" at bounding box center [478, 230] width 50 height 30
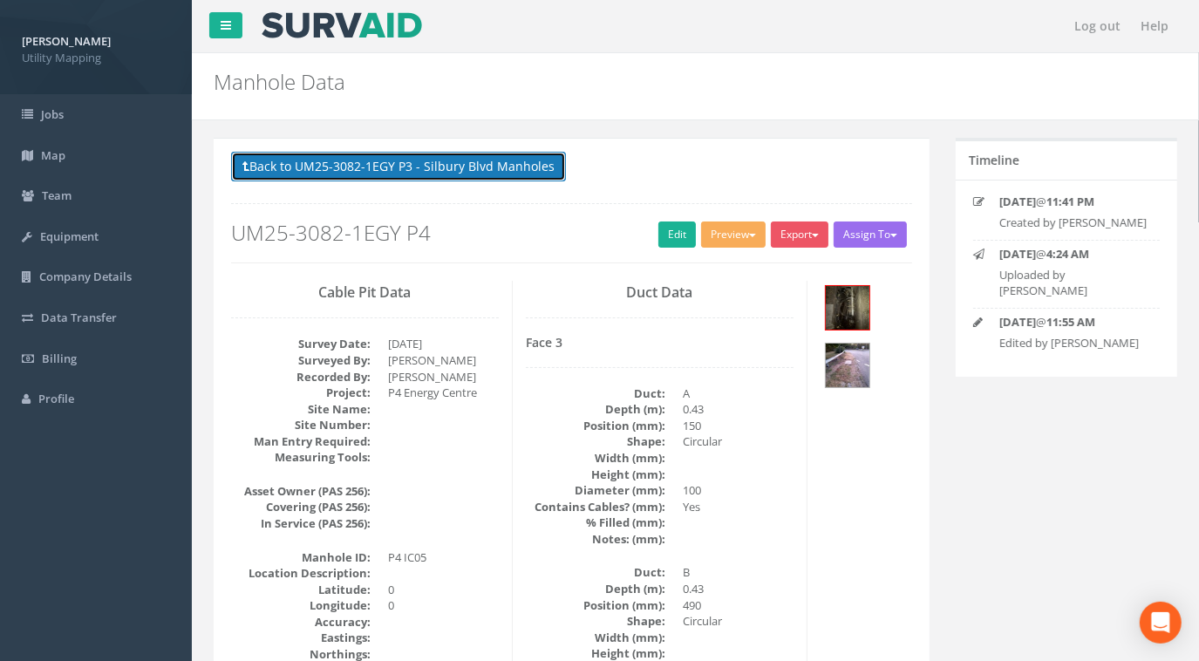
click at [482, 162] on button "Back to UM25-3082-1EGY P3 - Silbury Blvd Manholes" at bounding box center [398, 167] width 335 height 30
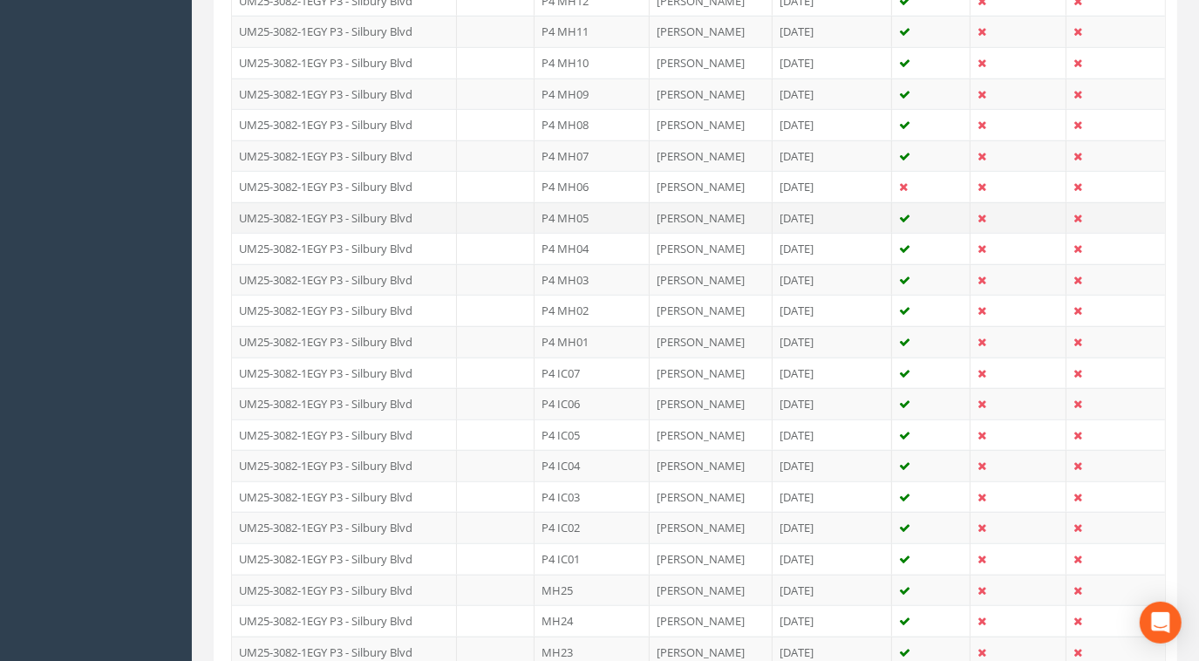
scroll to position [1030, 0]
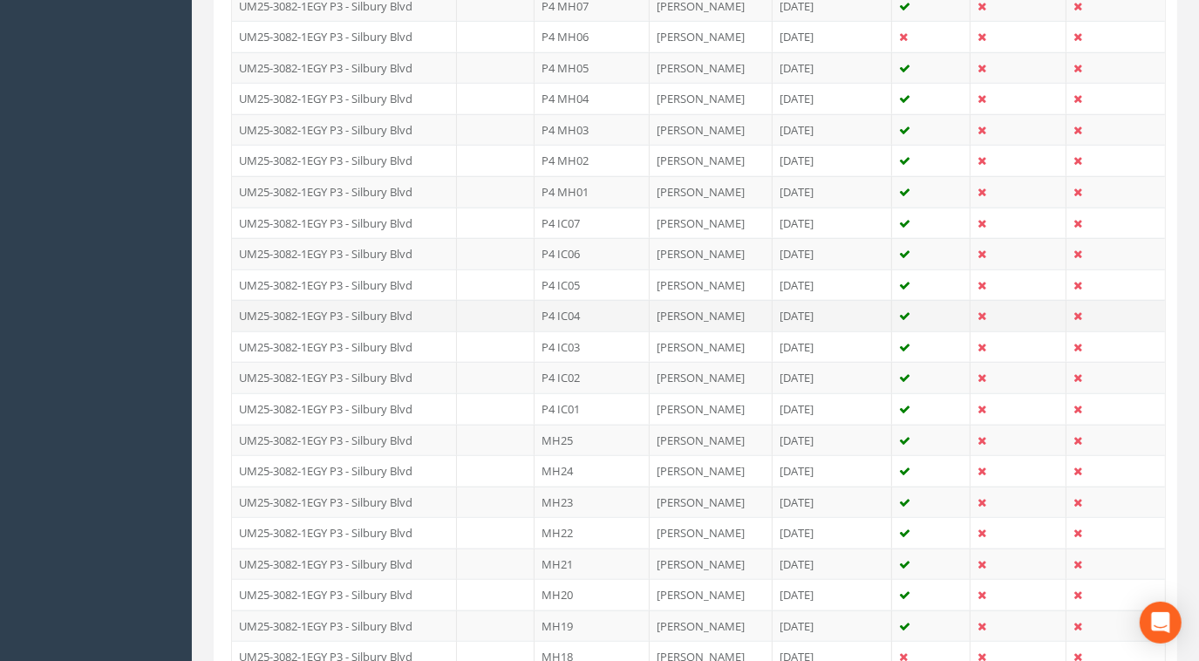
click at [406, 301] on td "UM25-3082-1EGY P3 - Silbury Blvd" at bounding box center [344, 315] width 225 height 31
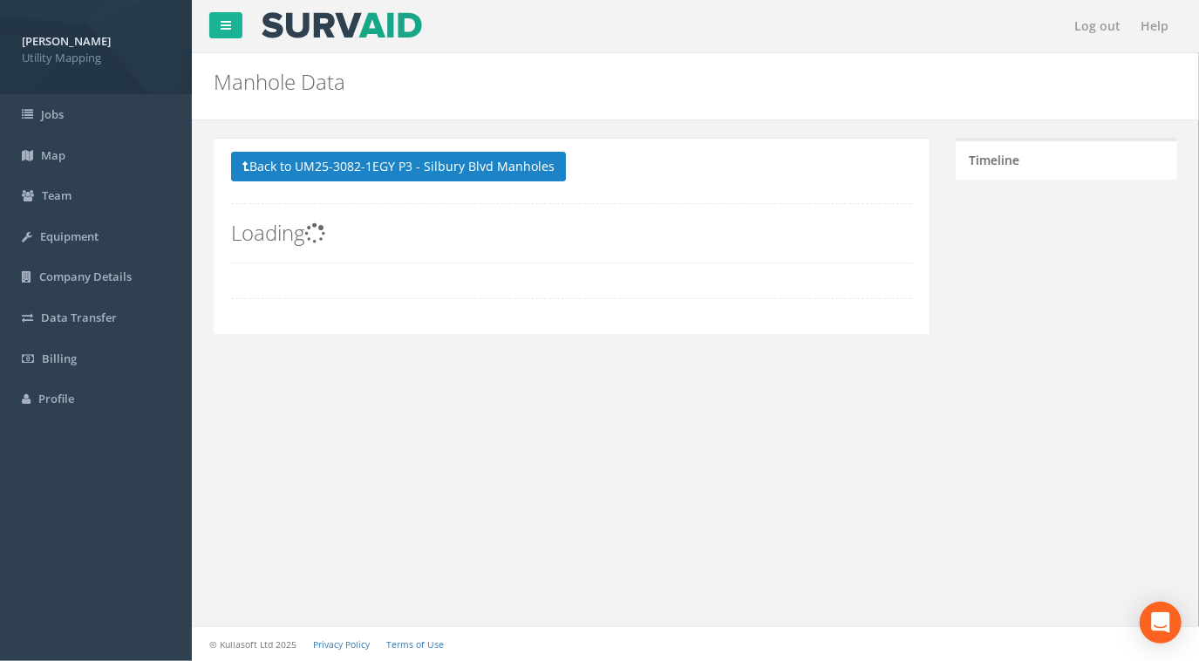
scroll to position [0, 0]
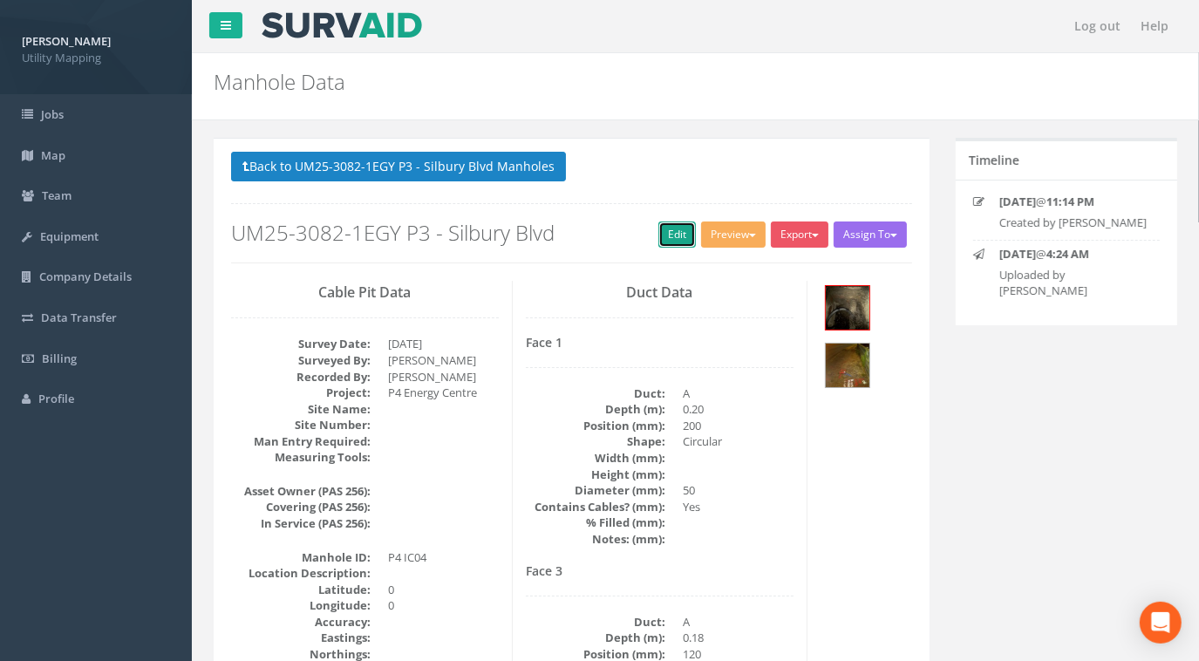
click at [689, 235] on link "Edit" at bounding box center [677, 235] width 38 height 26
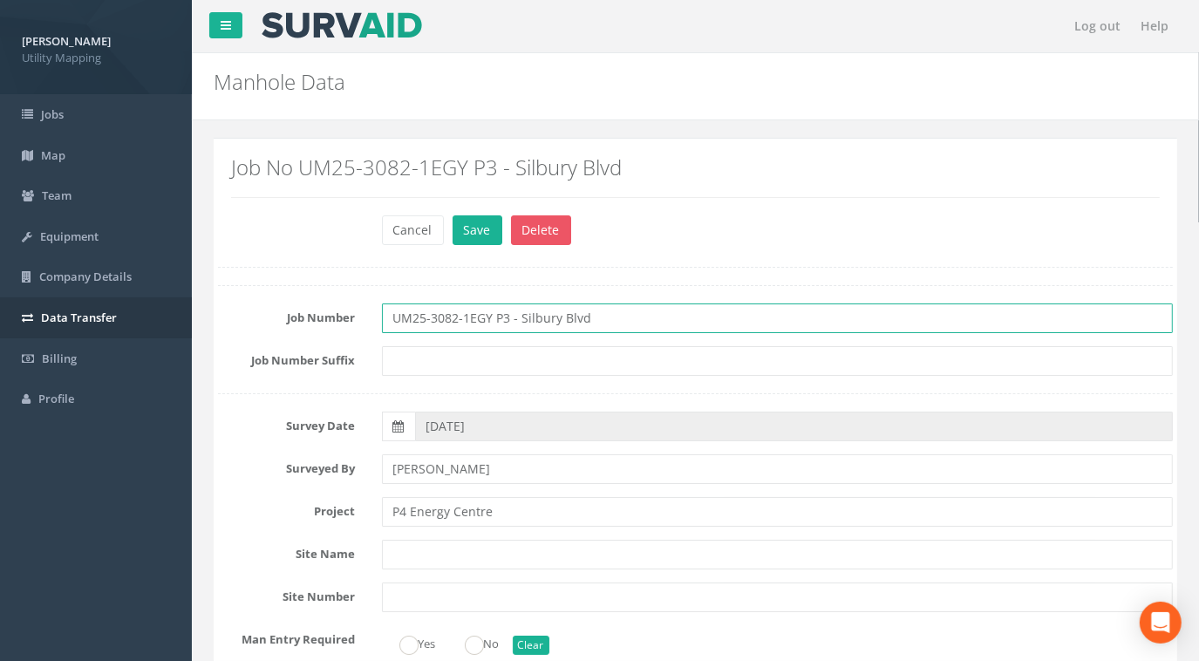
drag, startPoint x: 632, startPoint y: 315, endPoint x: 145, endPoint y: 330, distance: 487.7
paste input "4"
type input "UM25-3082-1EGY P4"
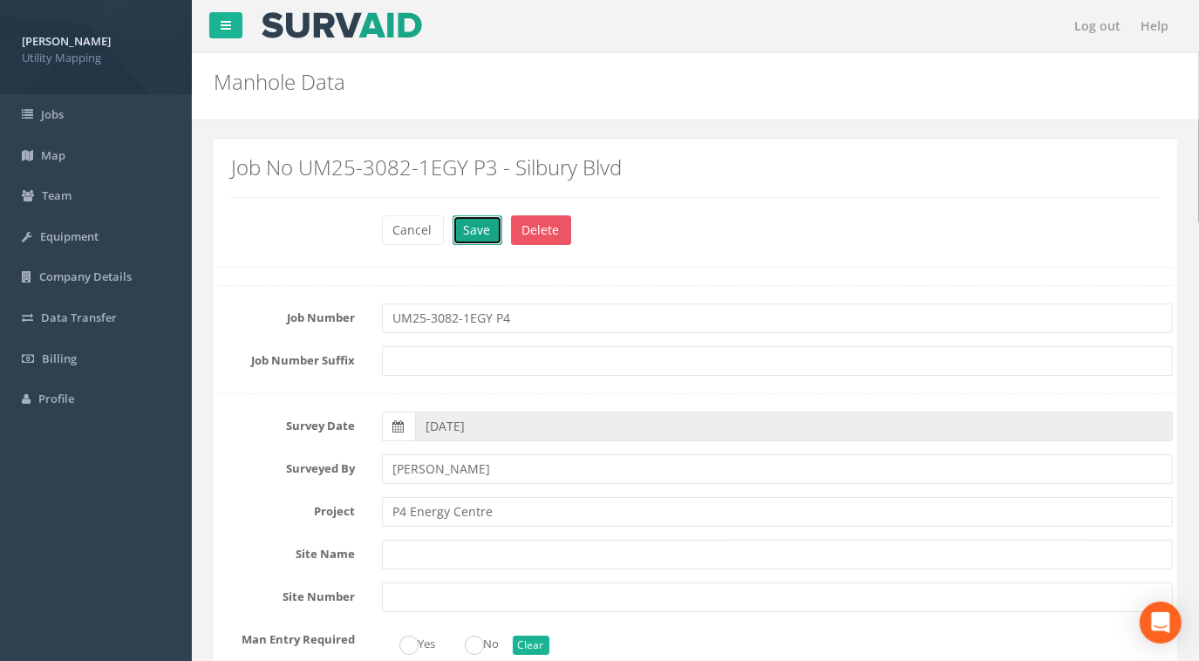
click at [473, 221] on button "Save" at bounding box center [478, 230] width 50 height 30
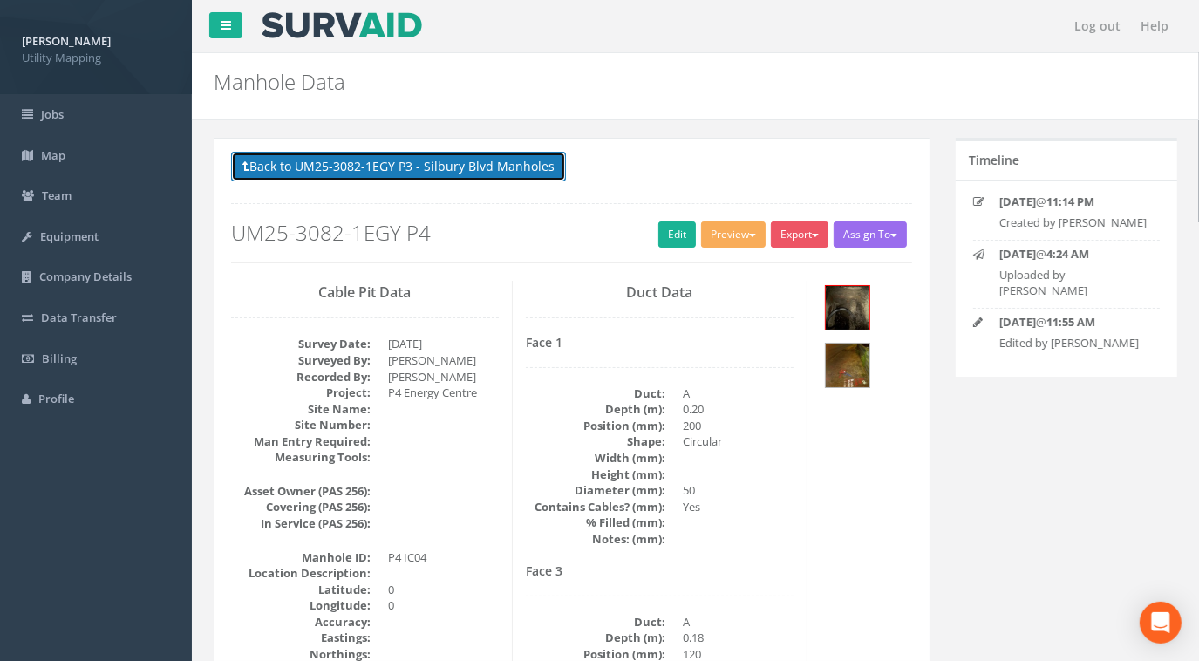
click at [493, 174] on button "Back to UM25-3082-1EGY P3 - Silbury Blvd Manholes" at bounding box center [398, 167] width 335 height 30
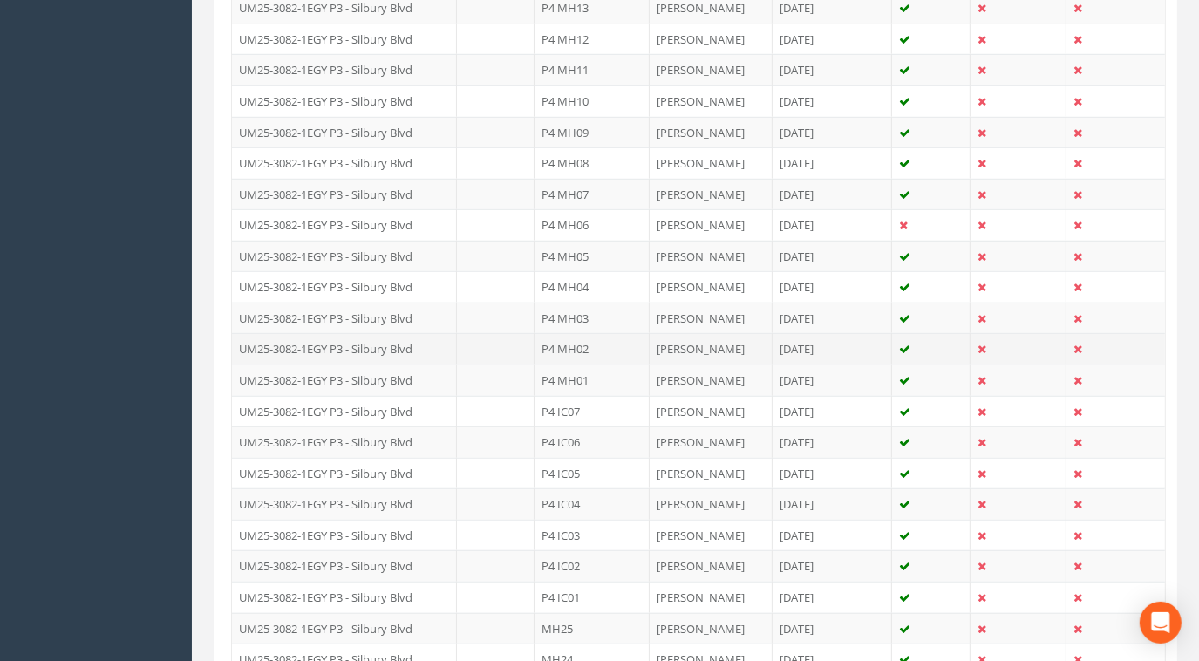
scroll to position [1030, 0]
click at [366, 340] on td "UM25-3082-1EGY P3 - Silbury Blvd" at bounding box center [344, 346] width 225 height 31
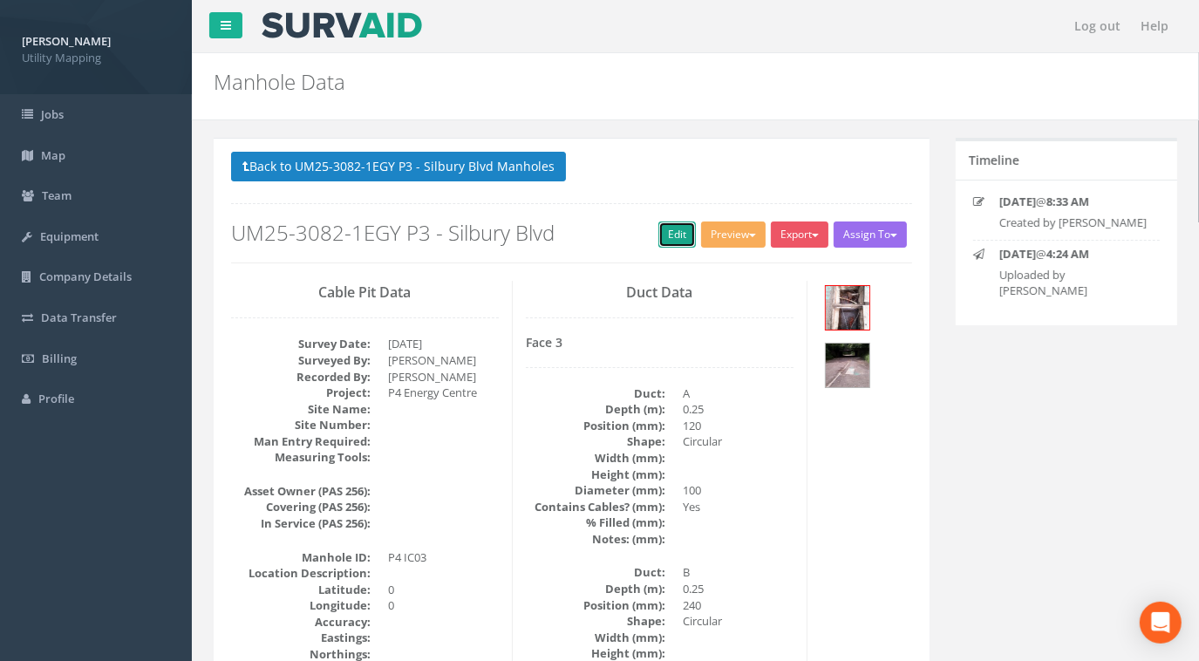
click at [660, 235] on link "Edit" at bounding box center [677, 235] width 38 height 26
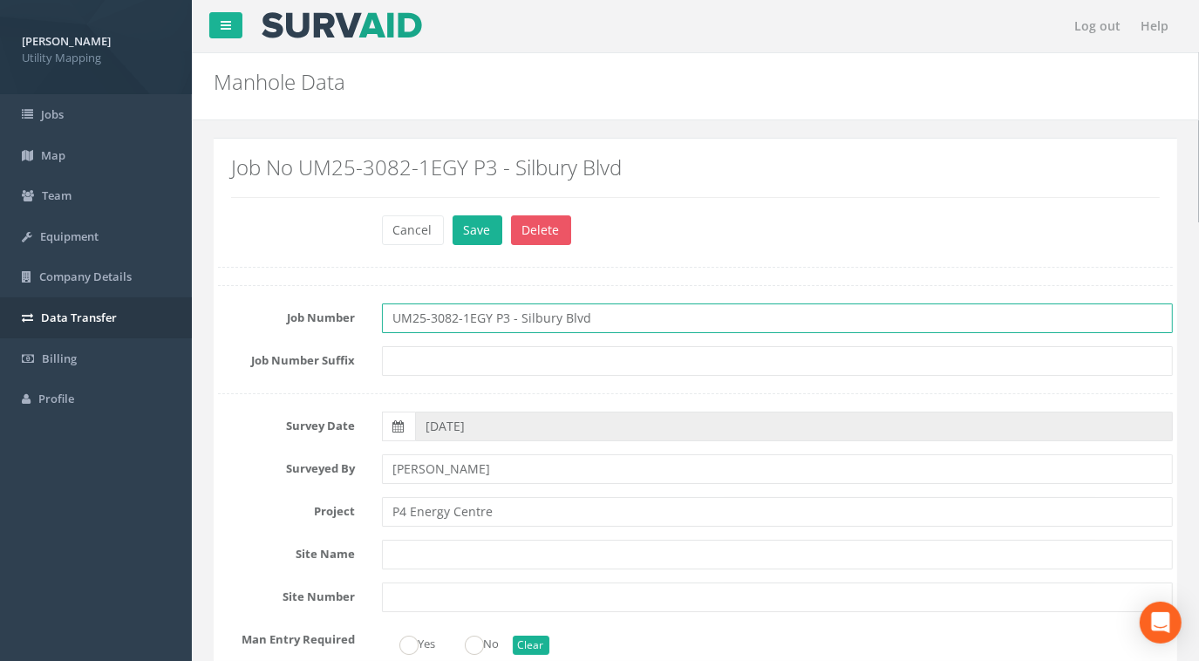
drag, startPoint x: 615, startPoint y: 325, endPoint x: 174, endPoint y: 317, distance: 440.5
paste input "4"
type input "UM25-3082-1EGY P4"
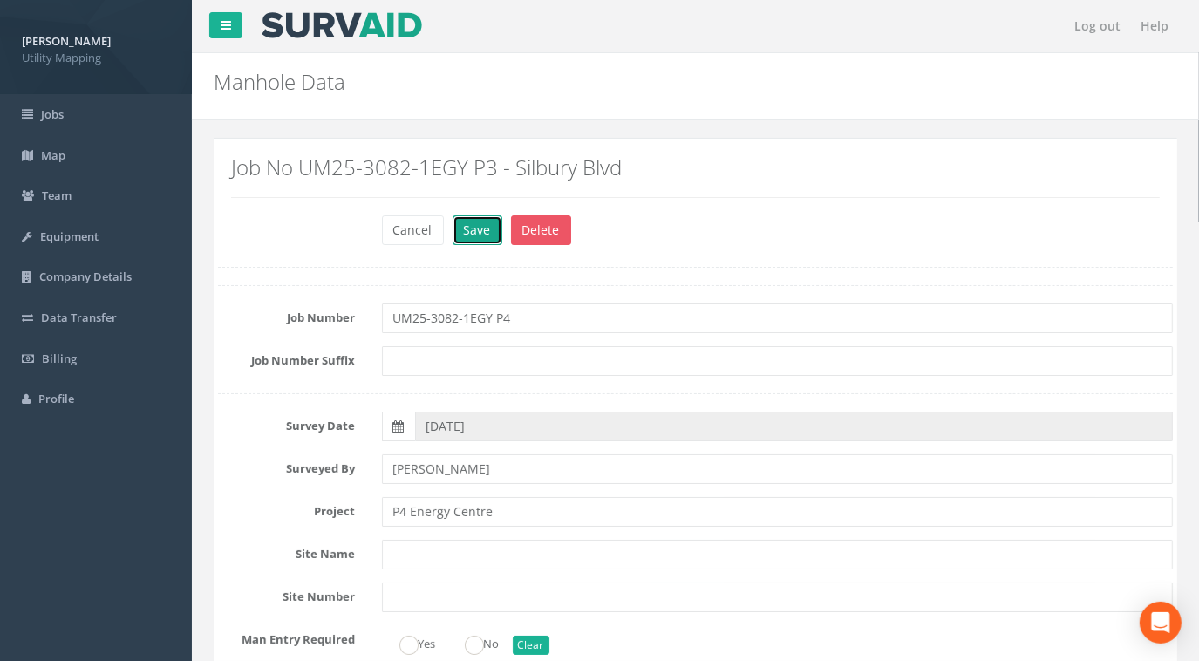
click at [483, 241] on button "Save" at bounding box center [478, 230] width 50 height 30
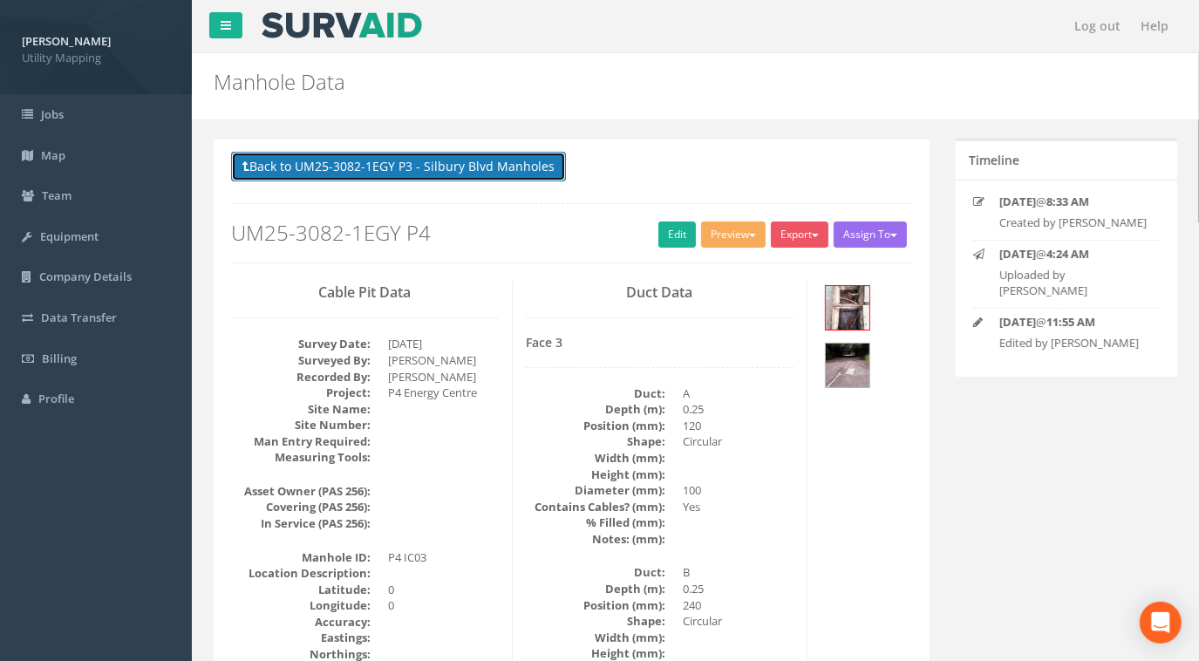
click at [474, 173] on button "Back to UM25-3082-1EGY P3 - Silbury Blvd Manholes" at bounding box center [398, 167] width 335 height 30
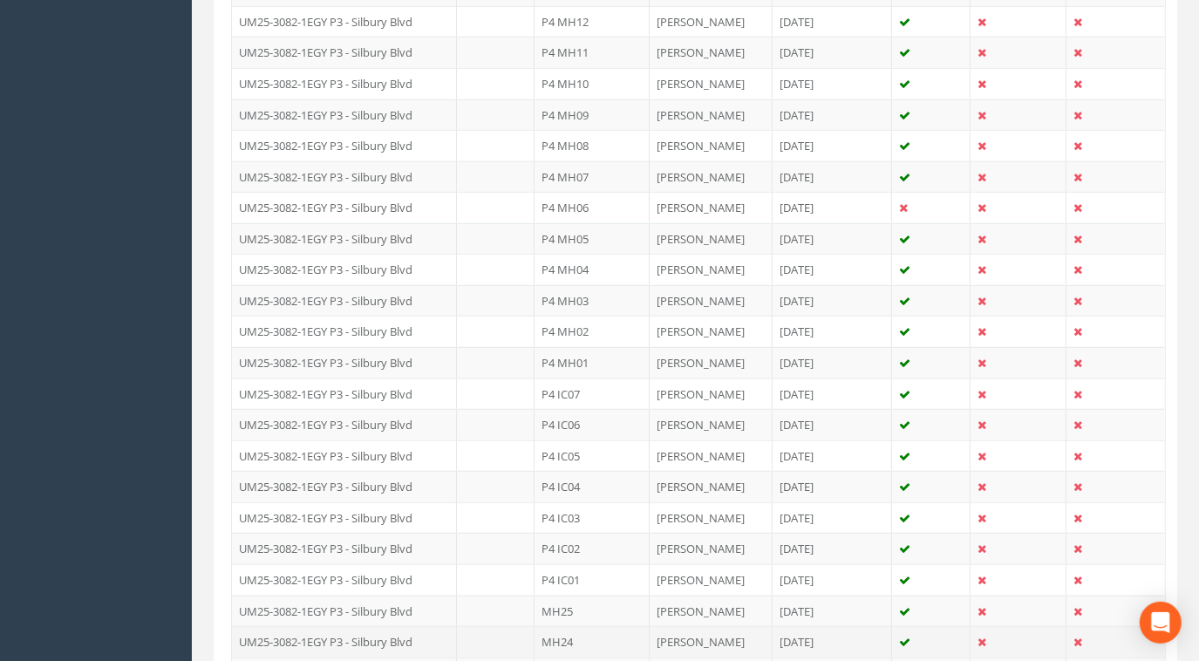
scroll to position [1030, 0]
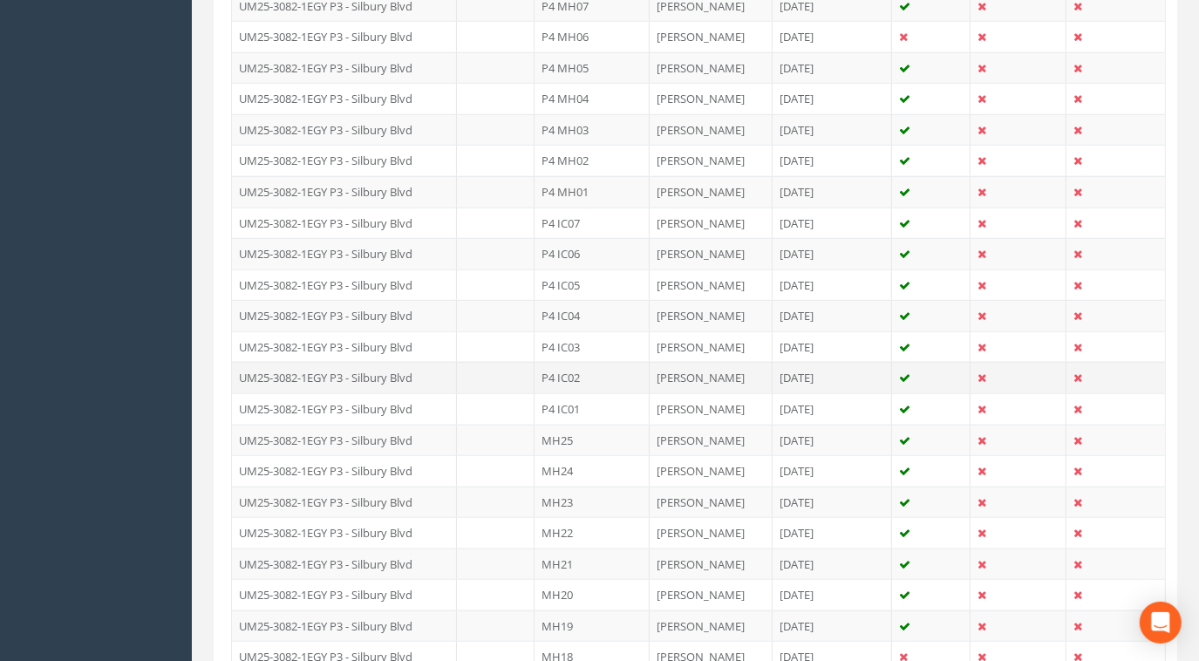
click at [387, 362] on td "UM25-3082-1EGY P3 - Silbury Blvd" at bounding box center [344, 377] width 225 height 31
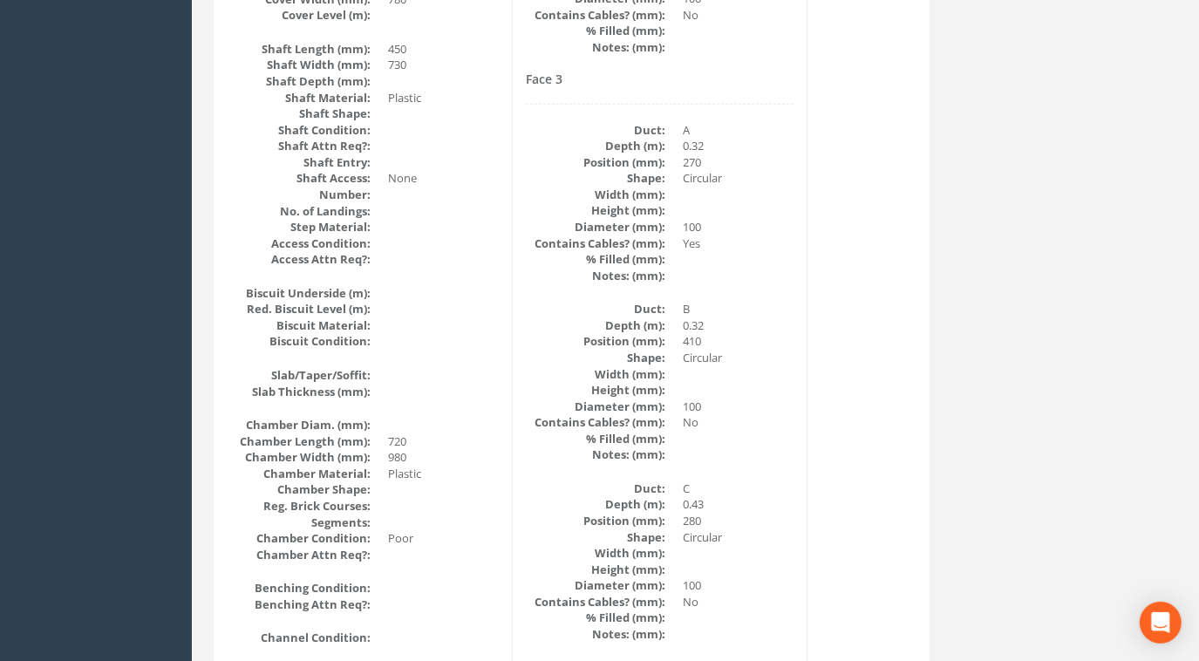
scroll to position [0, 0]
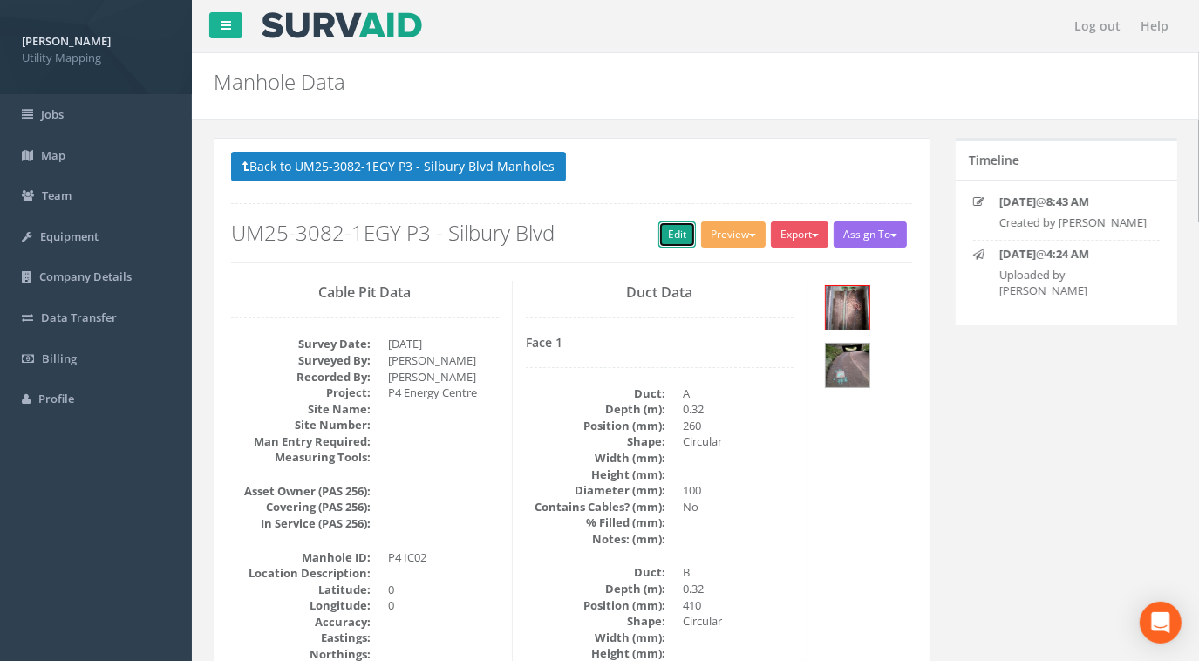
click at [674, 238] on link "Edit" at bounding box center [677, 235] width 38 height 26
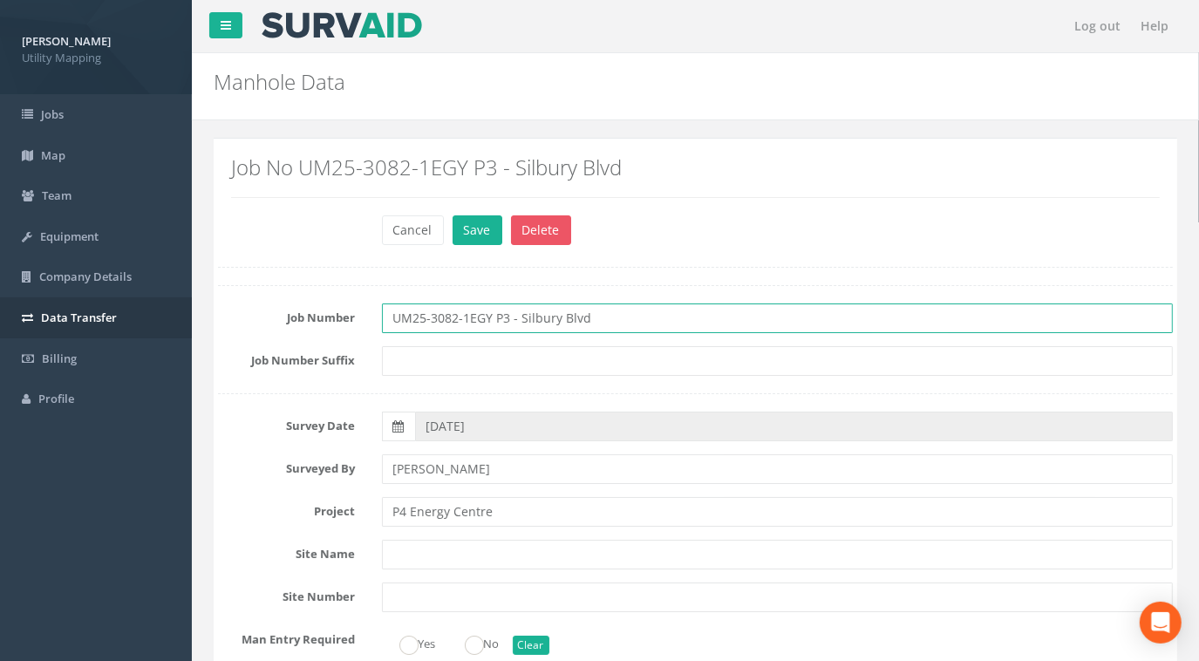
drag, startPoint x: 636, startPoint y: 324, endPoint x: 147, endPoint y: 300, distance: 489.8
paste input "4"
type input "UM25-3082-1EGY P4"
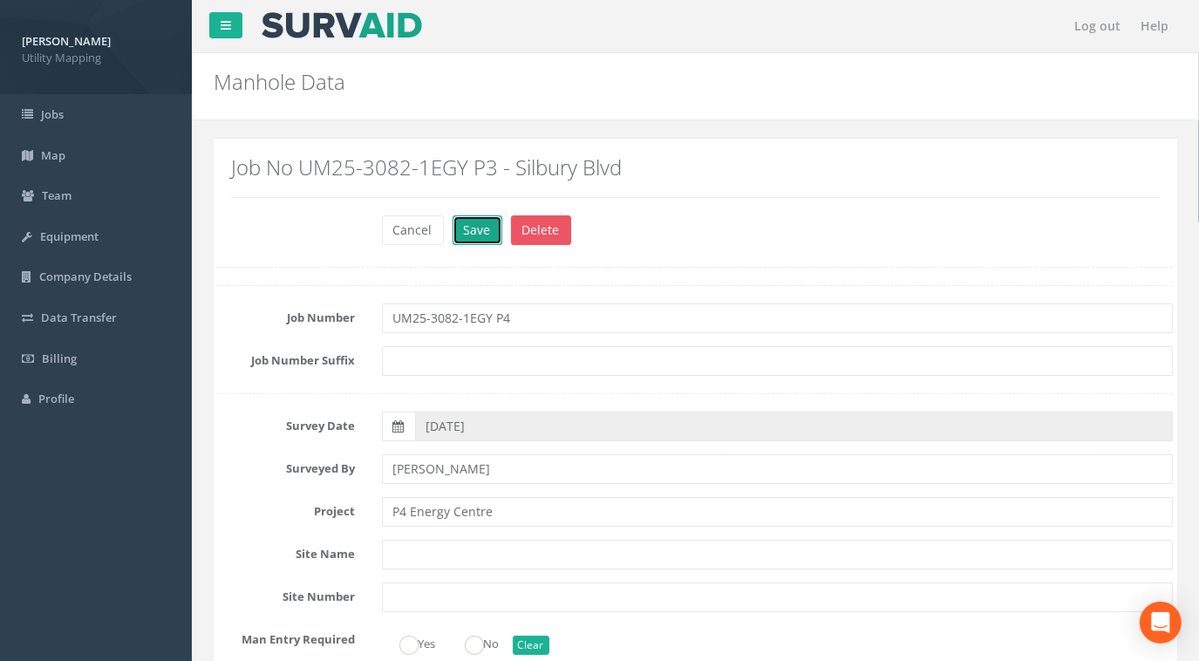
click at [474, 234] on button "Save" at bounding box center [478, 230] width 50 height 30
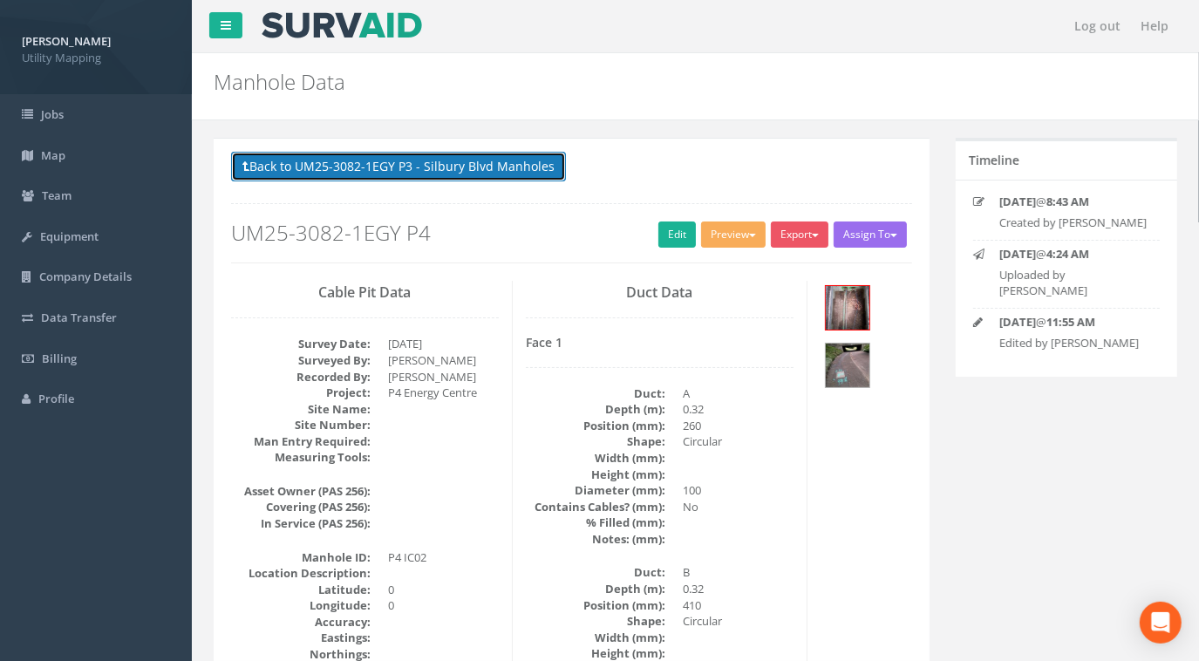
click at [507, 168] on button "Back to UM25-3082-1EGY P3 - Silbury Blvd Manholes" at bounding box center [398, 167] width 335 height 30
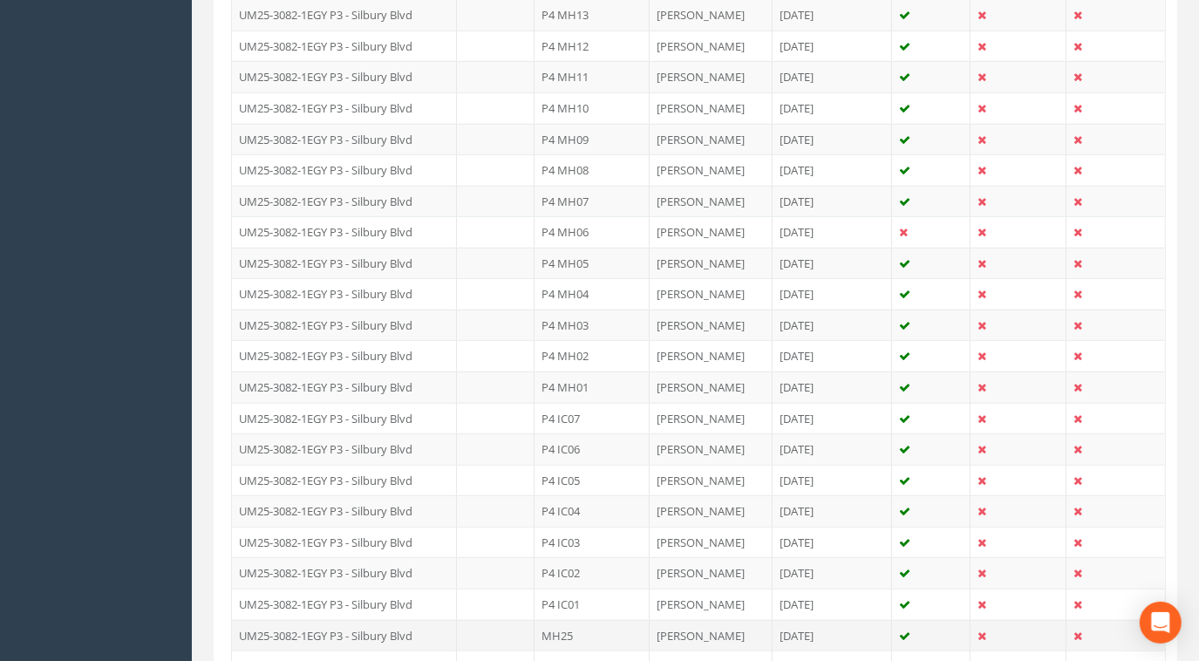
scroll to position [951, 0]
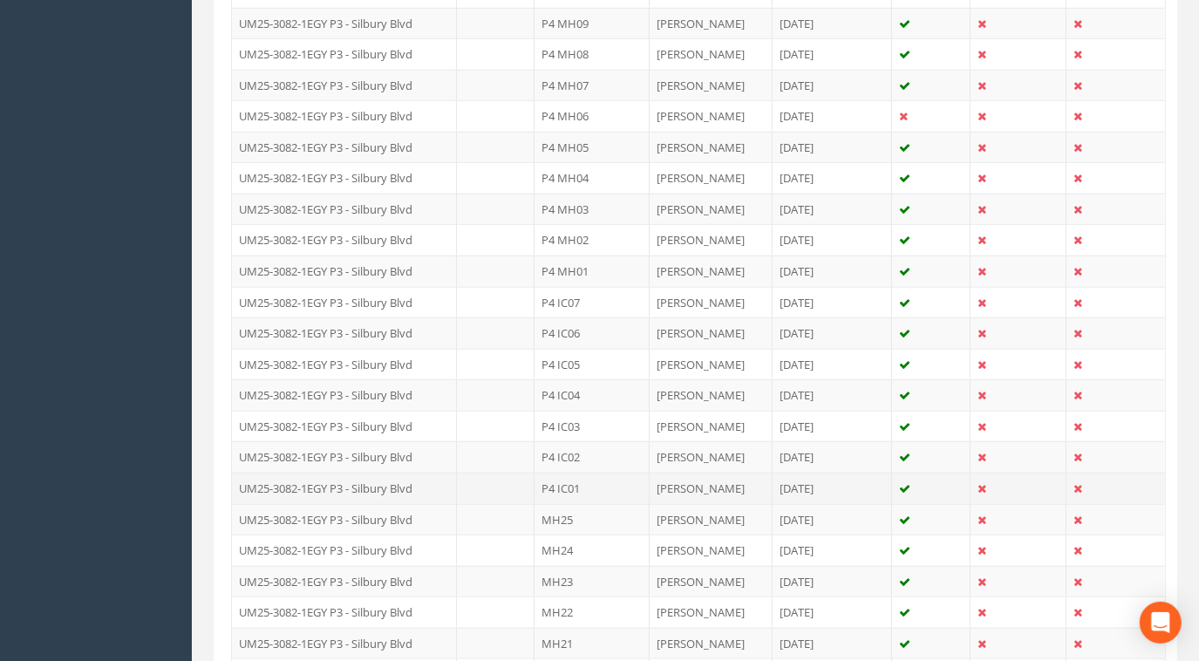
click at [347, 473] on td "UM25-3082-1EGY P3 - Silbury Blvd" at bounding box center [344, 488] width 225 height 31
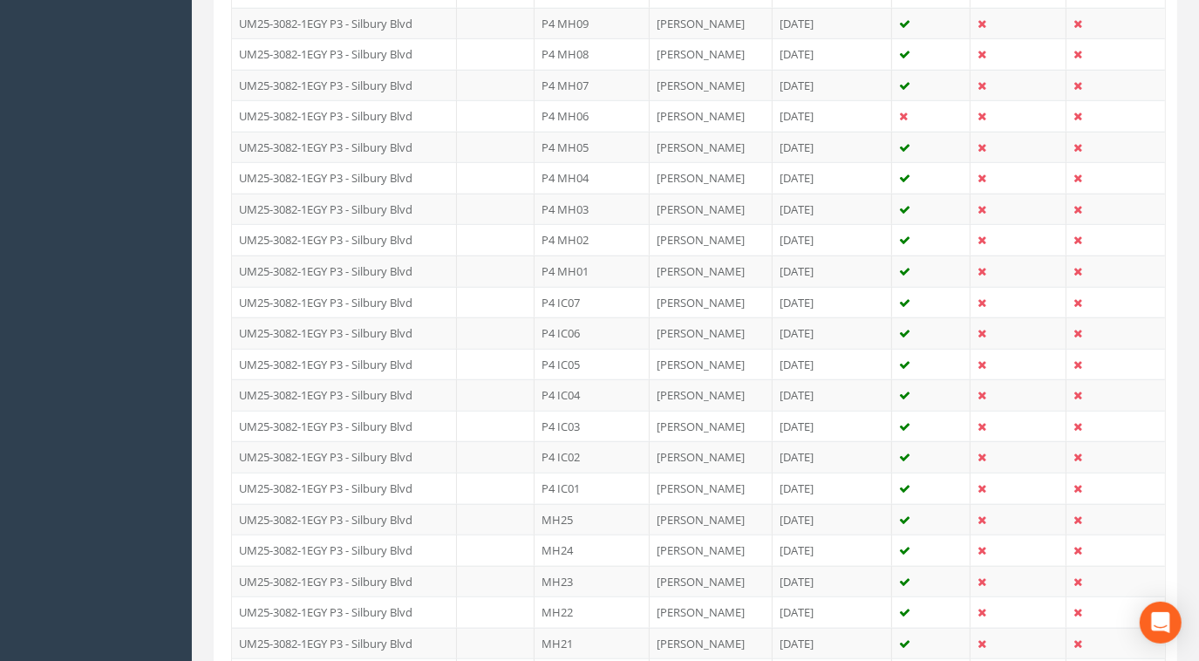
scroll to position [0, 0]
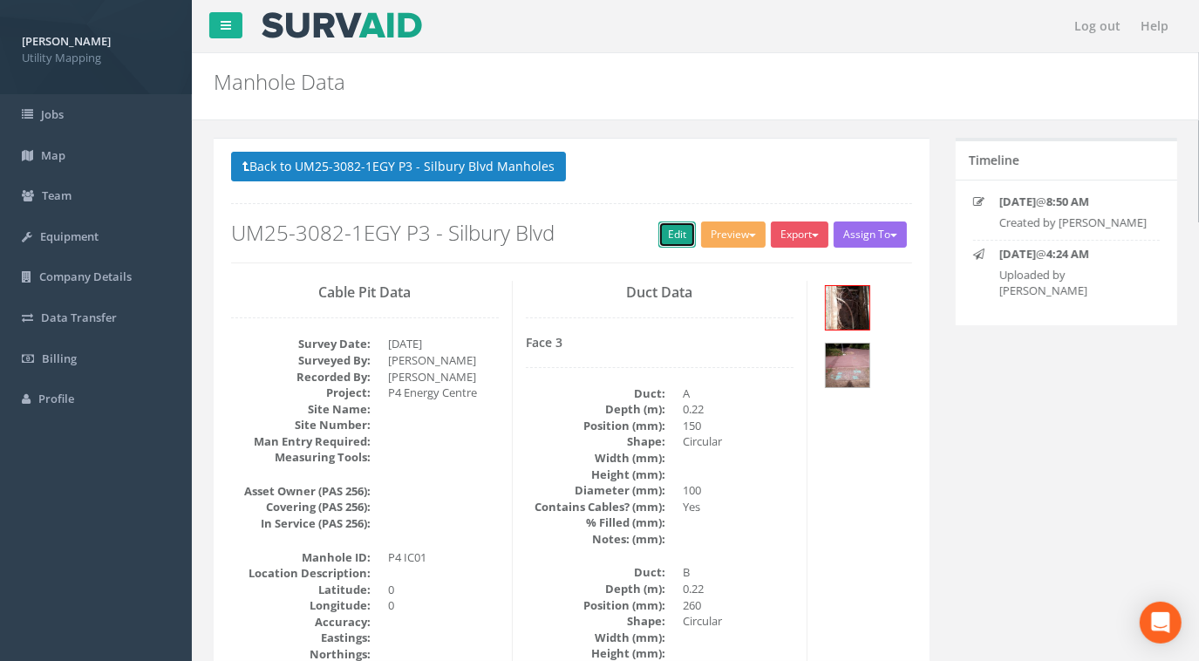
click at [678, 232] on link "Edit" at bounding box center [677, 235] width 38 height 26
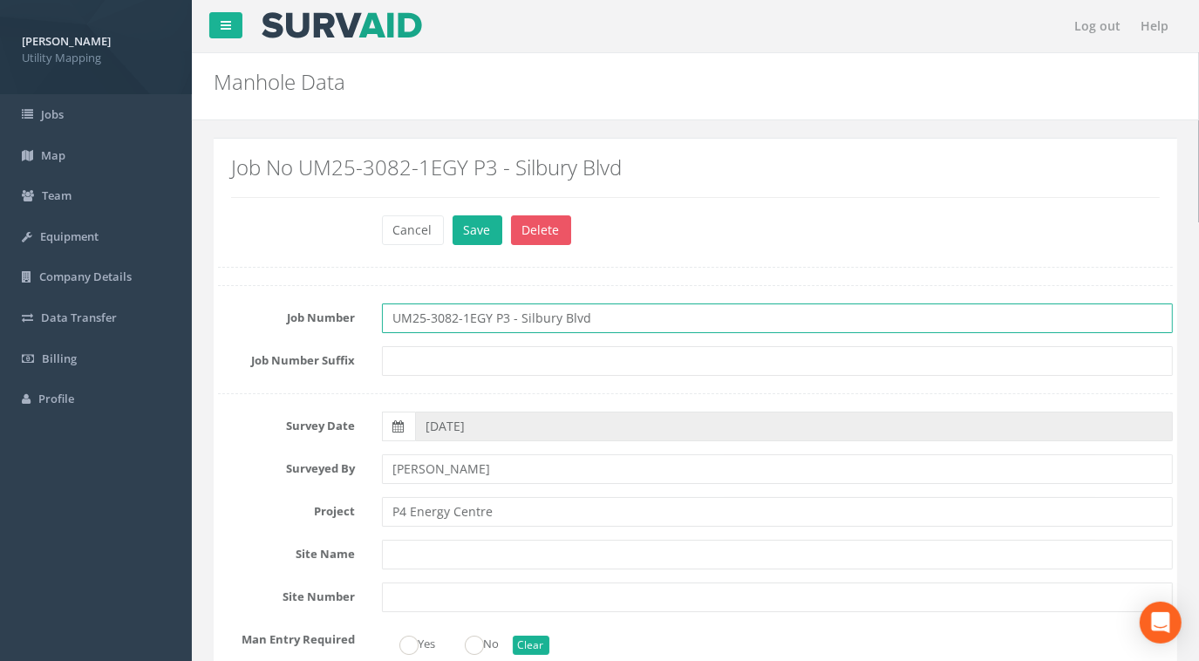
drag, startPoint x: 403, startPoint y: 317, endPoint x: 209, endPoint y: 310, distance: 193.7
paste input "4"
type input "UM25-3082-1EGY P4"
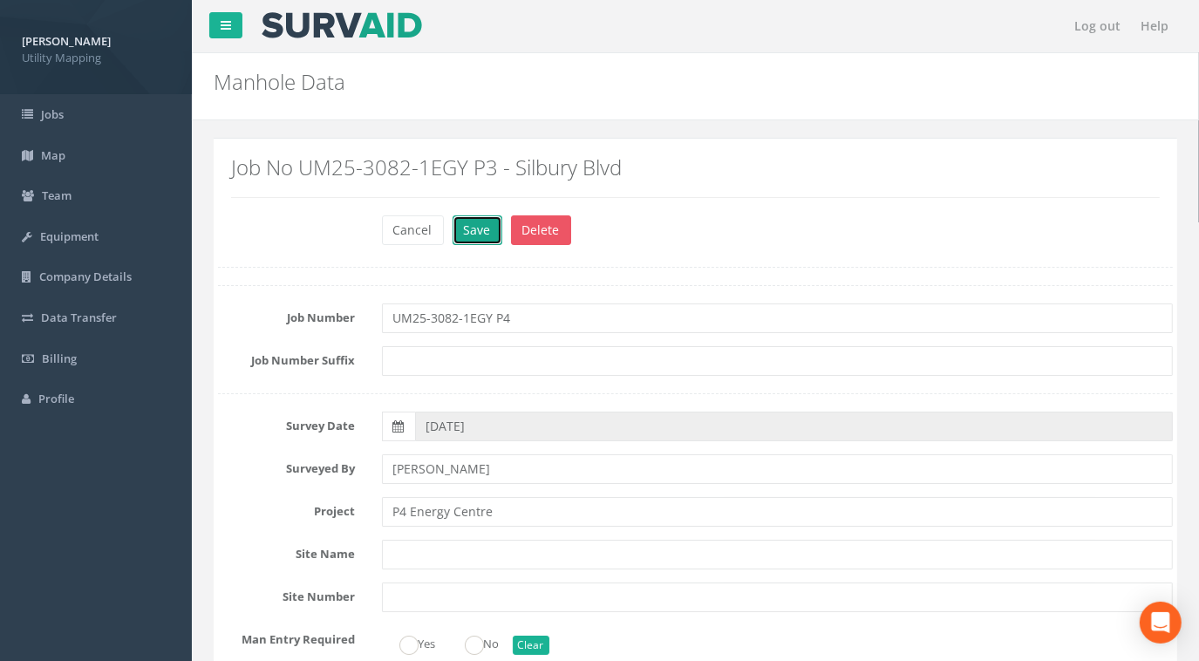
click at [479, 241] on button "Save" at bounding box center [478, 230] width 50 height 30
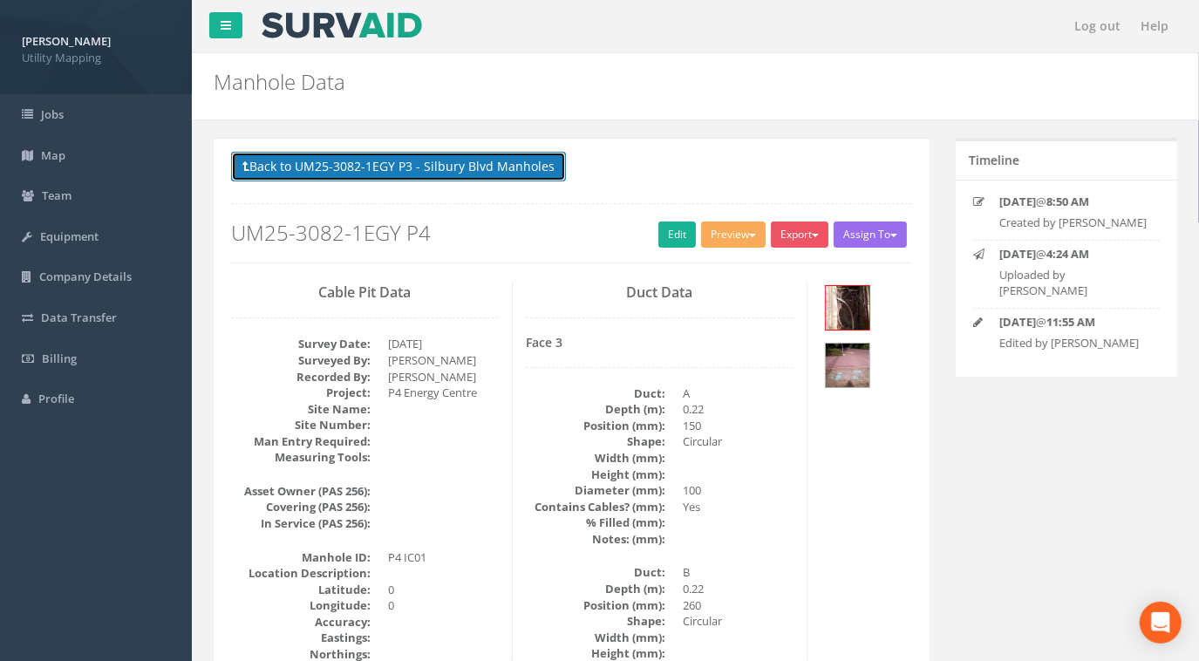
click at [447, 170] on button "Back to UM25-3082-1EGY P3 - Silbury Blvd Manholes" at bounding box center [398, 167] width 335 height 30
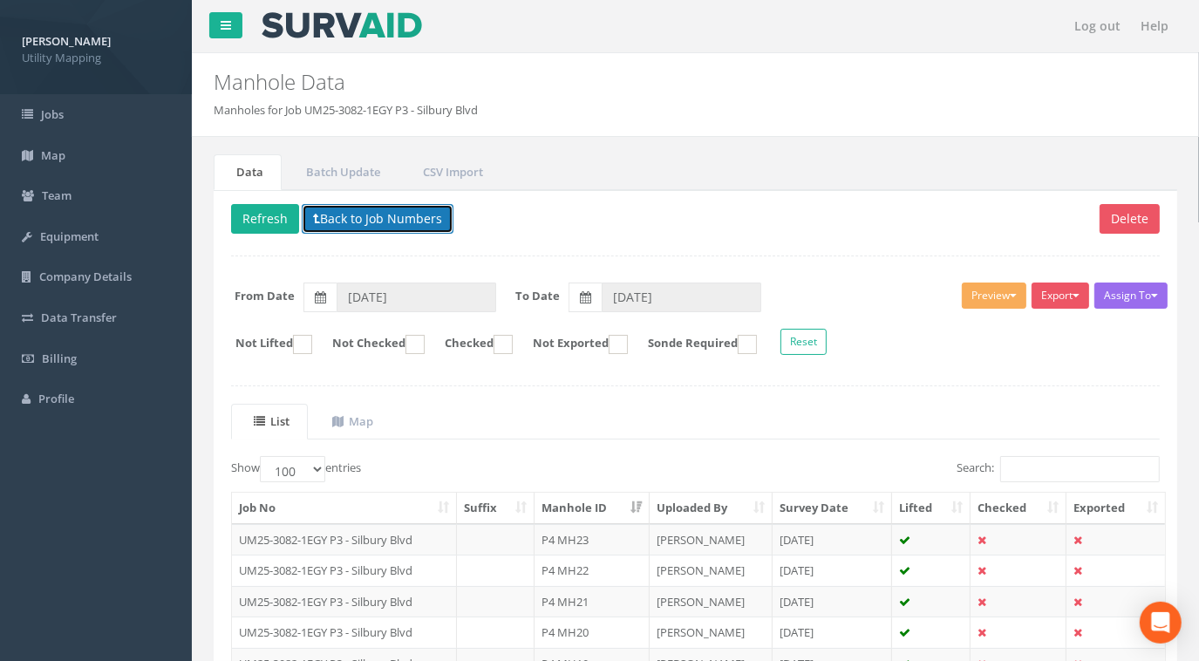
click at [413, 224] on button "Back to Job Numbers" at bounding box center [378, 219] width 152 height 30
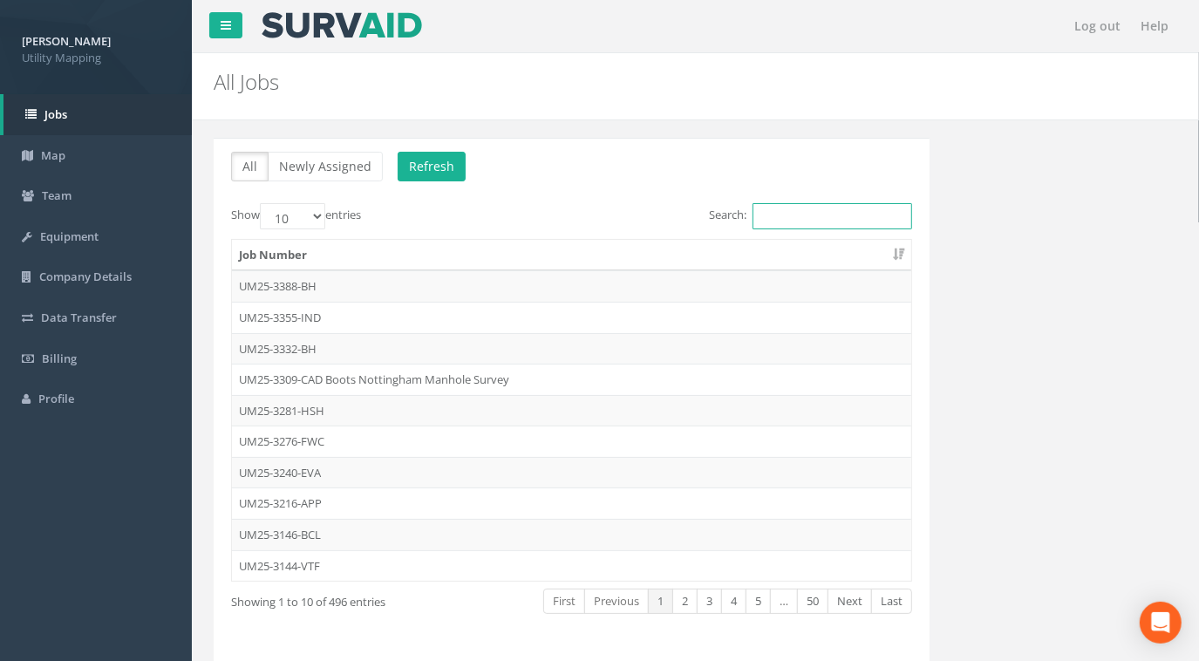
click at [775, 217] on input "Search:" at bounding box center [833, 216] width 160 height 26
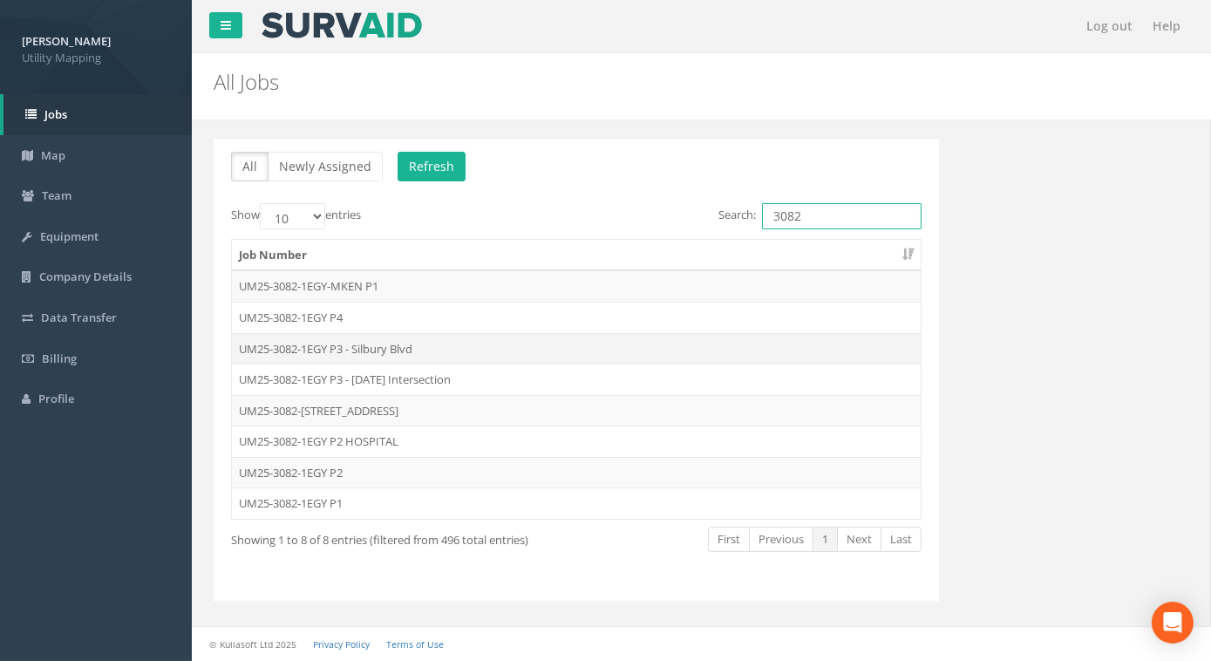
type input "3082"
click at [398, 346] on td "UM25-3082-1EGY P3 - Silbury Blvd" at bounding box center [576, 348] width 689 height 31
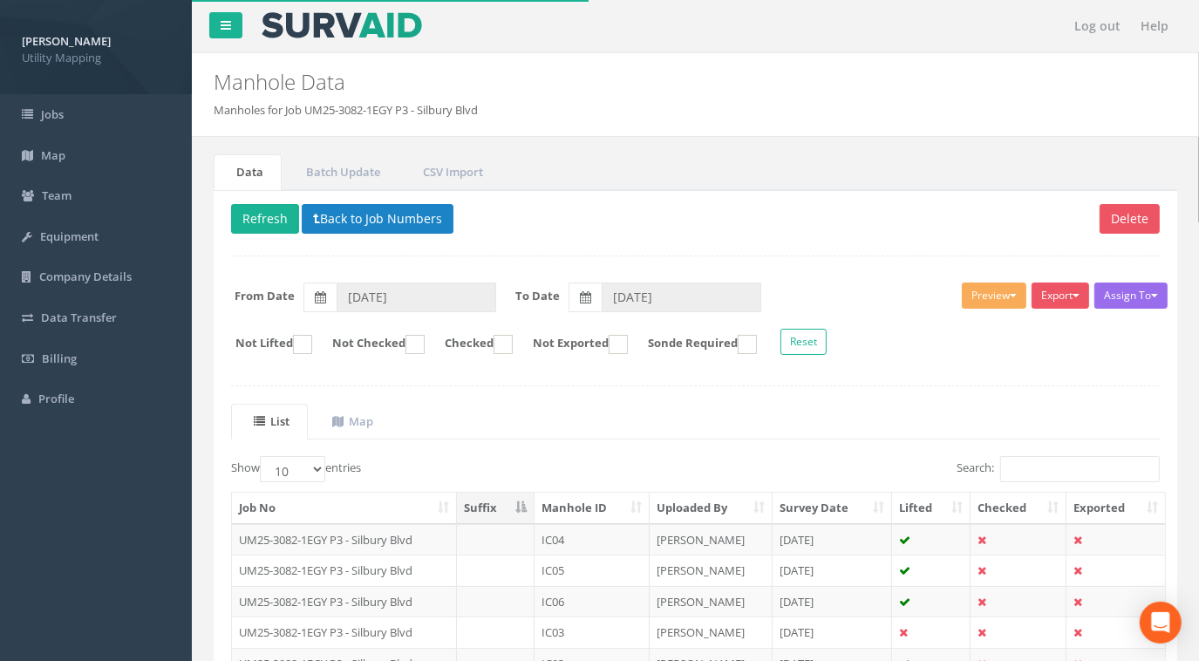
click at [580, 503] on th "Manhole ID" at bounding box center [592, 508] width 115 height 31
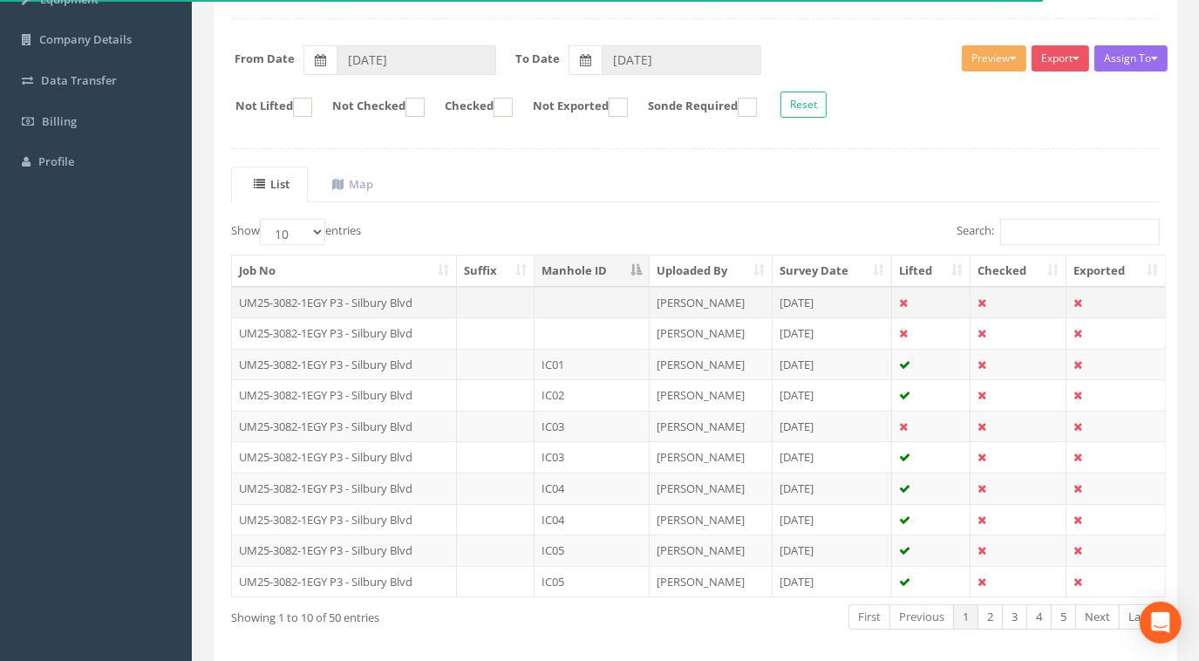
click at [384, 300] on td "UM25-3082-1EGY P3 - Silbury Blvd" at bounding box center [344, 302] width 225 height 31
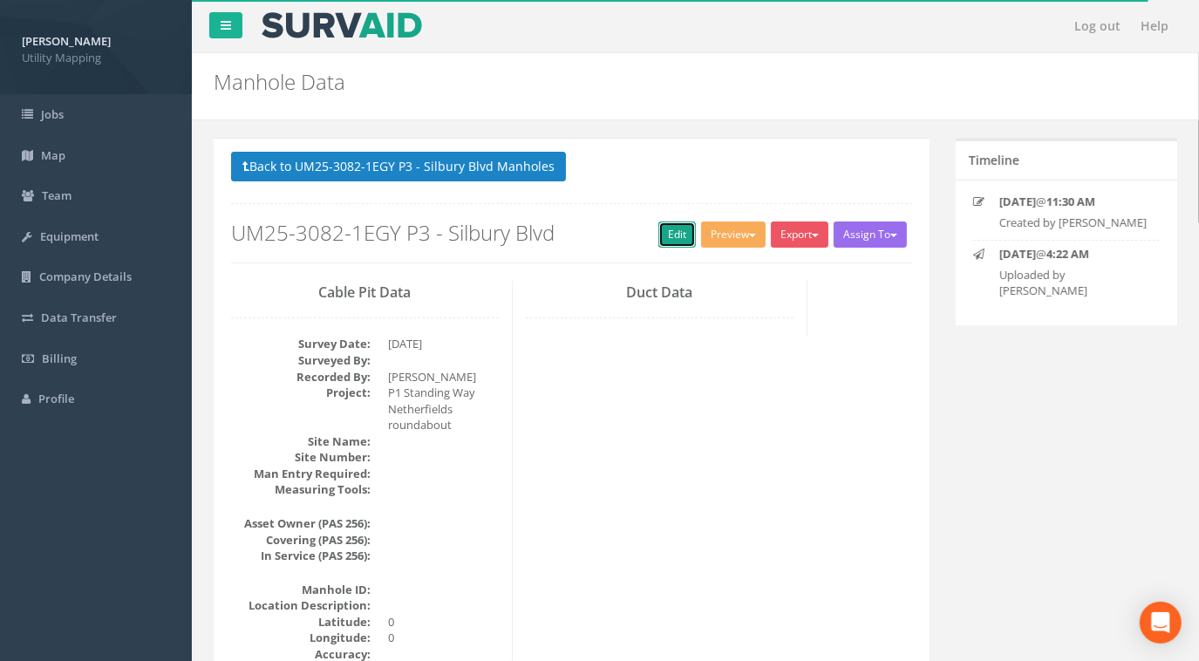
click at [661, 242] on link "Edit" at bounding box center [677, 235] width 38 height 26
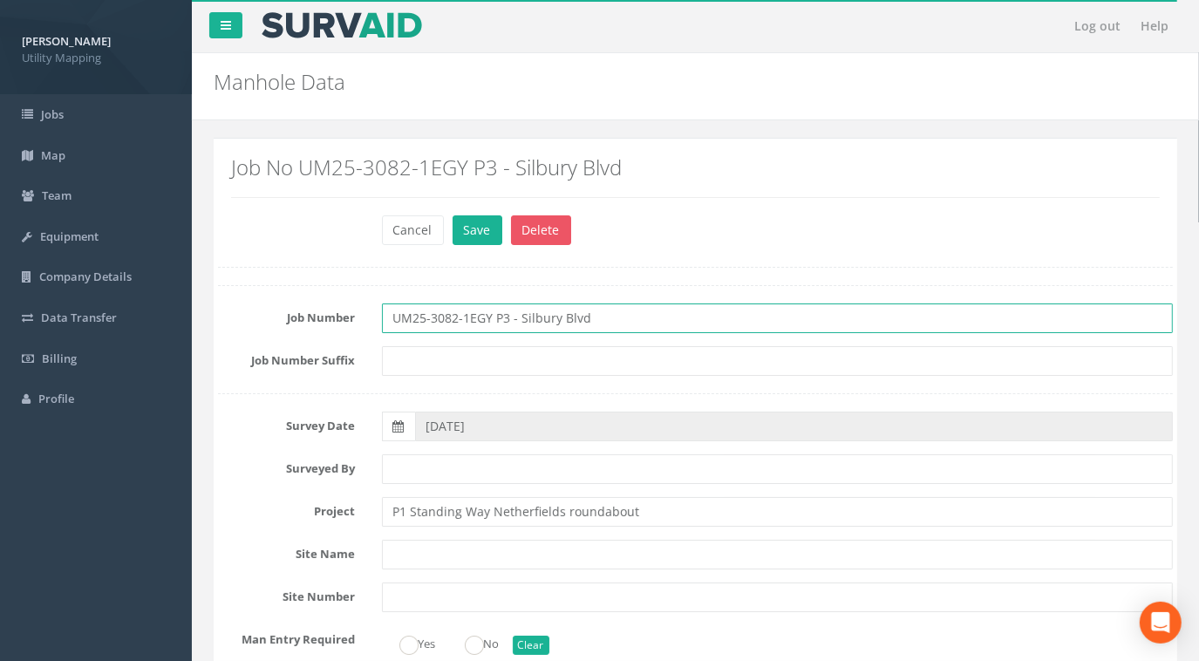
drag, startPoint x: 605, startPoint y: 320, endPoint x: 498, endPoint y: 317, distance: 107.3
click at [498, 317] on input "UM25-3082-1EGY P3 - Silbury Blvd" at bounding box center [778, 318] width 792 height 30
drag, startPoint x: 597, startPoint y: 320, endPoint x: 351, endPoint y: 319, distance: 245.9
click at [248, 310] on div "Job Number UM25-3082-1EGY Misc/Unknown" at bounding box center [695, 318] width 981 height 30
type input "UM25-3082-1EGY Misc/Unknown"
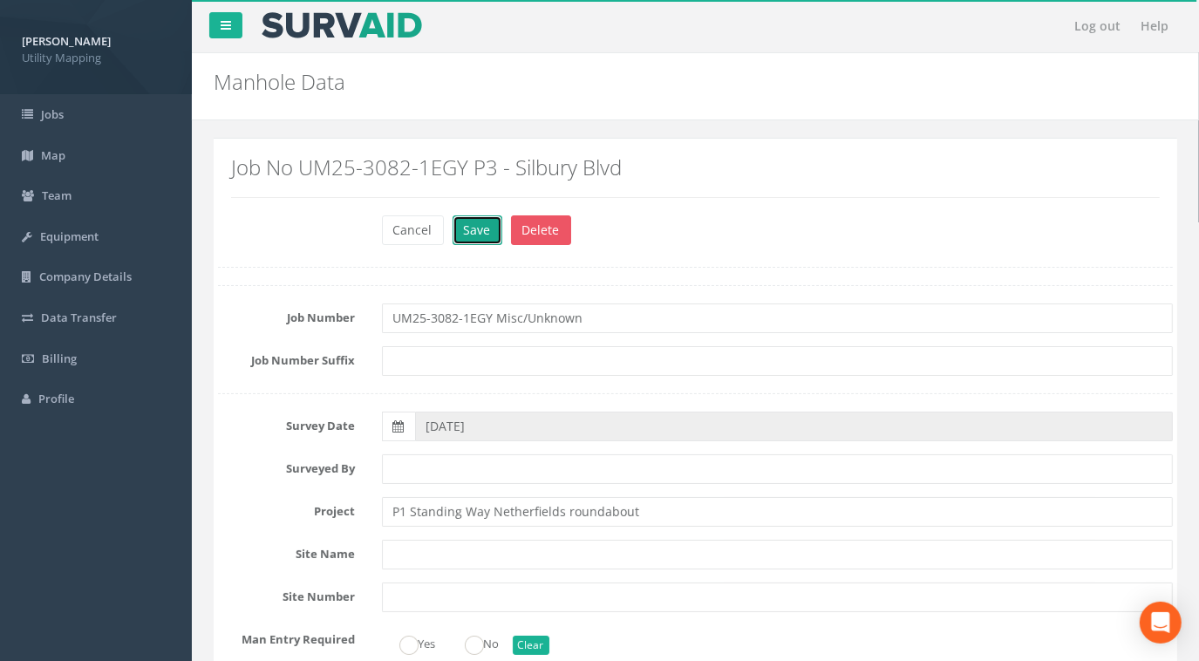
click at [483, 229] on button "Save" at bounding box center [478, 230] width 50 height 30
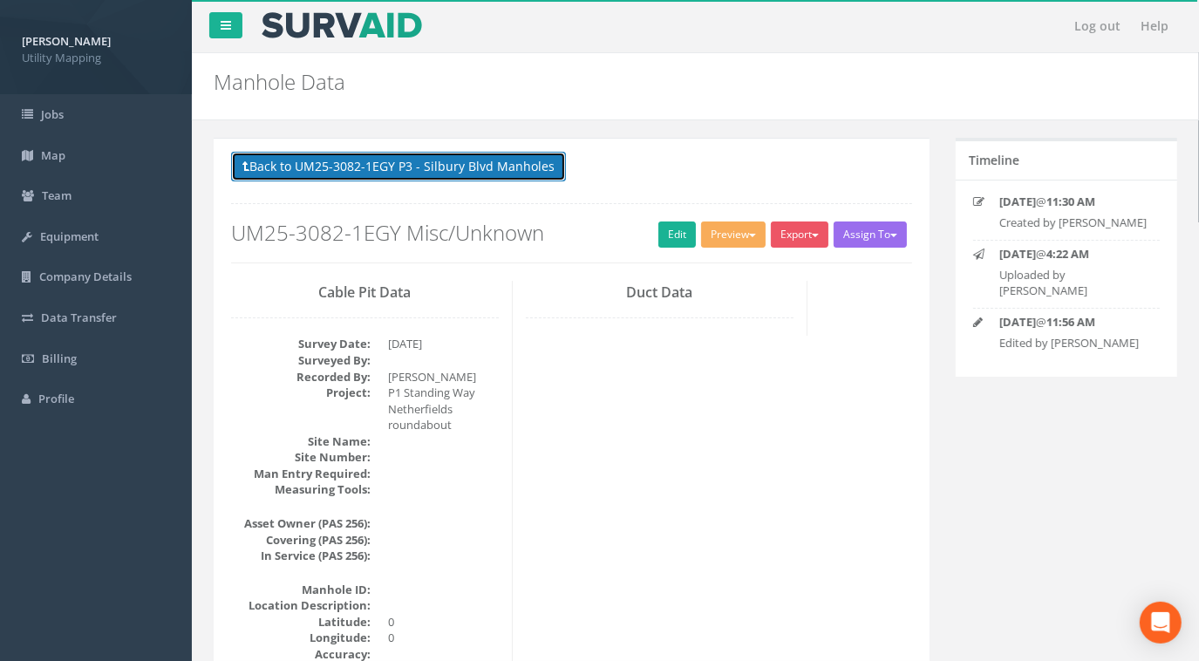
click at [467, 164] on button "Back to UM25-3082-1EGY P3 - Silbury Blvd Manholes" at bounding box center [398, 167] width 335 height 30
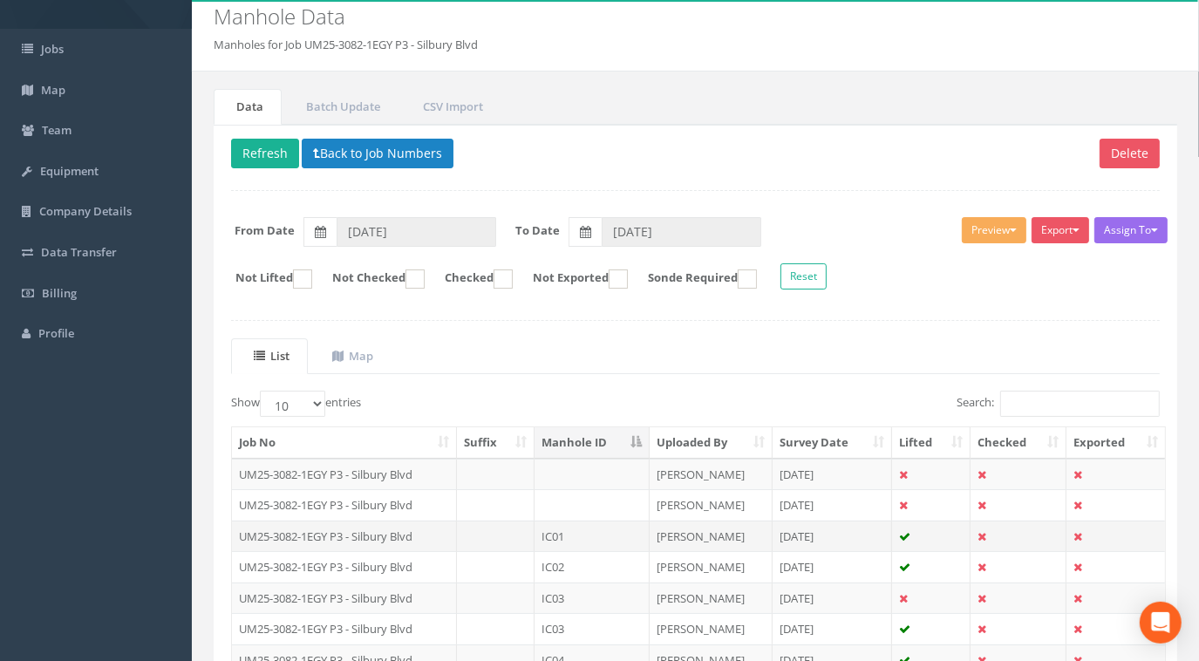
scroll to position [78, 0]
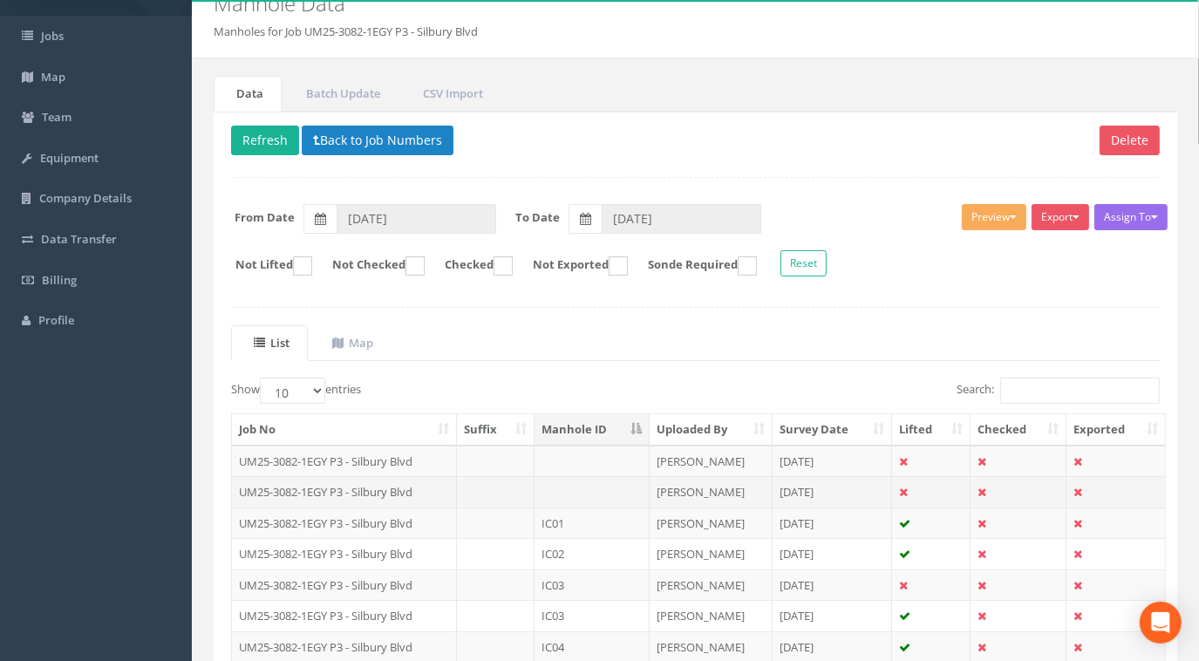
click at [416, 486] on td "UM25-3082-1EGY P3 - Silbury Blvd" at bounding box center [344, 491] width 225 height 31
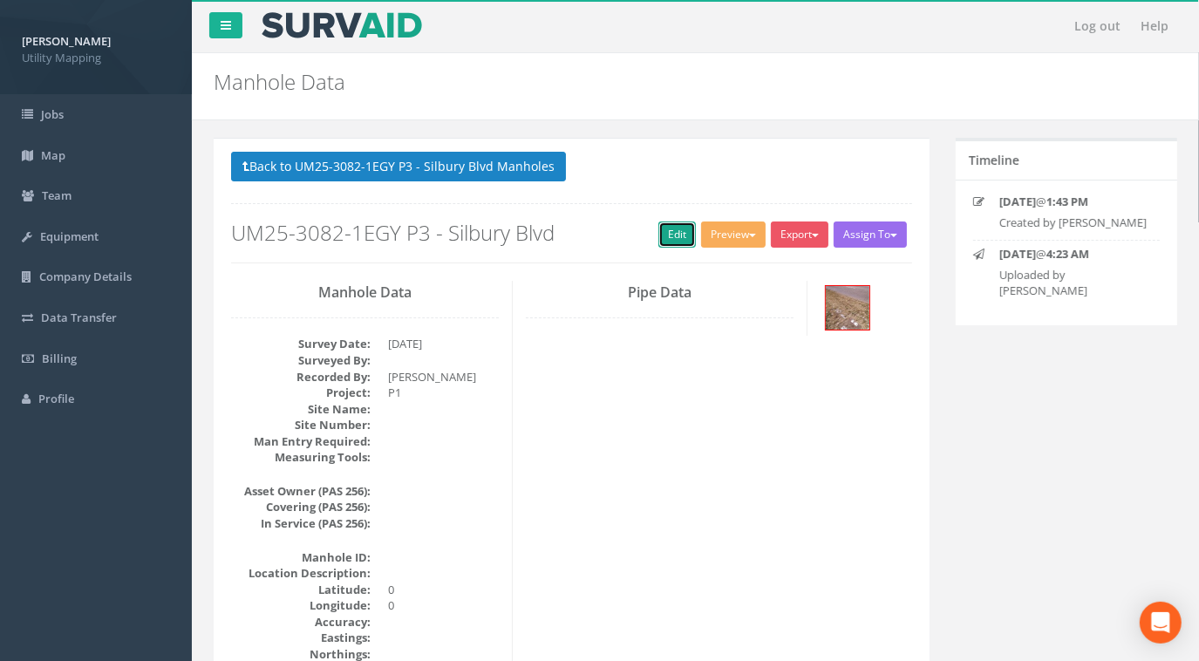
click at [684, 233] on link "Edit" at bounding box center [677, 235] width 38 height 26
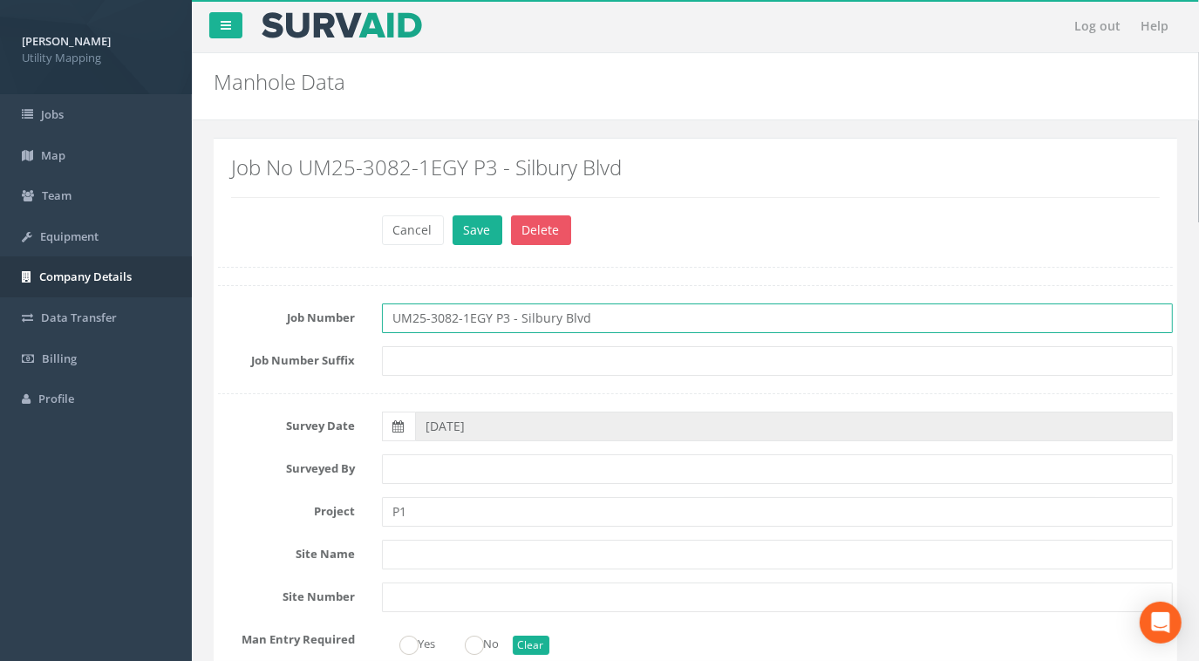
drag, startPoint x: 609, startPoint y: 322, endPoint x: 164, endPoint y: 288, distance: 446.1
paste input "Misc/Unknown"
type input "UM25-3082-1EGY Misc/Unknown"
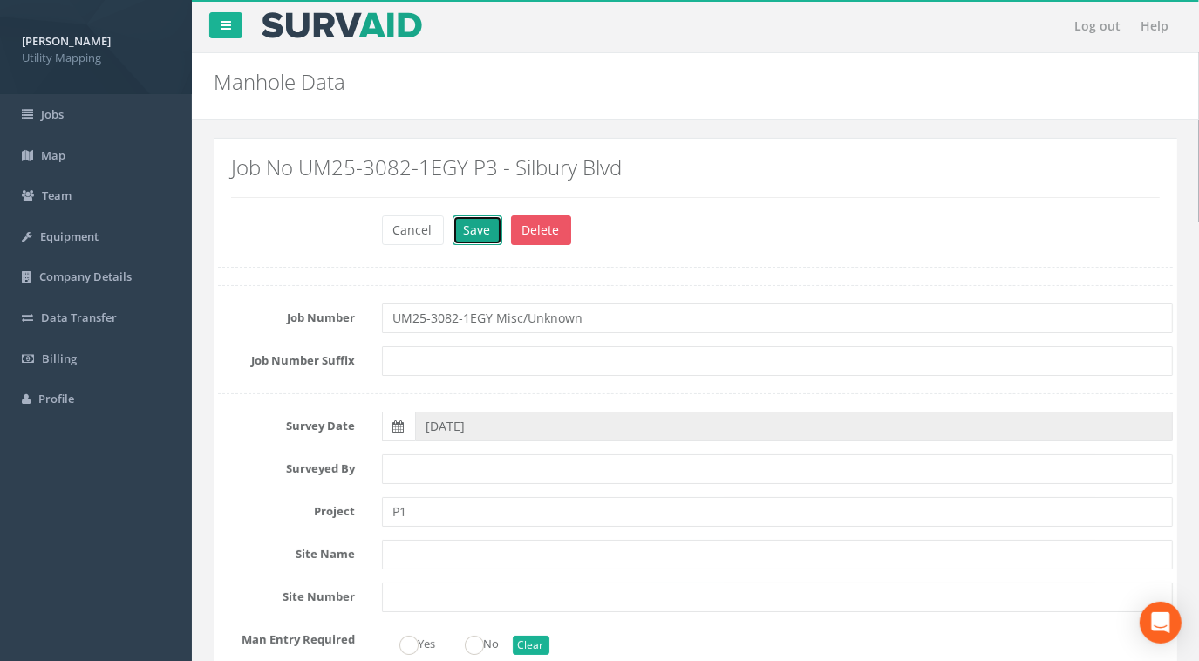
click at [471, 231] on button "Save" at bounding box center [478, 230] width 50 height 30
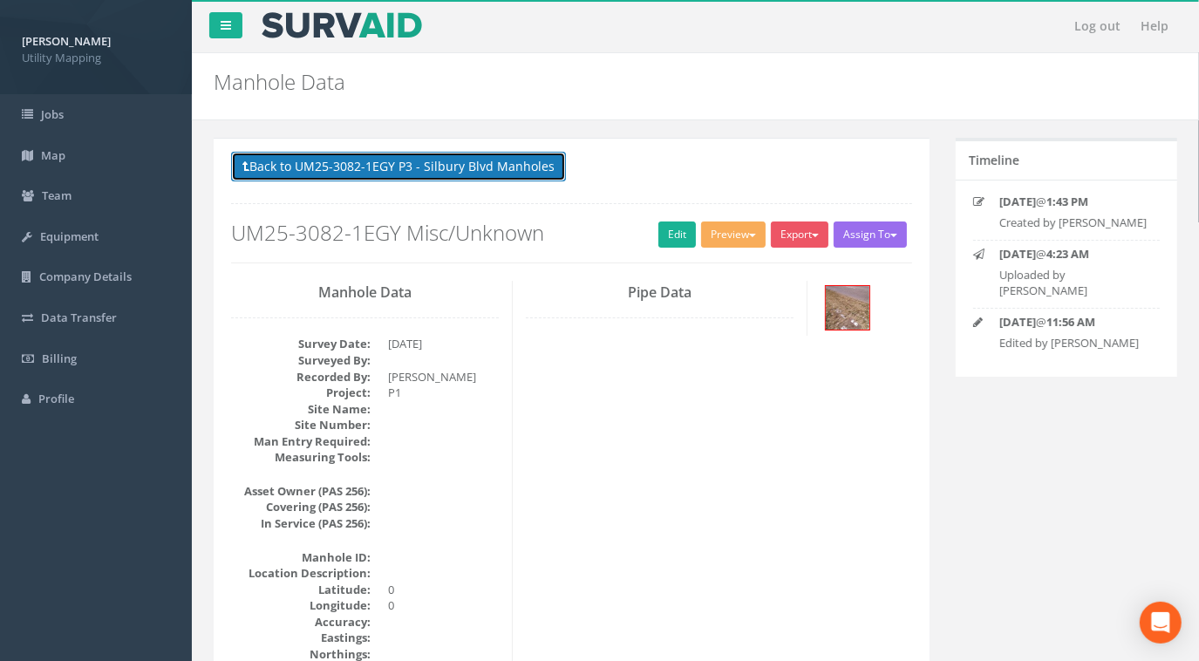
click at [480, 169] on button "Back to UM25-3082-1EGY P3 - Silbury Blvd Manholes" at bounding box center [398, 167] width 335 height 30
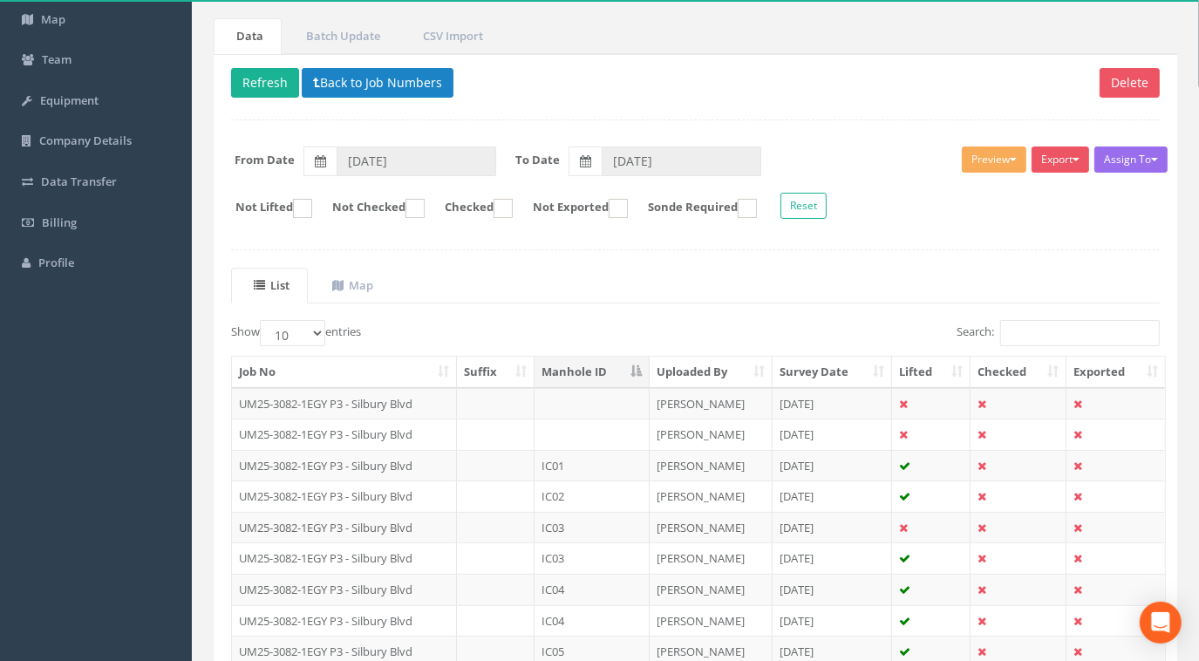
scroll to position [304, 0]
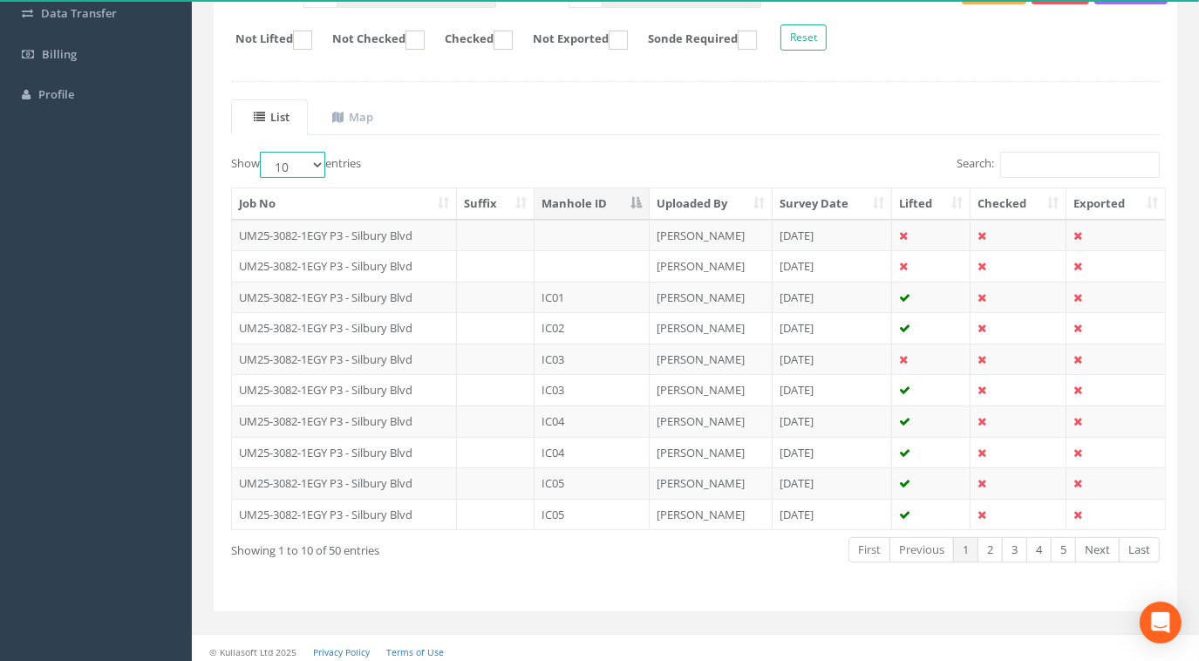
drag, startPoint x: 314, startPoint y: 160, endPoint x: 321, endPoint y: 176, distance: 18.0
click at [314, 160] on select "10 25 50 100" at bounding box center [292, 165] width 65 height 26
select select "100"
click at [263, 152] on select "10 25 50 100" at bounding box center [292, 165] width 65 height 26
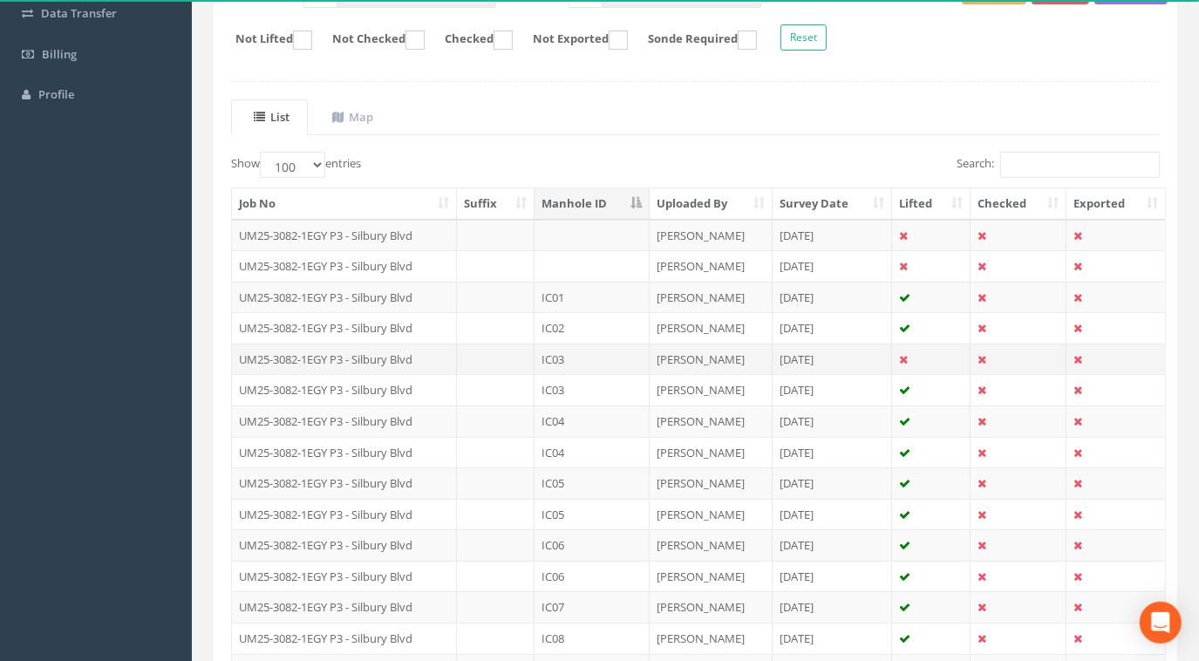
click at [565, 356] on td "IC03" at bounding box center [592, 359] width 115 height 31
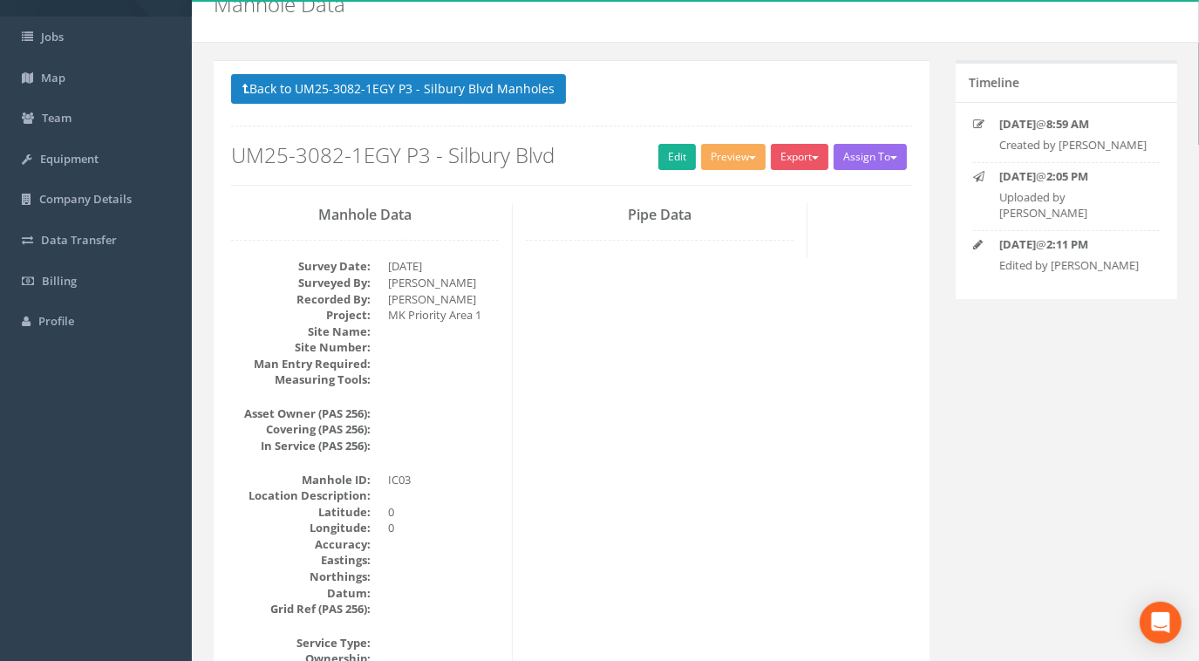
scroll to position [0, 0]
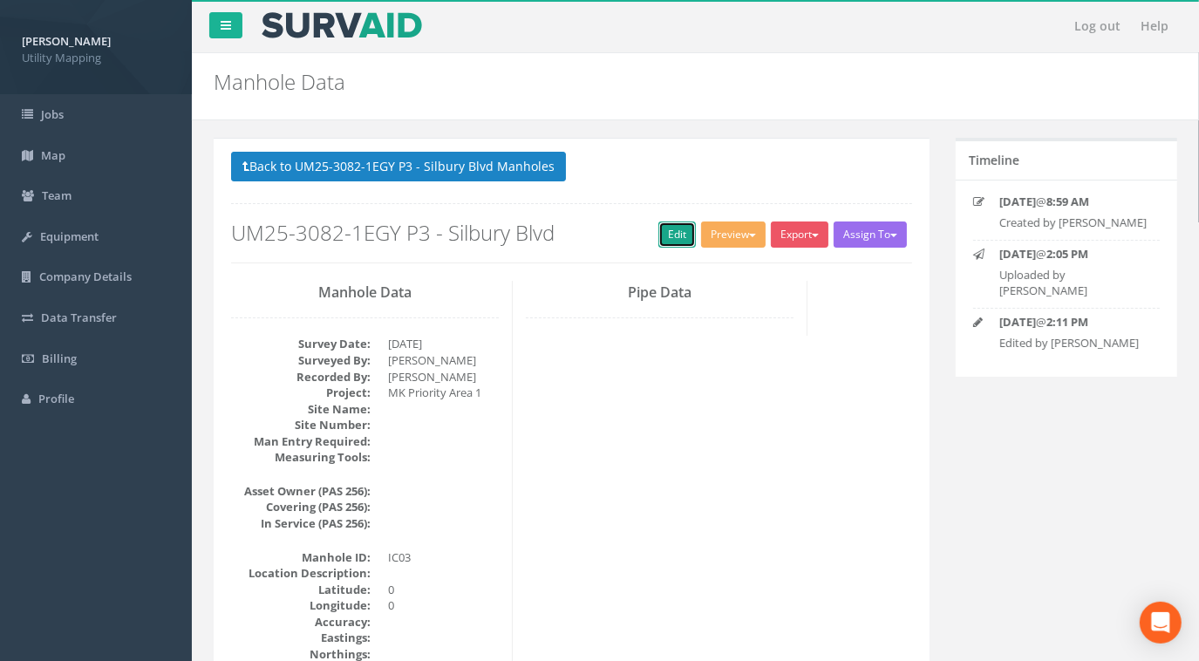
click at [660, 235] on link "Edit" at bounding box center [677, 235] width 38 height 26
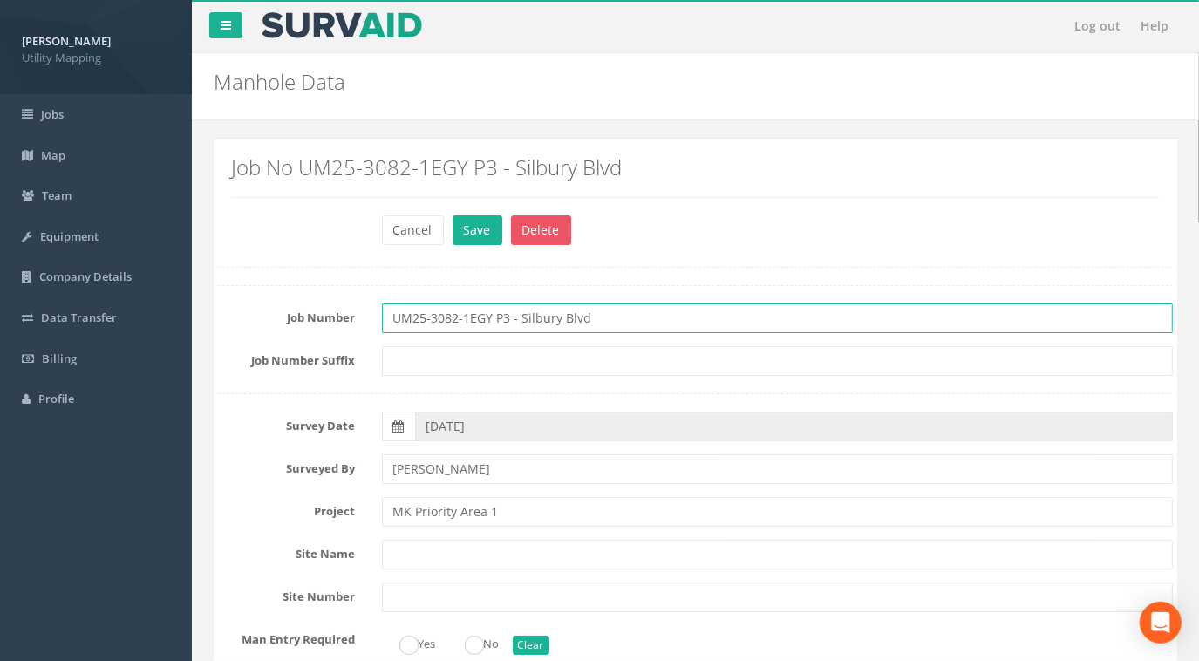
drag, startPoint x: 618, startPoint y: 323, endPoint x: 228, endPoint y: 310, distance: 390.0
paste input "Misc/Unknown"
type input "UM25-3082-1EGY Misc/Unknown"
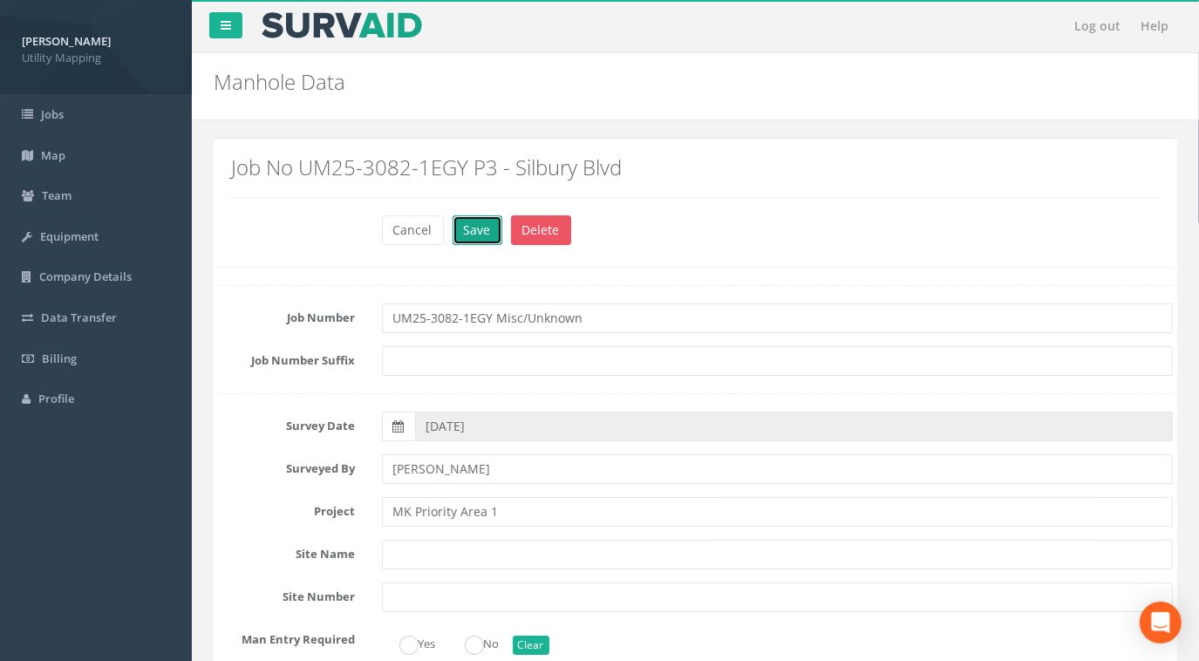
click at [475, 238] on button "Save" at bounding box center [478, 230] width 50 height 30
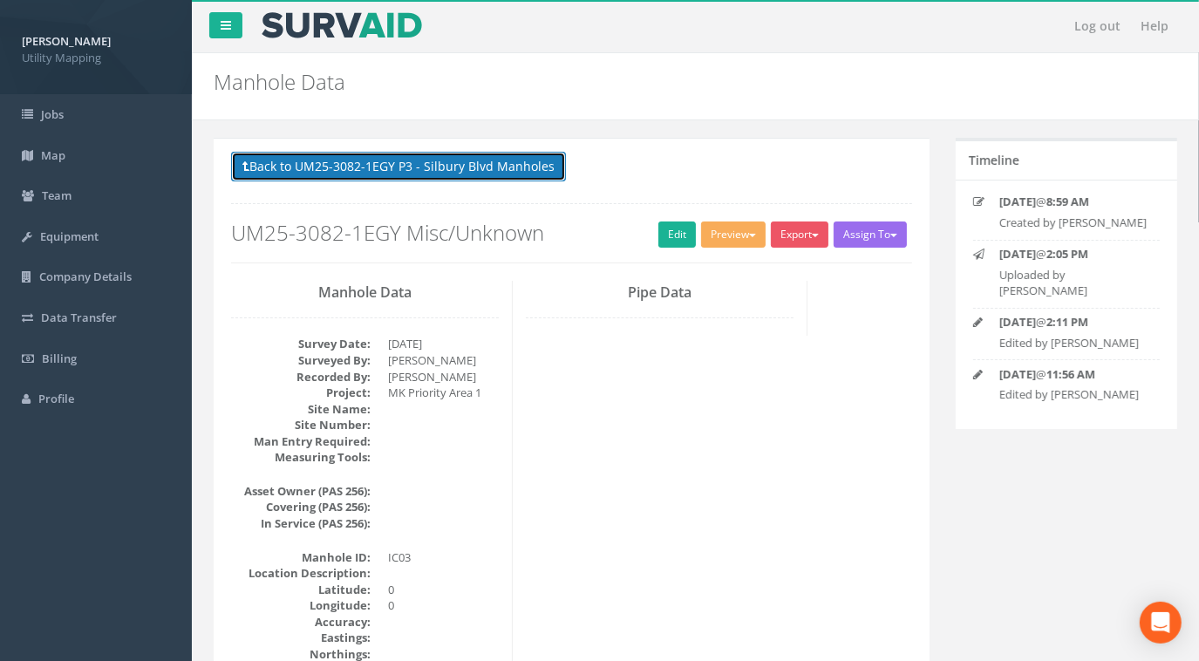
click at [499, 175] on button "Back to UM25-3082-1EGY P3 - Silbury Blvd Manholes" at bounding box center [398, 167] width 335 height 30
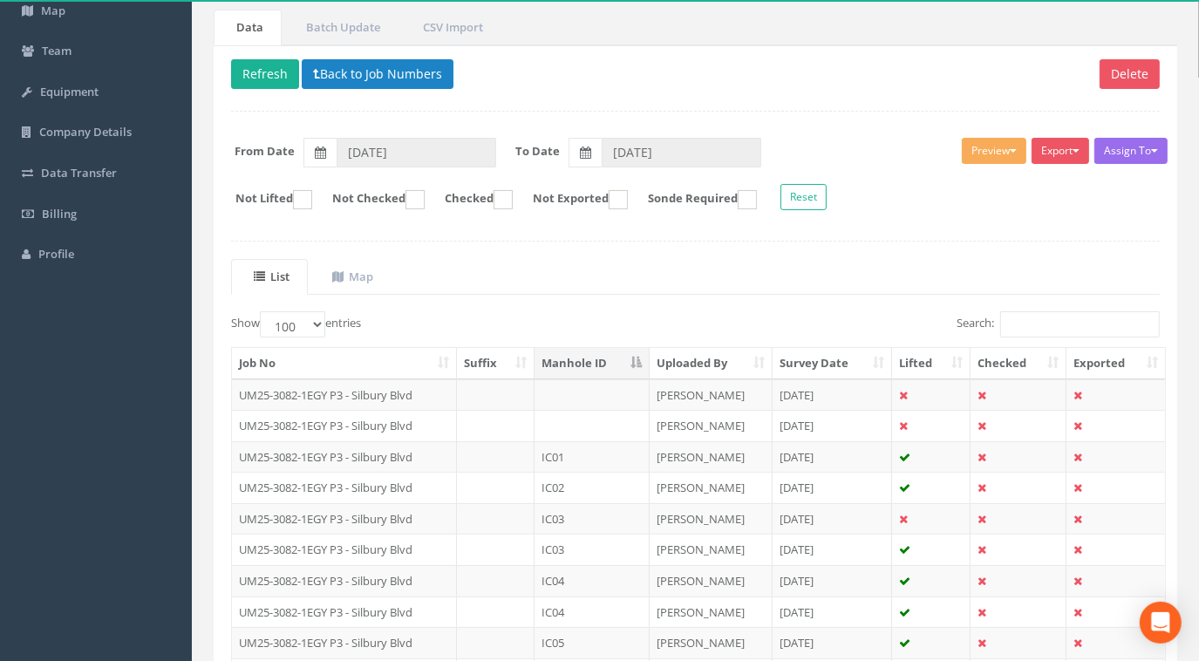
scroll to position [237, 0]
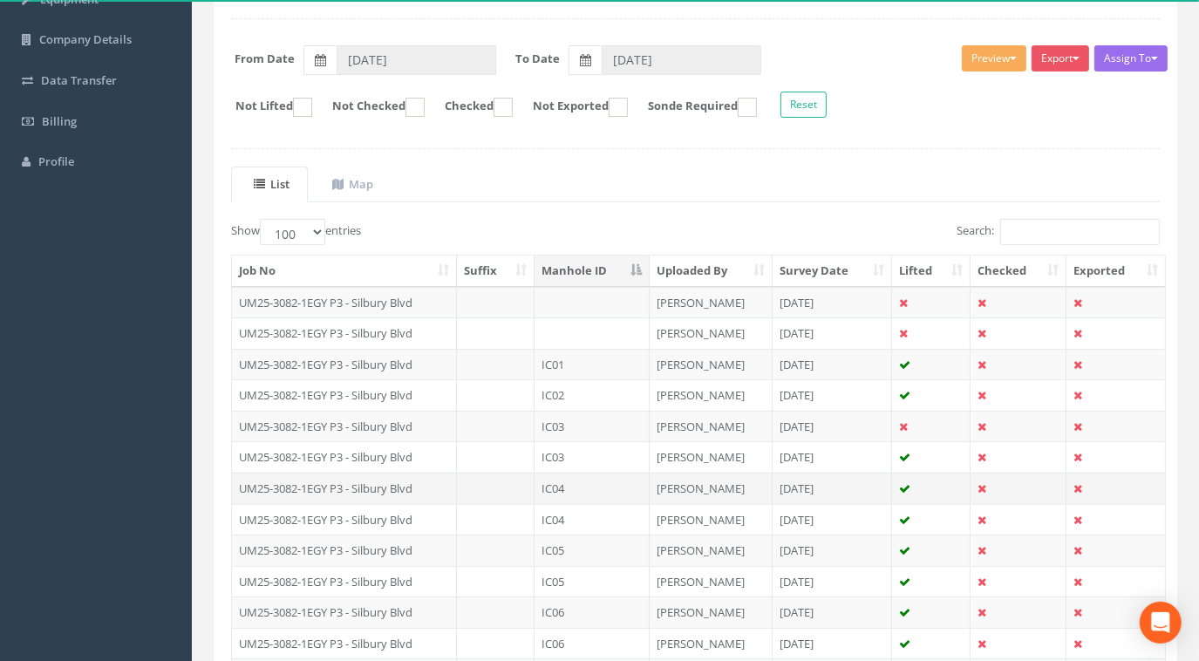
click at [580, 486] on td "IC04" at bounding box center [592, 488] width 115 height 31
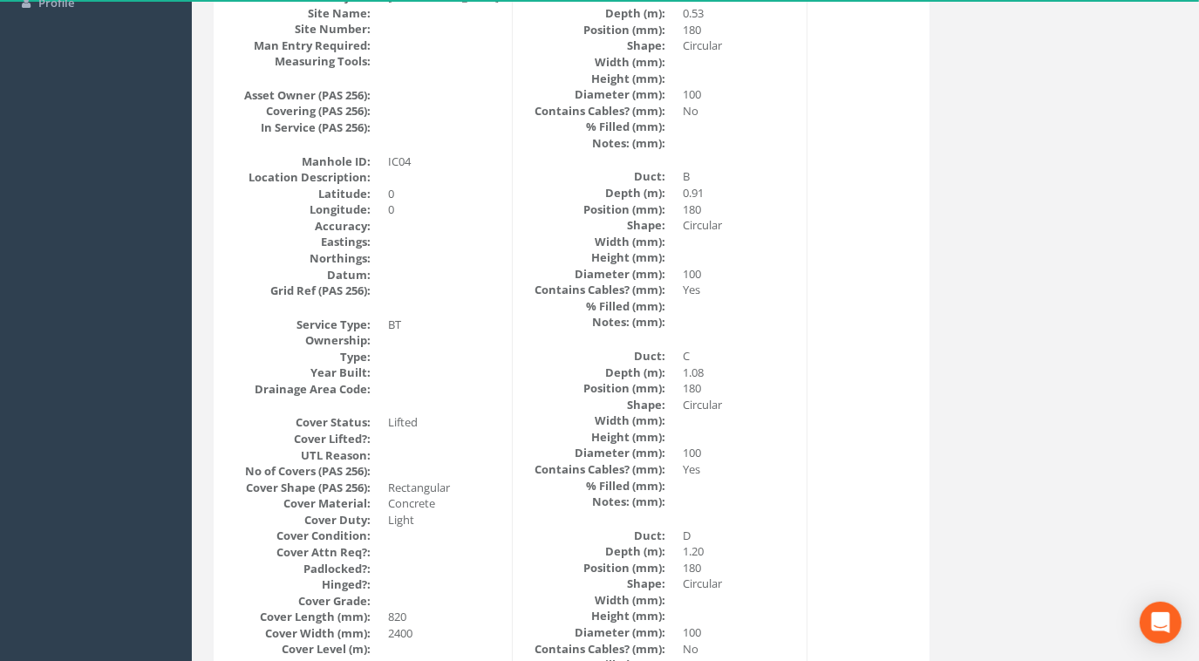
scroll to position [0, 0]
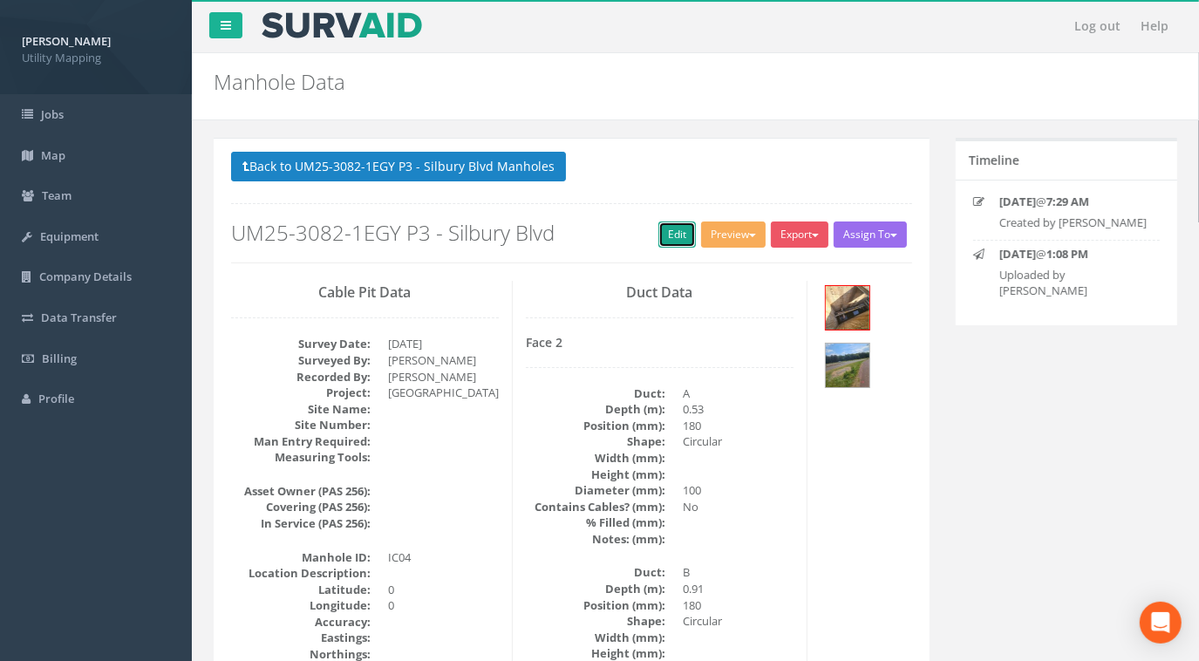
click at [663, 237] on link "Edit" at bounding box center [677, 235] width 38 height 26
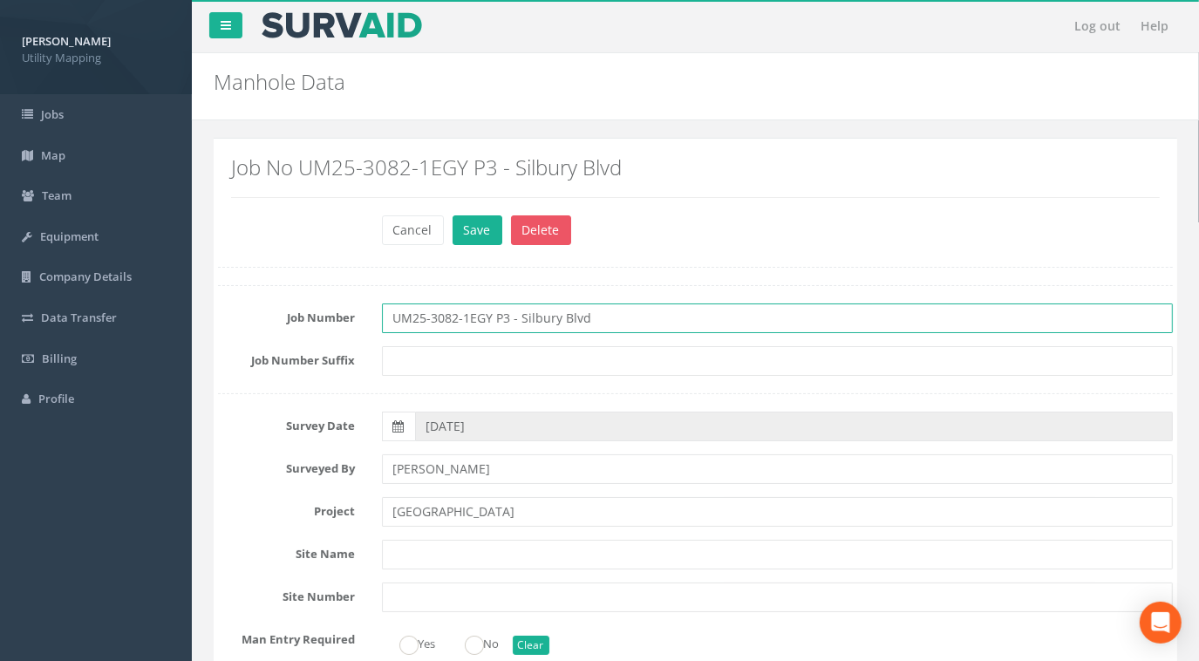
drag, startPoint x: 597, startPoint y: 321, endPoint x: 313, endPoint y: 314, distance: 284.4
paste input "Misc/Unknown"
type input "UM25-3082-1EGY Misc/Unknown"
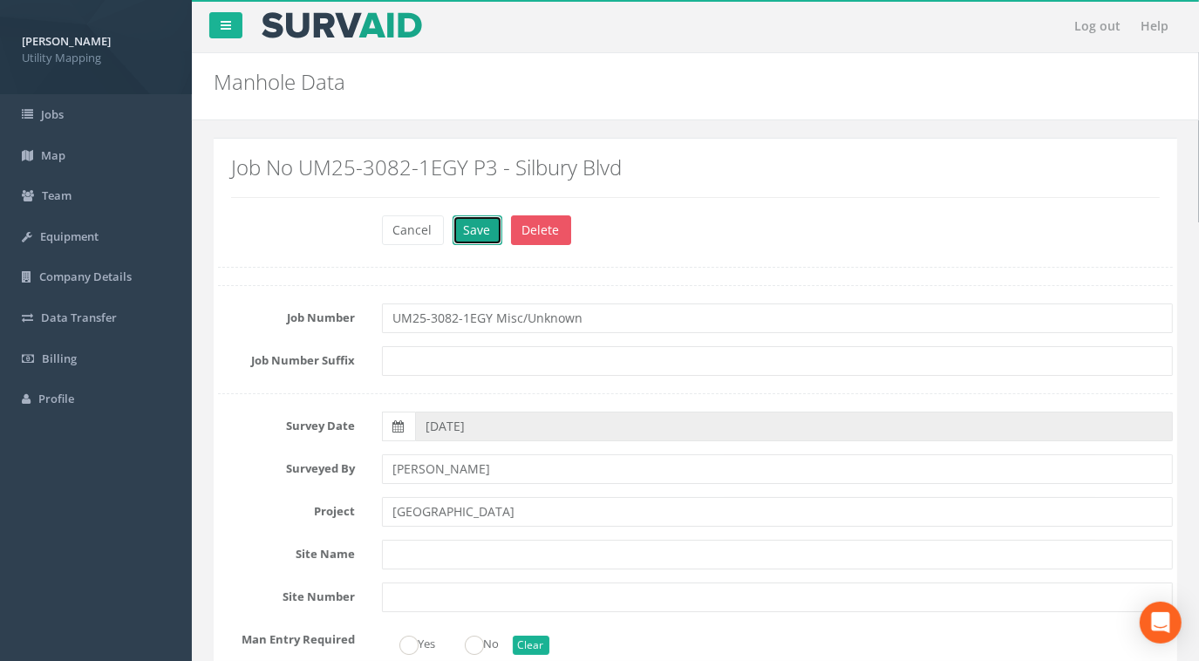
click at [480, 228] on button "Save" at bounding box center [478, 230] width 50 height 30
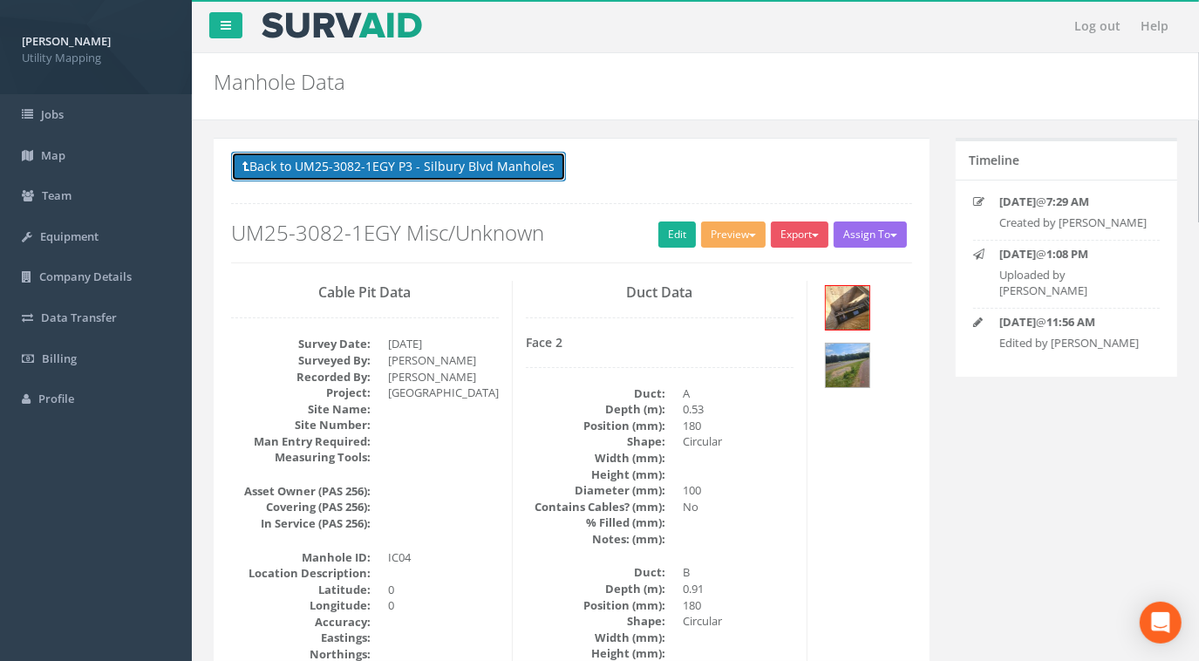
click at [507, 157] on button "Back to UM25-3082-1EGY P3 - Silbury Blvd Manholes" at bounding box center [398, 167] width 335 height 30
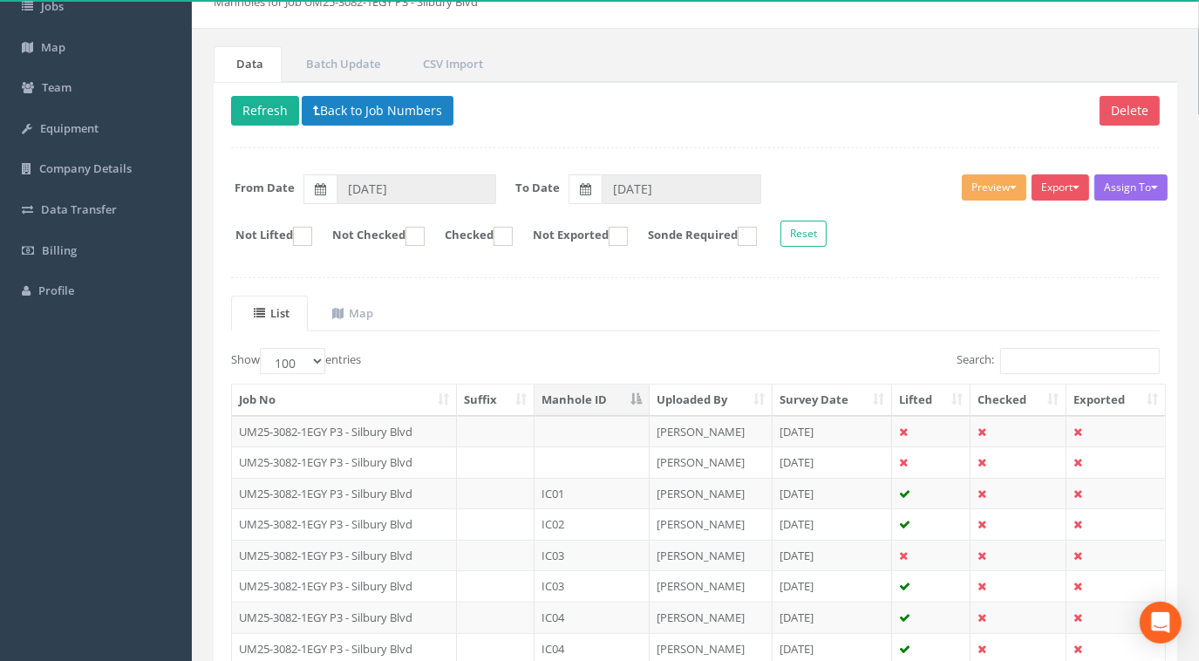
scroll to position [237, 0]
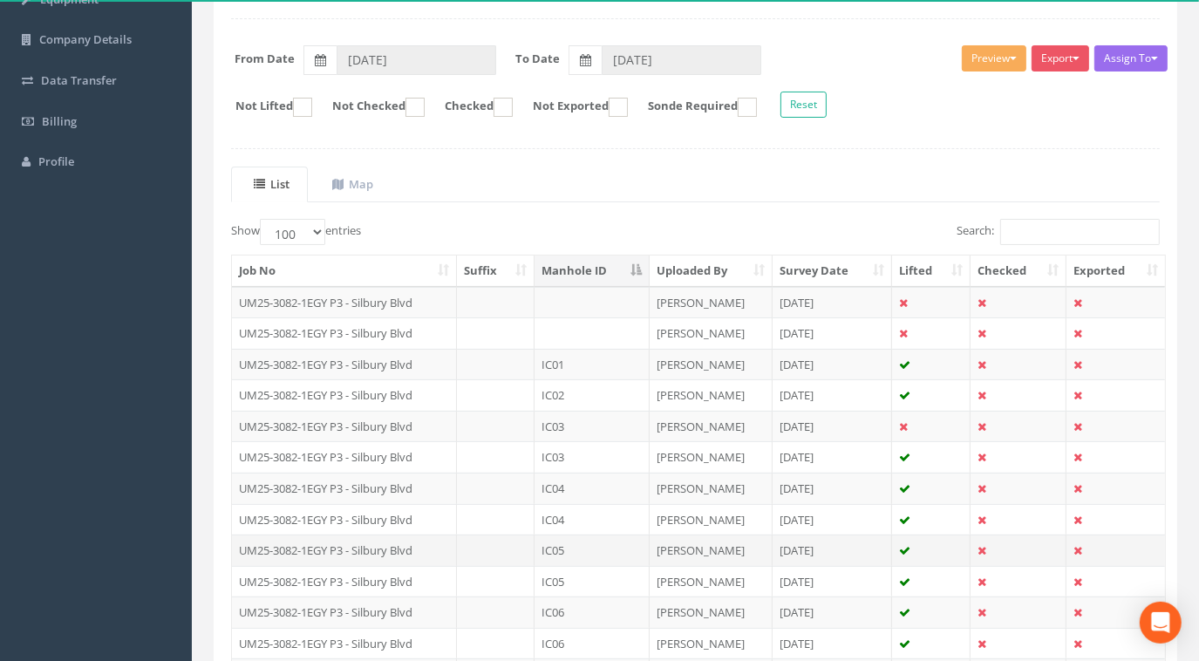
click at [583, 545] on td "IC05" at bounding box center [592, 550] width 115 height 31
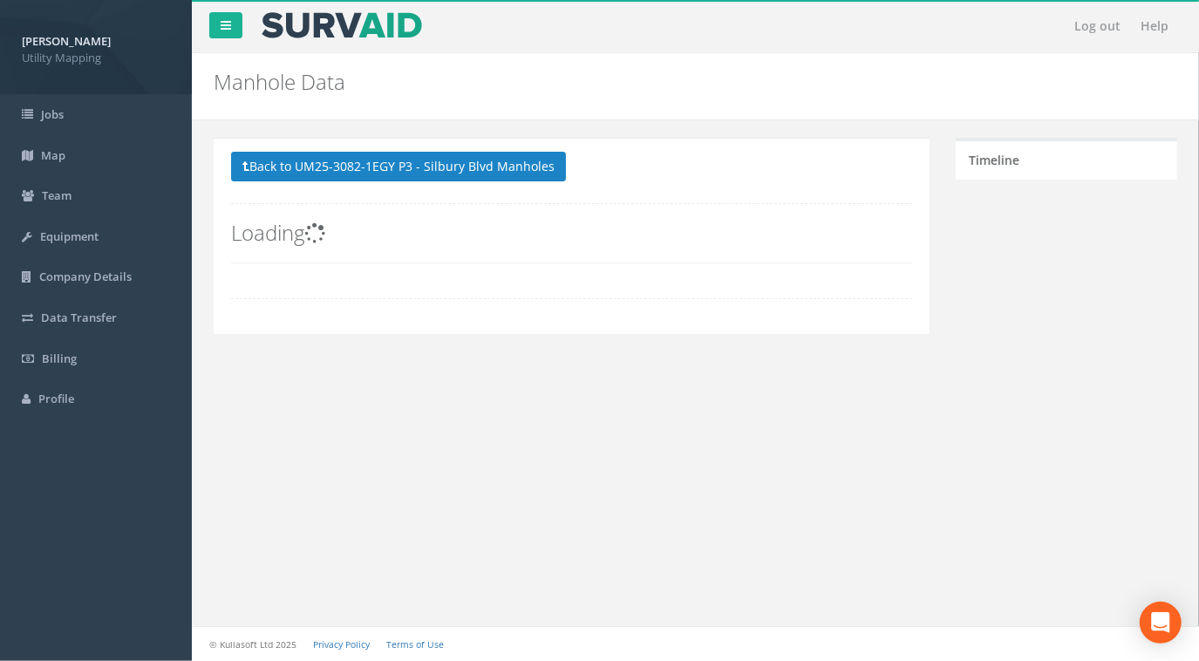
scroll to position [0, 0]
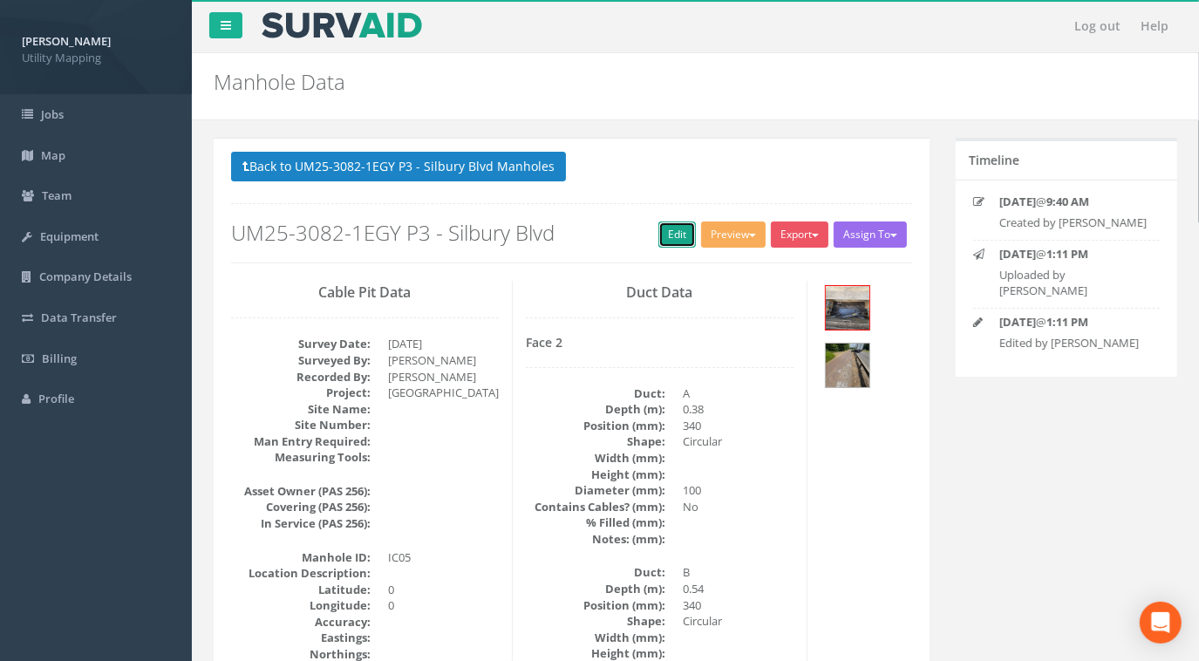
click at [665, 234] on link "Edit" at bounding box center [677, 235] width 38 height 26
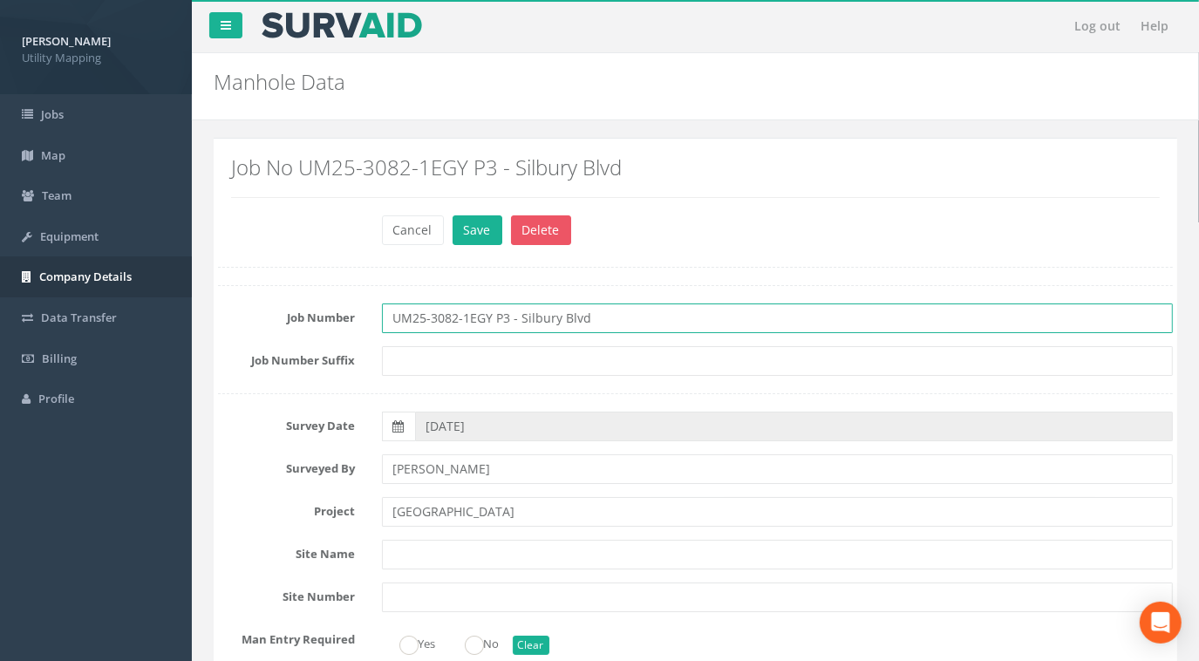
drag, startPoint x: 604, startPoint y: 312, endPoint x: 167, endPoint y: 283, distance: 437.9
paste input "Misc/Unknown"
type input "UM25-3082-1EGY Misc/Unknown"
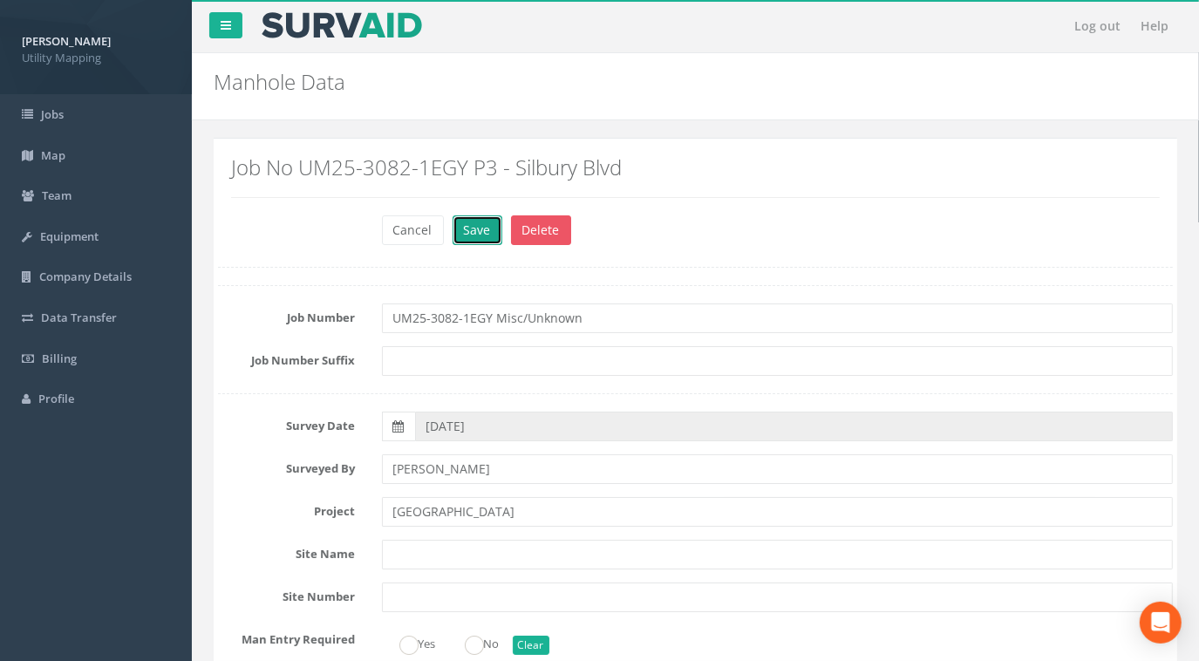
click at [474, 231] on button "Save" at bounding box center [478, 230] width 50 height 30
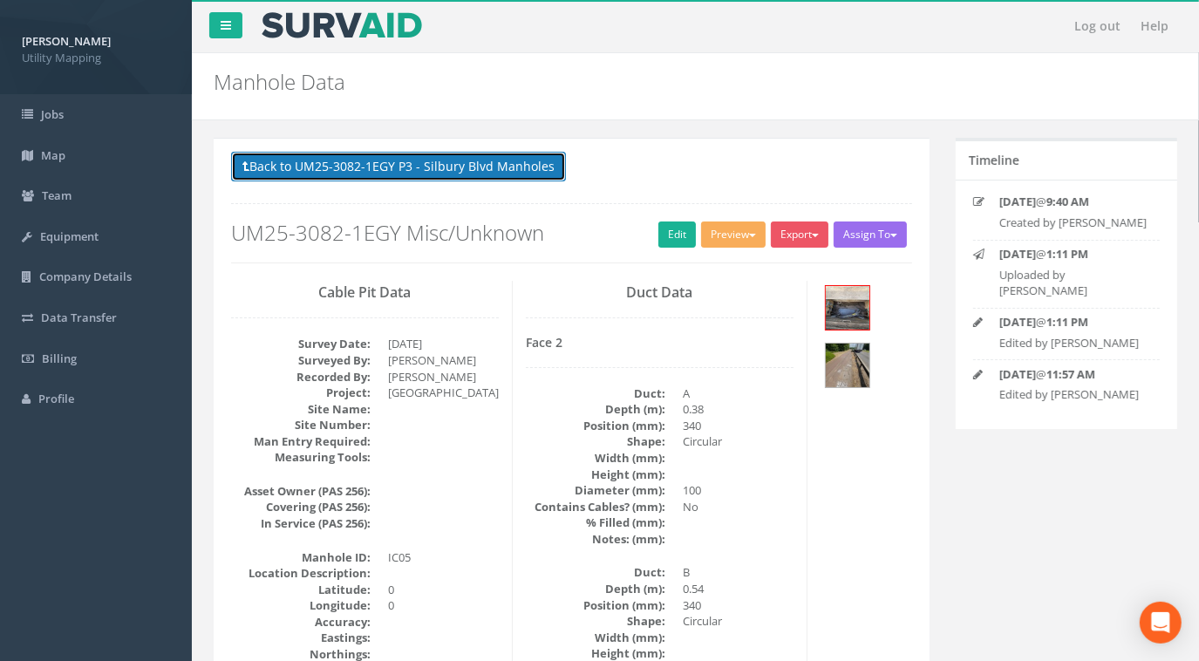
click at [472, 167] on button "Back to UM25-3082-1EGY P3 - Silbury Blvd Manholes" at bounding box center [398, 167] width 335 height 30
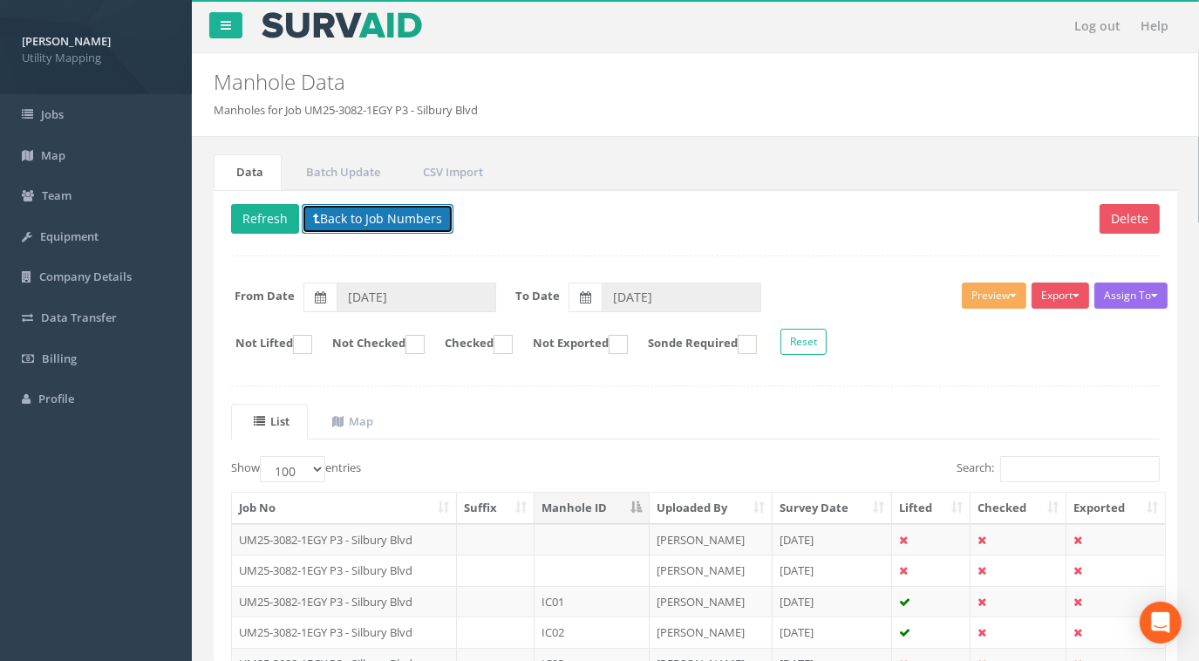
click at [398, 212] on button "Back to Job Numbers" at bounding box center [378, 219] width 152 height 30
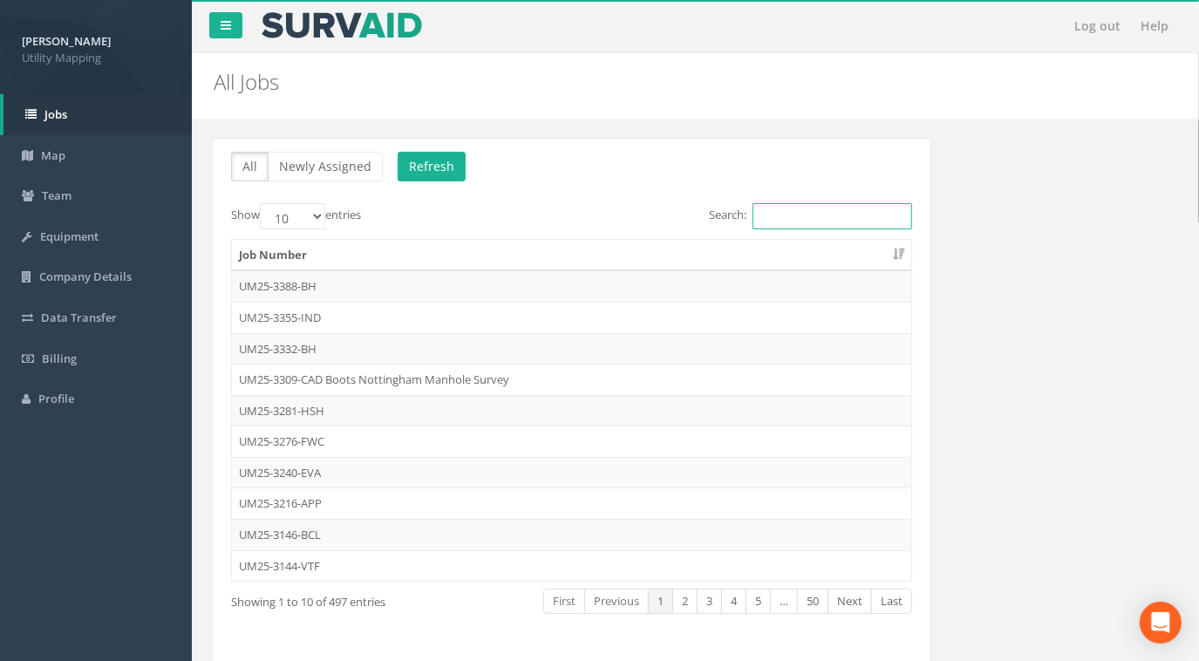
click at [844, 223] on input "Search:" at bounding box center [833, 216] width 160 height 26
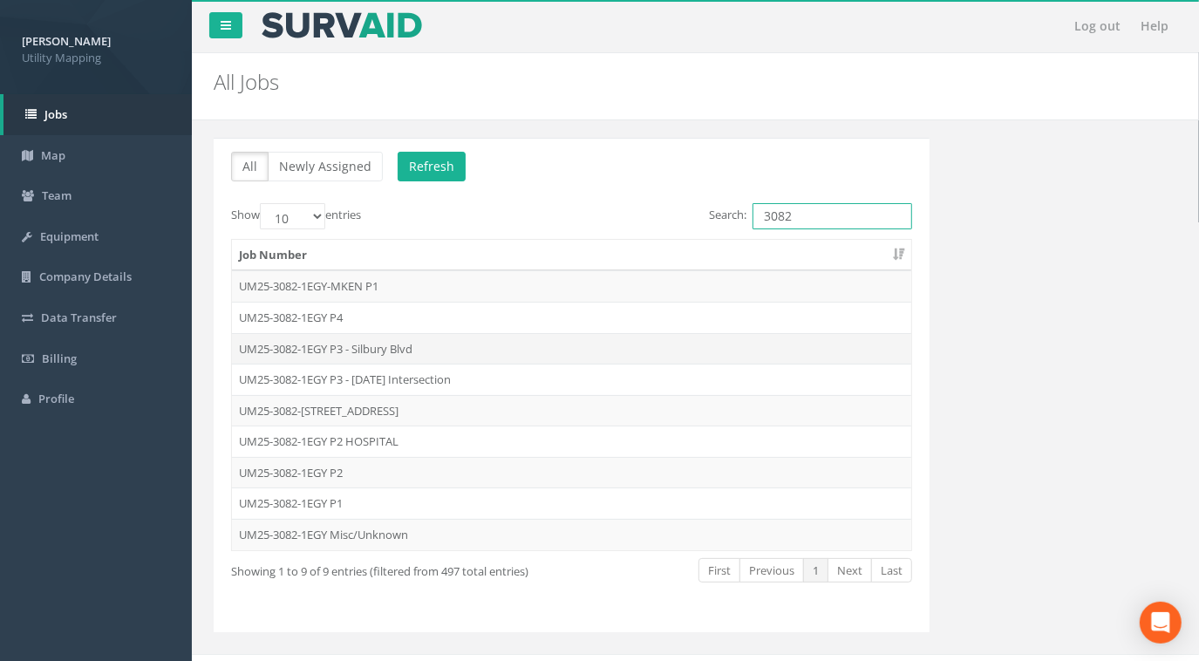
type input "3082"
click at [392, 348] on td "UM25-3082-1EGY P3 - Silbury Blvd" at bounding box center [571, 348] width 679 height 31
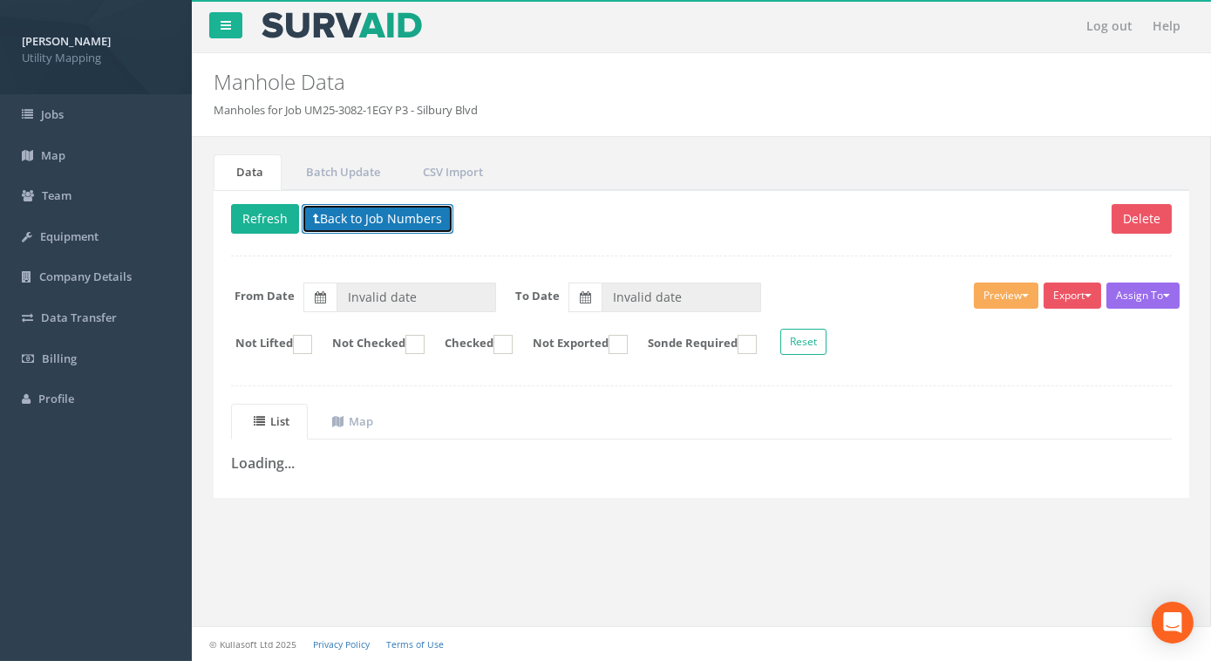
click at [428, 221] on button "Back to Job Numbers" at bounding box center [378, 219] width 152 height 30
